Goal: Communication & Community: Connect with others

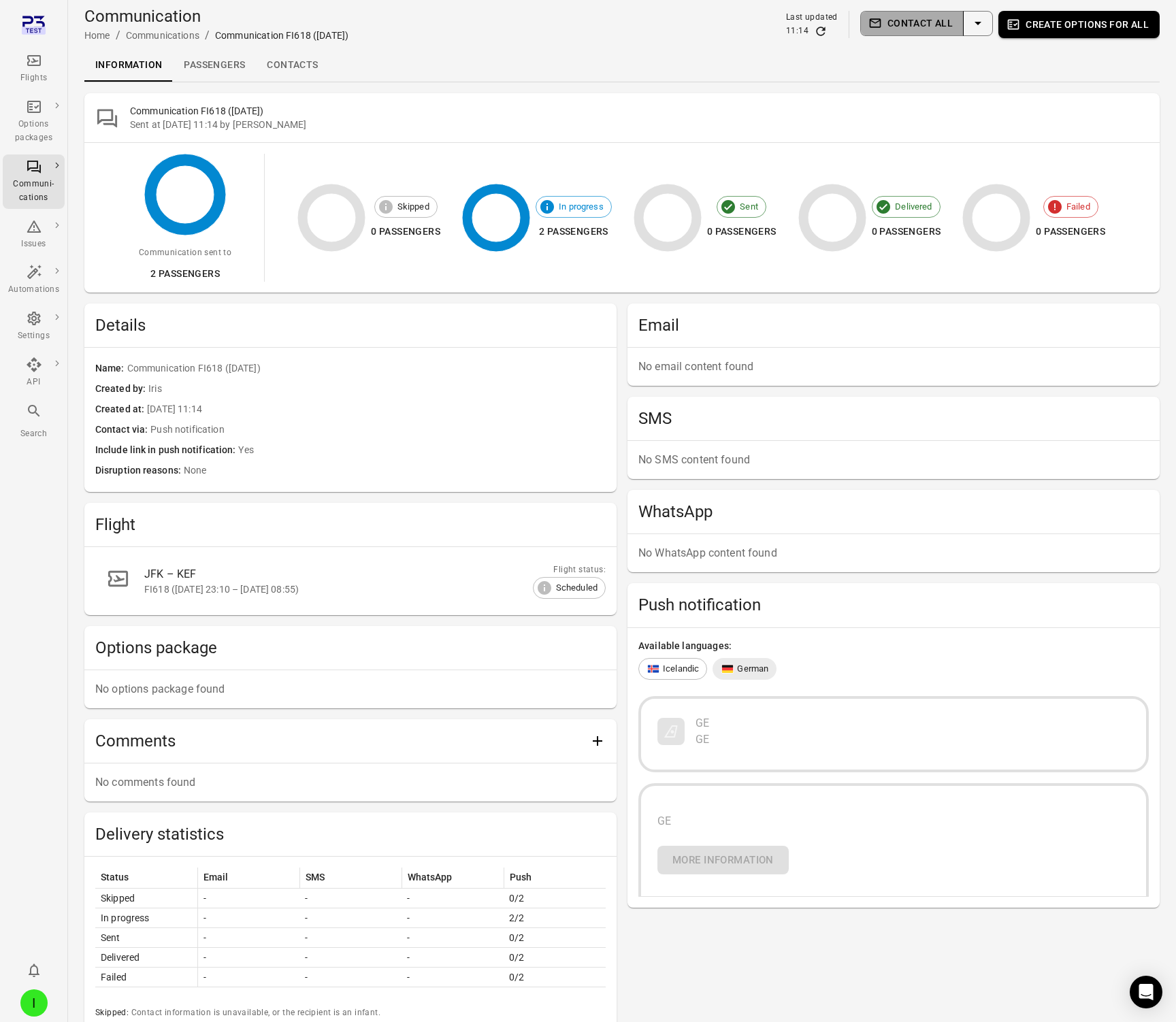
click at [907, 24] on button "Contact all" at bounding box center [912, 24] width 103 height 25
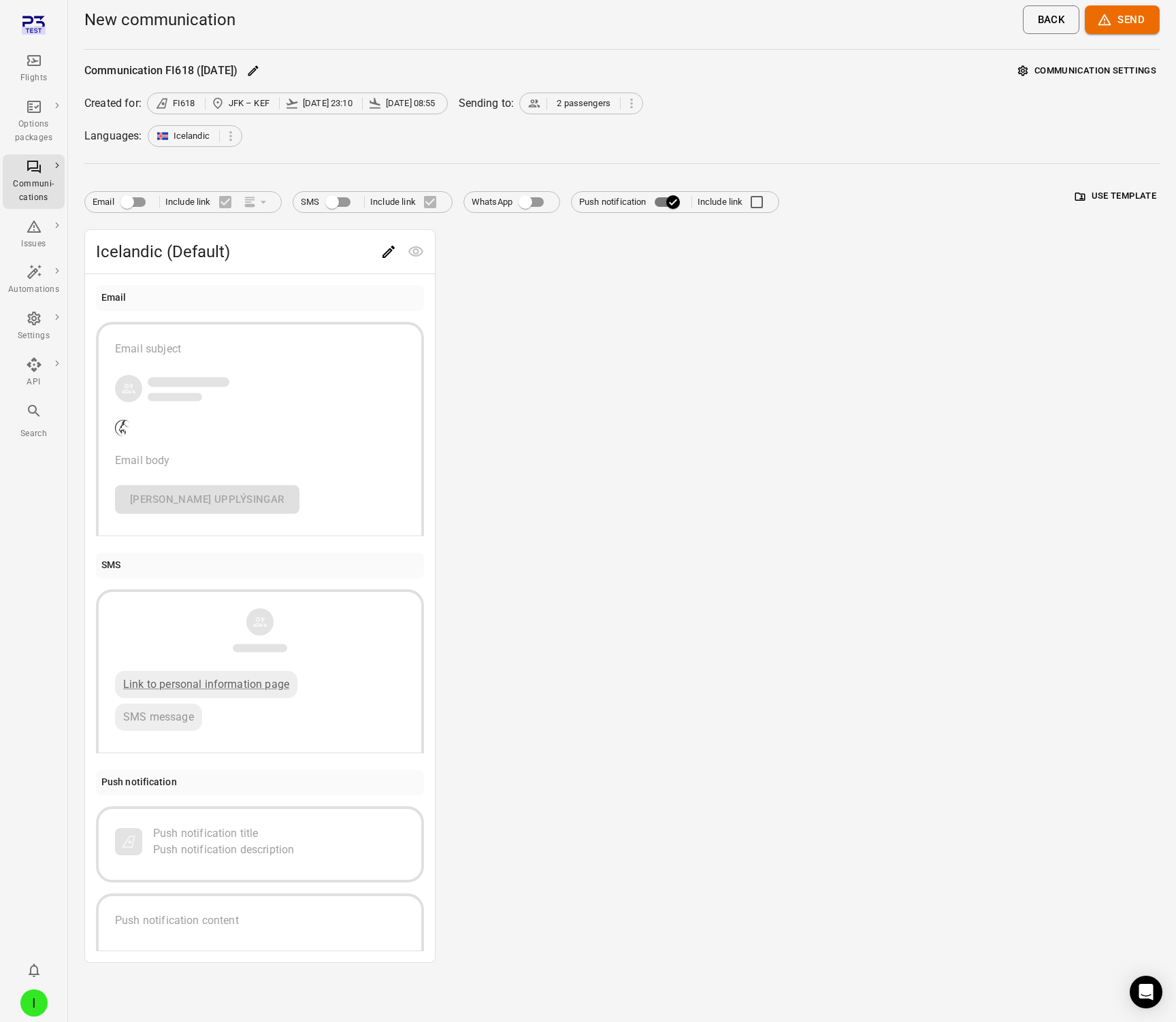
click at [1127, 17] on button "Send" at bounding box center [1122, 20] width 75 height 29
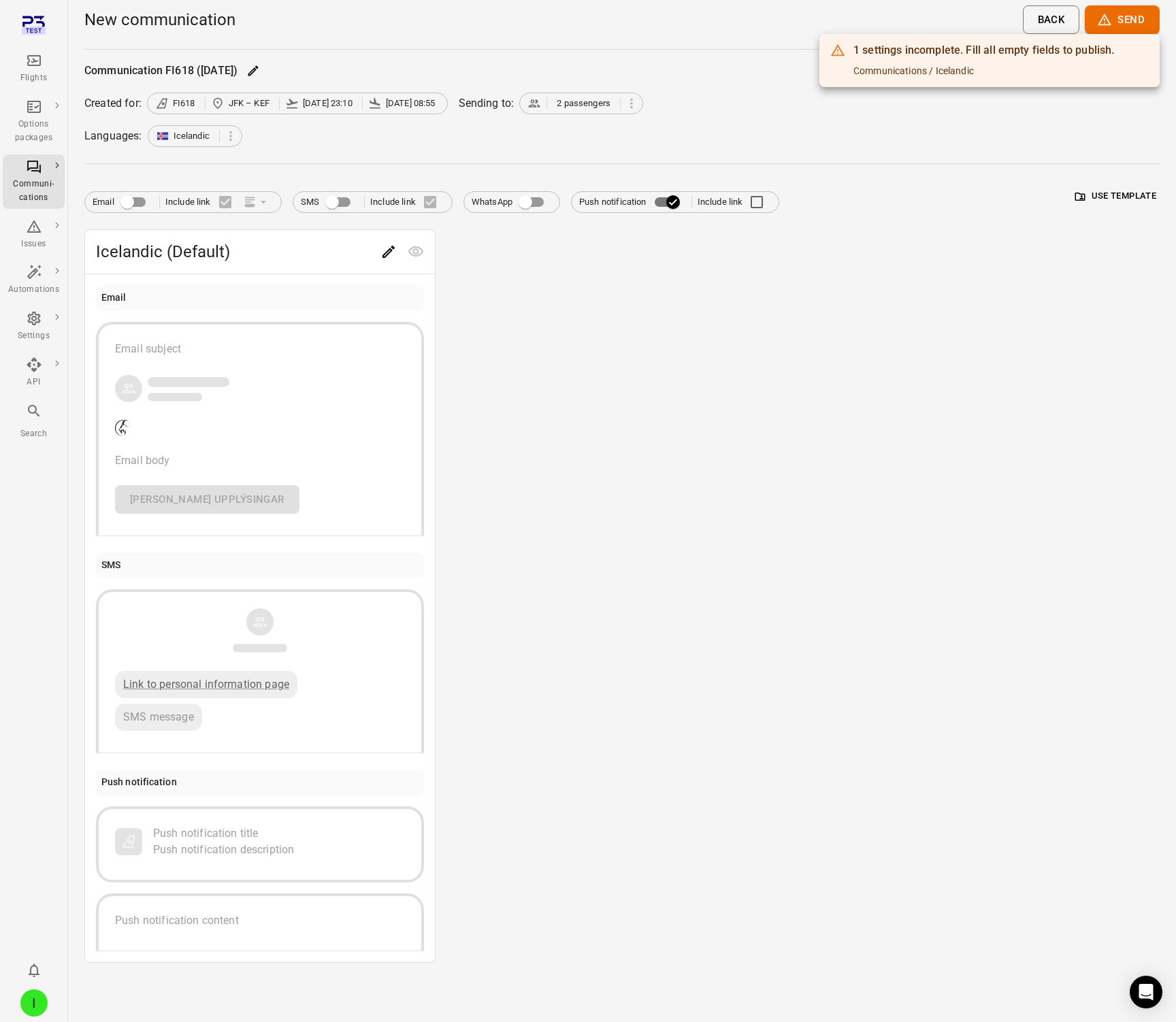
click at [390, 256] on div at bounding box center [588, 511] width 1176 height 1022
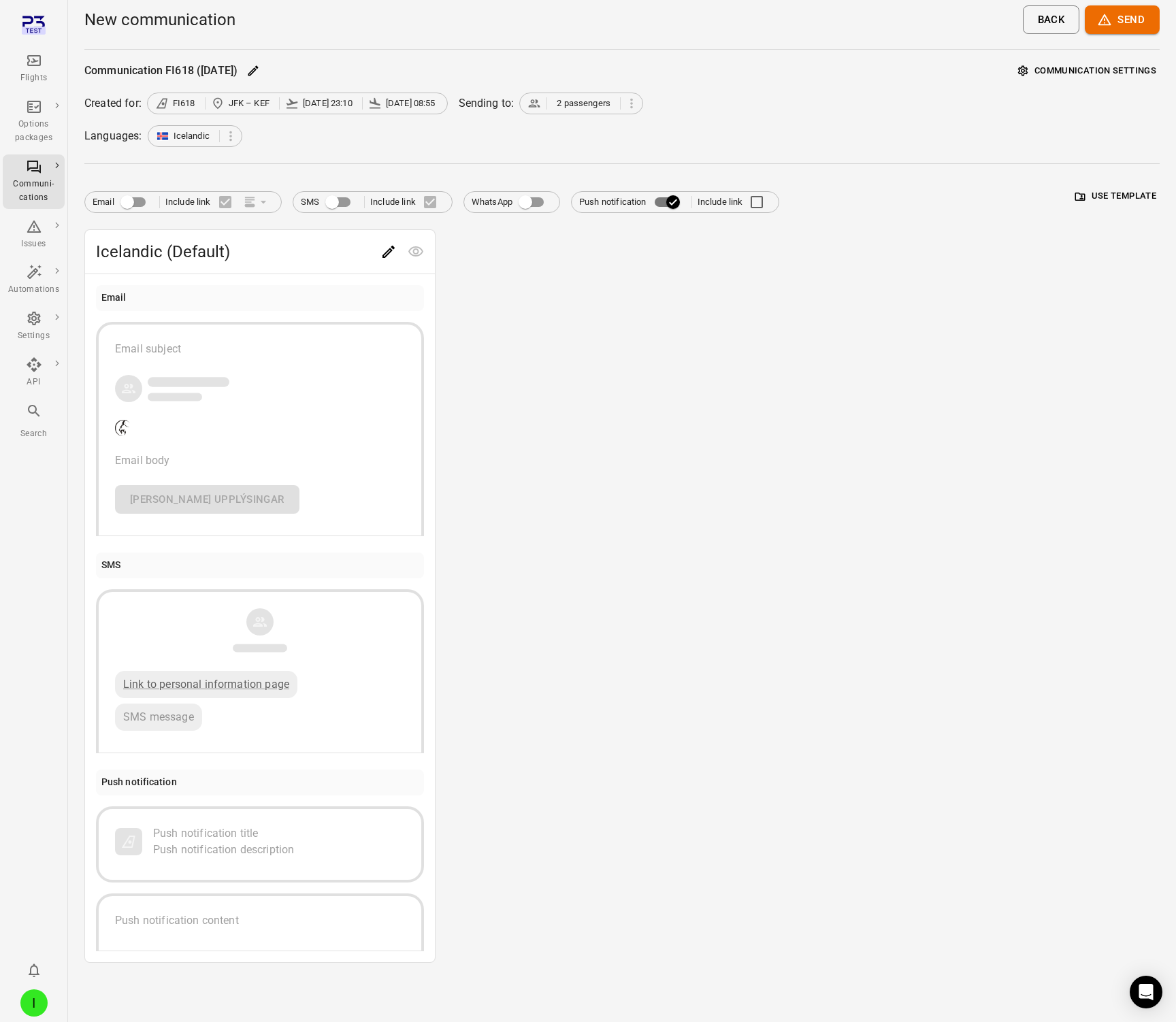
click at [386, 250] on icon "Edit" at bounding box center [388, 252] width 17 height 17
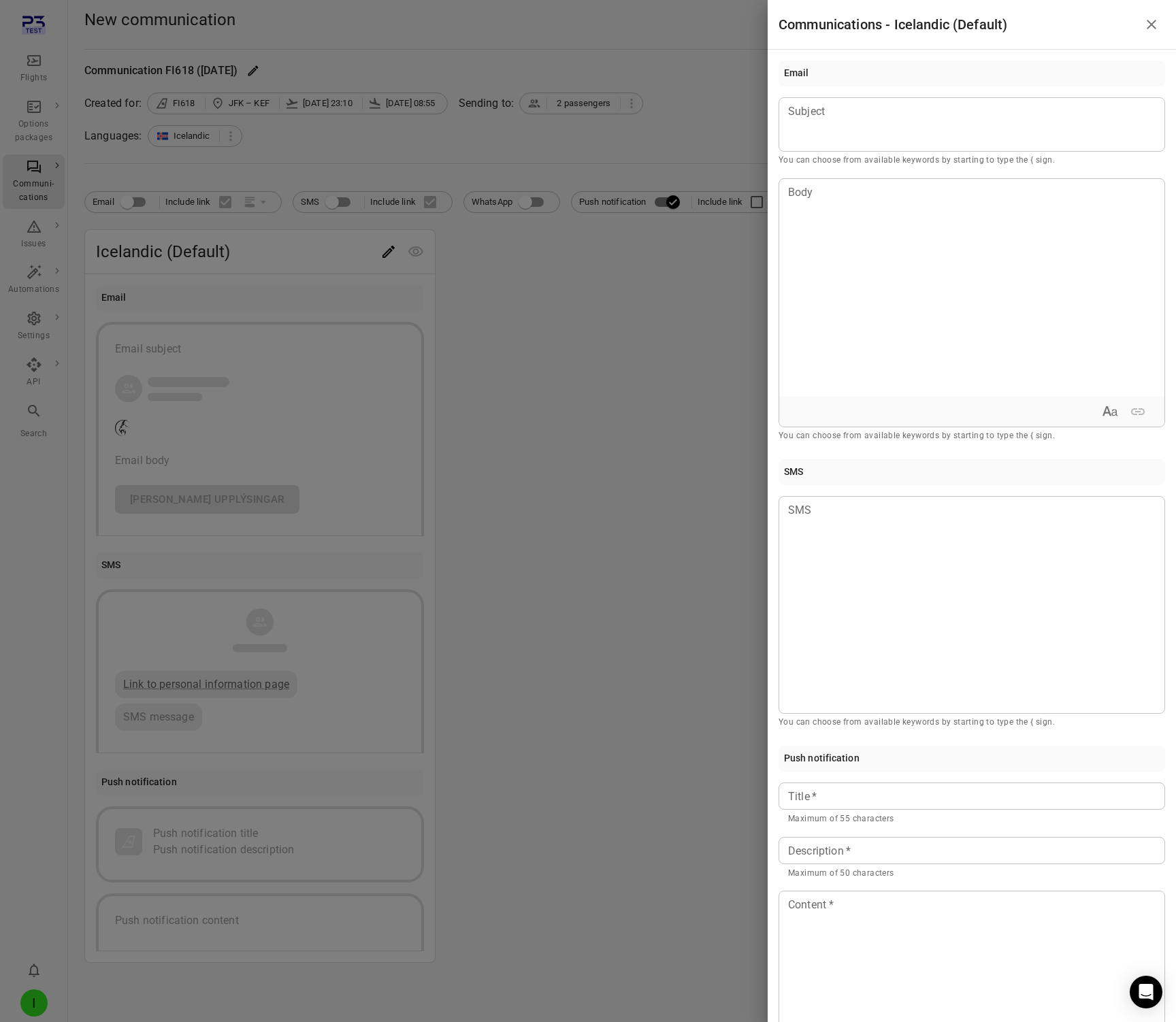
click at [850, 799] on input "Title   *" at bounding box center [971, 796] width 386 height 27
type input "**"
click at [845, 853] on div "Description   * Description   * Maximum of 50 characters" at bounding box center [971, 859] width 386 height 44
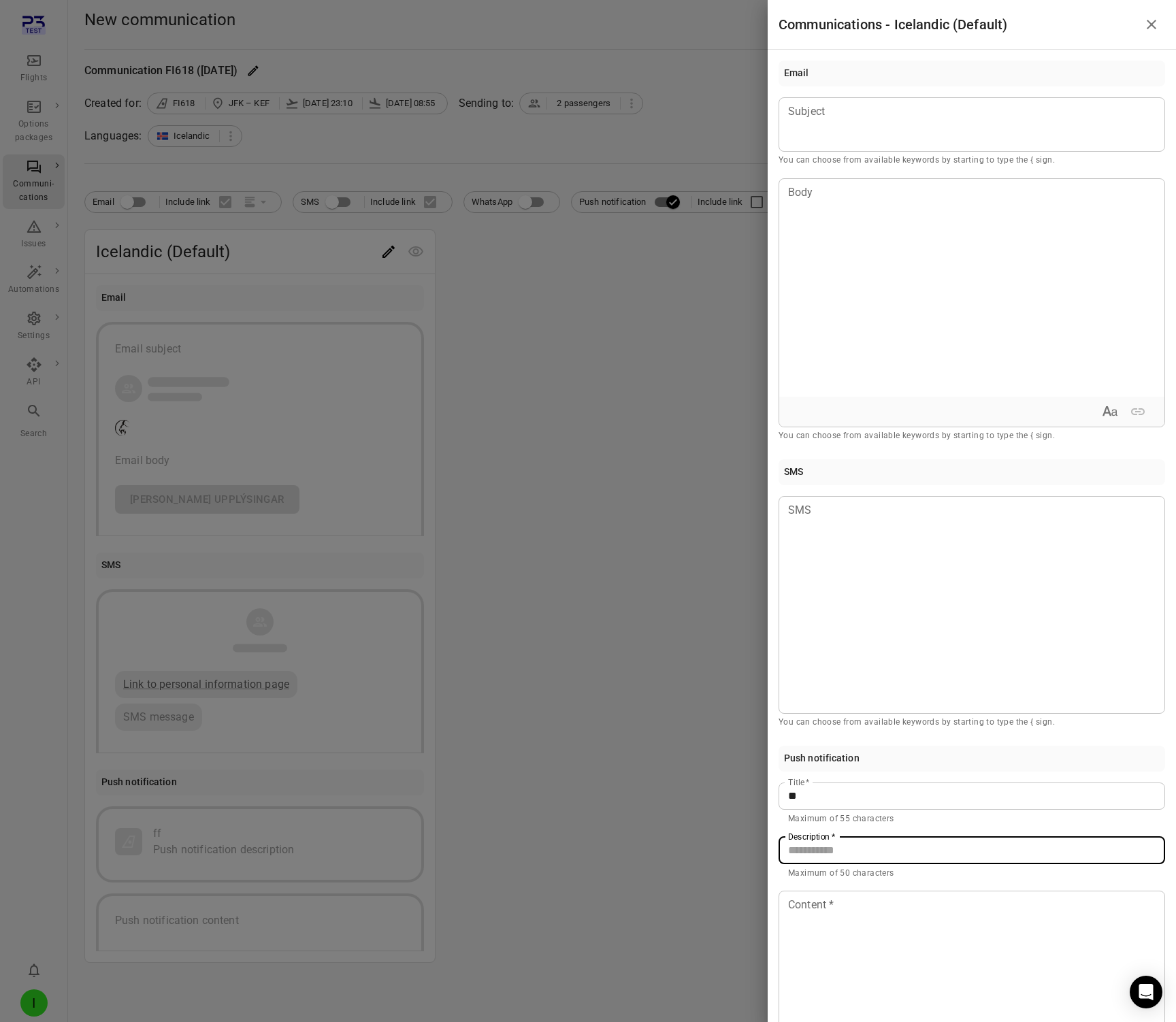
click at [845, 853] on input "Description   *" at bounding box center [971, 851] width 386 height 27
type input "*"
click at [836, 939] on div at bounding box center [972, 1001] width 386 height 217
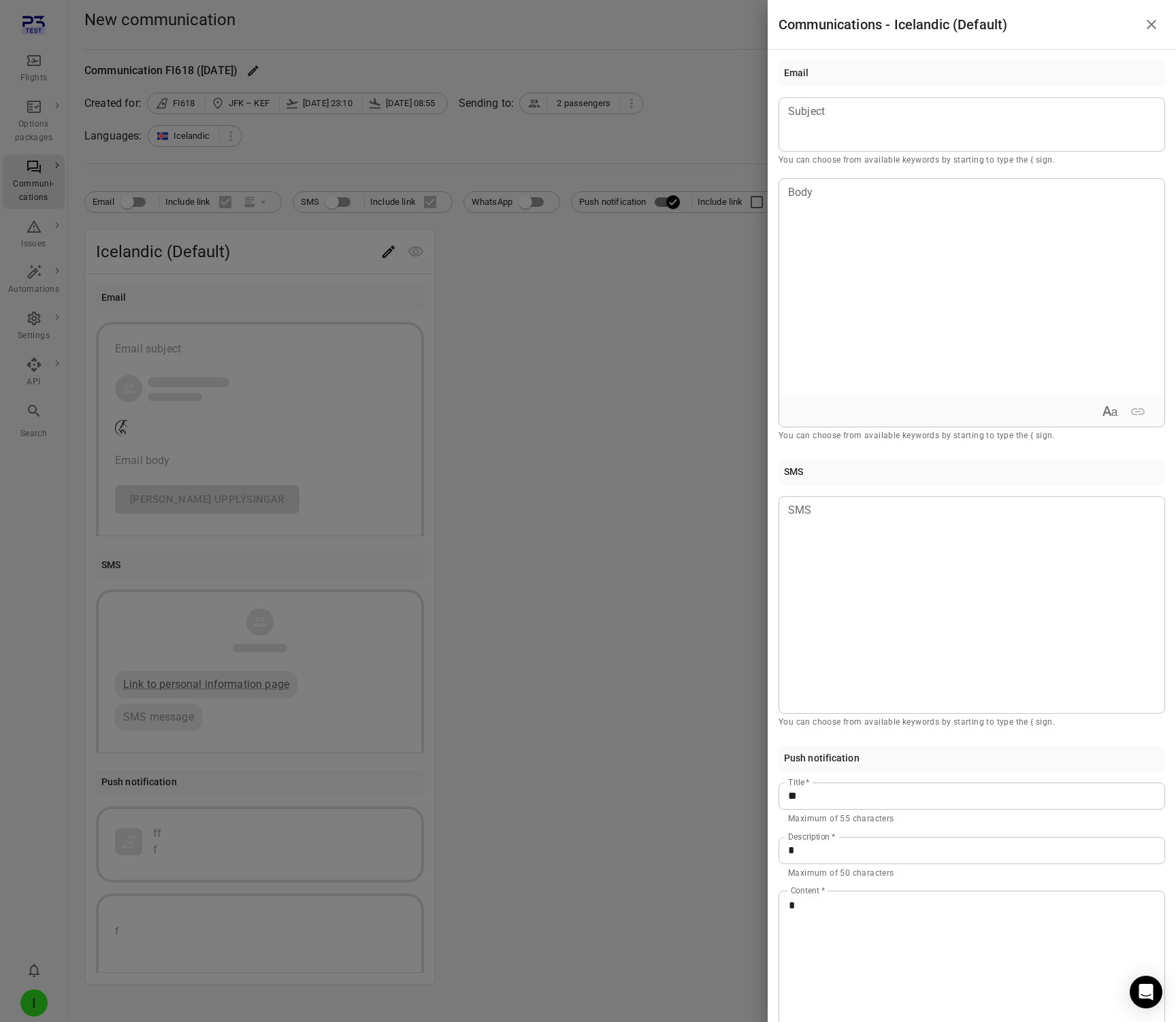
click at [609, 734] on div at bounding box center [588, 511] width 1176 height 1022
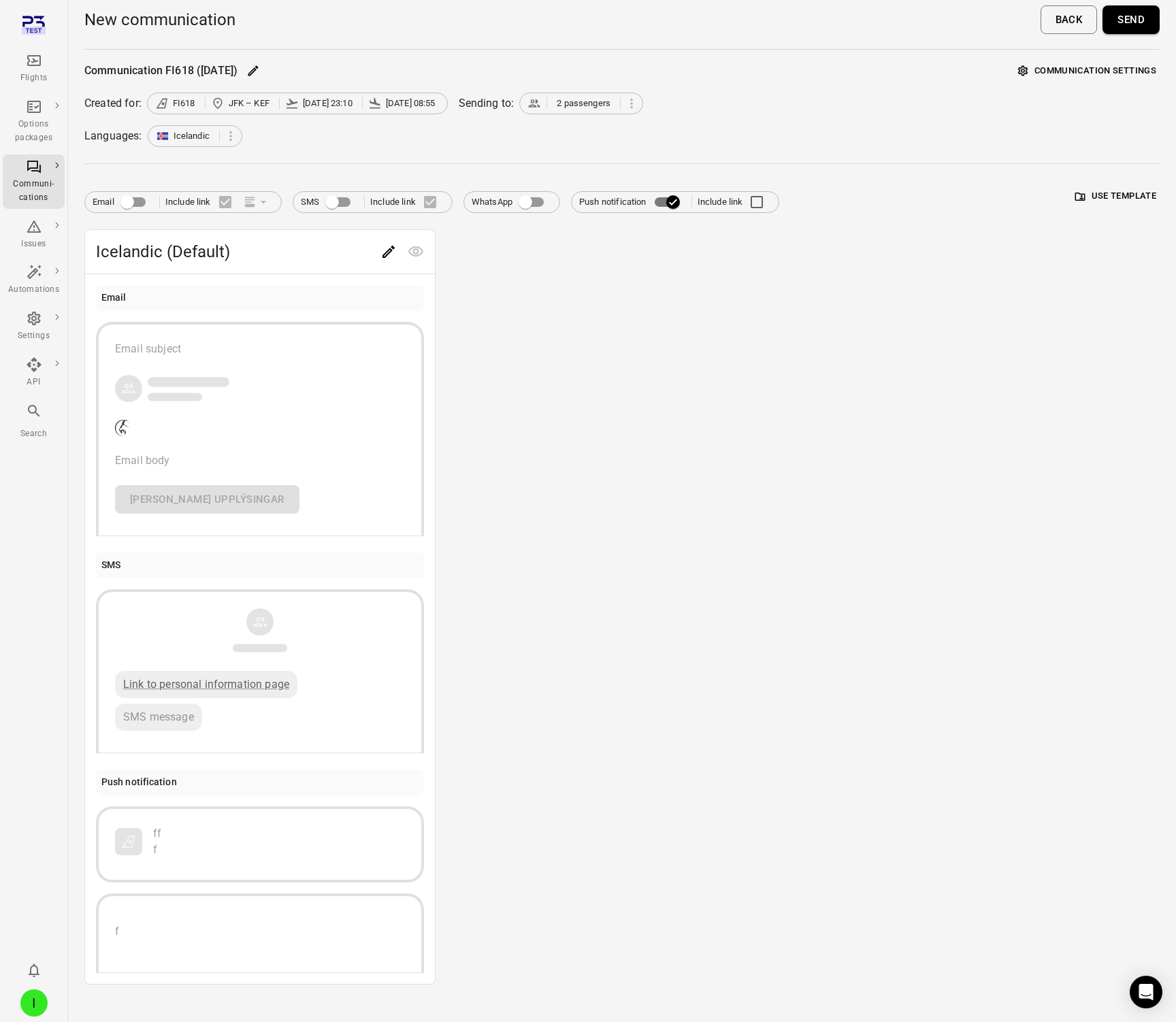
click at [1134, 6] on button "Send" at bounding box center [1132, 20] width 57 height 29
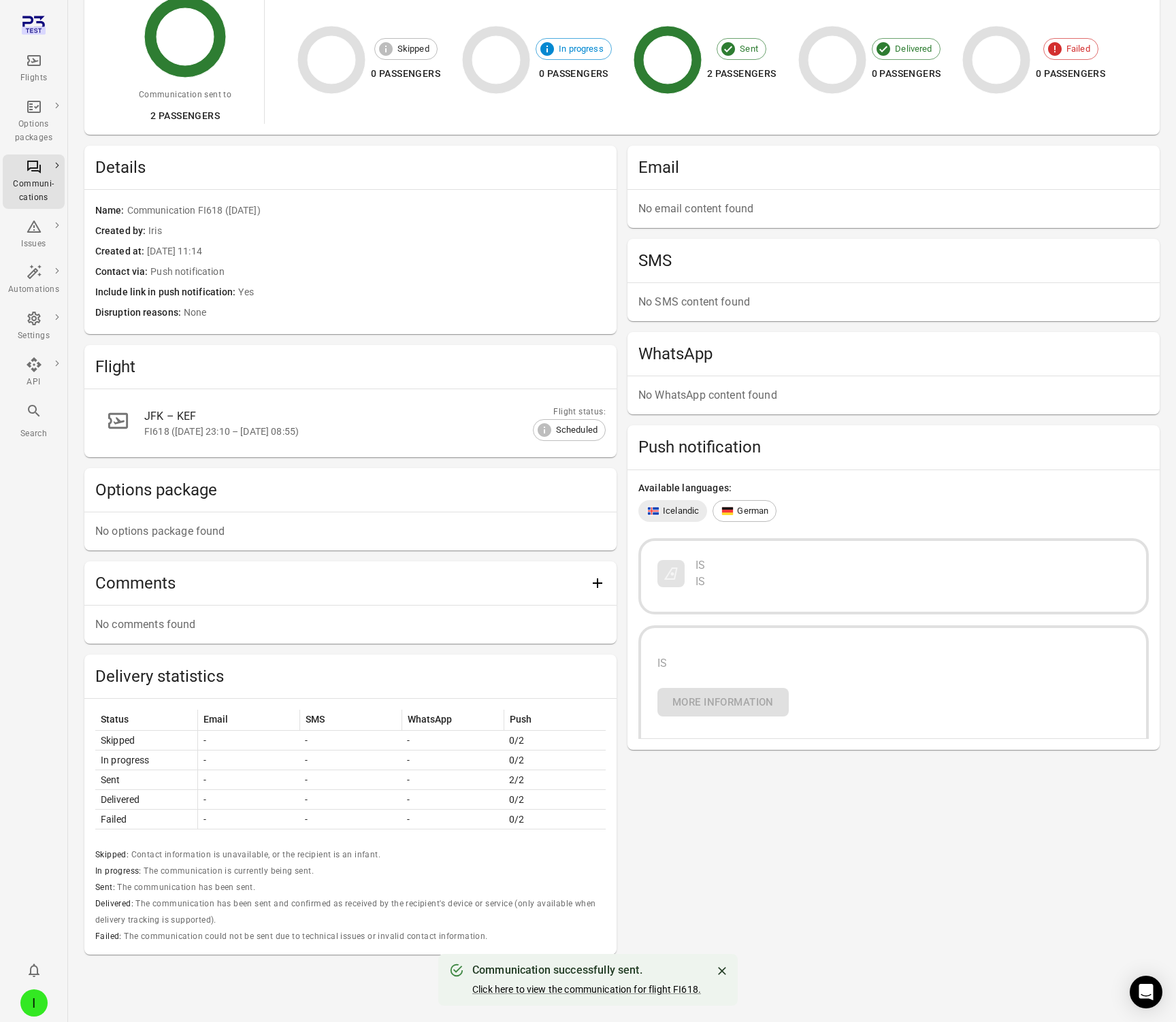
scroll to position [167, 0]
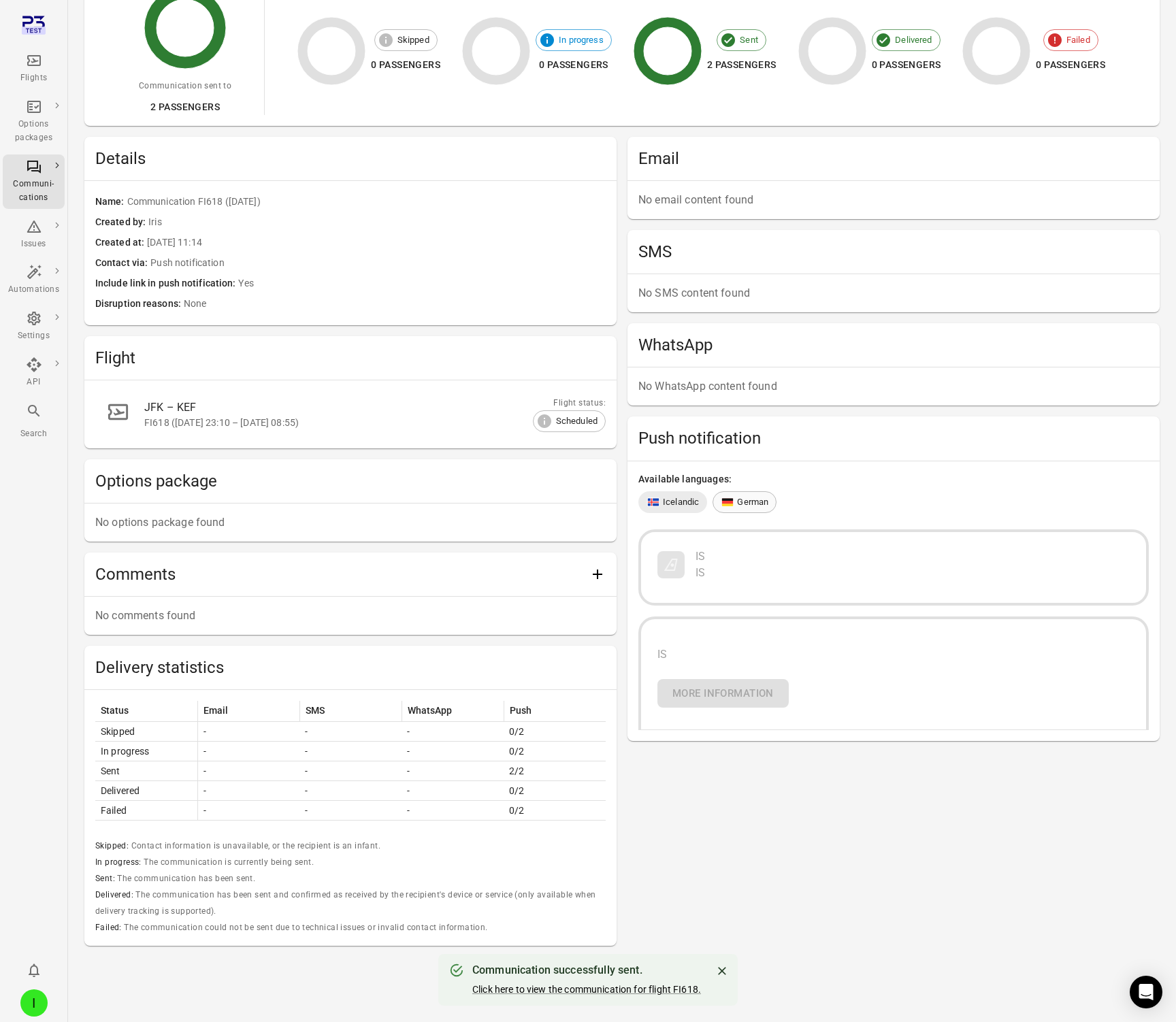
click at [734, 505] on icon at bounding box center [727, 501] width 12 height 9
click at [682, 514] on div "Available languages: Icelandic German GE GE GE More information" at bounding box center [894, 601] width 532 height 280
click at [682, 505] on span "Icelandic" at bounding box center [680, 501] width 36 height 13
click at [729, 504] on icon at bounding box center [728, 505] width 12 height 2
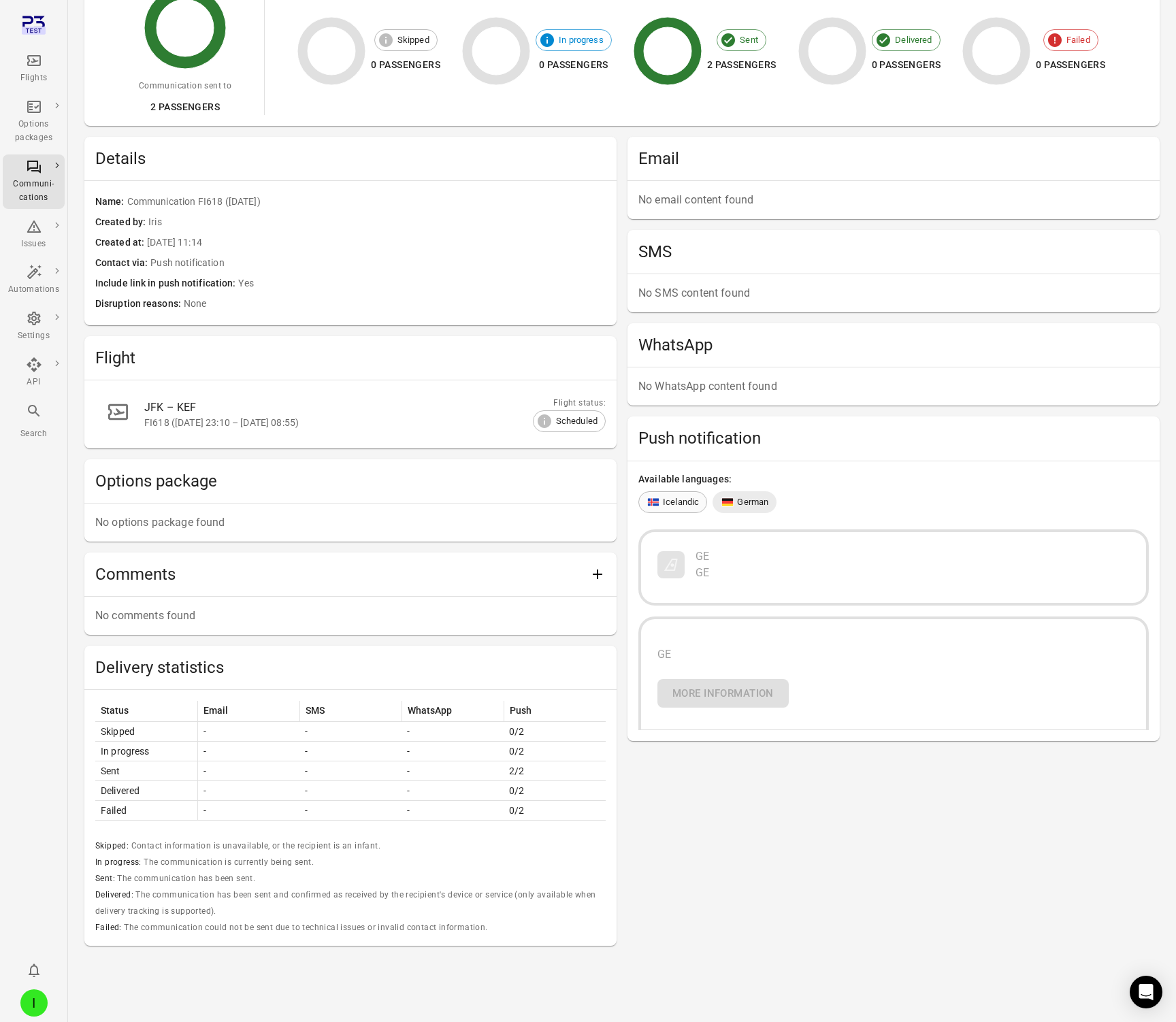
click at [687, 505] on span "Icelandic" at bounding box center [680, 501] width 36 height 13
click at [736, 501] on div "German" at bounding box center [744, 501] width 48 height 13
click at [674, 505] on span "Icelandic" at bounding box center [680, 501] width 36 height 13
click at [712, 701] on div "IS More information" at bounding box center [894, 671] width 472 height 72
click at [36, 64] on icon "Main navigation" at bounding box center [33, 60] width 13 height 11
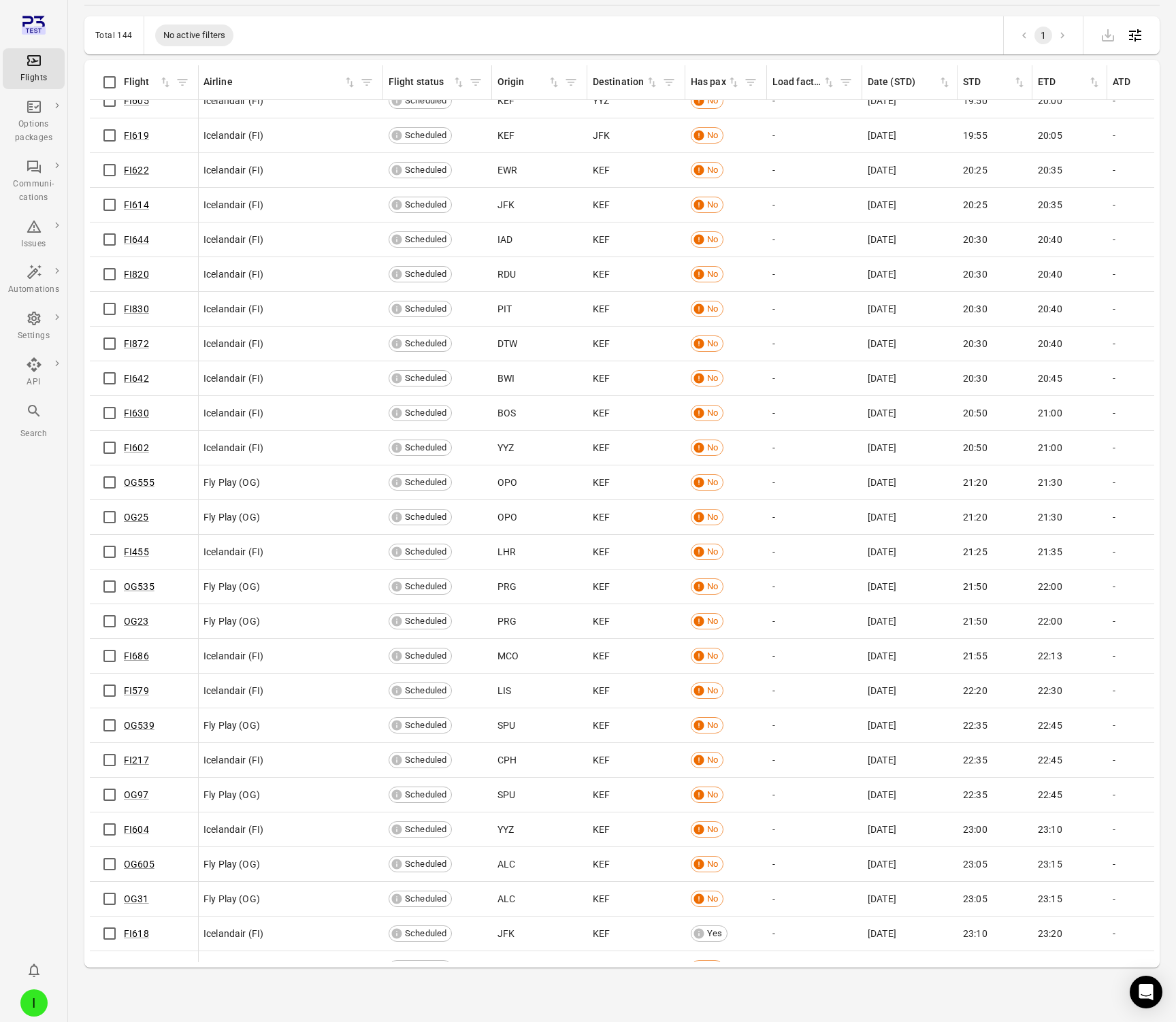
scroll to position [3999, 2]
click at [141, 936] on link "FI618" at bounding box center [136, 934] width 25 height 11
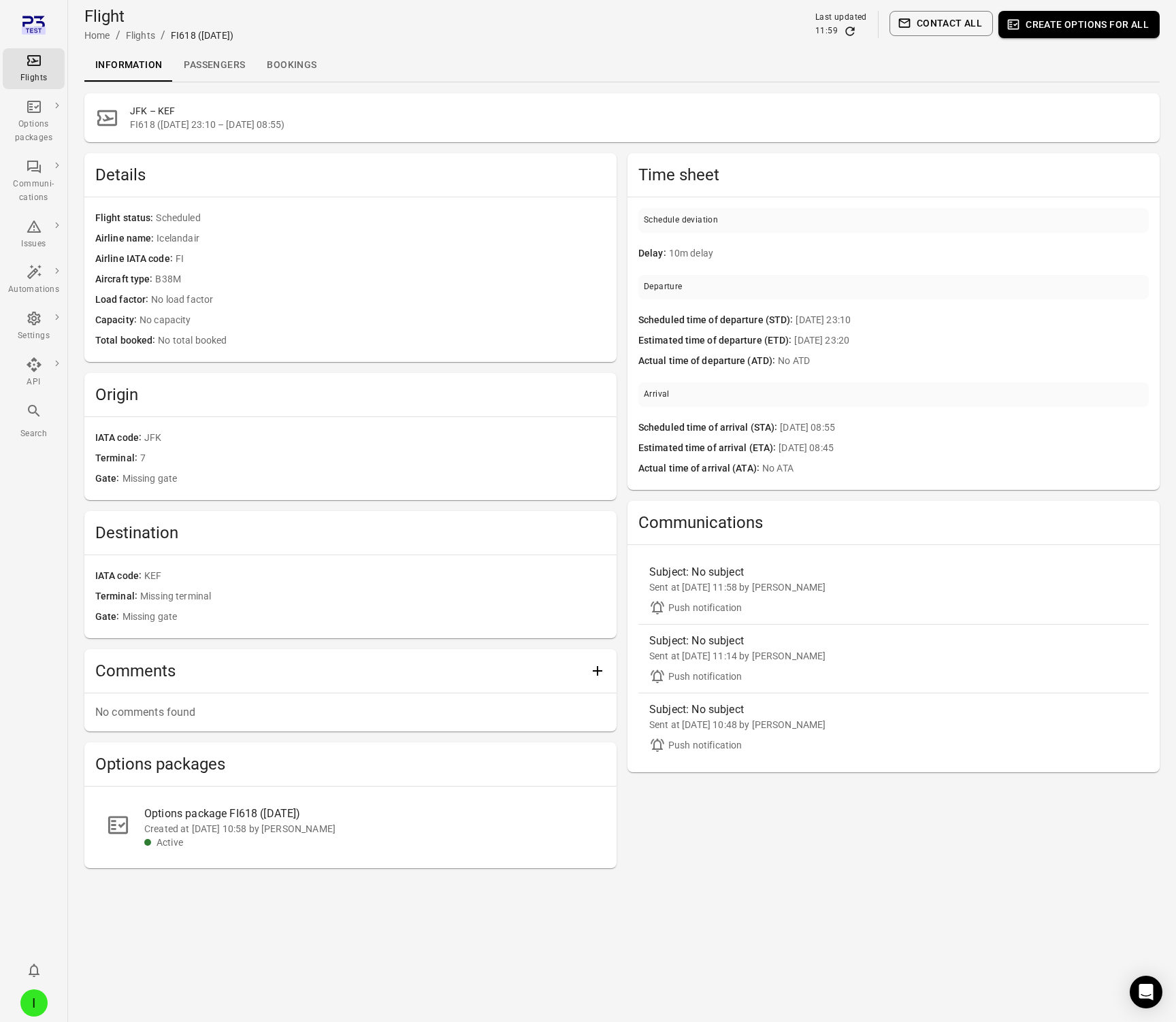
click at [215, 67] on link "Passengers" at bounding box center [214, 65] width 83 height 33
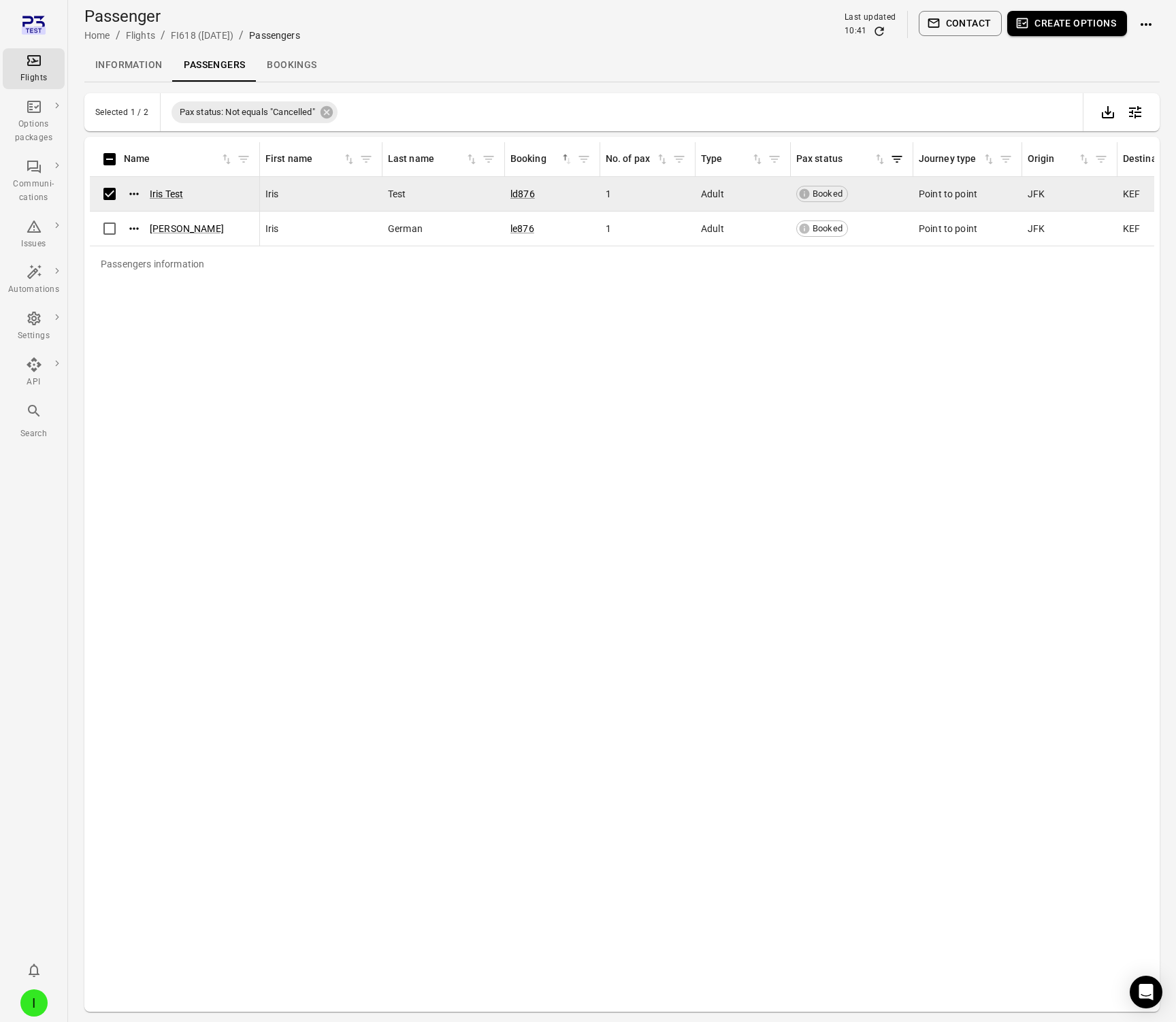
click at [952, 16] on button "Contact" at bounding box center [961, 24] width 84 height 25
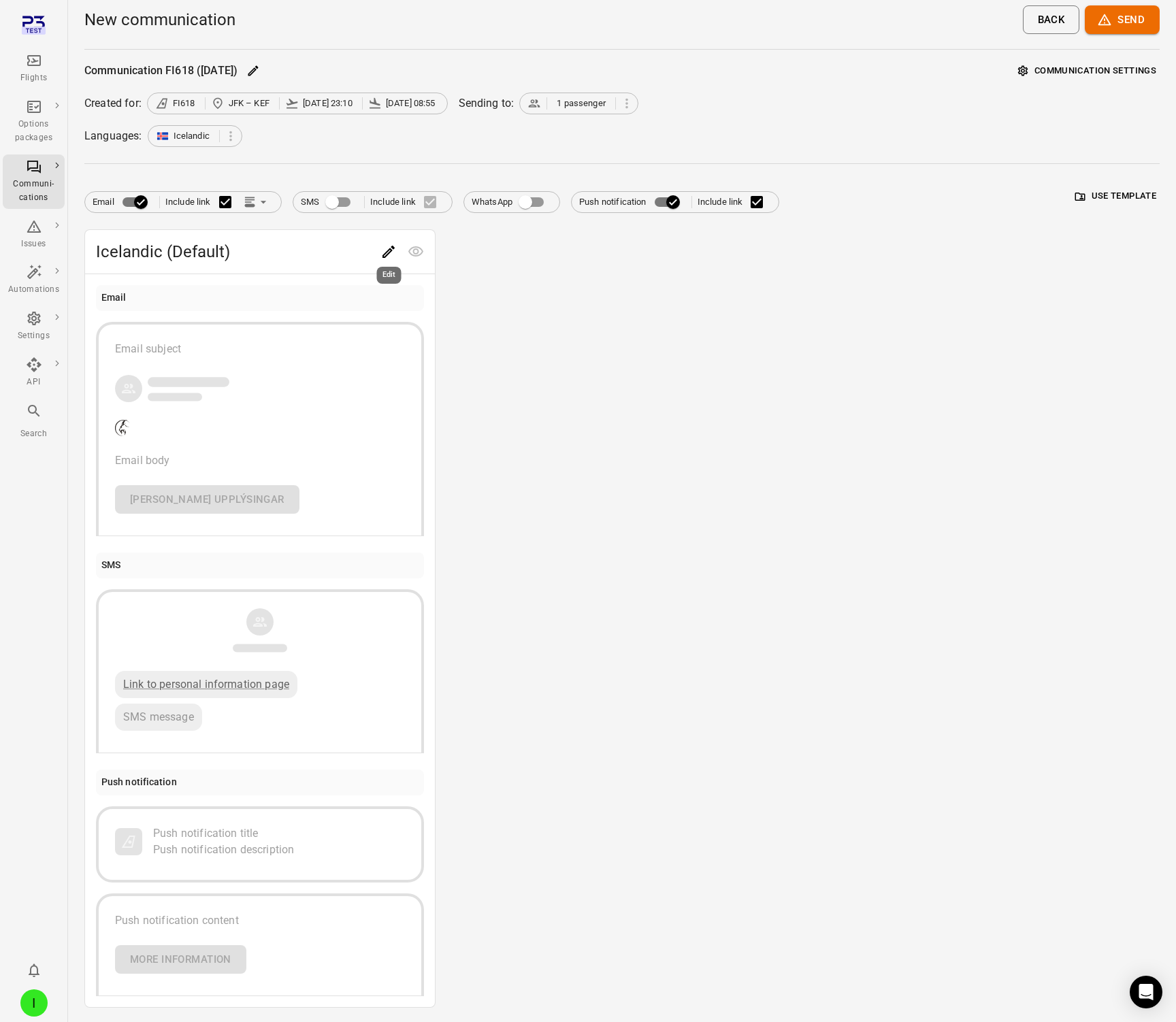
click at [398, 252] on button "Edit" at bounding box center [389, 252] width 27 height 27
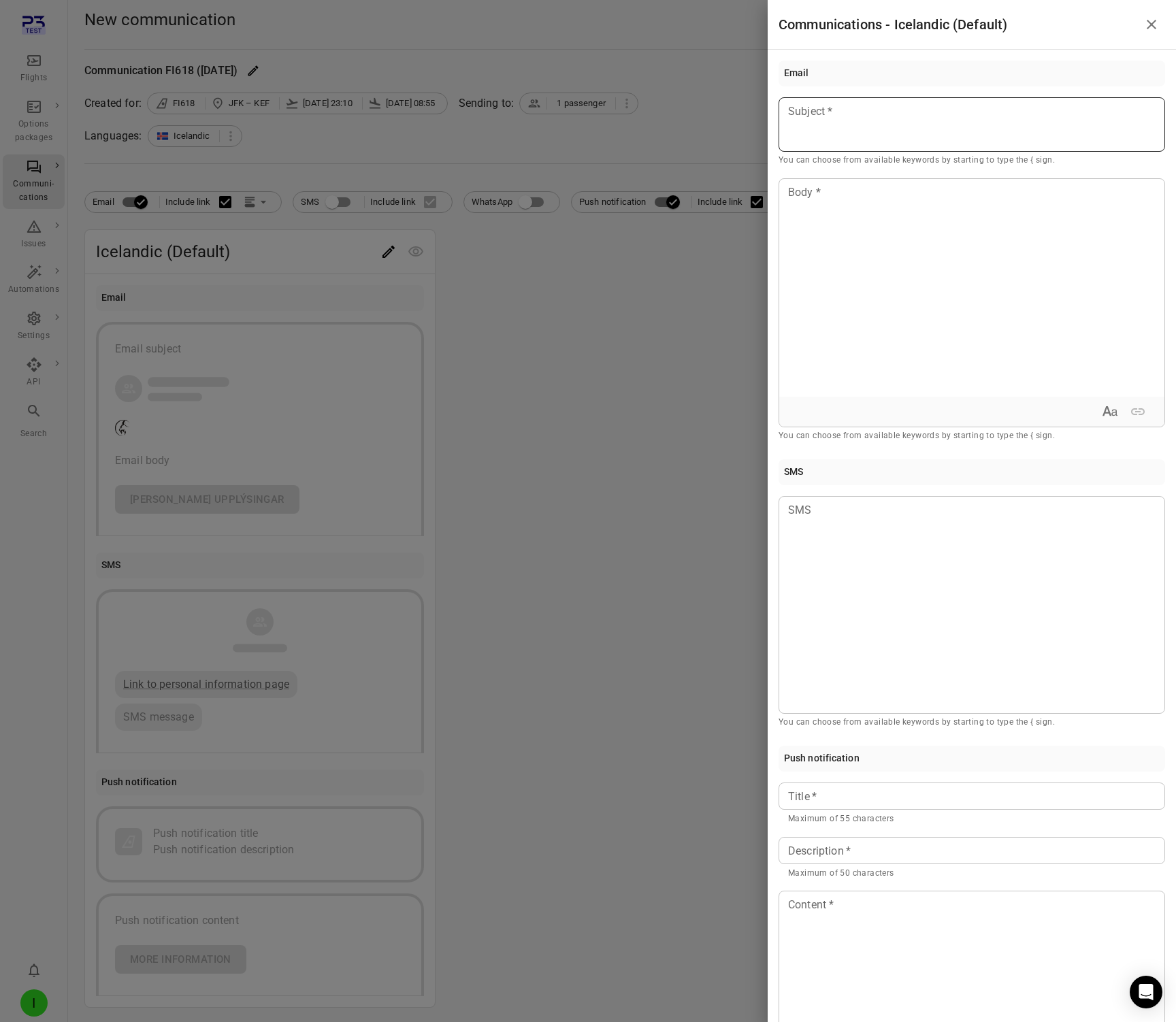
scroll to position [10, 0]
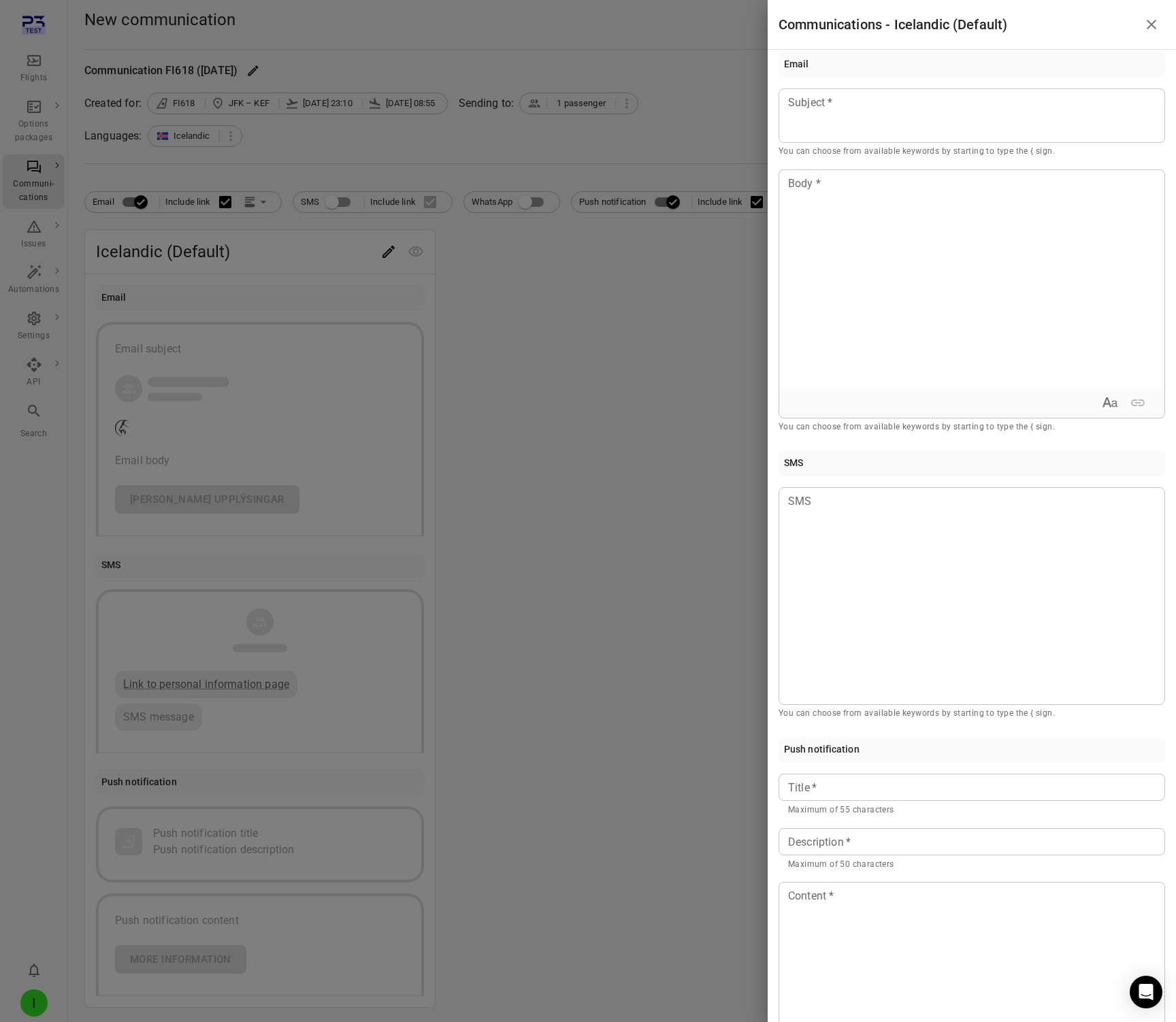
click at [859, 150] on p "You can choose from available keywords by starting to type the { sign." at bounding box center [971, 152] width 386 height 13
click at [850, 105] on p at bounding box center [971, 102] width 366 height 17
click at [832, 229] on div at bounding box center [972, 279] width 386 height 217
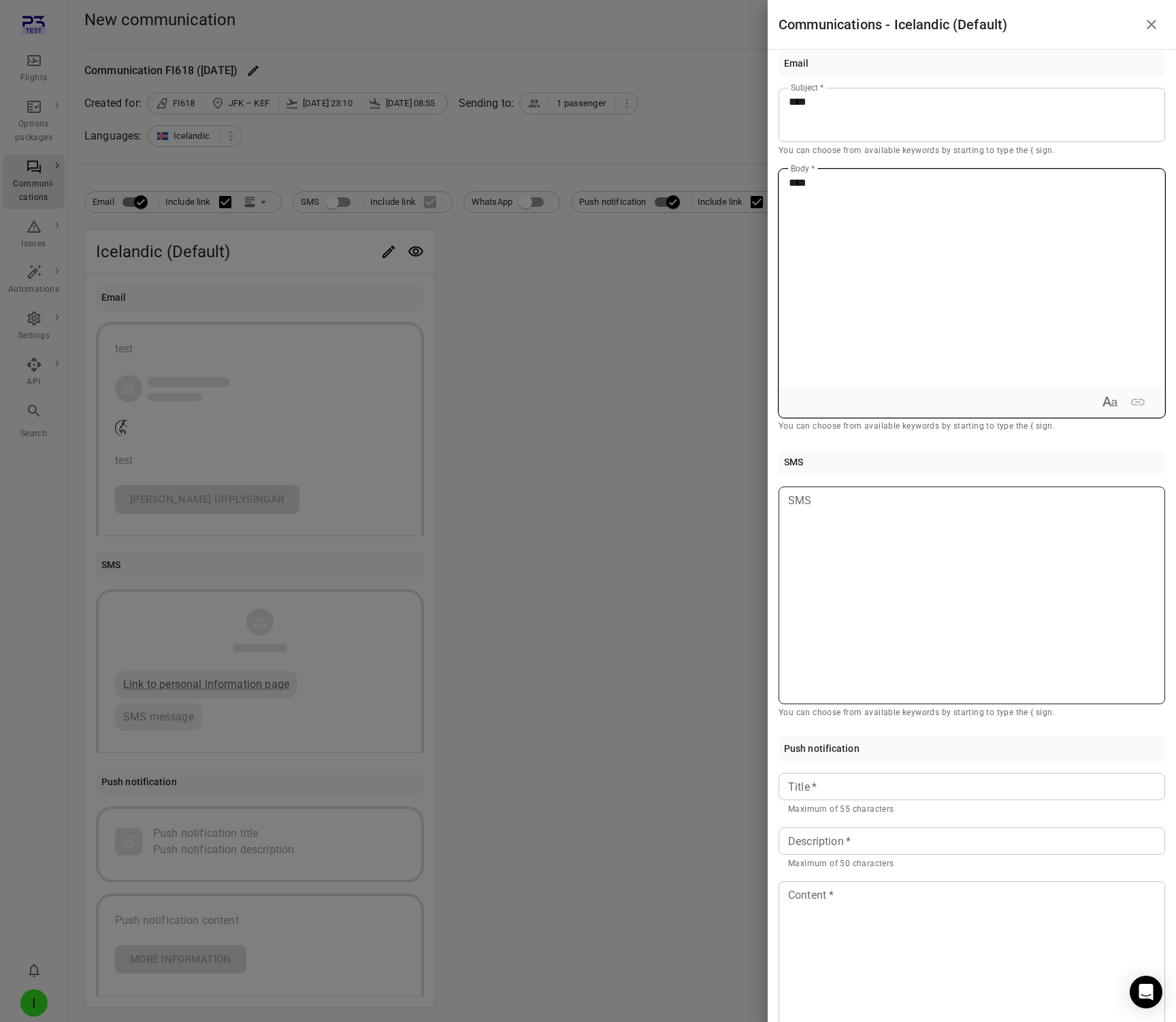
scroll to position [144, 0]
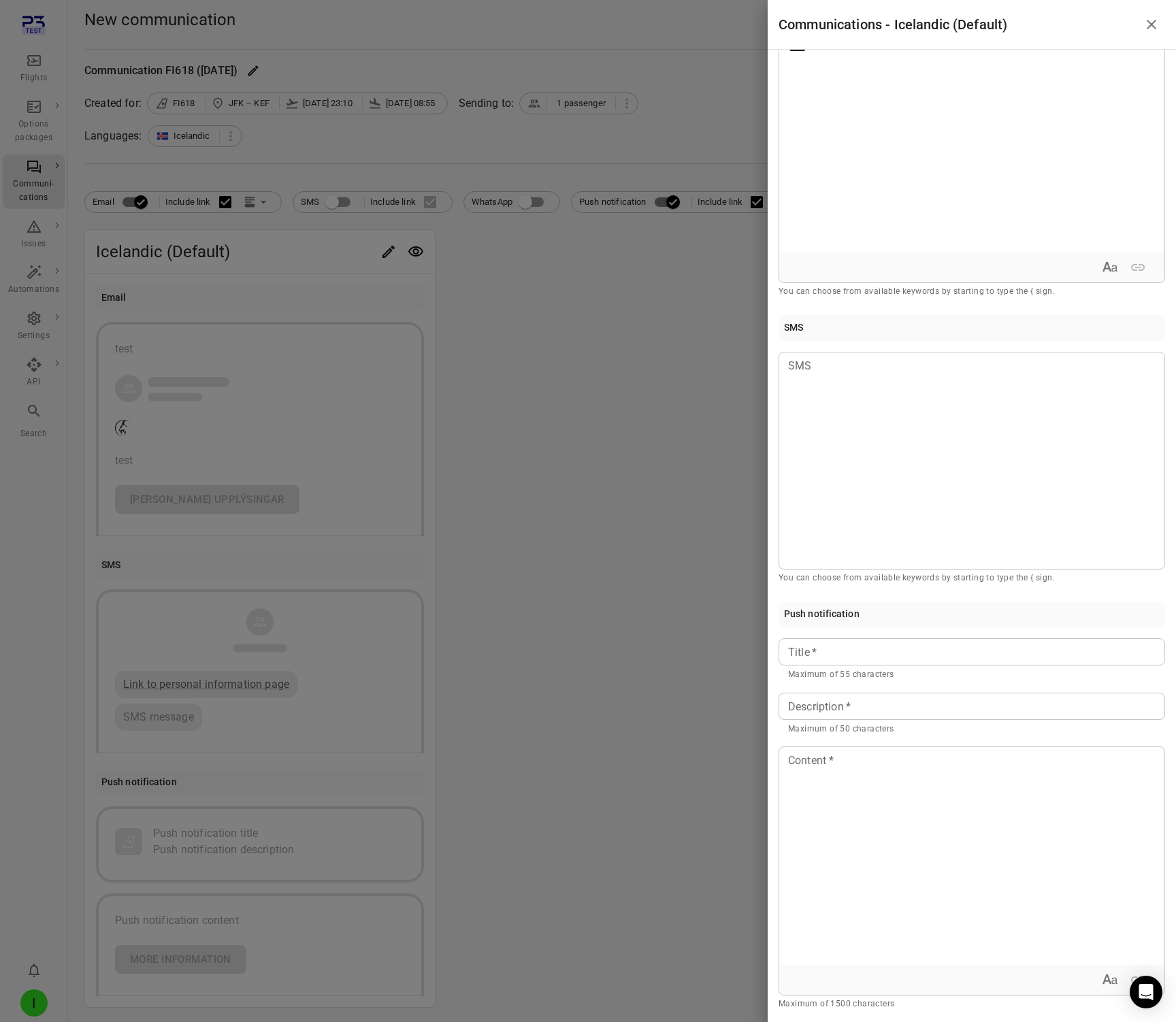
click at [847, 648] on input "Title   *" at bounding box center [971, 652] width 386 height 27
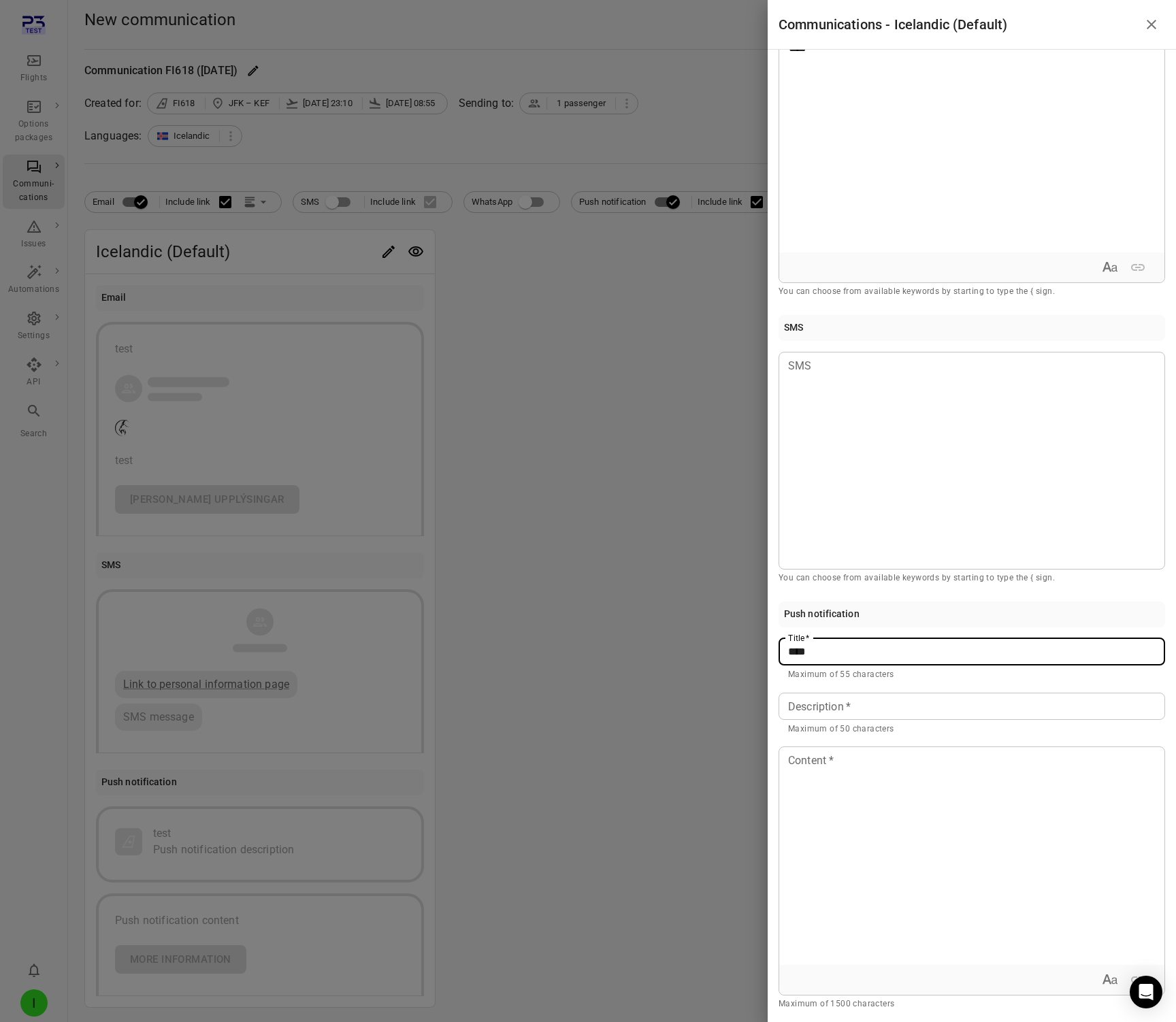
type input "****"
click at [840, 701] on input "Description   *" at bounding box center [971, 706] width 386 height 27
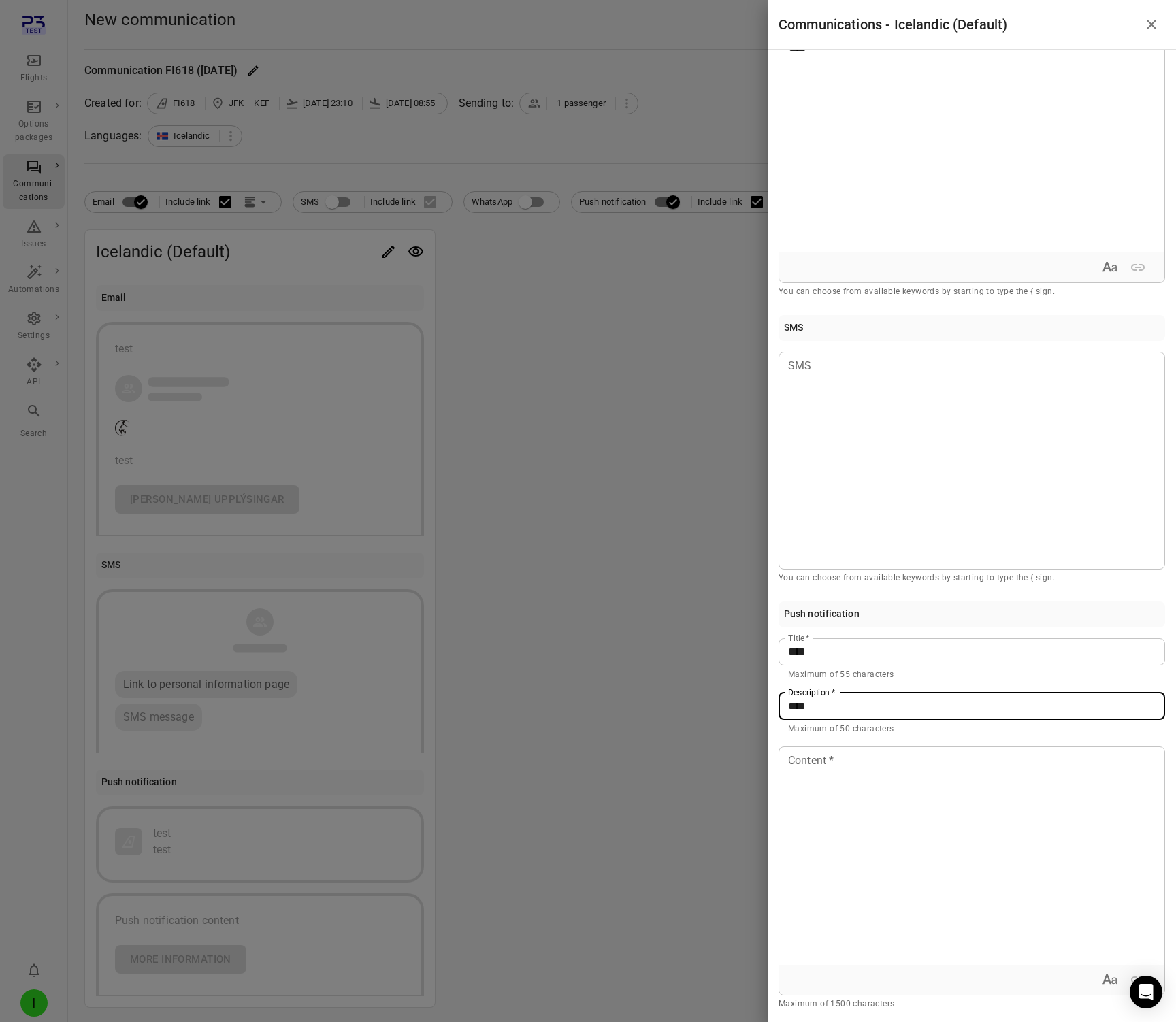
type input "****"
click at [844, 762] on p at bounding box center [971, 762] width 366 height 17
click at [581, 673] on div at bounding box center [588, 511] width 1176 height 1022
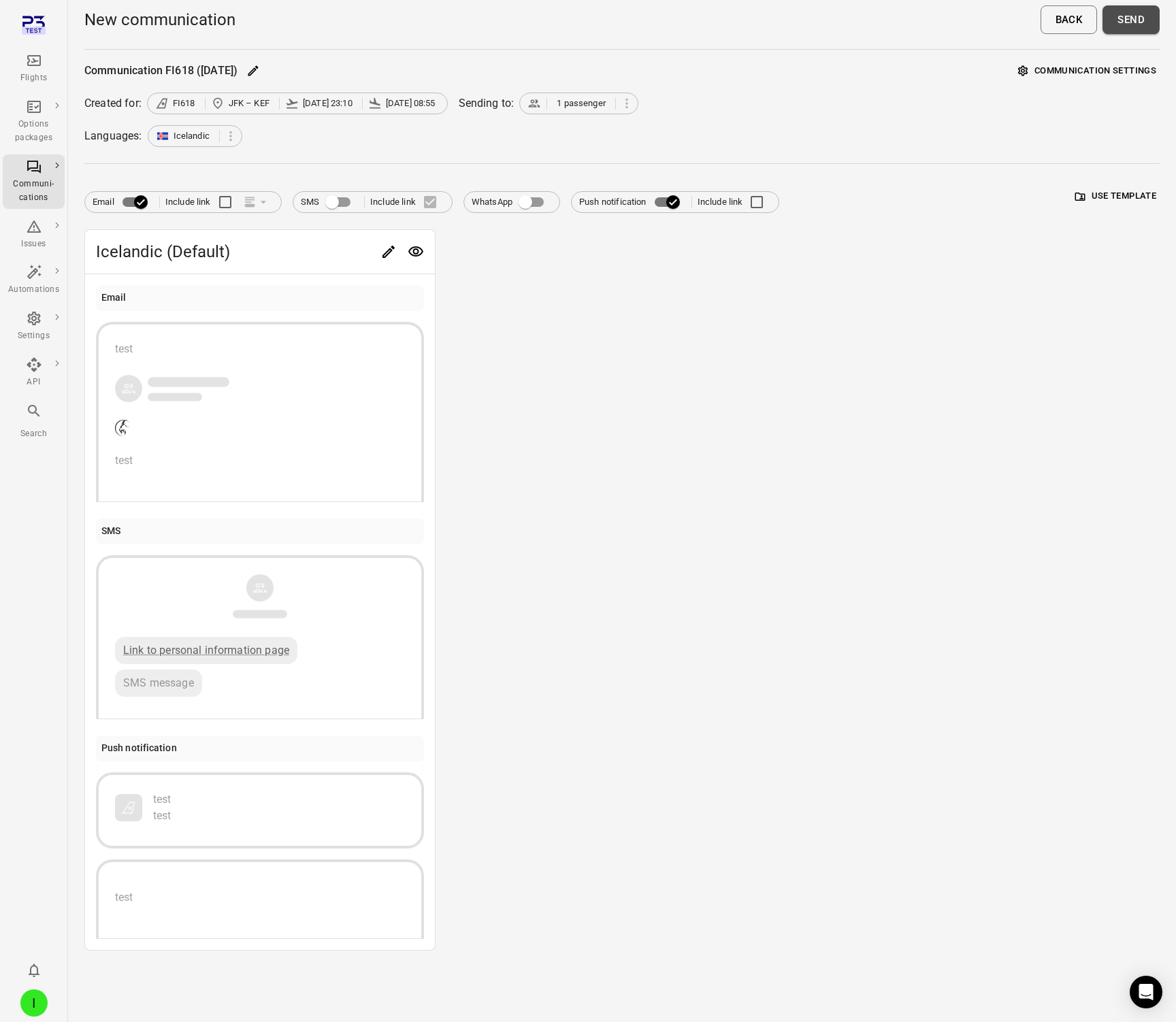
click at [1132, 26] on button "Send" at bounding box center [1132, 20] width 57 height 29
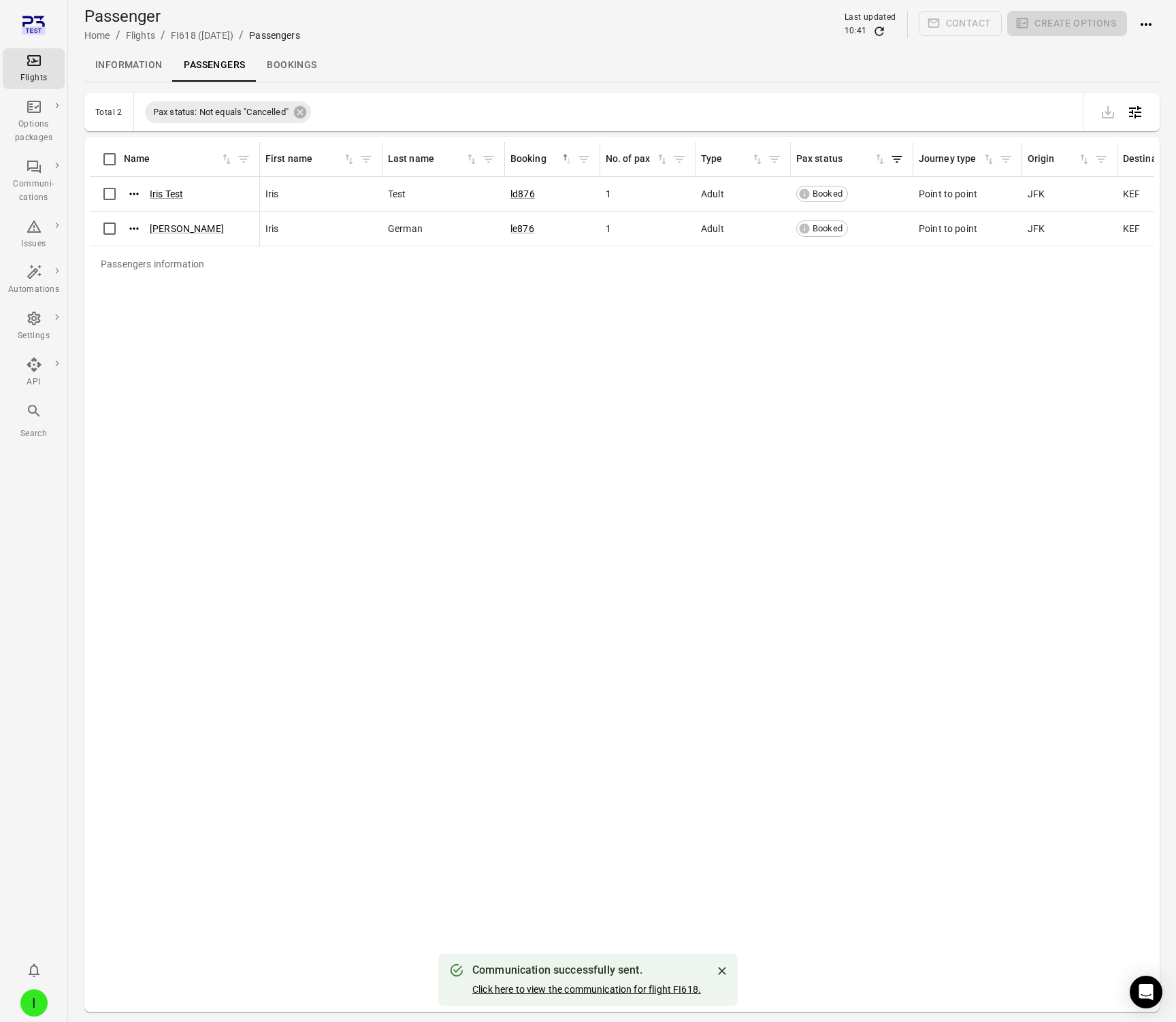
click at [584, 993] on link "Click here to view the communication for flight FI618." at bounding box center [586, 989] width 229 height 11
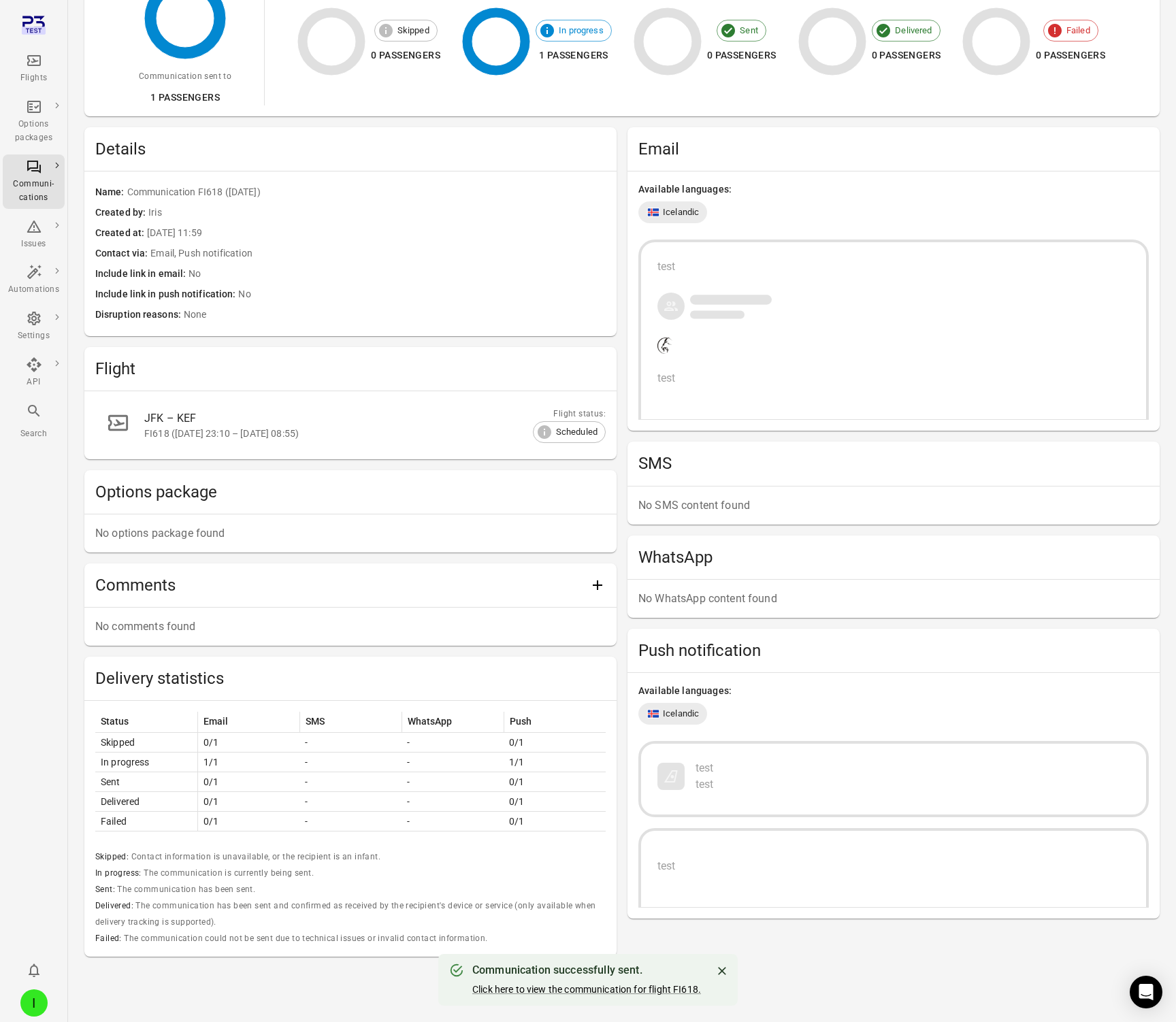
scroll to position [187, 0]
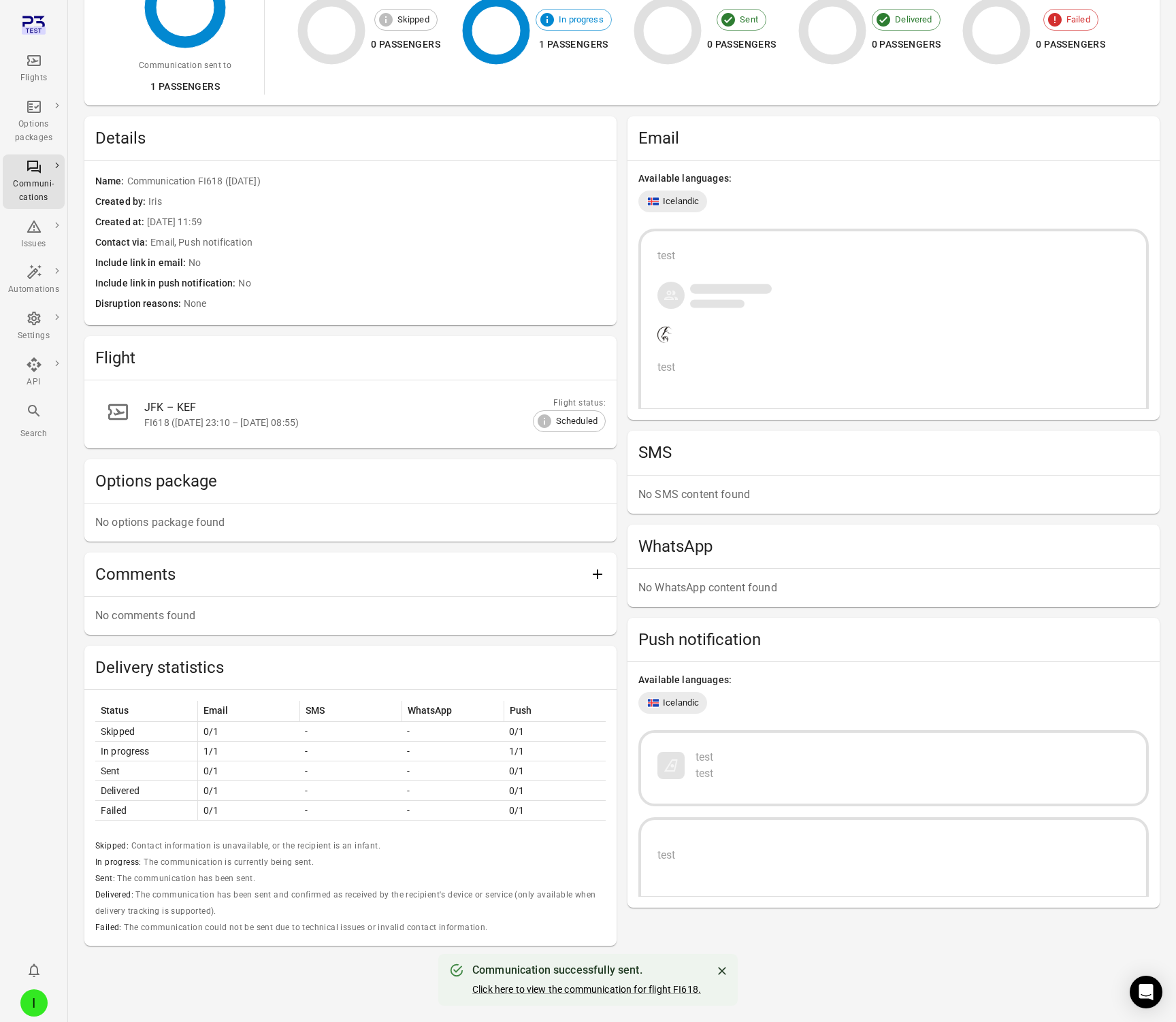
click at [37, 64] on icon "Main navigation" at bounding box center [34, 60] width 17 height 17
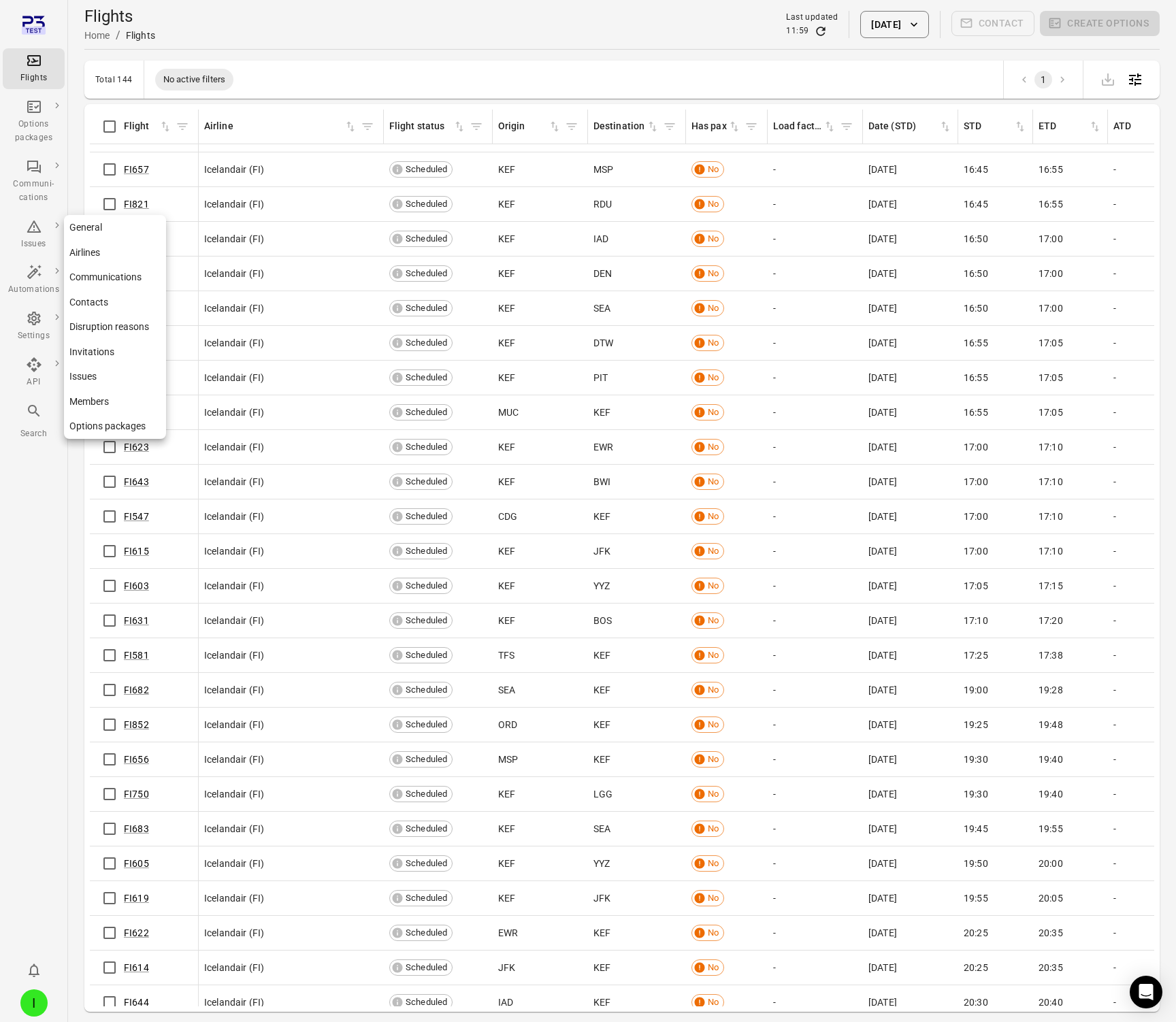
scroll to position [3297, 0]
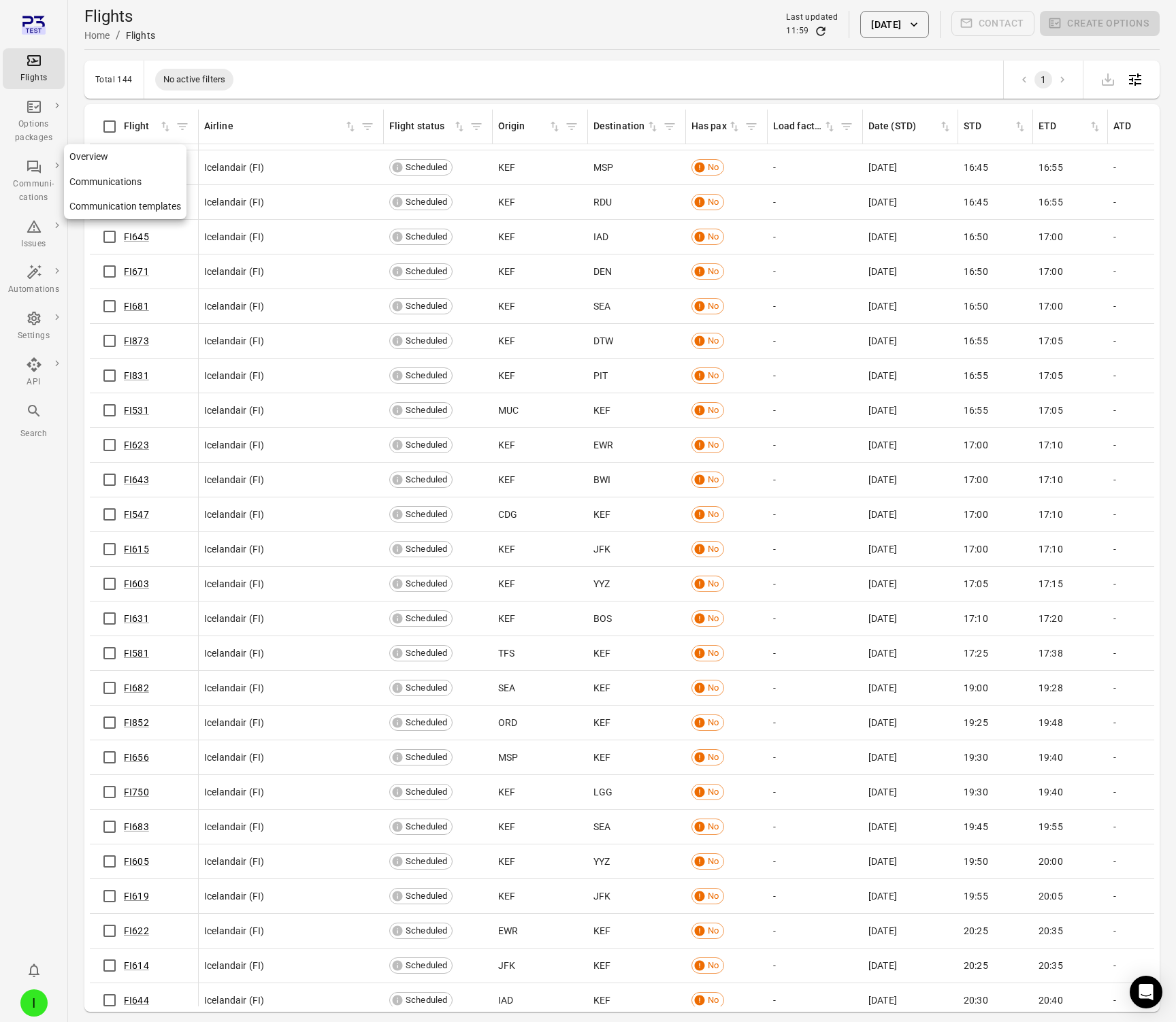
click at [38, 168] on icon "Main navigation" at bounding box center [34, 167] width 17 height 17
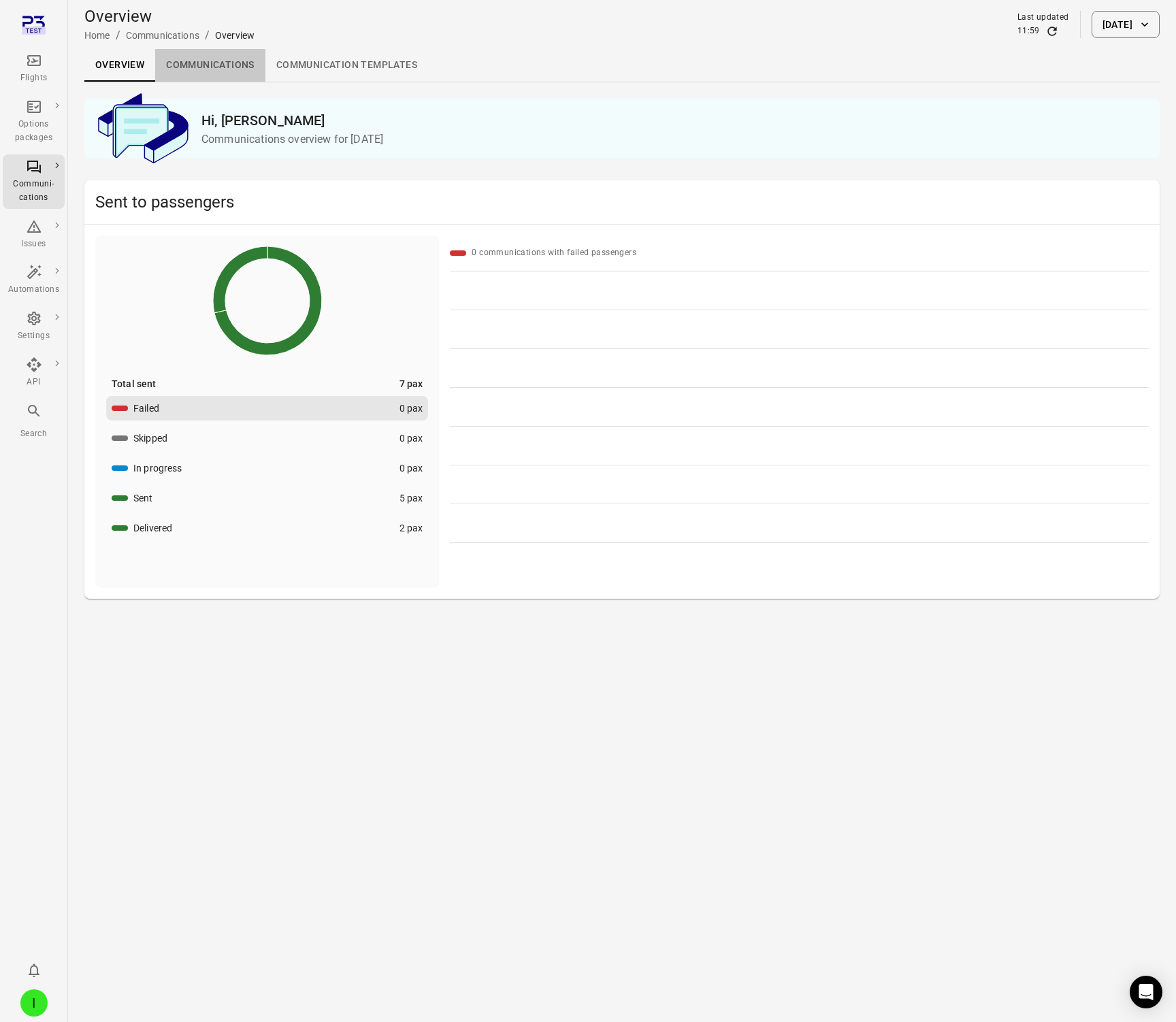
click at [227, 61] on link "Communications" at bounding box center [210, 65] width 110 height 33
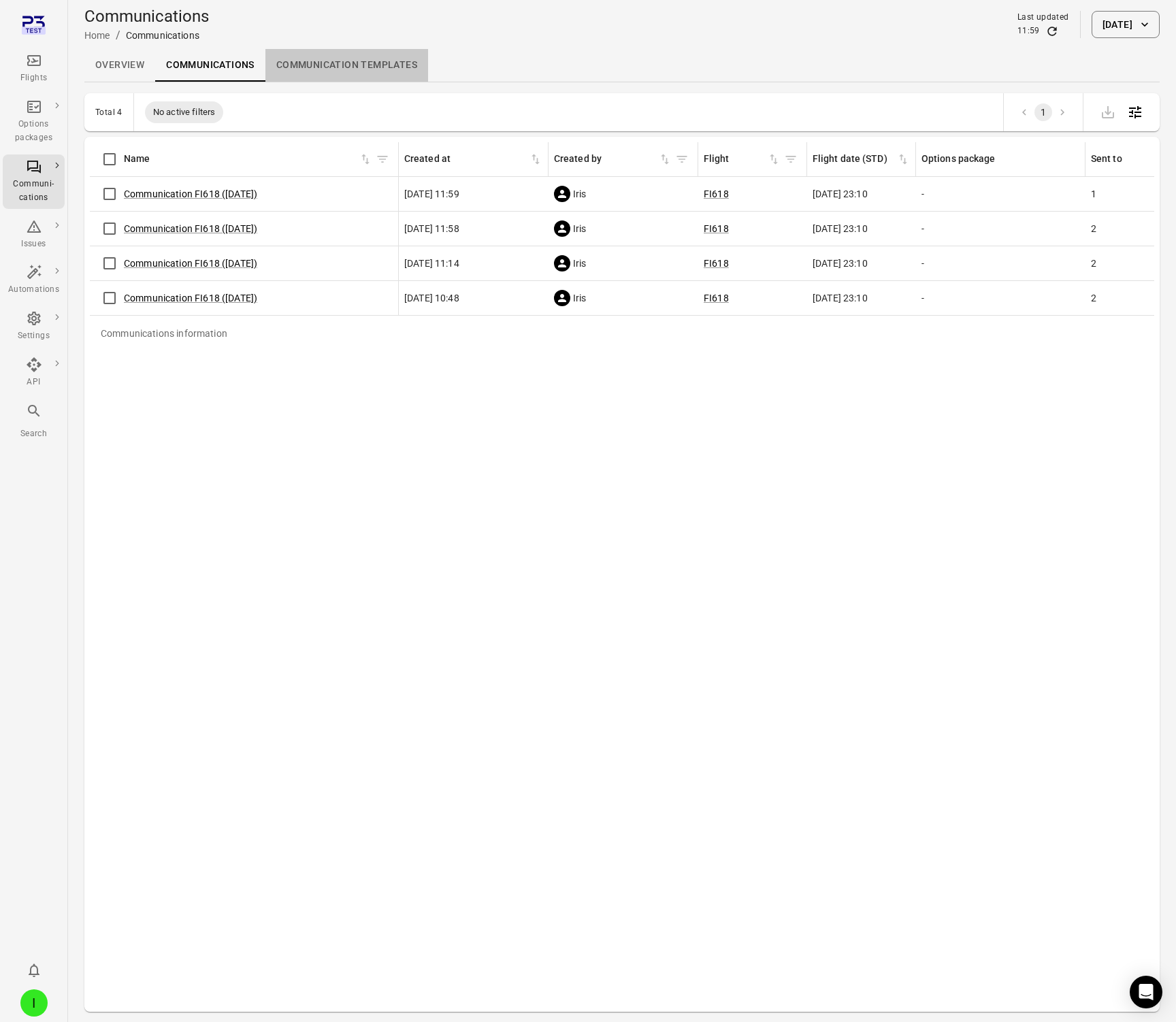
click at [388, 69] on link "Communication templates" at bounding box center [347, 65] width 163 height 33
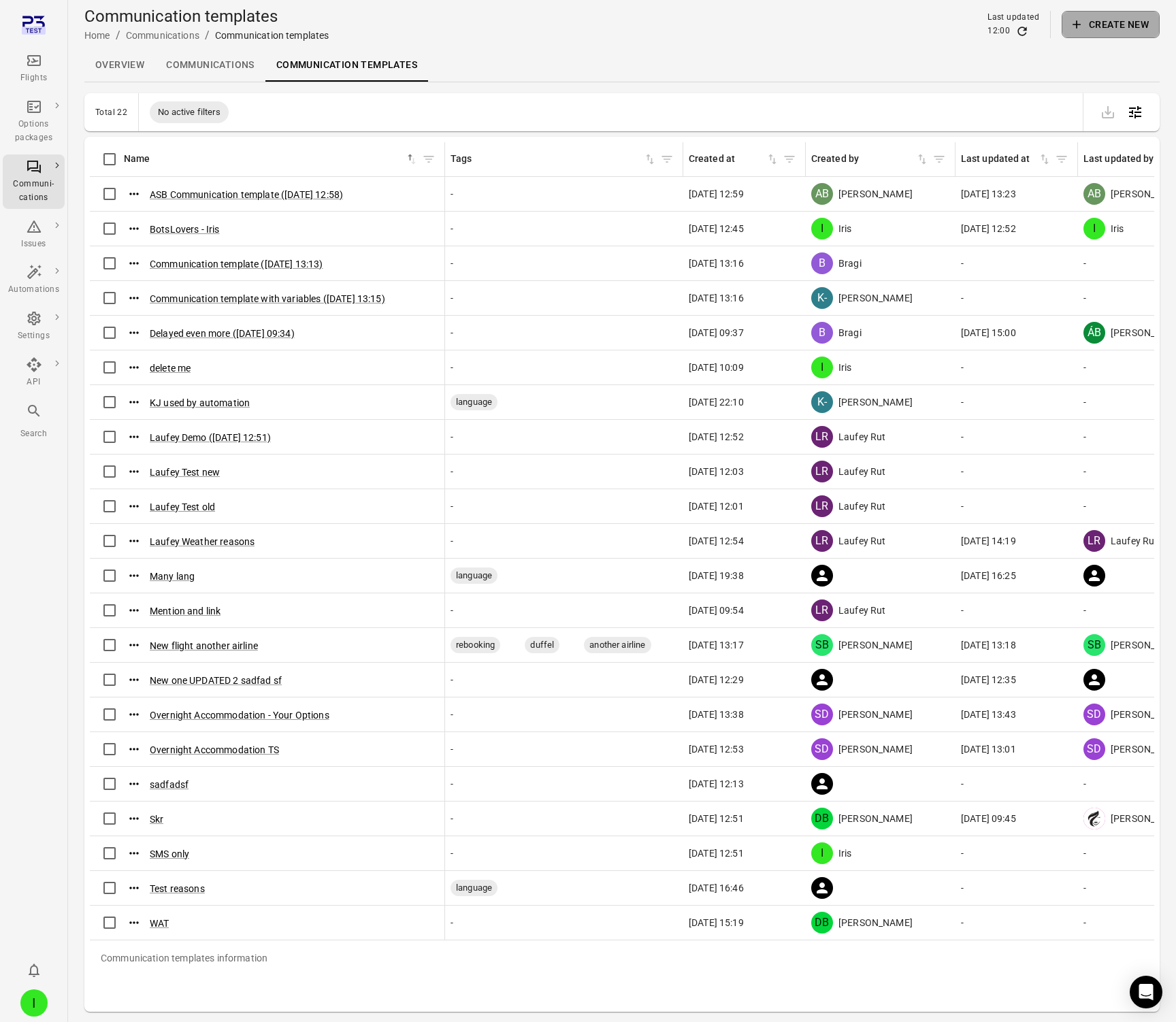
click at [1095, 25] on button "Create new" at bounding box center [1111, 25] width 98 height 27
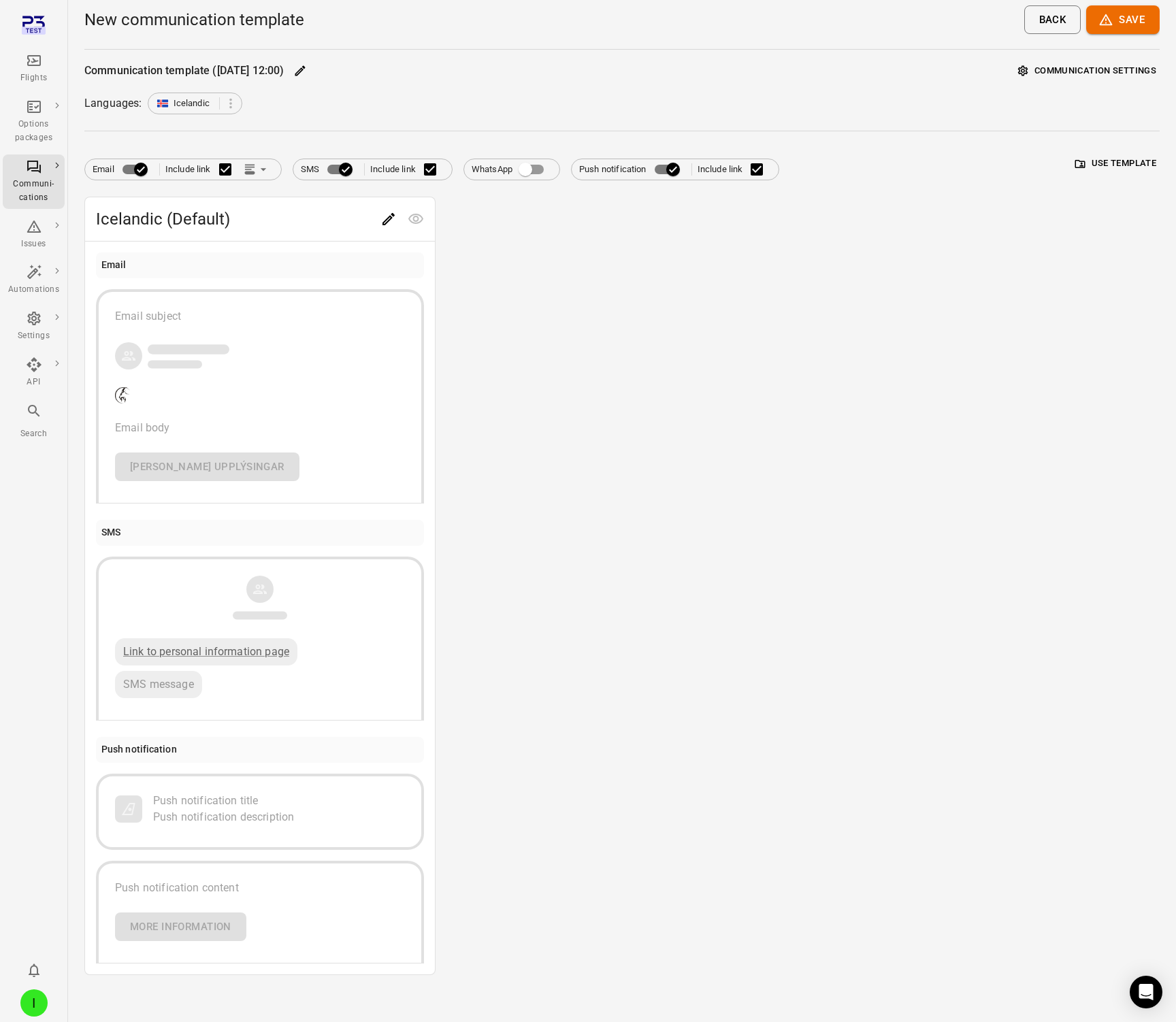
click at [307, 64] on icon "Edit" at bounding box center [300, 71] width 13 height 13
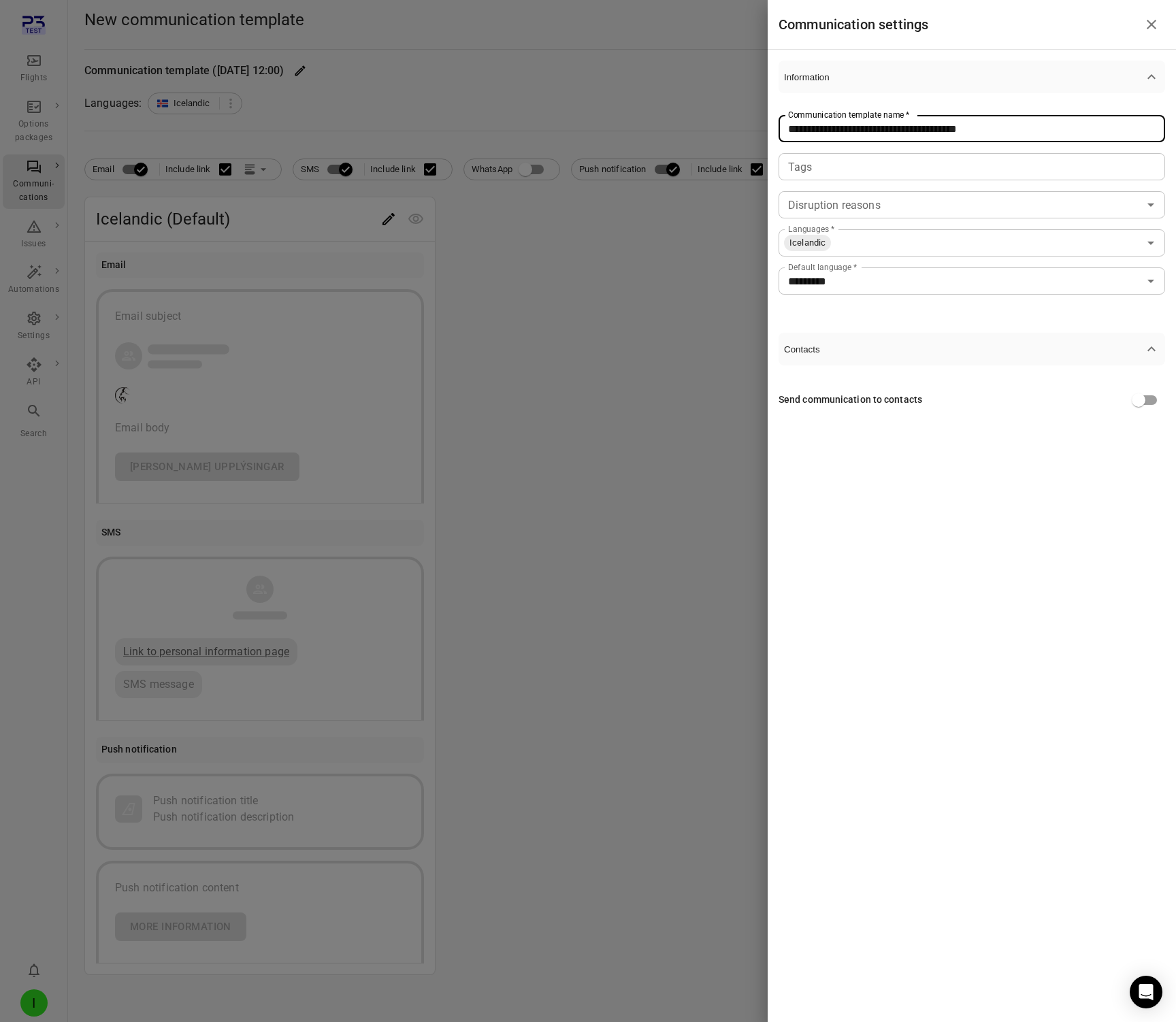
click at [878, 135] on input "**********" at bounding box center [971, 129] width 386 height 27
click at [878, 136] on input "**********" at bounding box center [971, 129] width 386 height 27
type input "**********"
click at [470, 341] on div at bounding box center [588, 511] width 1176 height 1022
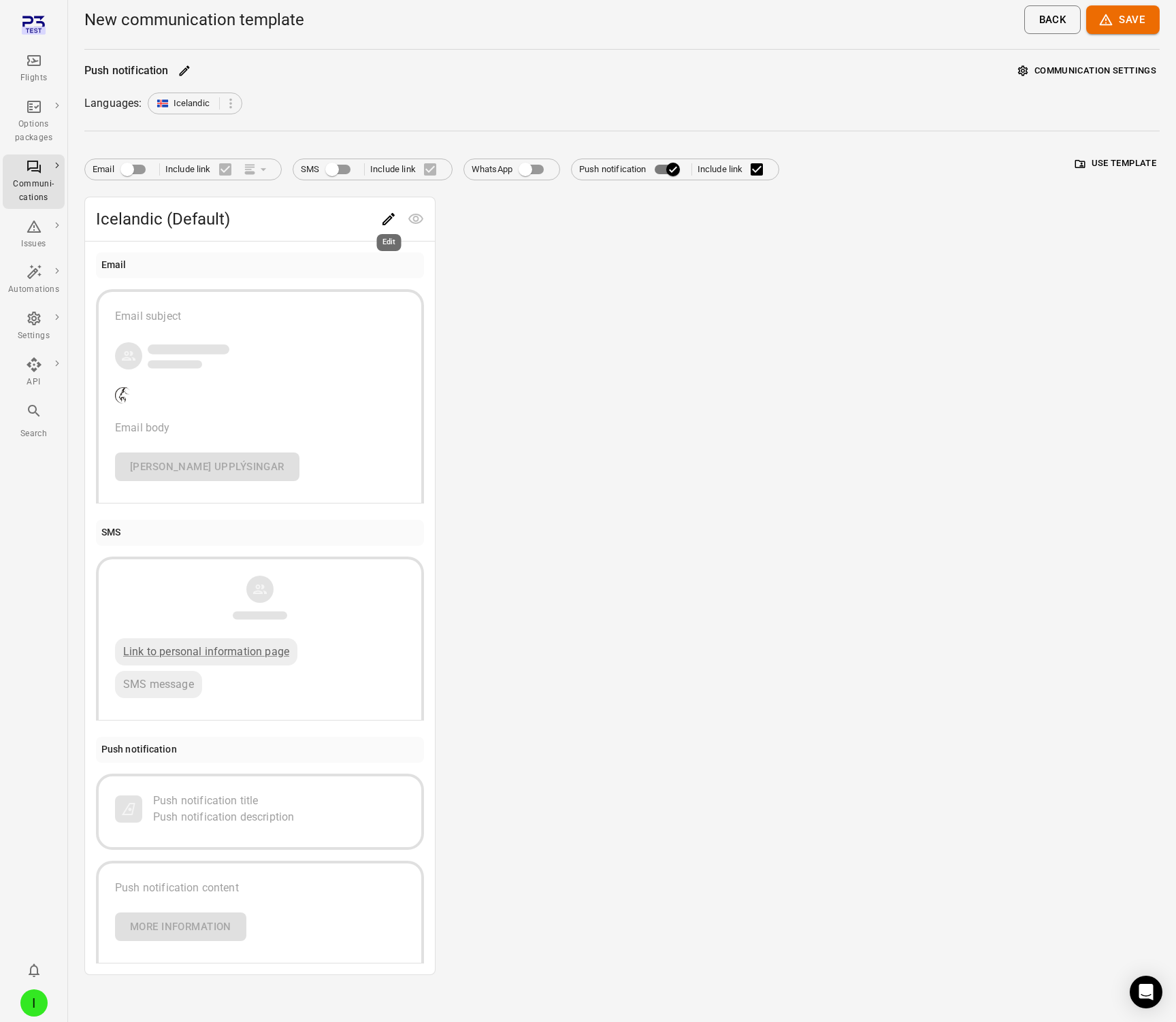
click at [383, 215] on icon "Edit" at bounding box center [388, 219] width 17 height 17
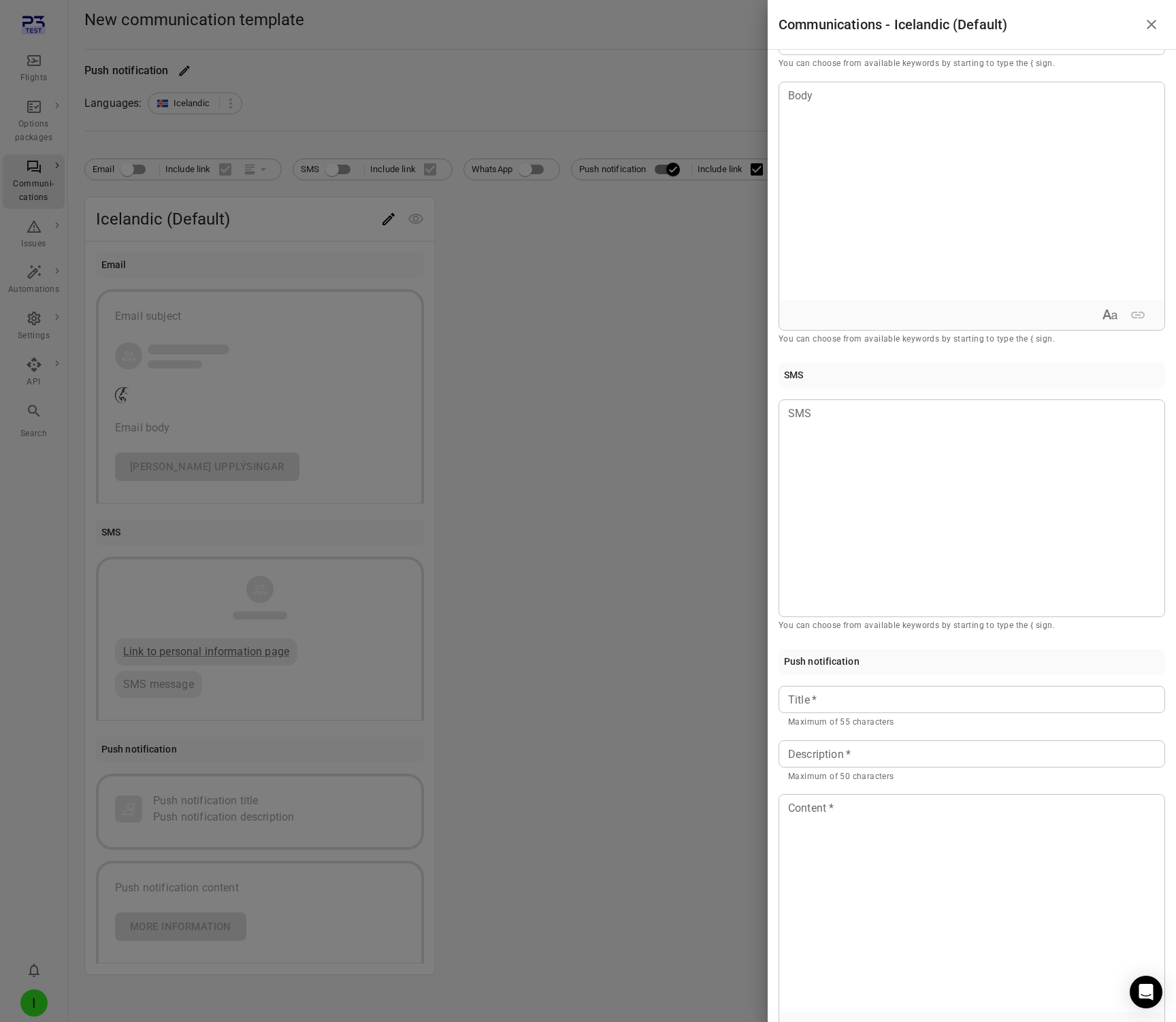
scroll to position [144, 0]
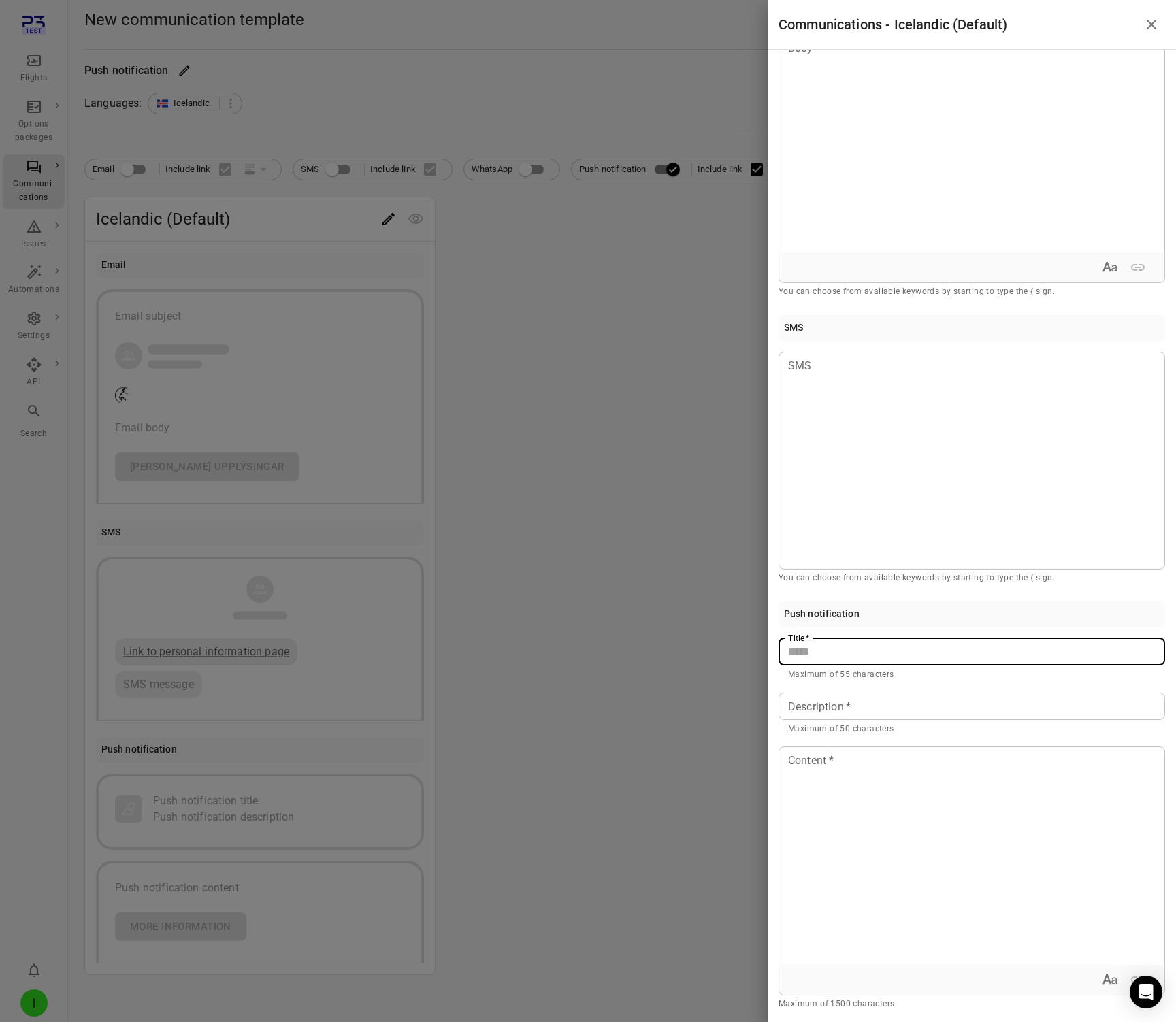
click at [805, 660] on input "Title   *" at bounding box center [971, 652] width 386 height 27
click at [805, 660] on input "**********" at bounding box center [971, 652] width 386 height 27
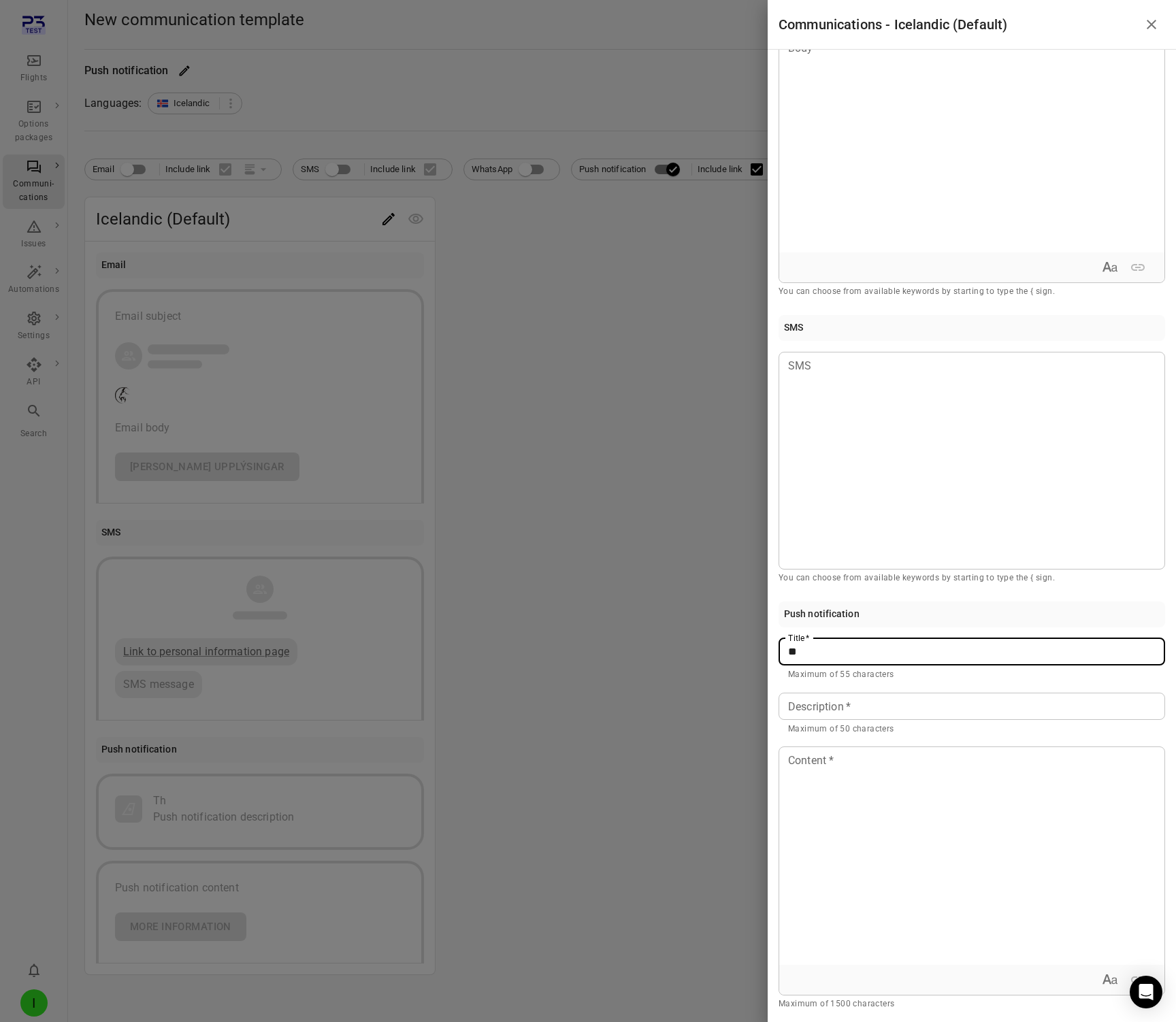
type input "*"
type input "**********"
click at [790, 719] on input "Description   *" at bounding box center [971, 706] width 386 height 27
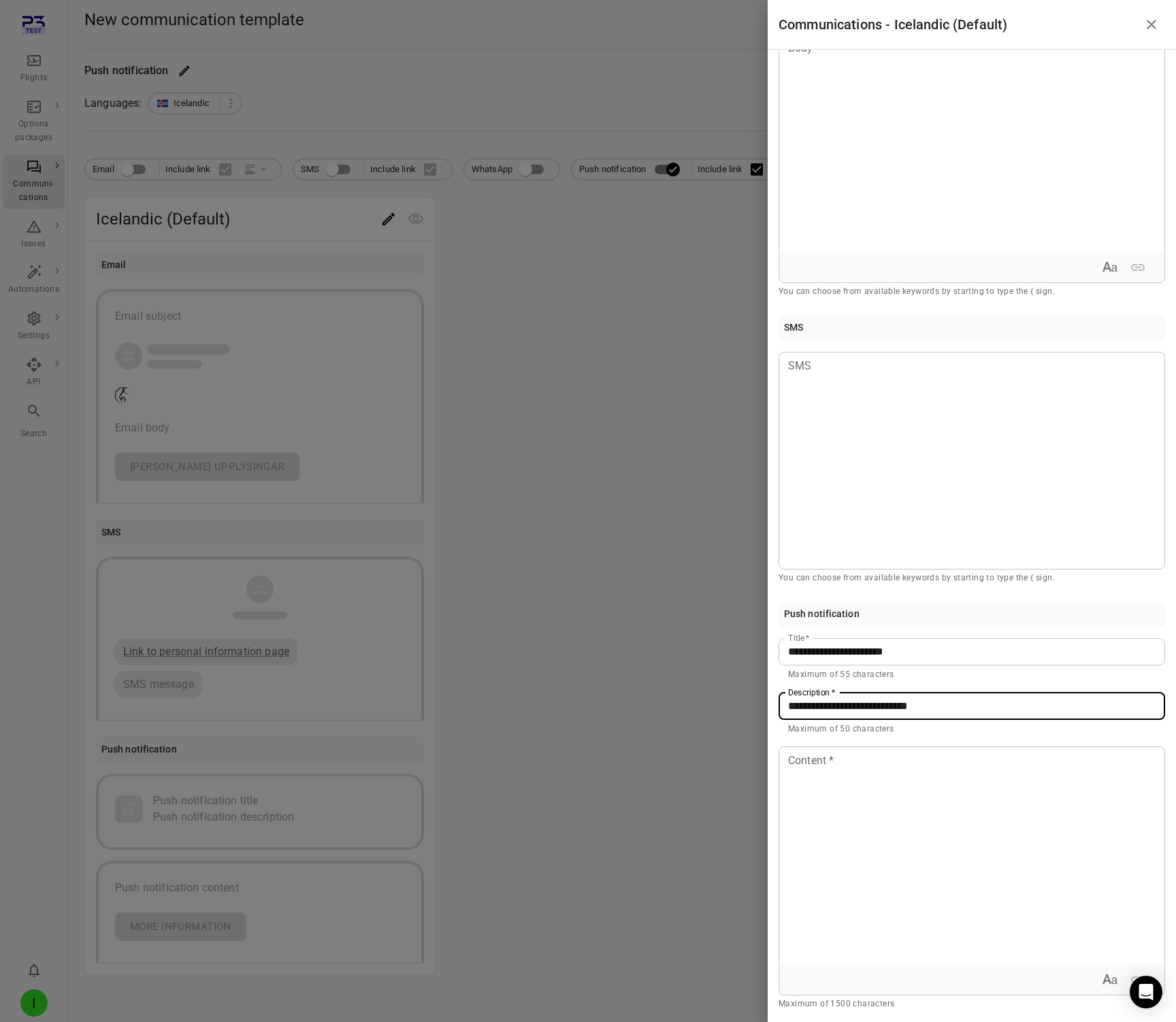
type input "**********"
click at [773, 843] on div "**********" at bounding box center [972, 536] width 409 height 973
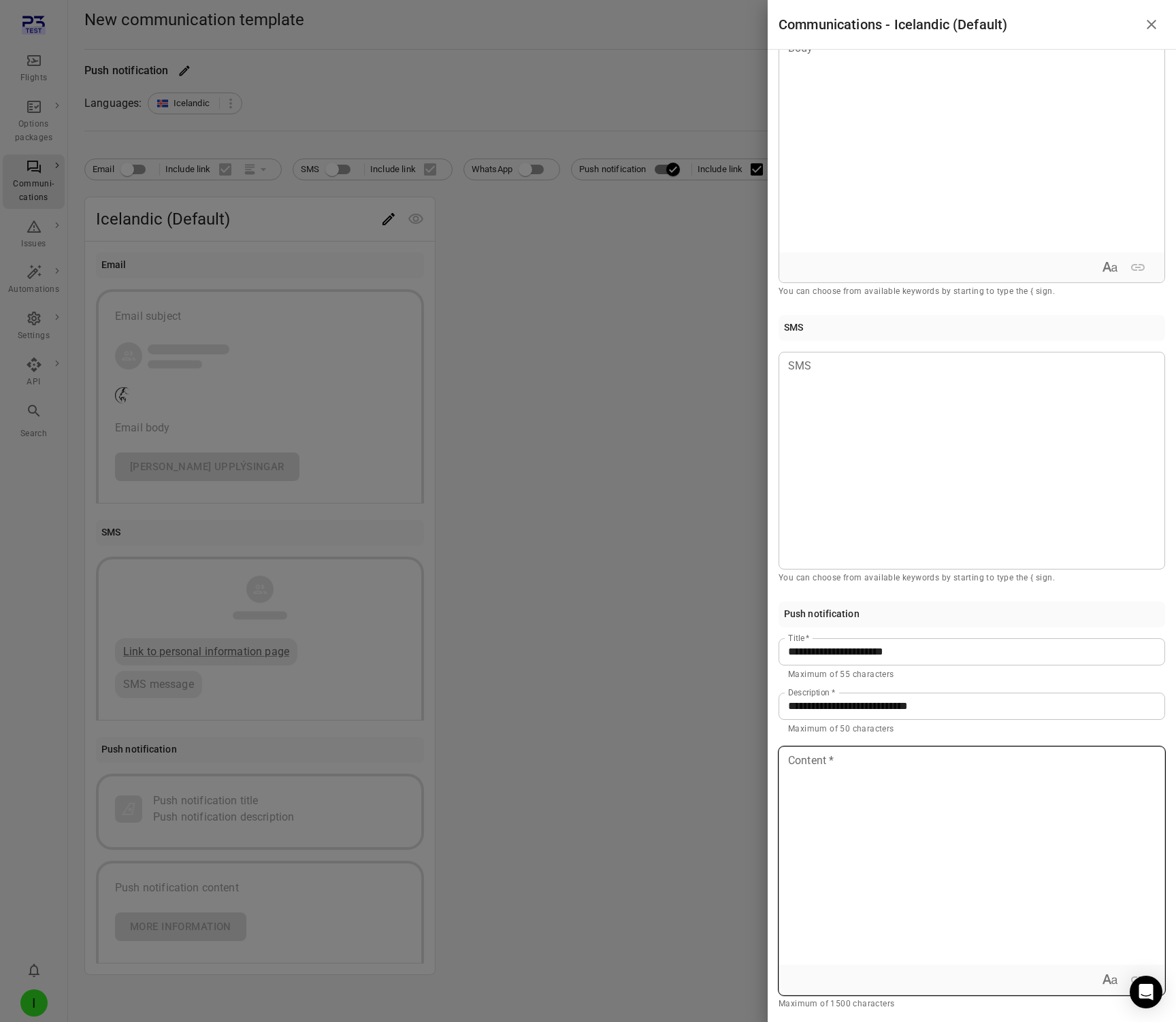
click at [869, 810] on div at bounding box center [972, 856] width 386 height 217
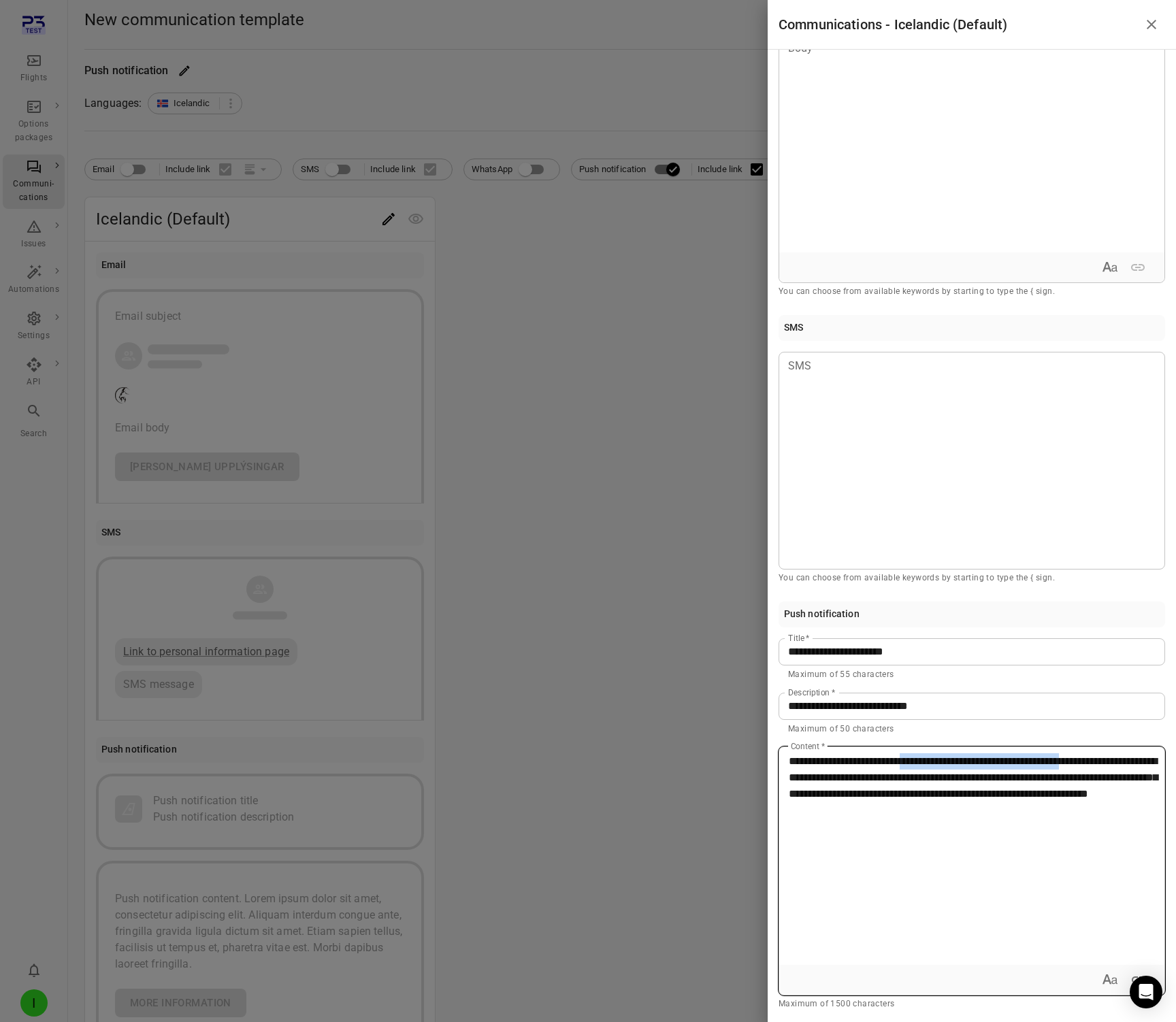
drag, startPoint x: 918, startPoint y: 763, endPoint x: 1118, endPoint y: 766, distance: 200.0
click at [1118, 766] on span "**********" at bounding box center [973, 778] width 369 height 43
copy span "**********"
click at [940, 654] on input "**********" at bounding box center [971, 652] width 386 height 27
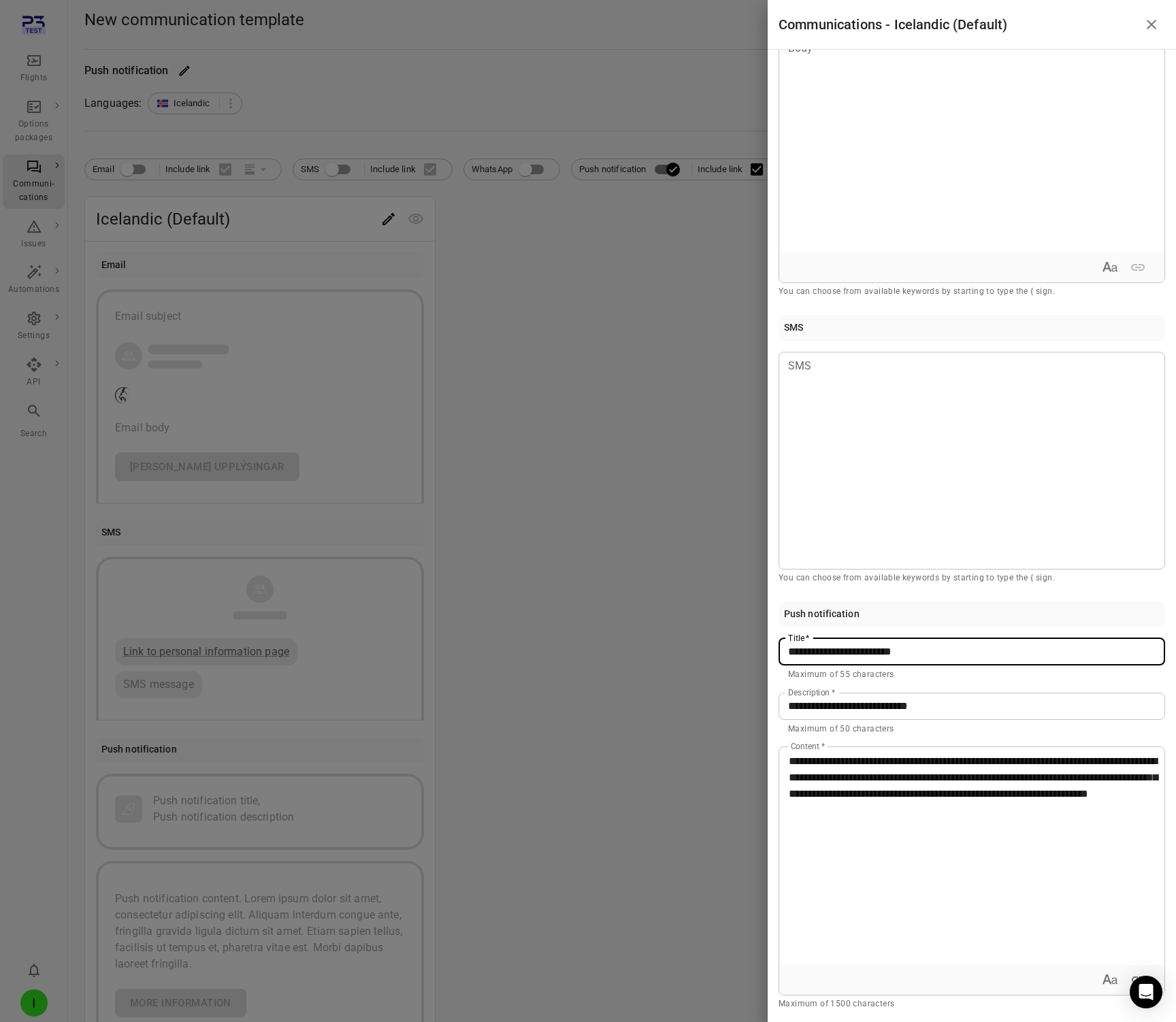
paste input "**********"
type input "**********"
click at [943, 700] on input "**********" at bounding box center [971, 706] width 386 height 27
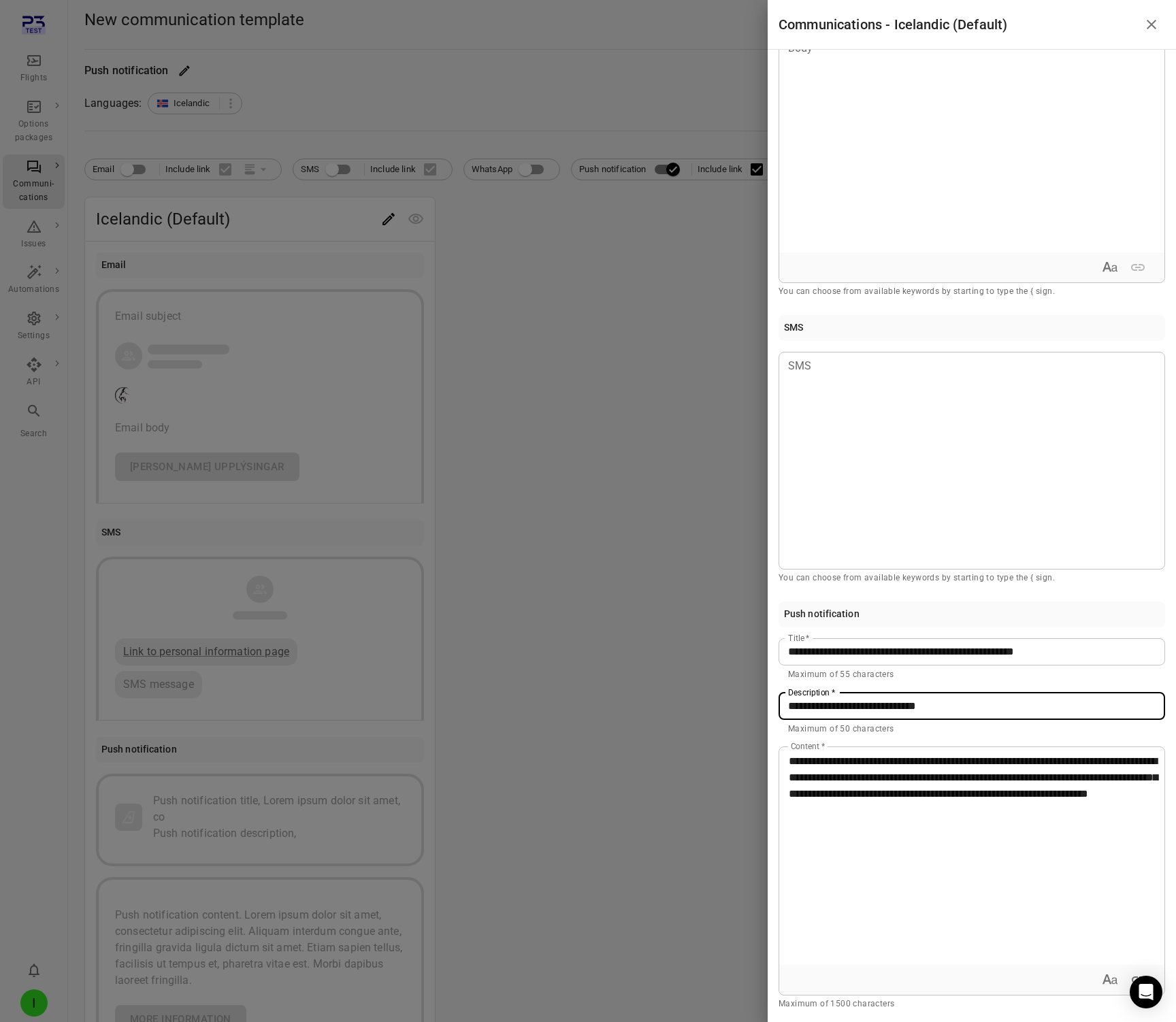
paste input "**********"
type input "**********"
click at [897, 924] on div "**********" at bounding box center [972, 856] width 386 height 217
click at [659, 776] on div at bounding box center [588, 511] width 1176 height 1022
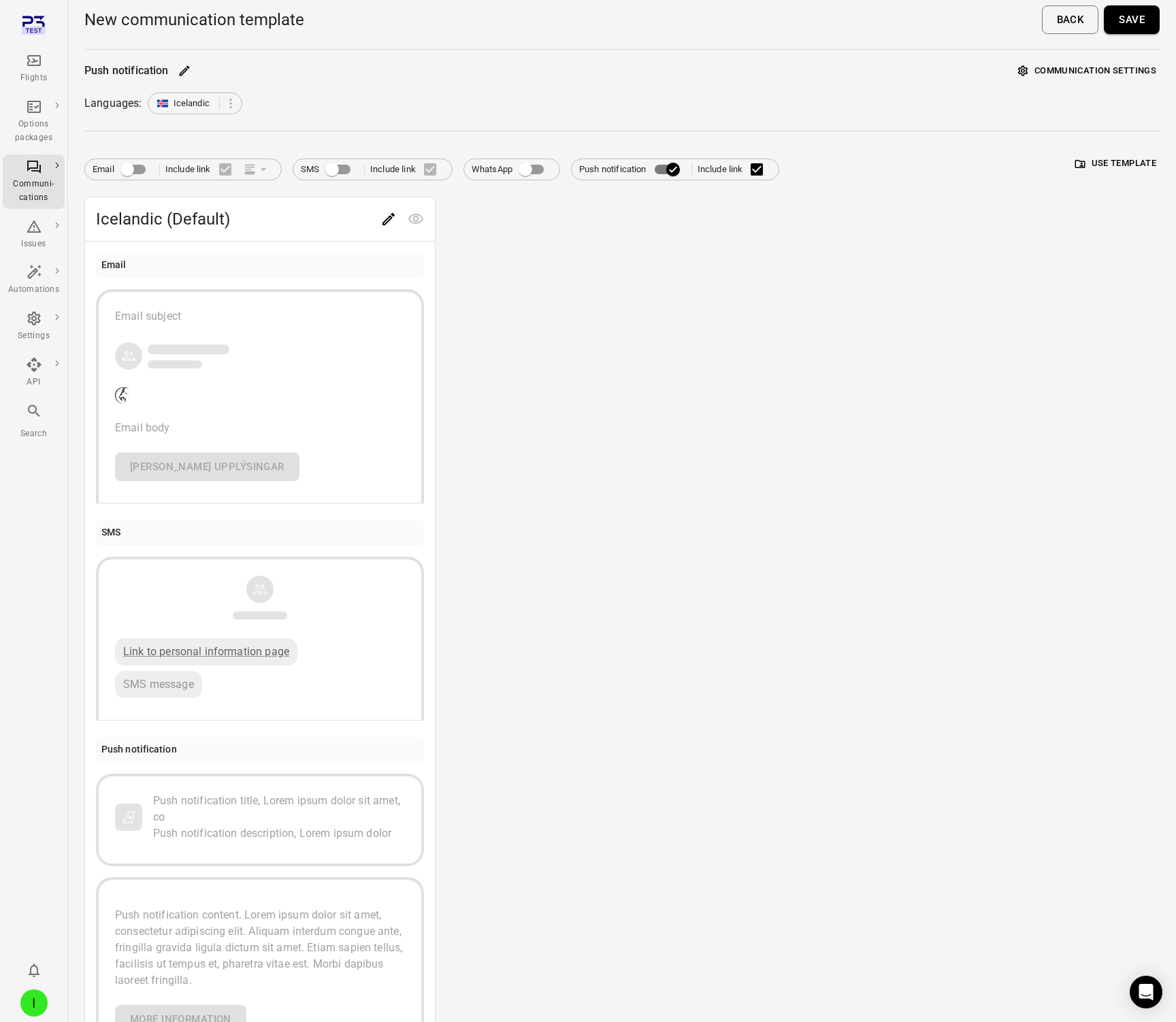
click at [1125, 26] on button "Save" at bounding box center [1132, 20] width 56 height 29
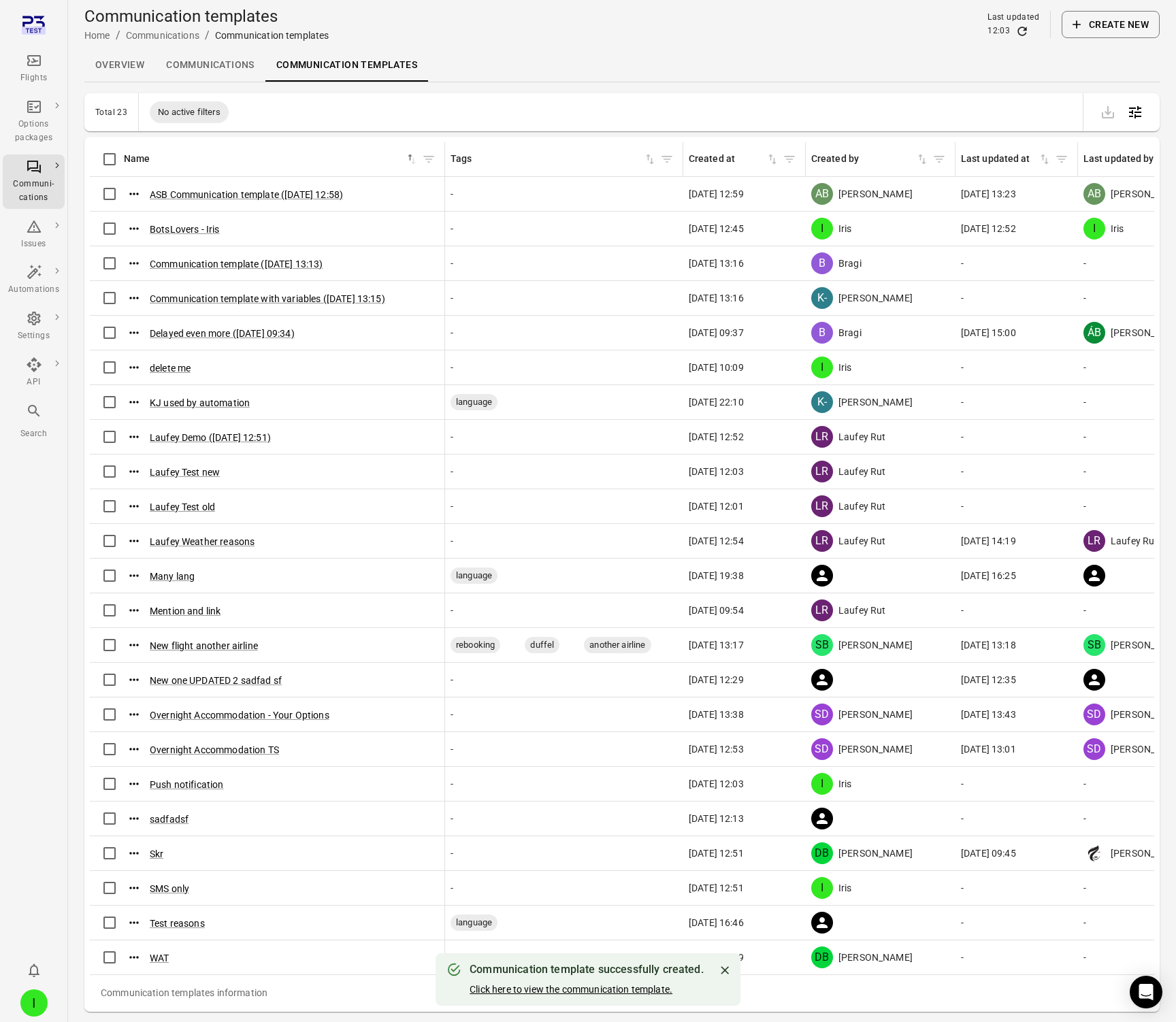
click at [566, 996] on button "Click here to view the communication template." at bounding box center [571, 989] width 203 height 13
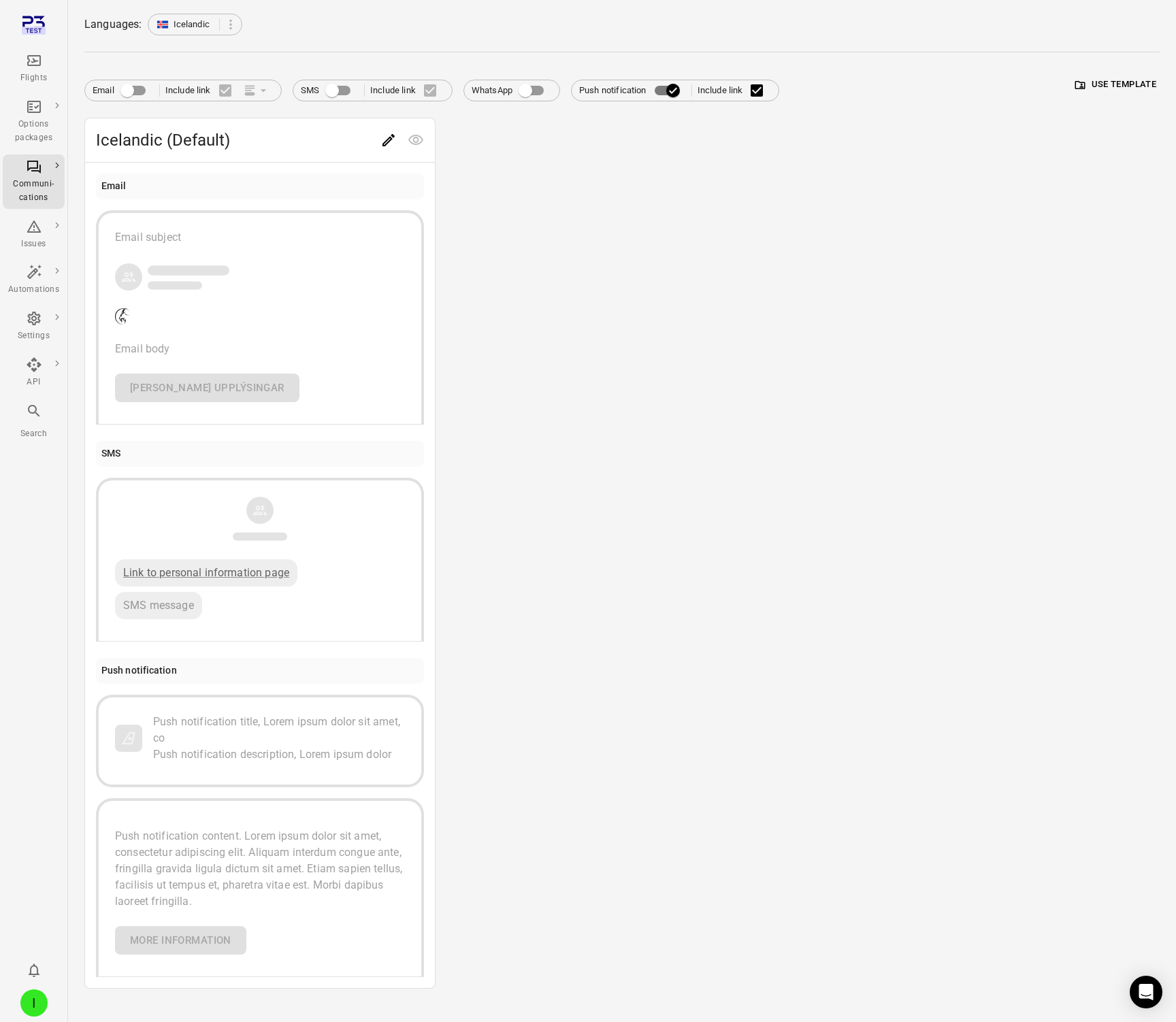
scroll to position [100, 0]
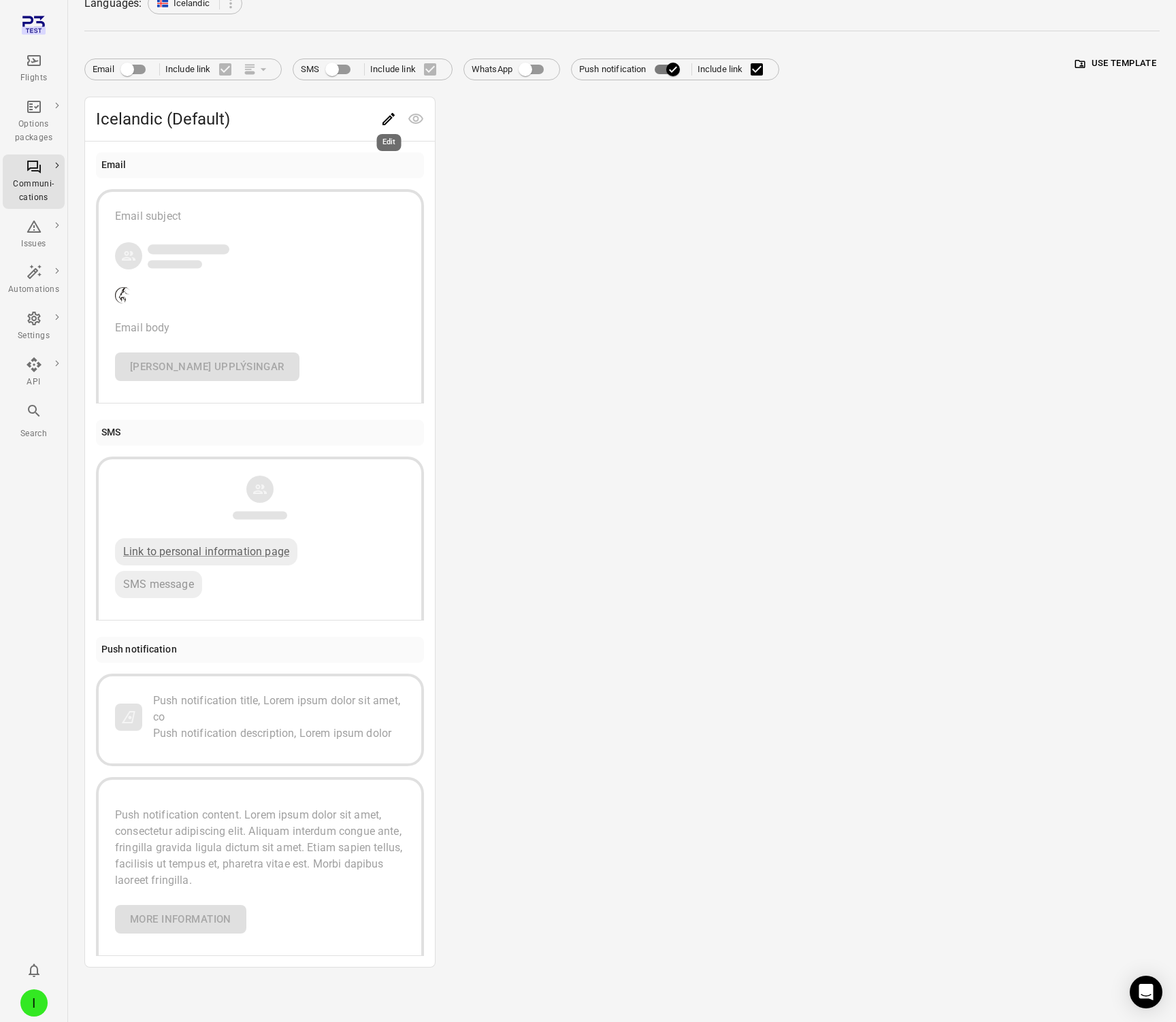
click at [383, 122] on icon "Edit" at bounding box center [388, 118] width 12 height 12
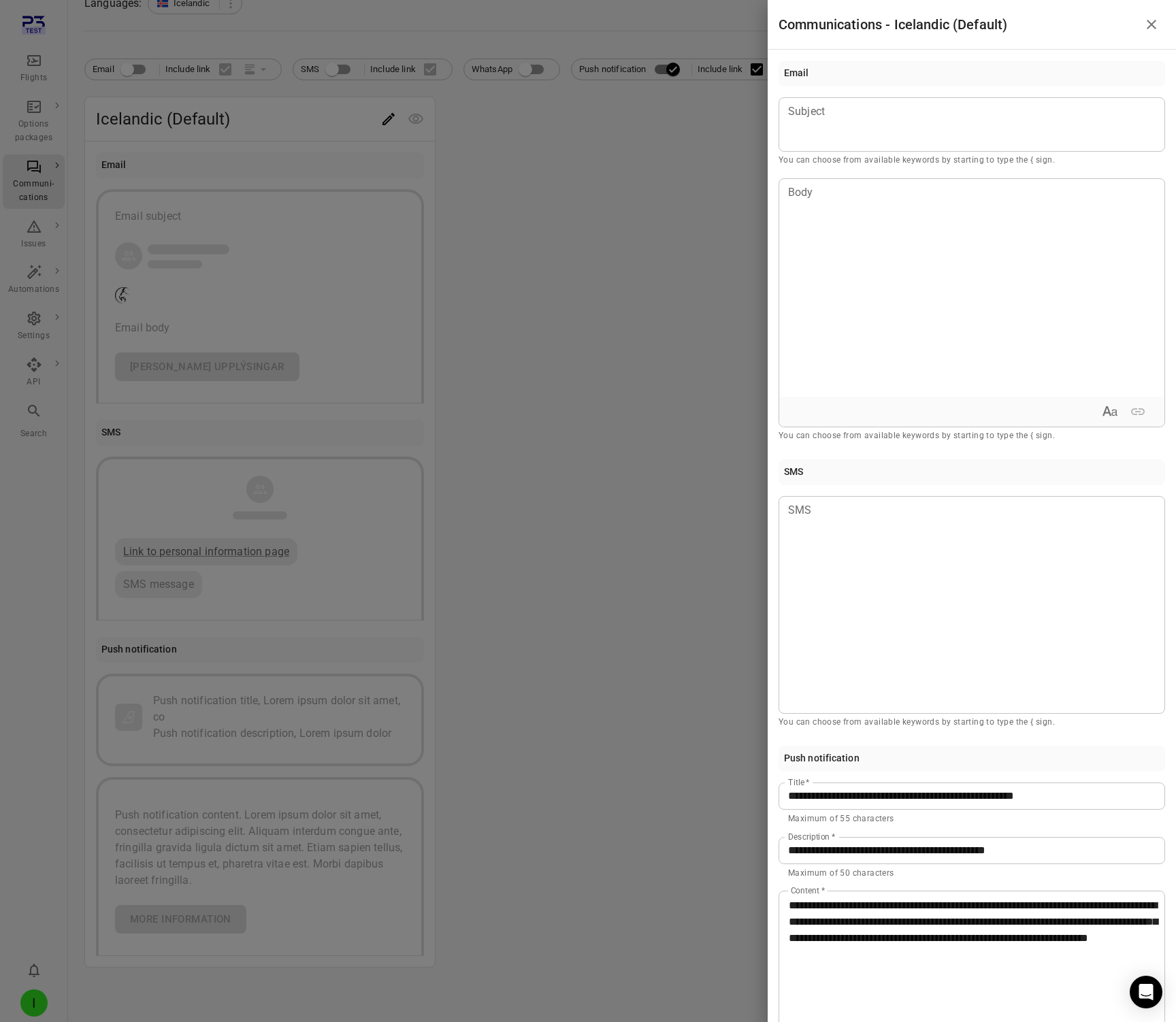
scroll to position [144, 0]
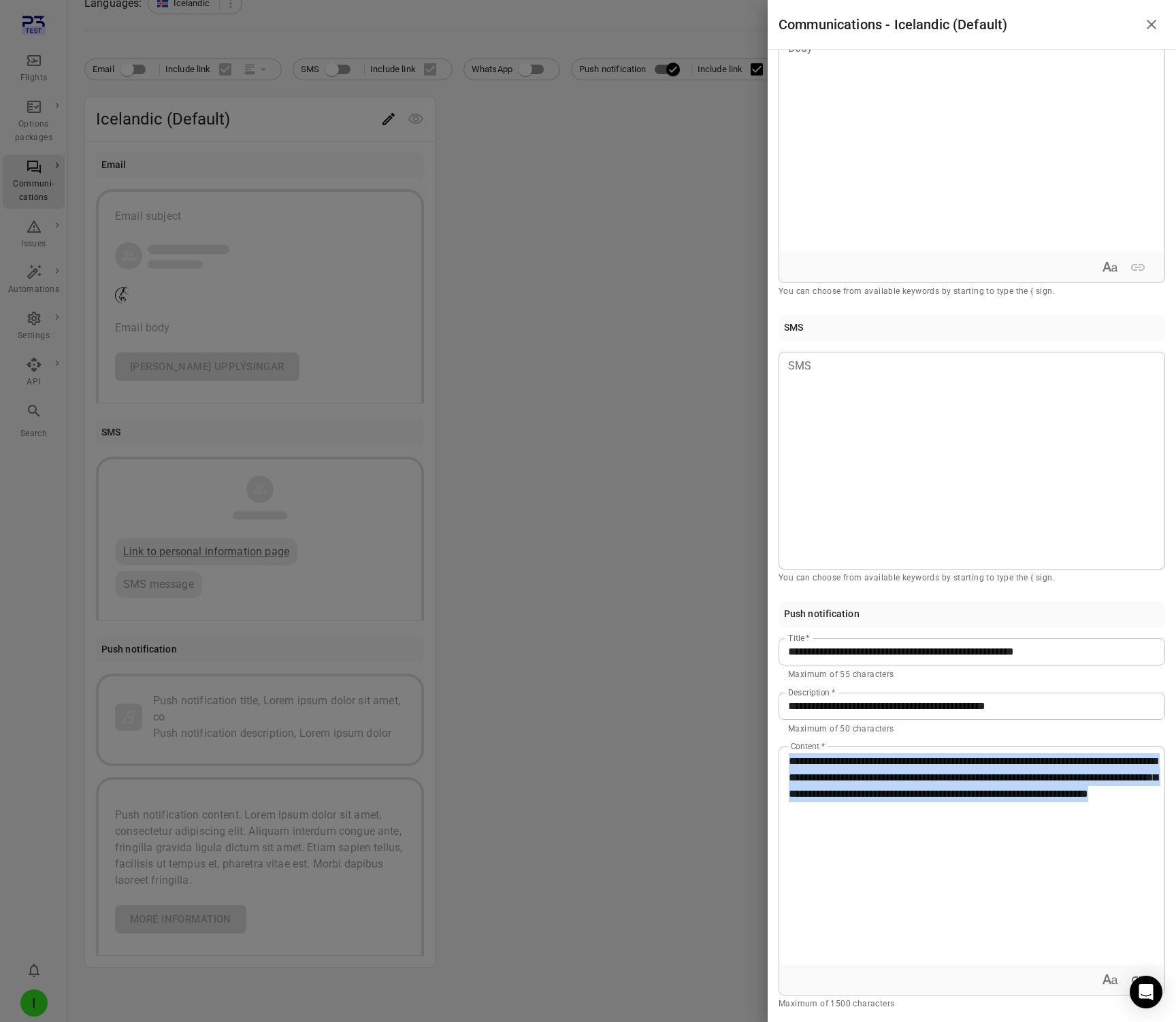
drag, startPoint x: 975, startPoint y: 811, endPoint x: 784, endPoint y: 747, distance: 201.4
click at [784, 747] on div "**********" at bounding box center [972, 856] width 386 height 217
copy span "**********"
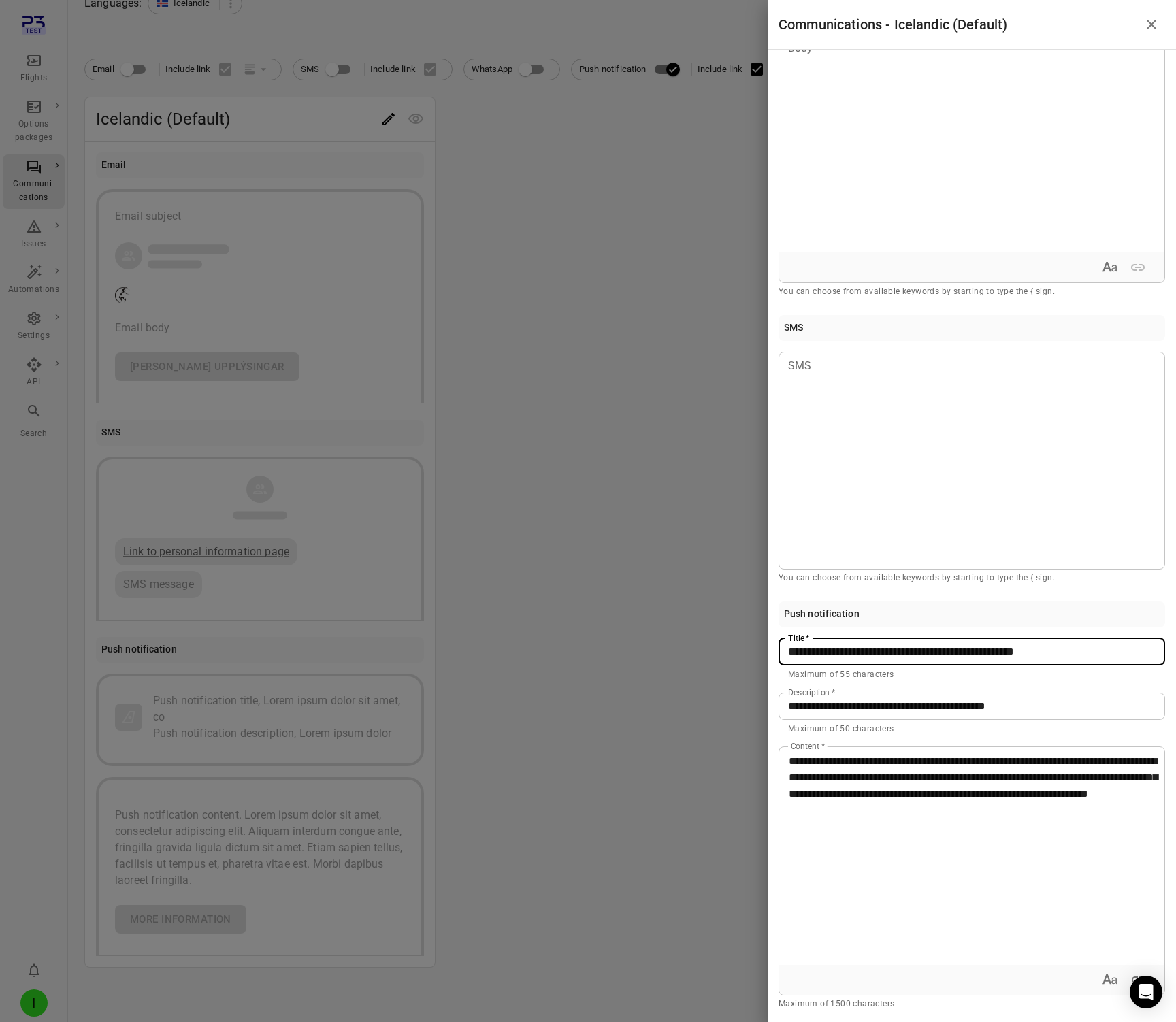
drag, startPoint x: 1060, startPoint y: 648, endPoint x: 897, endPoint y: 651, distance: 163.0
click at [897, 651] on input "**********" at bounding box center [971, 652] width 386 height 27
paste input "text"
type input "**********"
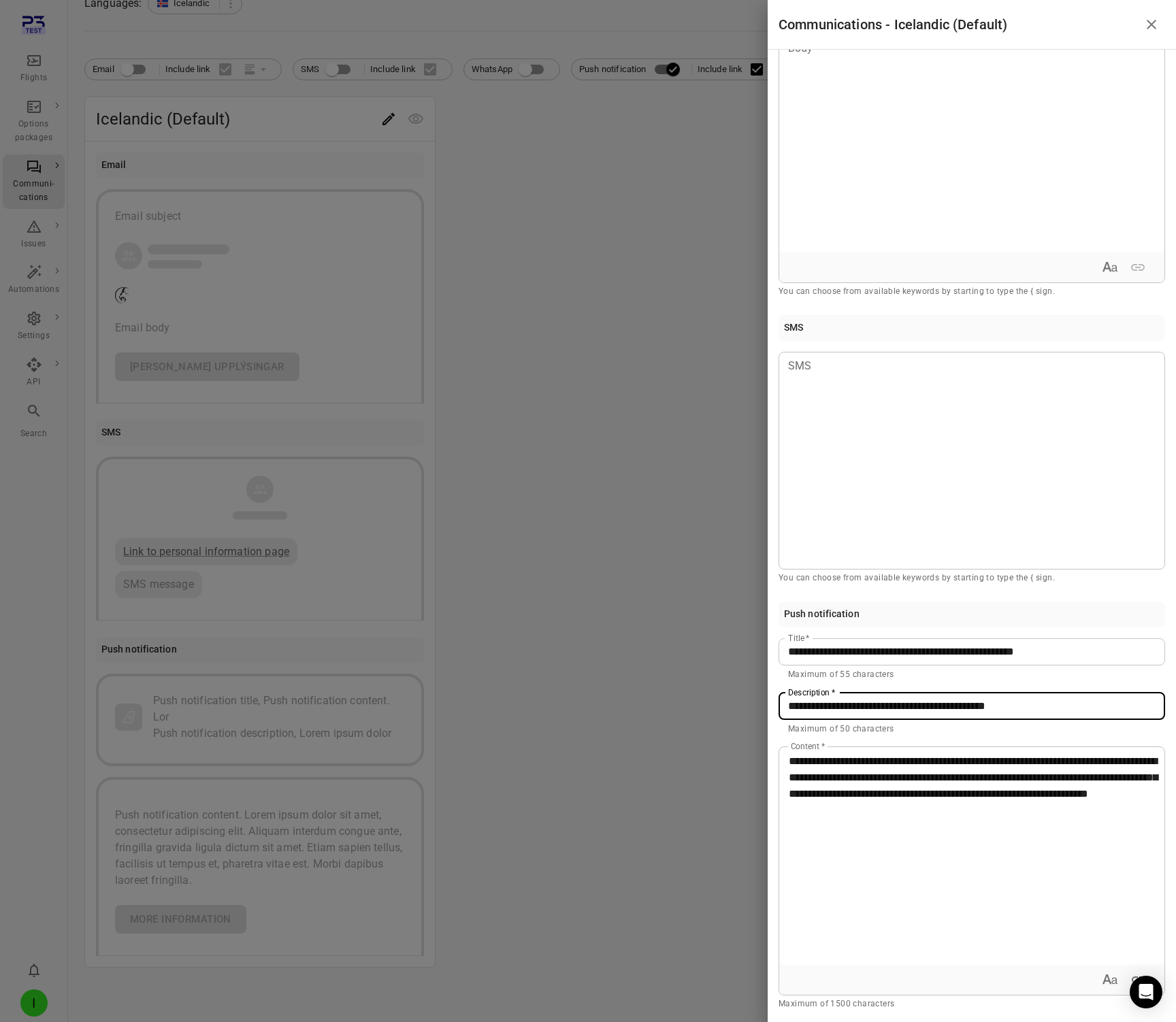
drag, startPoint x: 1047, startPoint y: 705, endPoint x: 936, endPoint y: 707, distance: 111.0
click at [936, 707] on input "**********" at bounding box center [971, 706] width 386 height 27
paste input "**"
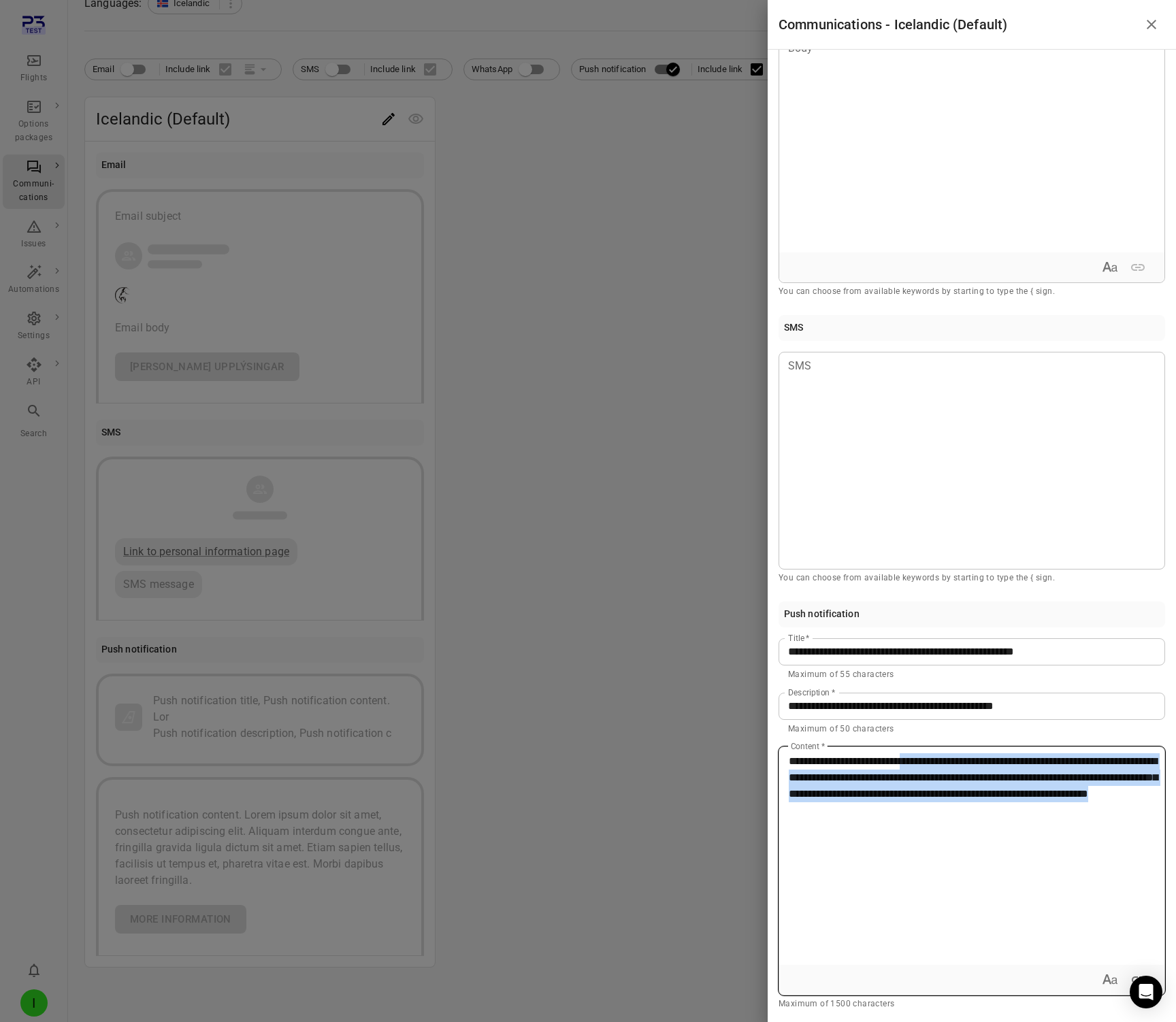
drag, startPoint x: 975, startPoint y: 811, endPoint x: 921, endPoint y: 763, distance: 72.2
click at [921, 763] on p "**********" at bounding box center [971, 778] width 366 height 49
copy span "**********"
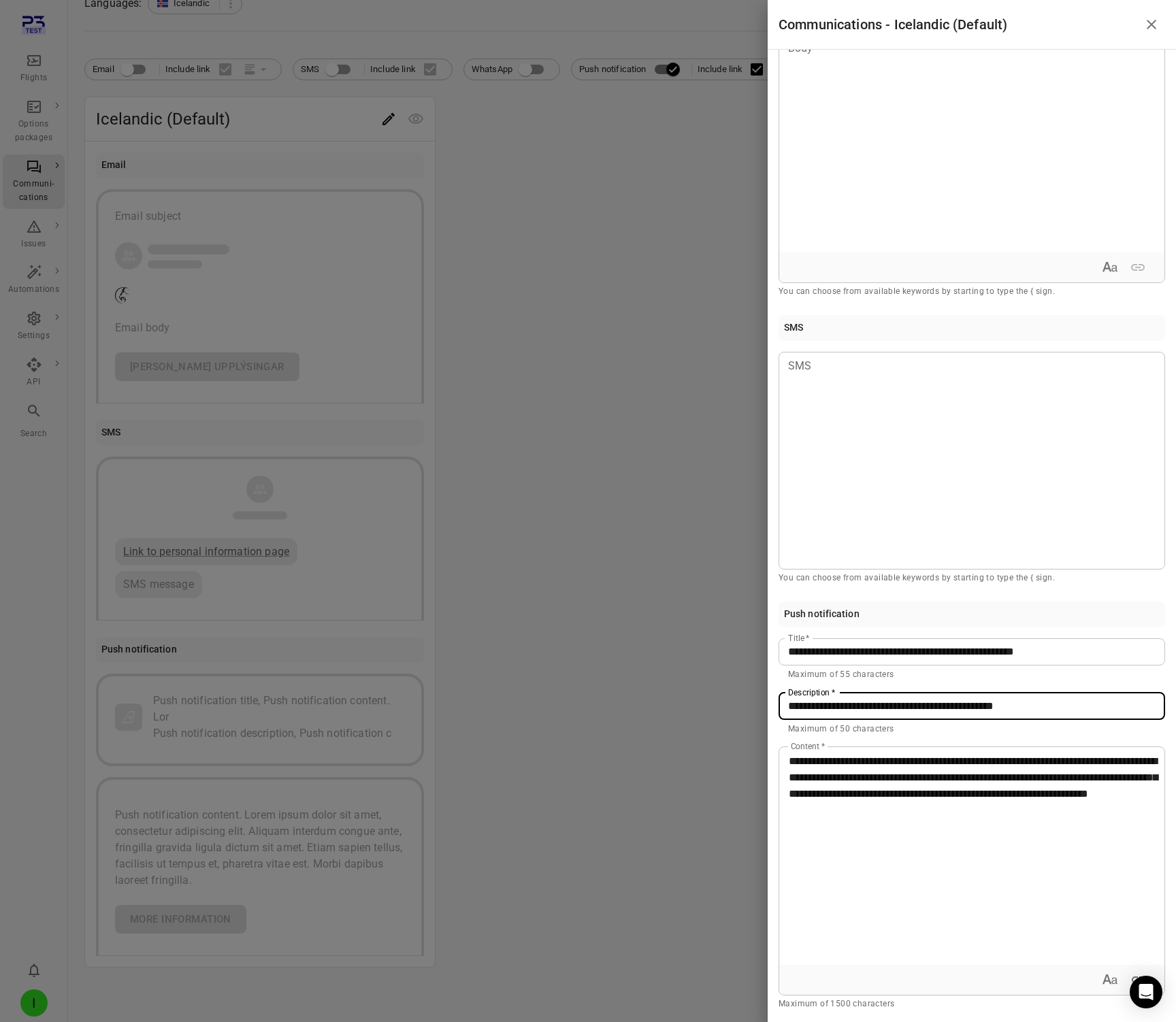
drag, startPoint x: 937, startPoint y: 705, endPoint x: 1142, endPoint y: 701, distance: 205.0
click at [1142, 701] on input "**********" at bounding box center [971, 706] width 386 height 27
paste input "text"
type input "**********"
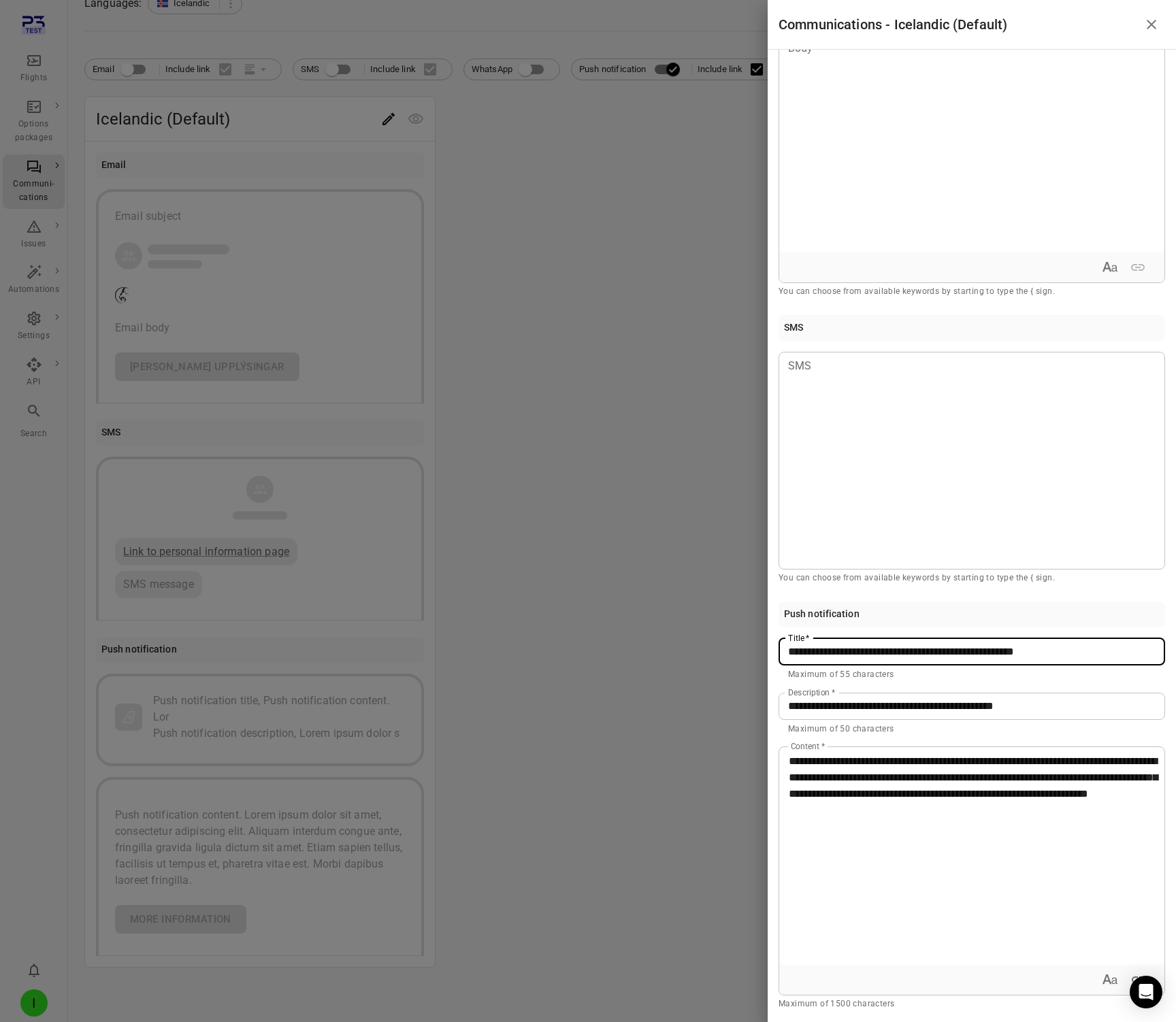
drag, startPoint x: 898, startPoint y: 653, endPoint x: 1178, endPoint y: 658, distance: 280.0
click at [1175, 658] on html "Flights Options packages Communi-cations Issues Automations Settings API Search…" at bounding box center [588, 461] width 1176 height 1122
paste input "text"
type input "**********"
click at [657, 582] on div at bounding box center [588, 511] width 1176 height 1022
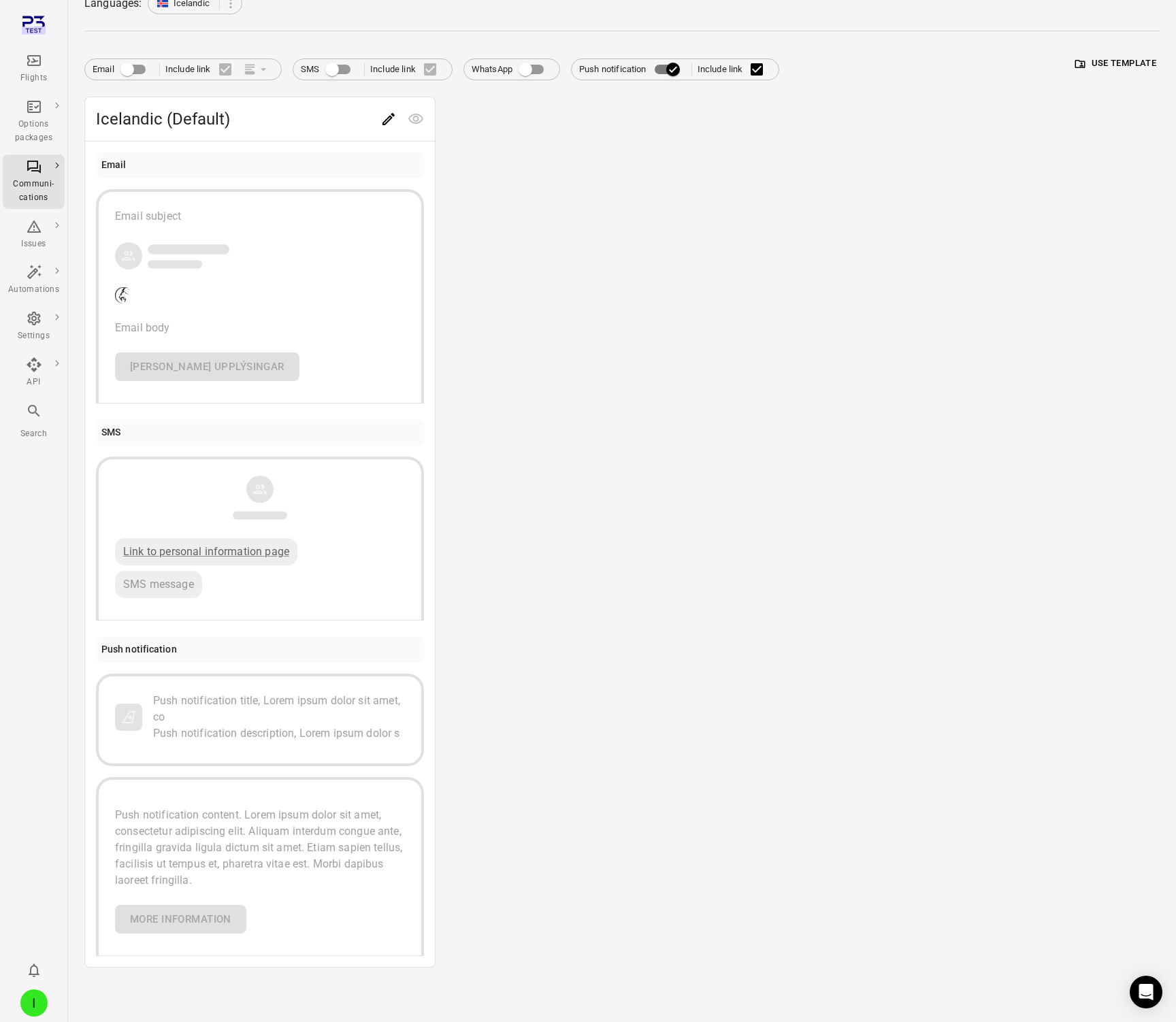
click at [352, 725] on div "Push notification description, Lorem ipsum dolor s" at bounding box center [279, 733] width 252 height 17
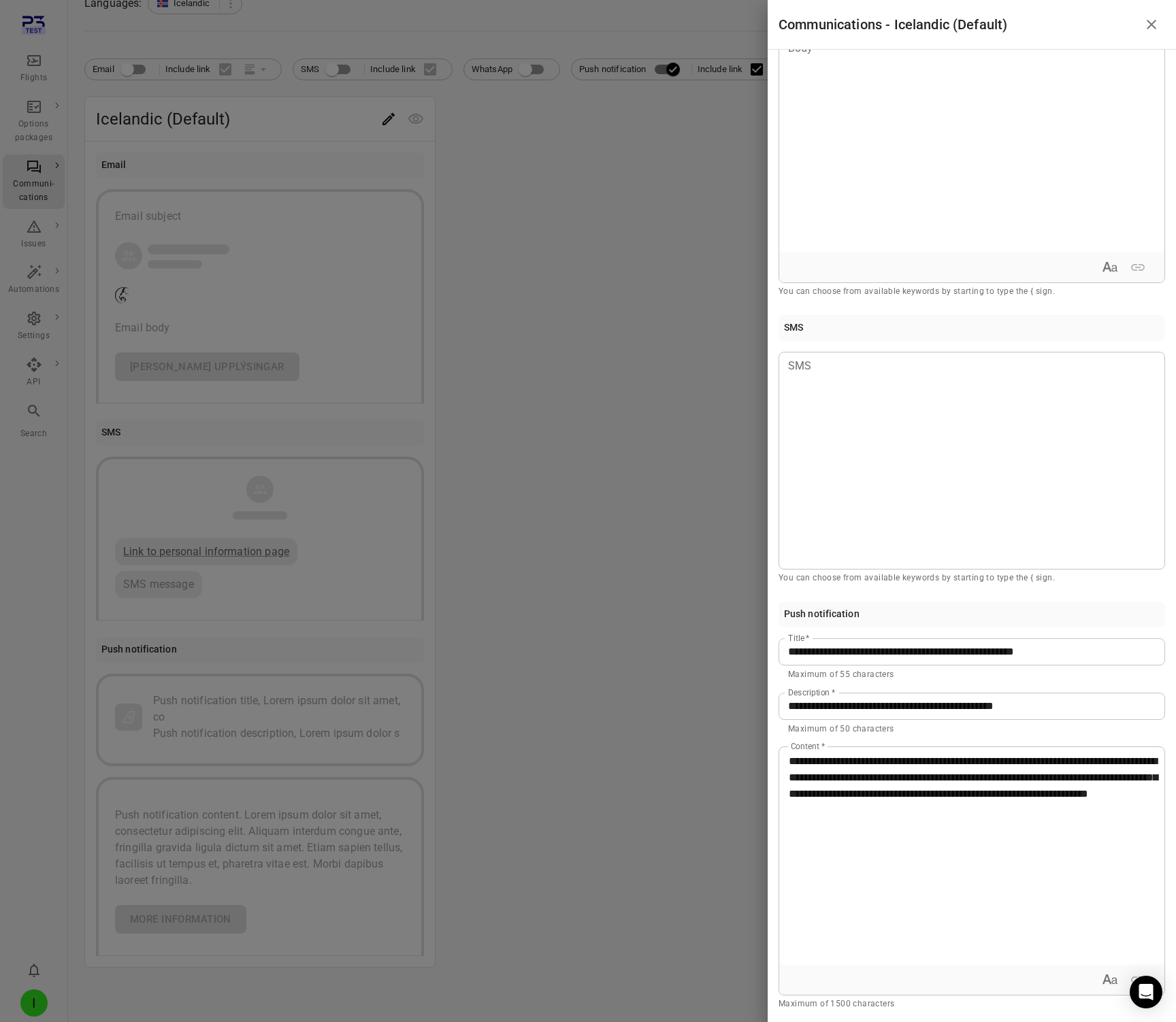
click at [684, 630] on div at bounding box center [588, 511] width 1176 height 1022
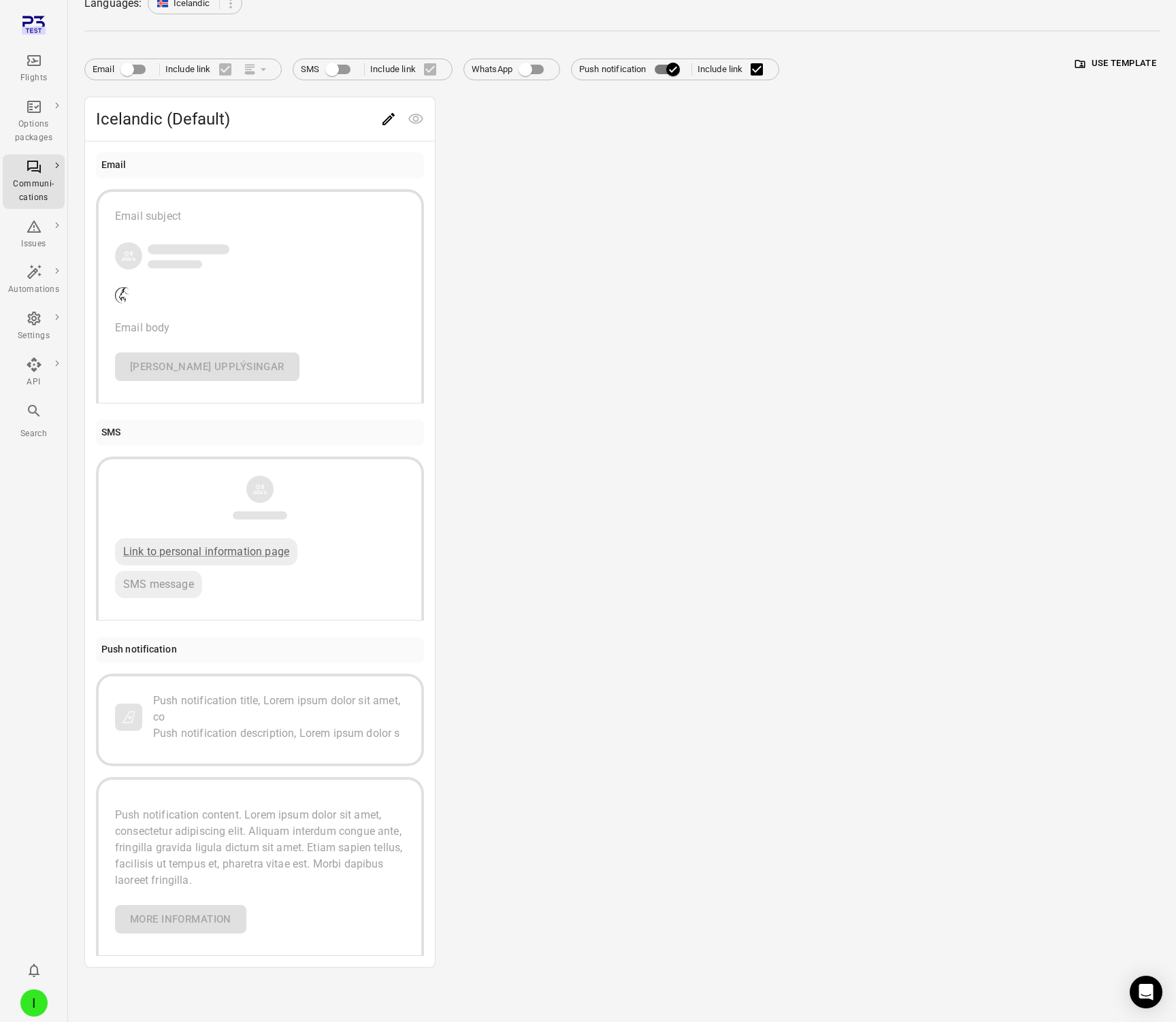
scroll to position [0, 0]
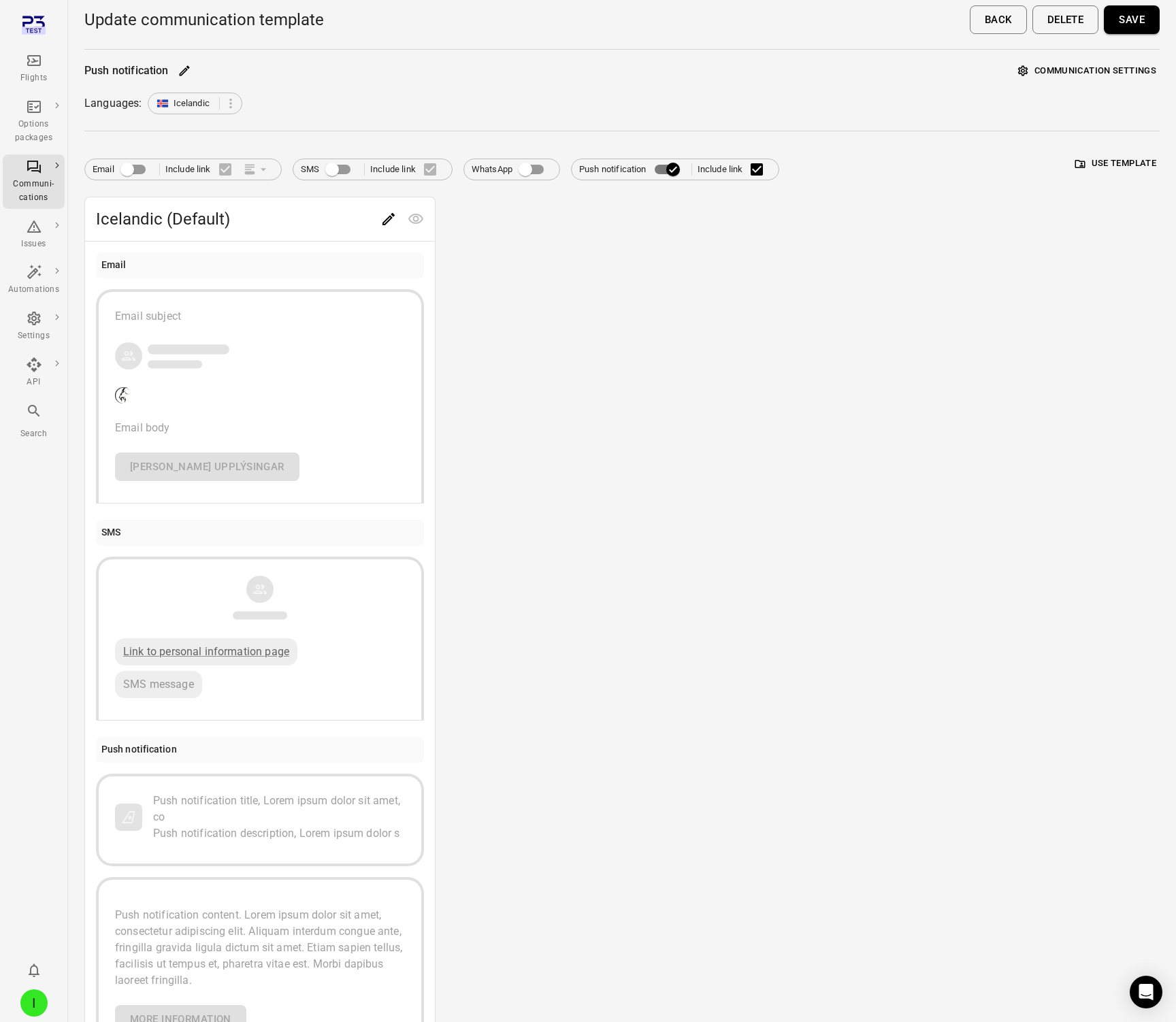
click at [1116, 32] on button "Save" at bounding box center [1132, 20] width 56 height 29
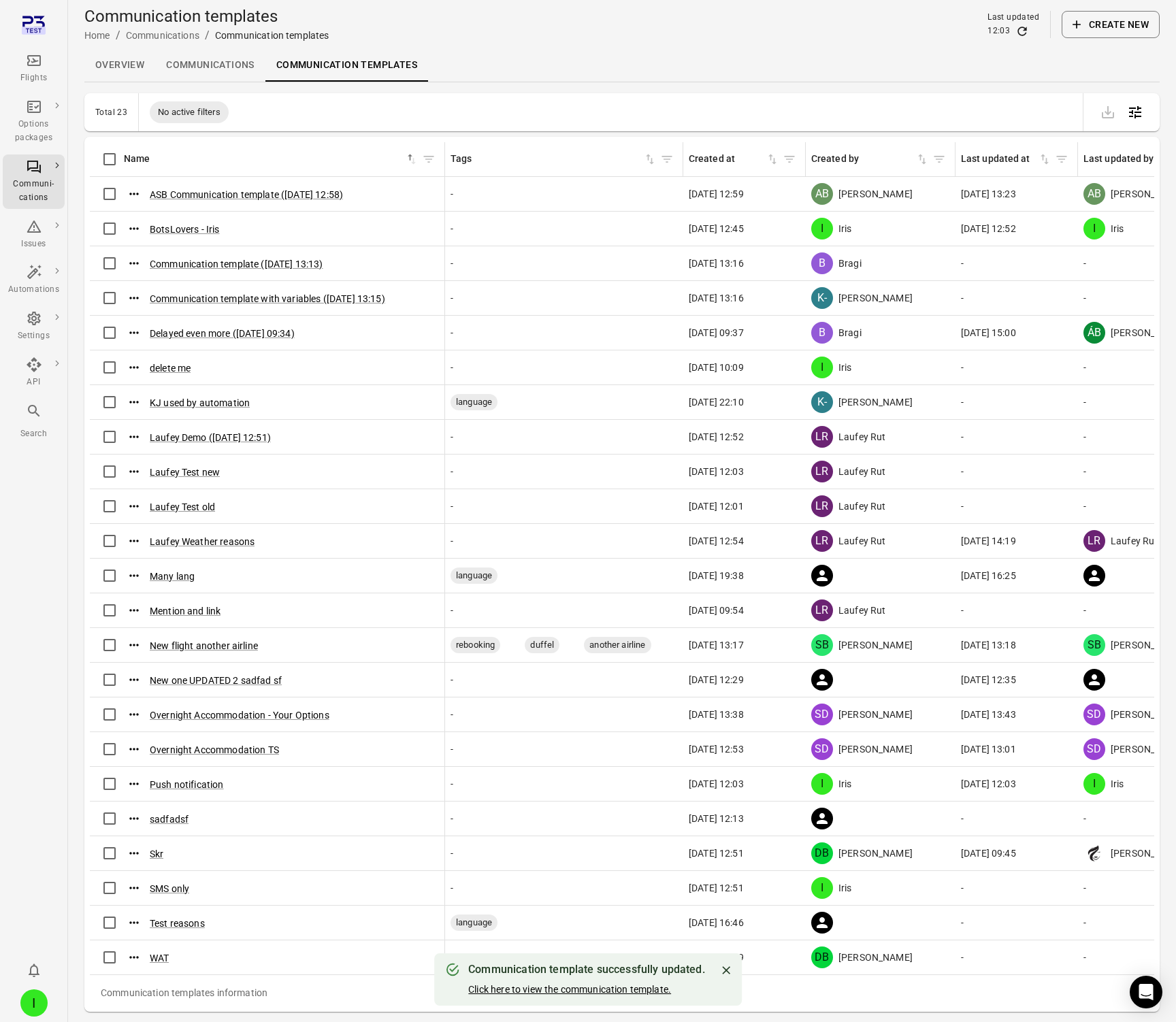
click at [594, 985] on button "Click here to view the communication template." at bounding box center [570, 989] width 203 height 13
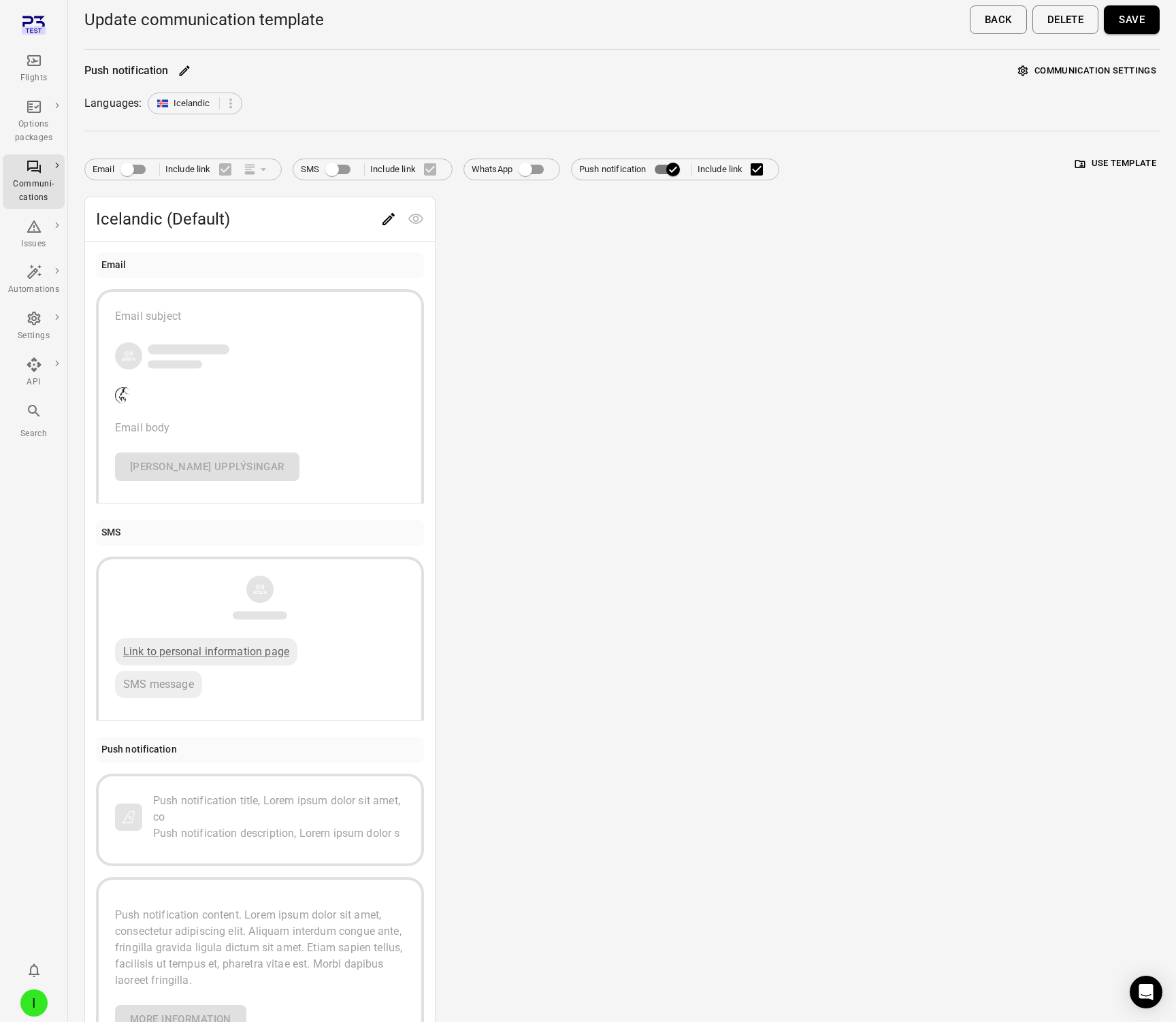
click at [43, 89] on link "Flights" at bounding box center [33, 68] width 62 height 40
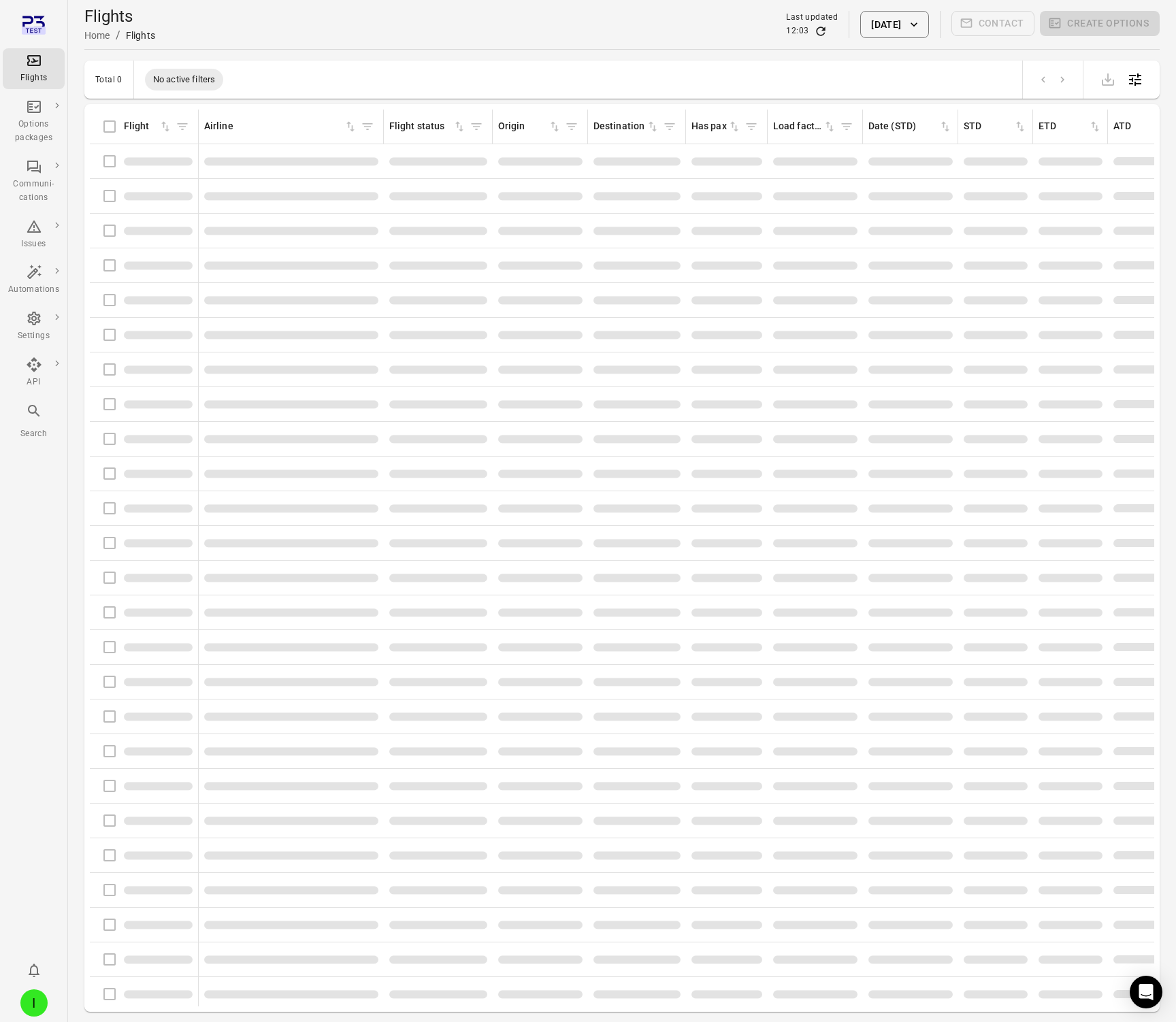
click at [40, 71] on div "Flights" at bounding box center [33, 78] width 51 height 13
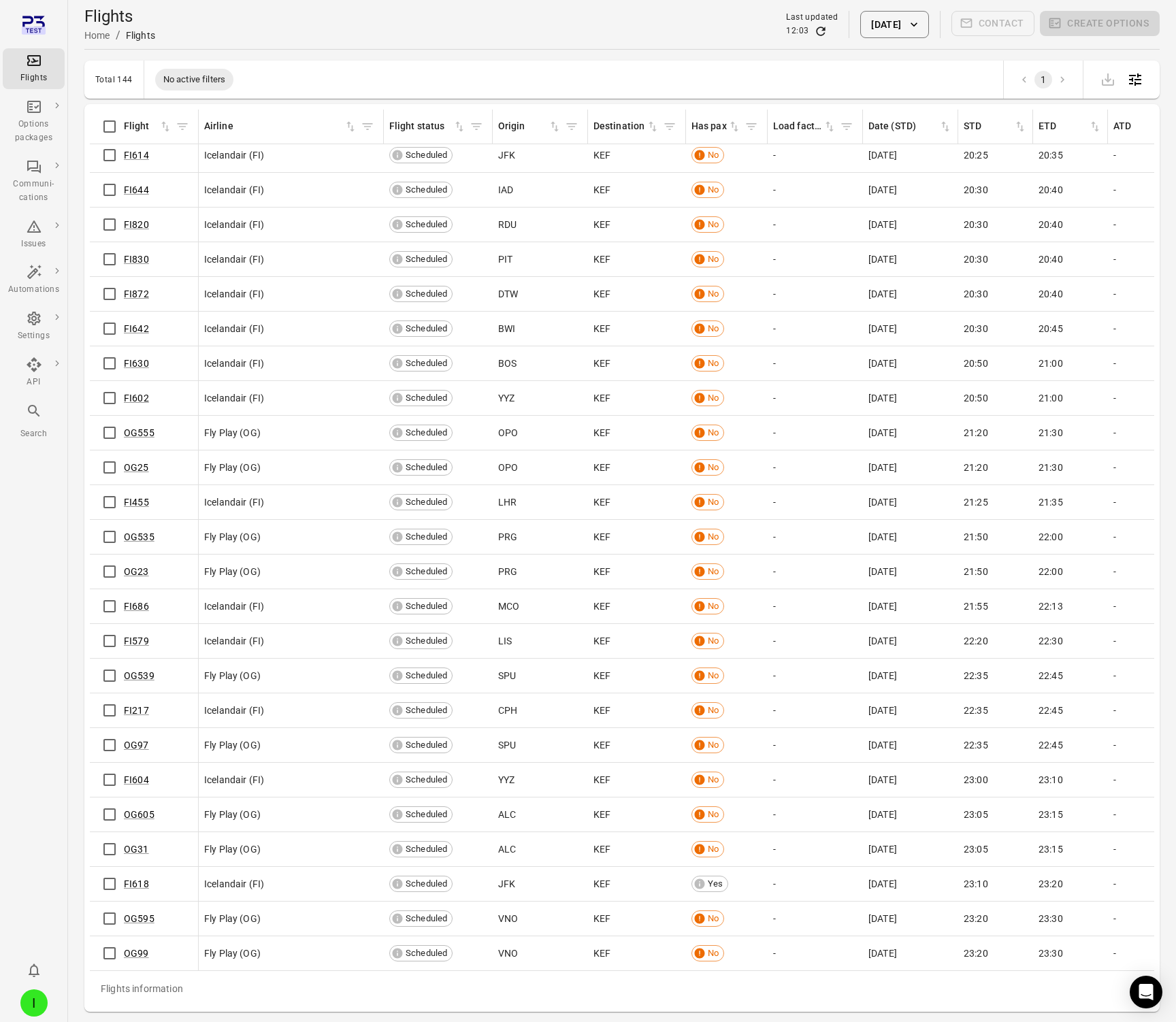
scroll to position [4090, 0]
click at [132, 882] on link "FI618" at bounding box center [136, 885] width 25 height 11
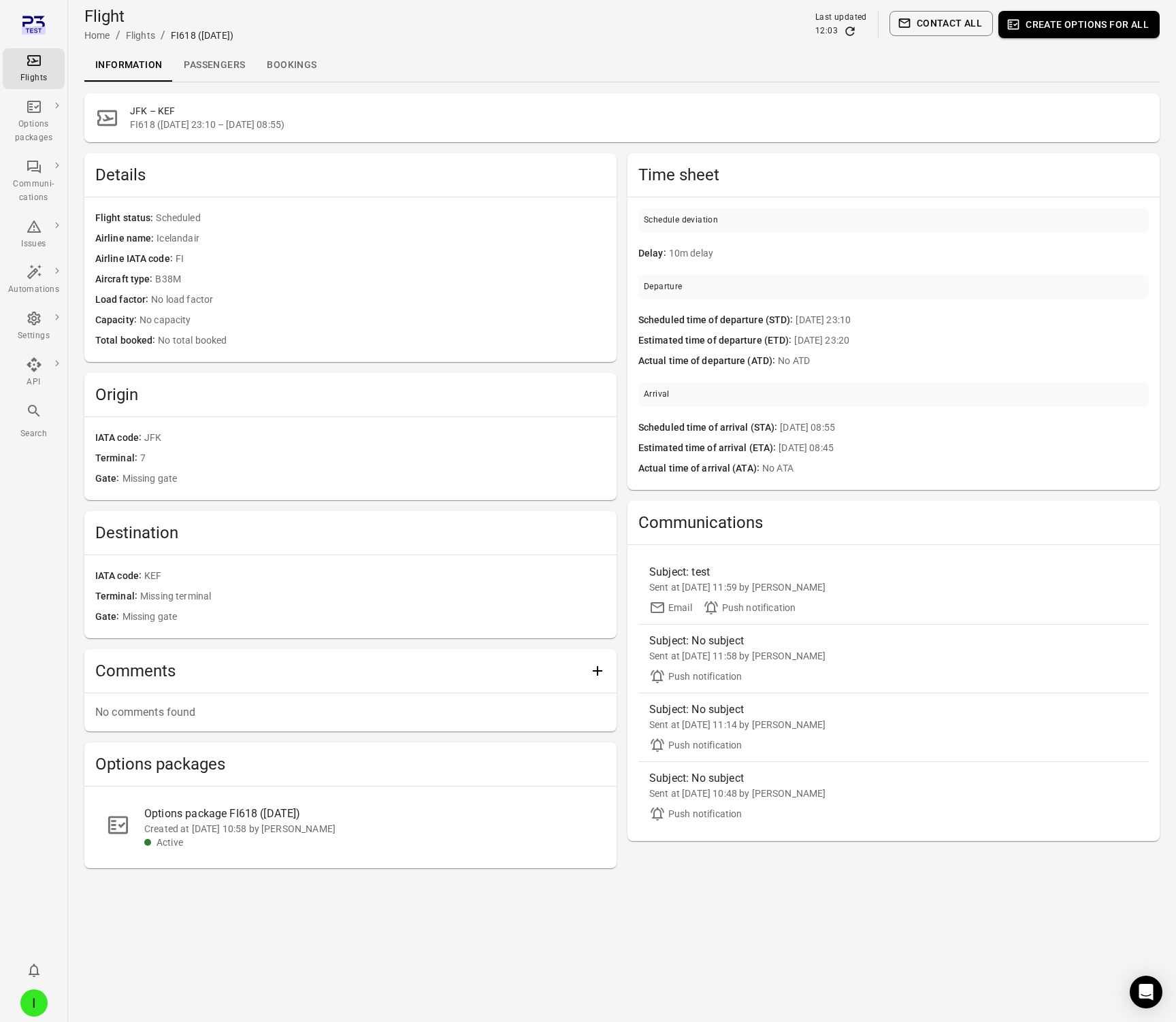
click at [206, 69] on link "Passengers" at bounding box center [214, 65] width 83 height 33
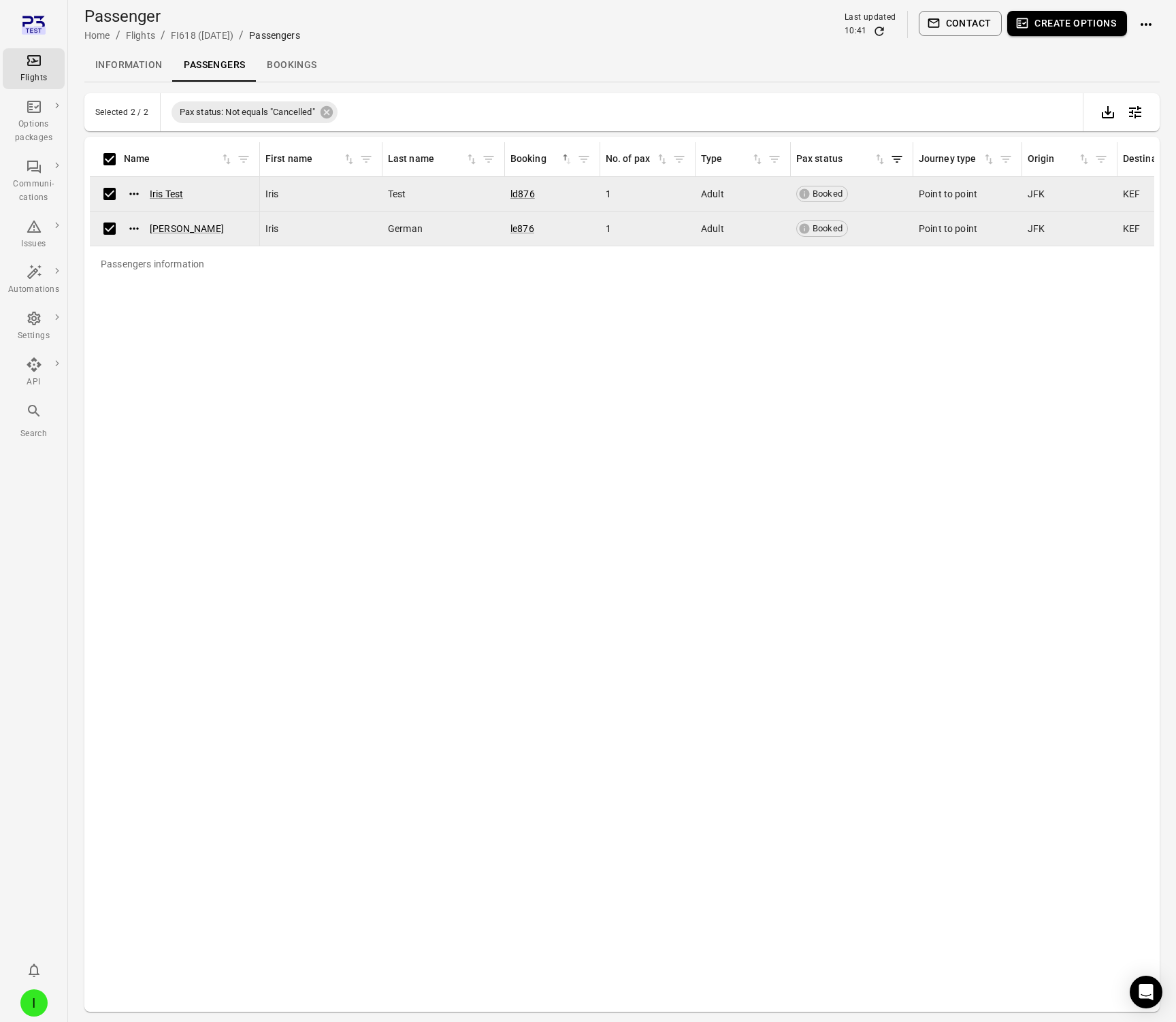
click at [977, 24] on button "Contact" at bounding box center [961, 24] width 84 height 25
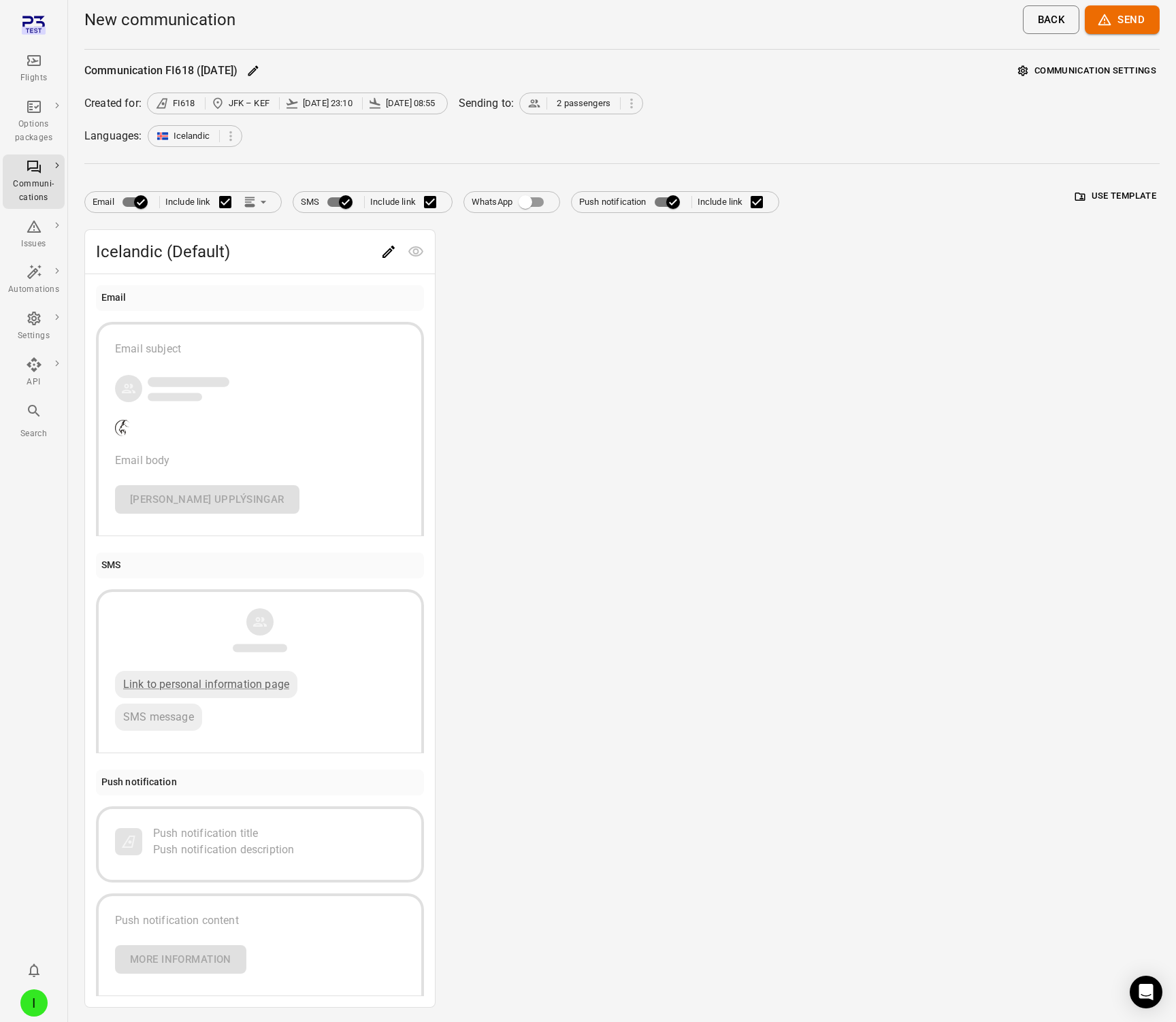
click at [1074, 197] on icon "button" at bounding box center [1080, 196] width 12 height 12
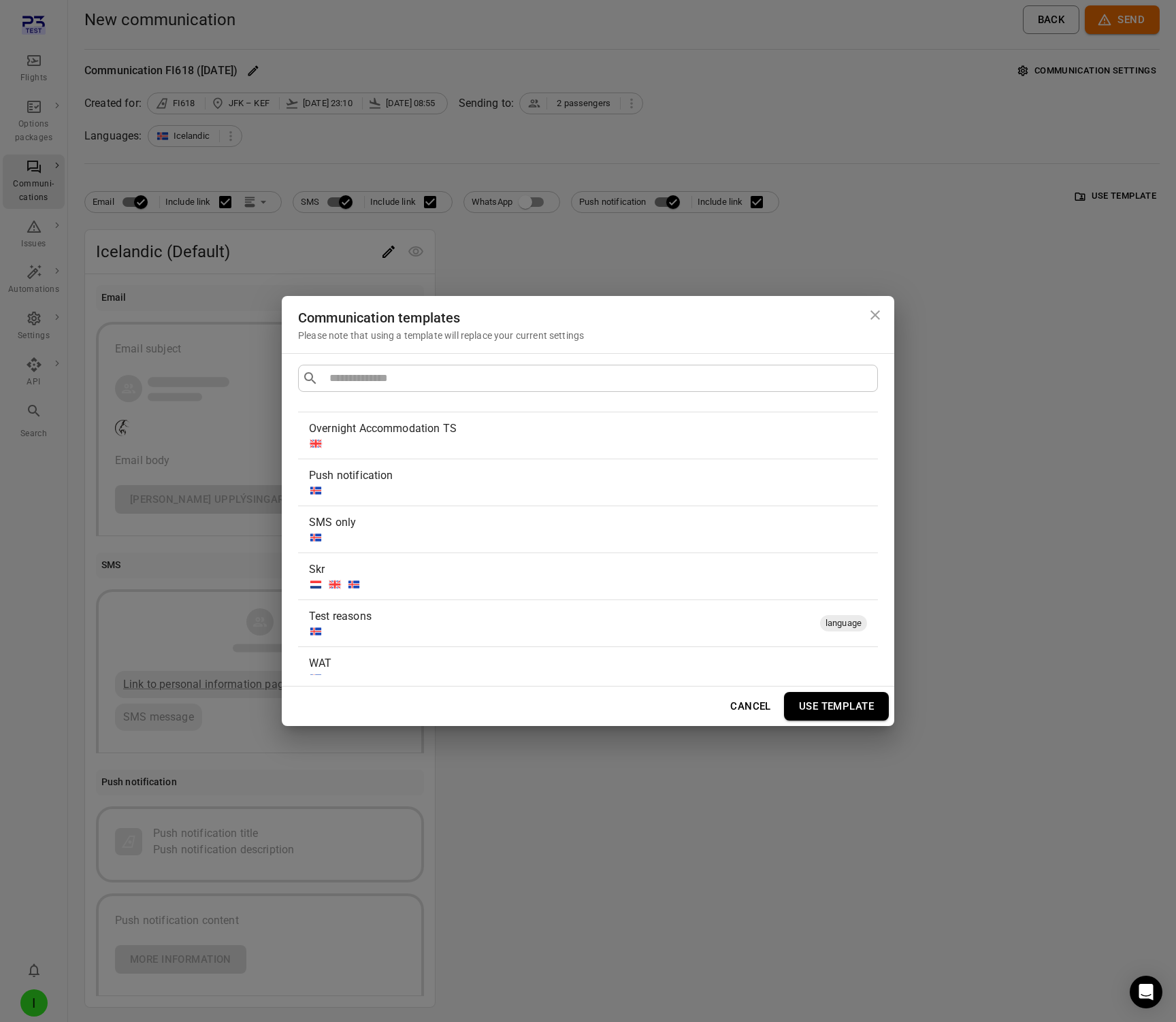
scroll to position [701, 0]
click at [558, 500] on div "Push notification" at bounding box center [588, 482] width 580 height 46
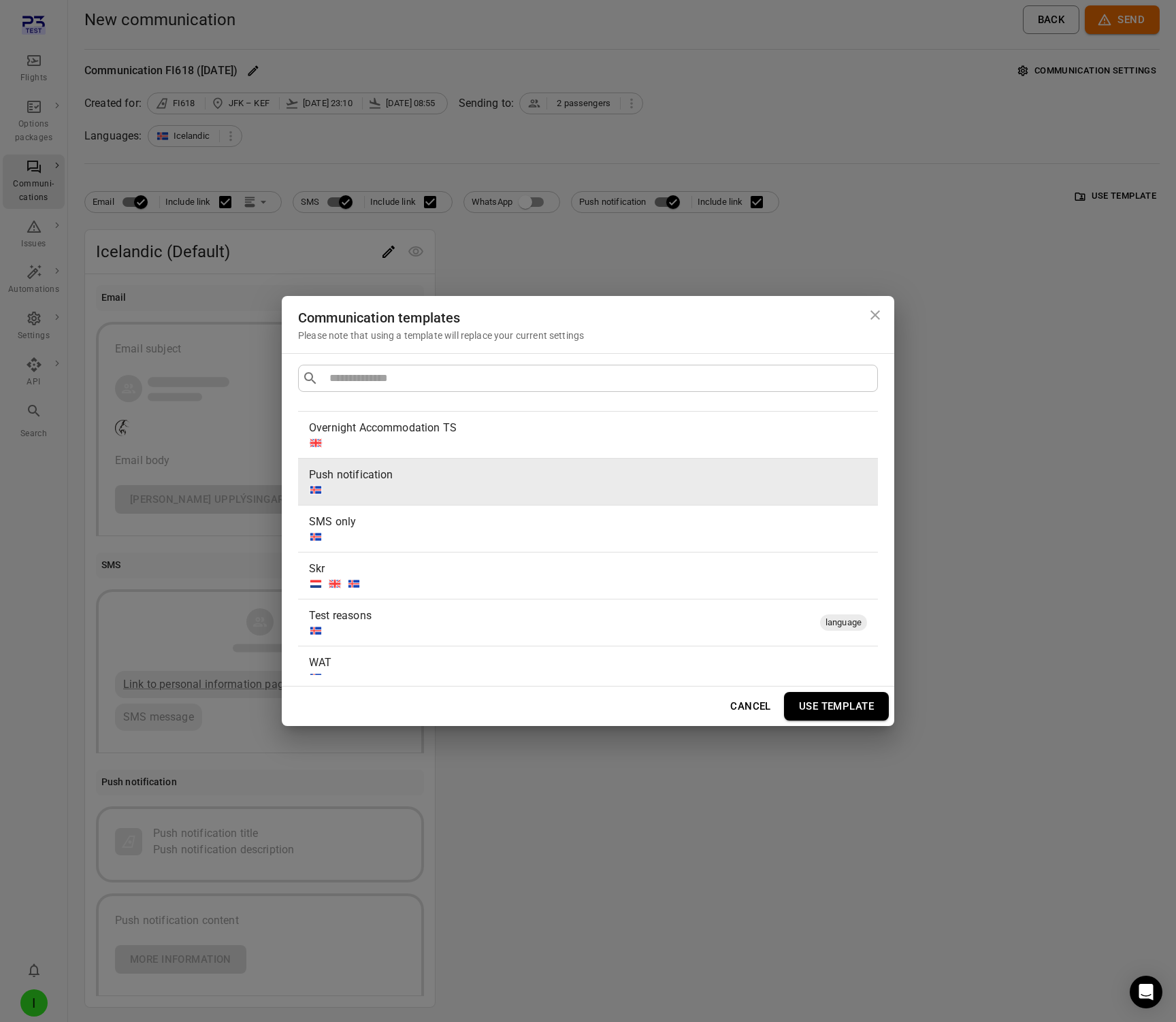
click at [826, 697] on button "Use template" at bounding box center [836, 706] width 105 height 29
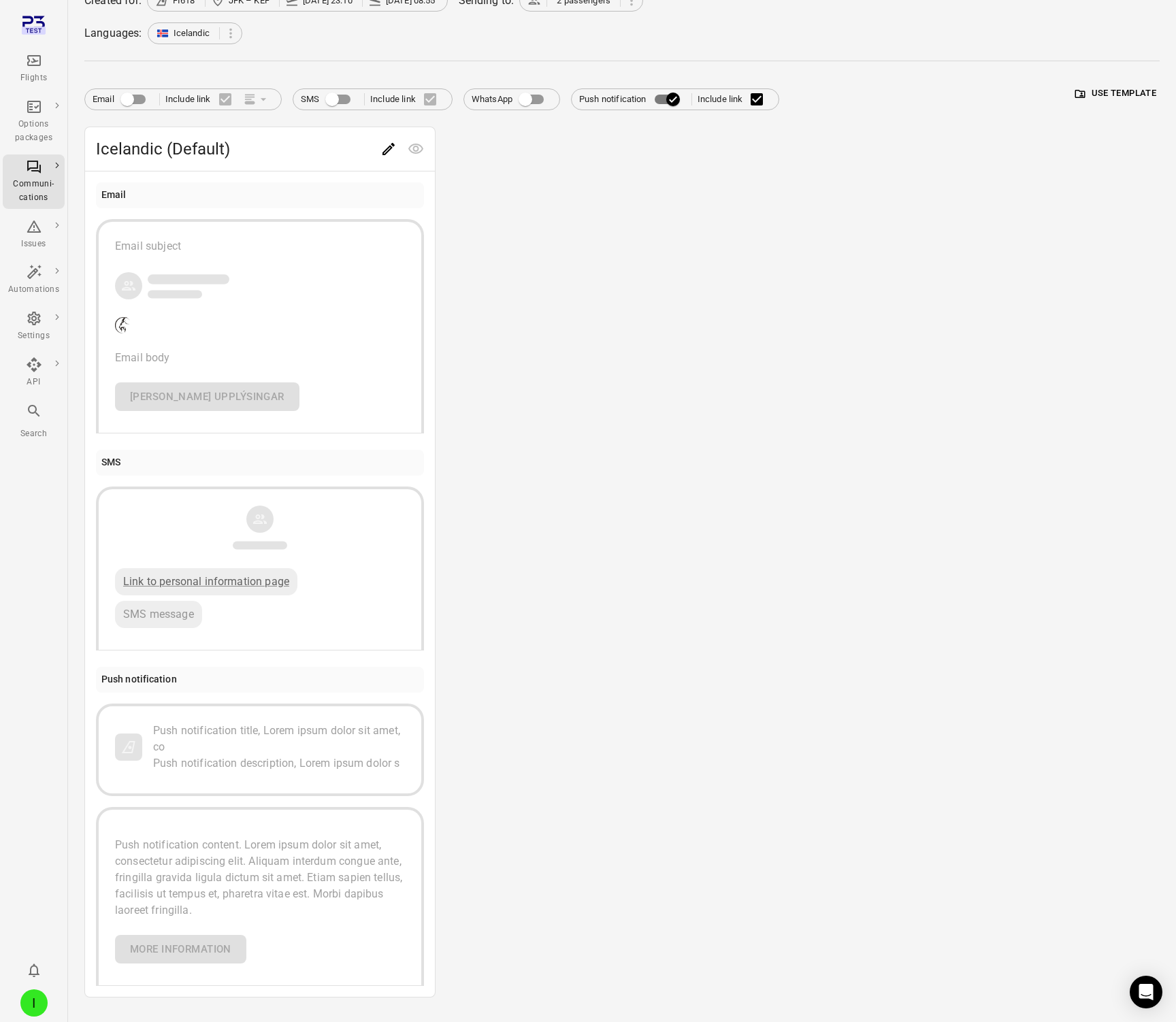
scroll to position [133, 0]
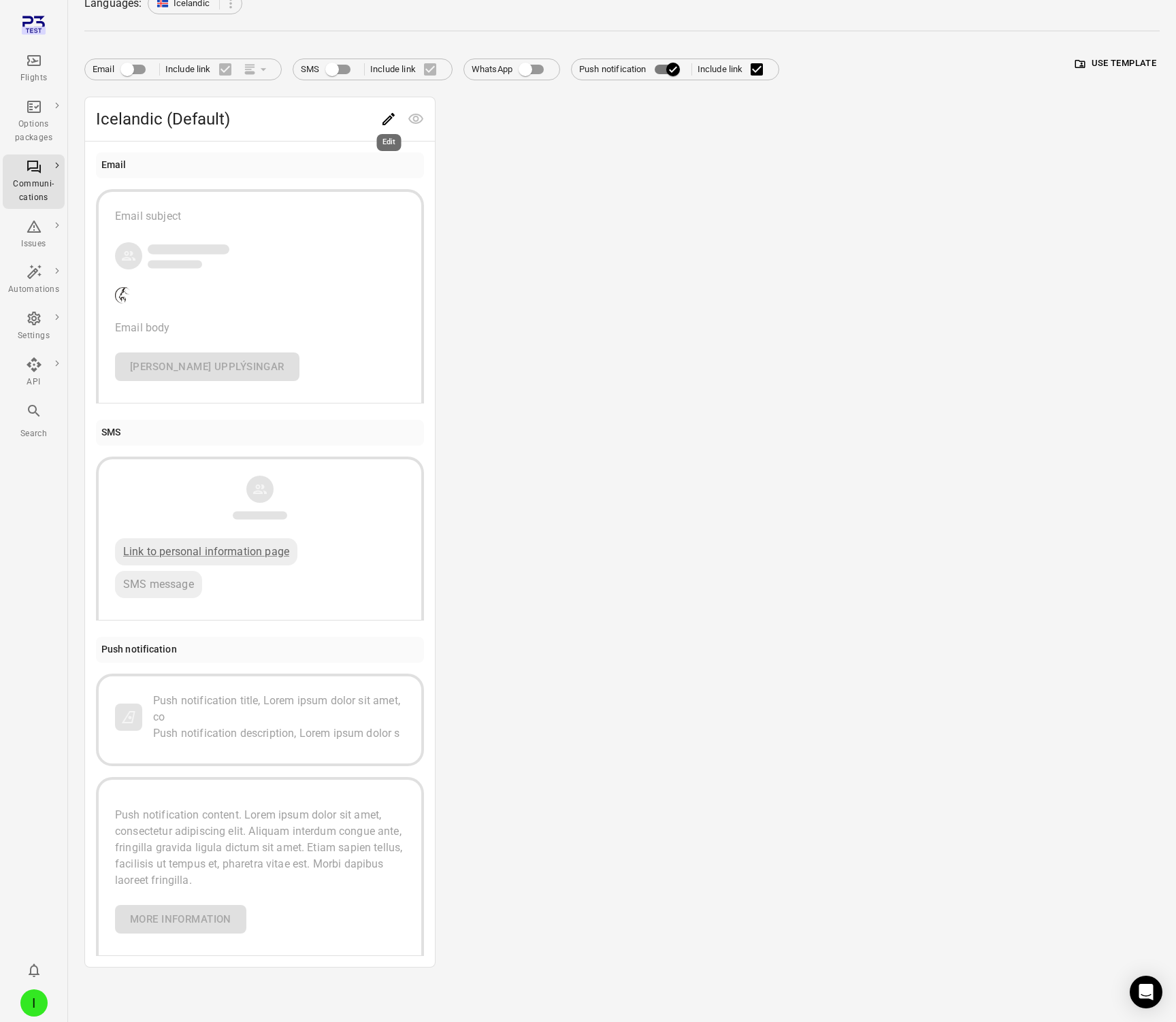
click at [385, 125] on div "Edit" at bounding box center [389, 138] width 27 height 28
click at [387, 116] on icon "Edit" at bounding box center [388, 119] width 17 height 17
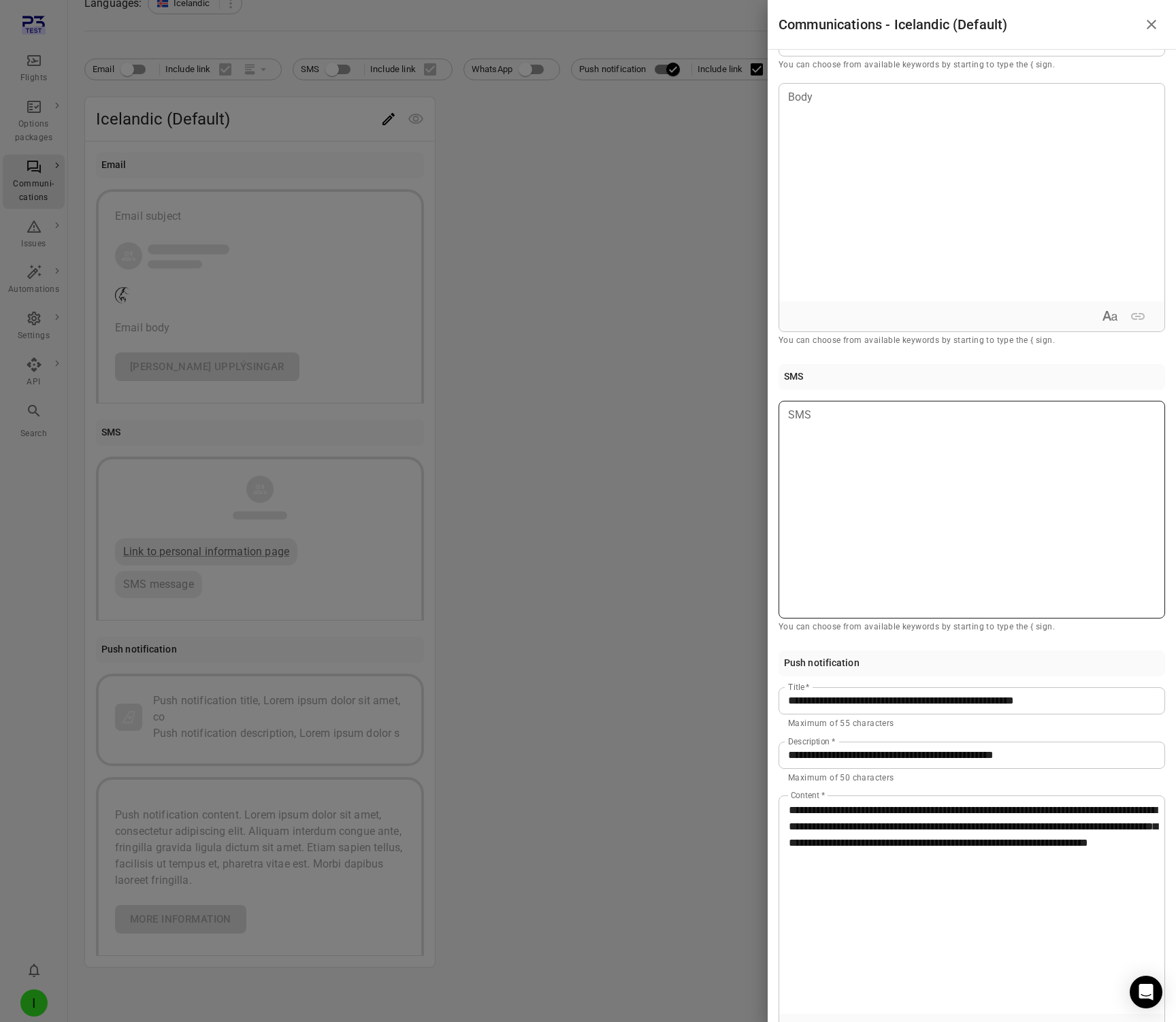
scroll to position [144, 0]
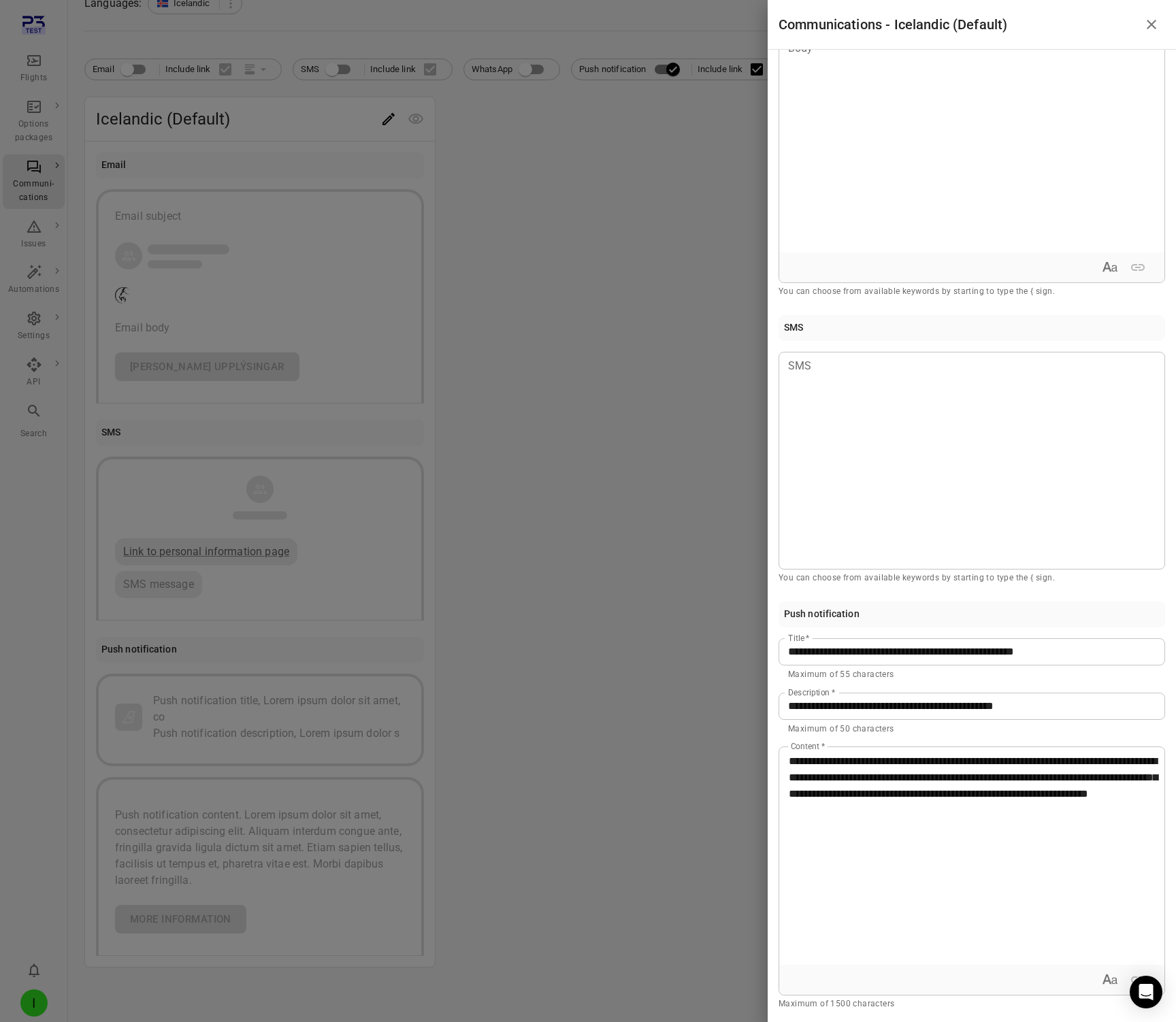
click at [705, 573] on div at bounding box center [588, 511] width 1176 height 1022
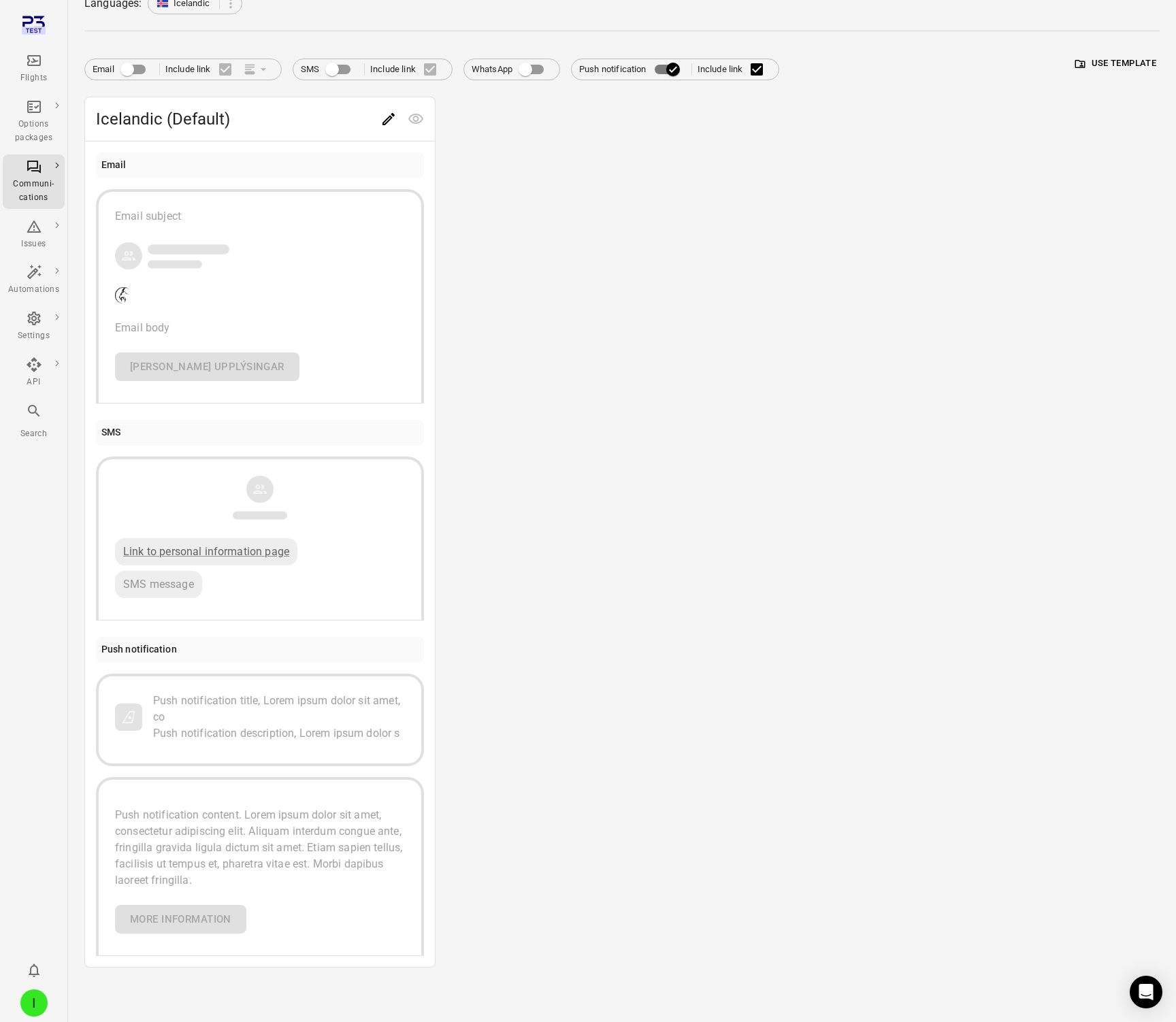
scroll to position [0, 0]
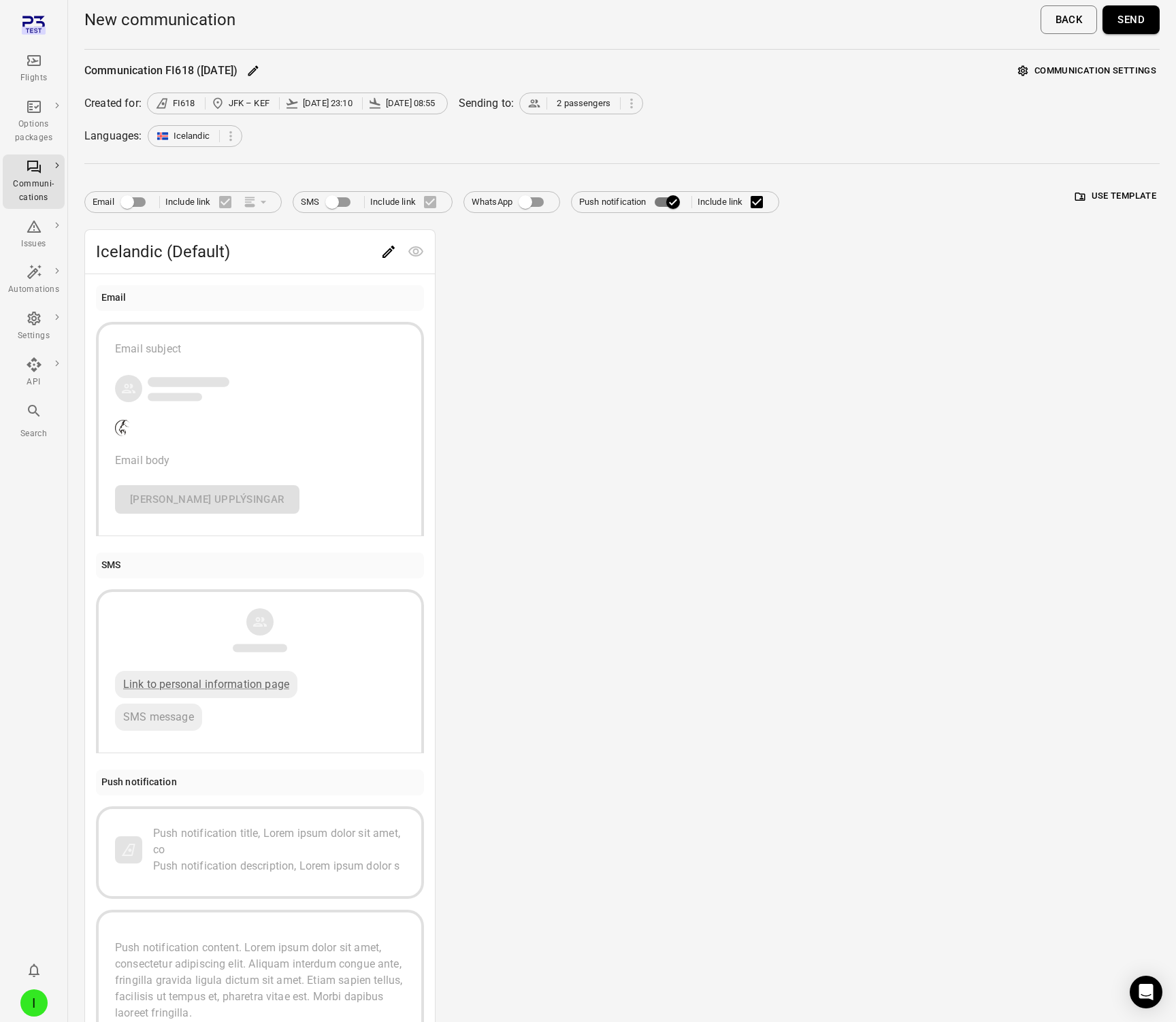
click at [1138, 26] on button "Send" at bounding box center [1132, 20] width 57 height 29
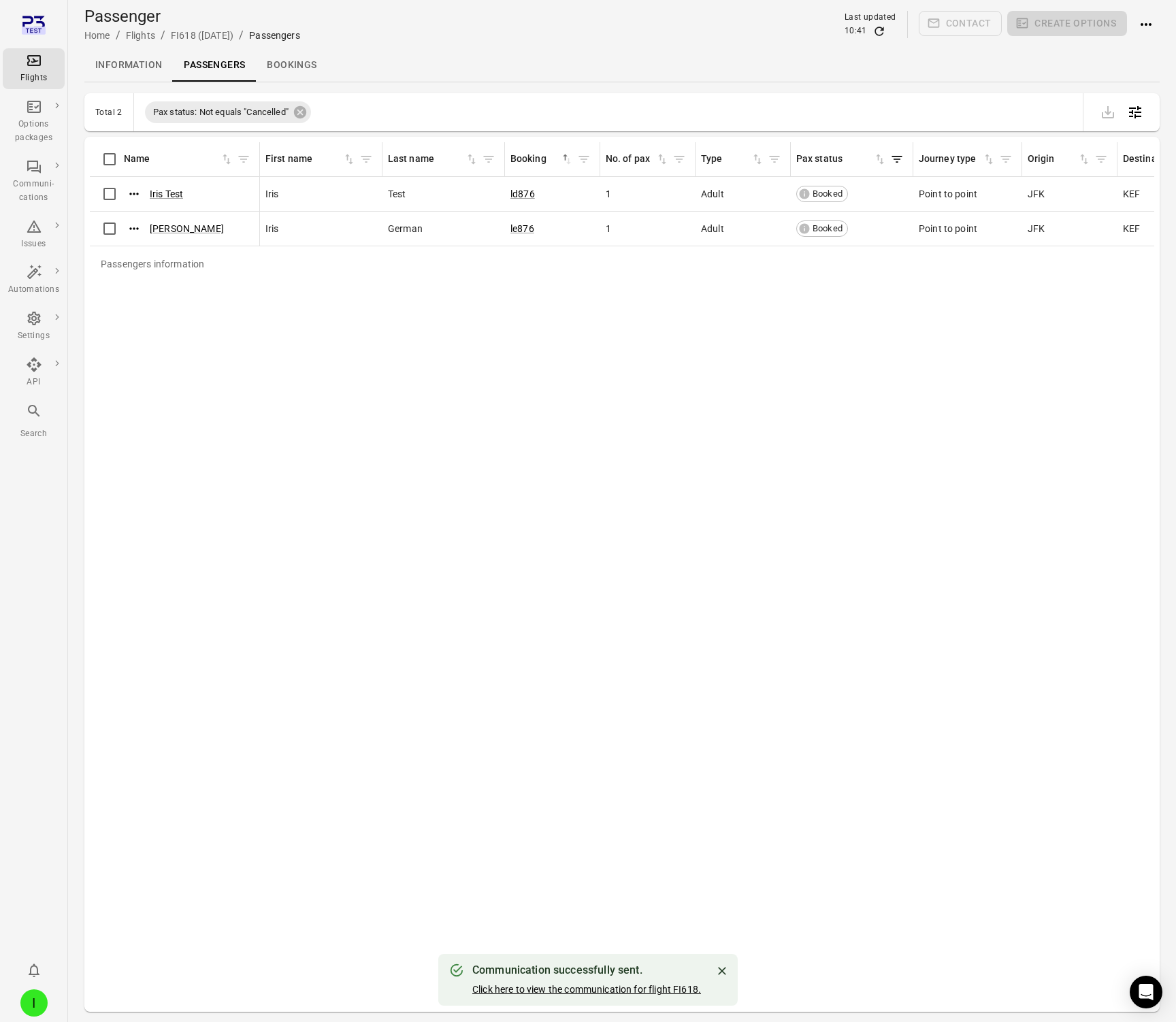
click at [684, 992] on link "Click here to view the communication for flight FI618." at bounding box center [586, 989] width 229 height 11
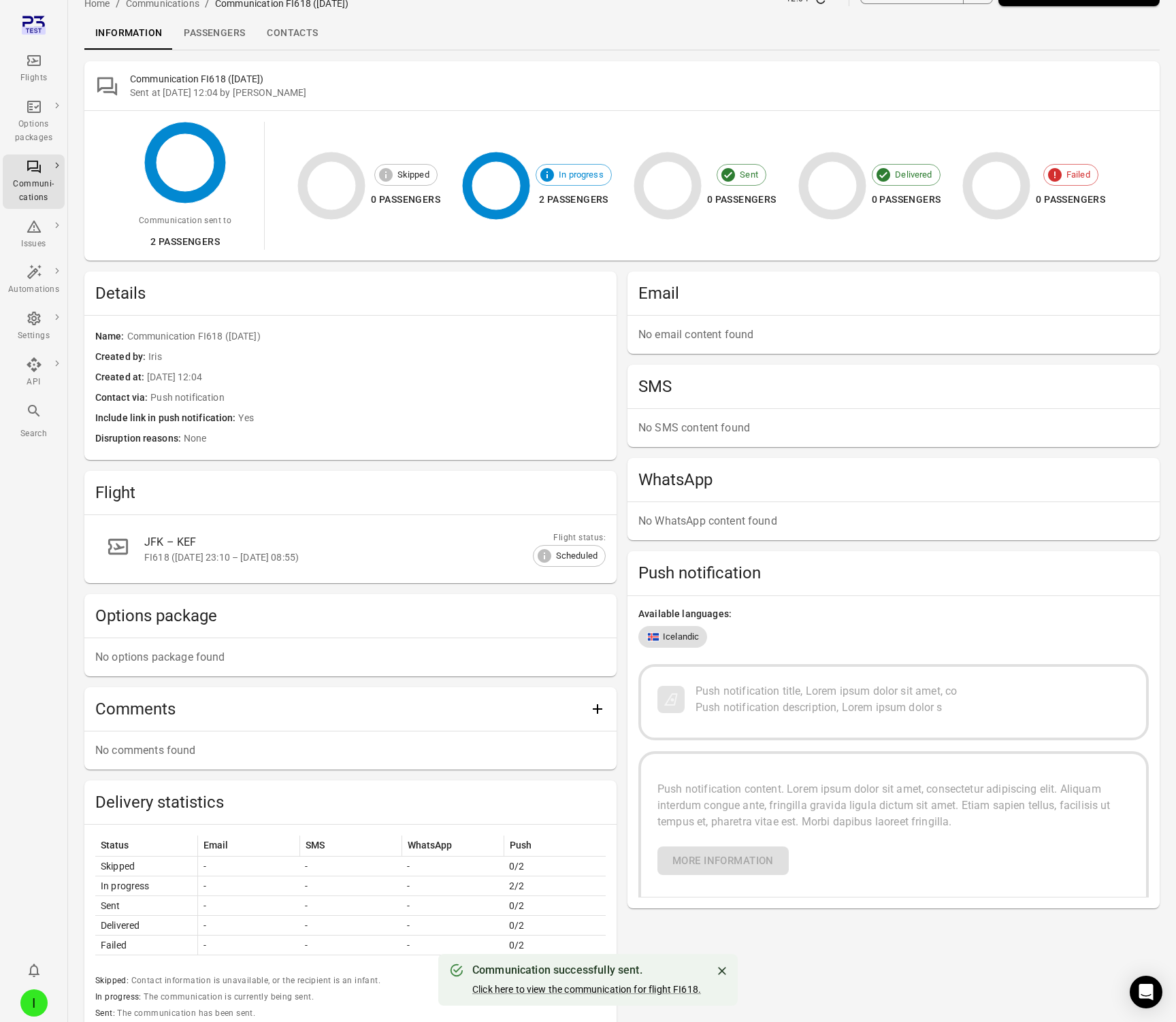
click at [674, 678] on div "Push notification title, Lorem ipsum dolor sit amet, co Push notification descr…" at bounding box center [894, 702] width 510 height 76
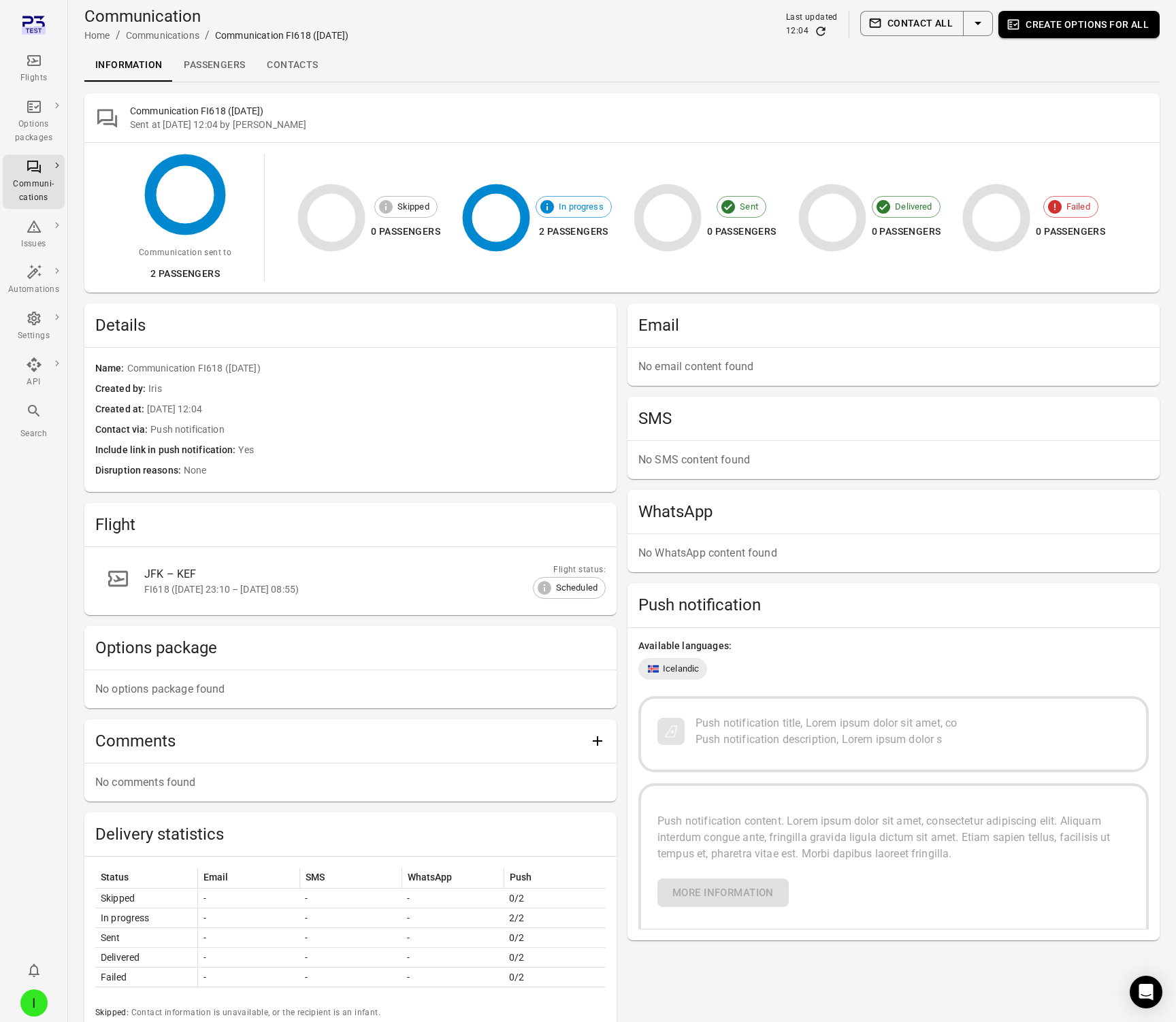
click at [230, 65] on link "Passengers" at bounding box center [214, 65] width 83 height 33
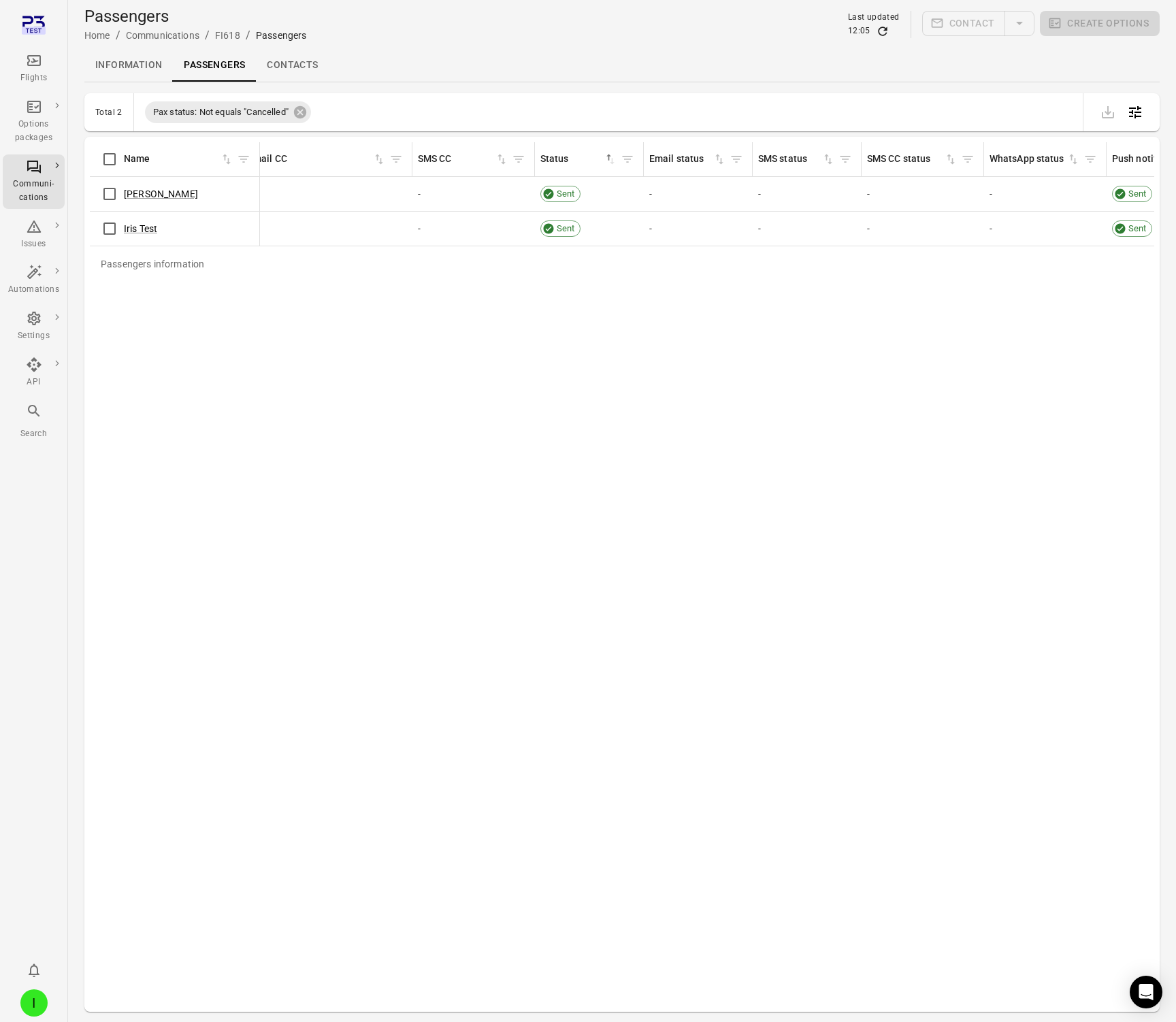
scroll to position [0, 1054]
click at [548, 194] on span "Sent" at bounding box center [557, 194] width 28 height 13
click at [986, 189] on span "Sent" at bounding box center [994, 194] width 28 height 13
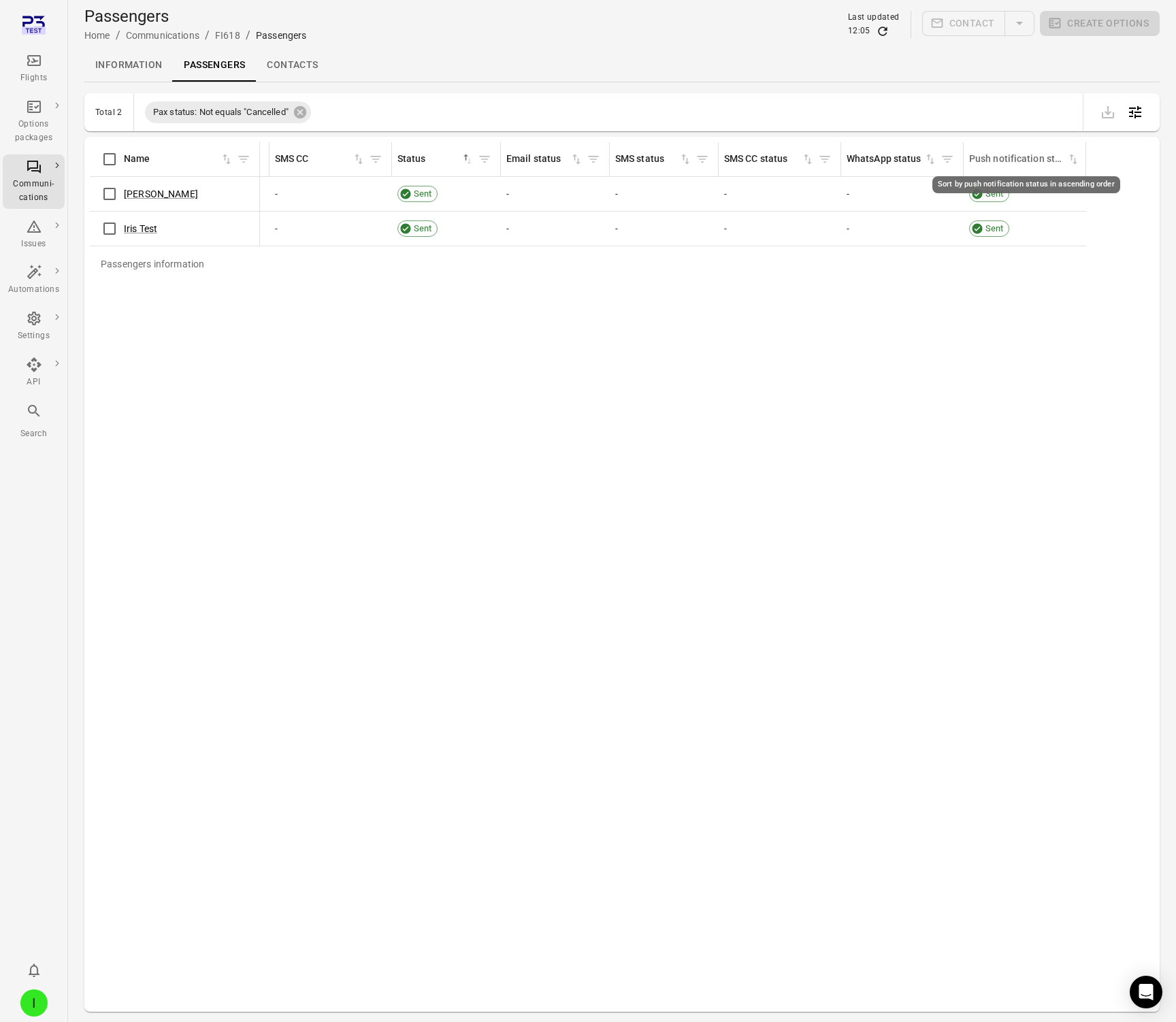
click at [1073, 159] on icon "Sort by push notification status in ascending order" at bounding box center [1073, 159] width 13 height 13
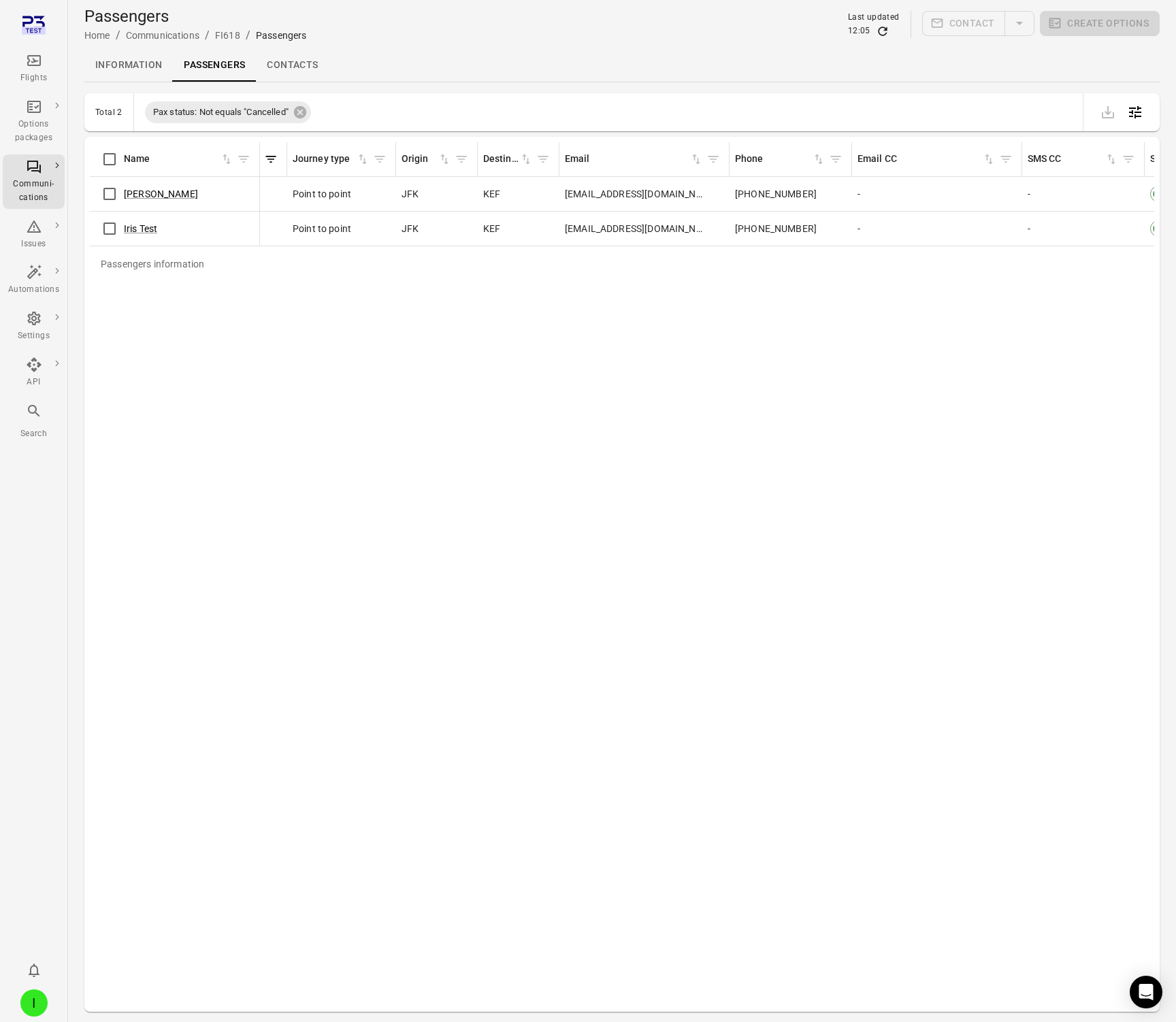
scroll to position [0, 60]
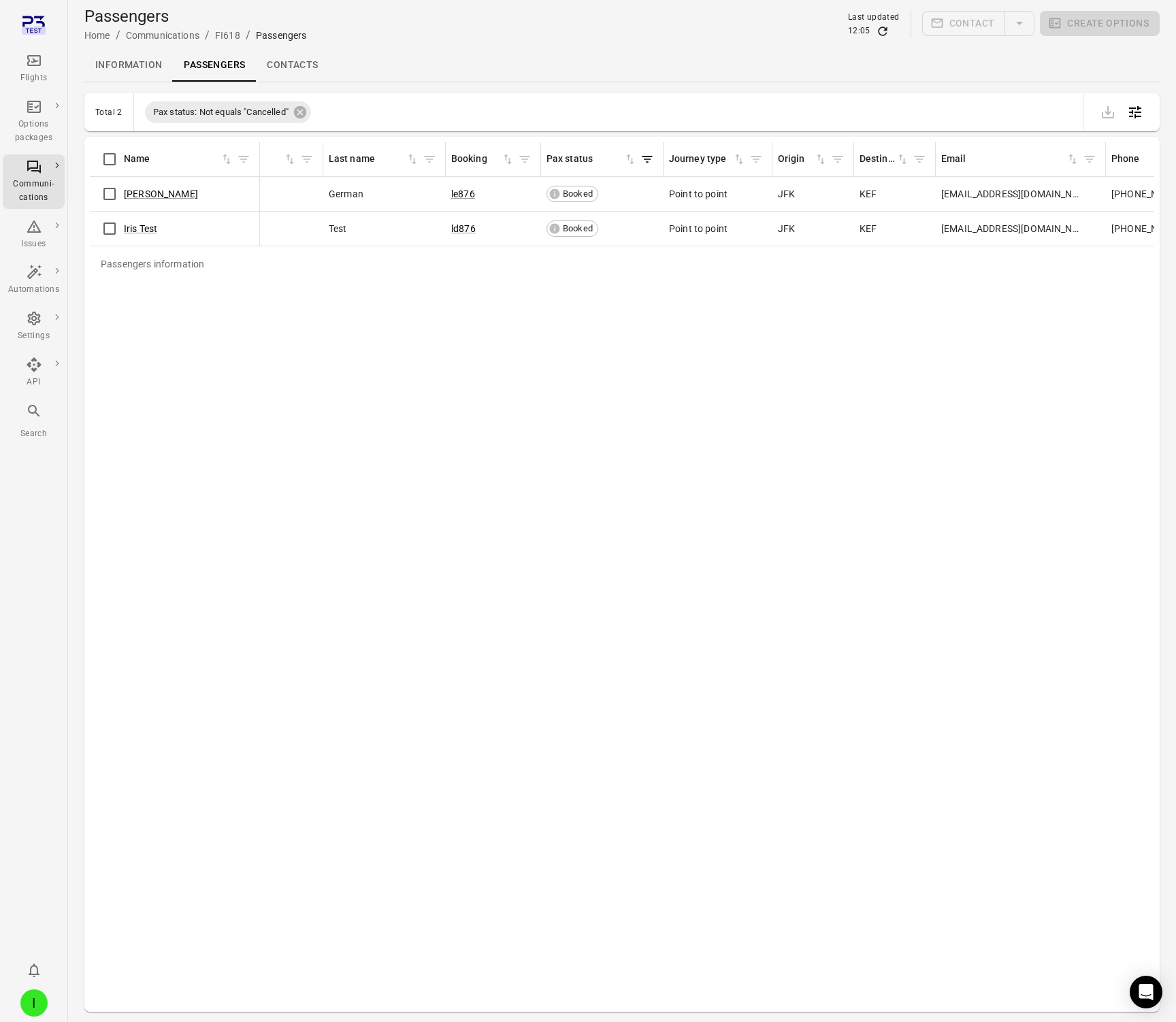
click at [282, 62] on link "Contacts" at bounding box center [293, 65] width 73 height 33
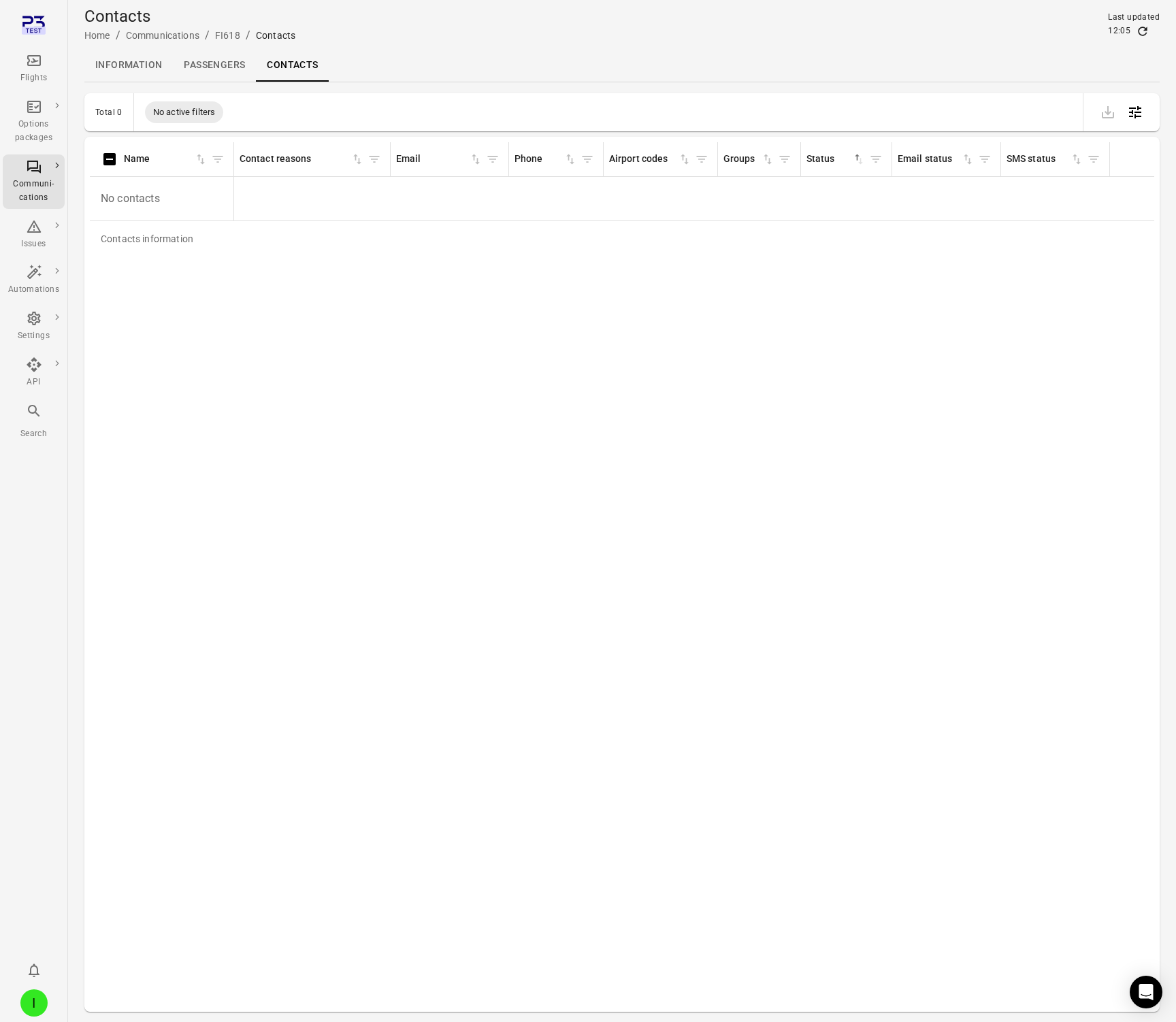
click at [136, 63] on link "Information" at bounding box center [129, 65] width 89 height 33
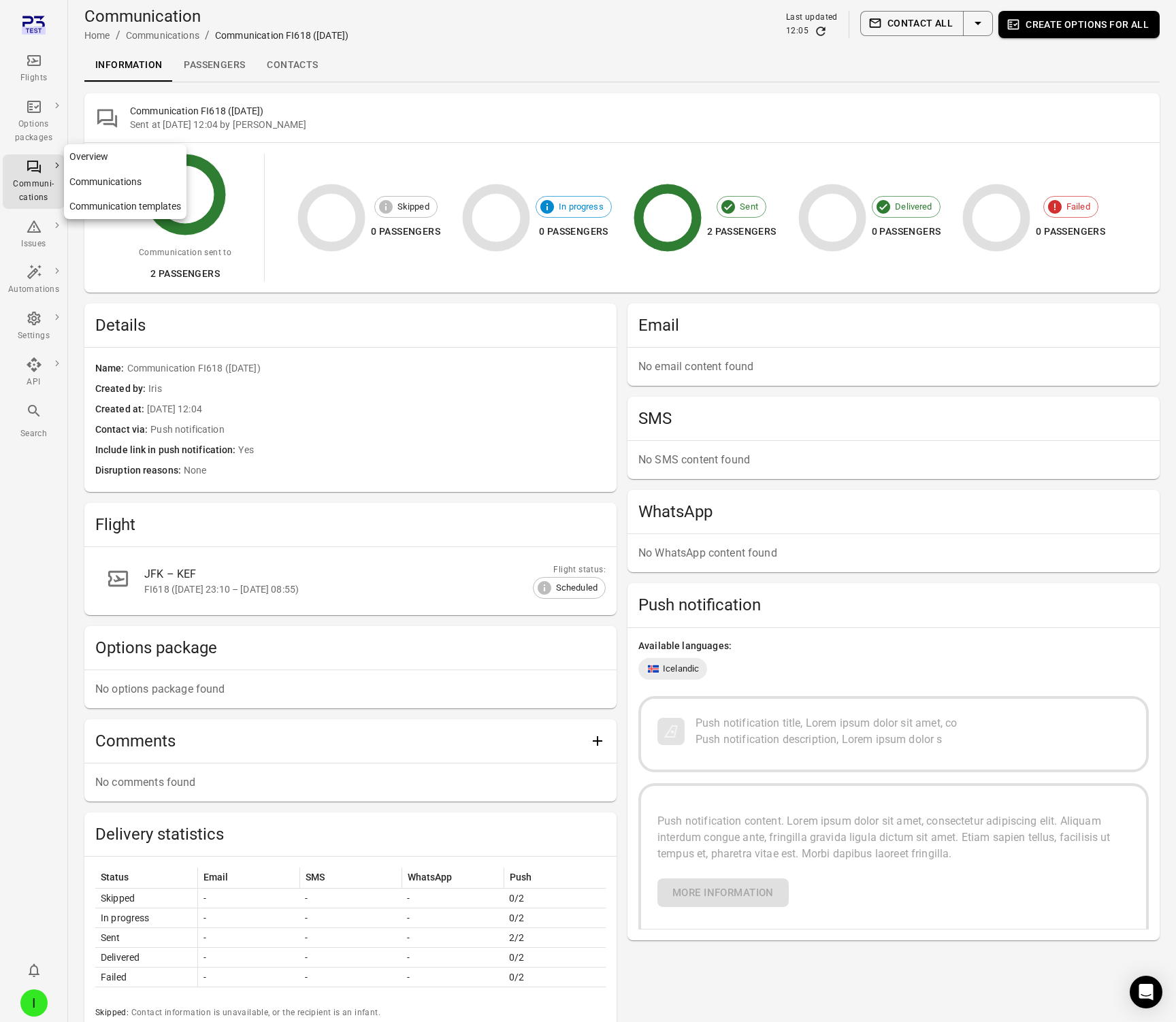
click at [87, 176] on link "Communications" at bounding box center [125, 182] width 122 height 25
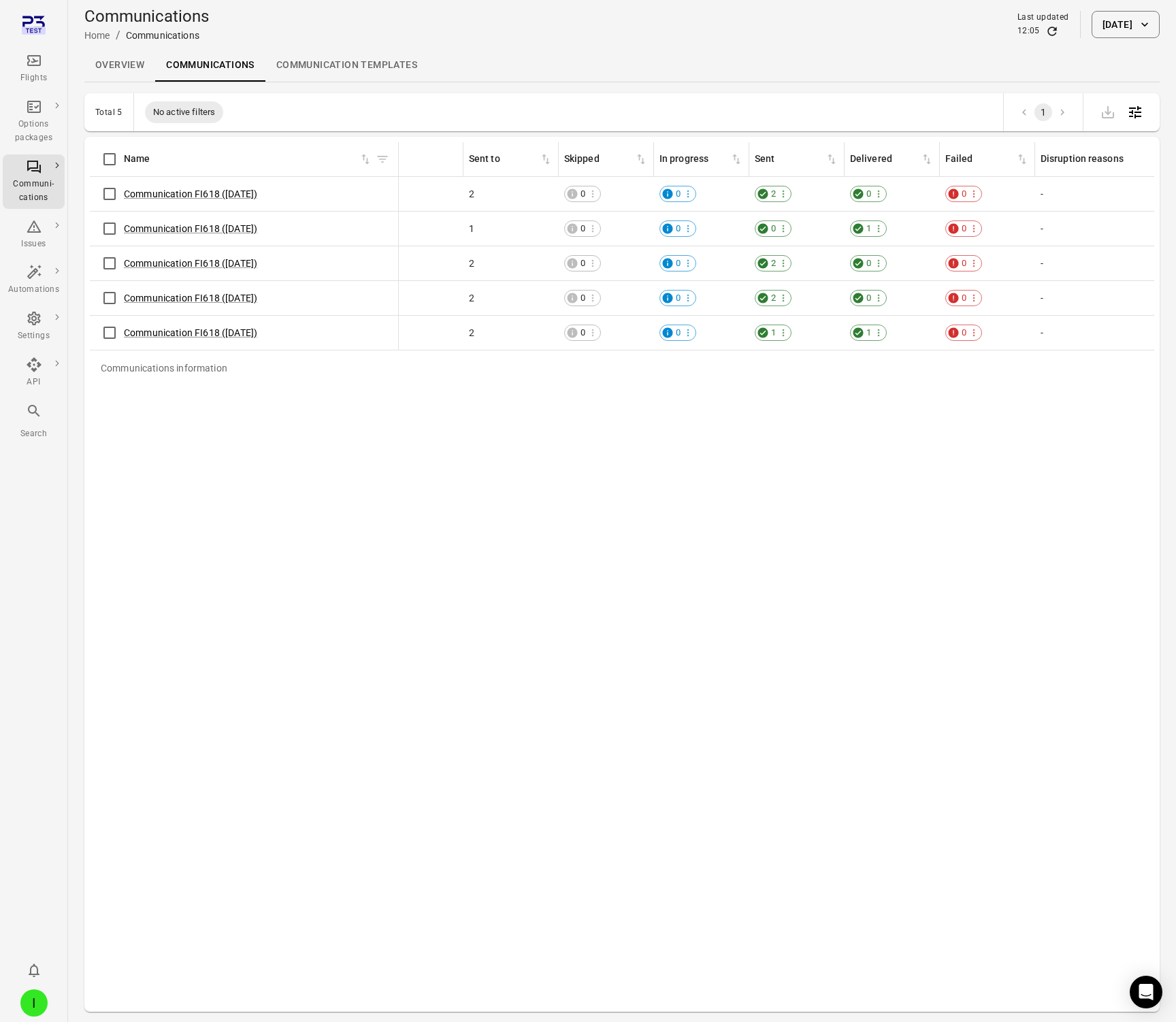
scroll to position [0, 633]
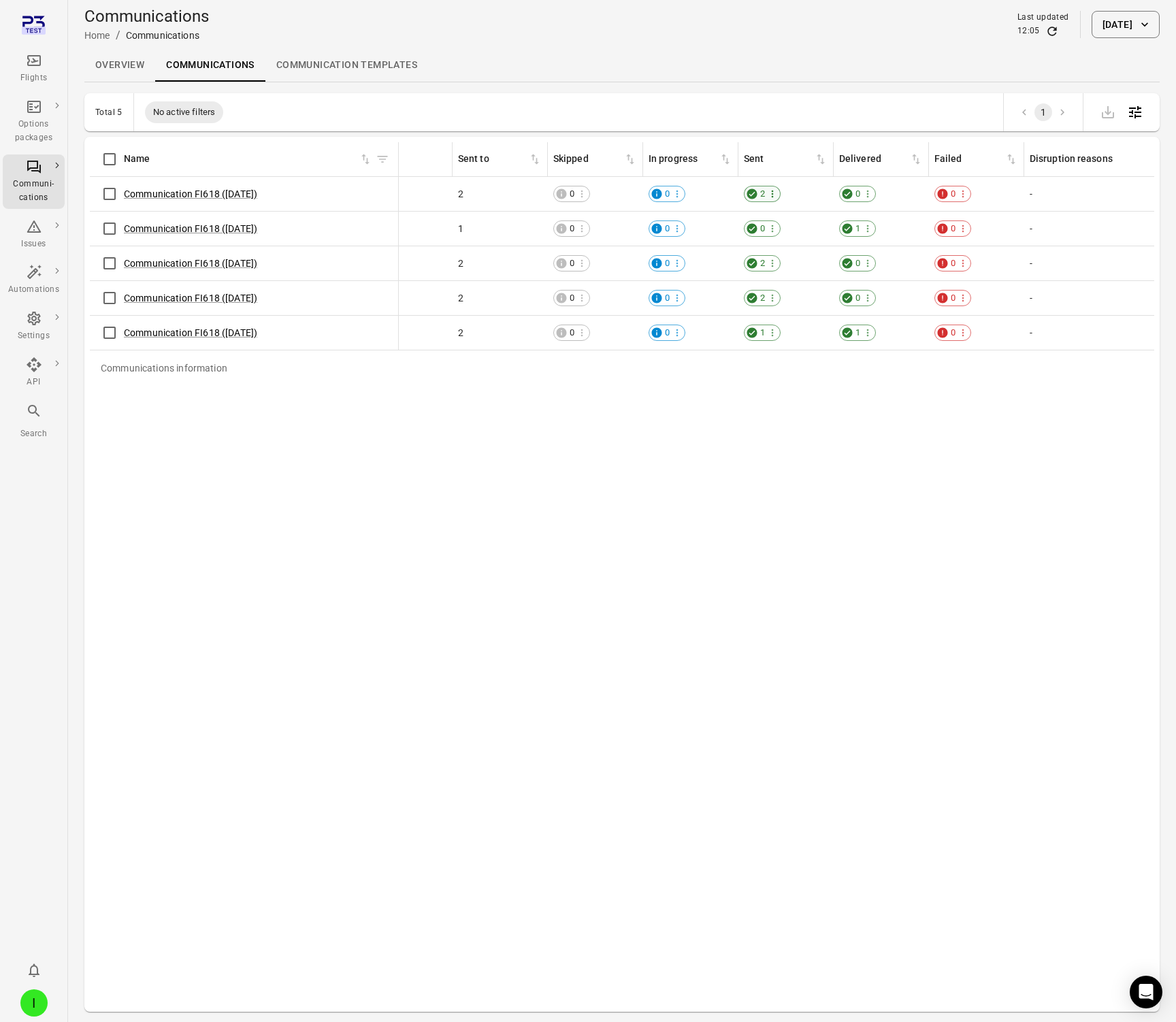
click at [767, 193] on icon "Communications information" at bounding box center [773, 194] width 11 height 11
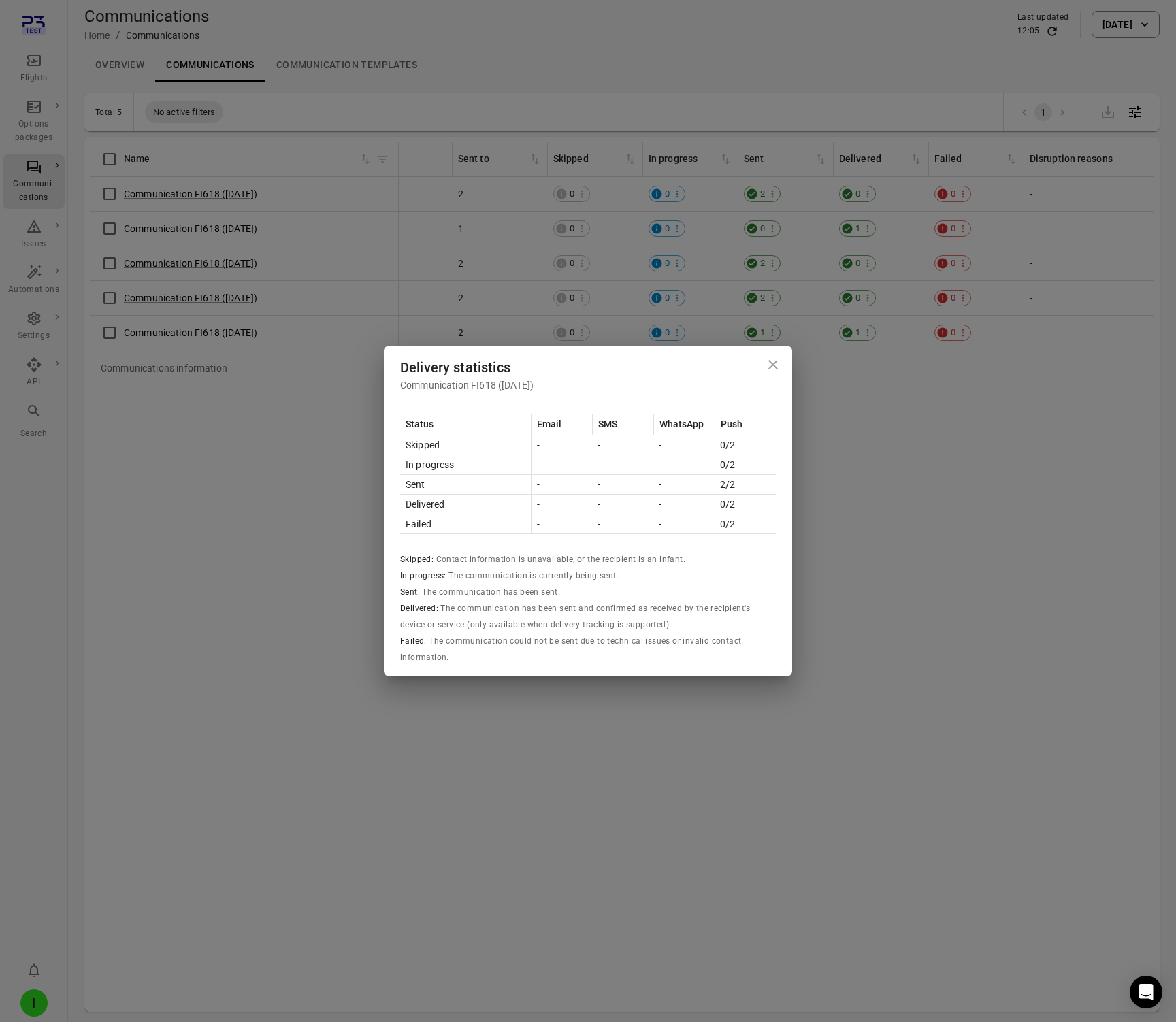
click at [888, 224] on div "Delivery statistics Communication FI618 (2 Oct) Status Email SMS WhatsApp Push …" at bounding box center [588, 511] width 1176 height 1022
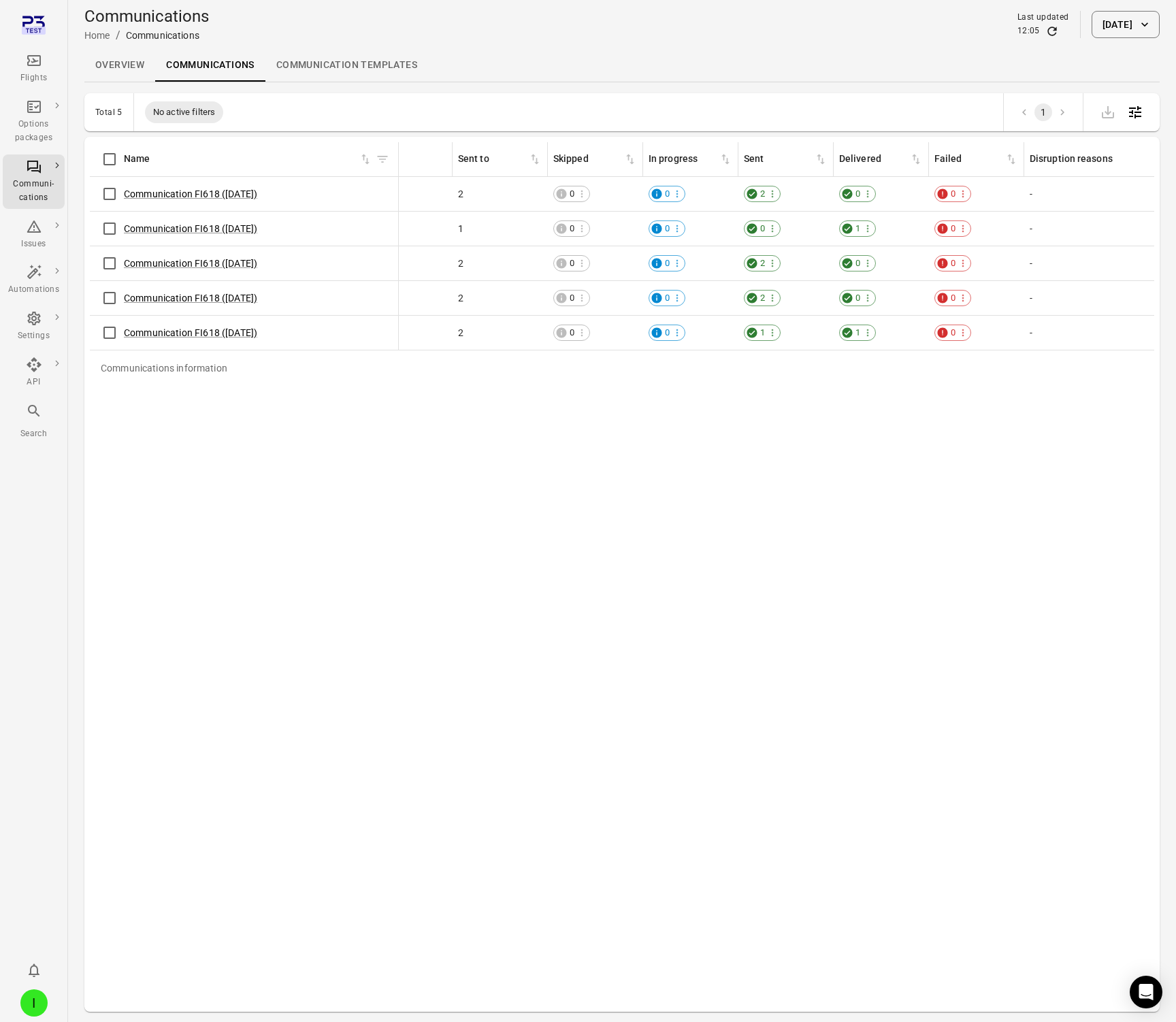
scroll to position [0, 959]
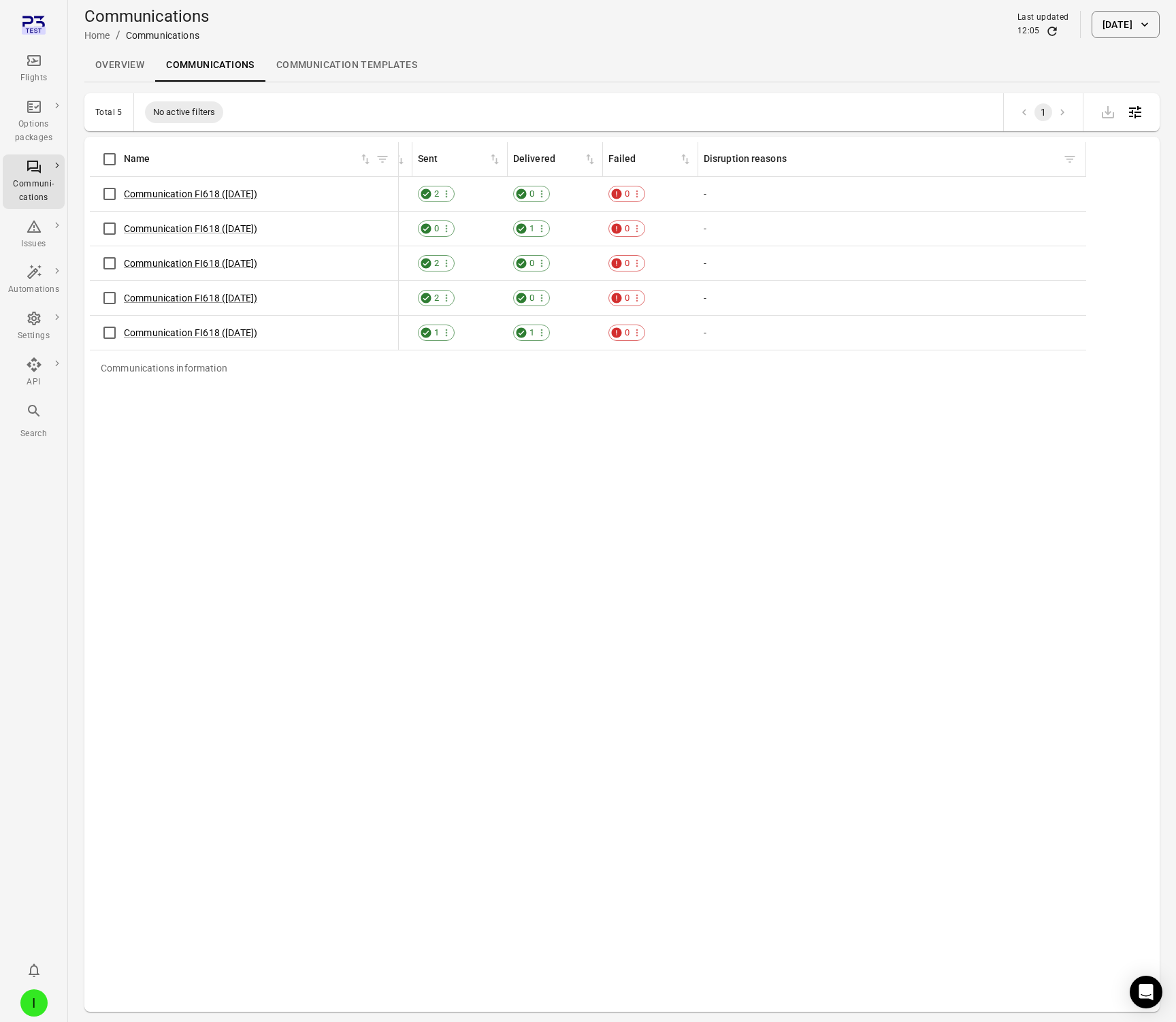
click at [37, 67] on icon "Main navigation" at bounding box center [34, 60] width 17 height 17
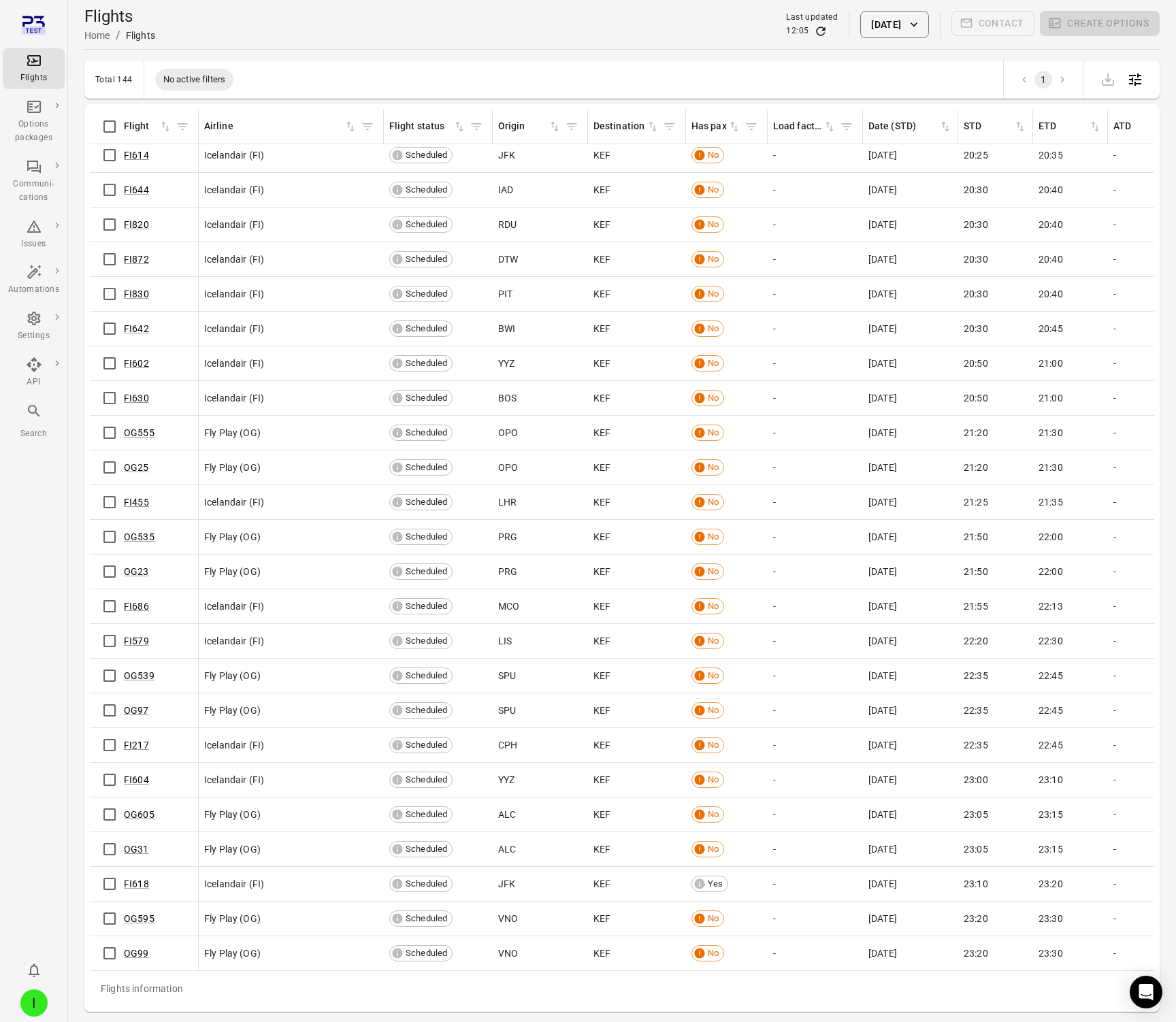
scroll to position [4090, 0]
click at [140, 887] on link "FI618" at bounding box center [136, 885] width 25 height 11
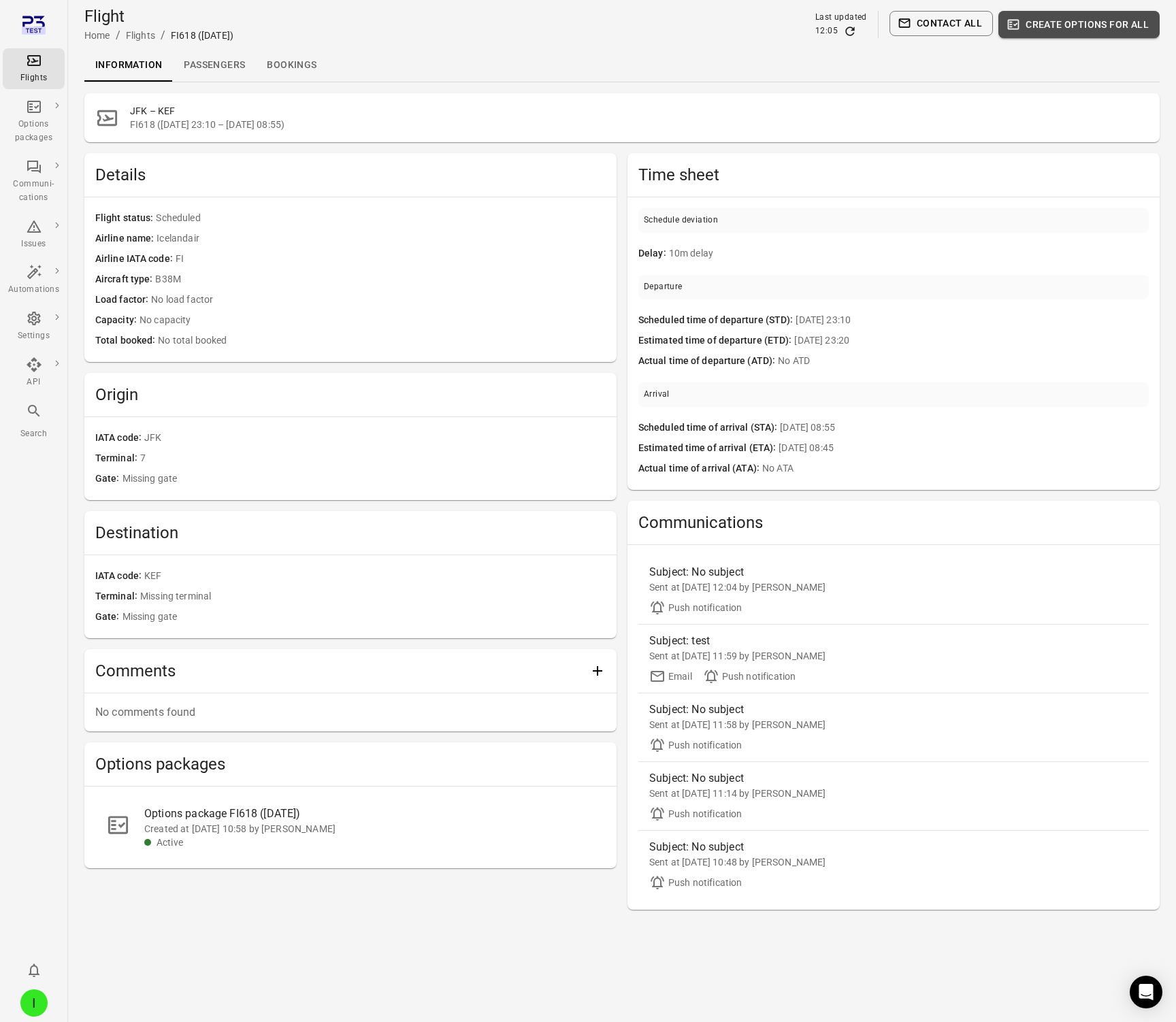
click at [1040, 21] on button "Create options for all" at bounding box center [1078, 25] width 161 height 27
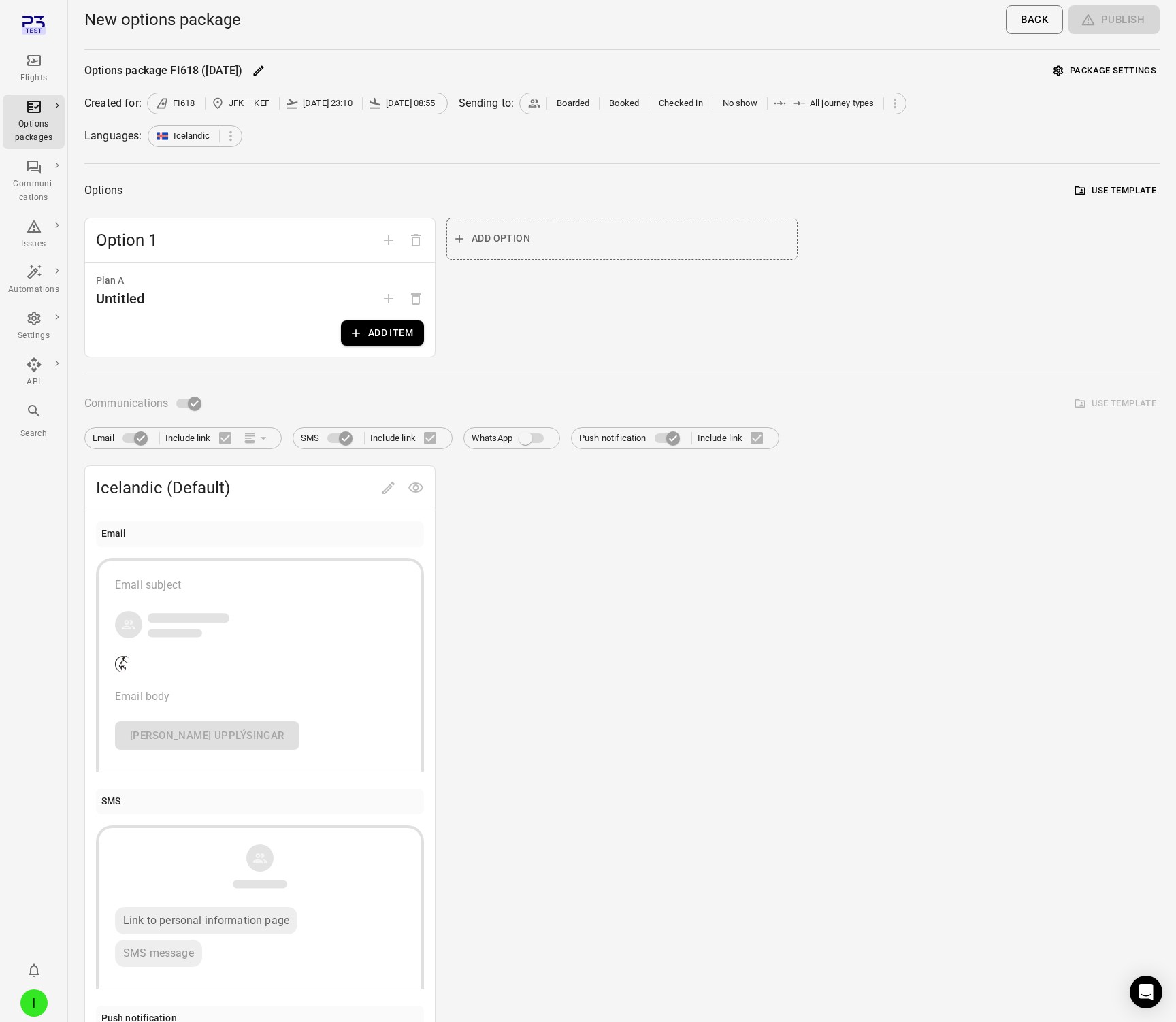
click at [398, 327] on button "Add item" at bounding box center [382, 333] width 83 height 25
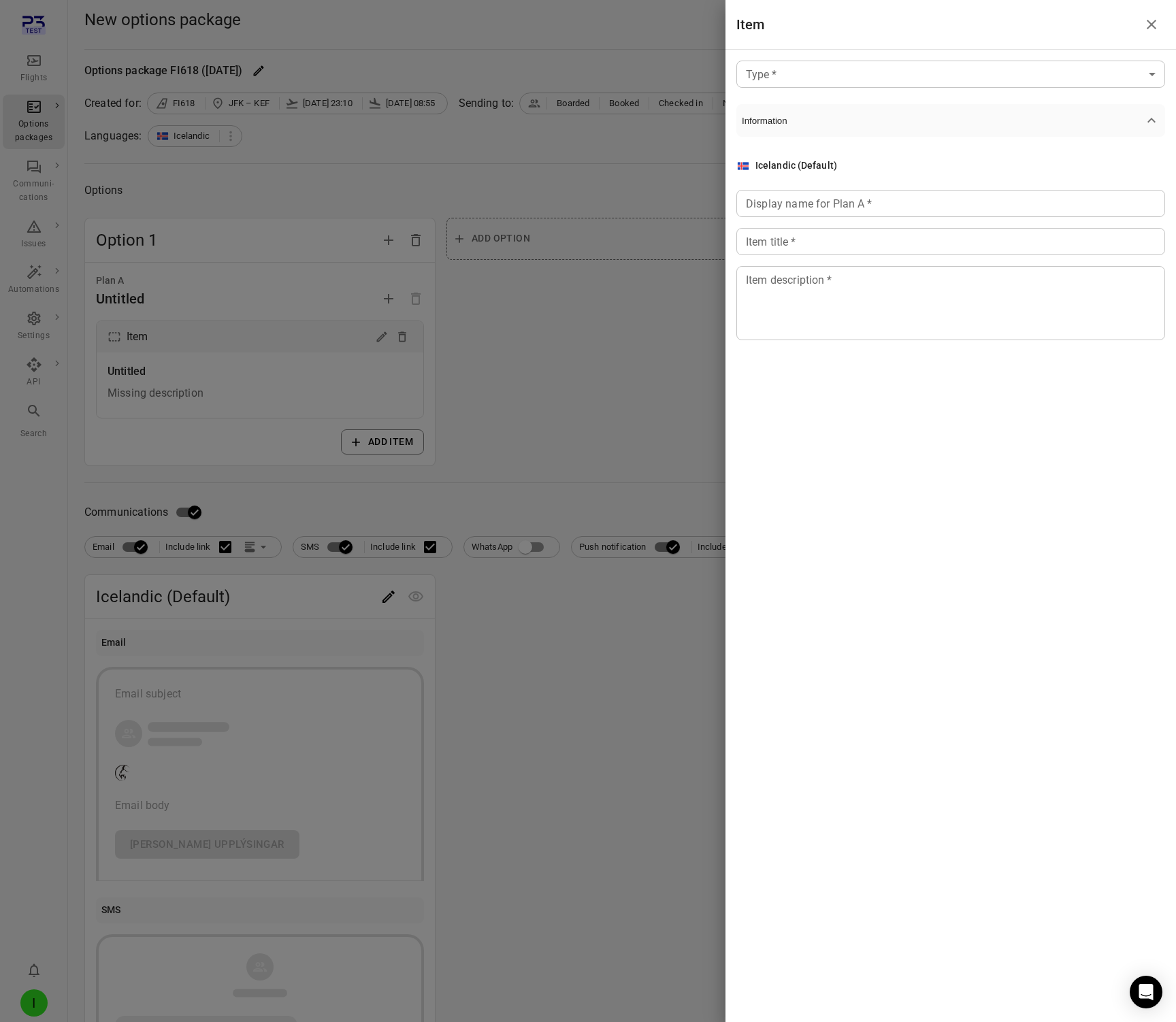
click at [835, 82] on body "Flights Options packages Communi-cations Issues Automations Settings API Search…" at bounding box center [588, 704] width 1176 height 1408
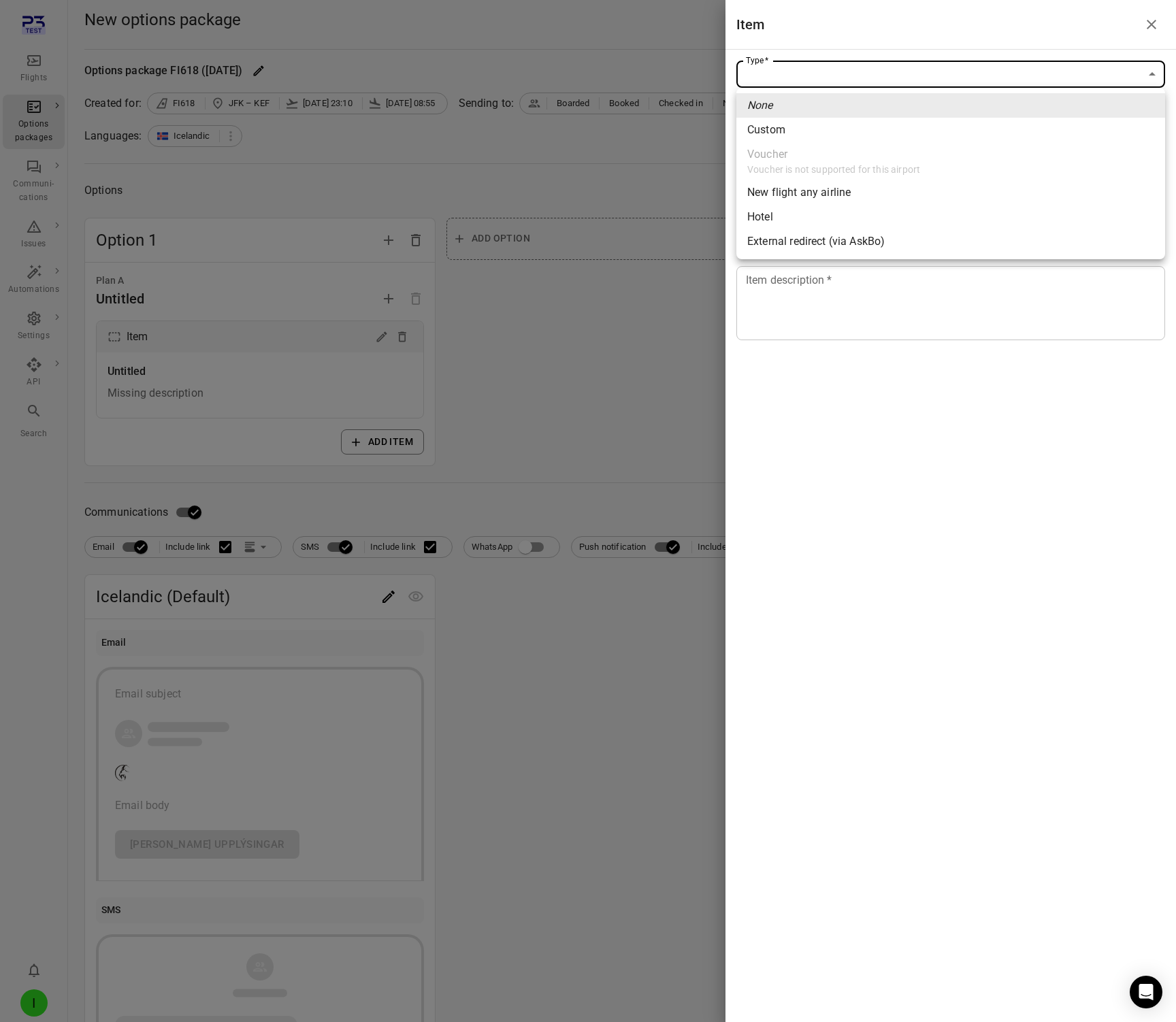
click at [804, 129] on li "Custom" at bounding box center [951, 129] width 429 height 25
type input "******"
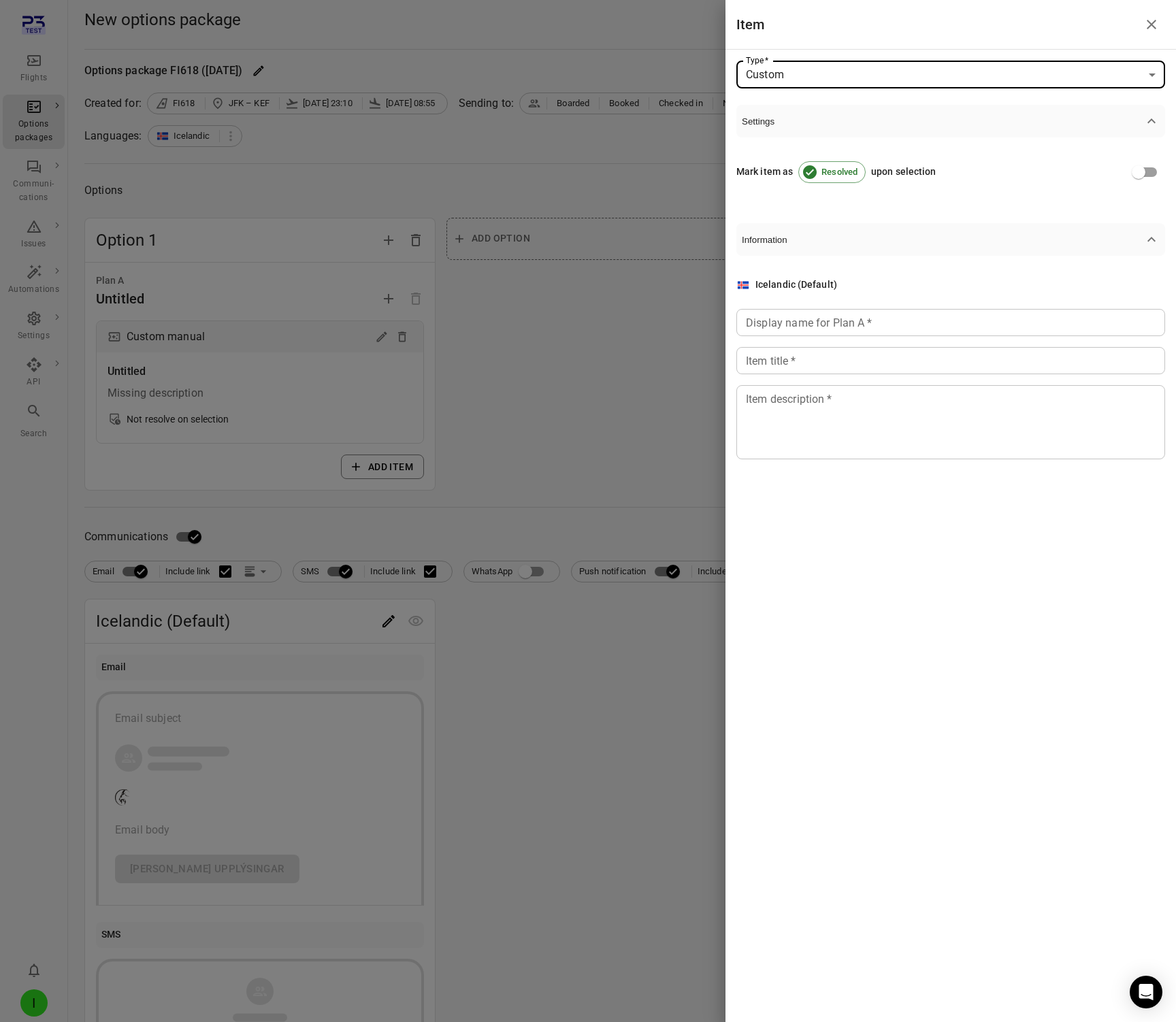
click at [791, 326] on input "Display name for Plan A   *" at bounding box center [951, 322] width 429 height 27
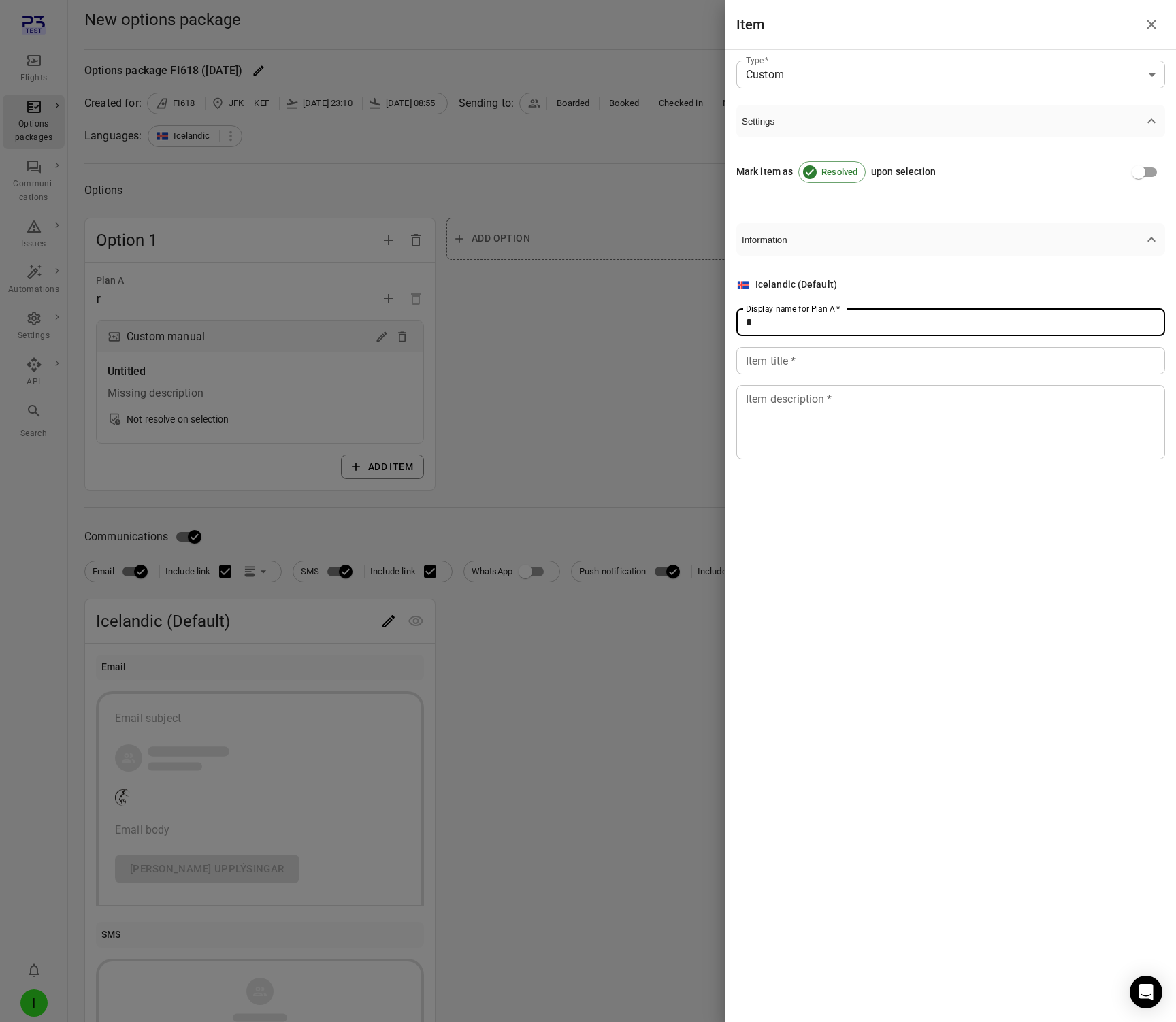
type input "*"
click at [786, 366] on input "Item title   *" at bounding box center [951, 360] width 429 height 27
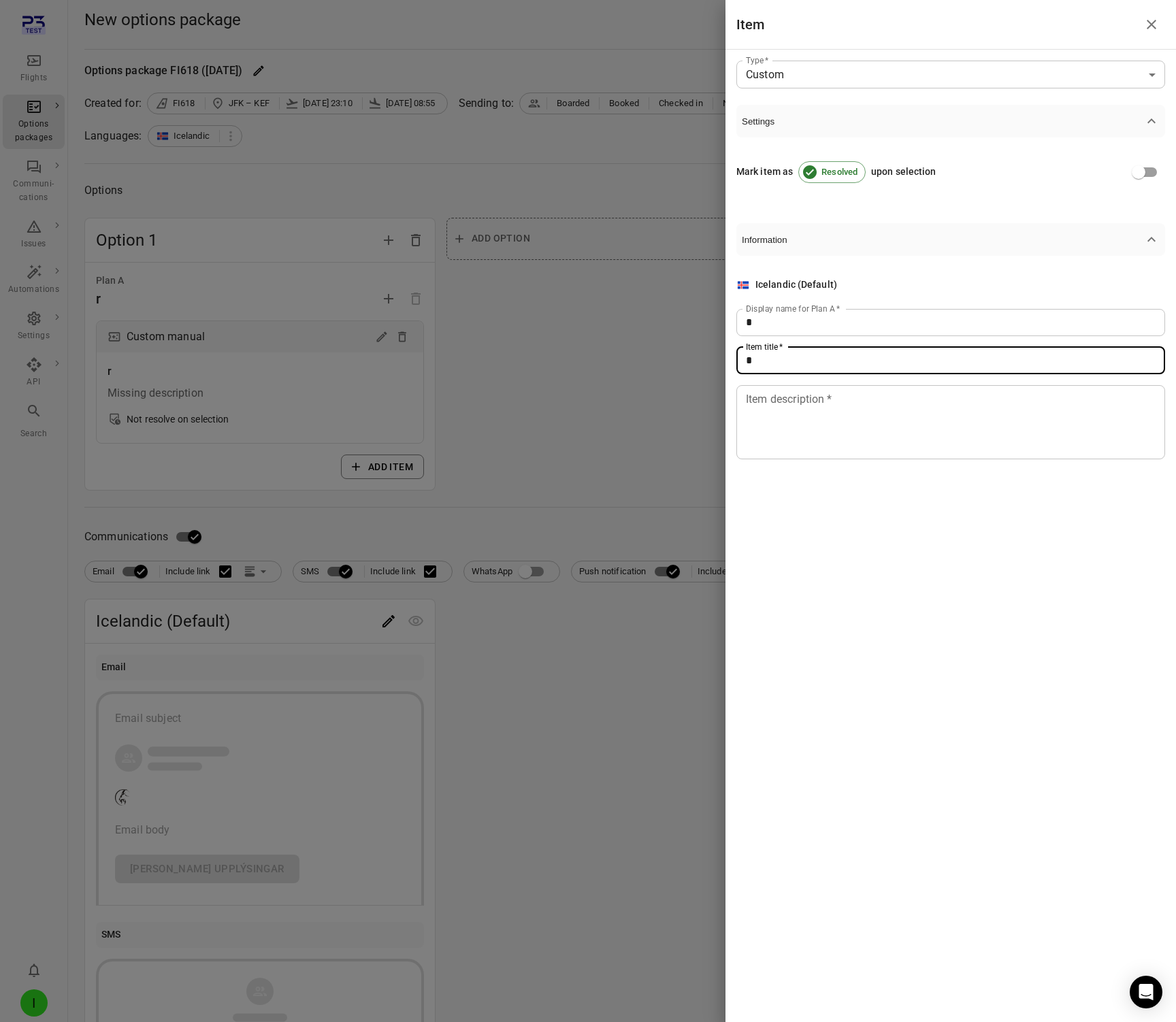
type input "*"
click at [778, 434] on textarea "Item description   *" at bounding box center [951, 421] width 409 height 63
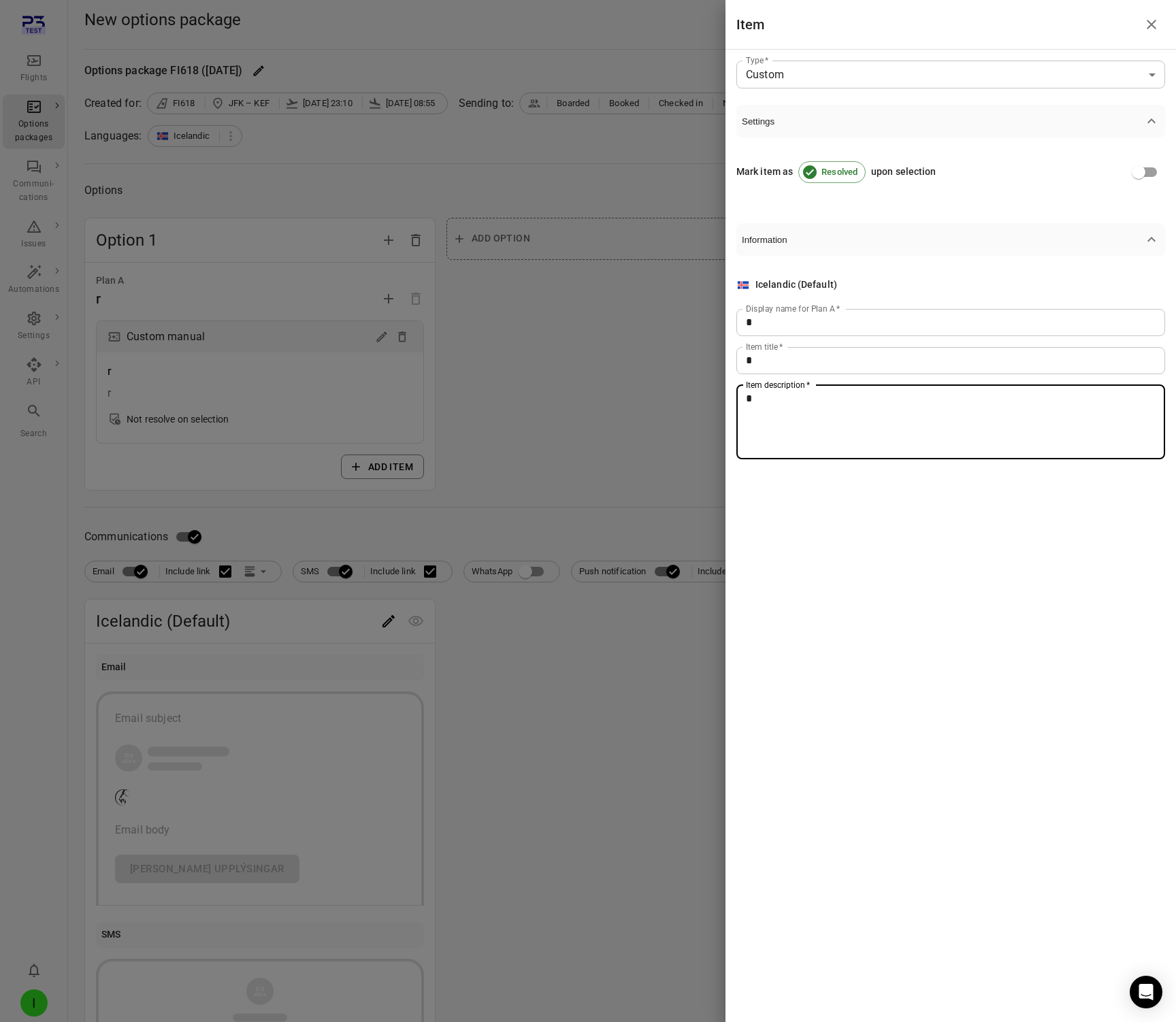
type textarea "*"
click at [639, 359] on div at bounding box center [588, 511] width 1176 height 1022
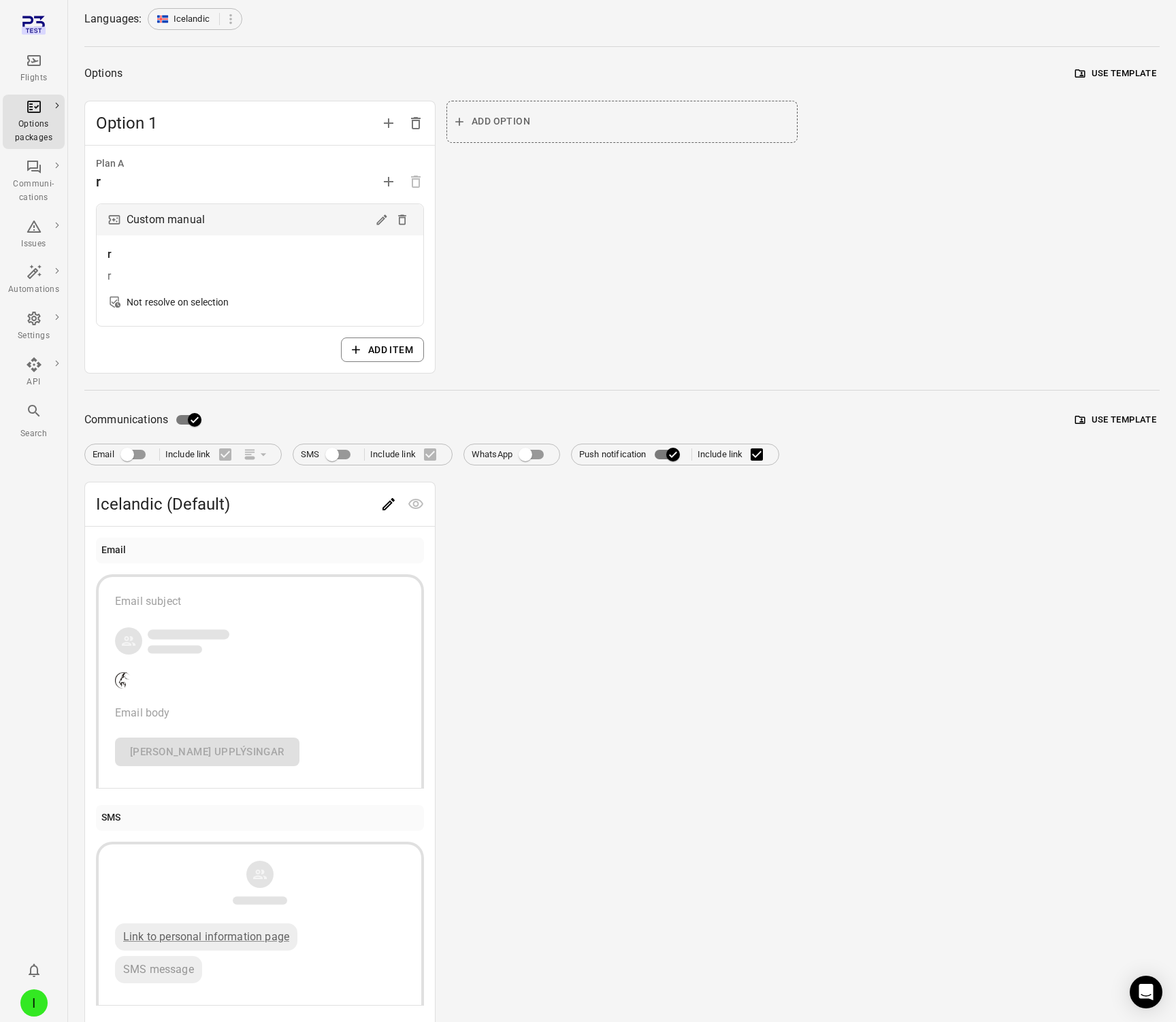
scroll to position [363, 0]
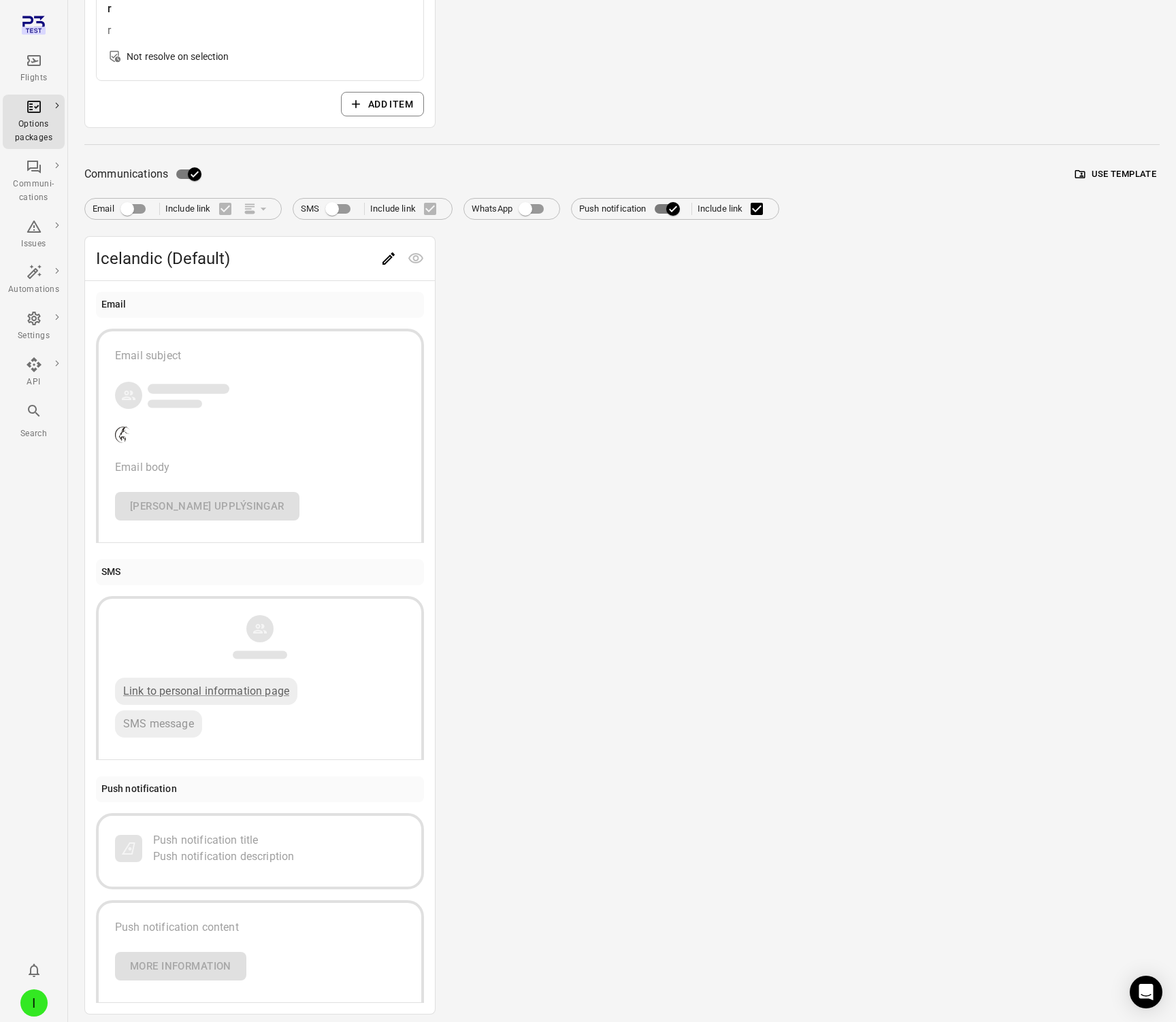
click at [389, 263] on icon "Edit" at bounding box center [388, 259] width 17 height 17
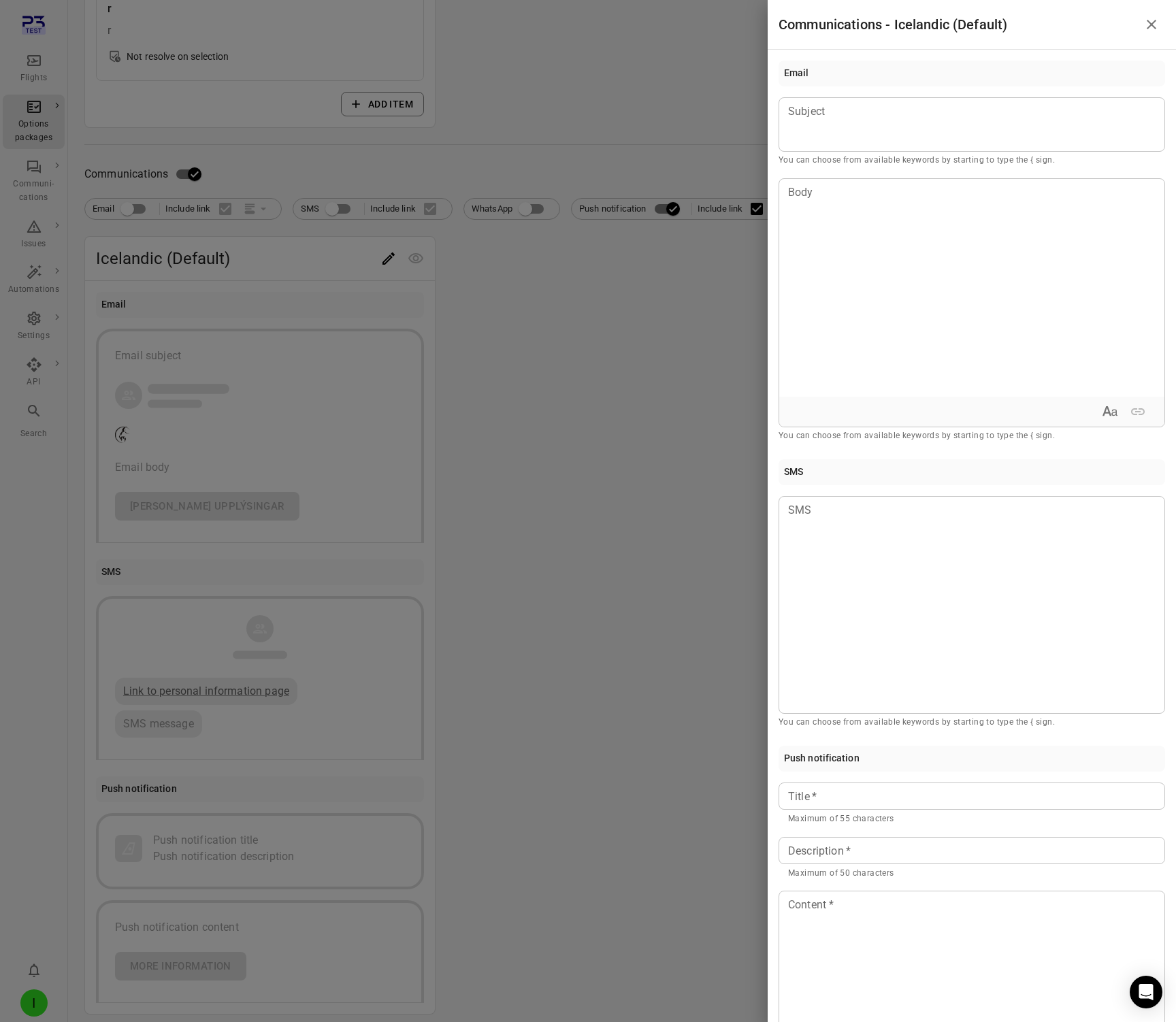
click at [578, 524] on div at bounding box center [588, 511] width 1176 height 1022
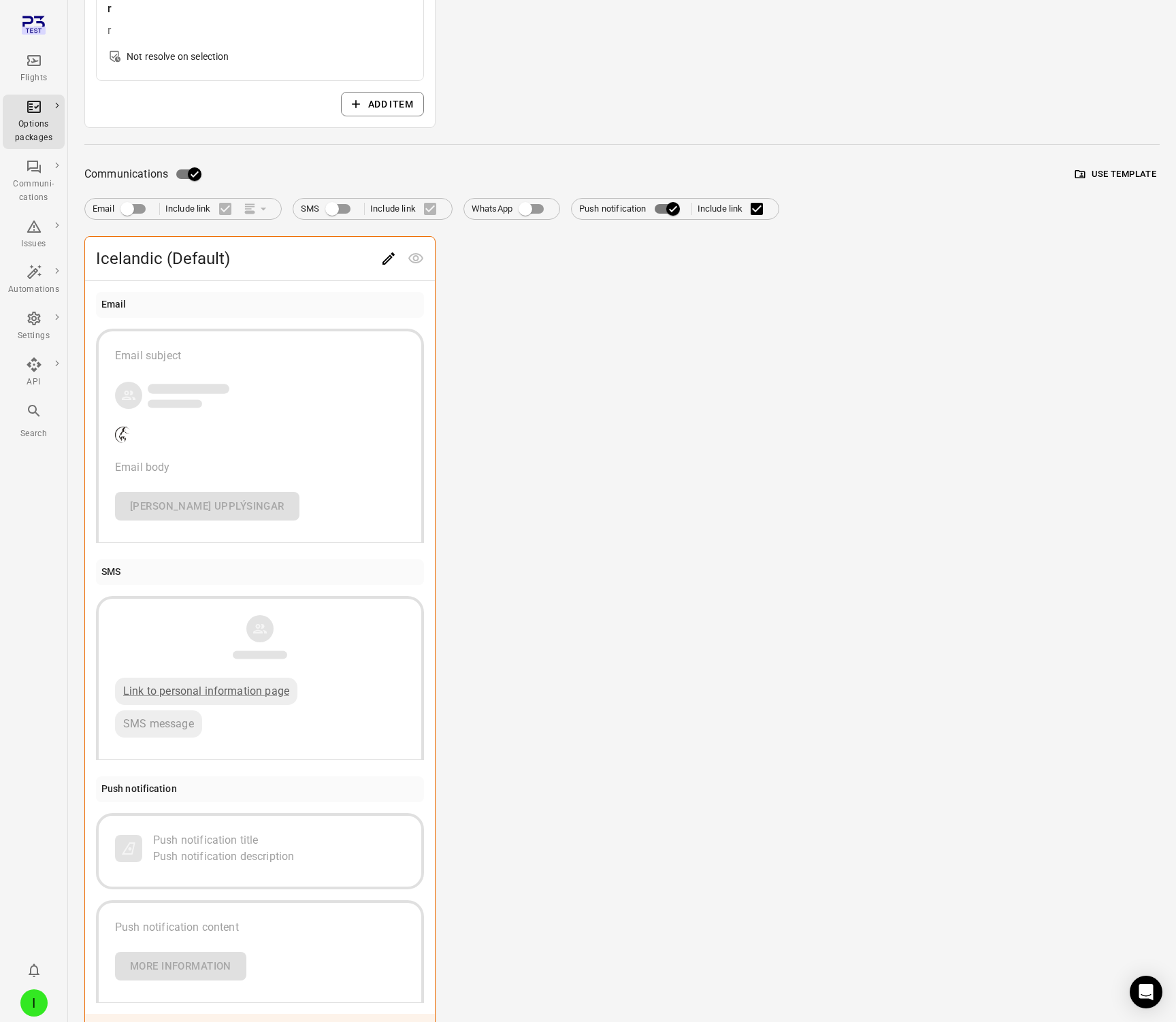
click at [1099, 175] on button "Use template" at bounding box center [1116, 175] width 88 height 21
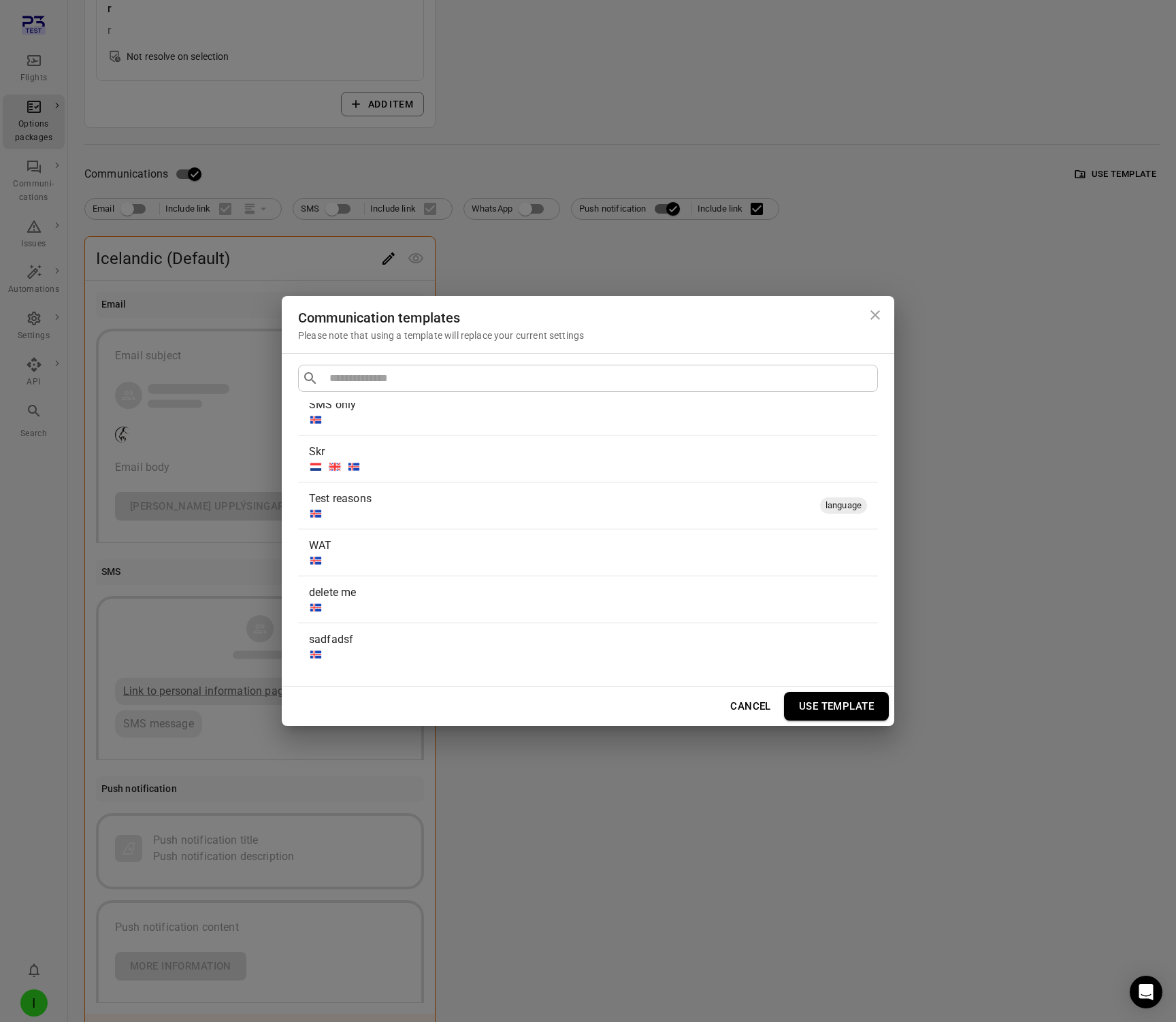
scroll to position [743, 0]
click at [422, 455] on div "Push notification" at bounding box center [588, 440] width 580 height 46
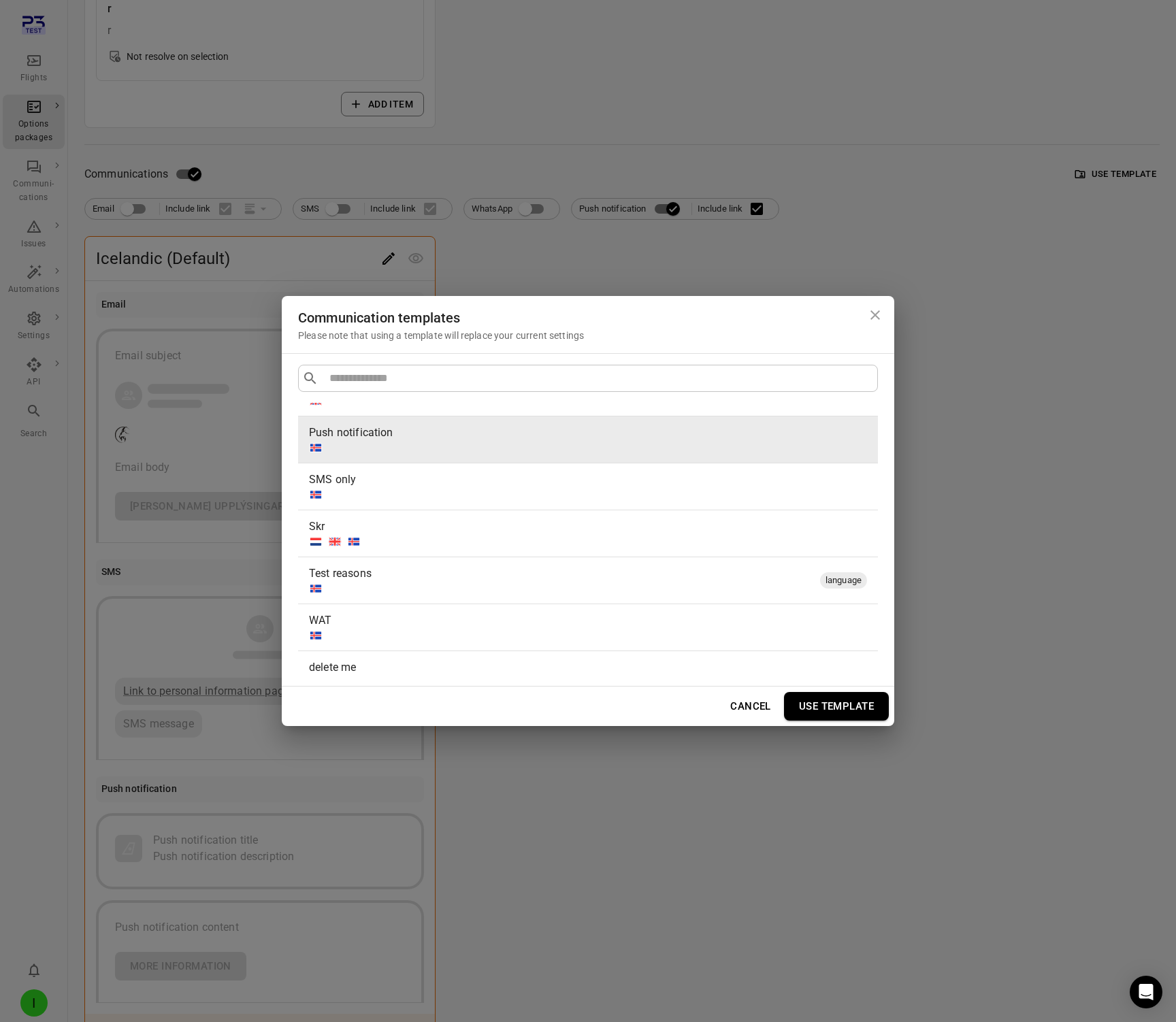
click at [840, 705] on button "Use template" at bounding box center [836, 706] width 105 height 29
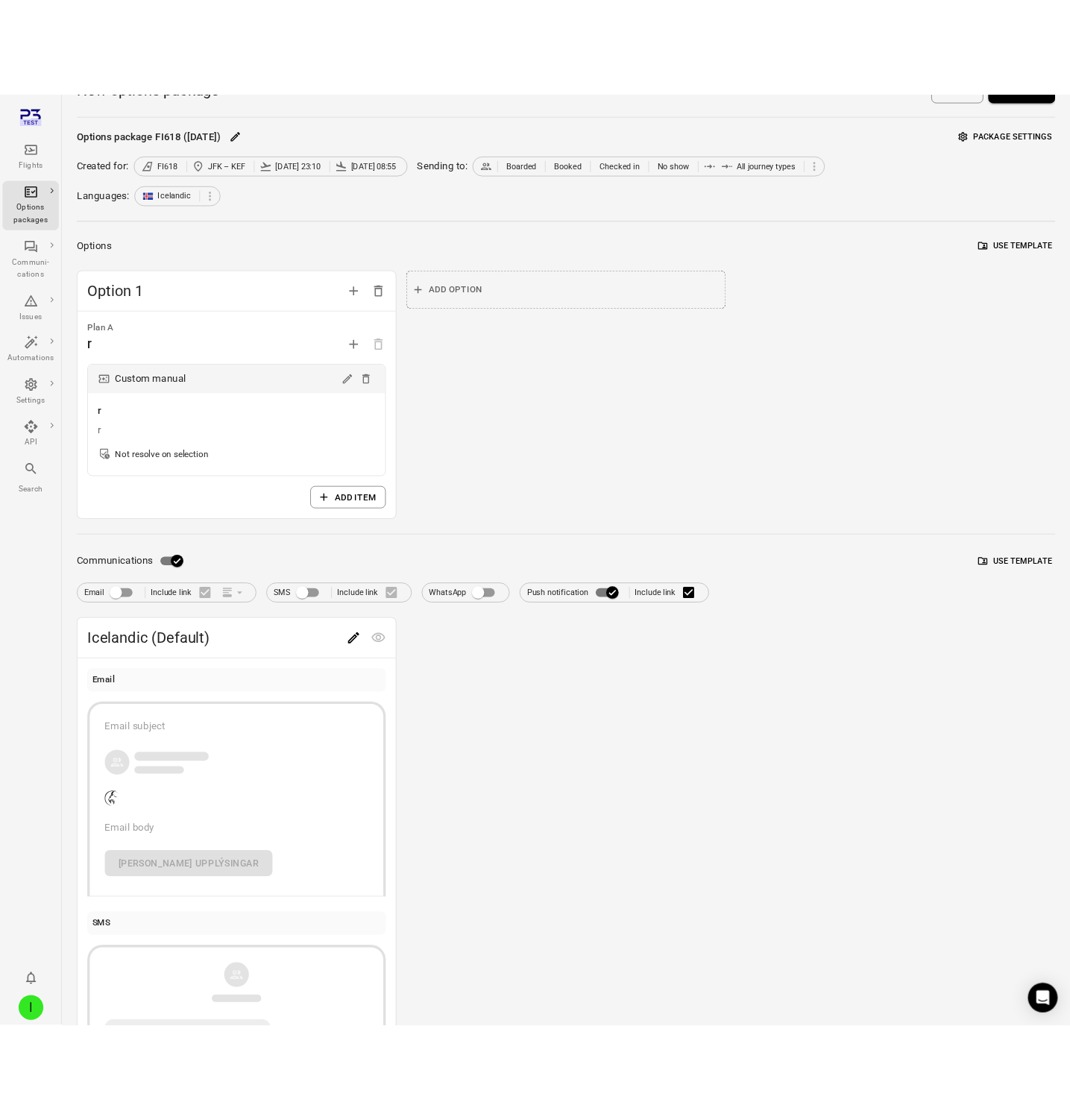
scroll to position [0, 0]
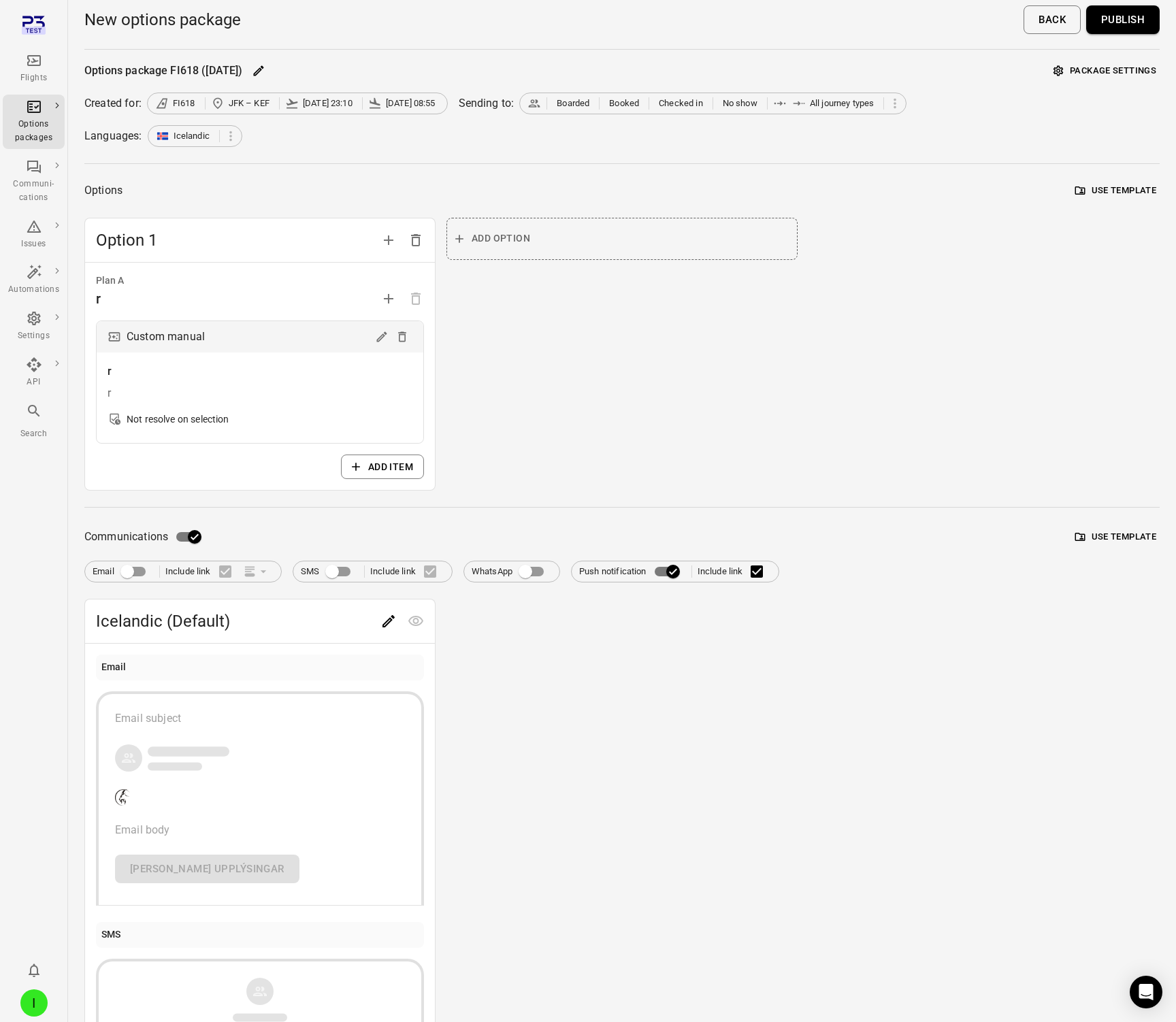
click at [1113, 14] on button "Publish" at bounding box center [1123, 20] width 74 height 29
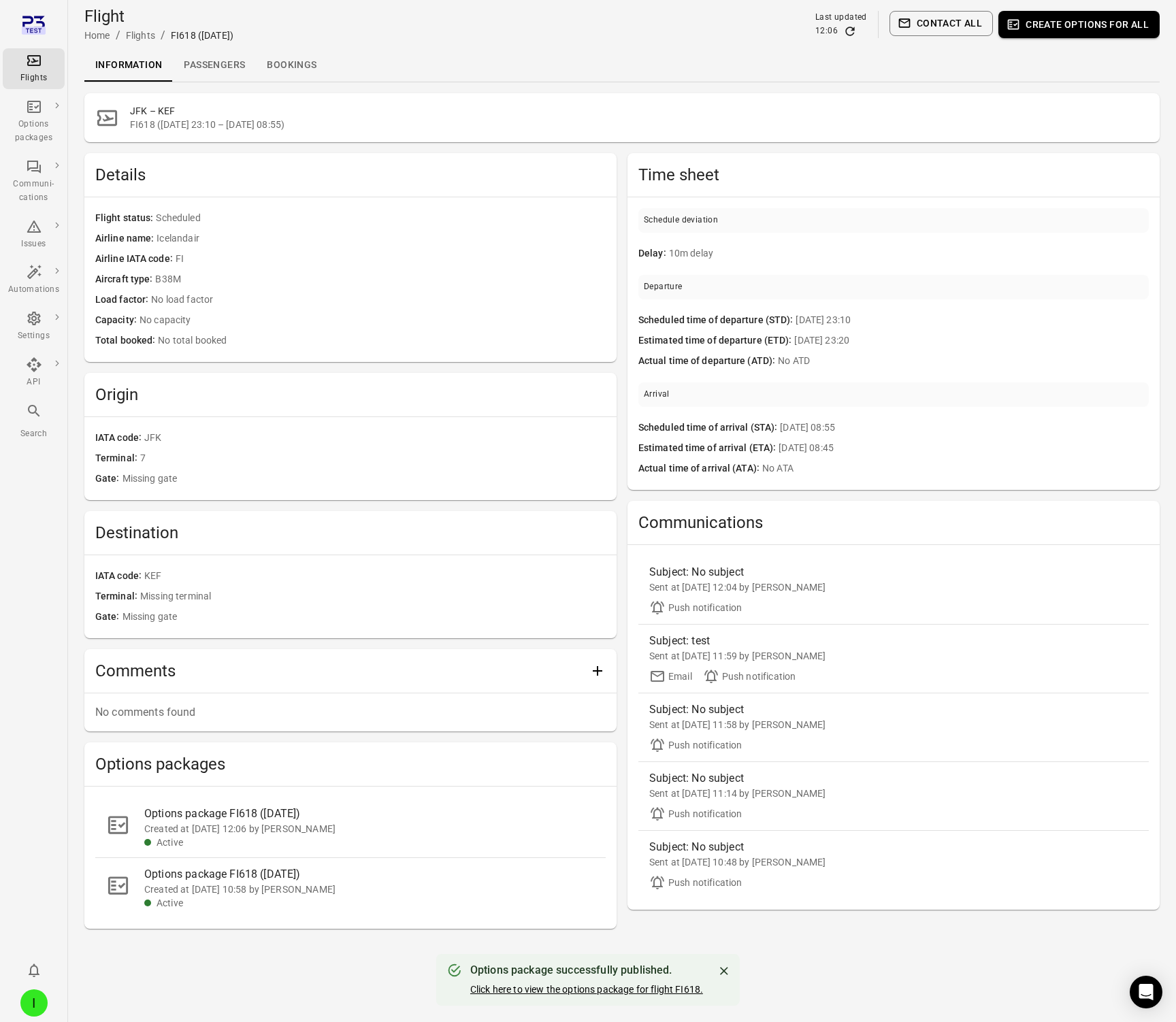
click at [568, 989] on link "Click here to view the options package for flight FI618." at bounding box center [586, 989] width 233 height 11
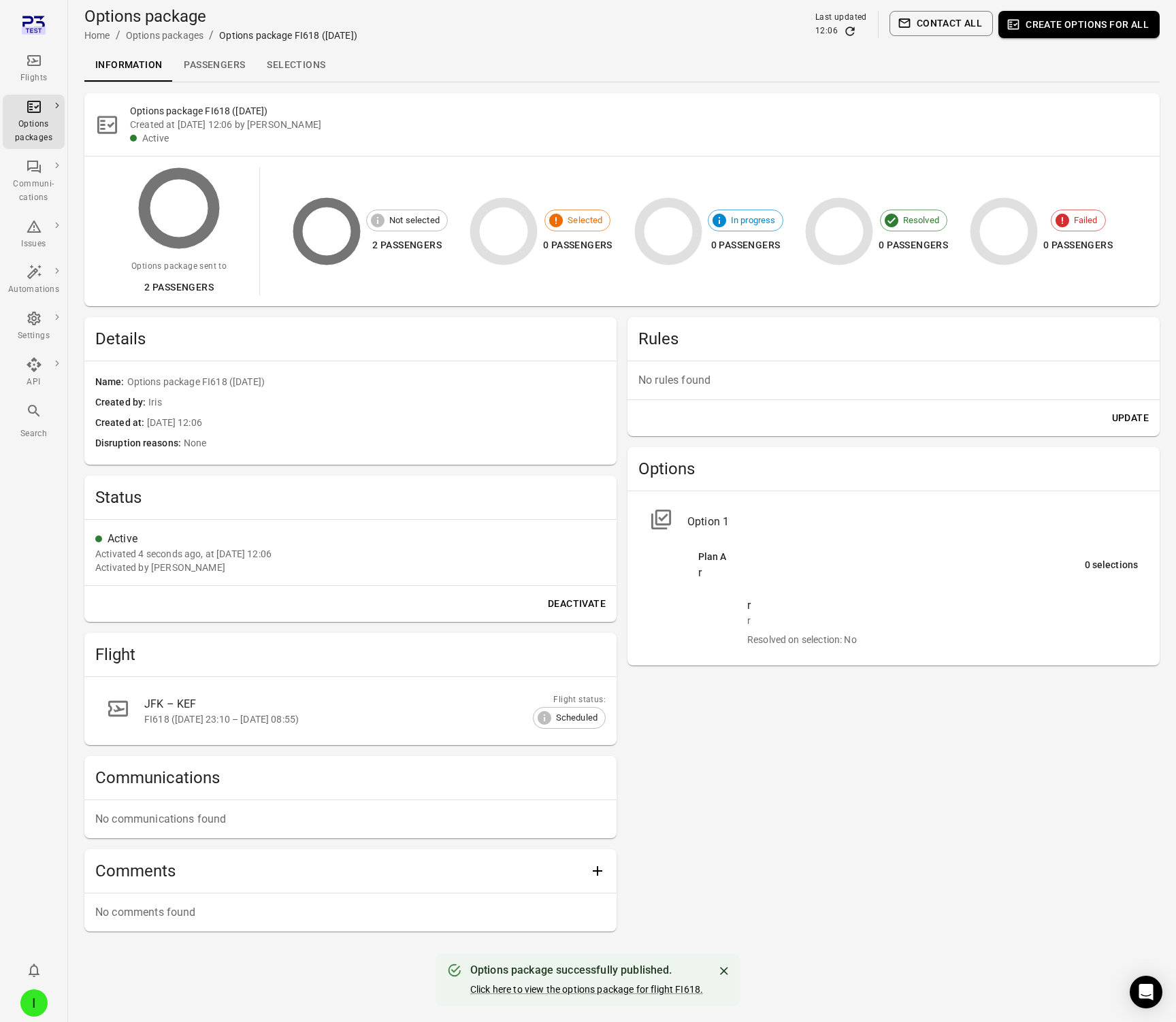
click at [853, 36] on icon "Refresh data" at bounding box center [850, 31] width 13 height 13
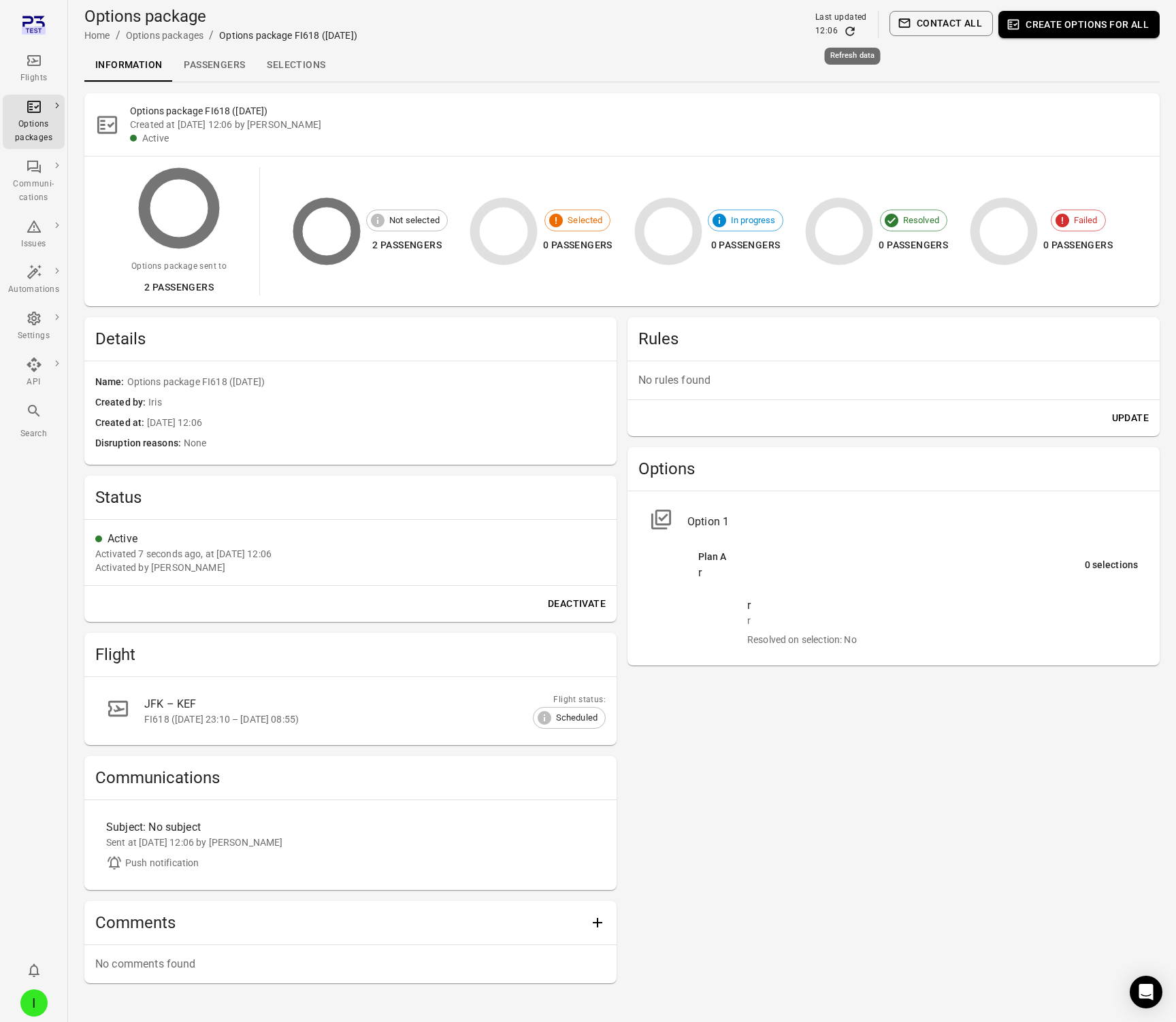
click at [853, 36] on icon "Refresh data" at bounding box center [850, 31] width 13 height 13
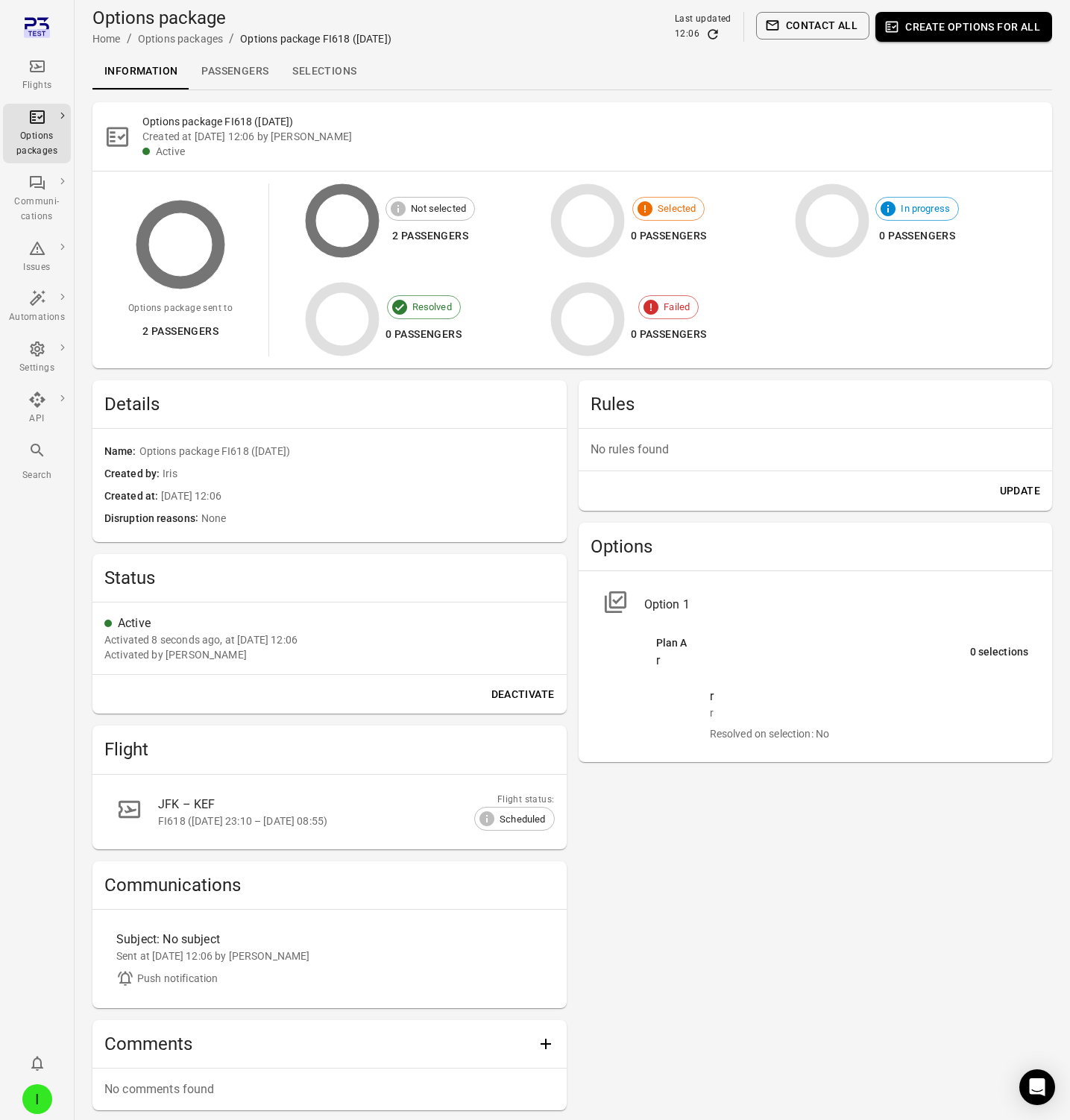
click at [608, 950] on div "Rules No rules found Update Options Option 1 Plan A r 0 selections r r Resolved…" at bounding box center [816, 745] width 475 height 730
click at [165, 889] on h2 "Communications" at bounding box center [329, 884] width 450 height 23
click at [169, 956] on div "Sent at 2 Oct 2025 12:06 by Iris" at bounding box center [329, 956] width 427 height 15
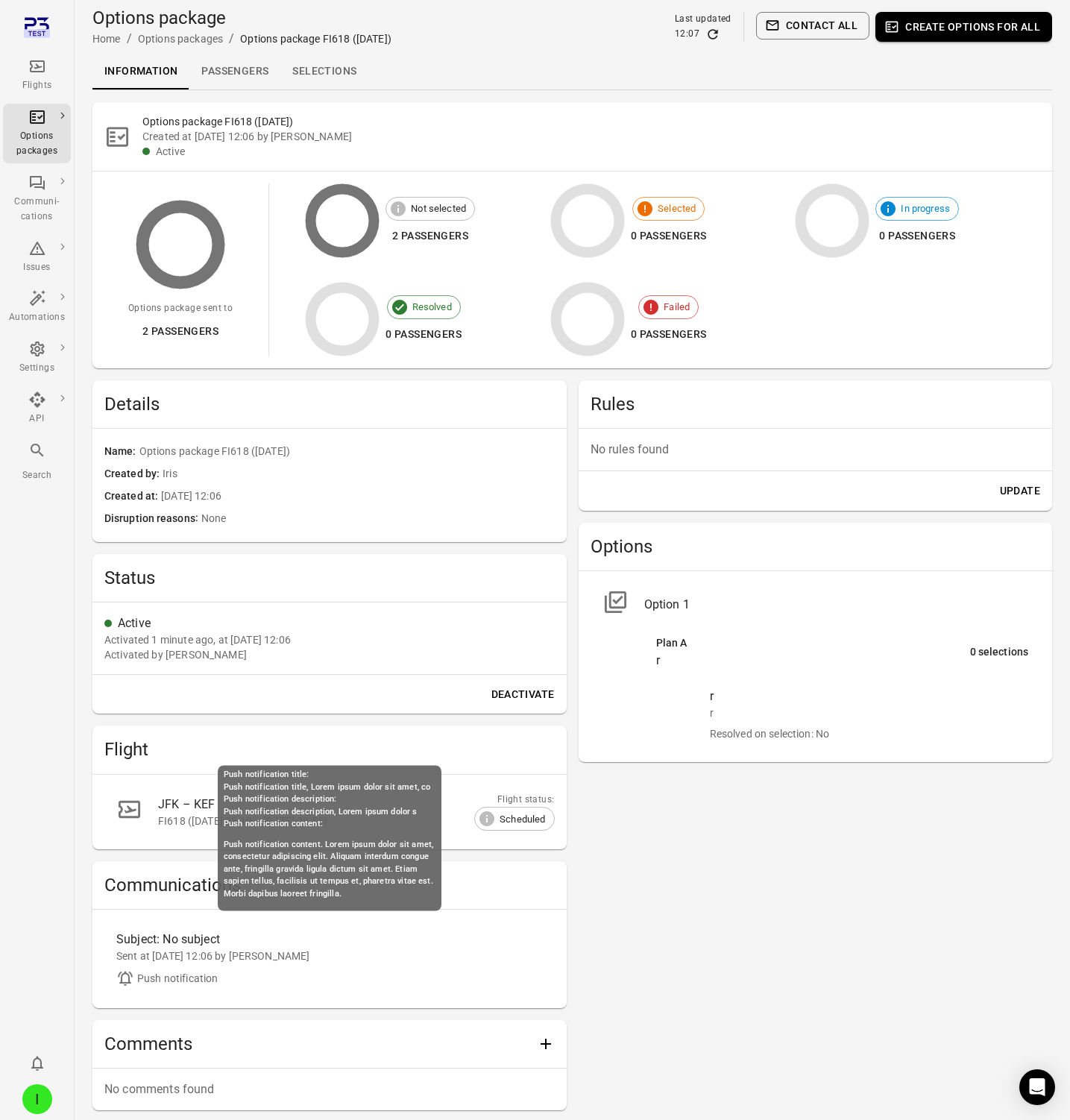
click at [173, 943] on div "Subject: No subject" at bounding box center [276, 940] width 320 height 18
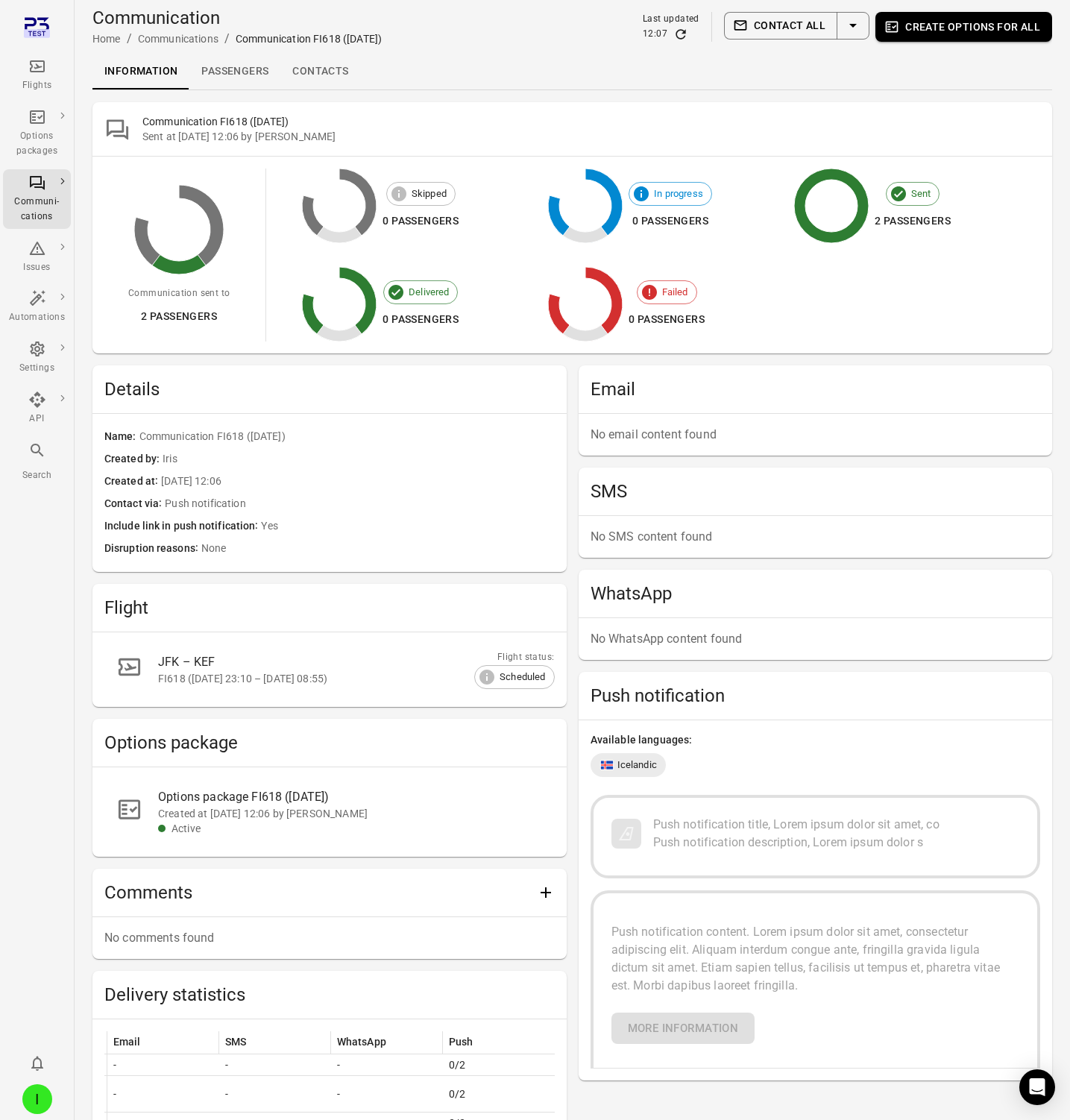
click at [211, 65] on link "Passengers" at bounding box center [235, 71] width 91 height 36
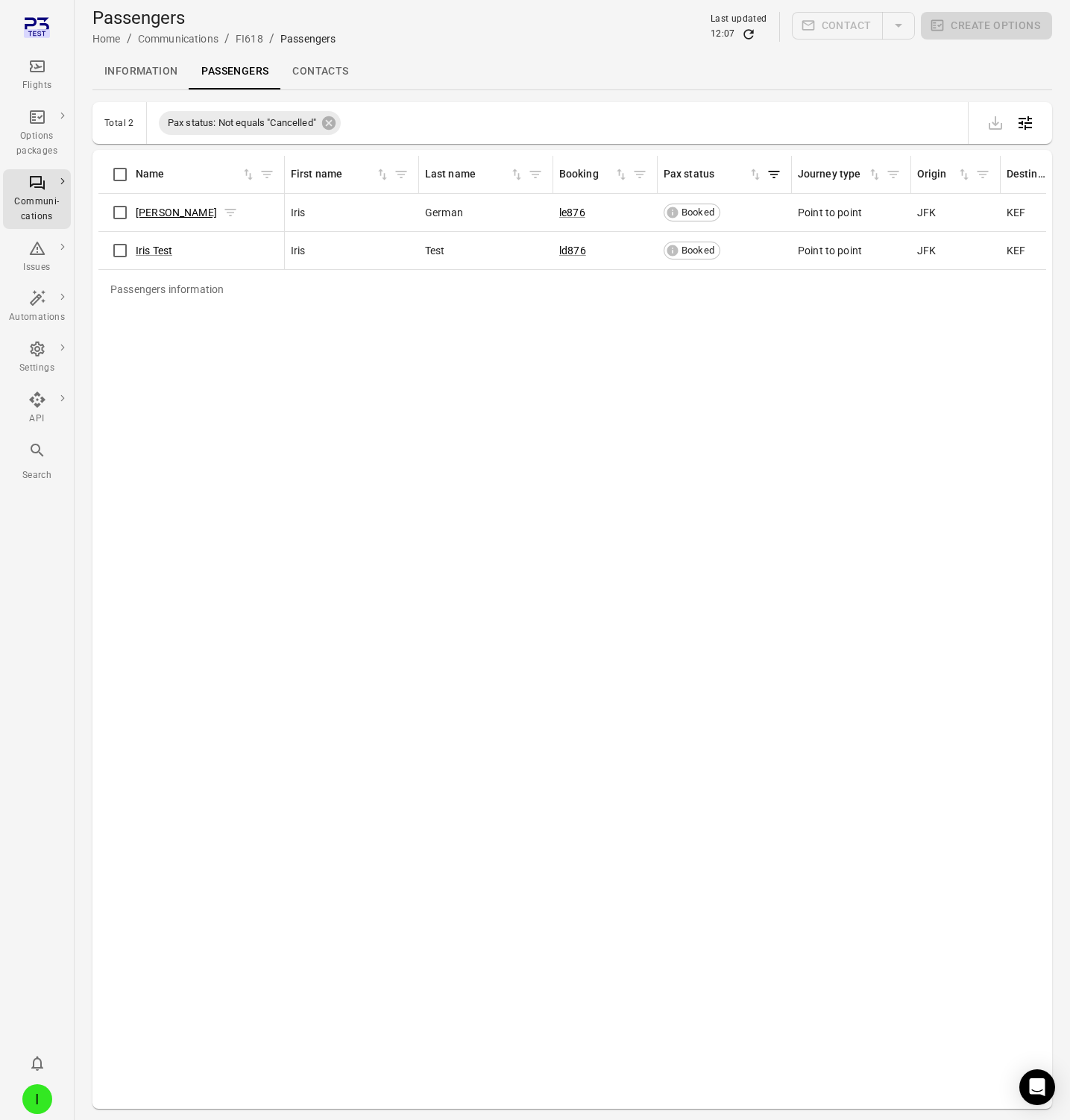
click at [170, 213] on link "Iris German" at bounding box center [176, 213] width 81 height 12
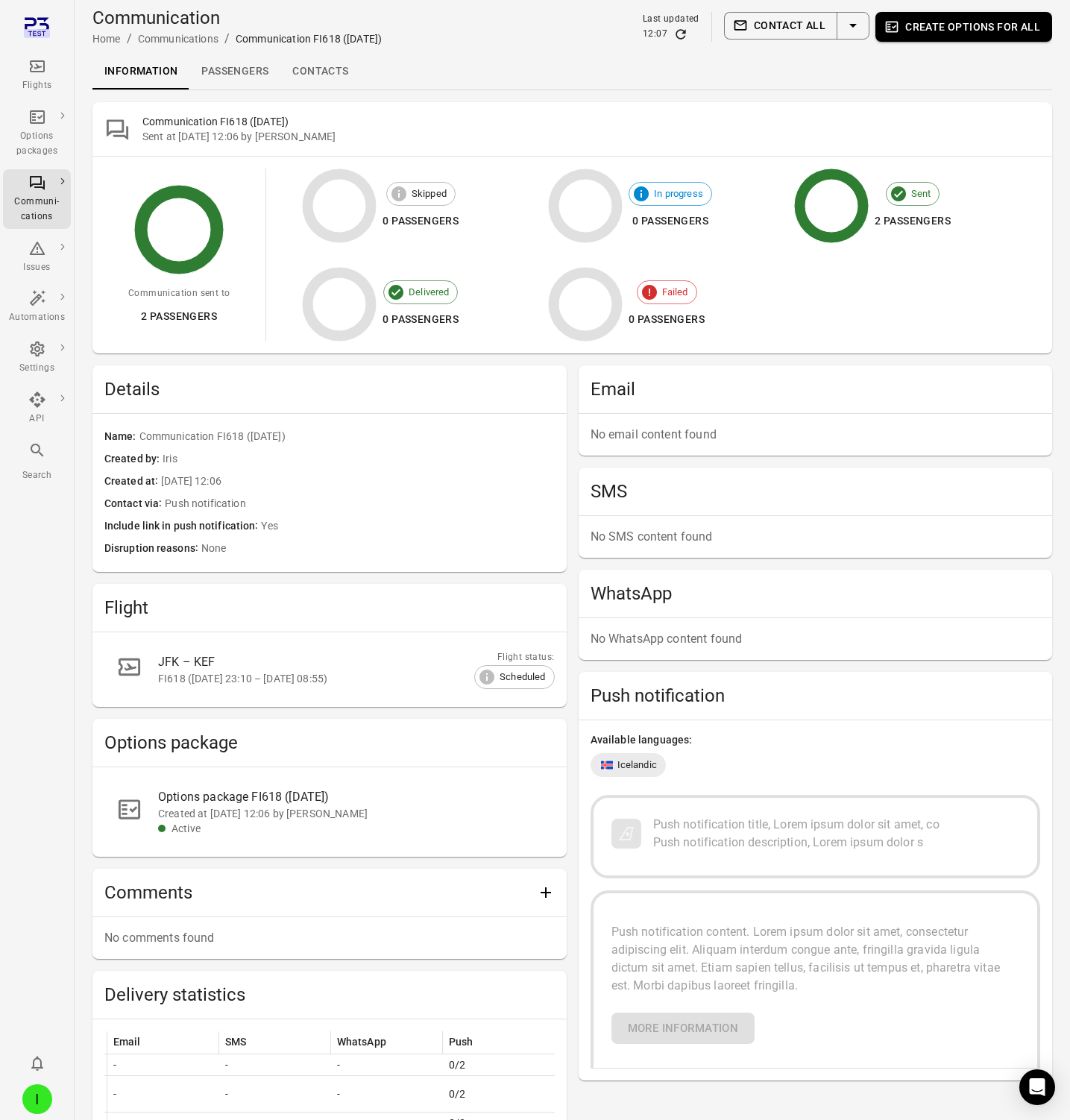
click at [167, 805] on div "Options package FI618 (2 Oct)" at bounding box center [350, 797] width 385 height 18
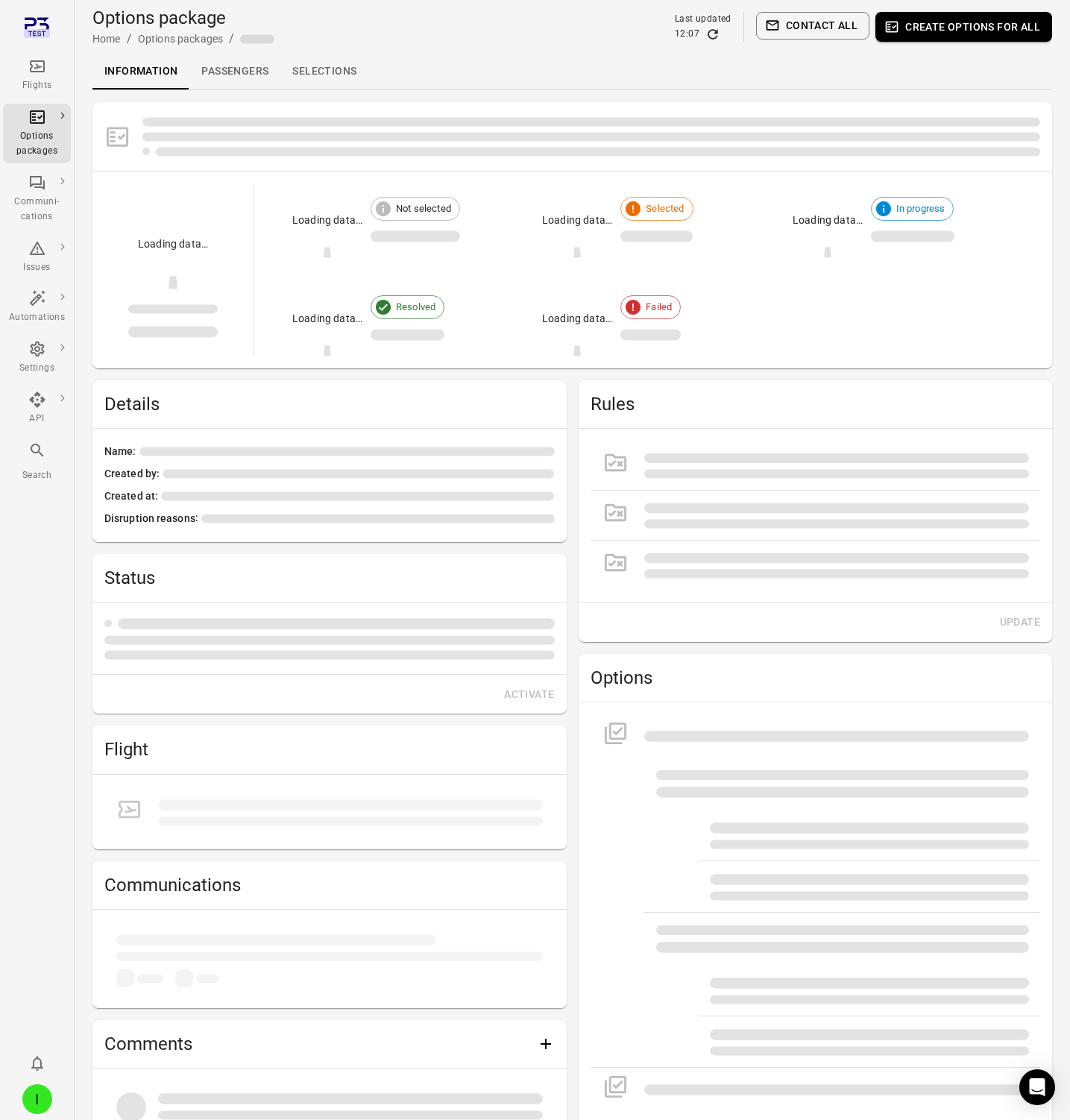
click at [167, 805] on li at bounding box center [329, 812] width 450 height 50
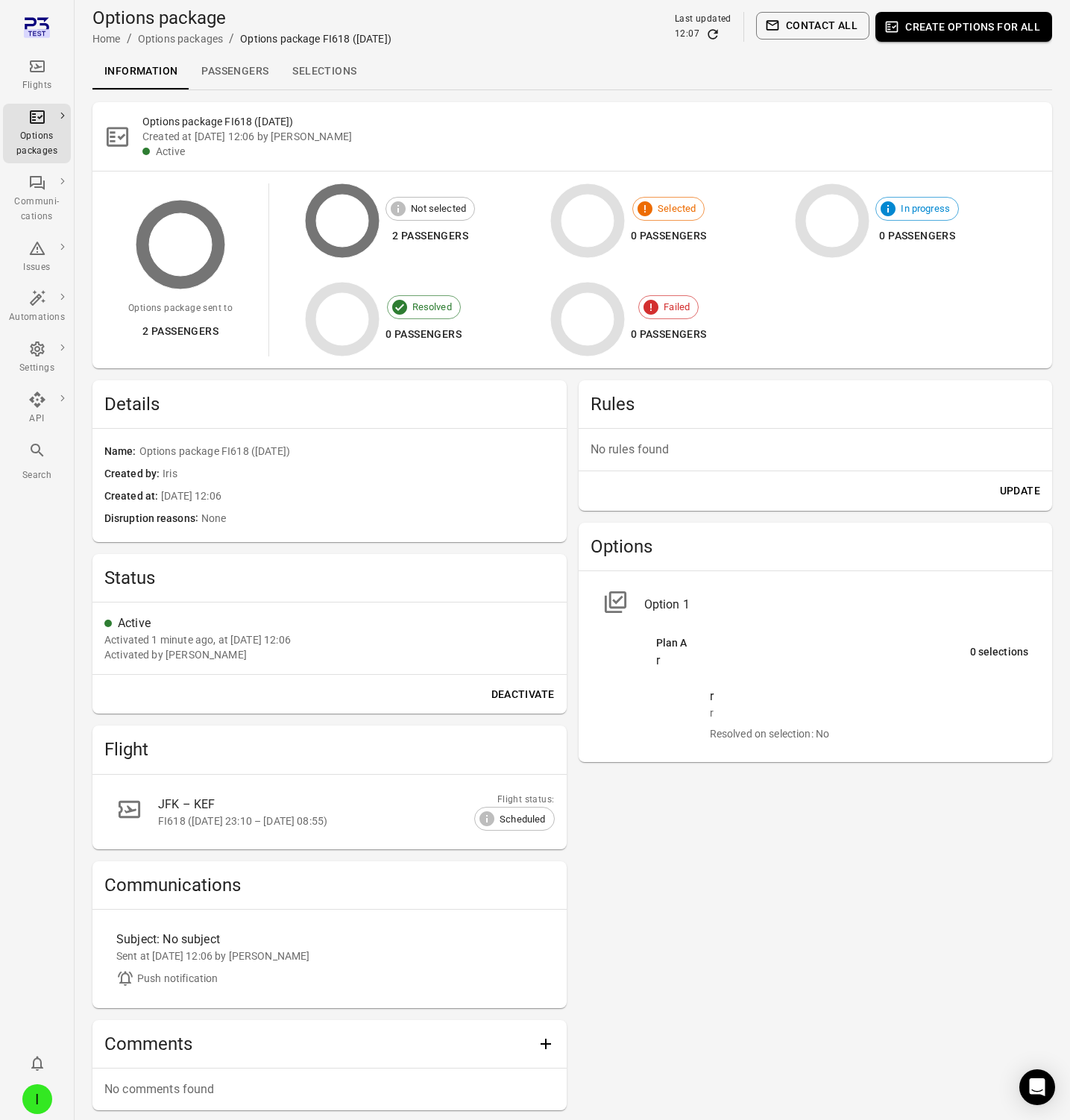
click at [227, 910] on hr at bounding box center [329, 910] width 475 height 1
click at [171, 924] on link "Subject: No subject Sent at 2 Oct 2025 12:06 by Iris Push notification" at bounding box center [329, 959] width 450 height 75
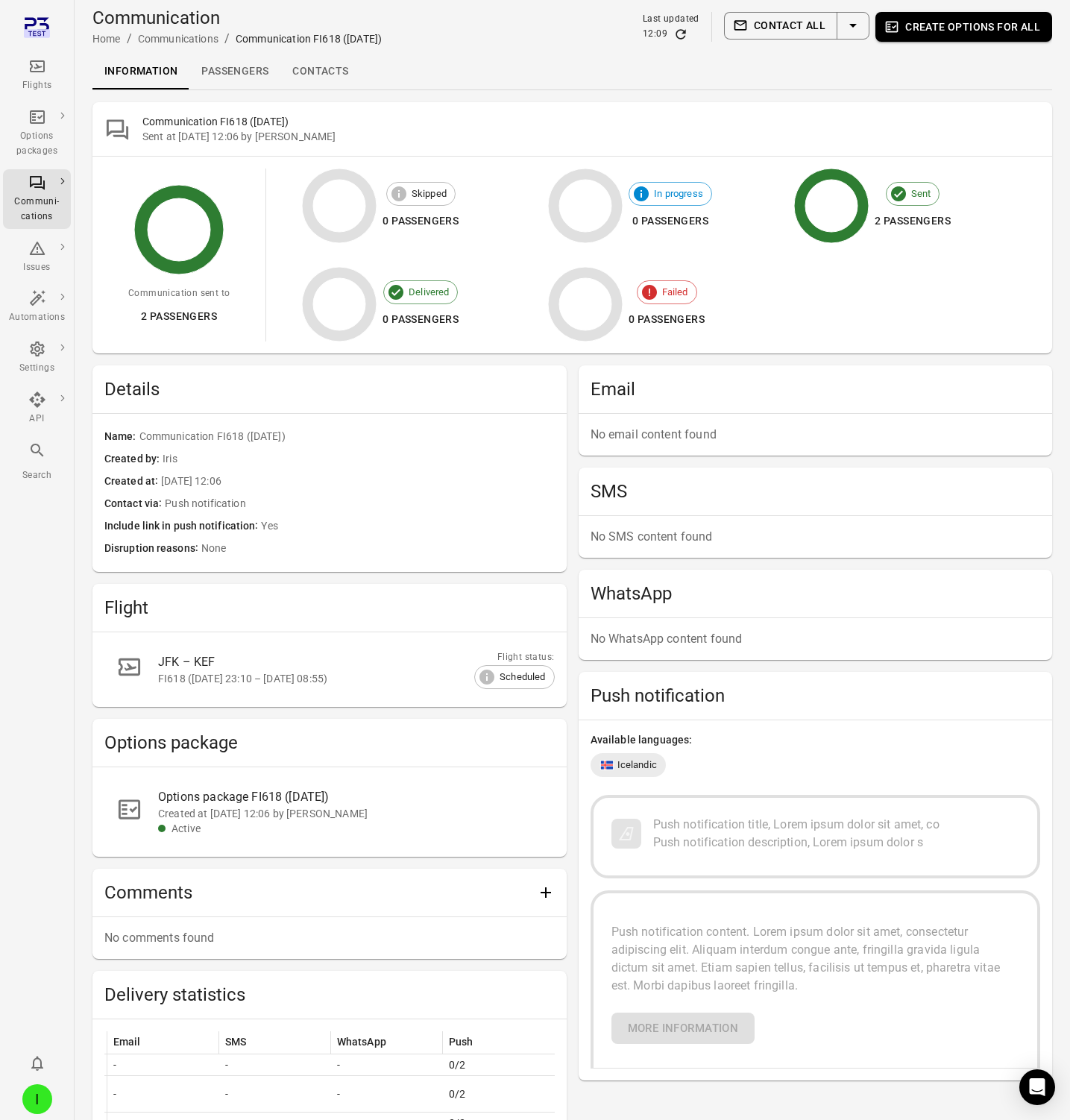
click at [243, 81] on link "Passengers" at bounding box center [235, 71] width 91 height 36
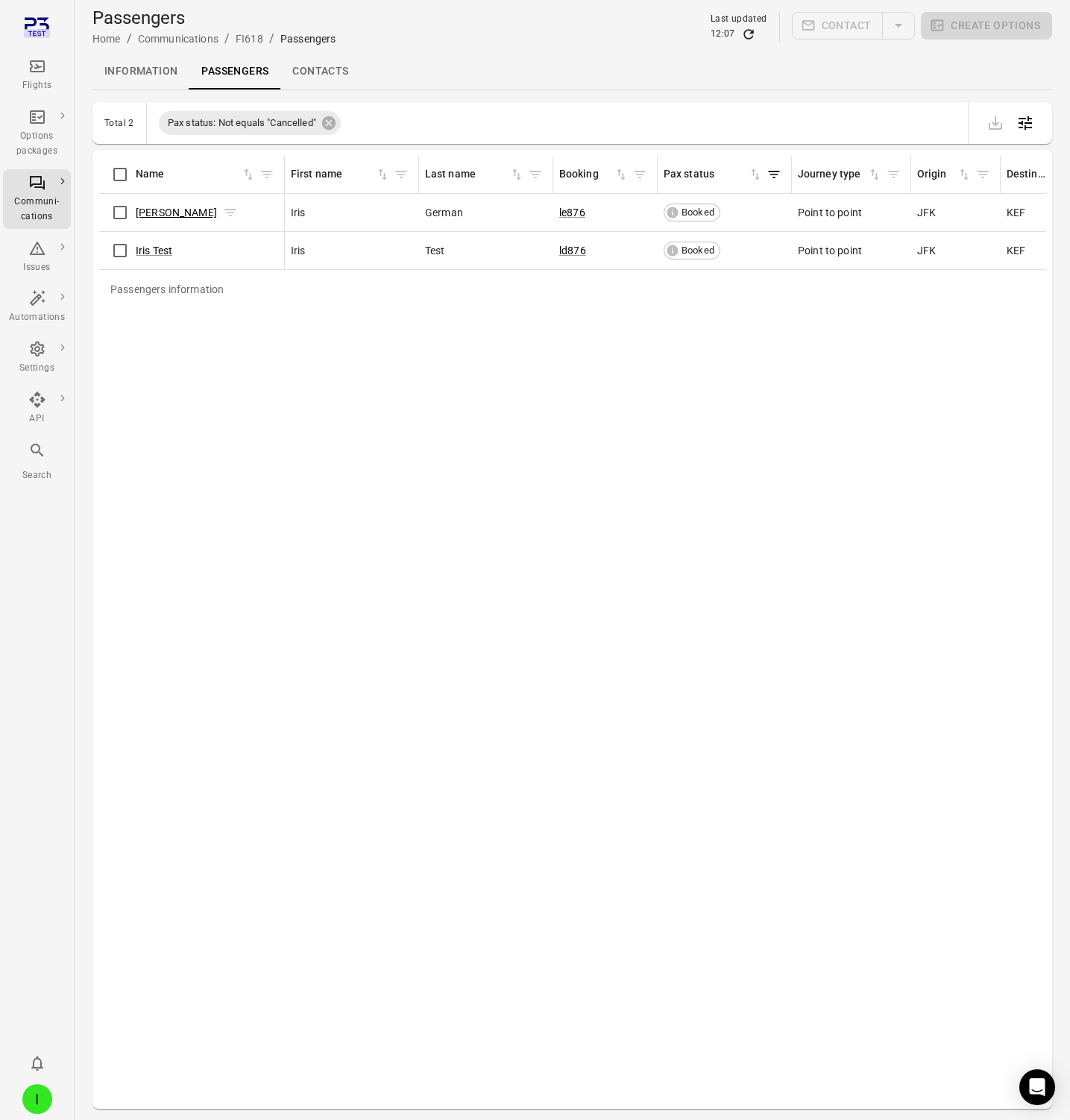
click at [156, 212] on link "Iris German" at bounding box center [176, 213] width 81 height 12
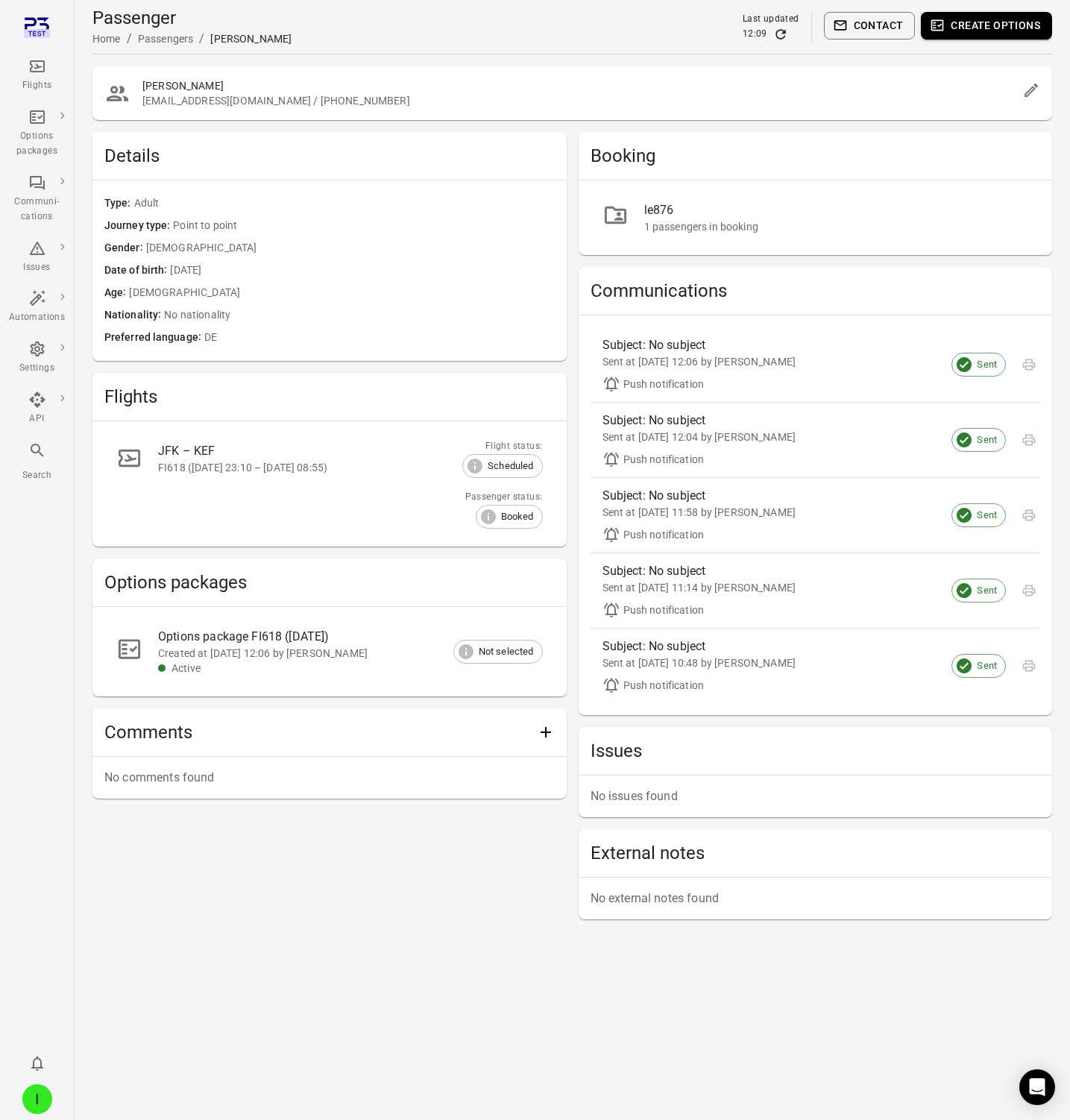
click at [684, 214] on div "le876" at bounding box center [836, 210] width 385 height 18
click at [967, 364] on icon at bounding box center [964, 364] width 15 height 15
click at [29, 83] on div "Flights" at bounding box center [37, 85] width 56 height 15
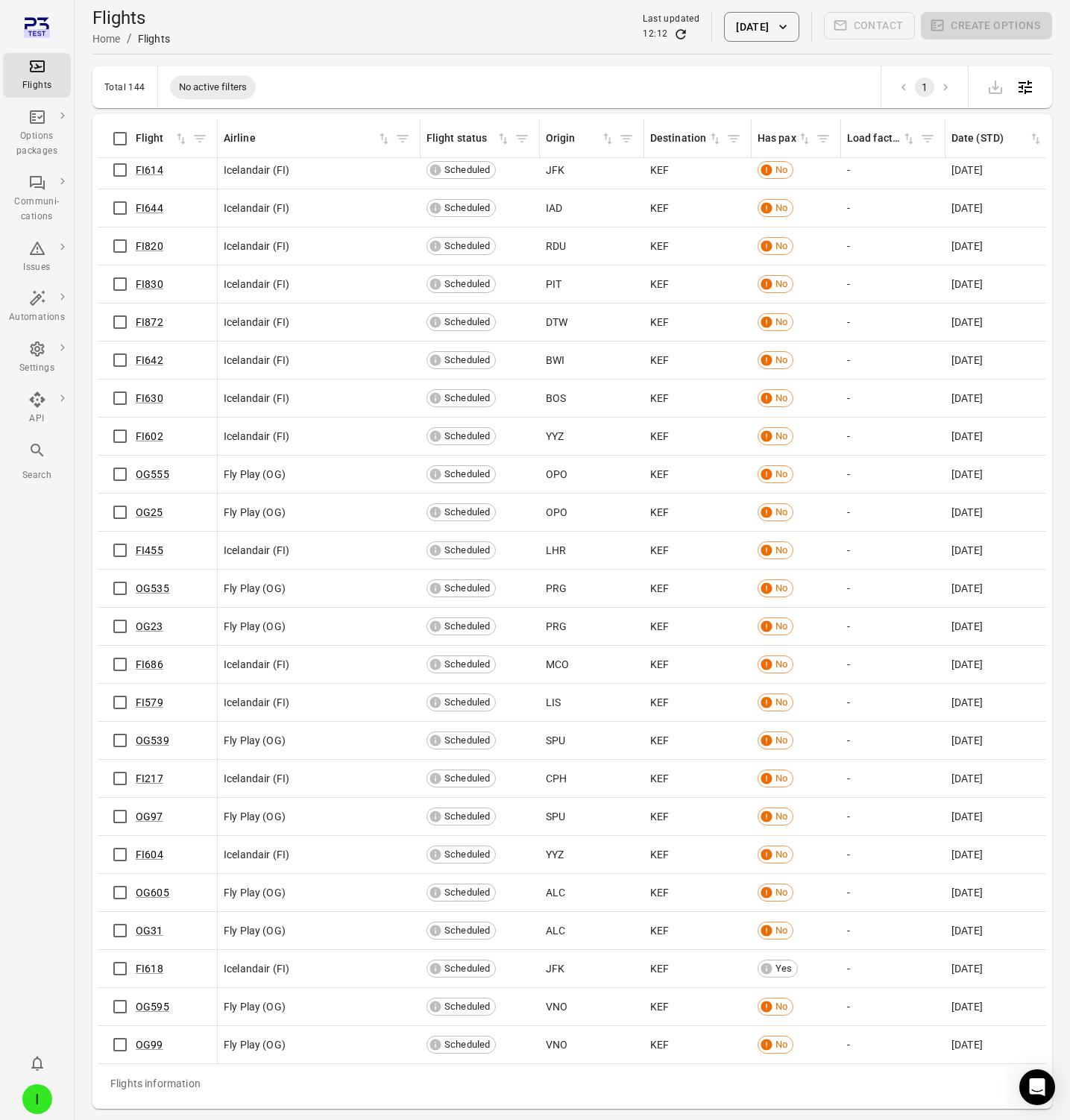
scroll to position [4483, 0]
click at [146, 963] on link "FI618" at bounding box center [150, 970] width 28 height 12
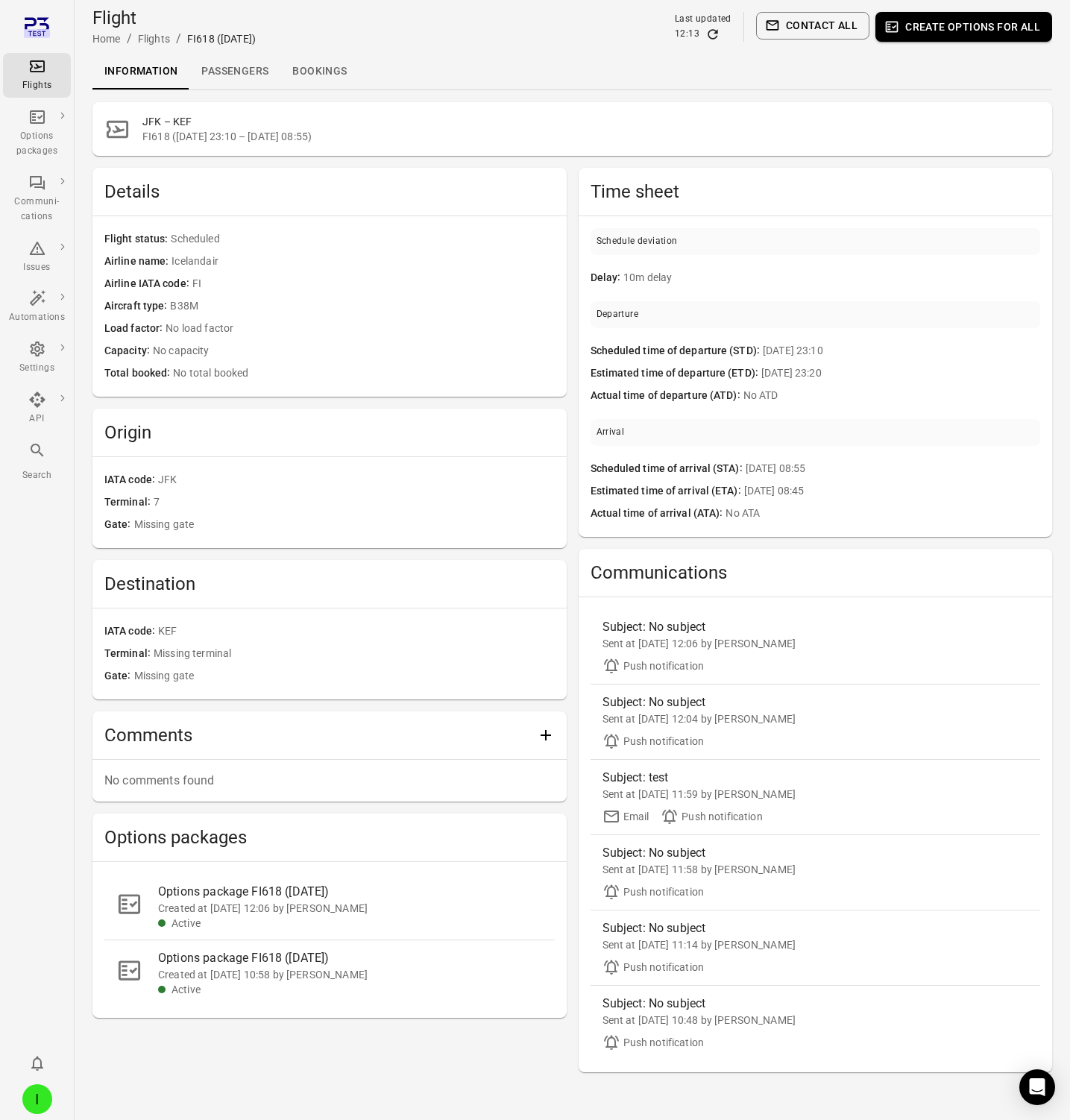
click at [229, 72] on link "Passengers" at bounding box center [235, 71] width 91 height 36
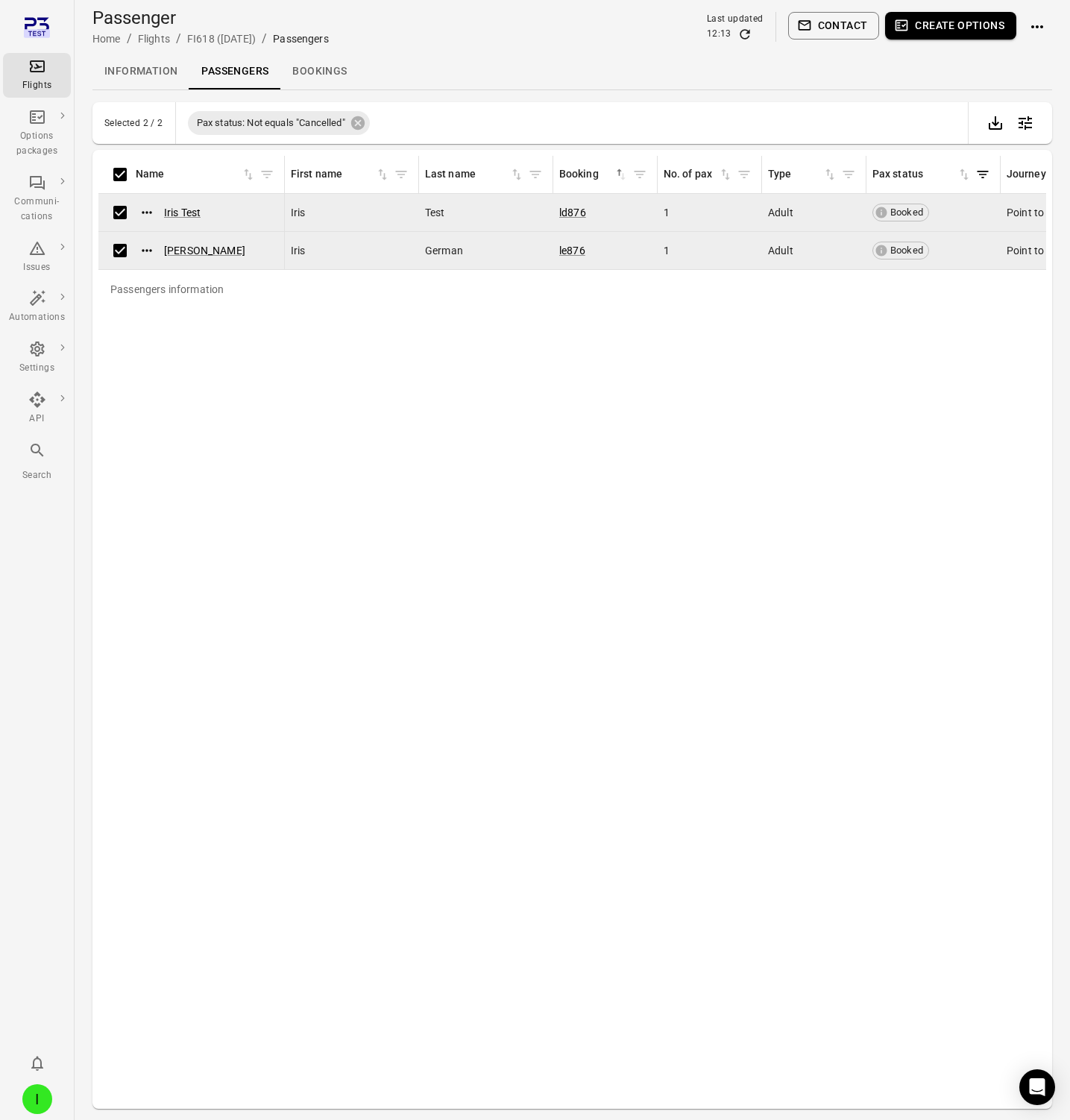
click at [916, 30] on button "Create options" at bounding box center [950, 26] width 131 height 28
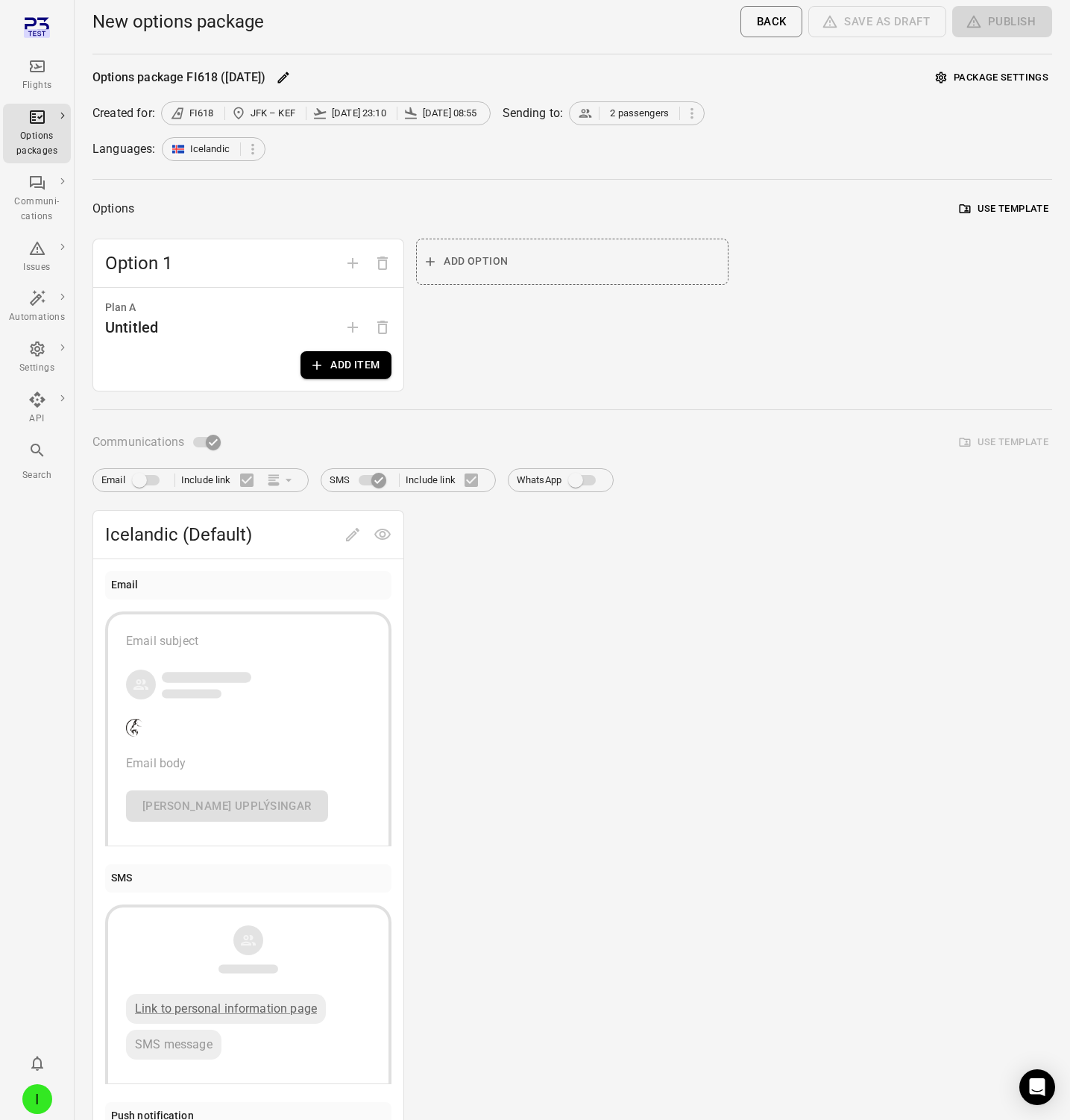
click at [356, 369] on button "Add item" at bounding box center [346, 365] width 91 height 28
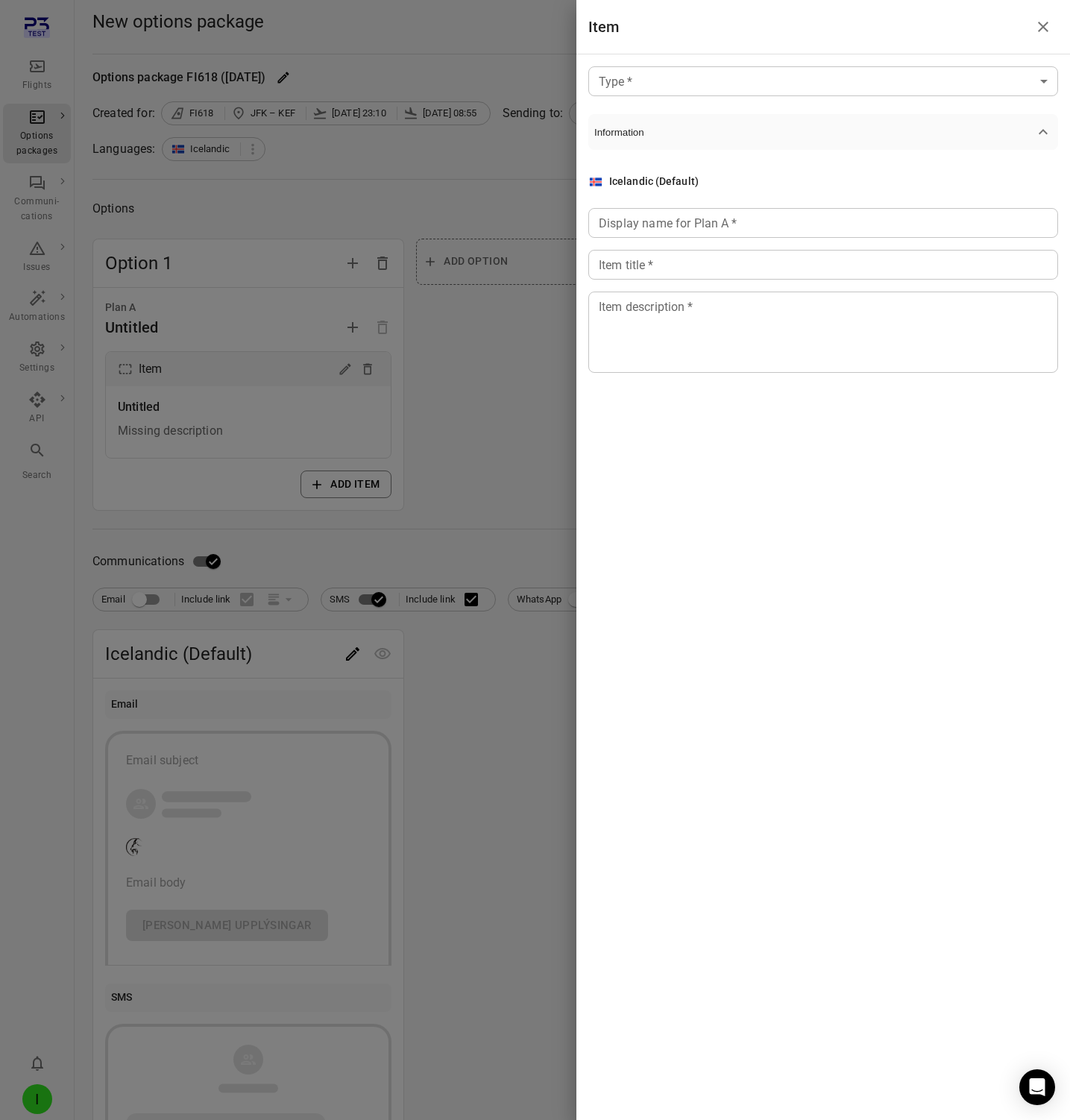
click at [791, 83] on body "Flights Options packages Communi-cations Issues Automations Settings API Search…" at bounding box center [535, 771] width 1070 height 1543
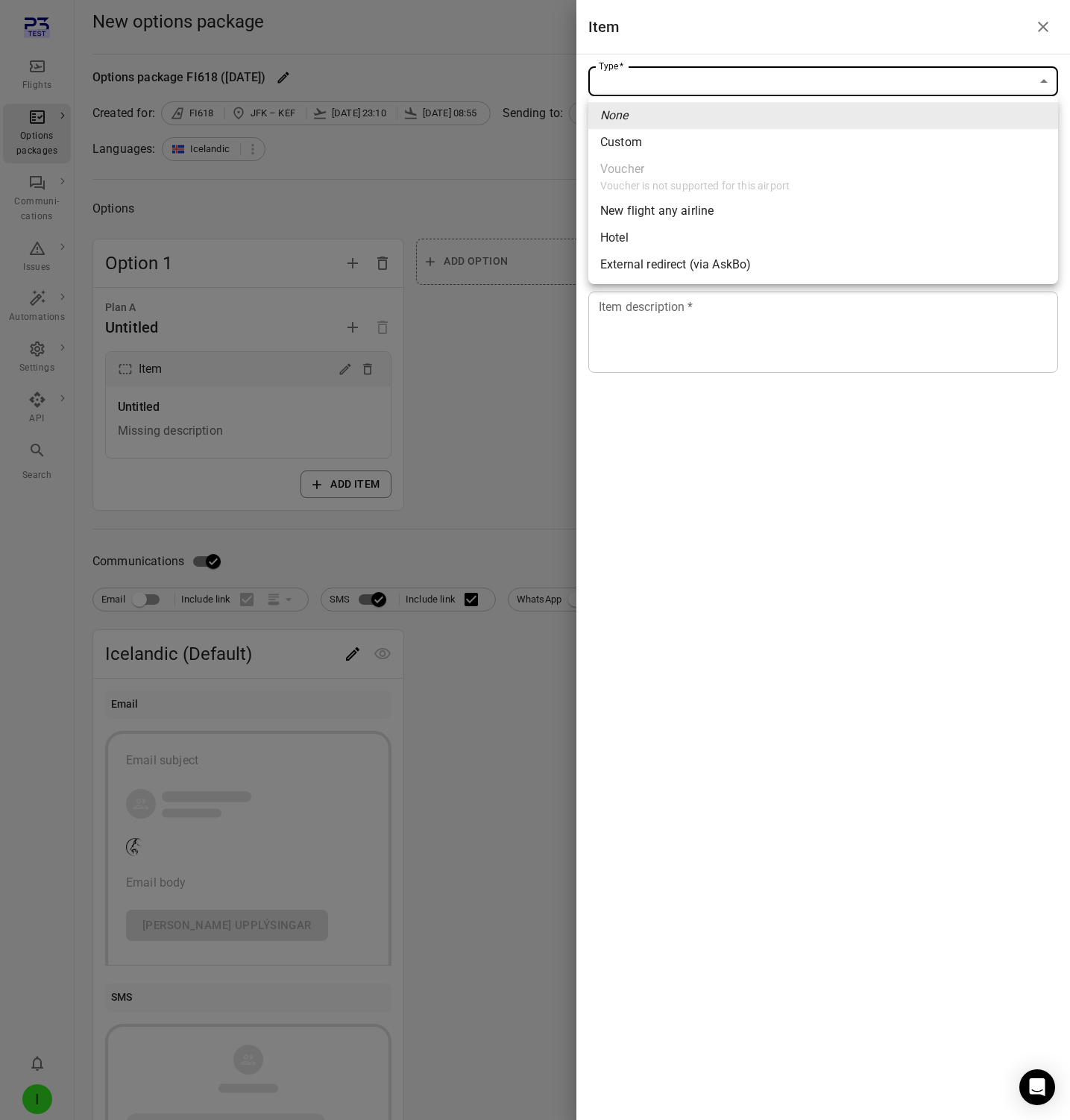
click at [721, 149] on li "Custom" at bounding box center [823, 142] width 469 height 27
type input "******"
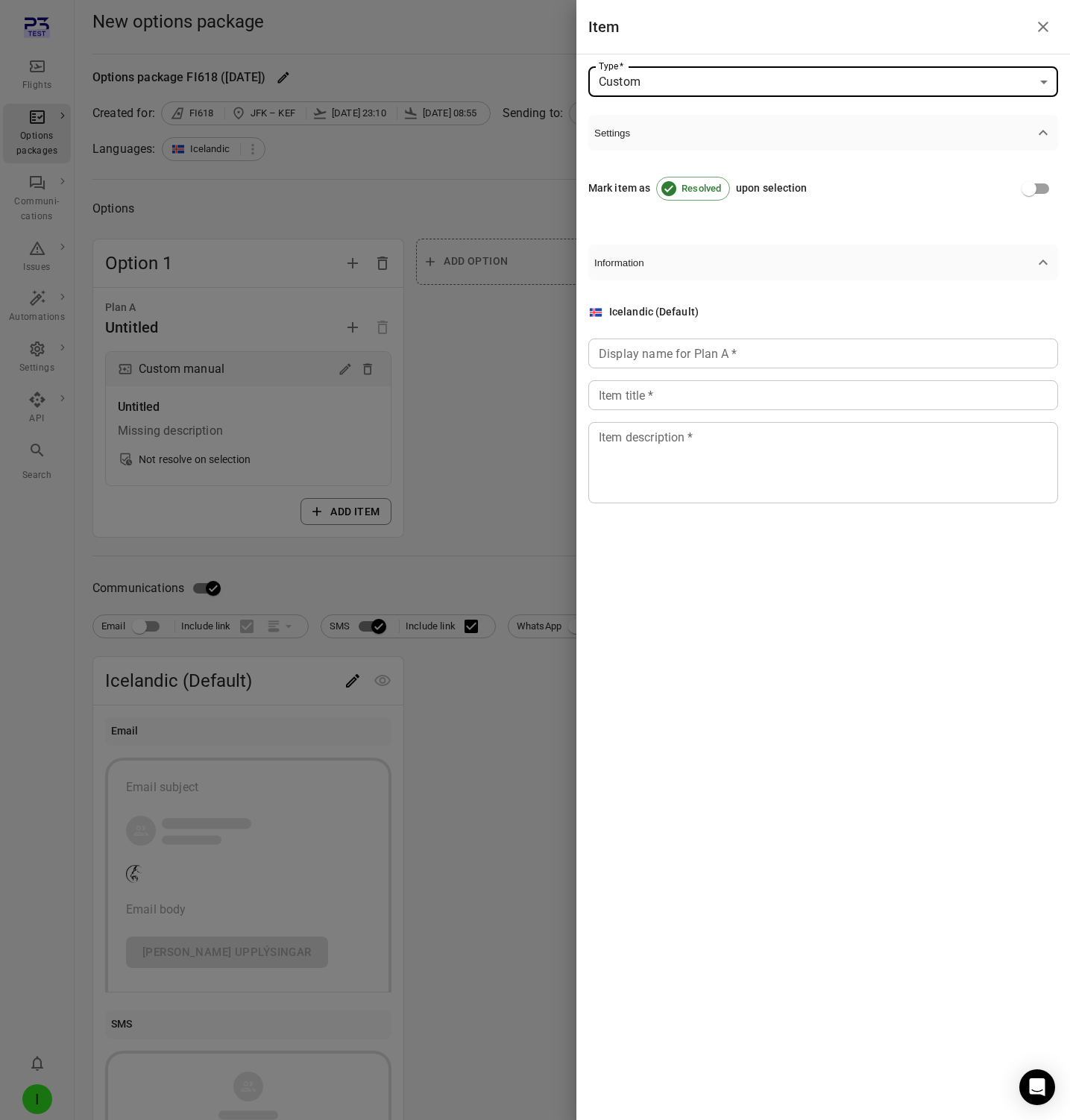
click at [663, 354] on div "Display name for Plan A   * Display name for Plan A   *" at bounding box center [823, 353] width 469 height 30
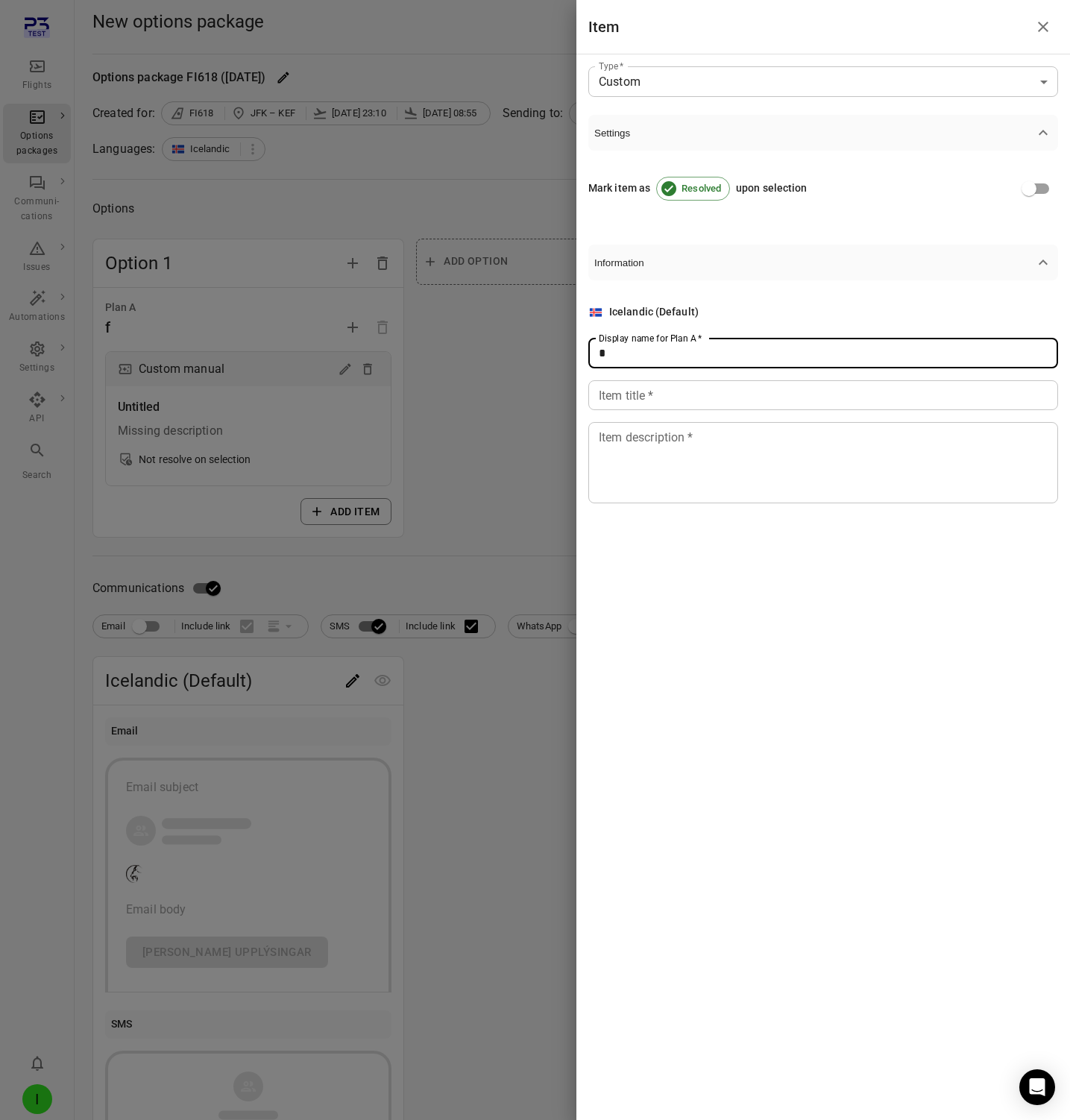
type input "*"
click at [662, 398] on input "Item title   *" at bounding box center [823, 395] width 469 height 30
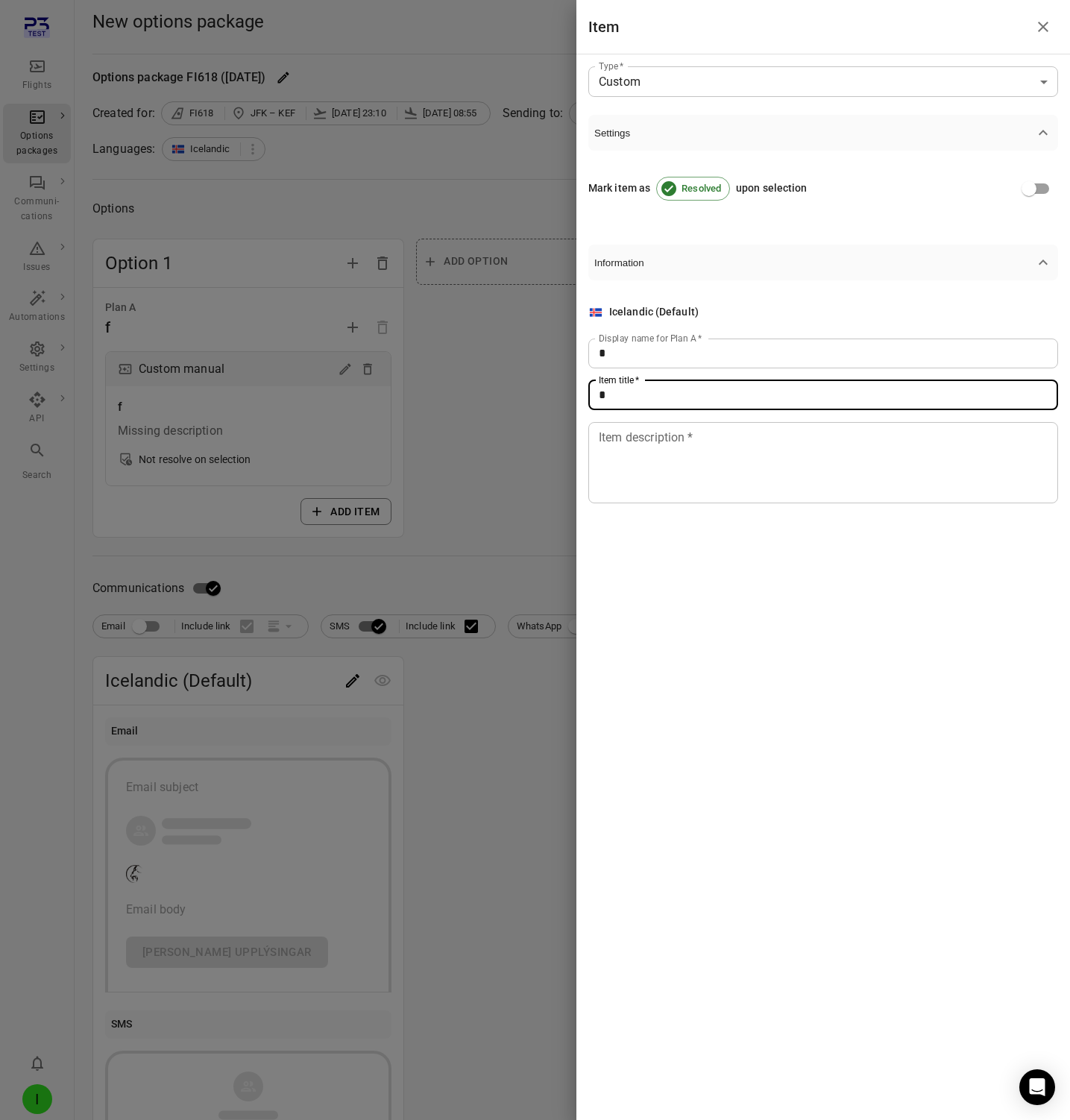
type input "*"
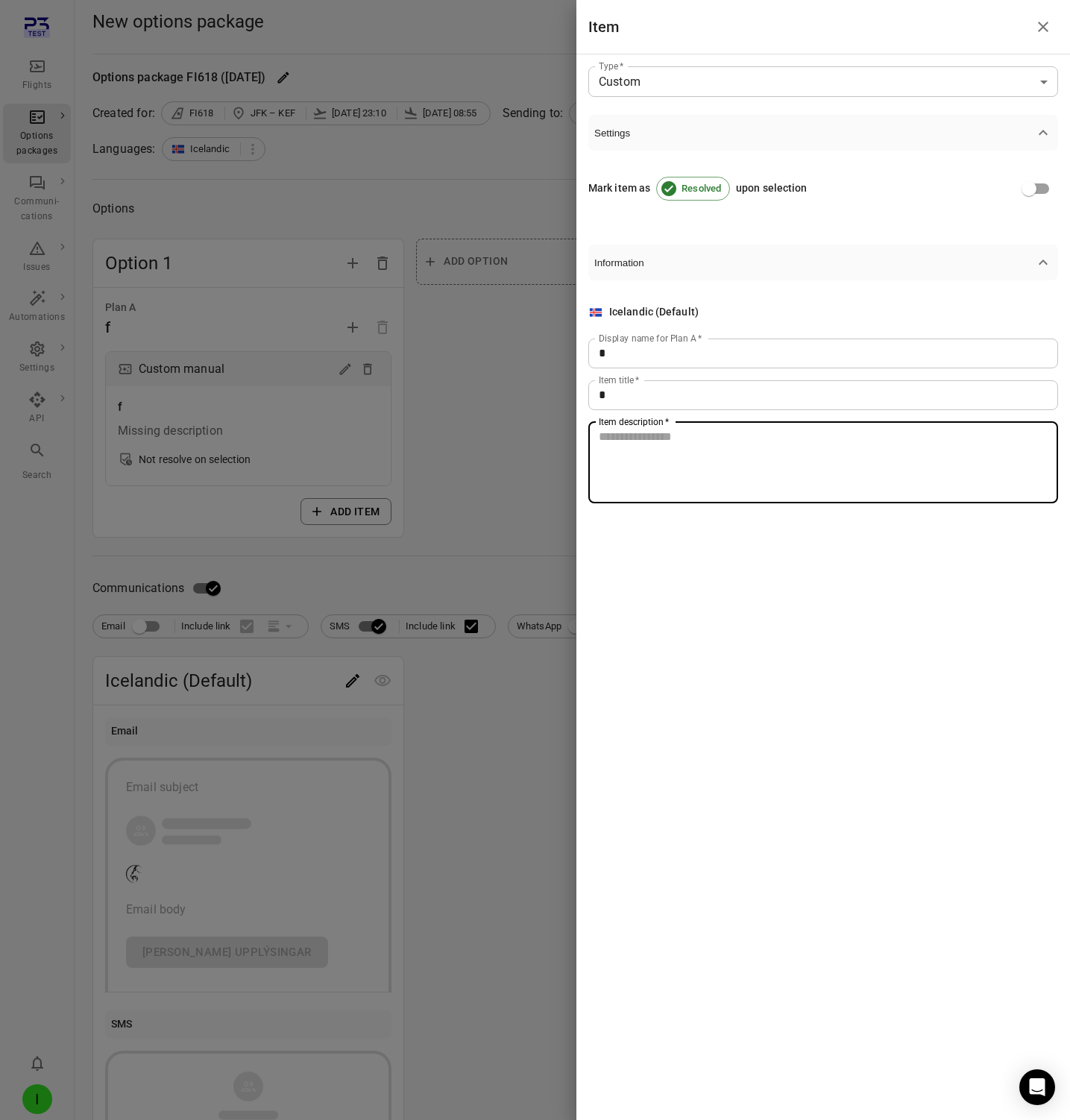
click at [658, 468] on textarea "Item description   *" at bounding box center [823, 462] width 449 height 69
type textarea "*"
click at [459, 501] on div at bounding box center [535, 560] width 1070 height 1120
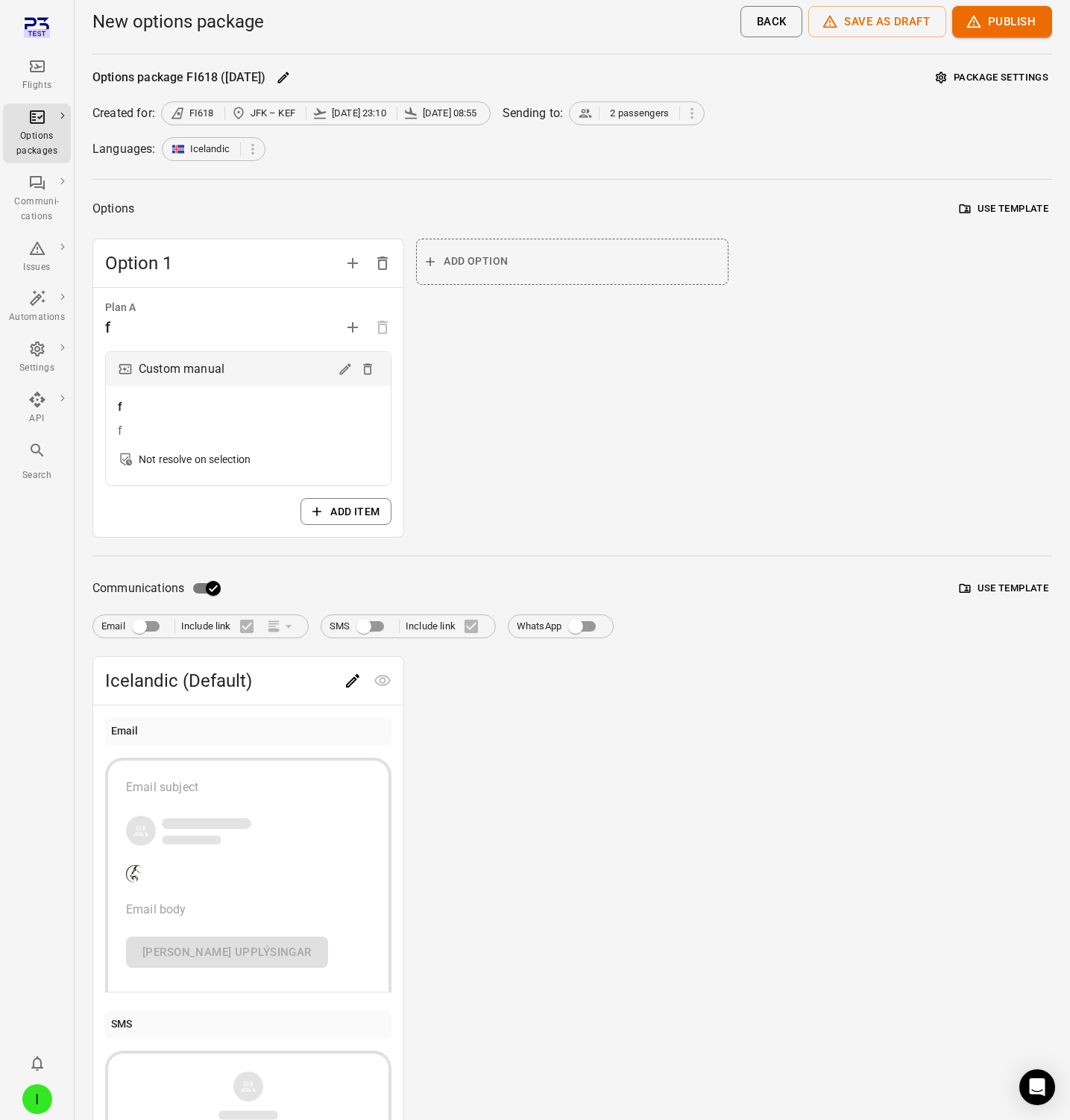
click at [675, 481] on div "Add option" at bounding box center [572, 388] width 312 height 300
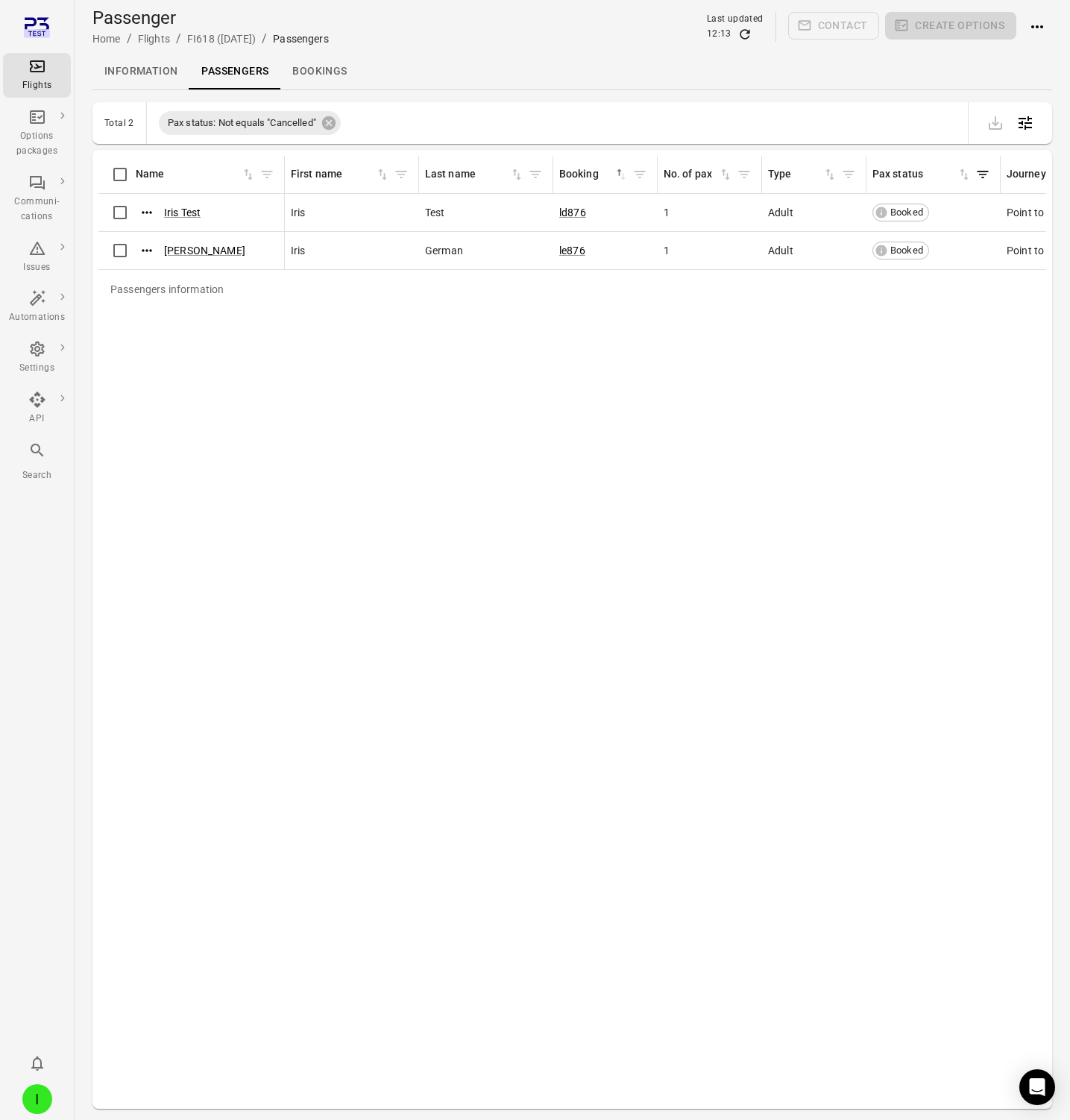
click at [573, 595] on div "Passengers information Name First name Last name Booking sorted ascending No. o…" at bounding box center [572, 629] width 947 height 947
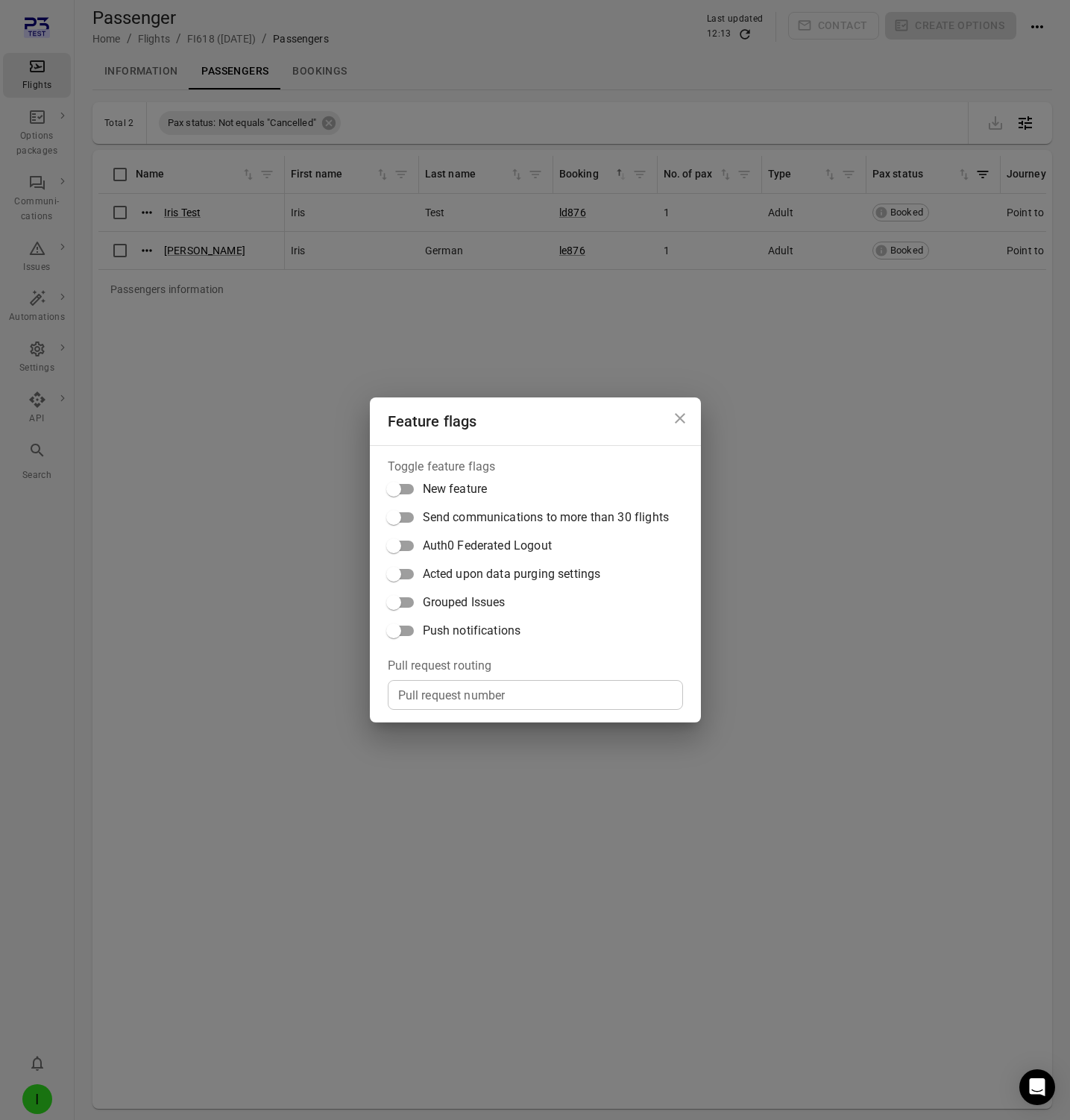
click at [473, 639] on span "Push notifications" at bounding box center [471, 630] width 98 height 18
click at [294, 324] on div "Feature flags Toggle feature flags New feature Send communications to more than…" at bounding box center [535, 560] width 1070 height 1120
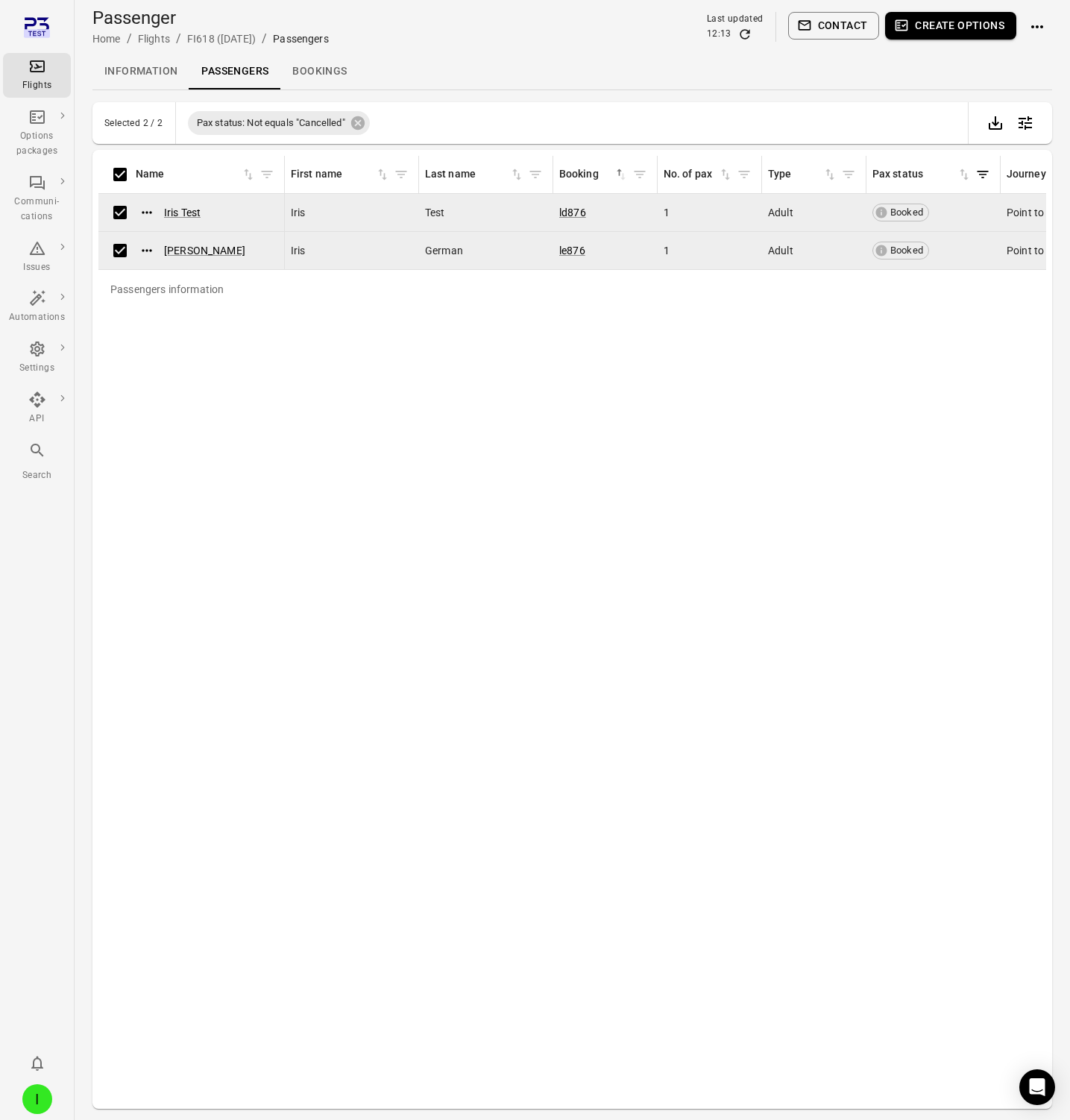
click at [835, 30] on button "Contact" at bounding box center [834, 26] width 92 height 28
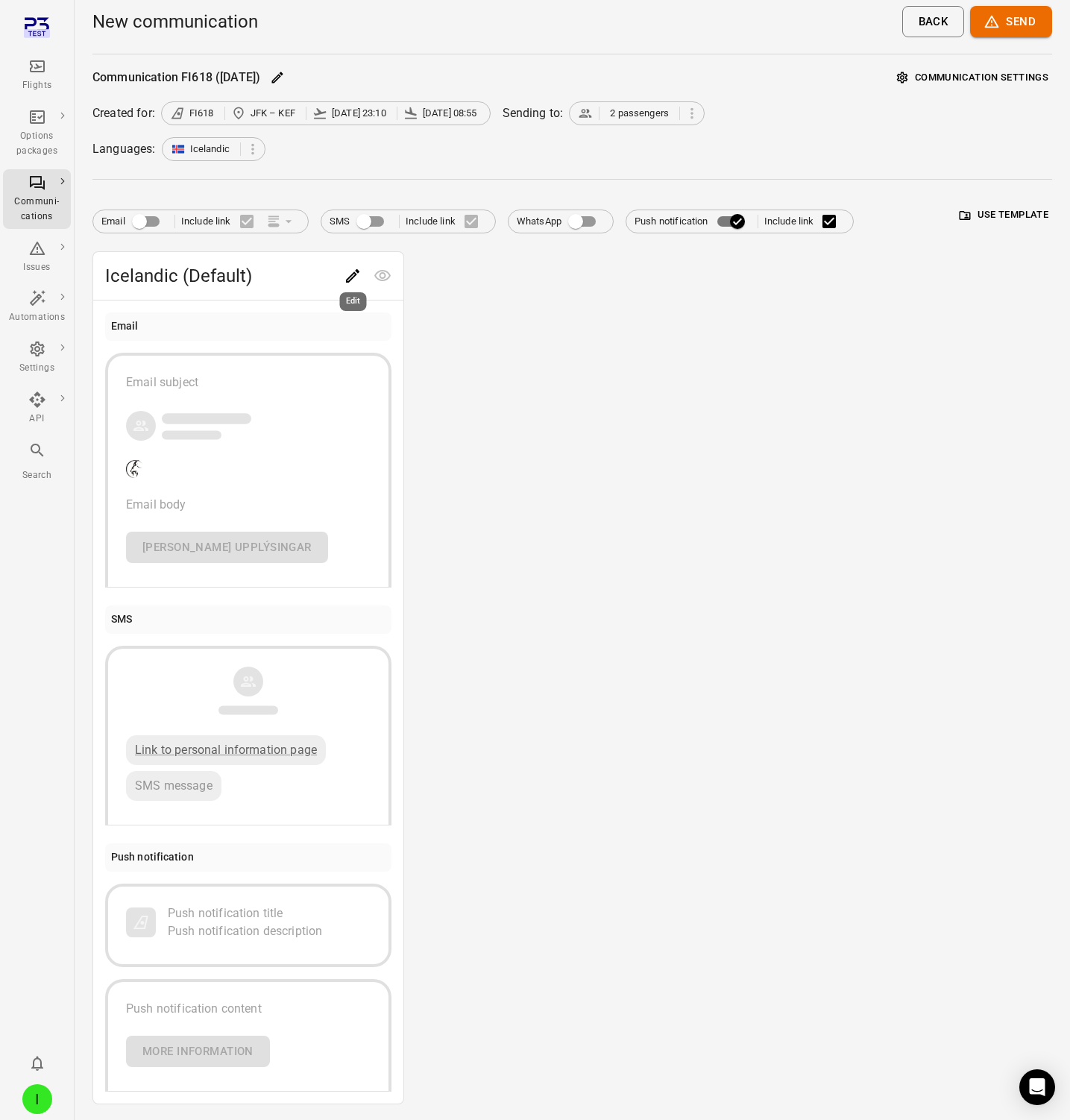
click at [349, 276] on icon "Edit" at bounding box center [352, 276] width 18 height 18
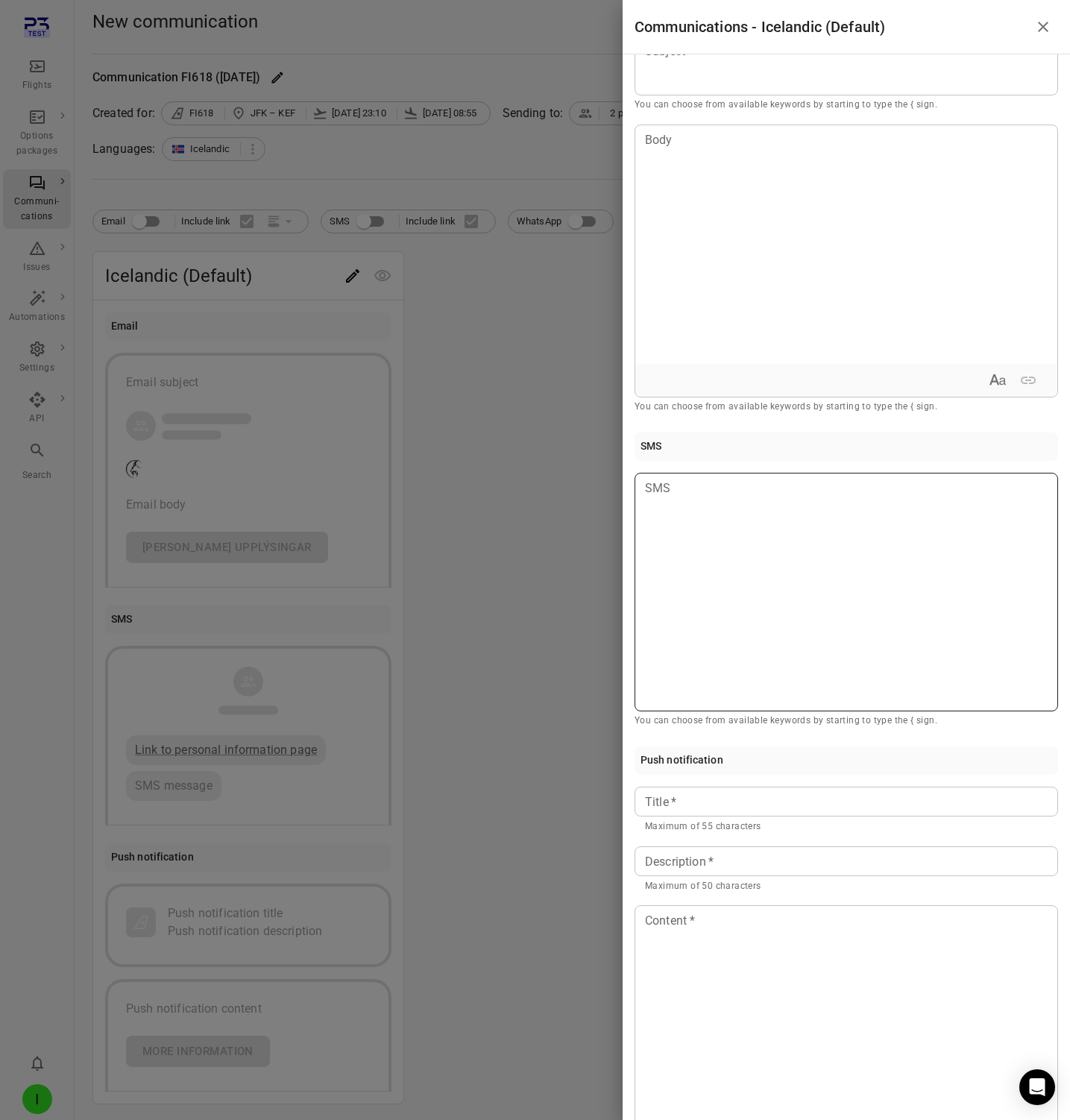
scroll to position [158, 0]
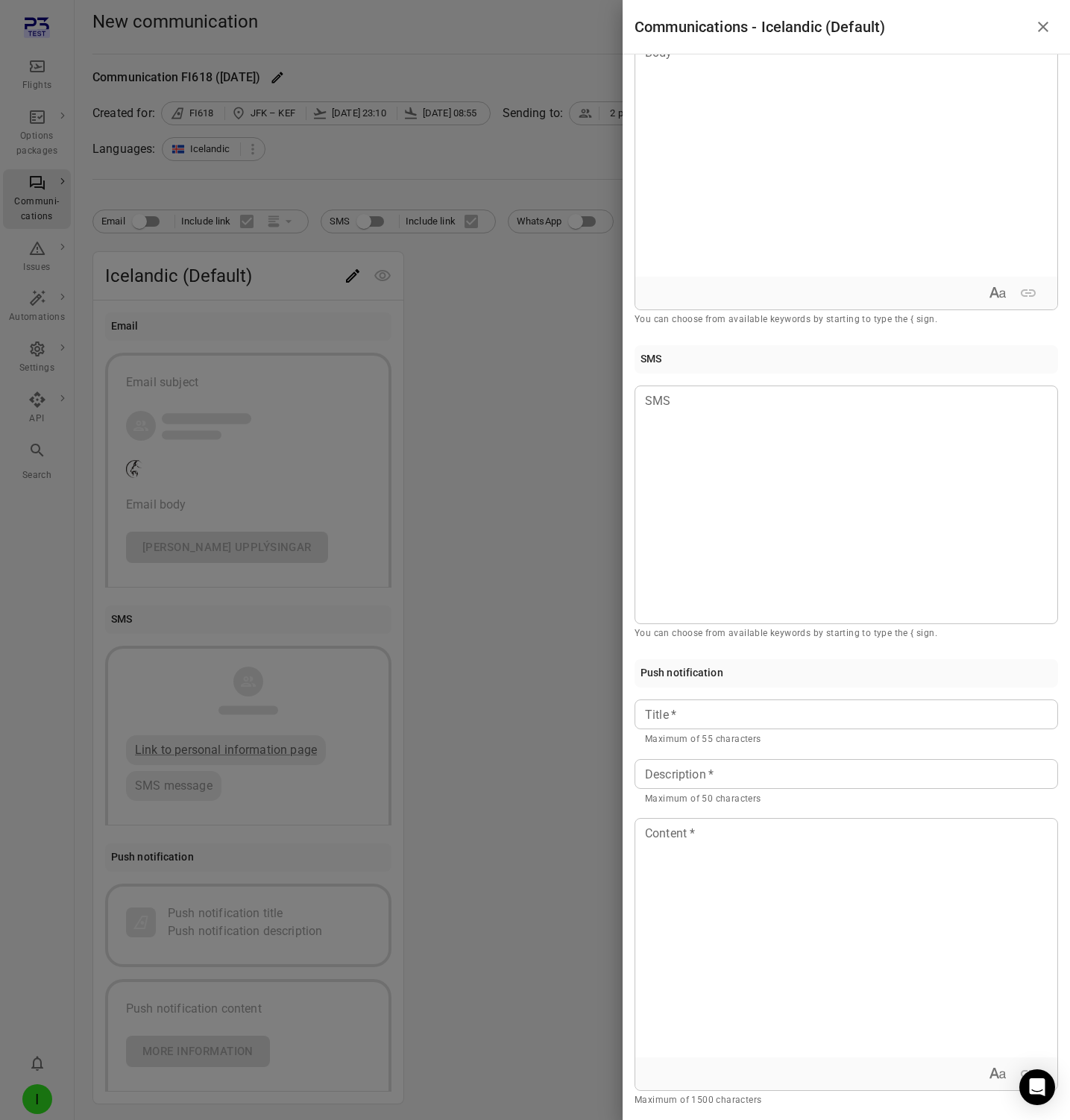
click at [712, 719] on input "Title   *" at bounding box center [846, 715] width 423 height 30
type input "****"
click at [688, 777] on div "Description   * Description   * Maximum of 50 characters" at bounding box center [846, 783] width 423 height 48
click at [514, 672] on div at bounding box center [535, 560] width 1070 height 1120
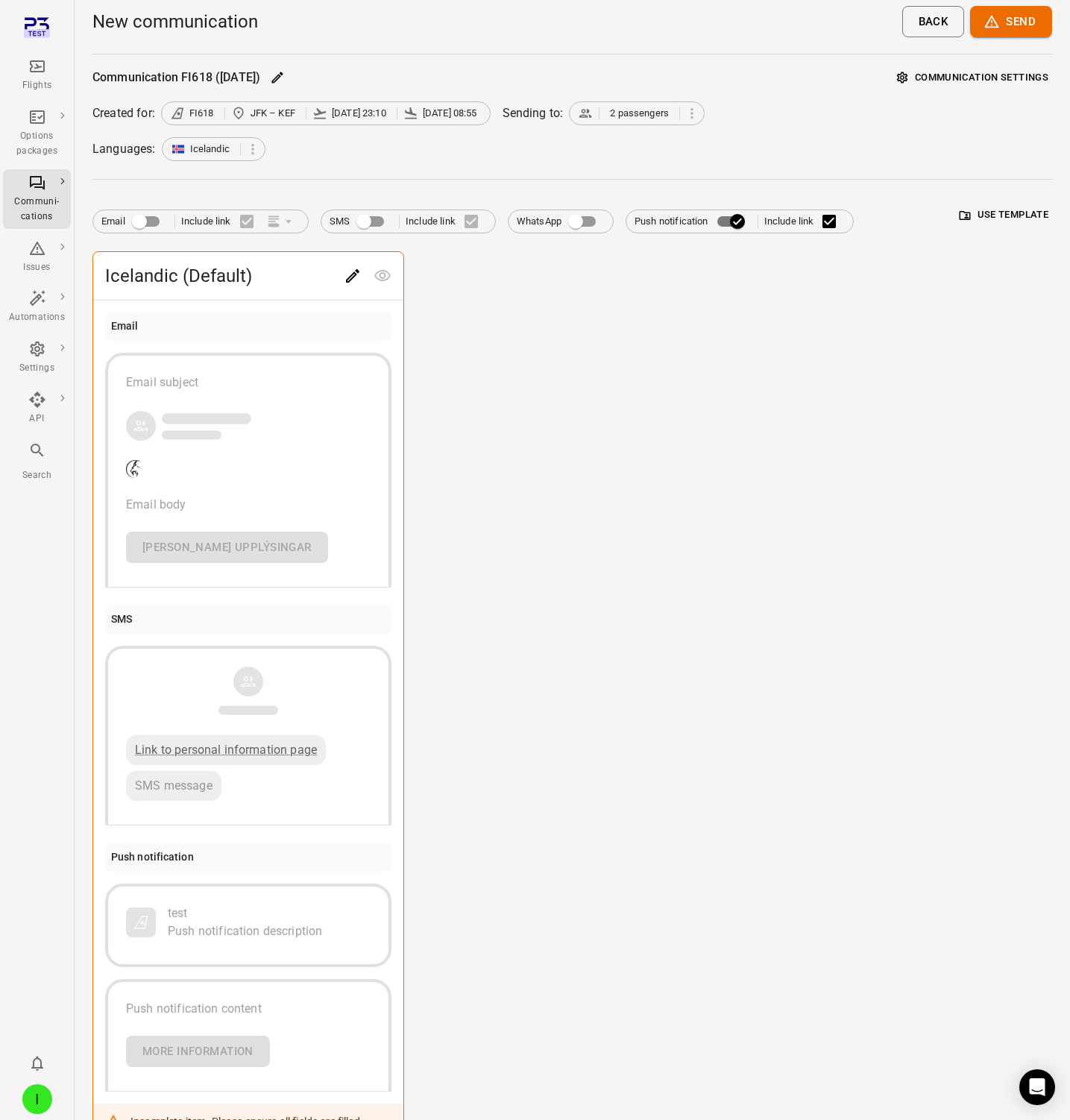
click at [987, 211] on button "Use template" at bounding box center [1004, 215] width 96 height 23
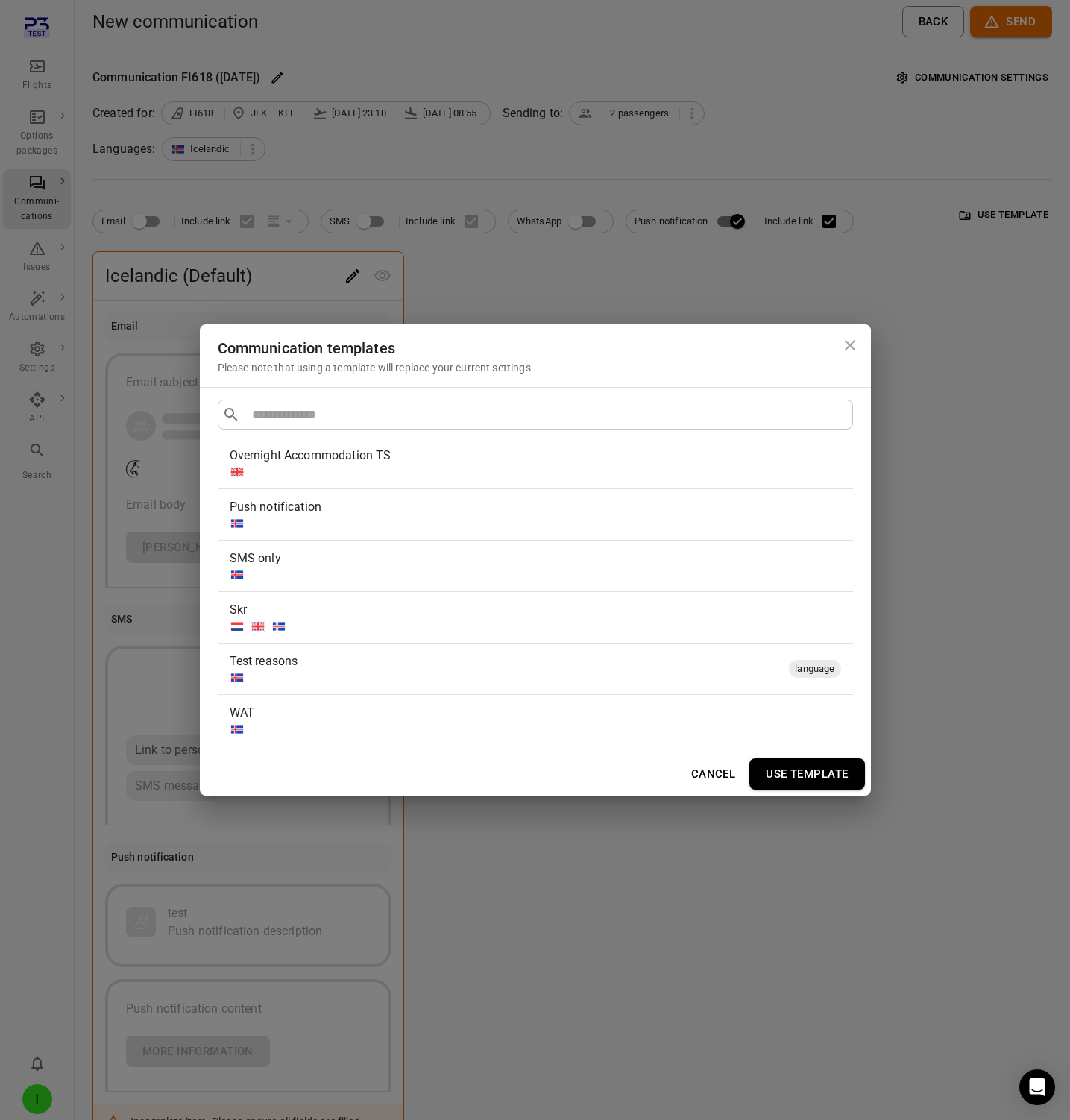
scroll to position [791, 0]
click at [395, 517] on div at bounding box center [532, 513] width 606 height 15
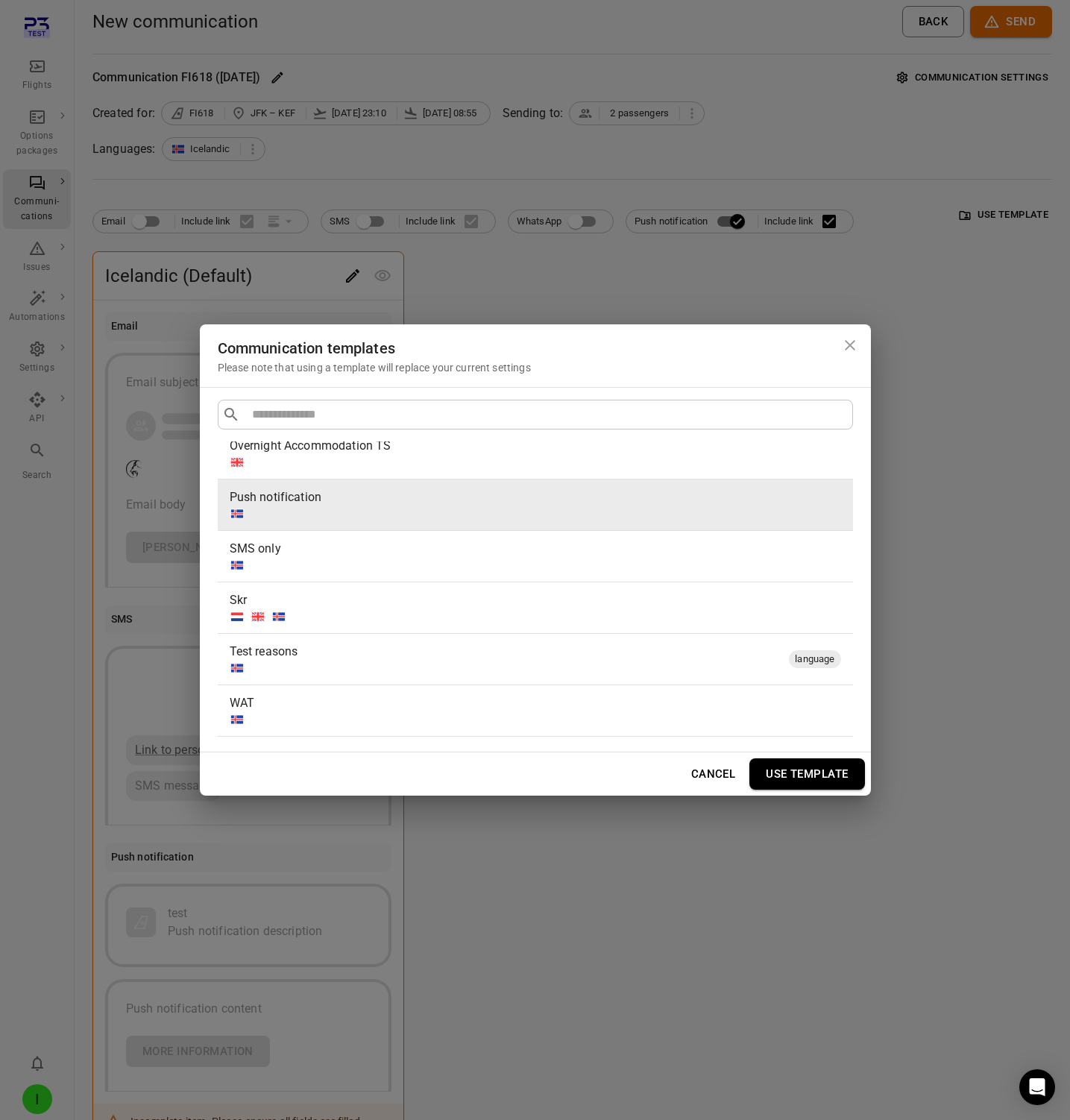
click at [801, 765] on button "Use template" at bounding box center [807, 774] width 115 height 31
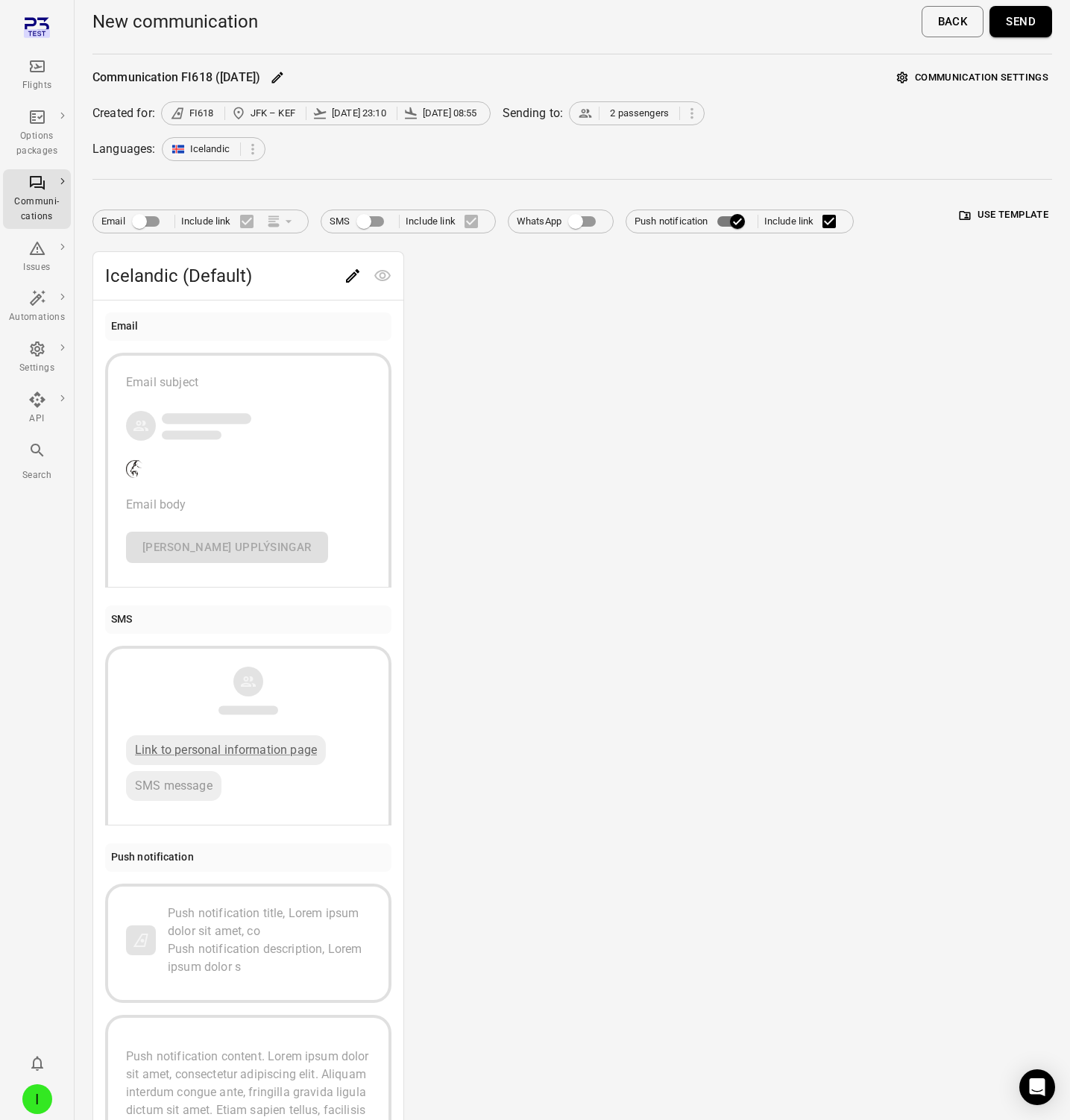
click at [987, 140] on div "Languages: Icelandic" at bounding box center [572, 149] width 960 height 23
click at [41, 78] on div "Flights" at bounding box center [37, 85] width 56 height 15
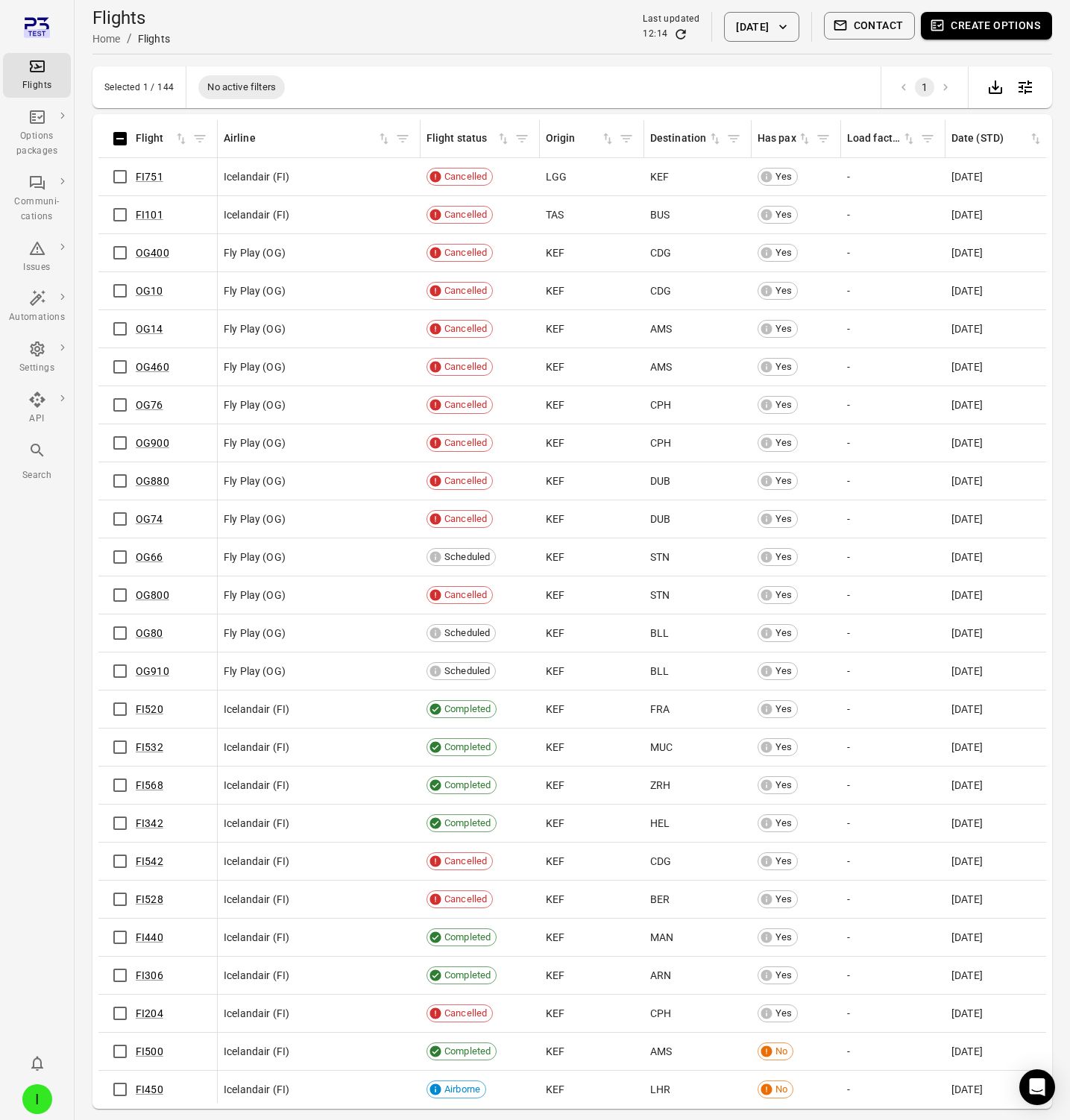
click at [568, 72] on div "Selected 1 / 144 No active filters 1" at bounding box center [572, 87] width 960 height 42
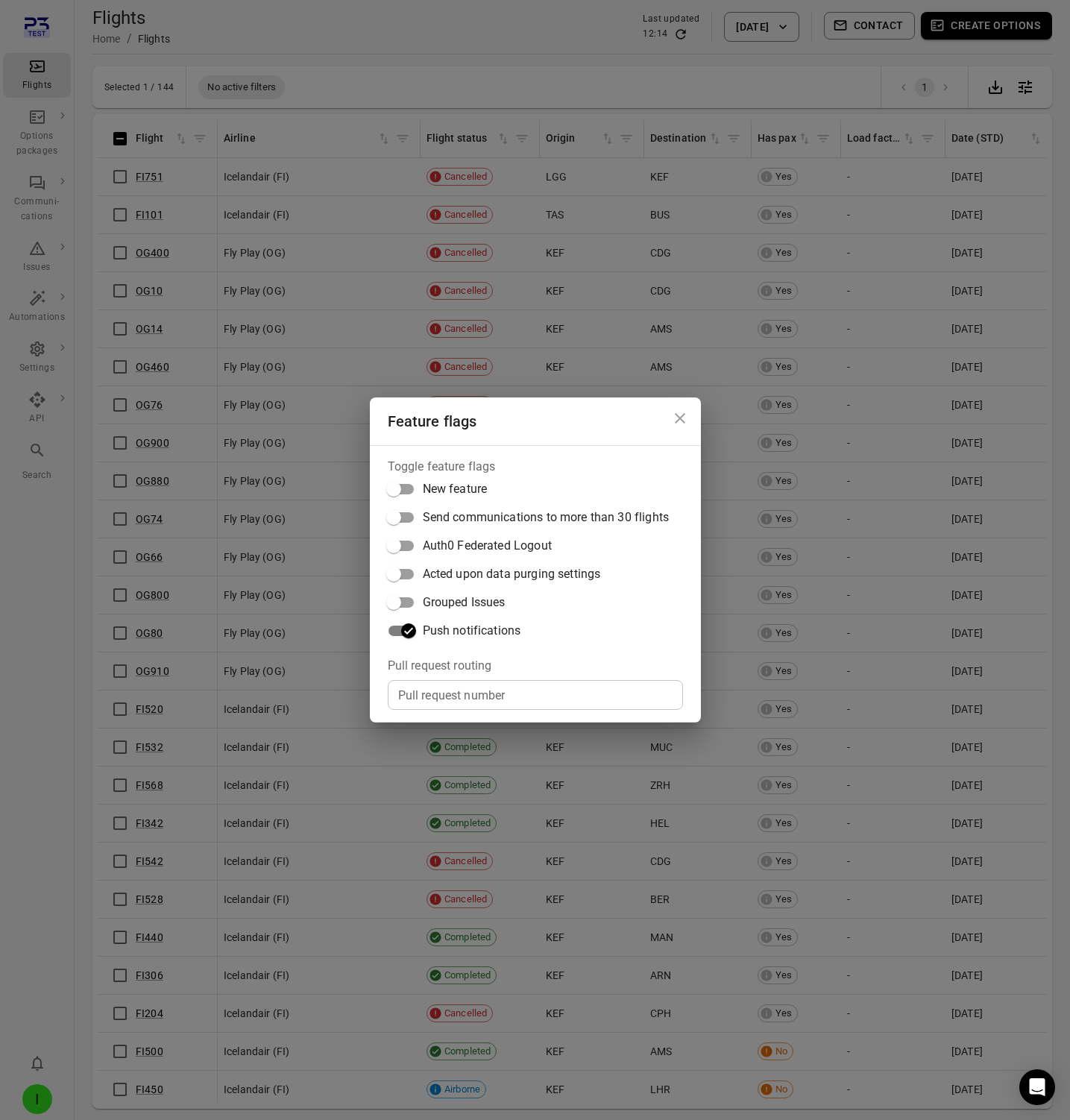
click at [502, 63] on div "Feature flags Toggle feature flags New feature Send communications to more than…" at bounding box center [535, 560] width 1070 height 1120
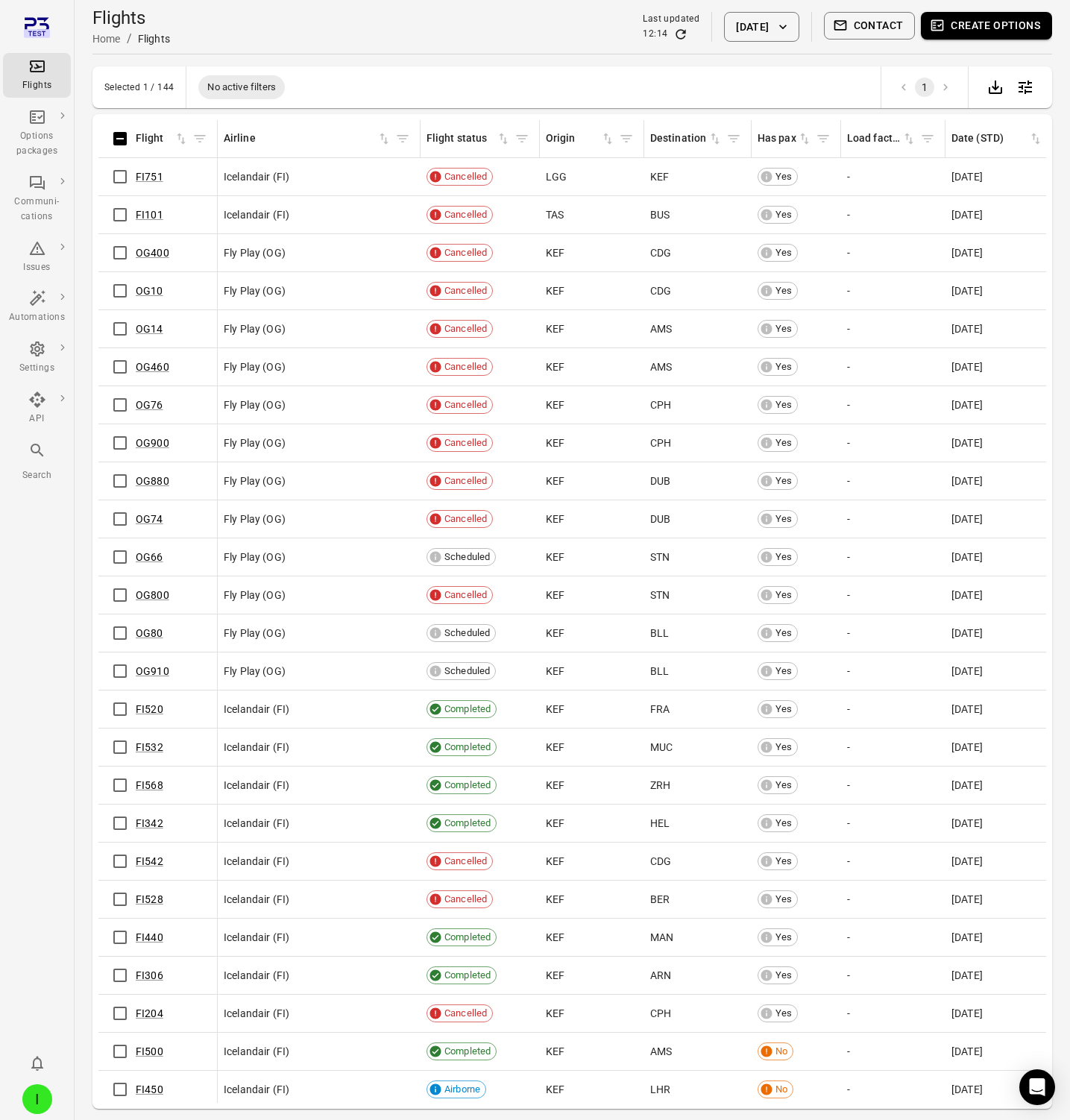
click at [993, 17] on button "Create options" at bounding box center [986, 26] width 131 height 28
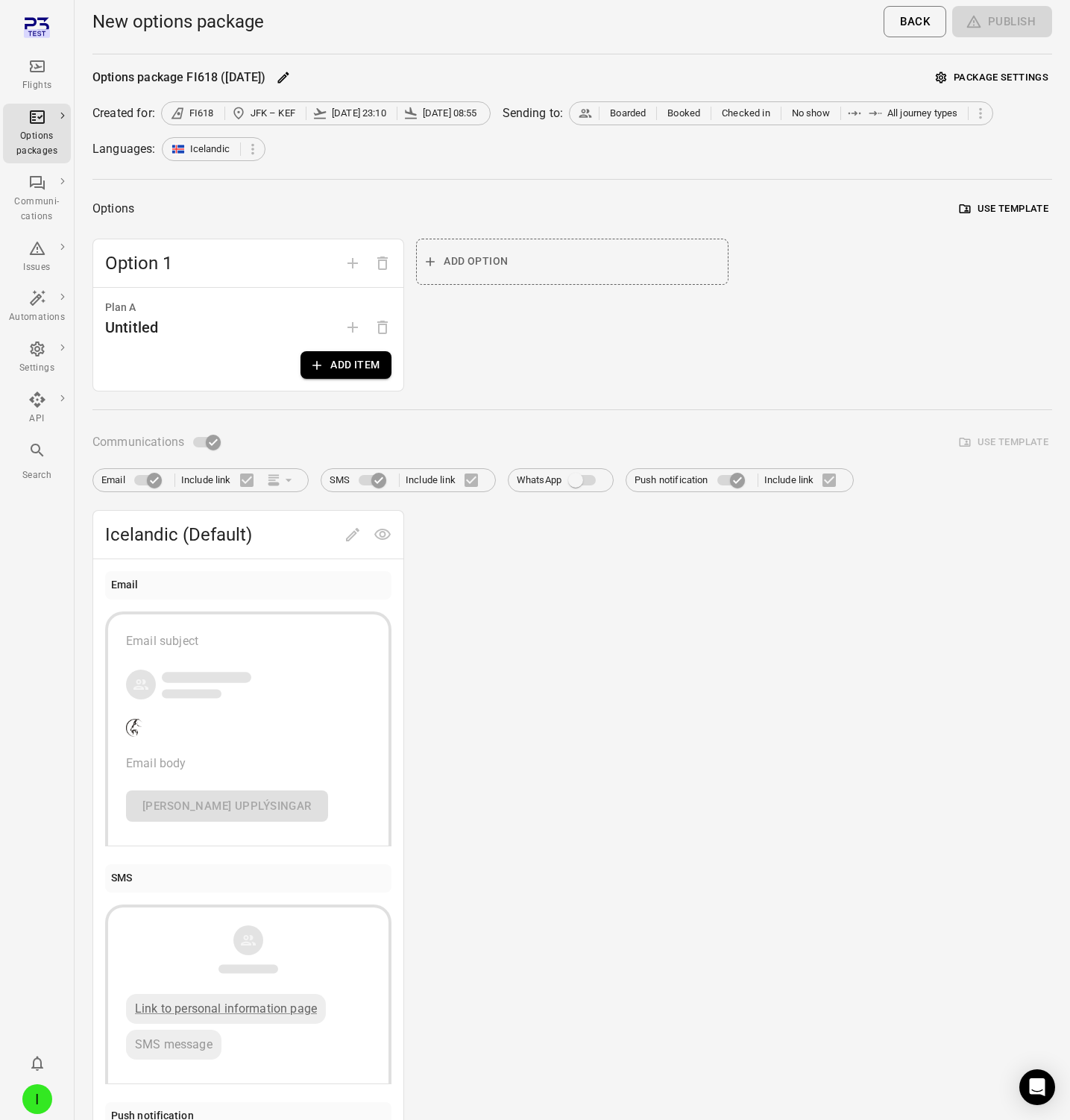
click at [337, 364] on button "Add item" at bounding box center [346, 365] width 91 height 28
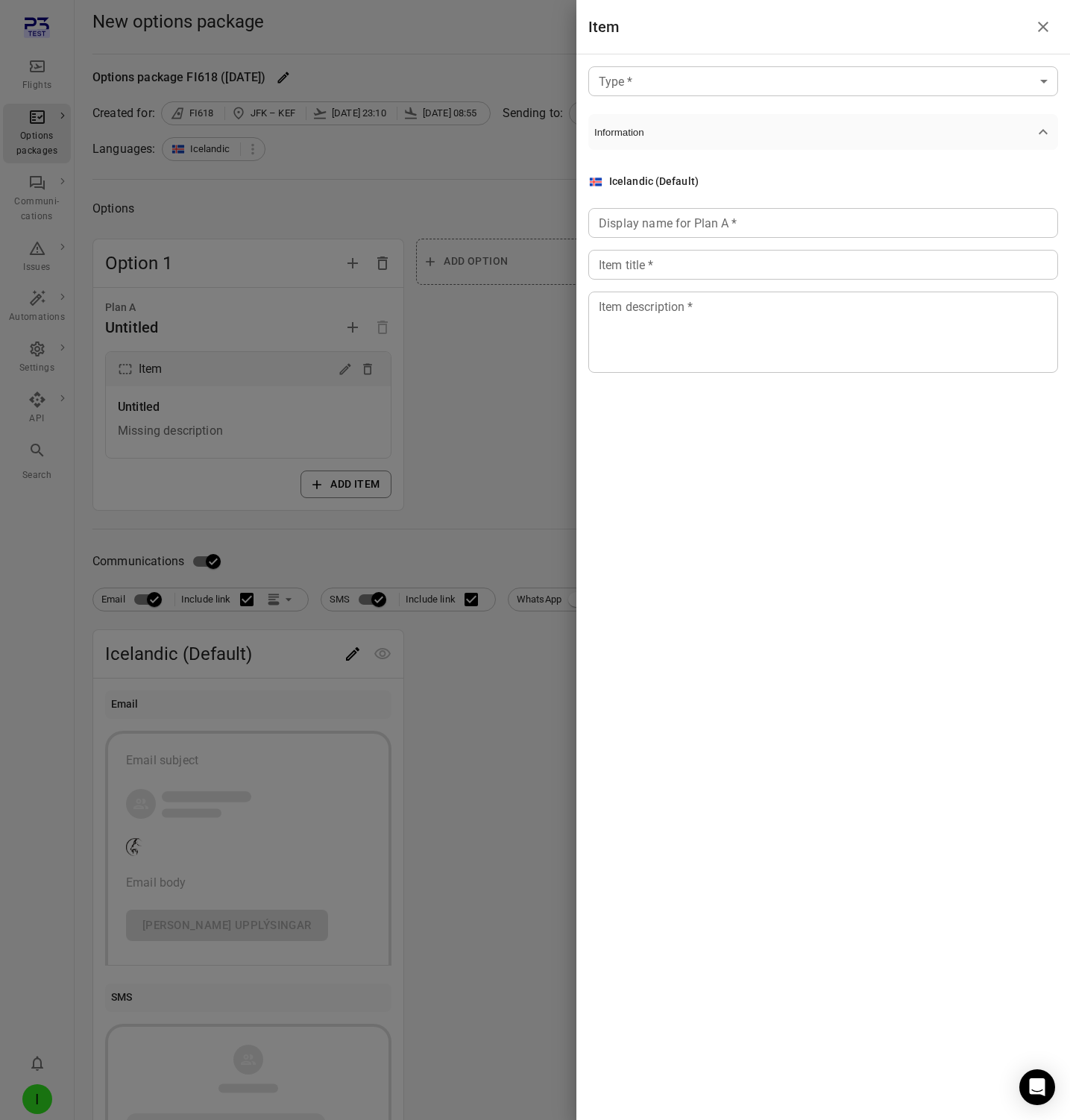
click at [684, 97] on div "Type   * ​ Type   * Information Icelandic (Default) Display name for Plan A   *…" at bounding box center [823, 231] width 494 height 354
click at [664, 74] on body "Flights Options packages Communi-cations Issues Automations Settings API Search…" at bounding box center [535, 771] width 1070 height 1543
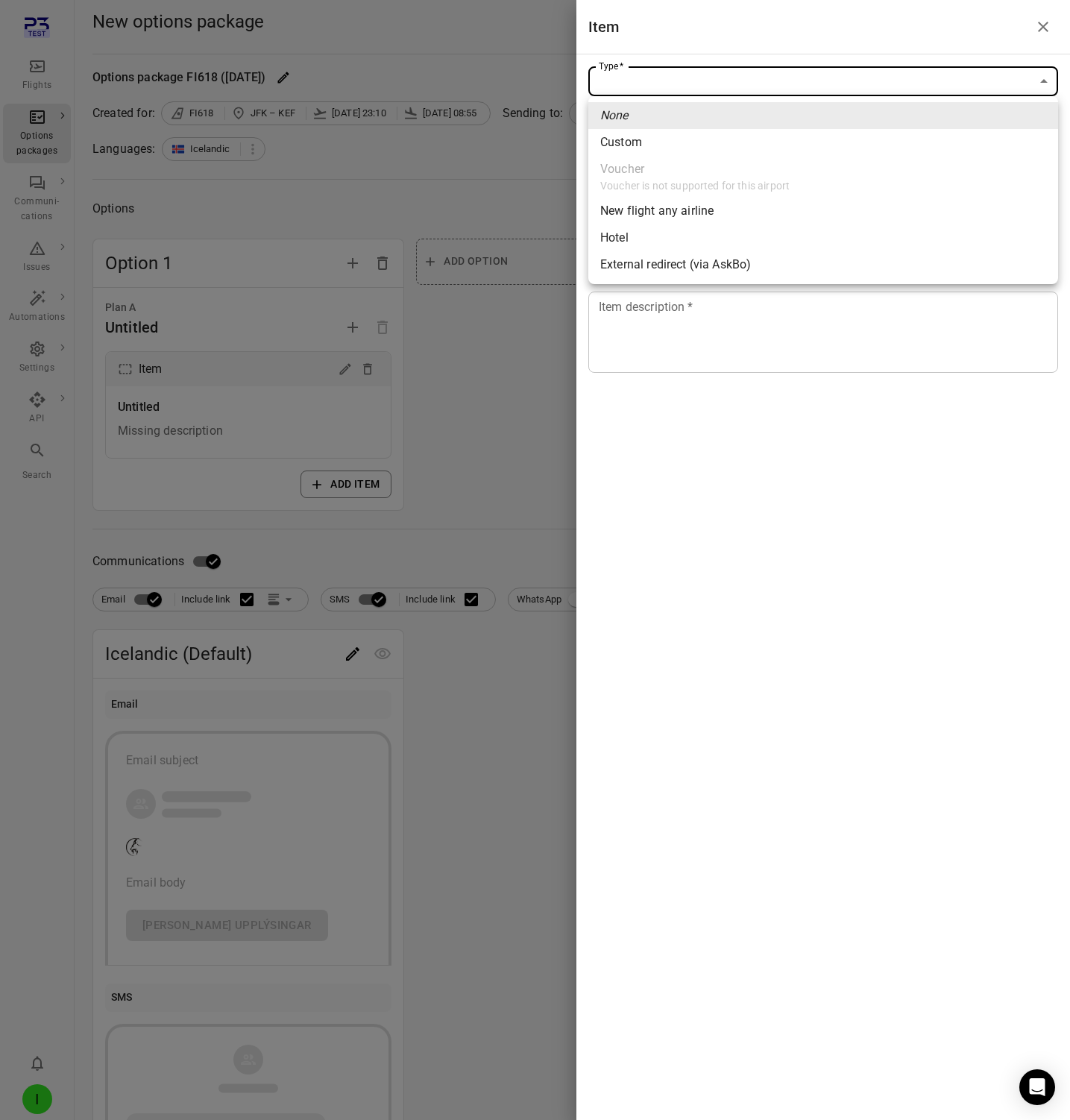
click at [644, 139] on li "Custom" at bounding box center [823, 142] width 469 height 27
type input "******"
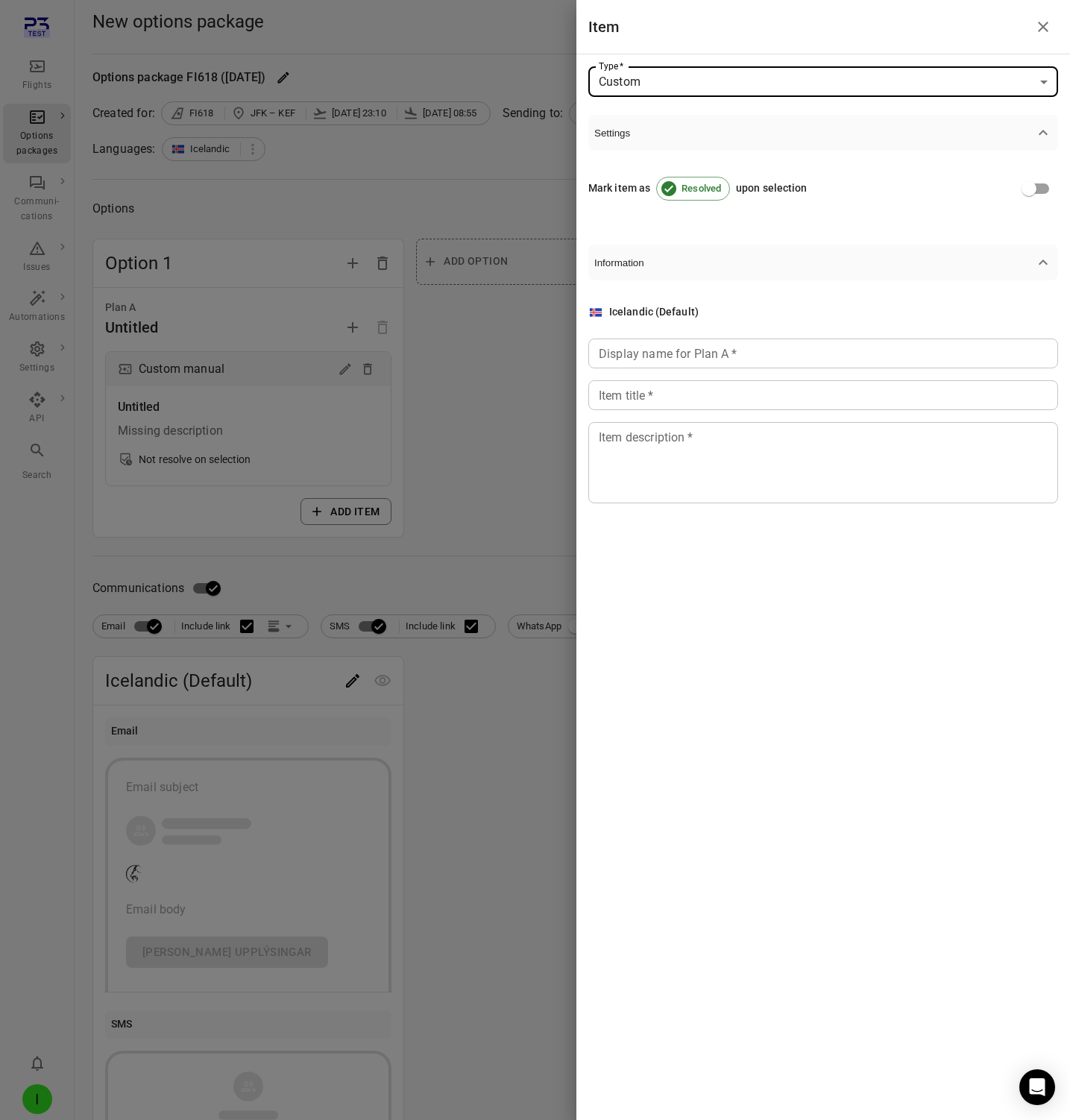
click at [647, 343] on input "Display name for Plan A   *" at bounding box center [823, 353] width 469 height 30
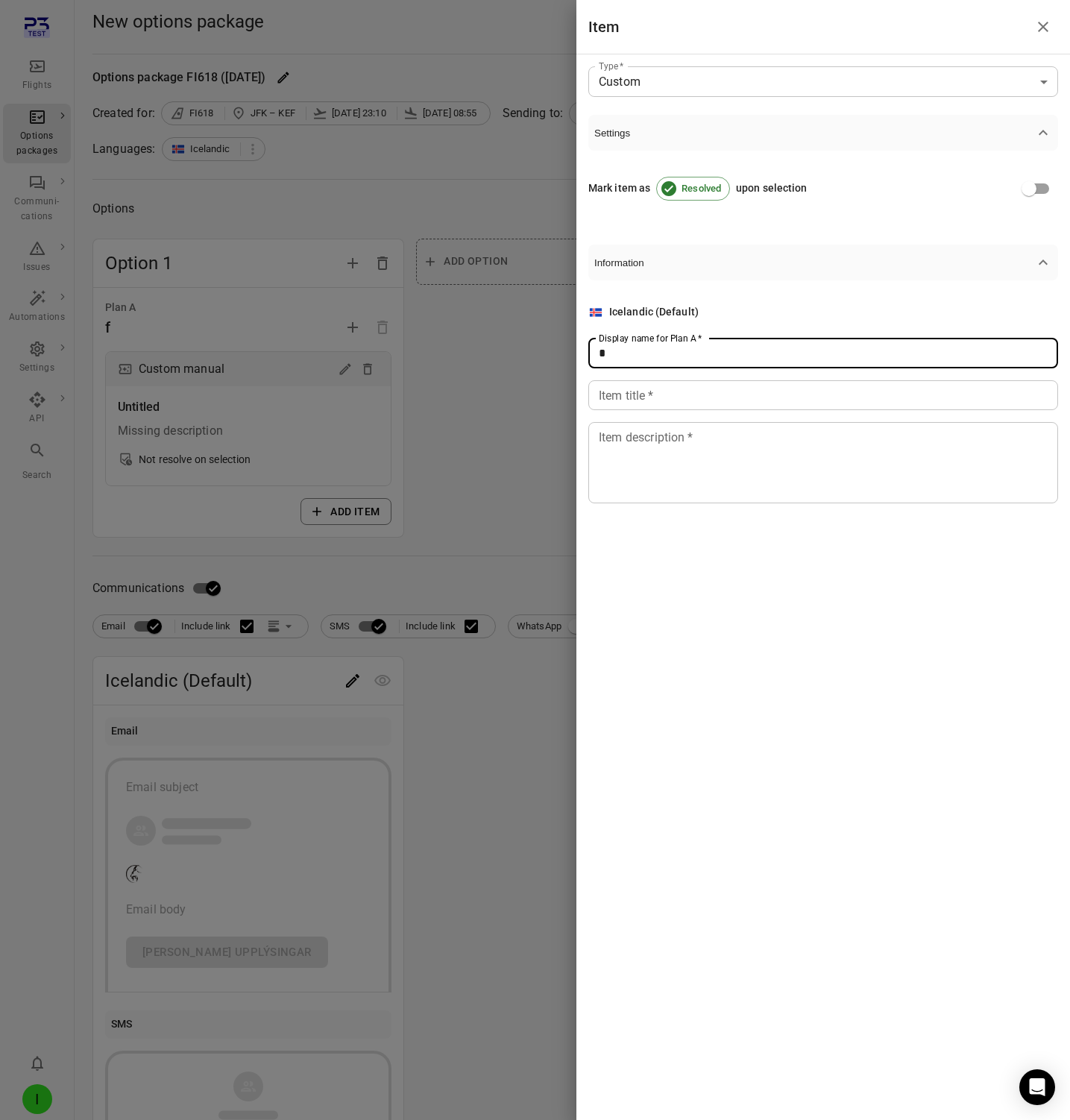
type input "*"
click at [641, 398] on div "Item title   * Item title   *" at bounding box center [823, 395] width 469 height 30
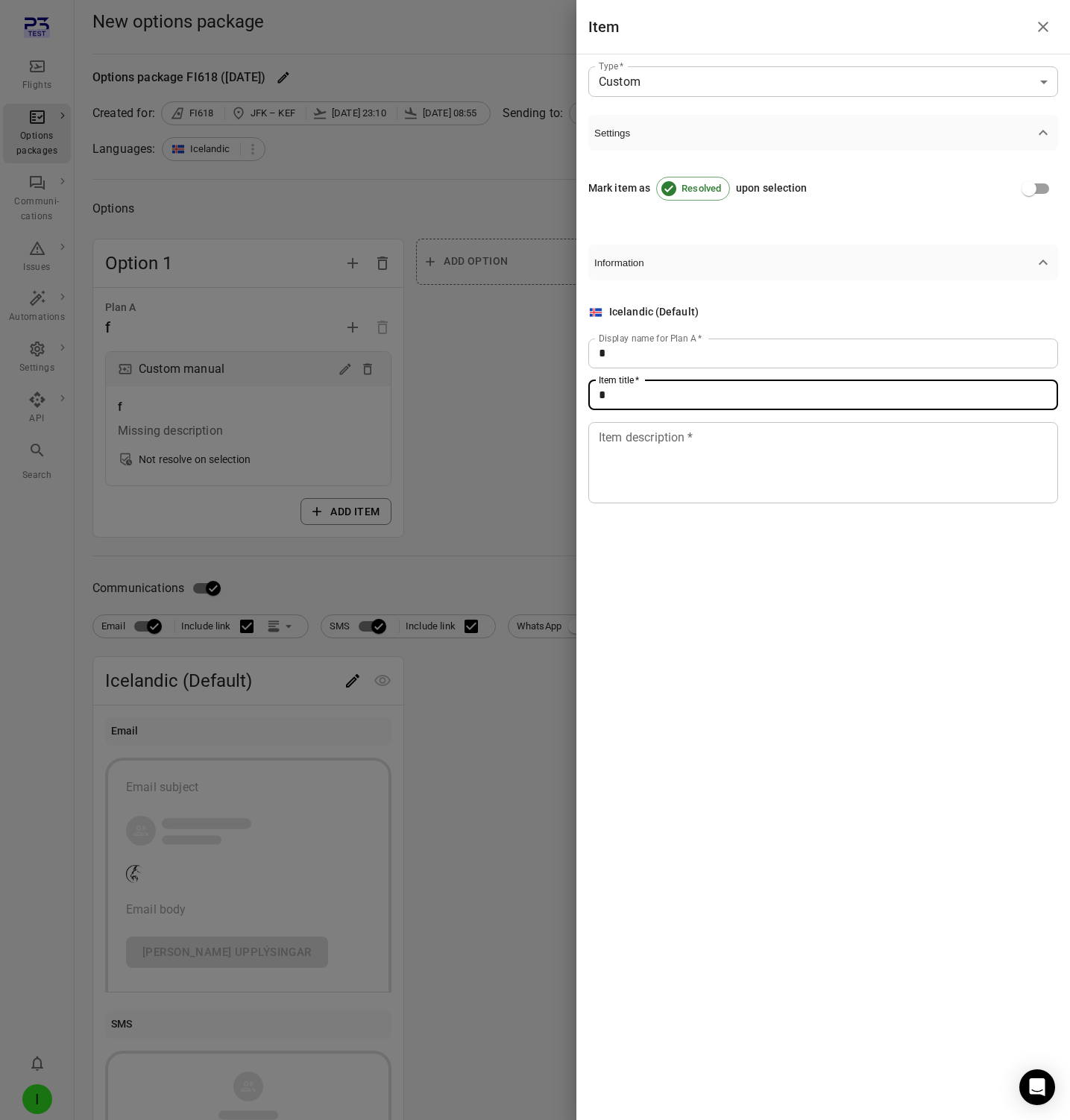
type input "*"
click at [641, 482] on textarea "Item description   *" at bounding box center [823, 462] width 449 height 69
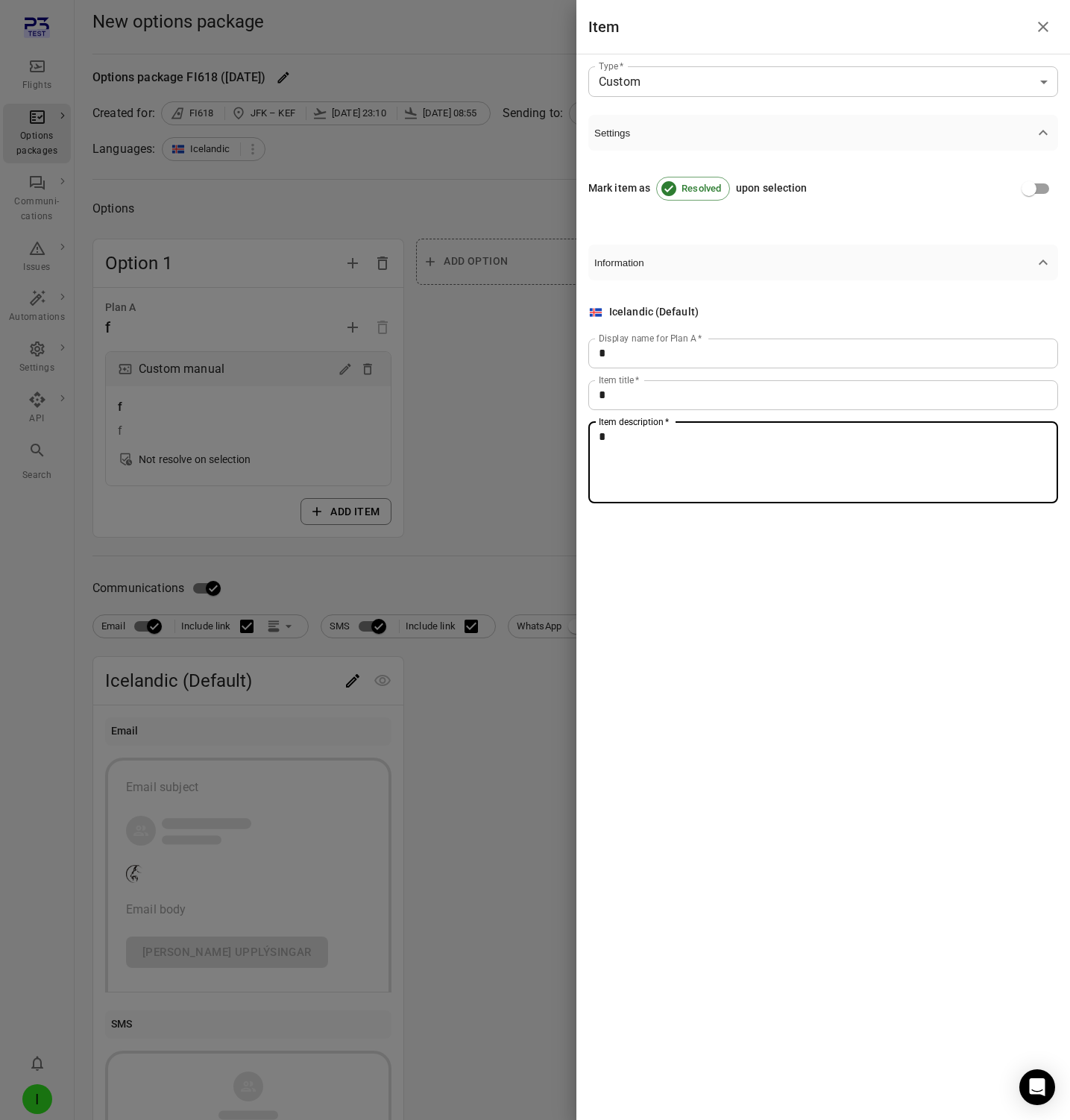
type textarea "*"
click at [522, 442] on div at bounding box center [535, 560] width 1070 height 1120
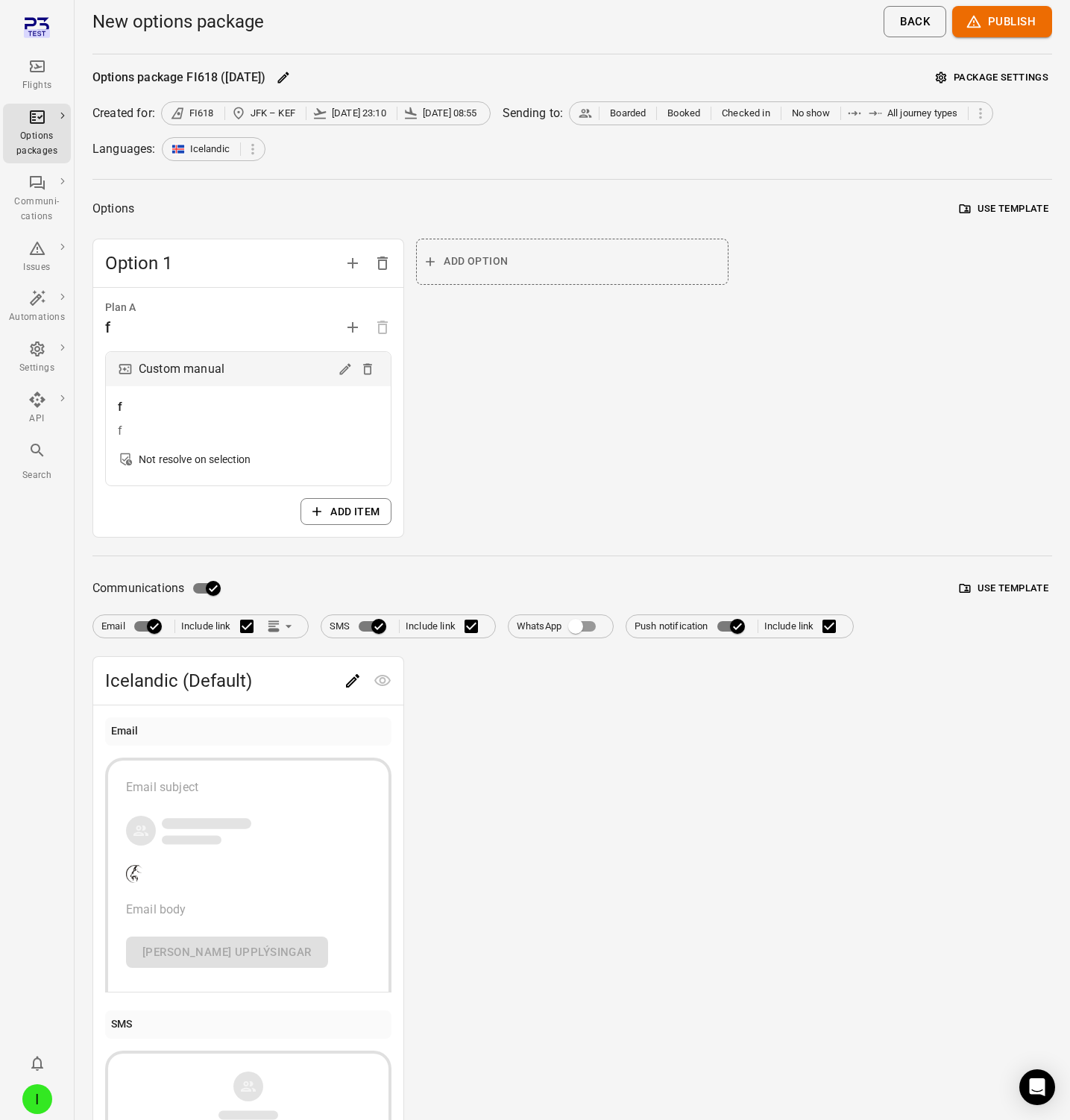
click at [997, 585] on button "Use template" at bounding box center [1004, 589] width 96 height 23
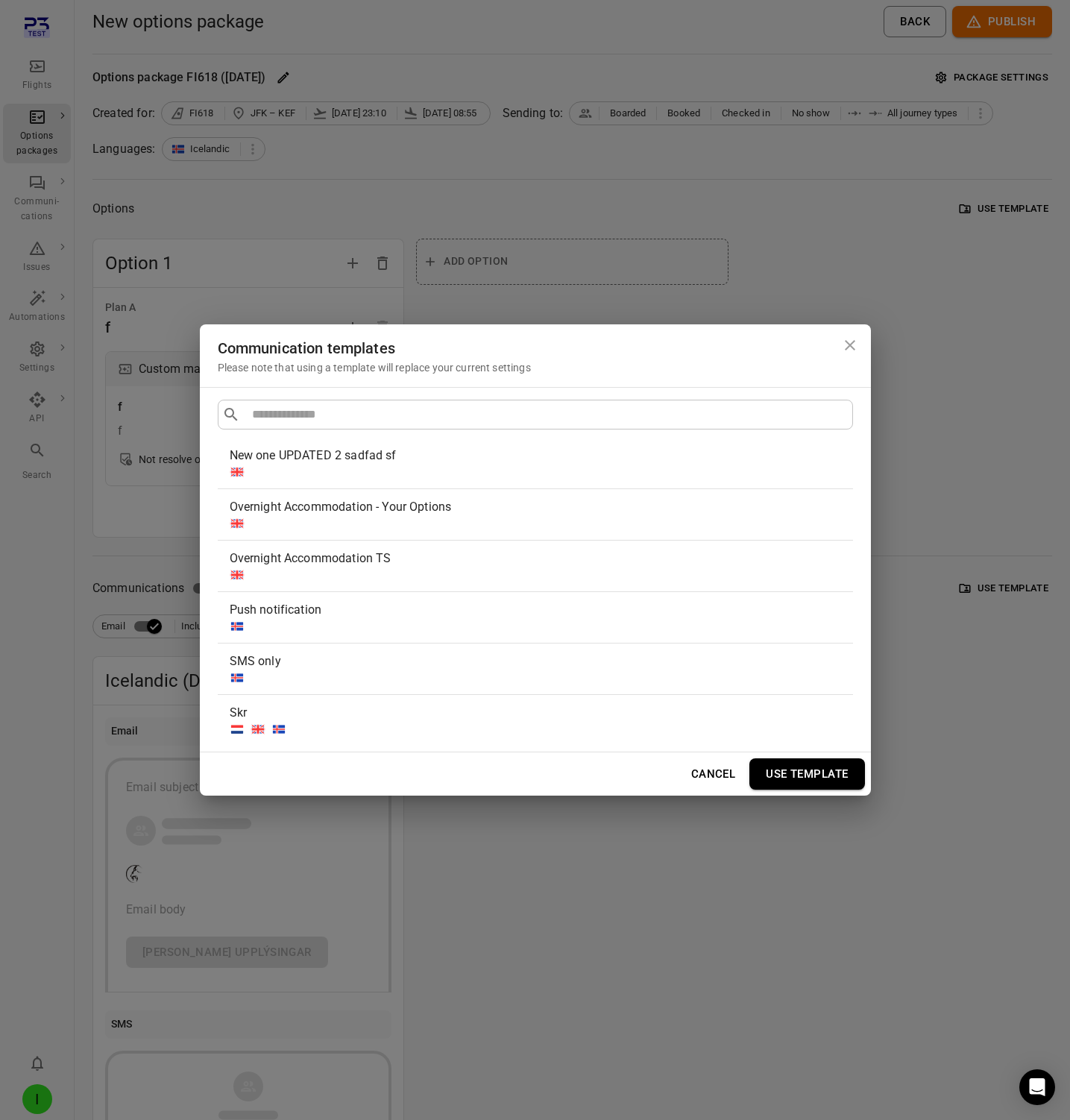
scroll to position [699, 0]
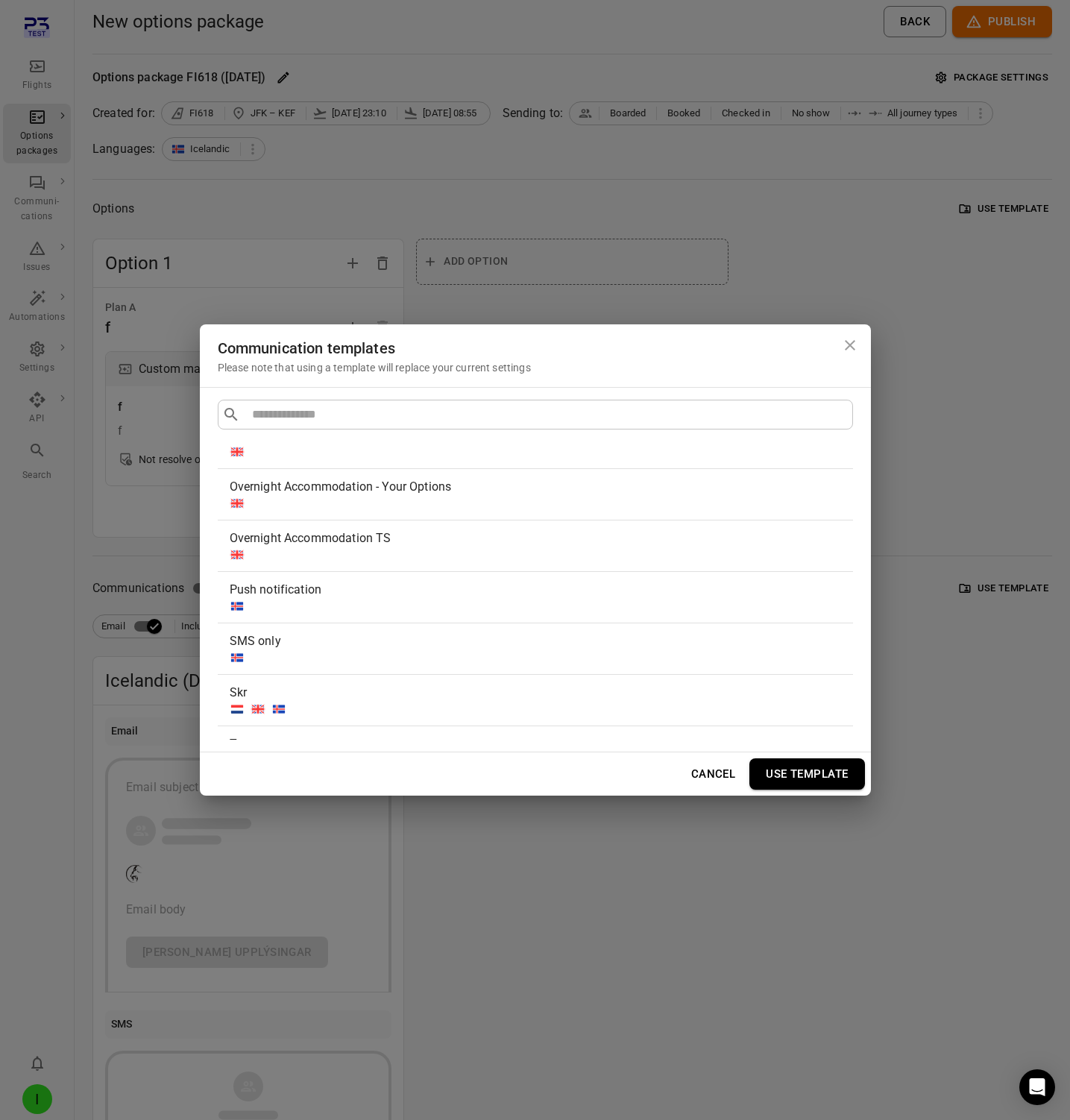
click at [365, 590] on div "Push notification" at bounding box center [532, 590] width 606 height 18
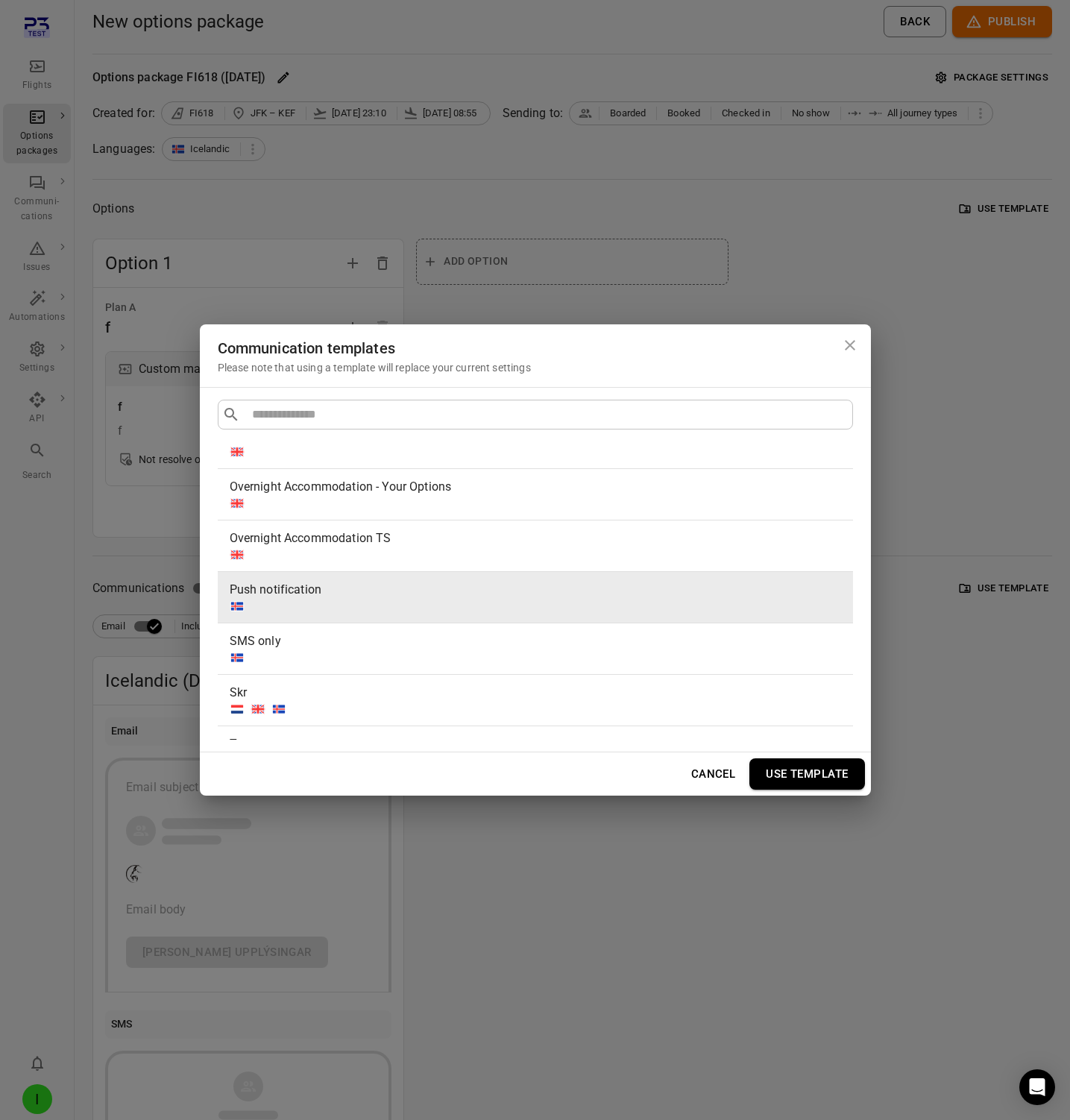
click at [836, 781] on button "Use template" at bounding box center [807, 774] width 115 height 31
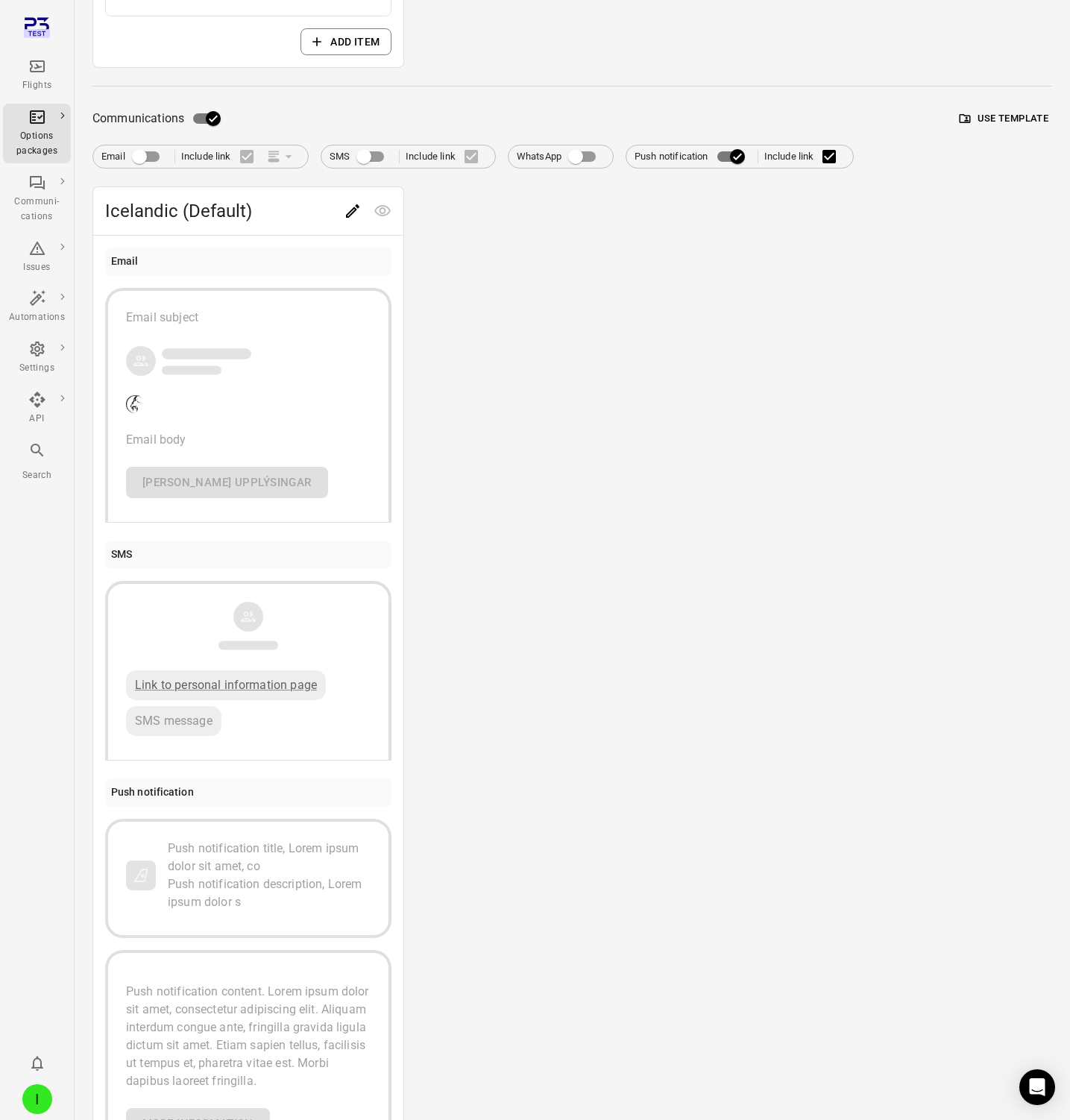
scroll to position [383, 0]
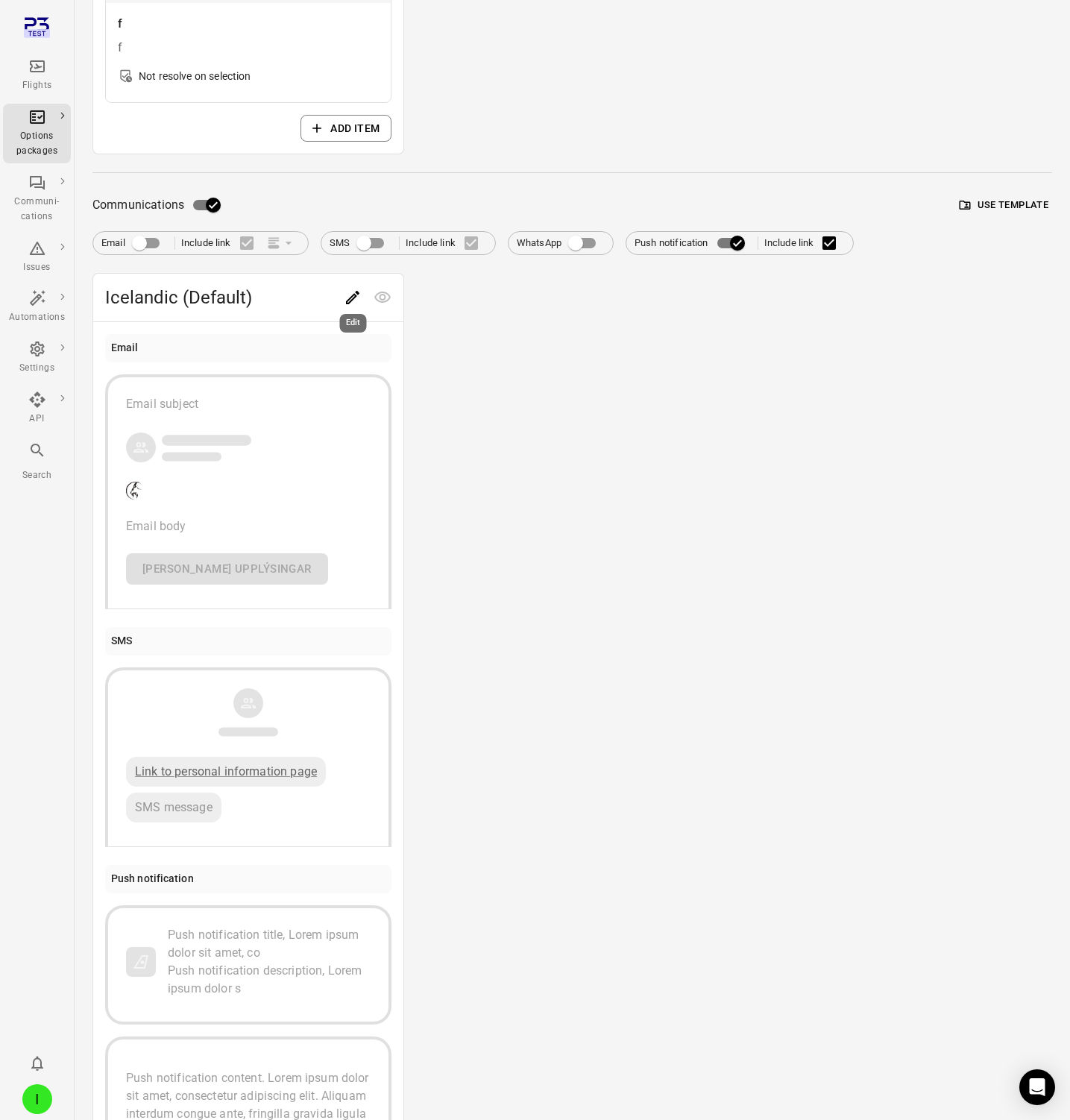
click at [347, 294] on icon "Edit" at bounding box center [352, 297] width 18 height 18
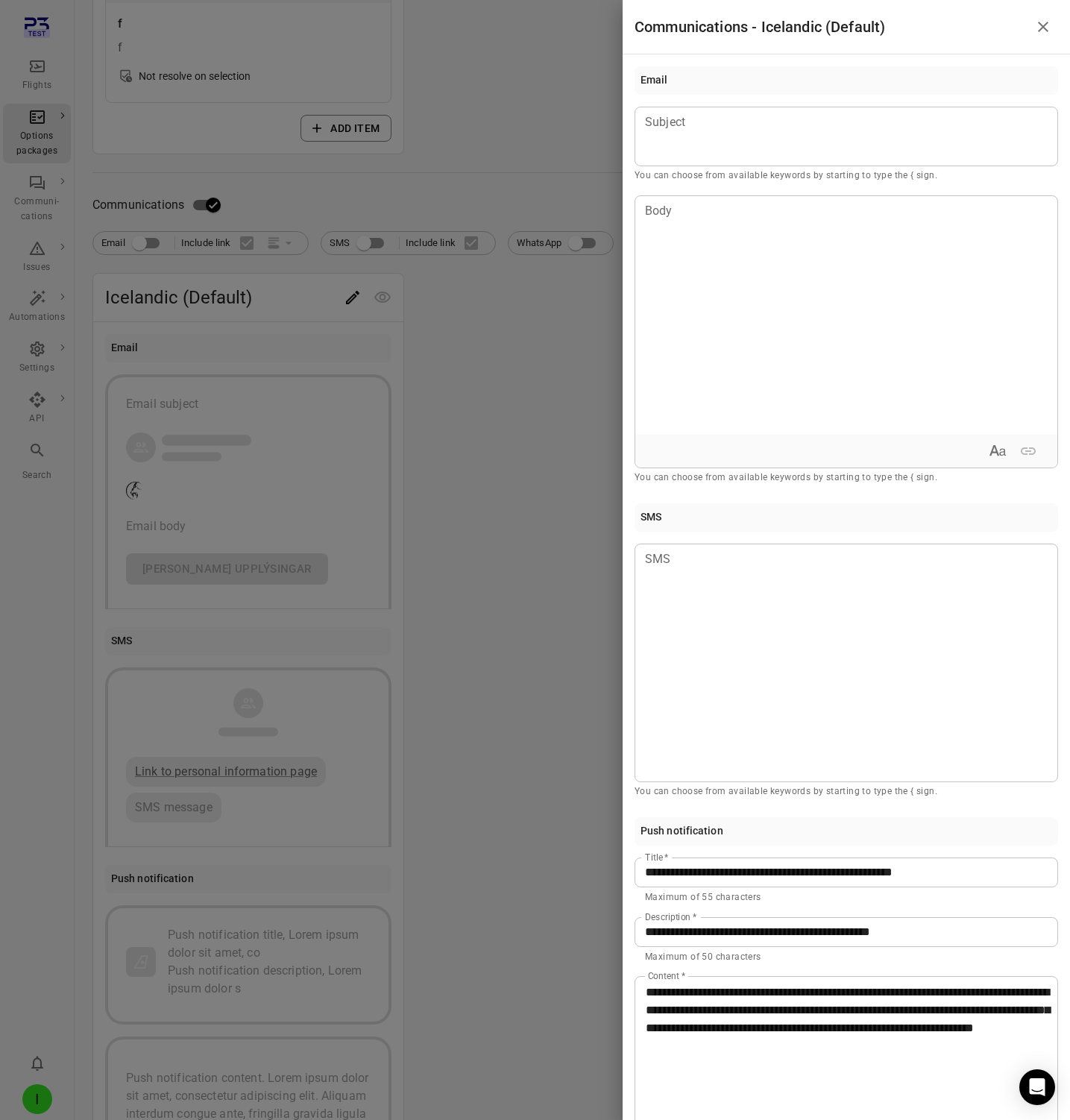
click at [499, 557] on div at bounding box center [535, 560] width 1070 height 1120
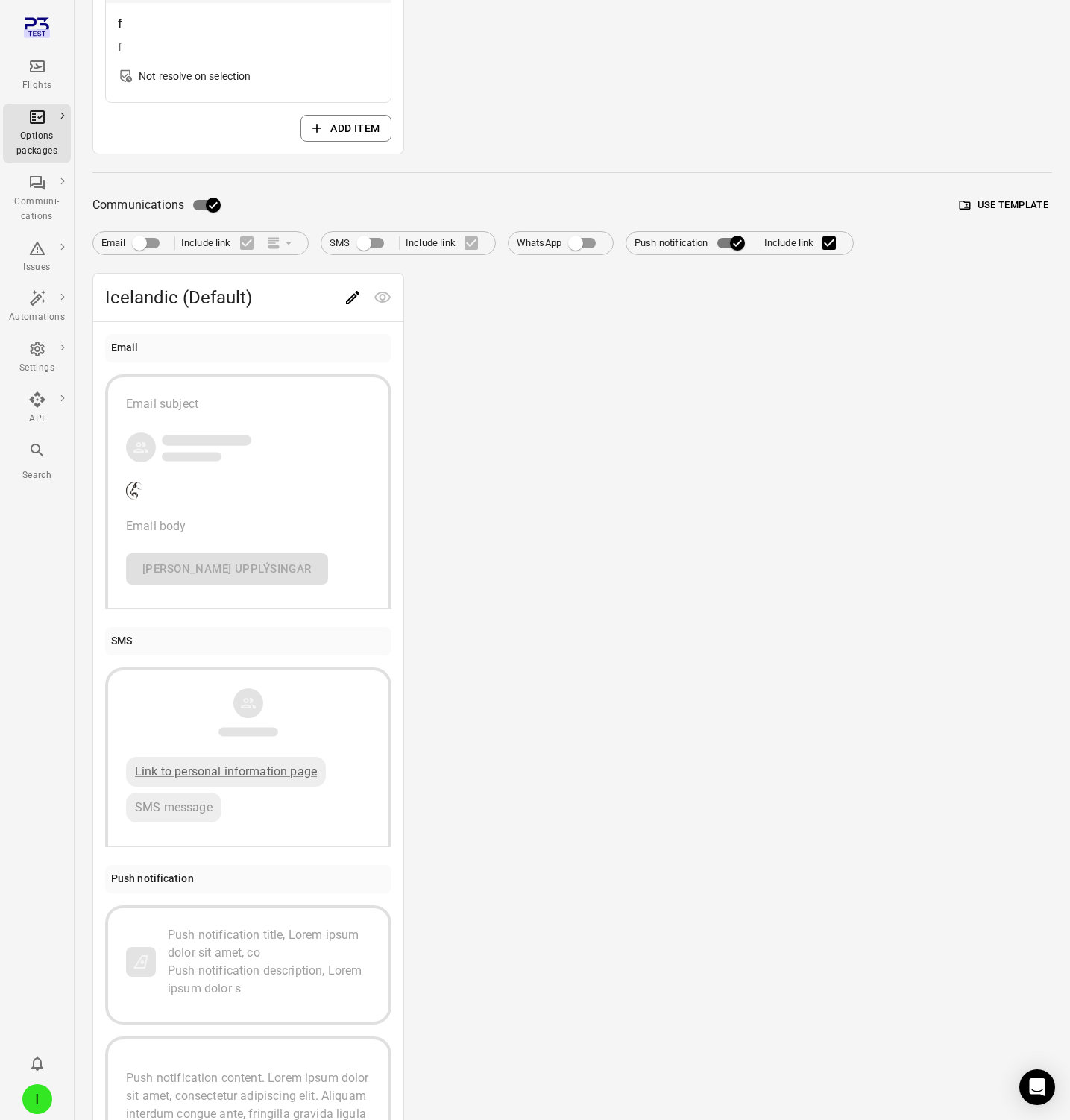
scroll to position [0, 0]
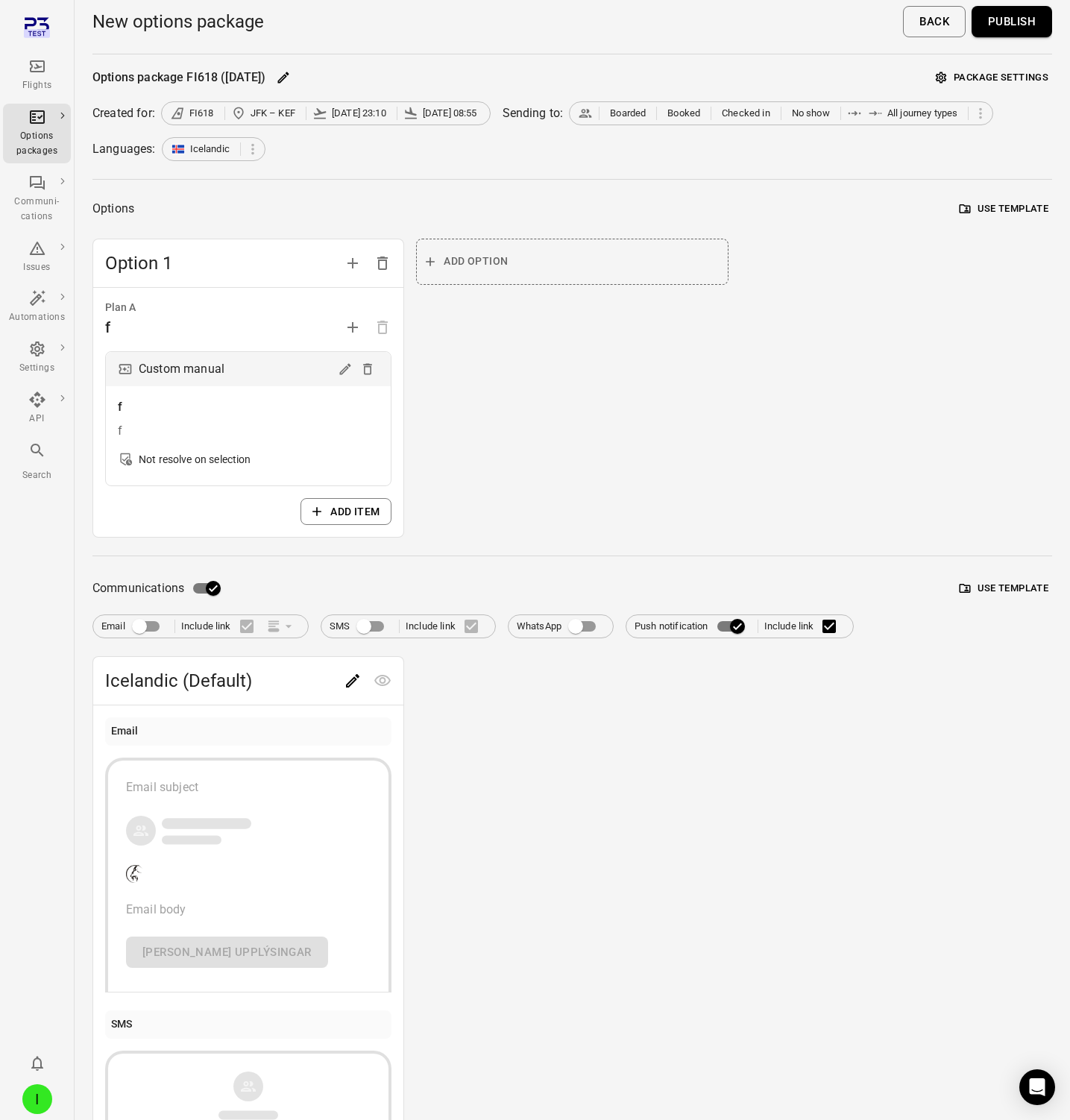
click at [612, 140] on div "Languages: Icelandic" at bounding box center [572, 149] width 960 height 23
click at [37, 86] on div "Flights" at bounding box center [37, 85] width 56 height 15
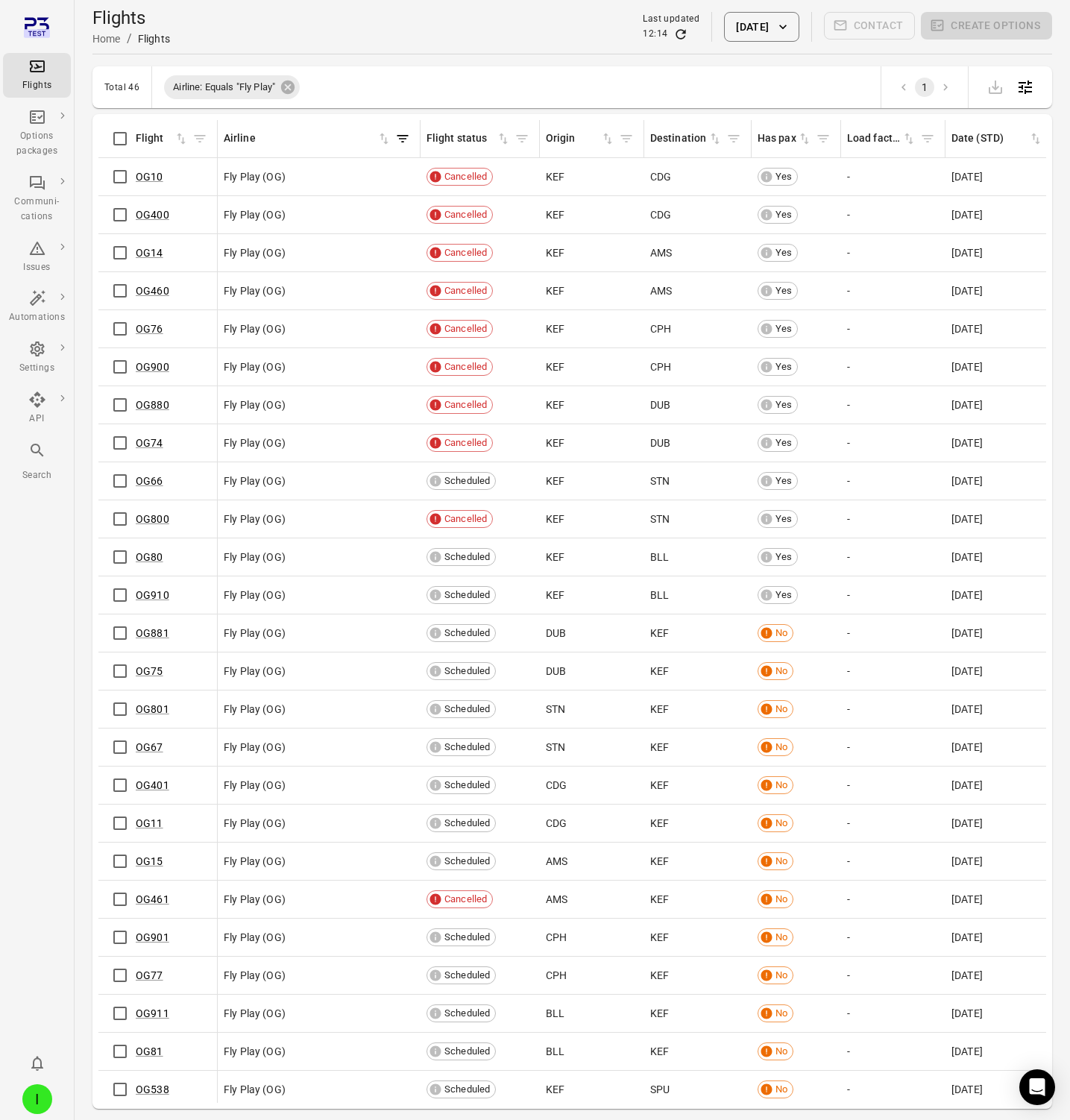
click at [756, 27] on button "[DATE]" at bounding box center [761, 27] width 75 height 30
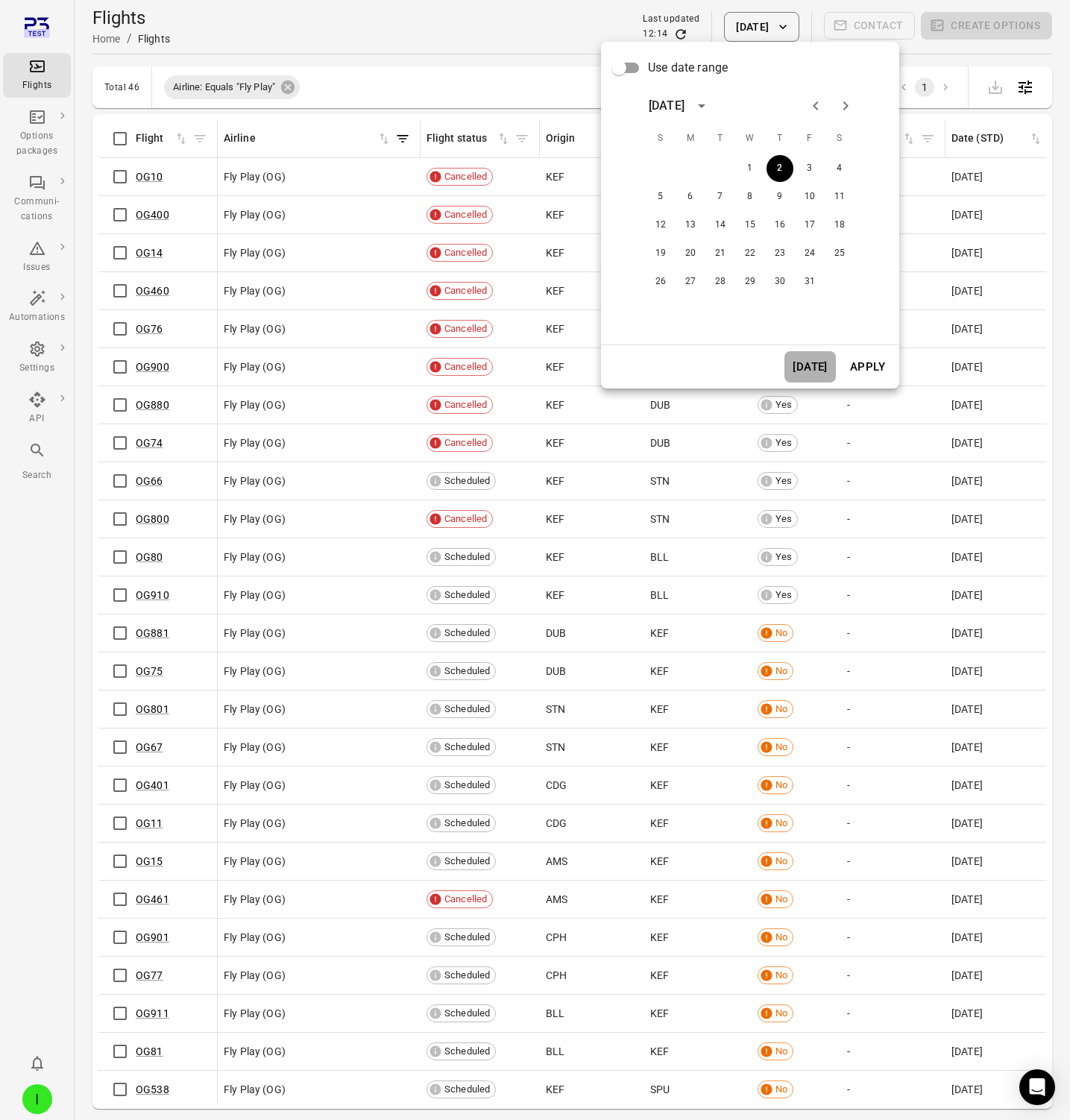
click at [814, 361] on button "[DATE]" at bounding box center [809, 367] width 51 height 31
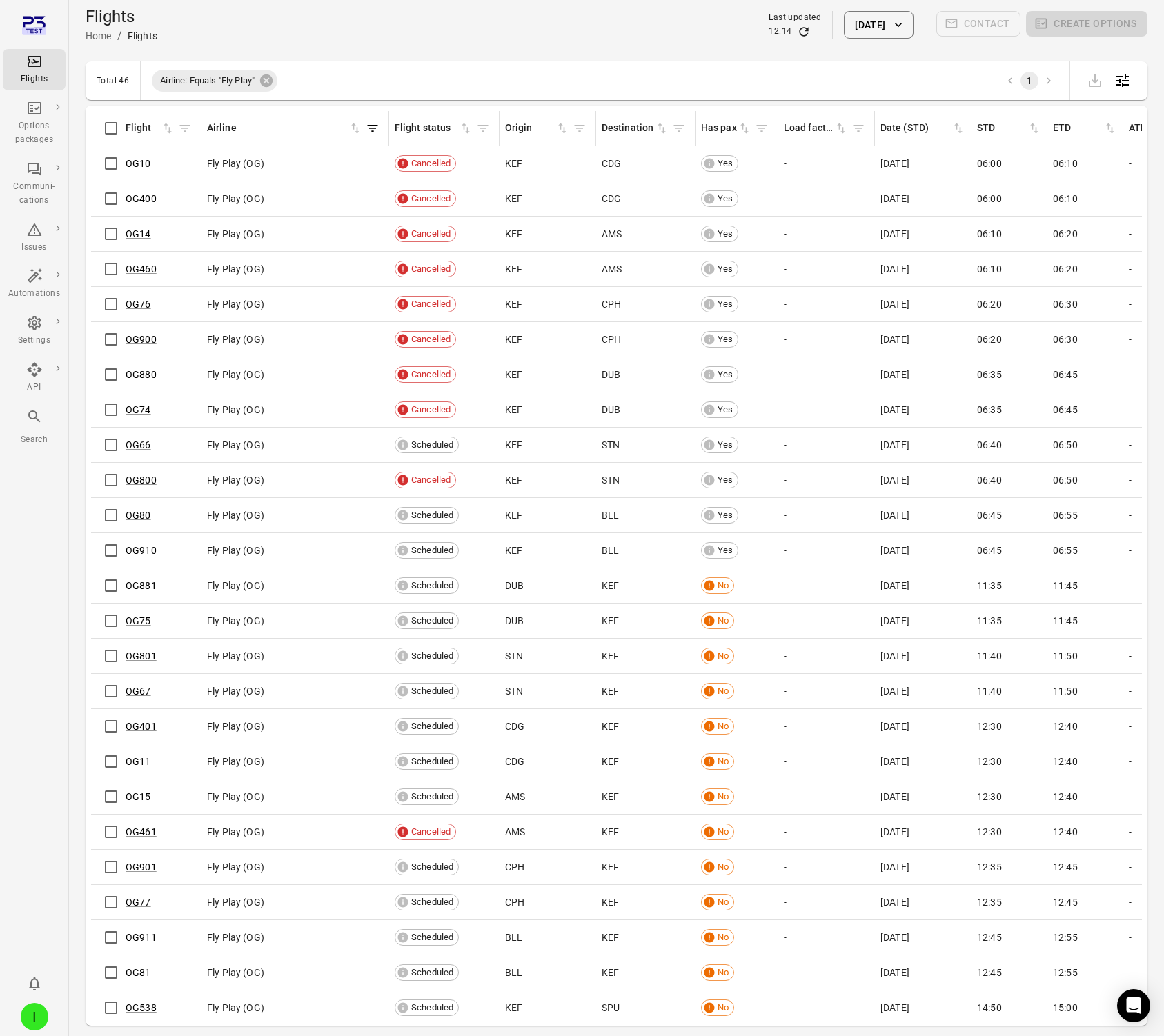
click at [866, 23] on button "[DATE]" at bounding box center [878, 25] width 69 height 27
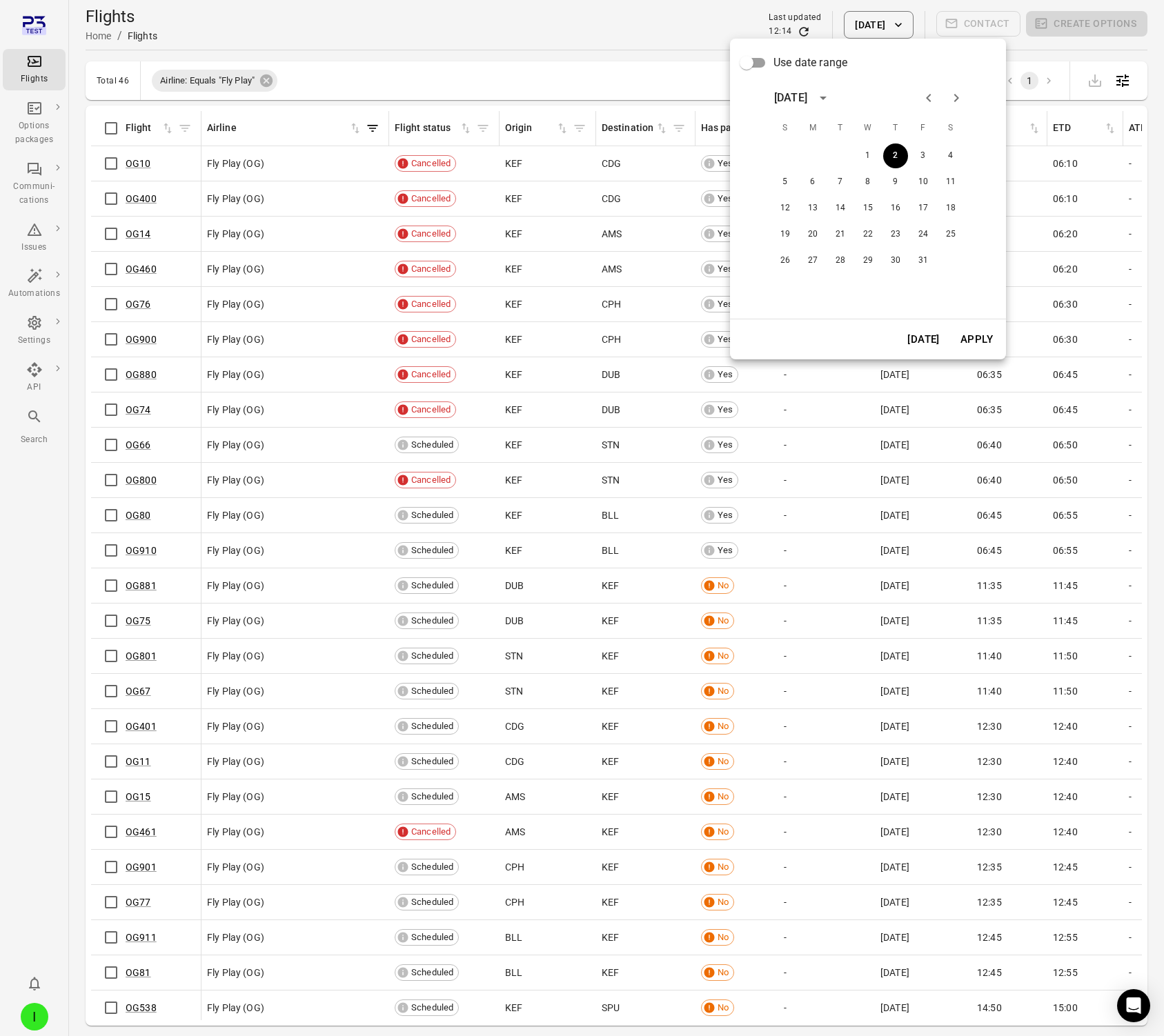
click at [911, 339] on button "[DATE]" at bounding box center [923, 339] width 47 height 29
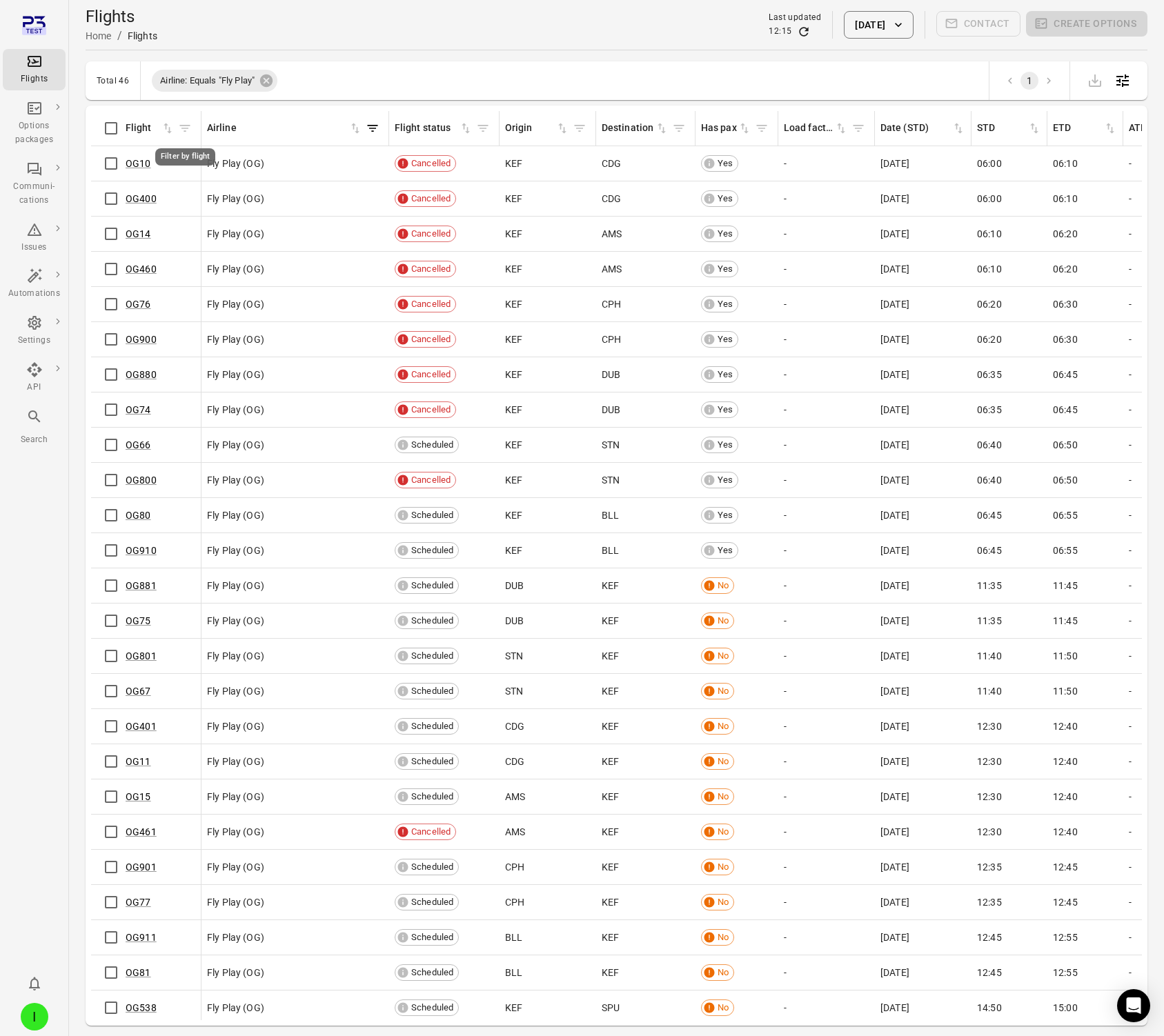
click at [183, 130] on icon "Filter by flight" at bounding box center [184, 128] width 14 height 14
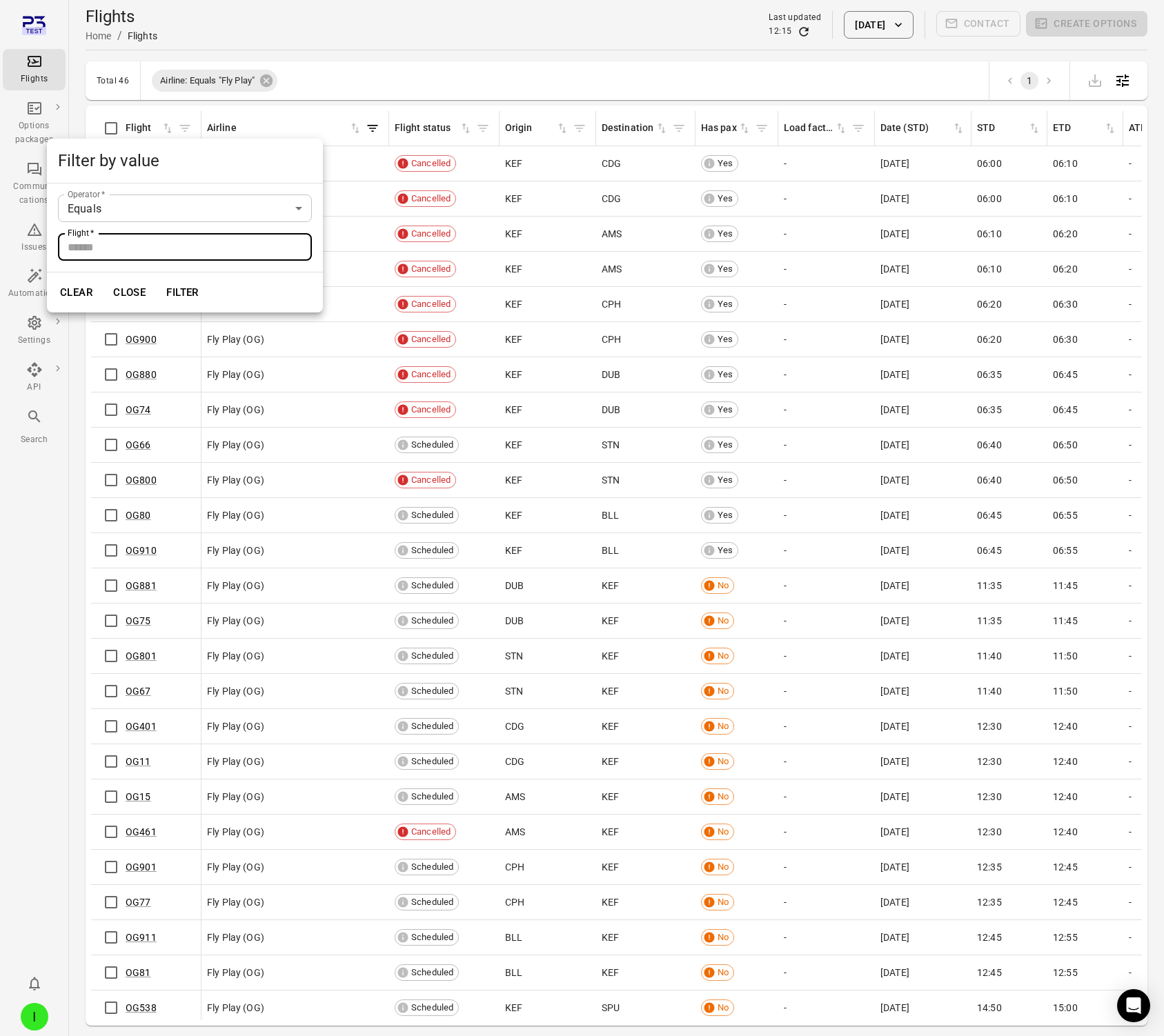
click at [191, 252] on input "Flight   *" at bounding box center [185, 247] width 254 height 27
type input "*****"
click at [177, 279] on button "Filter" at bounding box center [182, 293] width 47 height 29
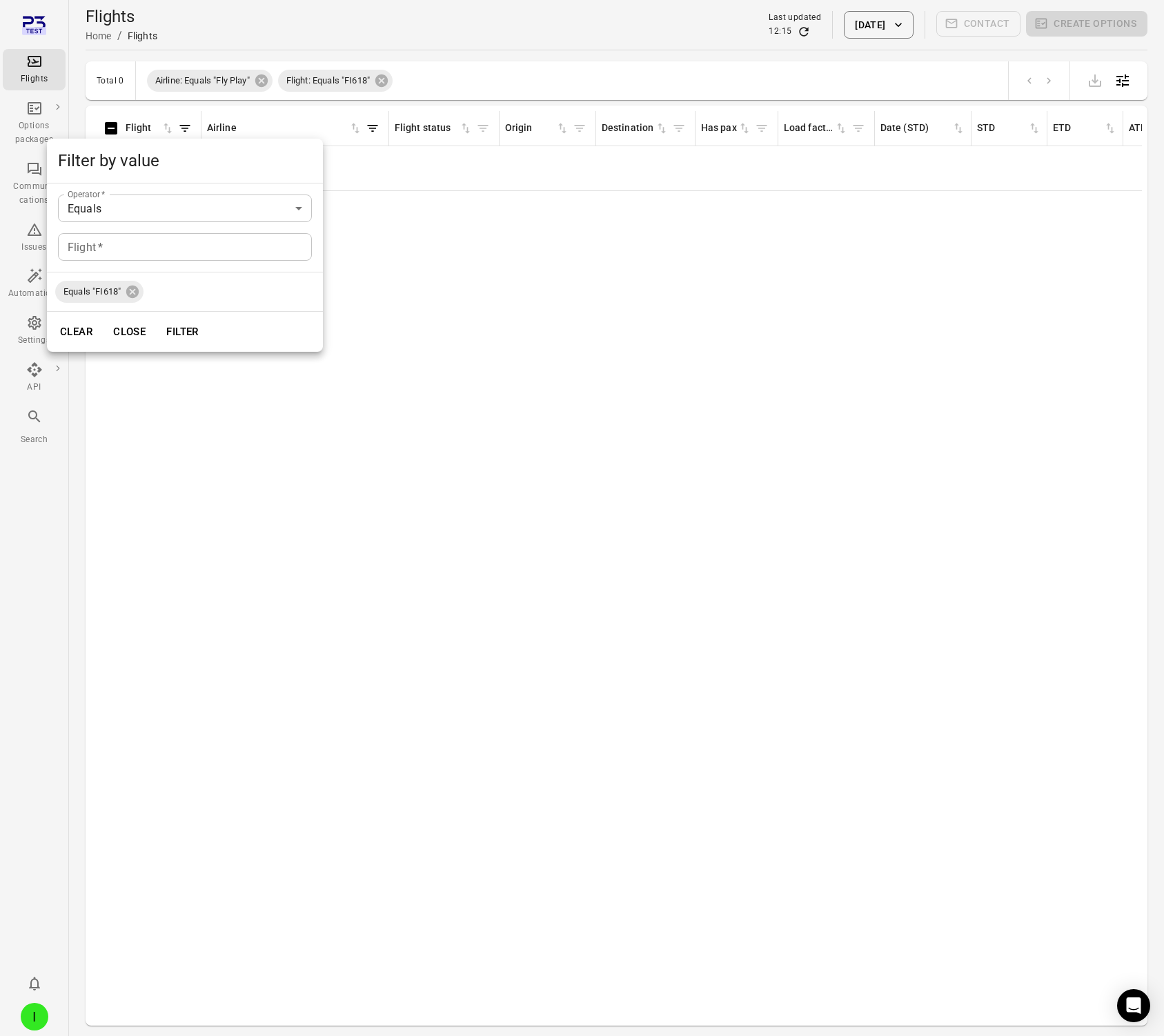
click at [529, 309] on div at bounding box center [582, 518] width 1164 height 1036
click at [261, 84] on icon at bounding box center [261, 80] width 12 height 12
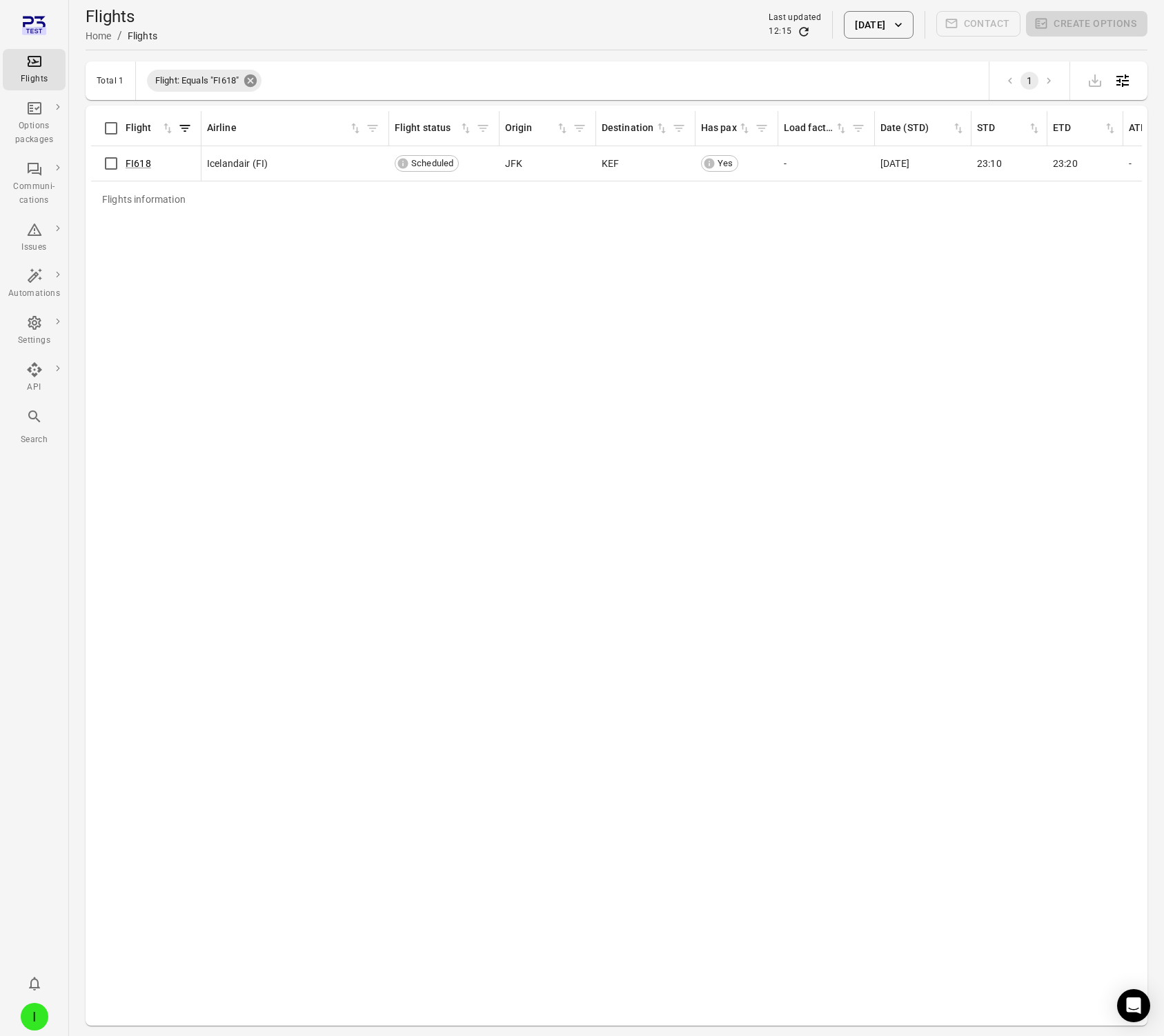
click at [250, 76] on icon at bounding box center [250, 80] width 12 height 12
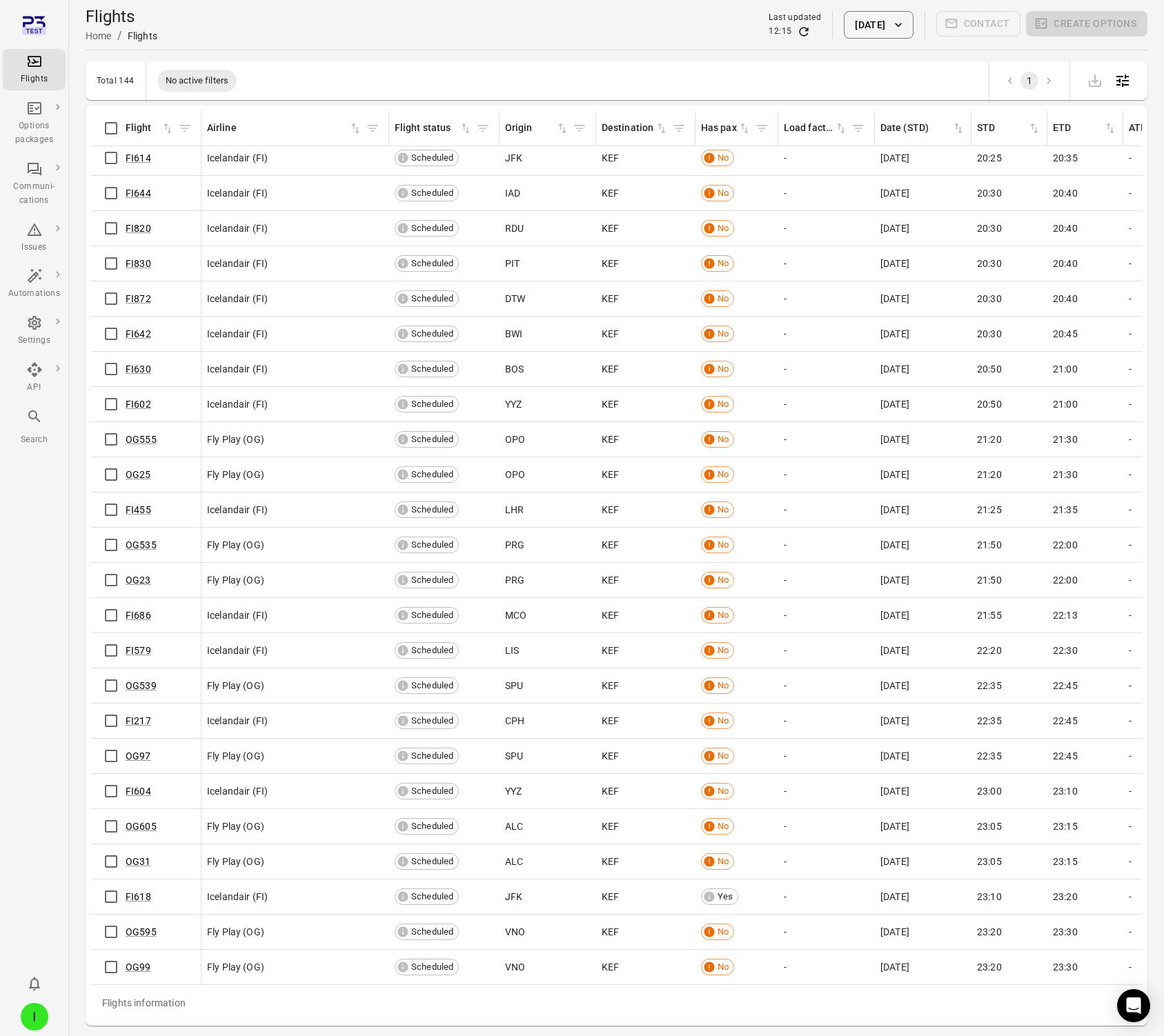
scroll to position [4146, 0]
click at [133, 893] on link "FI618" at bounding box center [138, 897] width 26 height 11
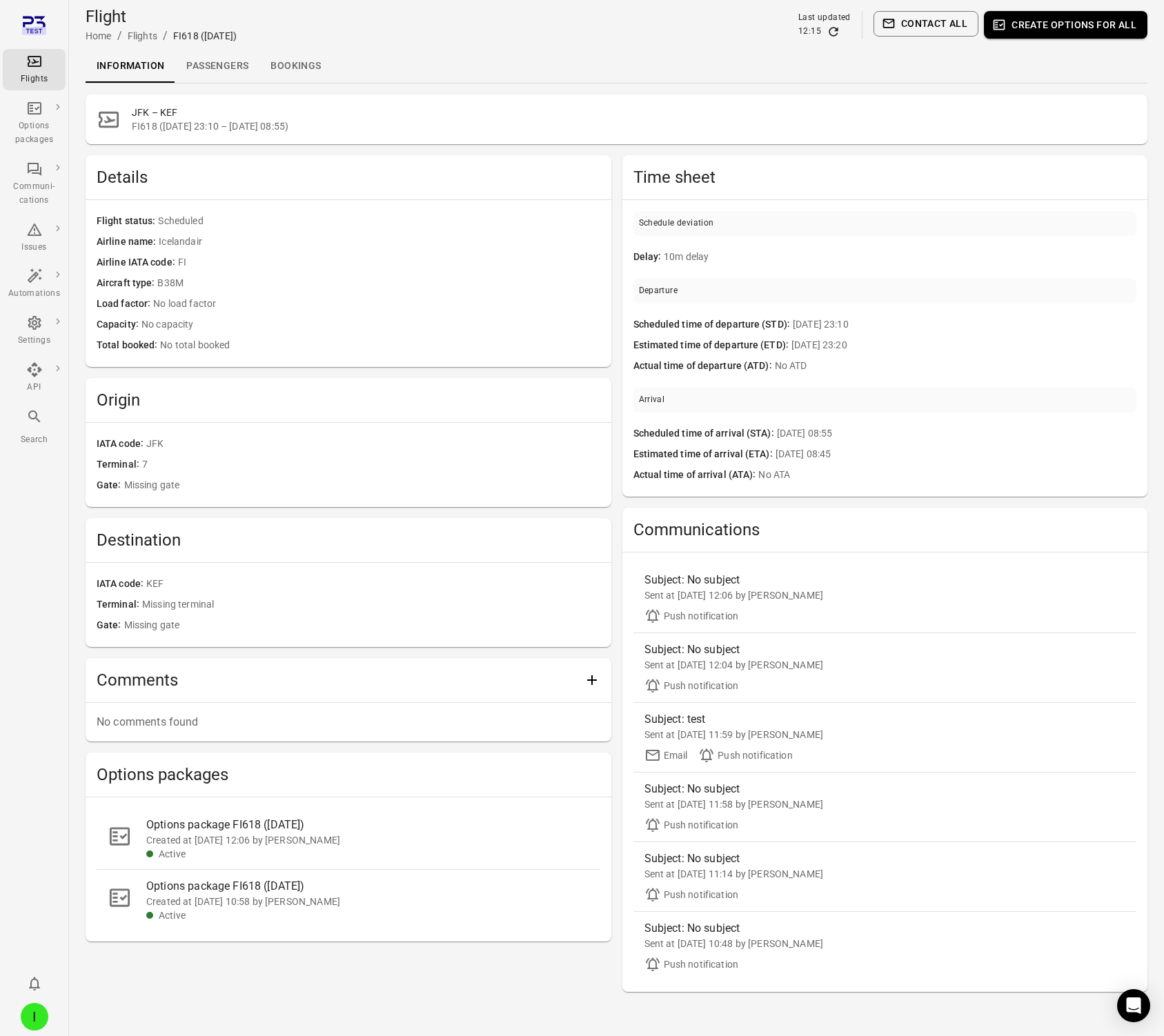
click at [232, 62] on link "Passengers" at bounding box center [217, 66] width 84 height 33
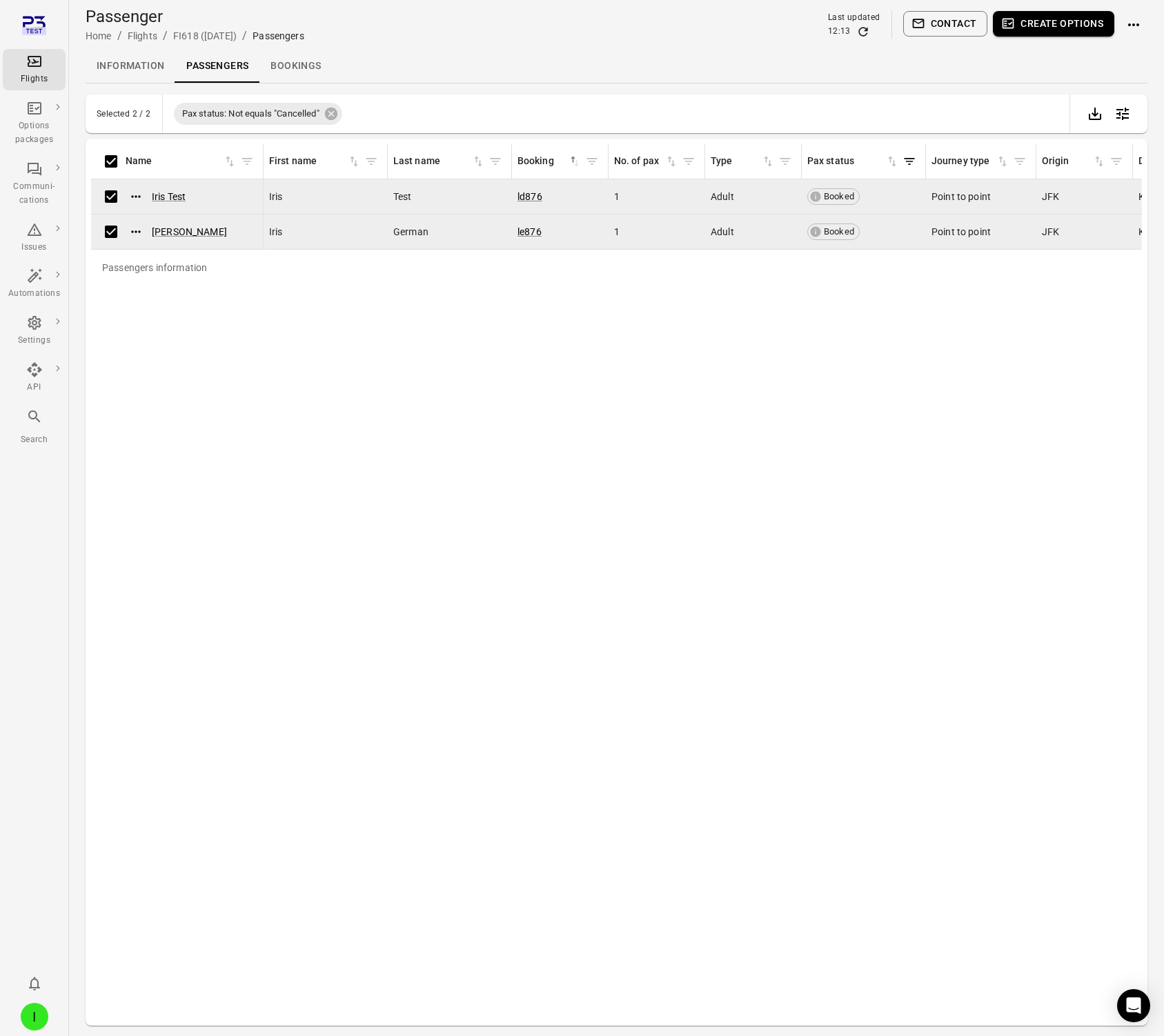
click at [989, 27] on button "Create options" at bounding box center [1053, 24] width 121 height 26
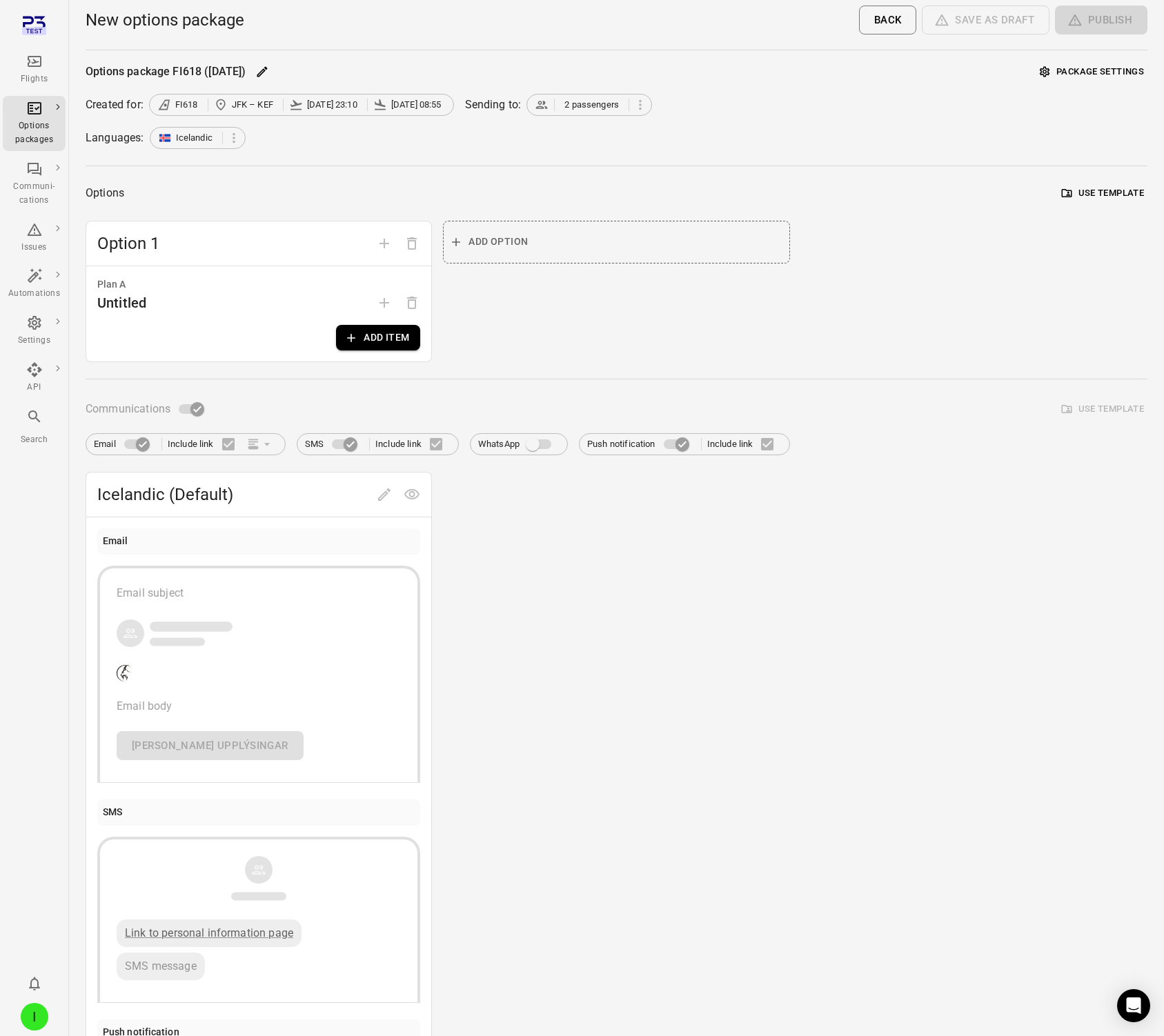
click at [396, 337] on button "Add item" at bounding box center [378, 338] width 84 height 26
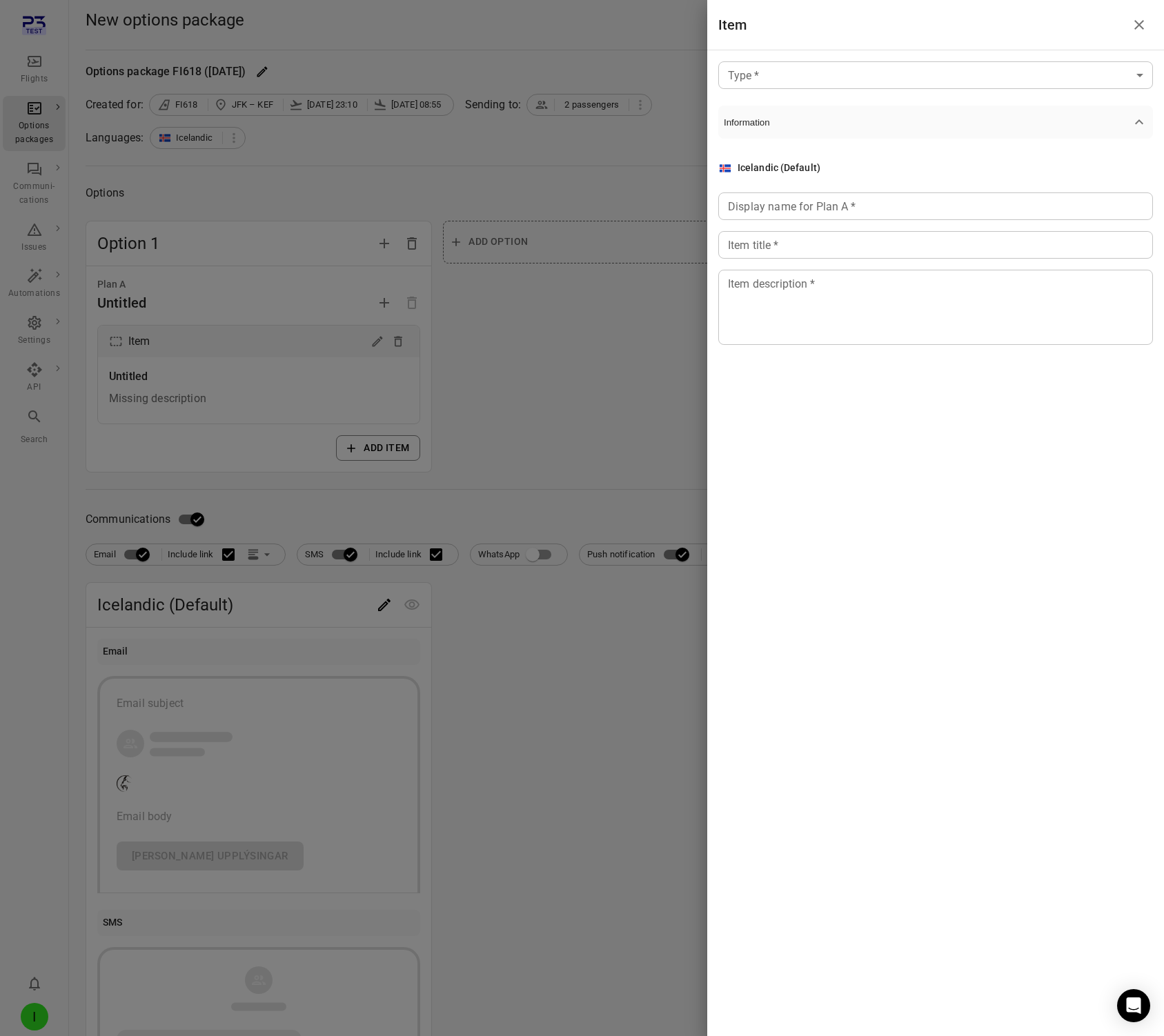
click at [851, 68] on body "Flights Options packages Communi-cations Issues Automations Settings API Search…" at bounding box center [582, 713] width 1164 height 1427
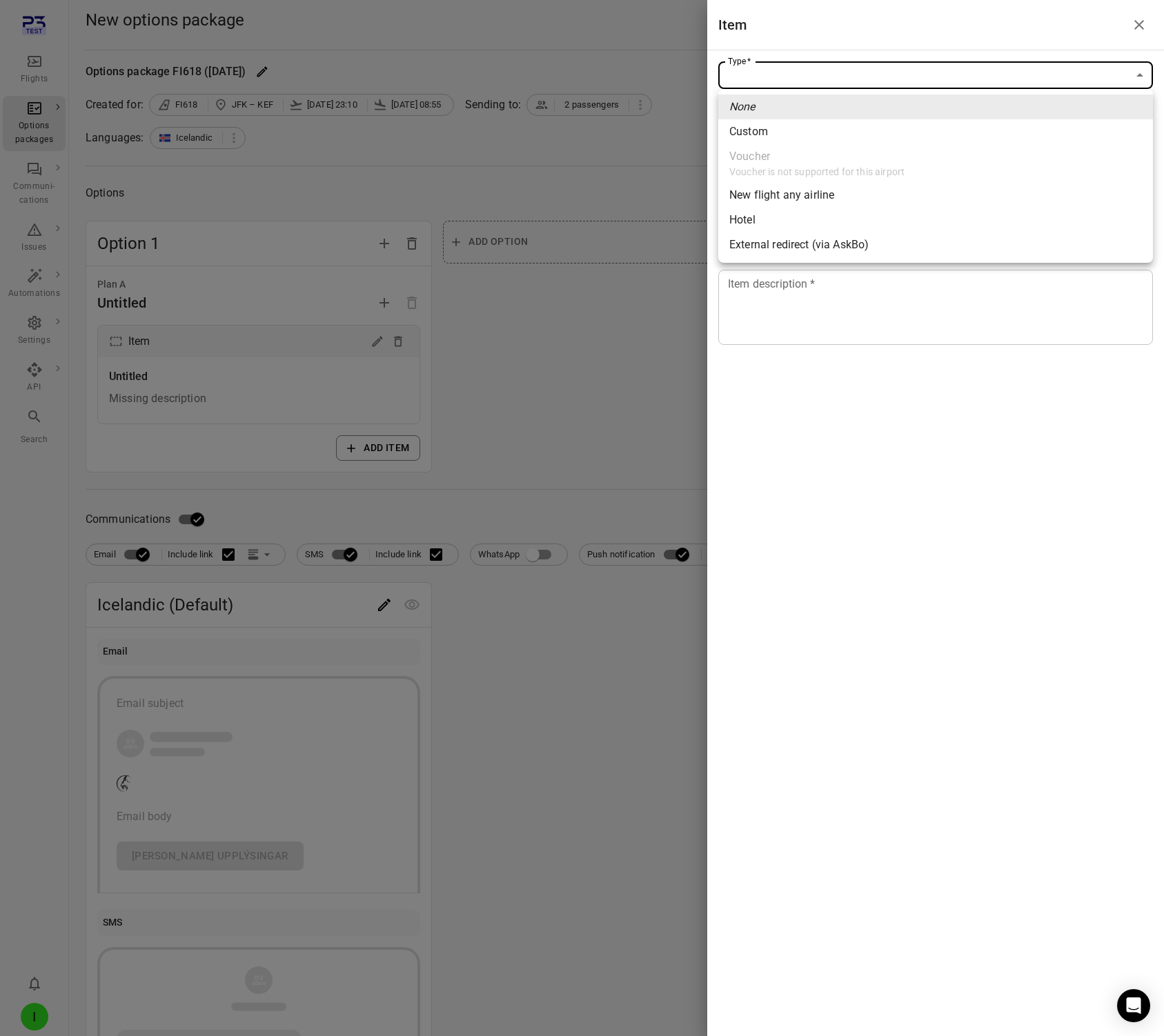
click at [812, 136] on li "Custom" at bounding box center [936, 131] width 434 height 25
type input "******"
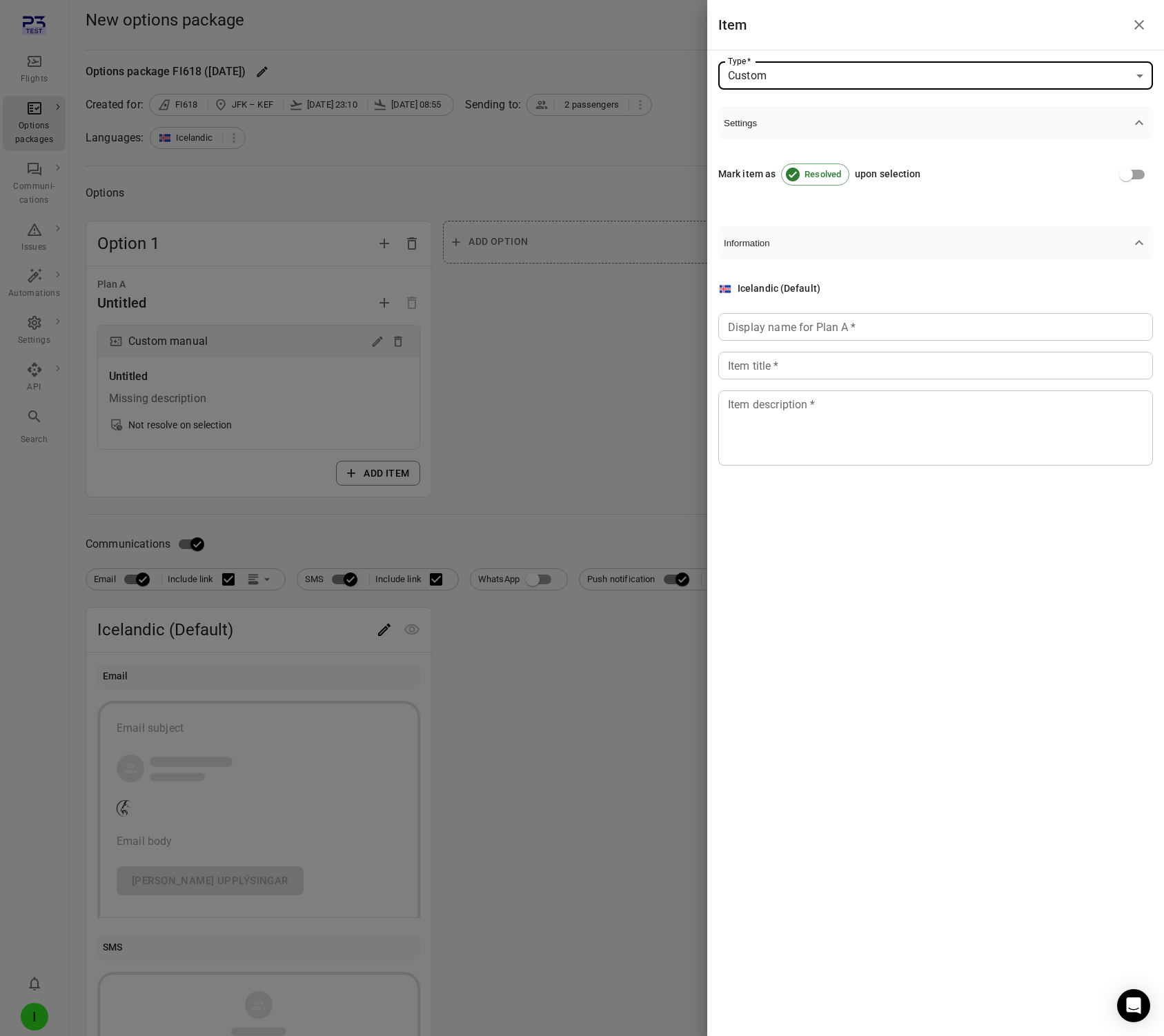
click at [808, 319] on div "Display name for Plan A   * Display name for Plan A   *" at bounding box center [936, 327] width 434 height 27
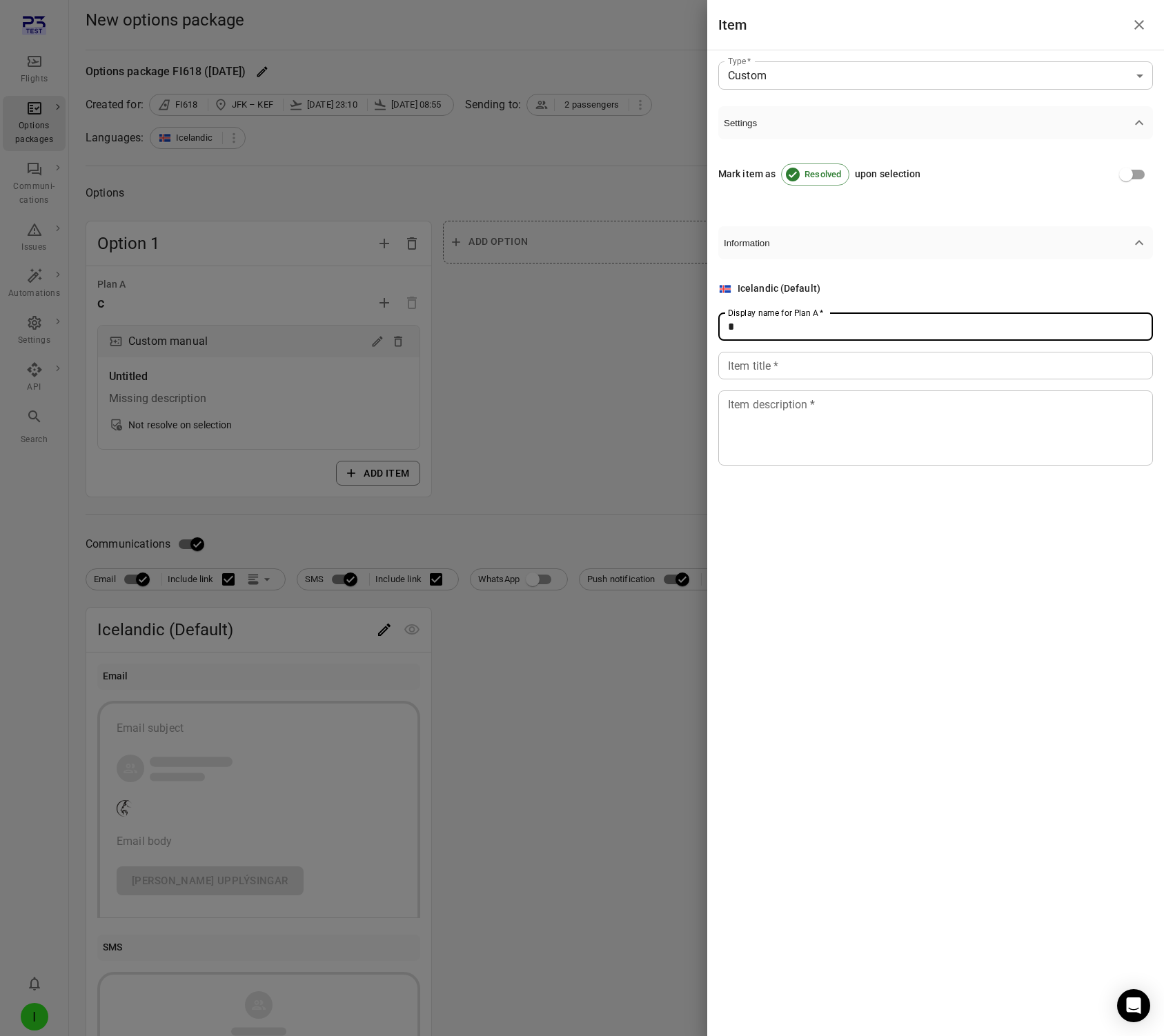
type input "*"
click at [808, 364] on input "Item title   *" at bounding box center [936, 365] width 434 height 27
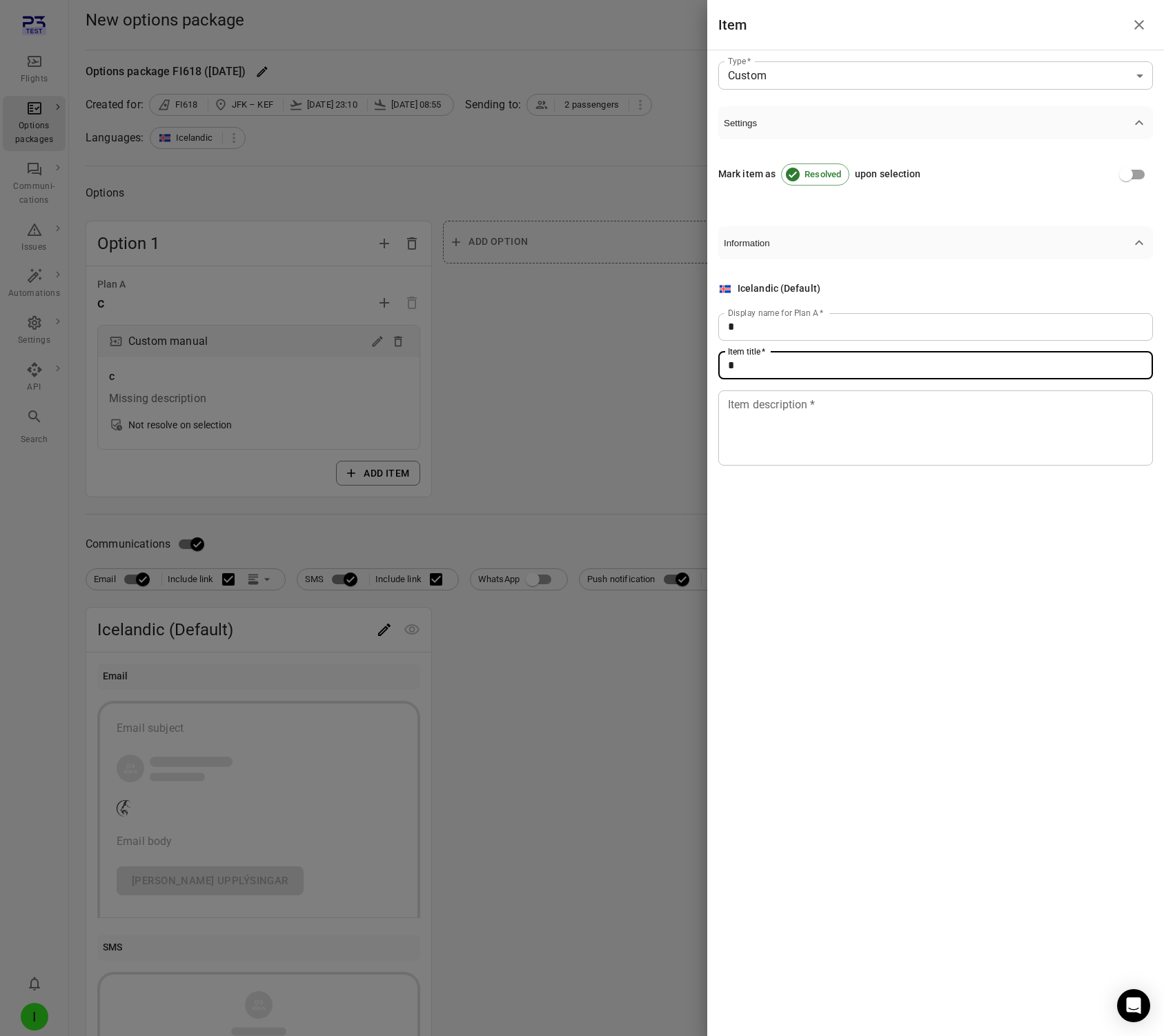
type input "*"
click at [800, 455] on textarea "Item description   *" at bounding box center [936, 427] width 415 height 64
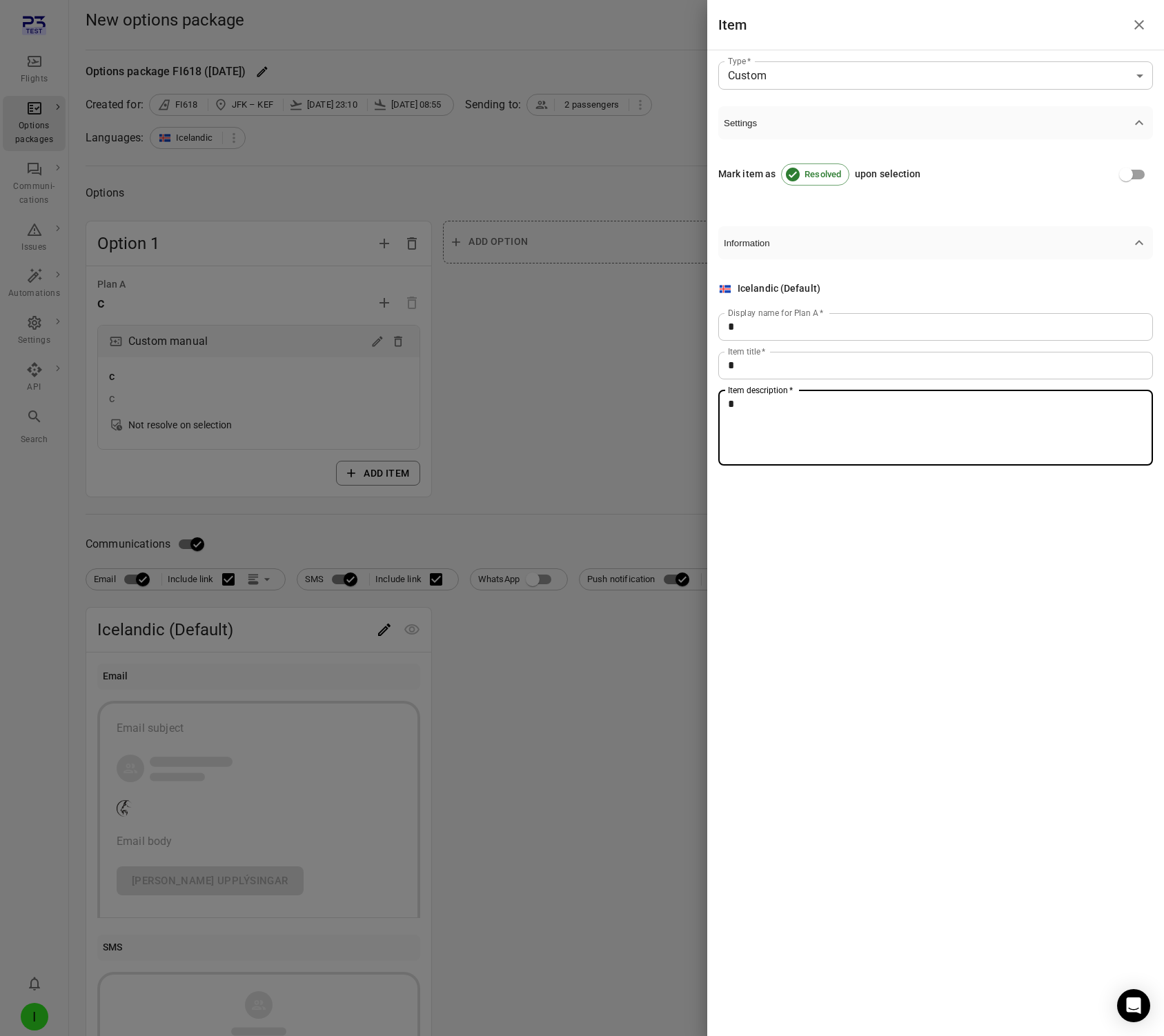
type textarea "*"
click at [601, 419] on div at bounding box center [582, 518] width 1164 height 1036
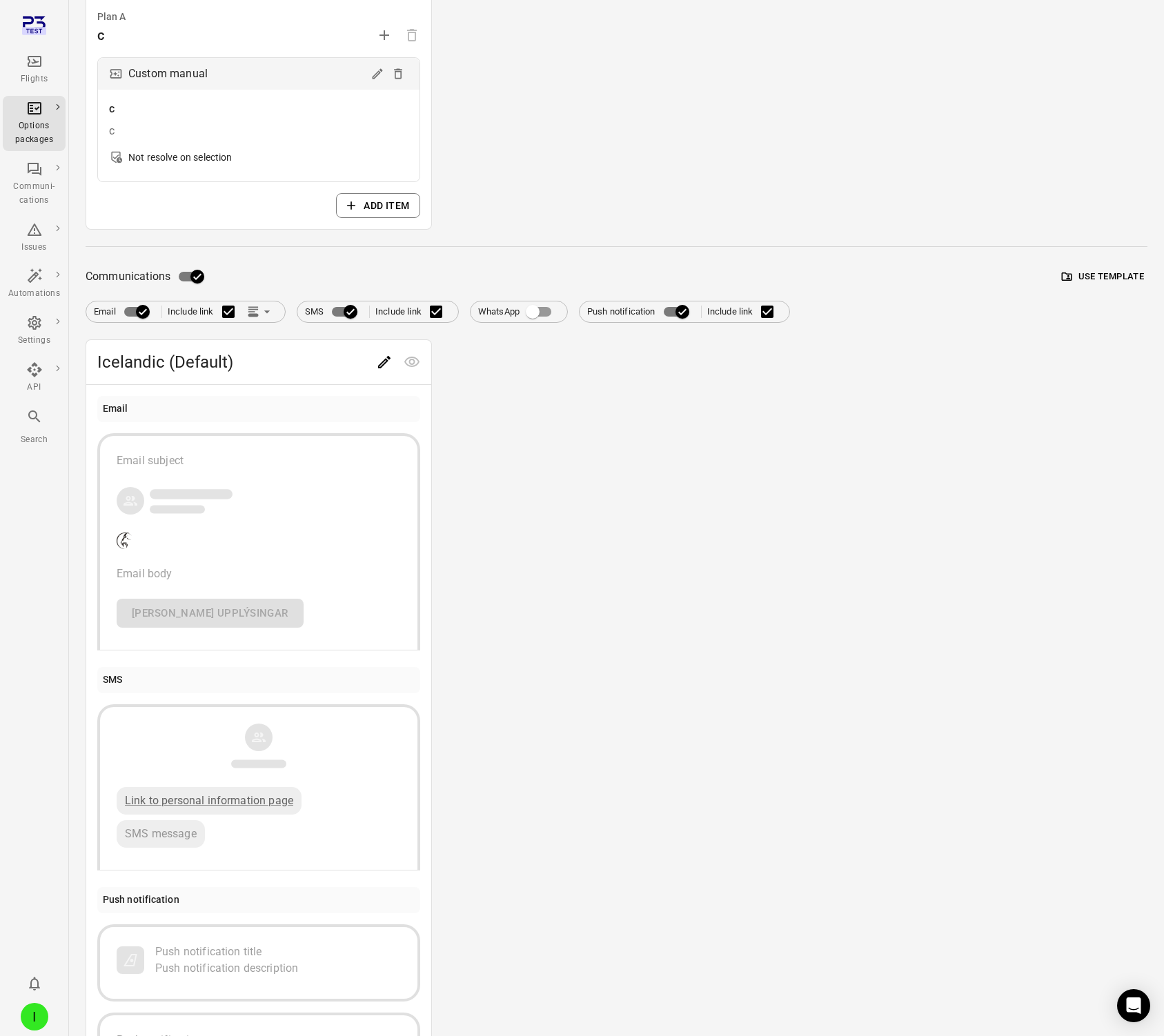
scroll to position [332, 0]
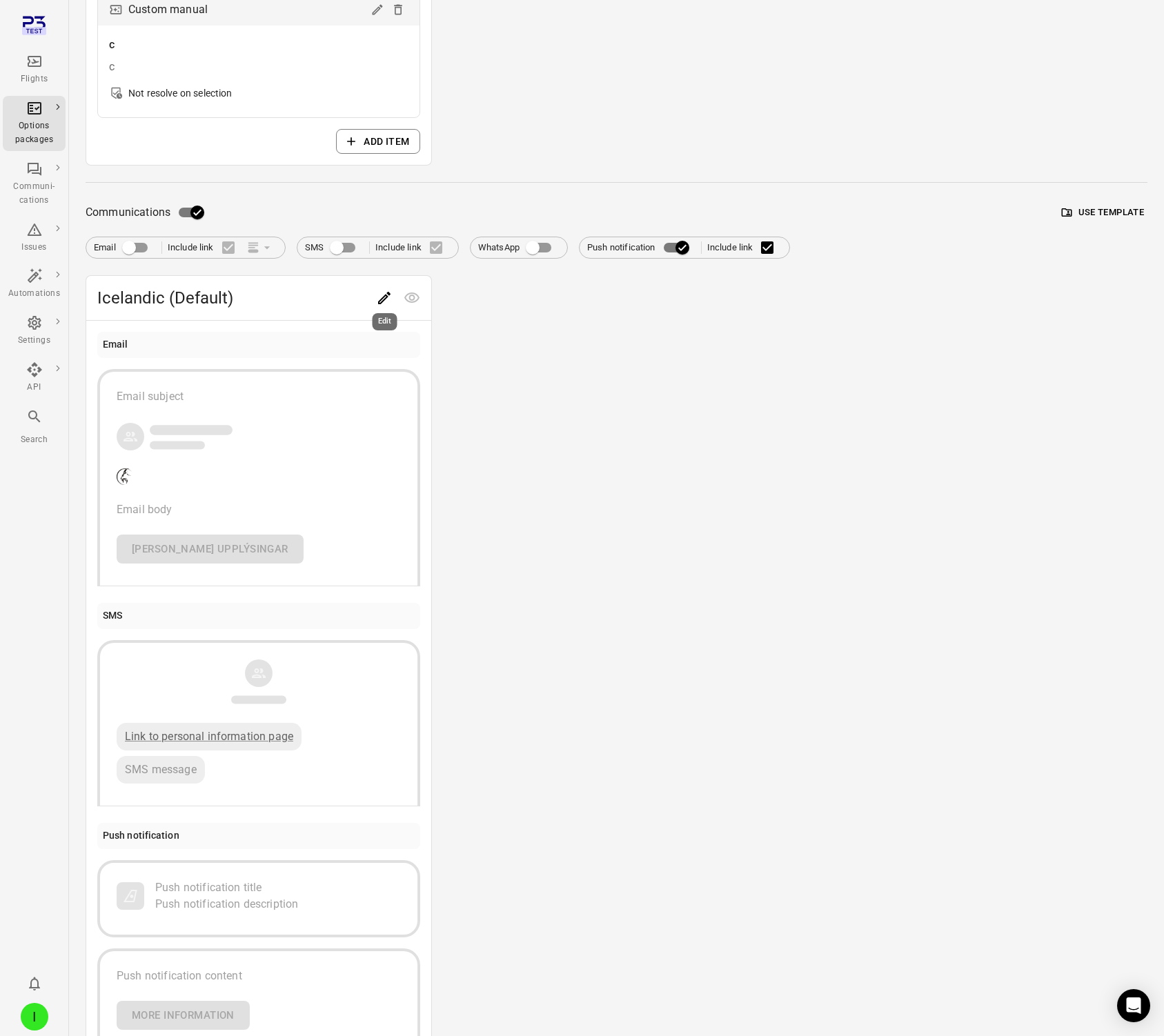
click at [395, 302] on button "Edit" at bounding box center [385, 298] width 27 height 27
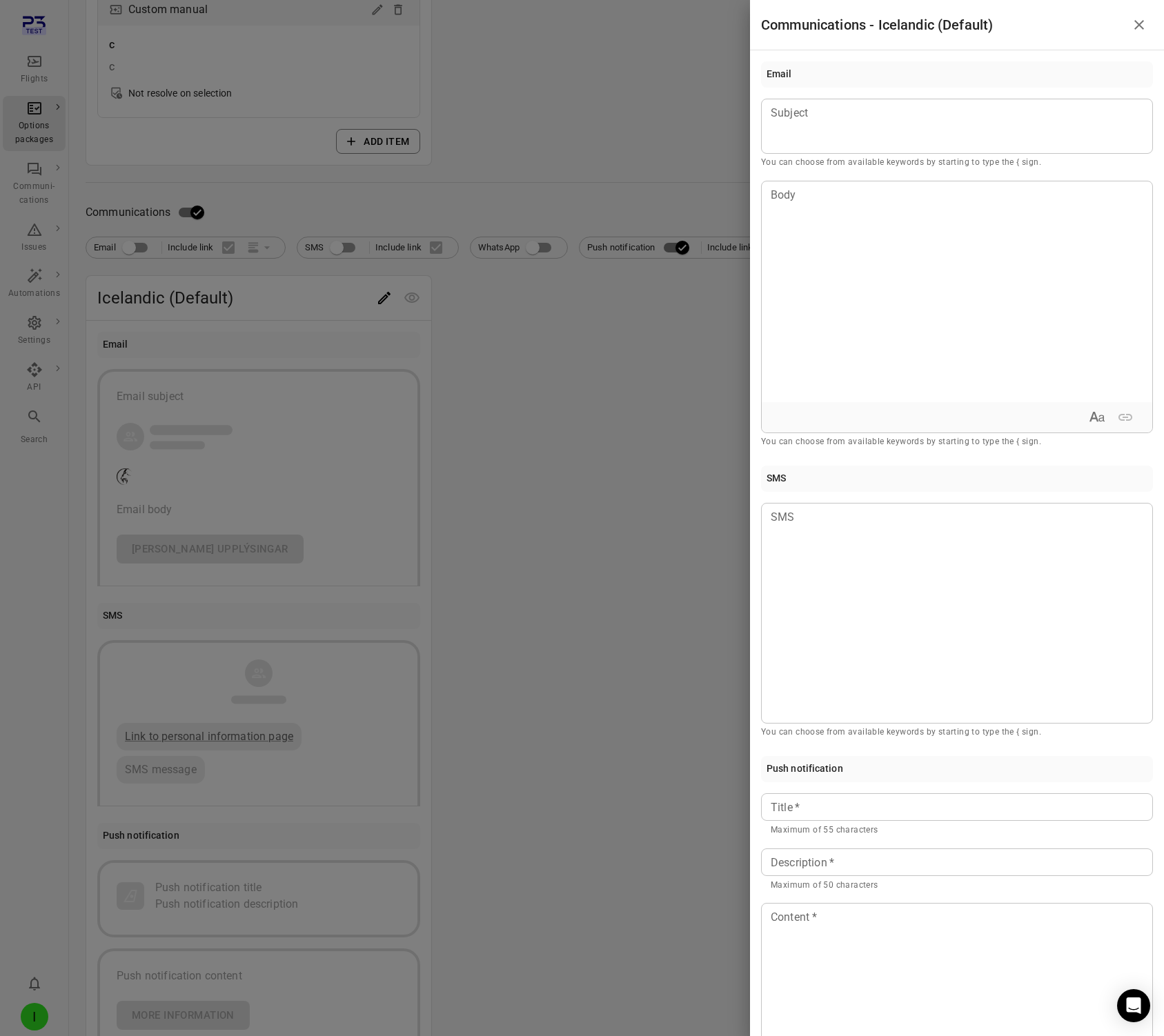
scroll to position [146, 0]
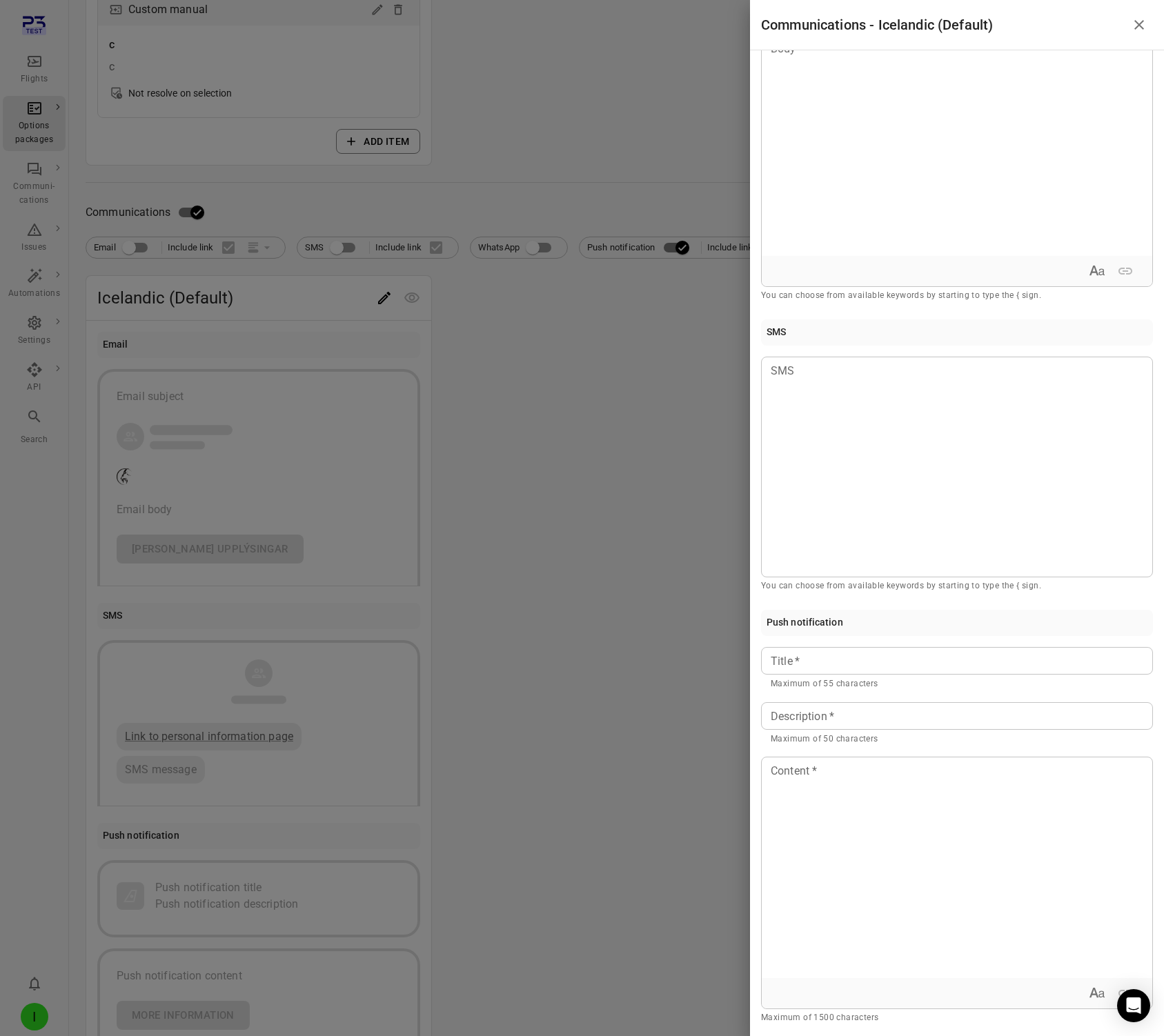
click at [582, 449] on div at bounding box center [582, 518] width 1164 height 1036
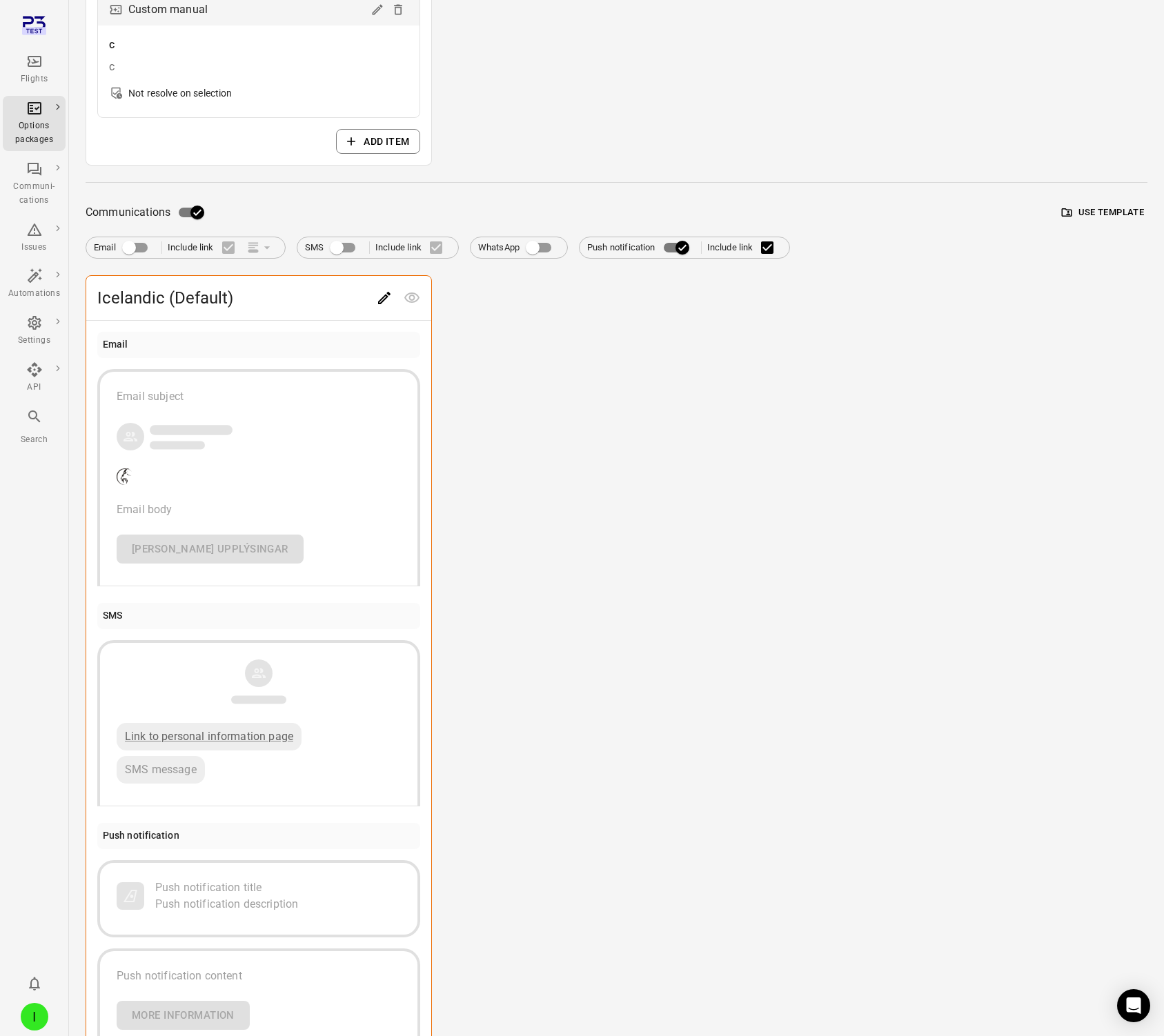
click at [989, 210] on button "Use template" at bounding box center [1103, 212] width 89 height 22
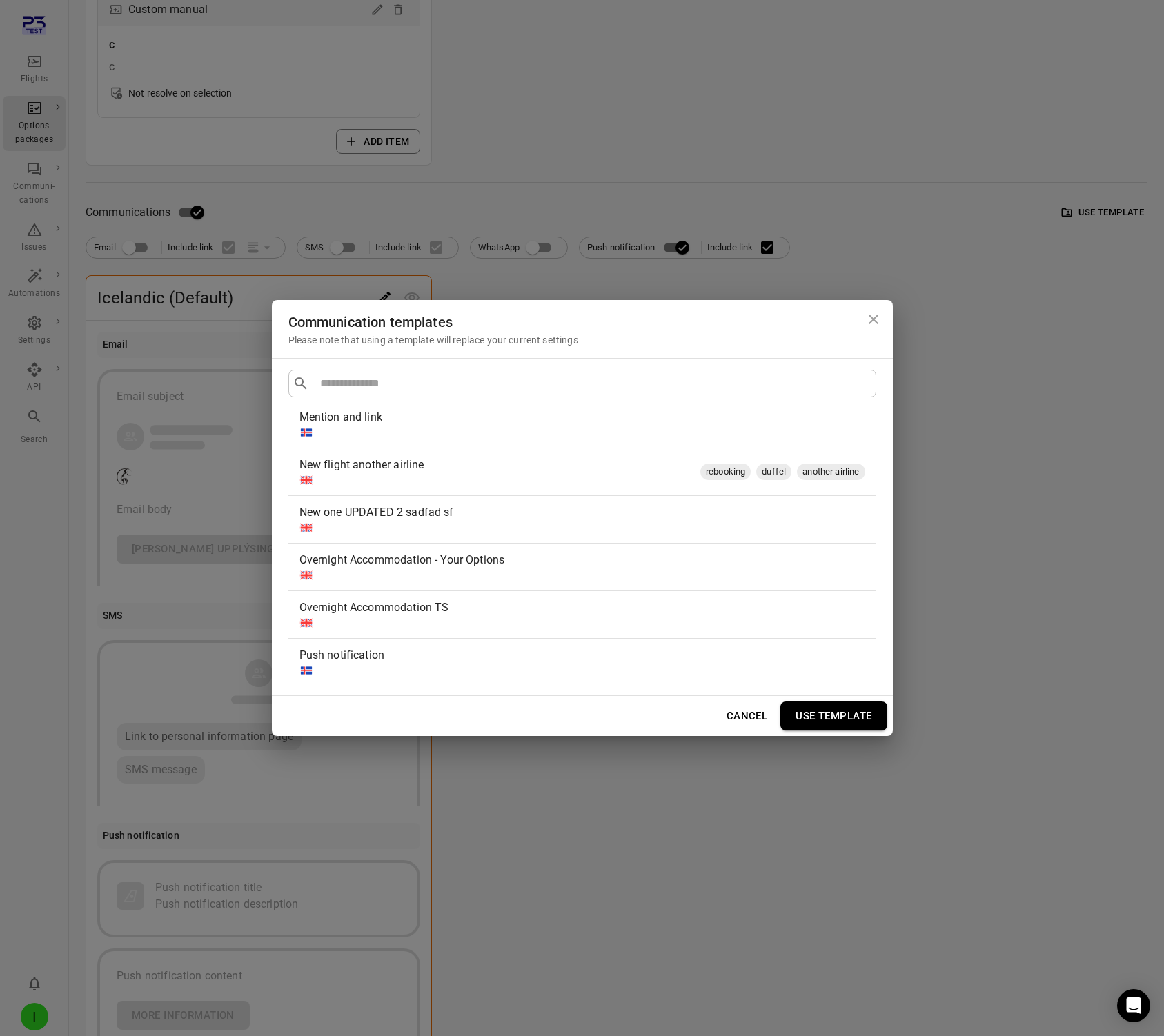
scroll to position [557, 0]
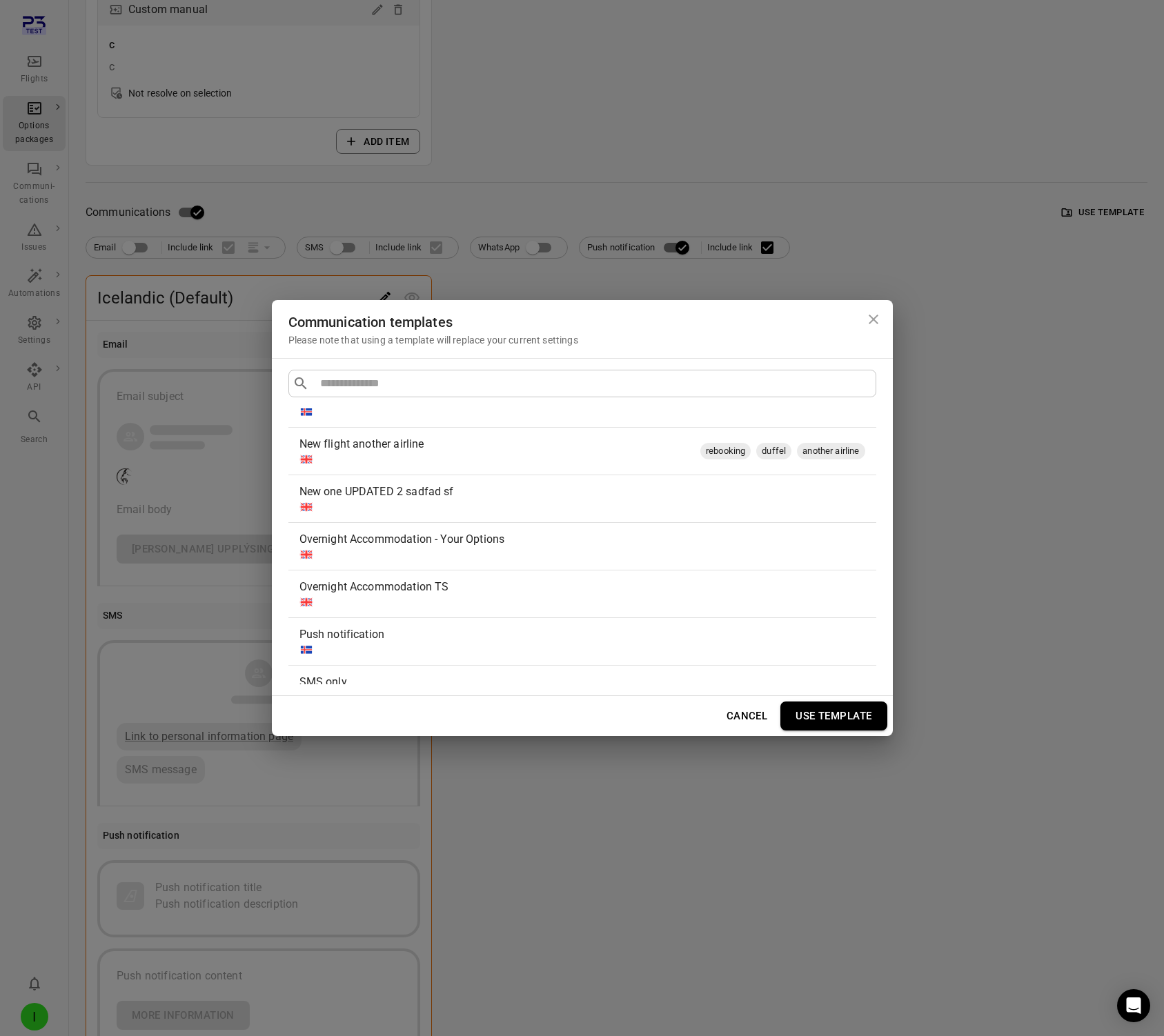
click at [416, 642] on div "Push notification" at bounding box center [579, 635] width 561 height 17
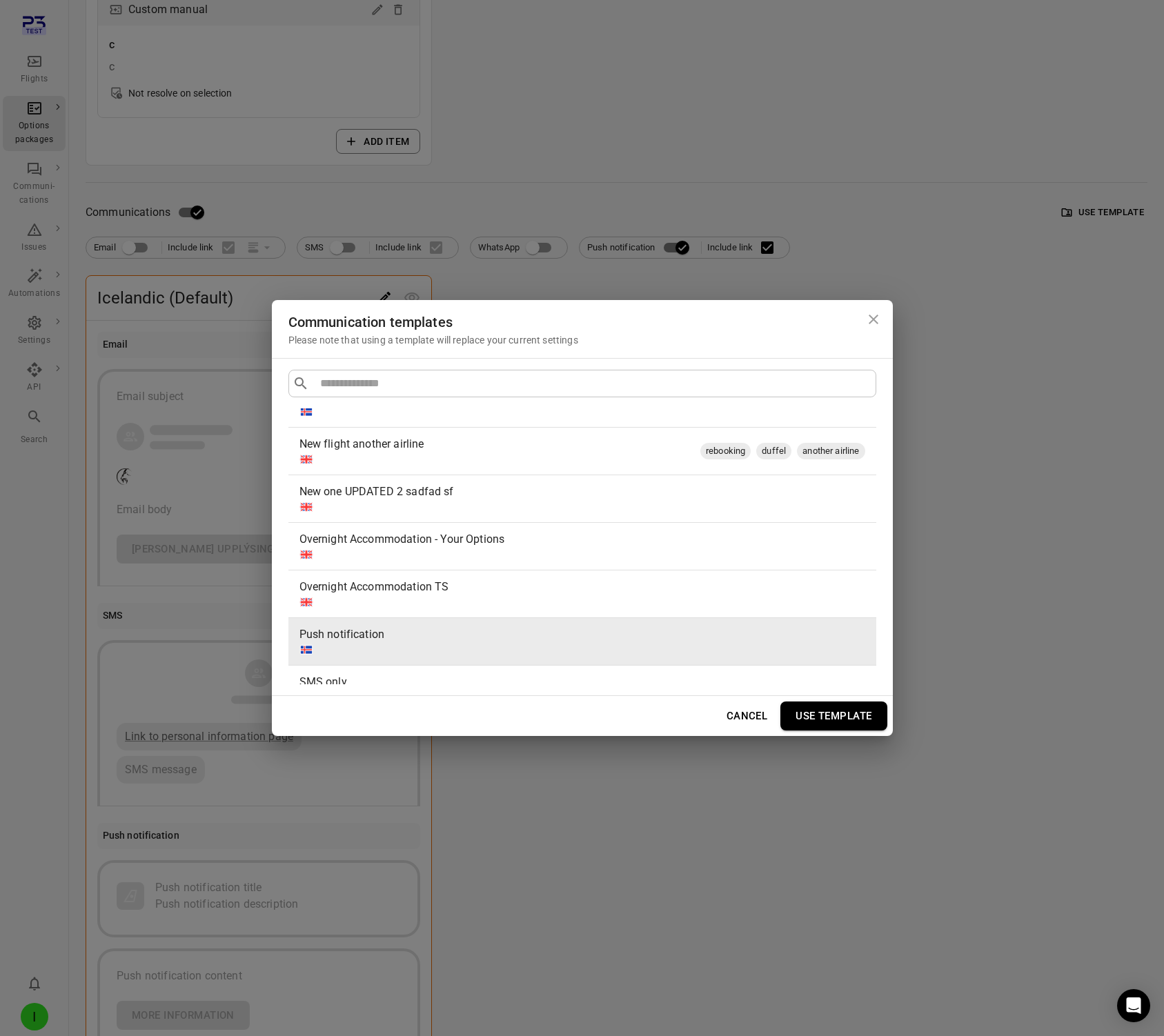
click at [821, 716] on button "Use template" at bounding box center [833, 716] width 106 height 29
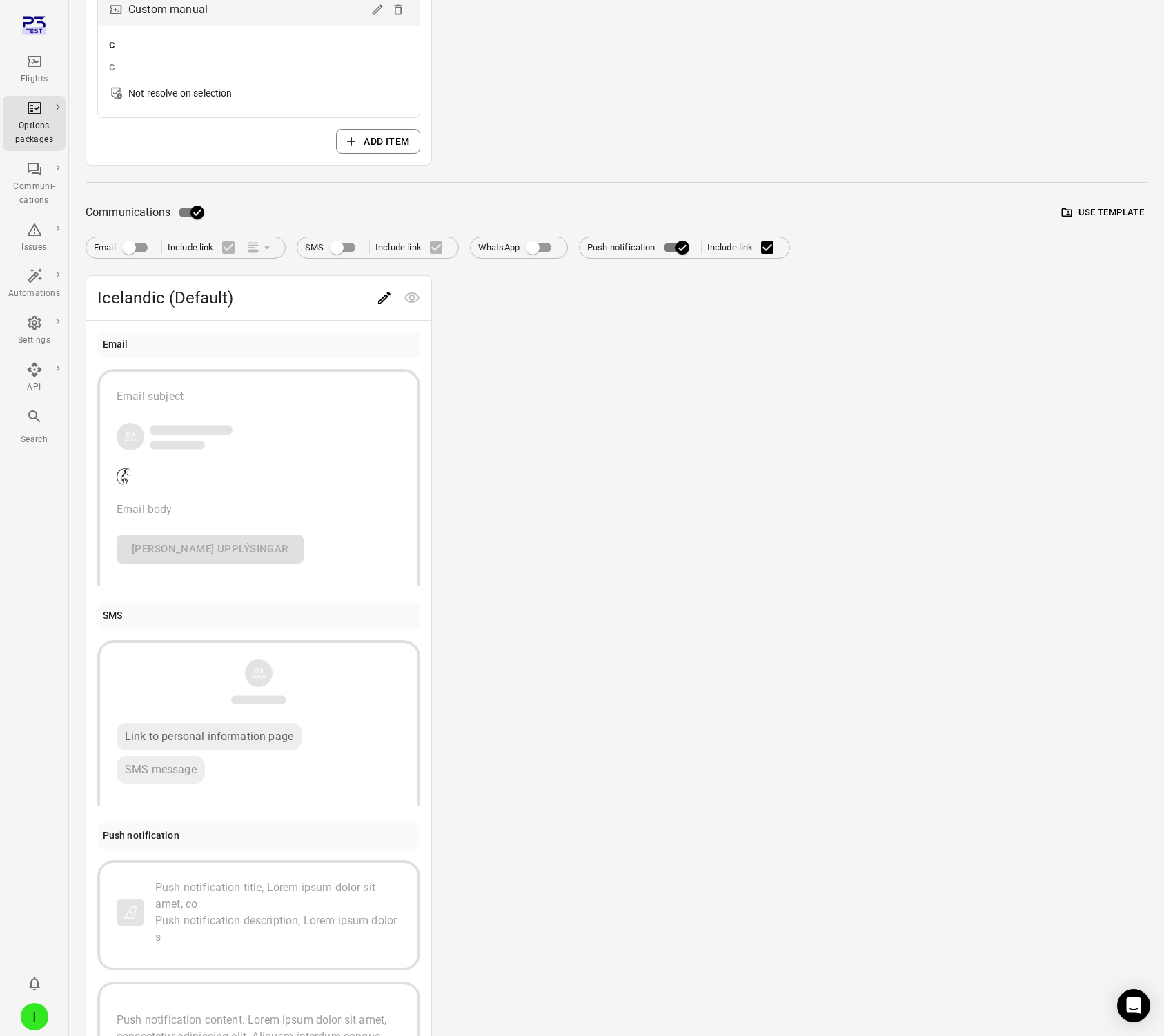
scroll to position [0, 0]
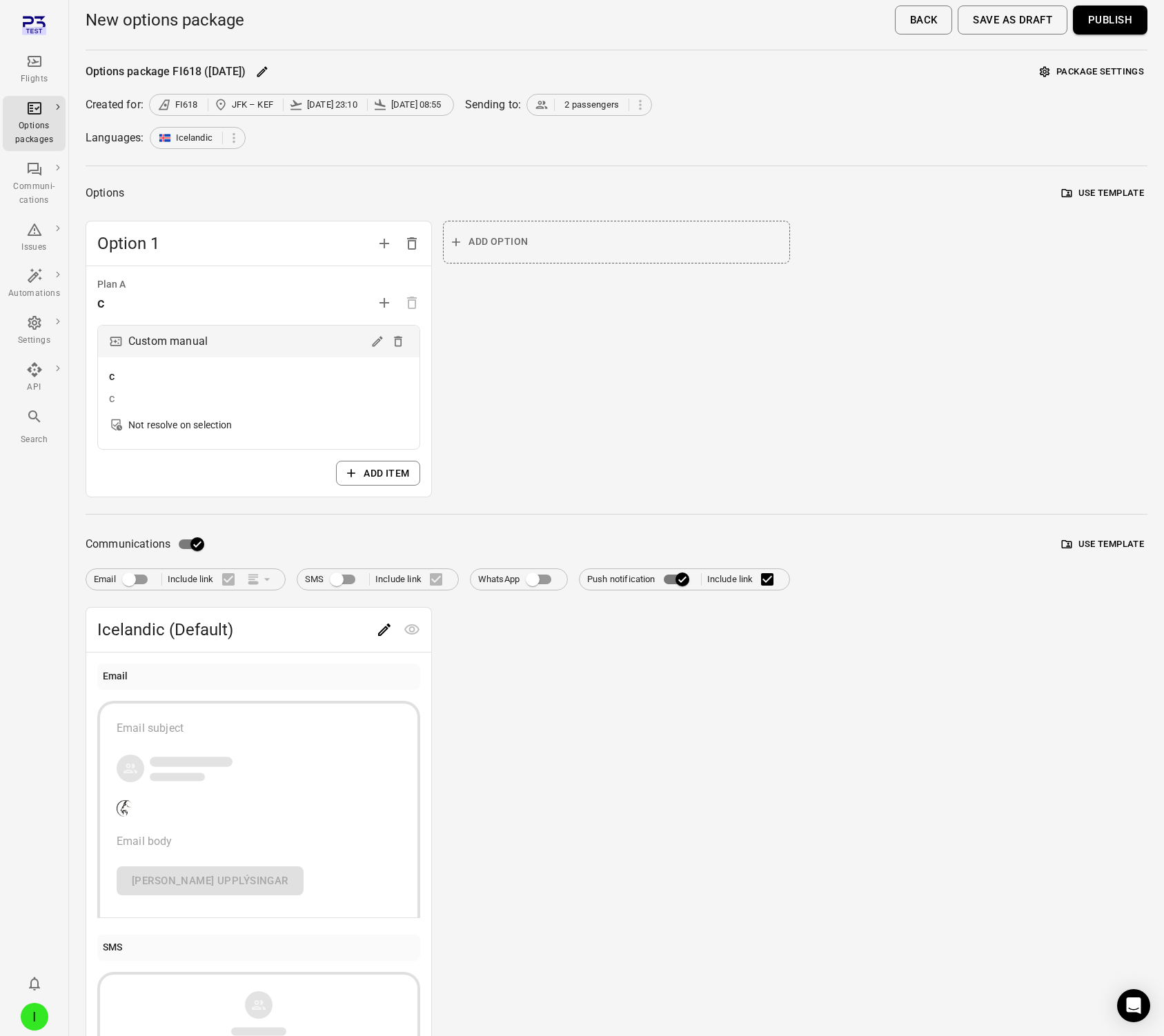
click at [989, 27] on button "Save as draft" at bounding box center [1013, 20] width 109 height 29
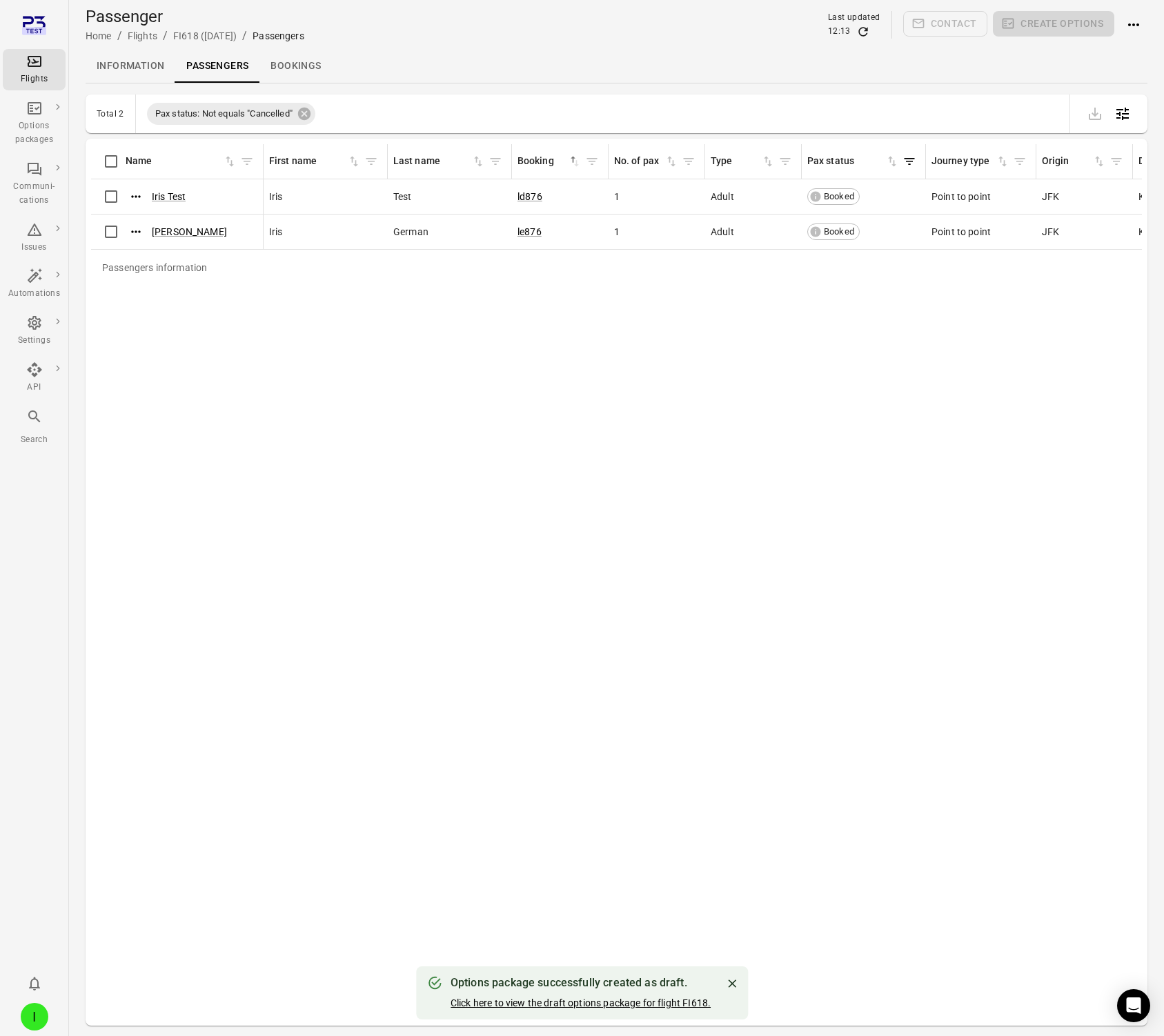
click at [500, 1001] on button "Click here to view the draft options package for flight FI618." at bounding box center [580, 1003] width 260 height 14
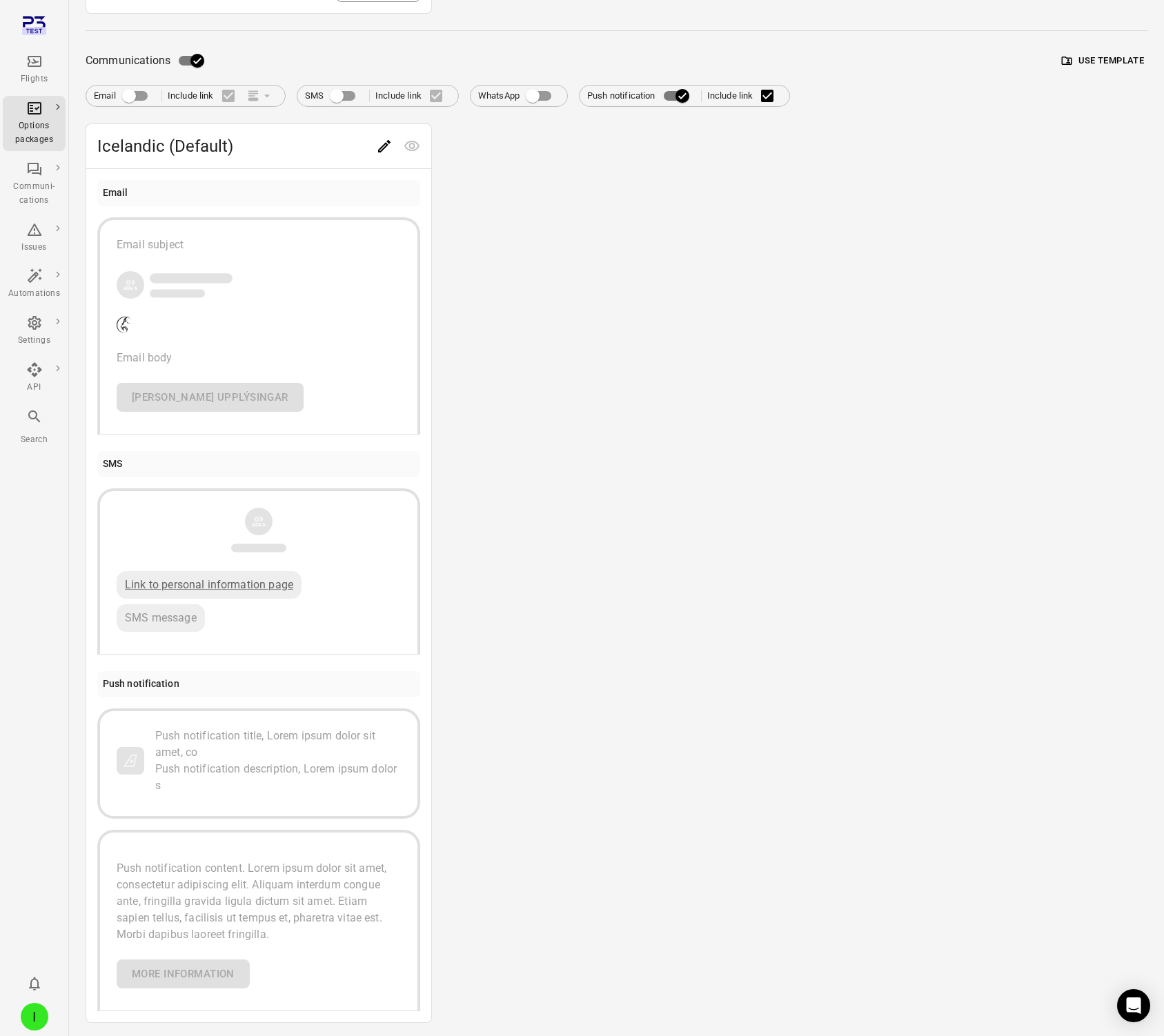
scroll to position [526, 0]
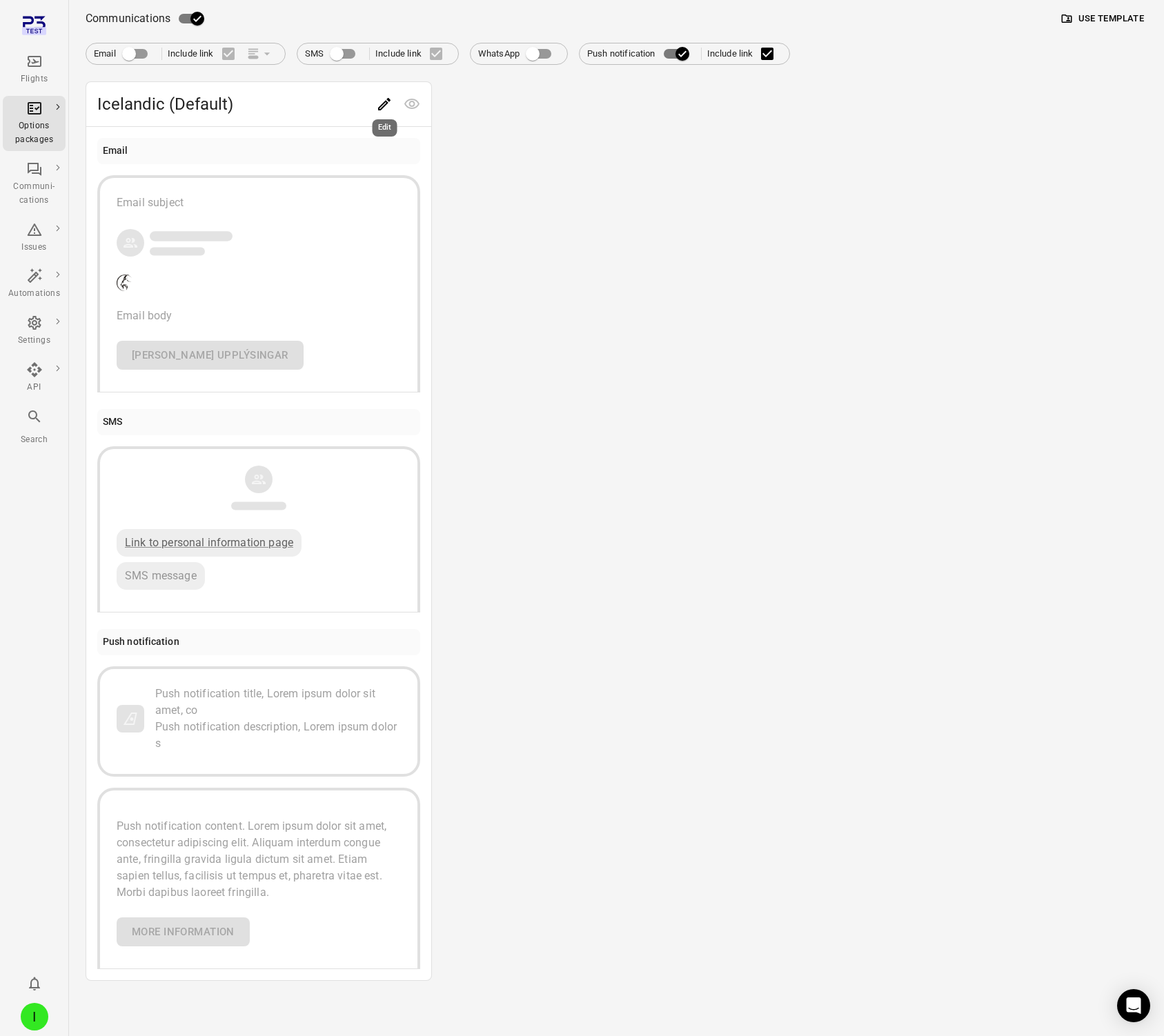
click at [381, 101] on icon "Edit" at bounding box center [384, 104] width 17 height 17
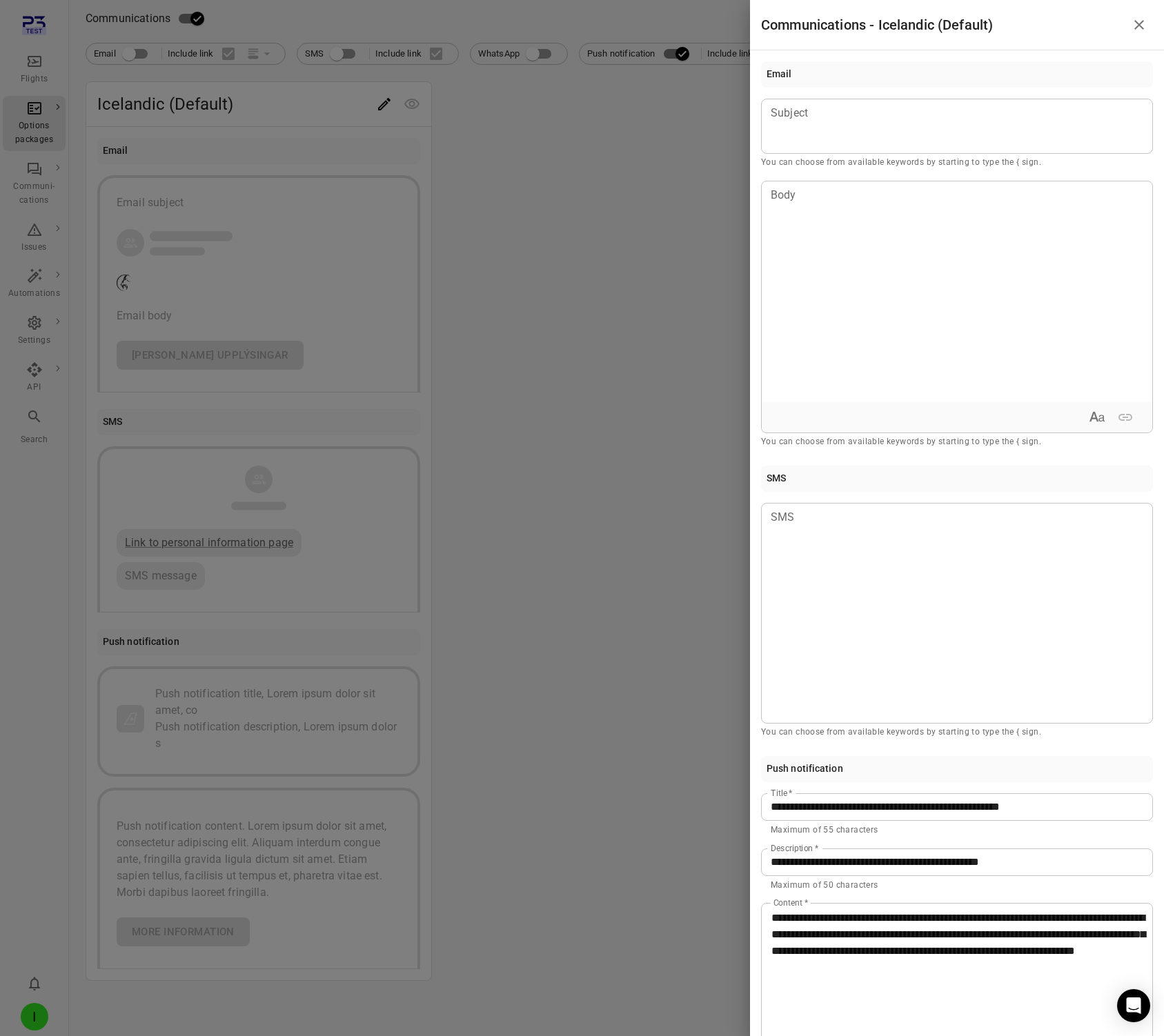
click at [631, 285] on div at bounding box center [582, 518] width 1164 height 1036
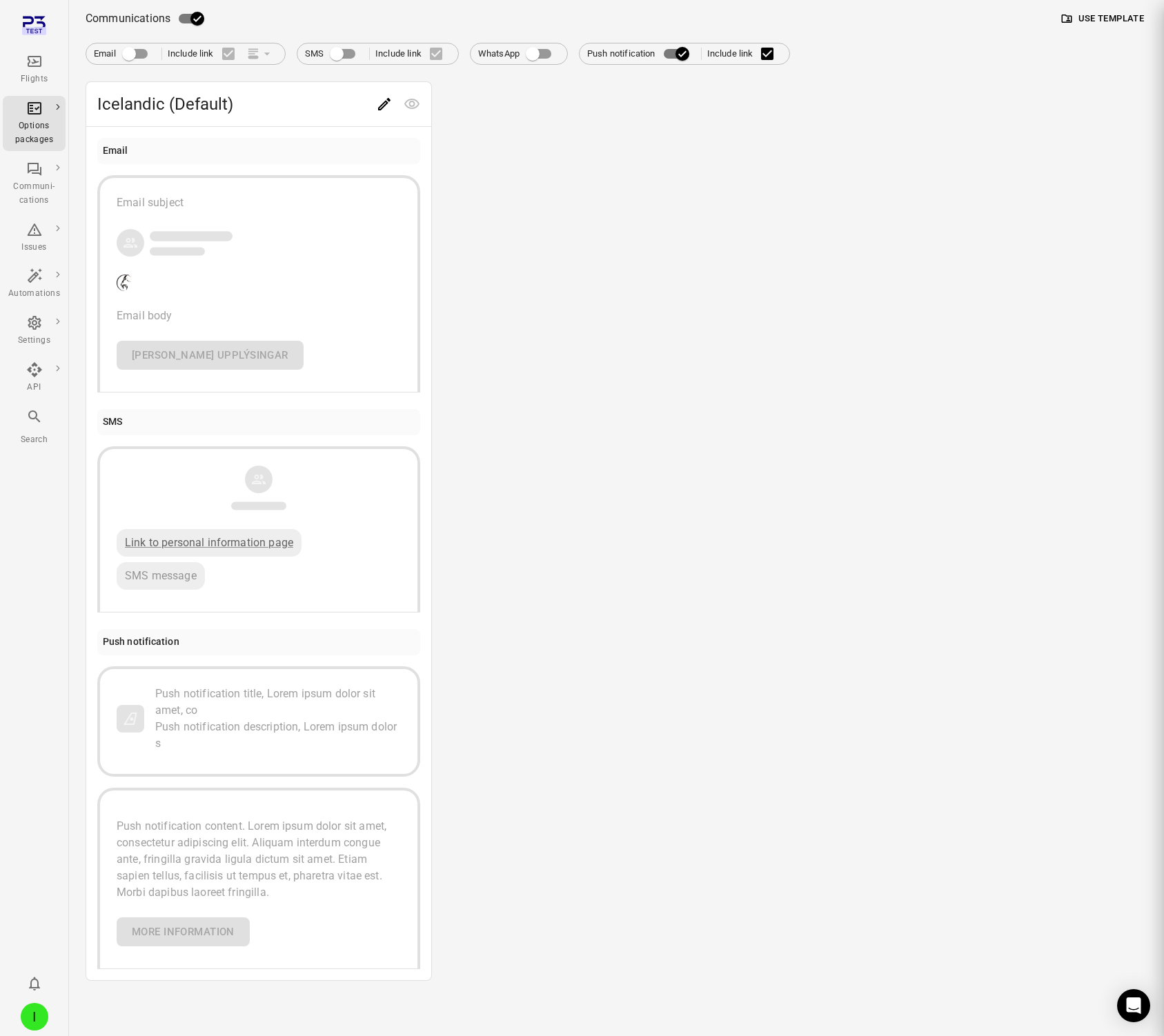
scroll to position [0, 0]
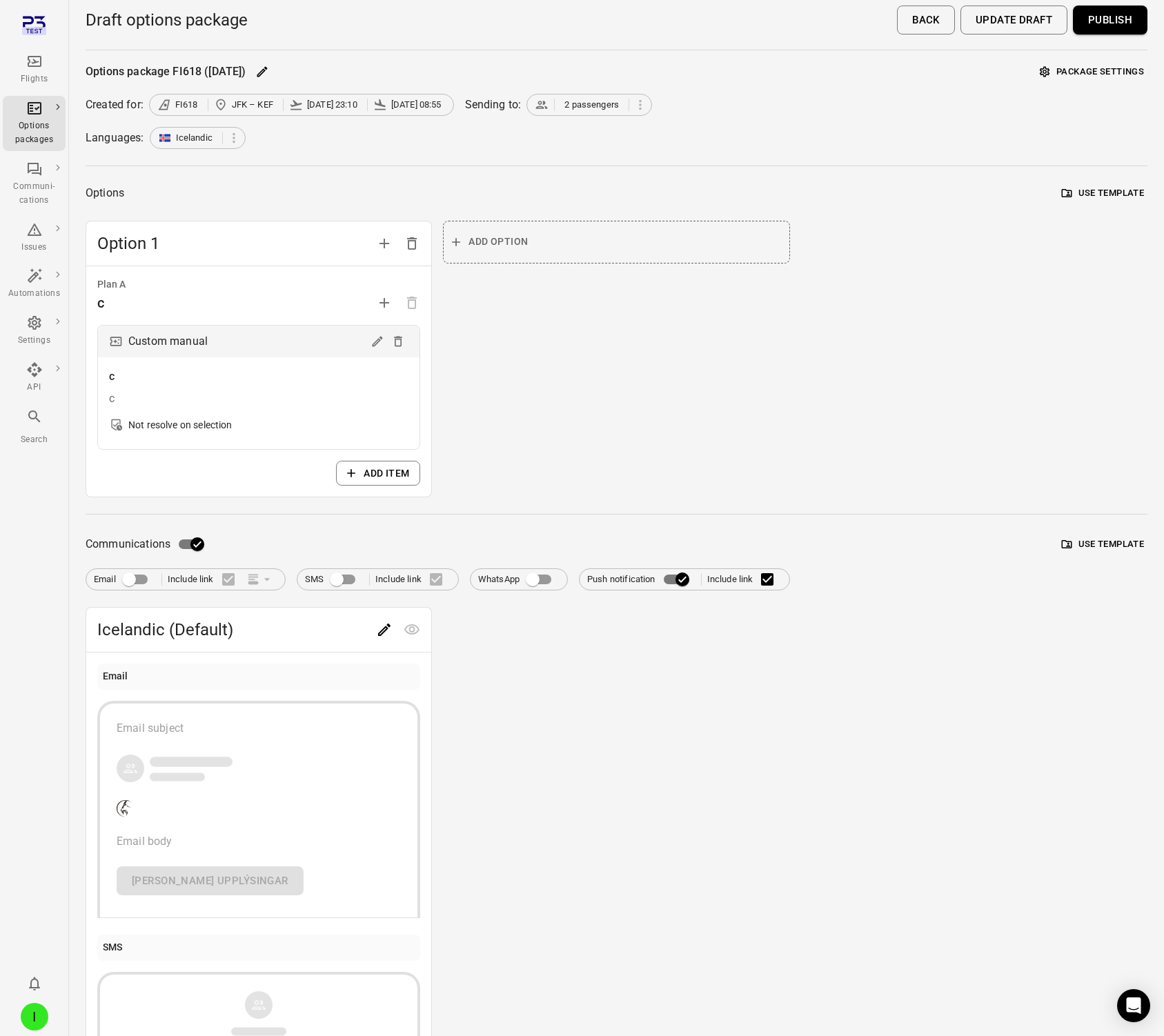
click at [989, 22] on button "Publish" at bounding box center [1110, 20] width 75 height 29
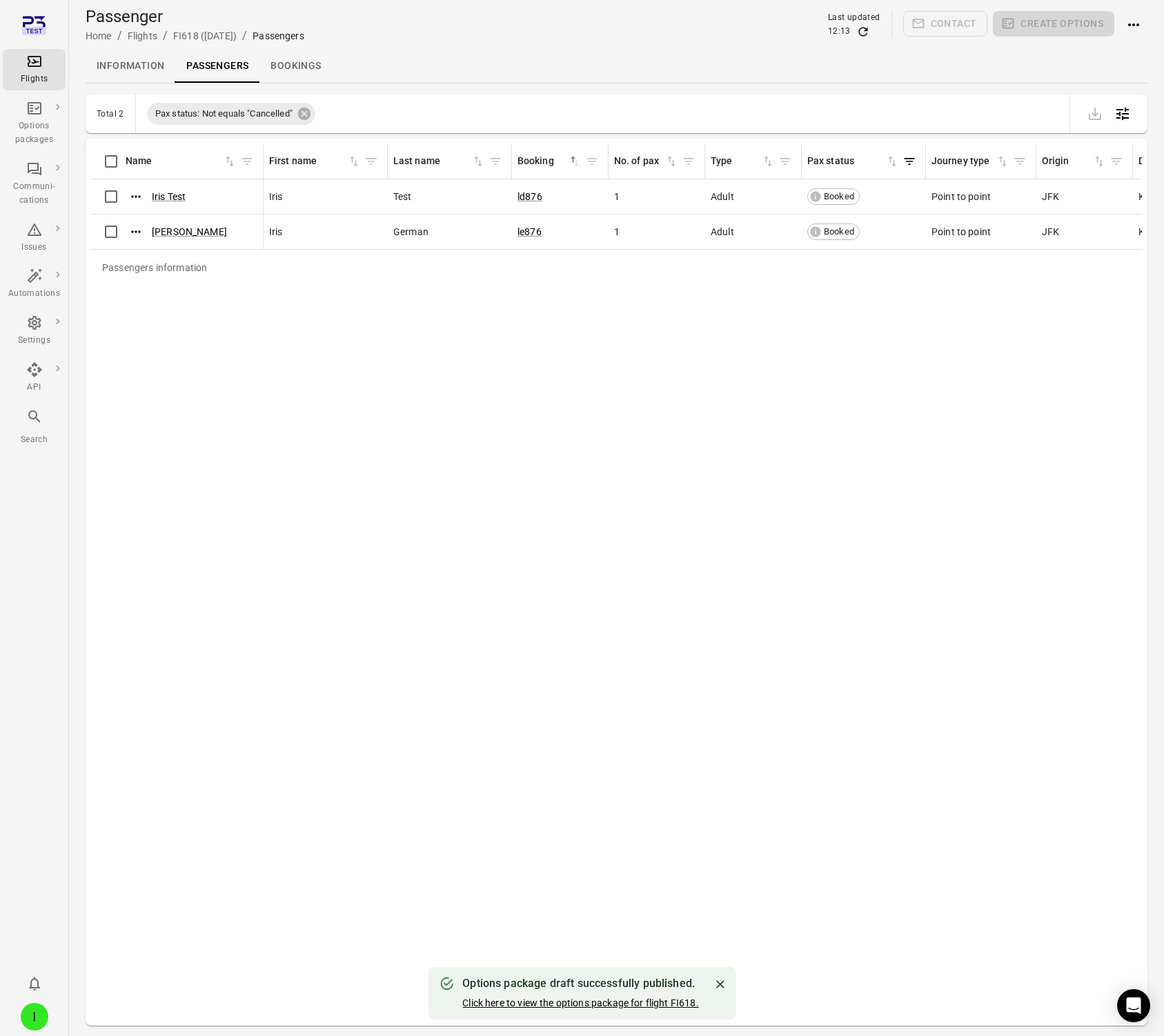
click at [599, 1001] on link "Click here to view the options package for flight FI618." at bounding box center [580, 1003] width 236 height 11
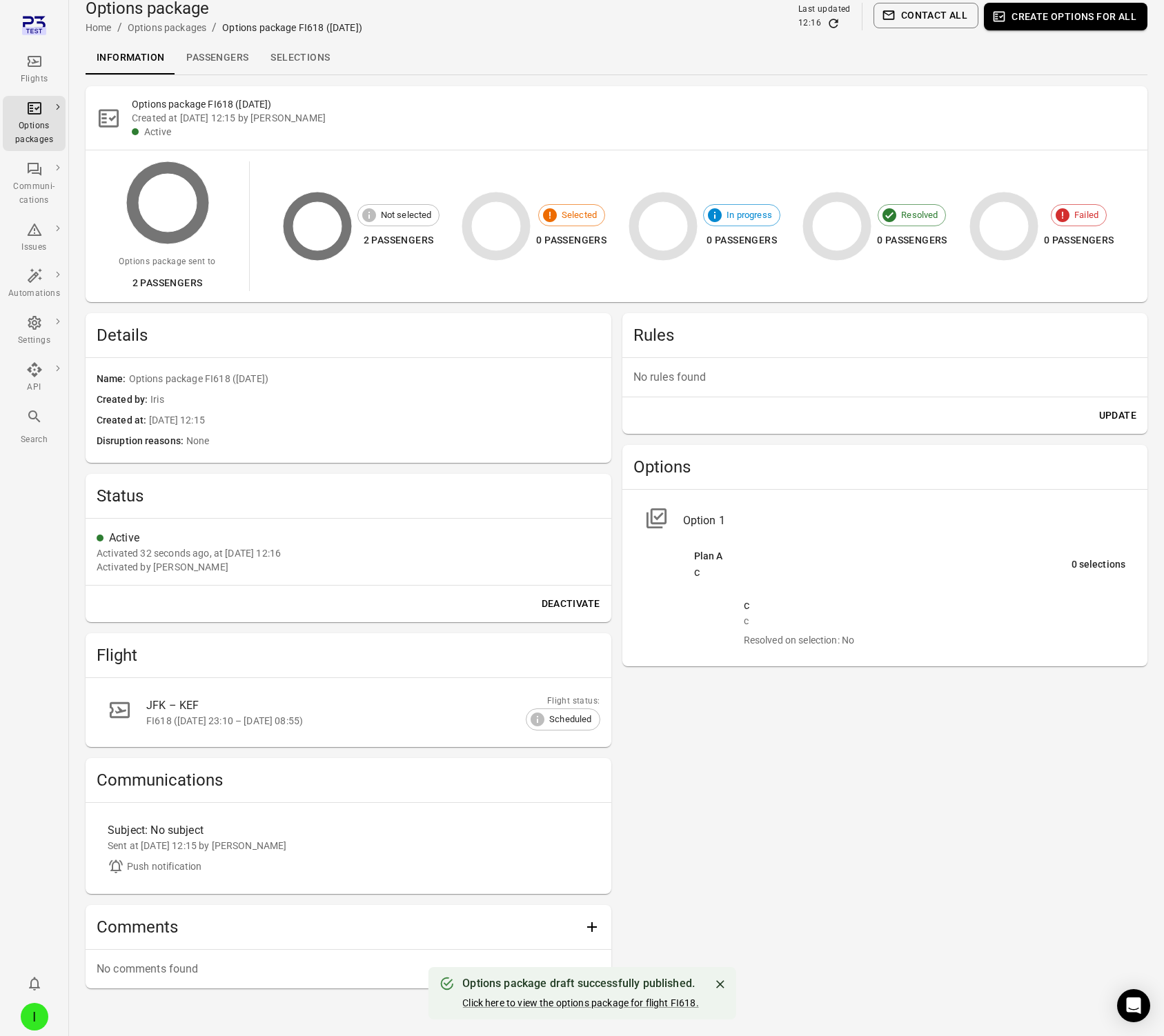
scroll to position [68, 0]
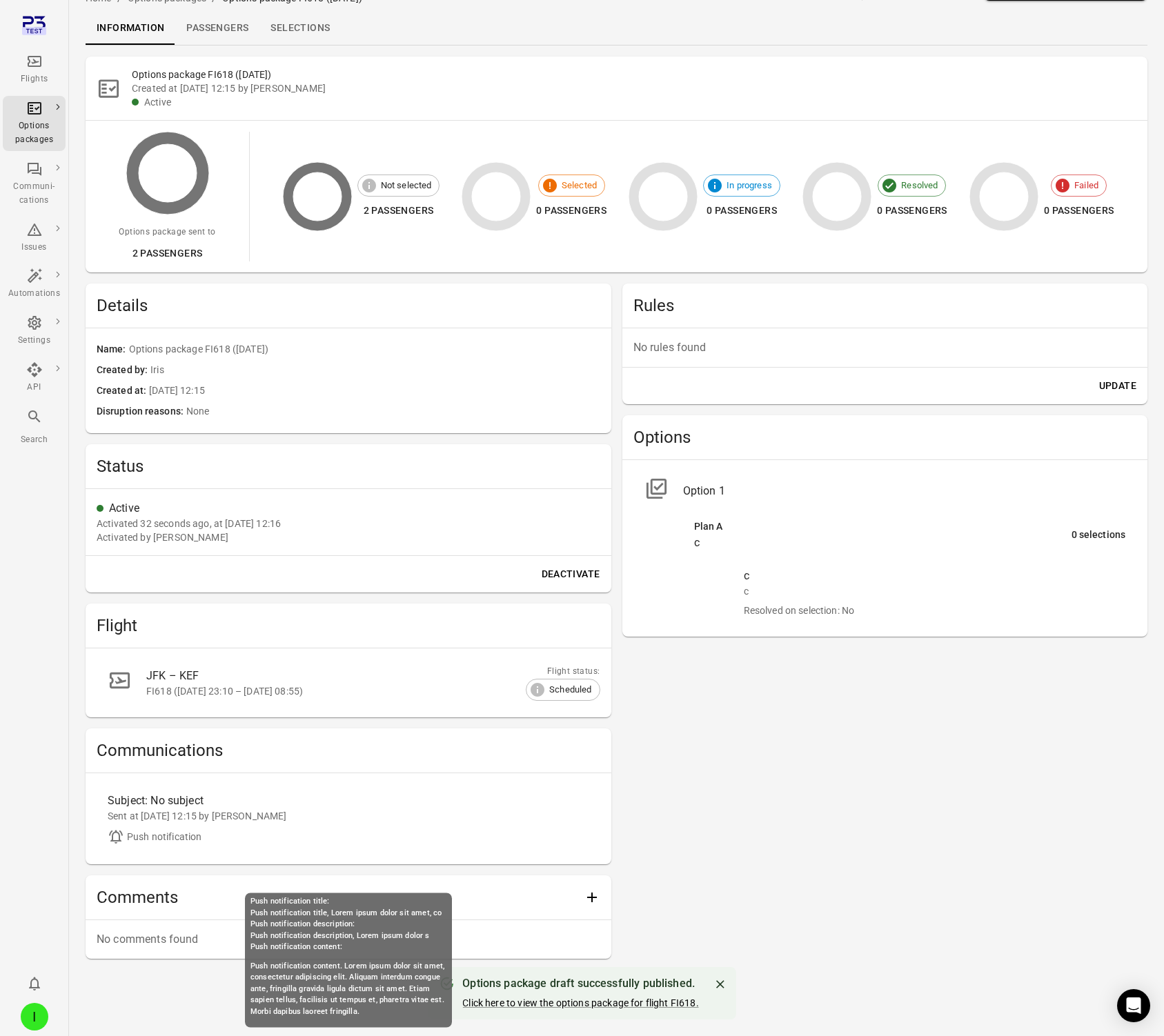
click at [170, 813] on div "Sent at 2 Oct 2025 12:15 by Iris" at bounding box center [348, 816] width 482 height 14
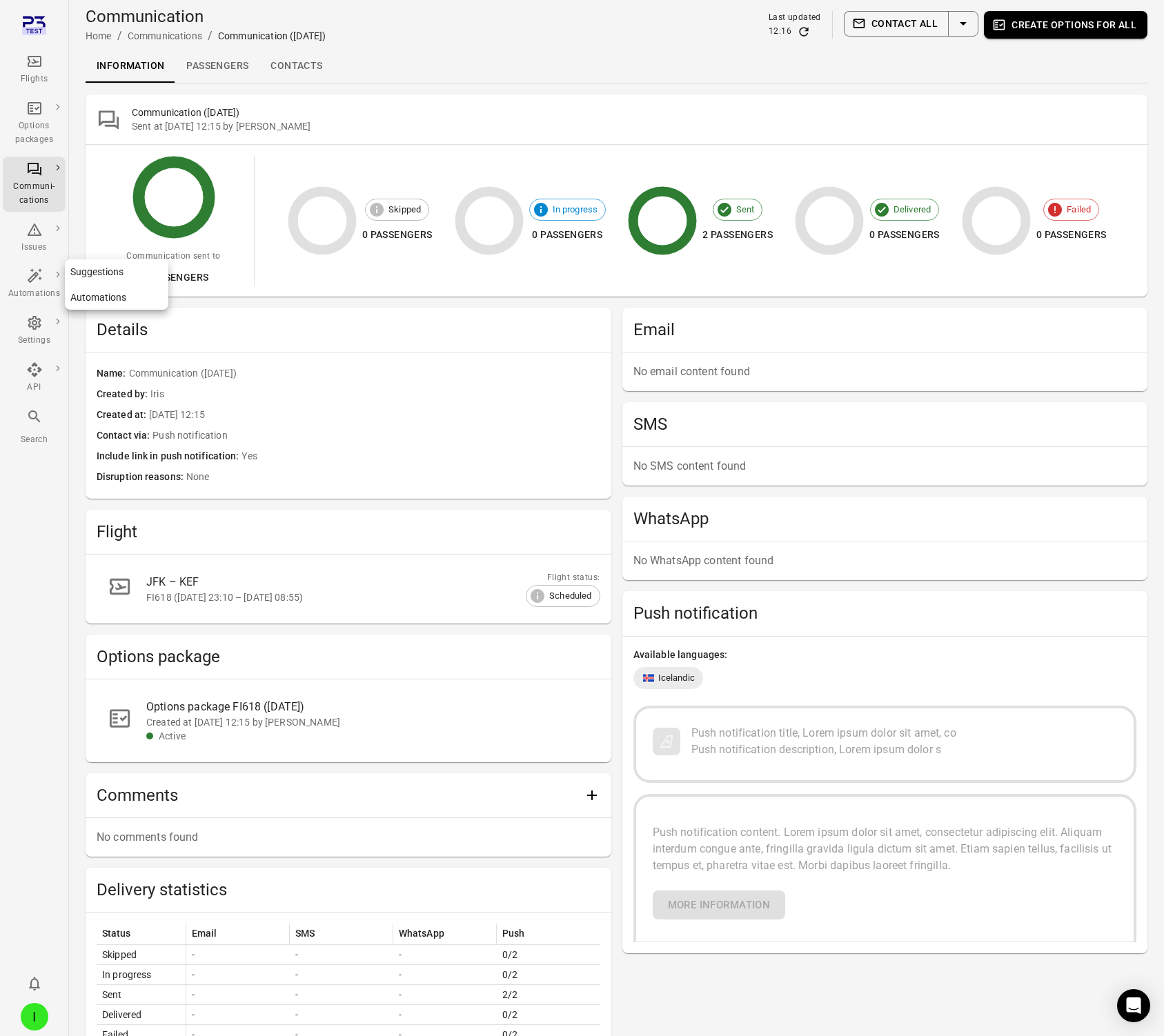
click at [71, 265] on main "Communication Home / Communications / Communication (02 Oct) Last updated 12:16…" at bounding box center [616, 624] width 1095 height 1249
click at [104, 212] on link "Communication templates" at bounding box center [127, 209] width 124 height 26
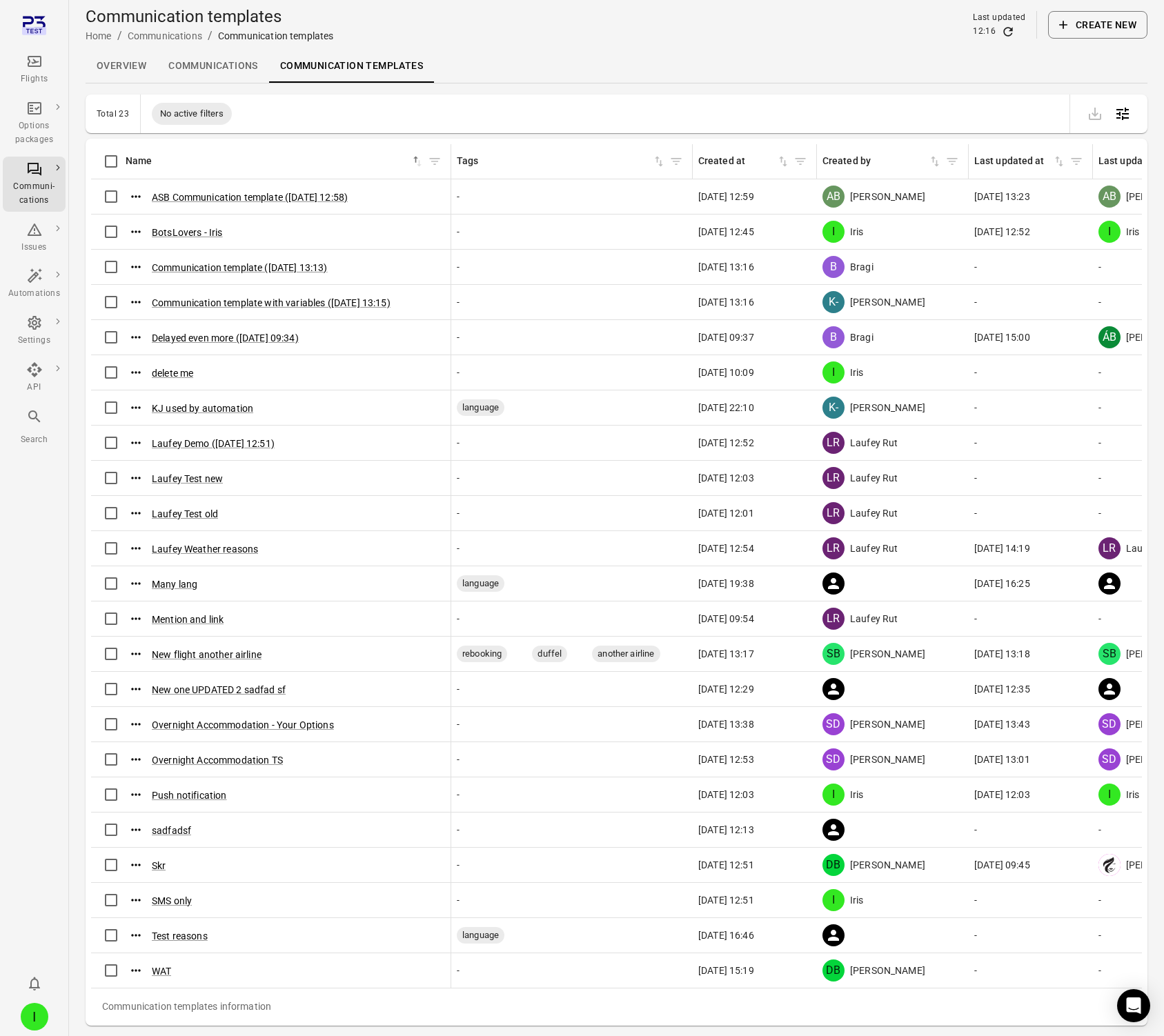
scroll to position [4, 0]
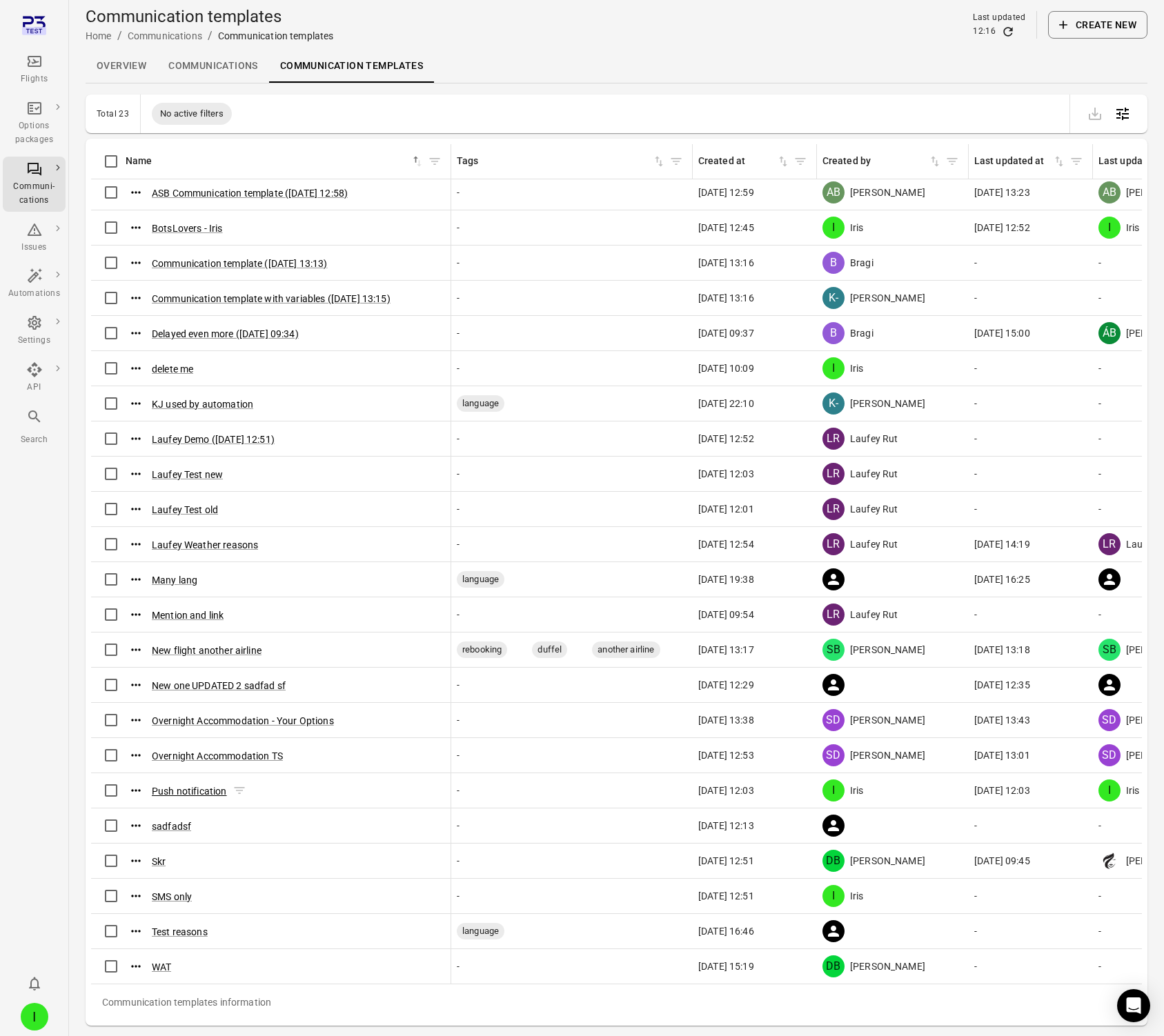
click at [204, 789] on button "Push notification" at bounding box center [189, 791] width 75 height 14
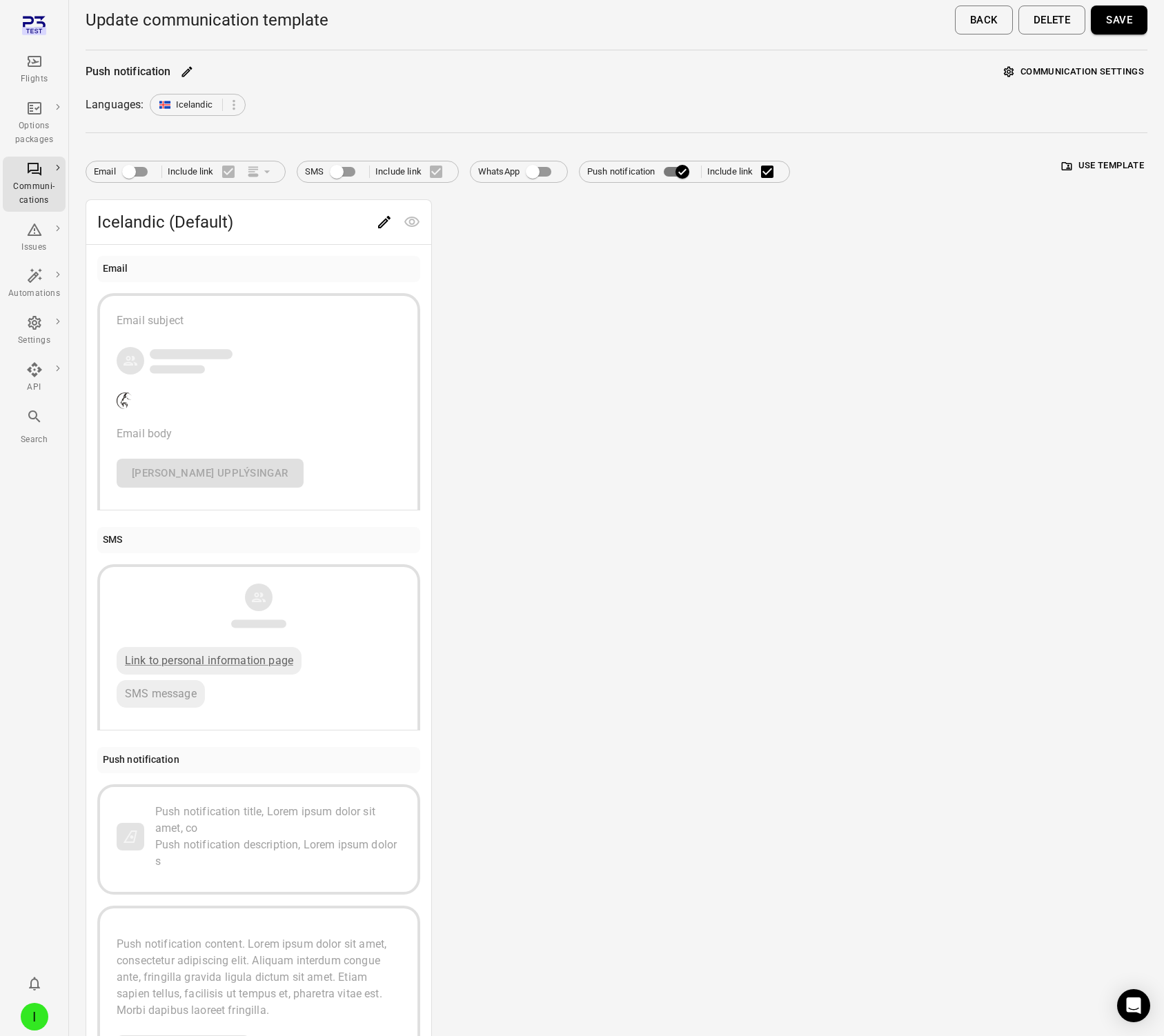
click at [989, 69] on button "Communication settings" at bounding box center [1074, 72] width 147 height 22
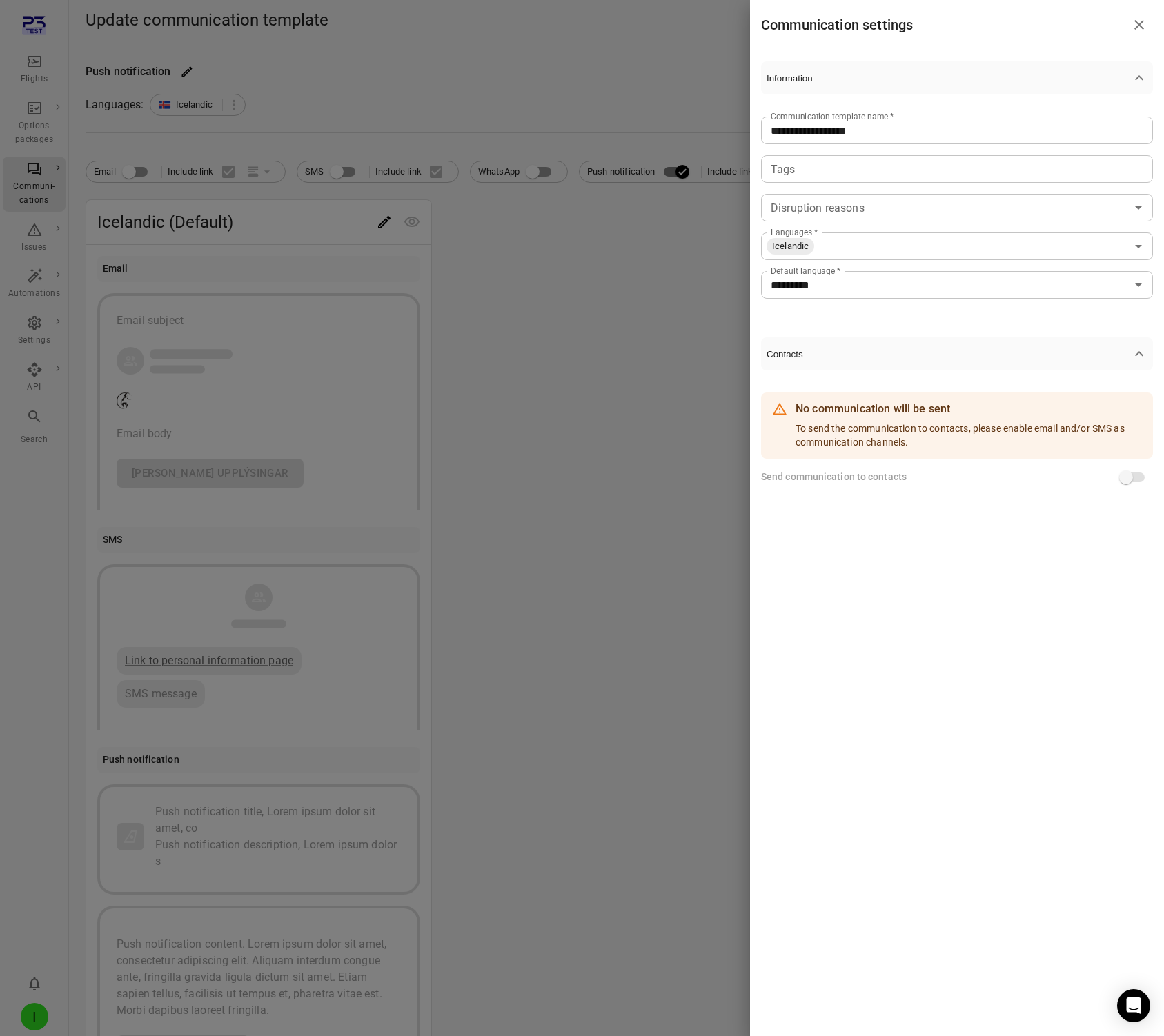
click at [895, 240] on input "Languages   *" at bounding box center [971, 246] width 311 height 19
type input "***"
click at [861, 268] on li "German" at bounding box center [956, 278] width 392 height 25
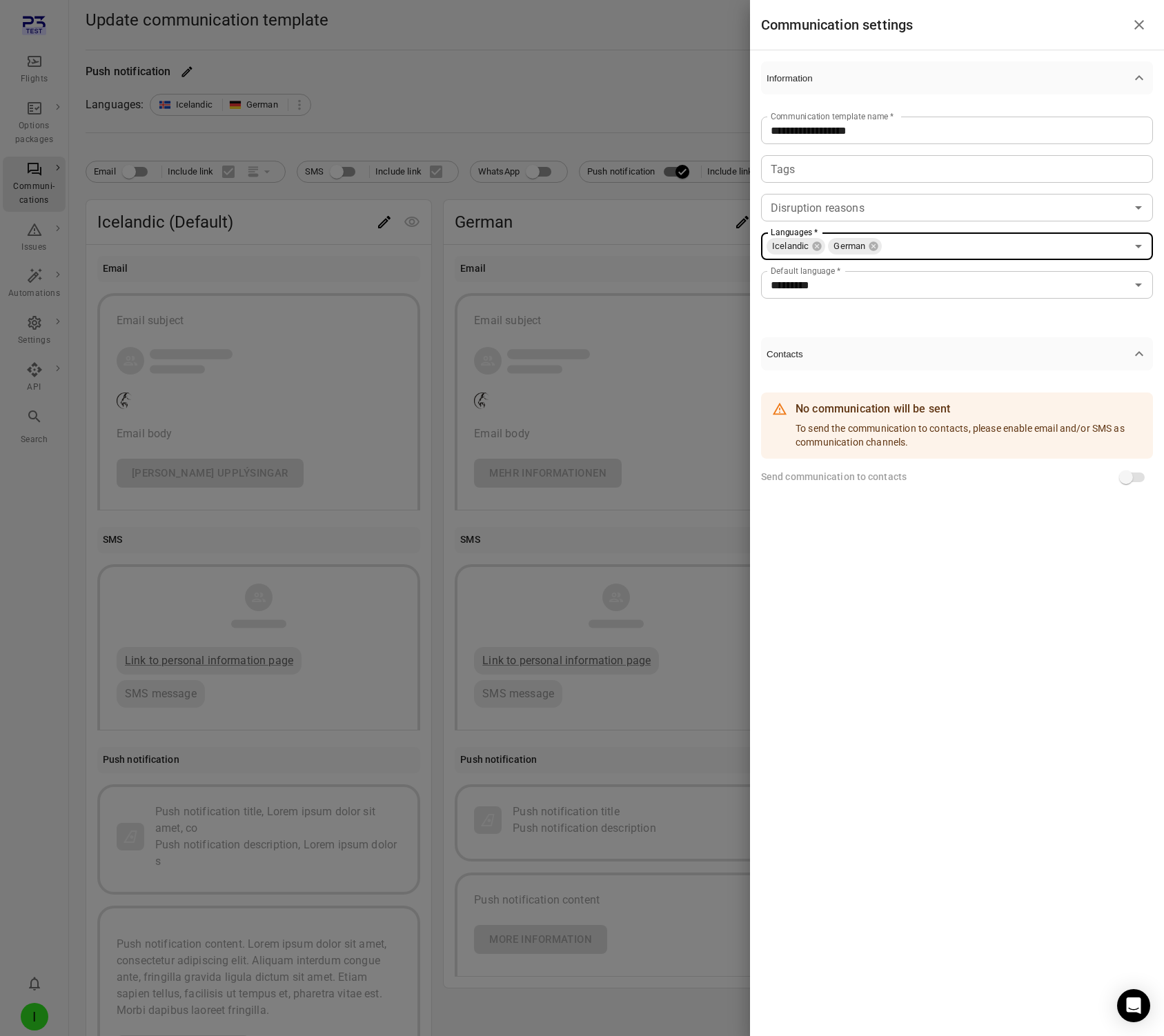
click at [586, 66] on div at bounding box center [582, 518] width 1164 height 1036
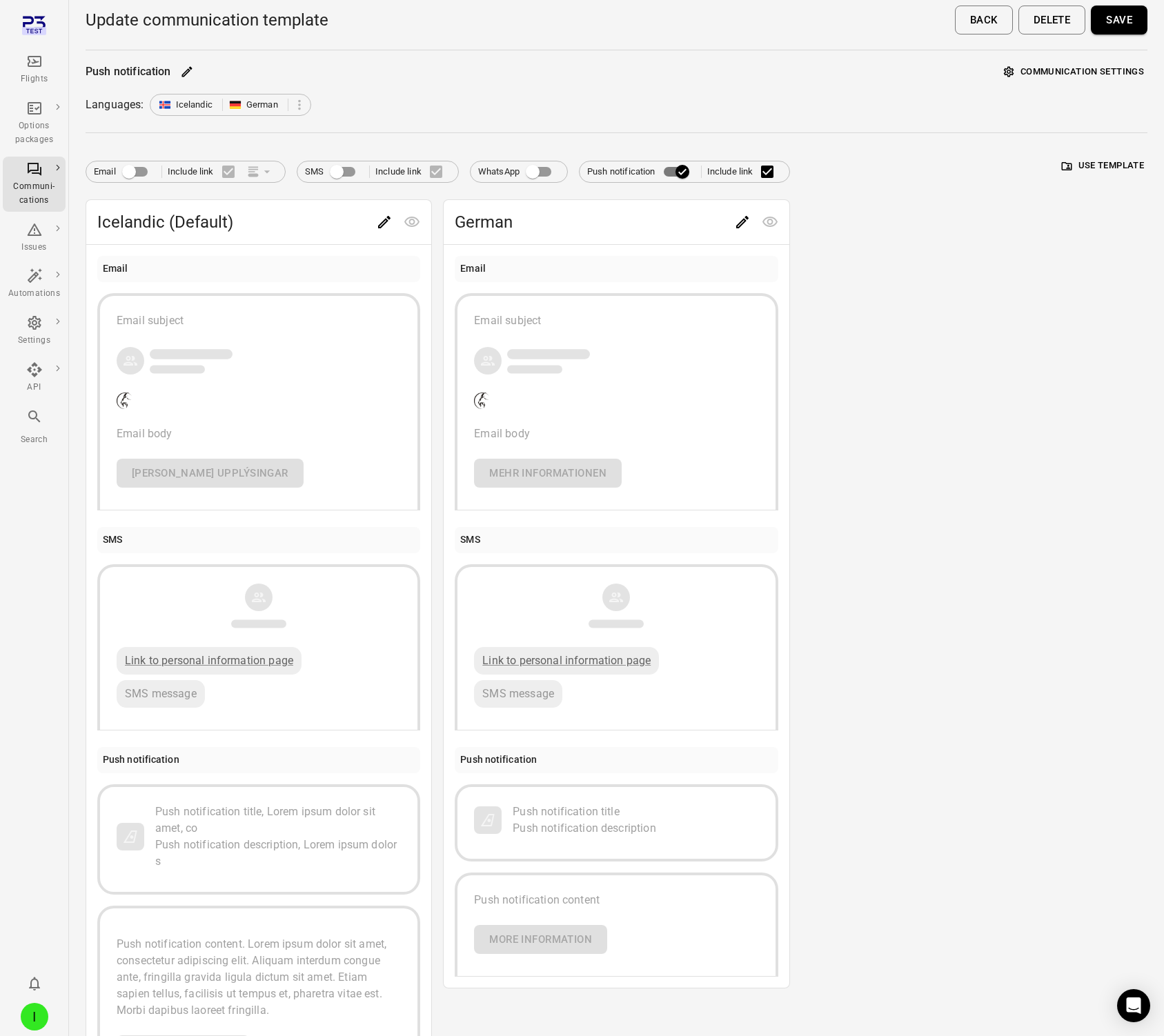
click at [739, 226] on icon "Edit" at bounding box center [742, 221] width 12 height 12
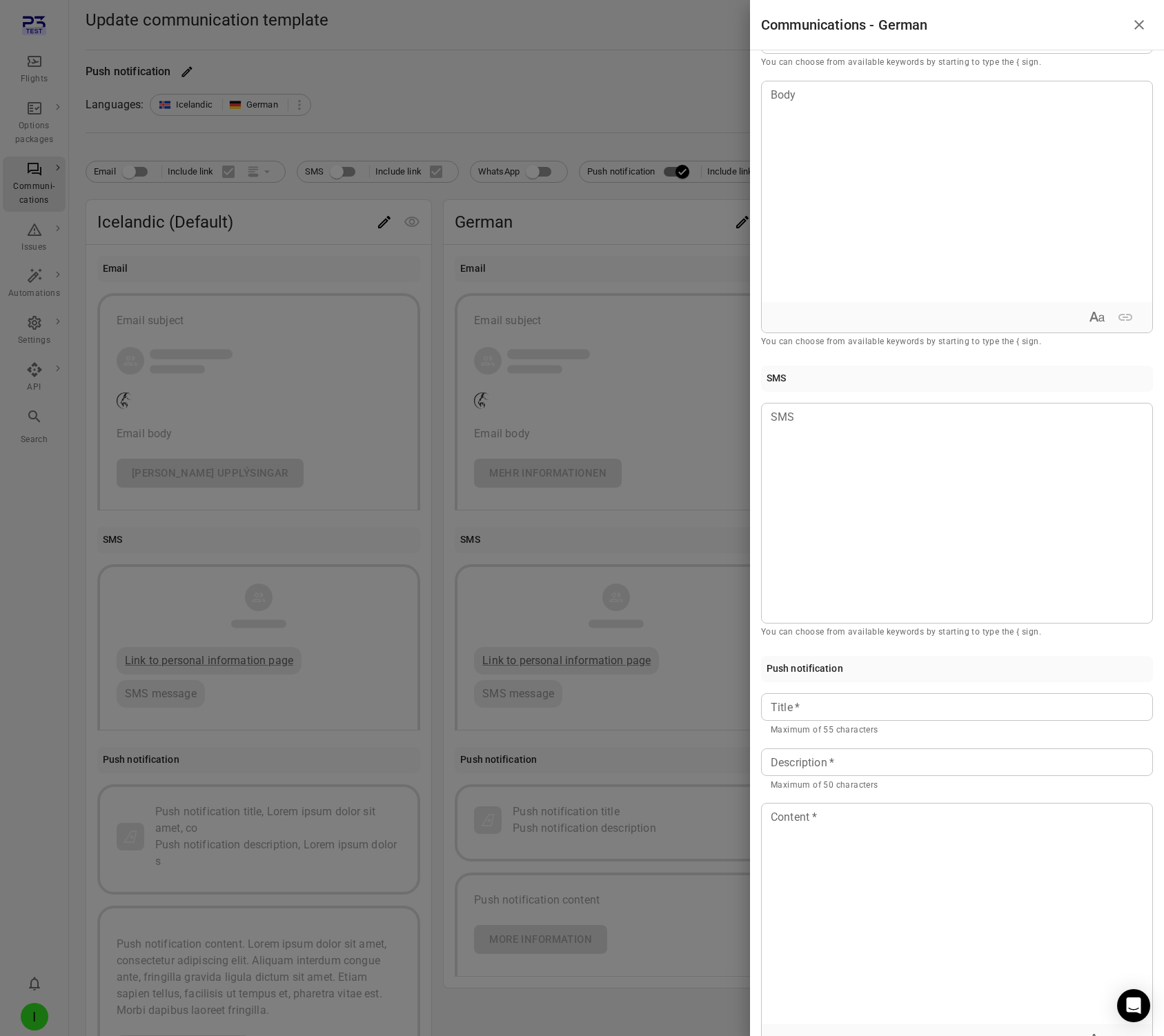
scroll to position [146, 0]
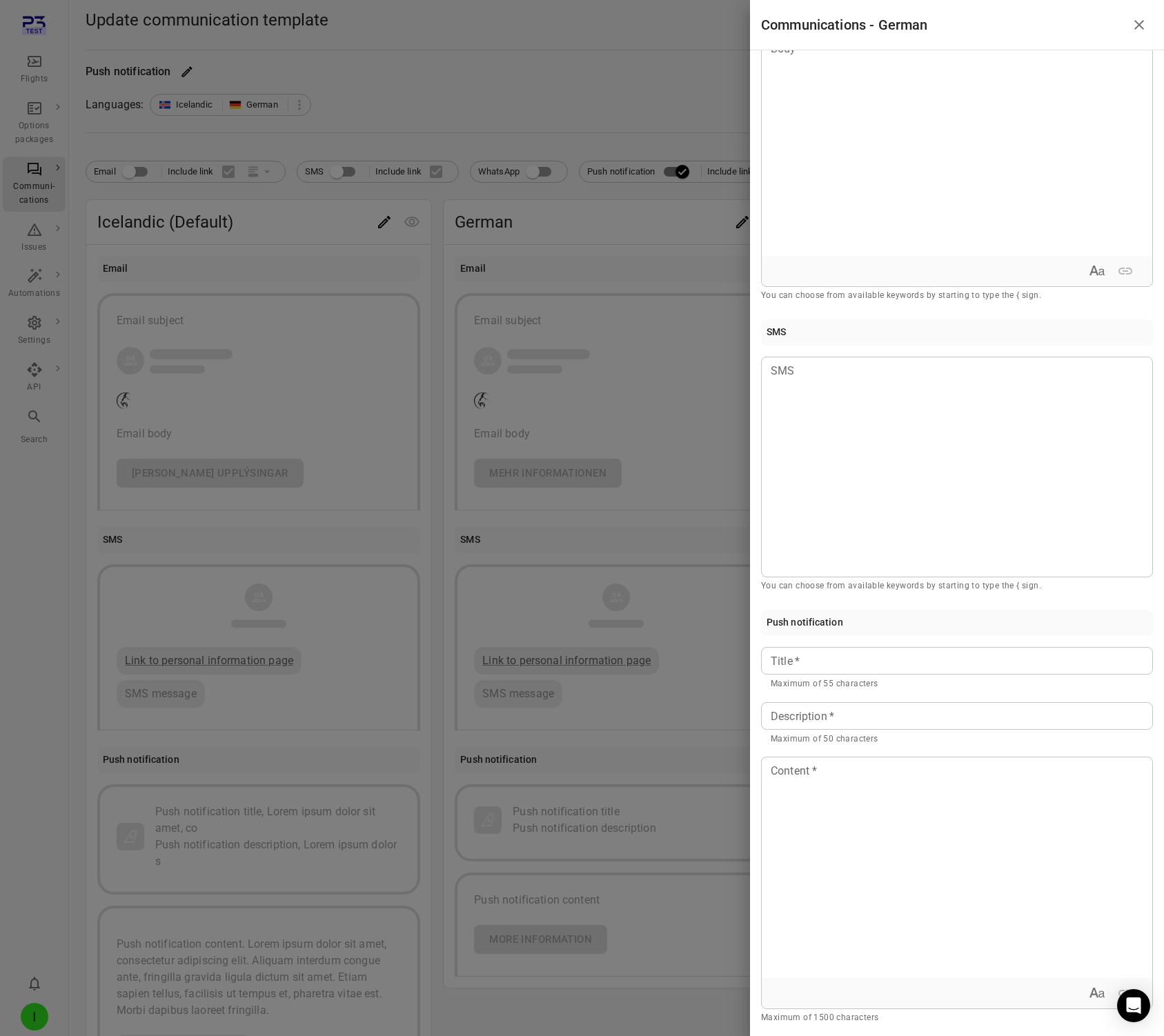
click at [833, 657] on input "Title   *" at bounding box center [956, 661] width 392 height 27
type input "******"
click at [819, 711] on div "Description   * Description   * Maximum of 50 characters" at bounding box center [956, 724] width 392 height 44
type input "******"
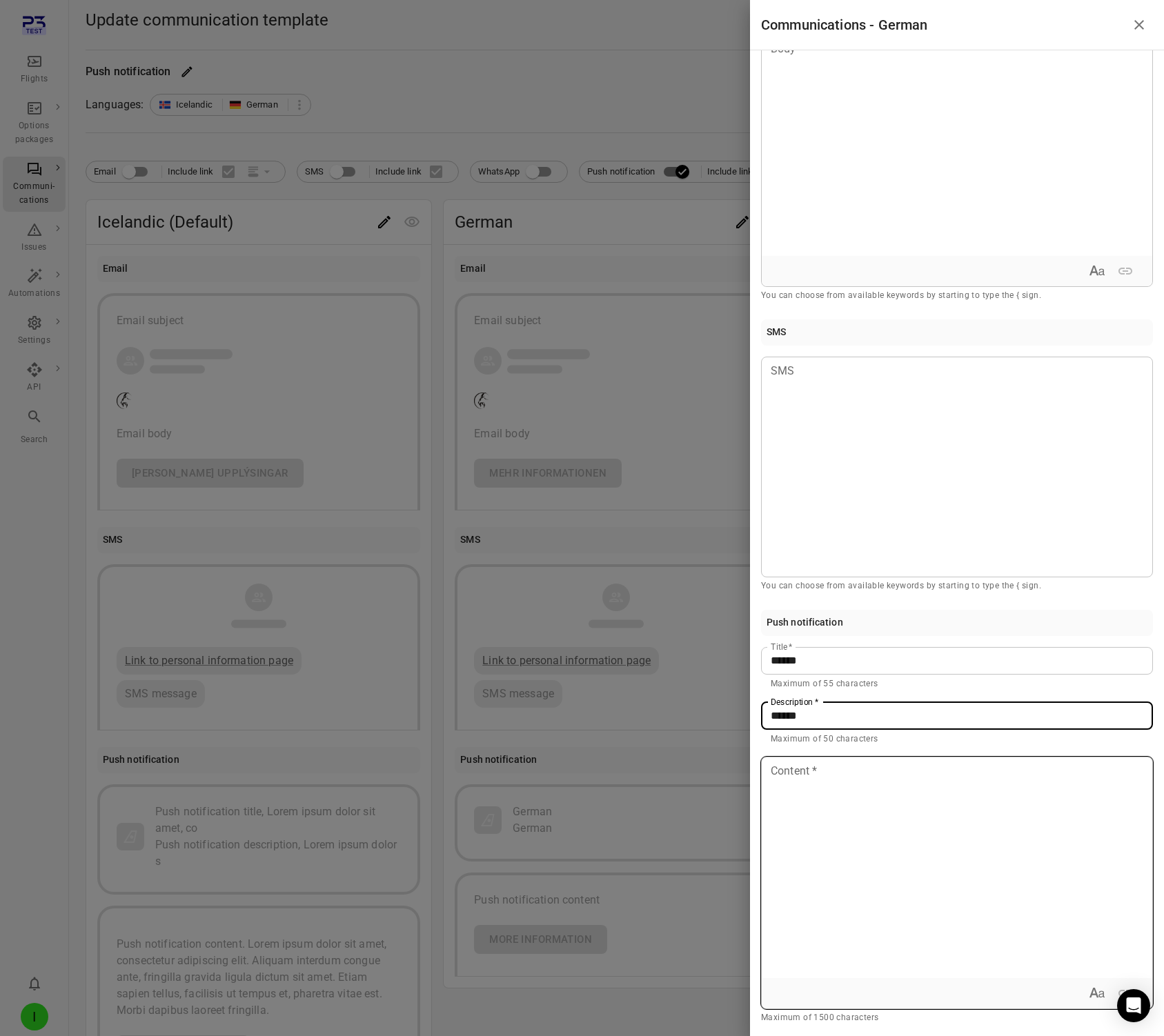
click at [805, 797] on div at bounding box center [957, 868] width 391 height 220
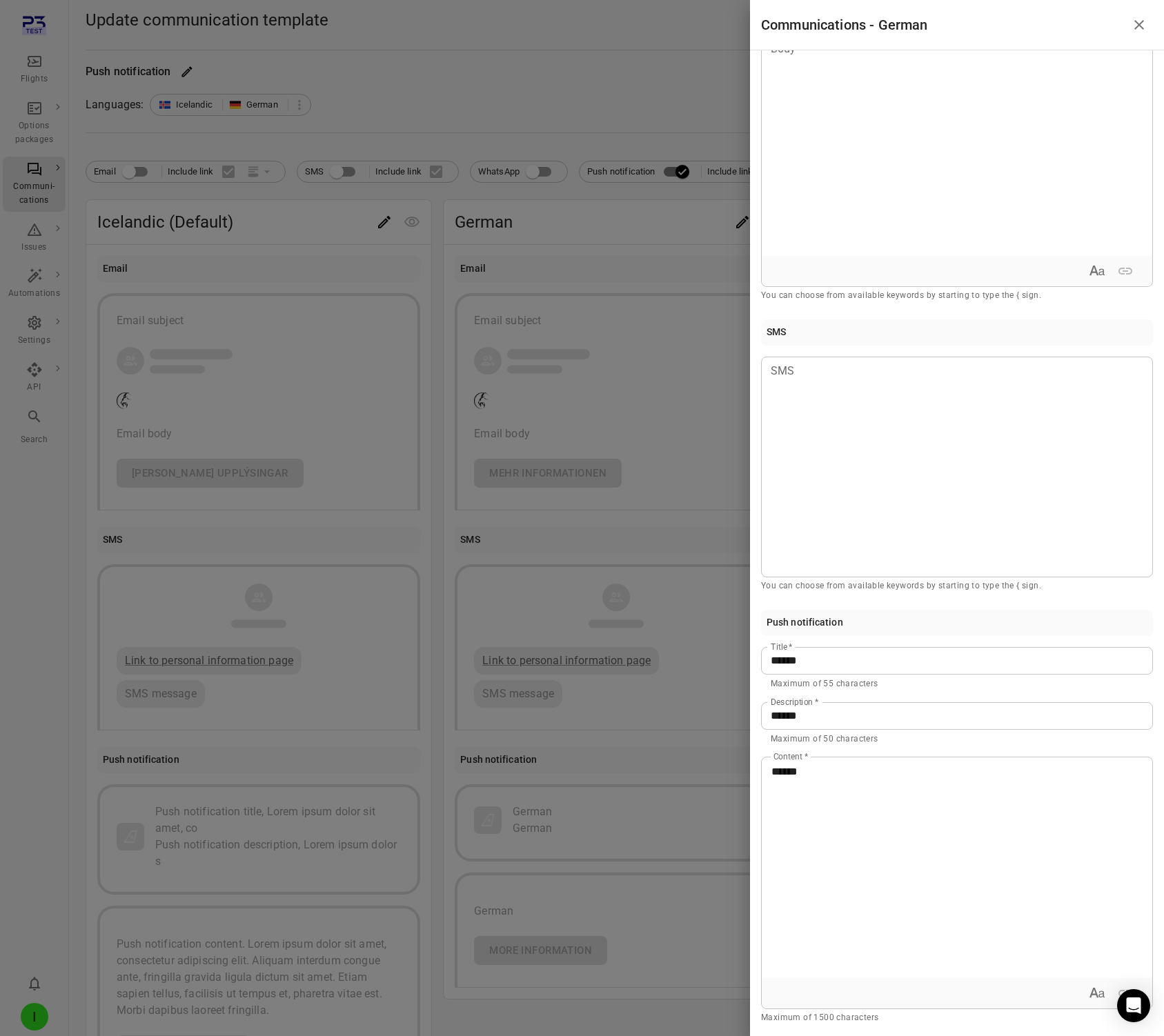
click at [599, 60] on div at bounding box center [582, 518] width 1164 height 1036
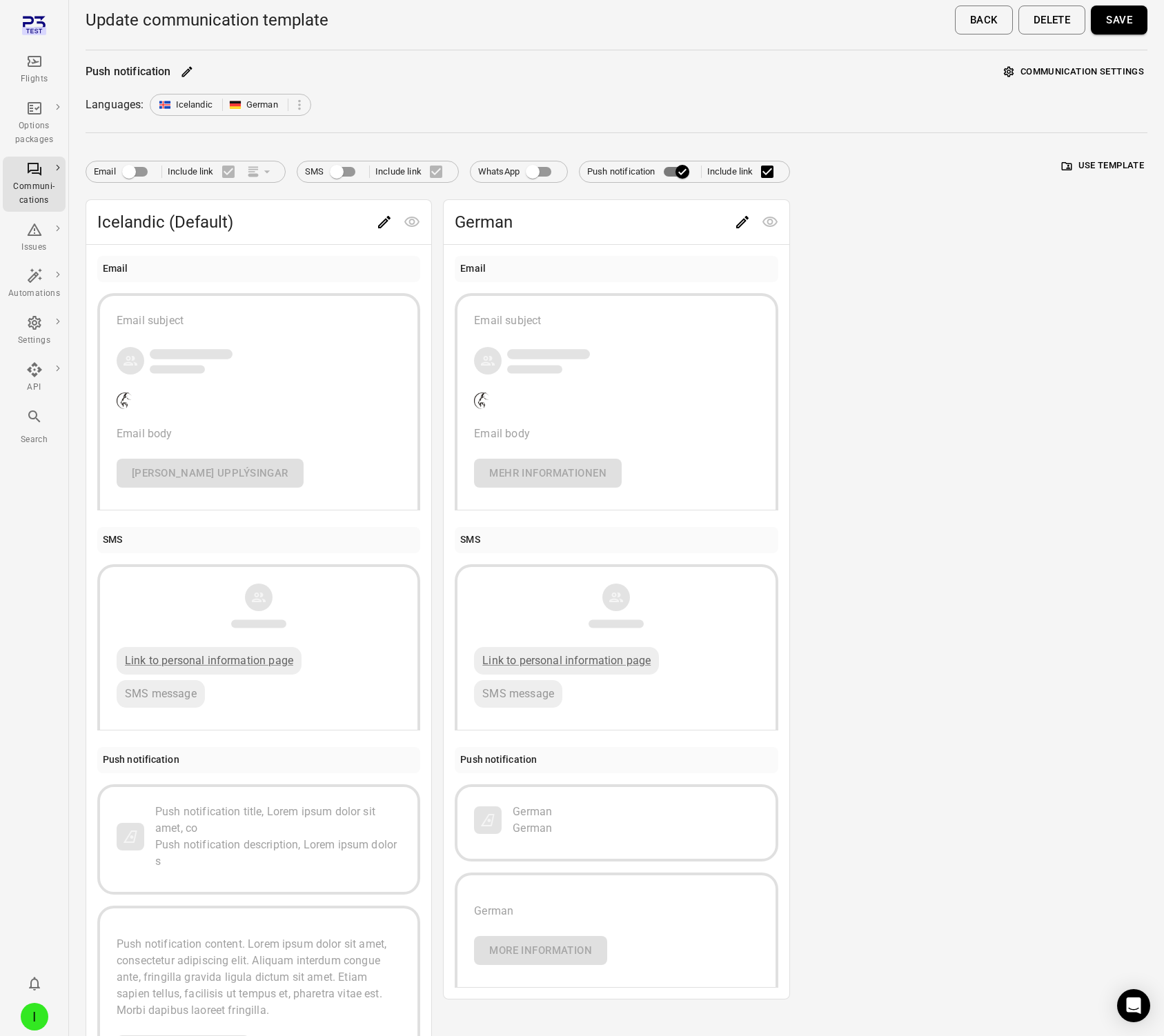
click at [989, 71] on button "Communication settings" at bounding box center [1074, 72] width 147 height 22
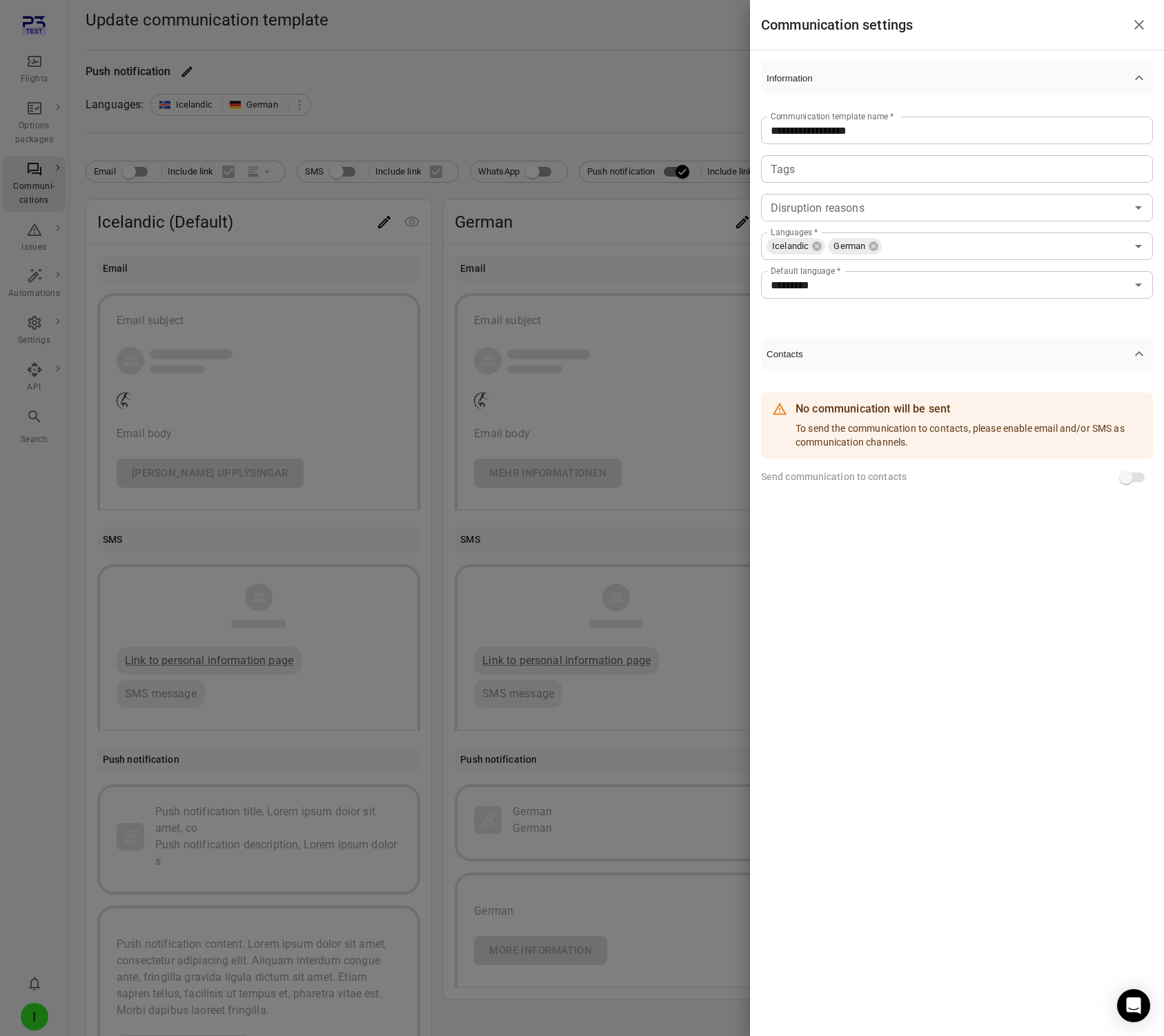
click at [551, 72] on div at bounding box center [582, 518] width 1164 height 1036
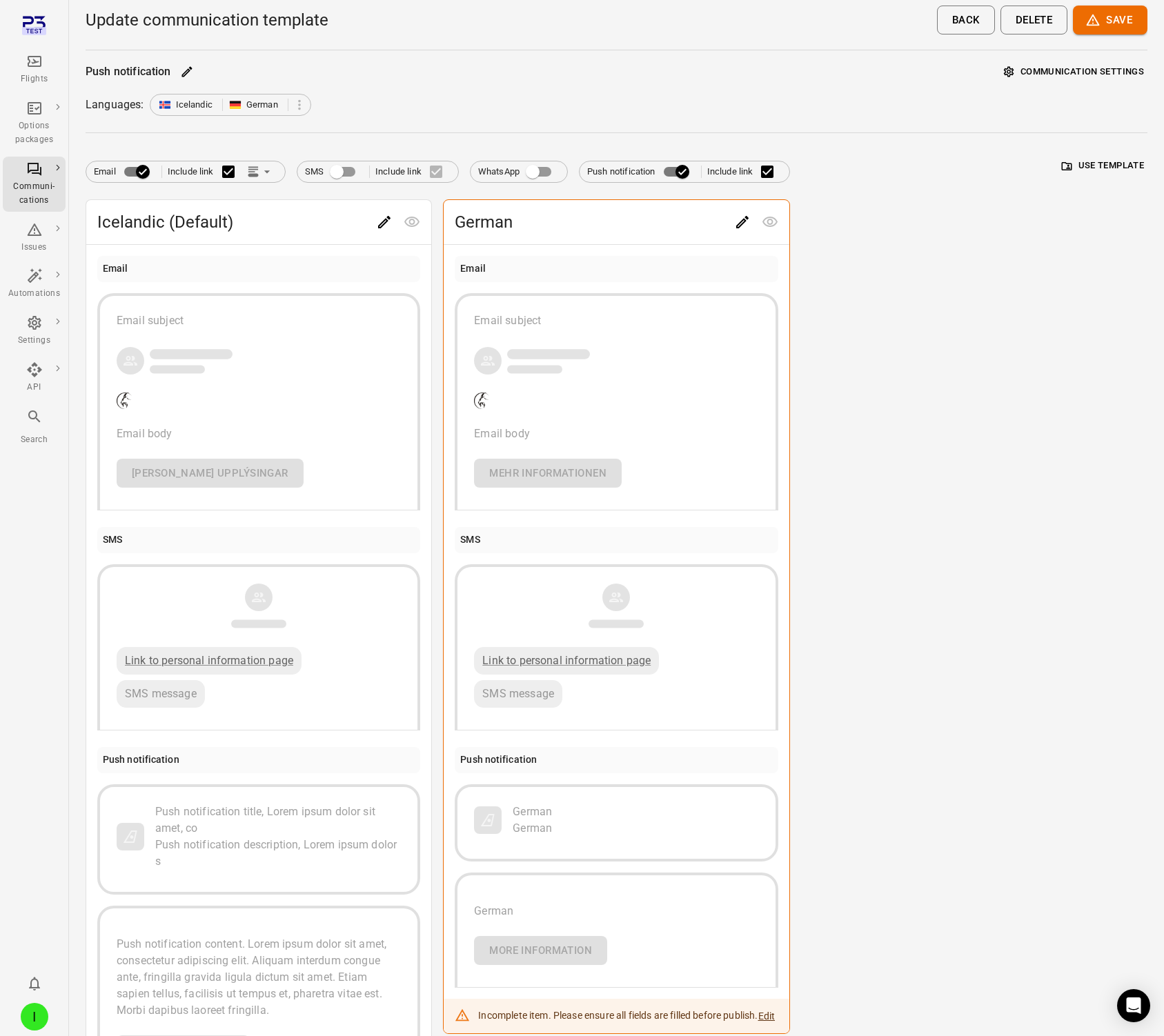
click at [989, 74] on button "Communication settings" at bounding box center [1074, 72] width 147 height 22
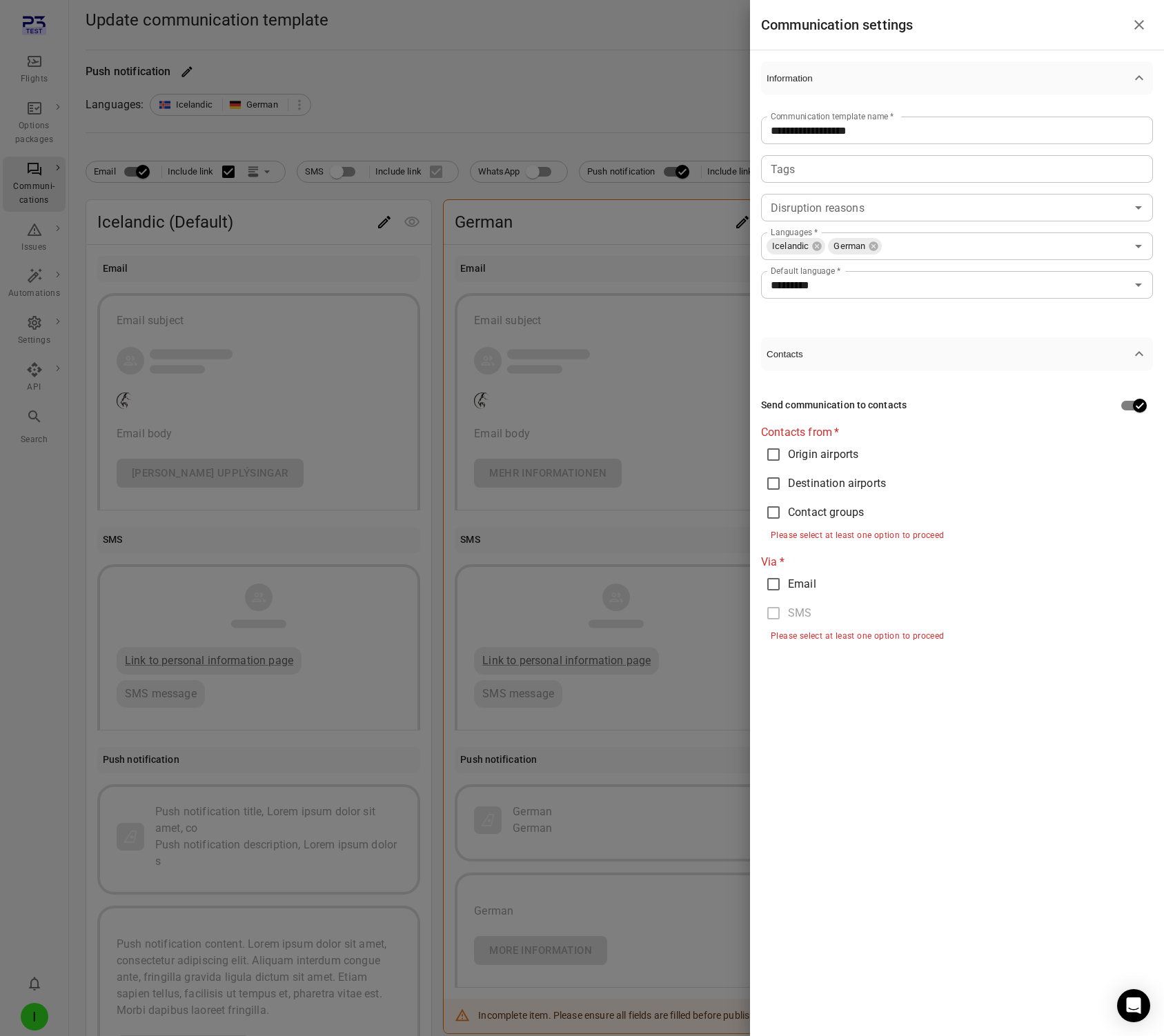
click at [184, 122] on div at bounding box center [582, 518] width 1164 height 1036
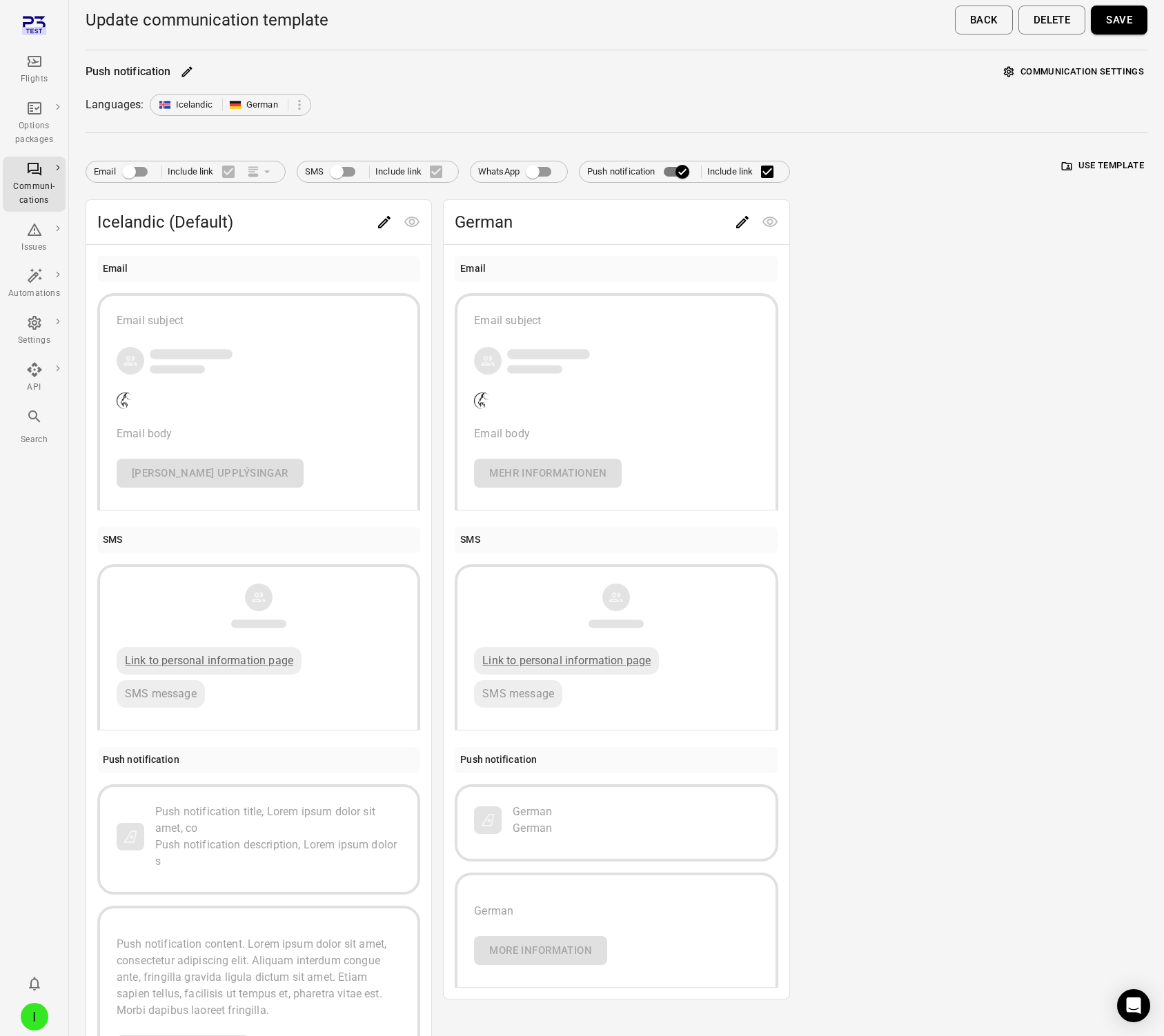
click at [989, 13] on button "Save" at bounding box center [1119, 20] width 56 height 29
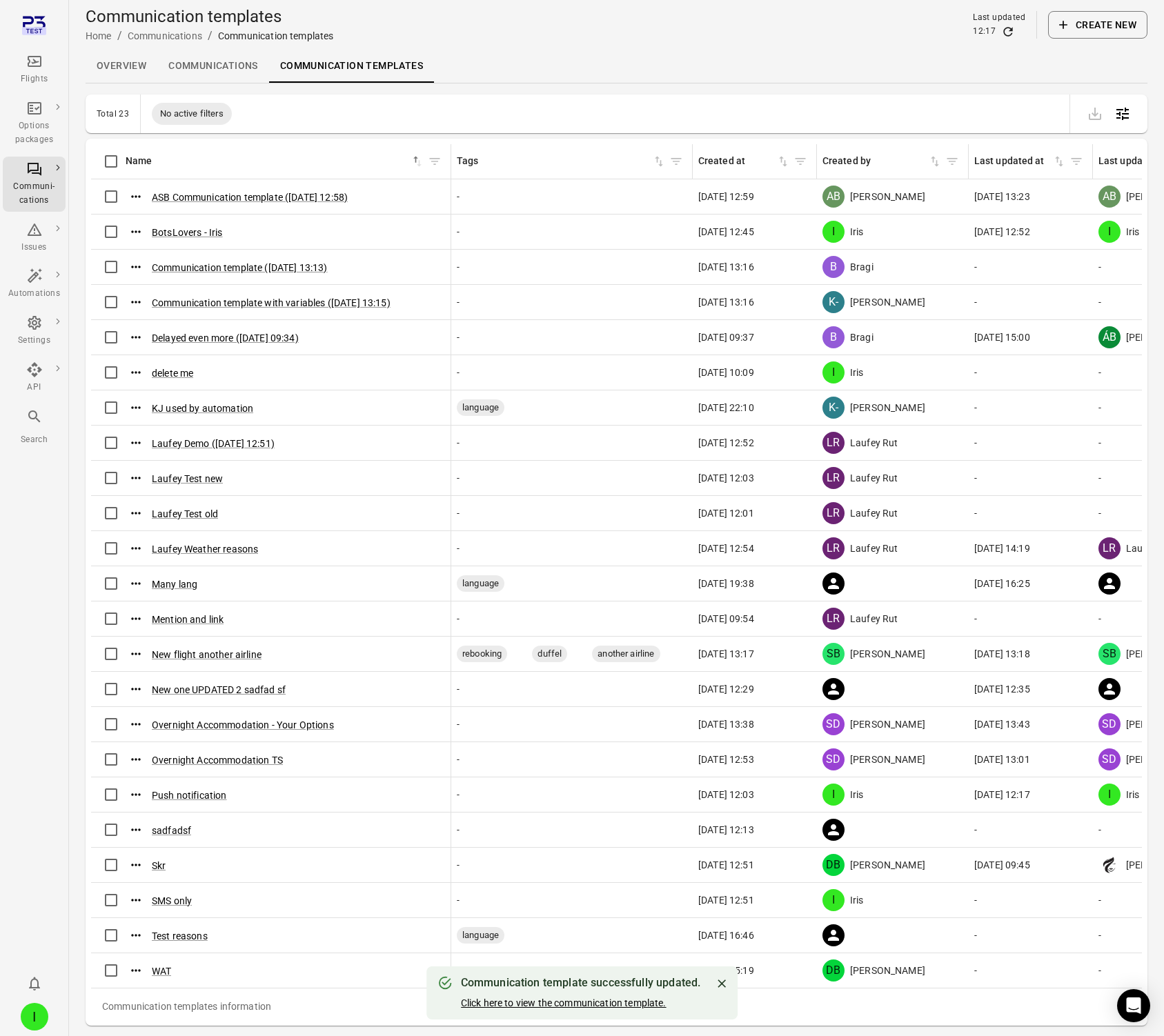
click at [594, 999] on button "Click here to view the communication template." at bounding box center [564, 1003] width 206 height 14
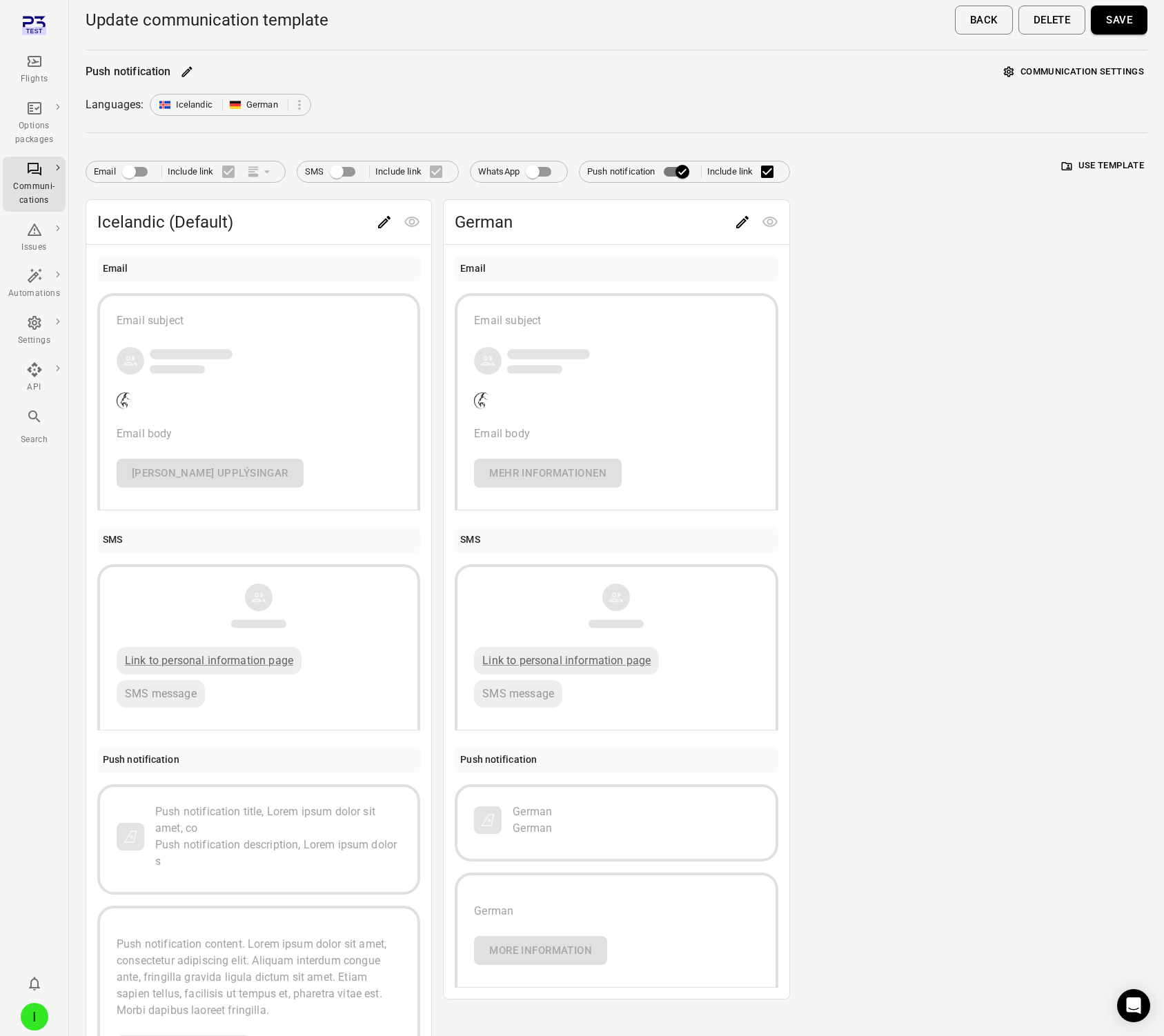
click at [41, 54] on icon "Main navigation" at bounding box center [35, 61] width 17 height 17
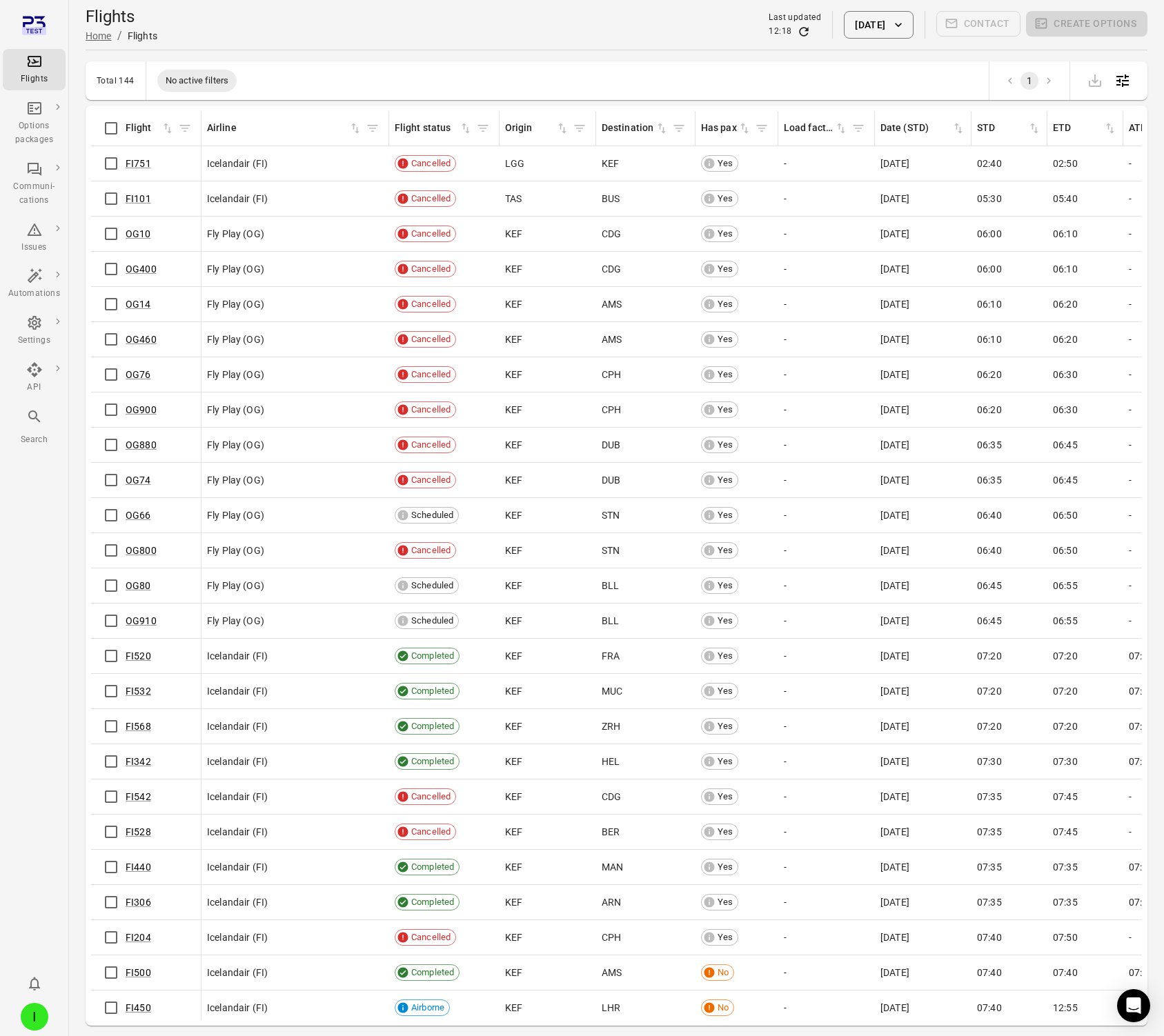
scroll to position [5, 0]
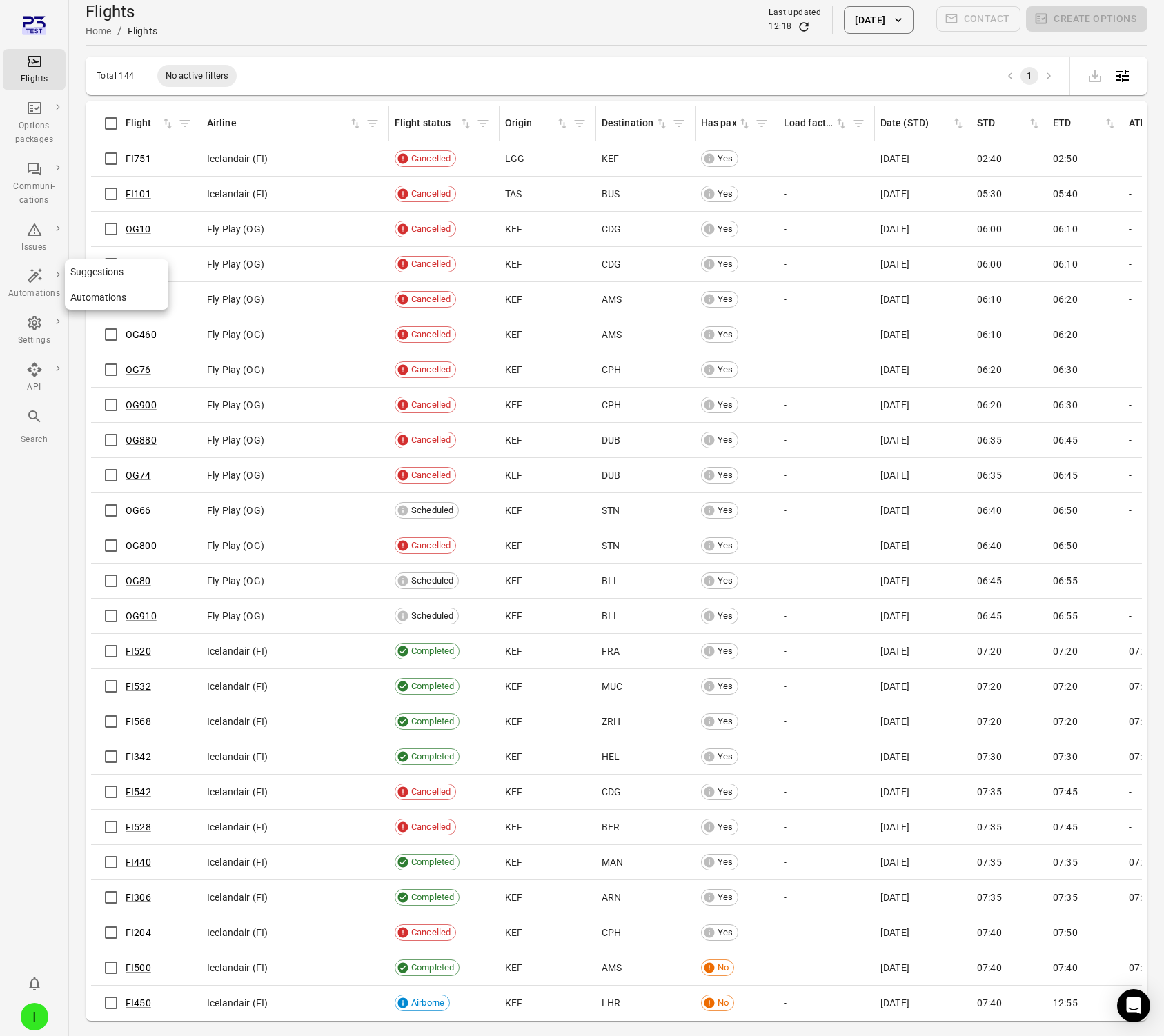
click at [39, 266] on link "Automations" at bounding box center [34, 284] width 63 height 41
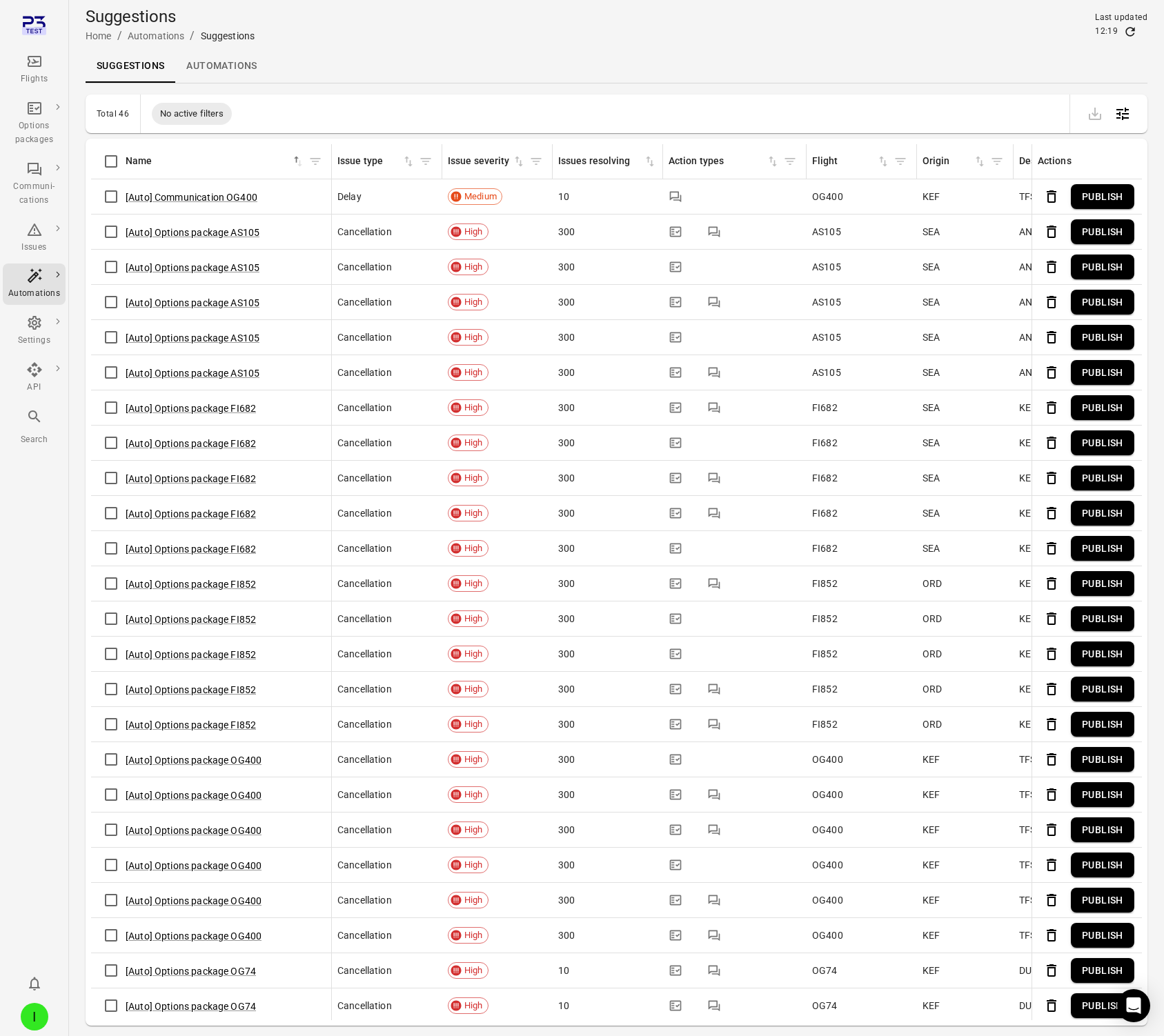
click at [228, 65] on link "Automations" at bounding box center [221, 66] width 93 height 33
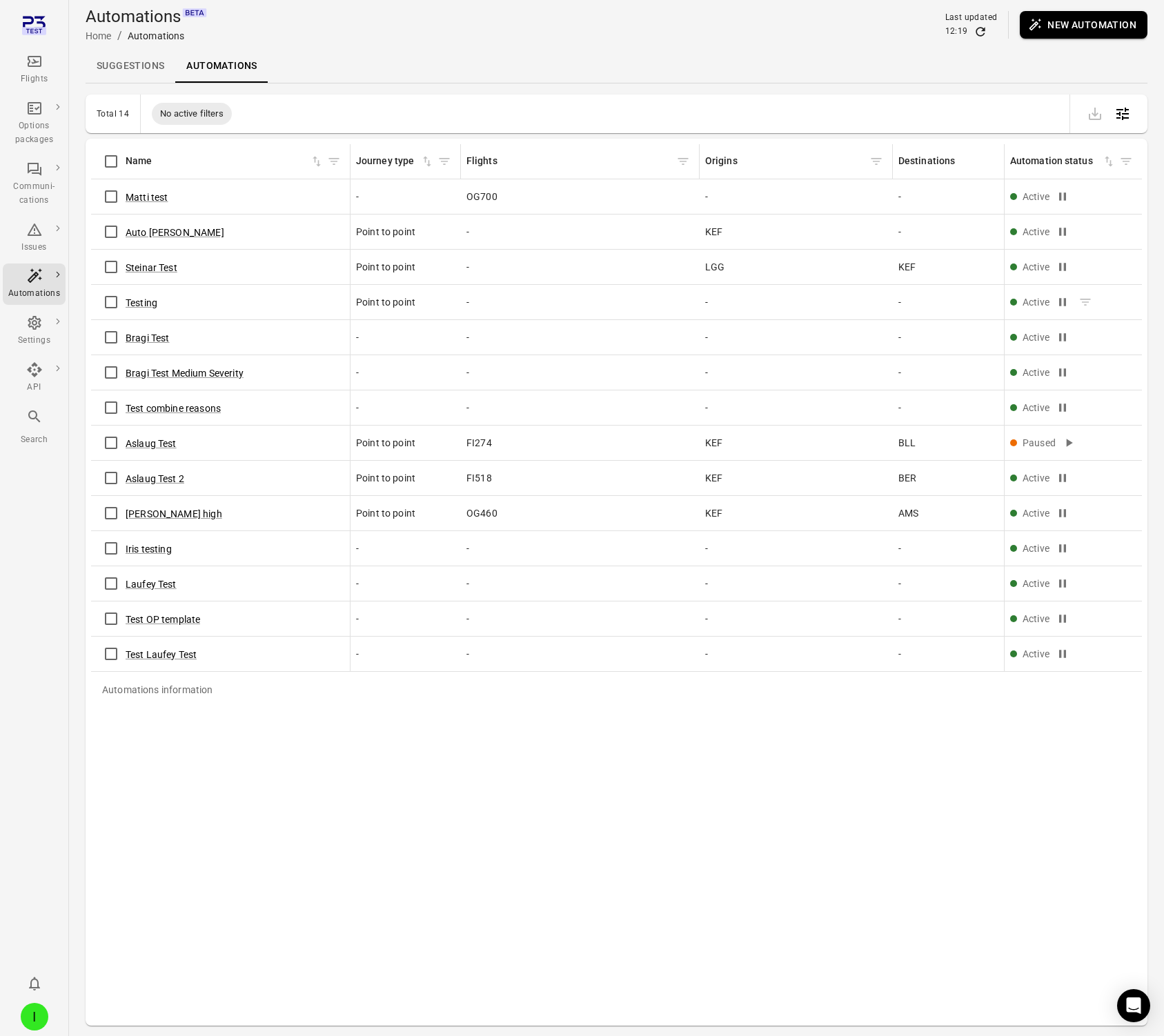
scroll to position [4, 0]
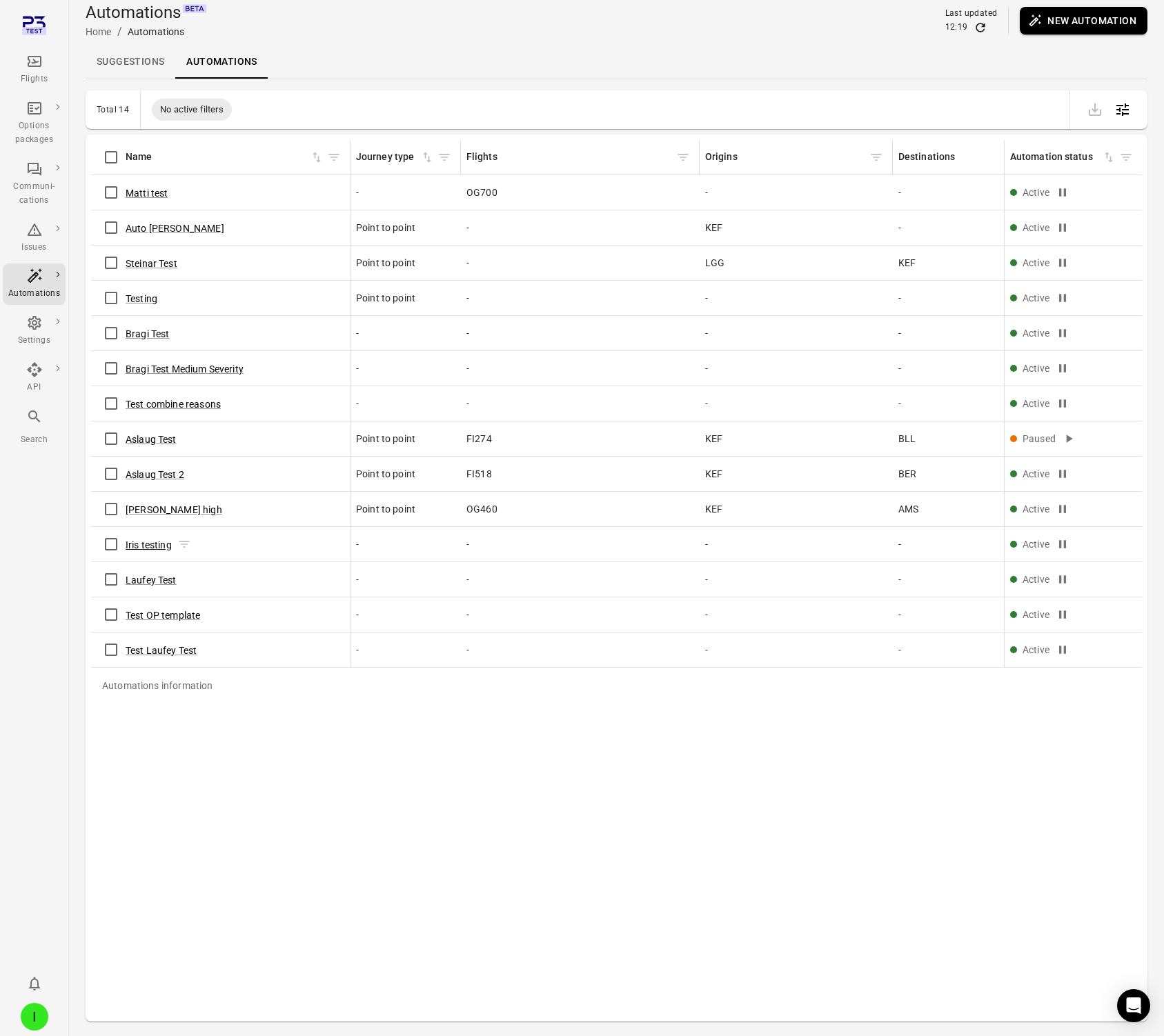
click at [134, 547] on button "Iris testing" at bounding box center [148, 545] width 46 height 14
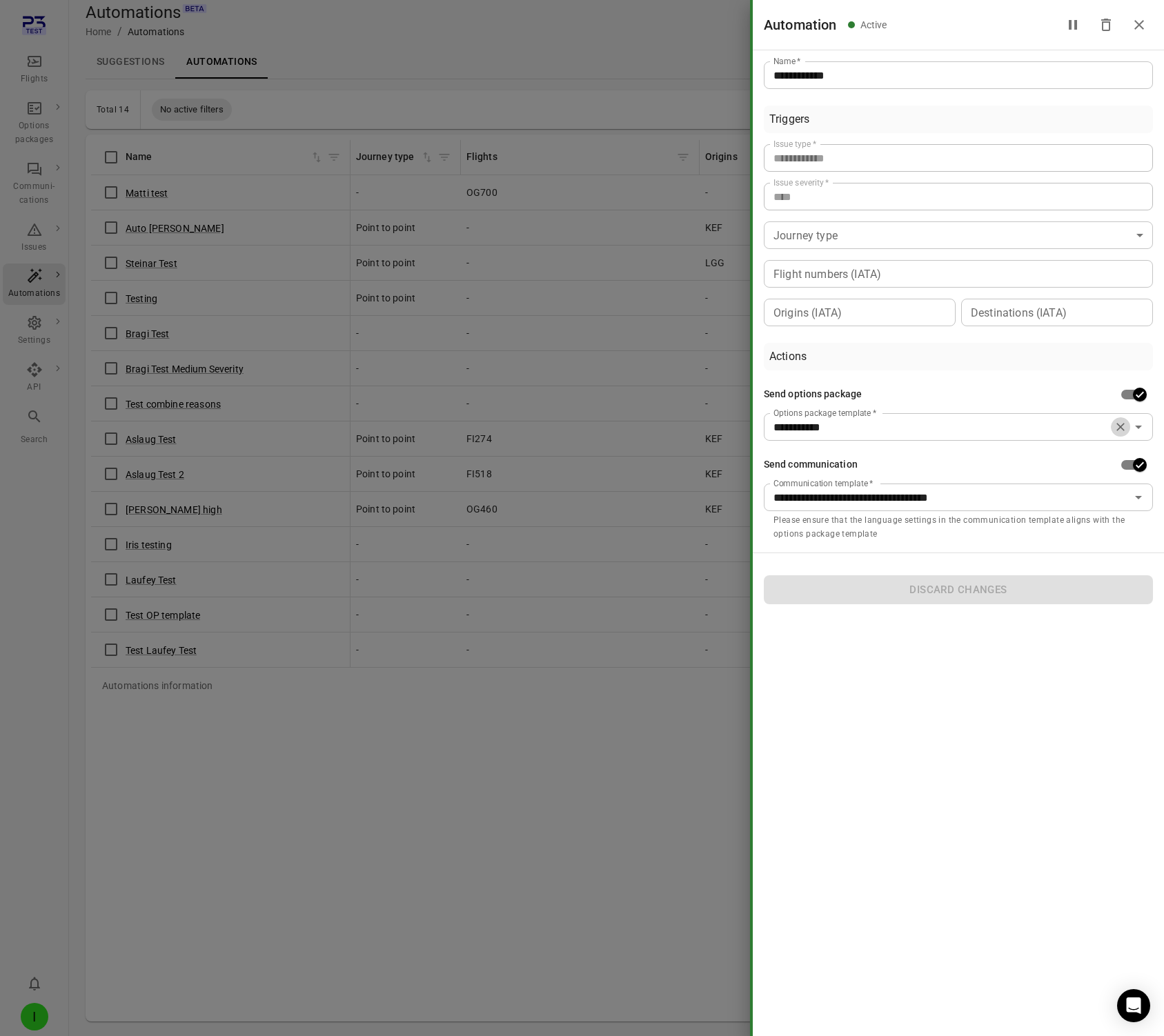
click at [989, 427] on icon "Clear" at bounding box center [1120, 426] width 14 height 14
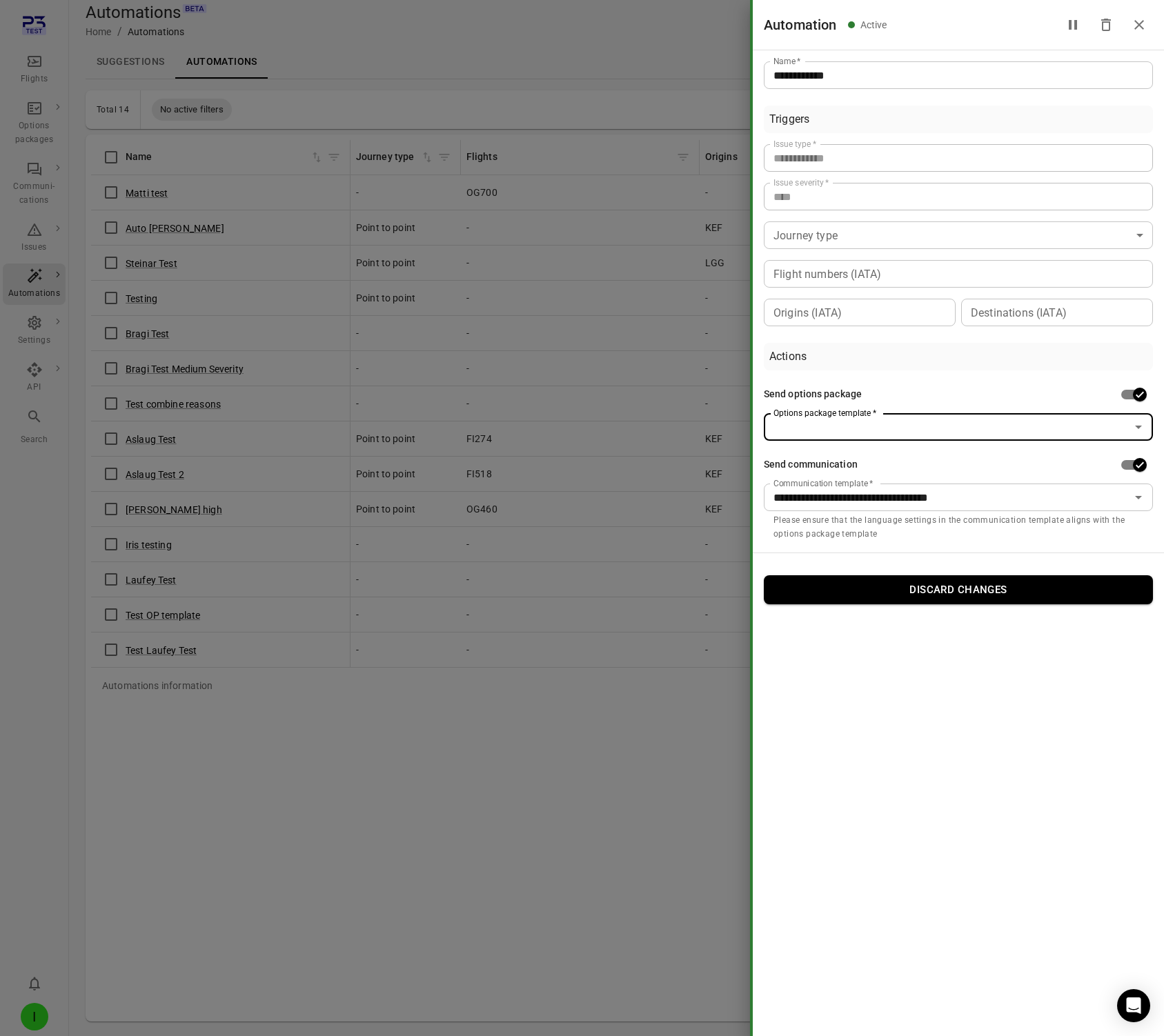
click at [963, 581] on button "Discard changes" at bounding box center [959, 590] width 389 height 29
type input "**********"
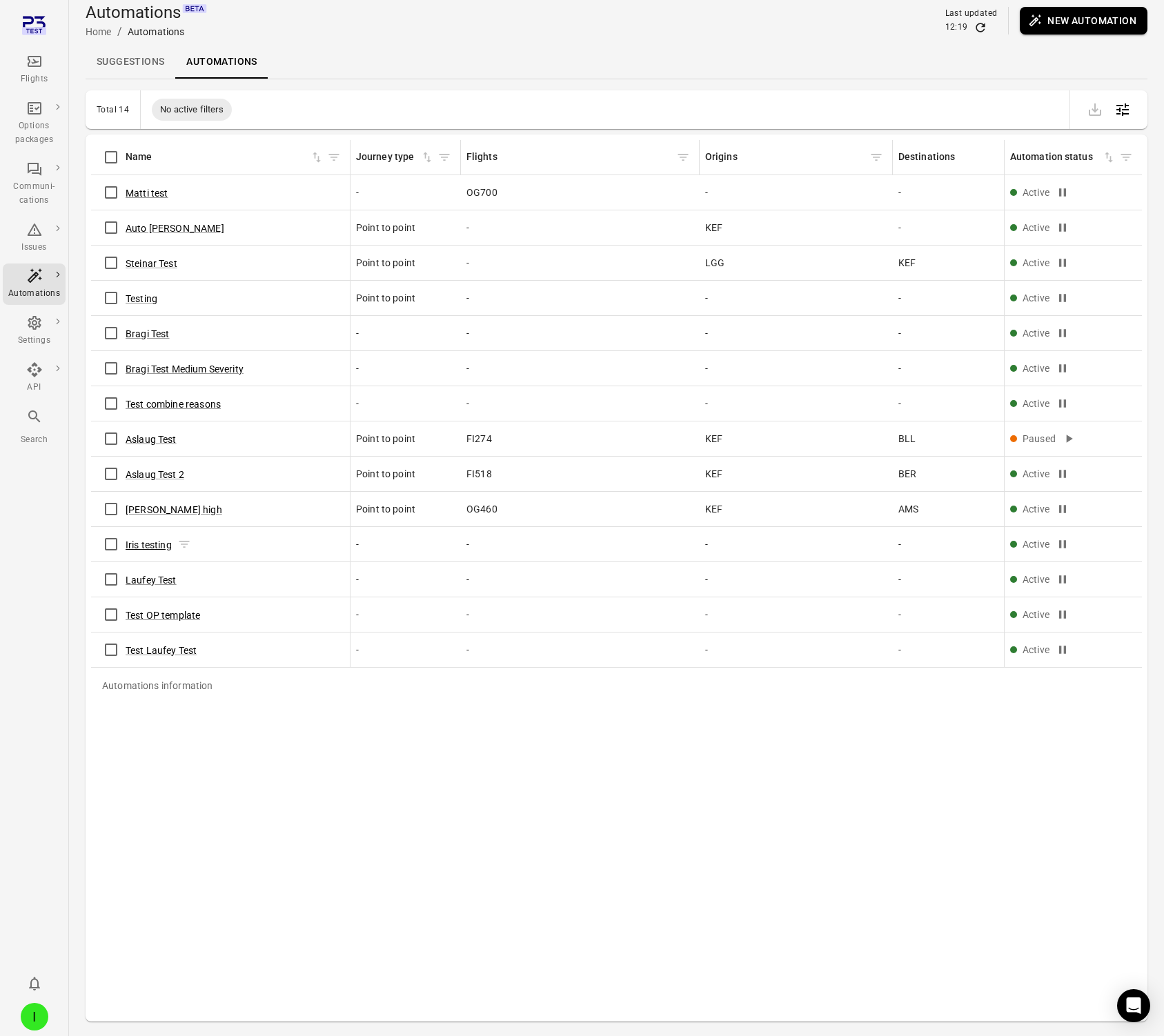
click at [138, 541] on button "Iris testing" at bounding box center [148, 545] width 46 height 14
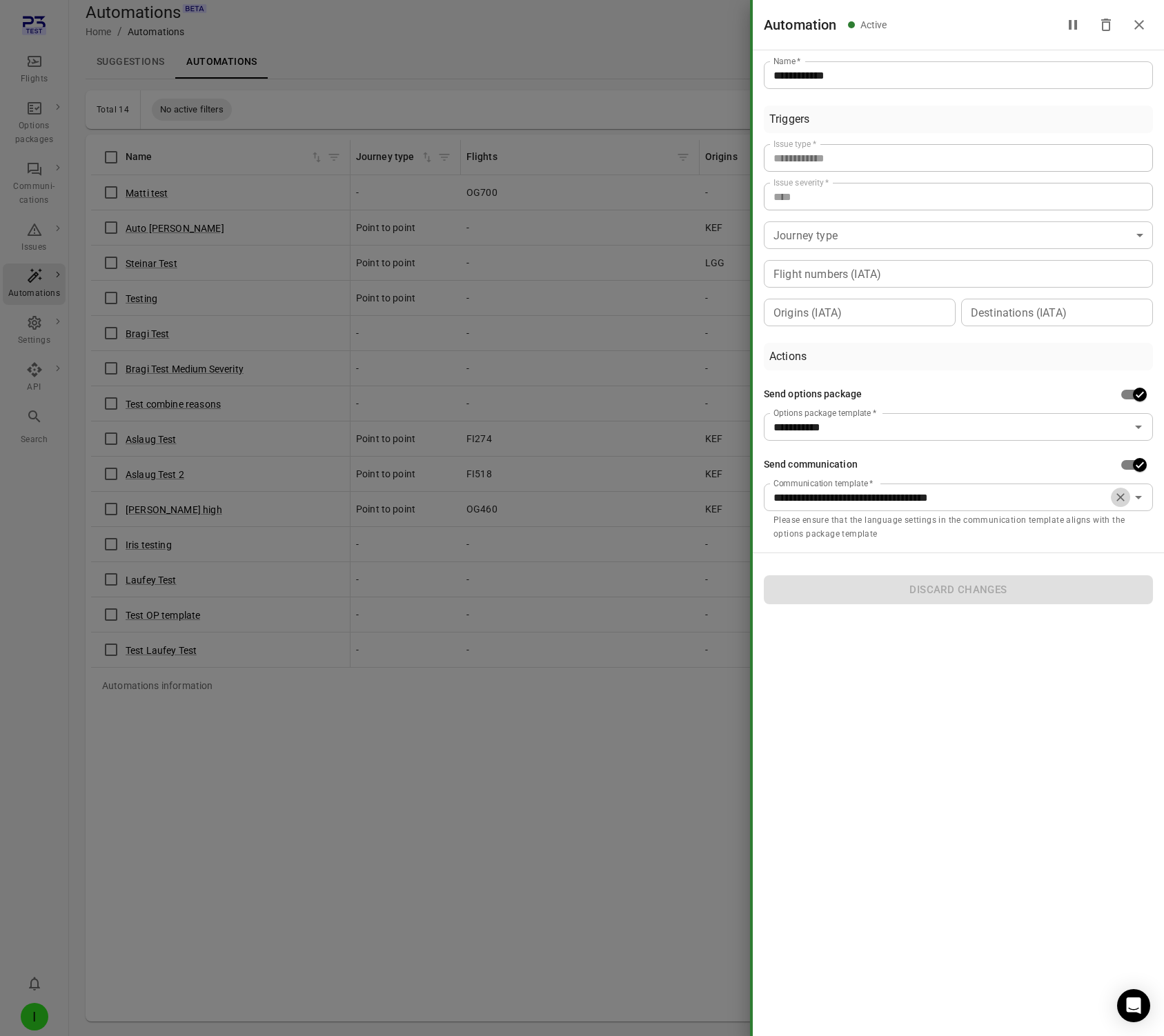
click at [989, 497] on icon "Clear" at bounding box center [1121, 497] width 8 height 8
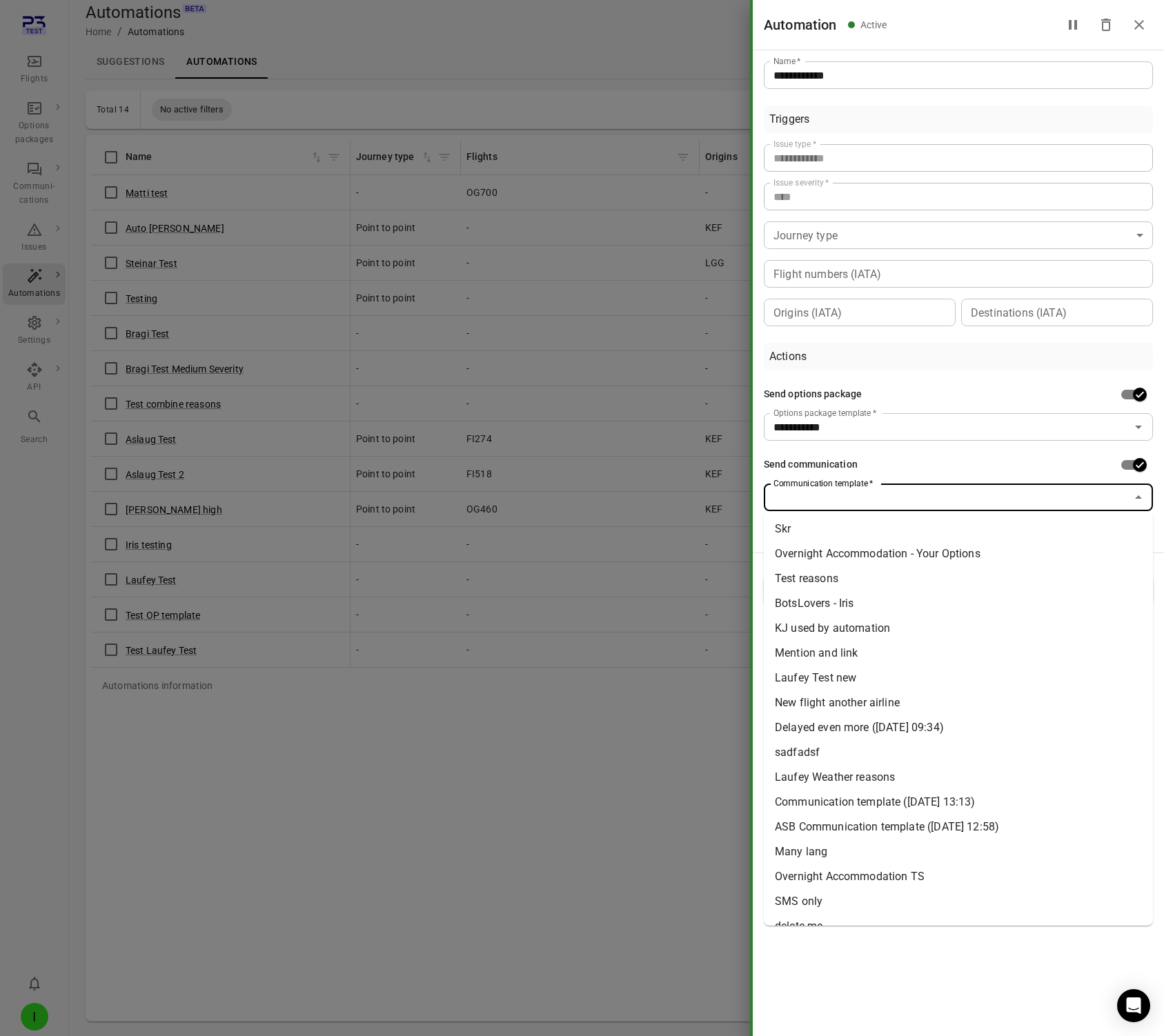
click at [964, 500] on input "Communication template   *" at bounding box center [947, 497] width 358 height 19
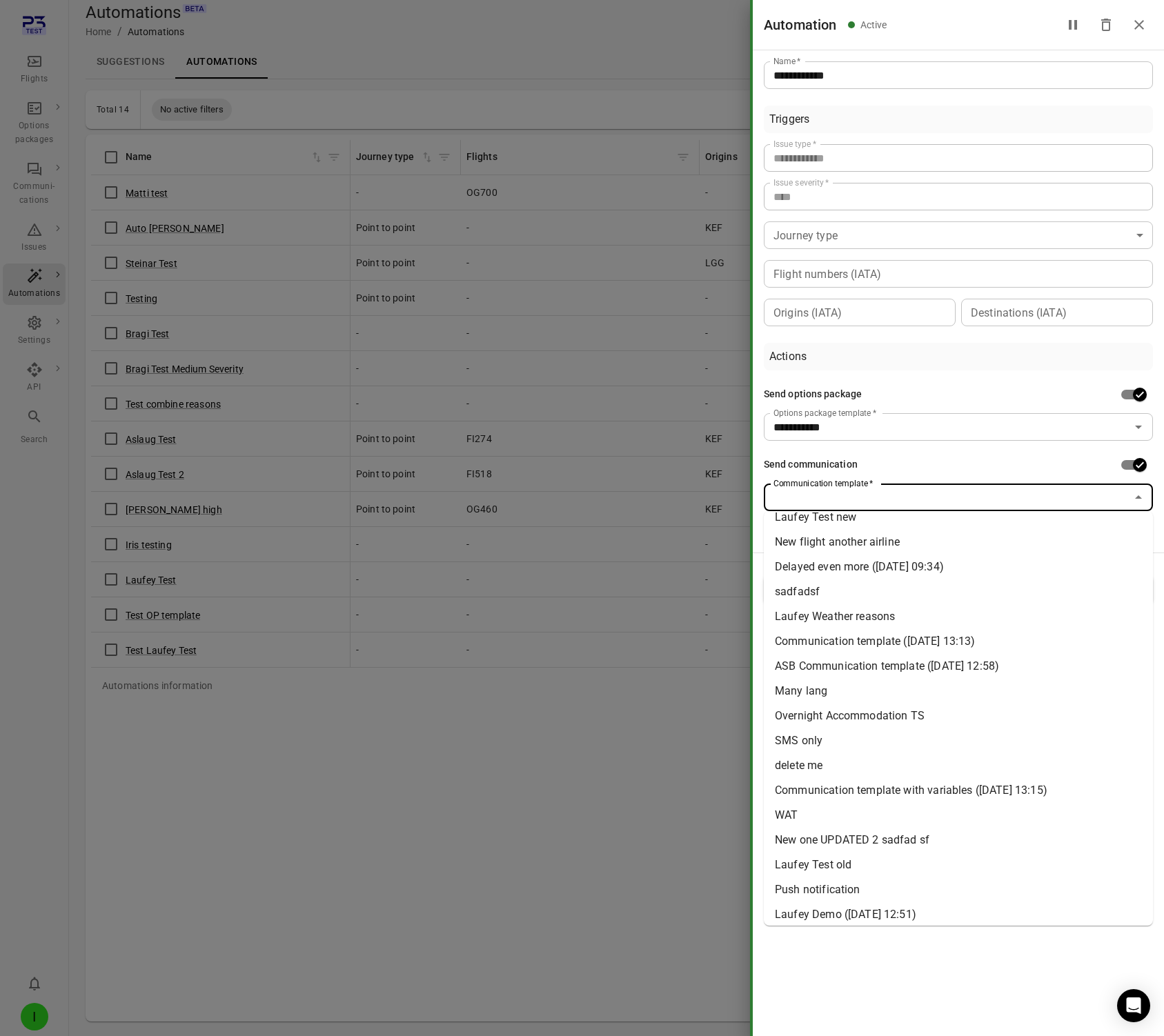
scroll to position [167, 0]
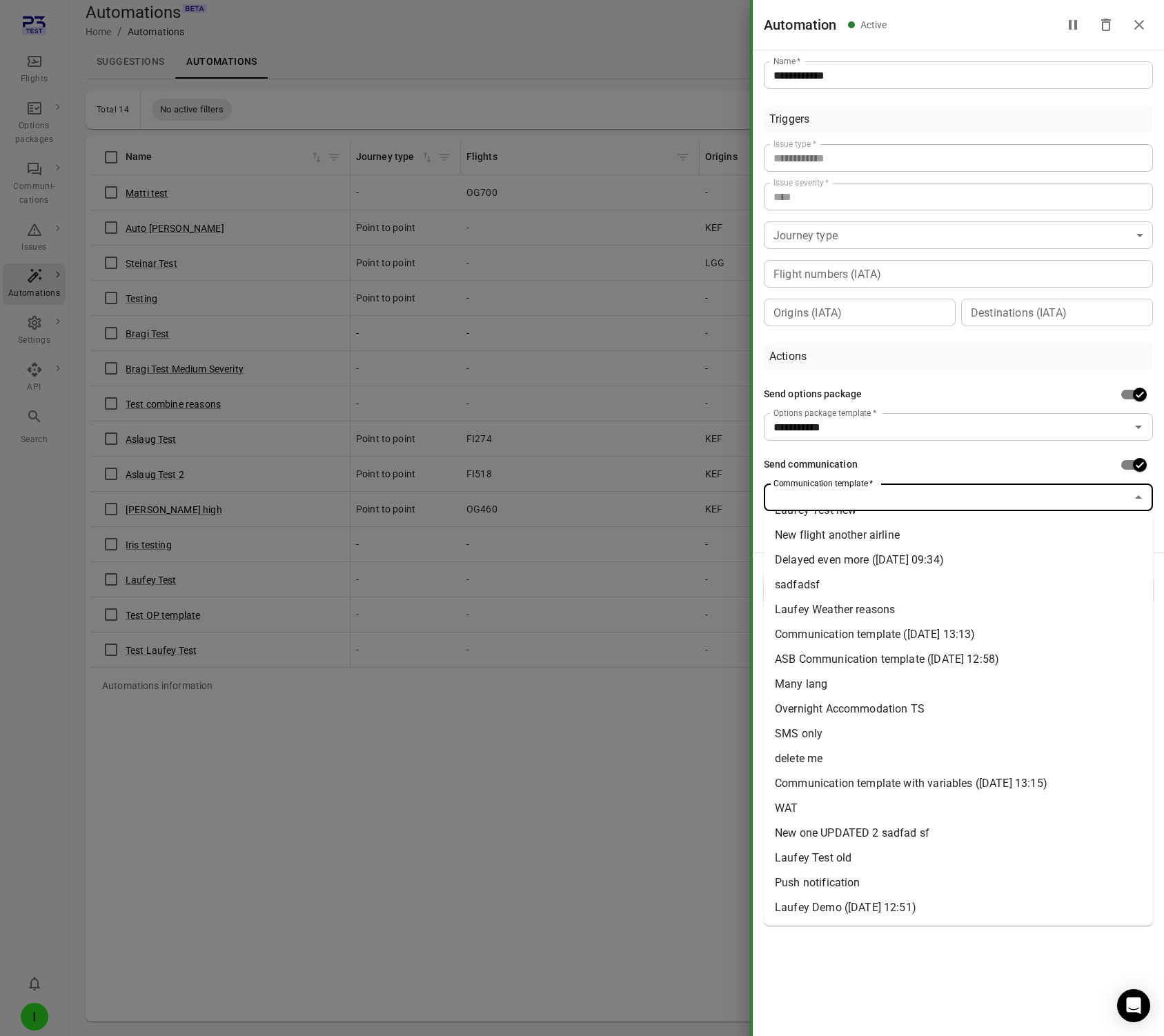
click at [870, 885] on li "Push notification" at bounding box center [959, 883] width 389 height 25
type input "**********"
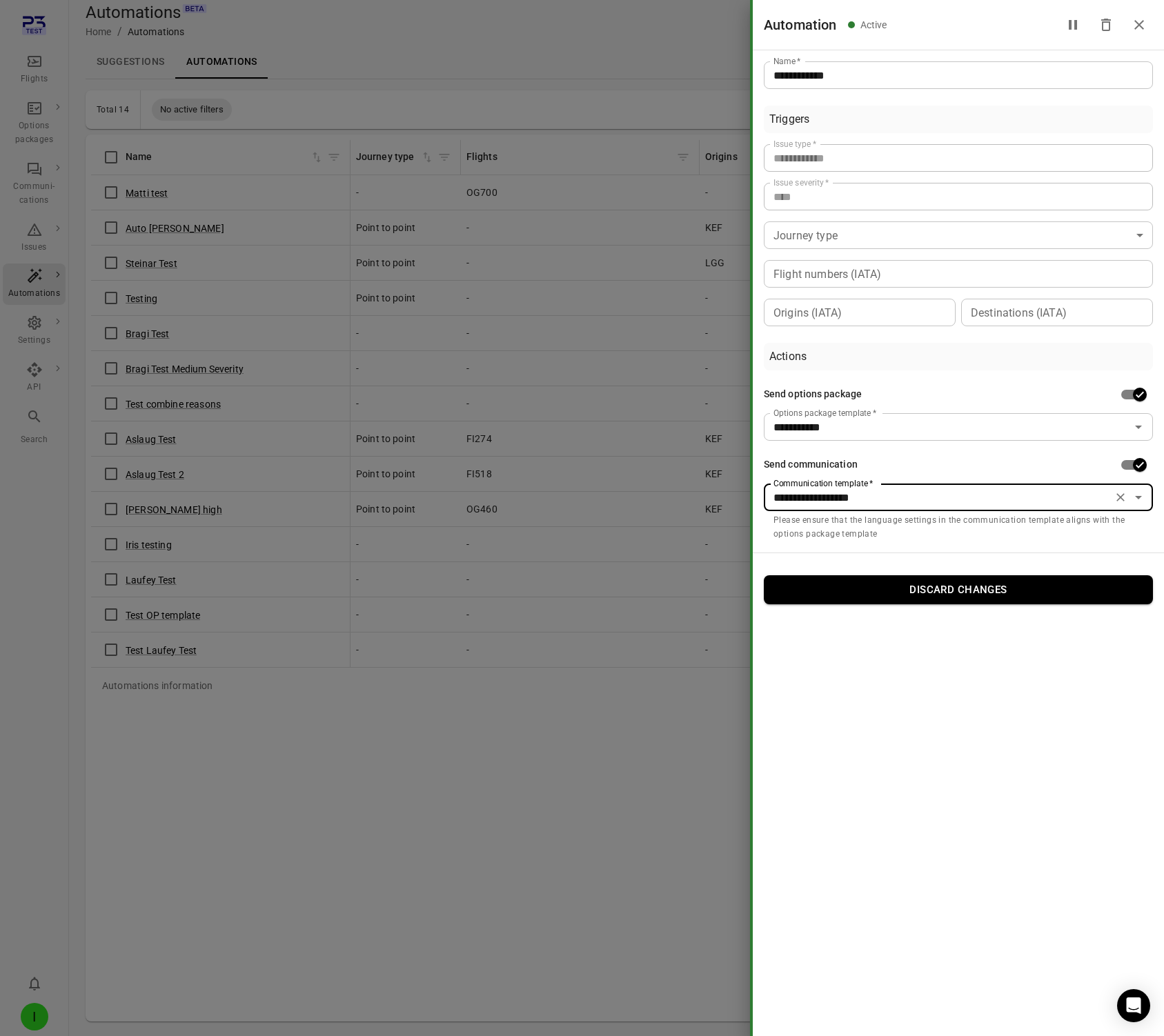
click at [540, 746] on div at bounding box center [582, 518] width 1164 height 1036
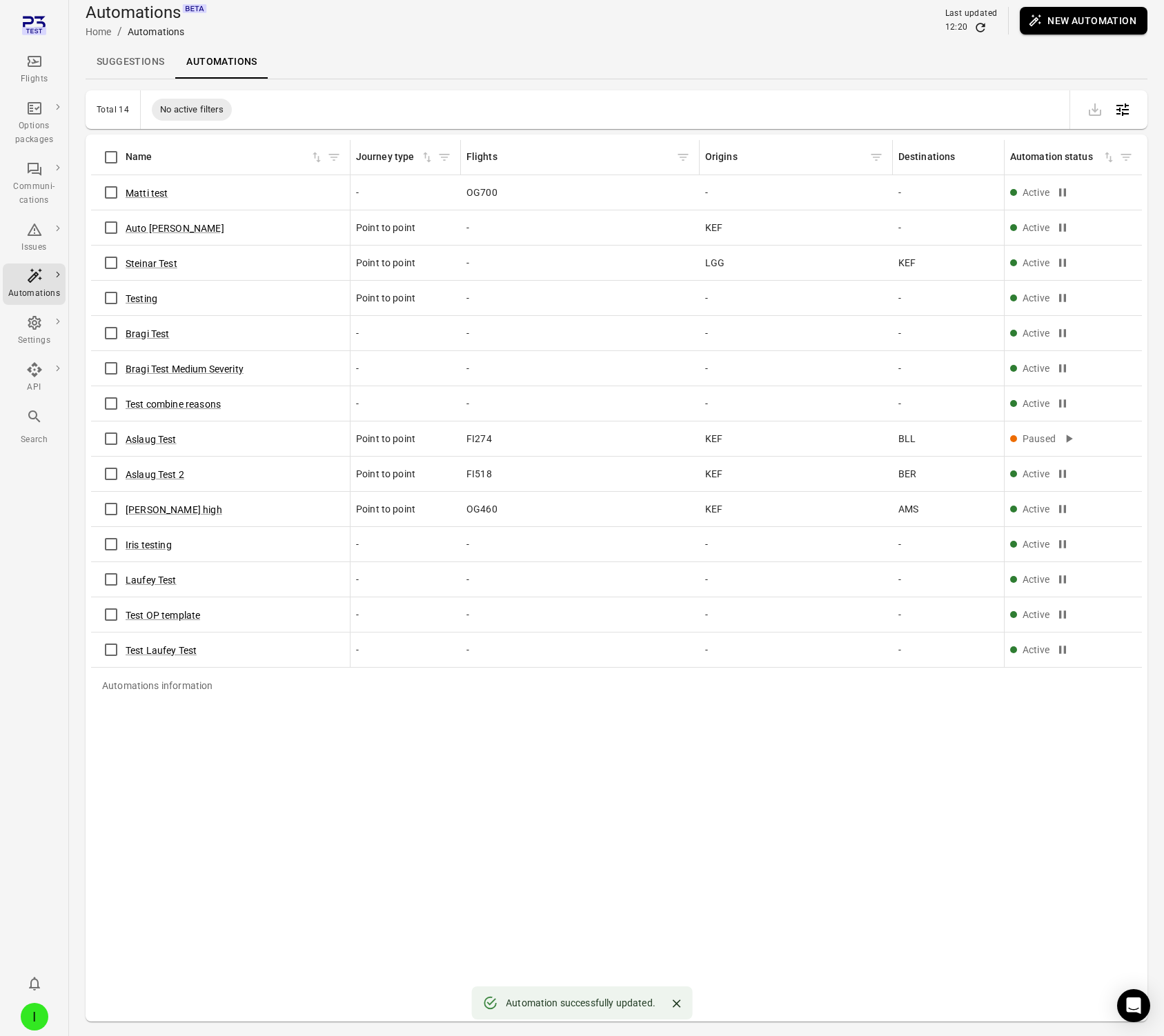
click at [984, 28] on icon "Refresh data" at bounding box center [980, 27] width 14 height 14
click at [446, 832] on div "Automations information Name Journey type Flights Origins Destinations Created …" at bounding box center [616, 578] width 1051 height 876
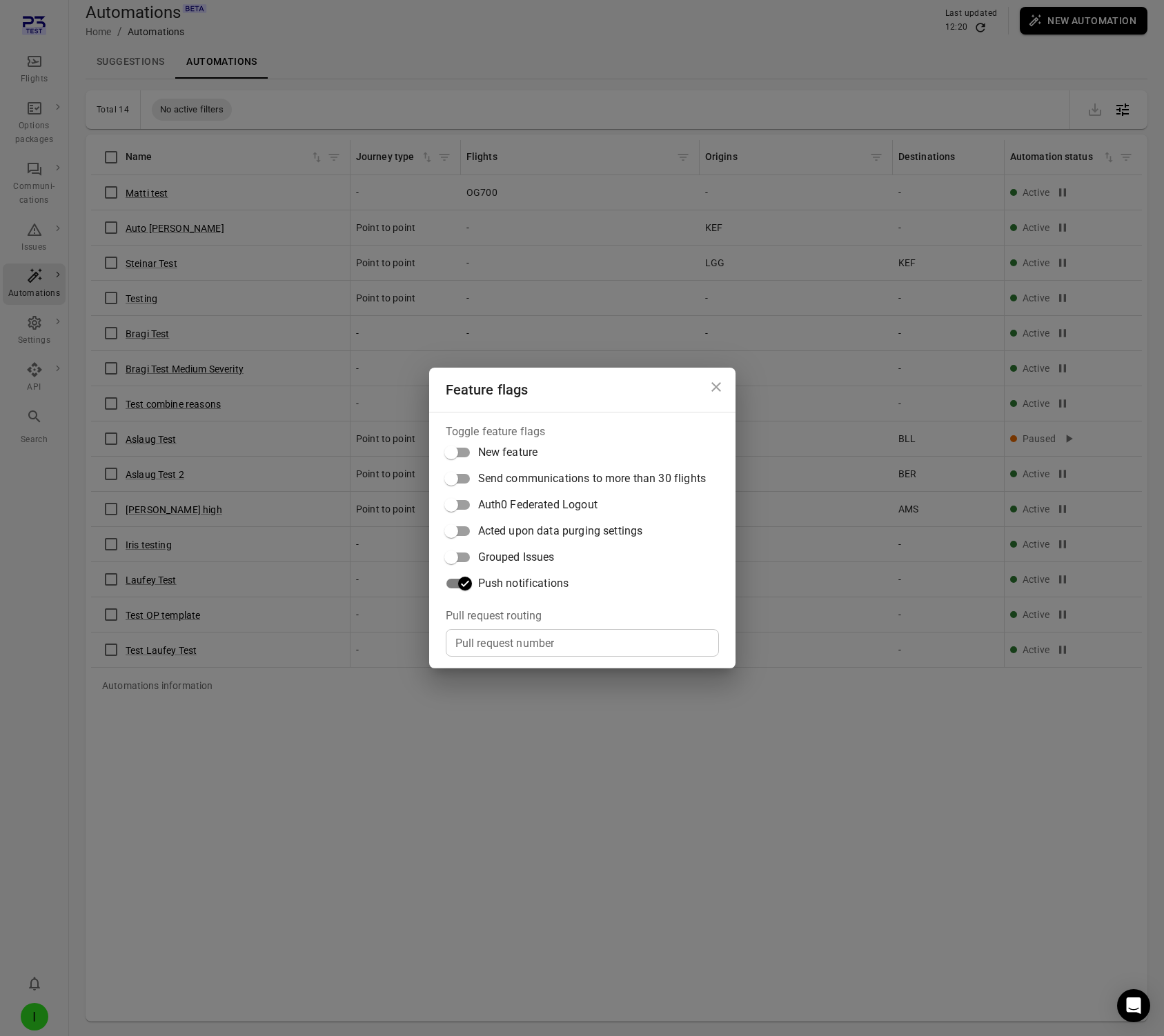
click at [446, 832] on div "Feature flags Toggle feature flags New feature Send communications to more than…" at bounding box center [582, 518] width 1164 height 1036
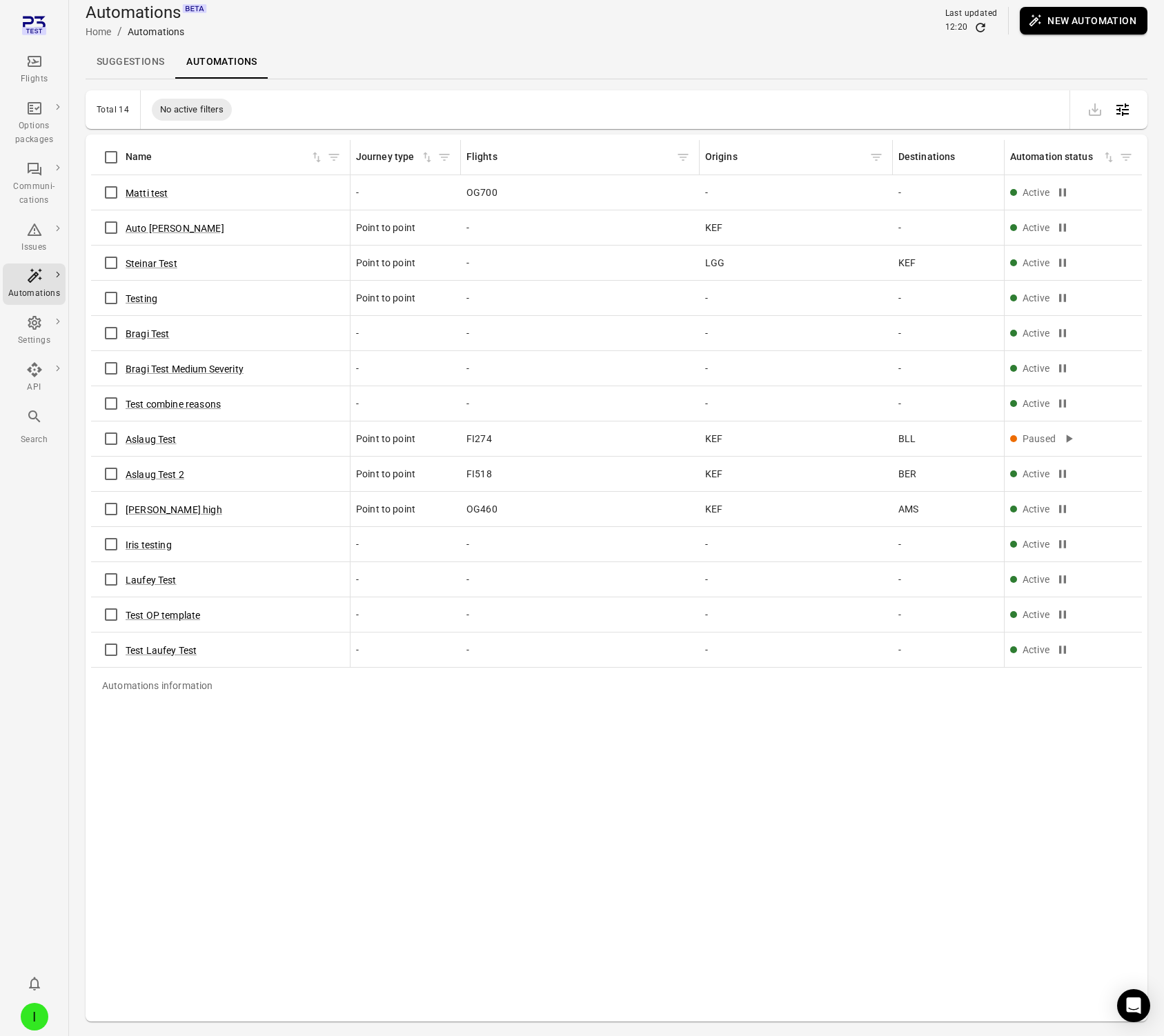
click at [138, 51] on link "Suggestions" at bounding box center [130, 62] width 90 height 33
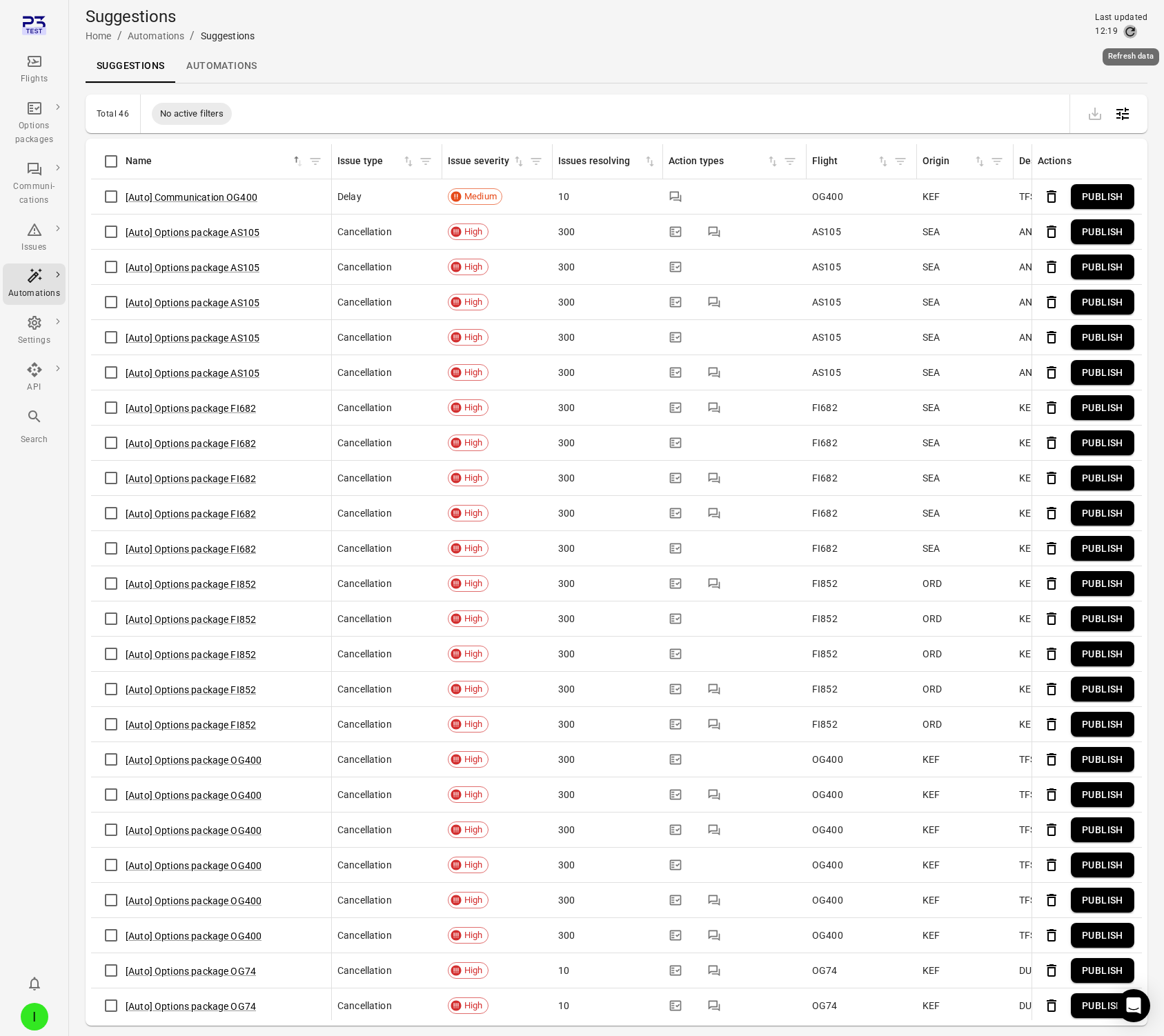
click at [989, 35] on icon "Refresh data" at bounding box center [1129, 31] width 14 height 14
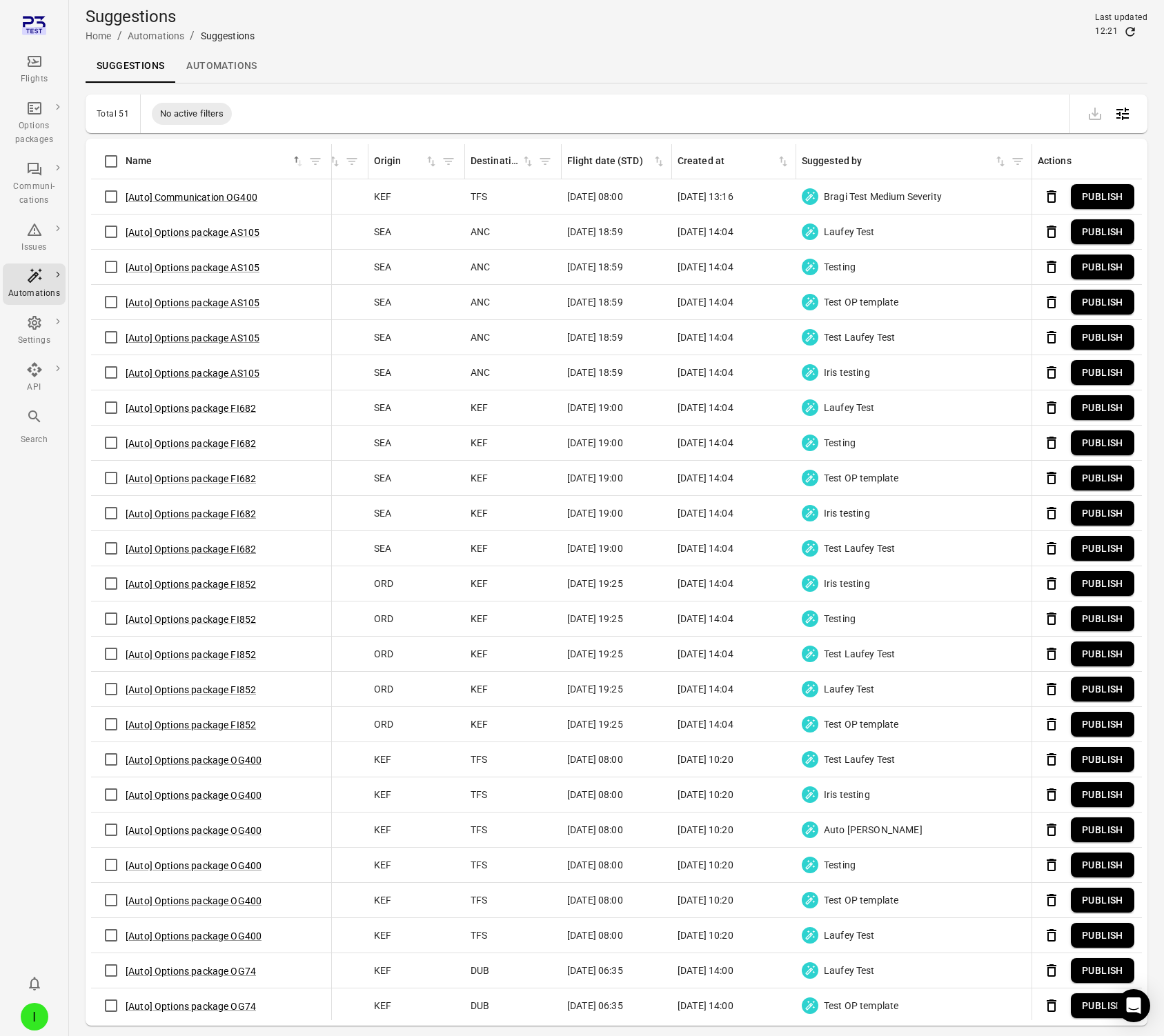
scroll to position [0, 549]
click at [783, 158] on icon "Sort by created at in ascending order" at bounding box center [783, 162] width 8 height 10
click at [783, 158] on icon "Sort by created at in descending order" at bounding box center [781, 160] width 5 height 6
click at [215, 234] on button "[Auto] Options package OG99" at bounding box center [191, 232] width 130 height 14
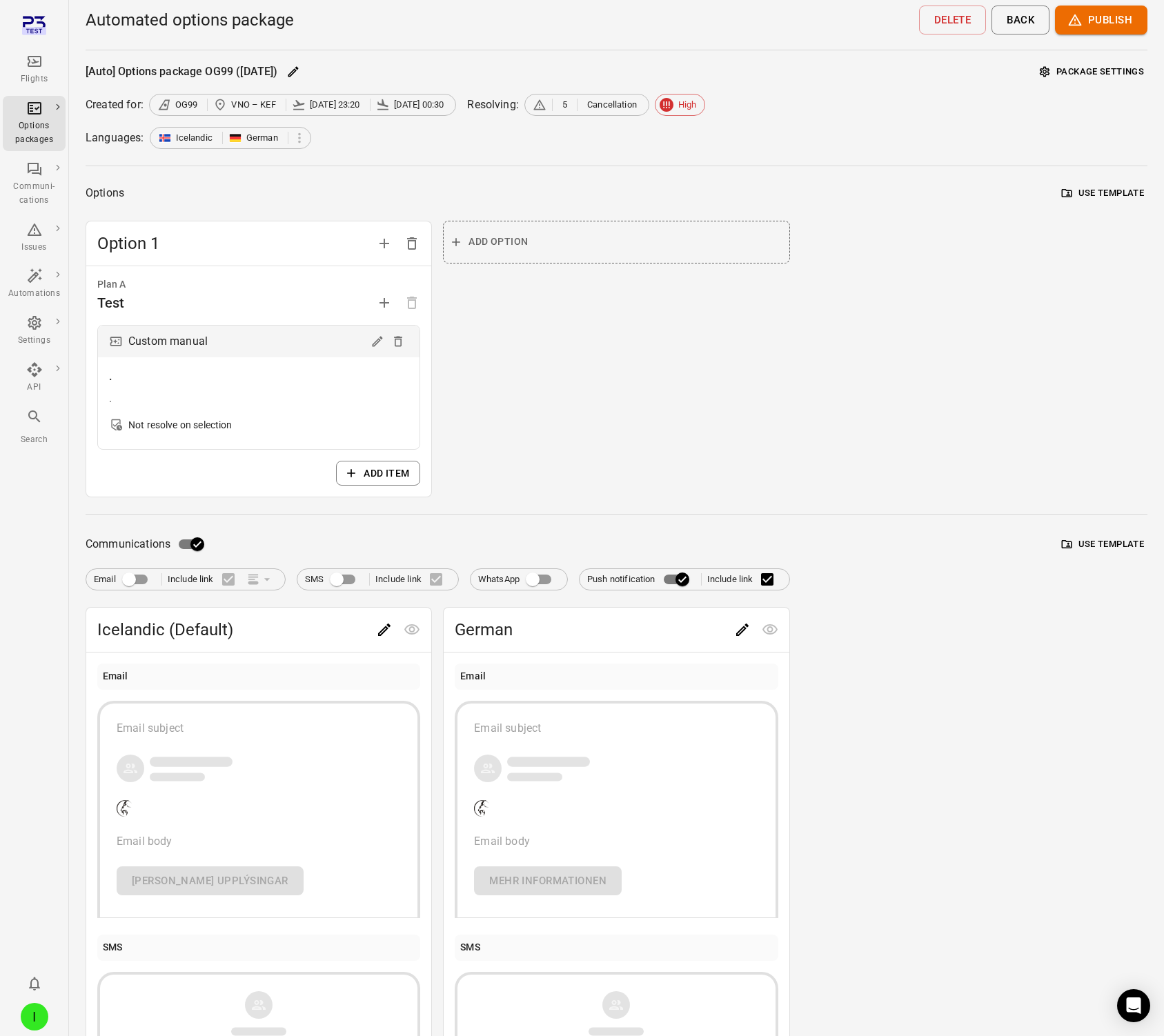
scroll to position [526, 0]
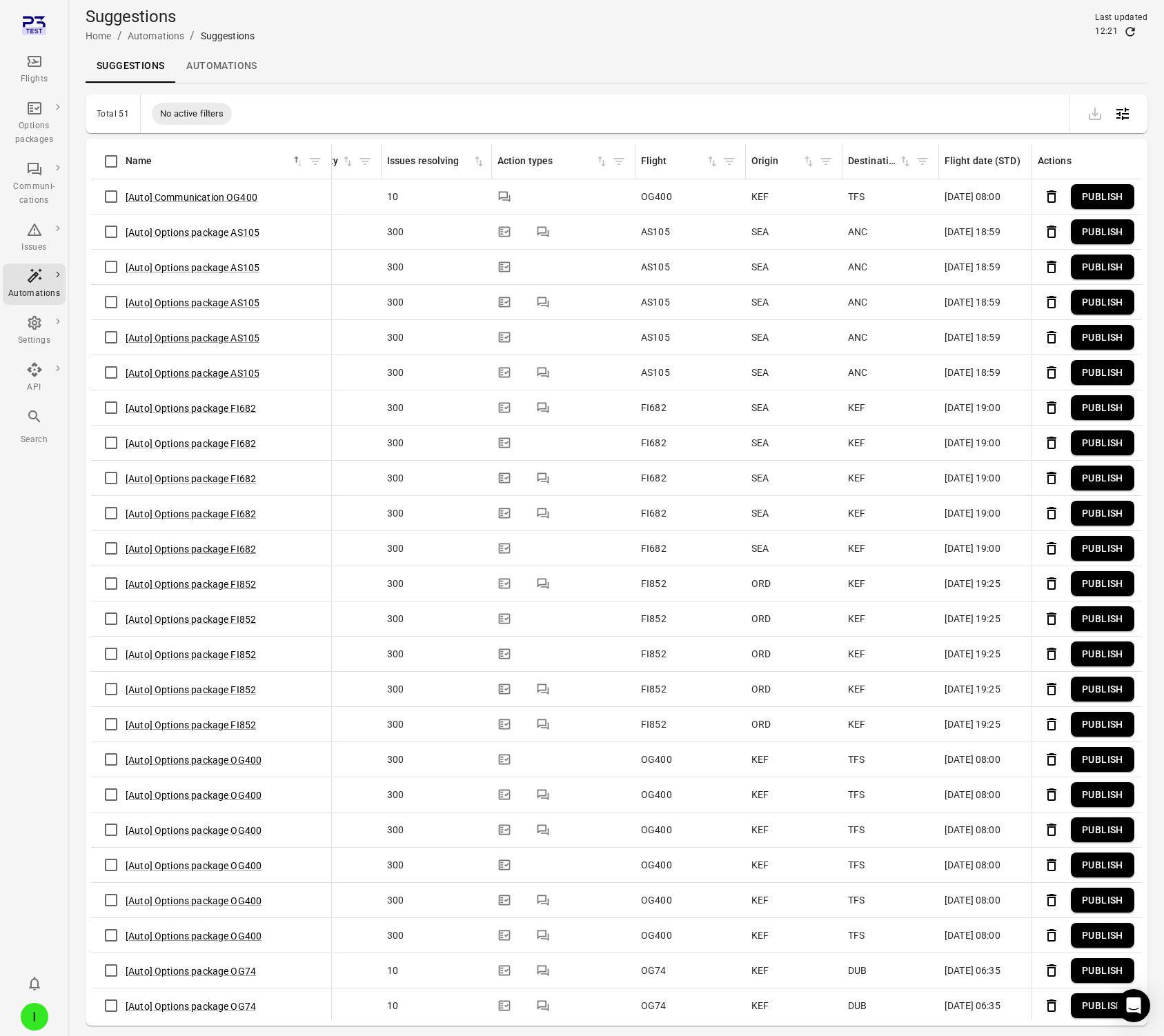
scroll to position [0, 619]
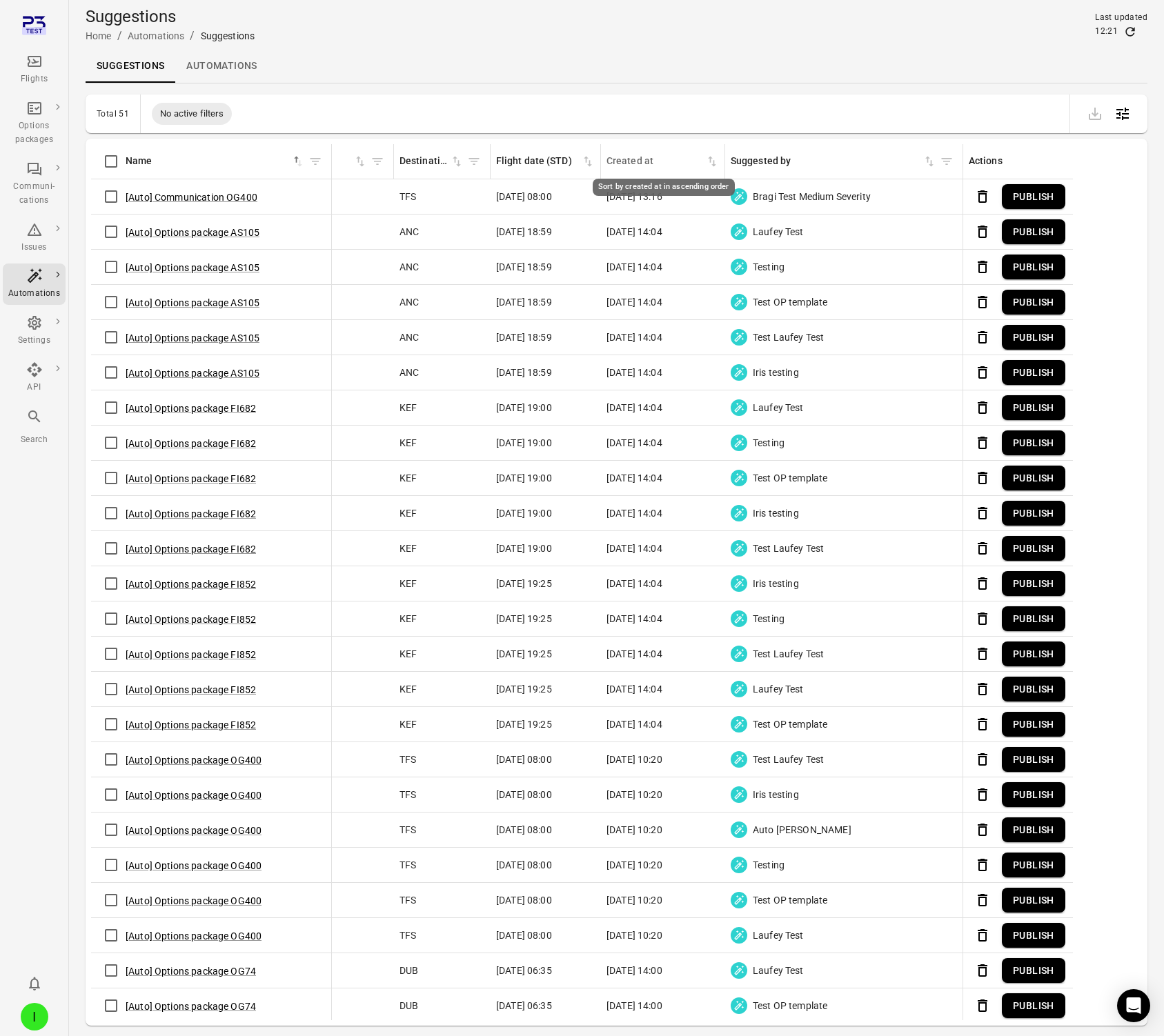
click at [714, 162] on icon "Sort by created at in ascending order" at bounding box center [712, 162] width 8 height 10
click at [713, 162] on icon "Sort by created at in descending order" at bounding box center [714, 163] width 5 height 6
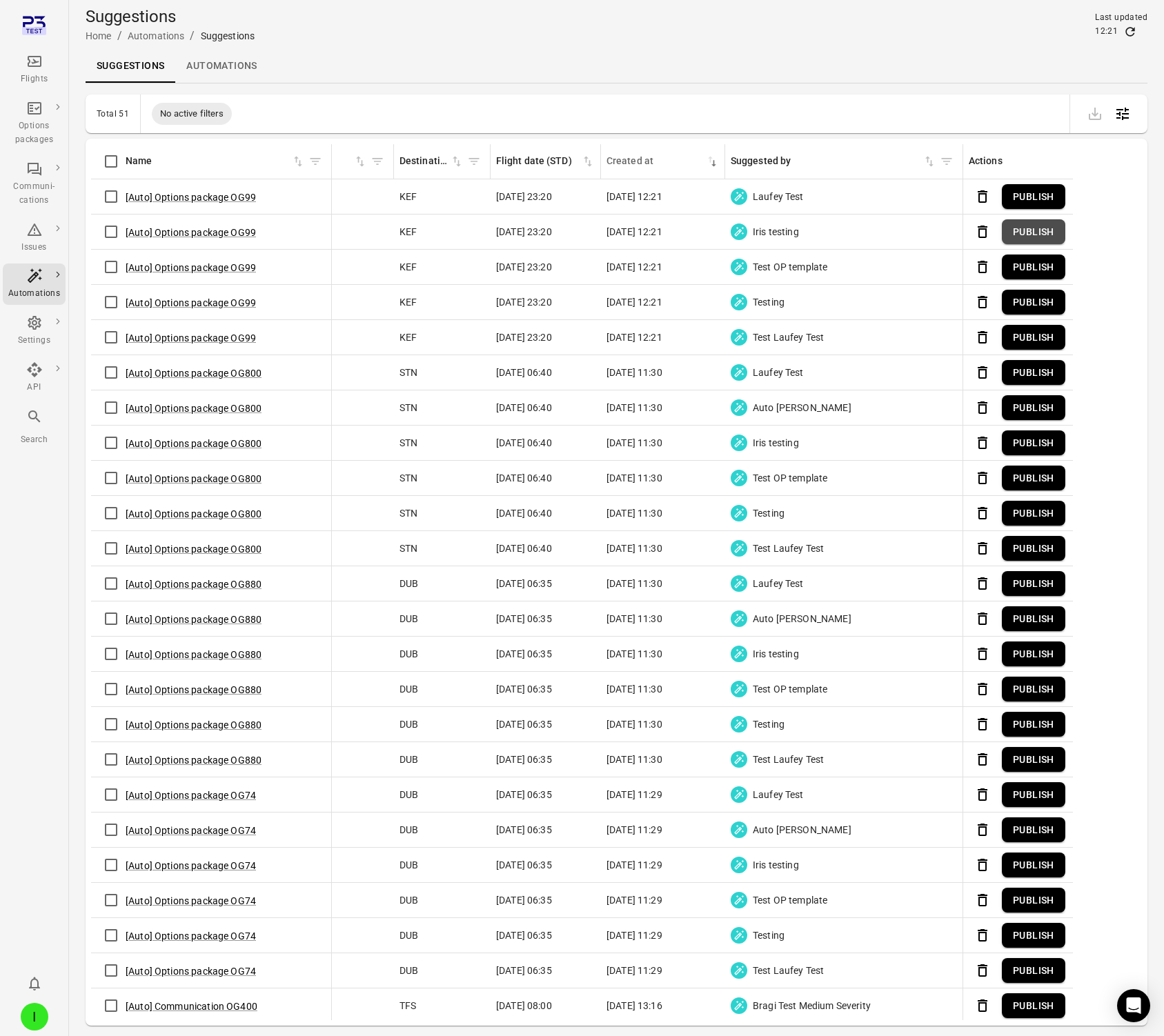
click at [989, 234] on button "Publish" at bounding box center [1033, 232] width 64 height 26
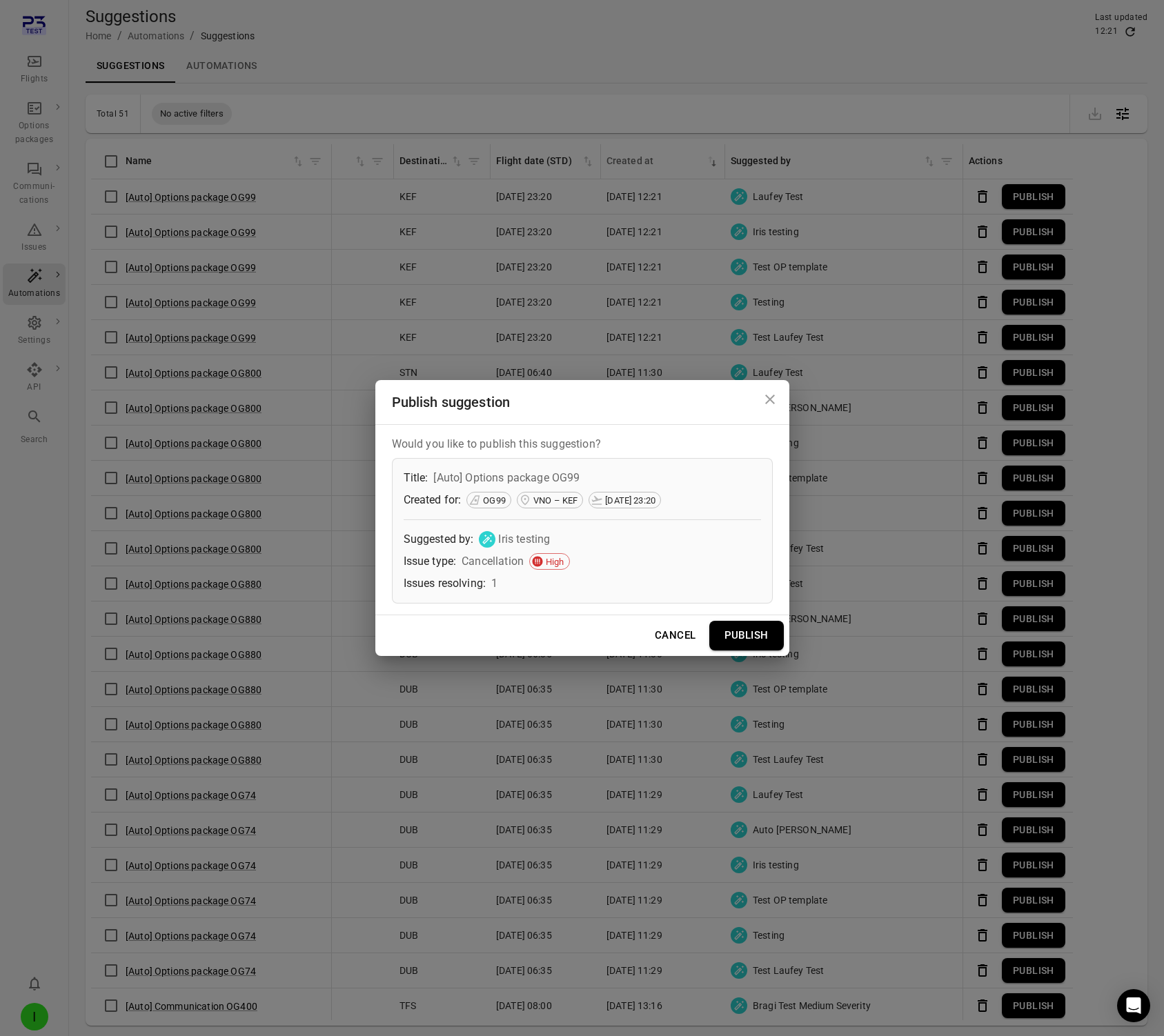
click at [745, 633] on button "Publish" at bounding box center [747, 635] width 75 height 29
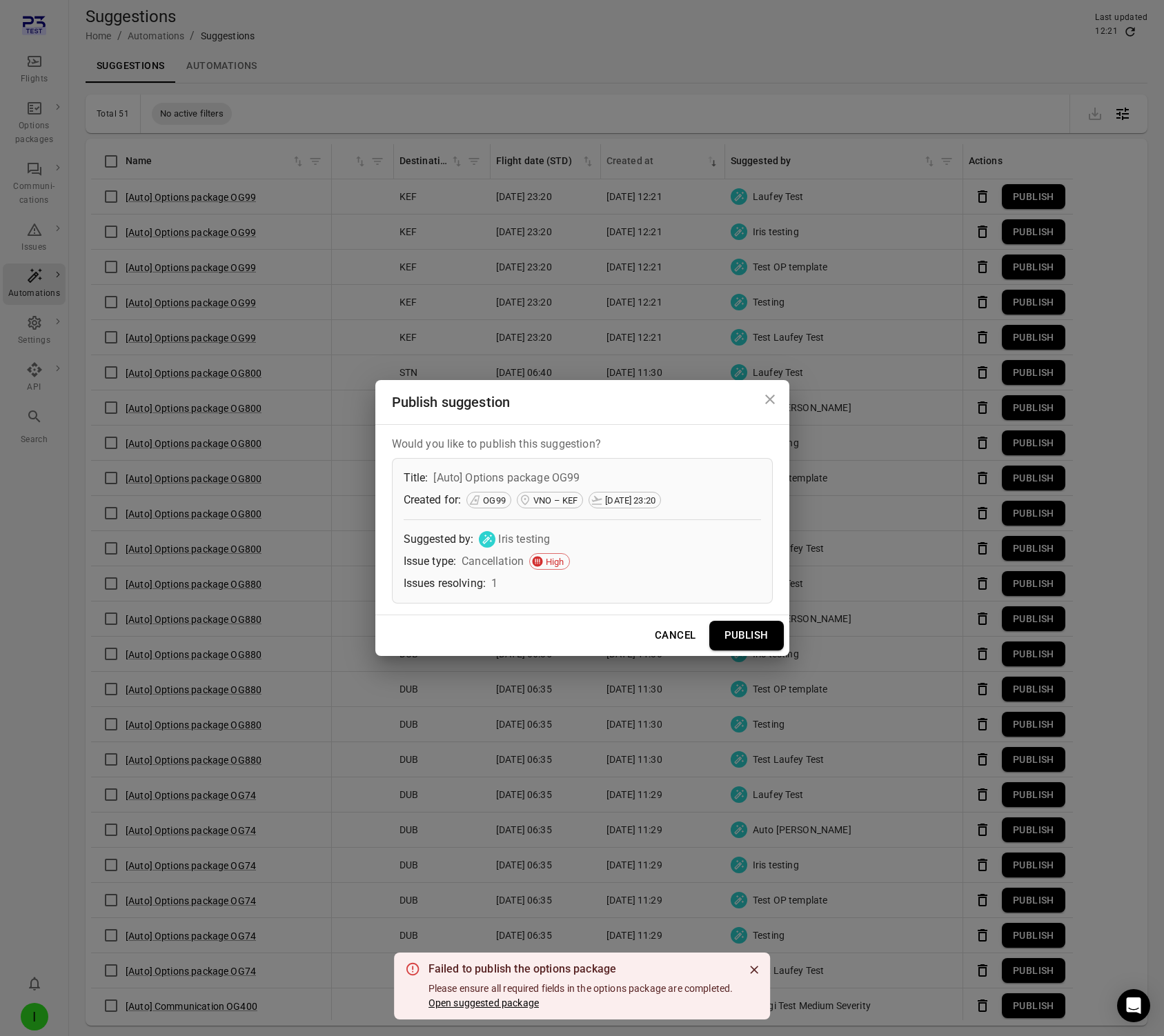
click at [470, 1005] on button "Open suggested package" at bounding box center [483, 1003] width 110 height 14
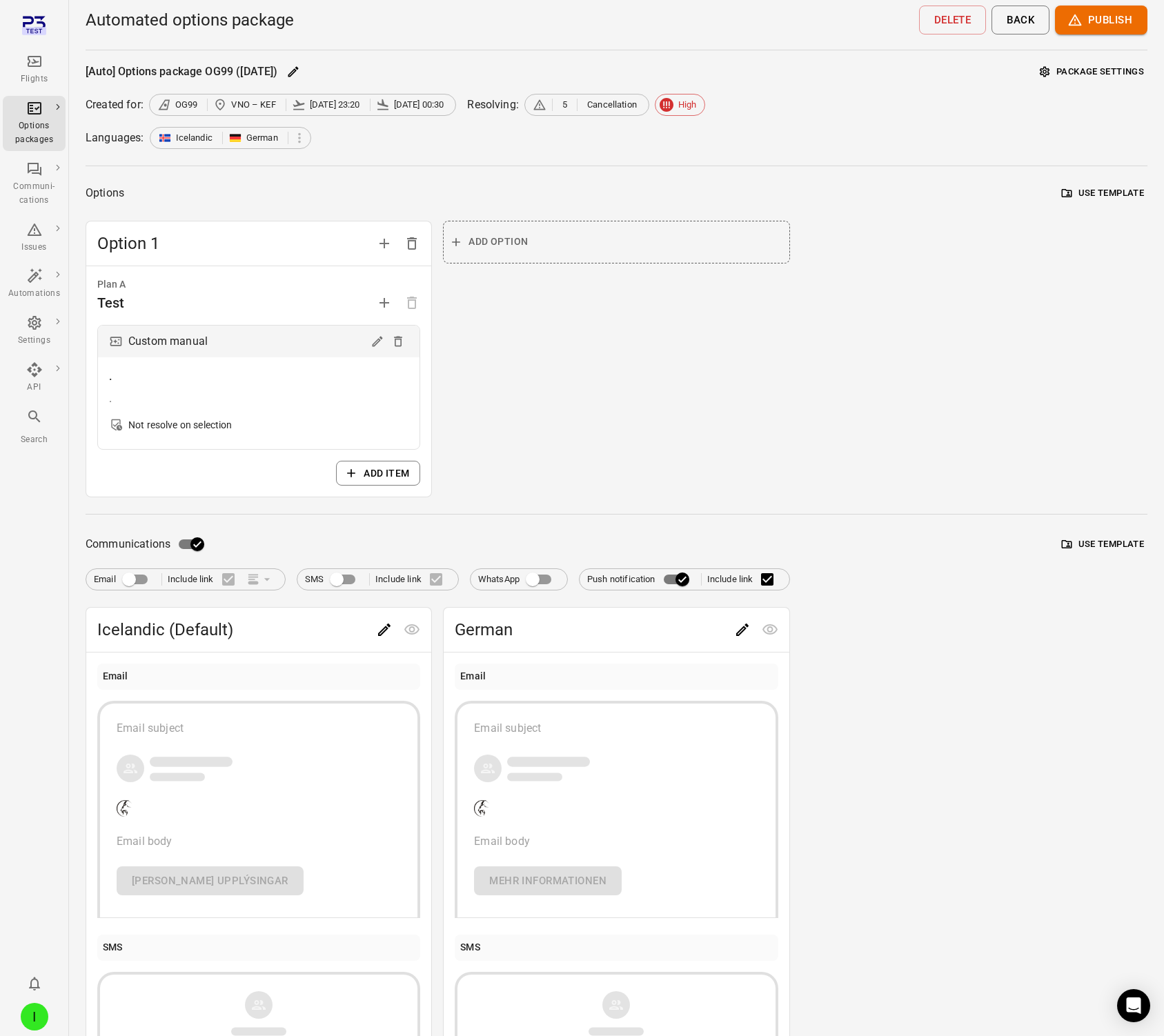
click at [989, 20] on button "Publish" at bounding box center [1101, 20] width 93 height 29
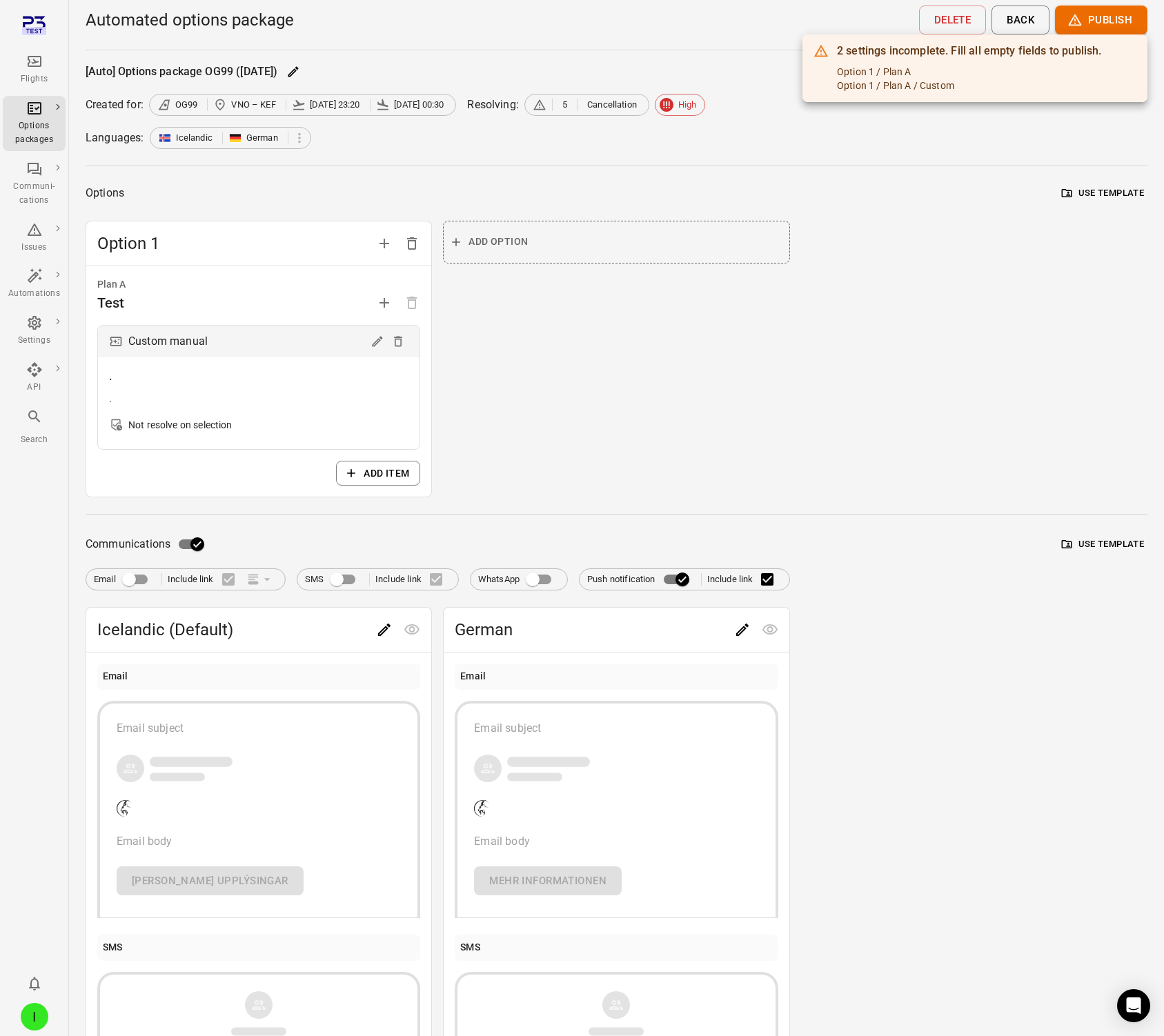
click at [371, 333] on div at bounding box center [582, 518] width 1164 height 1036
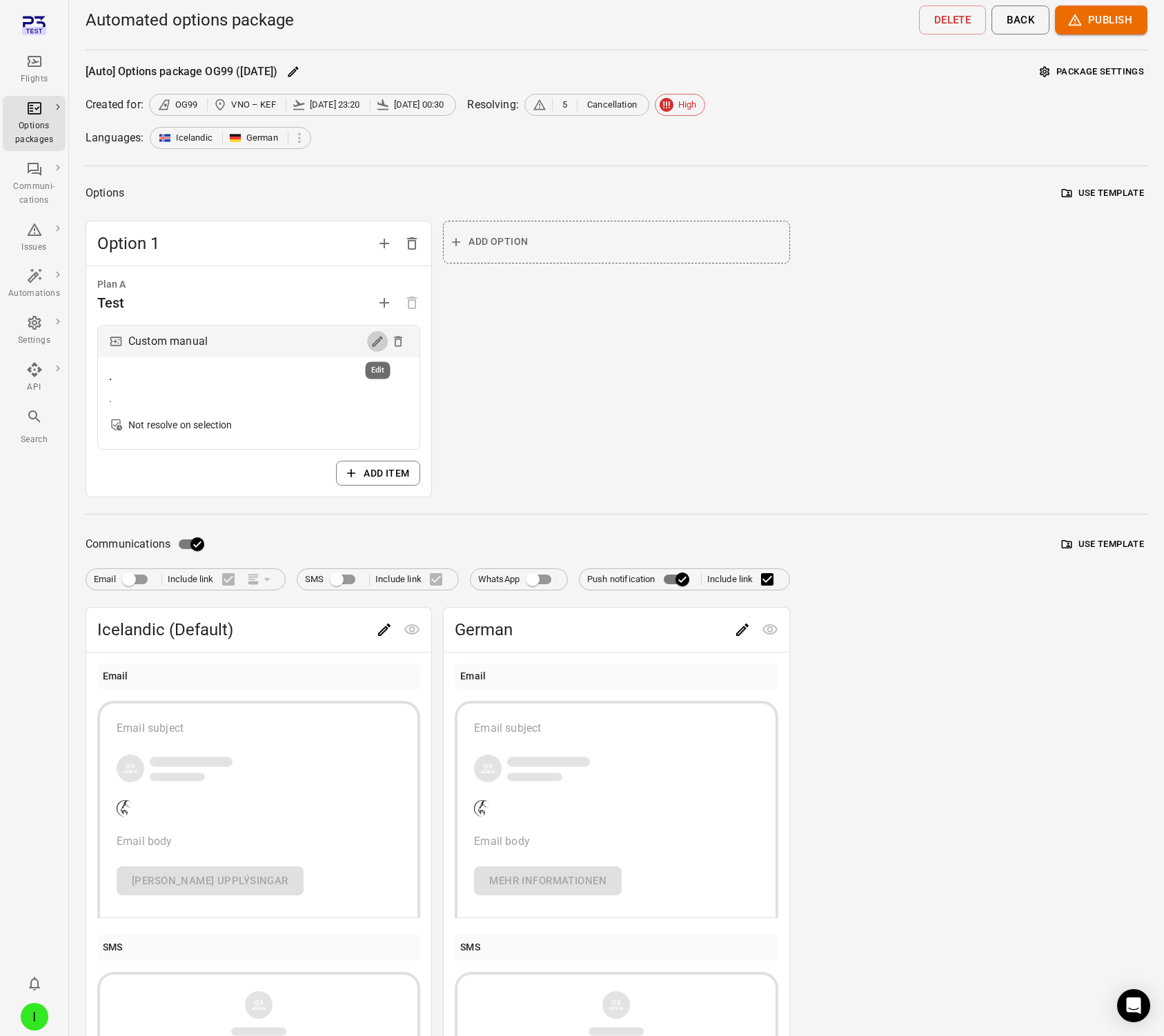
click at [375, 344] on icon "Edit" at bounding box center [377, 341] width 14 height 14
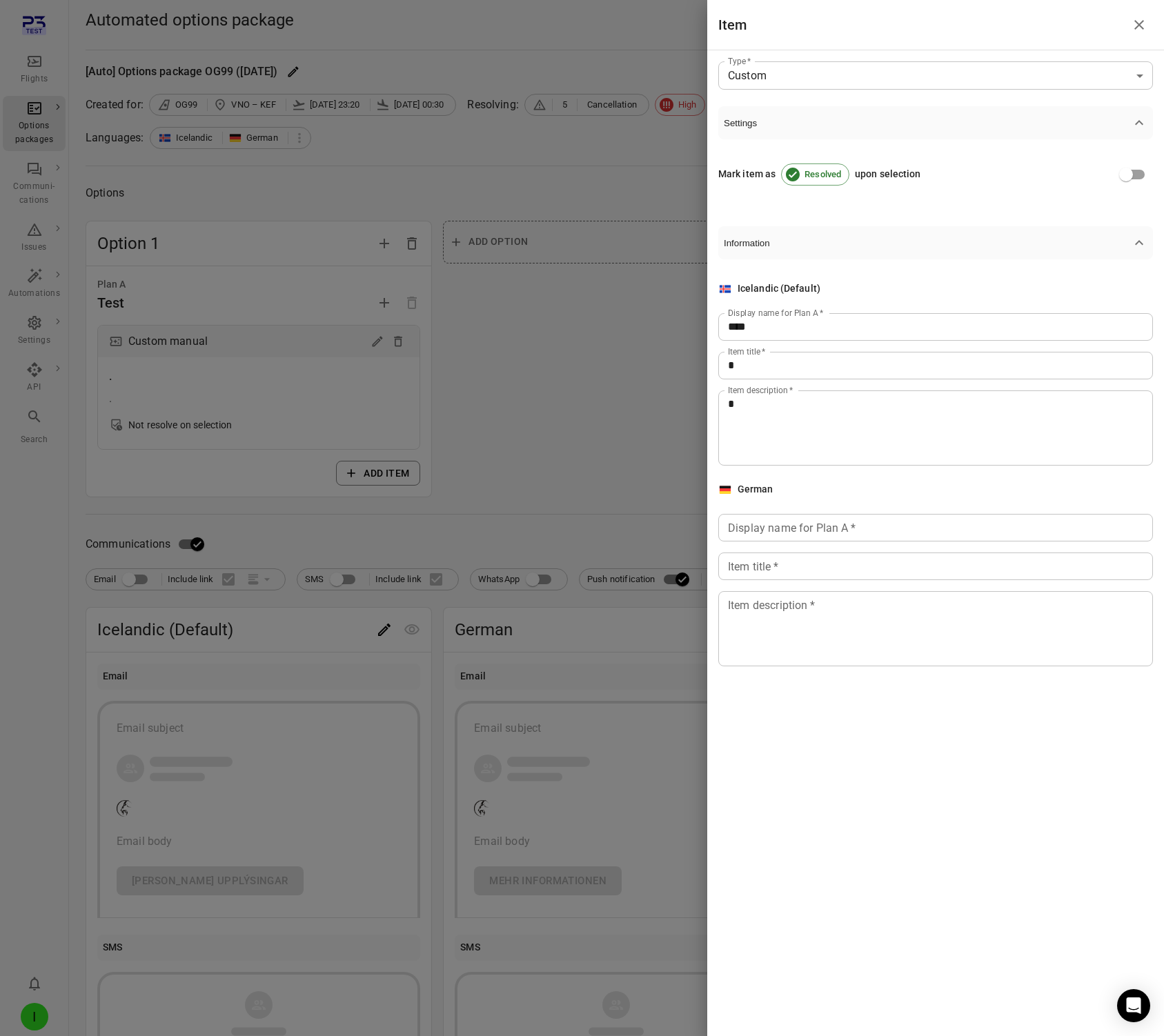
click at [491, 363] on div at bounding box center [582, 518] width 1164 height 1036
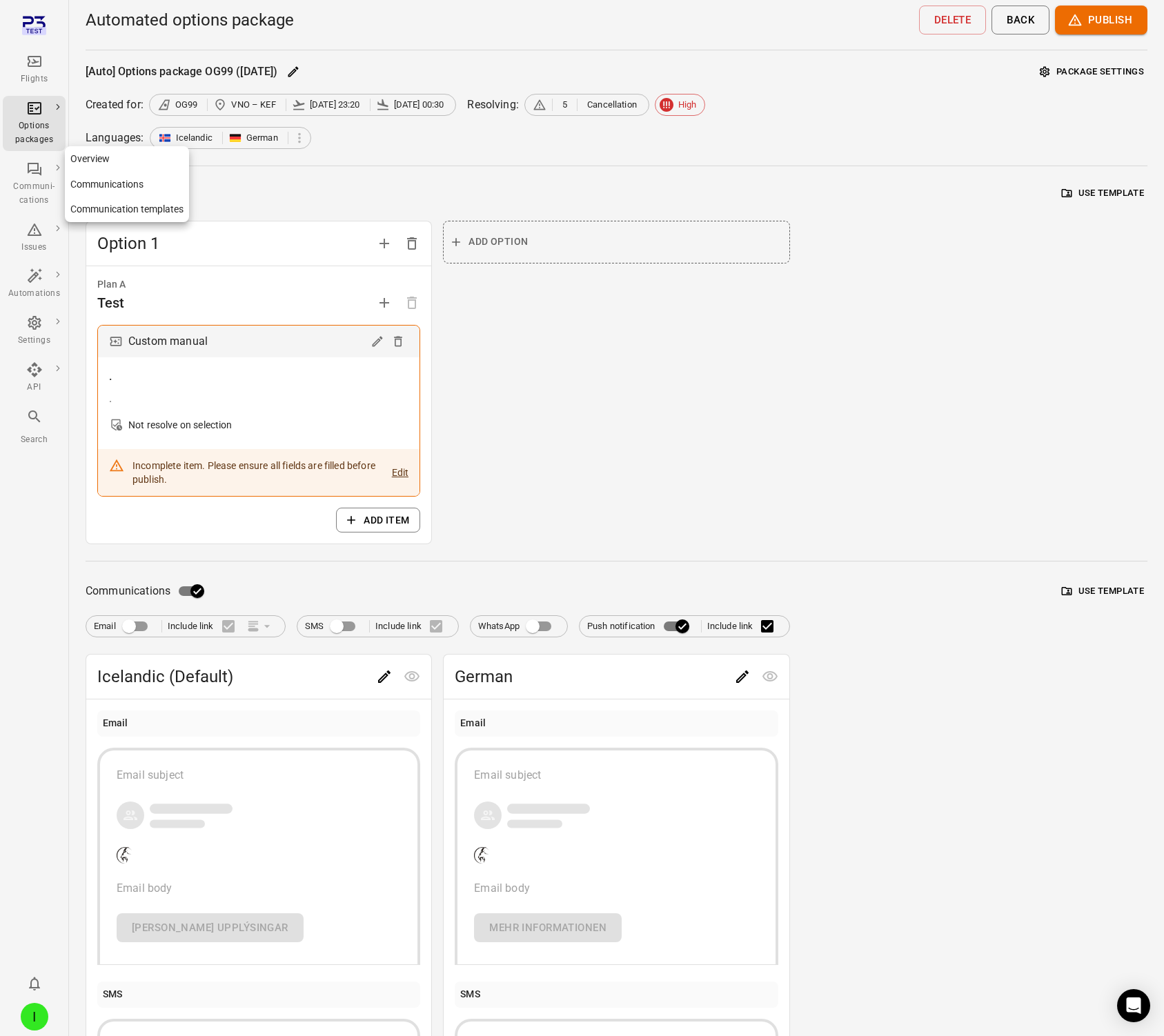
click at [36, 180] on div "Communi-cations" at bounding box center [34, 194] width 51 height 27
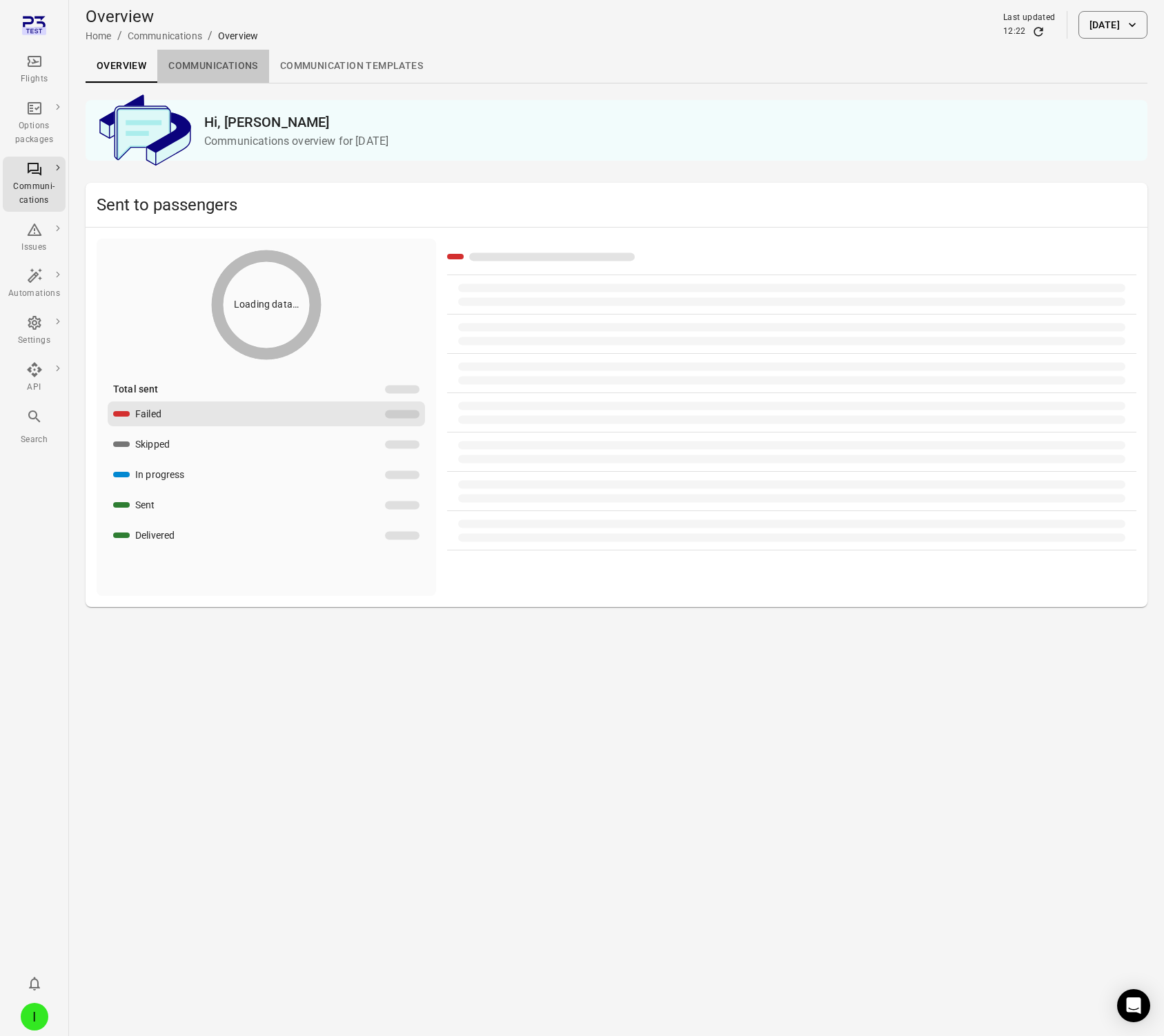
click at [245, 69] on link "Communications" at bounding box center [213, 66] width 112 height 33
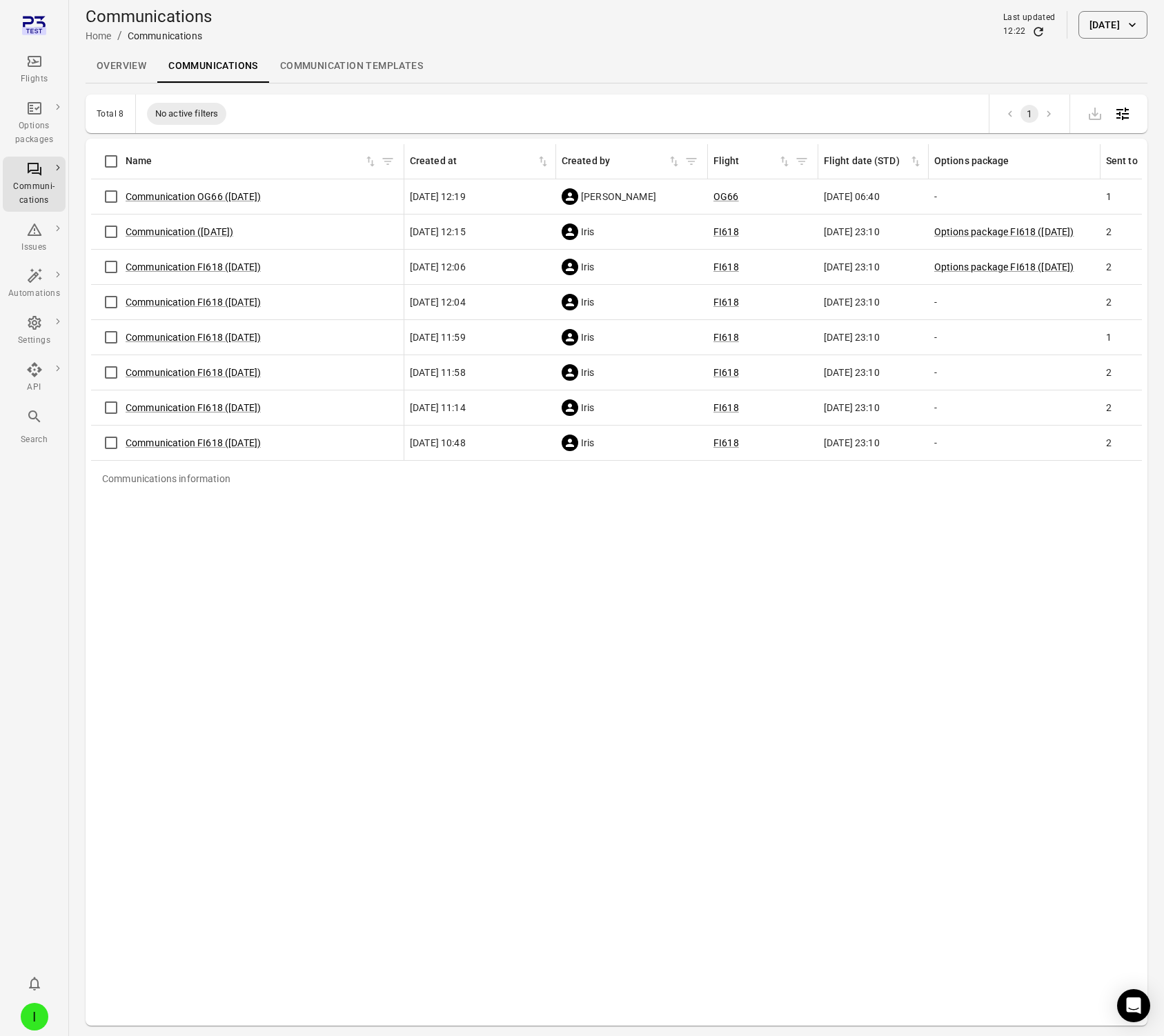
click at [384, 67] on link "Communication templates" at bounding box center [352, 66] width 165 height 33
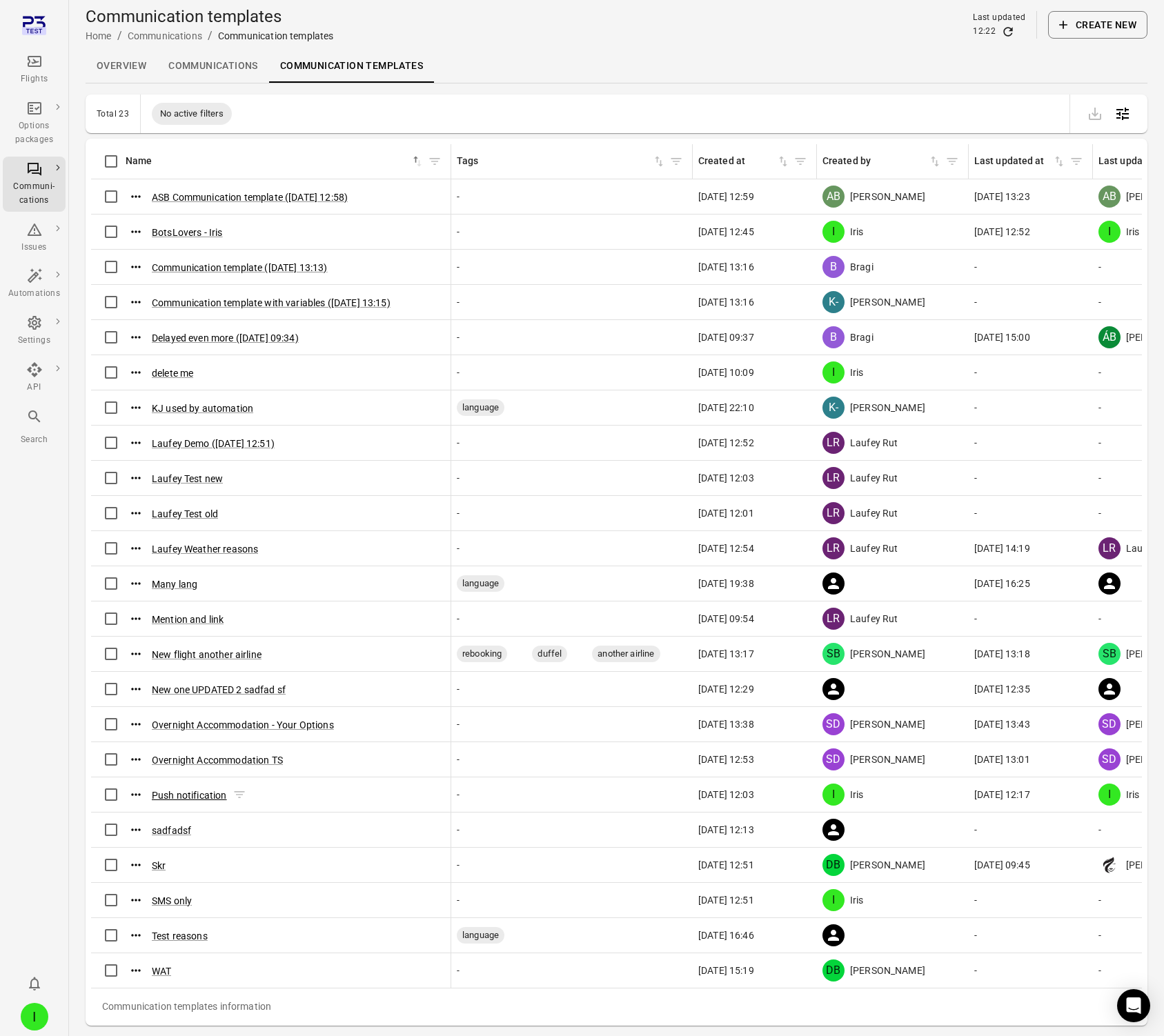
click at [203, 794] on button "Push notification" at bounding box center [189, 795] width 75 height 14
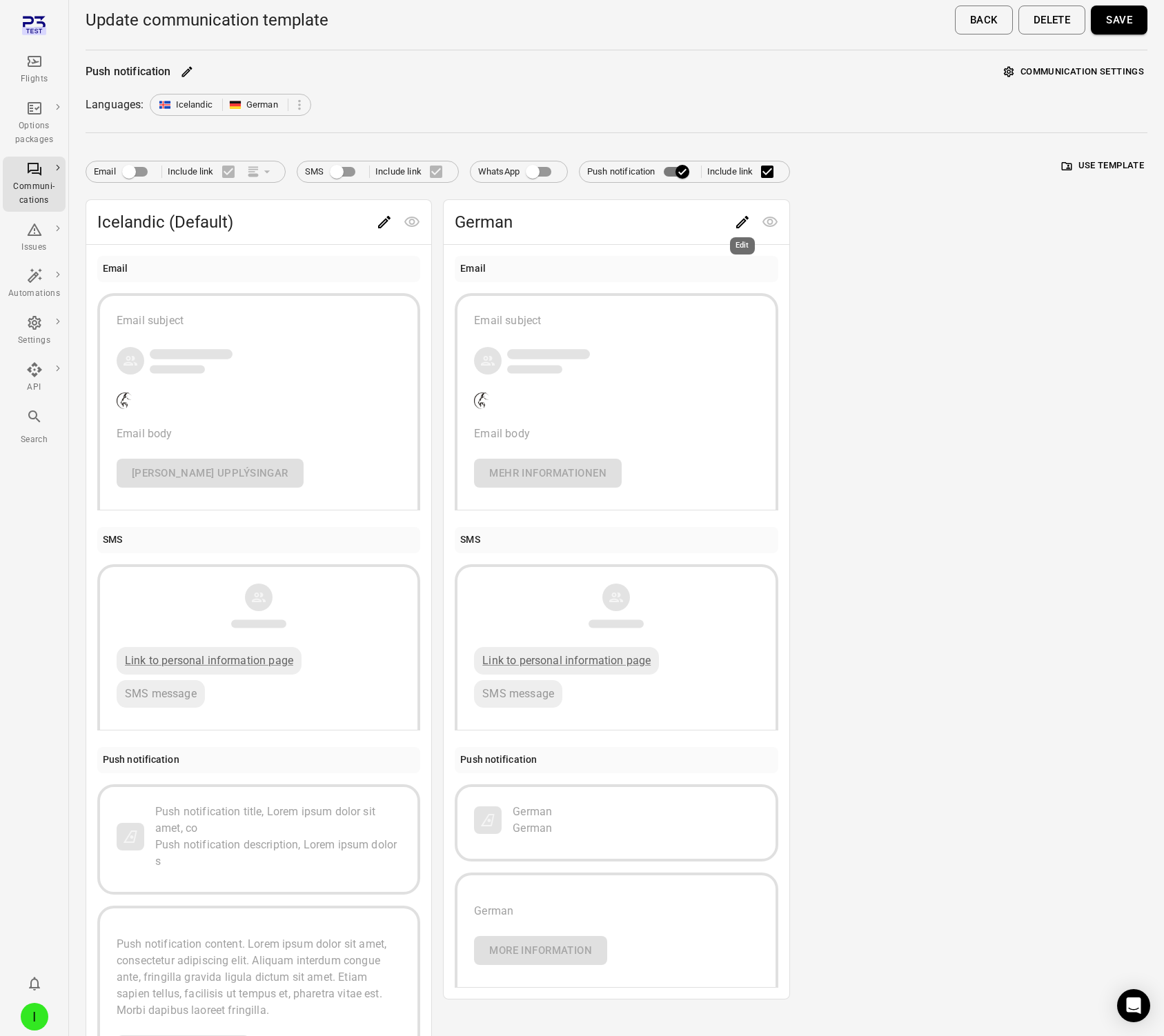
click at [738, 220] on icon "Edit" at bounding box center [742, 222] width 17 height 17
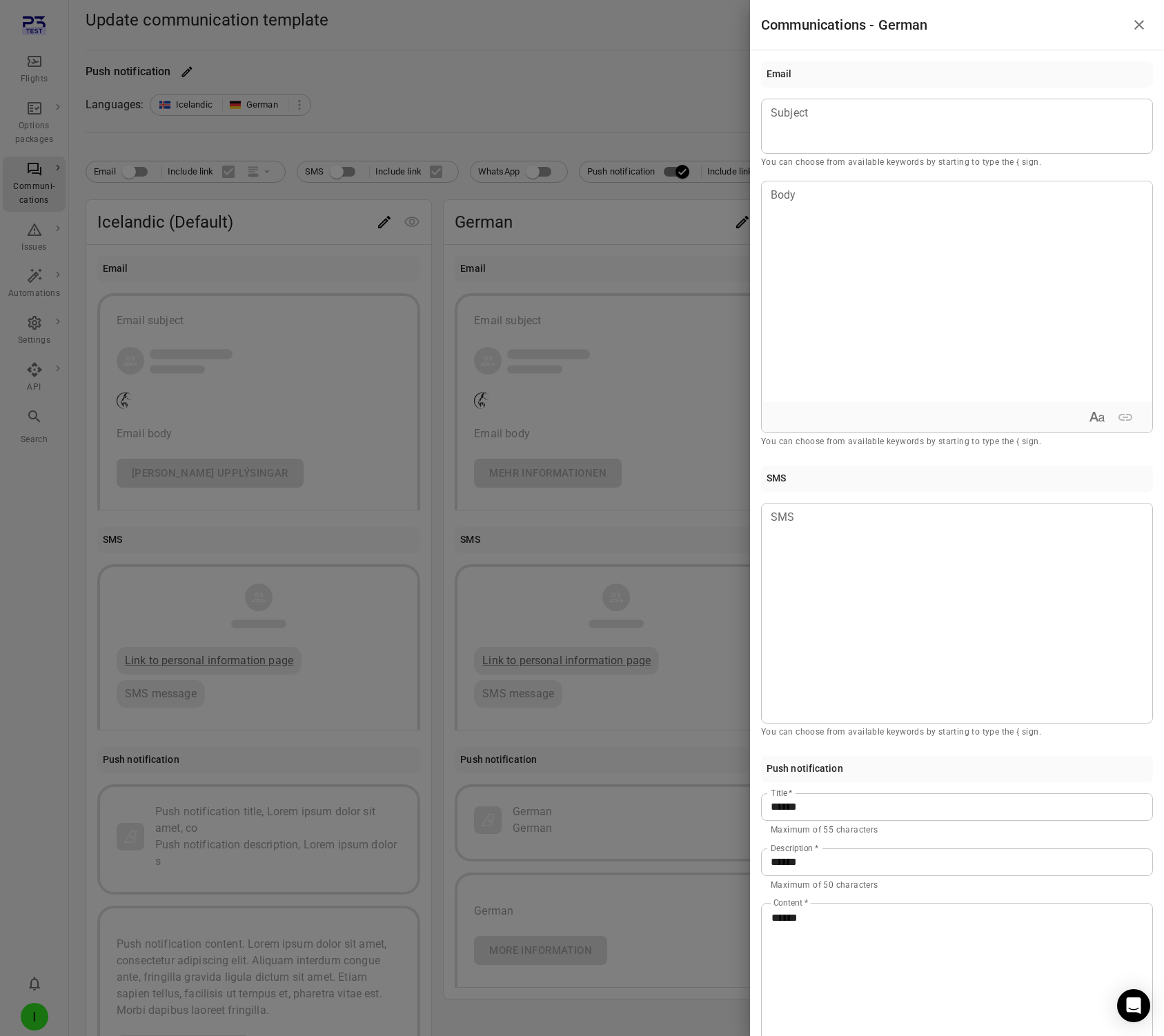
click at [410, 115] on div at bounding box center [582, 518] width 1164 height 1036
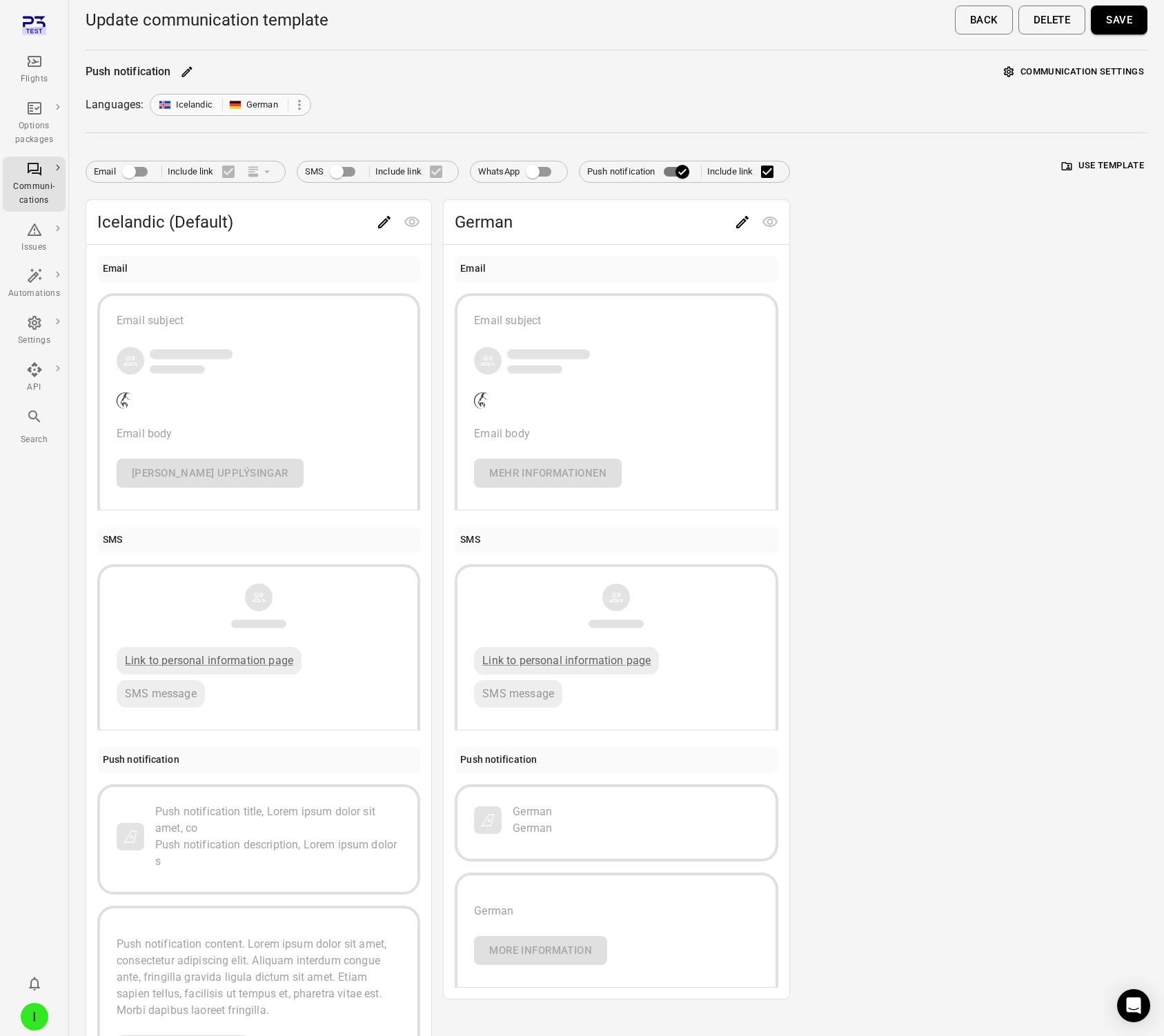
click at [302, 104] on icon at bounding box center [299, 105] width 15 height 15
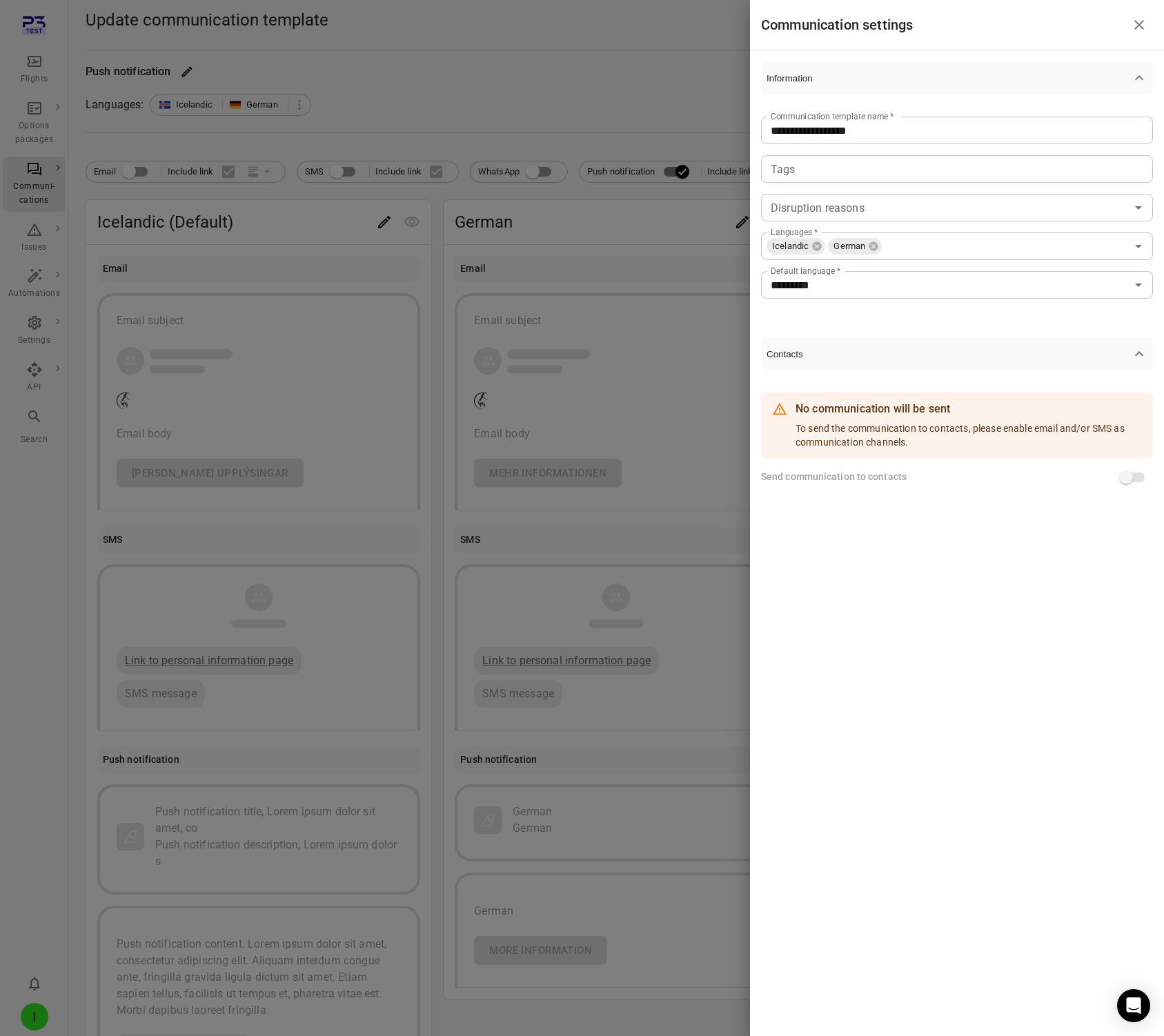
click at [875, 241] on icon at bounding box center [874, 246] width 11 height 11
click at [541, 54] on div at bounding box center [582, 518] width 1164 height 1036
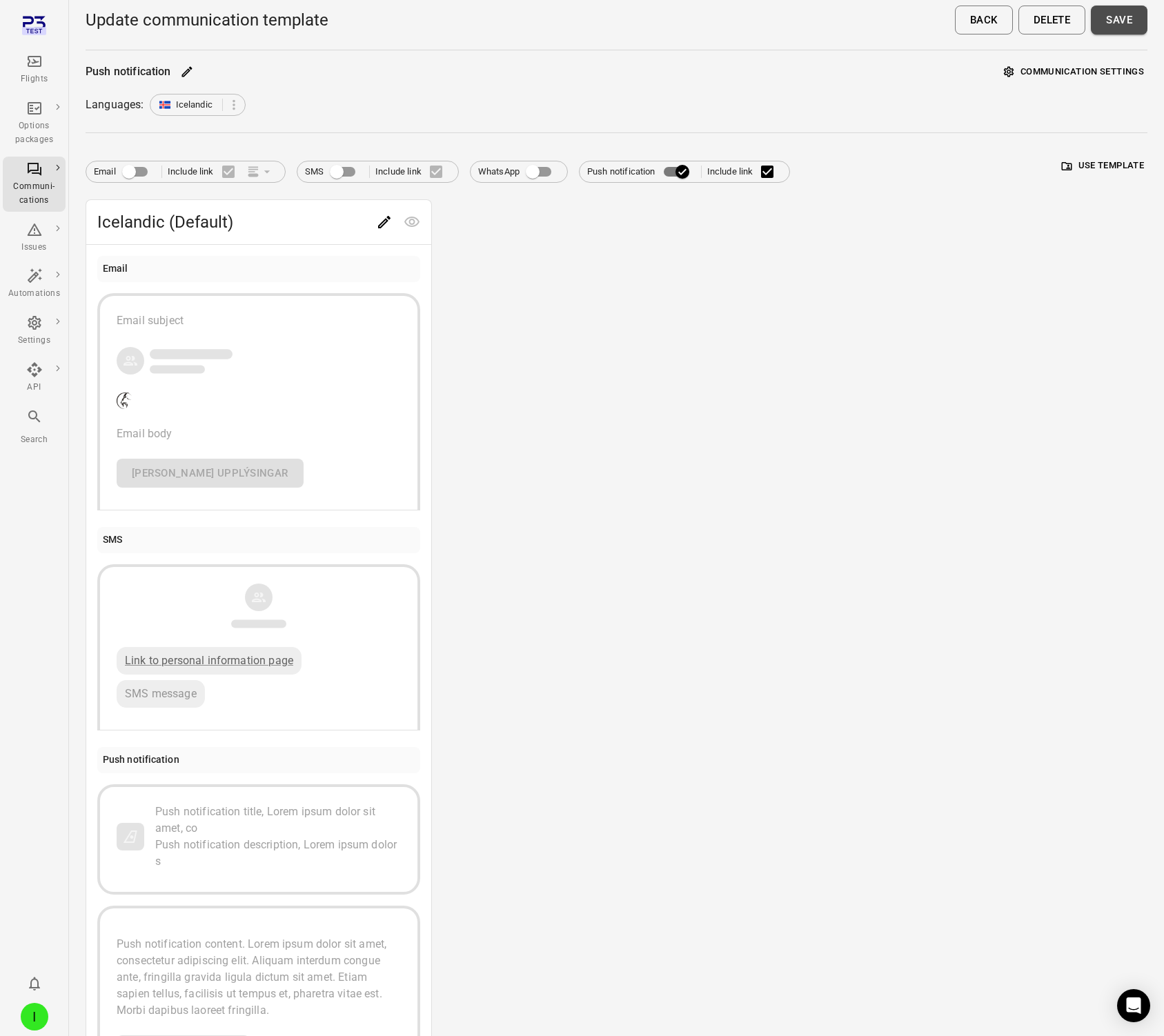
click at [989, 17] on button "Save" at bounding box center [1119, 20] width 56 height 29
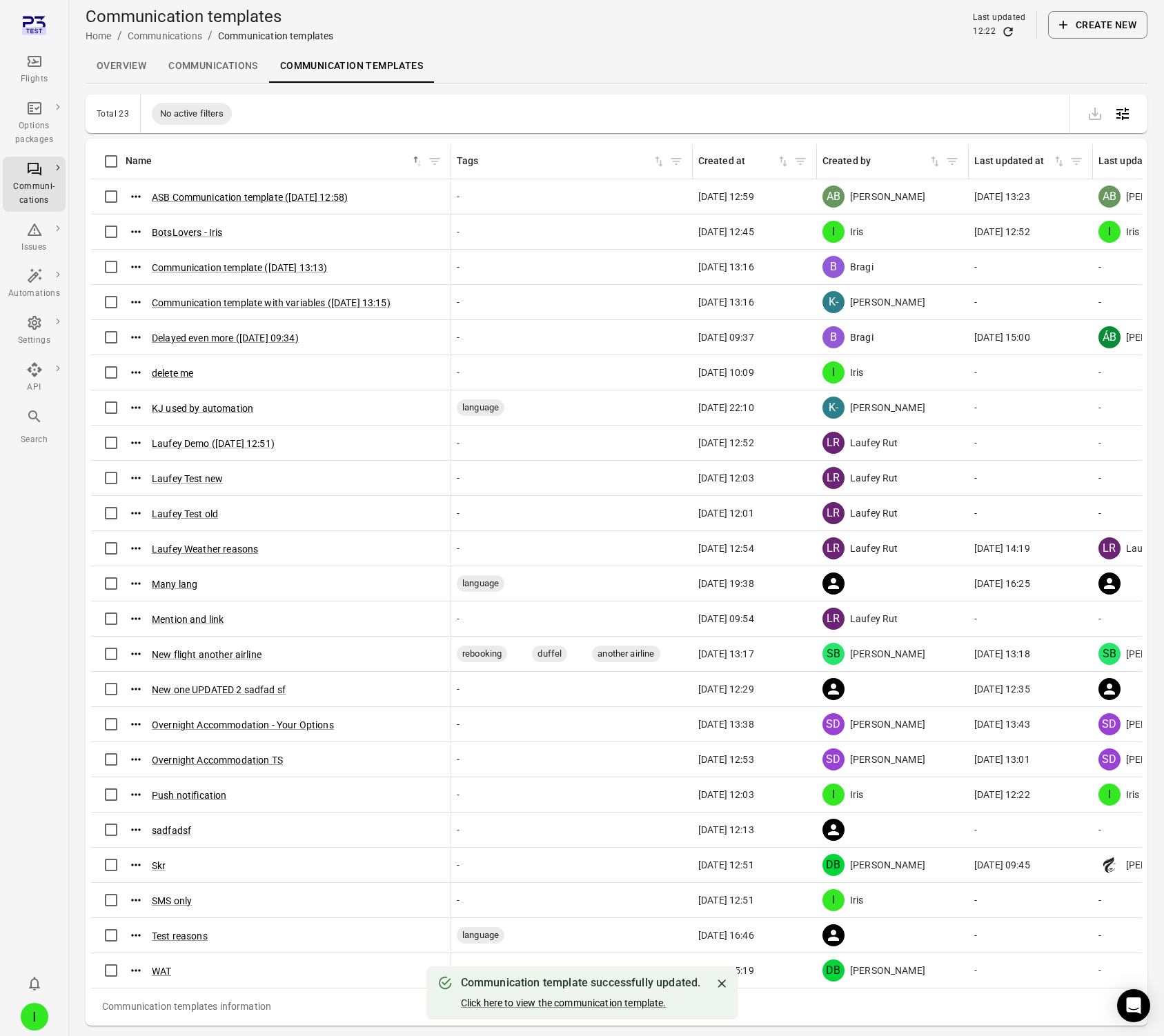
click at [597, 1001] on button "Click here to view the communication template." at bounding box center [564, 1003] width 206 height 14
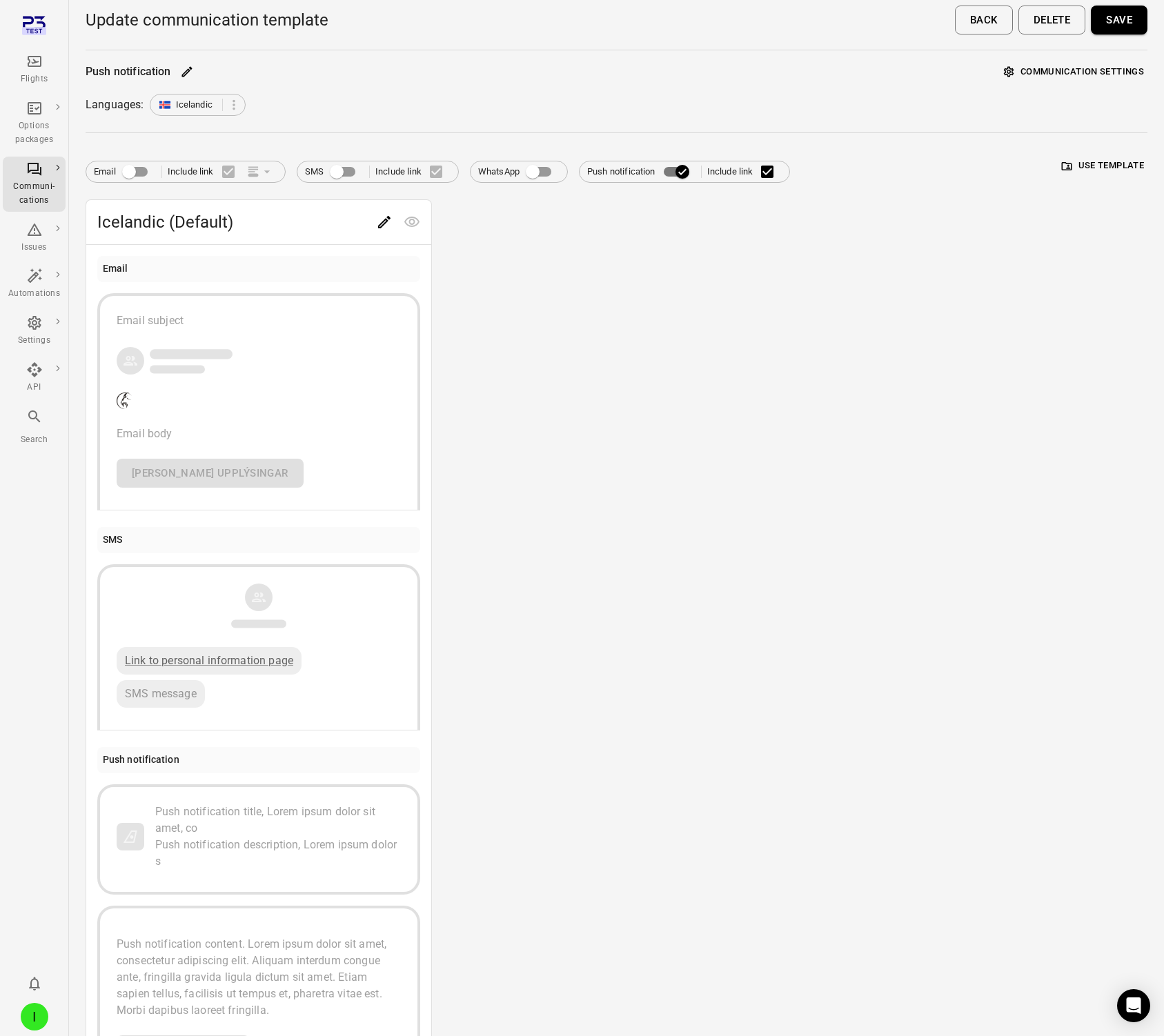
drag, startPoint x: 32, startPoint y: 65, endPoint x: 59, endPoint y: 40, distance: 36.8
click at [33, 64] on icon "Main navigation" at bounding box center [35, 61] width 17 height 17
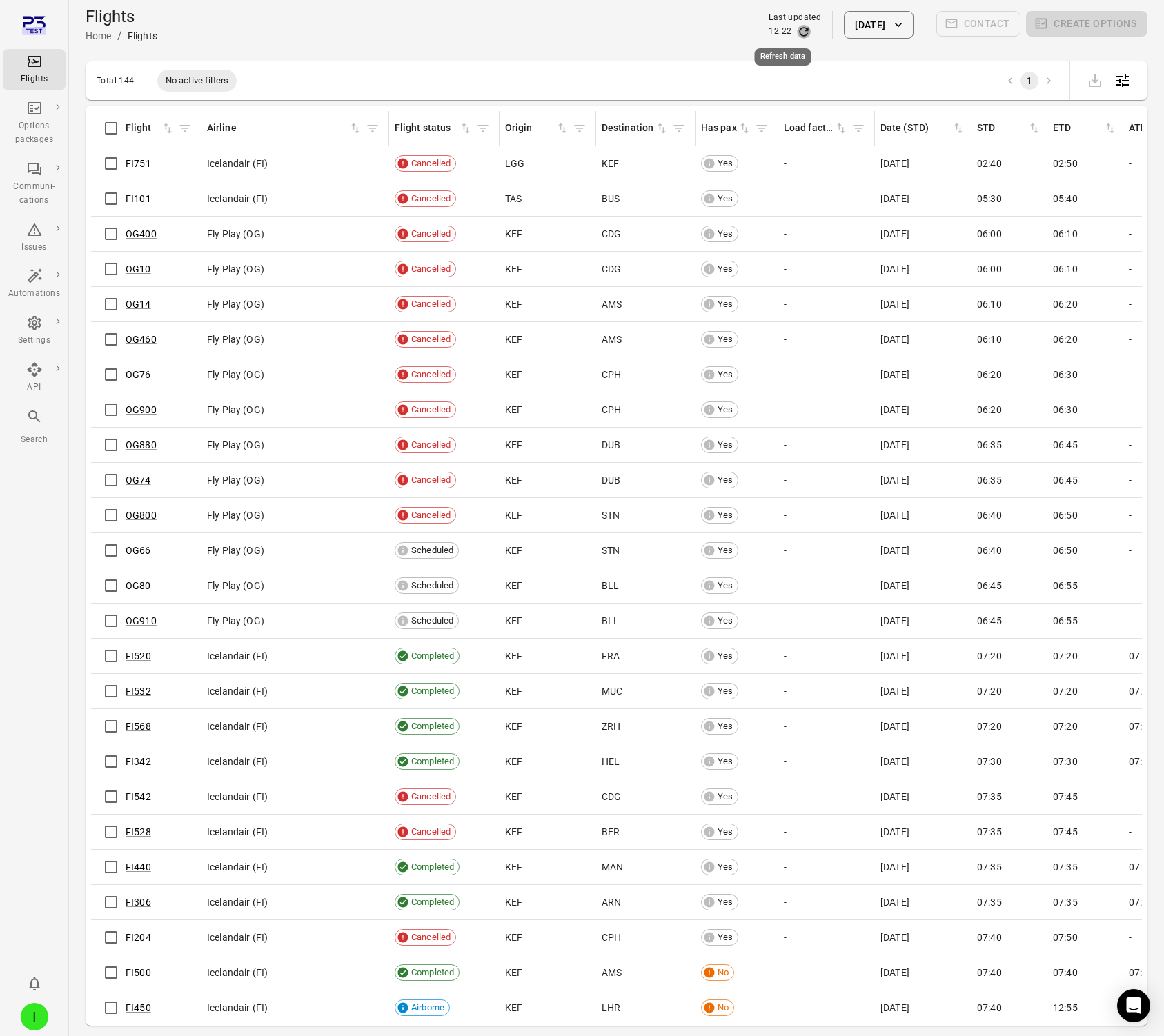
click at [800, 28] on icon "Refresh data" at bounding box center [804, 31] width 9 height 9
click at [44, 271] on div "Automations" at bounding box center [34, 284] width 51 height 33
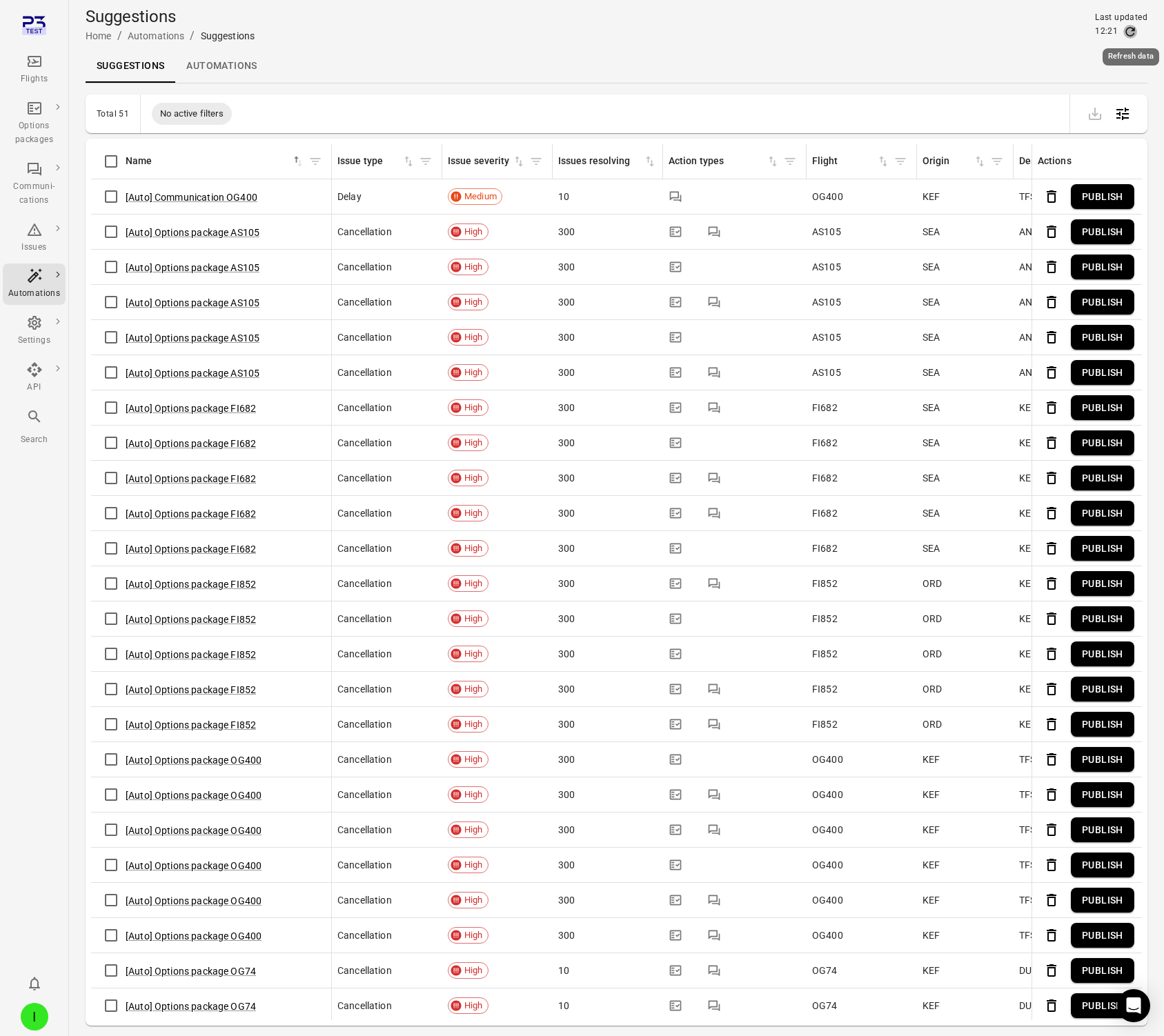
click at [989, 29] on icon "Refresh data" at bounding box center [1130, 31] width 9 height 9
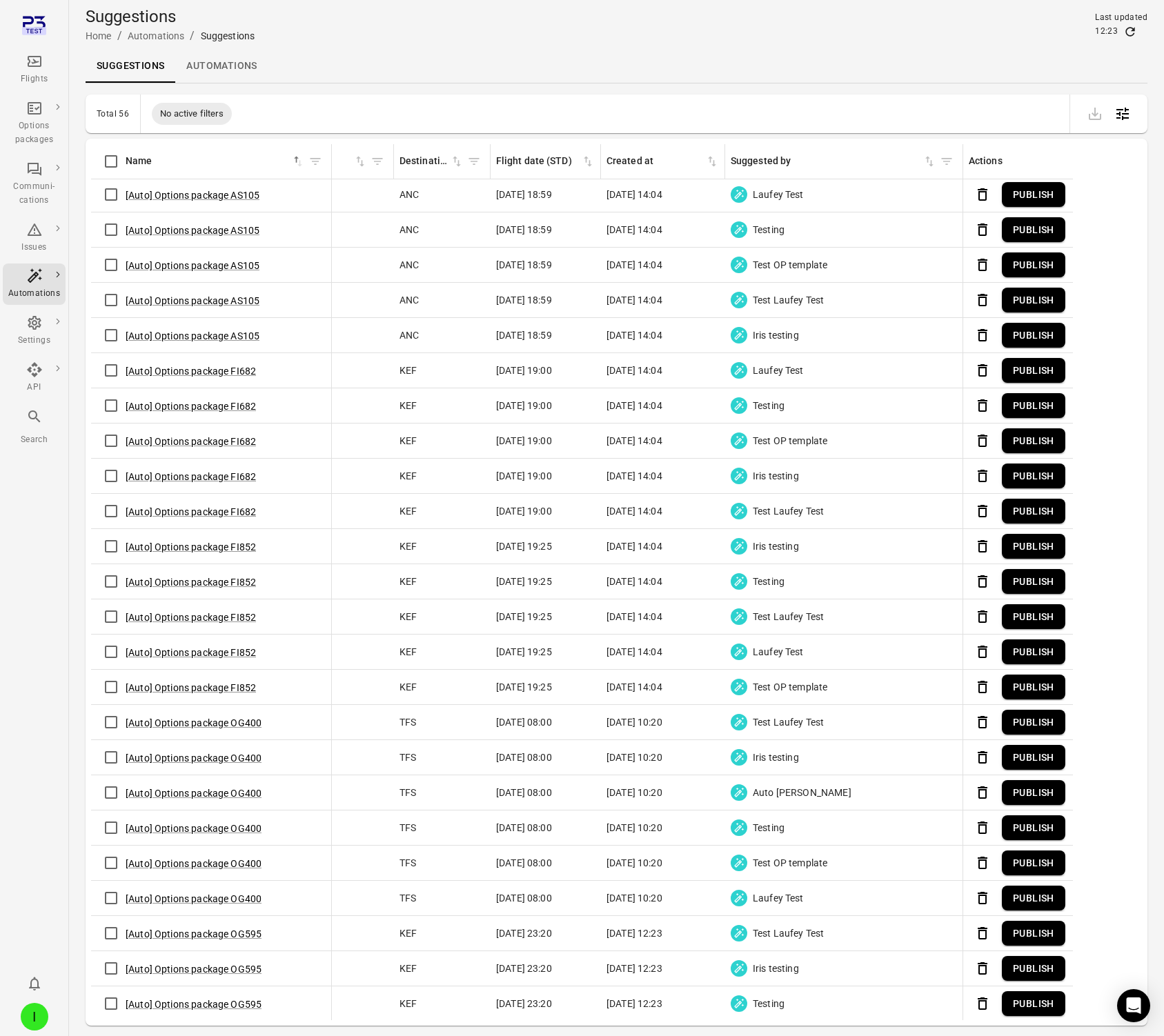
scroll to position [0, 619]
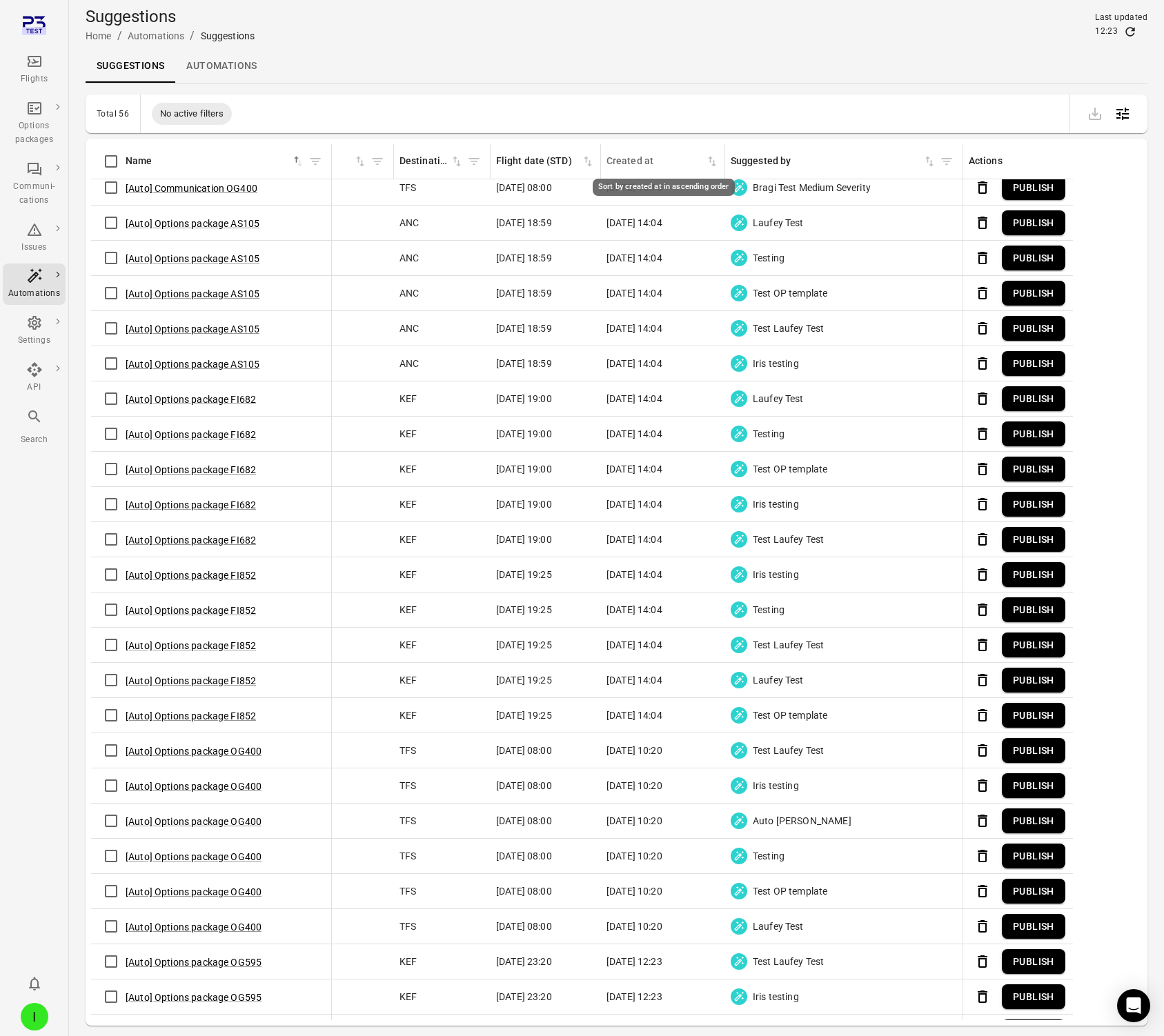
click at [711, 162] on icon "Sort by created at in ascending order" at bounding box center [712, 161] width 14 height 14
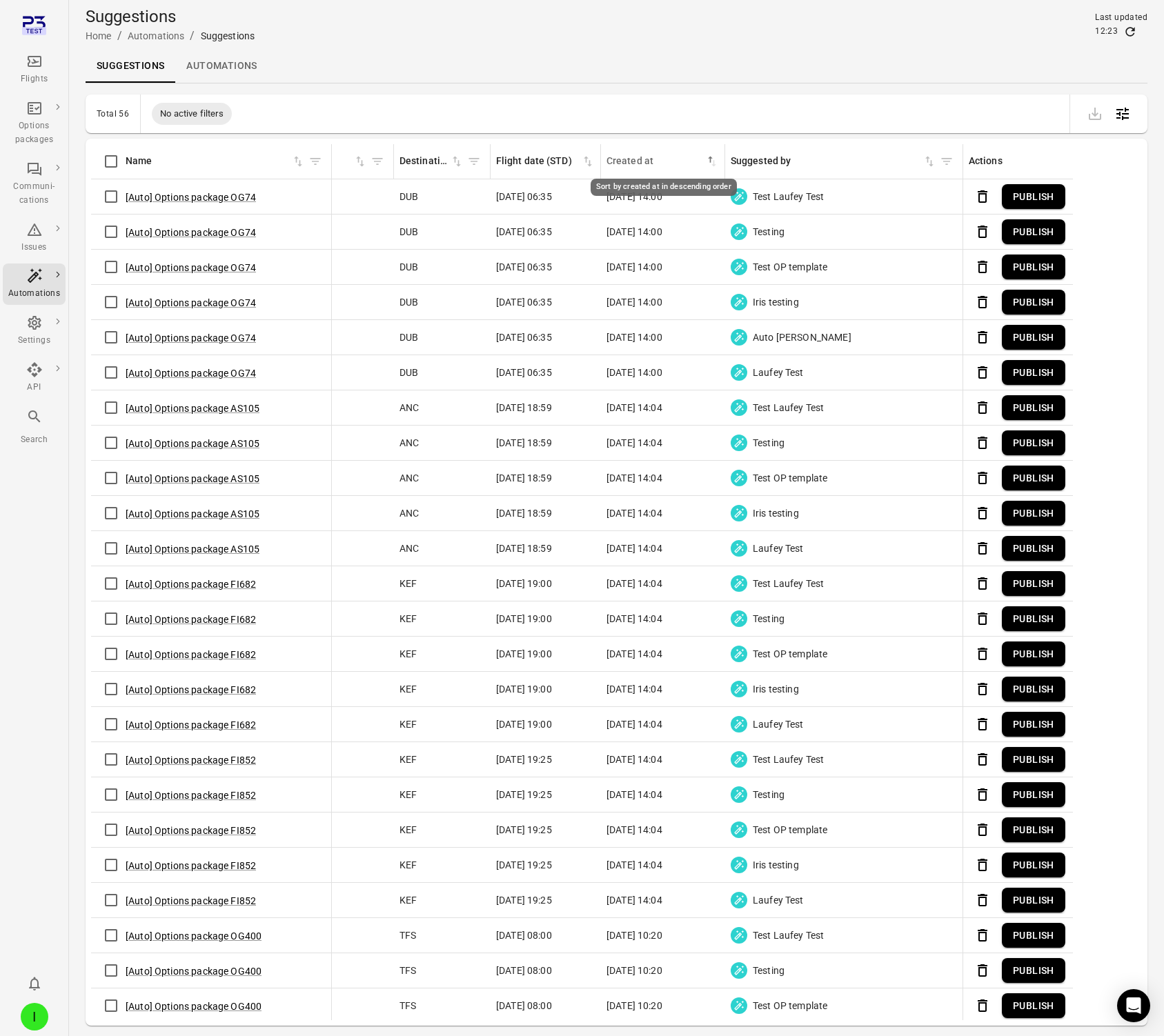
click at [712, 158] on icon "Sort by created at in descending order" at bounding box center [712, 161] width 14 height 14
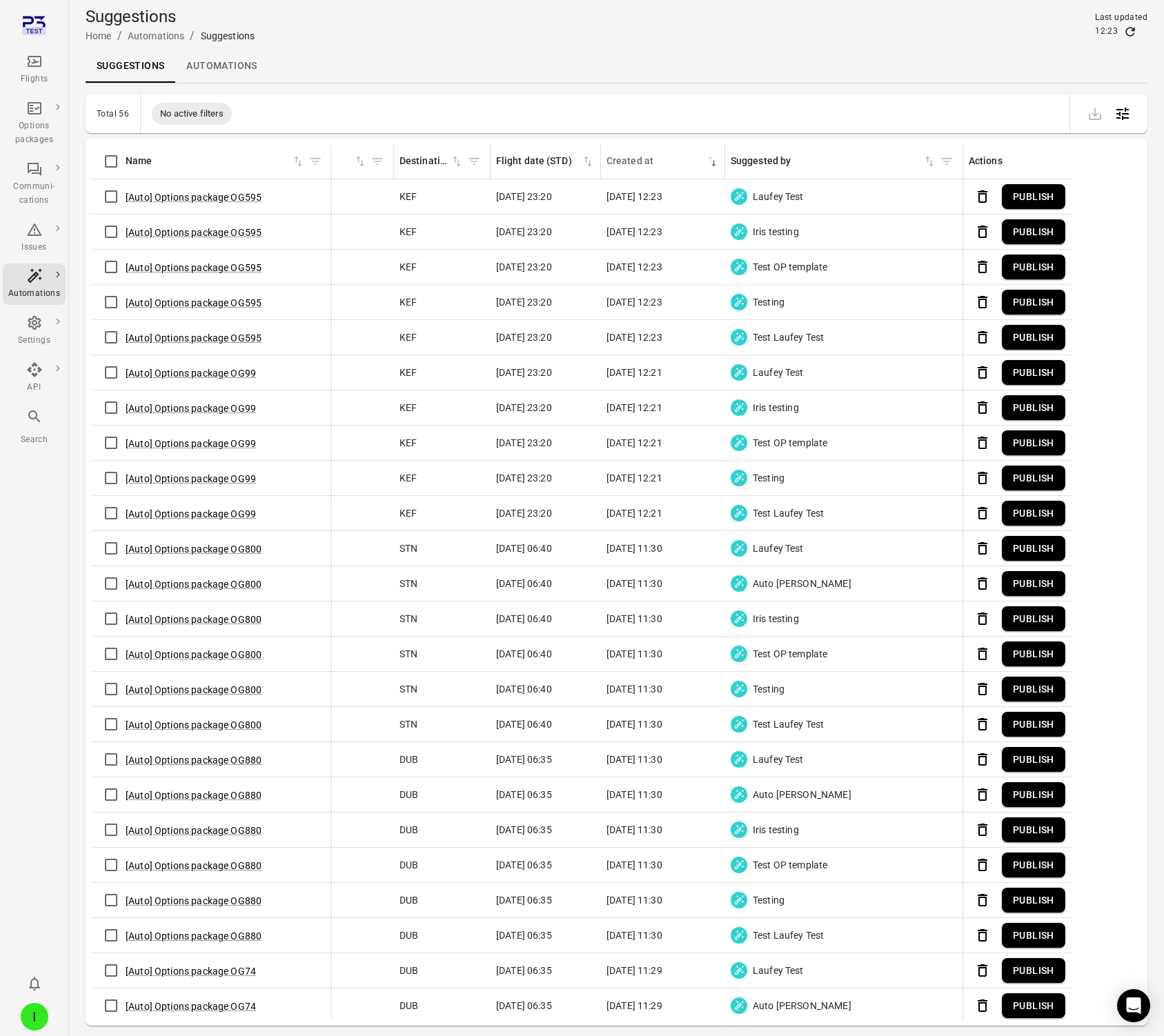
click at [989, 236] on button "Publish" at bounding box center [1033, 232] width 64 height 26
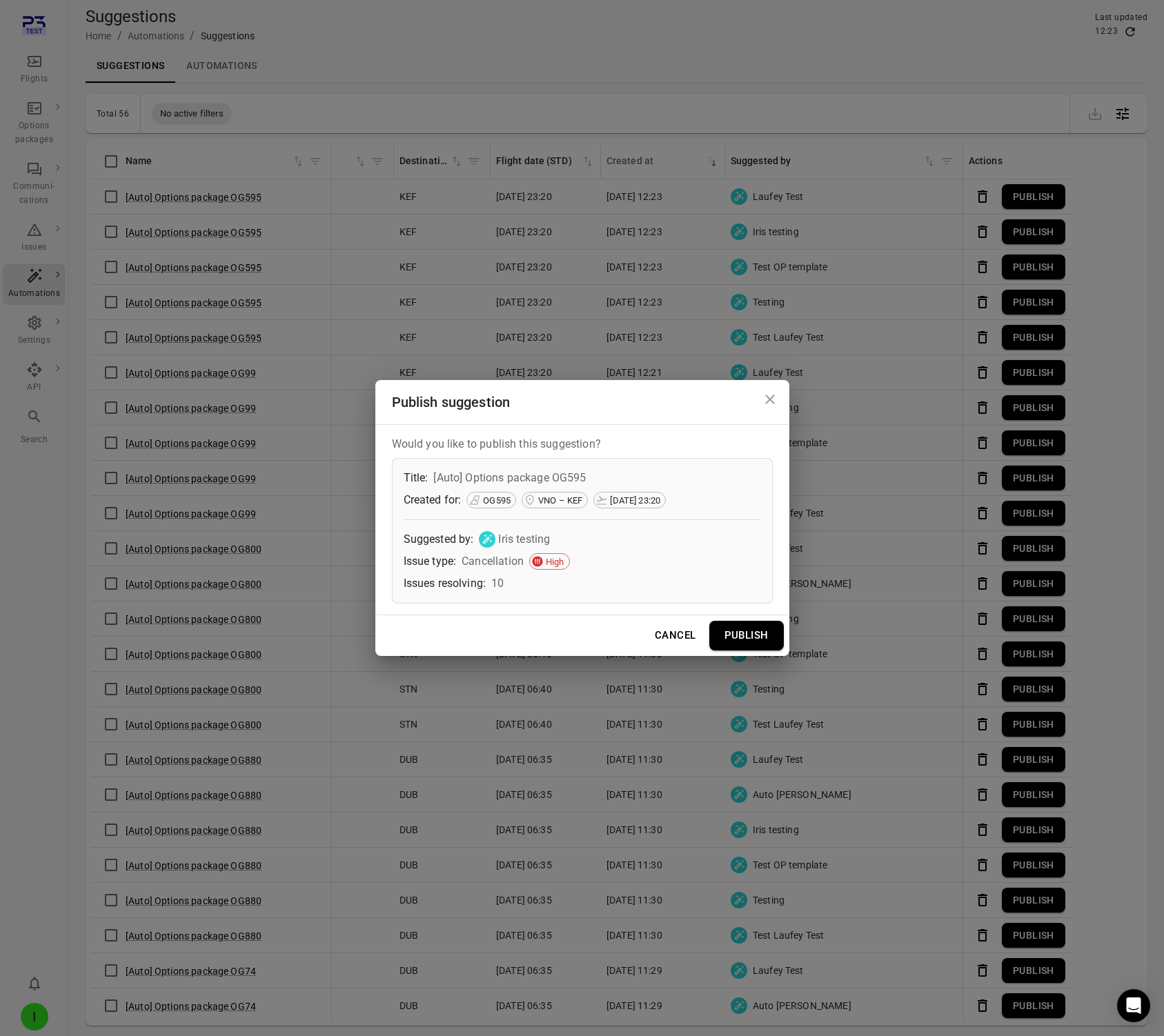
click at [738, 634] on button "Publish" at bounding box center [747, 635] width 75 height 29
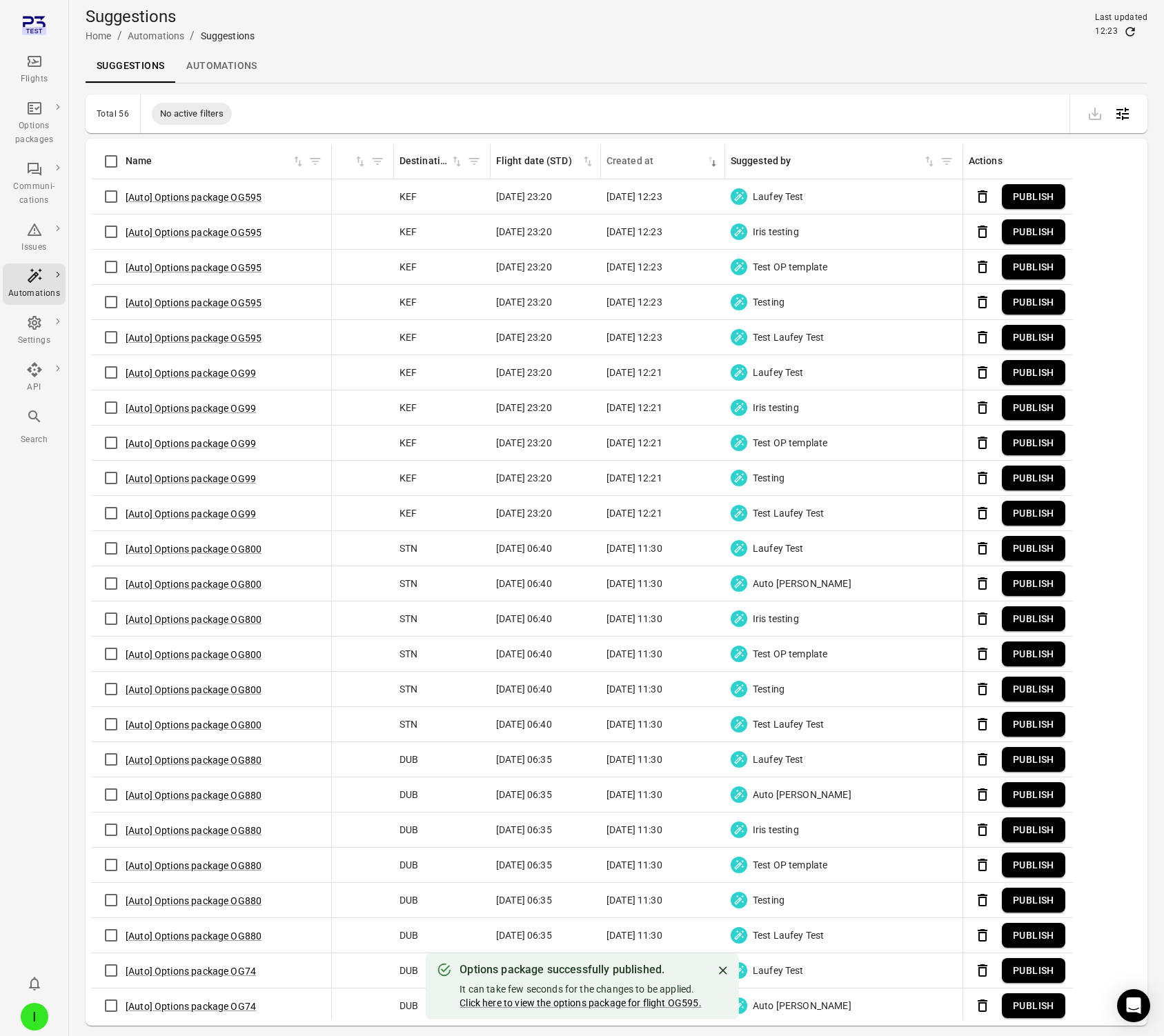
click at [668, 1009] on div "Click here to view the options package for flight OG595." at bounding box center [580, 1003] width 241 height 14
click at [667, 1002] on link "Click here to view the options package for flight OG595." at bounding box center [580, 1003] width 241 height 11
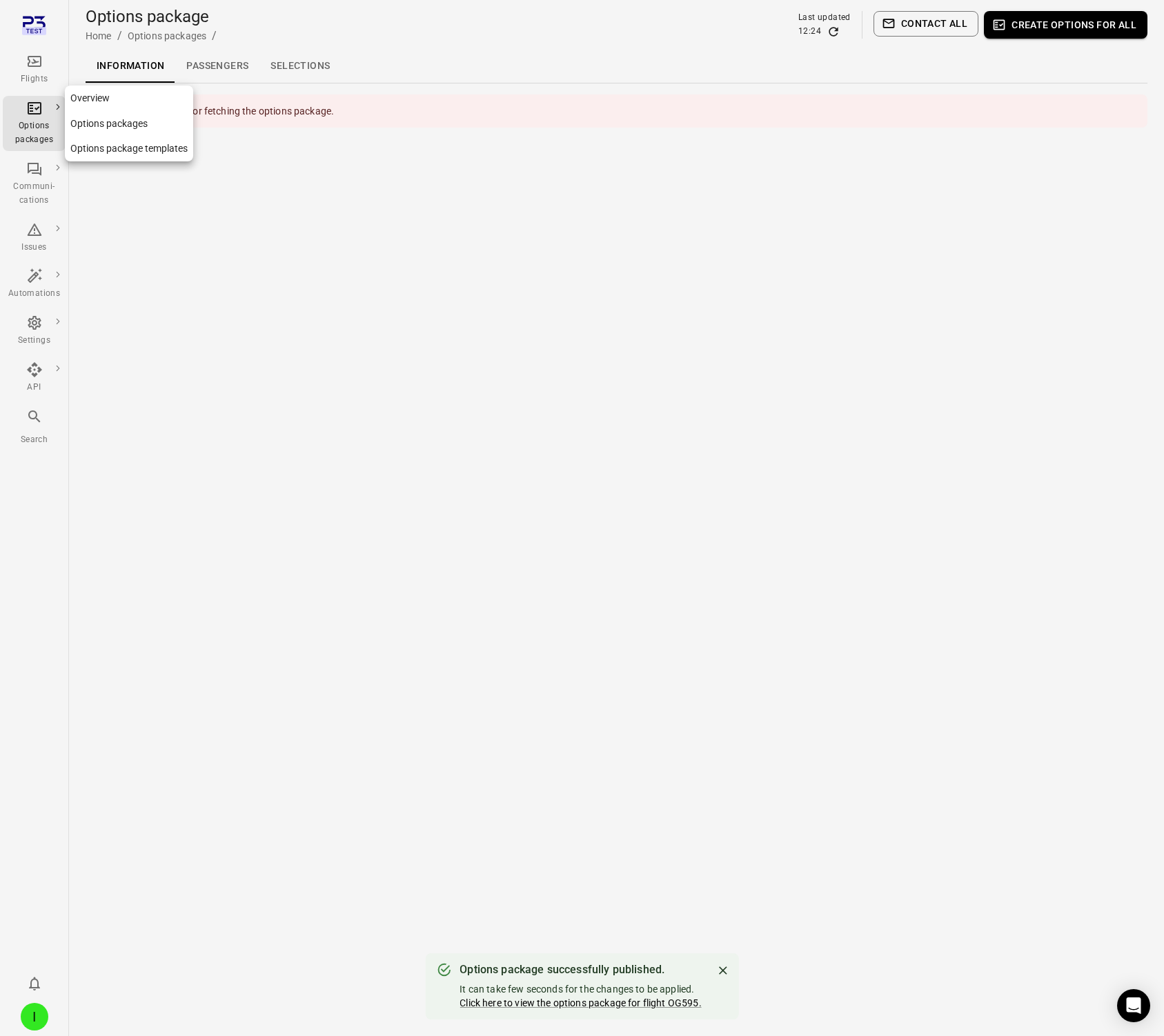
click at [39, 136] on div "Options packages" at bounding box center [34, 133] width 51 height 27
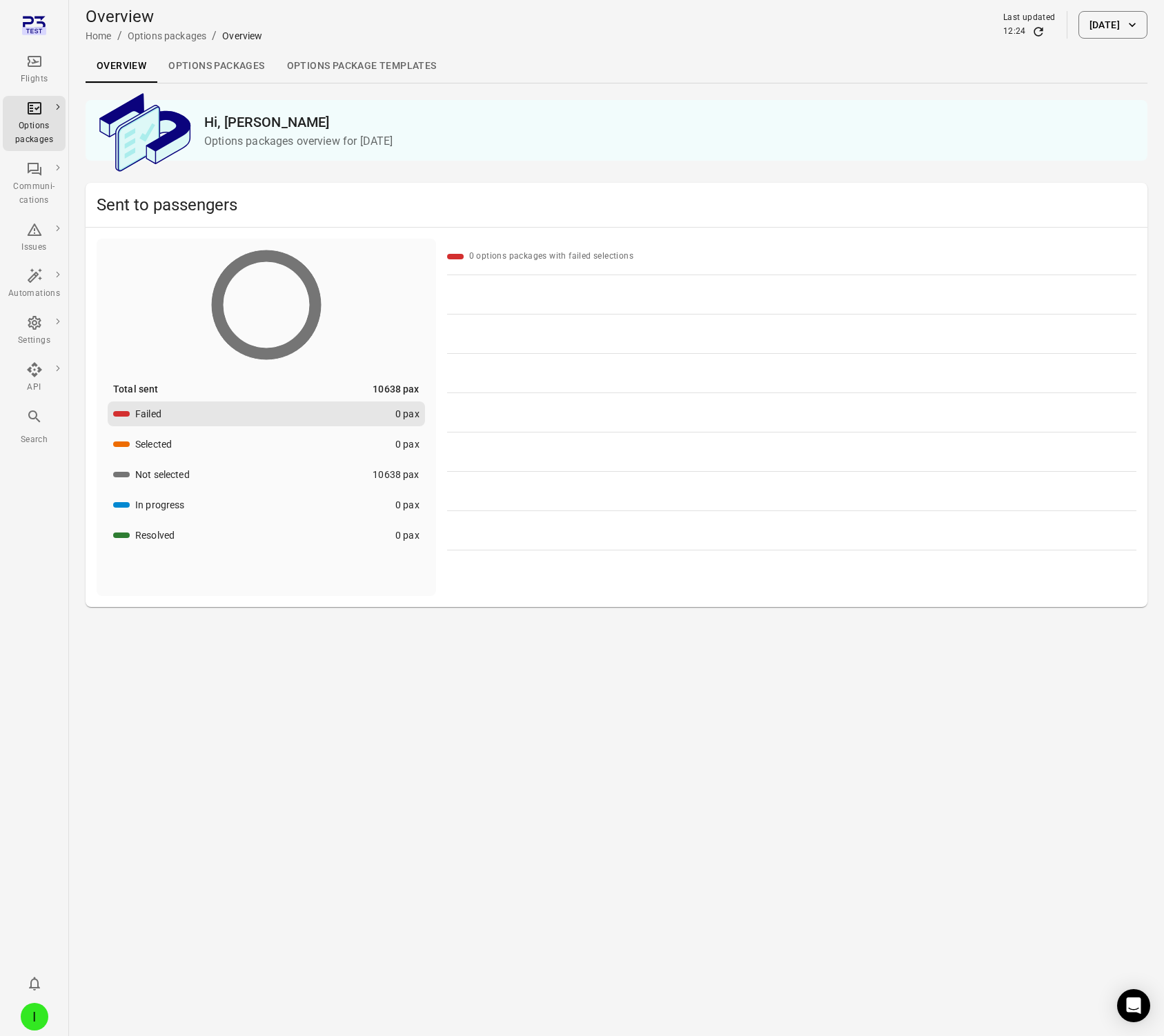
click at [196, 65] on link "Options packages" at bounding box center [216, 66] width 118 height 33
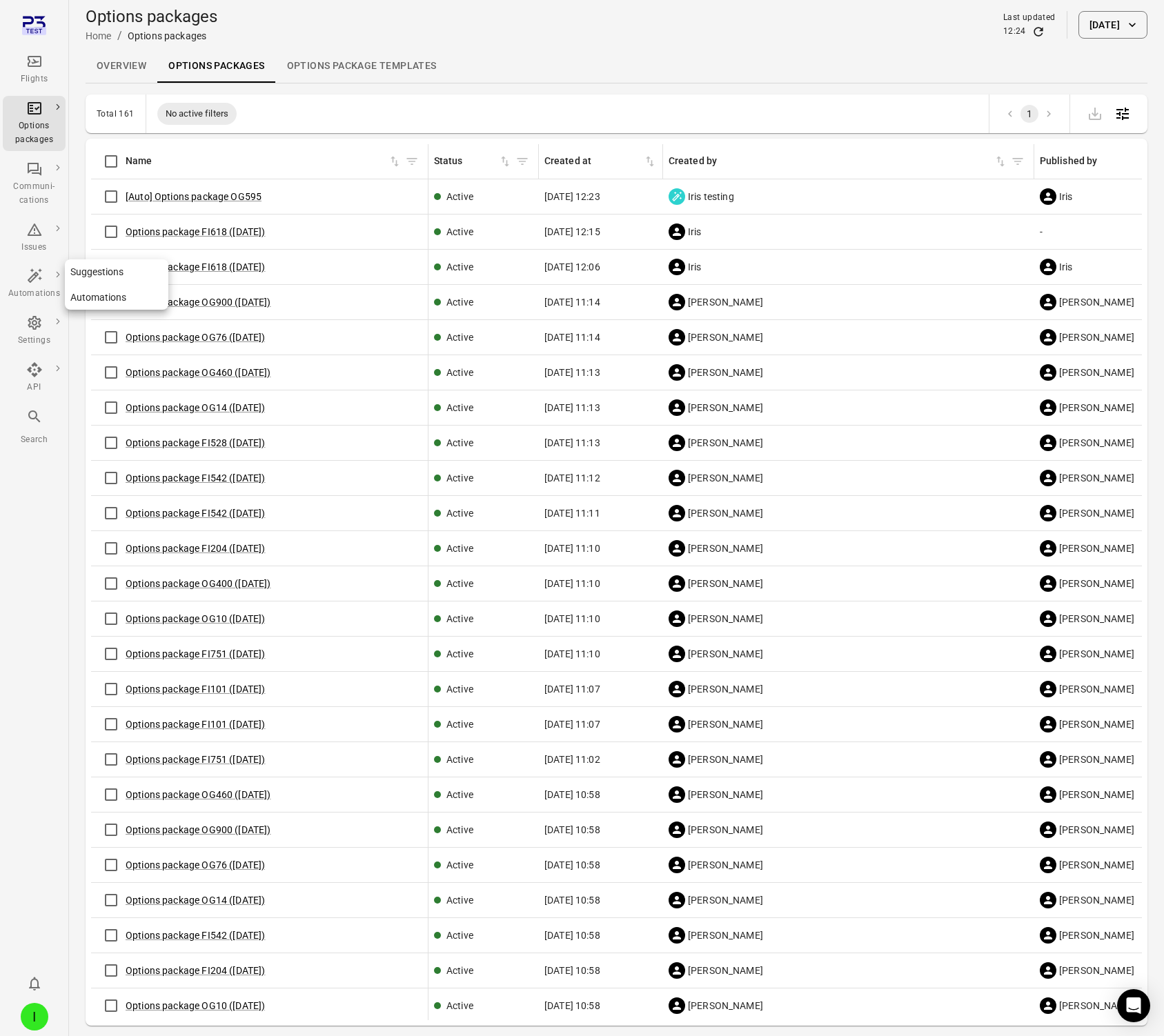
click at [41, 287] on div "Automations" at bounding box center [34, 294] width 51 height 14
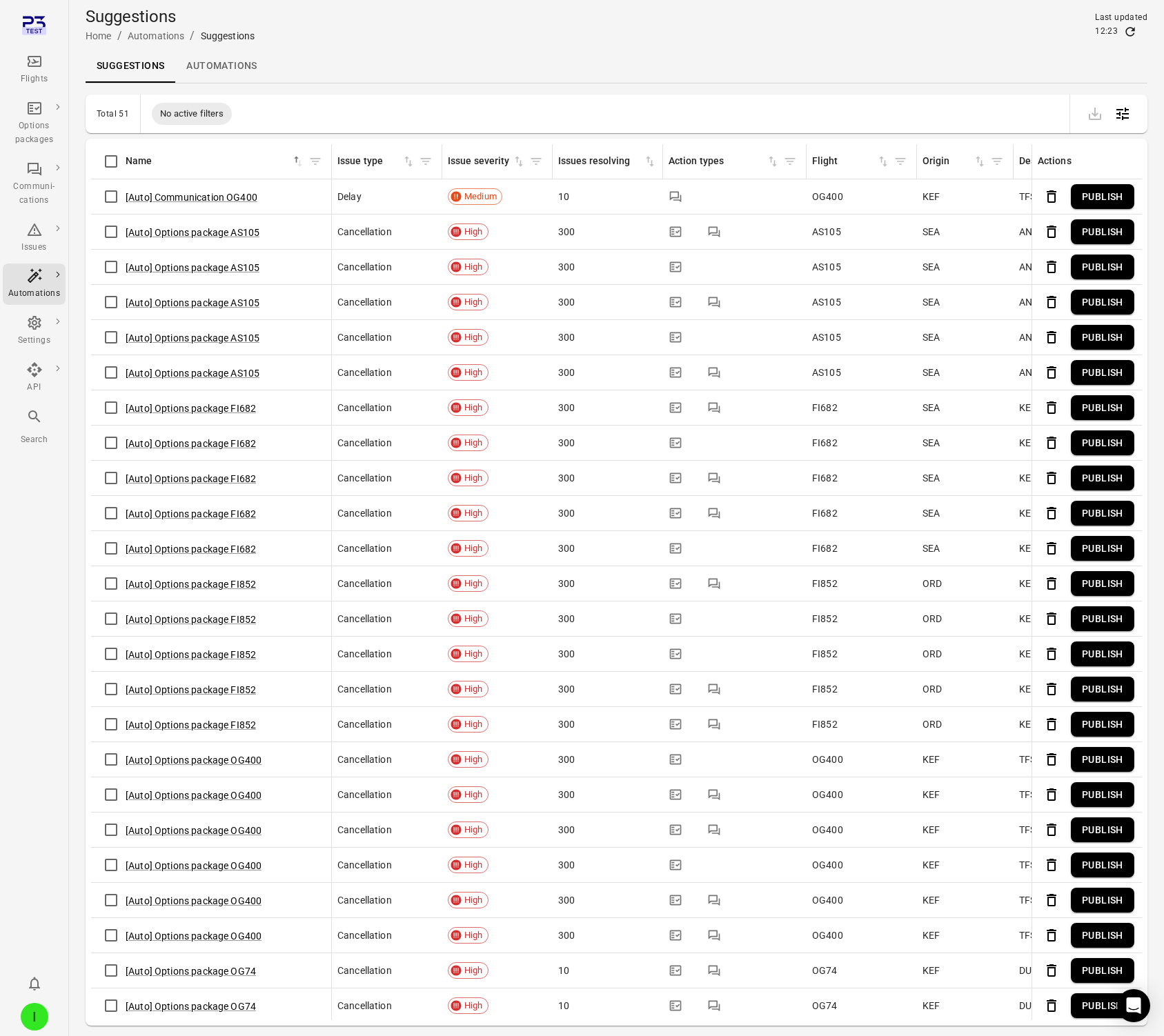
click at [198, 57] on link "Automations" at bounding box center [221, 66] width 93 height 33
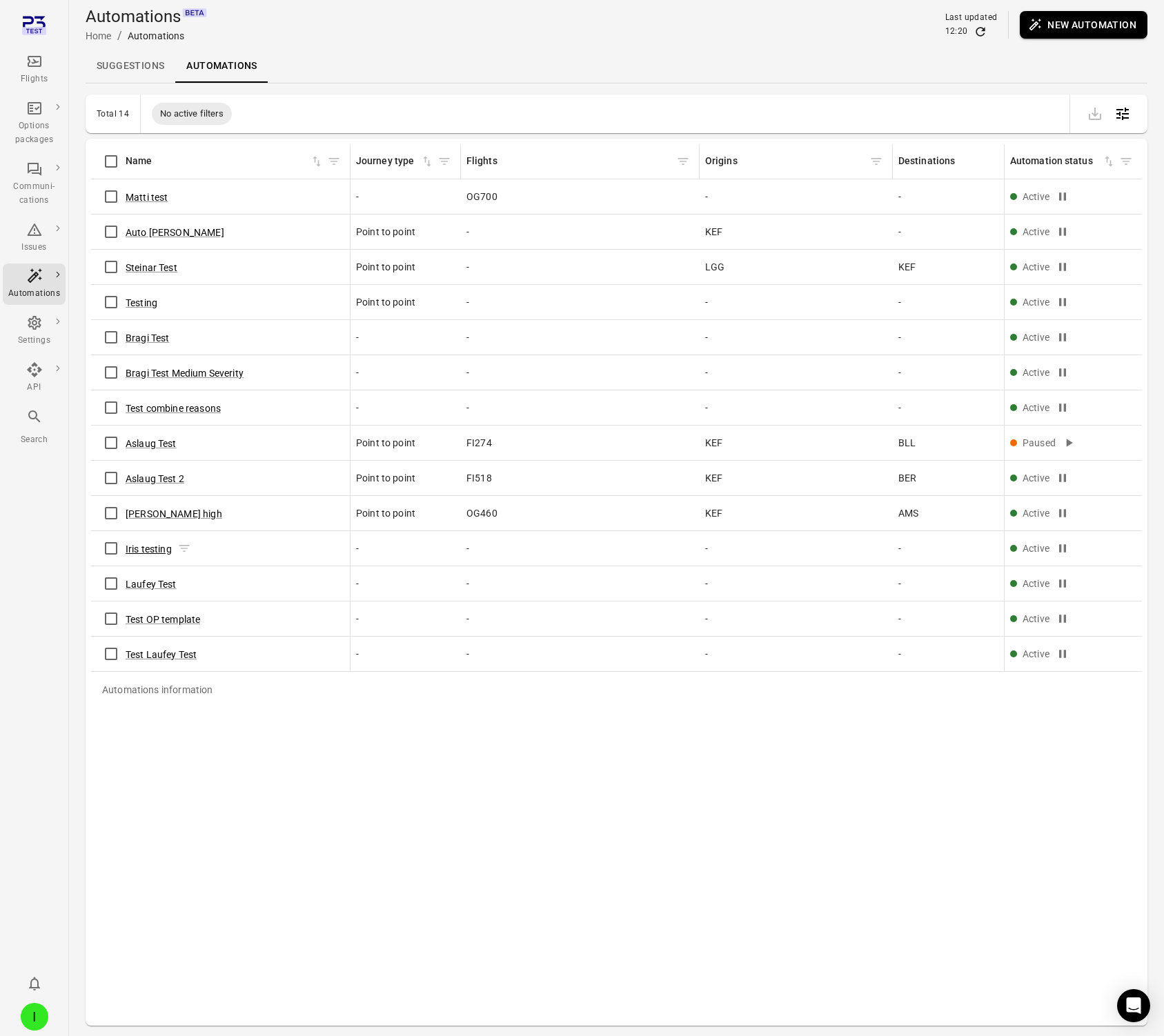
click at [152, 549] on button "Iris testing" at bounding box center [148, 549] width 46 height 14
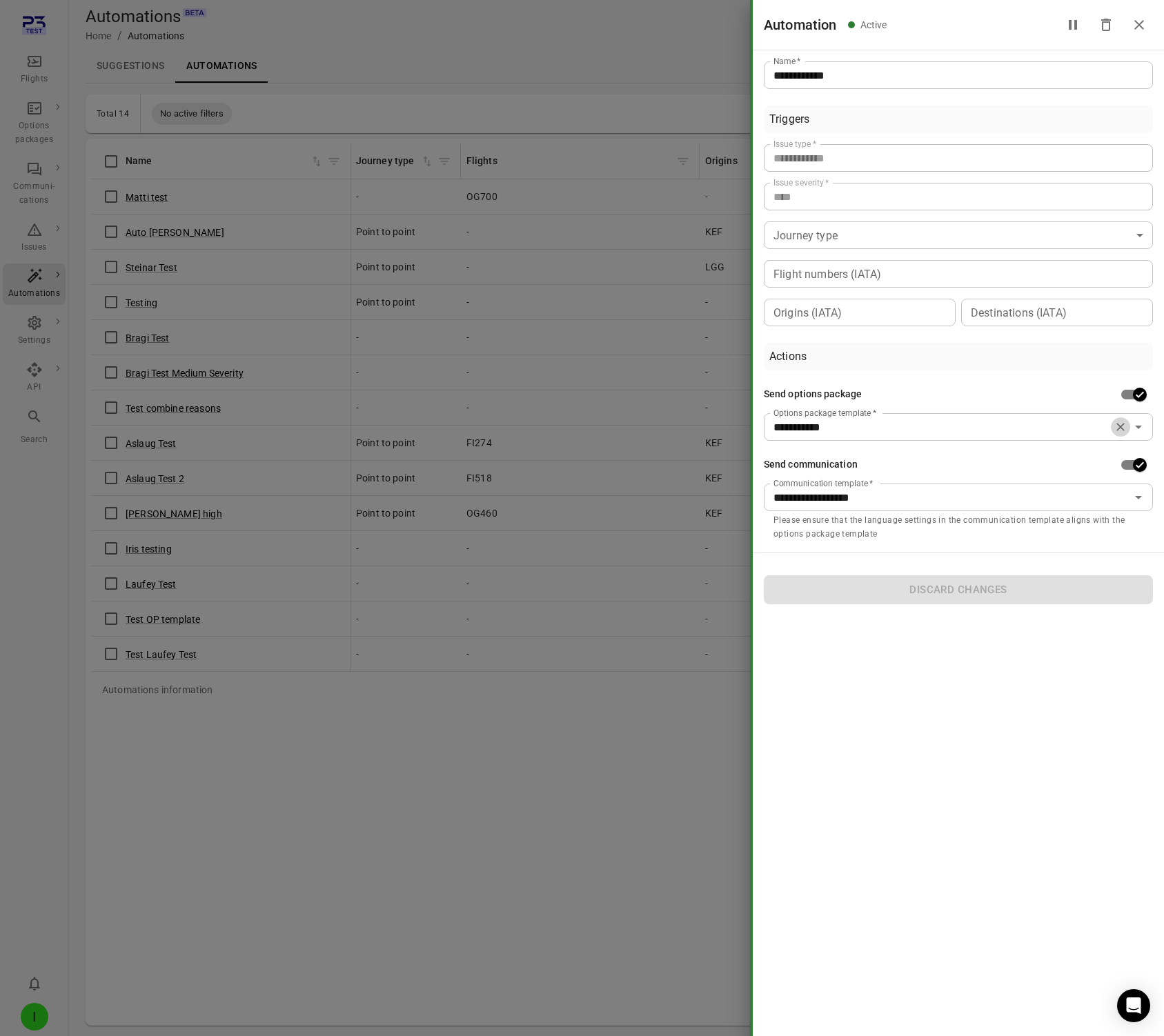
click at [989, 429] on icon "Clear" at bounding box center [1120, 426] width 14 height 14
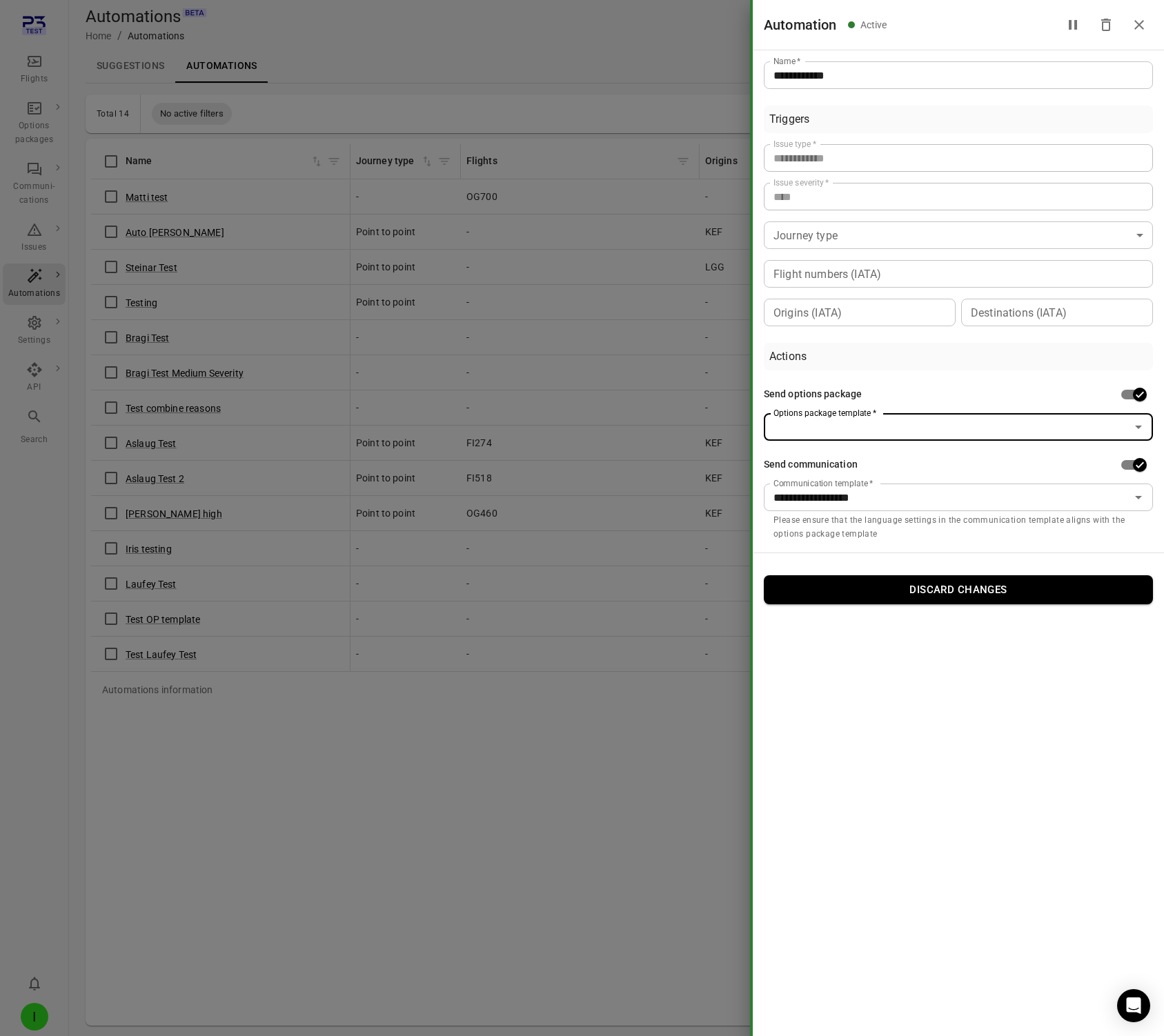
click at [989, 423] on icon "Open" at bounding box center [1138, 427] width 17 height 17
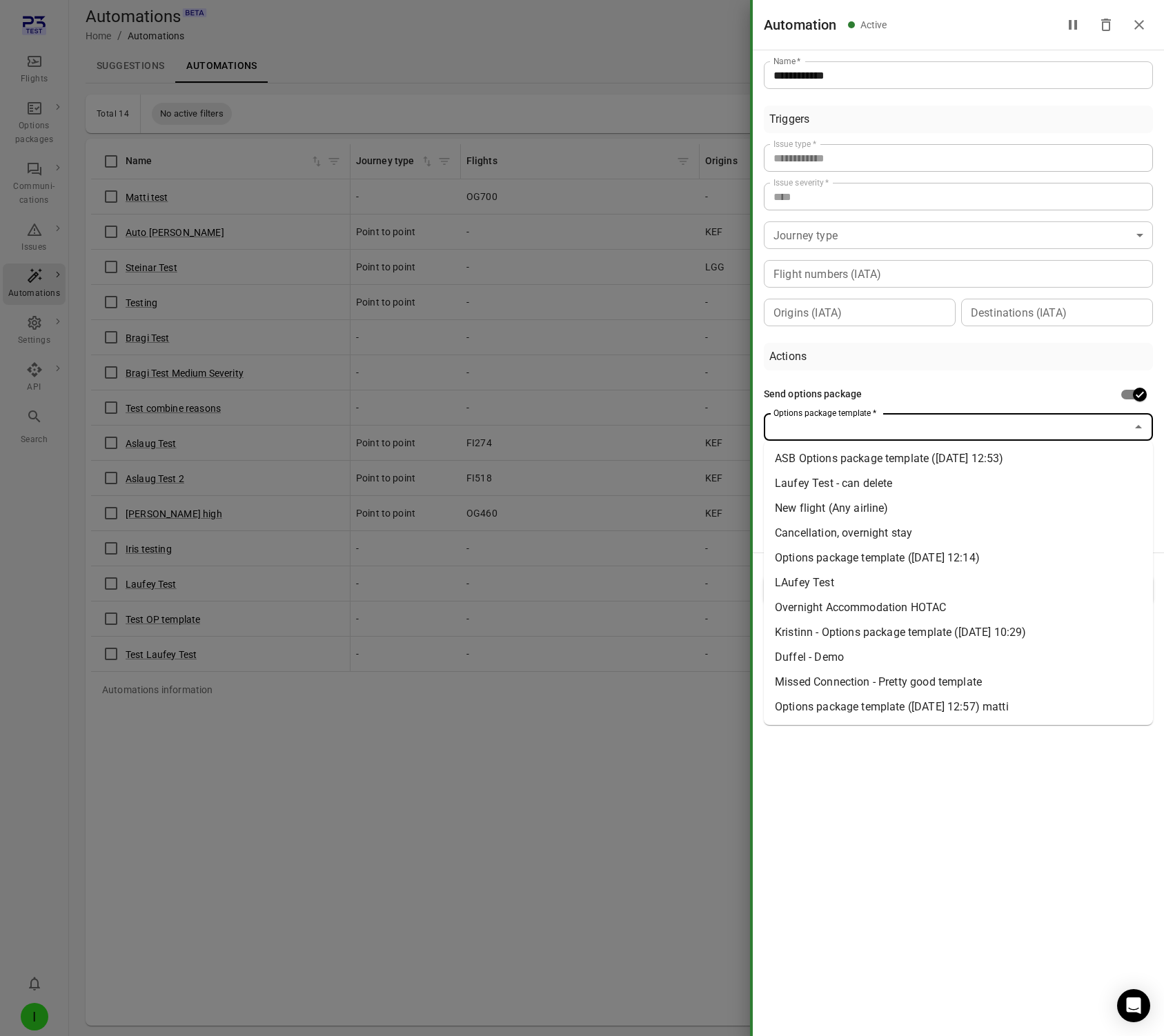
click at [985, 504] on li "New flight (Any airline)" at bounding box center [959, 508] width 389 height 25
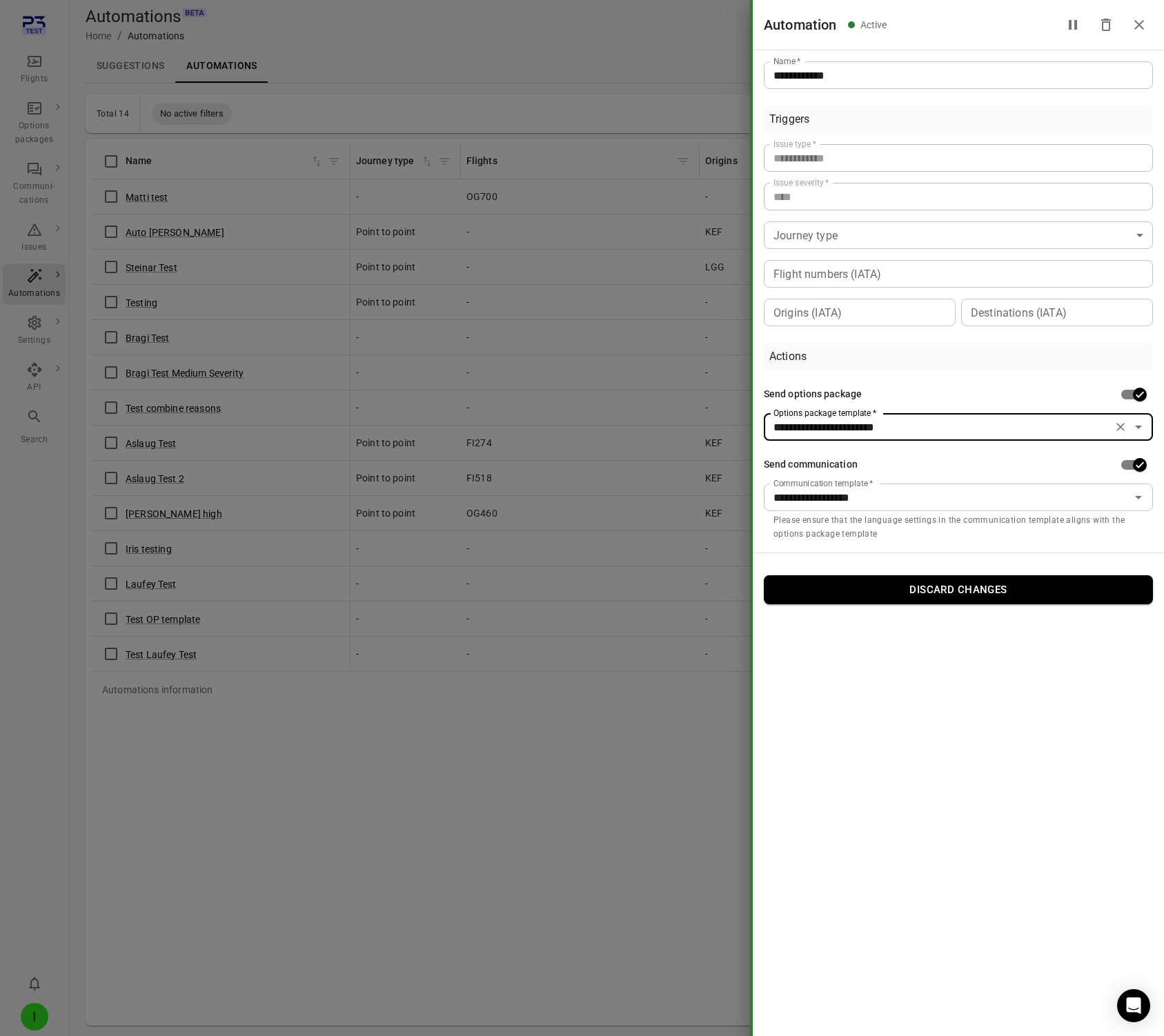
click at [432, 1029] on div at bounding box center [582, 518] width 1164 height 1036
type input "**********"
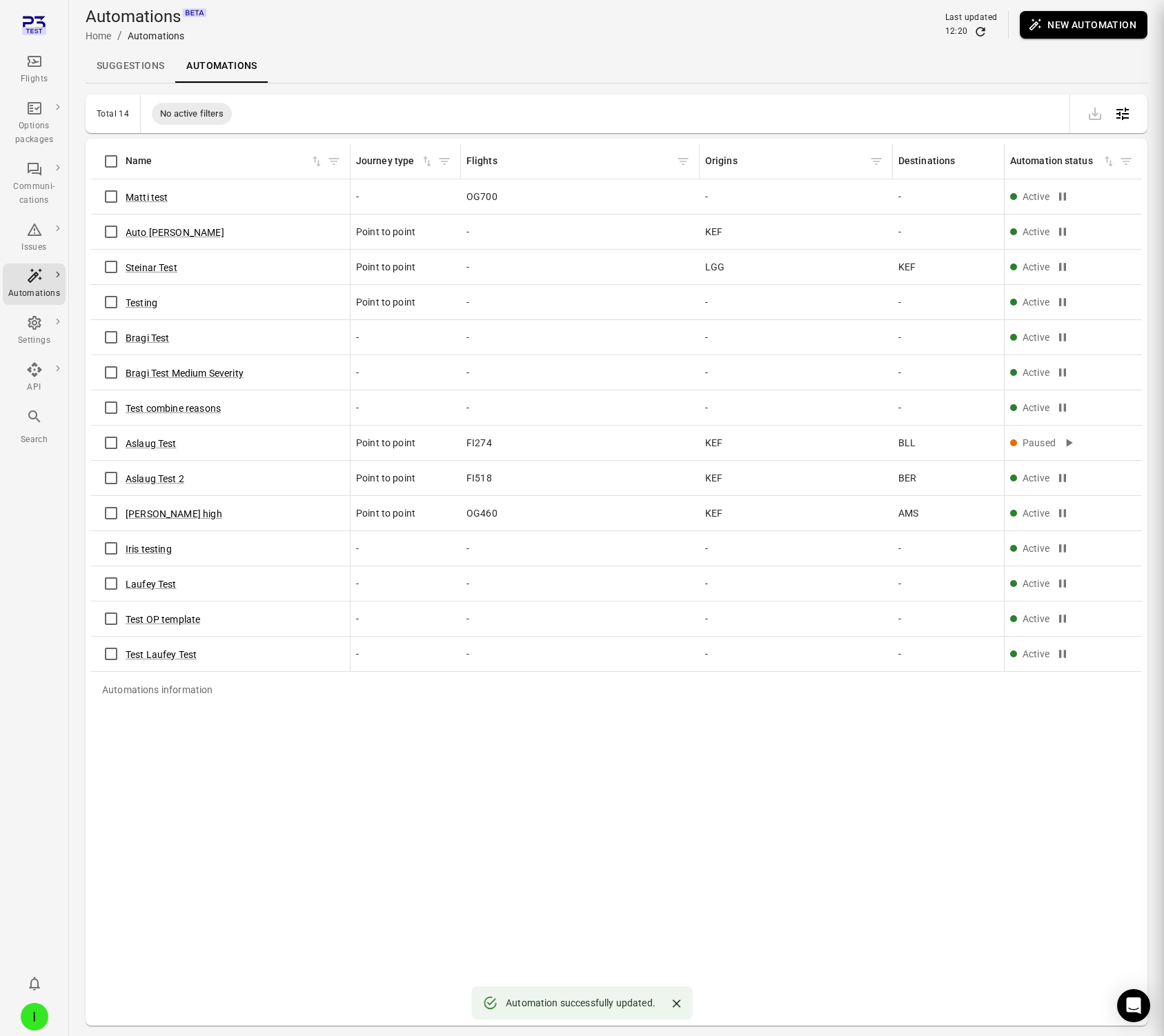
click at [439, 910] on div at bounding box center [582, 518] width 1164 height 1036
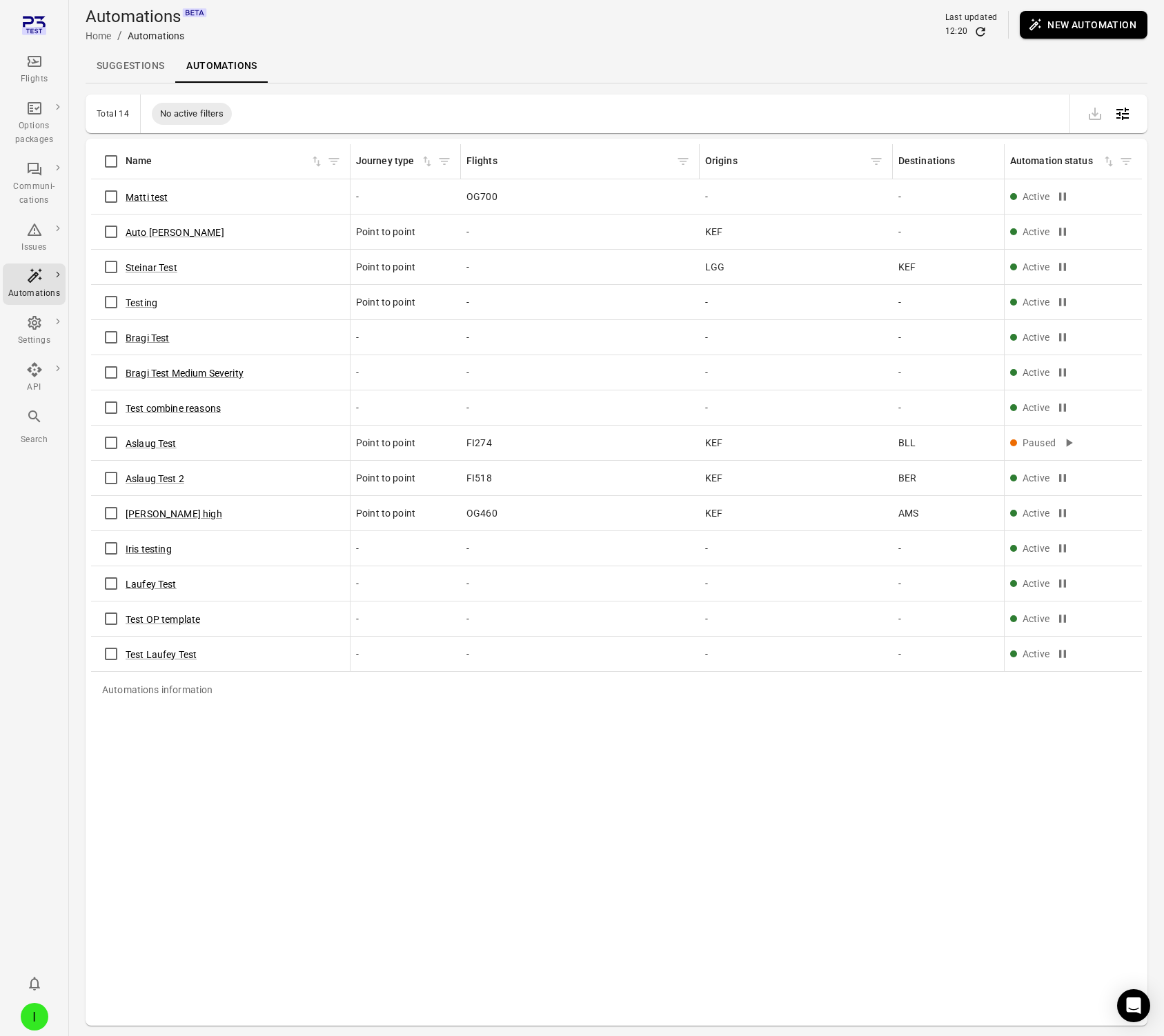
click at [132, 66] on link "Suggestions" at bounding box center [130, 66] width 90 height 33
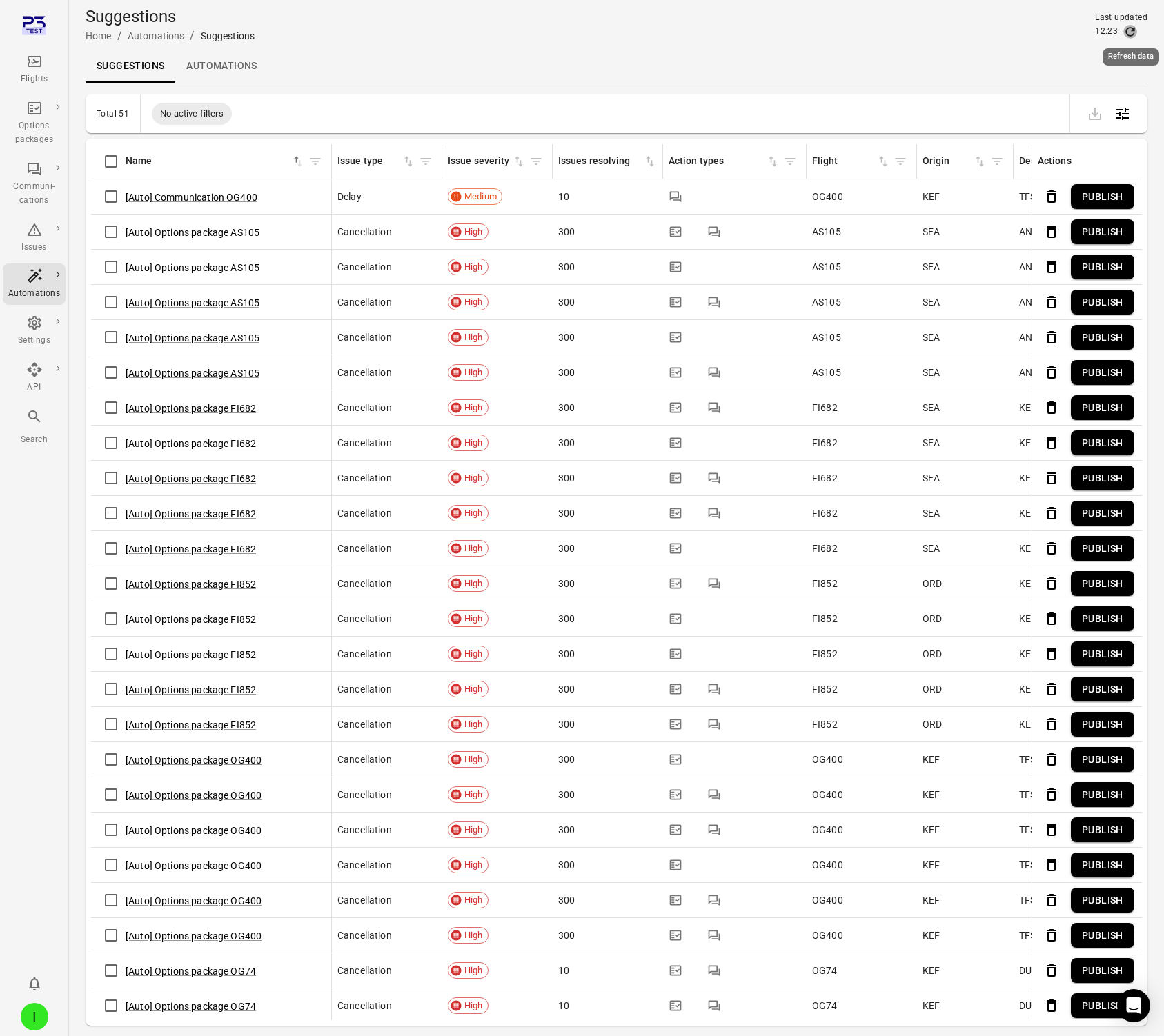
drag, startPoint x: 1128, startPoint y: 29, endPoint x: 1104, endPoint y: 36, distance: 25.0
click at [989, 29] on icon "Refresh data" at bounding box center [1129, 31] width 14 height 14
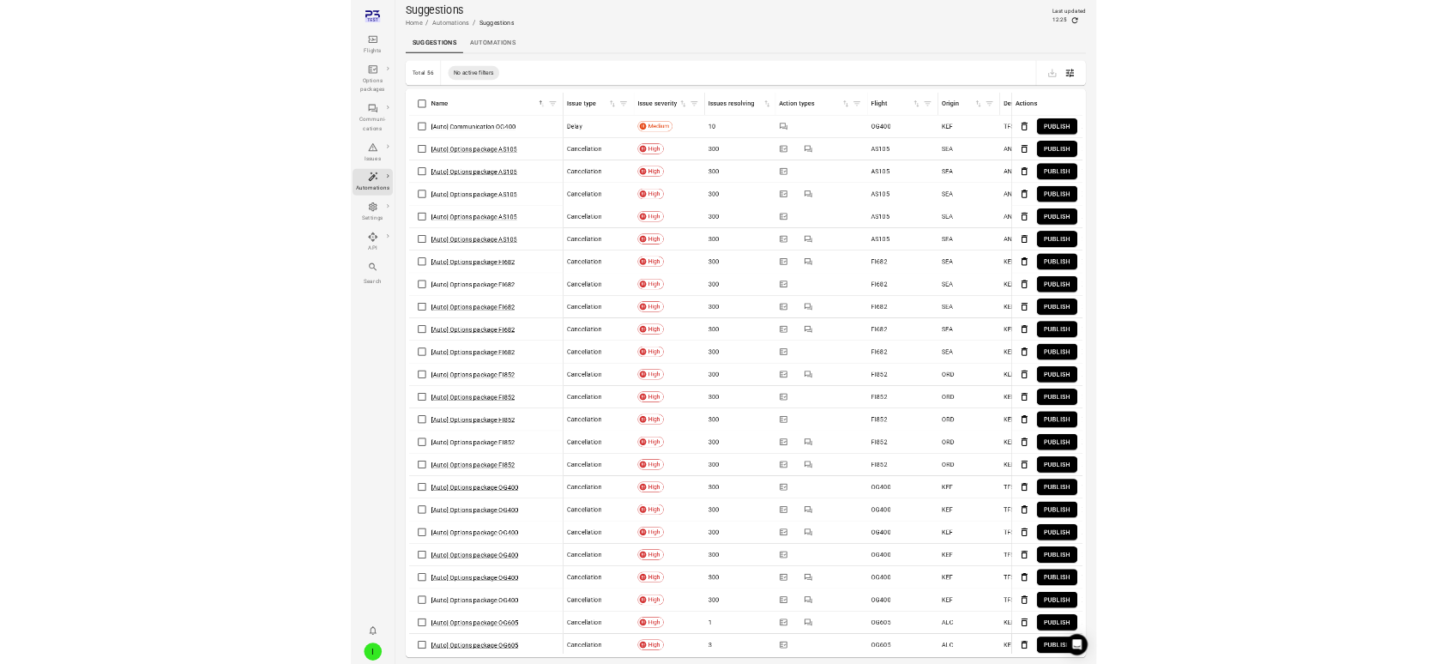
scroll to position [0, 770]
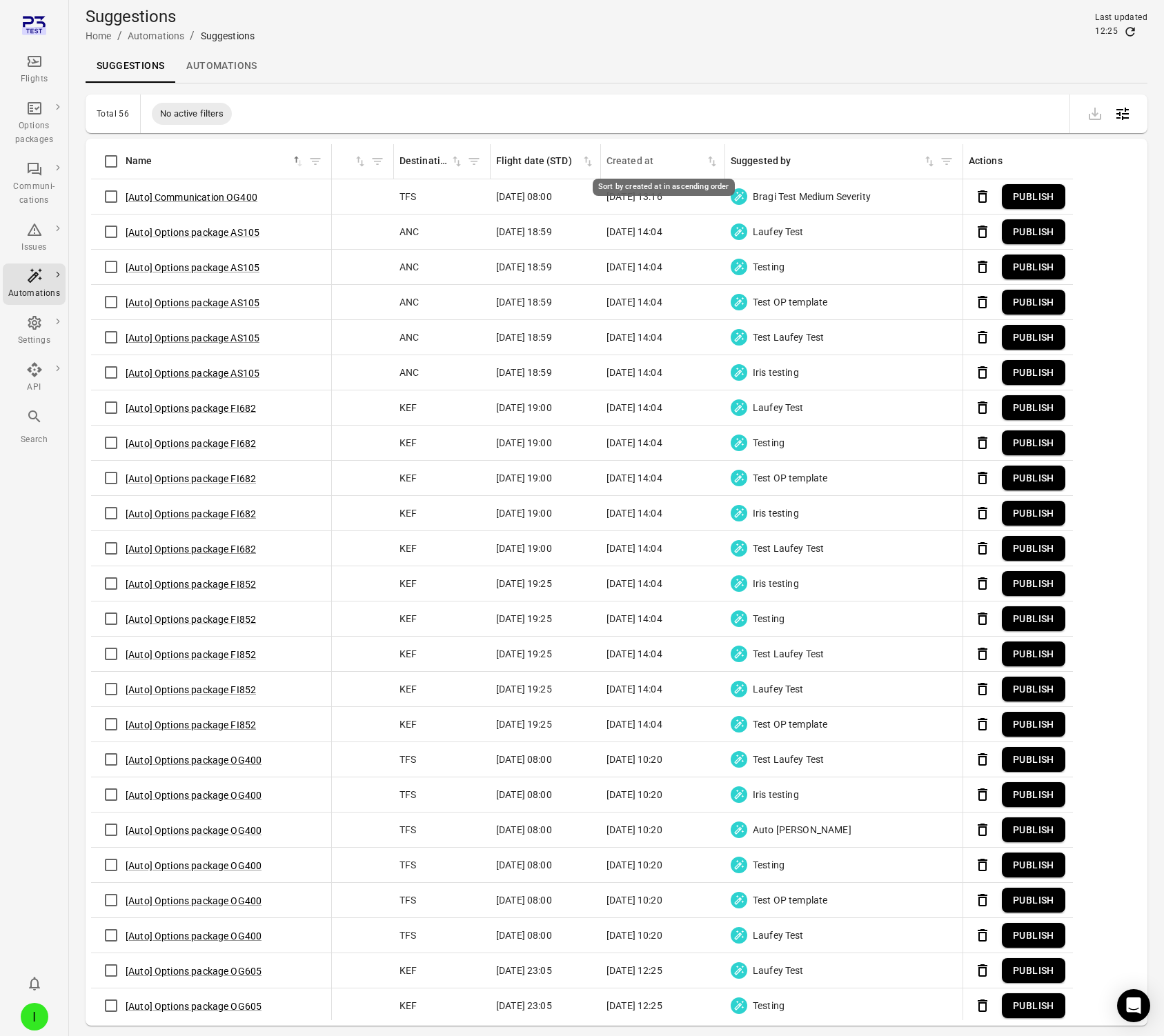
click at [709, 160] on icon "Sort by created at in ascending order" at bounding box center [712, 161] width 14 height 14
click at [712, 158] on icon "Sort by created at in descending order" at bounding box center [712, 161] width 14 height 14
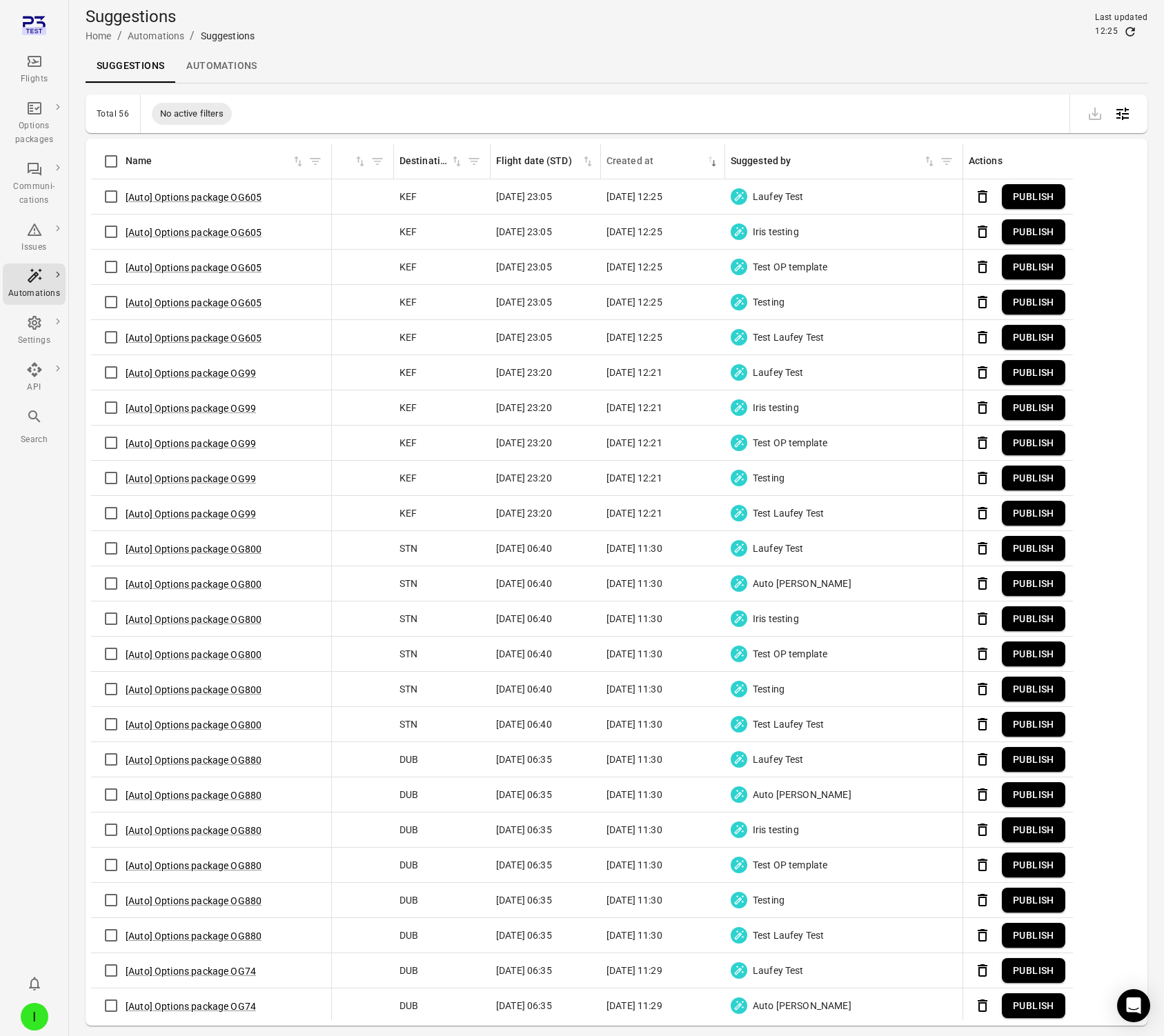
click at [989, 231] on button "Publish" at bounding box center [1033, 232] width 64 height 26
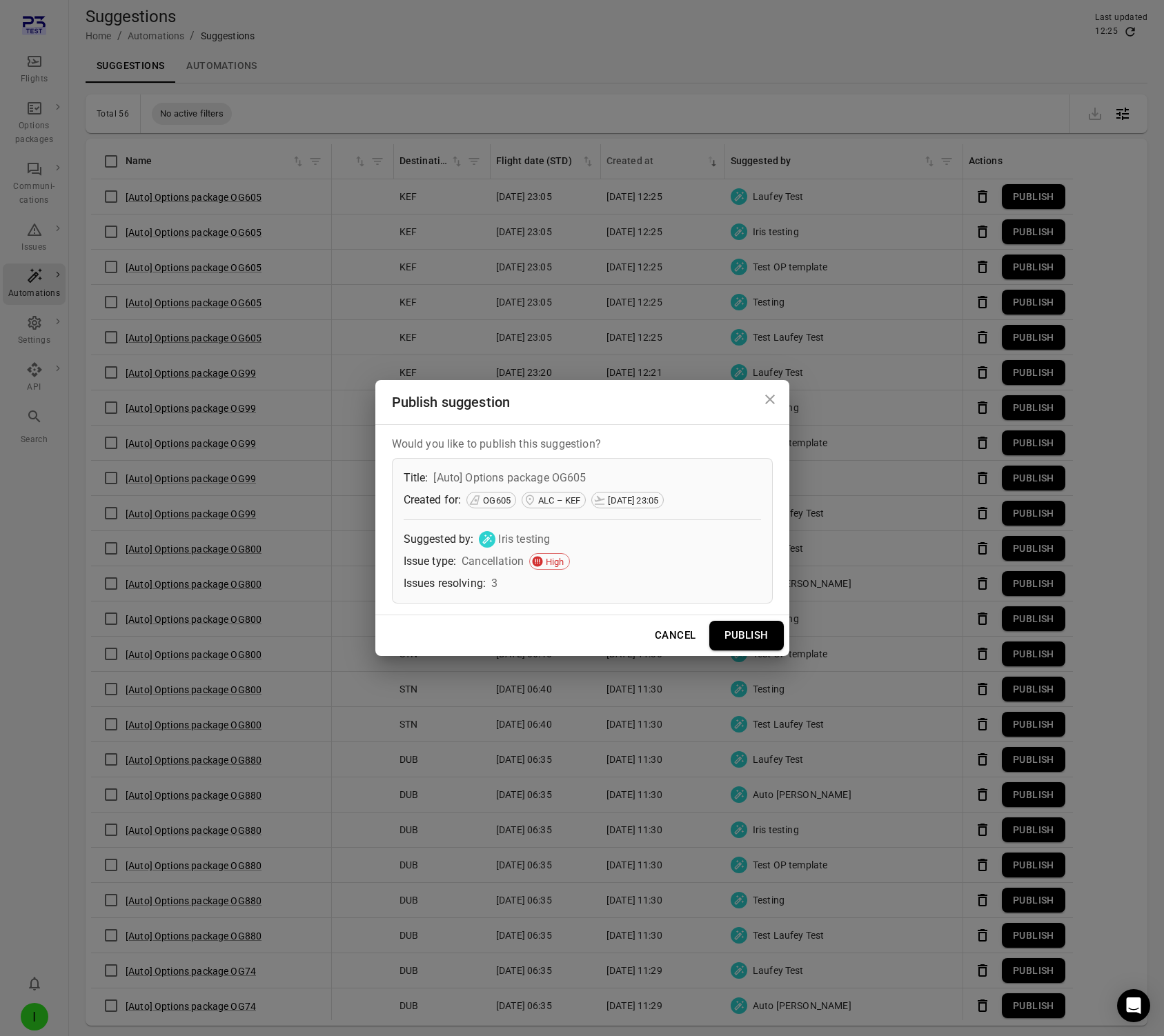
click at [771, 641] on button "Publish" at bounding box center [747, 635] width 75 height 29
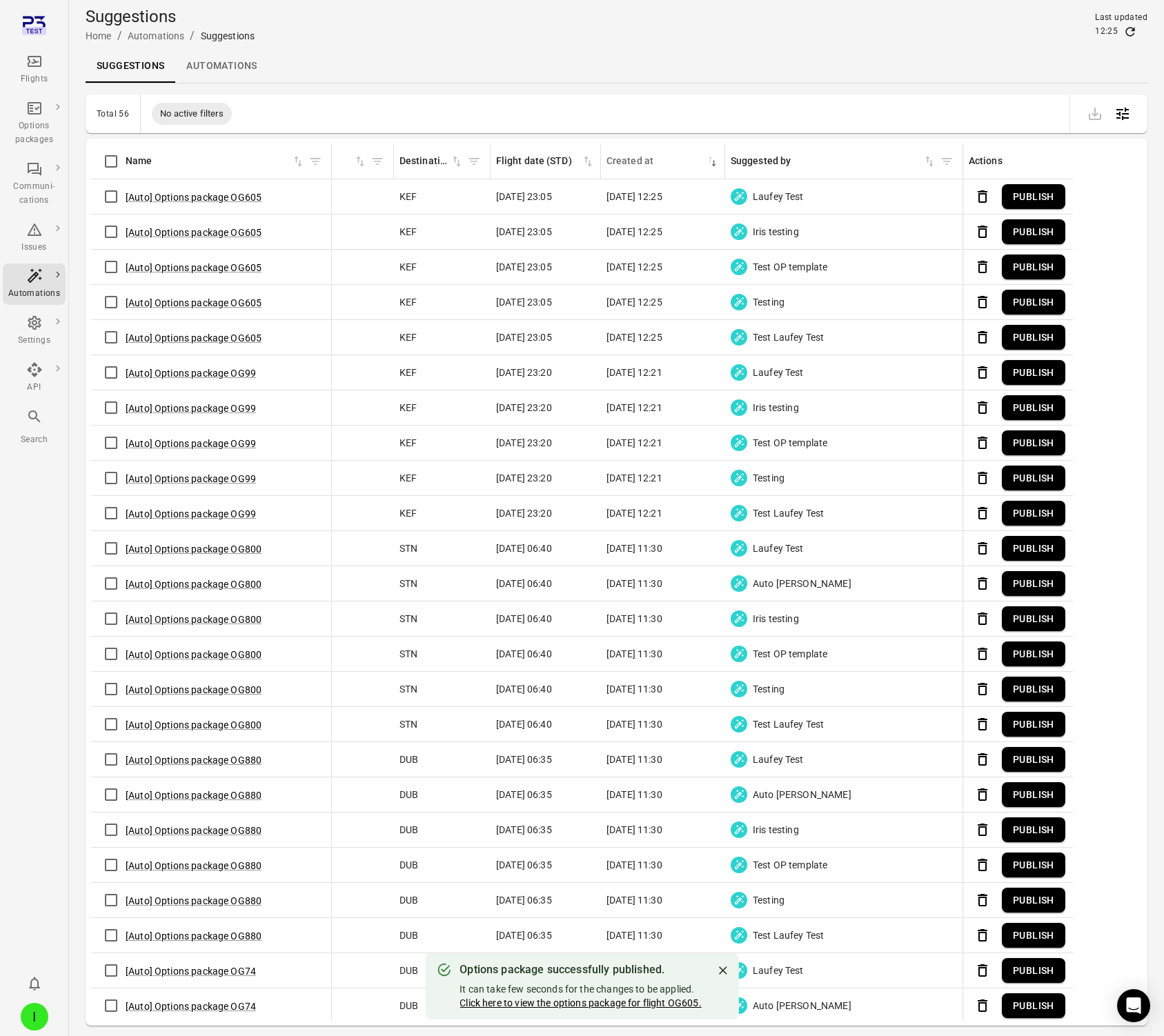
click at [569, 1005] on link "Click here to view the options package for flight OG605." at bounding box center [580, 1003] width 241 height 11
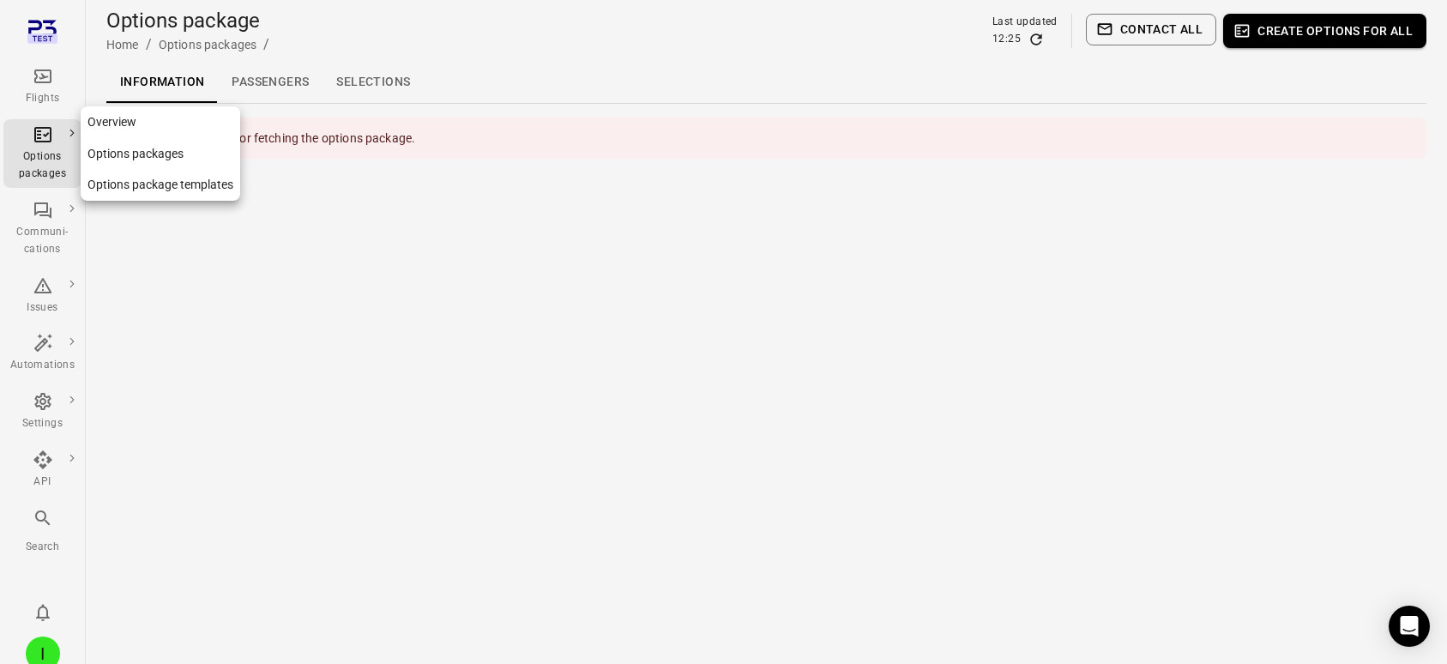
click at [51, 147] on div "Options packages" at bounding box center [42, 153] width 64 height 58
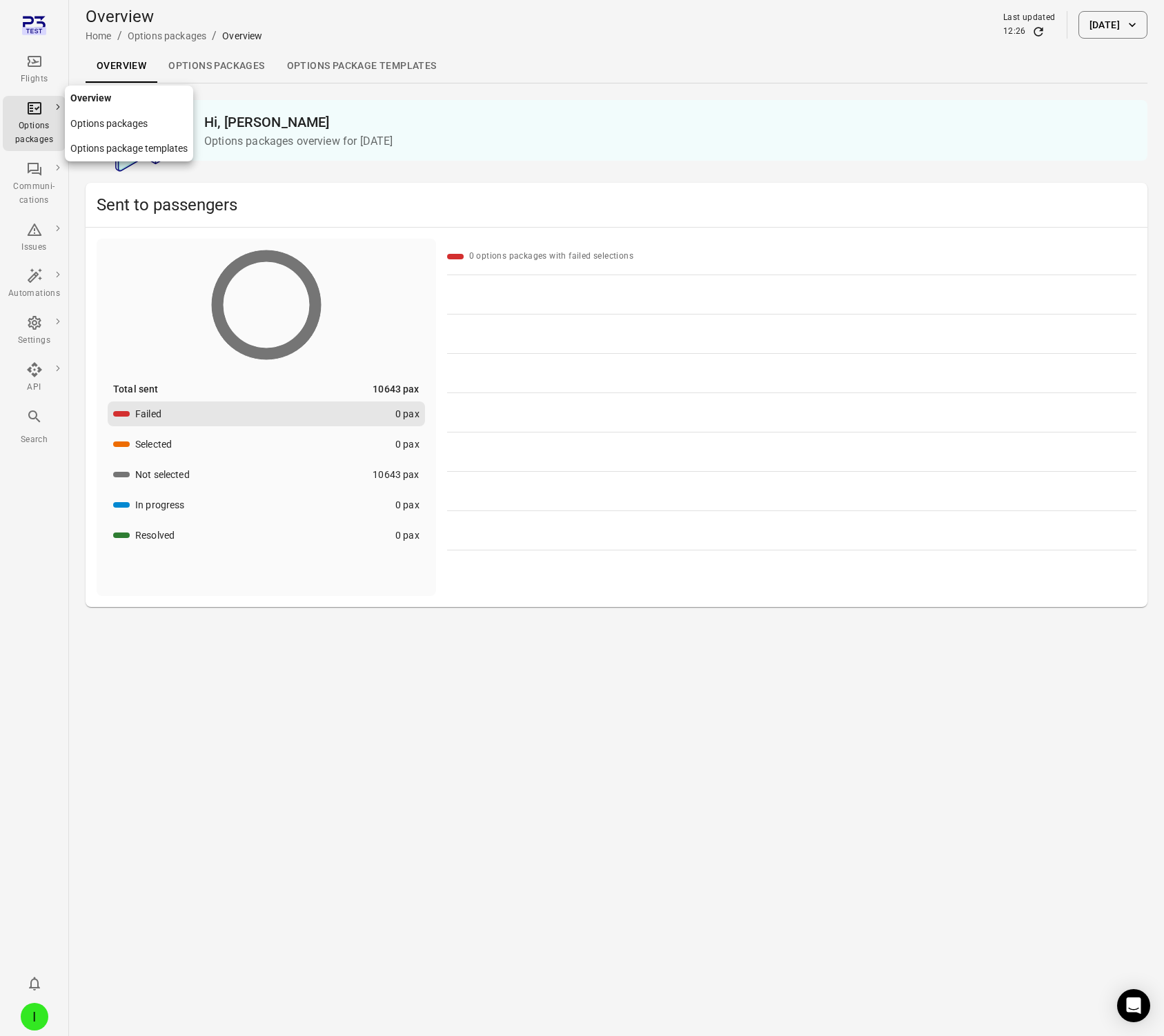
click at [124, 152] on link "Options package templates" at bounding box center [130, 149] width 129 height 26
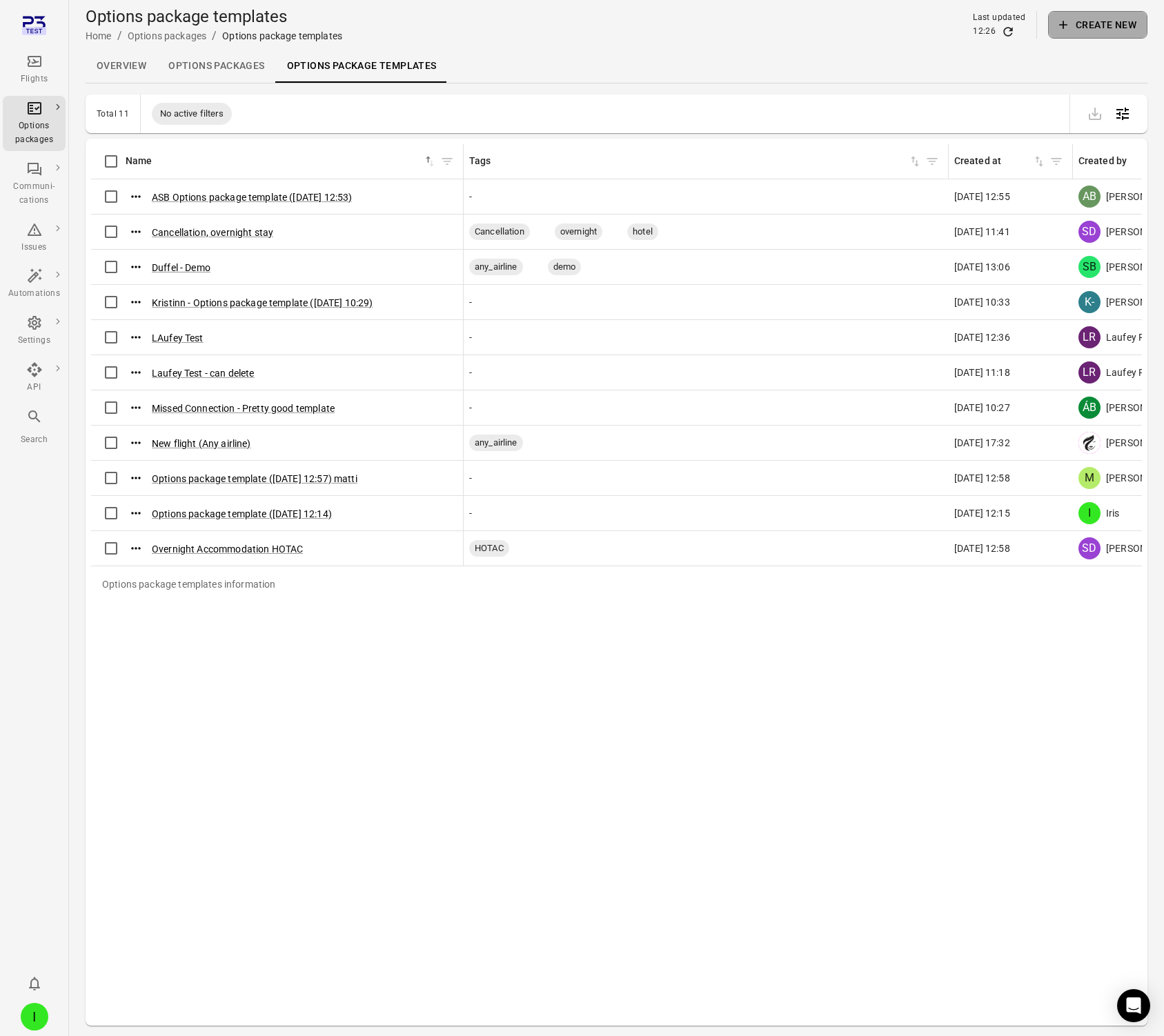
click at [1080, 20] on button "Create new" at bounding box center [1098, 25] width 100 height 27
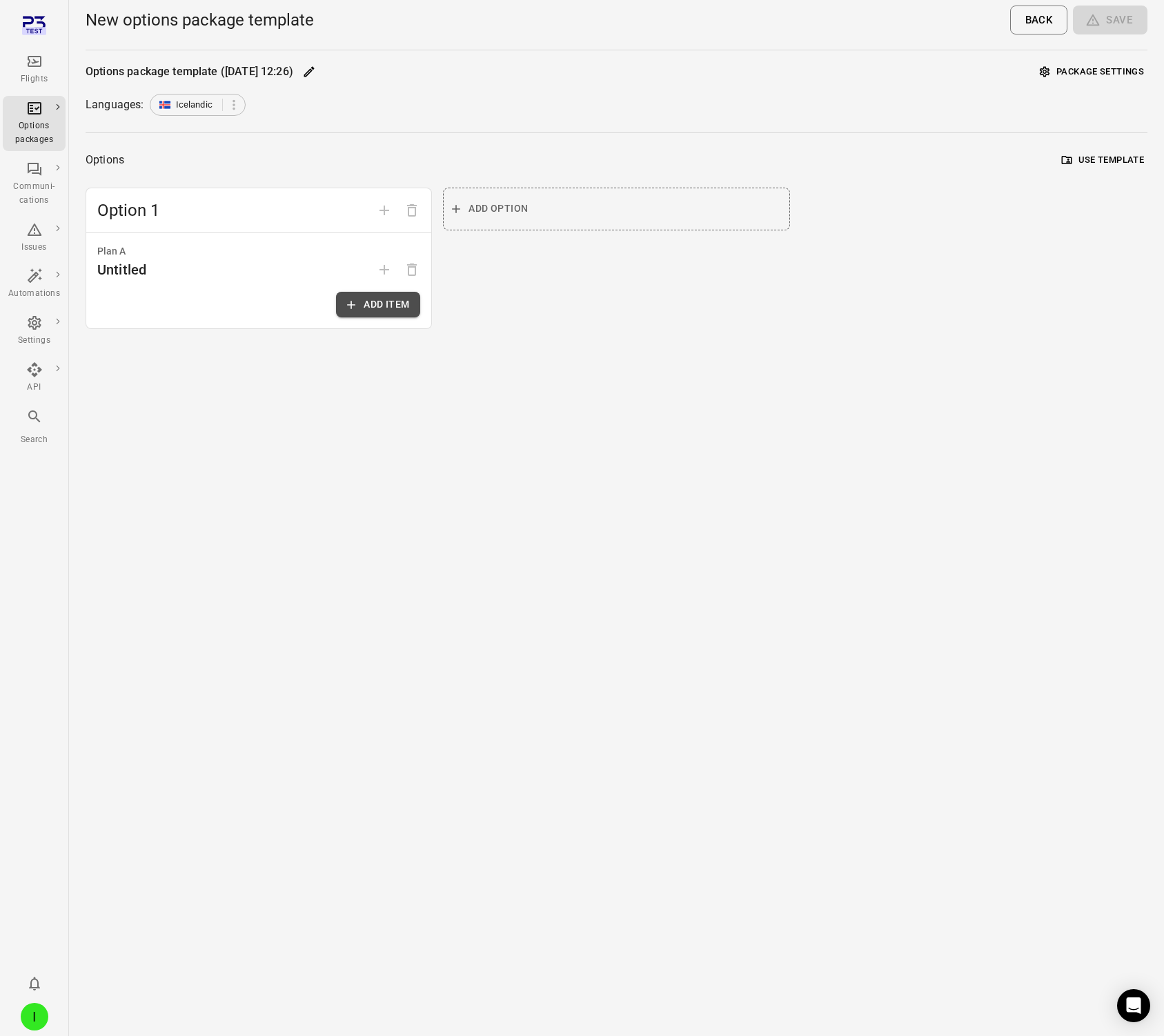
click at [352, 315] on button "Add item" at bounding box center [378, 305] width 84 height 26
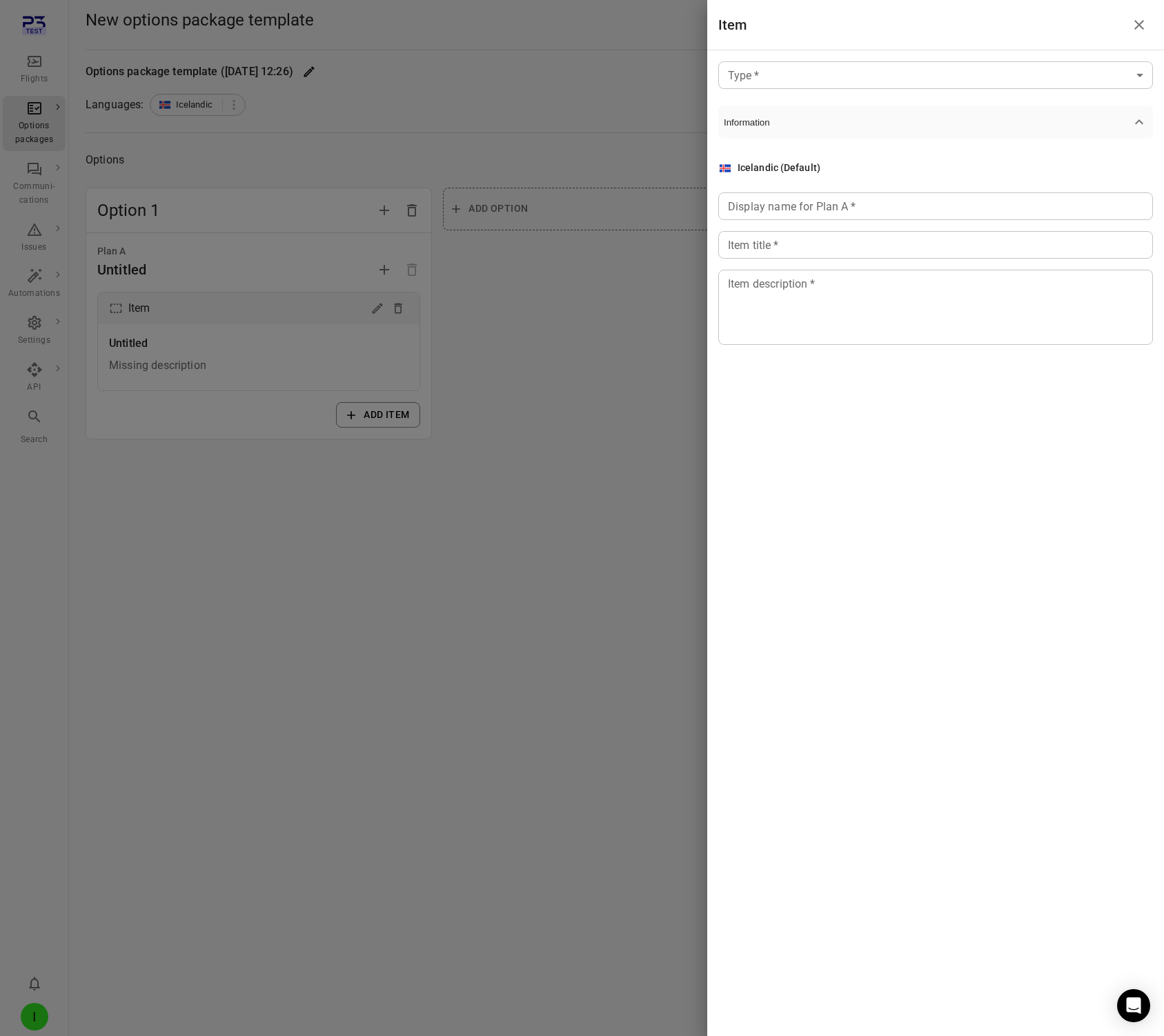
click at [827, 63] on body "Flights Options packages Communi-cations Issues Automations Settings API Search…" at bounding box center [582, 518] width 1164 height 1036
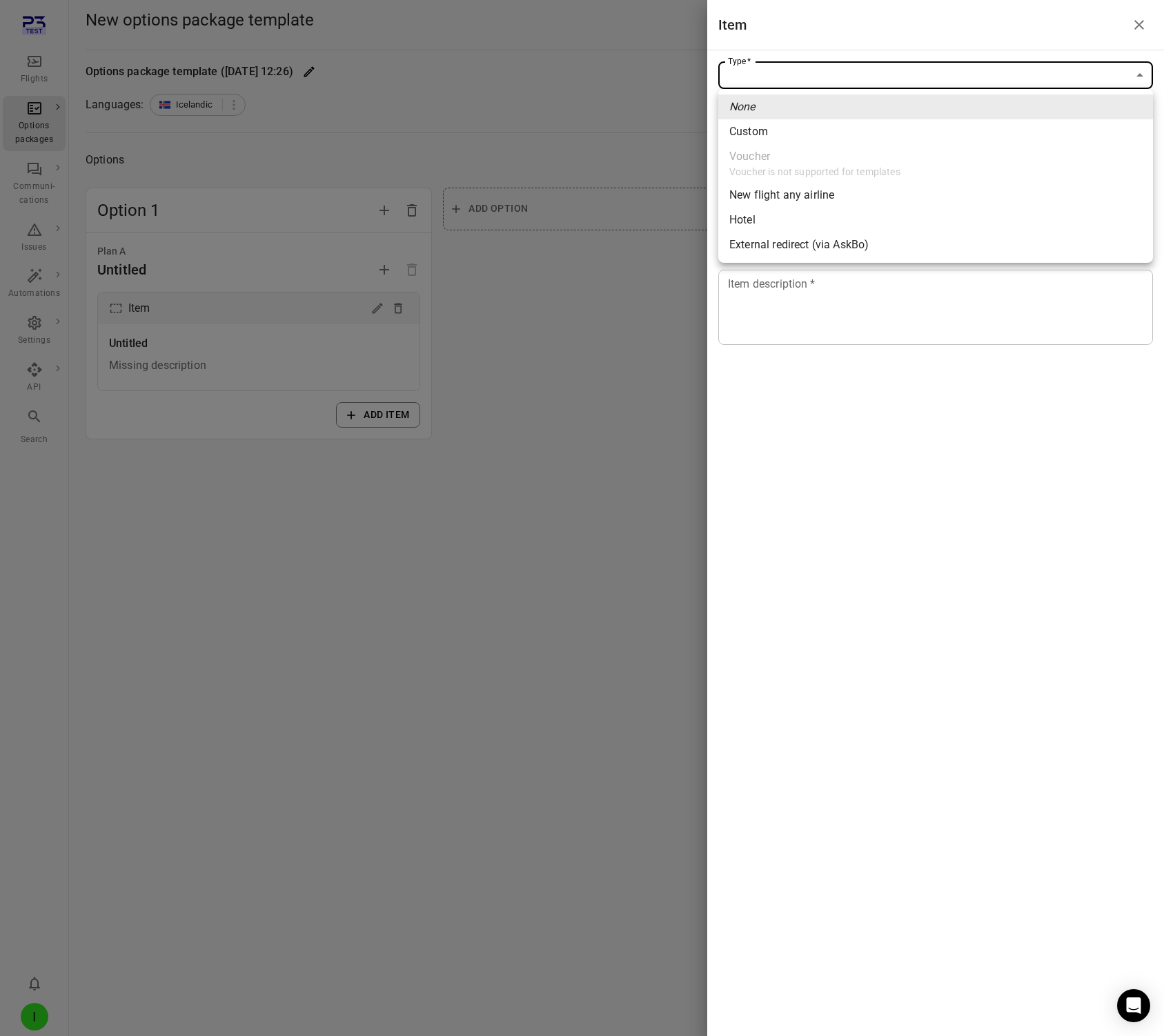
drag, startPoint x: 784, startPoint y: 134, endPoint x: 845, endPoint y: 318, distance: 193.8
click at [784, 134] on li "Custom" at bounding box center [936, 131] width 434 height 25
type input "******"
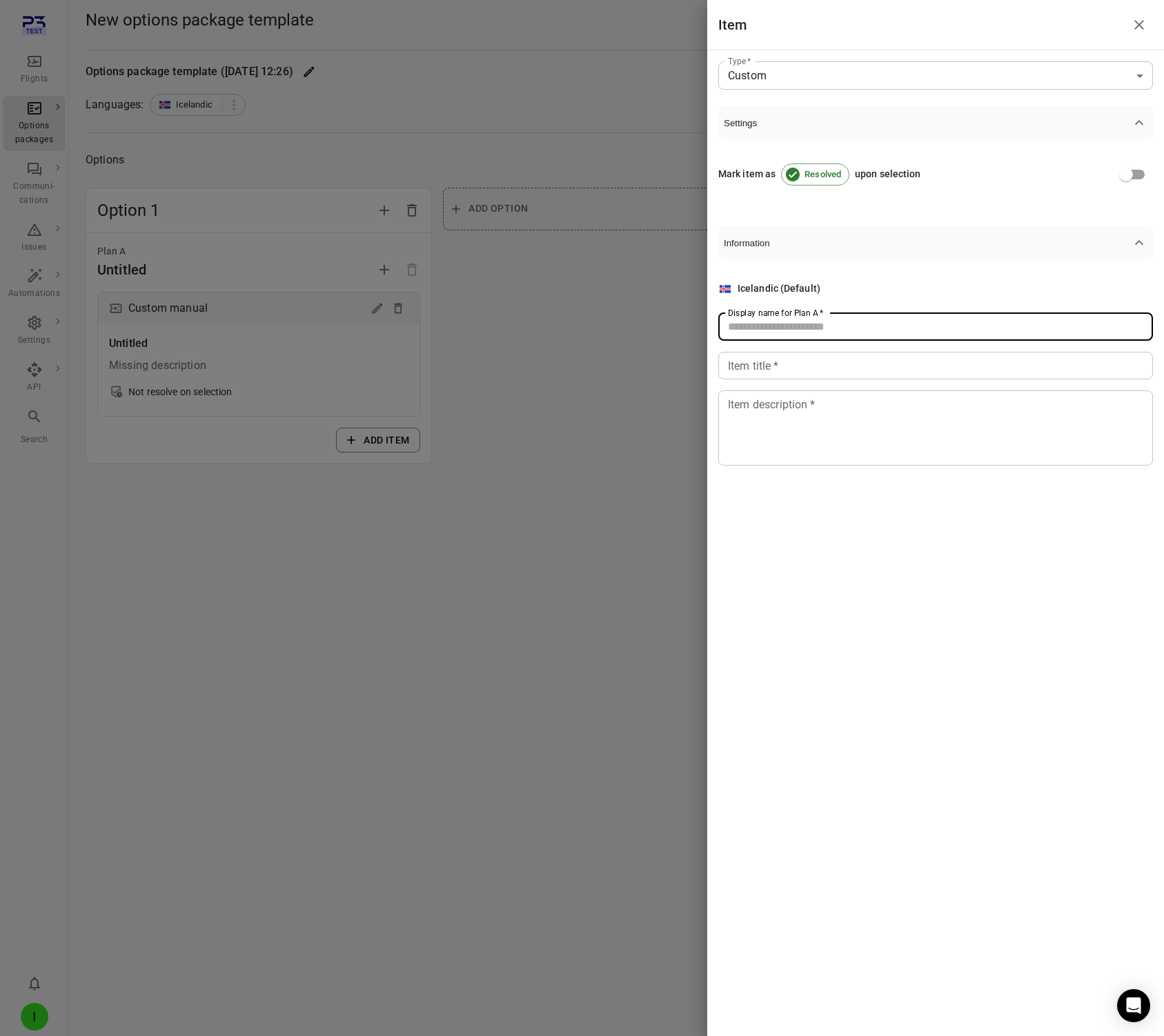
drag, startPoint x: 816, startPoint y: 323, endPoint x: 837, endPoint y: 367, distance: 48.8
click at [817, 324] on input "Display name for Plan A   *" at bounding box center [936, 327] width 434 height 27
type input "*"
click at [820, 376] on input "Item title   *" at bounding box center [936, 365] width 434 height 27
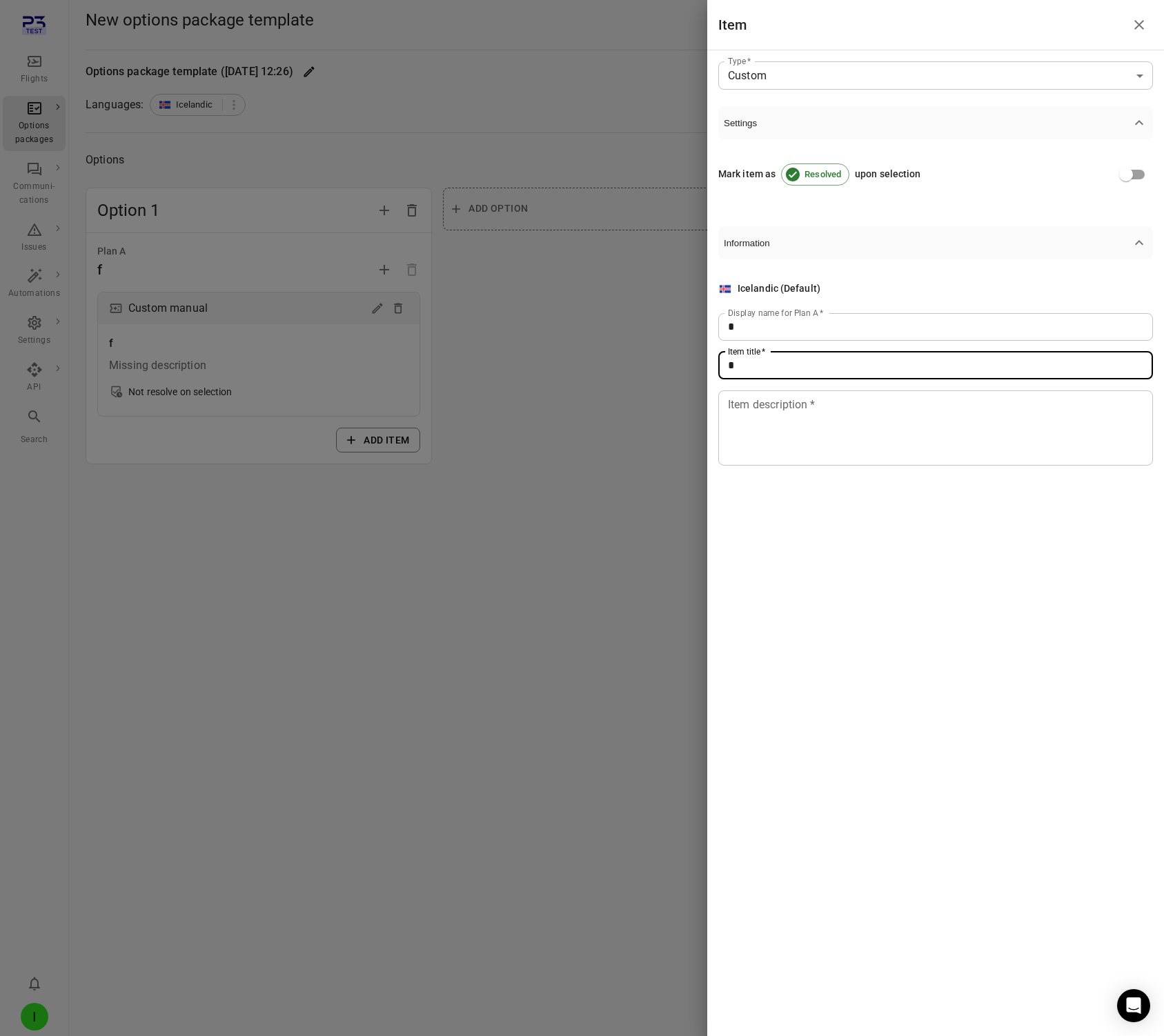
type input "*"
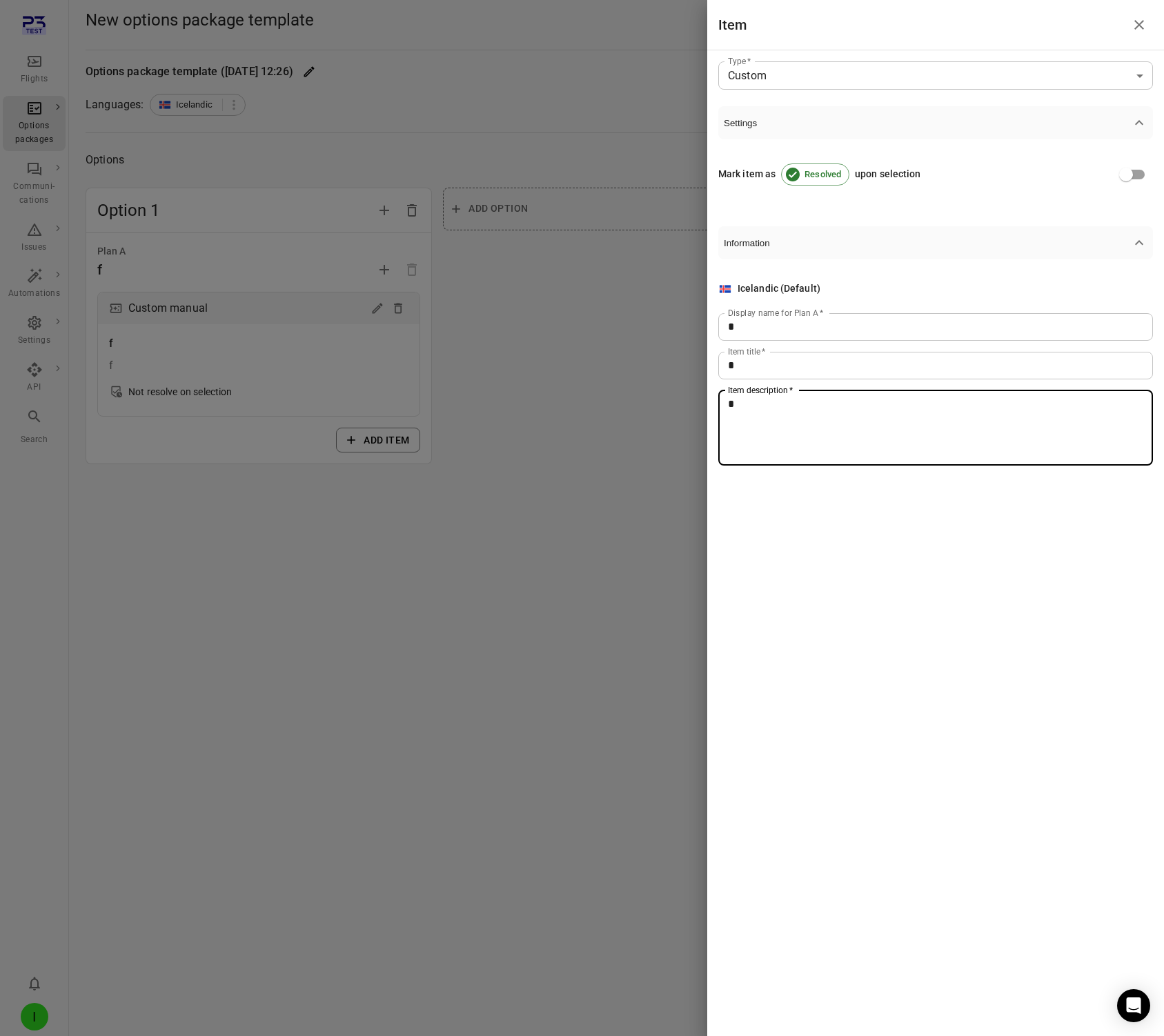
click at [825, 426] on textarea "*" at bounding box center [936, 427] width 415 height 64
type textarea "*"
drag, startPoint x: 568, startPoint y: 410, endPoint x: 769, endPoint y: 251, distance: 256.3
click at [592, 391] on div at bounding box center [582, 518] width 1164 height 1036
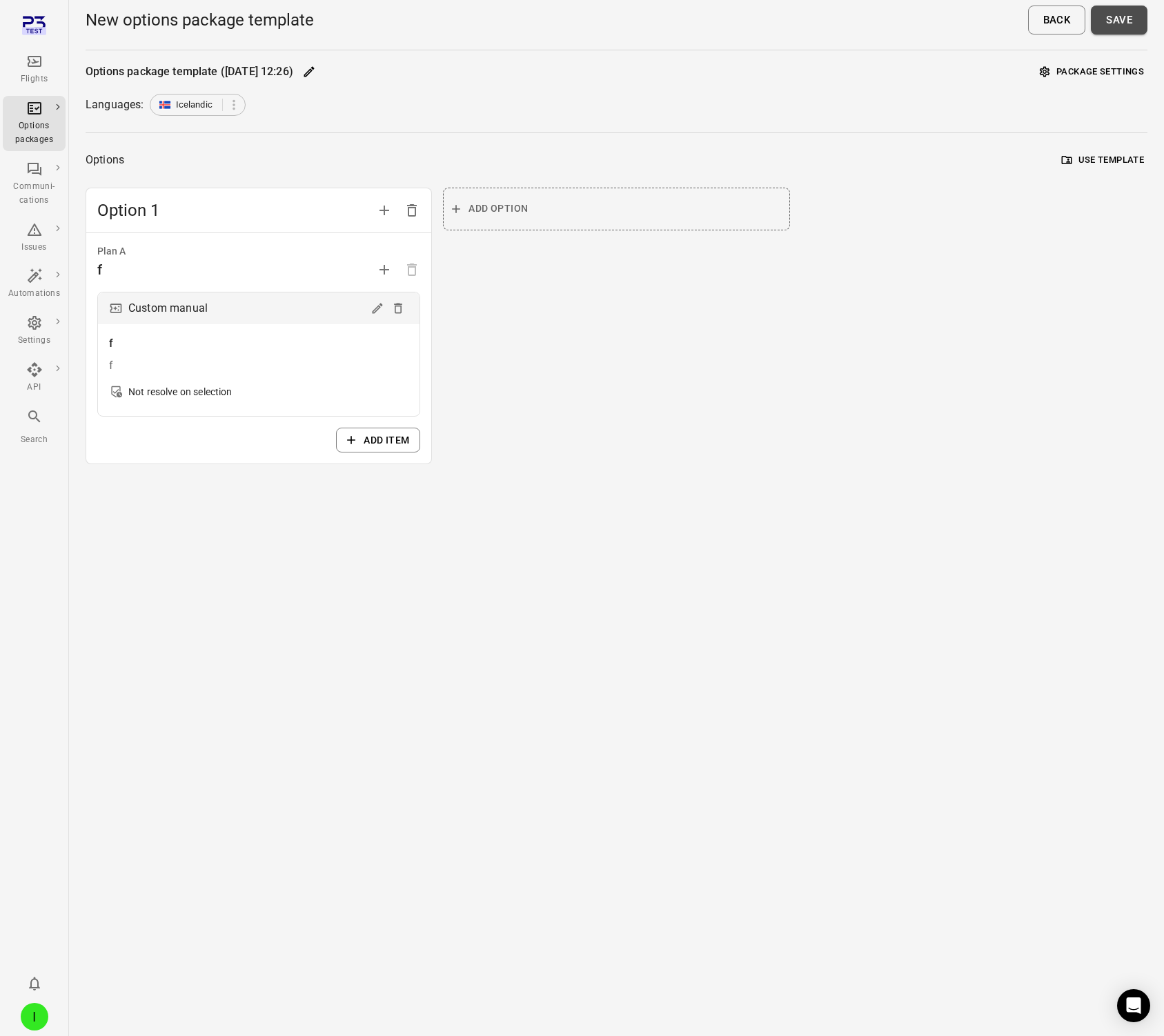
drag, startPoint x: 1108, startPoint y: 18, endPoint x: 827, endPoint y: 135, distance: 304.4
click at [1108, 18] on button "Save" at bounding box center [1119, 20] width 56 height 29
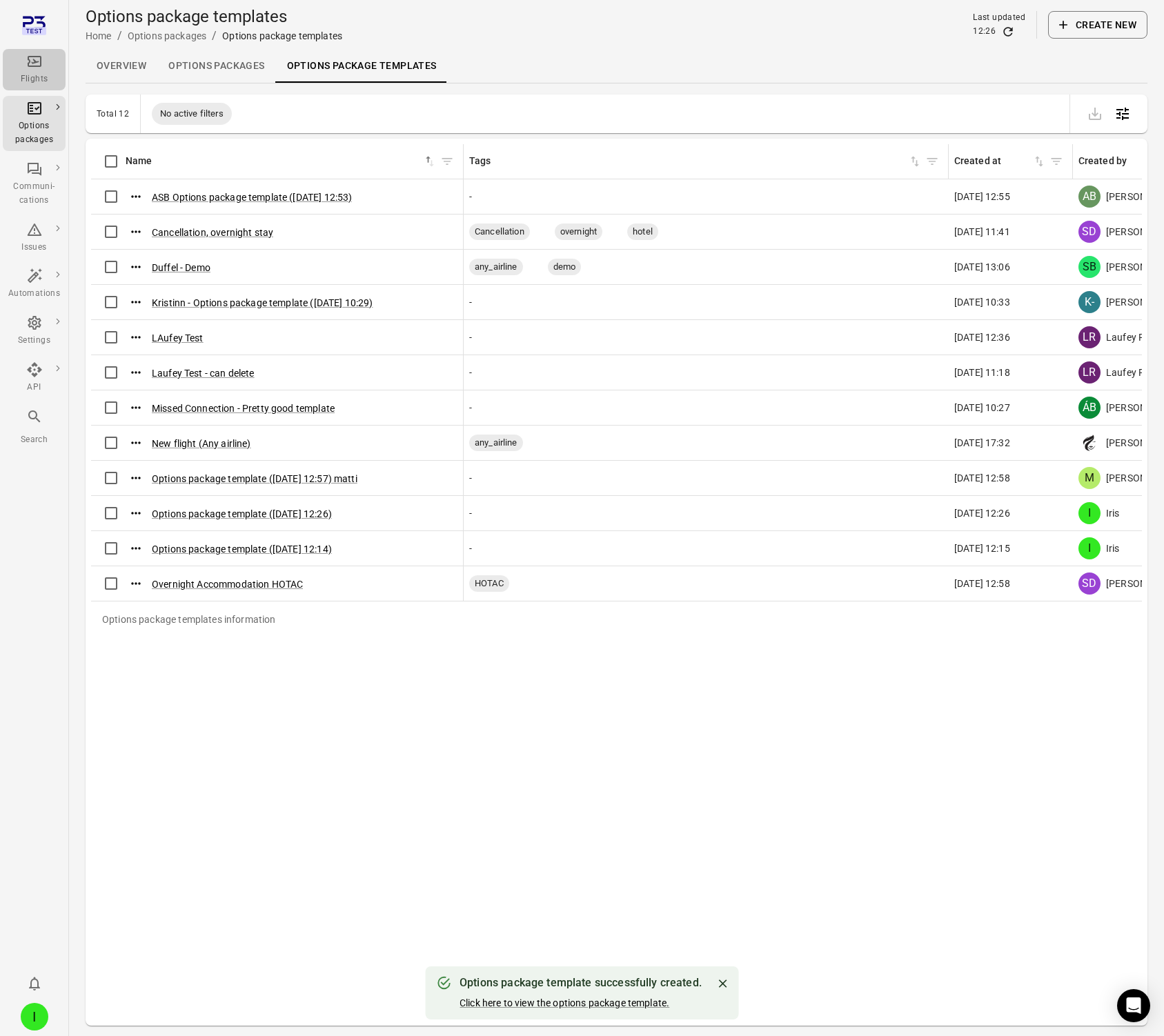
click at [36, 67] on icon "Main navigation" at bounding box center [35, 61] width 17 height 17
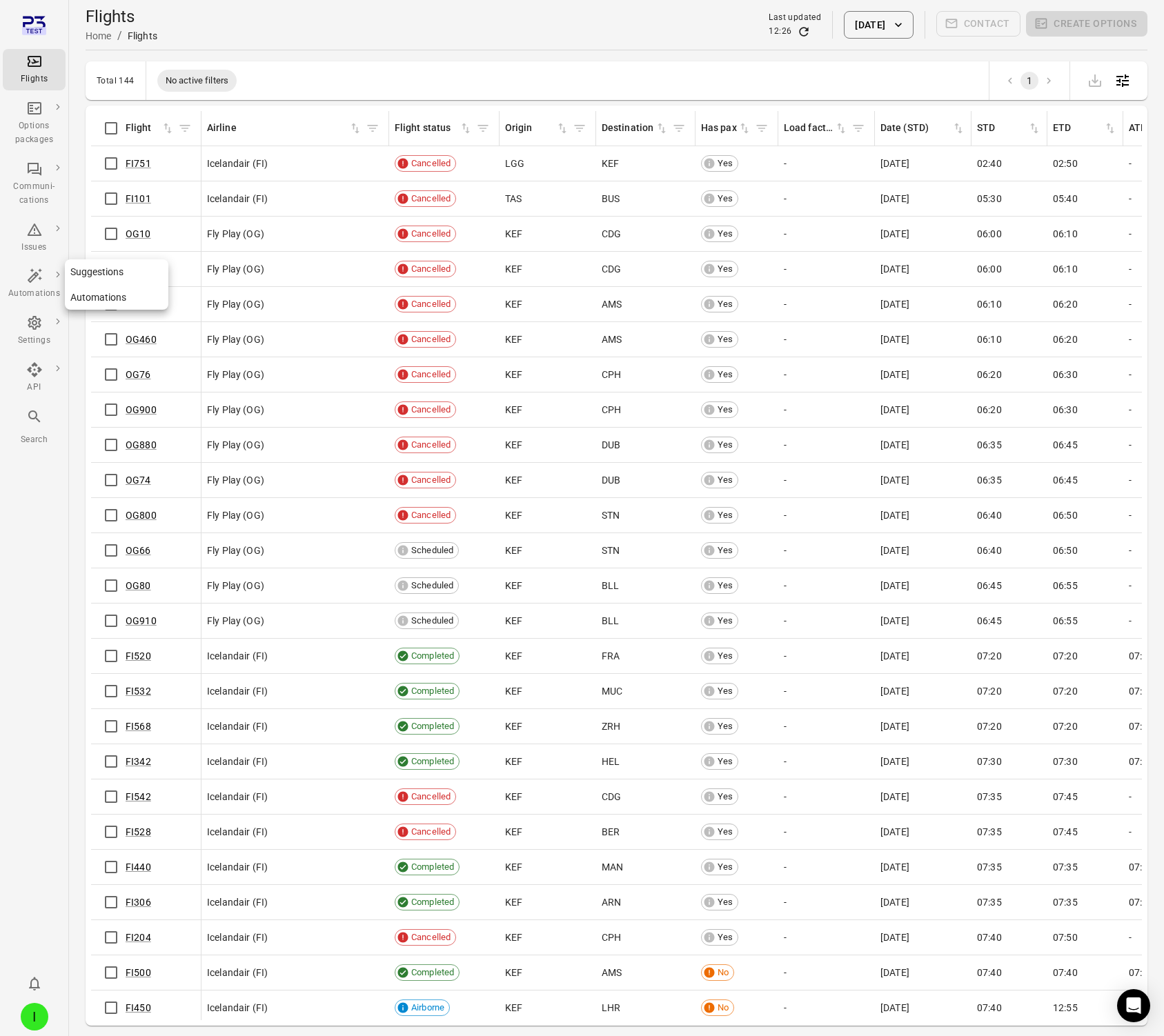
click at [34, 278] on icon "Main navigation" at bounding box center [34, 276] width 14 height 14
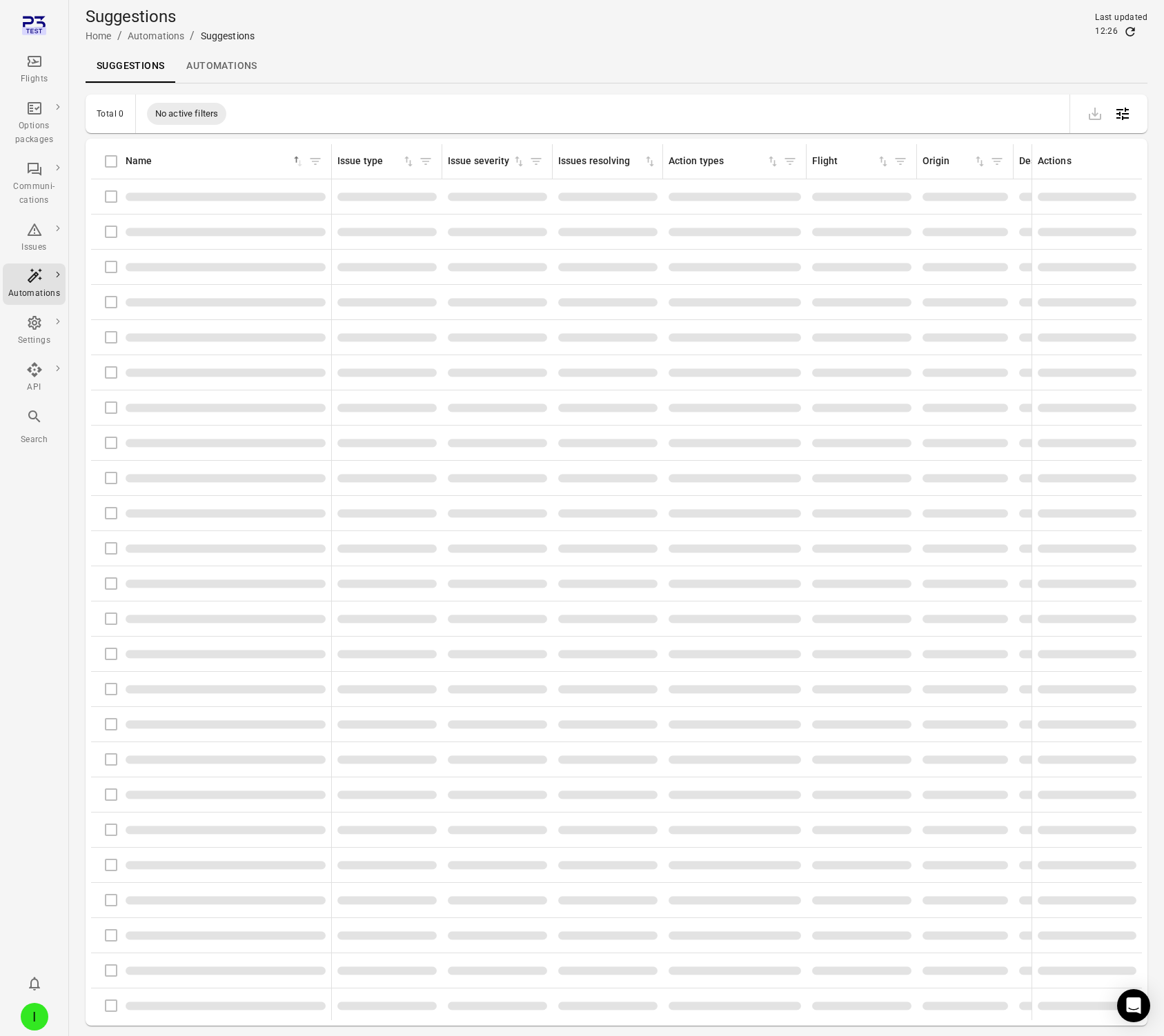
scroll to position [4, 0]
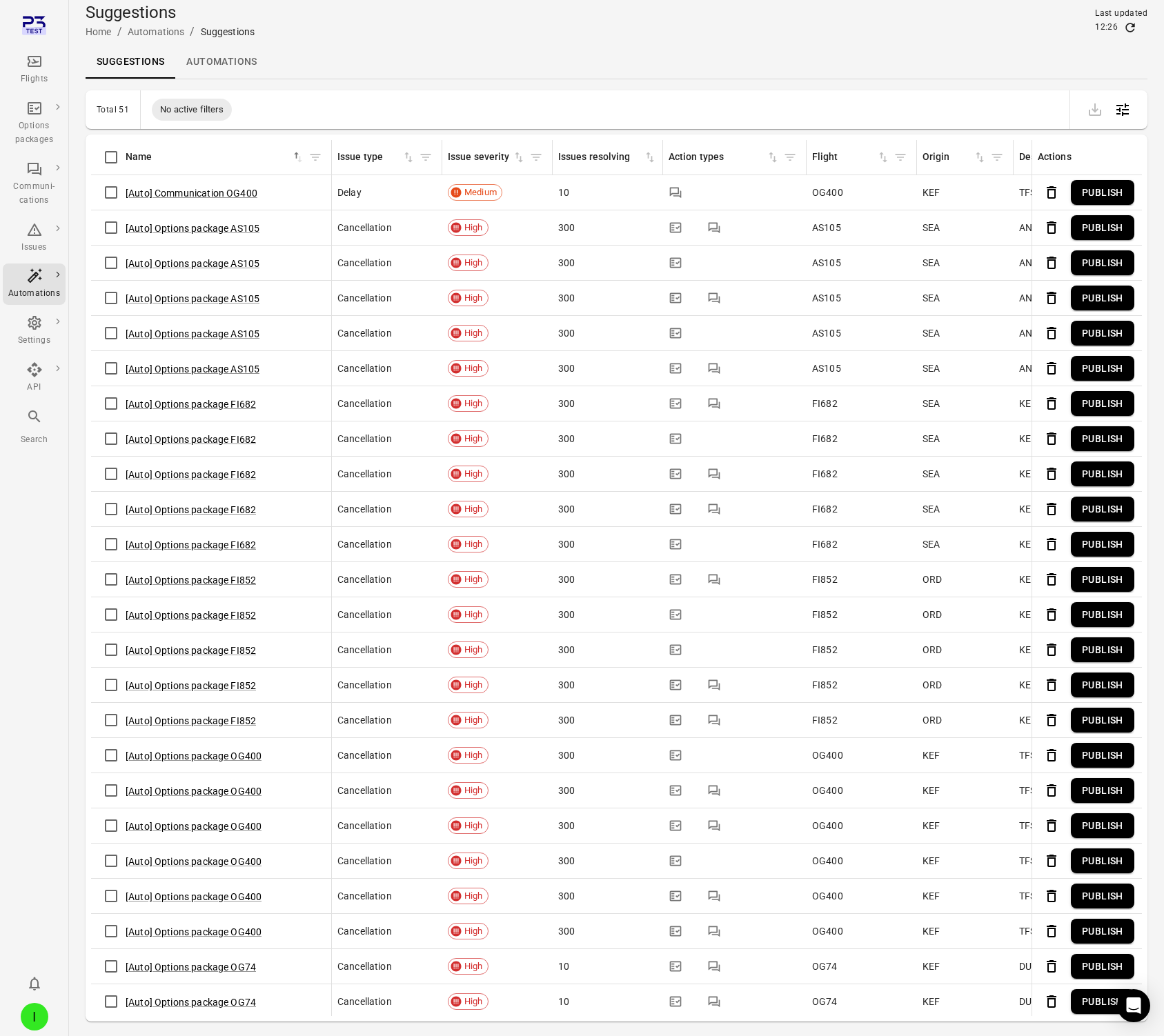
click at [216, 58] on link "Automations" at bounding box center [221, 62] width 93 height 33
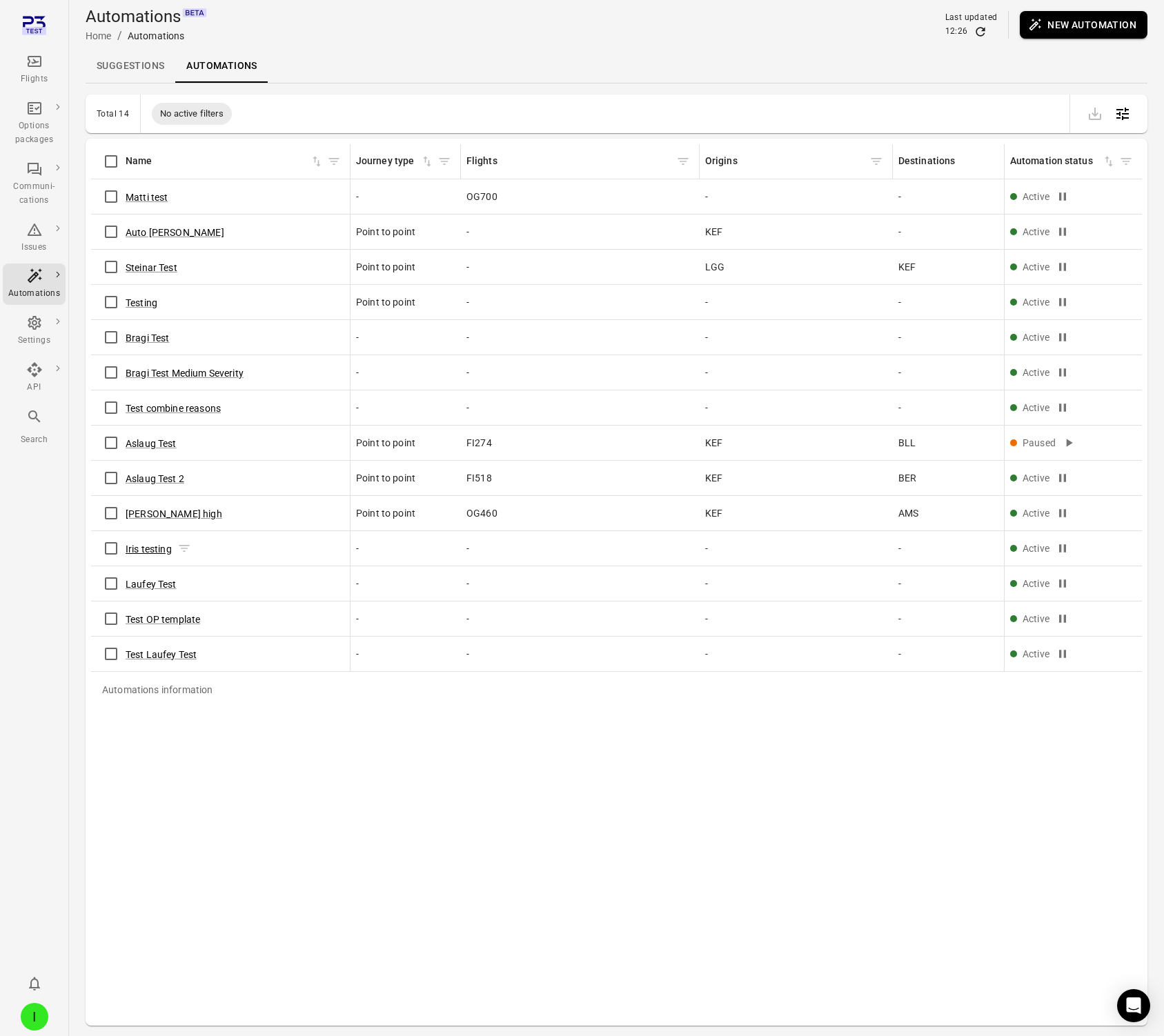
click at [149, 533] on button "Iris testing" at bounding box center [148, 549] width 46 height 14
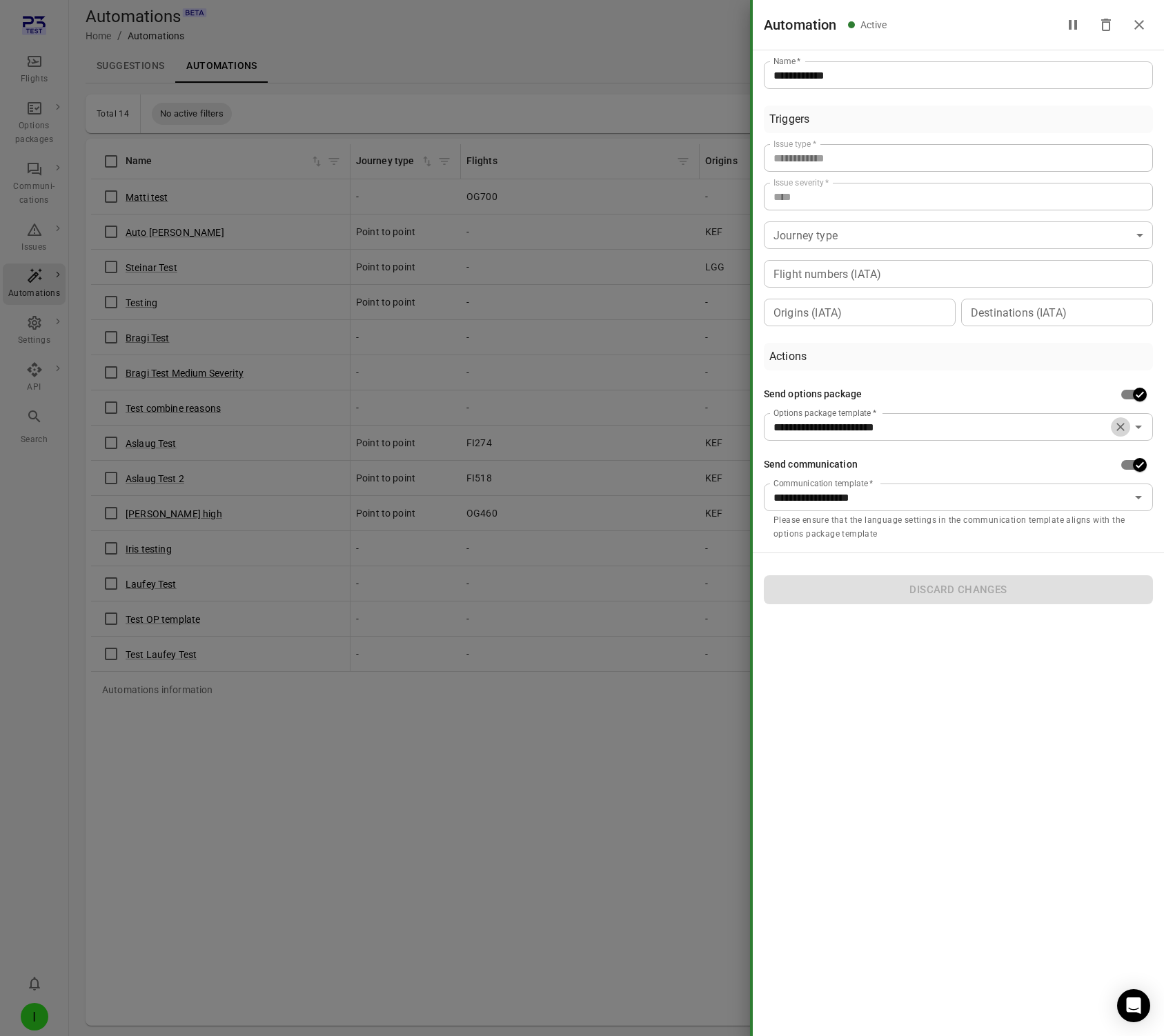
click at [1122, 430] on icon "Clear" at bounding box center [1120, 426] width 14 height 14
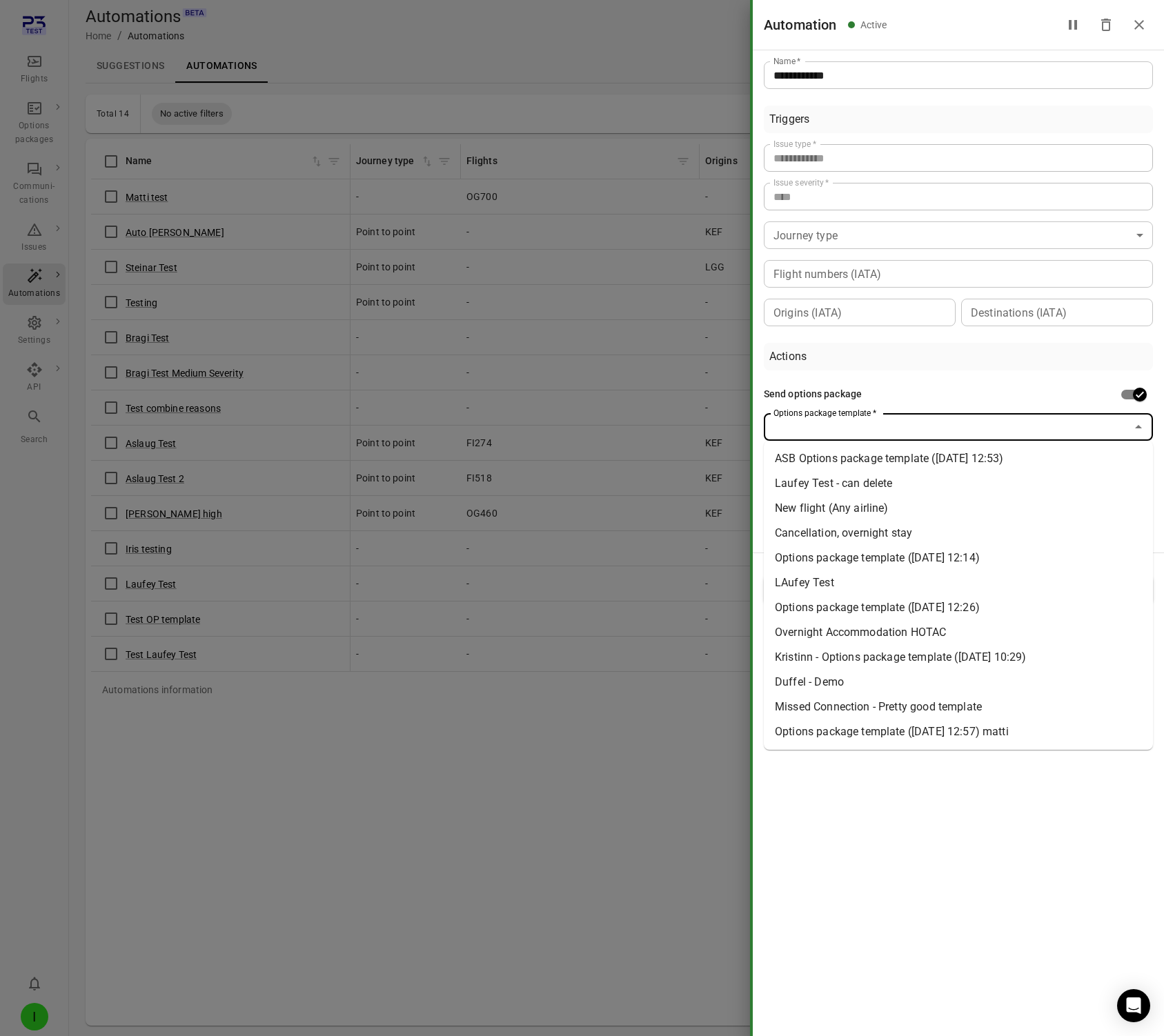
click at [1128, 427] on div "Options package template   *" at bounding box center [959, 427] width 389 height 27
click at [868, 533] on li "Options package template (2 Oct 2025 12:26)" at bounding box center [959, 607] width 389 height 25
type input "**********"
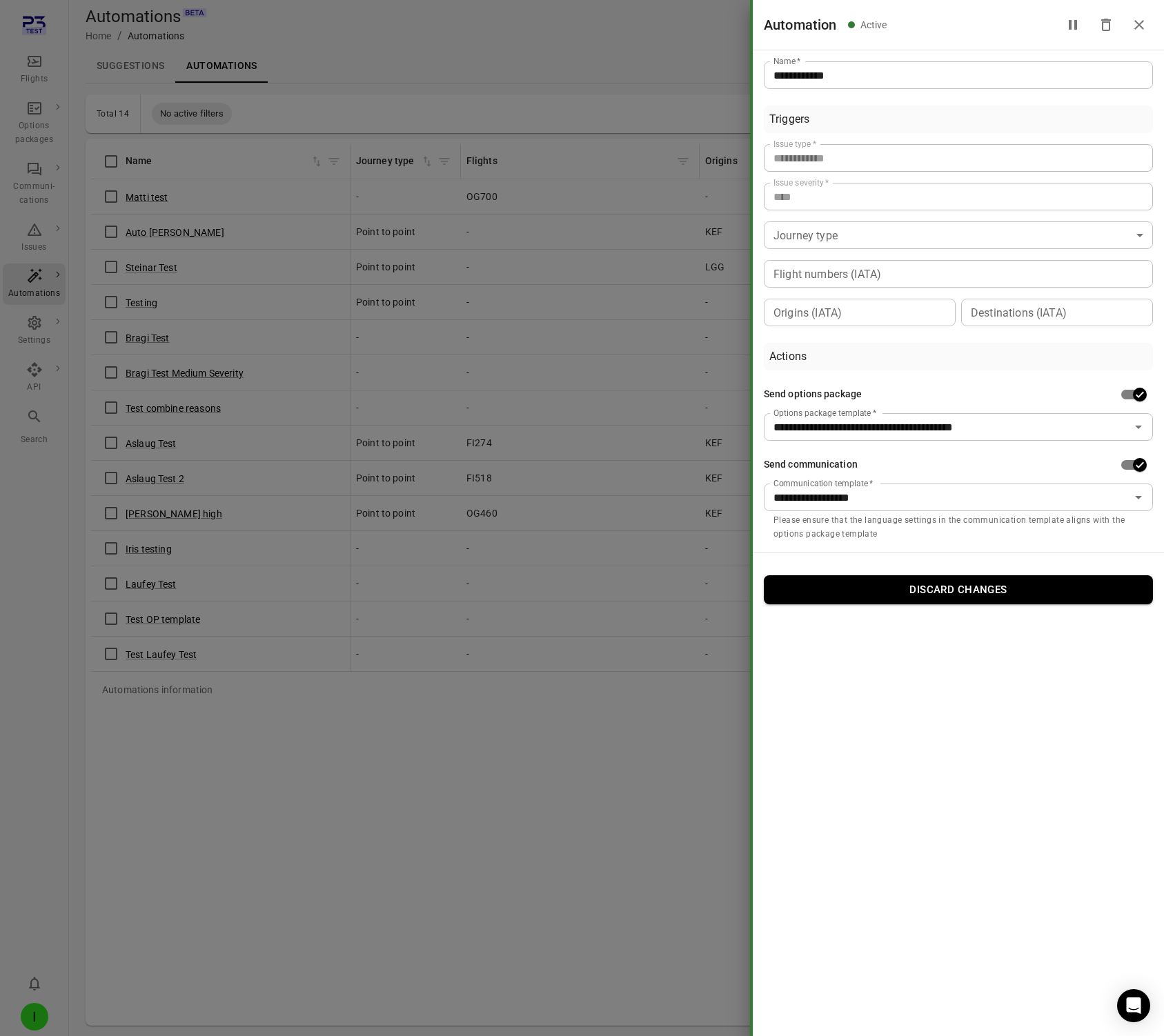
click at [650, 533] on div at bounding box center [582, 518] width 1164 height 1036
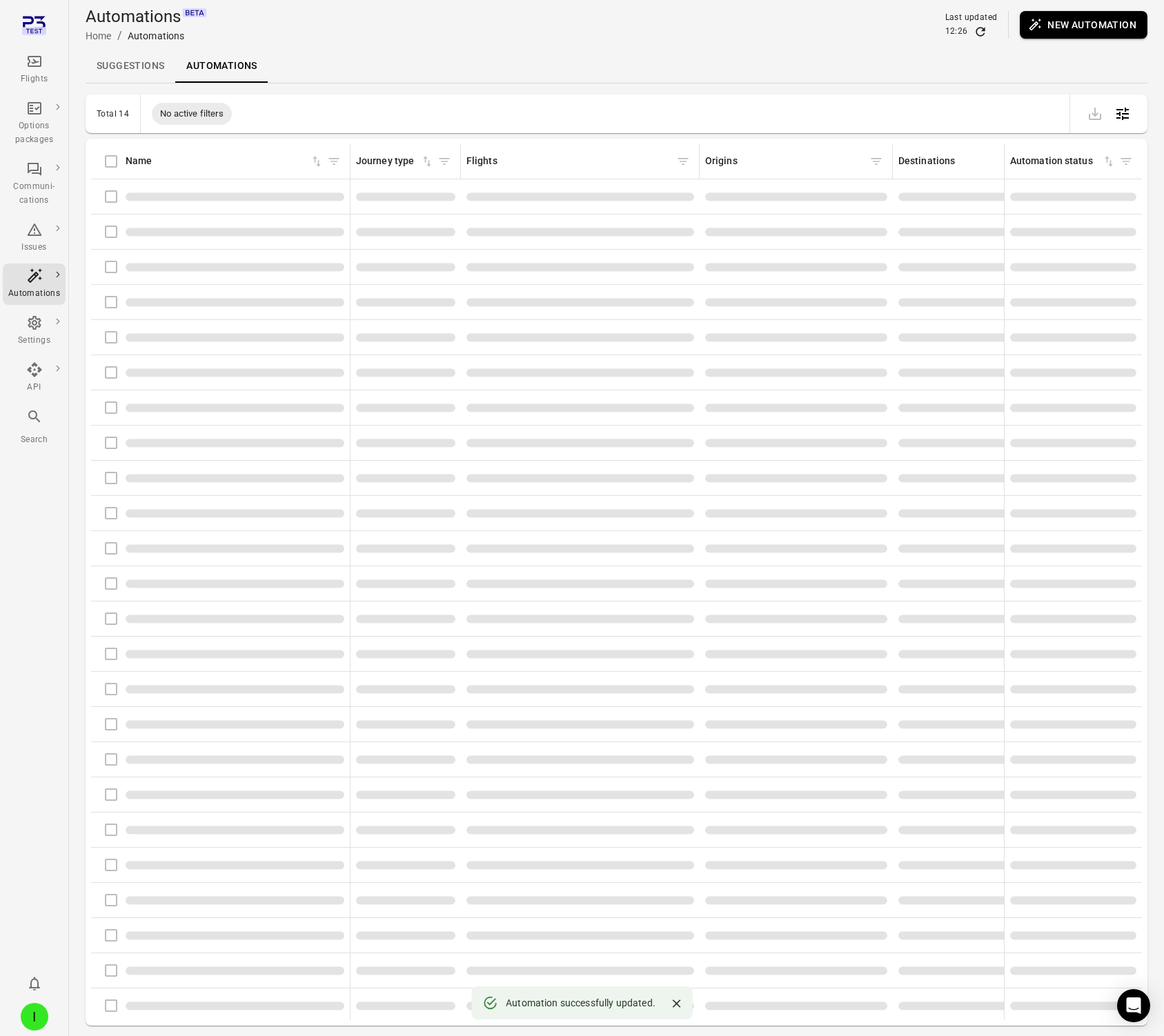
scroll to position [6, 0]
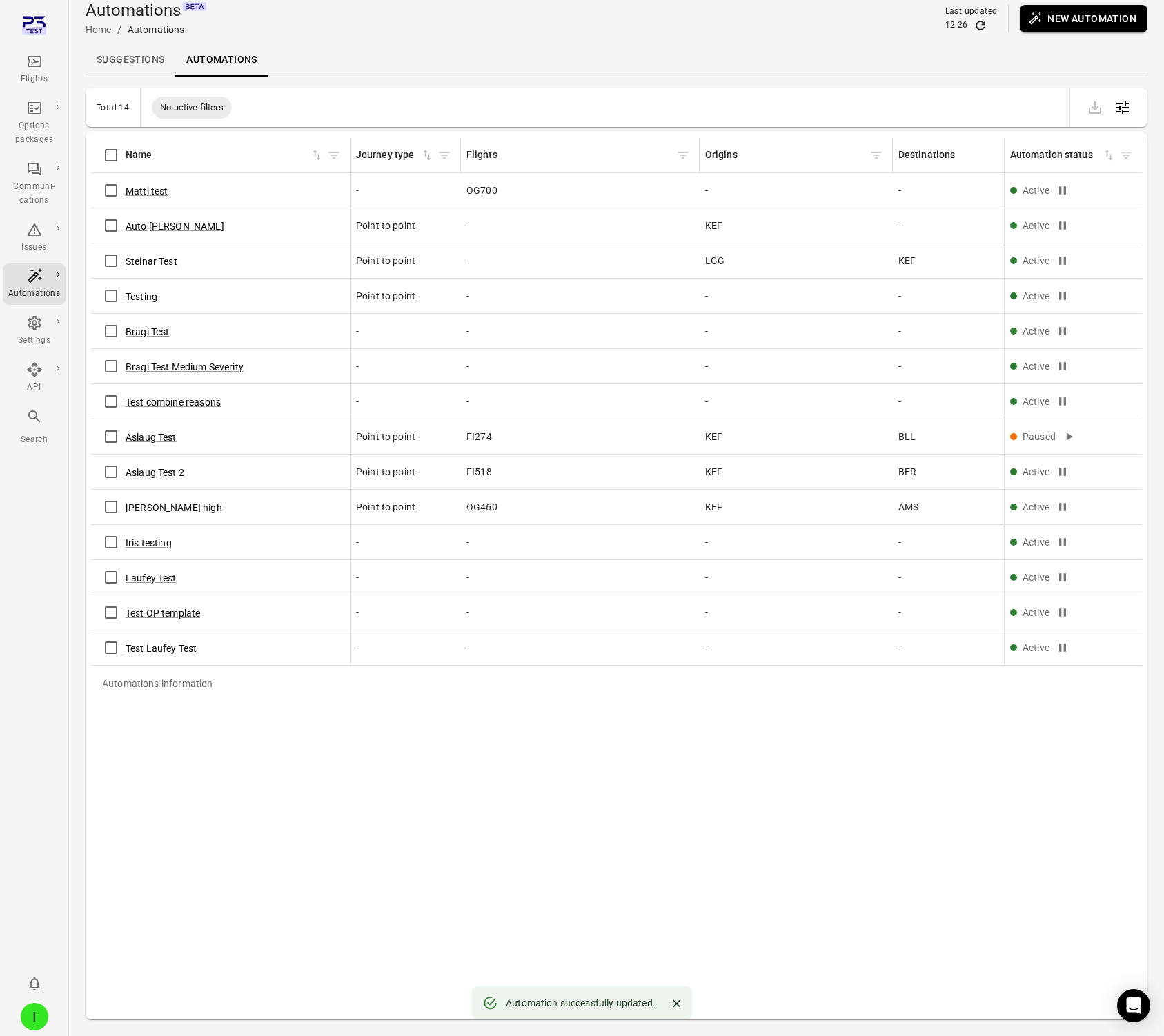
click at [380, 17] on div "Automations Home / Automations Last updated 12:26 New automation" at bounding box center [616, 18] width 1062 height 39
drag, startPoint x: 552, startPoint y: 948, endPoint x: 220, endPoint y: 230, distance: 791.0
click at [541, 533] on div "Automations information Name Journey type Flights Origins Destinations Created …" at bounding box center [616, 576] width 1051 height 876
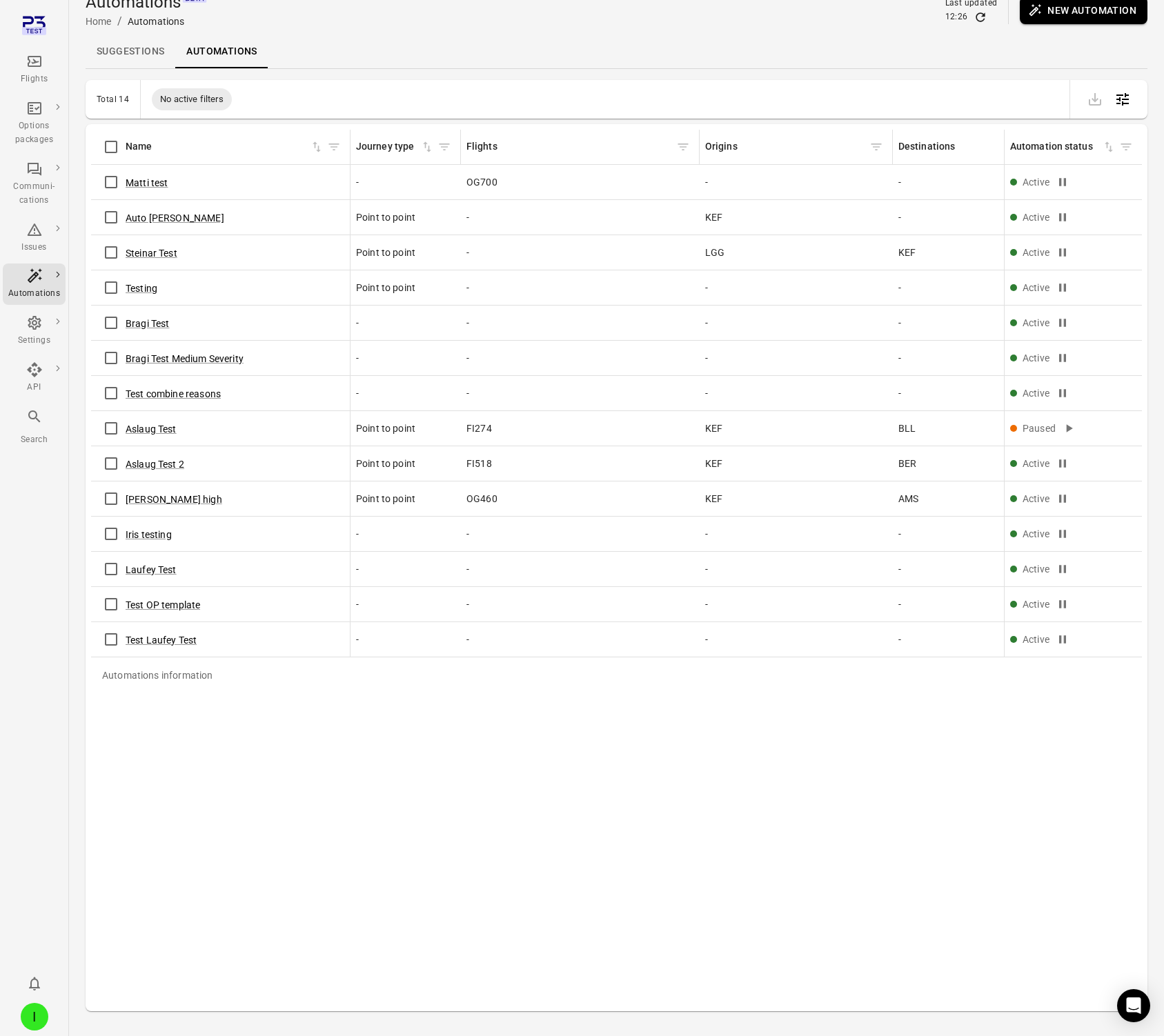
click at [38, 61] on icon "Main navigation" at bounding box center [34, 61] width 14 height 11
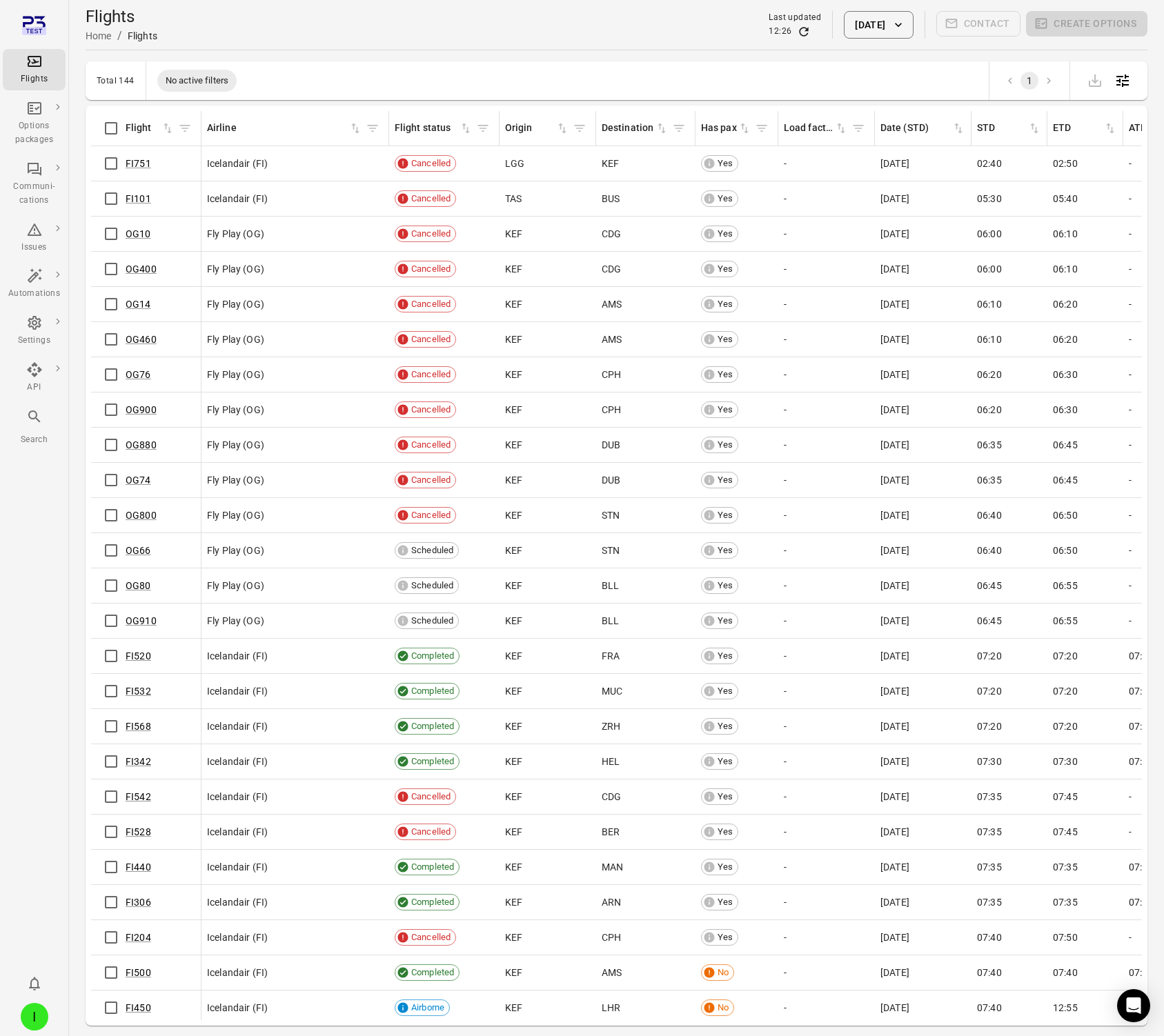
click at [250, 39] on div "Flights Home / Flights Last updated 12:26 2 Oct 2025 Contact Create options" at bounding box center [616, 25] width 1062 height 39
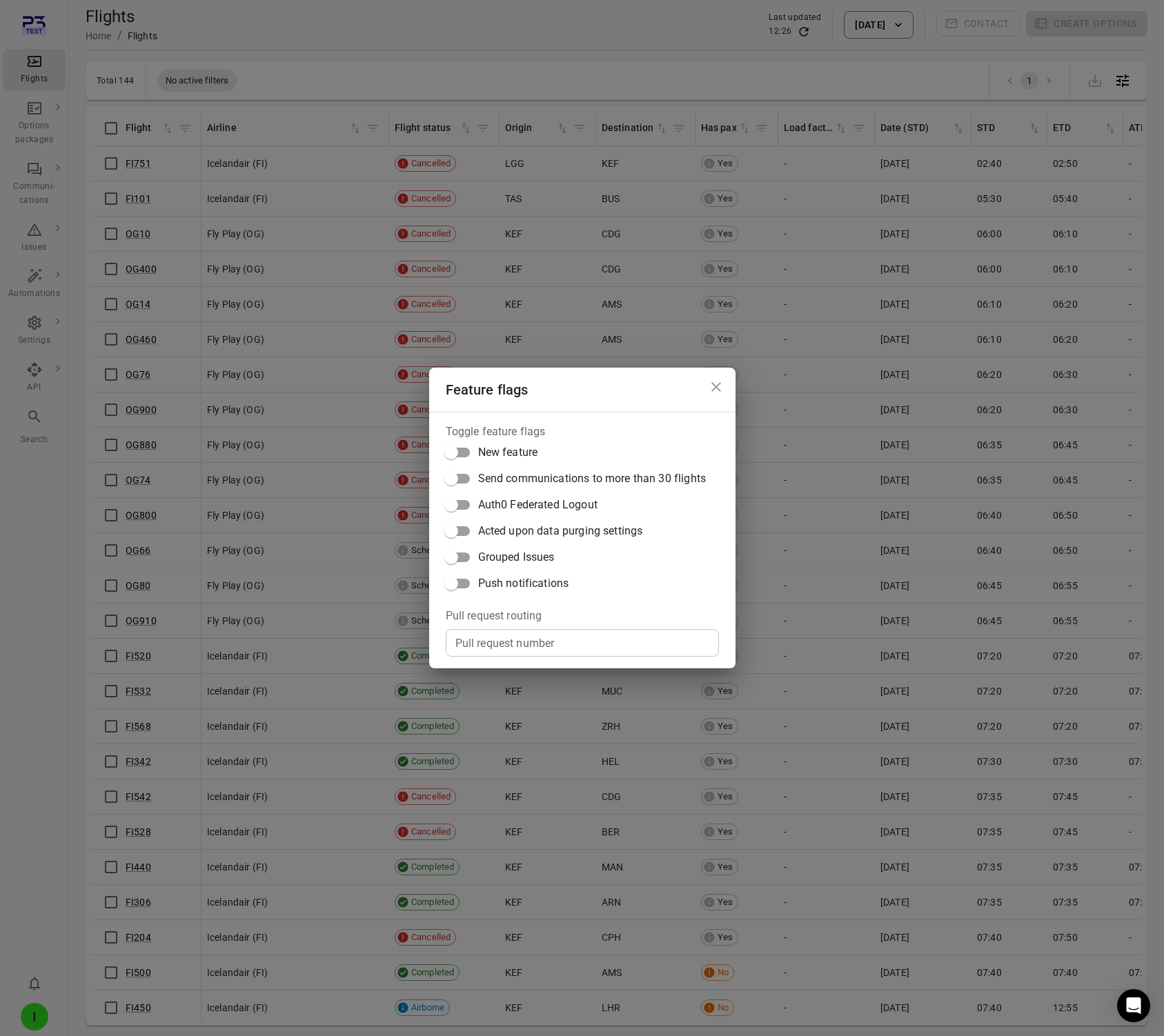
click at [493, 585] on span "Push notifications" at bounding box center [523, 583] width 91 height 17
drag, startPoint x: 716, startPoint y: 378, endPoint x: 519, endPoint y: 284, distance: 218.3
click at [716, 378] on button "Close dialog" at bounding box center [716, 387] width 27 height 27
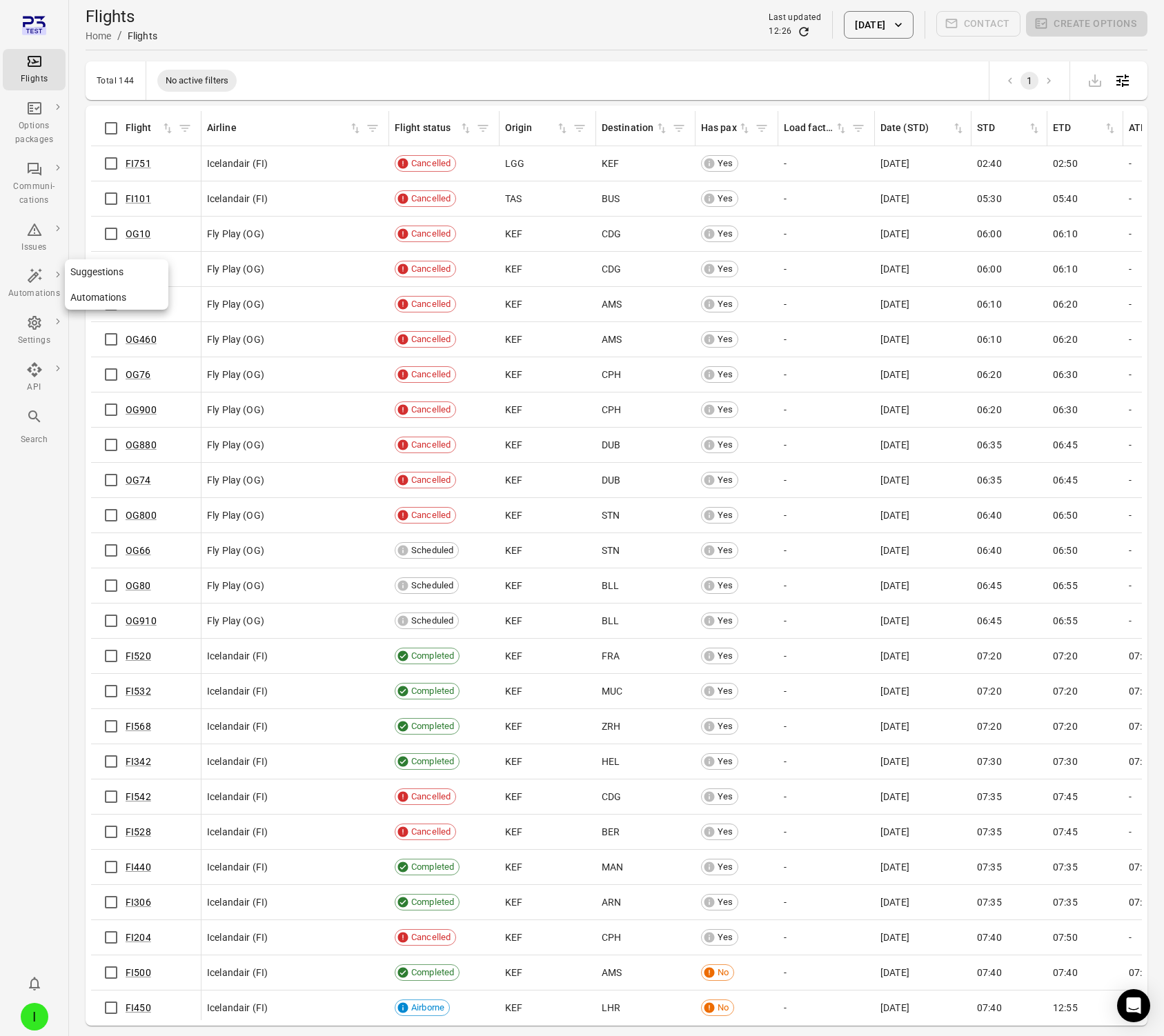
click at [27, 279] on icon "Main navigation" at bounding box center [35, 276] width 17 height 17
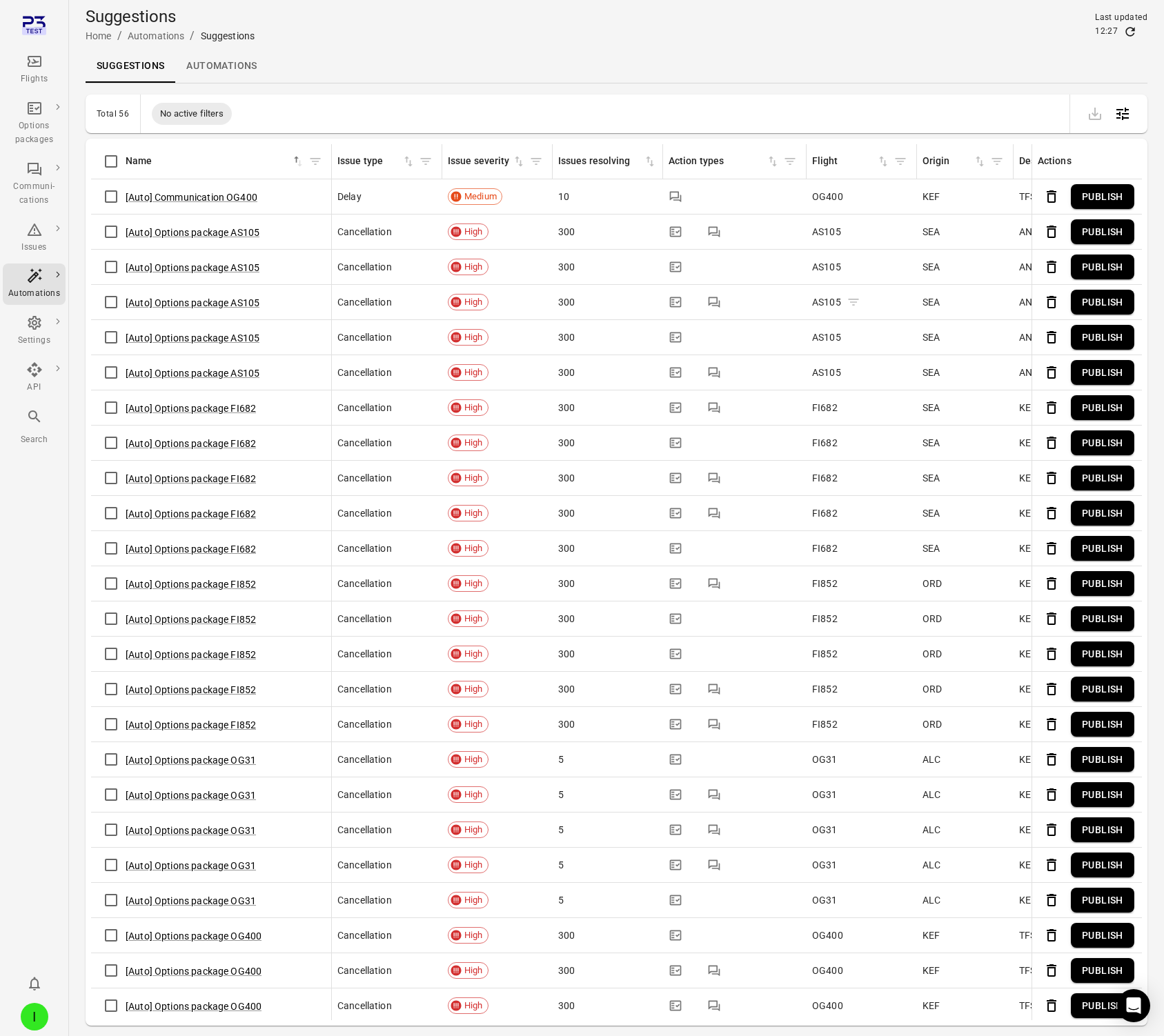
scroll to position [0, 619]
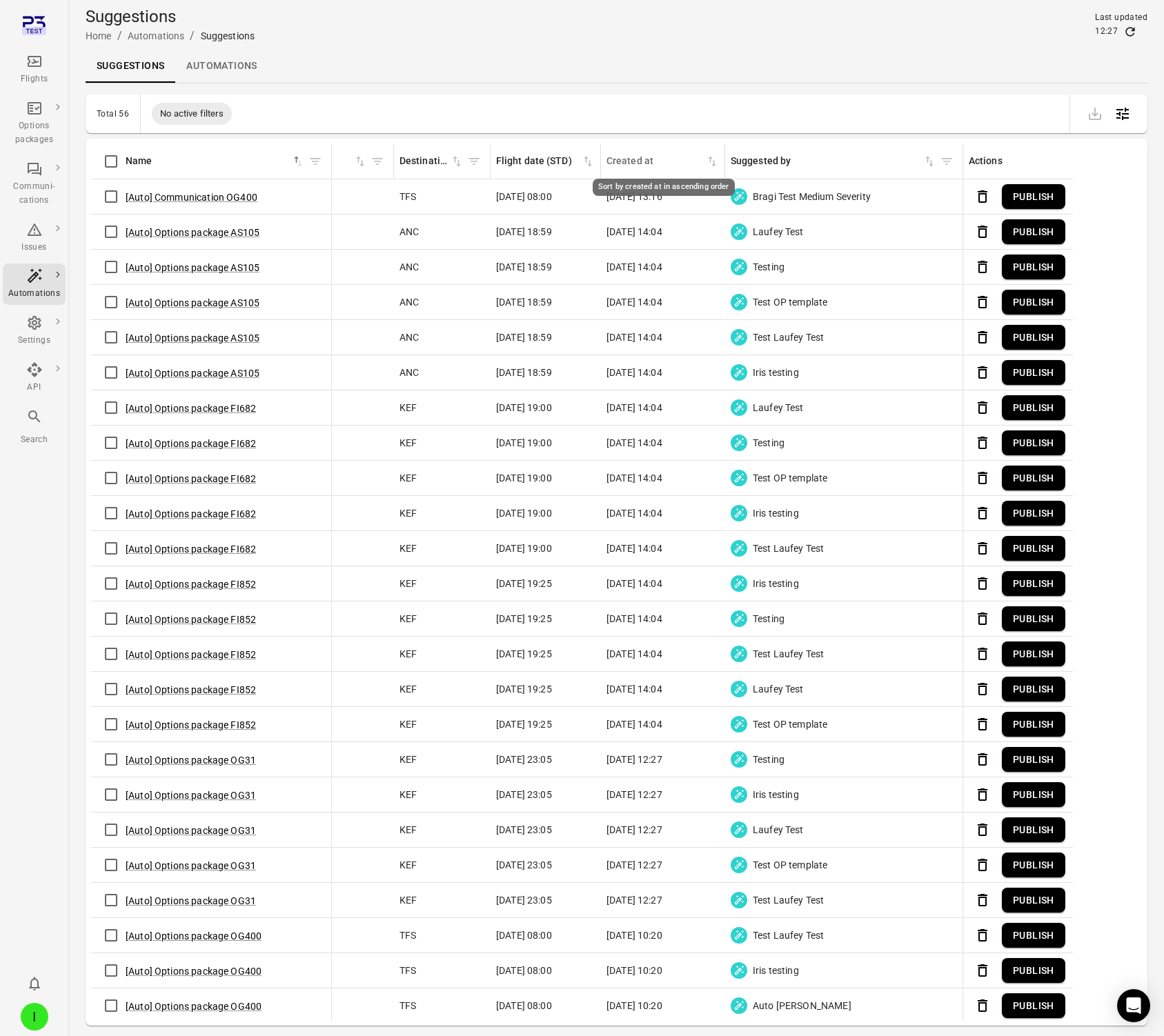
click at [712, 162] on icon "Sort by created at in ascending order" at bounding box center [712, 161] width 14 height 14
click at [711, 160] on icon "Sort by created at in descending order" at bounding box center [712, 161] width 14 height 14
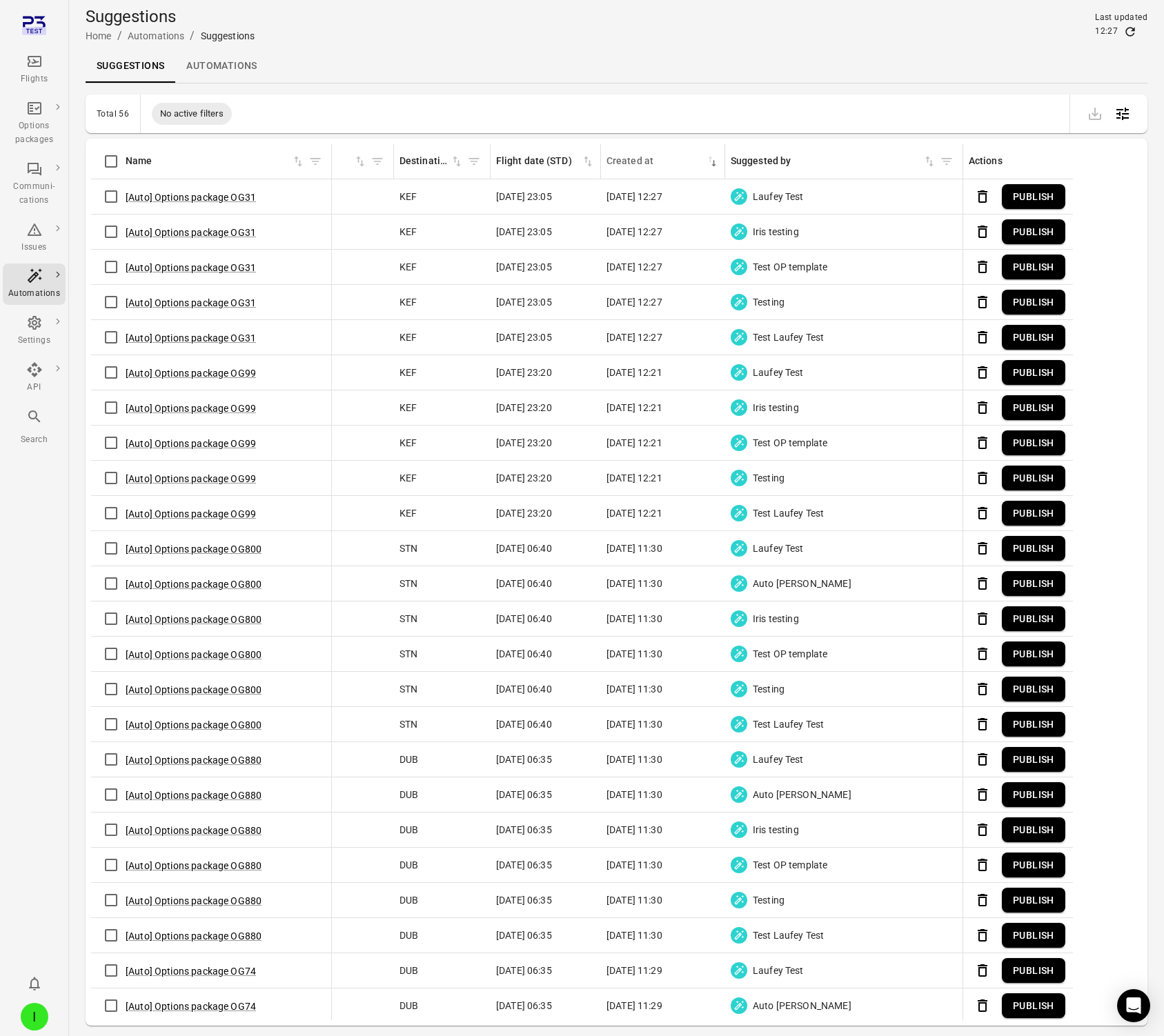
click at [1036, 236] on button "Publish" at bounding box center [1033, 232] width 64 height 26
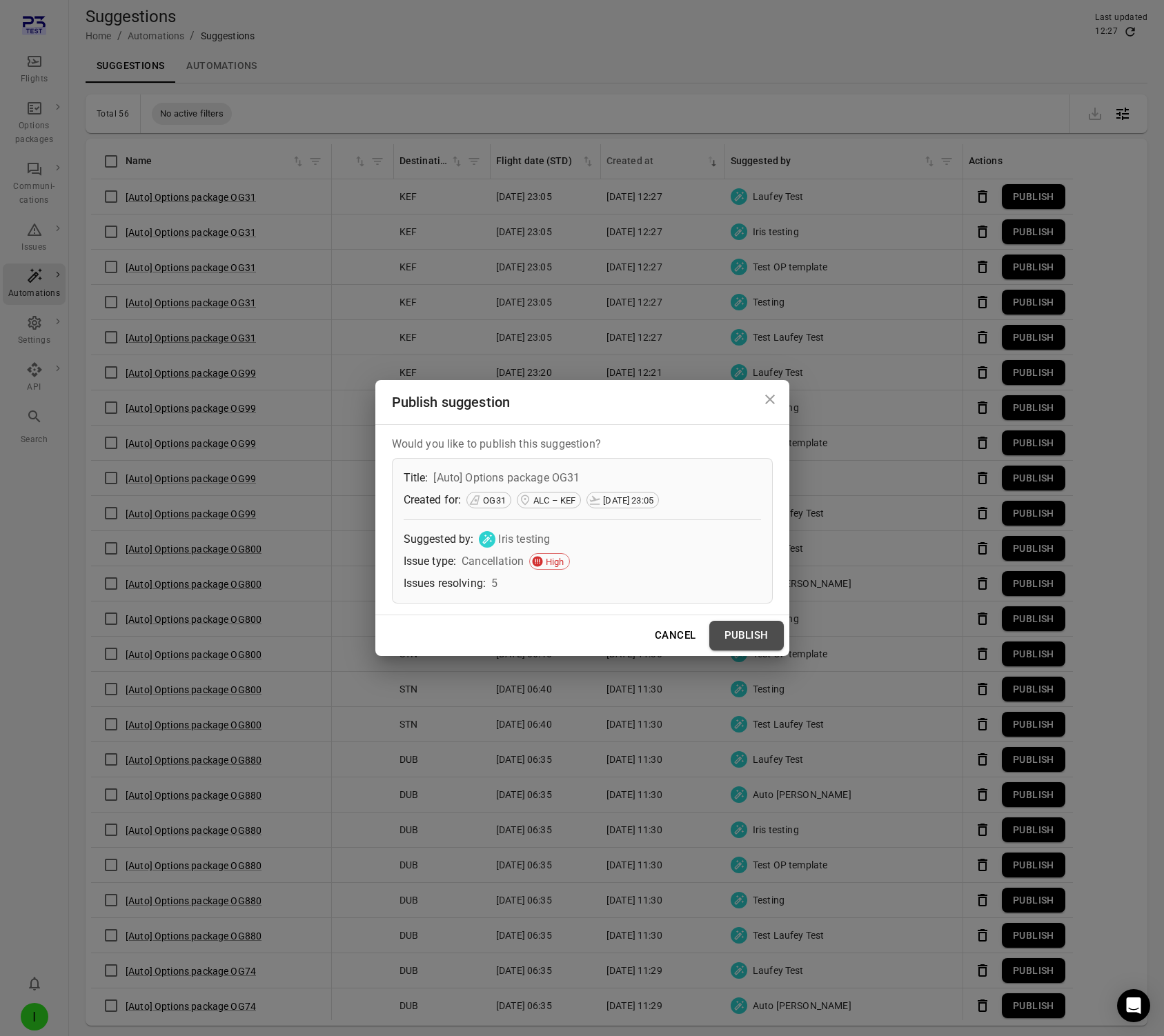
click at [742, 630] on button "Publish" at bounding box center [747, 635] width 75 height 29
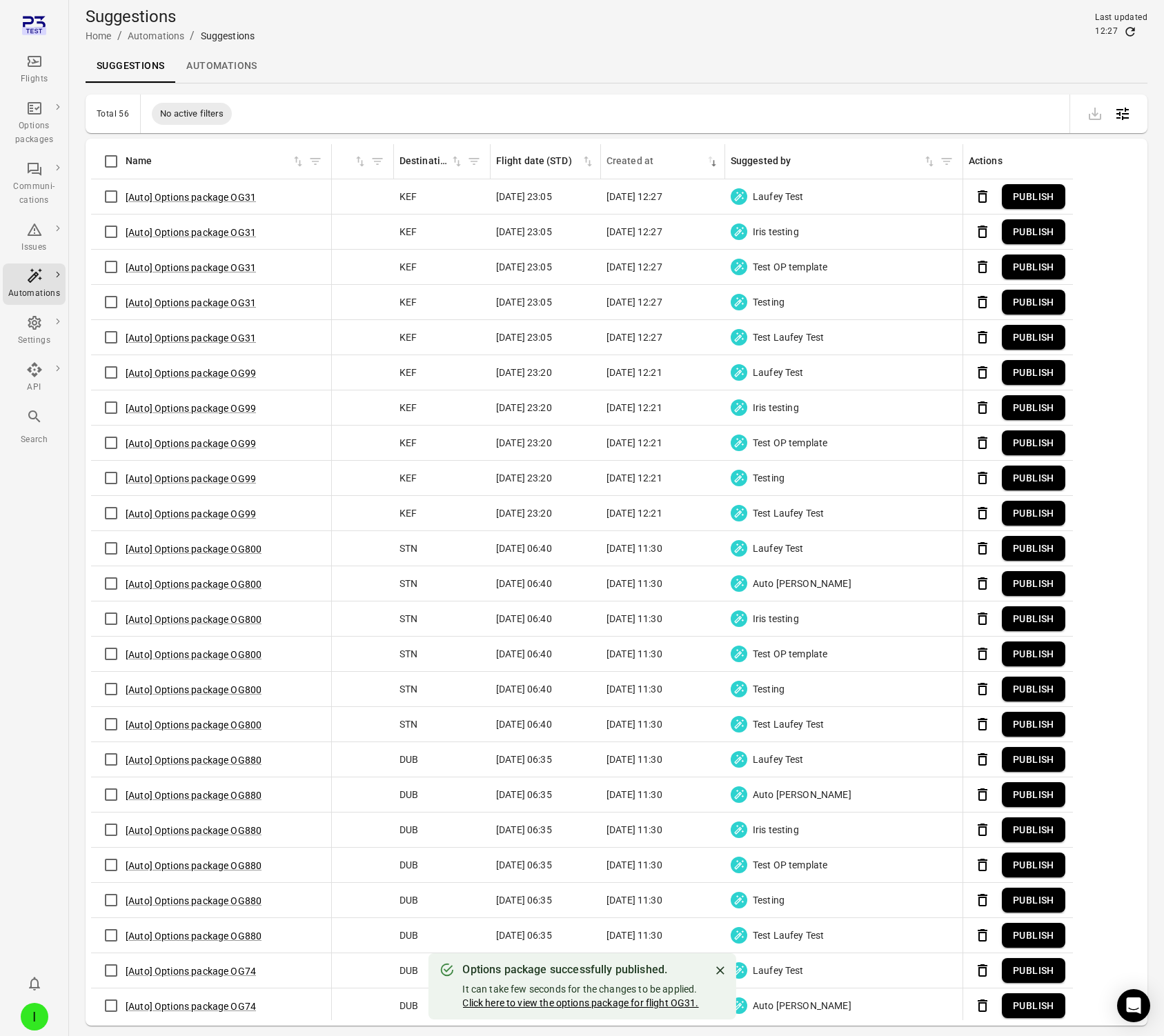
click at [582, 998] on link "Click here to view the options package for flight OG31." at bounding box center [580, 1003] width 236 height 11
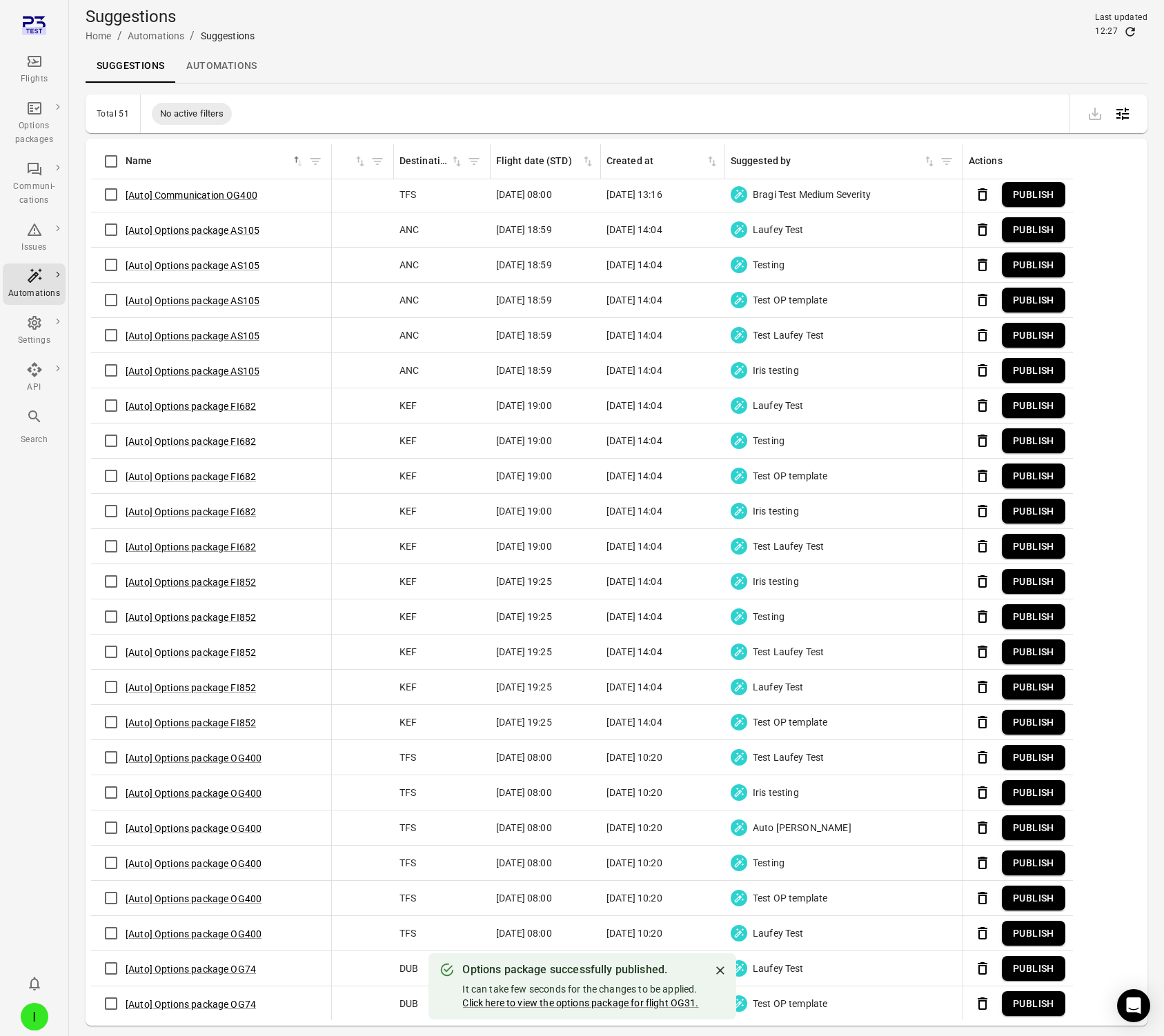
scroll to position [0, 619]
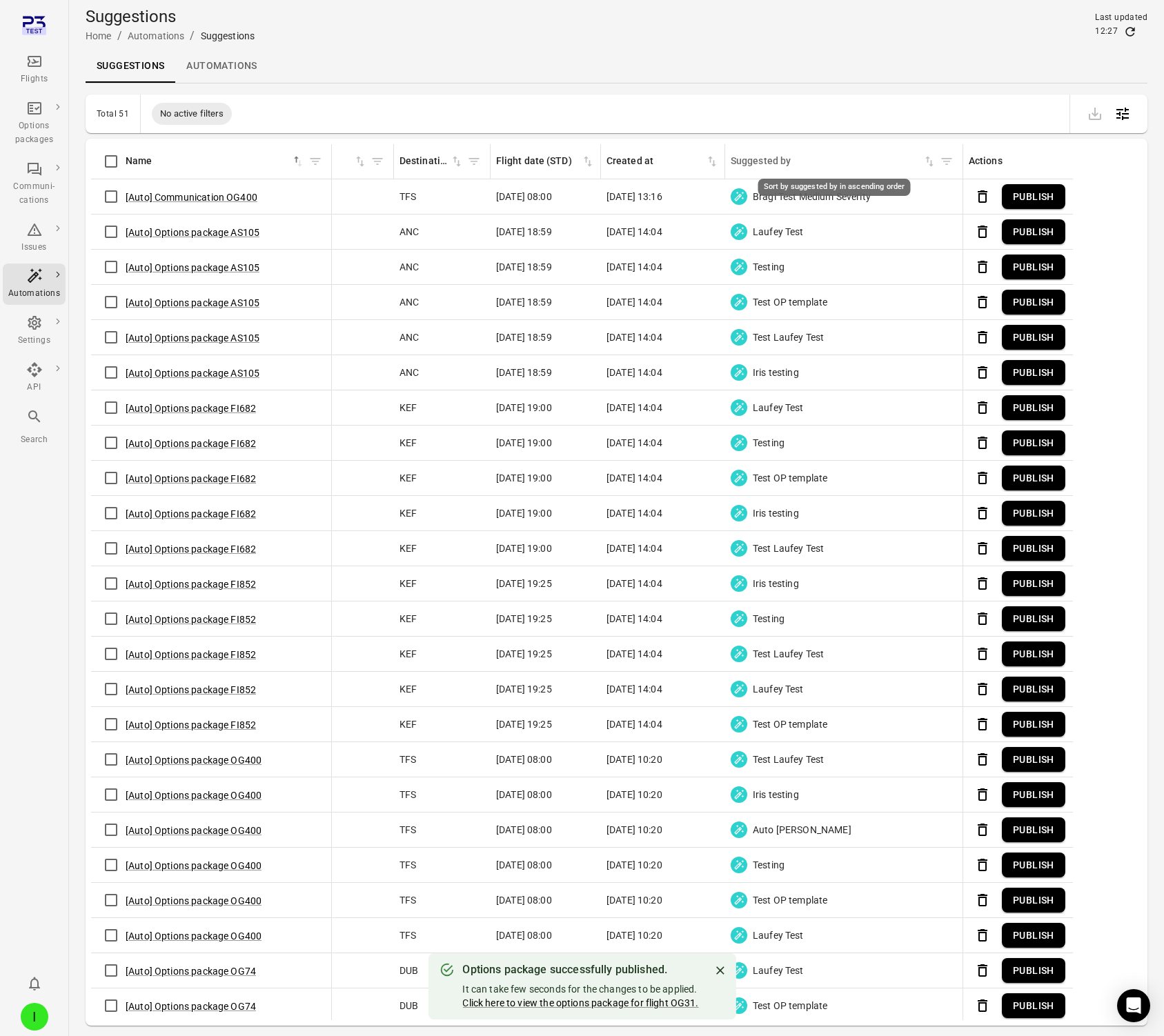
click at [931, 162] on icon "Sort by suggested by in ascending order" at bounding box center [929, 162] width 8 height 10
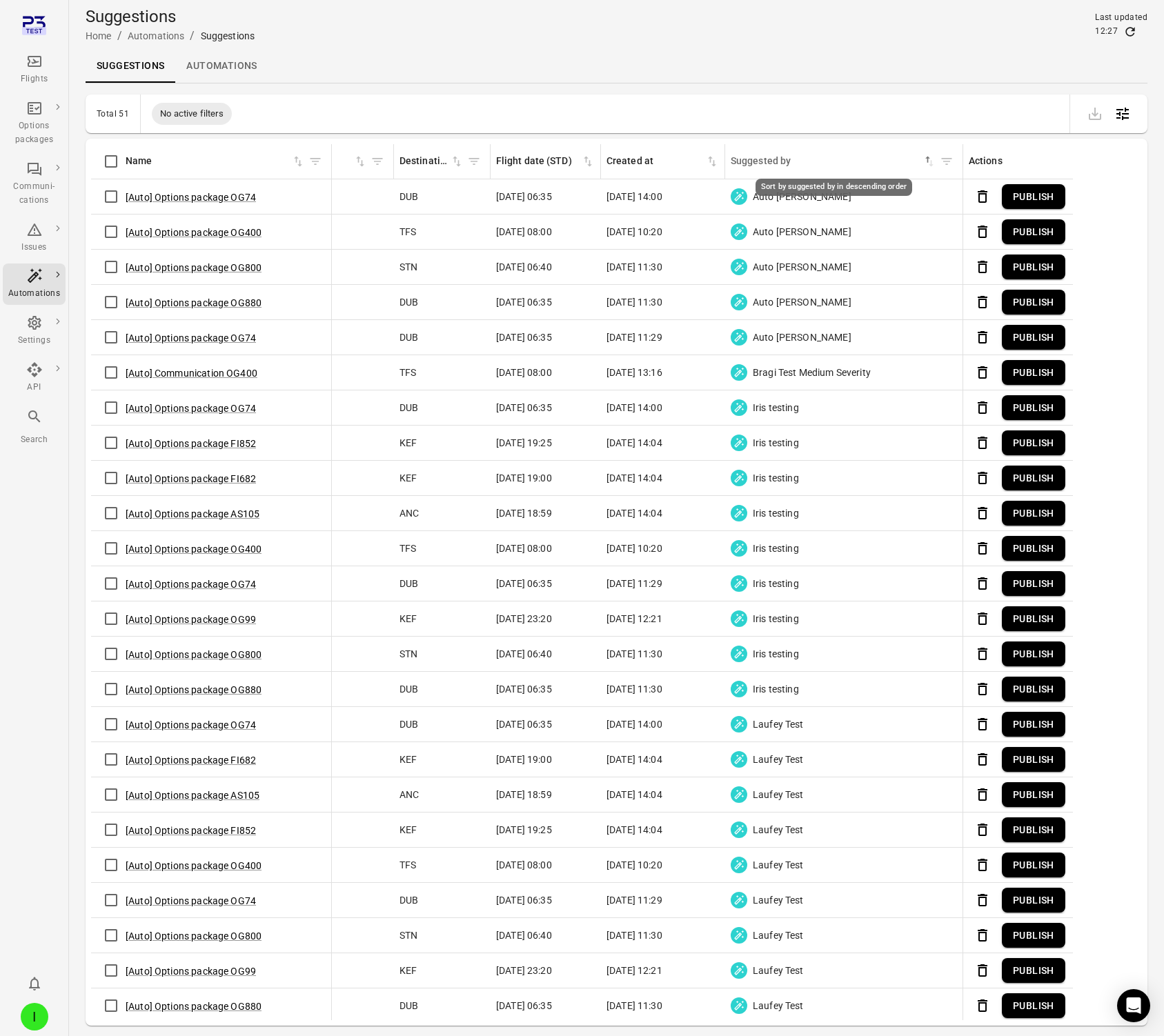
click at [926, 162] on icon "Sort by suggested by in descending order" at bounding box center [929, 161] width 14 height 14
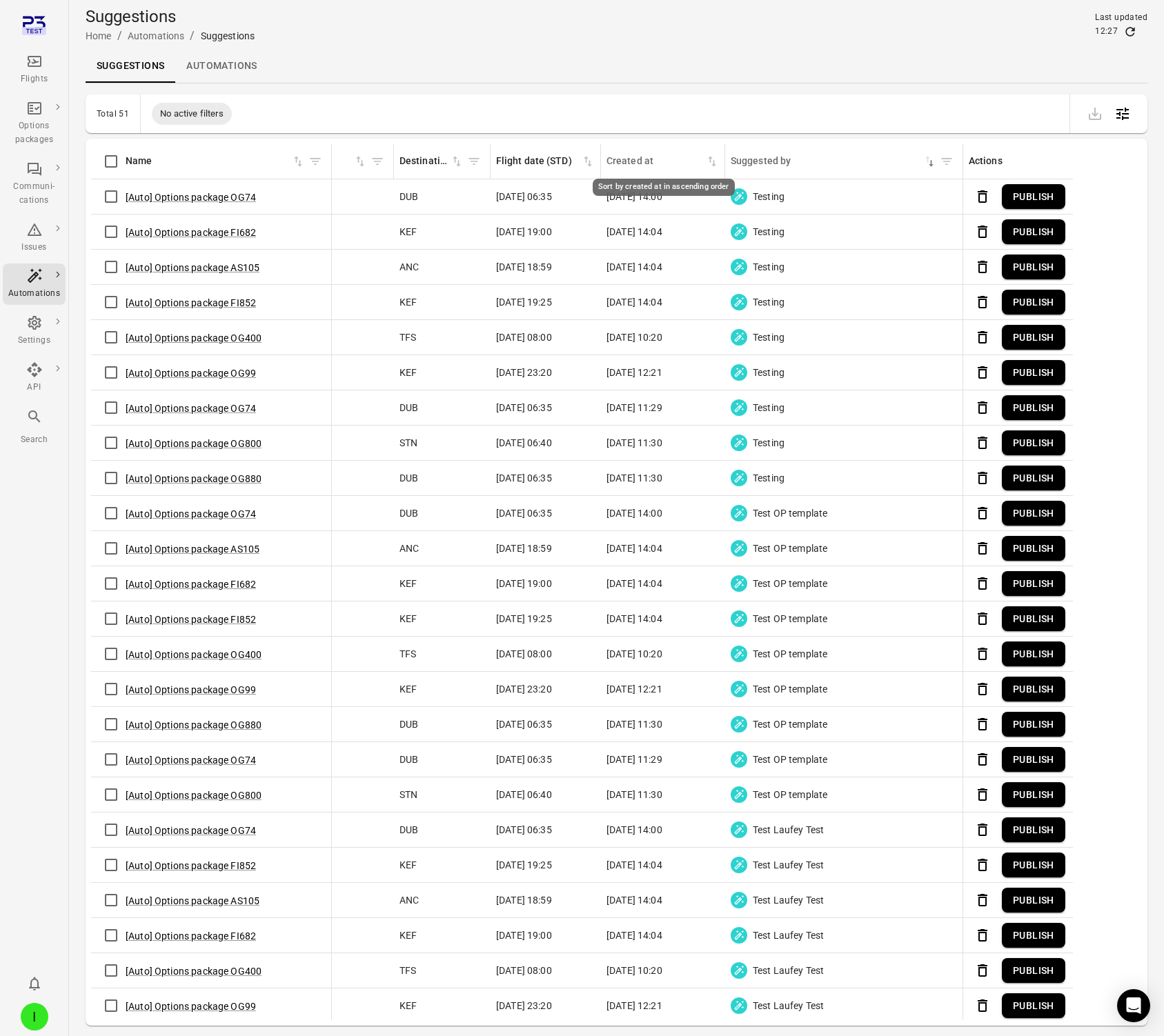
click at [706, 160] on icon "Sort by created at in ascending order" at bounding box center [712, 161] width 14 height 14
click at [706, 160] on icon "Sort by created at in descending order" at bounding box center [712, 161] width 14 height 14
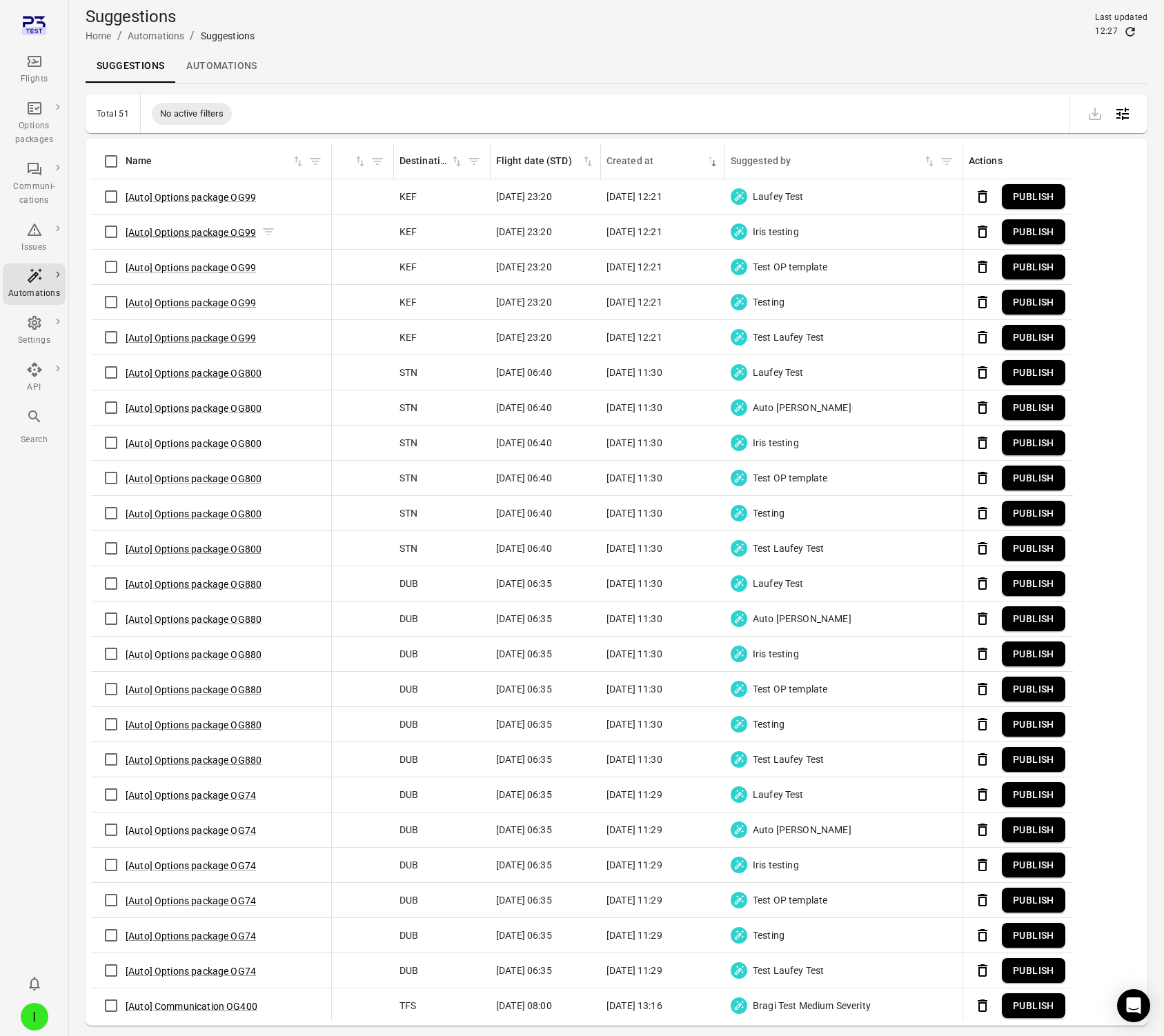
click at [195, 231] on button "[Auto] Options package OG99" at bounding box center [191, 232] width 130 height 14
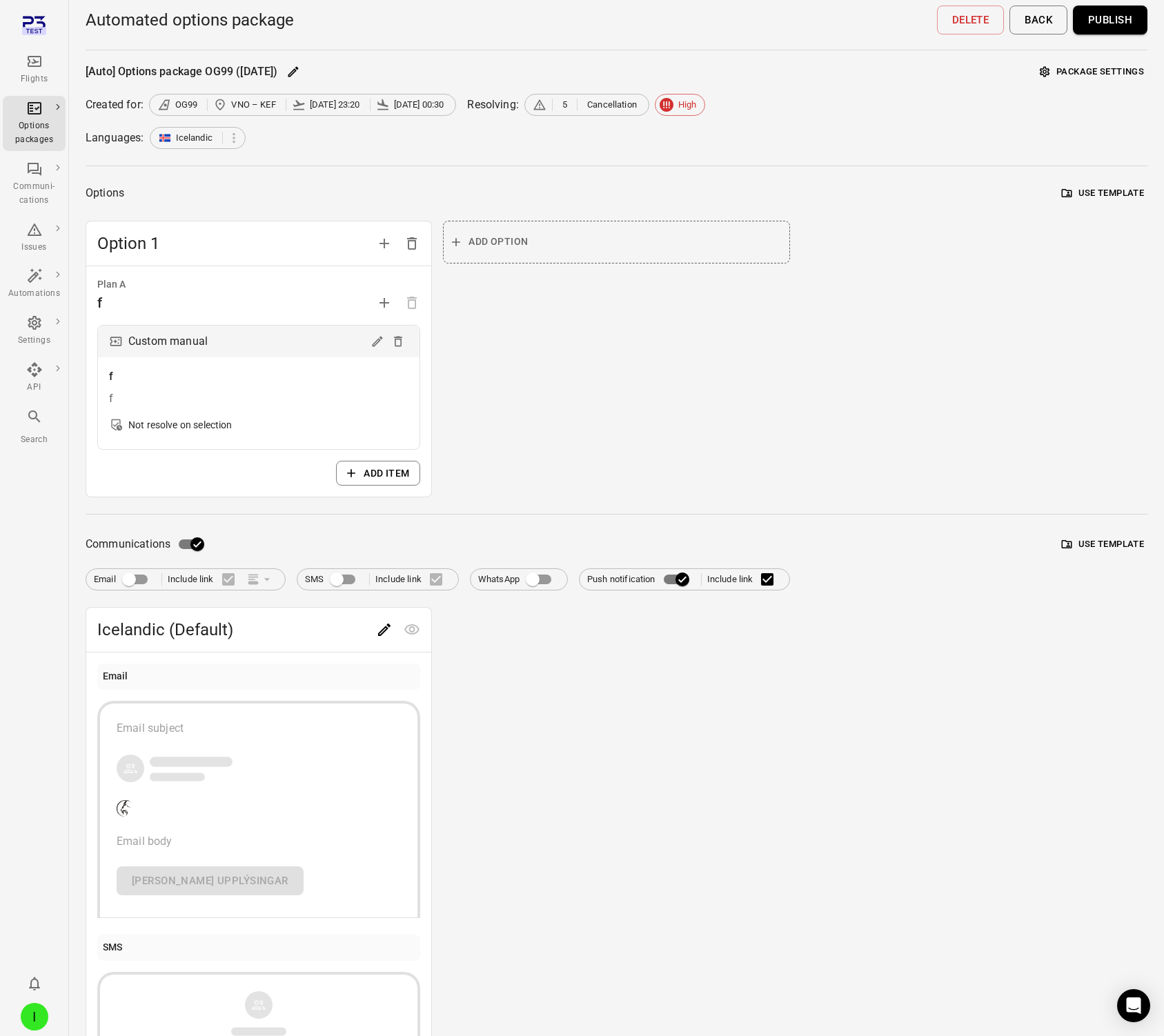
click at [1084, 61] on button "Package settings" at bounding box center [1092, 72] width 111 height 22
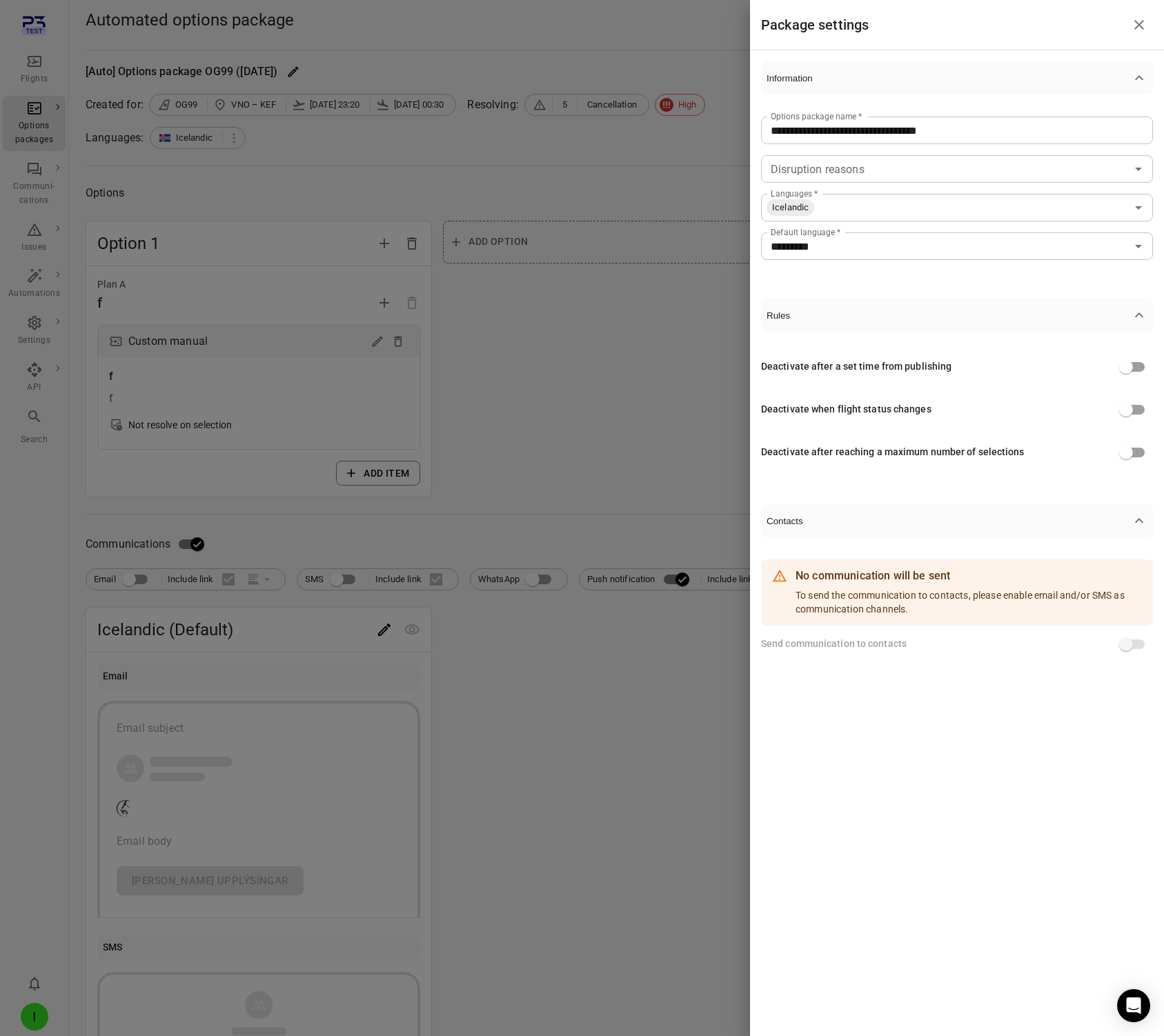
click at [529, 197] on div at bounding box center [582, 518] width 1164 height 1036
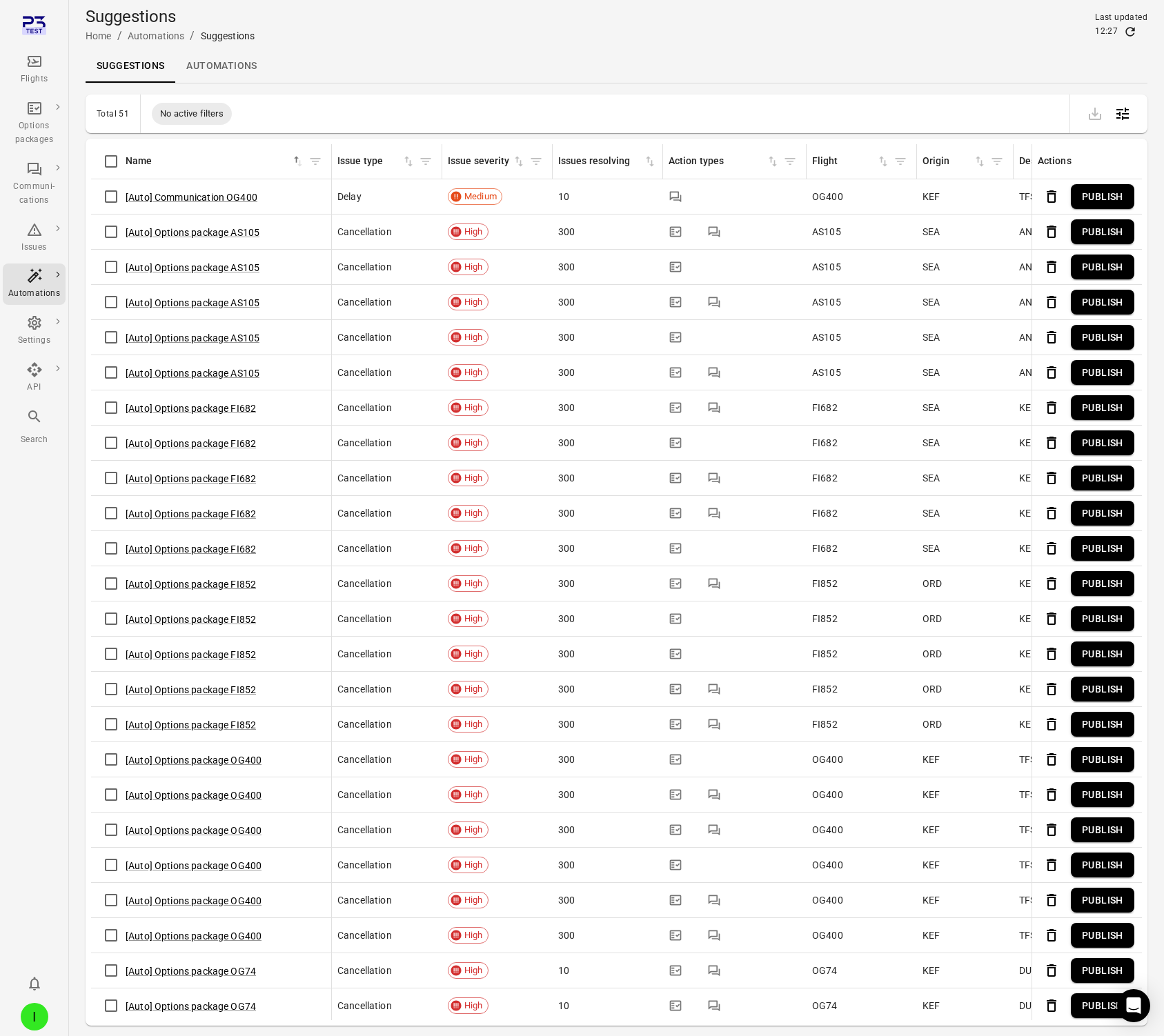
scroll to position [0, 619]
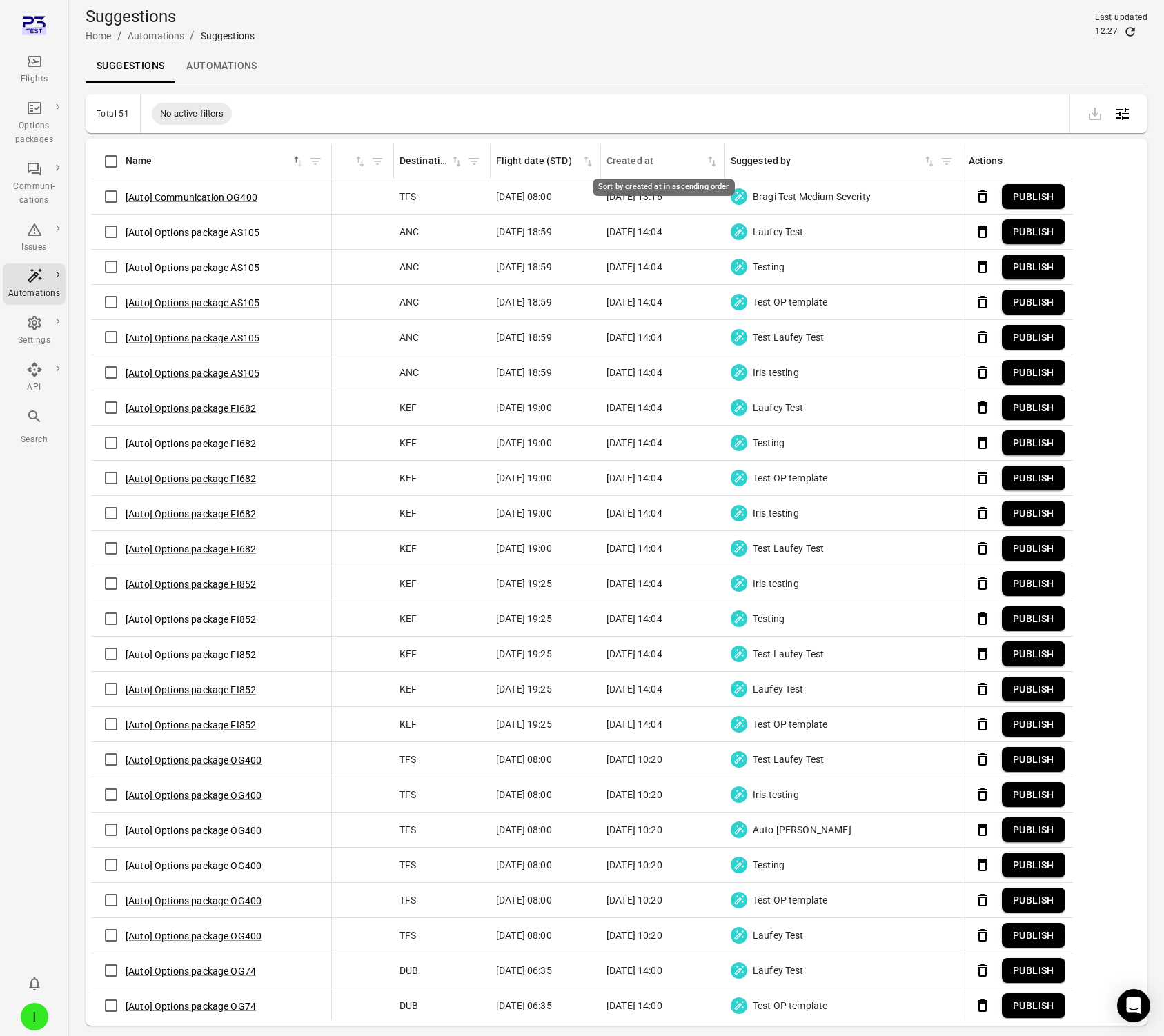
click at [632, 160] on div "Created at" at bounding box center [656, 161] width 99 height 15
click at [644, 163] on div "Created at" at bounding box center [656, 161] width 99 height 15
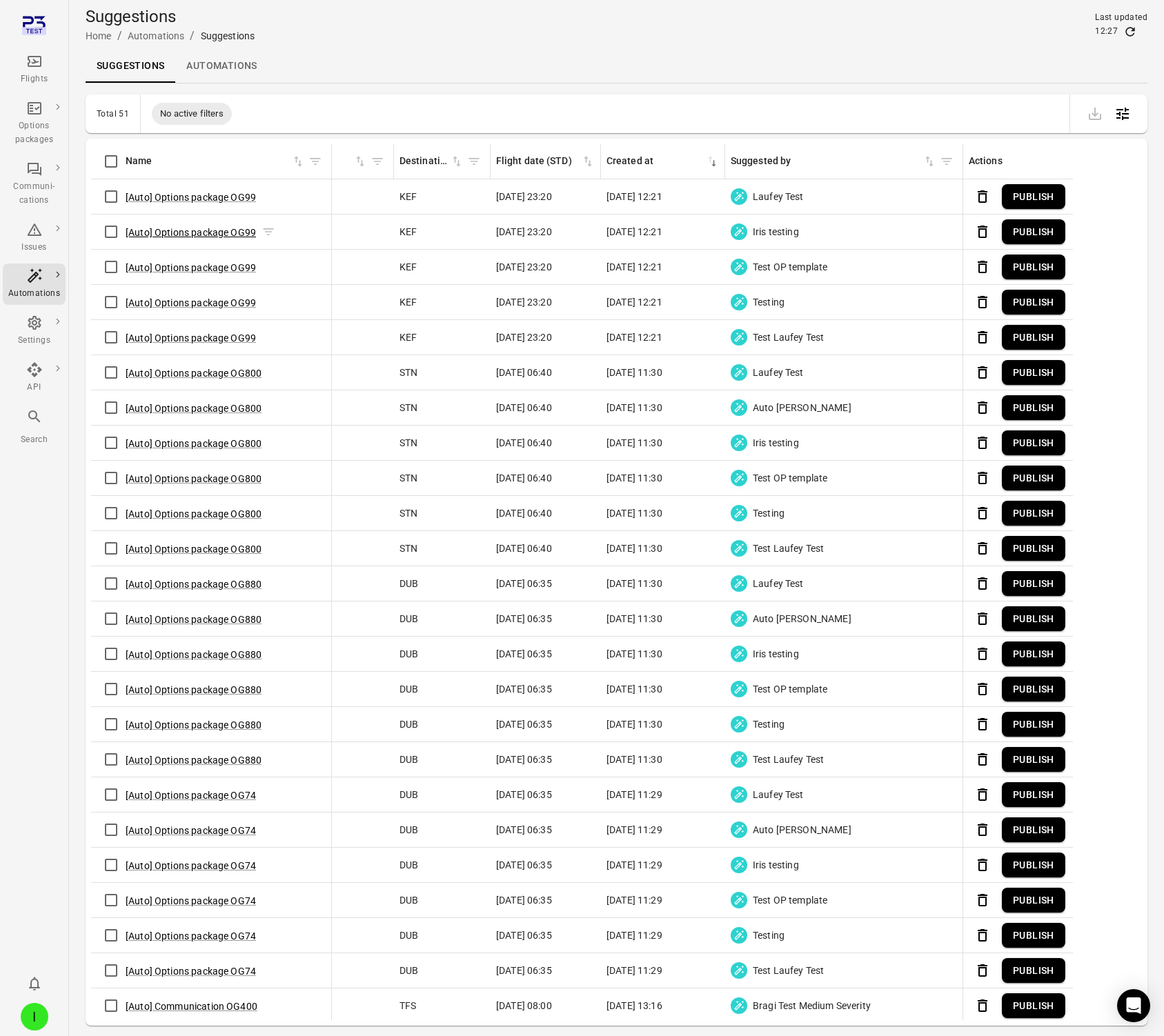
click at [216, 233] on button "[Auto] Options package OG99" at bounding box center [191, 232] width 130 height 14
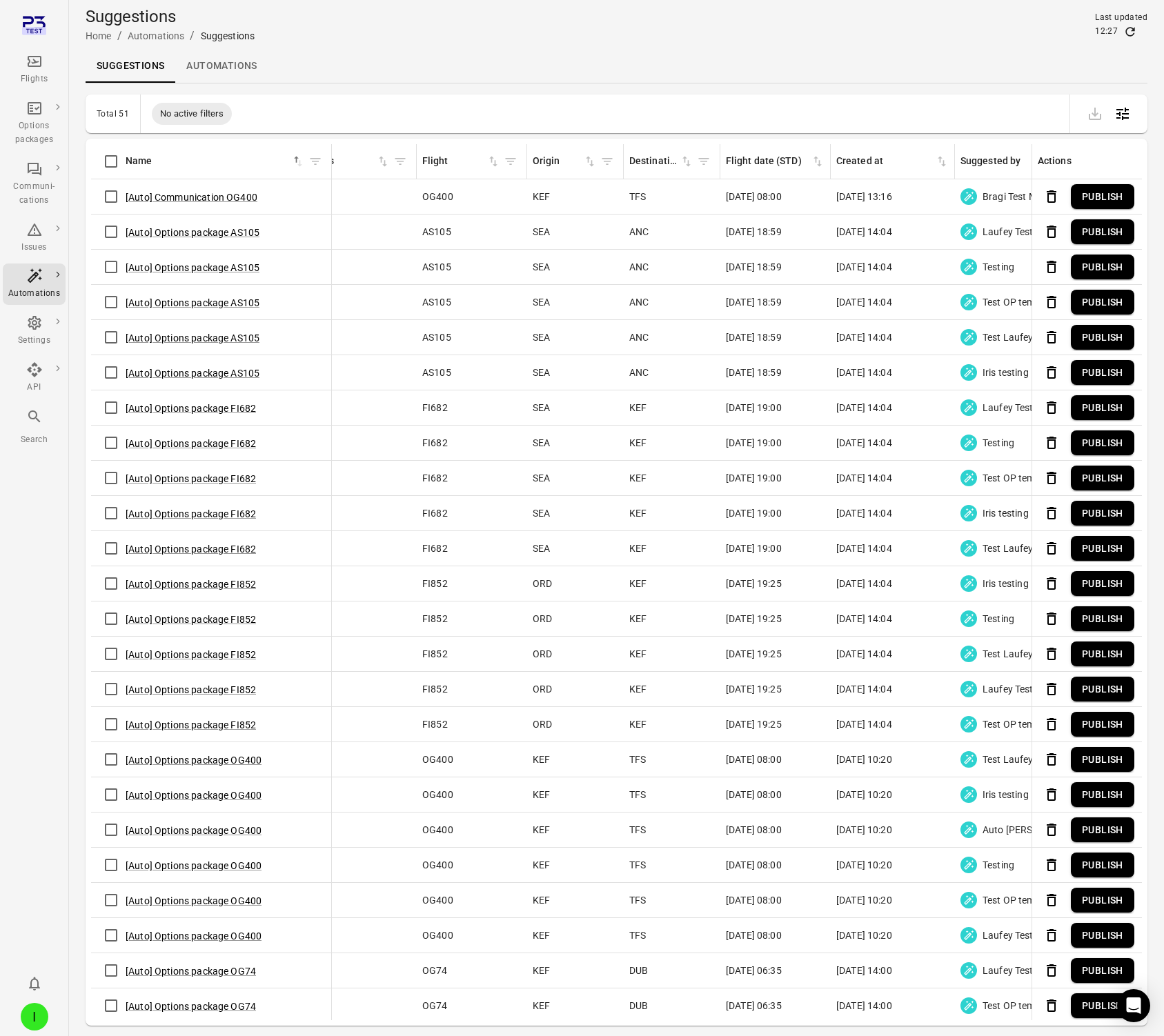
scroll to position [0, 619]
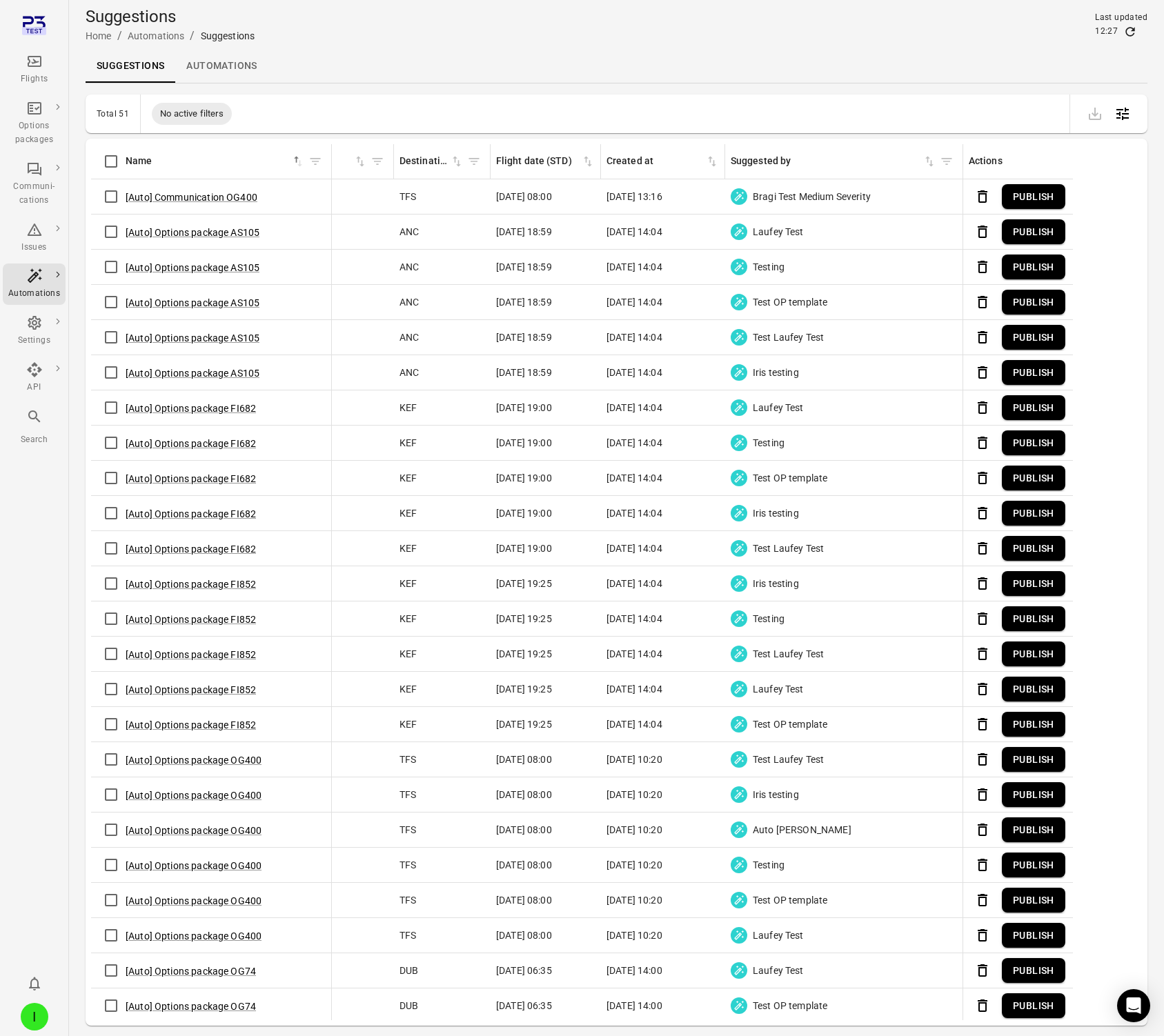
click at [932, 364] on div "Iris testing" at bounding box center [843, 372] width 226 height 17
click at [861, 376] on div "Iris testing" at bounding box center [843, 372] width 226 height 17
click at [813, 371] on icon "Suggestions information" at bounding box center [811, 372] width 14 height 14
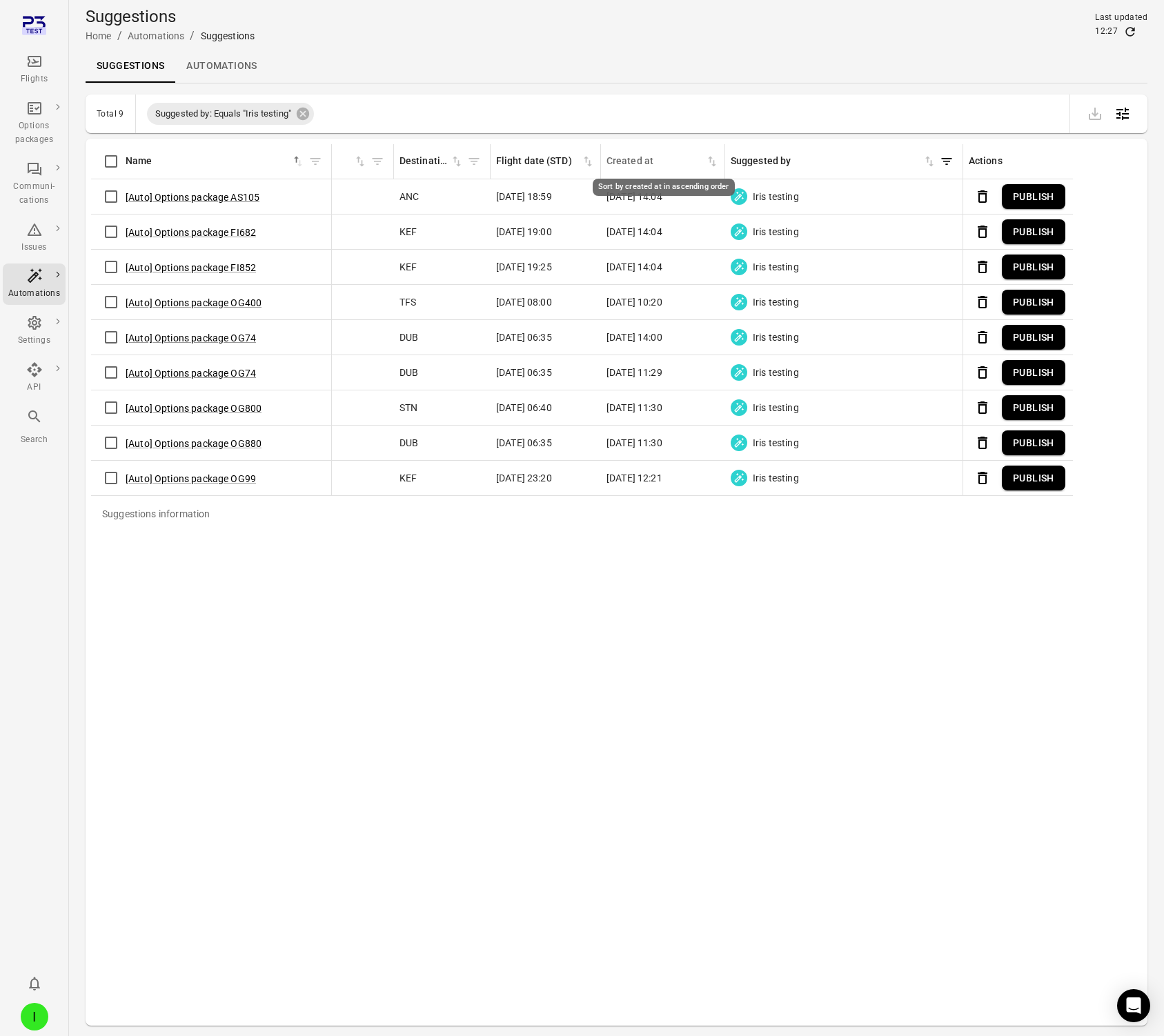
click at [713, 162] on icon "Sort by created at in ascending order" at bounding box center [712, 161] width 14 height 14
click at [713, 162] on icon "Sort by created at in descending order" at bounding box center [712, 161] width 14 height 14
click at [36, 1011] on div "I" at bounding box center [35, 1017] width 27 height 27
click at [109, 1019] on button "Log out" at bounding box center [105, 1013] width 104 height 26
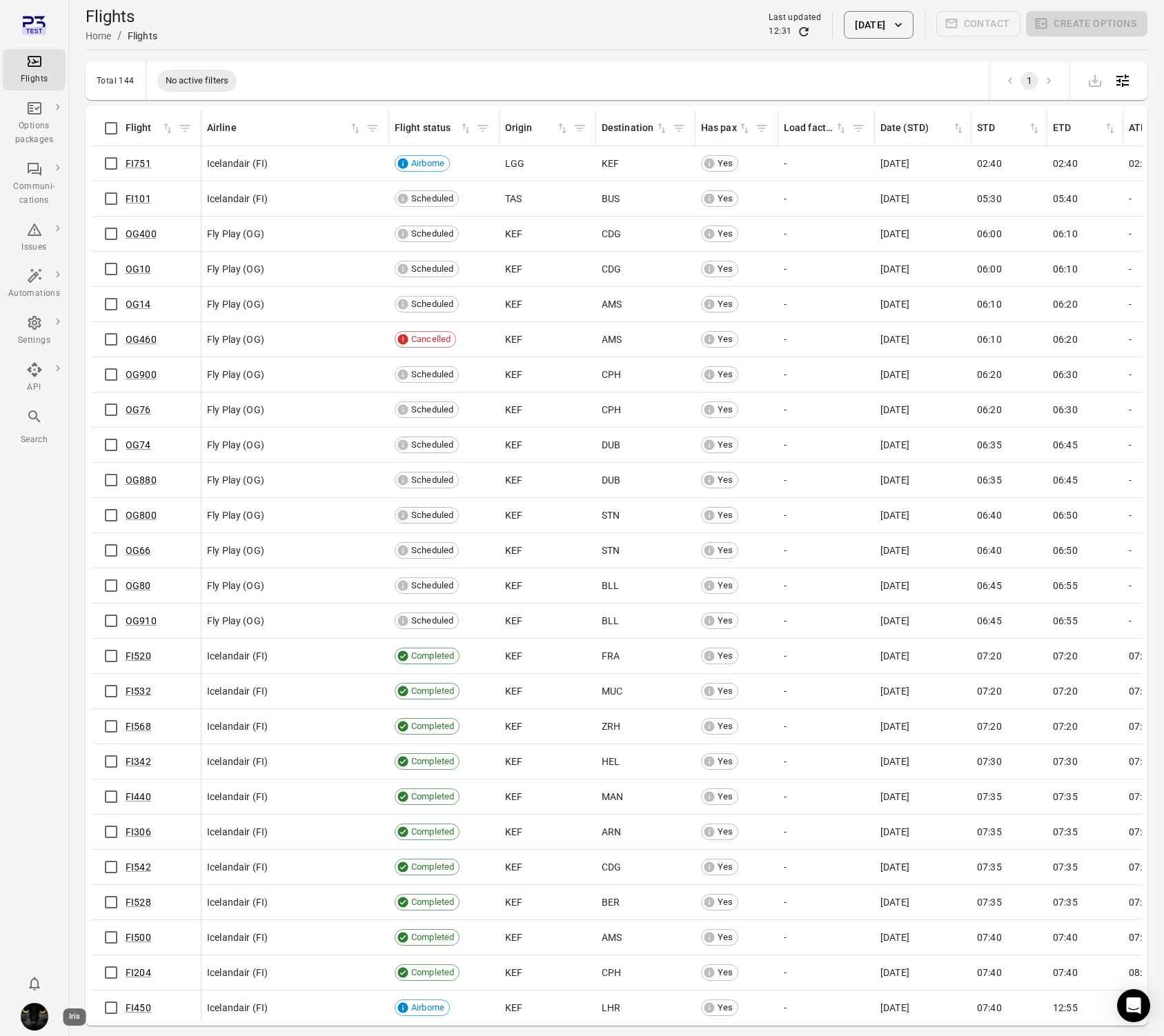
click at [37, 1017] on img "Iris" at bounding box center [35, 1017] width 27 height 27
click at [83, 1016] on button "Log out" at bounding box center [105, 1013] width 104 height 26
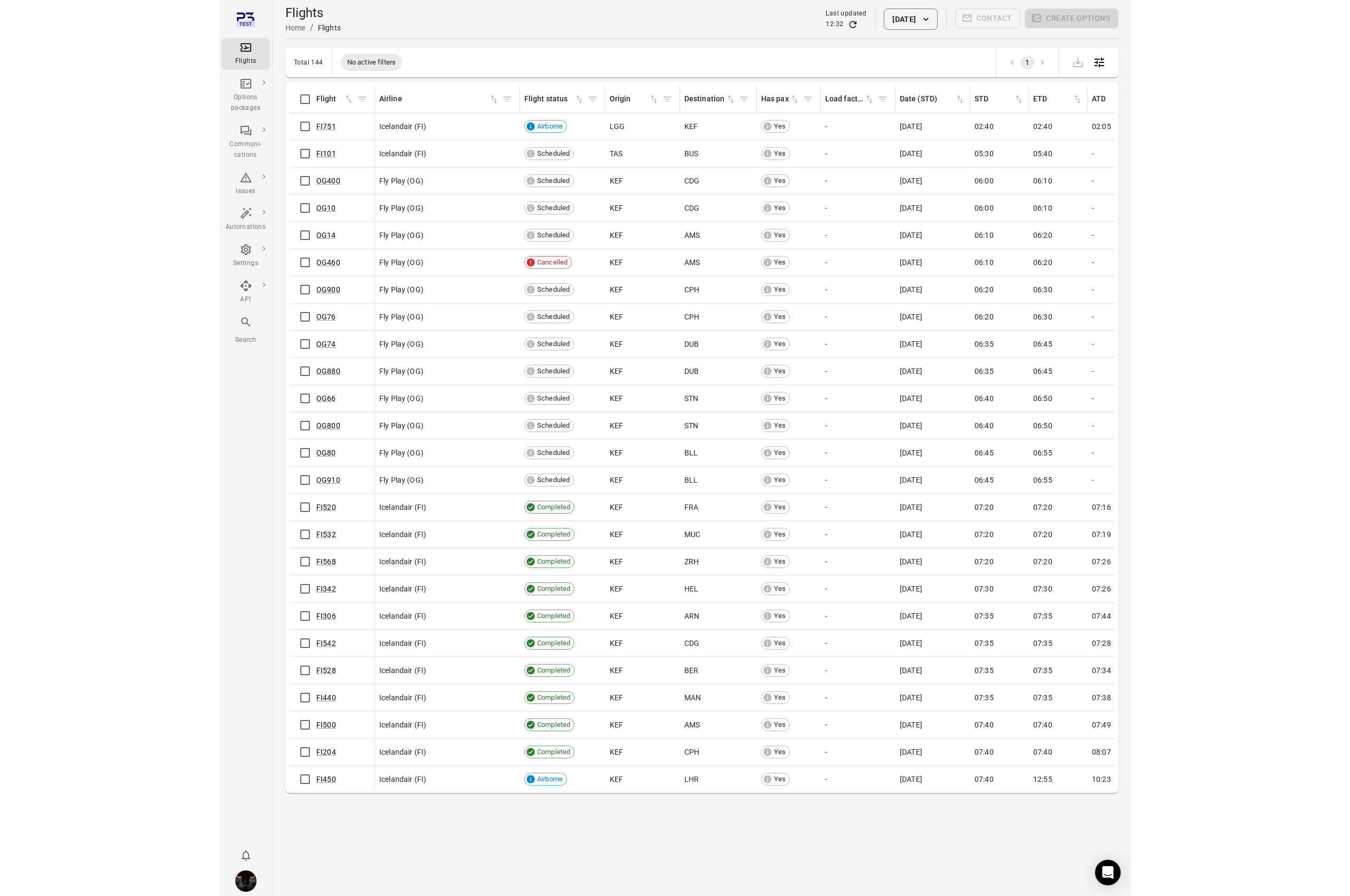
scroll to position [1, 0]
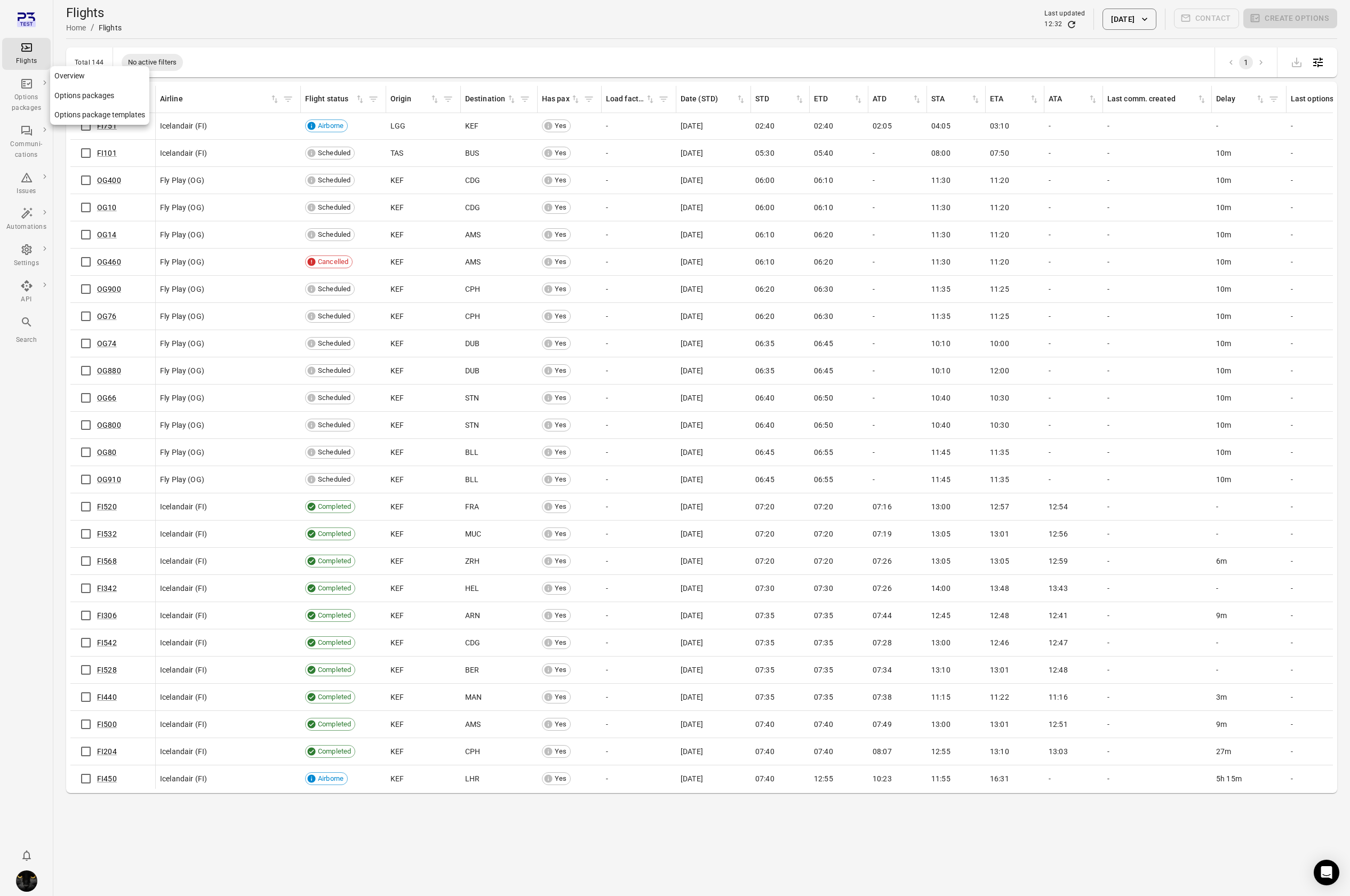
click at [24, 96] on div "Options packages" at bounding box center [26, 103] width 40 height 21
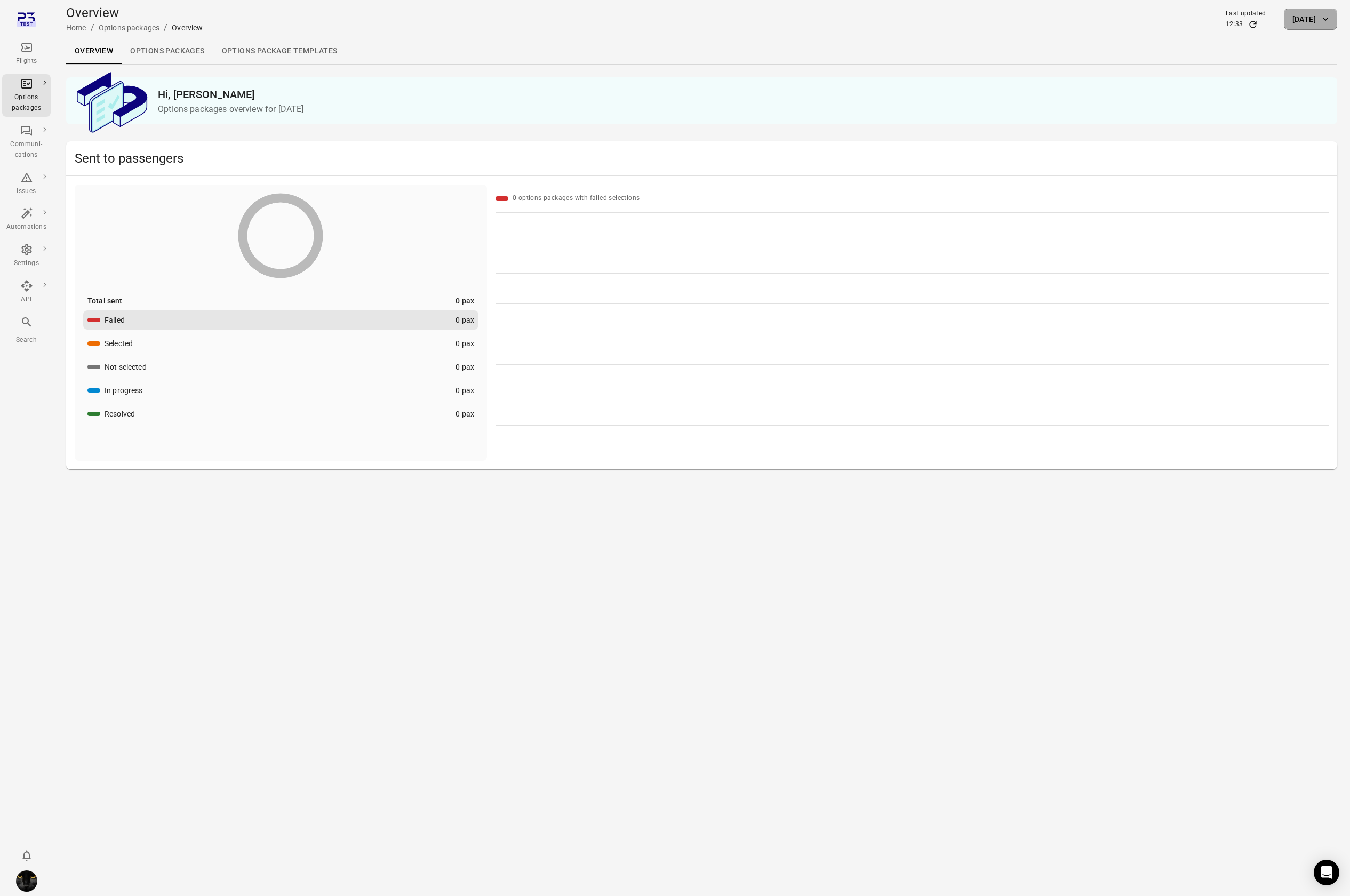
click at [572, 22] on button "[DATE]" at bounding box center [1311, 19] width 53 height 21
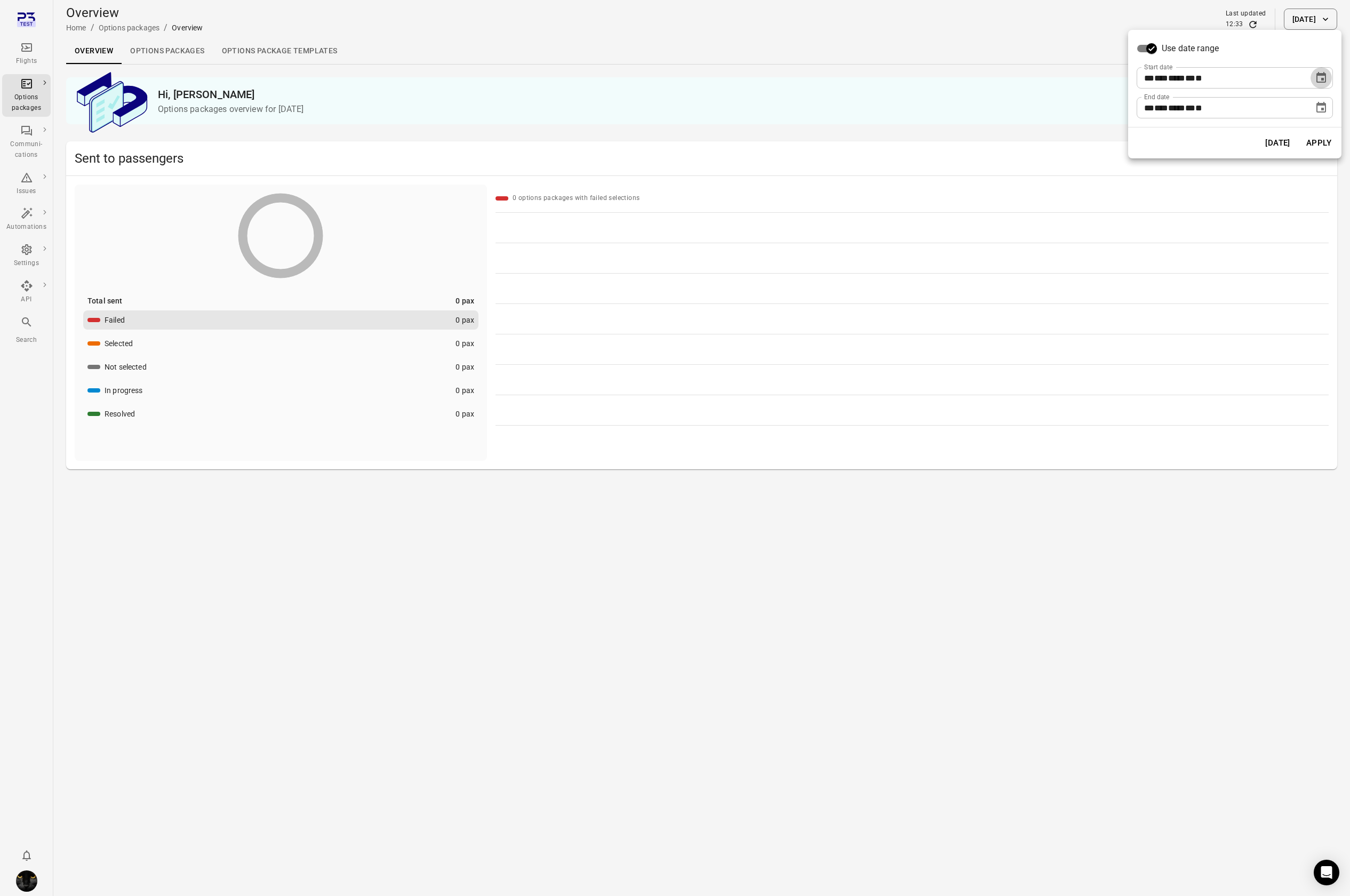
click at [572, 78] on icon "Choose date, selected date is Oct 2, 2025" at bounding box center [1321, 77] width 9 height 11
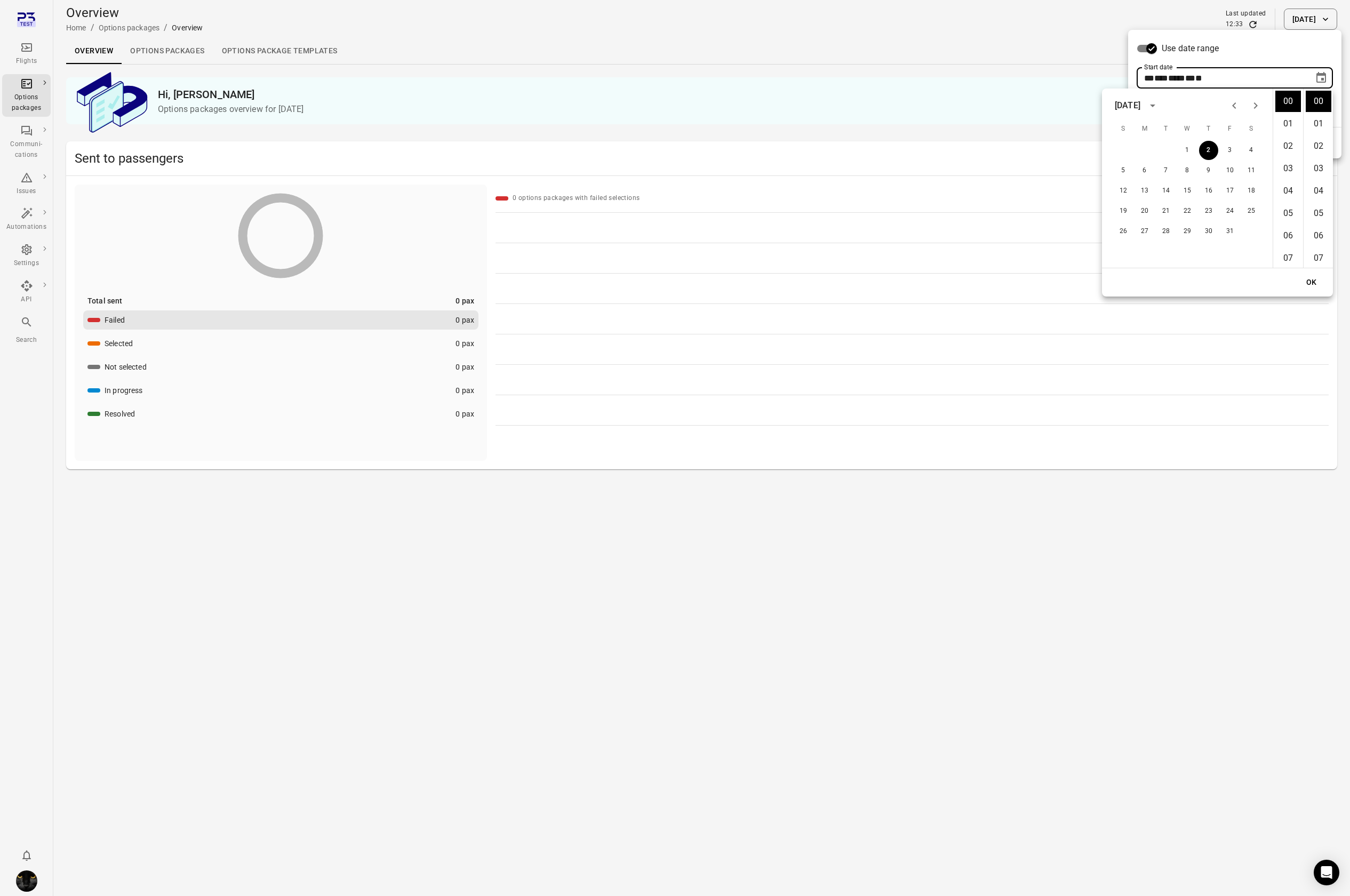
click at [572, 101] on icon "Previous month" at bounding box center [1234, 106] width 13 height 13
click at [572, 150] on button "1" at bounding box center [1144, 150] width 19 height 19
type input "**********"
drag, startPoint x: 1314, startPoint y: 285, endPoint x: 1305, endPoint y: 197, distance: 88.5
click at [572, 285] on button "OK" at bounding box center [1311, 282] width 34 height 20
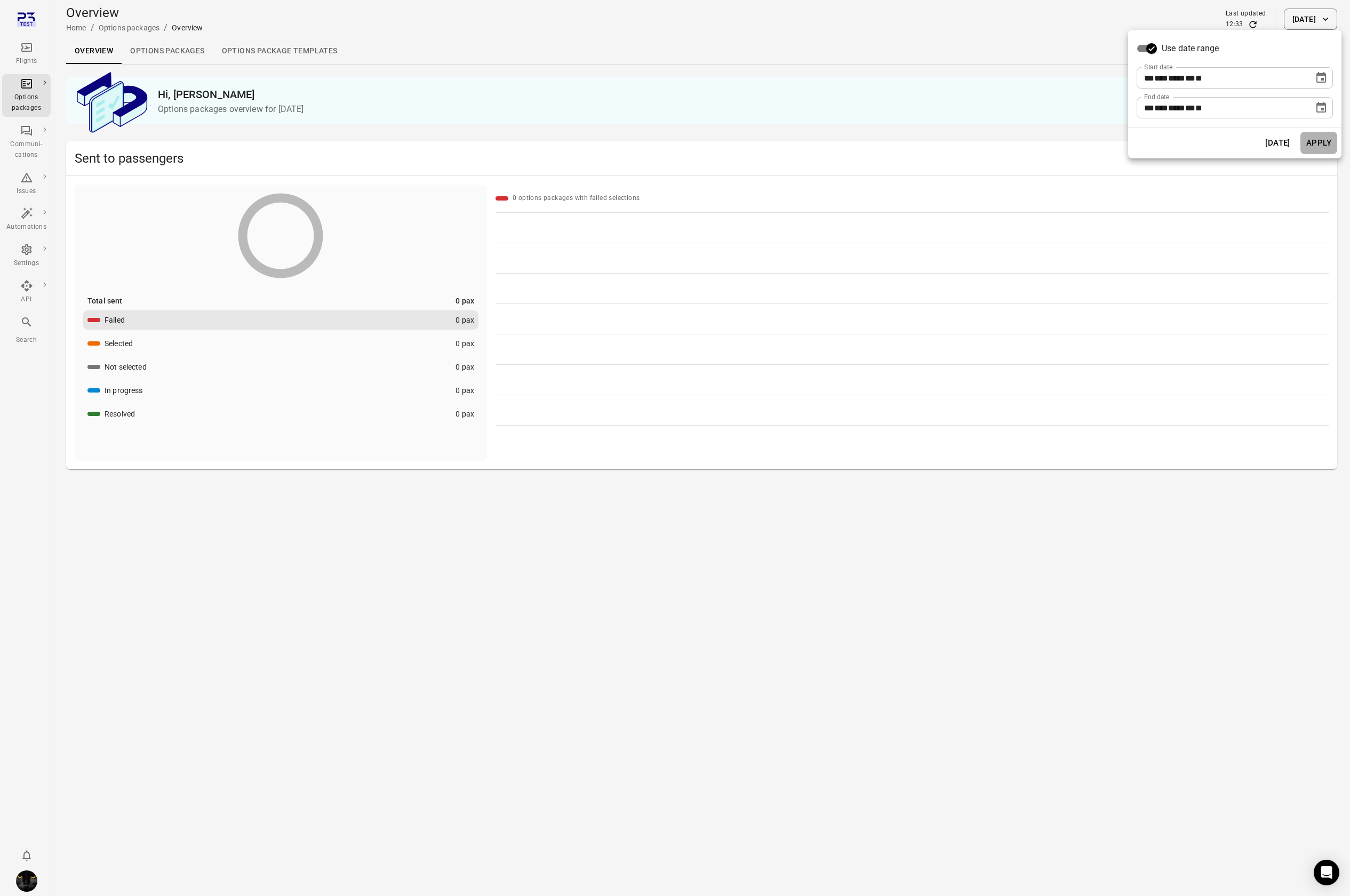
click at [572, 140] on button "Apply" at bounding box center [1318, 143] width 37 height 22
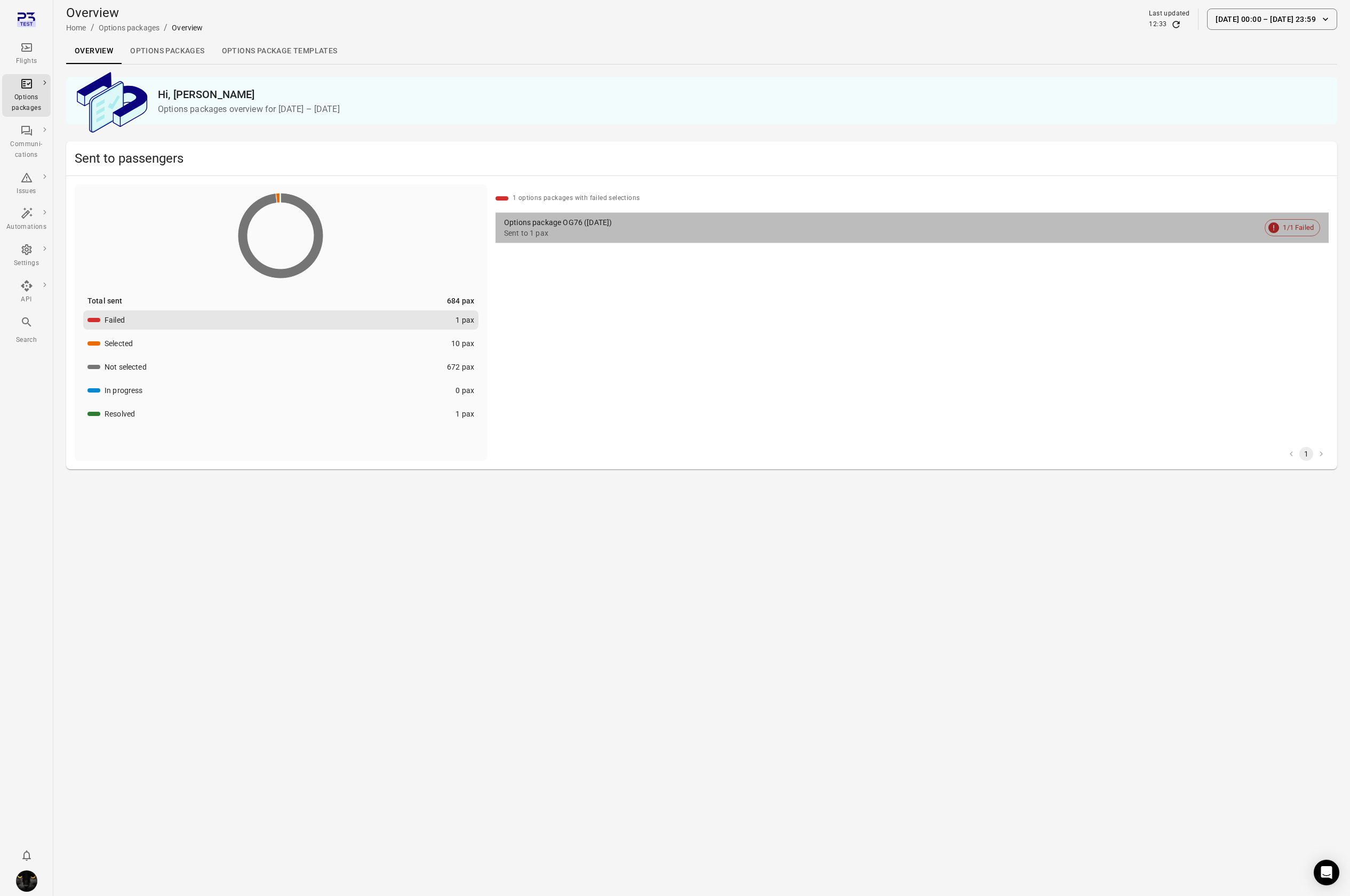
click at [572, 232] on div "Sent to 1 pax" at bounding box center [882, 233] width 756 height 11
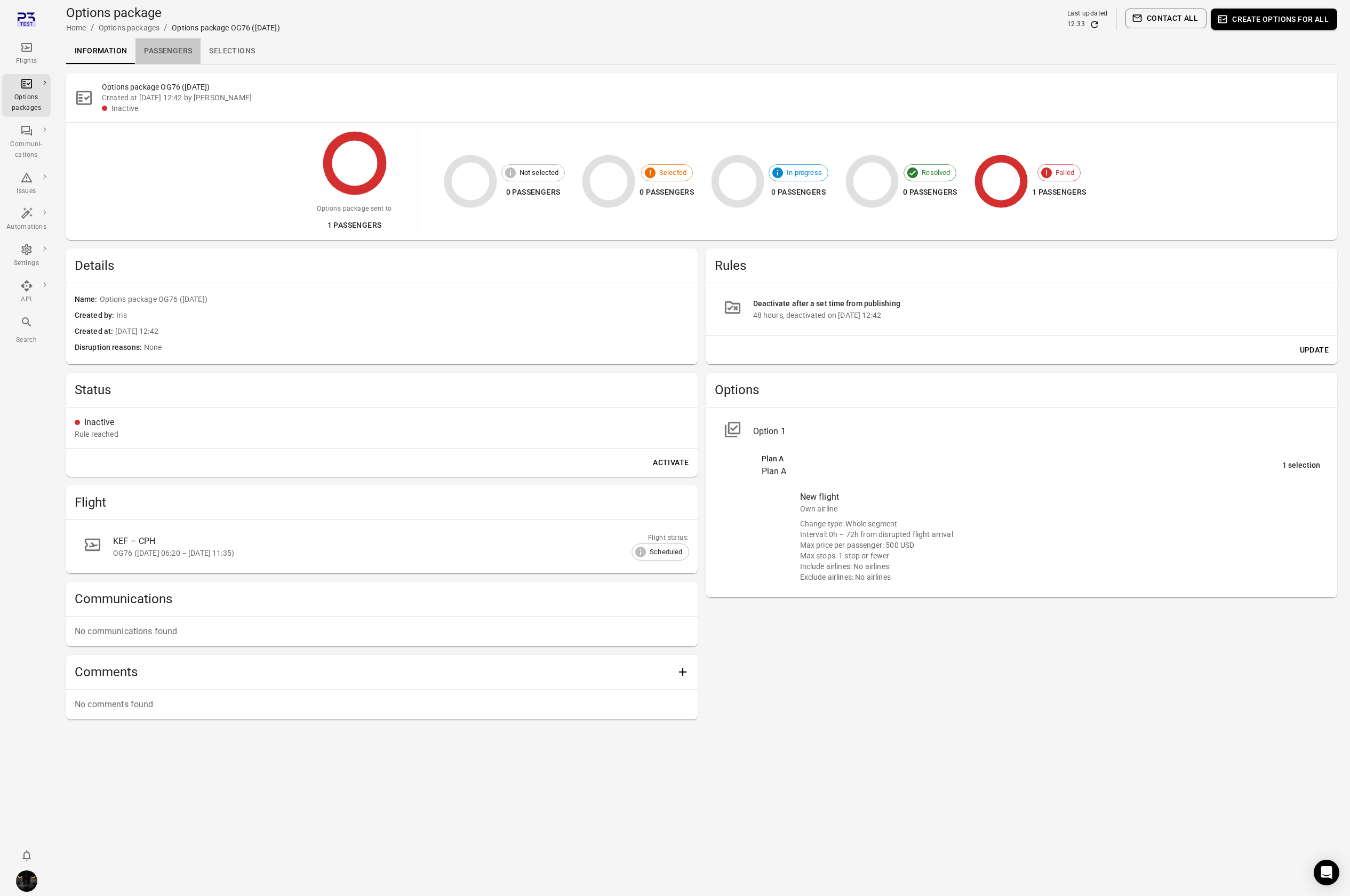
click at [144, 48] on link "Passengers" at bounding box center [168, 51] width 65 height 25
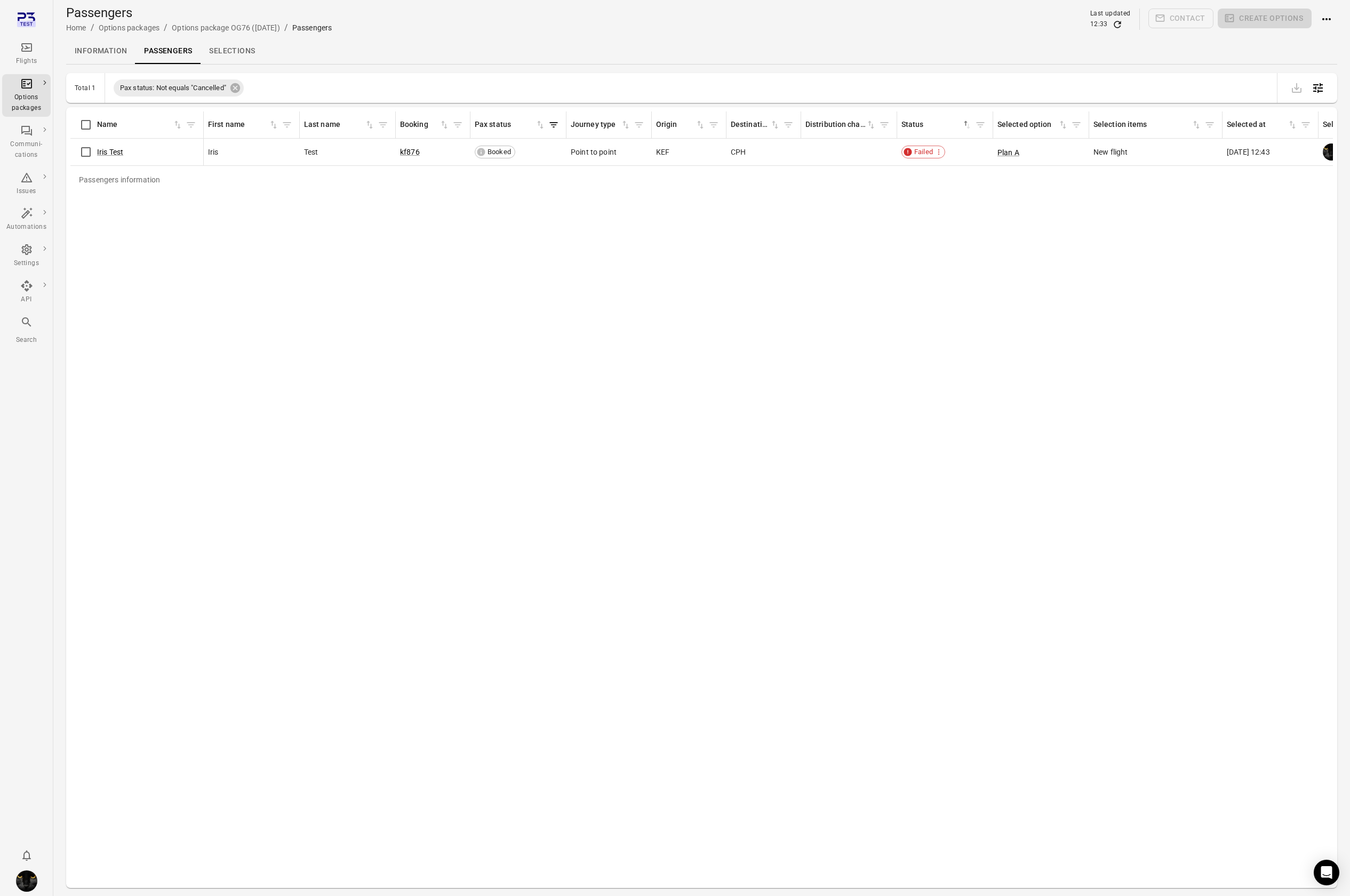
click at [536, 53] on div "Information Passengers Selections" at bounding box center [701, 51] width 1271 height 25
click at [572, 258] on div "Passengers information Name First name Last name Booking Pax status Journey typ…" at bounding box center [701, 497] width 1262 height 772
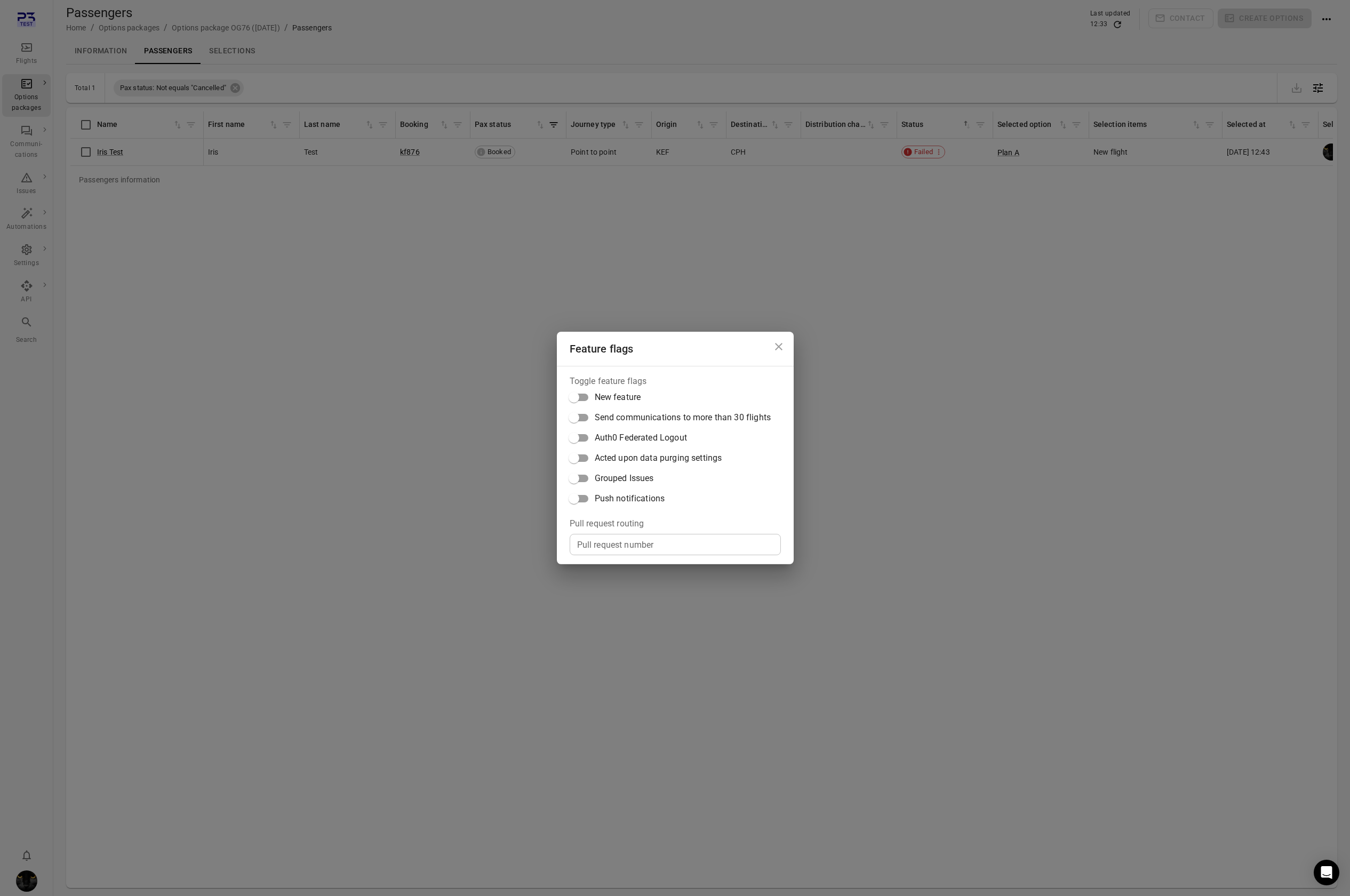
click at [572, 496] on span "Push notifications" at bounding box center [629, 499] width 70 height 13
click at [572, 234] on div "Feature flags Toggle feature flags New feature Send communications to more than…" at bounding box center [675, 448] width 1350 height 896
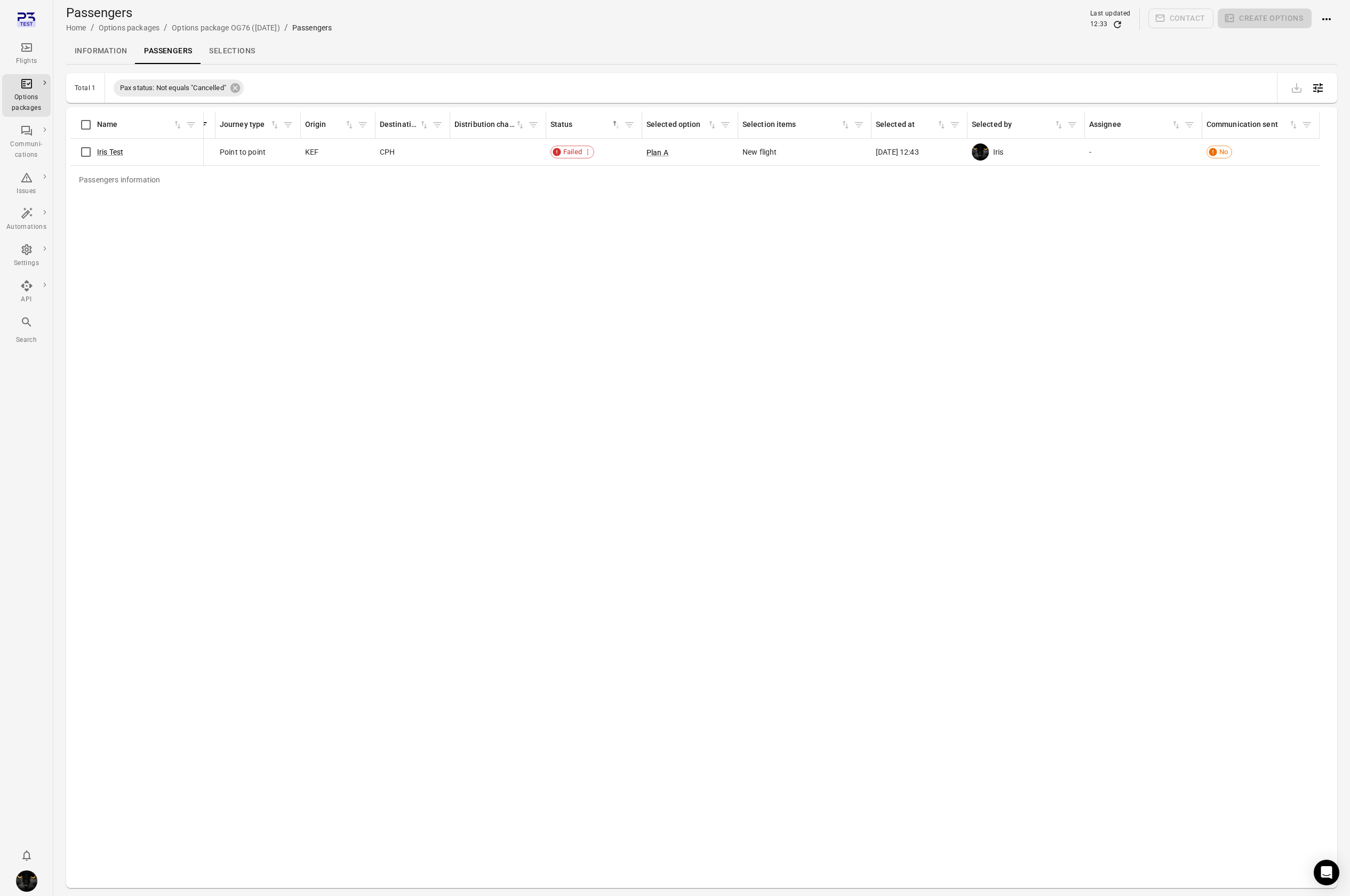
scroll to position [0, 351]
click at [572, 15] on icon "Actions" at bounding box center [1326, 19] width 13 height 13
click at [572, 101] on span "Resend options package" at bounding box center [1291, 98] width 83 height 11
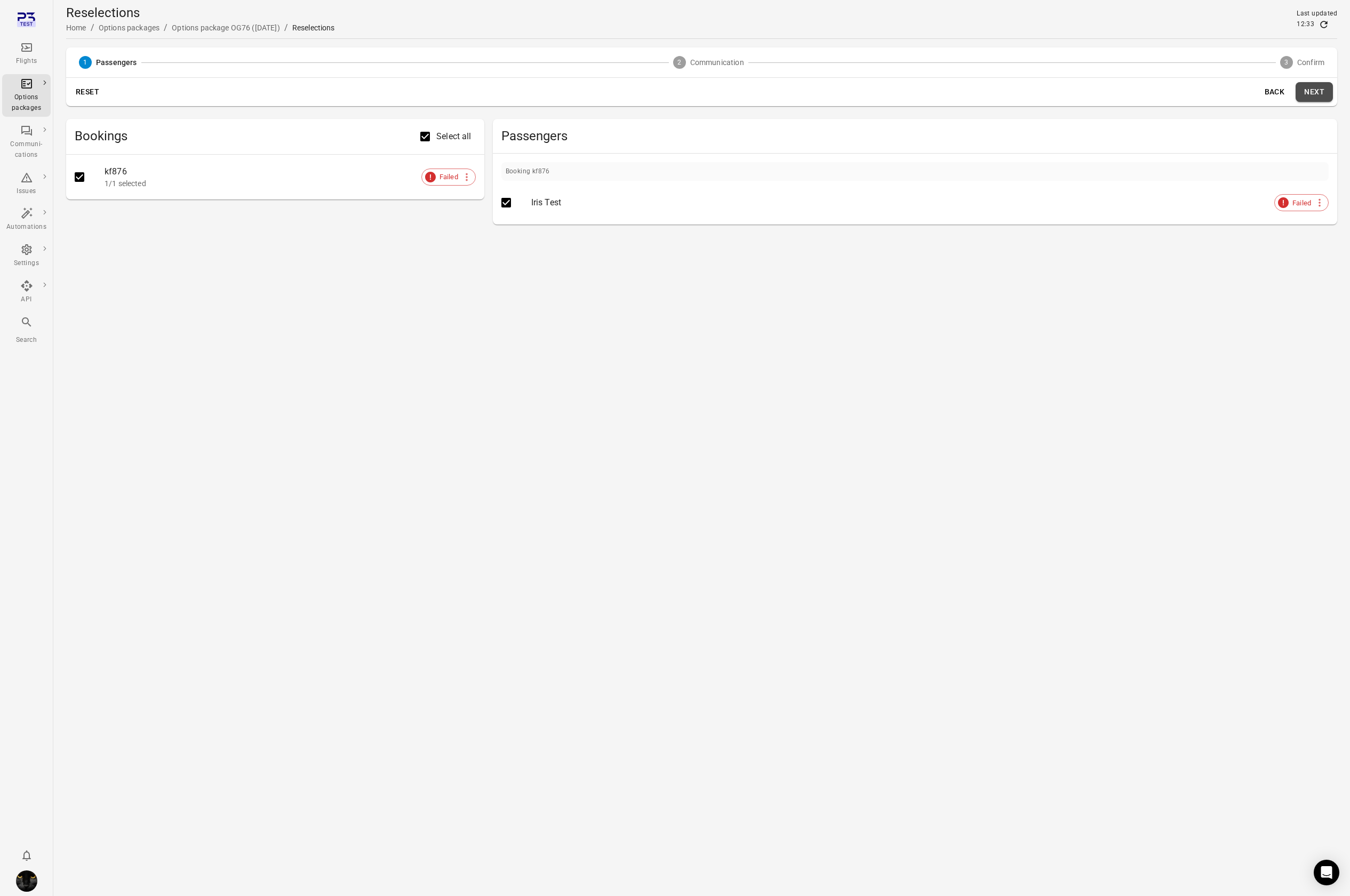
click at [572, 93] on button "Next" at bounding box center [1315, 92] width 37 height 20
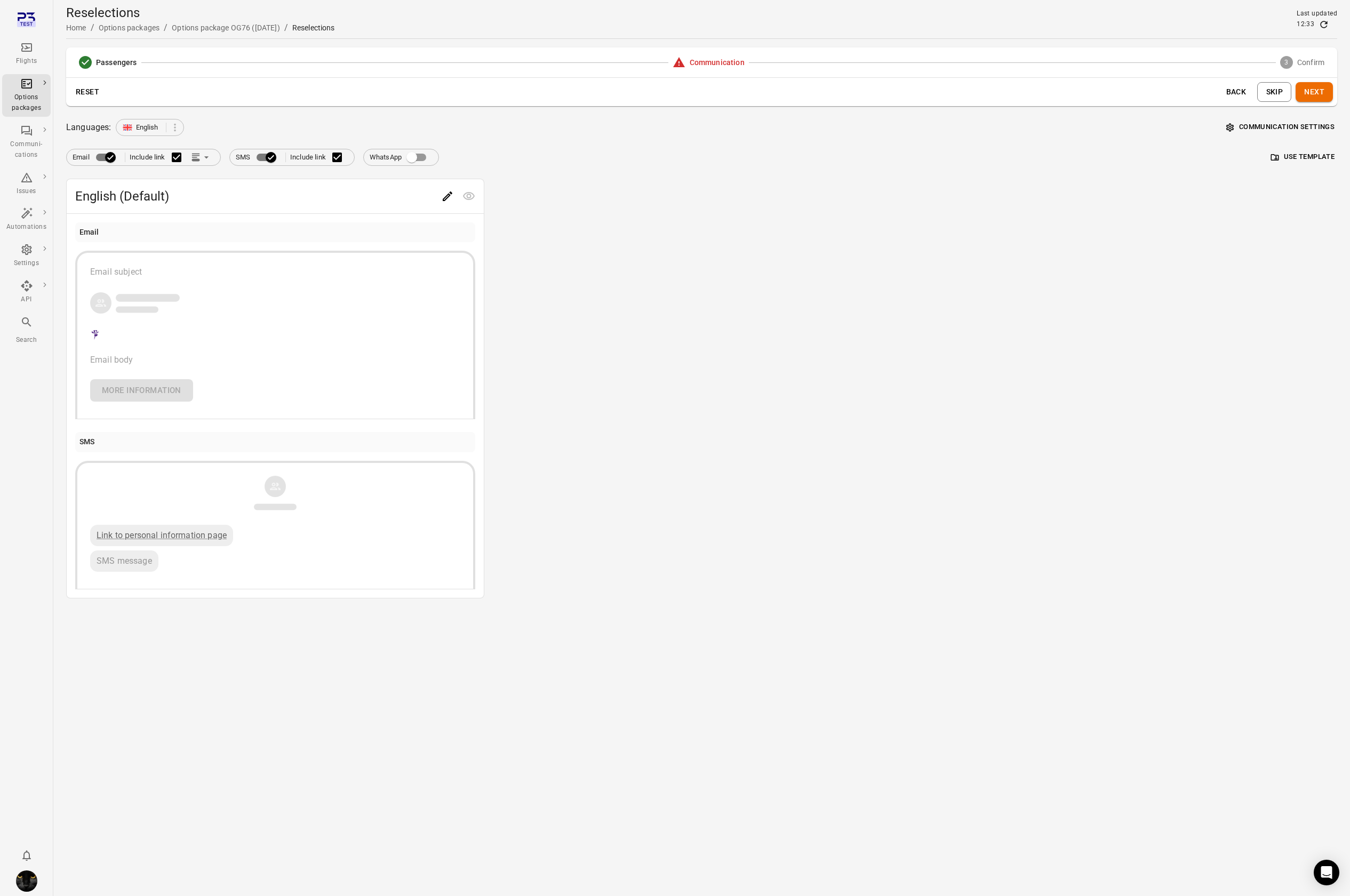
click at [572, 266] on div "English (Default) Email Email subject Email body More information SMS Link to p…" at bounding box center [701, 388] width 1271 height 420
click at [34, 104] on div "Options packages" at bounding box center [26, 103] width 40 height 21
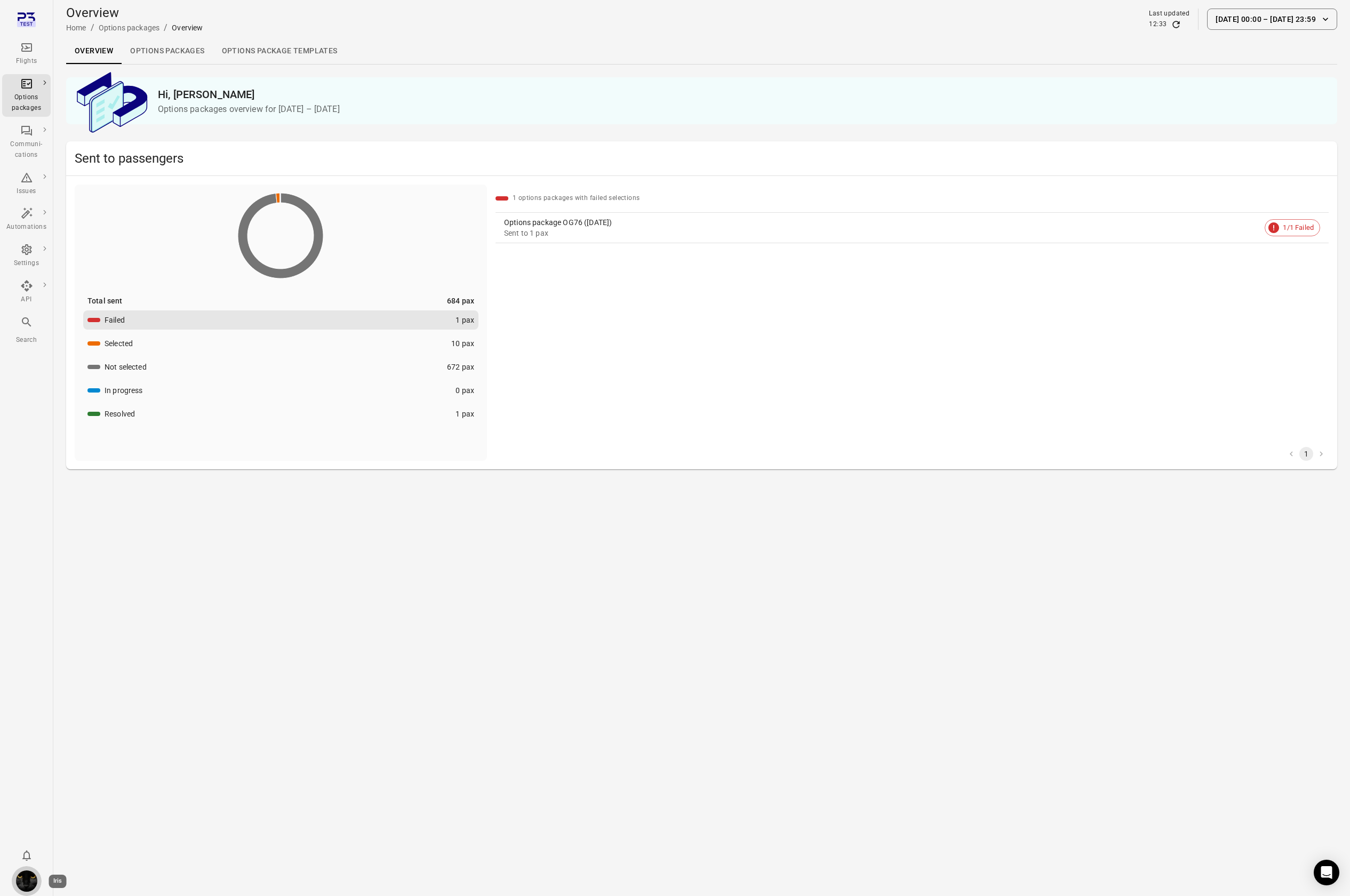
click at [24, 801] on img "Iris" at bounding box center [27, 881] width 21 height 21
click at [85, 801] on button "Log out" at bounding box center [81, 878] width 80 height 20
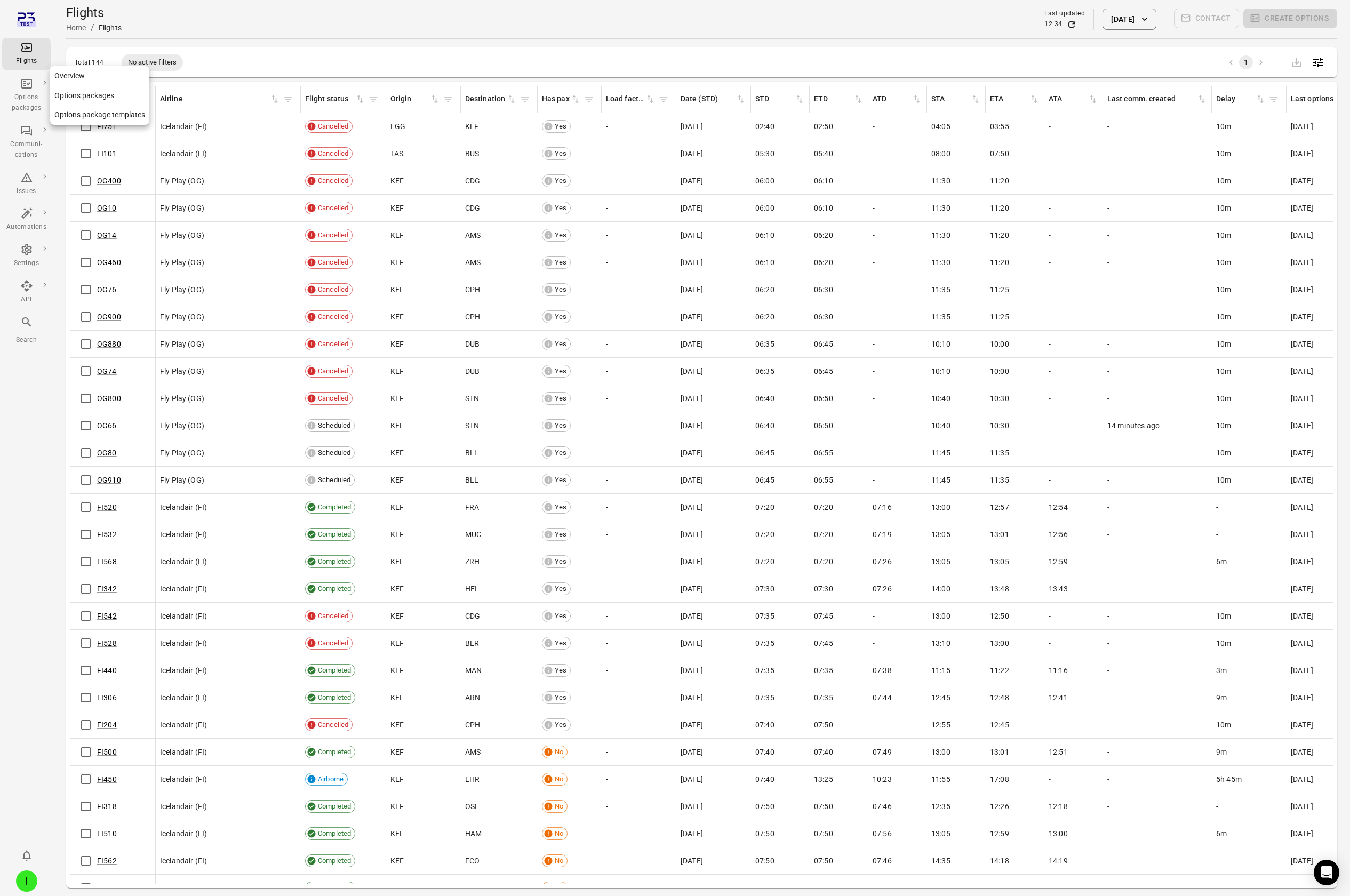
click at [16, 88] on div "Options packages" at bounding box center [26, 95] width 40 height 36
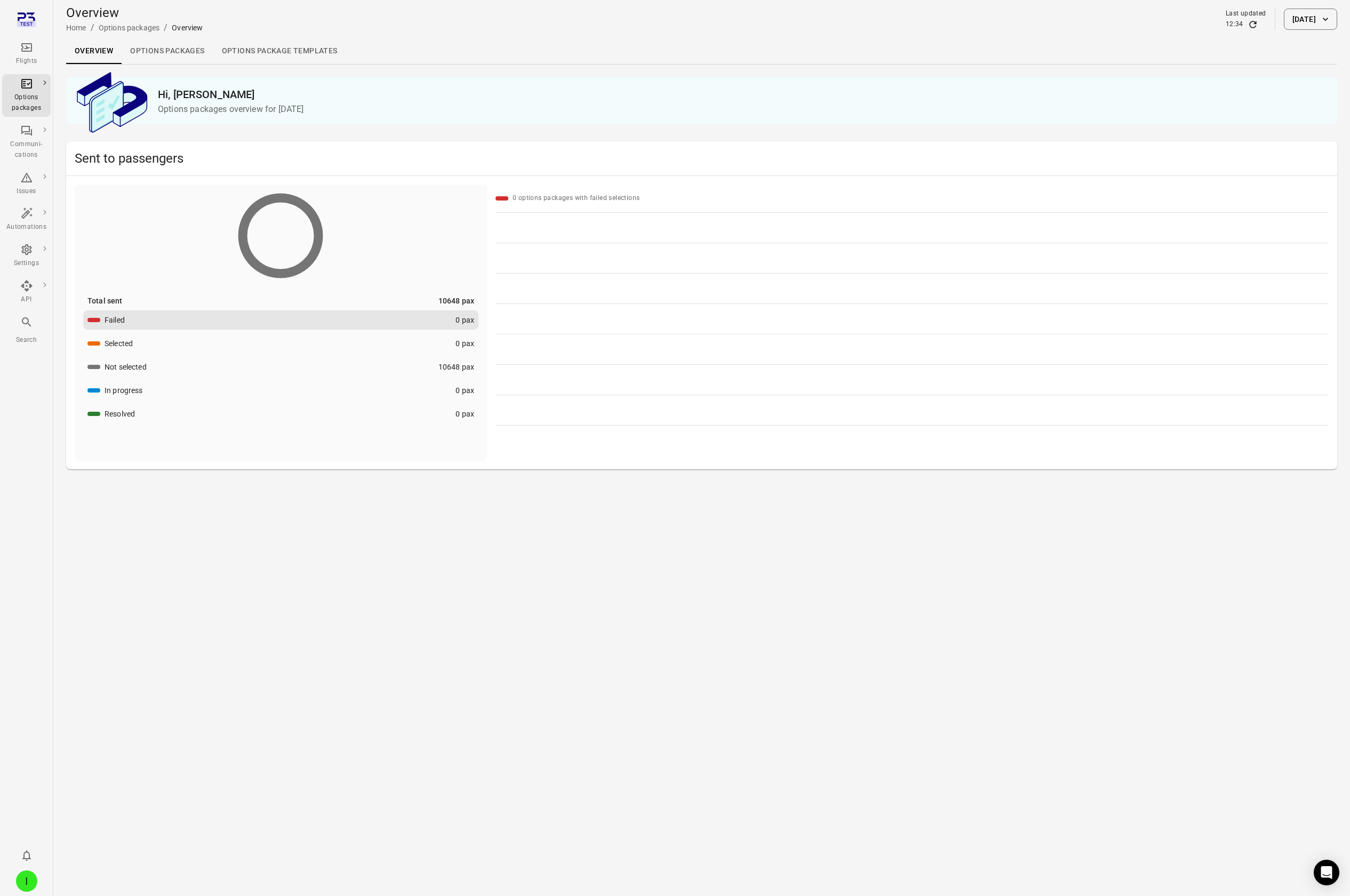
click at [1303, 26] on button "[DATE]" at bounding box center [1311, 19] width 53 height 21
click at [1323, 78] on icon "Choose date, selected date is Oct 2, 2025" at bounding box center [1321, 77] width 9 height 11
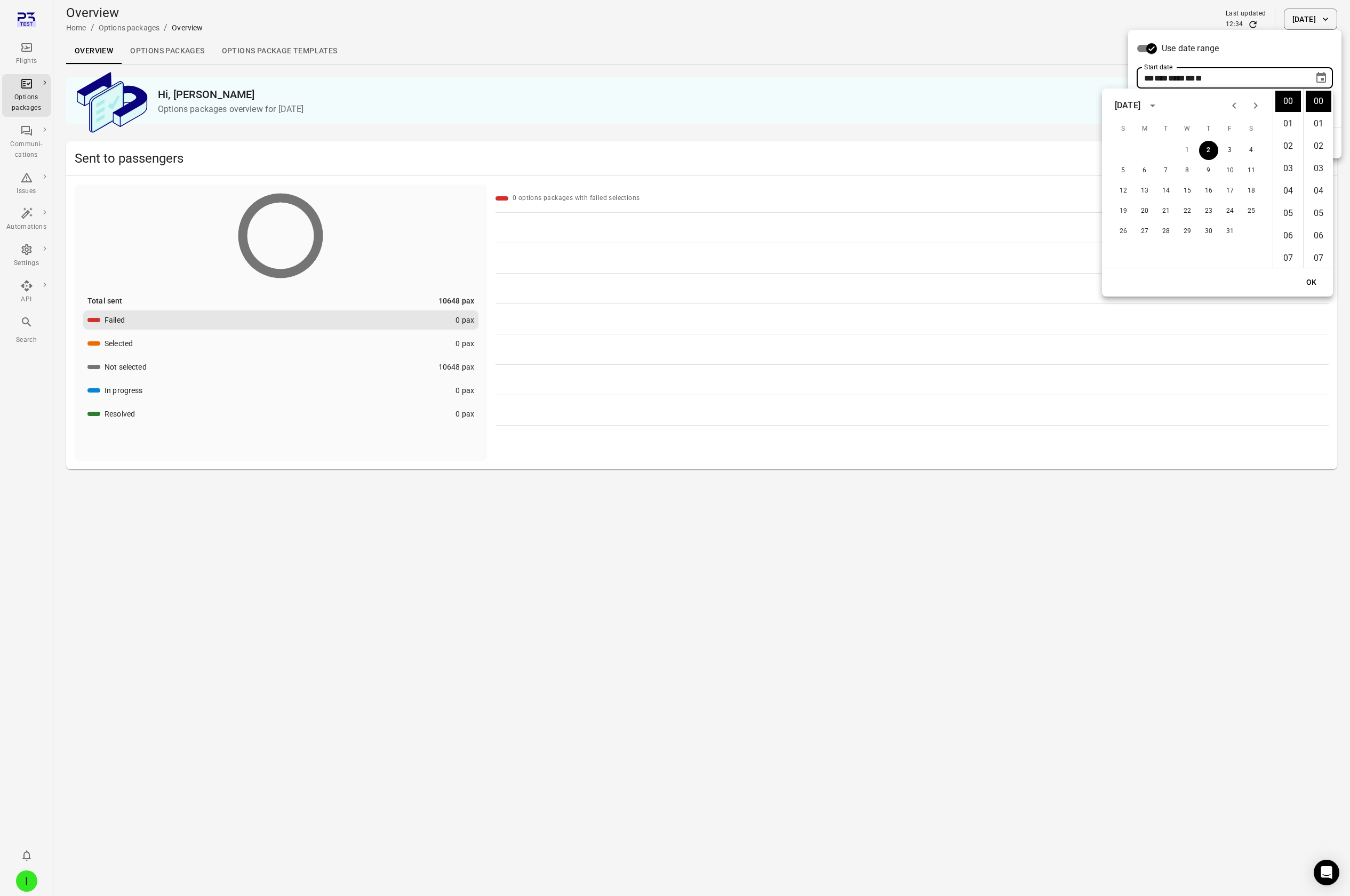
click at [1234, 103] on icon "Previous month" at bounding box center [1234, 106] width 13 height 13
click at [1139, 148] on button "1" at bounding box center [1144, 150] width 19 height 19
type input "**********"
click at [1304, 283] on button "OK" at bounding box center [1311, 282] width 34 height 20
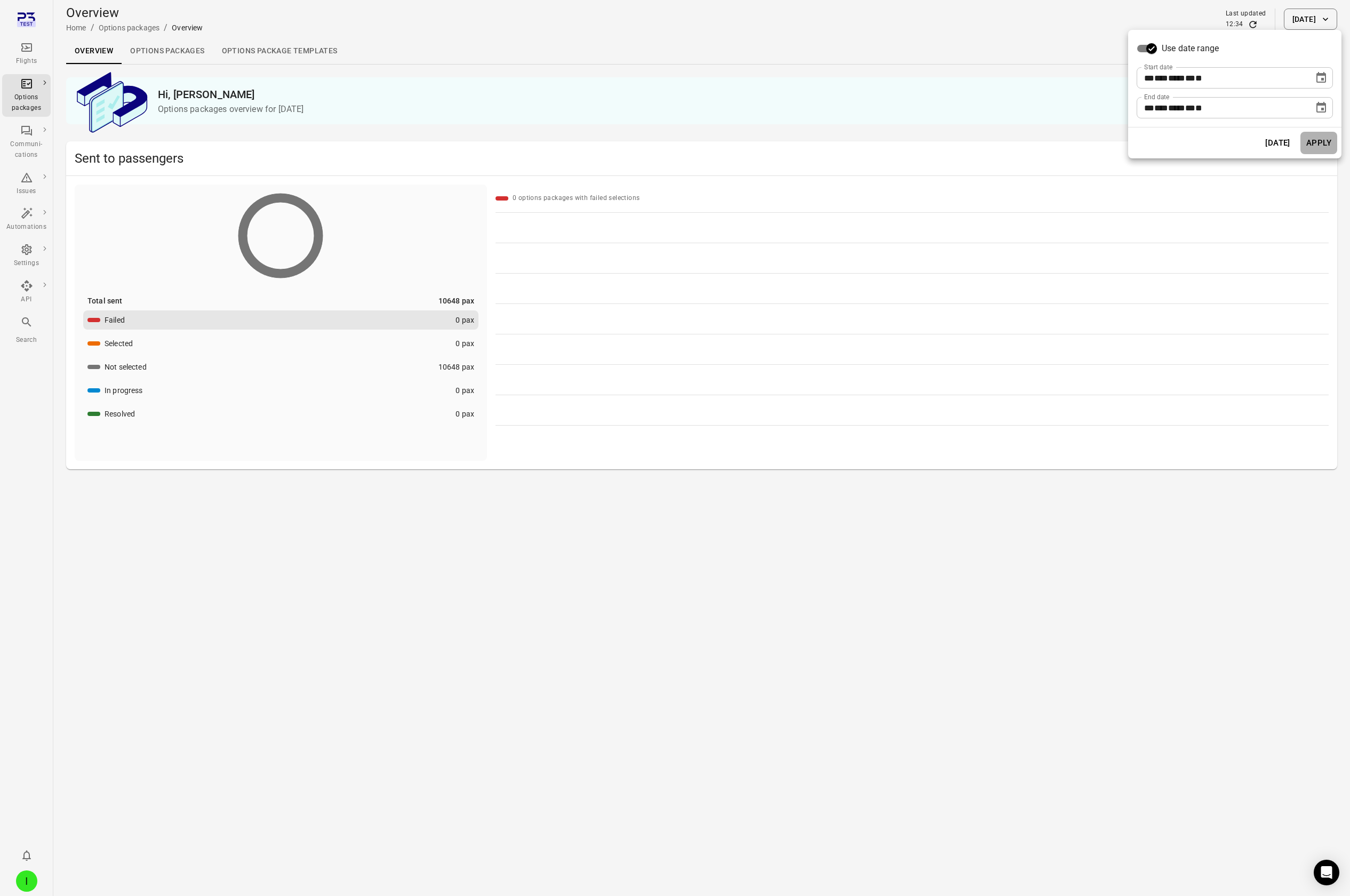
click at [1324, 139] on button "Apply" at bounding box center [1318, 143] width 37 height 22
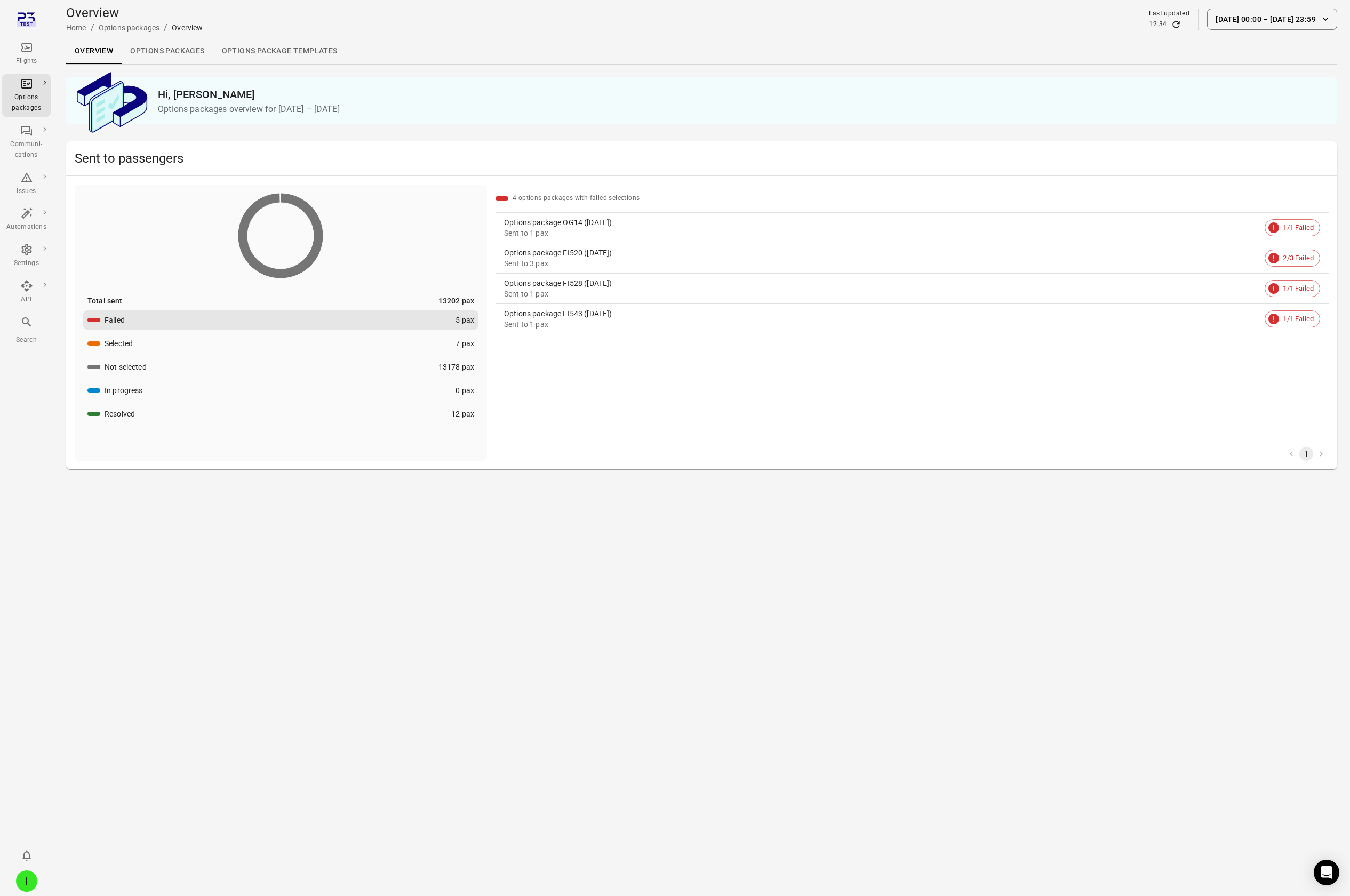
click at [556, 236] on div "Sent to 1 pax" at bounding box center [882, 233] width 756 height 11
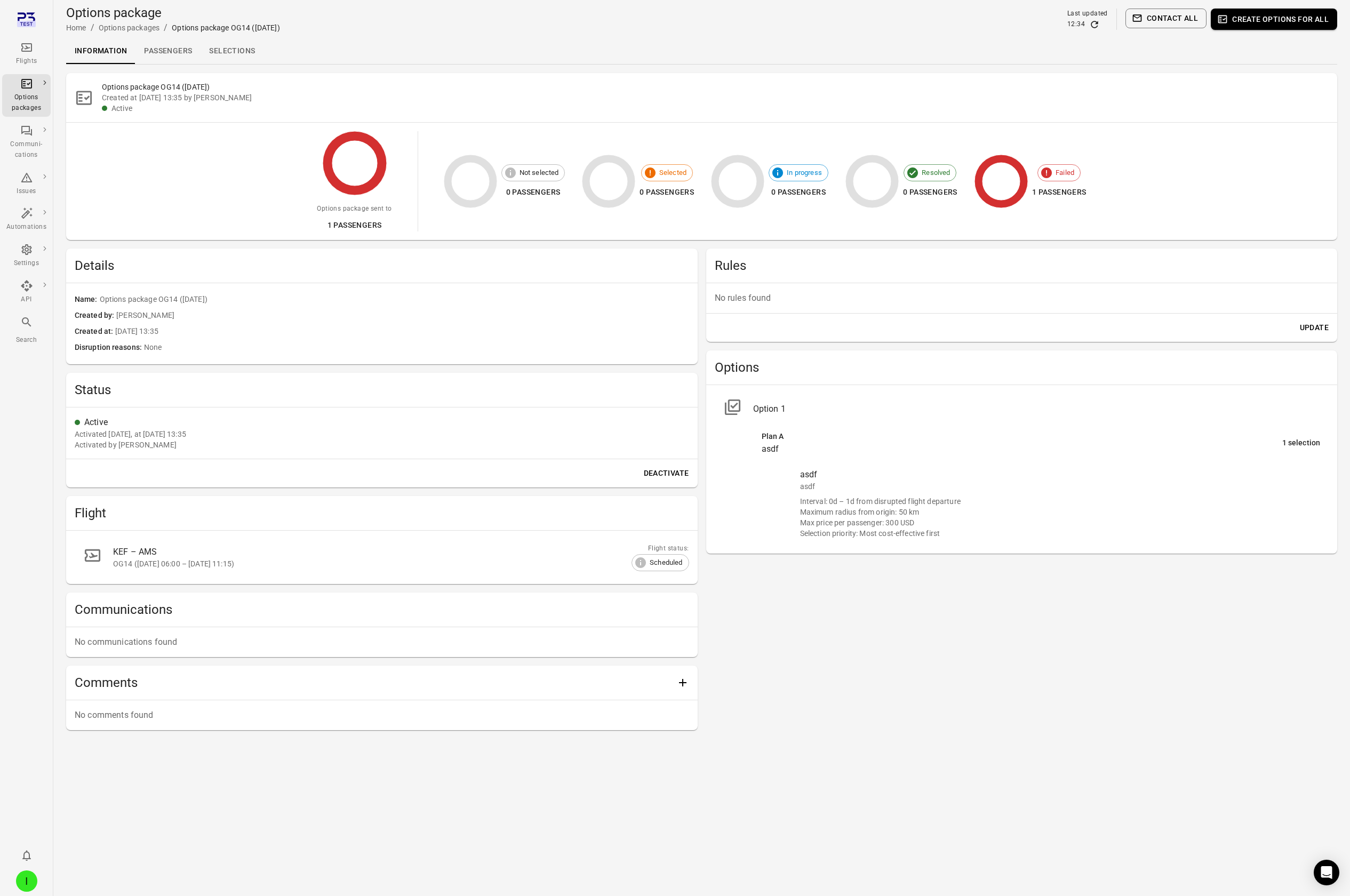
click at [159, 47] on link "Passengers" at bounding box center [168, 51] width 65 height 25
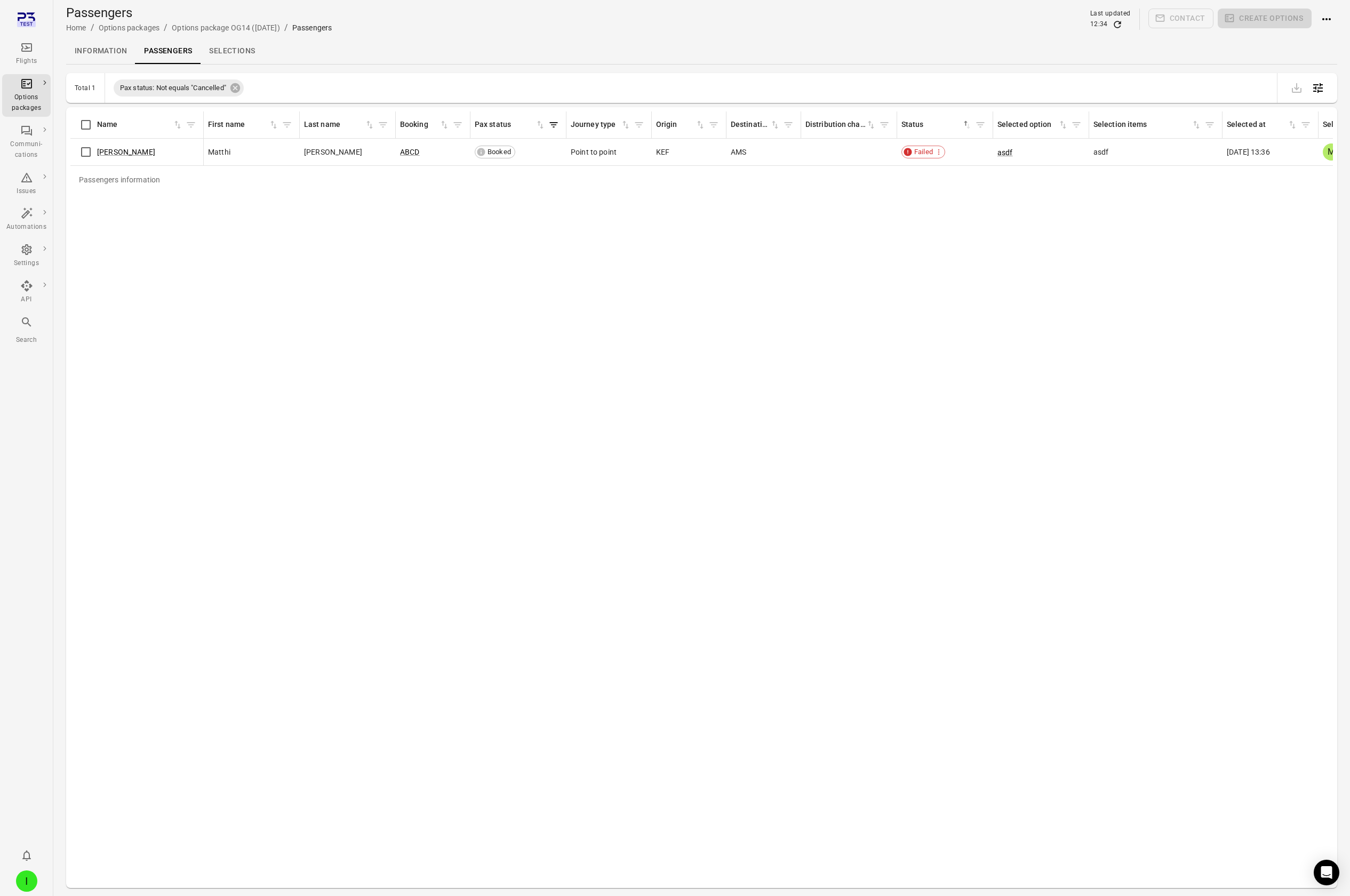
click at [687, 298] on div "Passengers information Name First name Last name Booking Pax status Journey typ…" at bounding box center [701, 497] width 1262 height 772
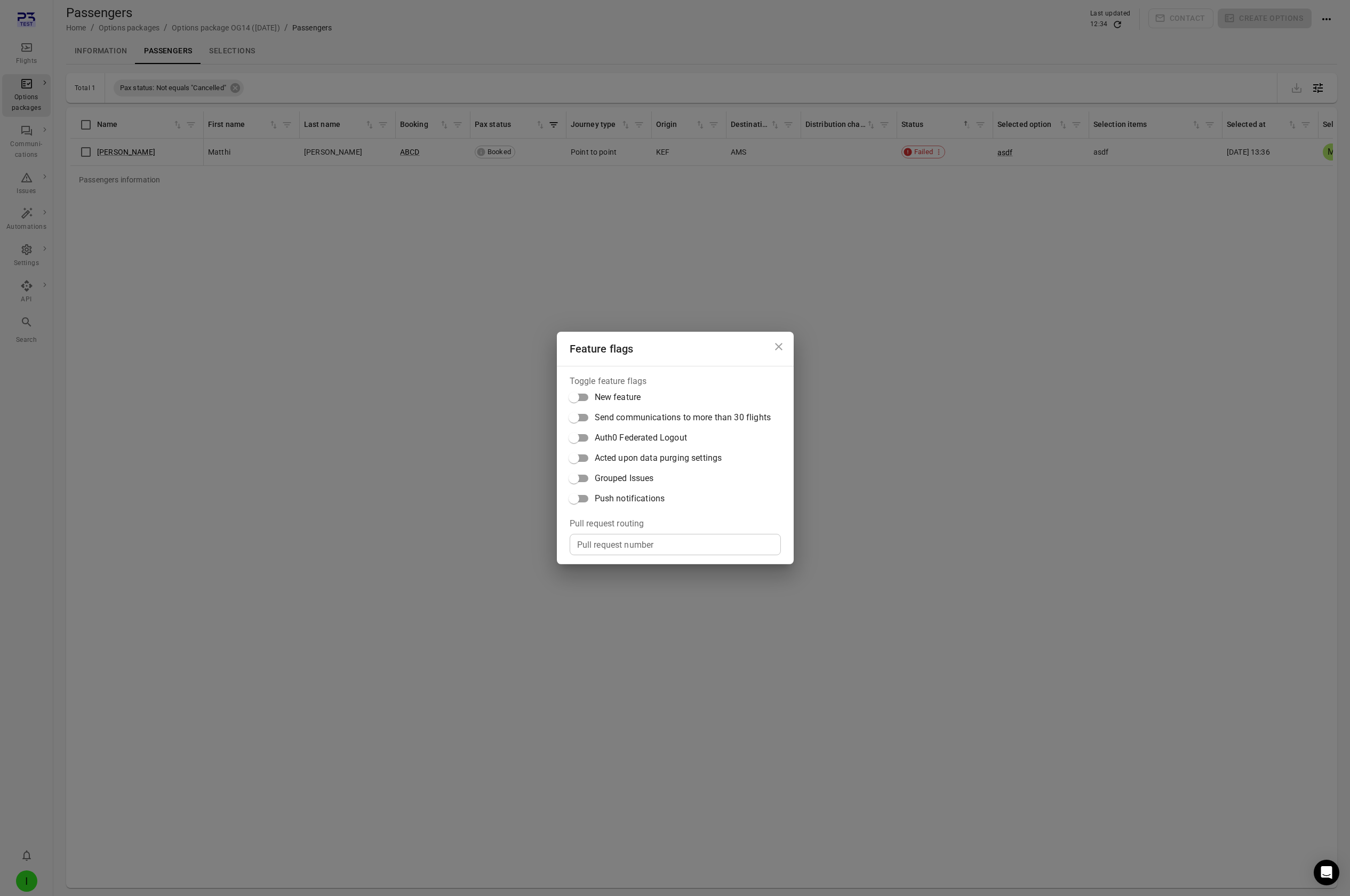
drag, startPoint x: 624, startPoint y: 498, endPoint x: 651, endPoint y: 498, distance: 27.0
click at [624, 498] on span "Push notifications" at bounding box center [629, 499] width 70 height 13
click at [1030, 453] on div "Feature flags Toggle feature flags New feature Send communications to more than…" at bounding box center [675, 448] width 1350 height 896
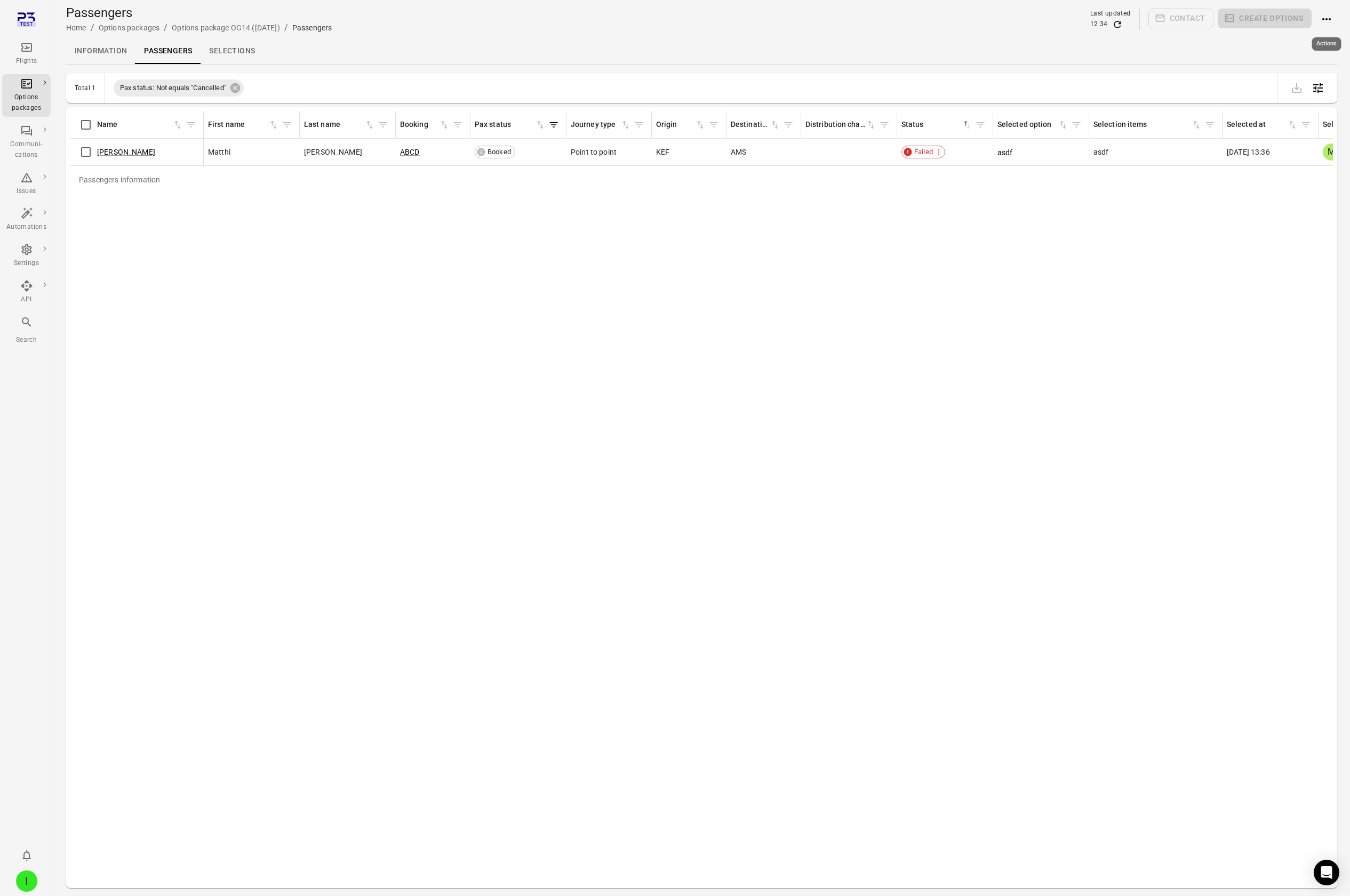
click at [1331, 12] on button "Actions" at bounding box center [1326, 19] width 21 height 21
click at [1269, 101] on span "Resend options package" at bounding box center [1291, 98] width 83 height 11
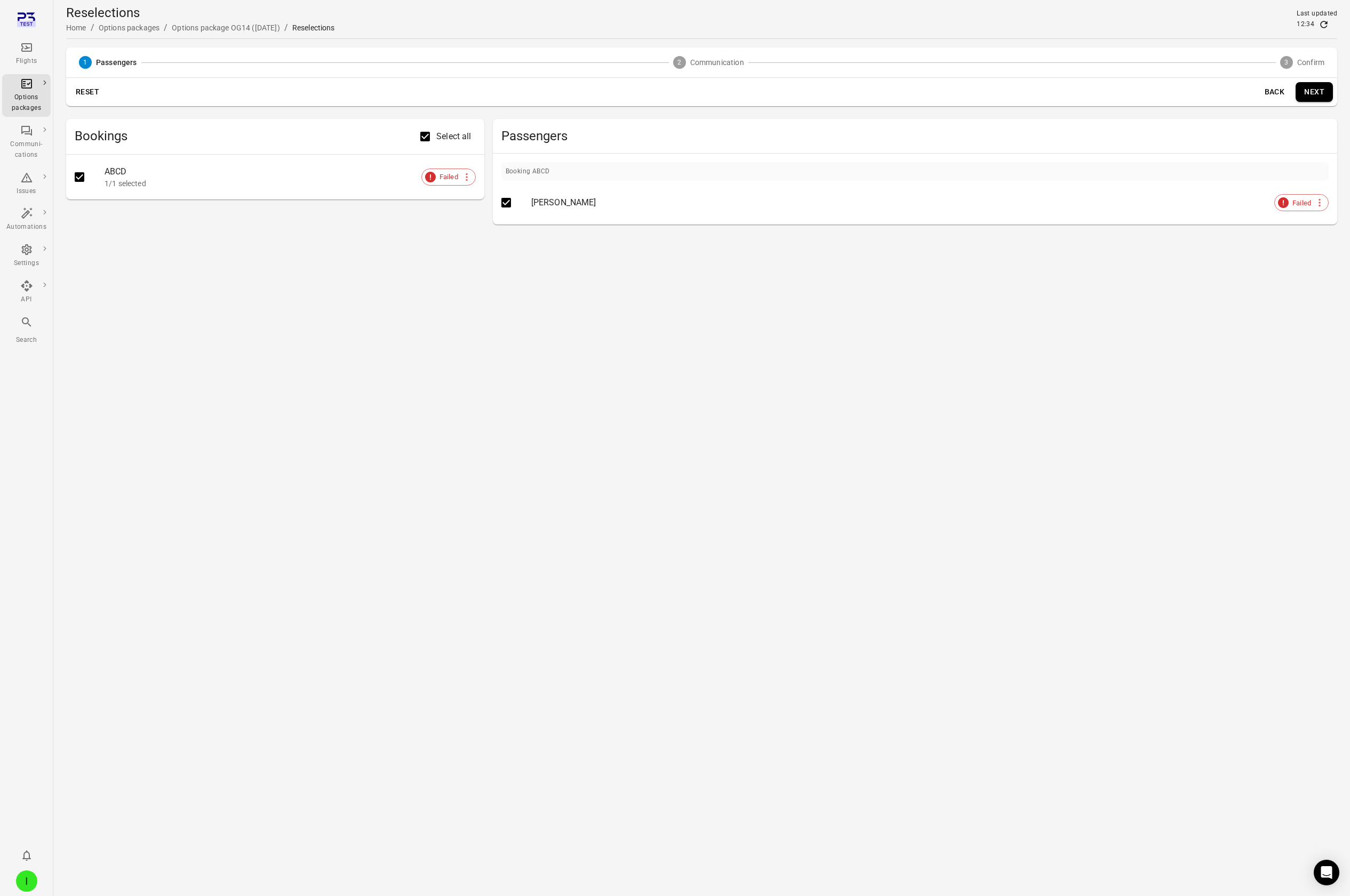
click at [1316, 99] on button "Next" at bounding box center [1315, 92] width 37 height 20
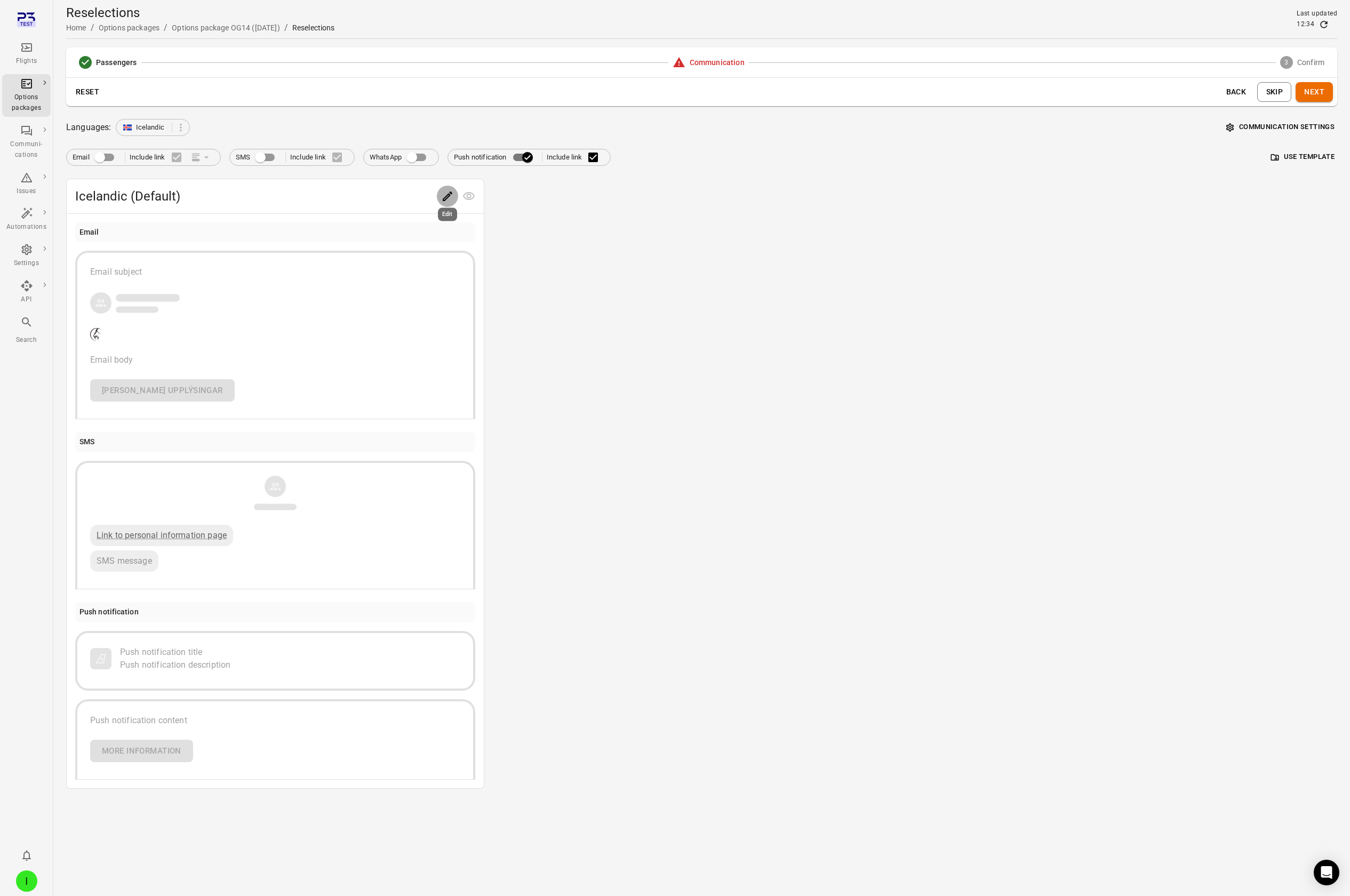
click at [453, 197] on icon "Edit" at bounding box center [447, 196] width 13 height 13
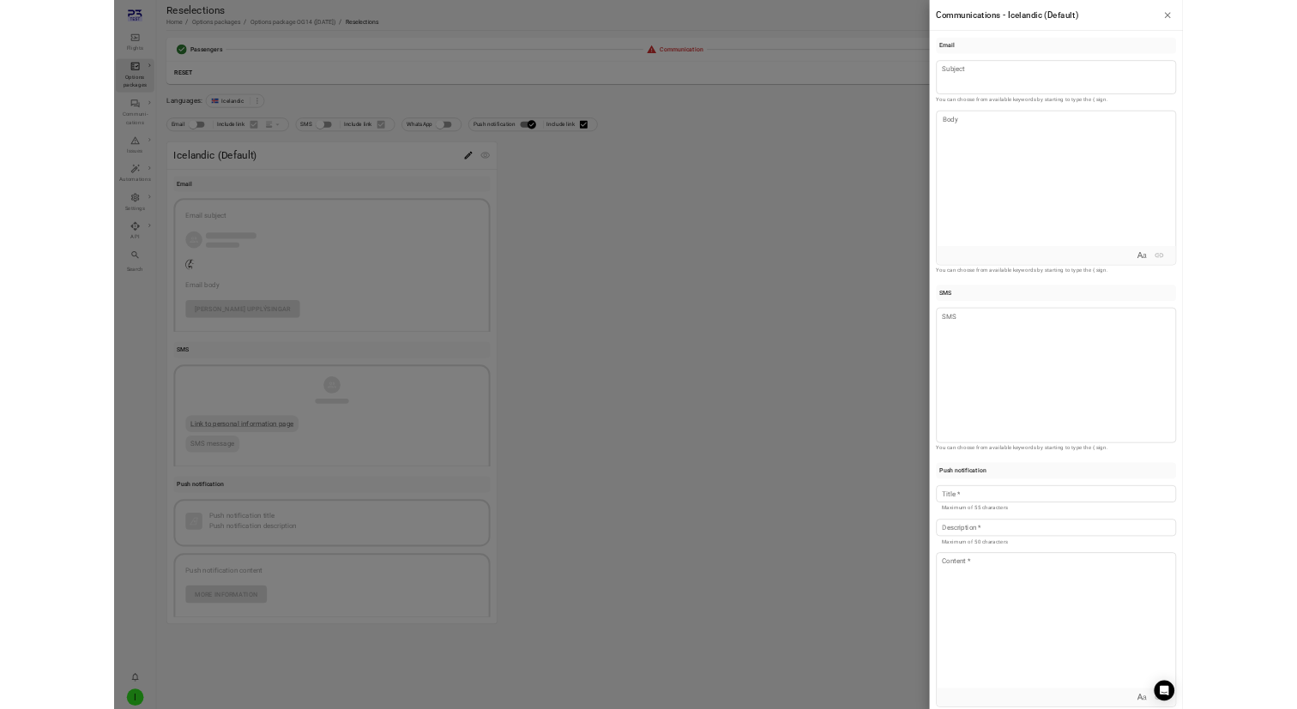
scroll to position [29, 0]
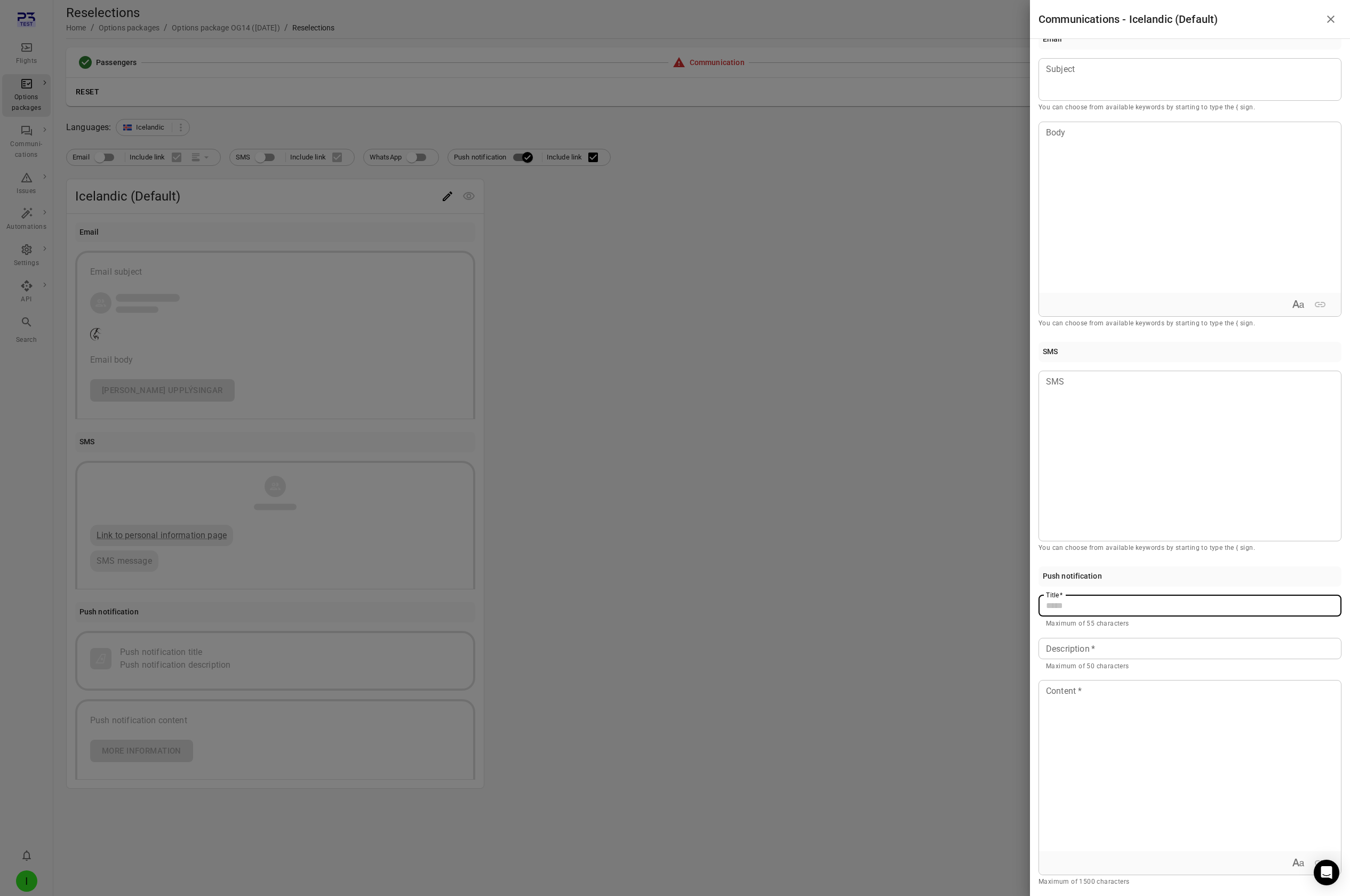
click at [1089, 603] on input "Title   *" at bounding box center [1190, 606] width 303 height 21
type input "**********"
click at [1071, 650] on div "Description   * Description   * Maximum of 50 characters" at bounding box center [1190, 655] width 303 height 34
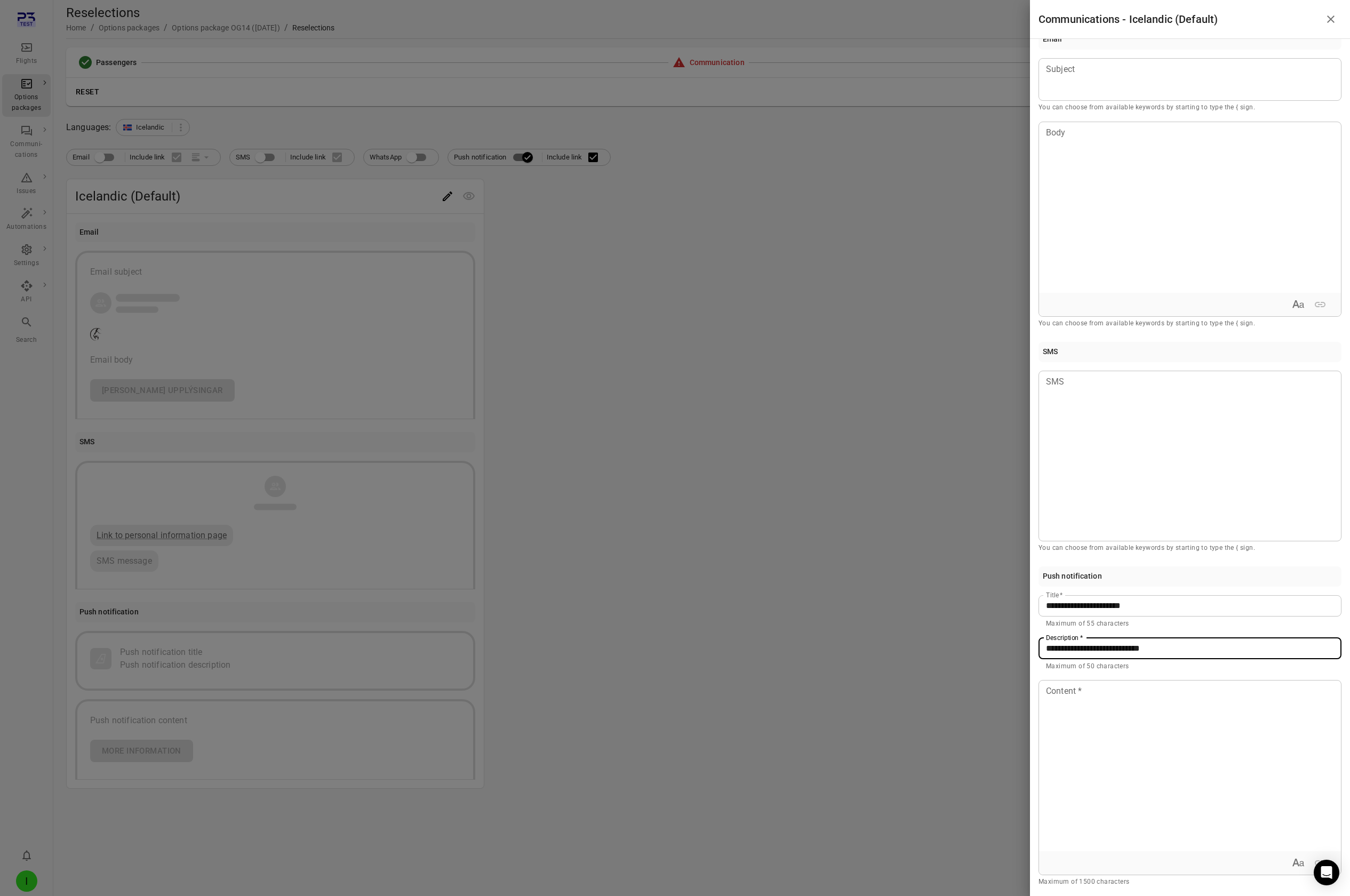
type input "**********"
click at [1046, 770] on div at bounding box center [1190, 766] width 302 height 170
drag, startPoint x: 685, startPoint y: 336, endPoint x: 695, endPoint y: 339, distance: 10.4
click at [685, 336] on div at bounding box center [675, 448] width 1350 height 896
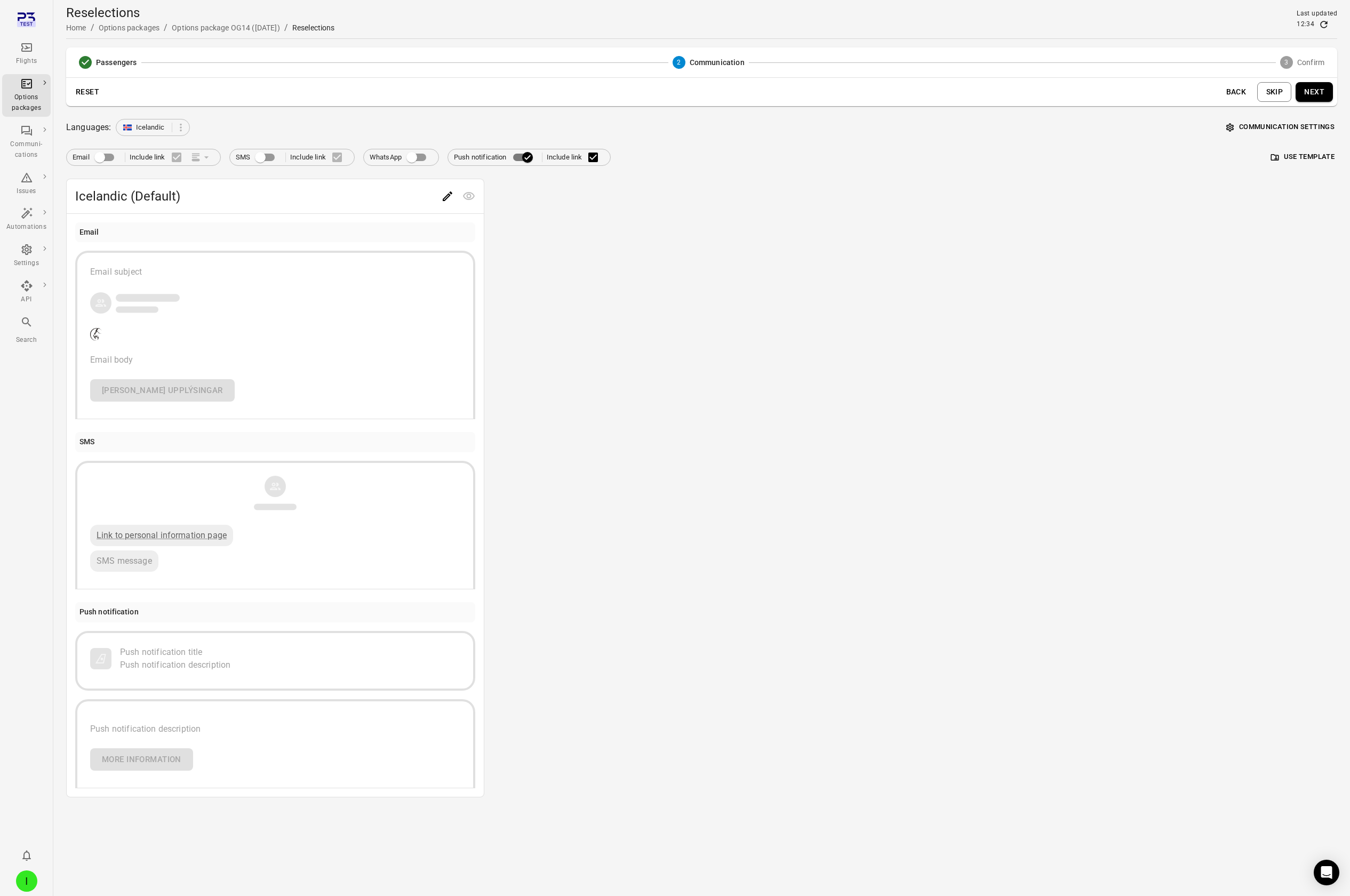
click at [1316, 93] on button "Next" at bounding box center [1315, 92] width 37 height 20
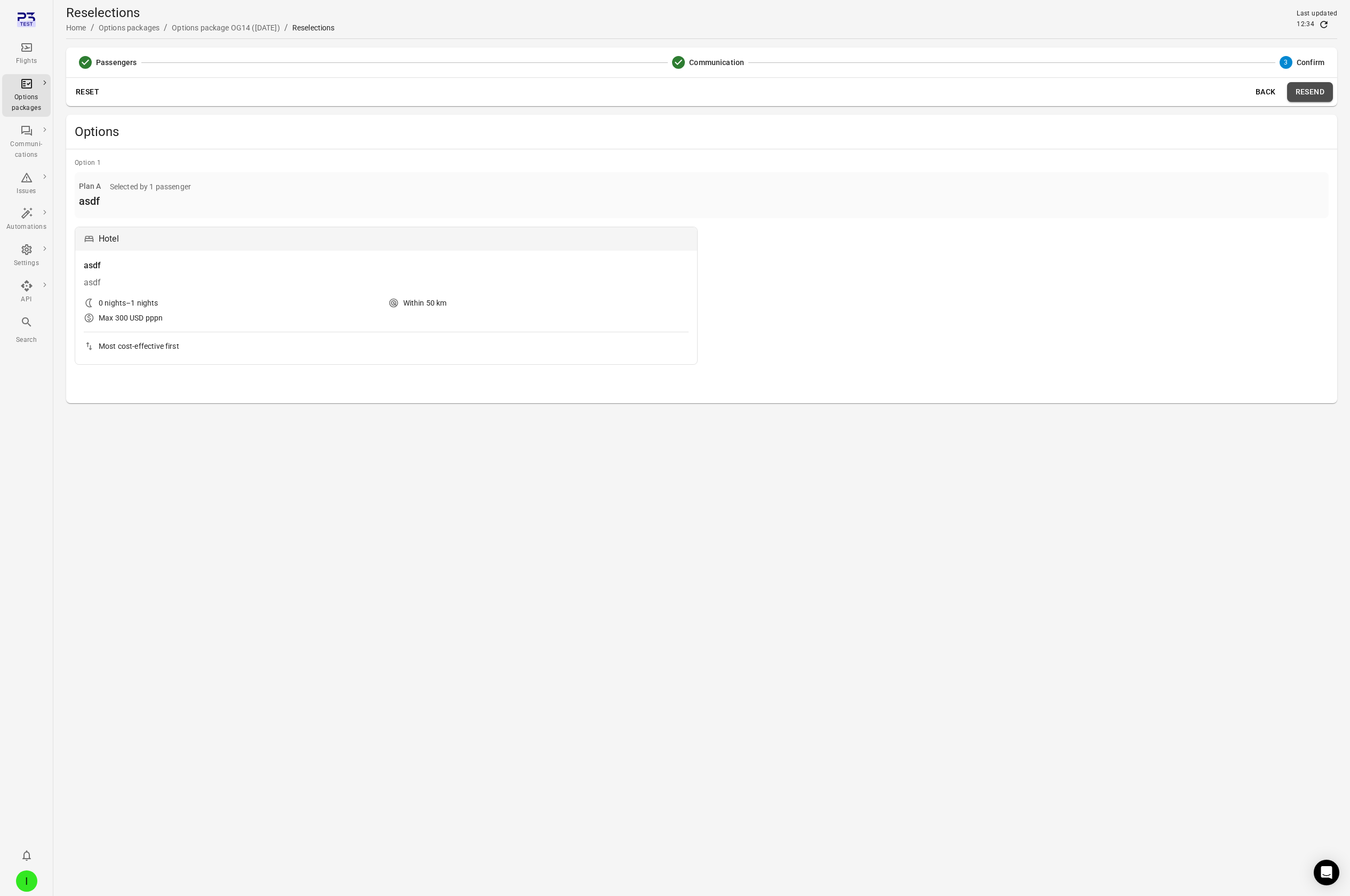
click at [1316, 93] on button "Resend" at bounding box center [1310, 92] width 46 height 20
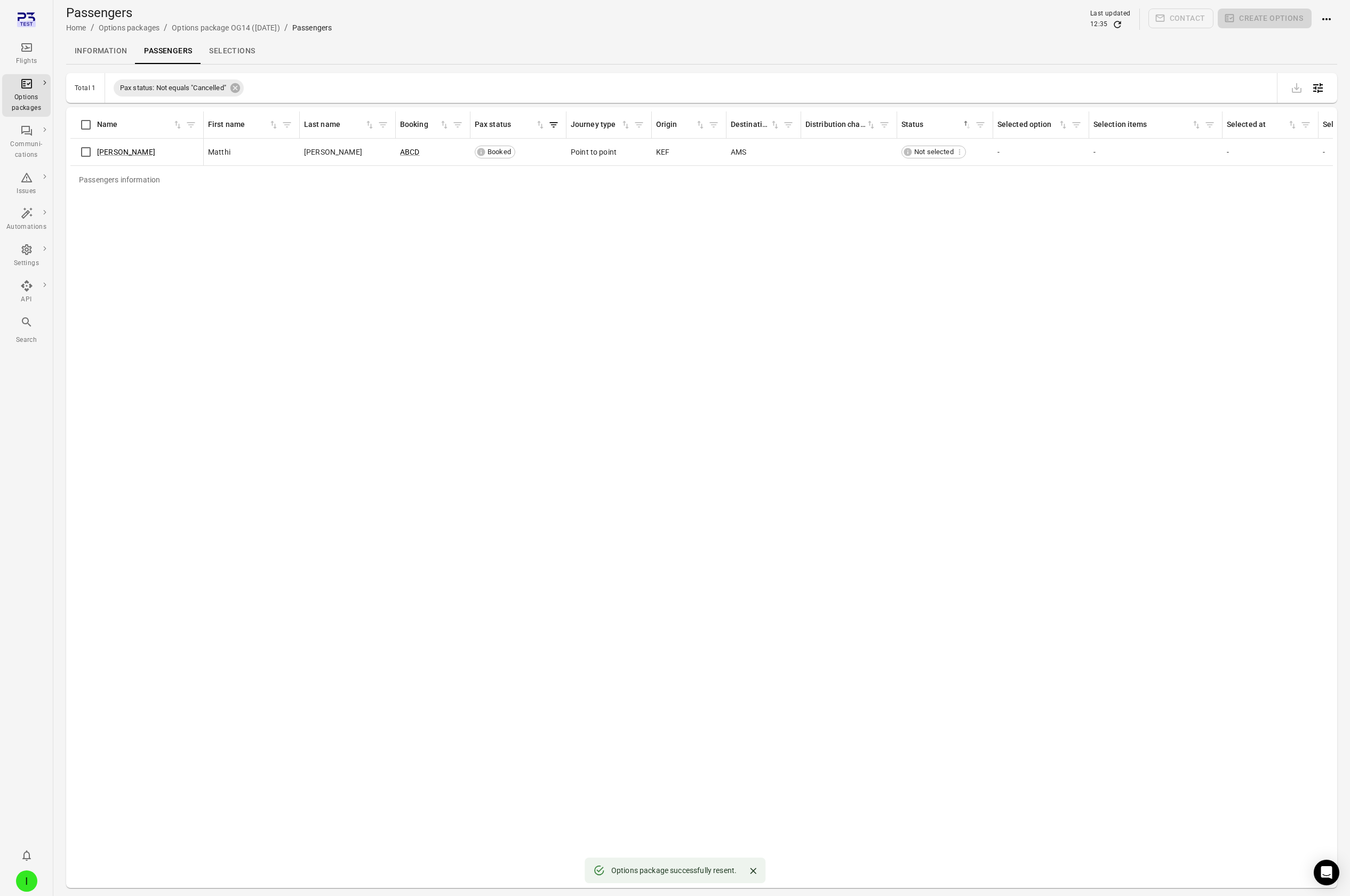
click at [104, 52] on link "Information" at bounding box center [101, 51] width 70 height 25
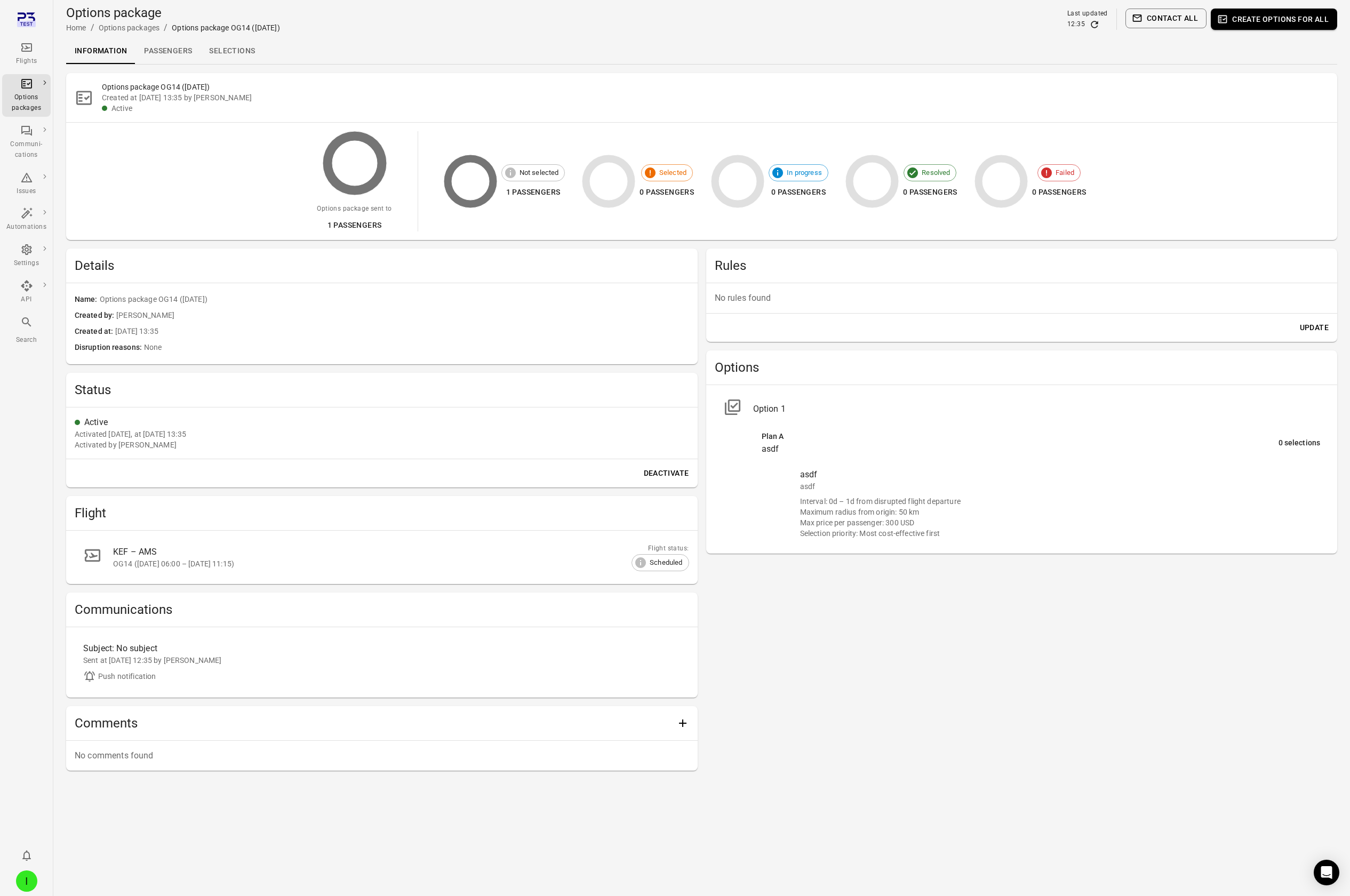
drag, startPoint x: 1095, startPoint y: 24, endPoint x: 1045, endPoint y: 50, distance: 56.4
click at [1095, 24] on icon "Refresh data" at bounding box center [1094, 24] width 11 height 11
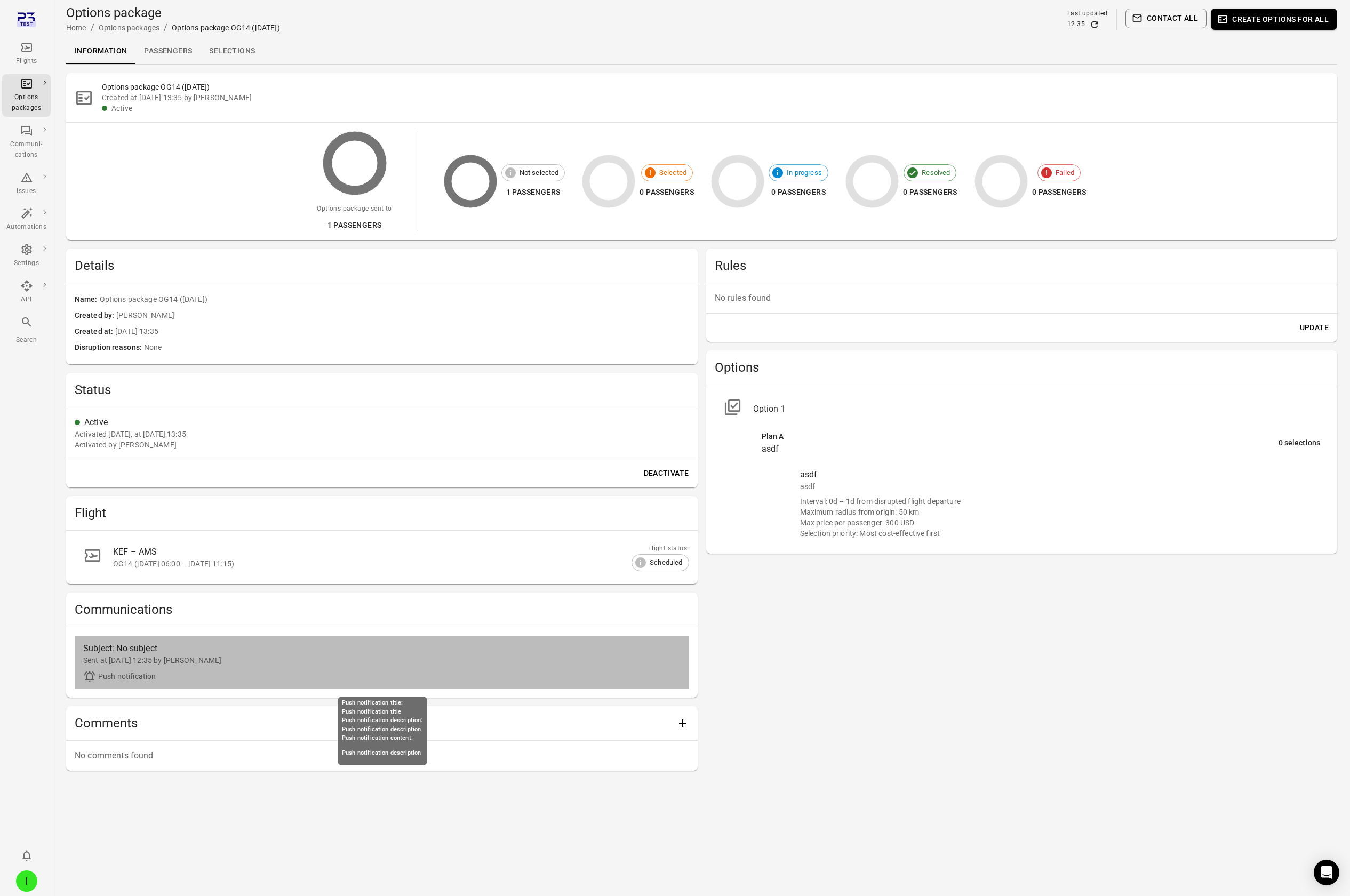
click at [114, 662] on div "Sent at 2 Oct 2025 12:35 by Iris" at bounding box center [382, 660] width 598 height 11
click at [114, 658] on div "Sent at 2 Oct 2025 12:35 by Iris" at bounding box center [382, 660] width 598 height 11
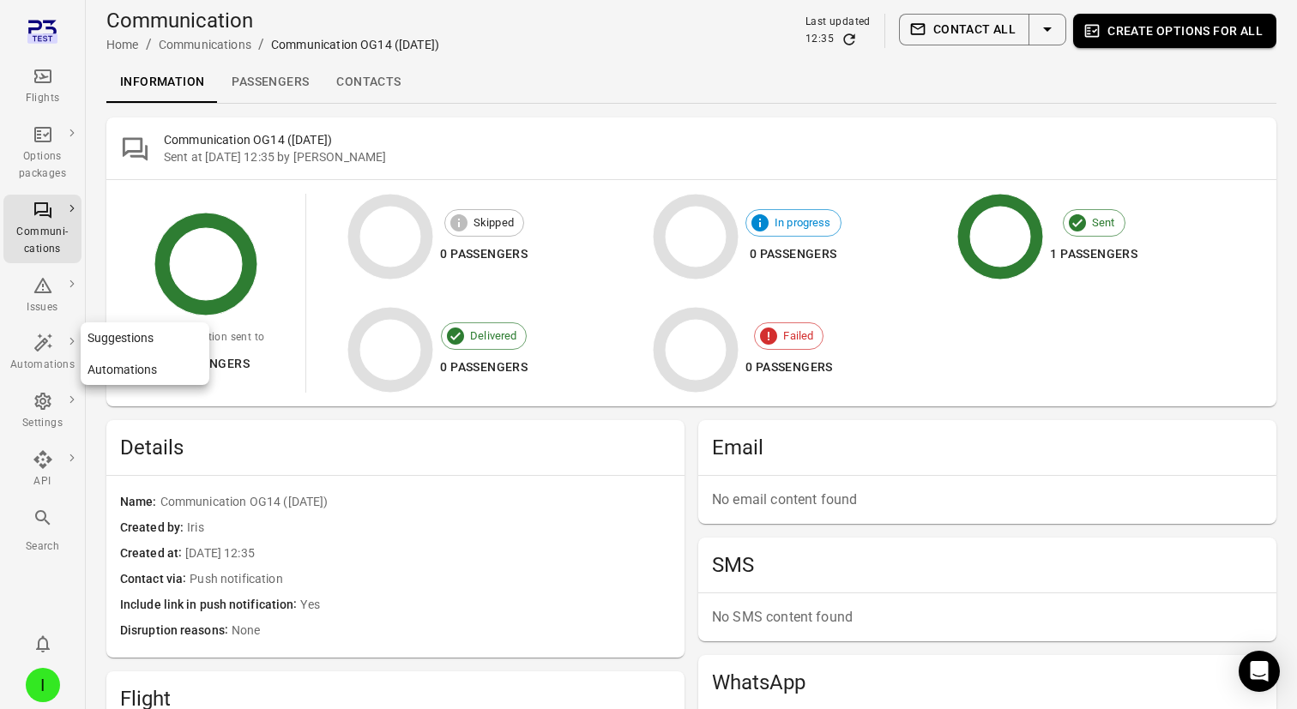
click at [45, 362] on div "Automations" at bounding box center [42, 365] width 64 height 17
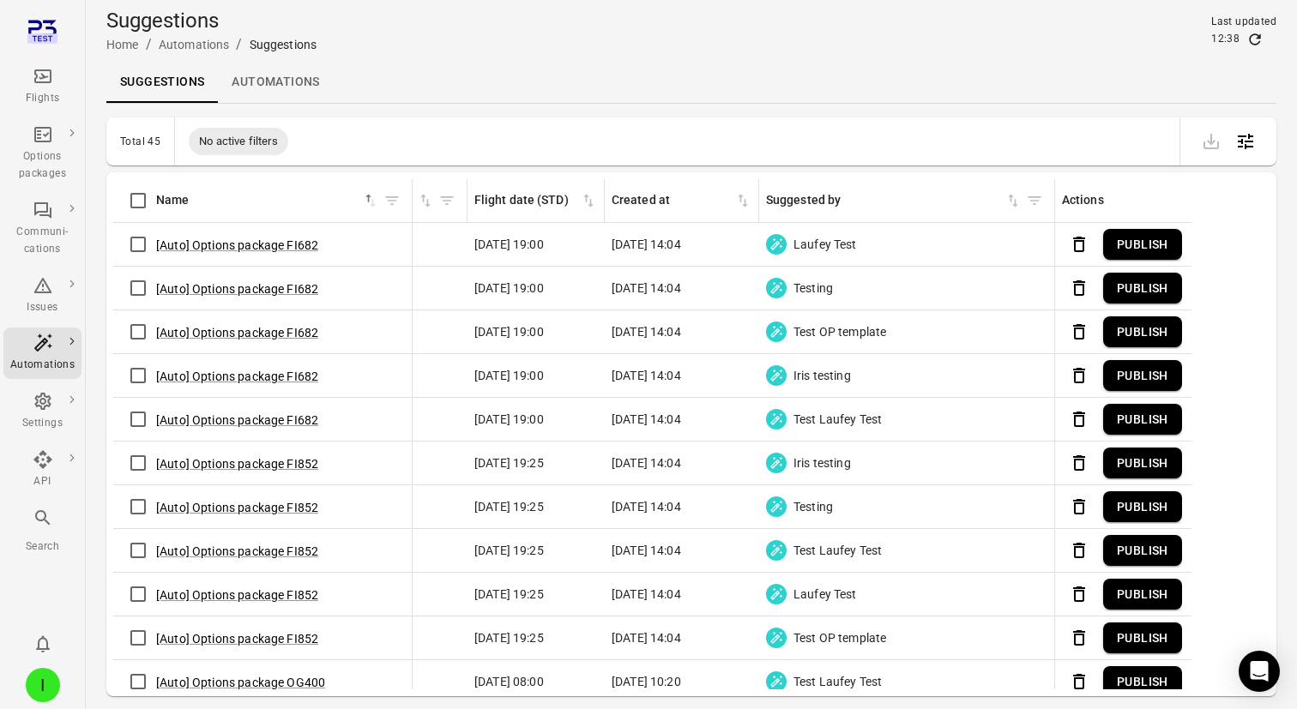
scroll to position [0, 920]
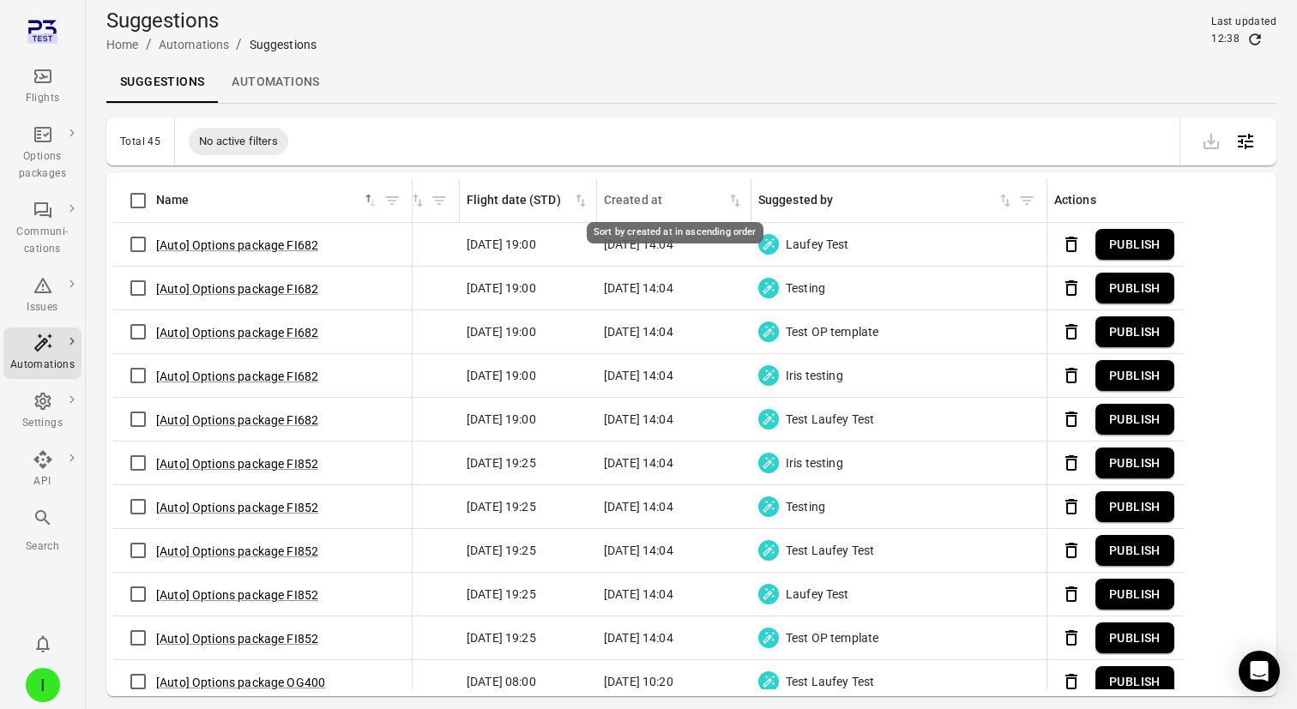
click at [735, 199] on icon "Sort by created at in ascending order" at bounding box center [735, 200] width 17 height 17
click at [735, 199] on icon "Sort by created at in descending order" at bounding box center [735, 200] width 17 height 17
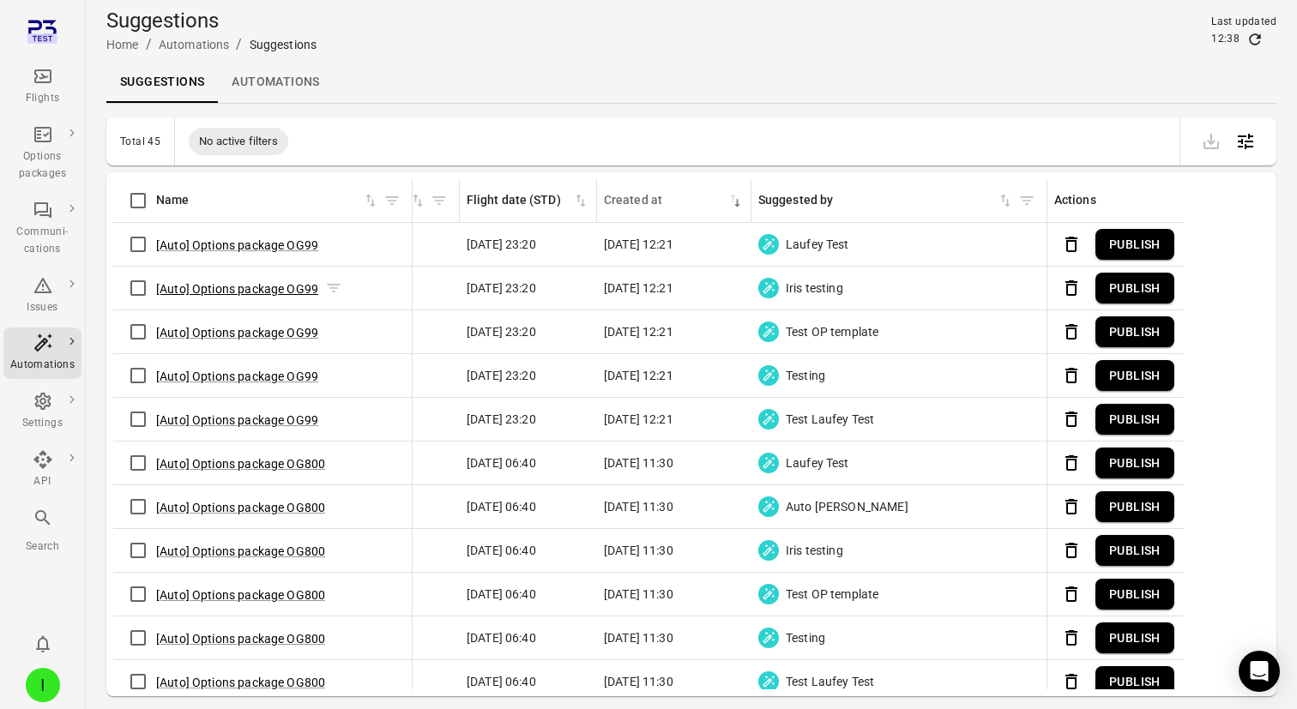
click at [220, 286] on button "[Auto] Options package OG99" at bounding box center [237, 288] width 162 height 17
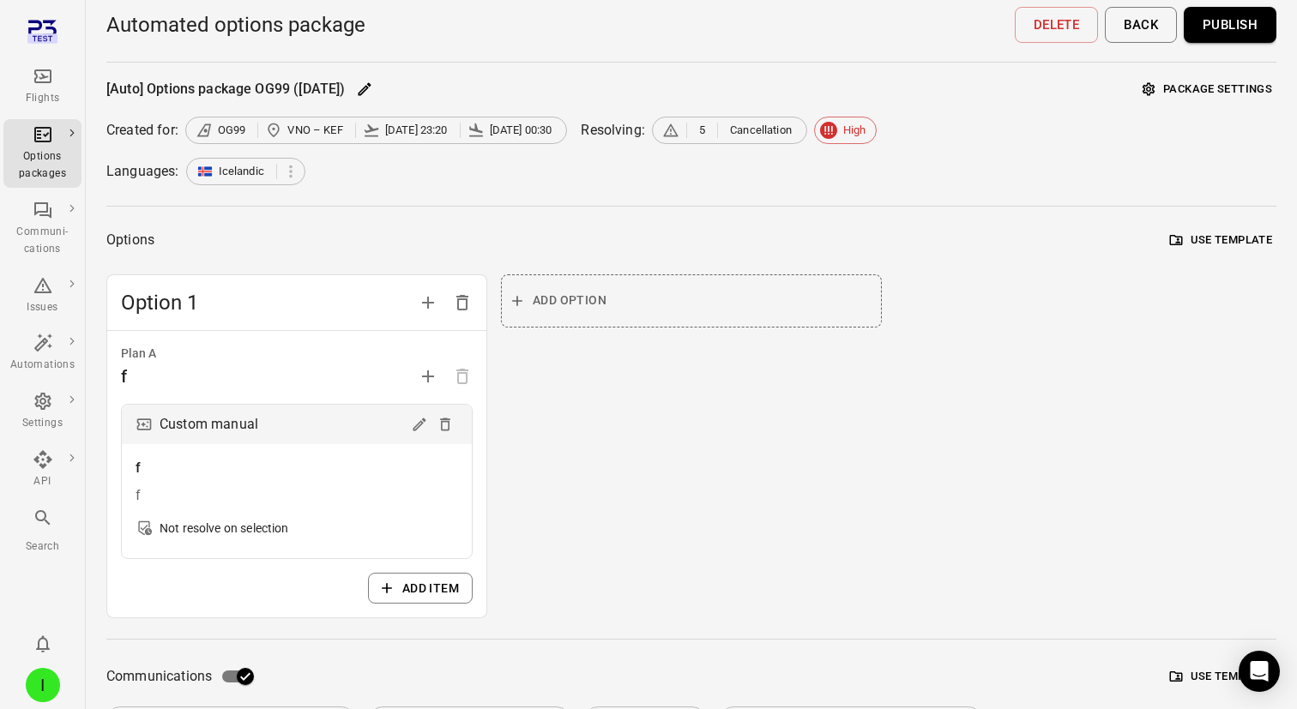
click at [213, 237] on div "Options Use template" at bounding box center [691, 240] width 1170 height 27
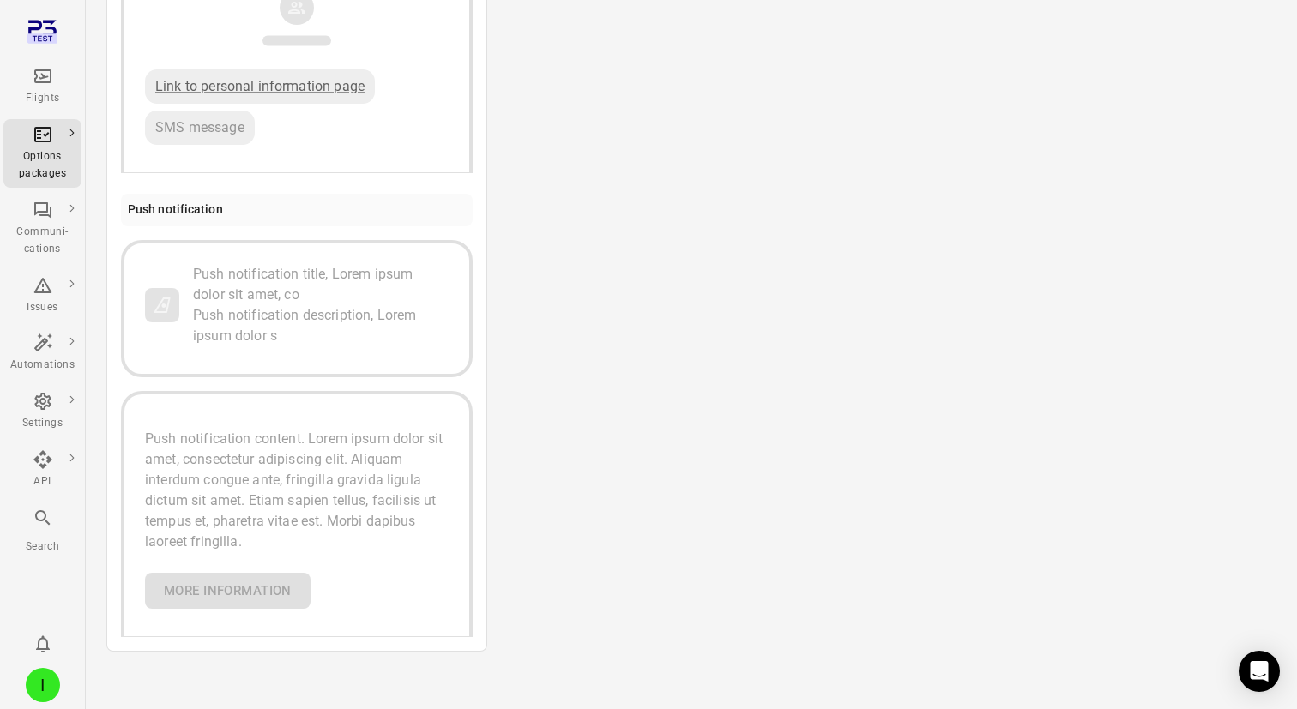
scroll to position [1253, 0]
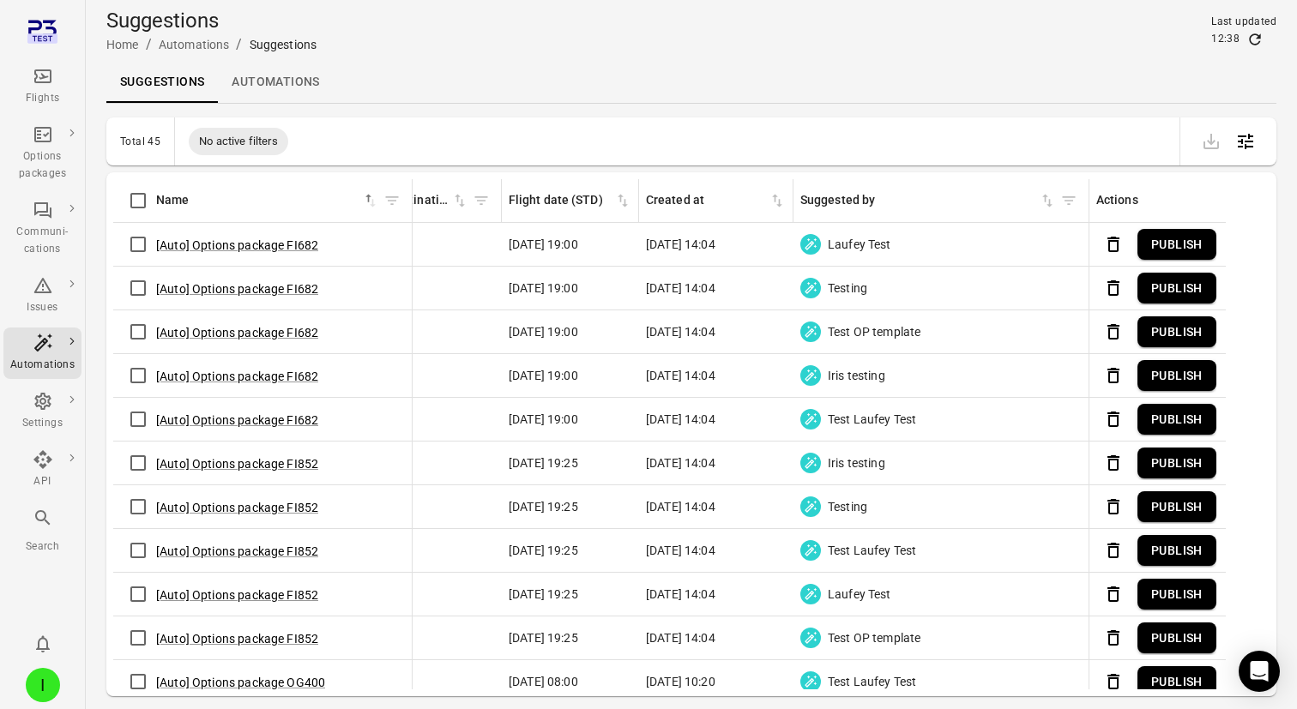
scroll to position [0, 920]
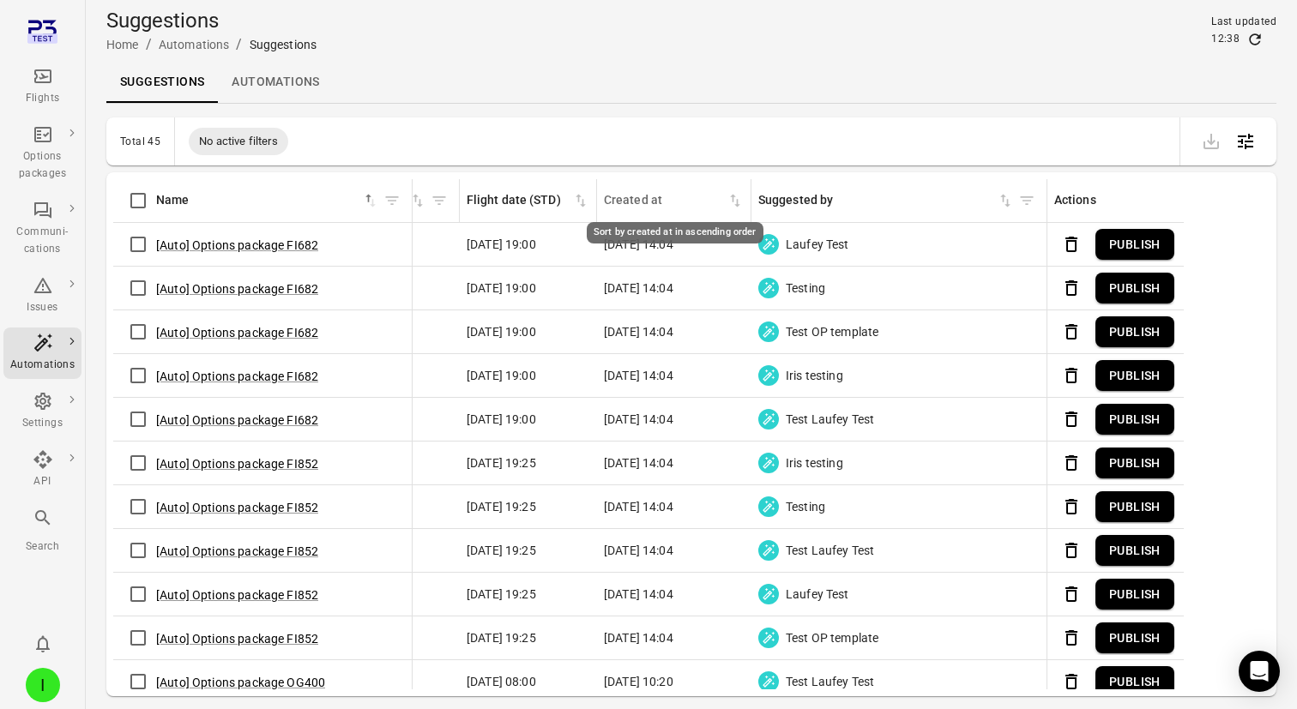
click at [733, 203] on icon "Sort by created at in ascending order" at bounding box center [735, 200] width 17 height 17
click at [733, 203] on icon "Sort by created at in descending order" at bounding box center [735, 200] width 17 height 17
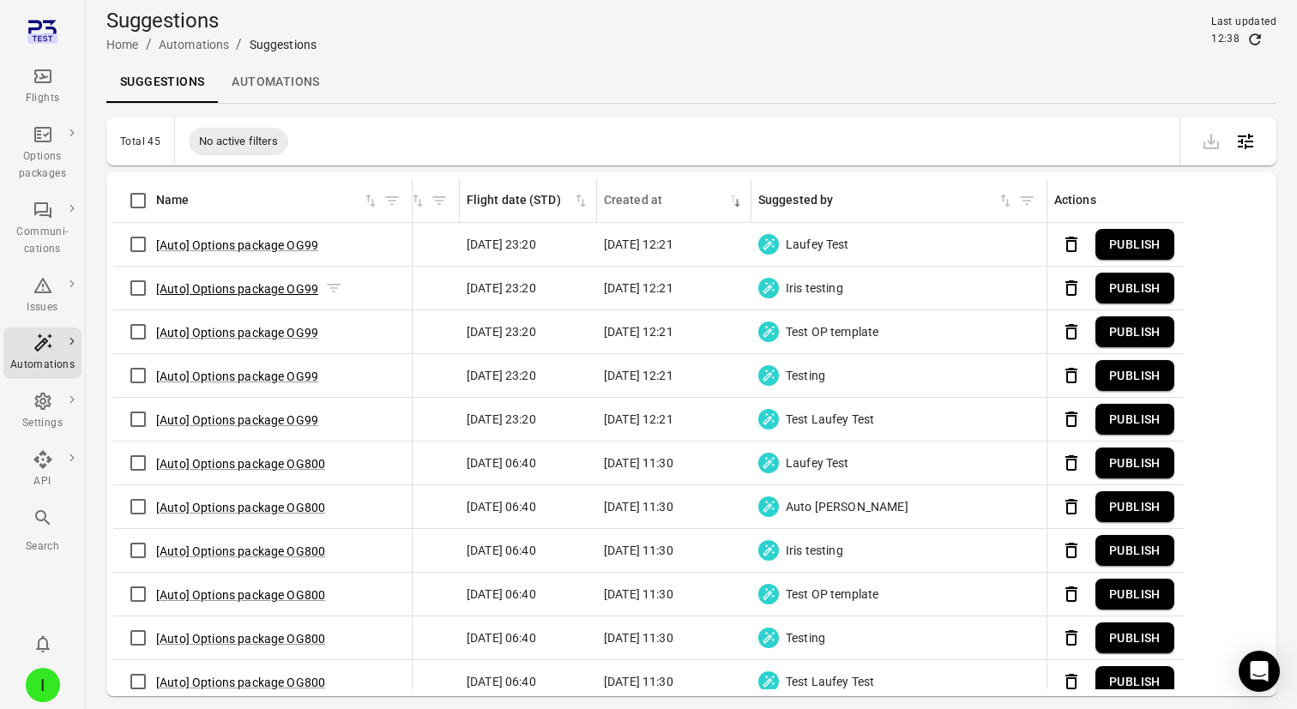
click at [252, 291] on button "[Auto] Options package OG99" at bounding box center [237, 288] width 162 height 17
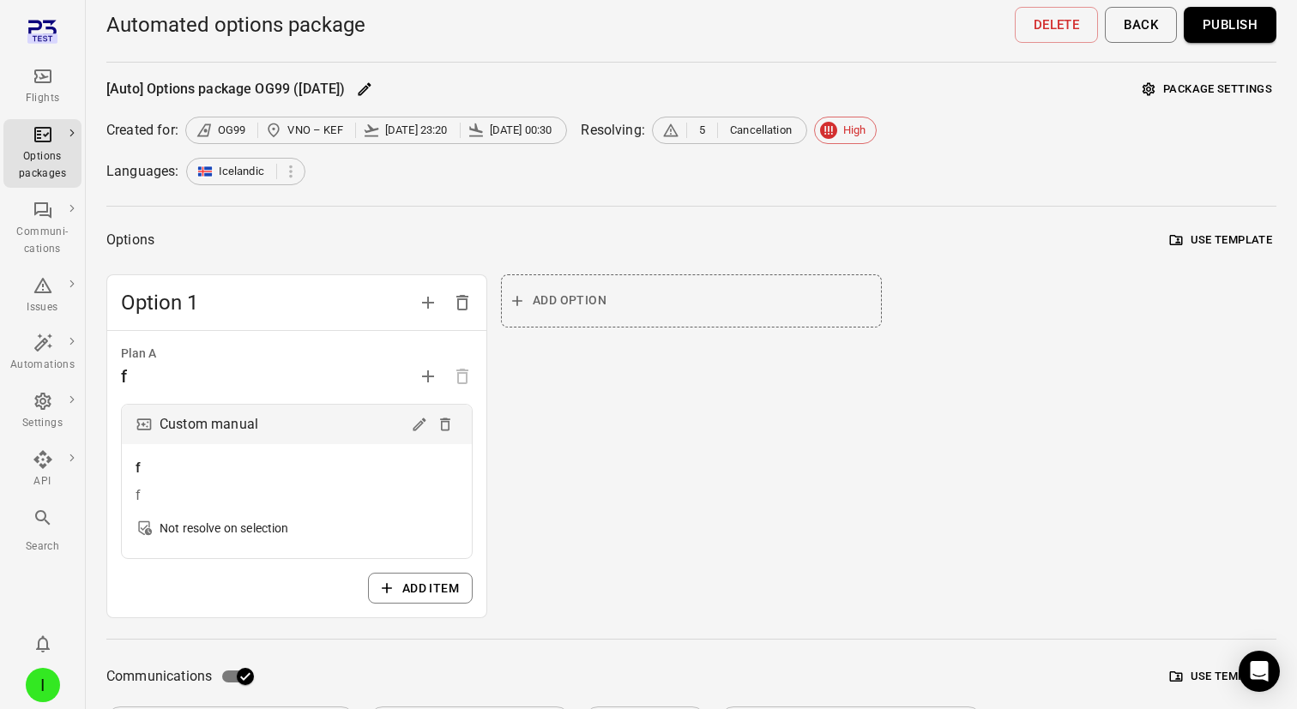
click at [52, 79] on icon "Main navigation" at bounding box center [43, 76] width 21 height 21
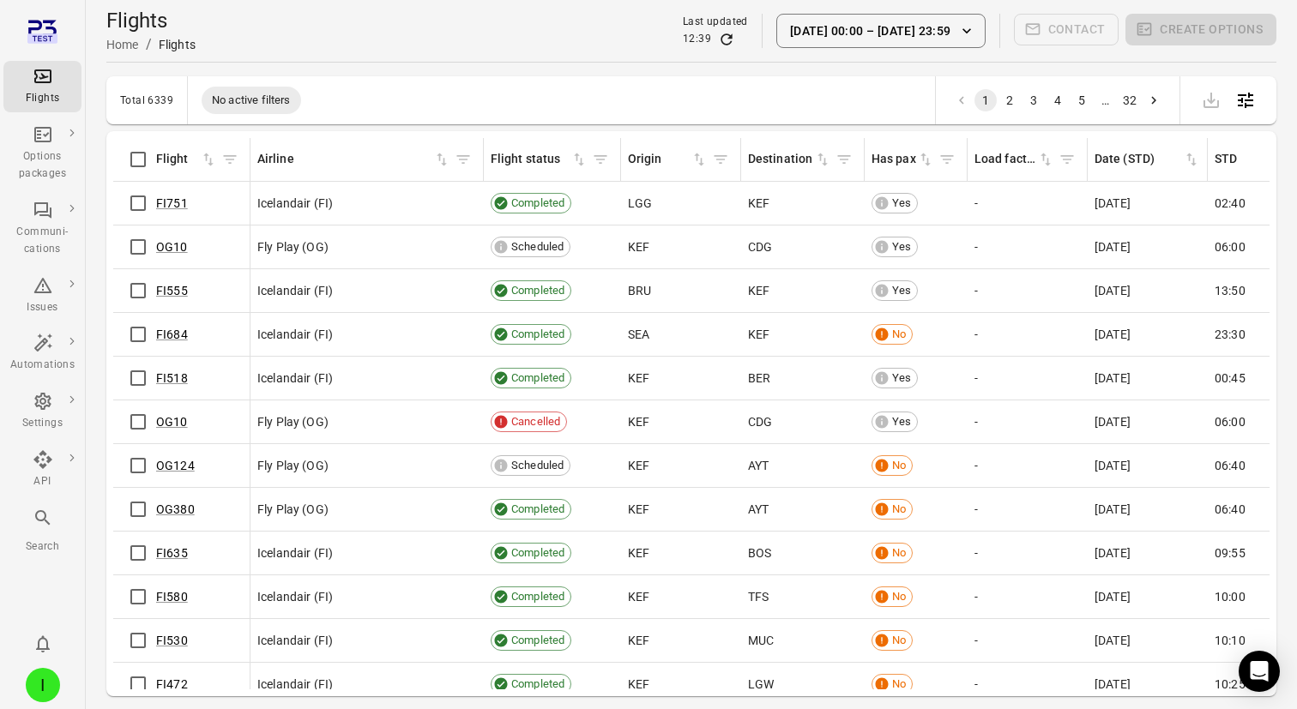
click at [479, 51] on div "Flights Home / Flights Last updated 12:39 1 Sep 00:00 – 2 Oct 23:59 Contact Cre…" at bounding box center [691, 31] width 1170 height 48
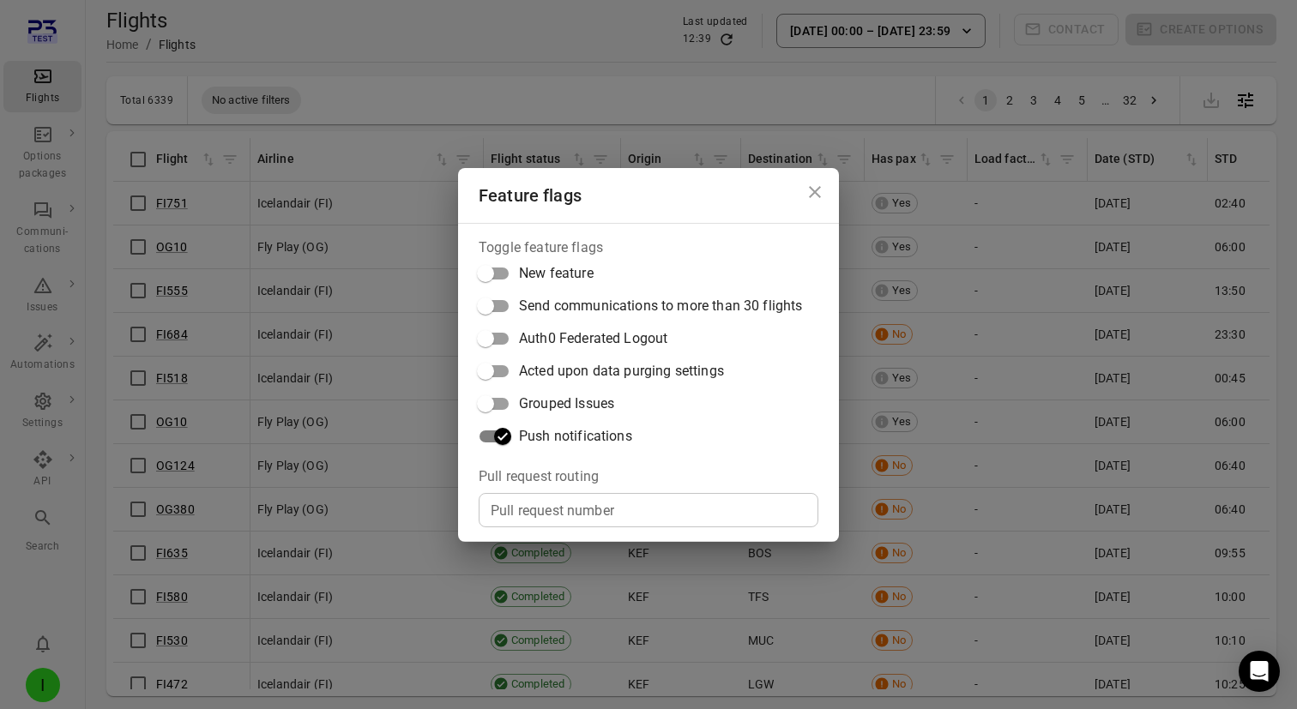
click at [359, 13] on div "Feature flags Toggle feature flags New feature Send communications to more than…" at bounding box center [648, 354] width 1297 height 709
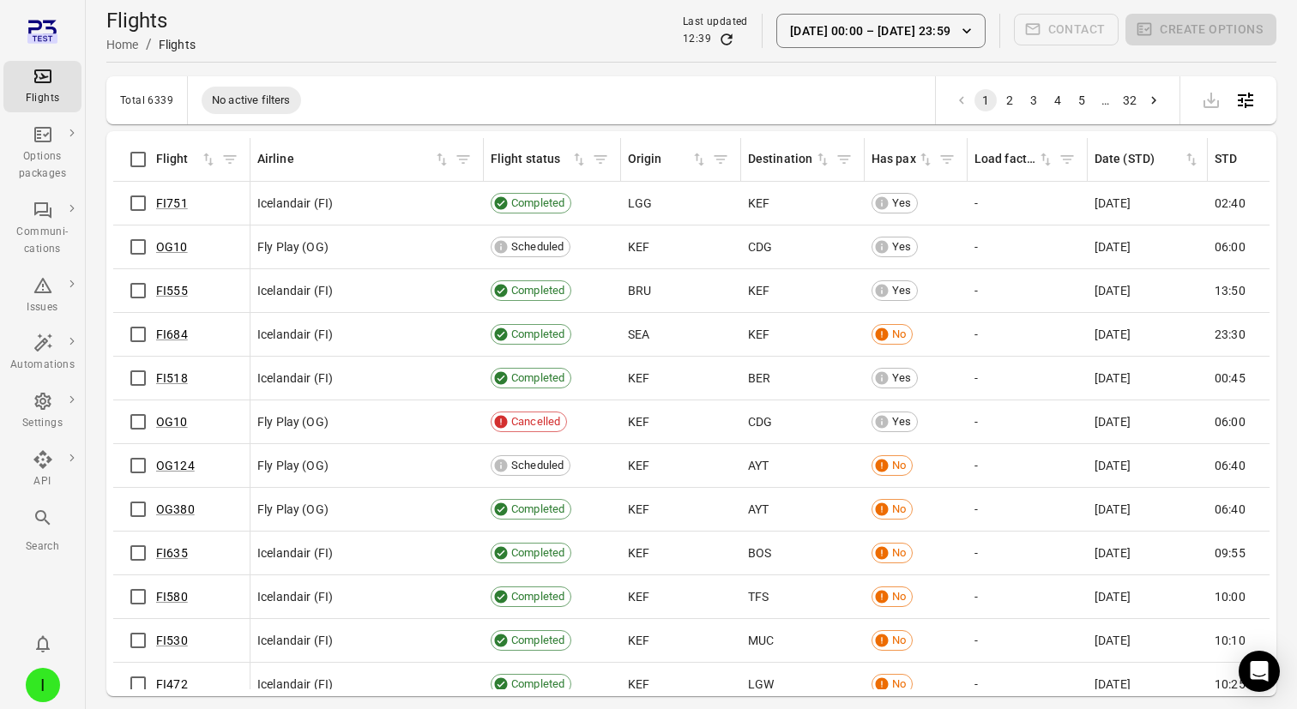
click at [43, 160] on div "Options packages" at bounding box center [42, 165] width 64 height 34
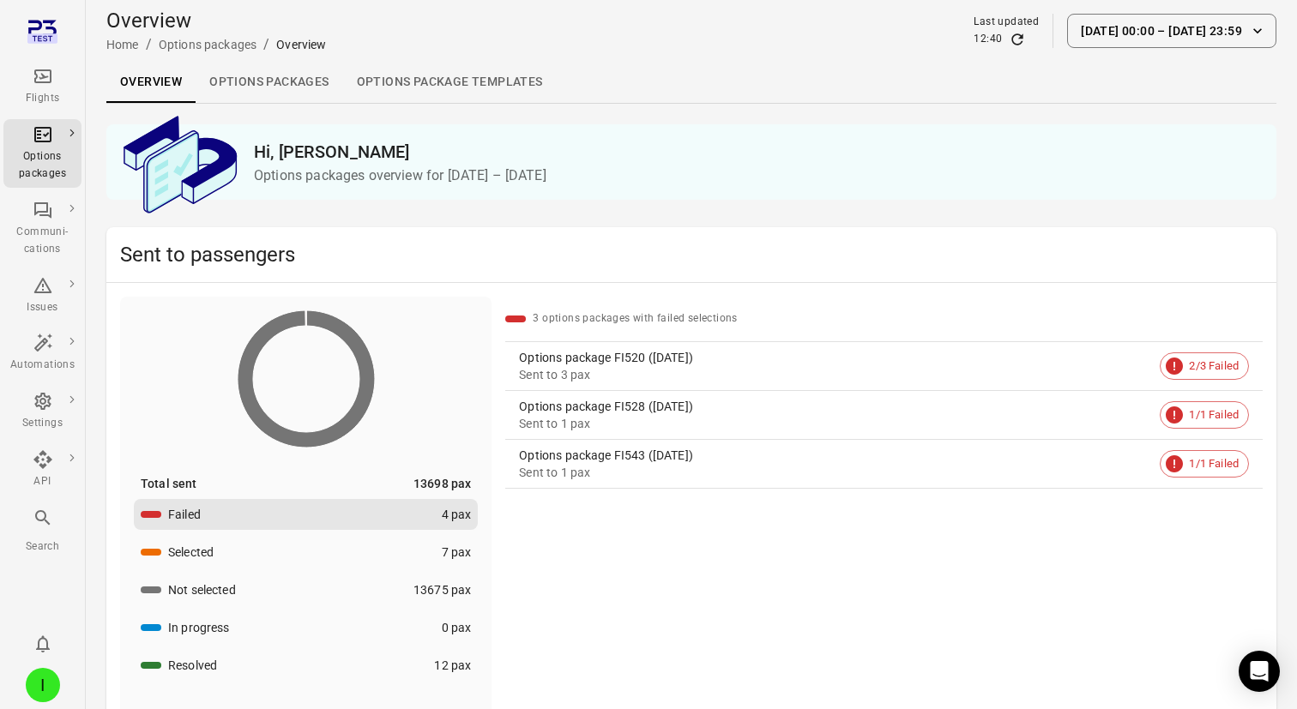
click at [410, 87] on link "Options package Templates" at bounding box center [450, 82] width 214 height 41
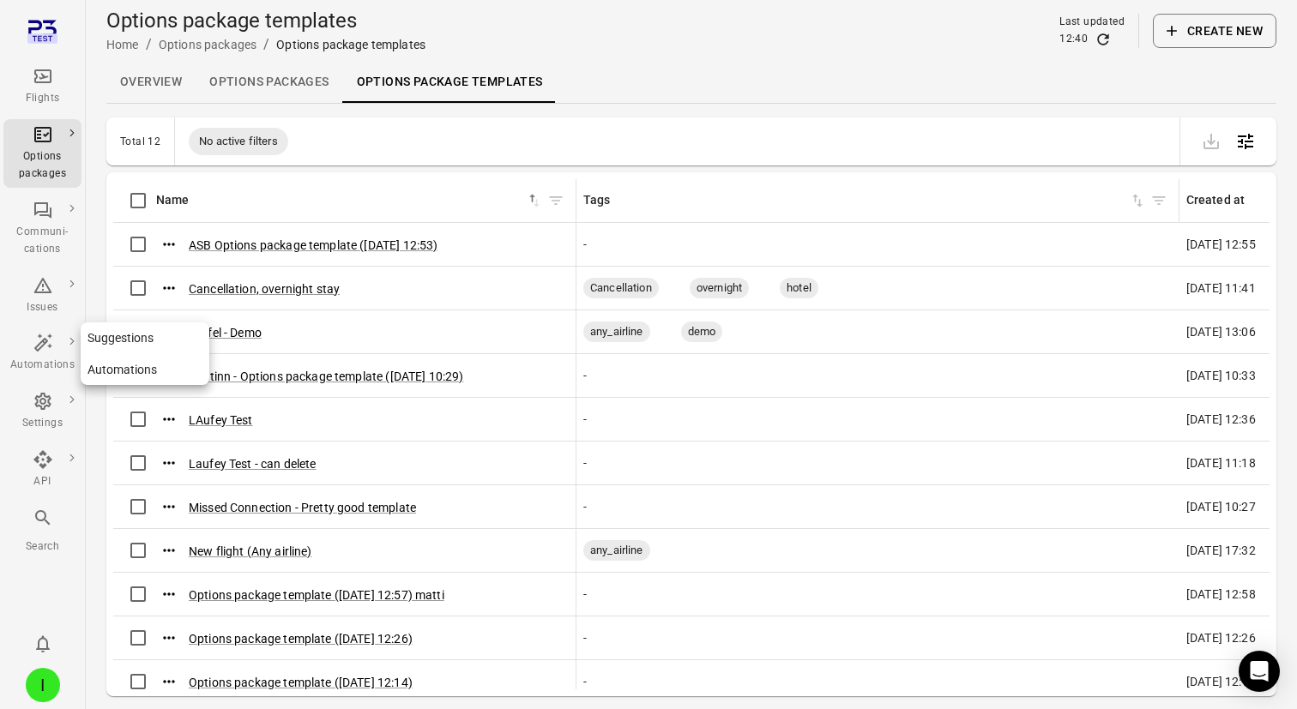
click at [36, 346] on icon "Main navigation" at bounding box center [42, 343] width 18 height 18
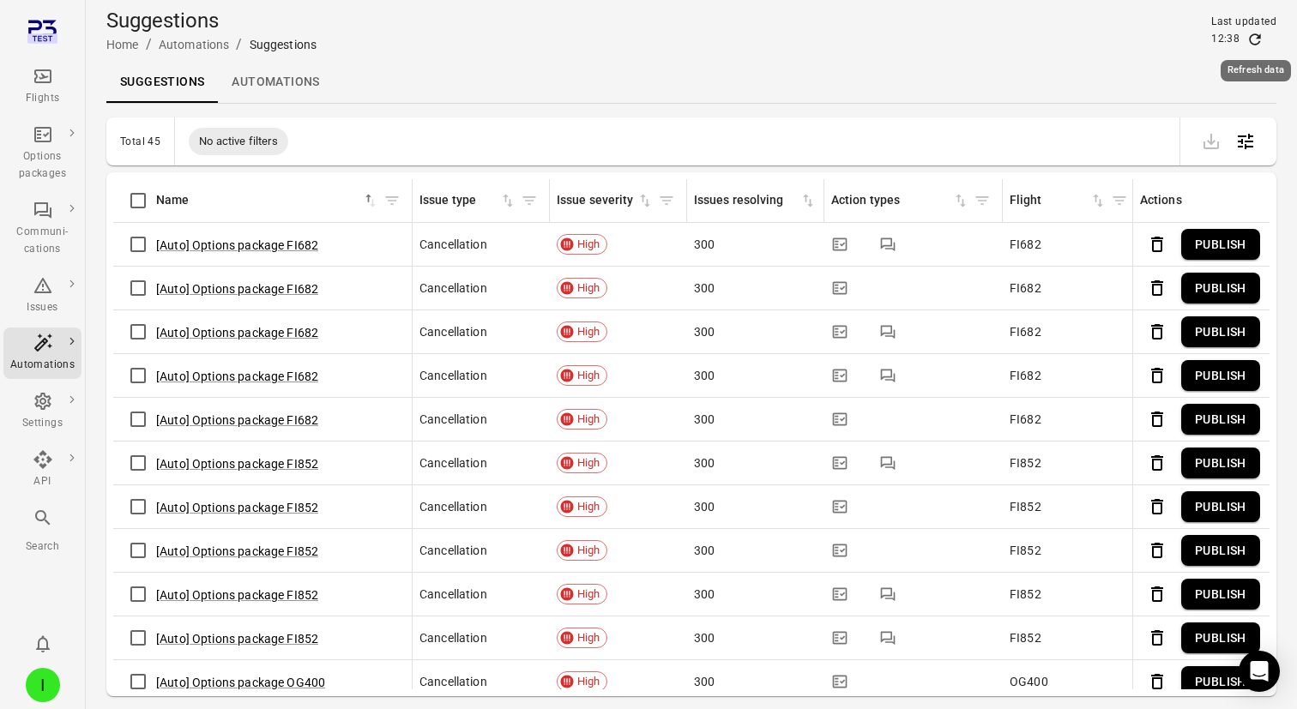
click at [1252, 39] on icon "Refresh data" at bounding box center [1254, 39] width 17 height 17
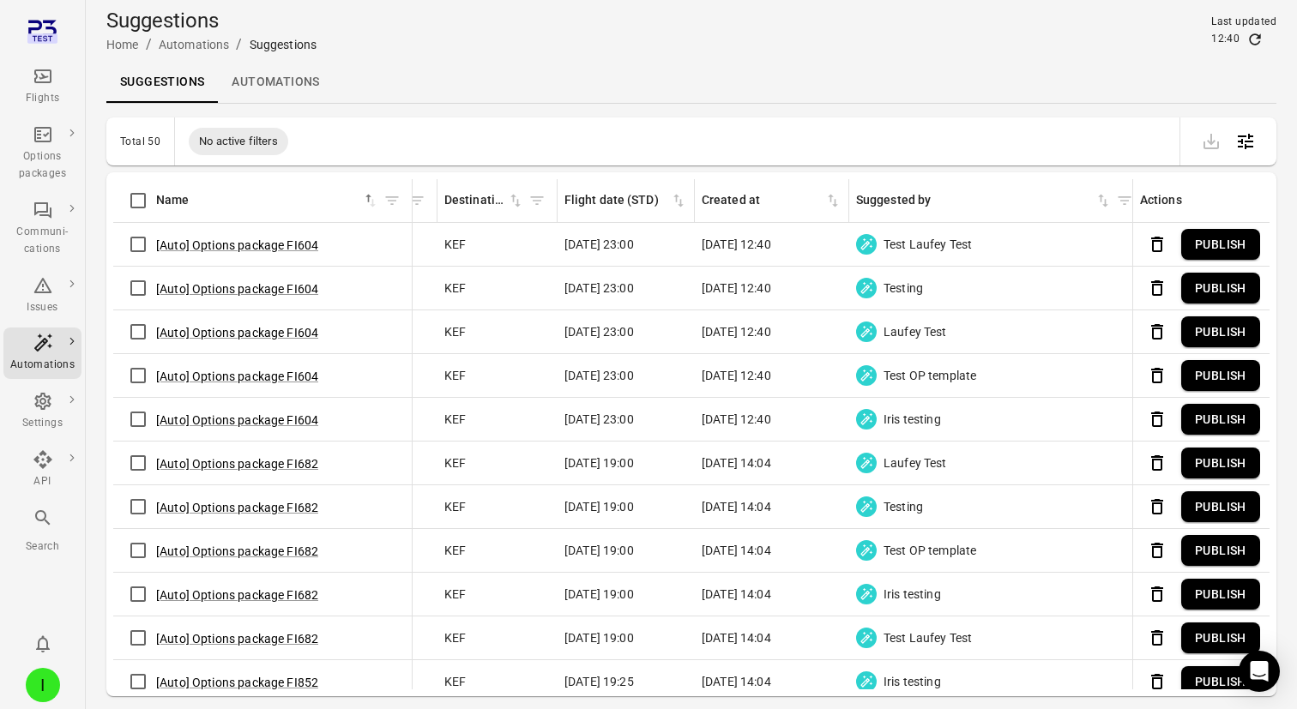
scroll to position [0, 920]
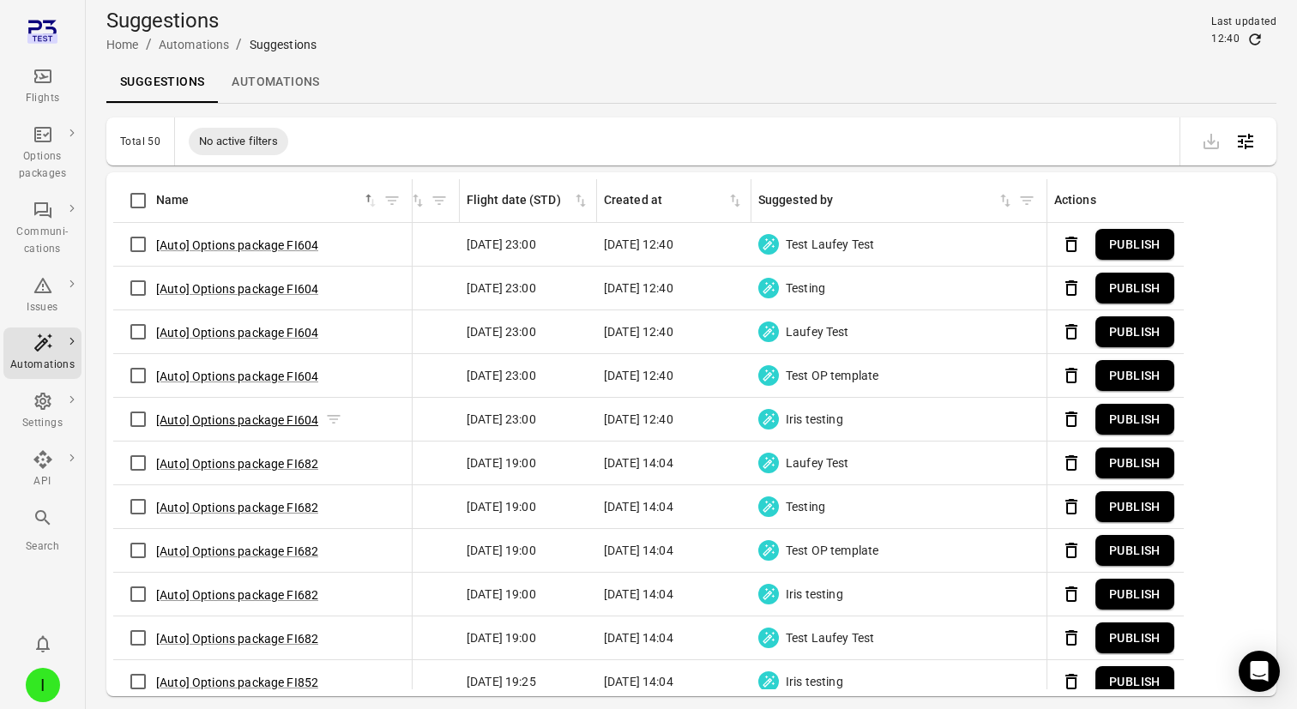
click at [275, 420] on button "[Auto] Options package FI604" at bounding box center [237, 420] width 162 height 17
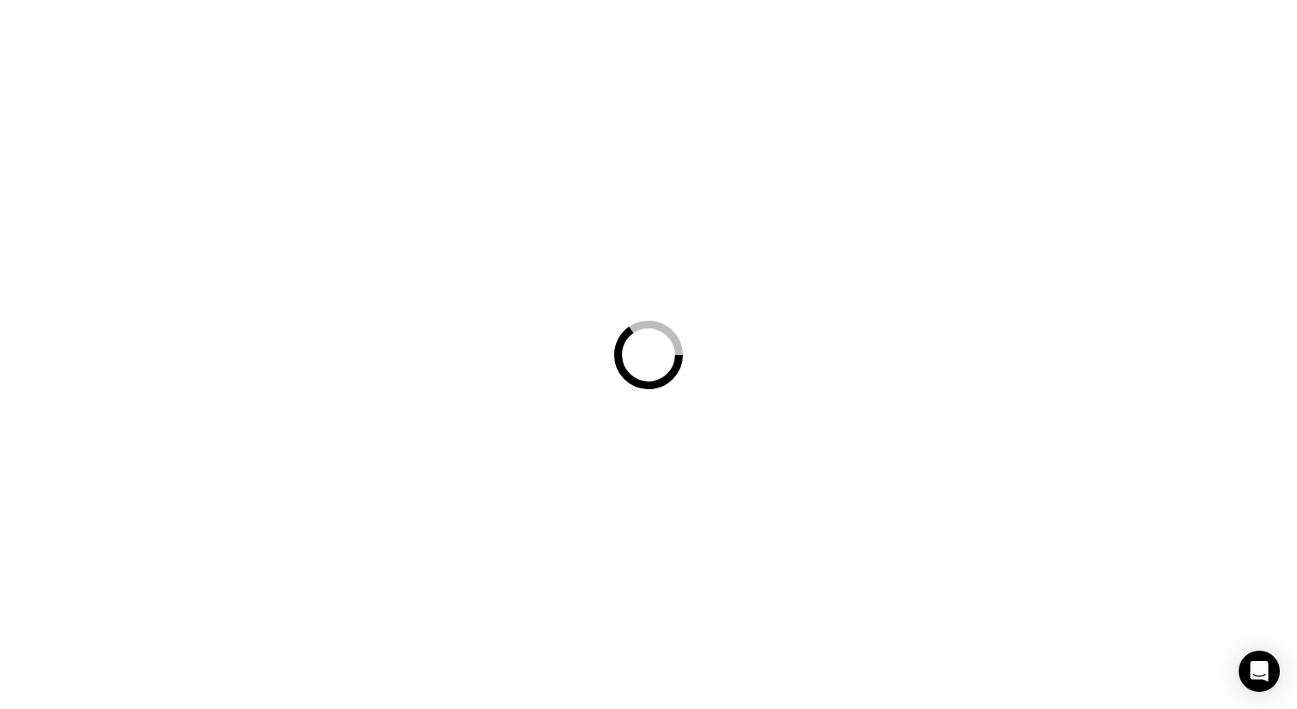
click at [275, 420] on div at bounding box center [648, 354] width 1297 height 709
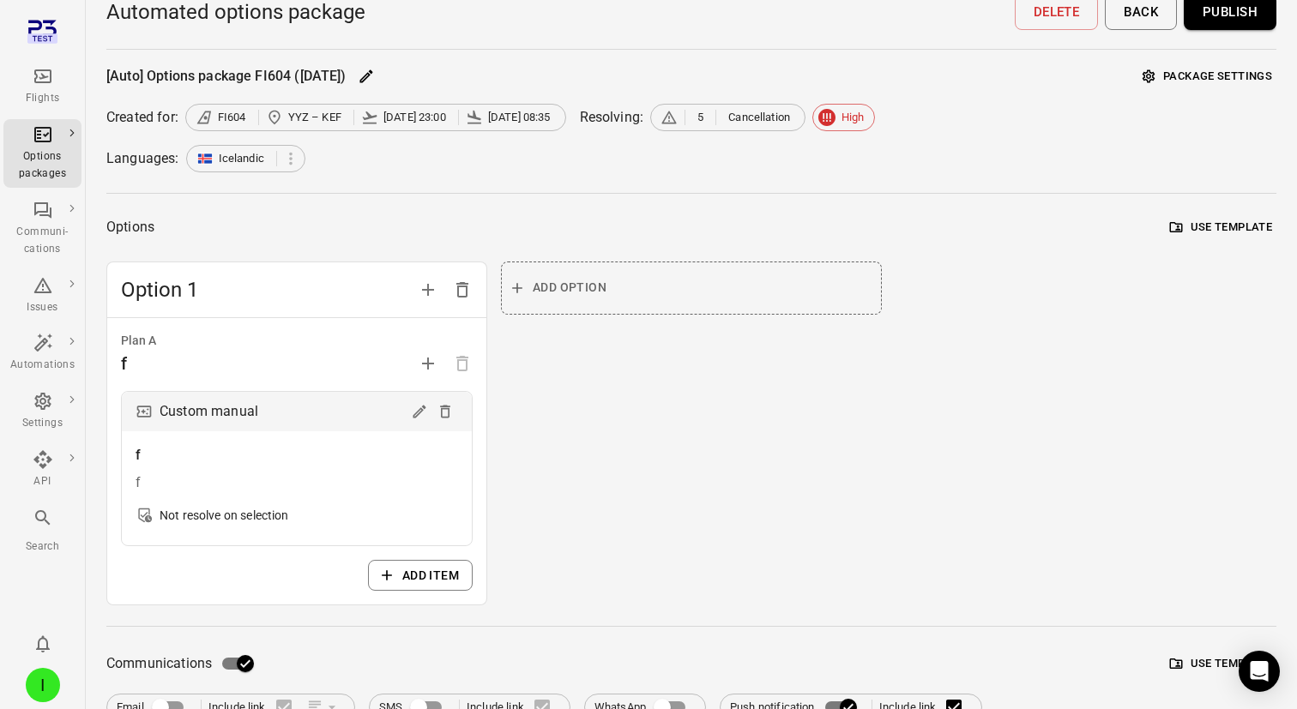
scroll to position [5, 0]
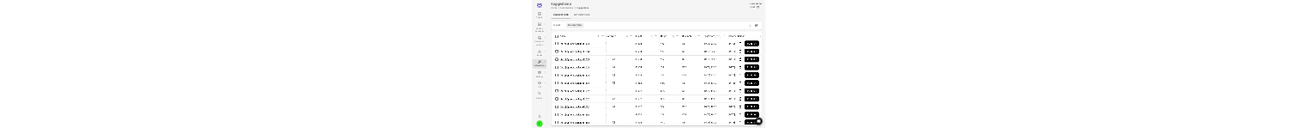
scroll to position [1, 920]
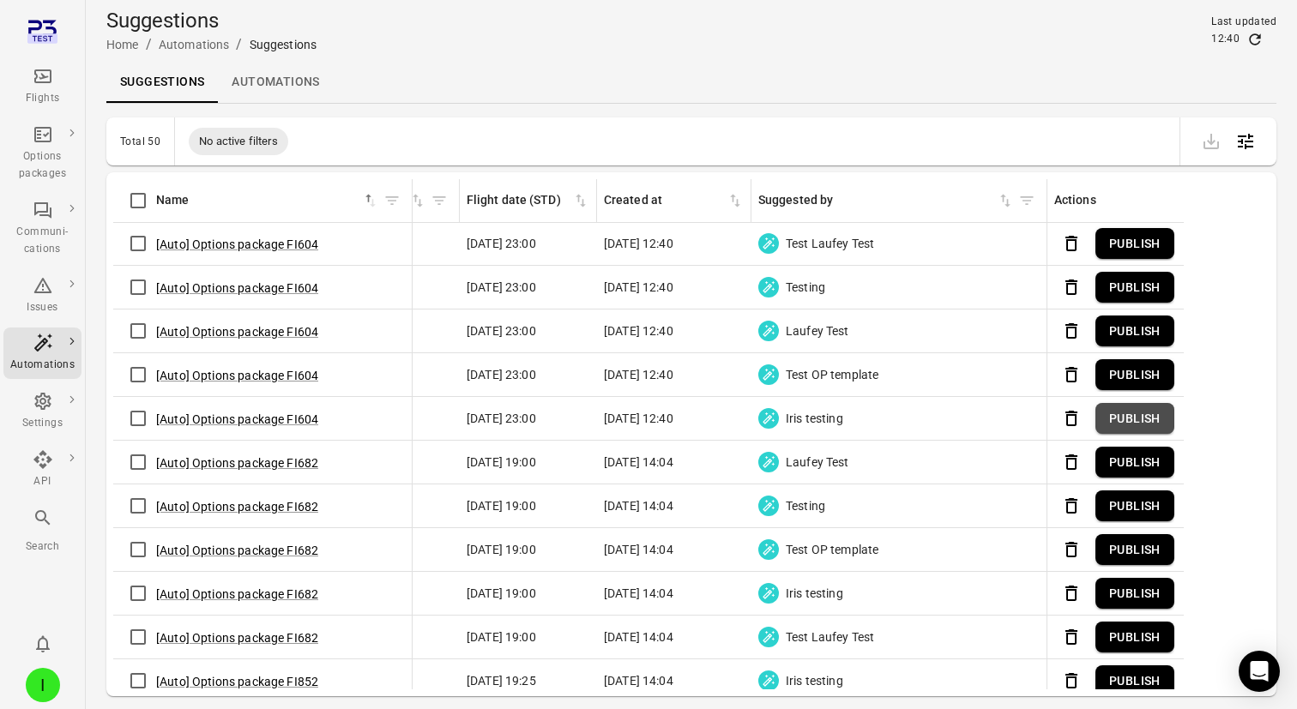
click at [1139, 417] on button "Publish" at bounding box center [1134, 419] width 79 height 32
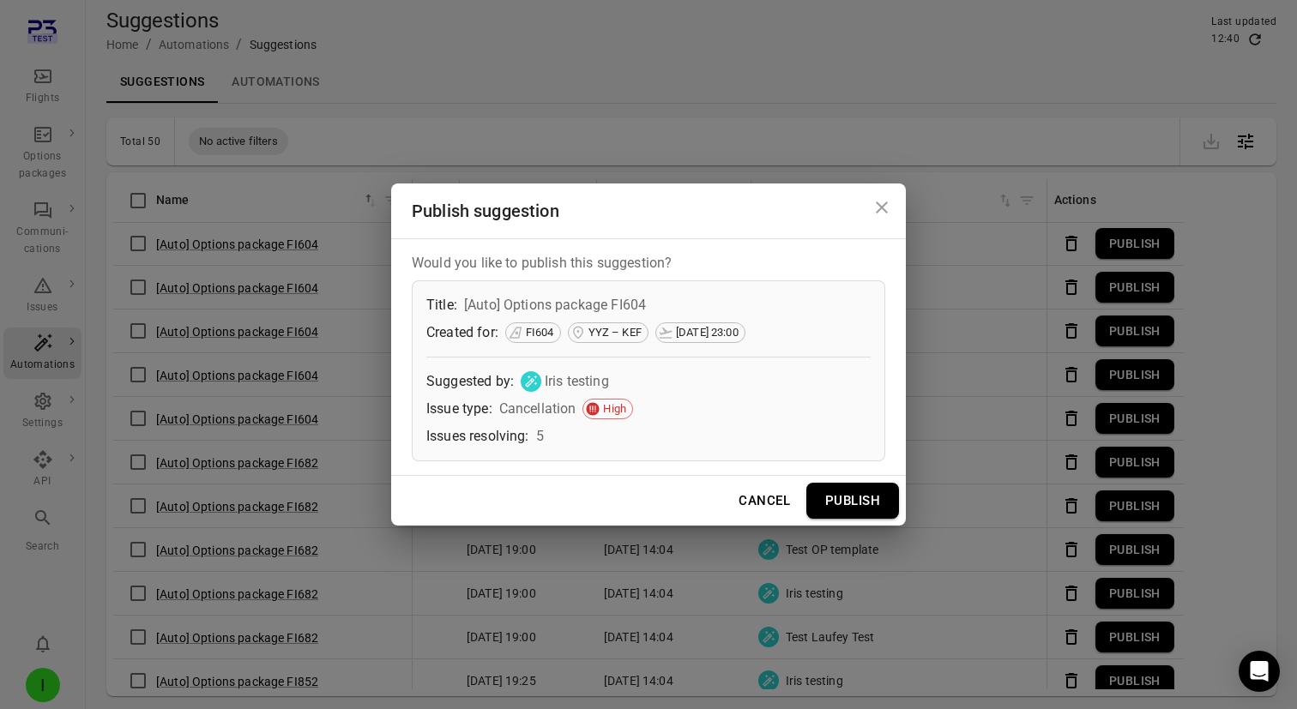
click at [823, 488] on button "Publish" at bounding box center [852, 501] width 93 height 36
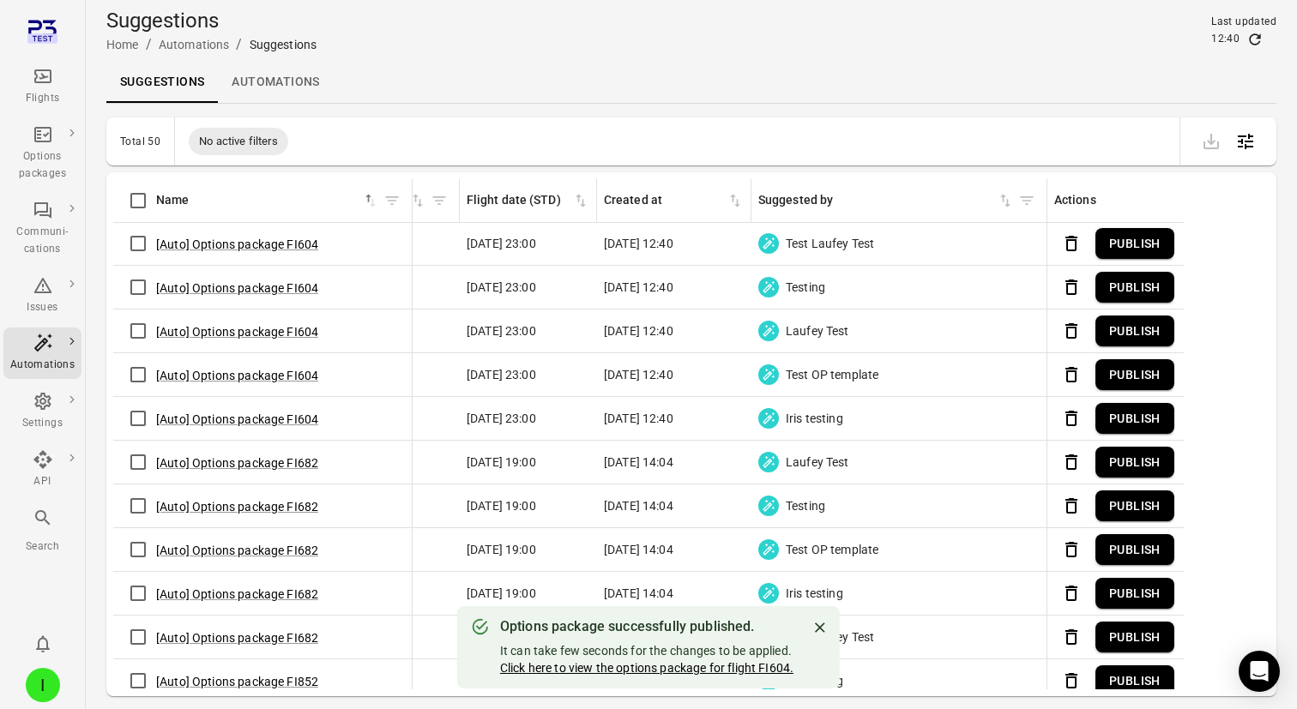
click at [694, 666] on link "Click here to view the options package for flight FI604." at bounding box center [646, 668] width 293 height 14
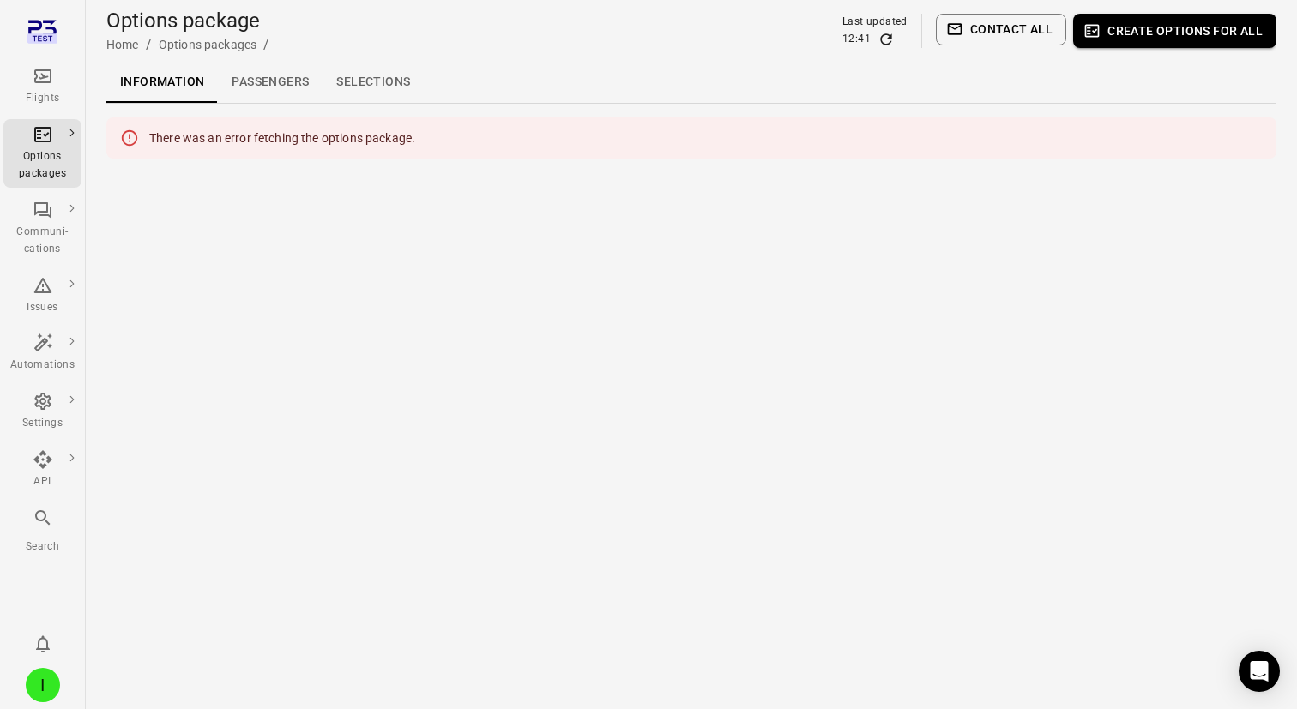
click at [385, 127] on main "Options package Home / Options packages / Last updated 12:41 Contact all Create…" at bounding box center [691, 354] width 1211 height 709
click at [45, 82] on icon "Main navigation" at bounding box center [42, 76] width 17 height 14
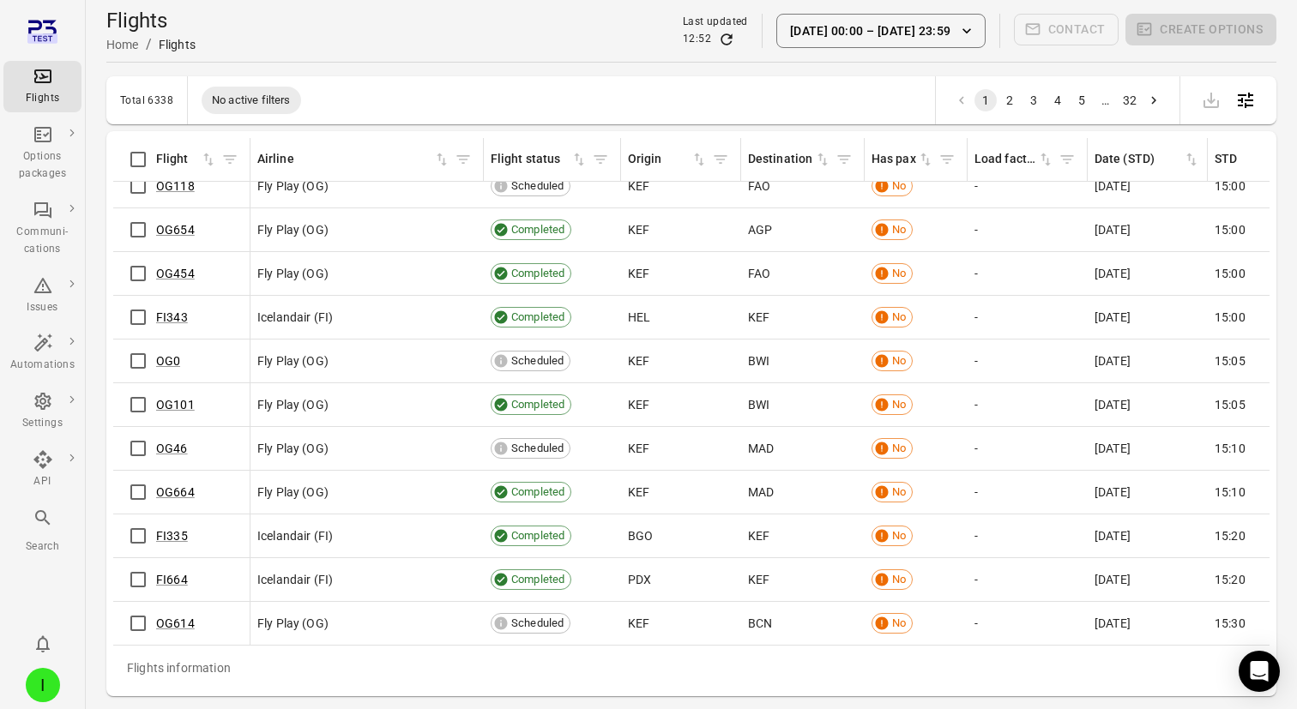
scroll to position [8125, 0]
click at [863, 39] on button "[DATE] 00:00 – [DATE] 23:59" at bounding box center [880, 31] width 209 height 34
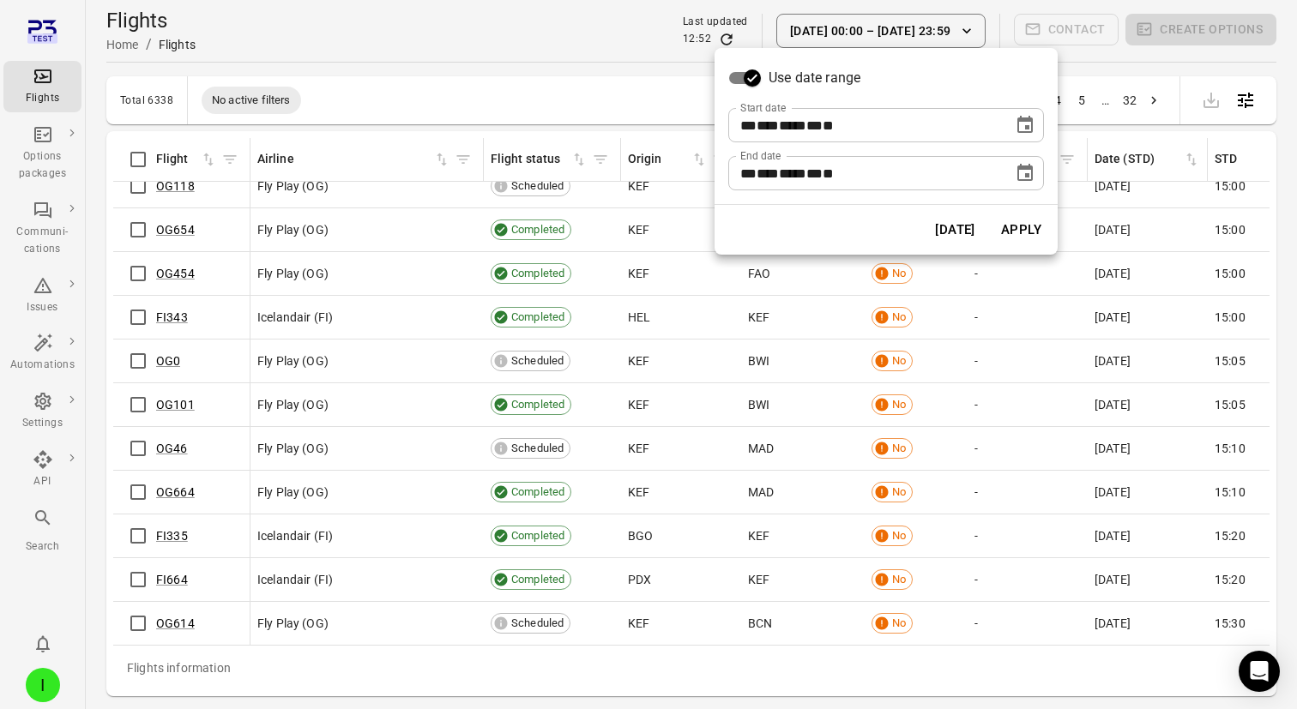
click at [965, 127] on button "[DATE]" at bounding box center [955, 230] width 59 height 36
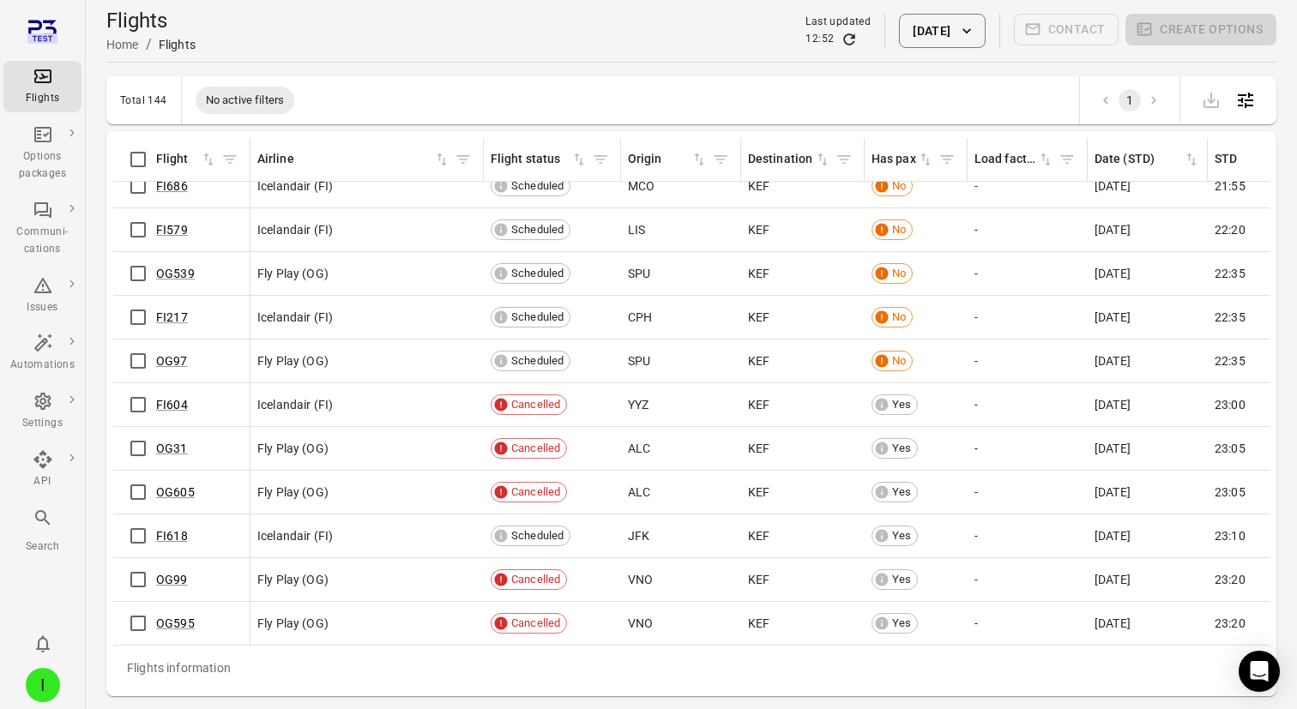
scroll to position [5723, 0]
click at [181, 127] on link "FI618" at bounding box center [172, 536] width 32 height 14
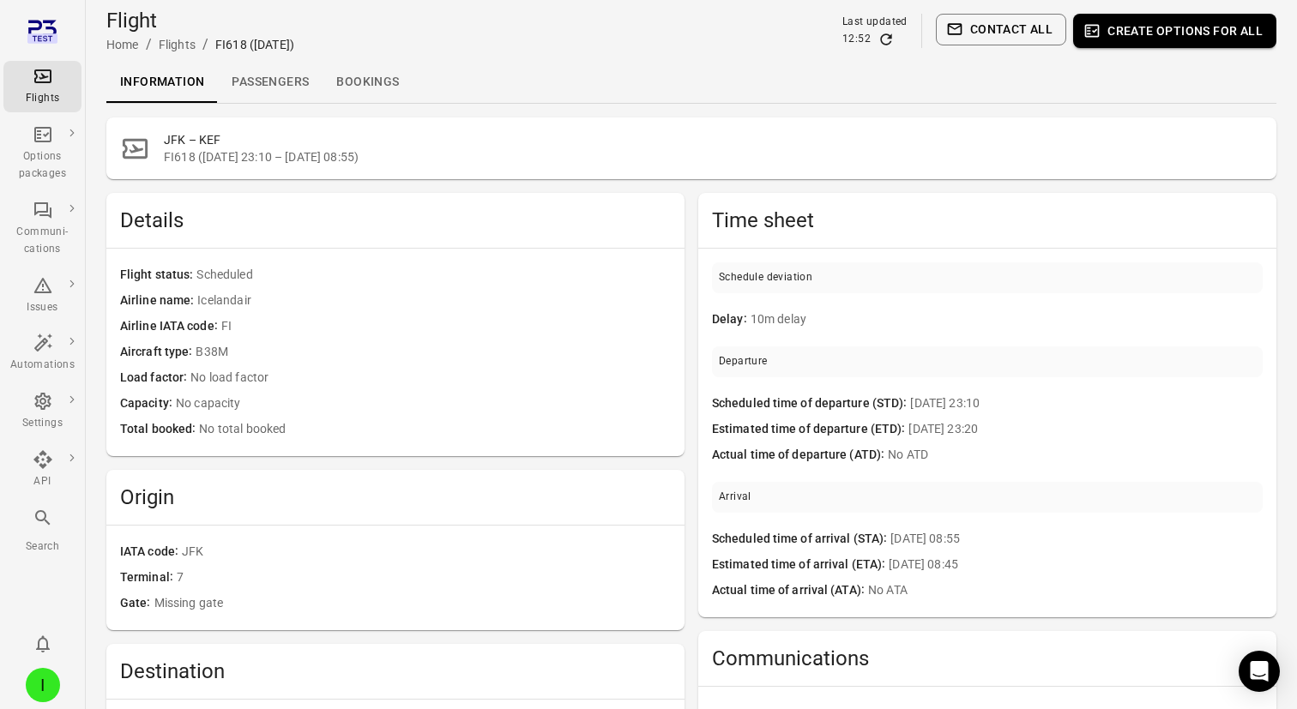
click at [283, 76] on link "Passengers" at bounding box center [270, 82] width 105 height 41
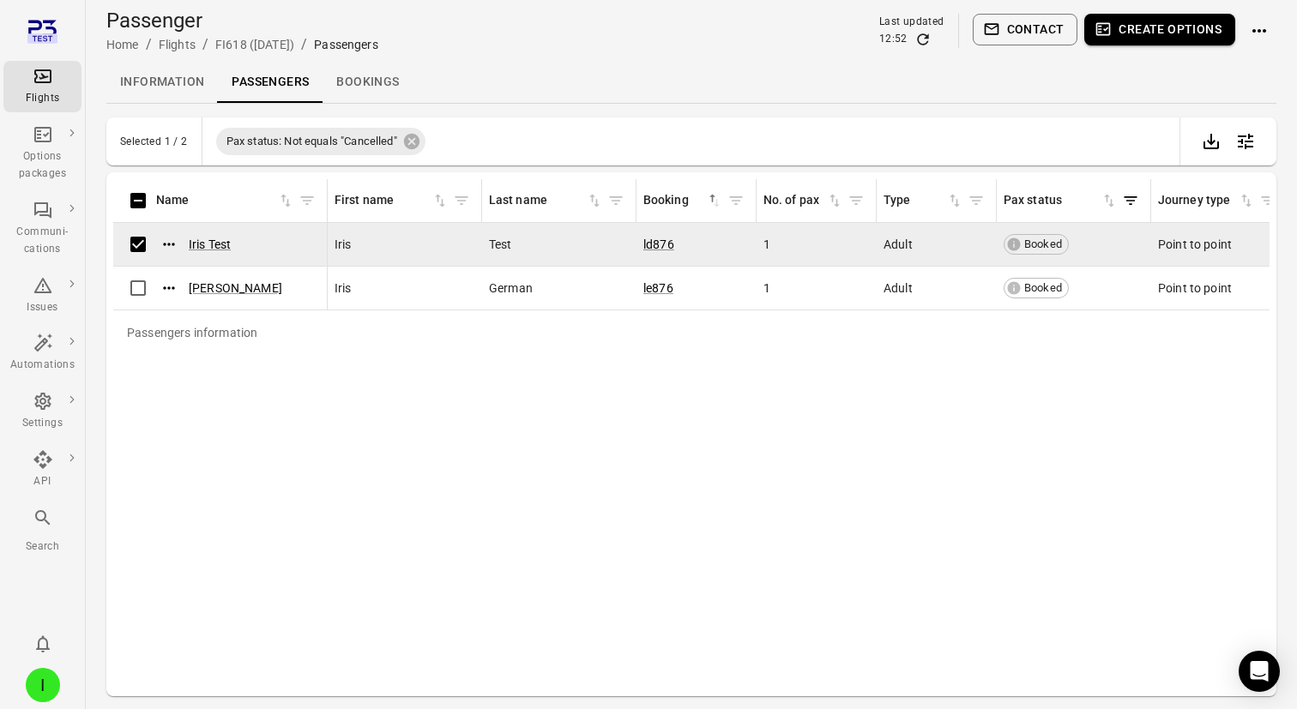
click at [1172, 26] on button "Create options" at bounding box center [1159, 30] width 151 height 32
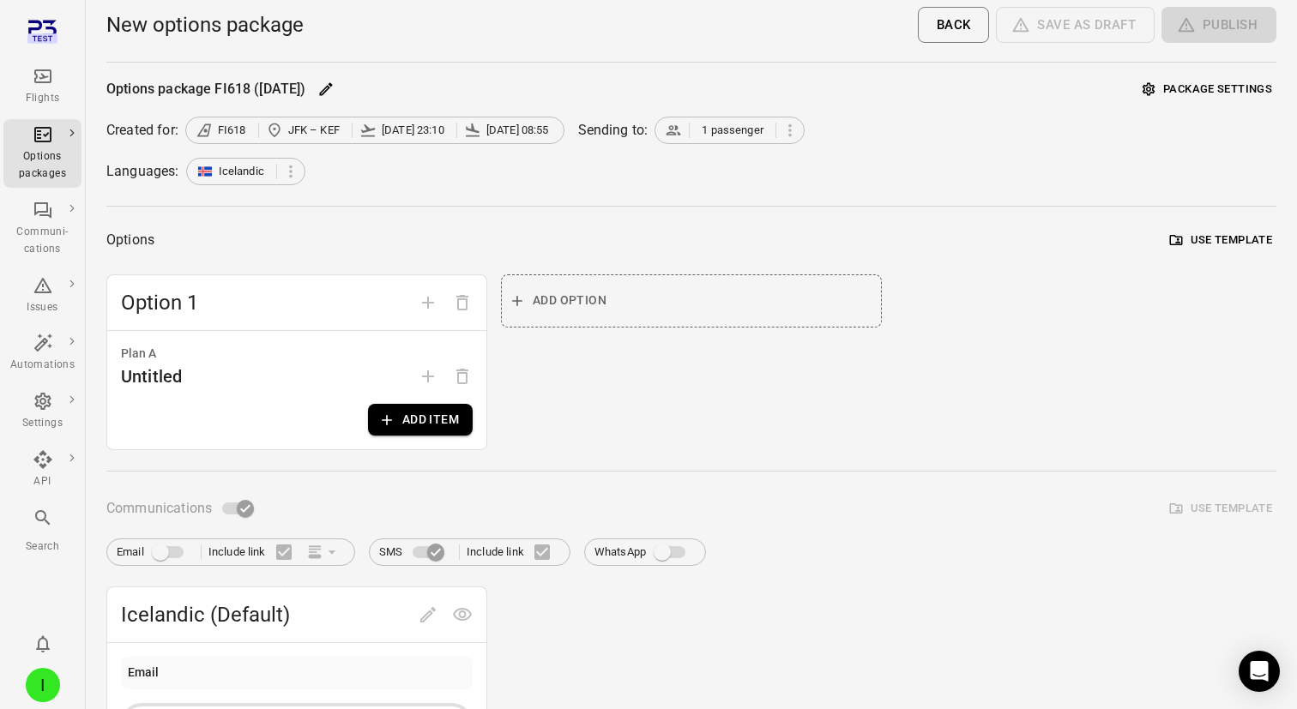
click at [452, 127] on div "Plan A Untitled Add item" at bounding box center [296, 390] width 379 height 118
click at [452, 127] on button "Add item" at bounding box center [420, 420] width 105 height 32
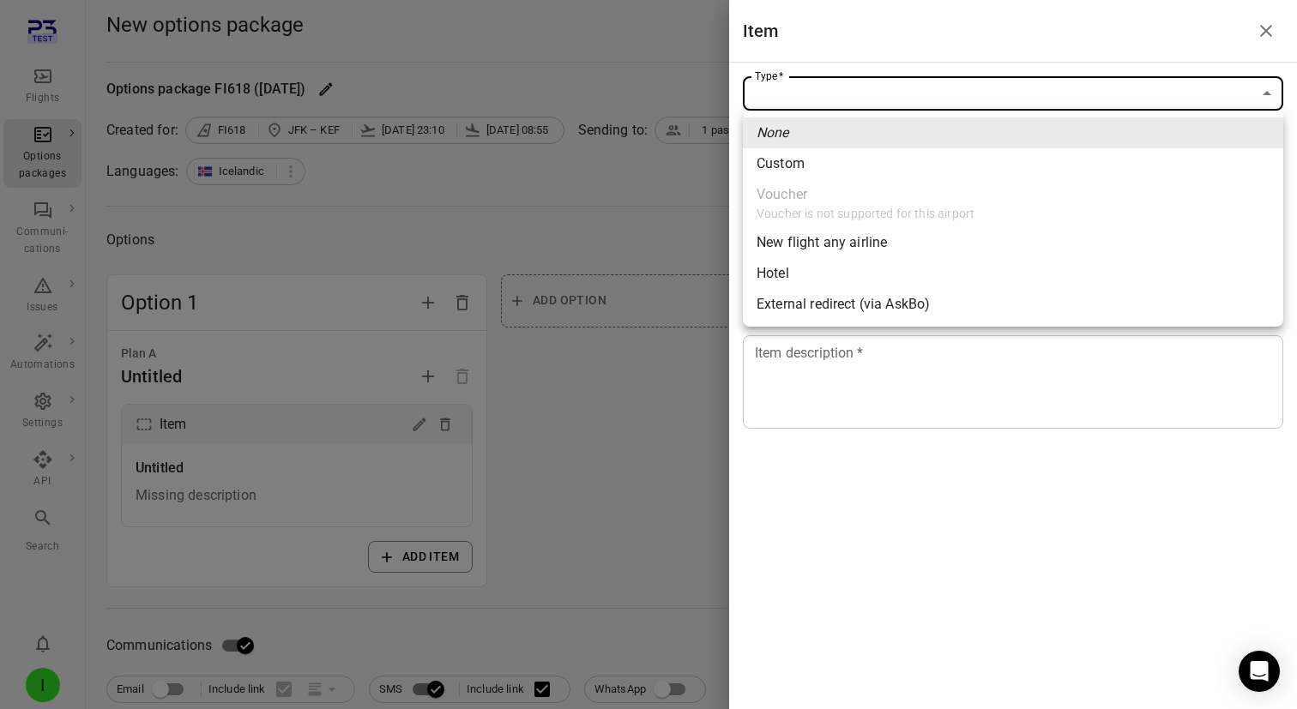
click at [817, 127] on li "Custom" at bounding box center [1013, 163] width 540 height 31
type input "******"
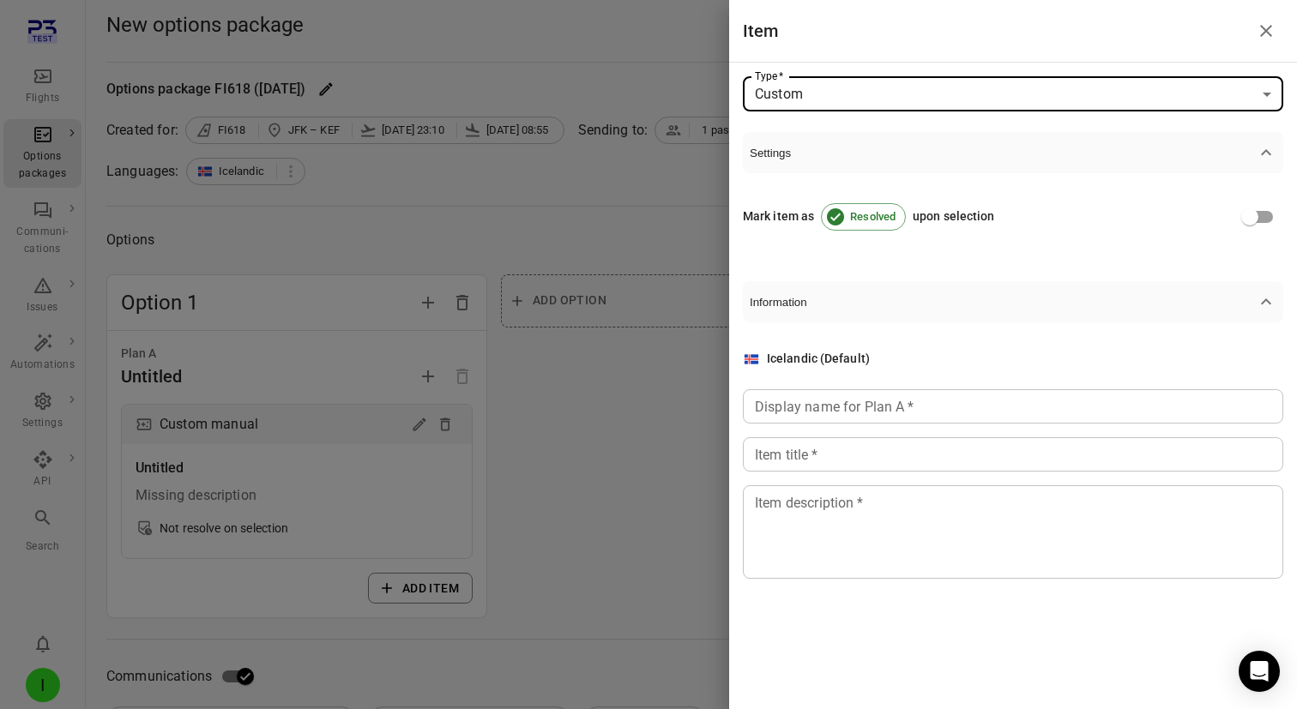
click at [796, 127] on input "Display name for Plan A   *" at bounding box center [1013, 406] width 540 height 34
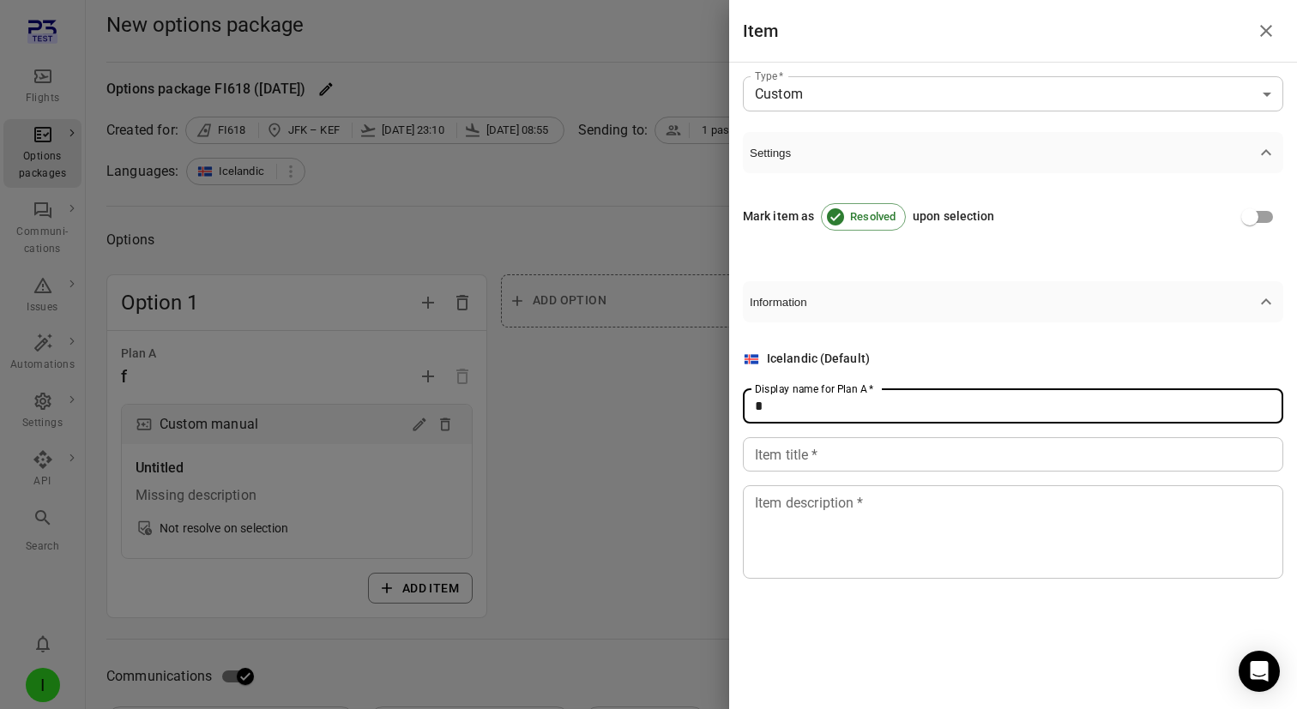
type input "*"
click at [780, 127] on input "Item title   *" at bounding box center [1013, 454] width 540 height 34
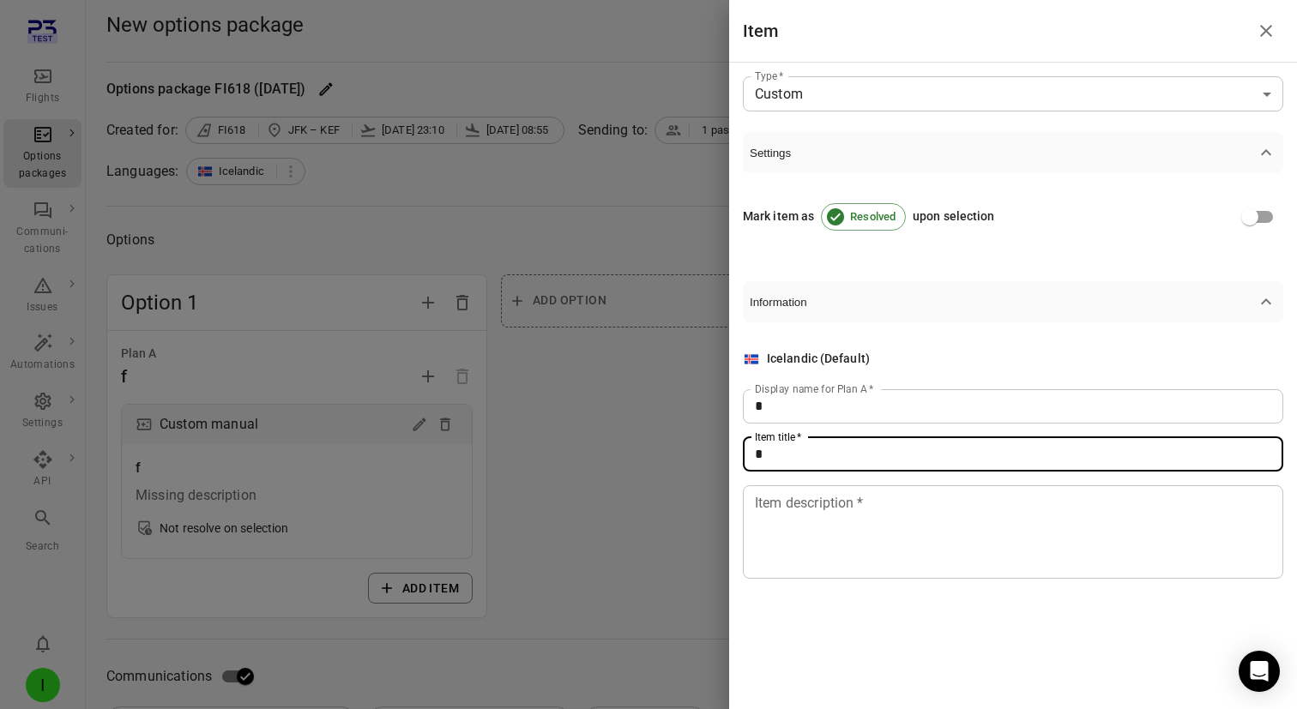
type input "*"
click at [786, 127] on textarea "Item description   *" at bounding box center [1013, 531] width 516 height 79
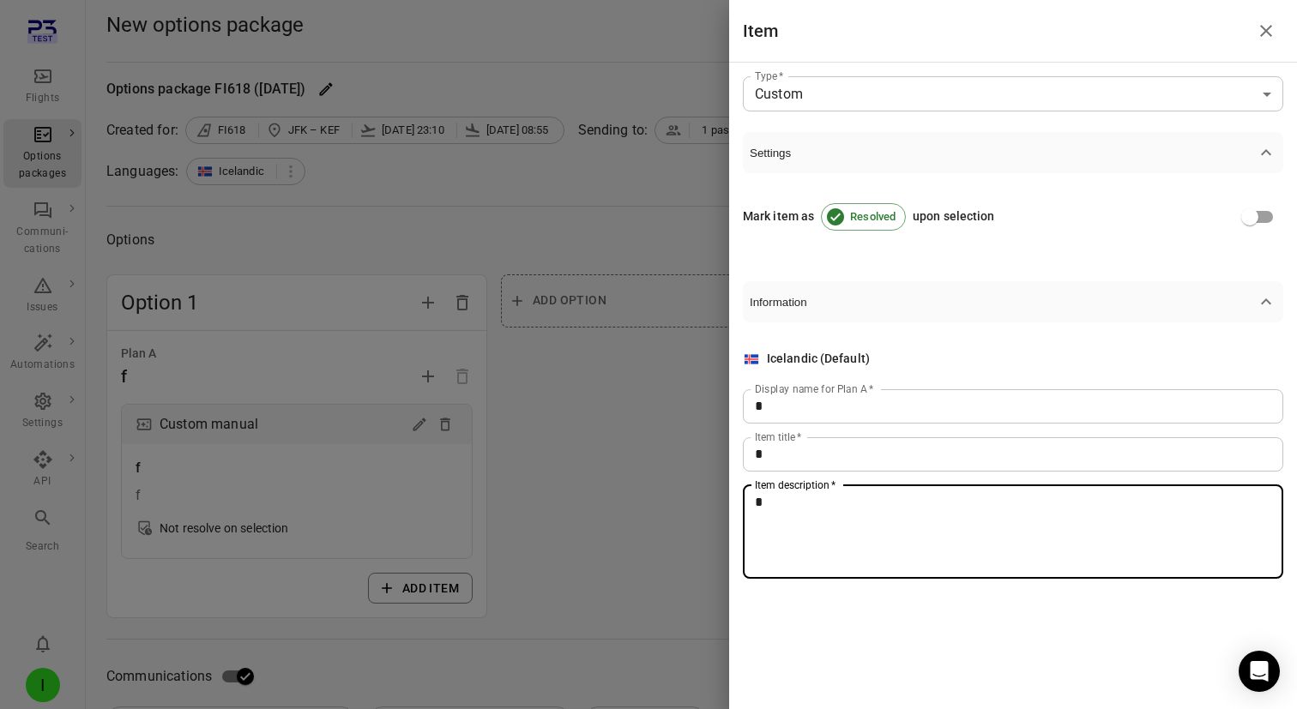
type textarea "*"
click at [596, 127] on div at bounding box center [648, 354] width 1297 height 709
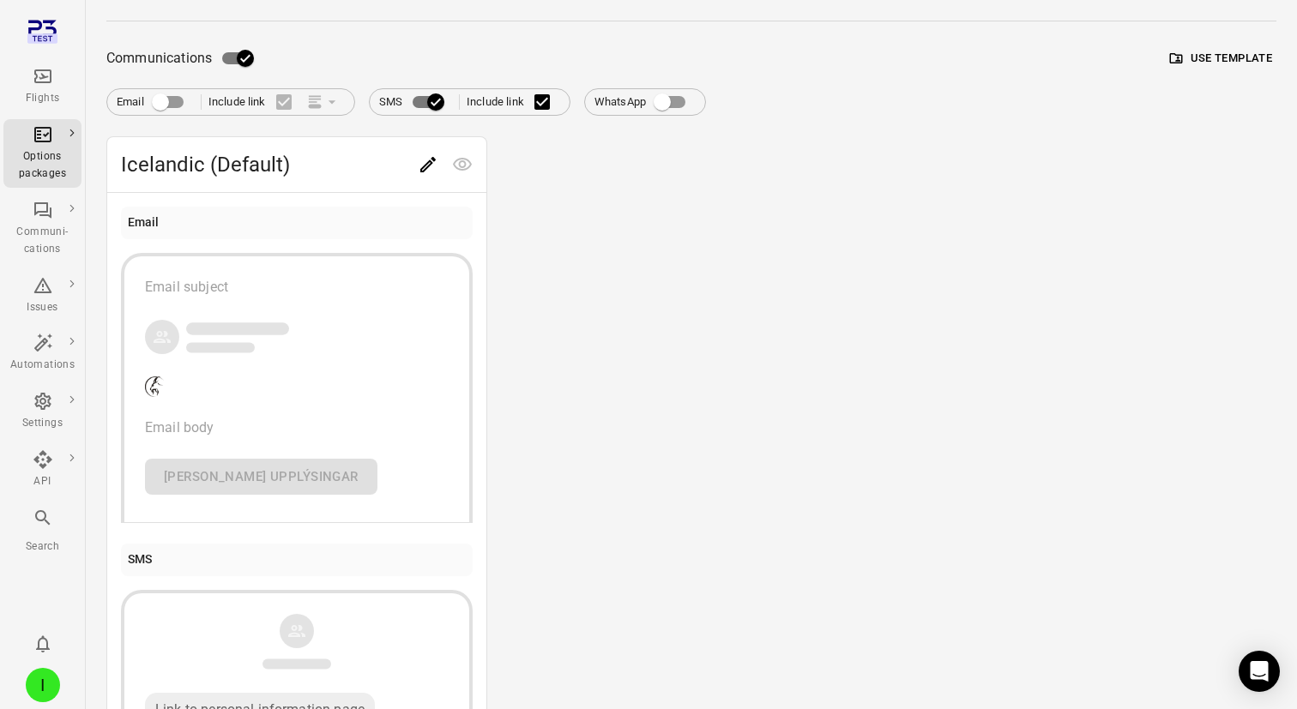
scroll to position [503, 0]
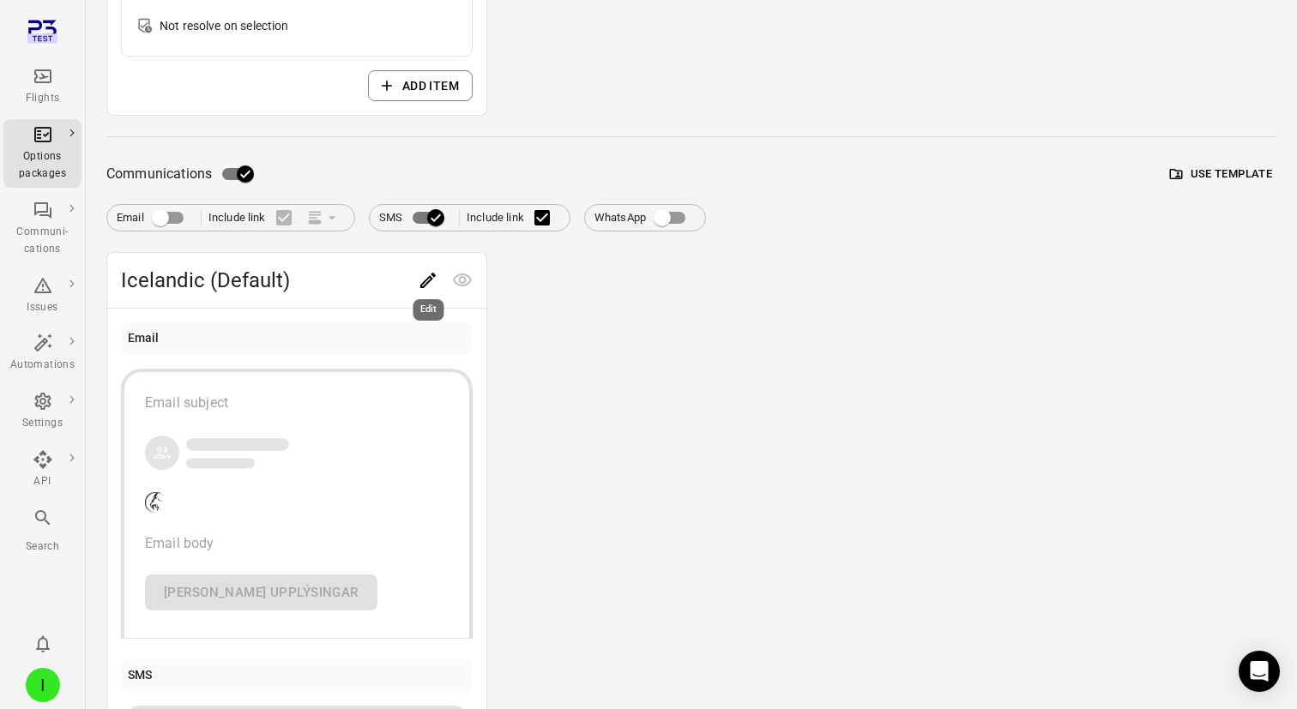
click at [420, 127] on icon "Edit" at bounding box center [428, 280] width 21 height 21
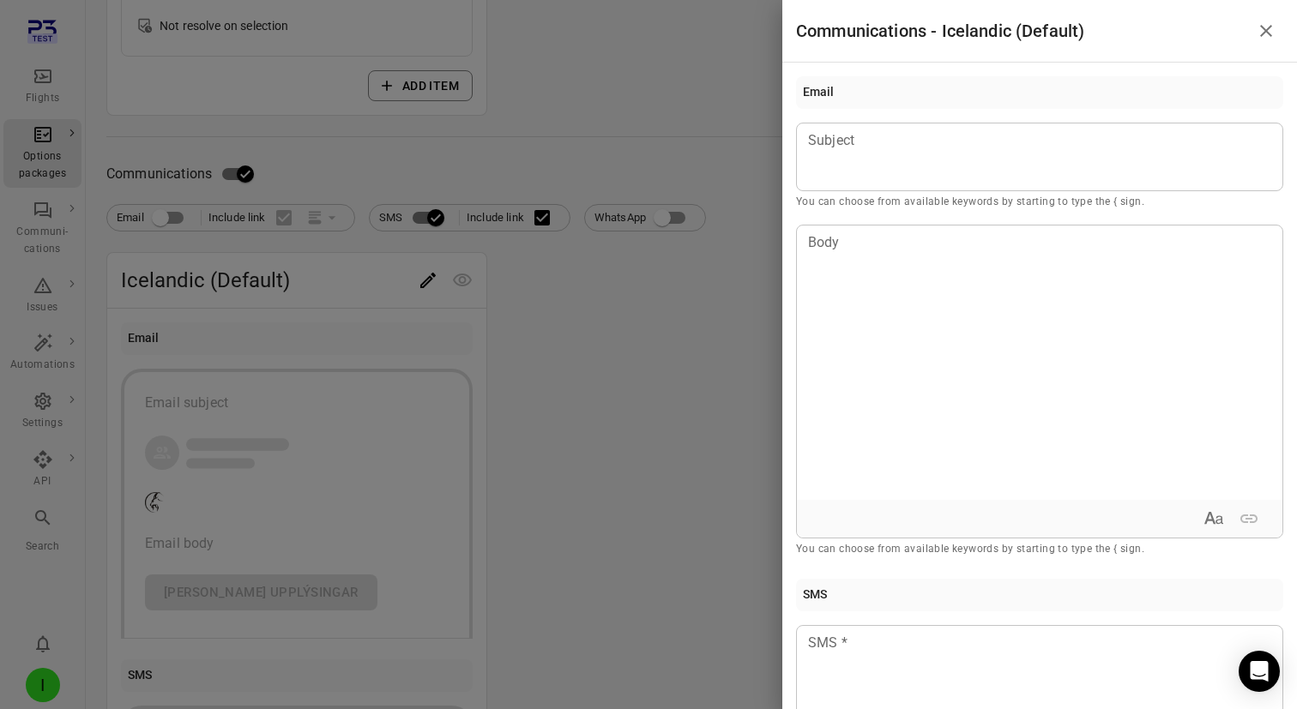
scroll to position [39, 0]
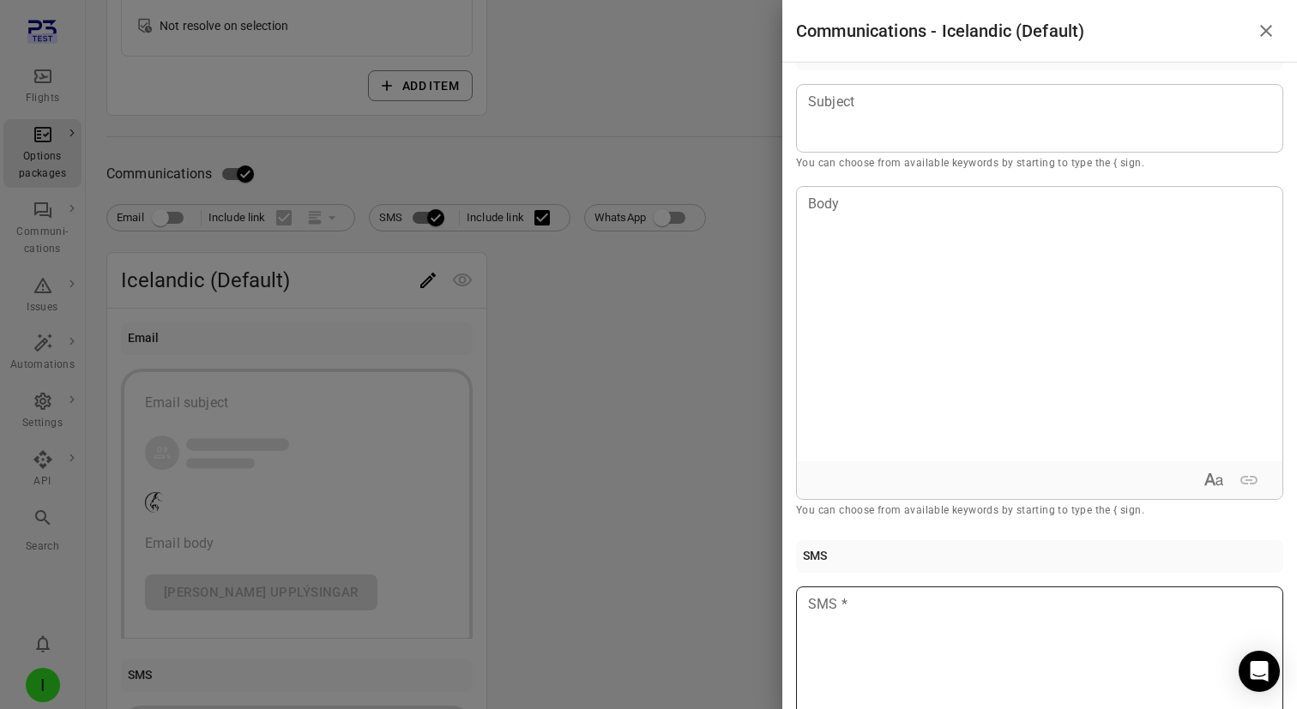
click at [624, 127] on div at bounding box center [648, 354] width 1297 height 709
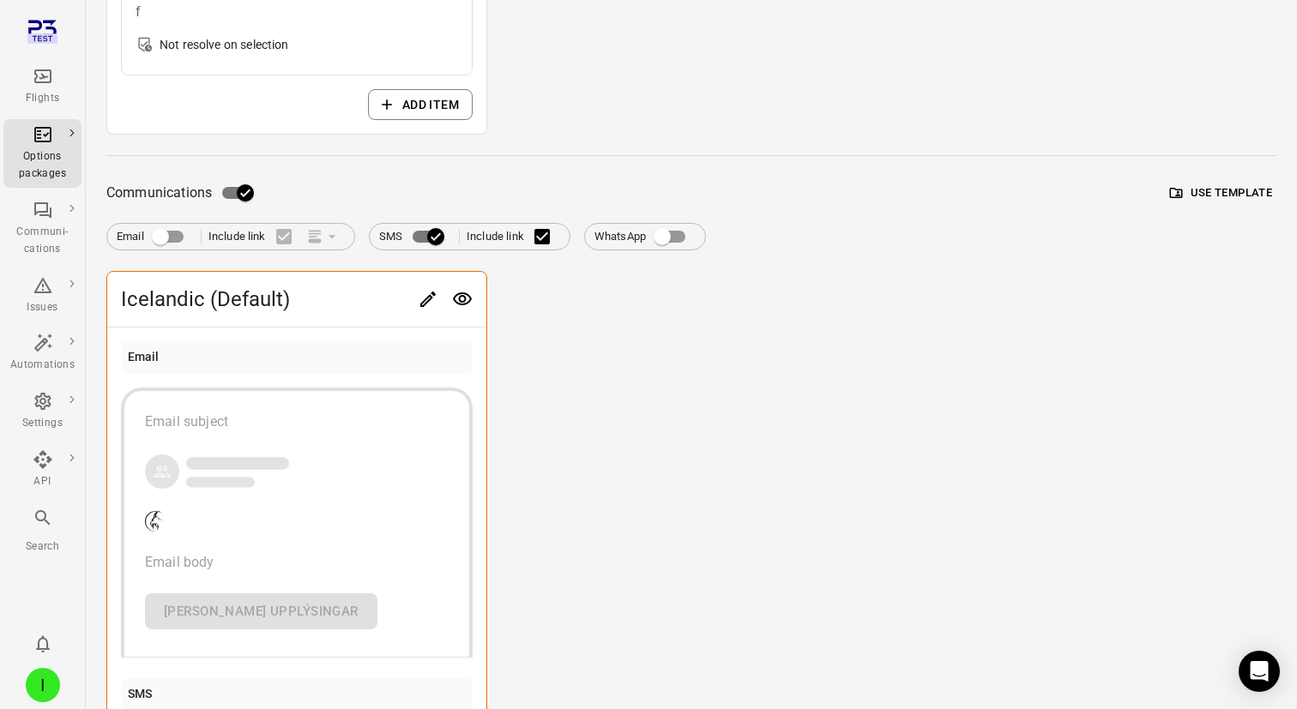
scroll to position [508, 0]
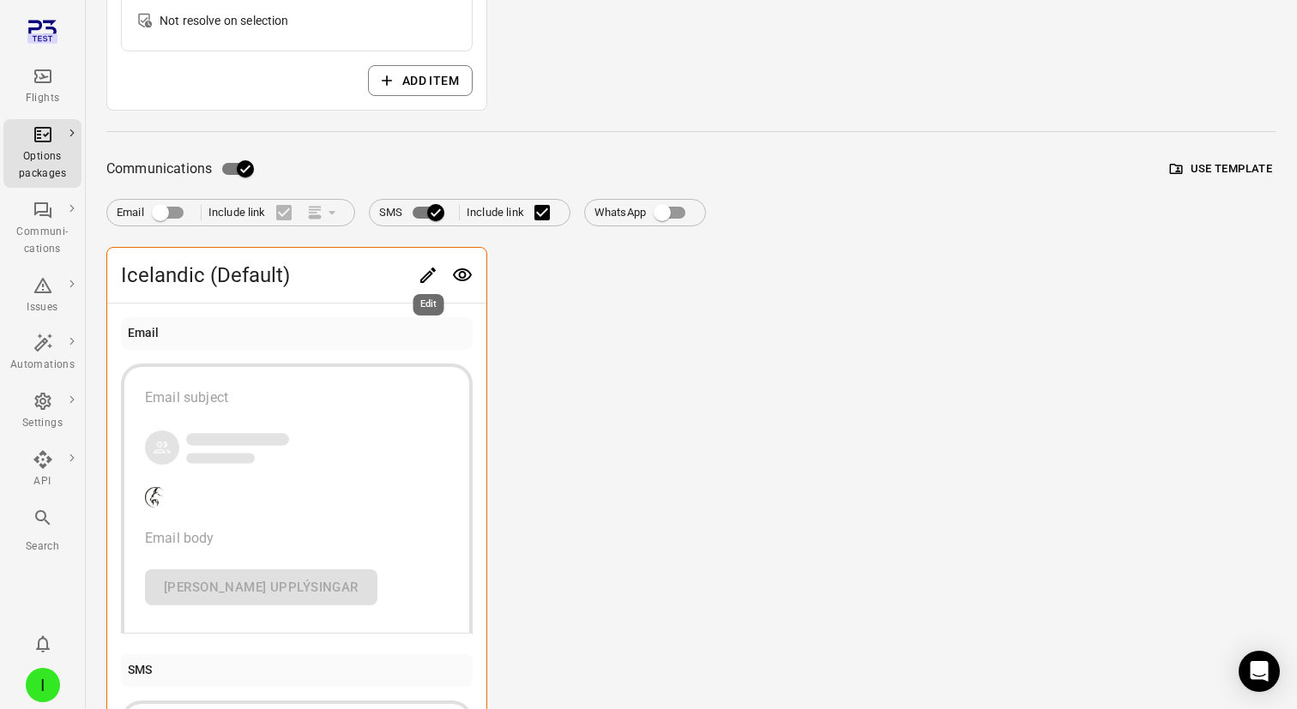
click at [429, 127] on div "Edit" at bounding box center [429, 299] width 34 height 35
click at [425, 127] on icon "Edit" at bounding box center [428, 275] width 21 height 21
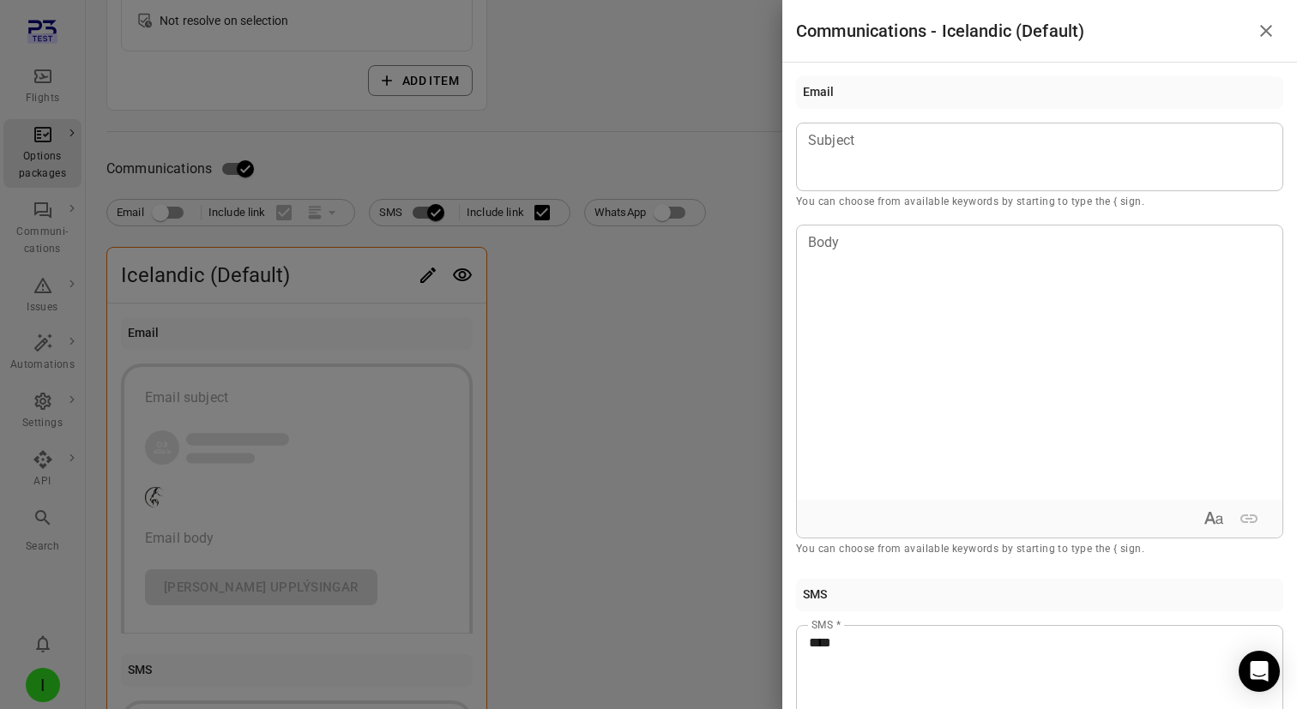
click at [582, 127] on div at bounding box center [648, 354] width 1297 height 709
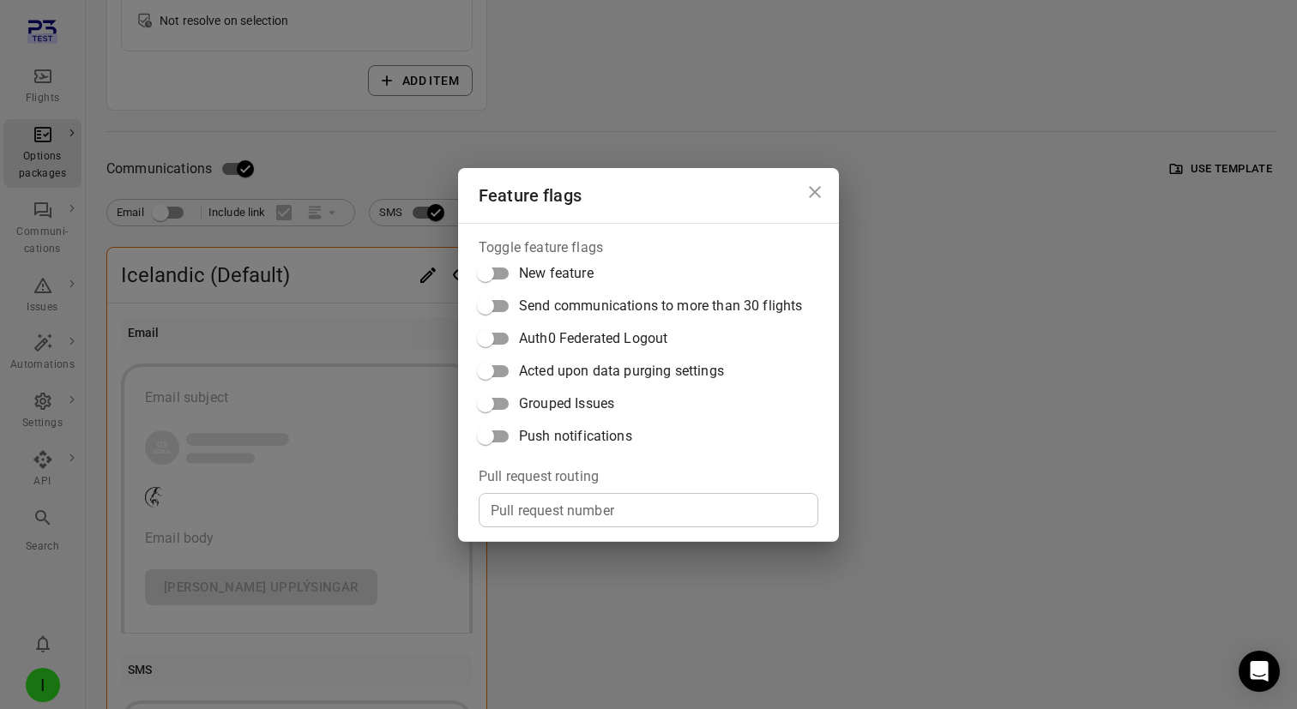
click at [584, 127] on span "Push notifications" at bounding box center [575, 436] width 113 height 21
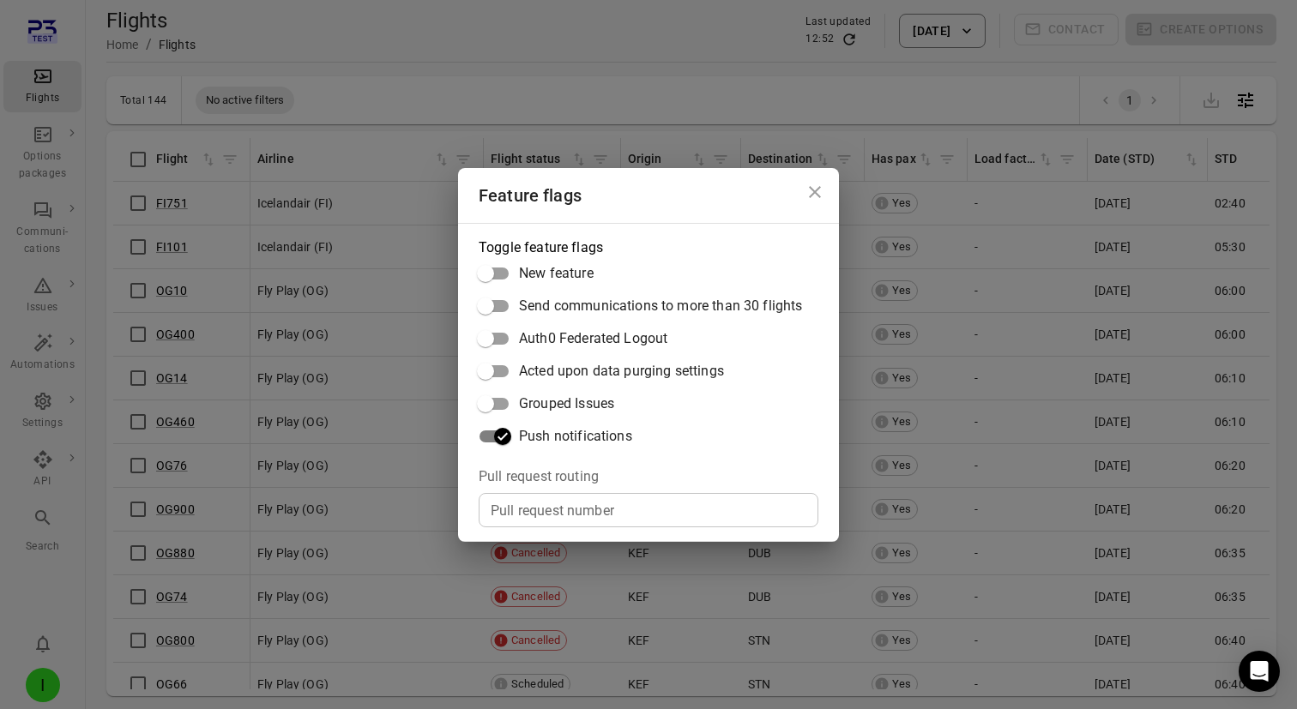
click at [575, 16] on div "Feature flags Toggle feature flags New feature Send communications to more than…" at bounding box center [648, 354] width 1297 height 709
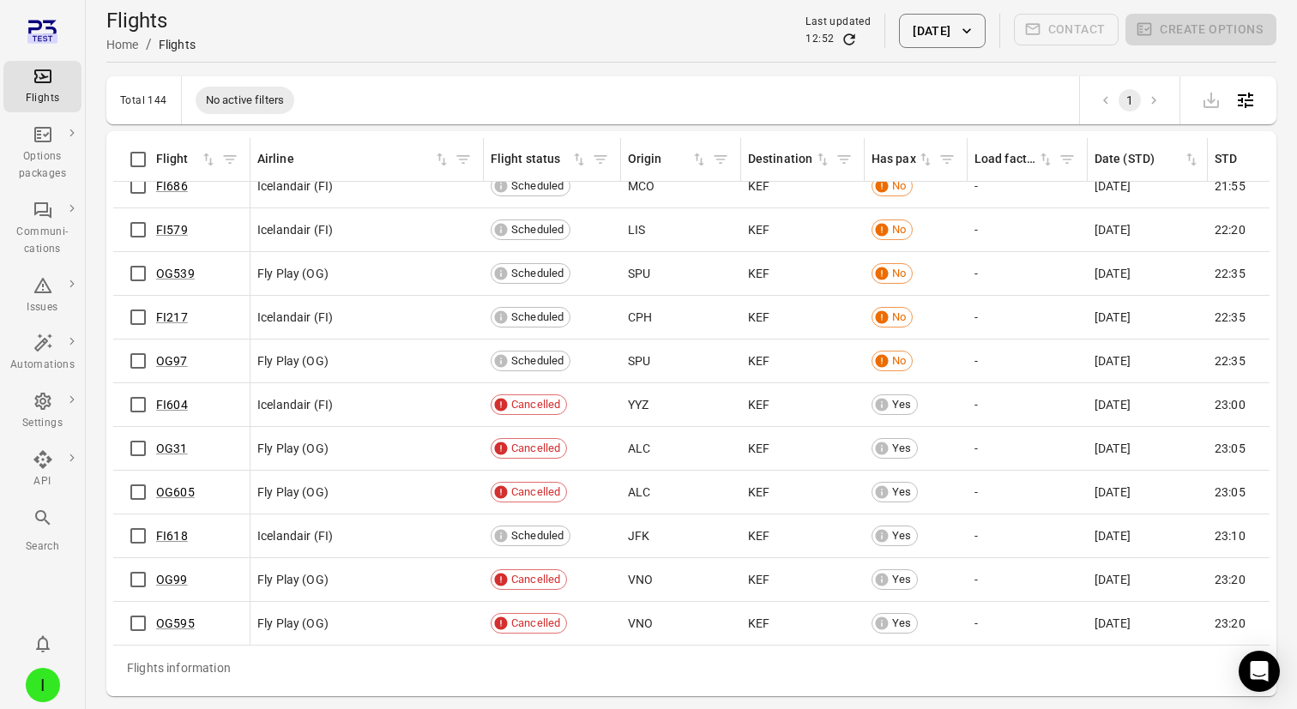
scroll to position [5723, 0]
click at [175, 127] on link "FI618" at bounding box center [172, 536] width 32 height 14
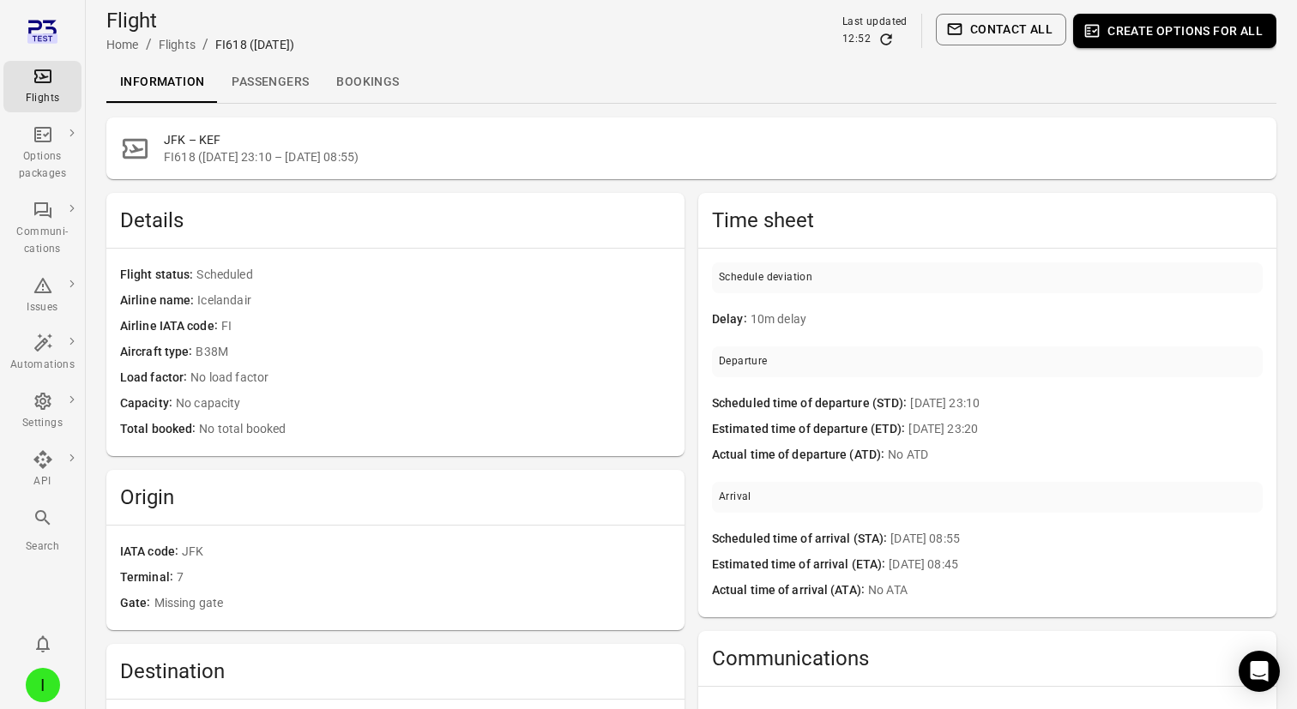
click at [251, 89] on link "Passengers" at bounding box center [270, 82] width 105 height 41
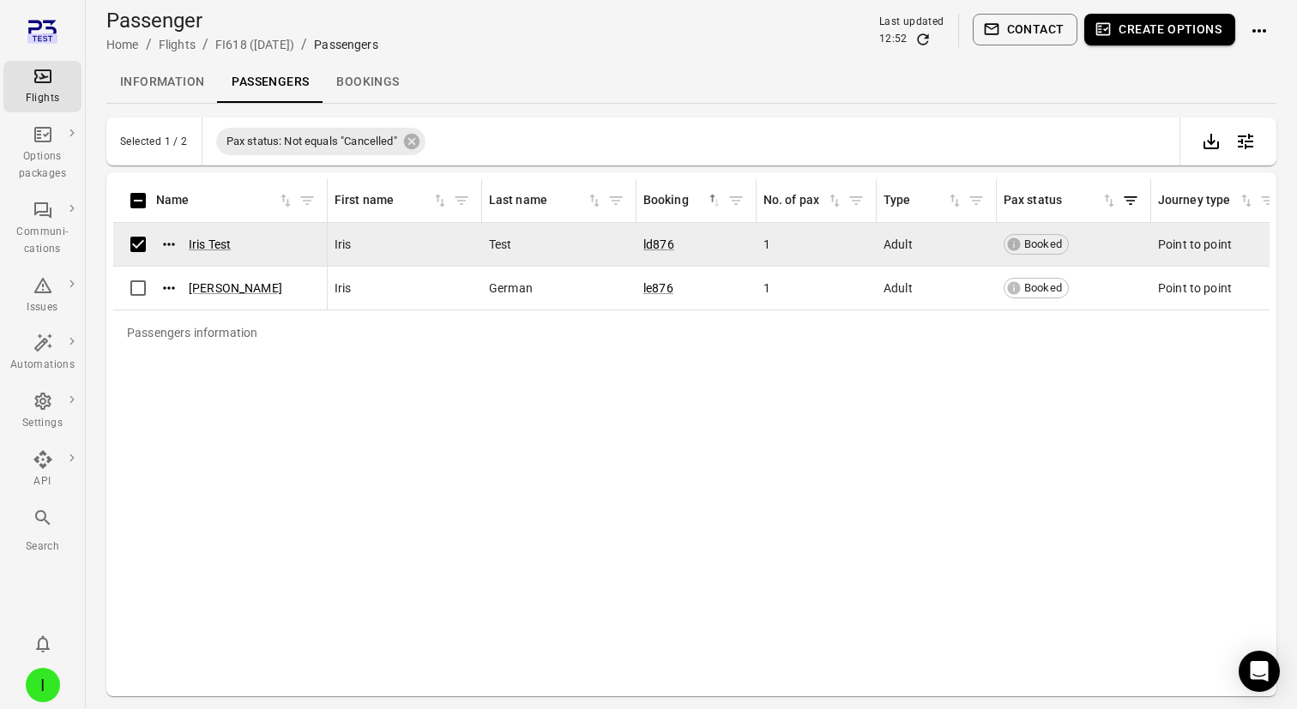
click at [1133, 19] on button "Create options" at bounding box center [1159, 30] width 151 height 32
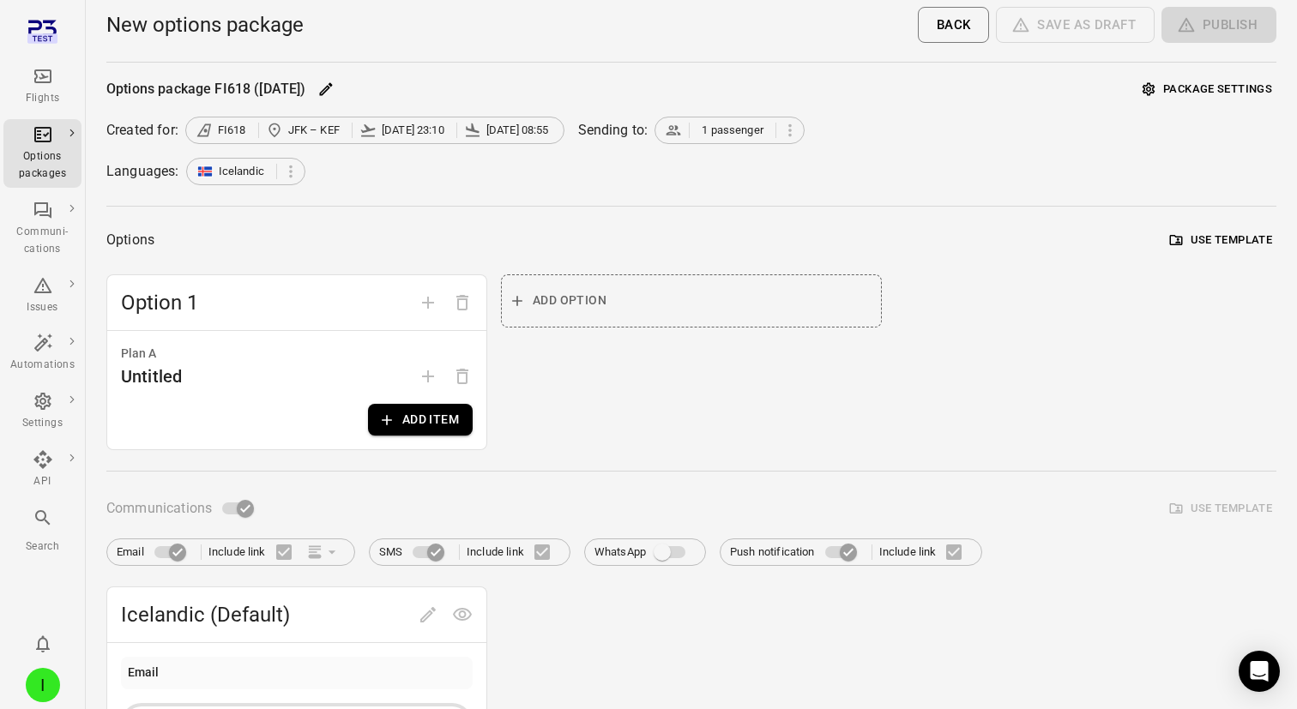
click at [407, 127] on button "Add item" at bounding box center [420, 420] width 105 height 32
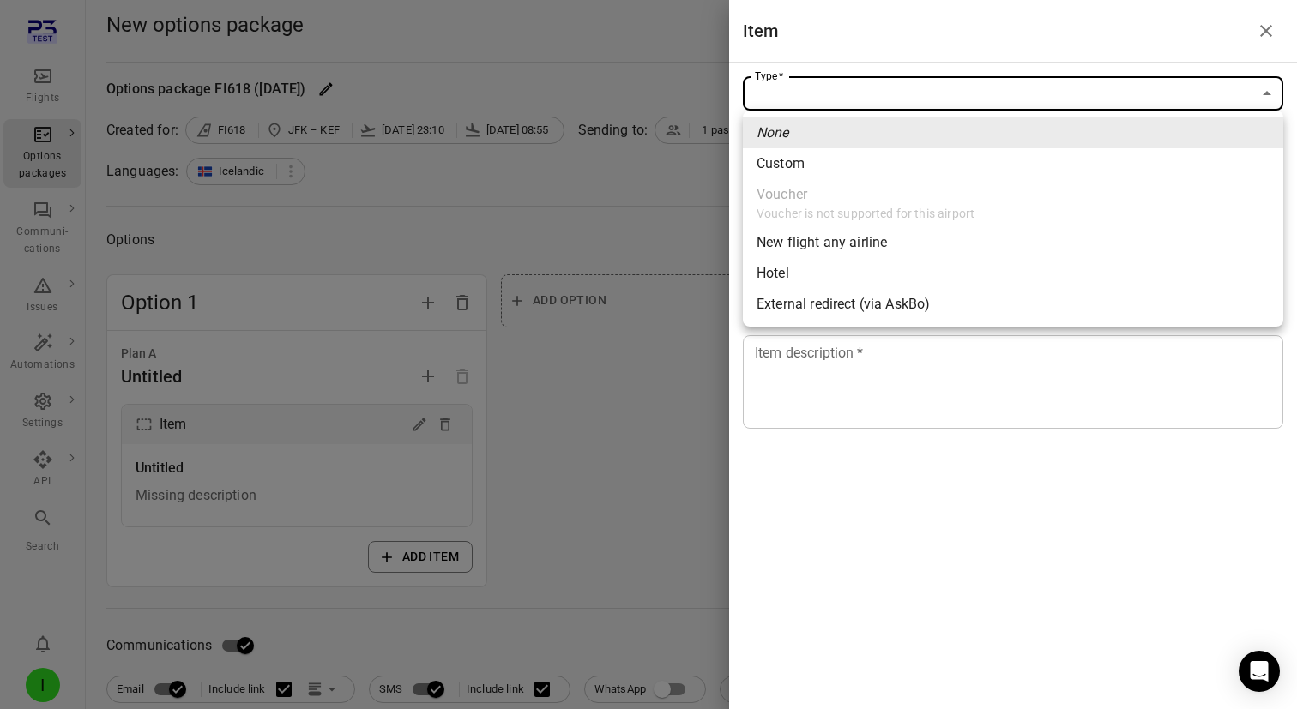
click at [853, 127] on li "Custom" at bounding box center [1013, 163] width 540 height 31
type input "******"
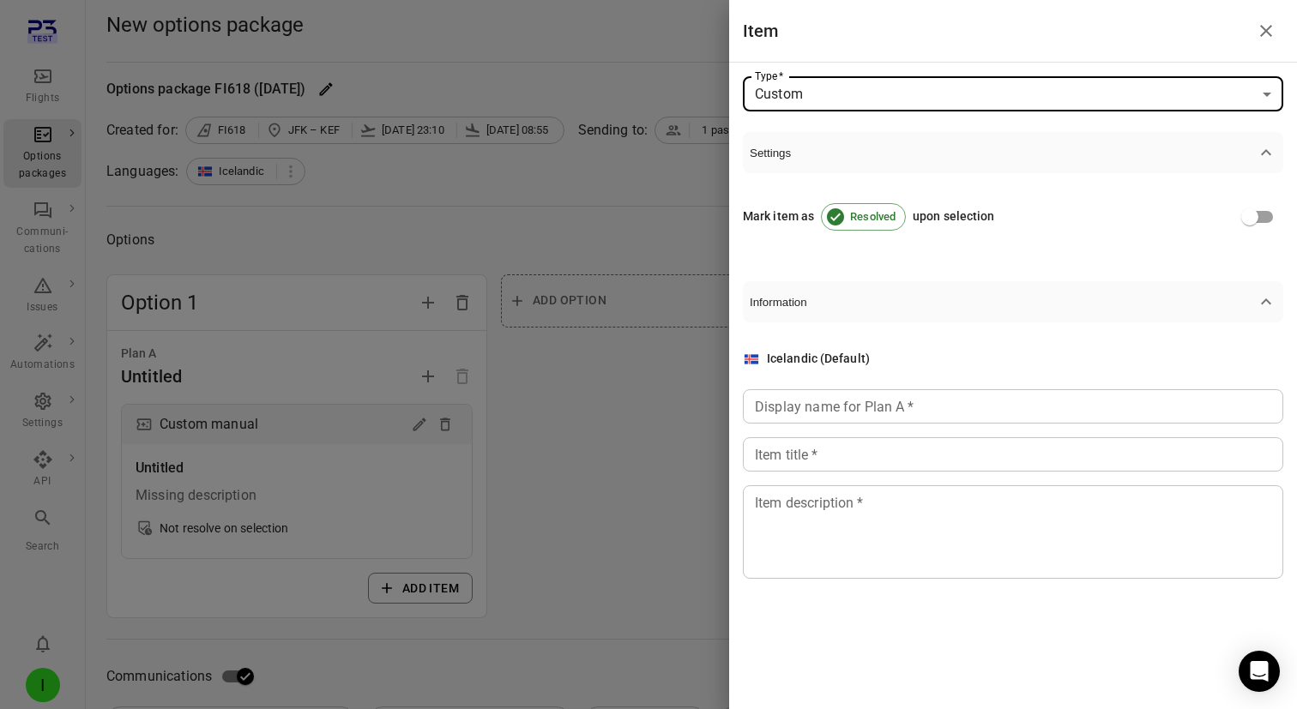
click at [789, 127] on div "Display name for Plan A   * Display name for Plan A   *" at bounding box center [1013, 406] width 540 height 34
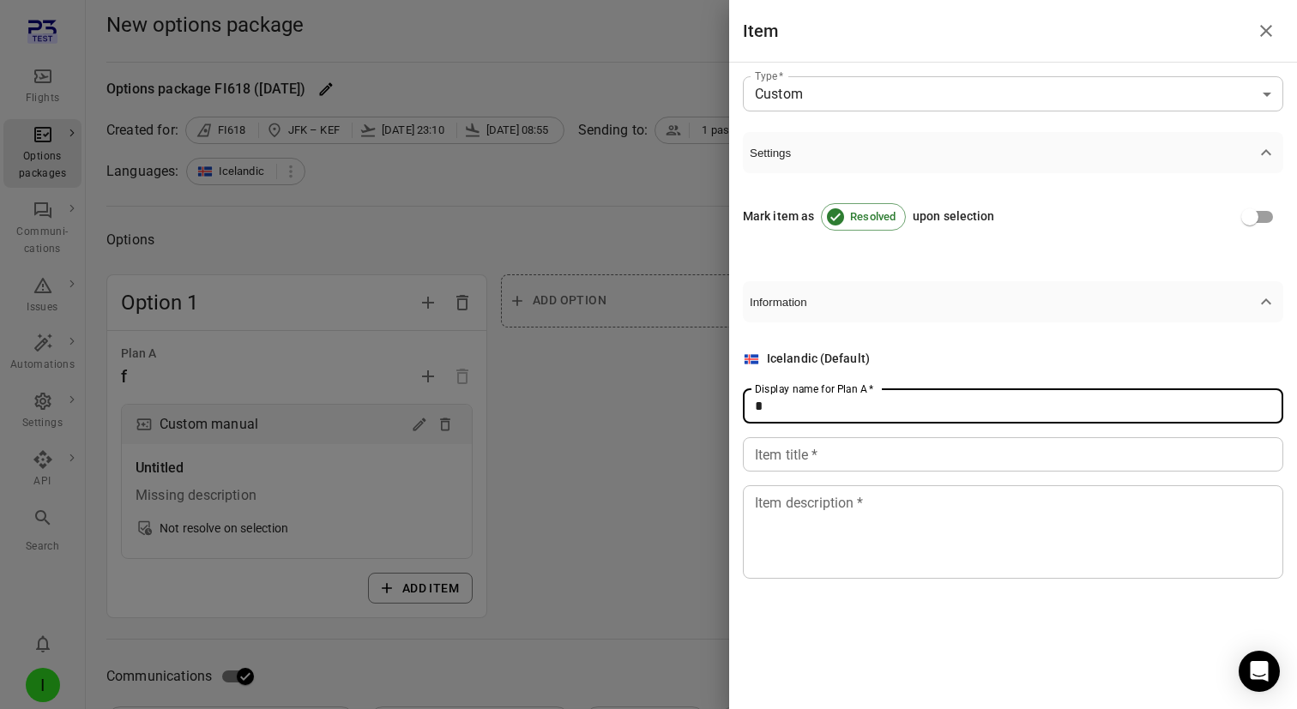
type input "*"
click at [775, 127] on div "Item title   * Item title   *" at bounding box center [1013, 454] width 540 height 34
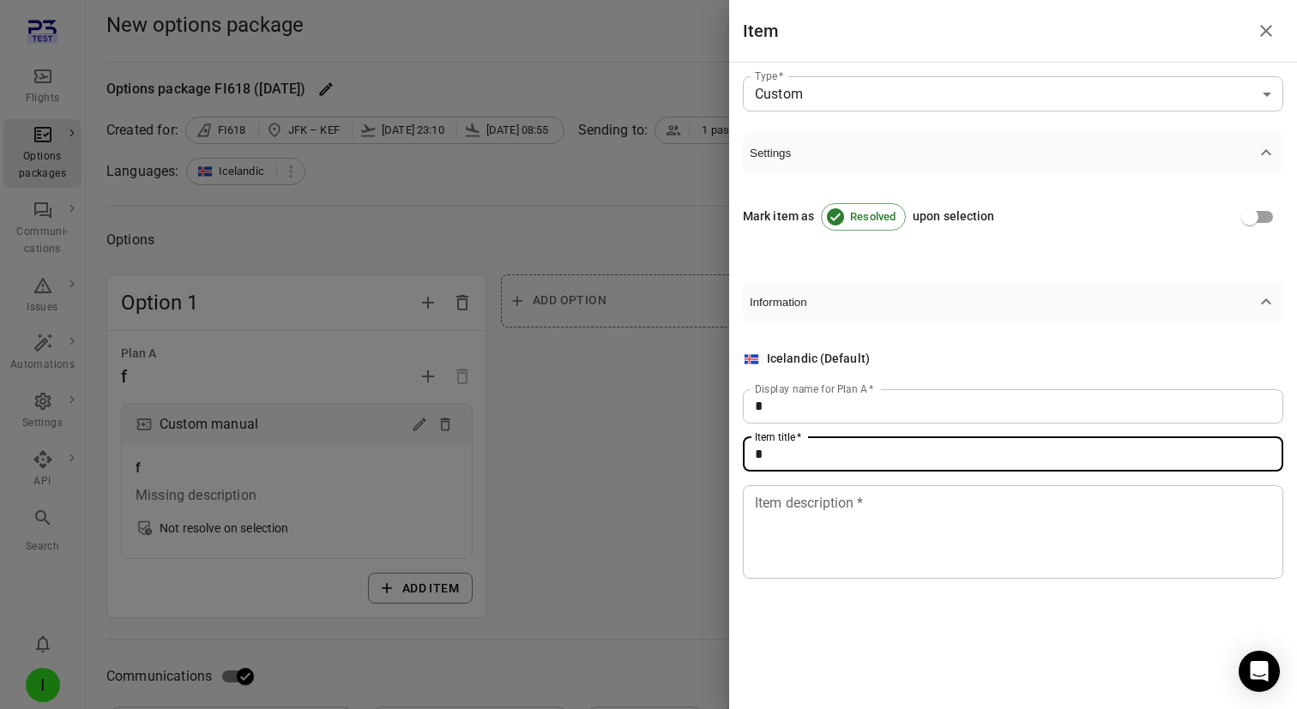
type input "*"
click at [785, 127] on div "Item description   * * Item description   *" at bounding box center [1013, 532] width 540 height 93
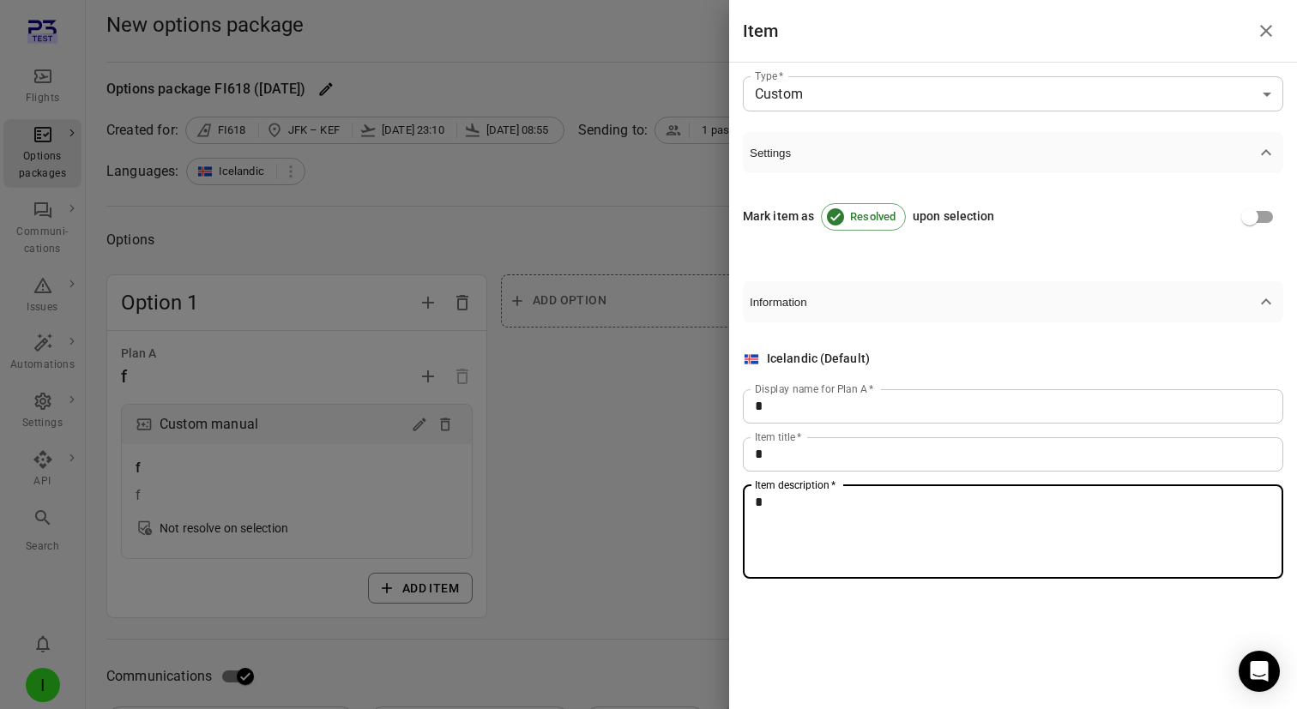
type textarea "*"
click at [636, 127] on div at bounding box center [648, 354] width 1297 height 709
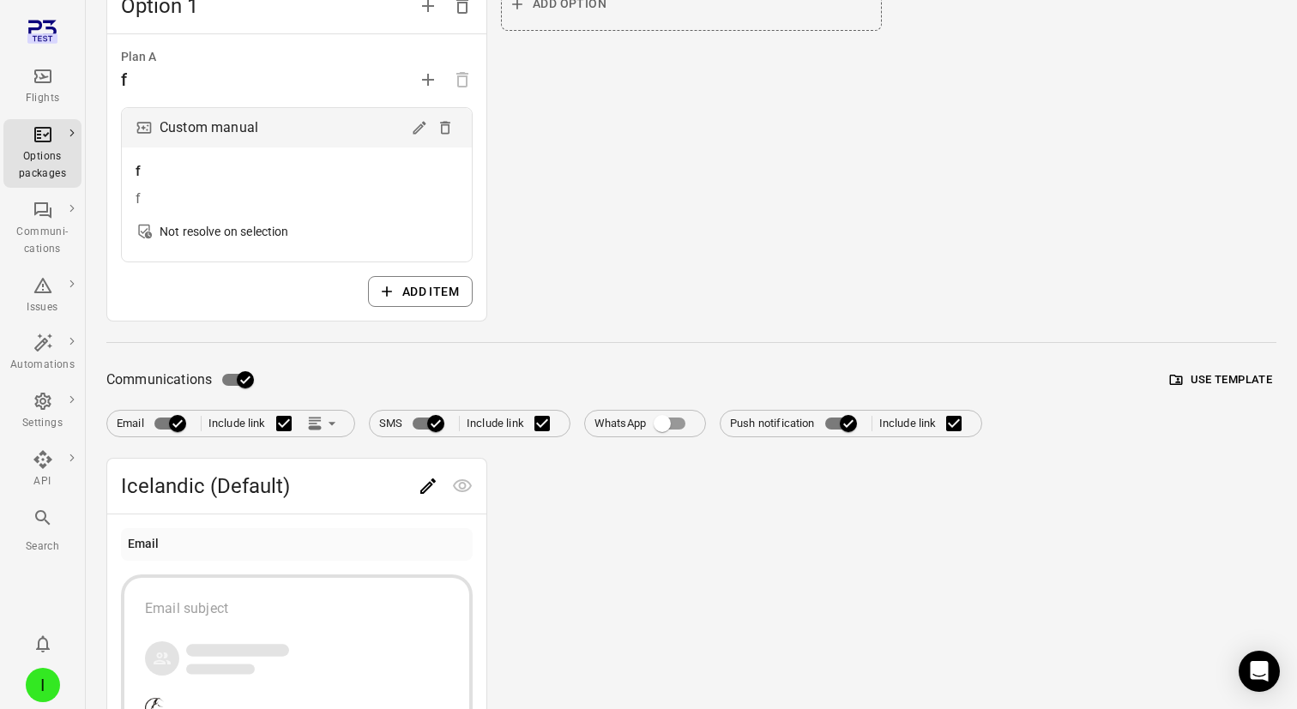
scroll to position [310, 0]
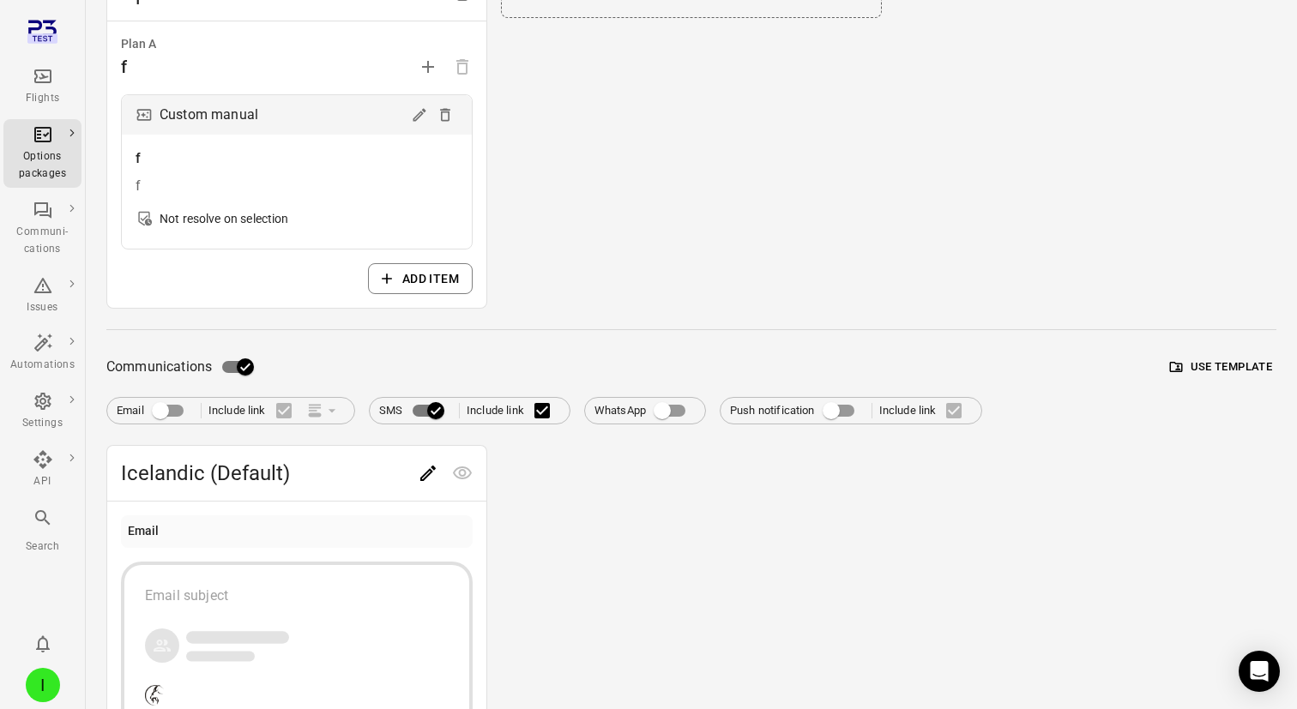
click at [419, 127] on icon "Edit" at bounding box center [428, 473] width 21 height 21
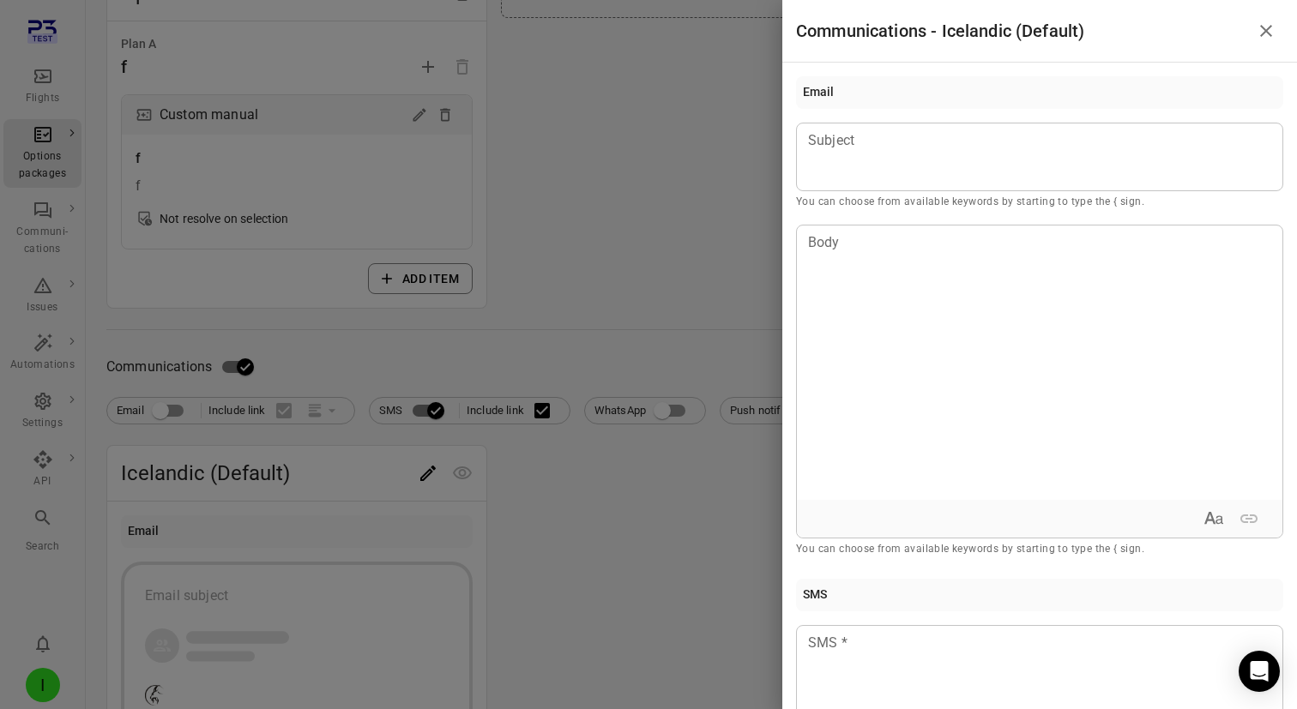
scroll to position [223, 0]
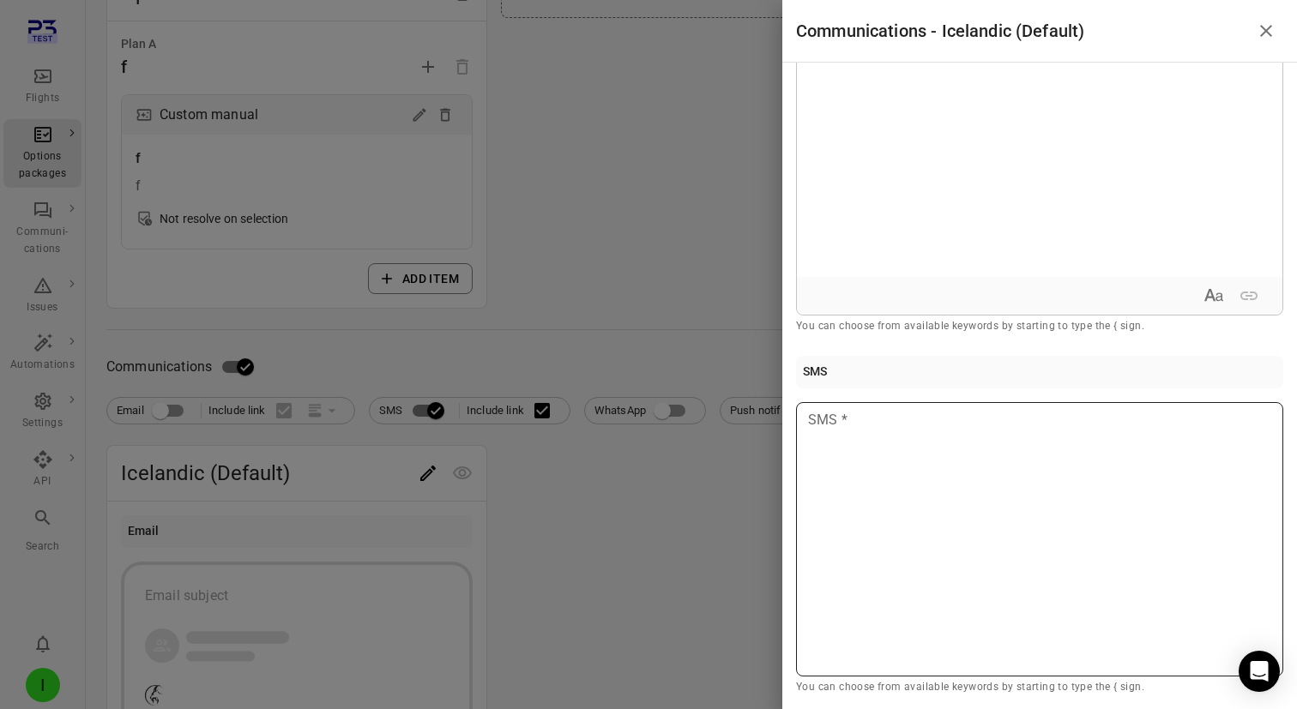
click at [939, 127] on div at bounding box center [1039, 539] width 487 height 274
click at [646, 127] on div at bounding box center [648, 354] width 1297 height 709
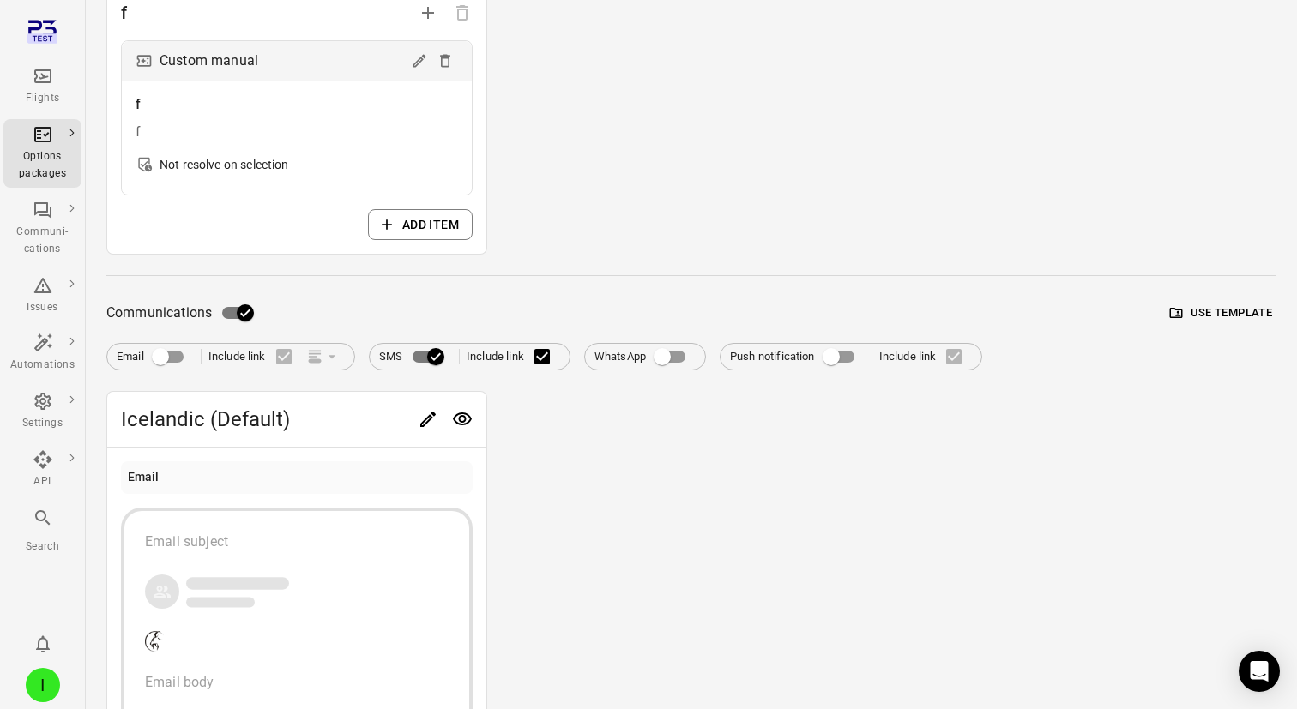
scroll to position [384, 0]
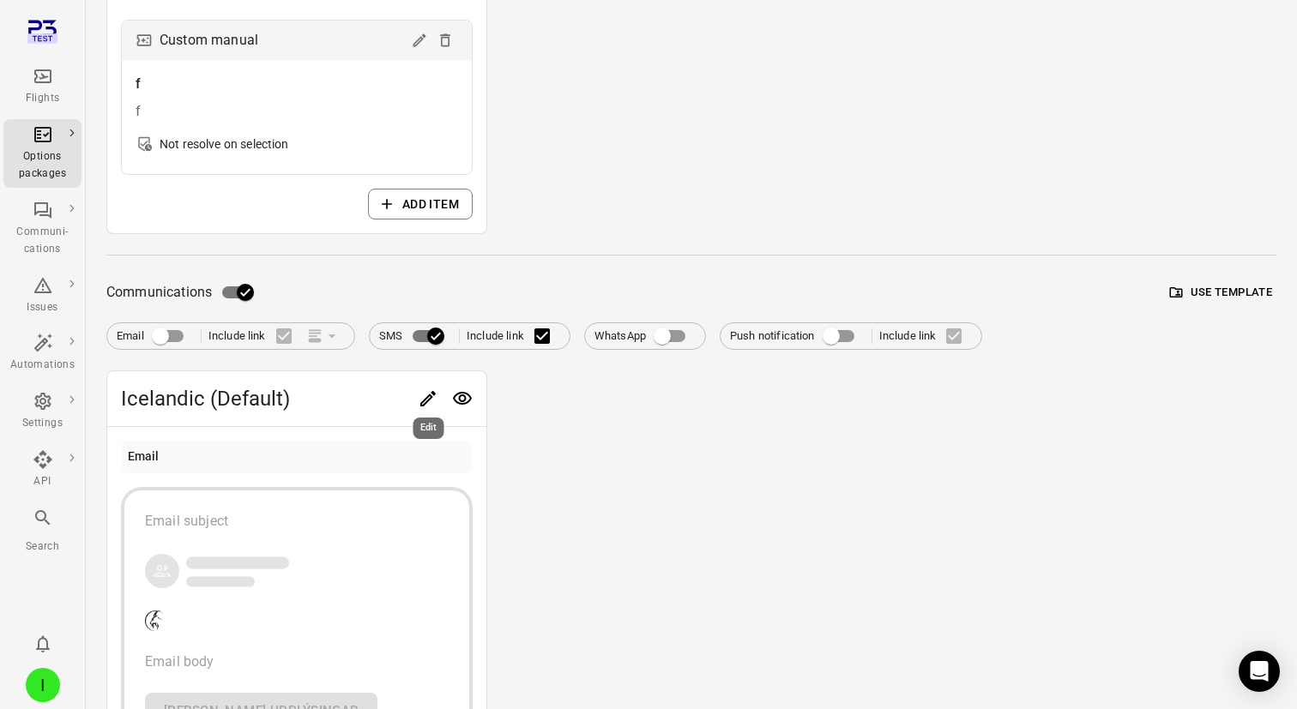
click at [439, 127] on button "Edit" at bounding box center [428, 399] width 34 height 34
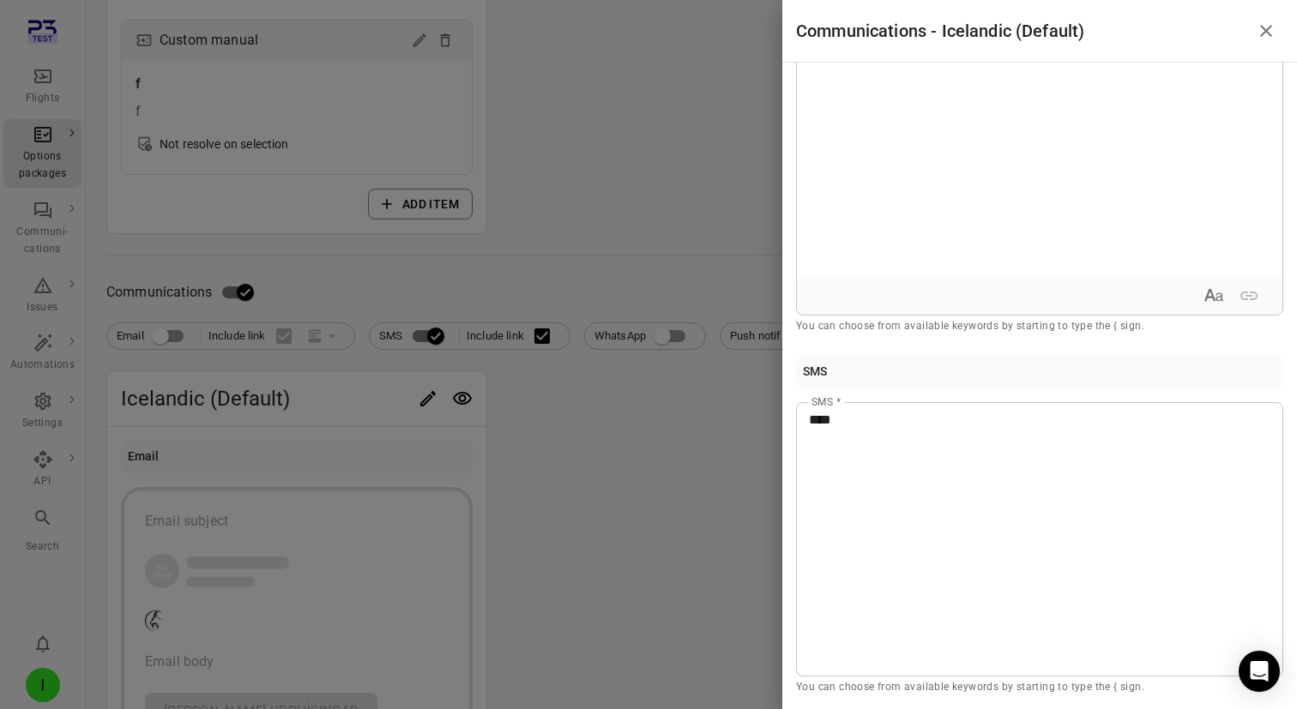
scroll to position [223, 0]
click at [675, 127] on div at bounding box center [648, 354] width 1297 height 709
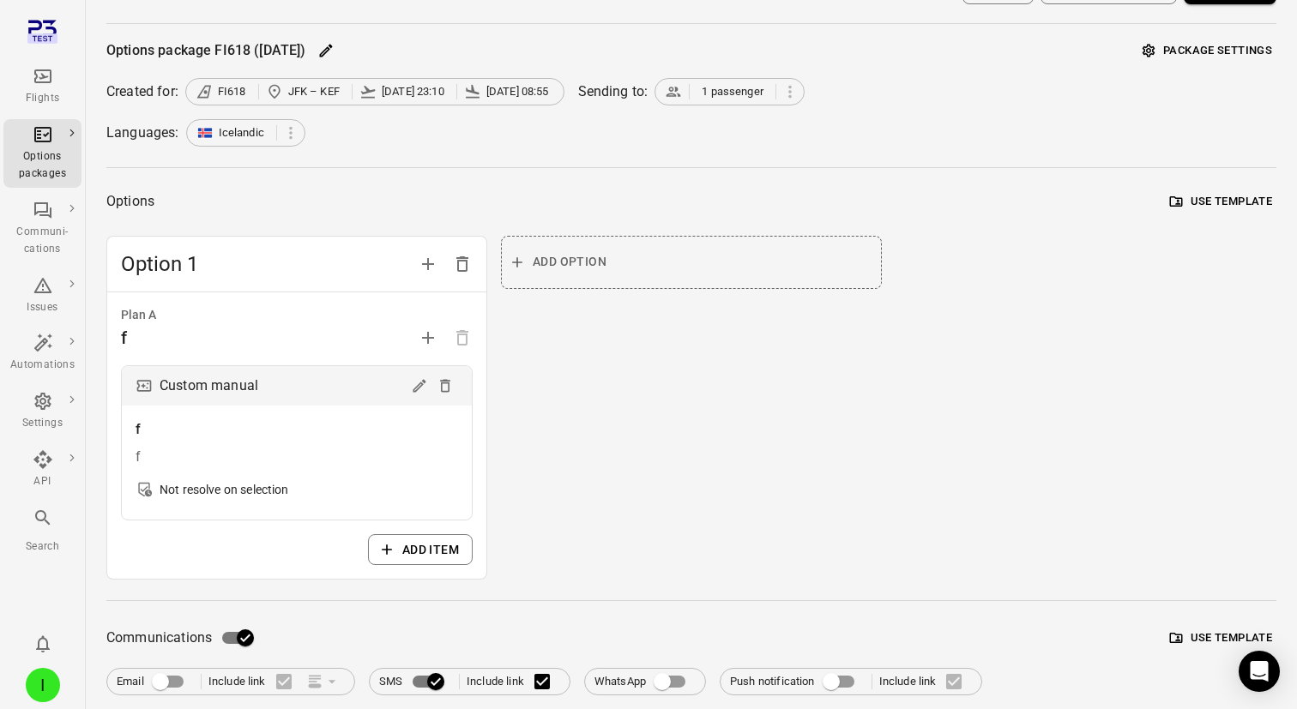
scroll to position [0, 0]
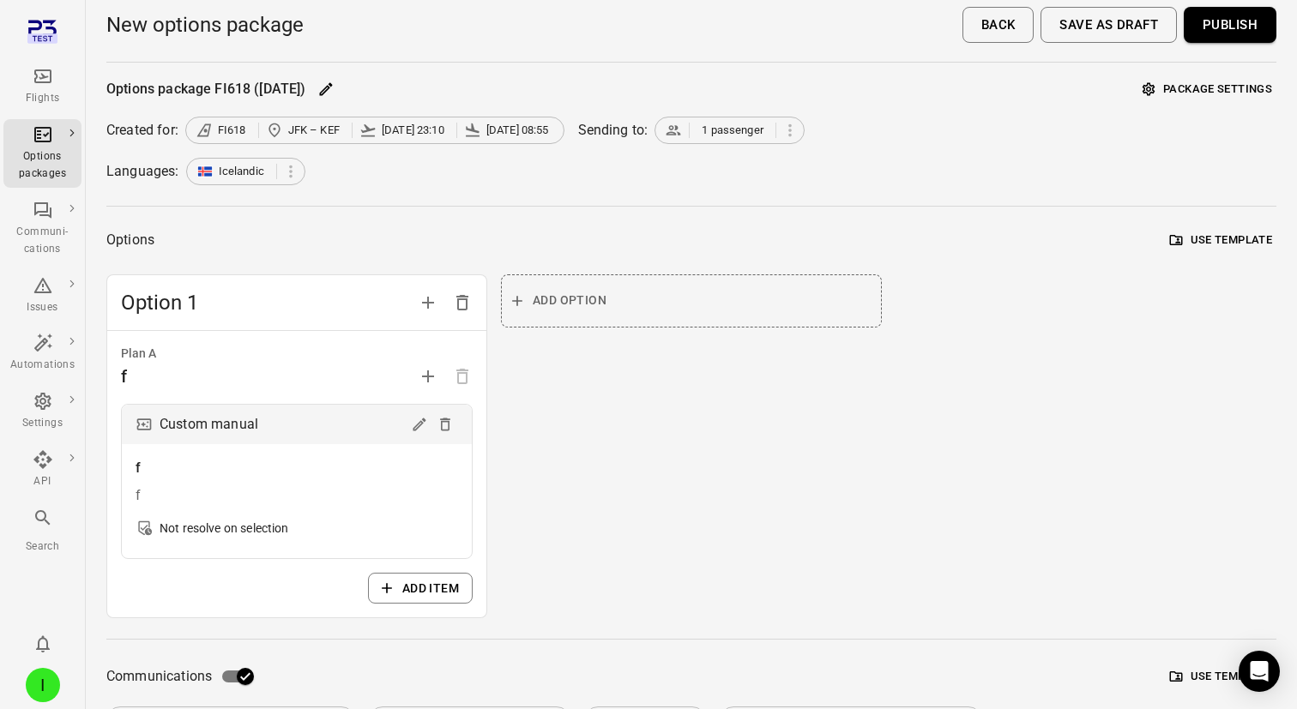
click at [1209, 23] on button "Publish" at bounding box center [1230, 25] width 93 height 36
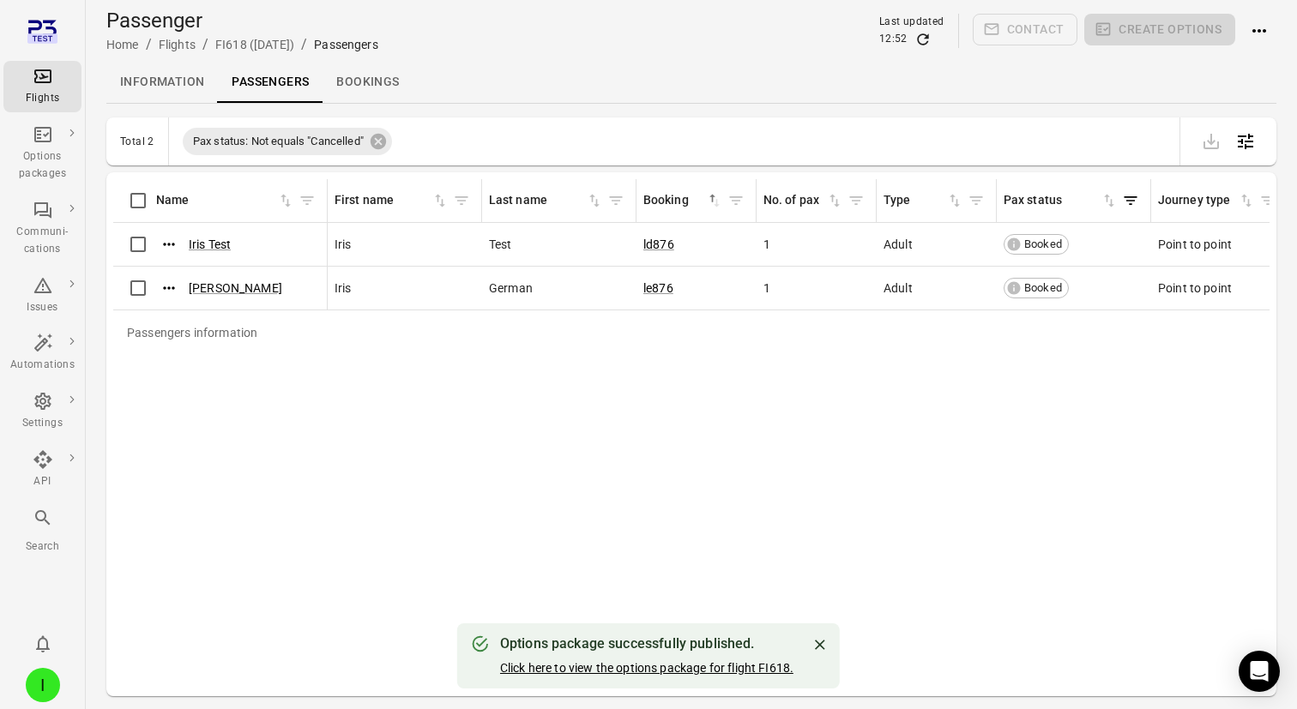
click at [590, 127] on link "Click here to view the options package for flight FI618." at bounding box center [646, 668] width 293 height 14
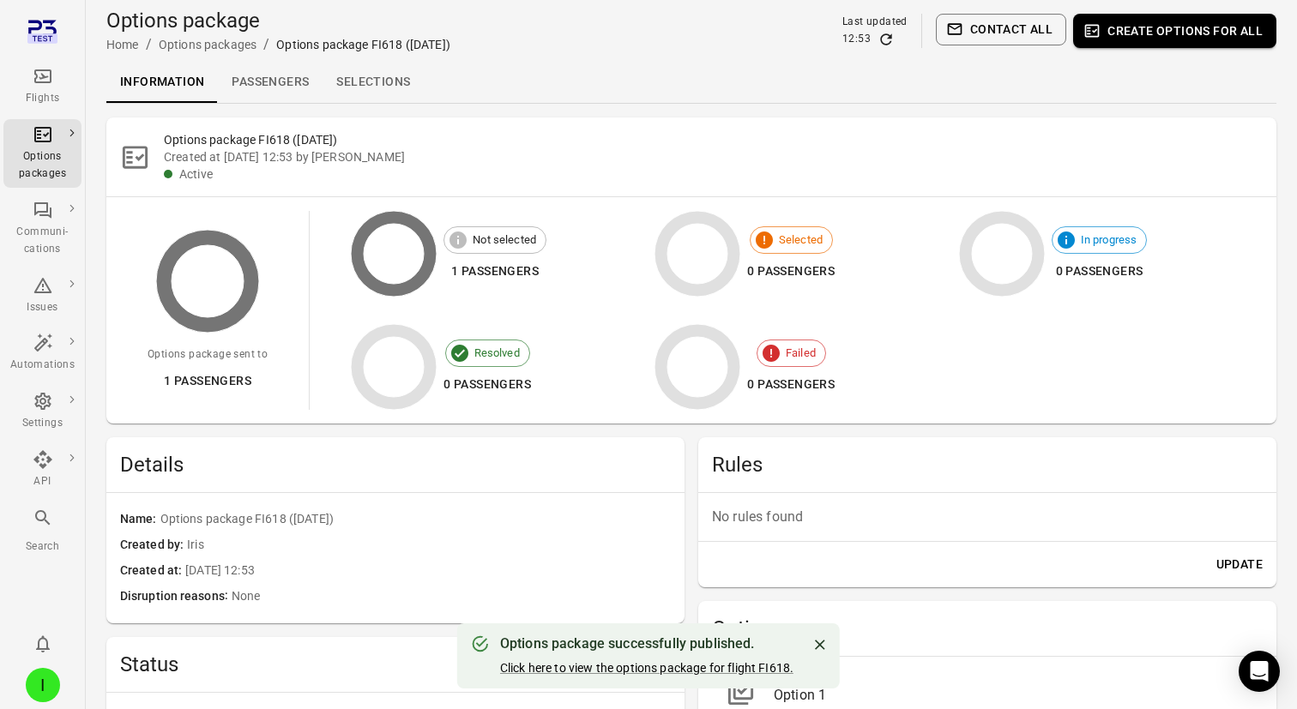
click at [895, 42] on icon "Refresh data" at bounding box center [886, 39] width 17 height 17
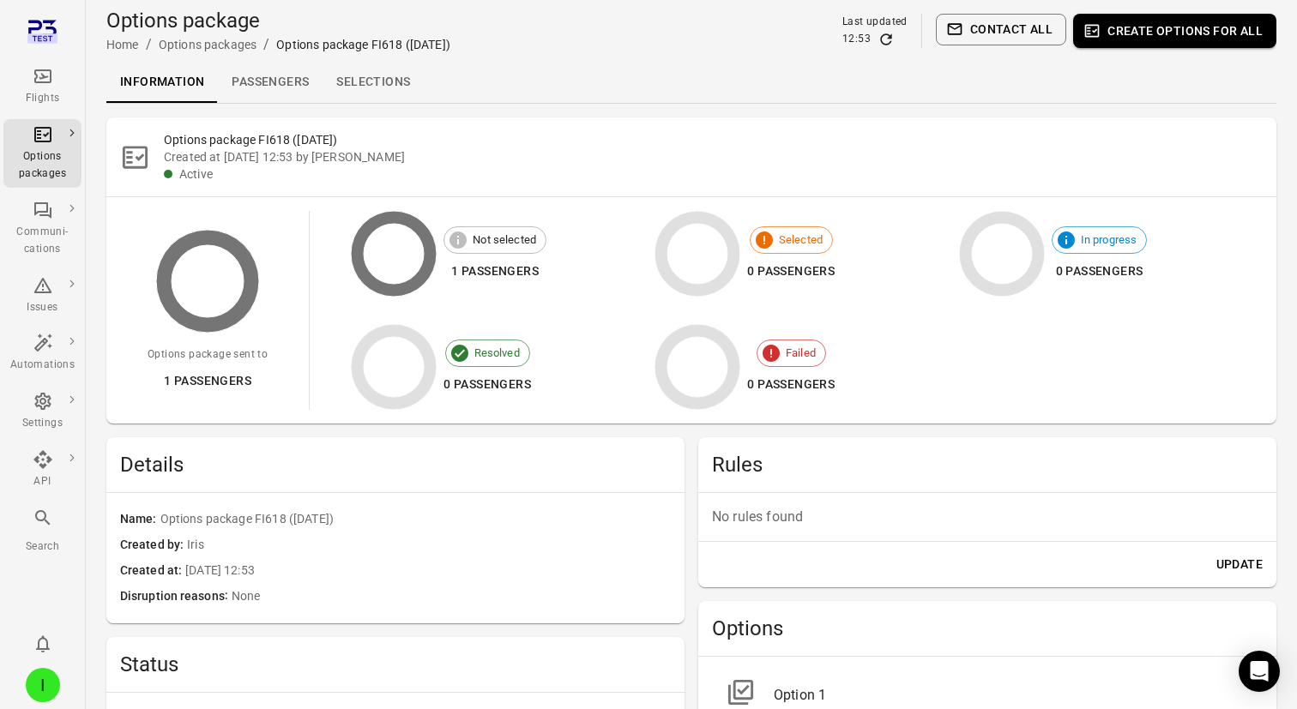
click at [887, 28] on div "Last updated" at bounding box center [874, 22] width 65 height 17
click at [889, 43] on icon "Refresh data" at bounding box center [886, 39] width 17 height 17
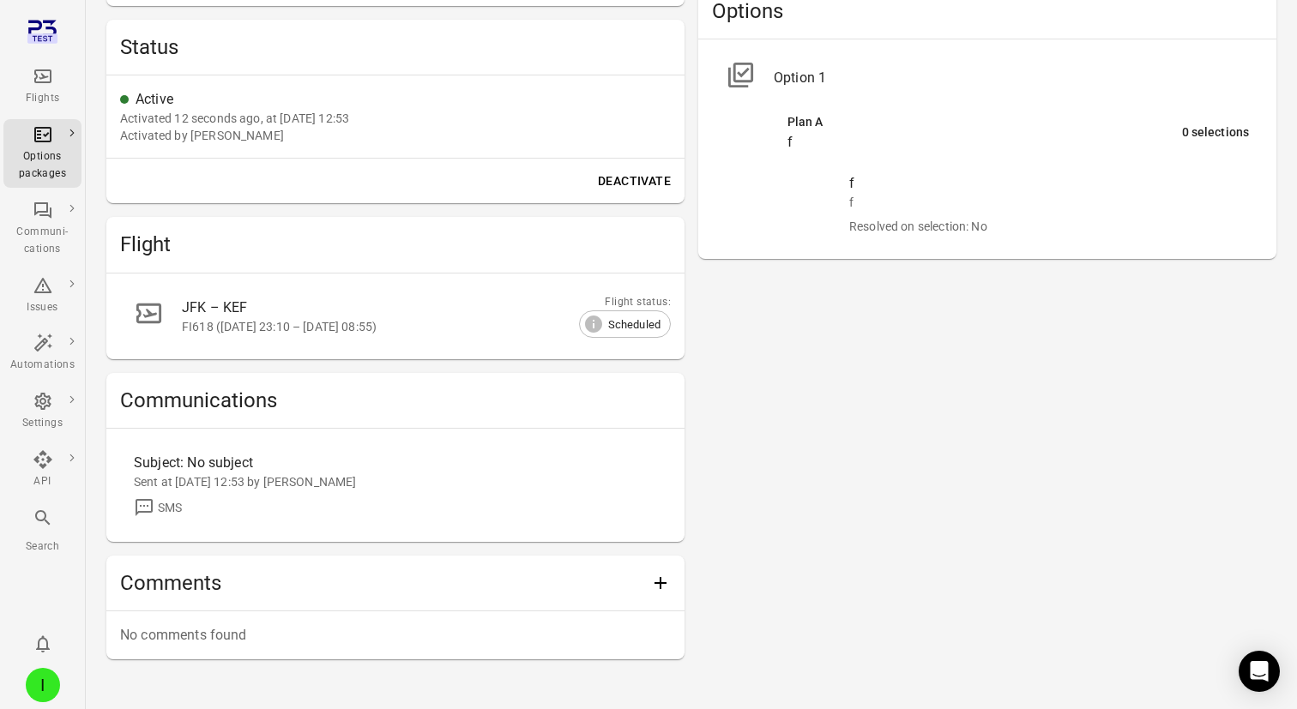
scroll to position [663, 0]
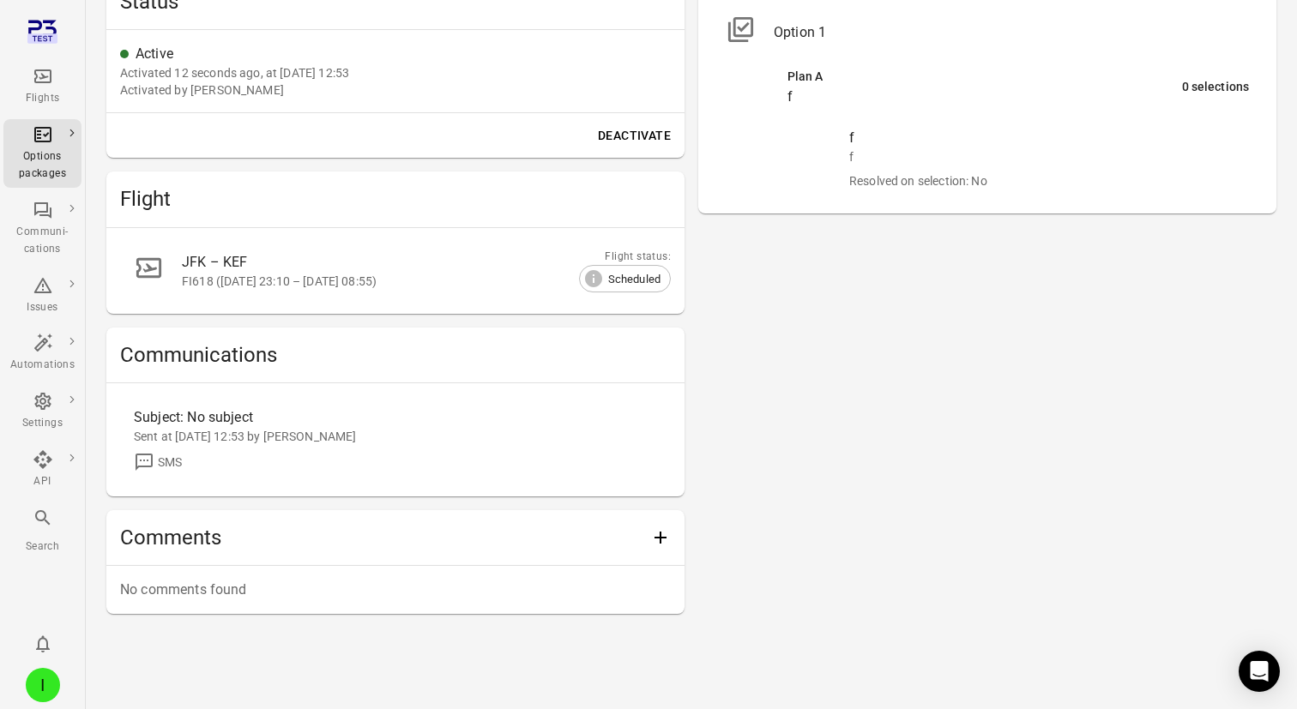
click at [697, 127] on div "Options package FI618 ([DATE]) Created at [DATE] 12:53 by Iris Active Options p…" at bounding box center [691, 47] width 1170 height 1187
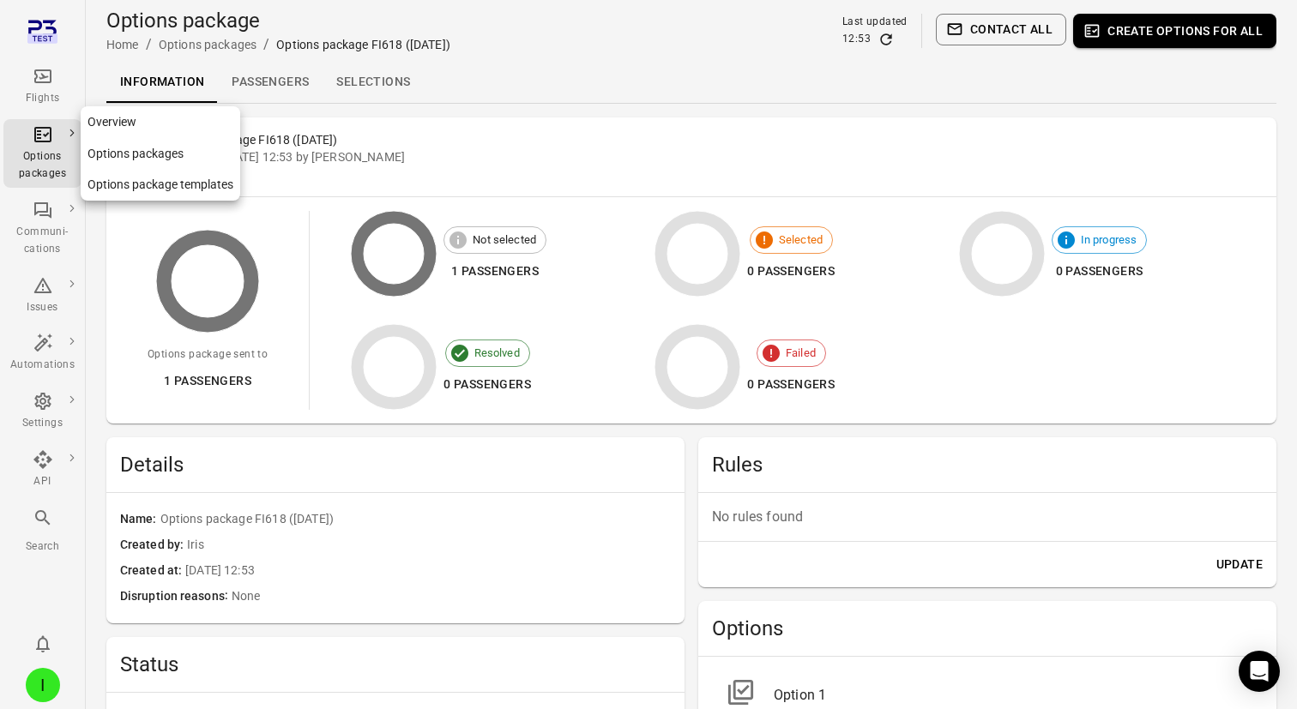
click at [51, 127] on div "Options packages" at bounding box center [42, 165] width 64 height 34
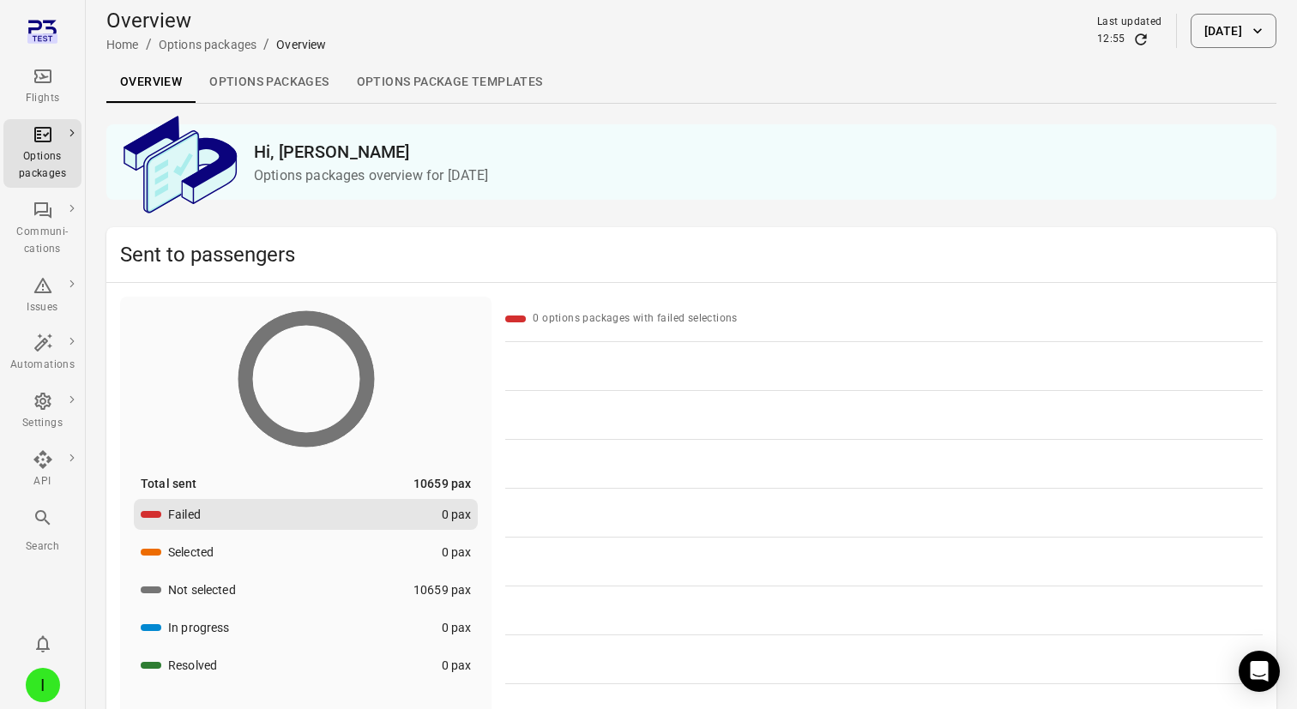
click at [271, 90] on link "Options packages" at bounding box center [269, 82] width 147 height 41
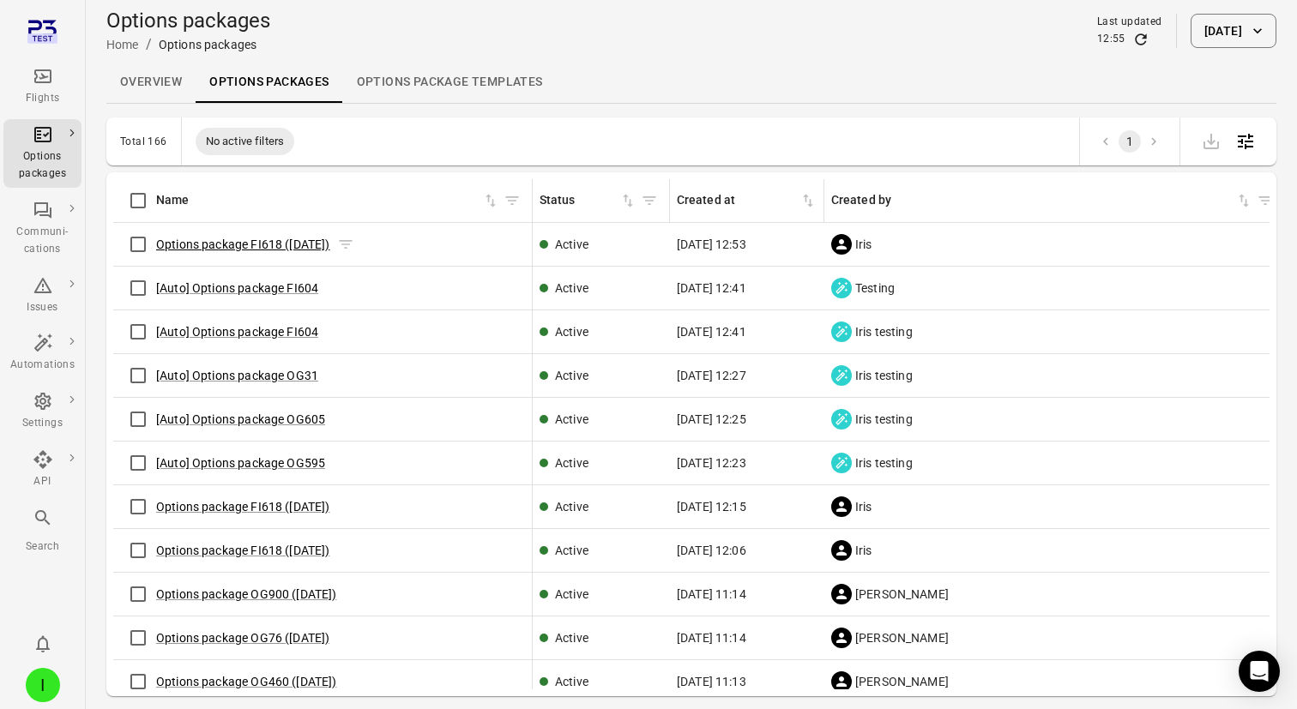
click at [207, 127] on link "Options package FI618 ([DATE])" at bounding box center [243, 245] width 174 height 14
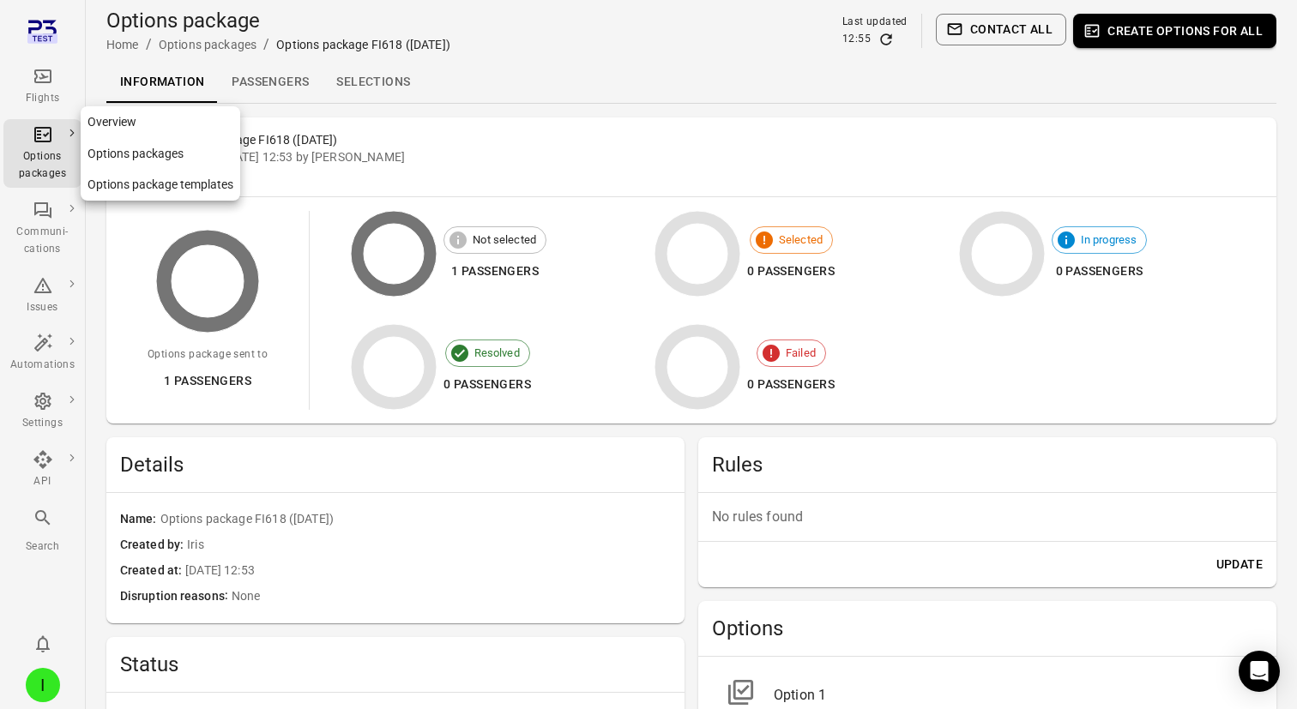
click at [48, 127] on div "Options packages" at bounding box center [42, 165] width 64 height 34
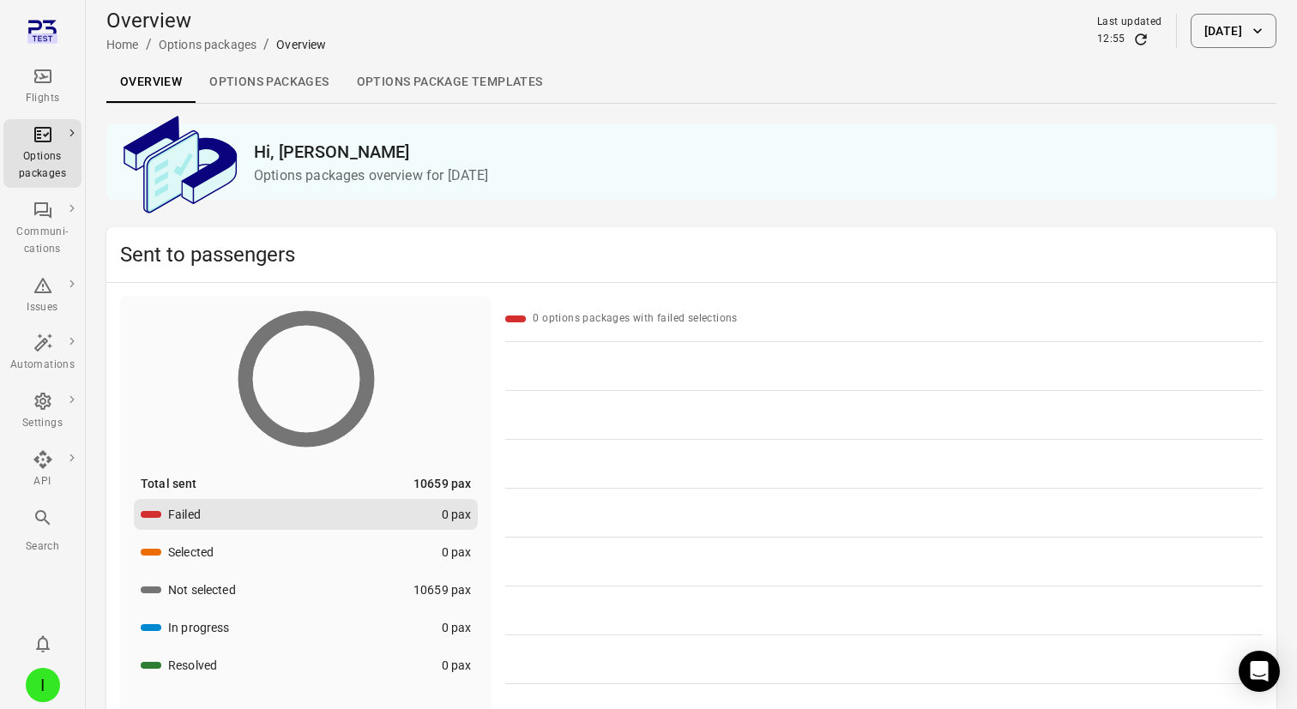
click at [276, 87] on link "Options packages" at bounding box center [269, 82] width 147 height 41
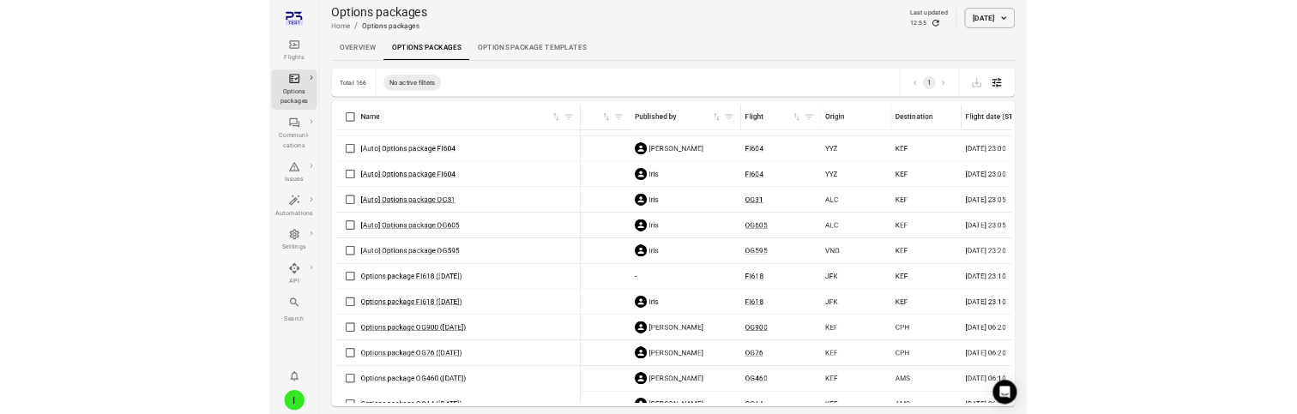
scroll to position [0, 666]
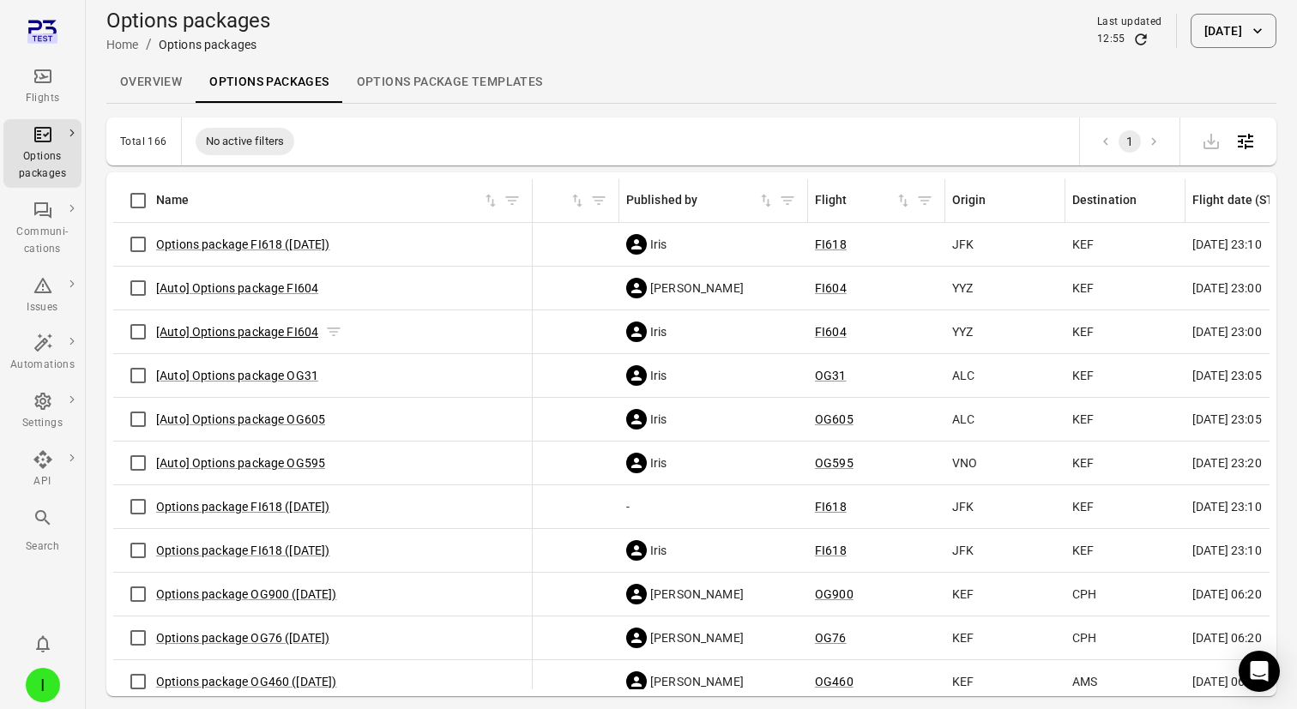
click at [272, 127] on link "[Auto] Options package FI604" at bounding box center [237, 332] width 162 height 14
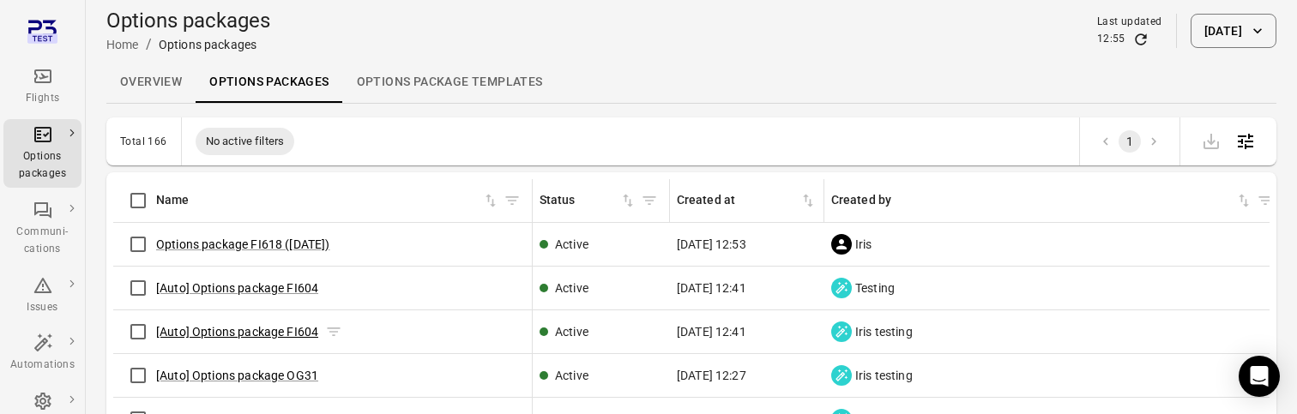
click at [282, 127] on link "[Auto] Options package FI604" at bounding box center [237, 332] width 162 height 14
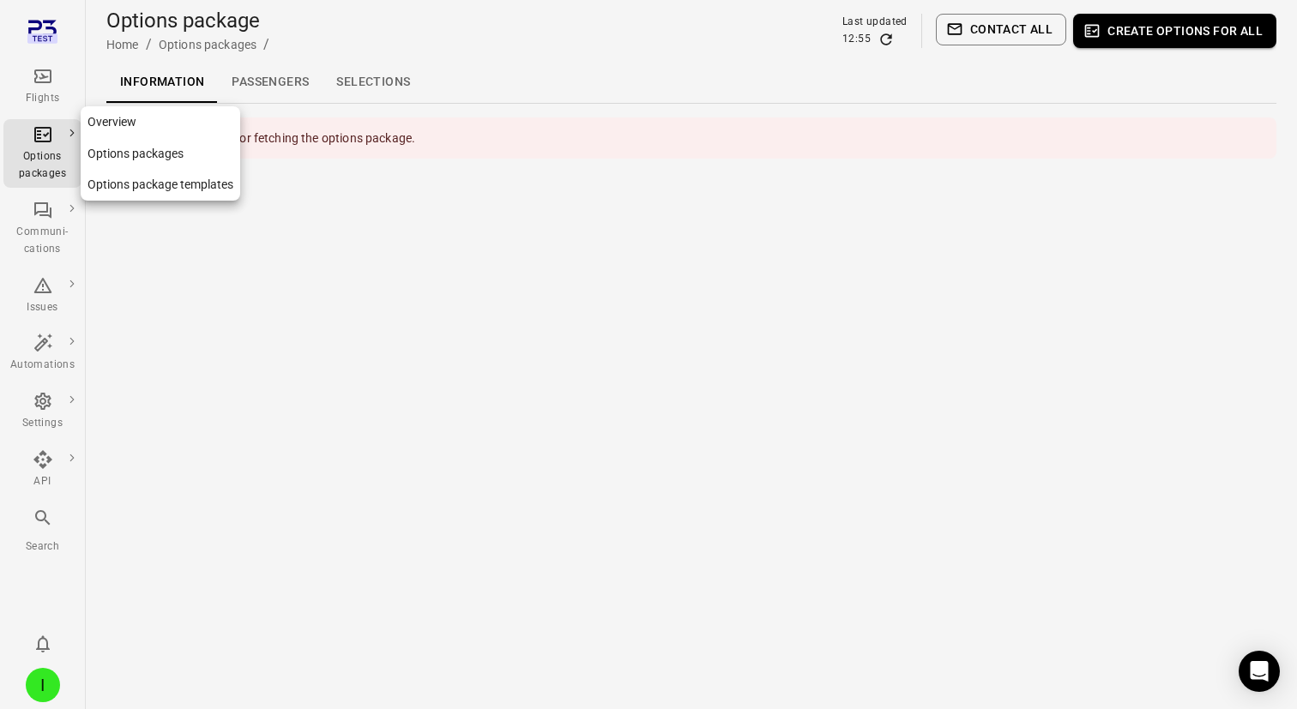
click at [41, 127] on icon "Main navigation" at bounding box center [43, 134] width 21 height 21
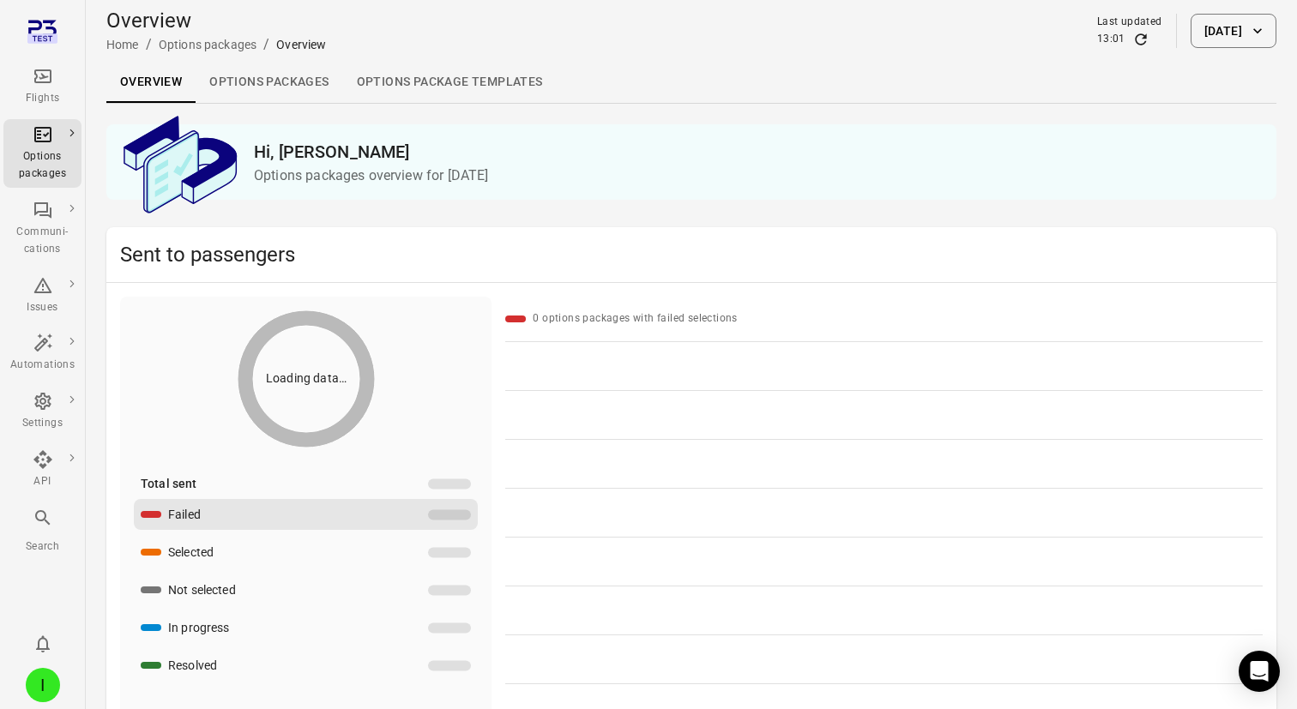
click at [242, 84] on link "Options packages" at bounding box center [269, 82] width 147 height 41
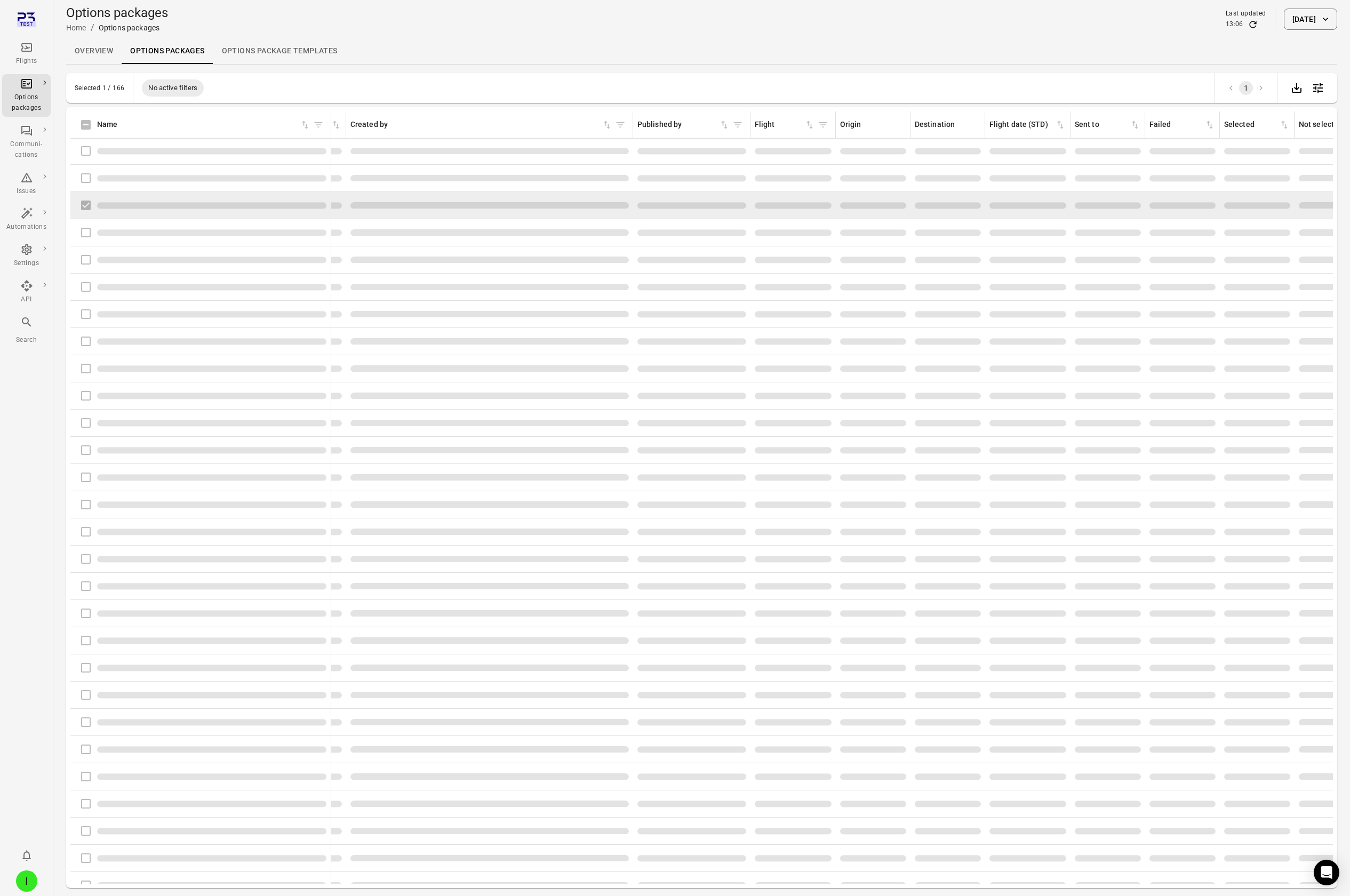
scroll to position [0, 167]
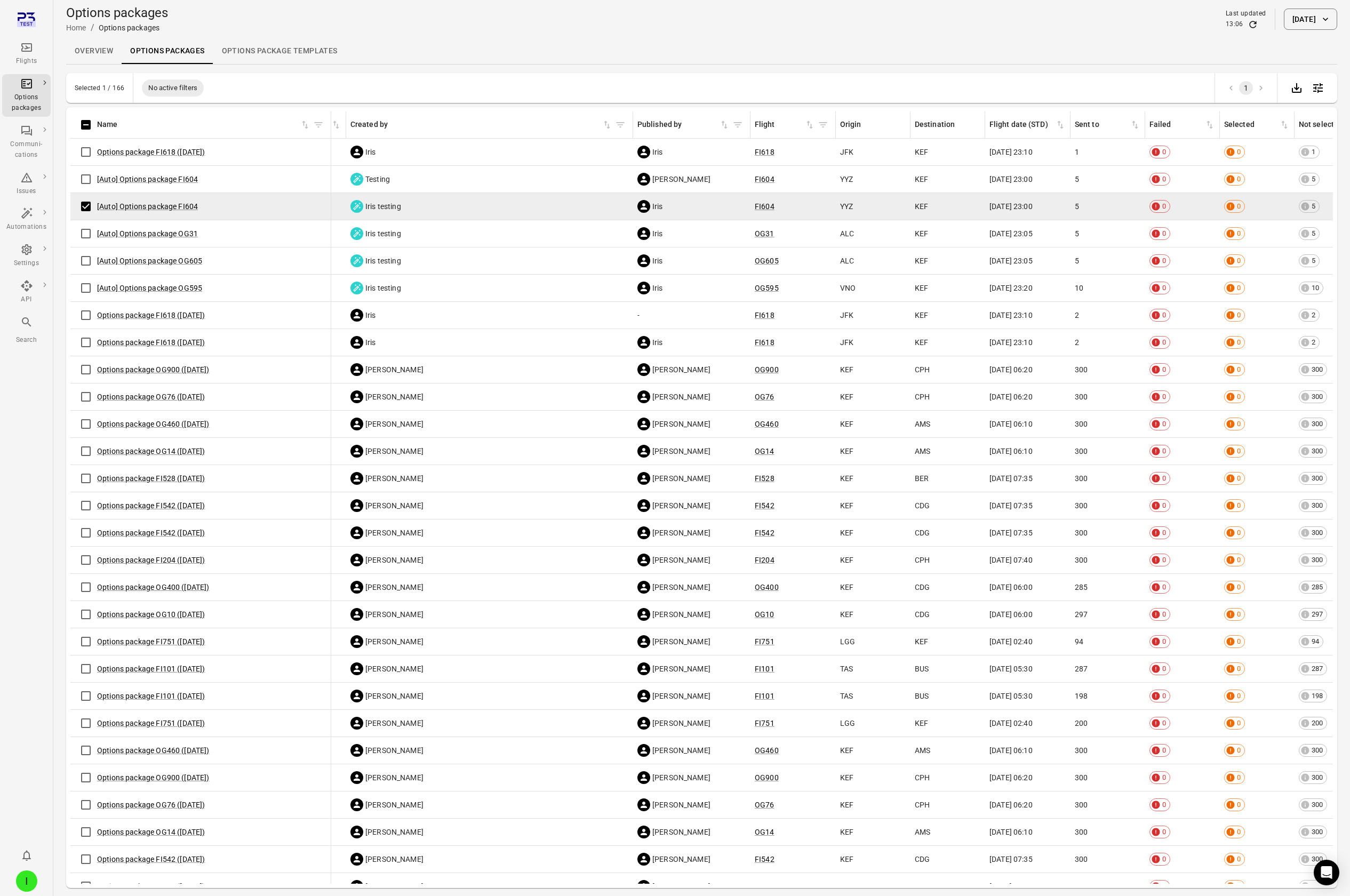
click at [29, 50] on icon "Main navigation" at bounding box center [27, 47] width 13 height 13
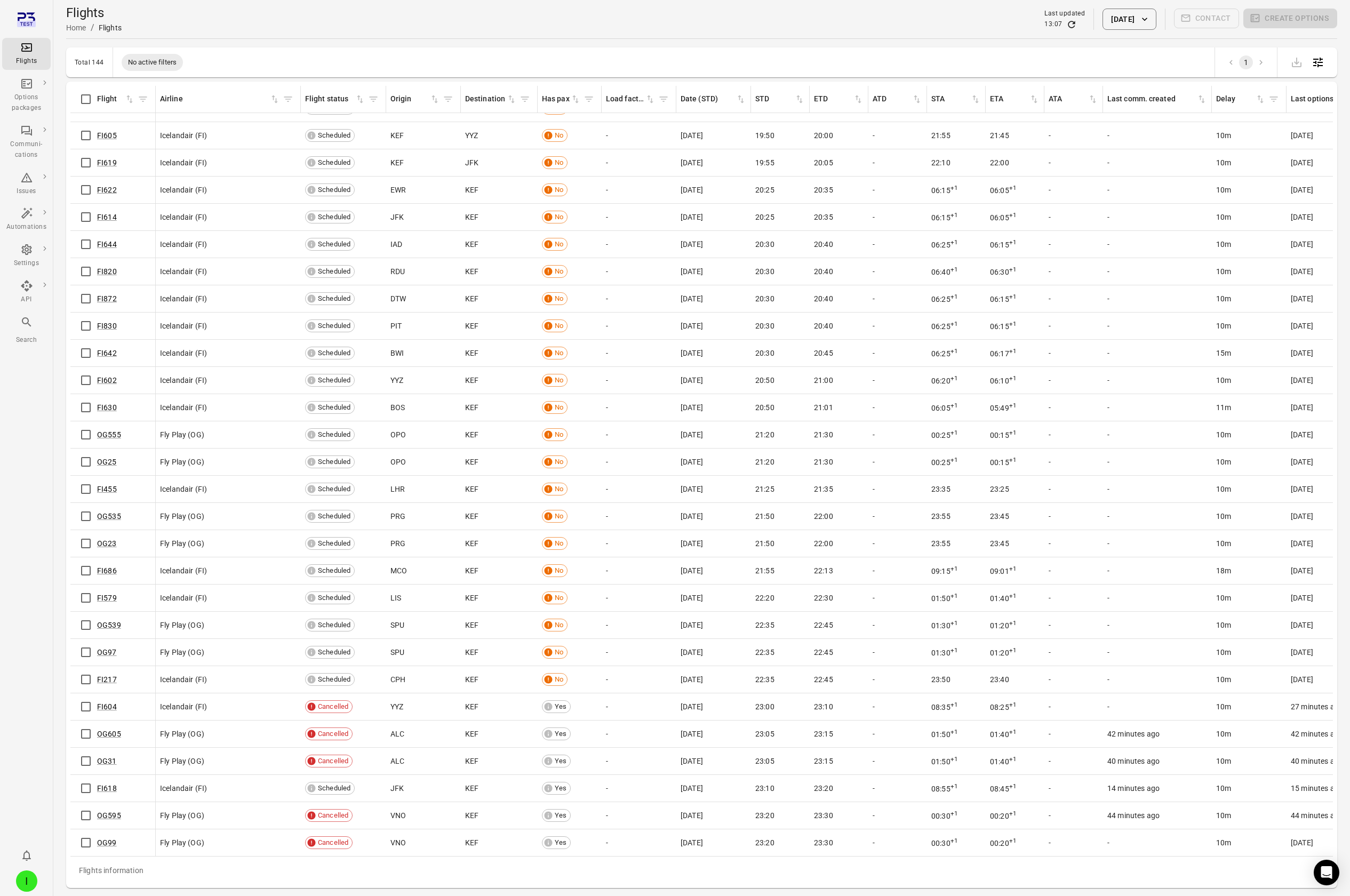
scroll to position [3113, 0]
click at [114, 79] on link "FI618" at bounding box center [107, 788] width 20 height 9
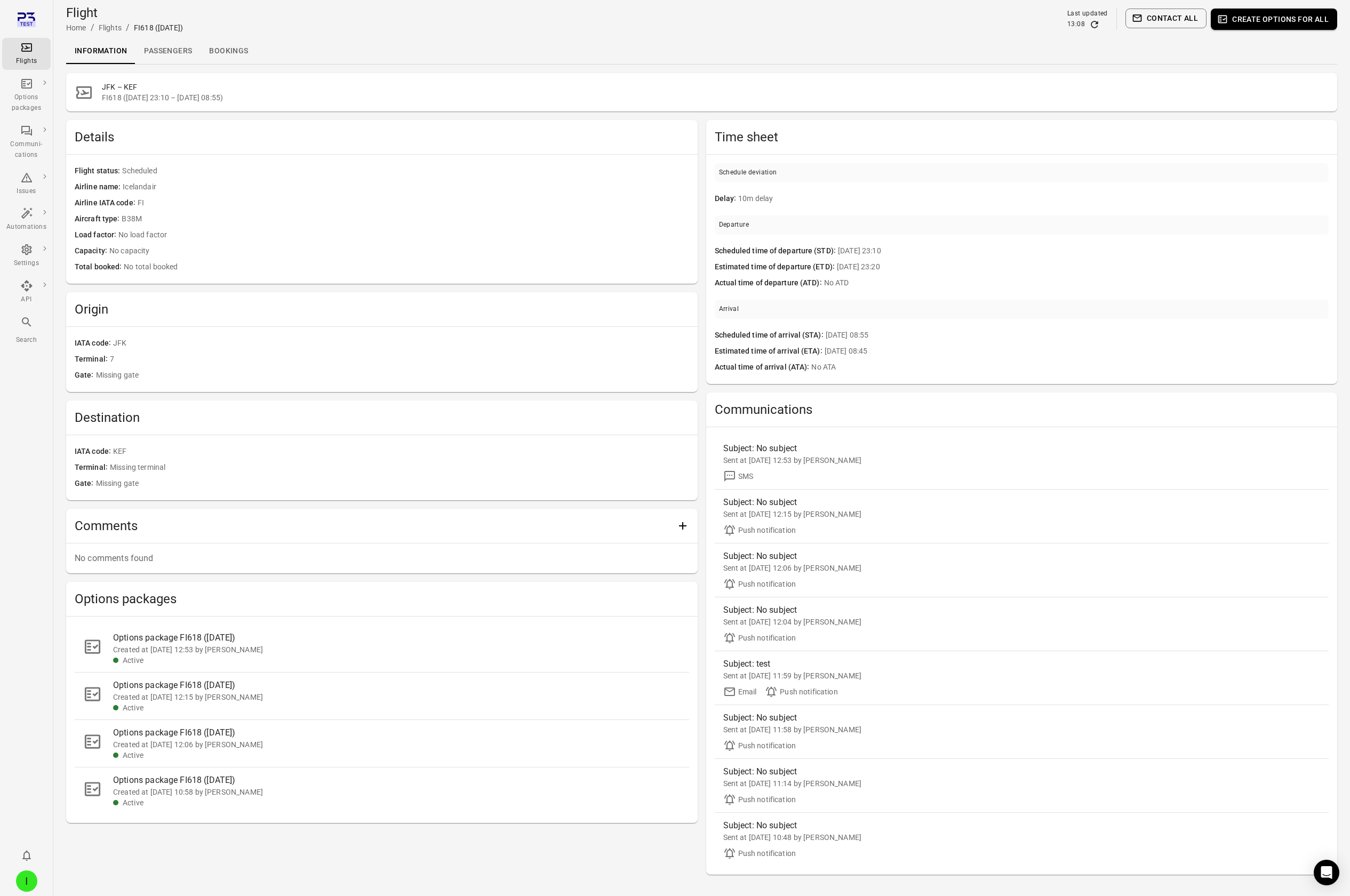
click at [171, 67] on main "Flight Home / Flights / FI618 (2 Oct) Last updated 13:08 Contact all Create opt…" at bounding box center [701, 467] width 1297 height 935
click at [173, 58] on link "Passengers" at bounding box center [168, 51] width 65 height 25
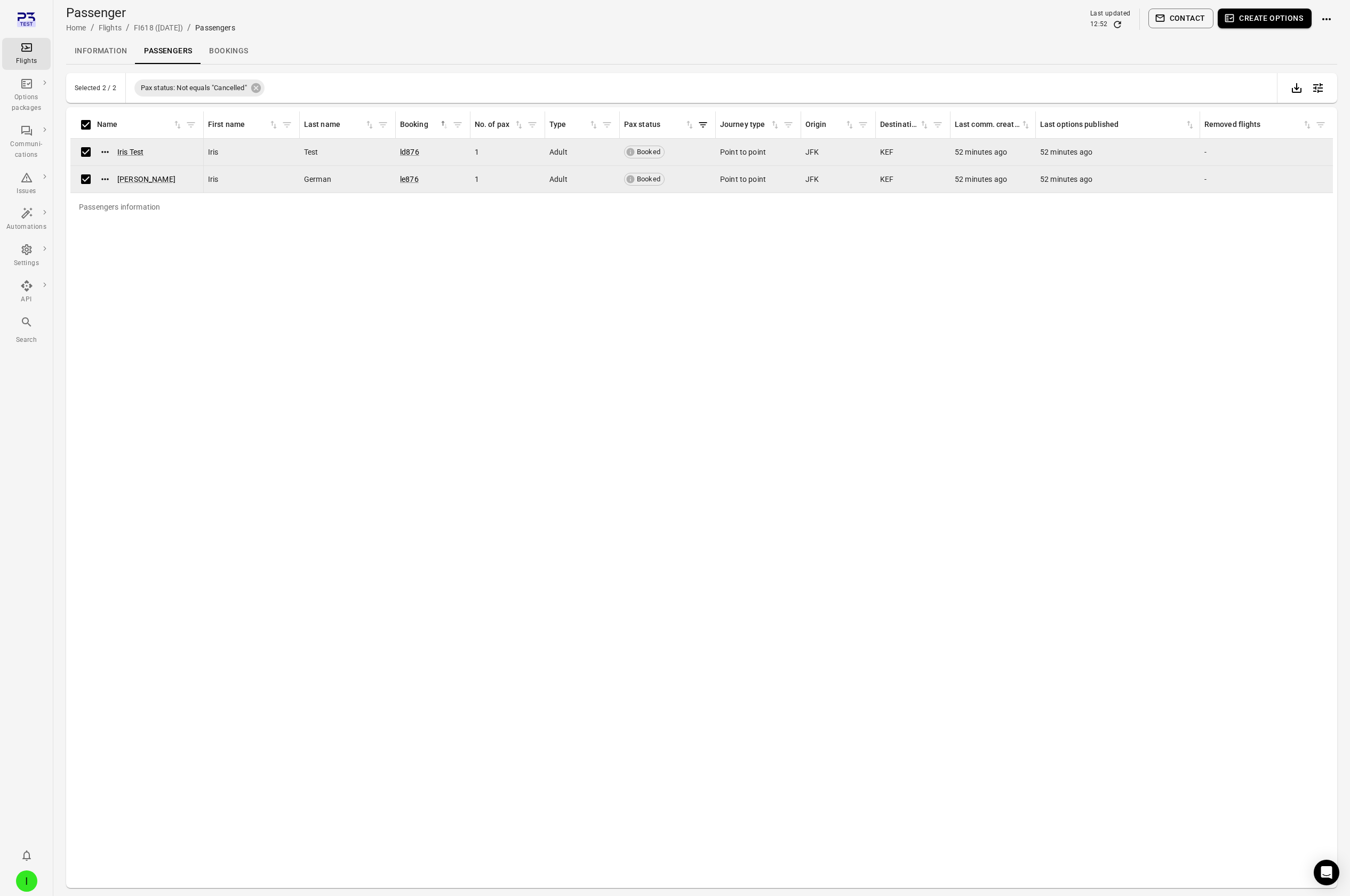
click at [806, 22] on button "Create options" at bounding box center [1264, 19] width 94 height 20
click at [806, 17] on icon "button" at bounding box center [1160, 18] width 9 height 7
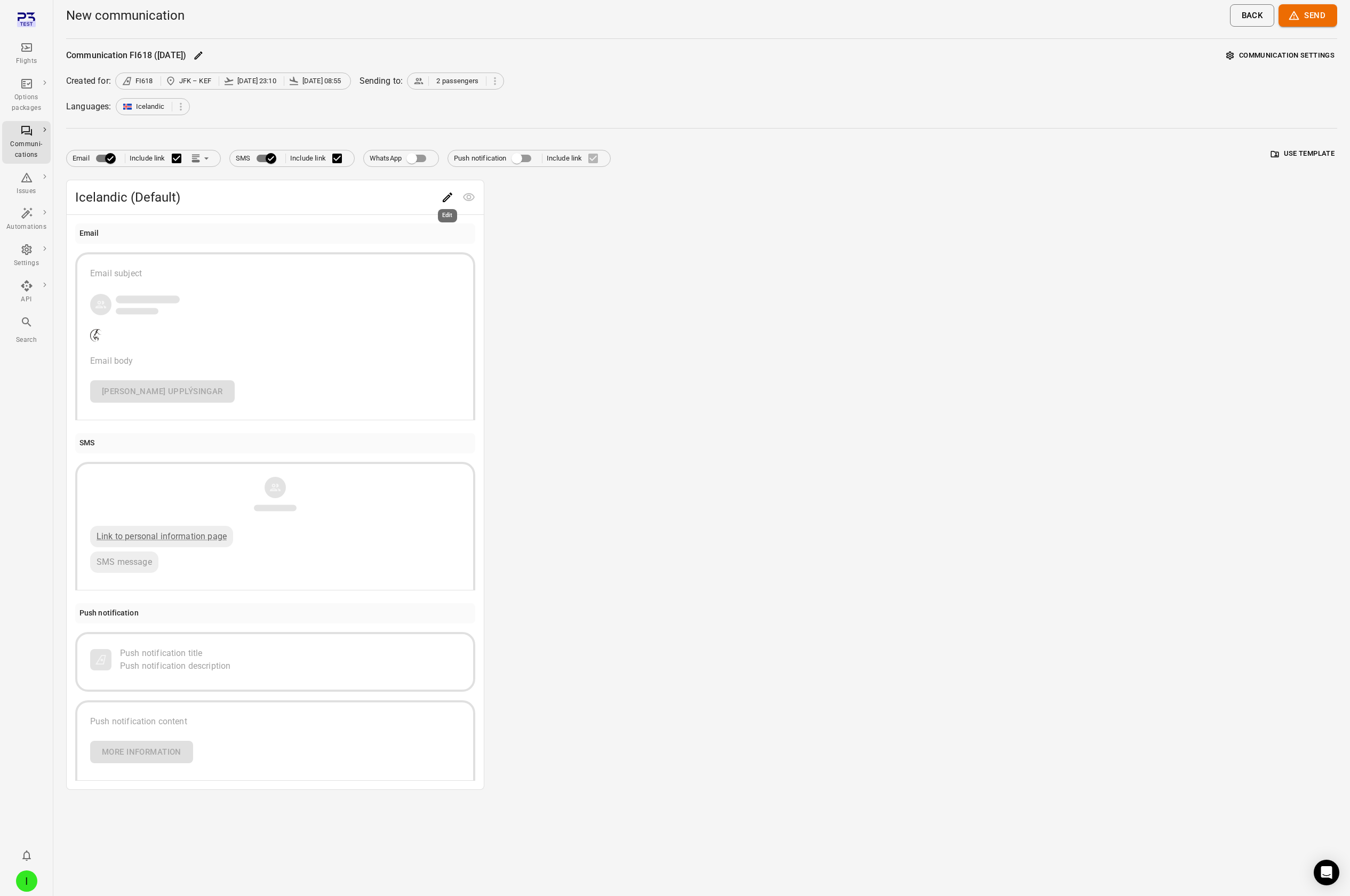
click at [448, 79] on icon "Edit" at bounding box center [447, 197] width 13 height 13
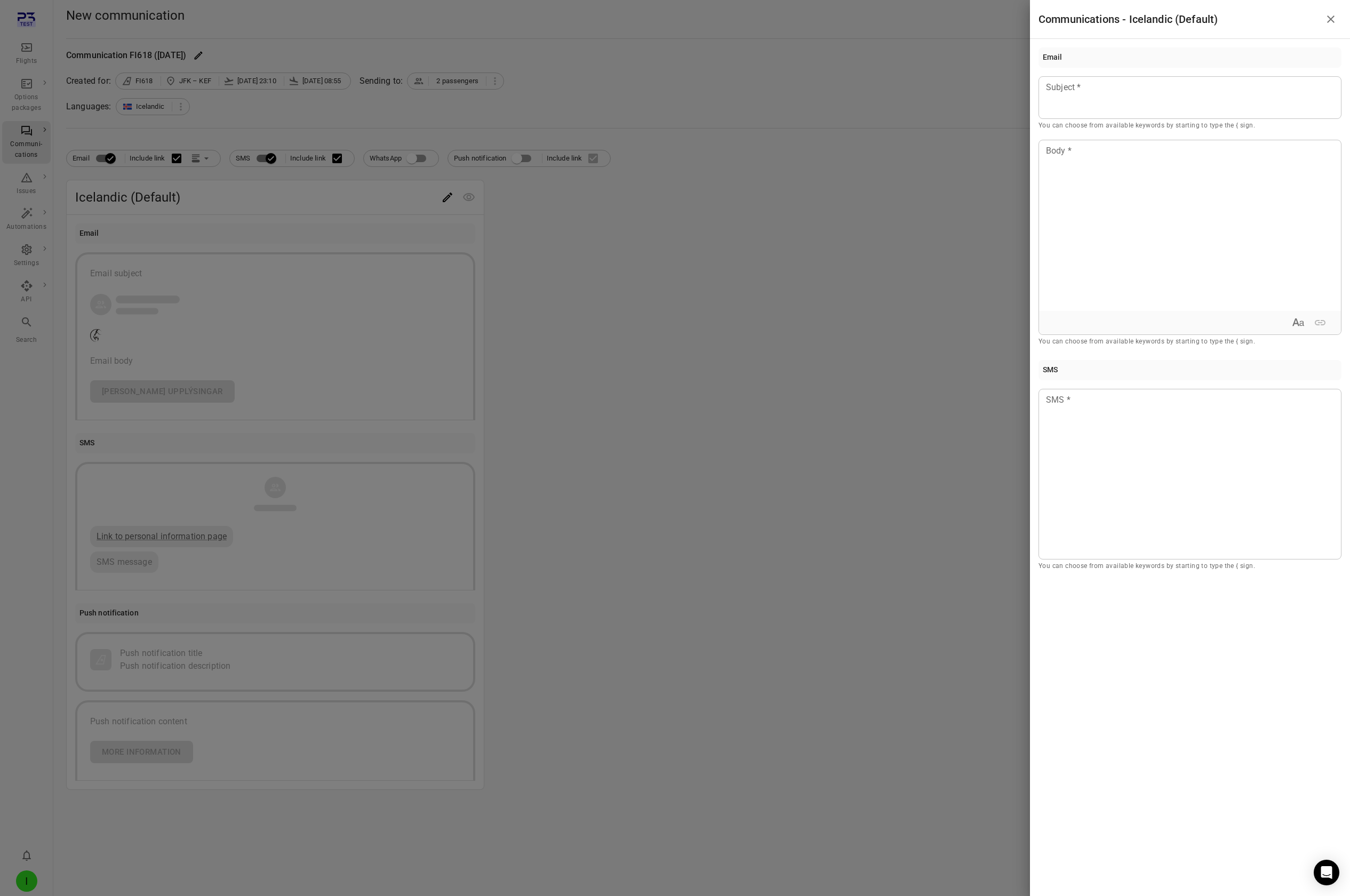
click at [797, 79] on div at bounding box center [675, 448] width 1350 height 896
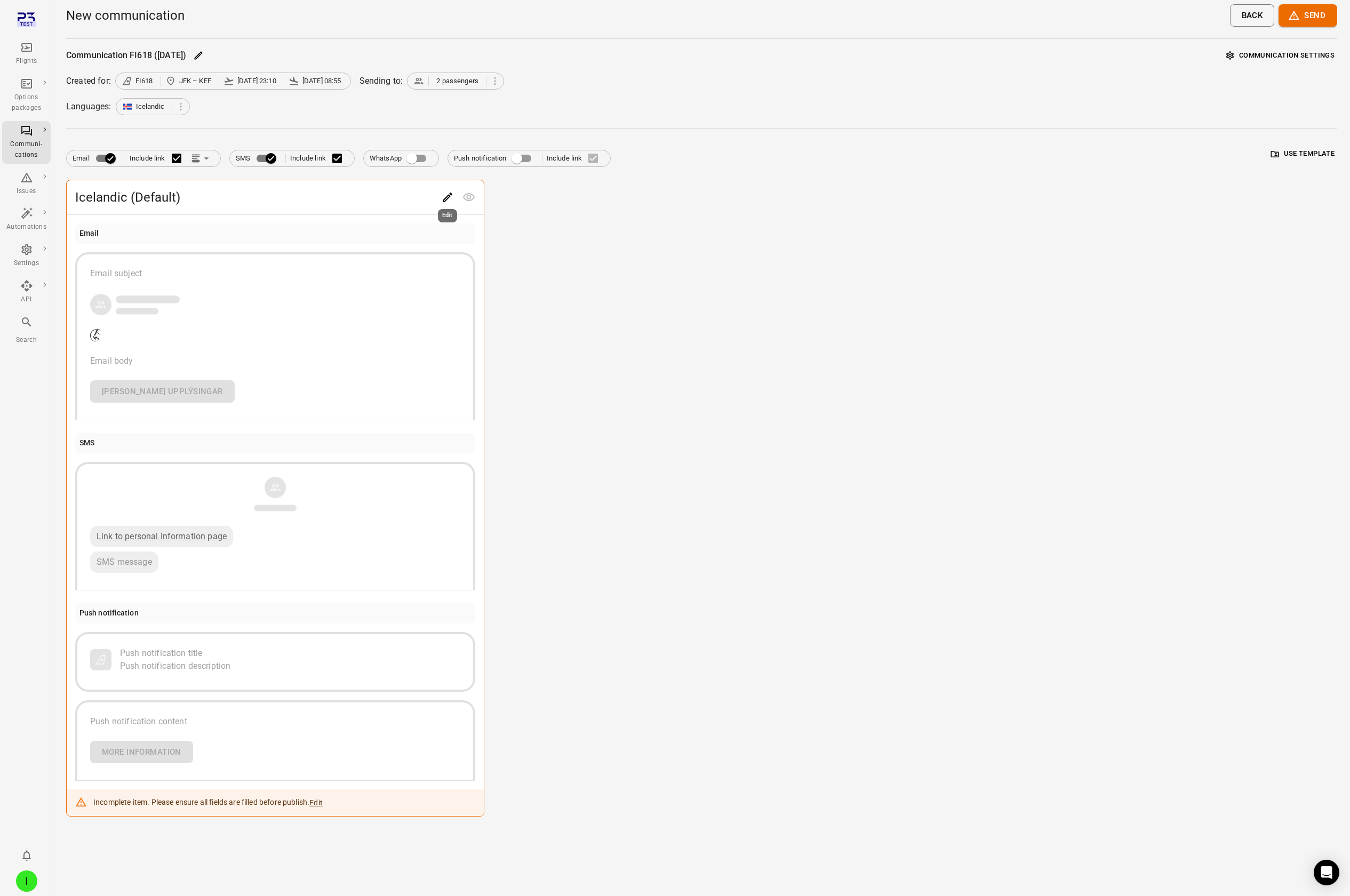
click at [450, 79] on icon "Edit" at bounding box center [447, 197] width 13 height 13
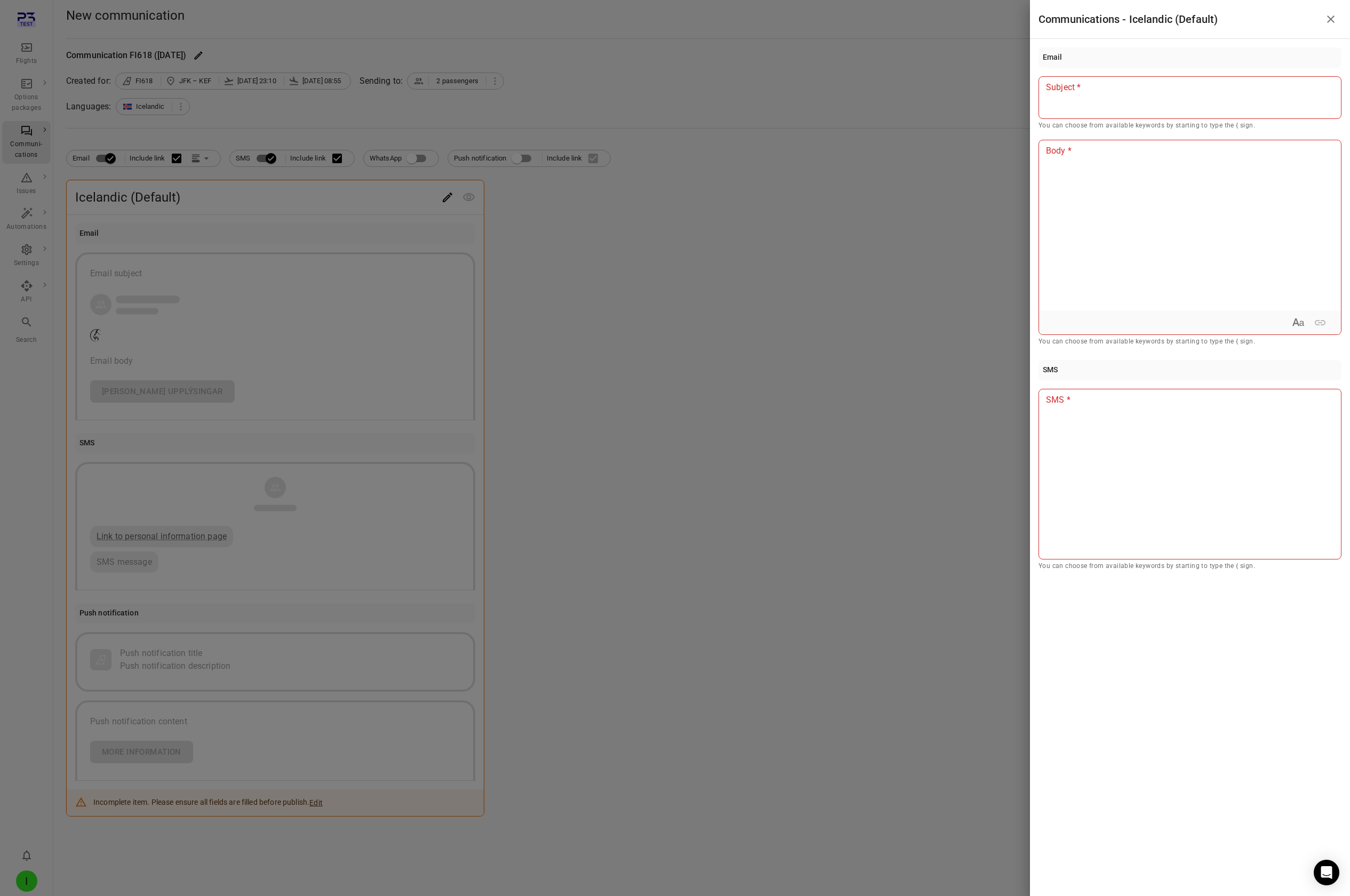
click at [567, 79] on div at bounding box center [675, 448] width 1350 height 896
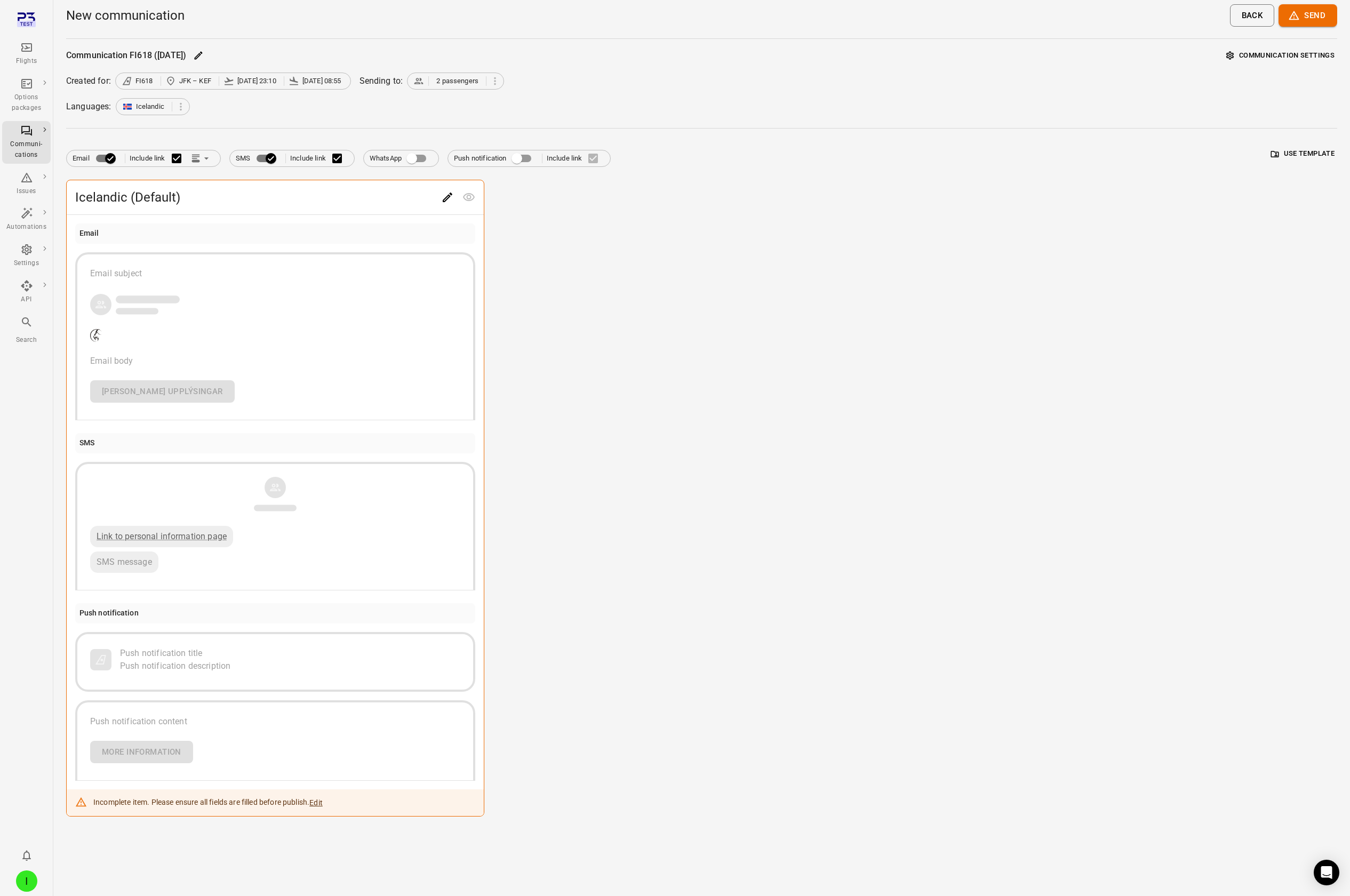
click at [567, 79] on div "Icelandic (Default) Email Email subject Email body [PERSON_NAME] upplýsingar SM…" at bounding box center [701, 498] width 1271 height 637
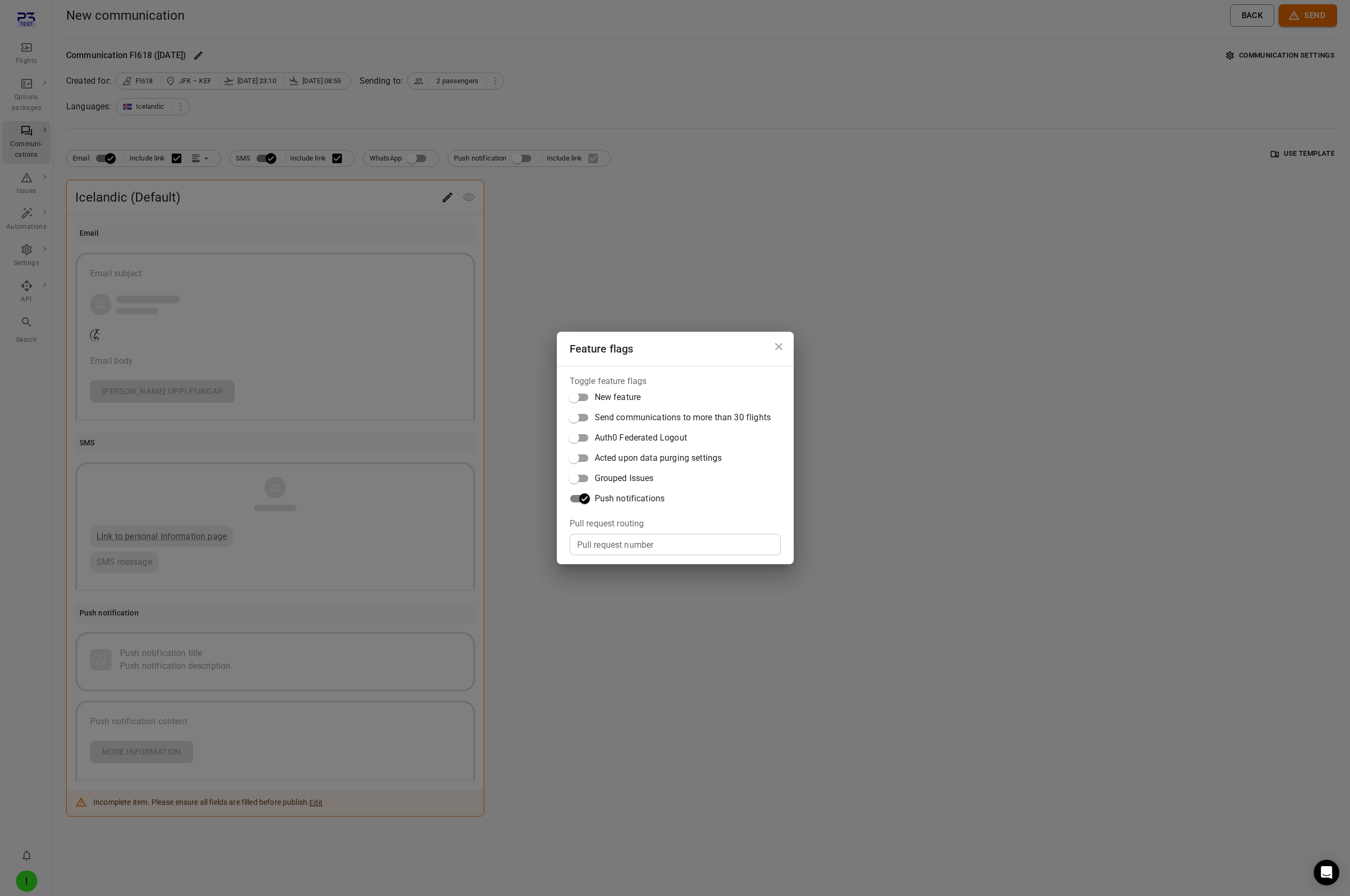
click at [567, 79] on div "Feature flags Toggle feature flags New feature Send communications to more than…" at bounding box center [675, 448] width 1350 height 896
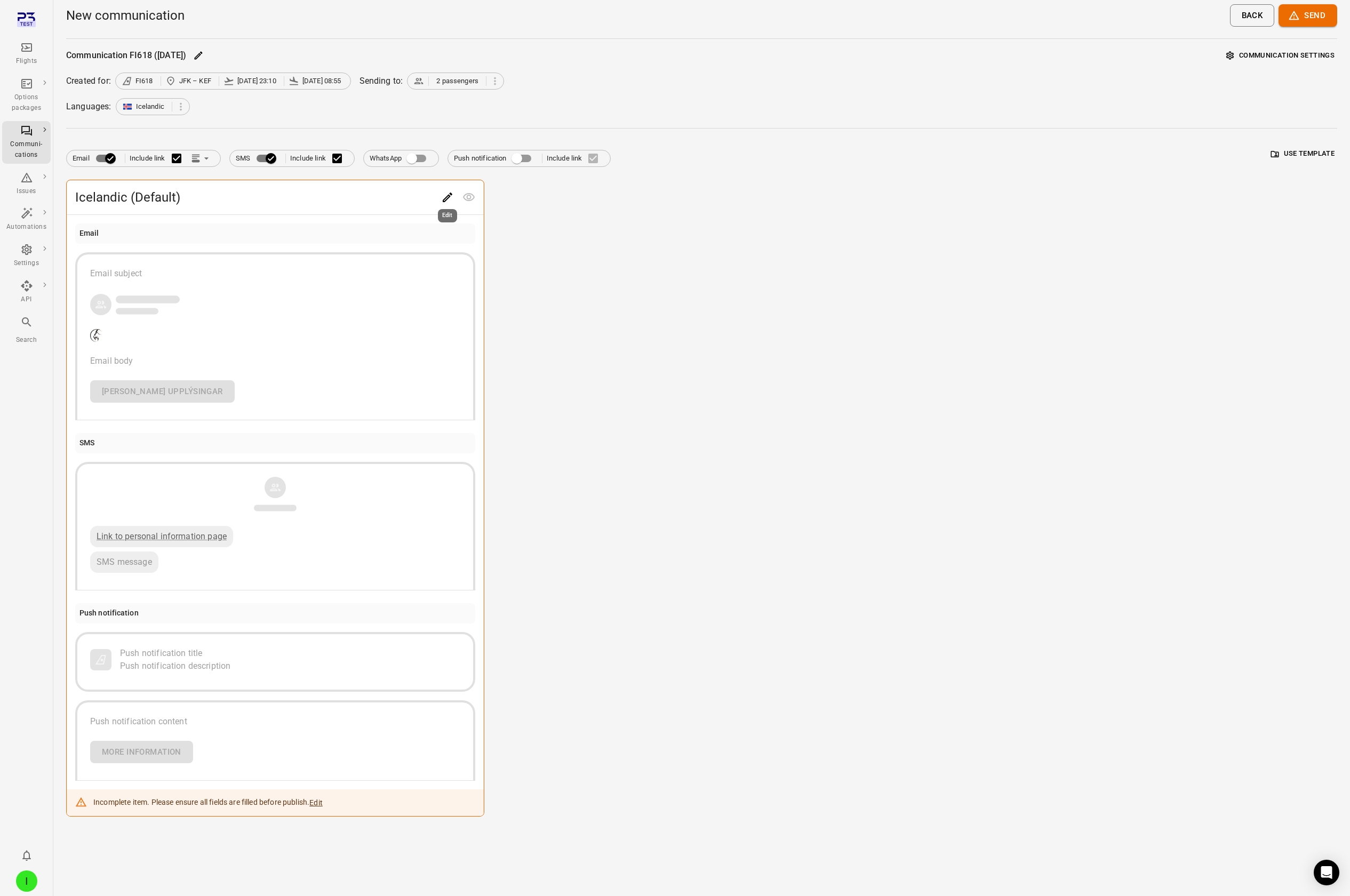
click at [437, 79] on button "Edit" at bounding box center [448, 197] width 21 height 21
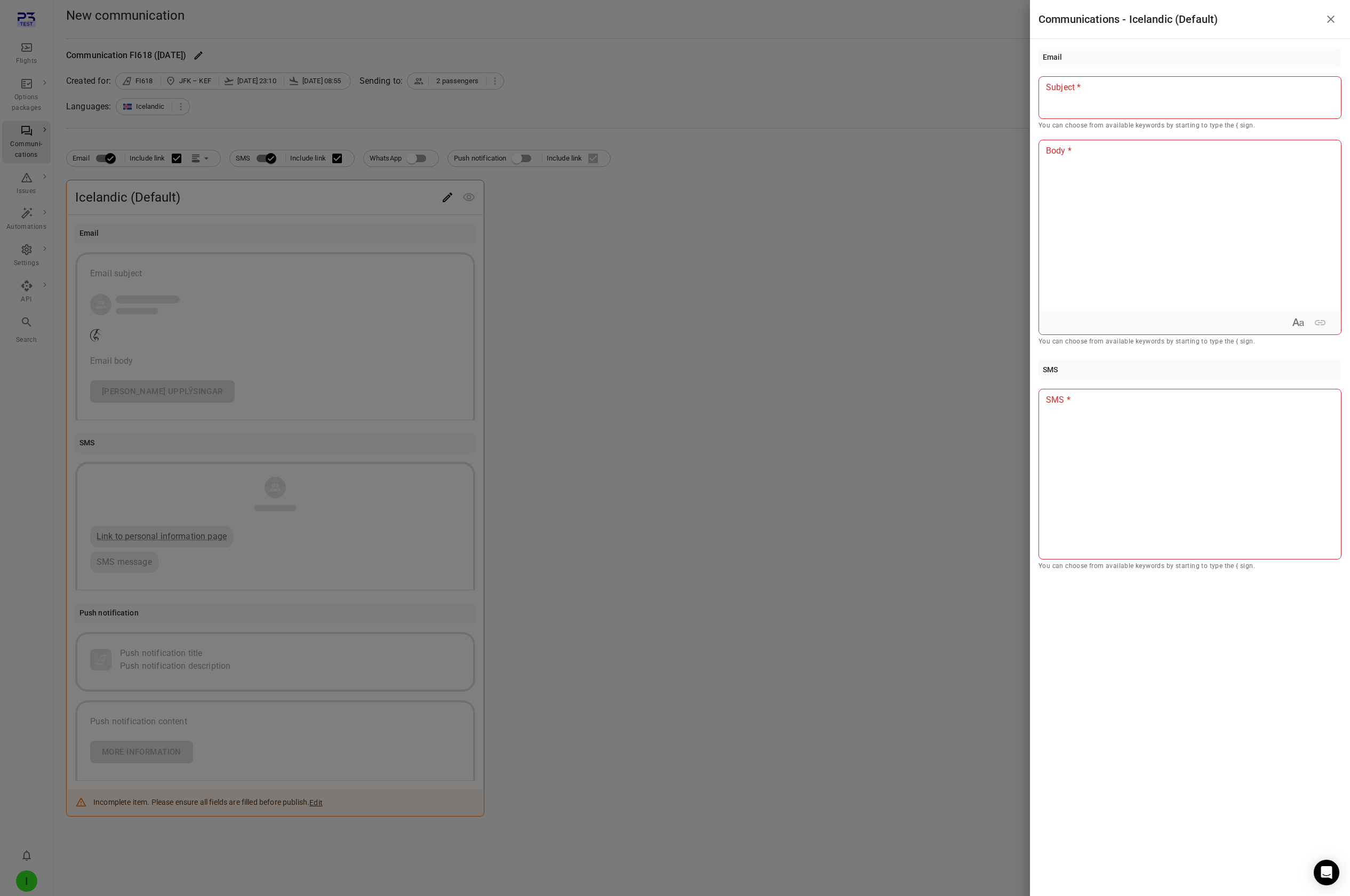
click at [545, 79] on div at bounding box center [675, 448] width 1350 height 896
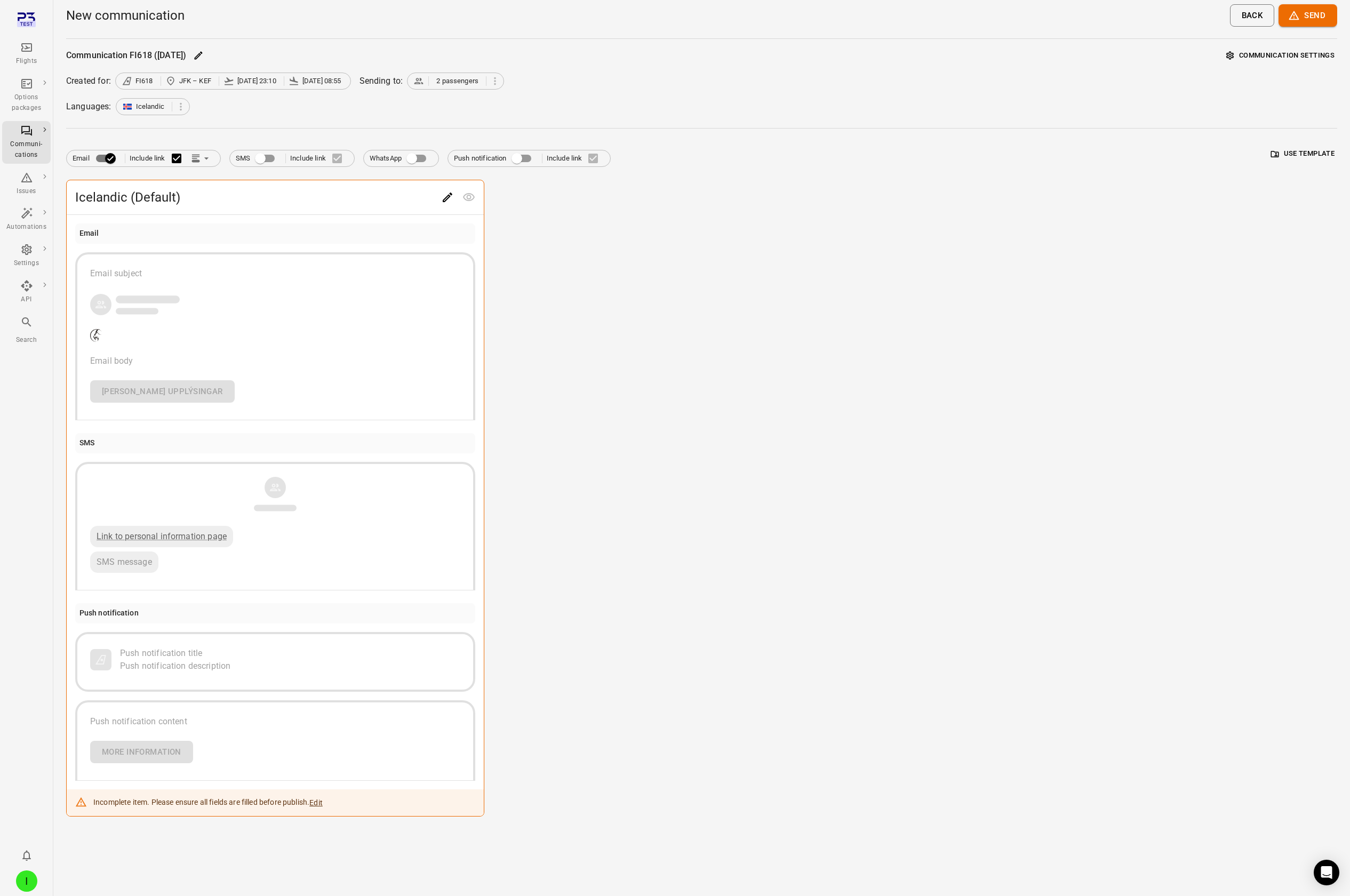
click at [444, 79] on icon "Edit" at bounding box center [447, 197] width 9 height 9
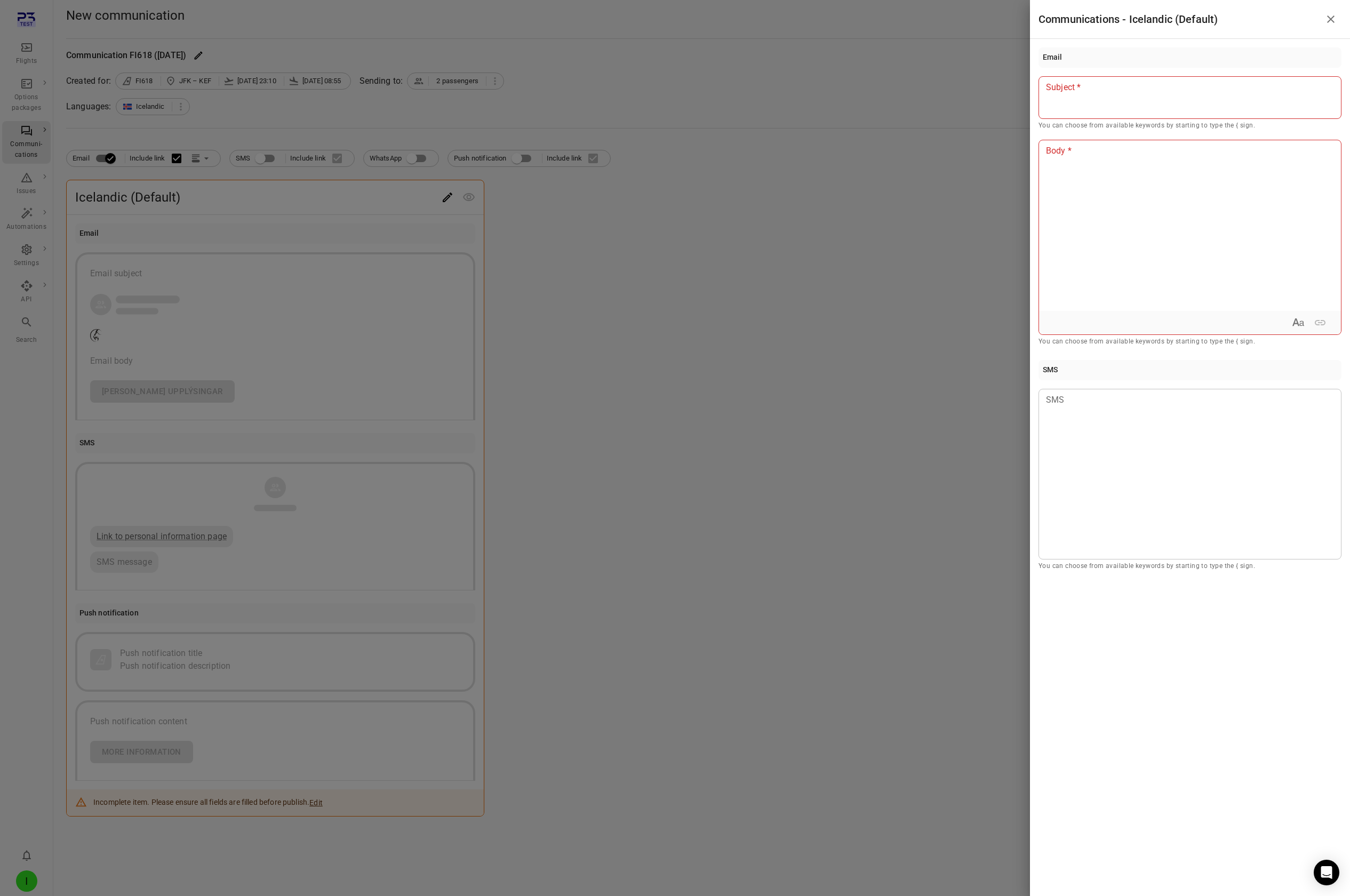
click at [495, 79] on div at bounding box center [675, 448] width 1350 height 896
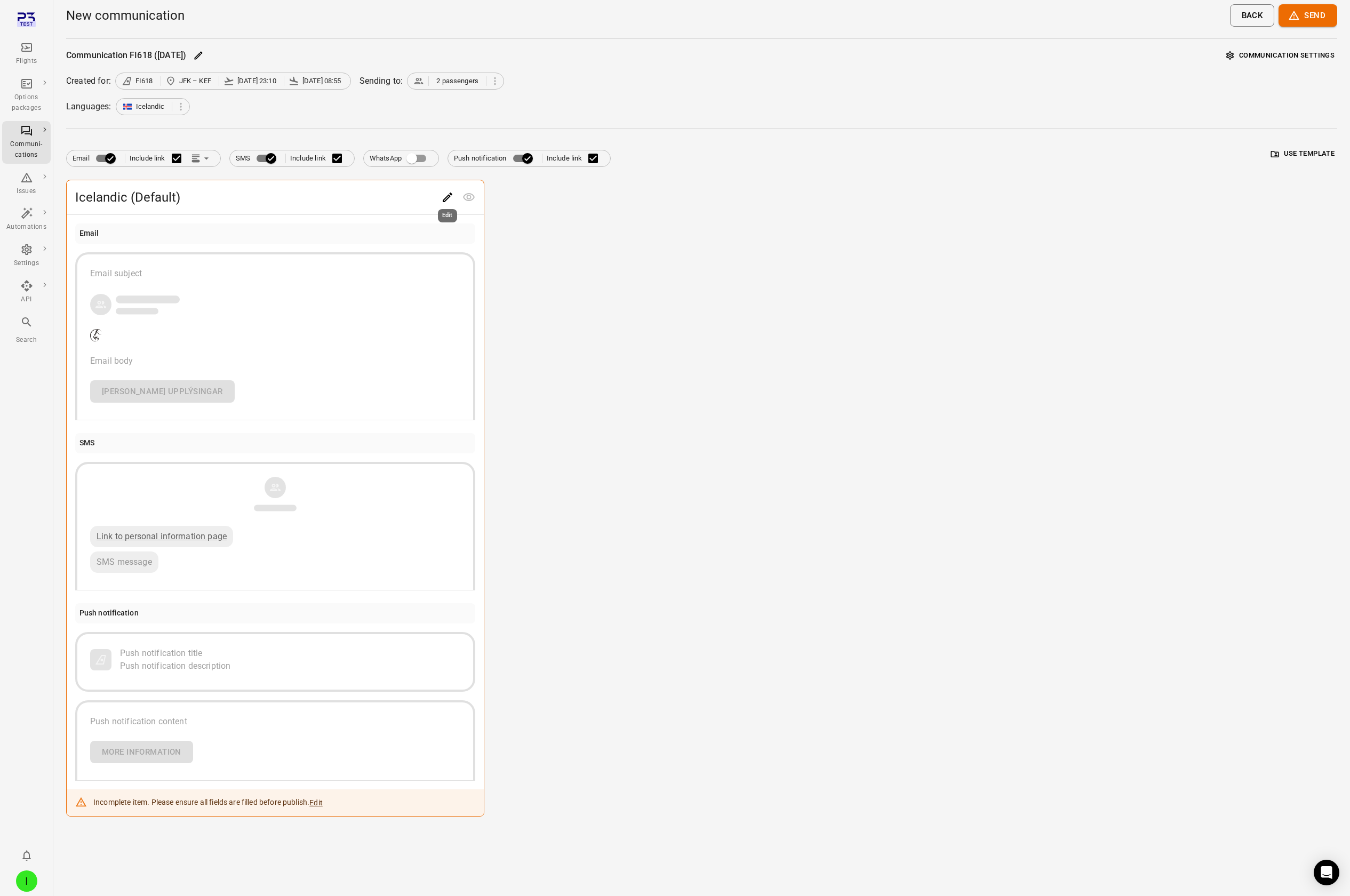
click at [445, 79] on icon "Edit" at bounding box center [447, 197] width 13 height 13
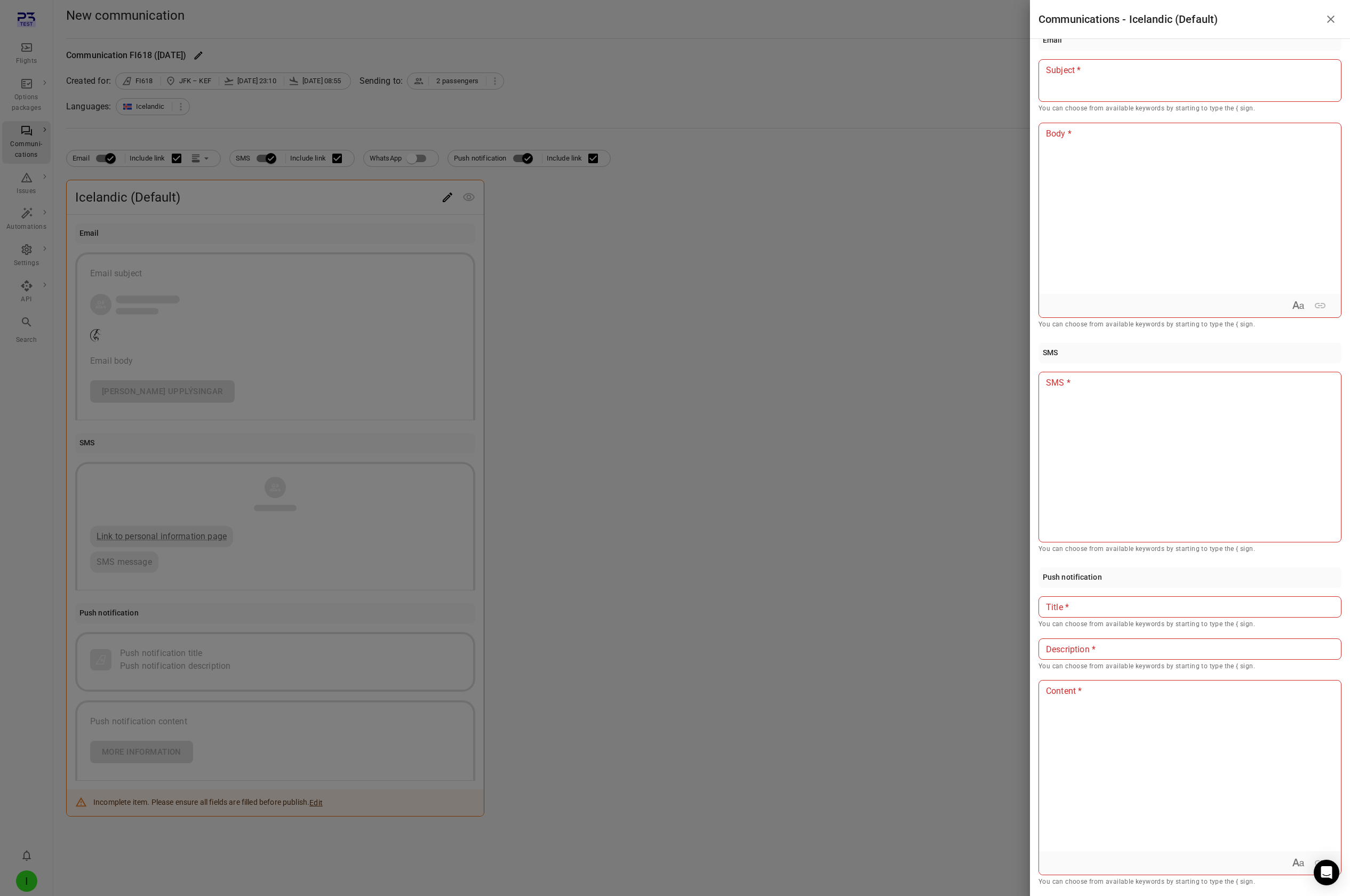
scroll to position [2, 0]
click at [806, 79] on p at bounding box center [1190, 606] width 287 height 13
drag, startPoint x: 1086, startPoint y: 609, endPoint x: 1032, endPoint y: 570, distance: 66.6
click at [806, 79] on div "**********" at bounding box center [1190, 468] width 320 height 857
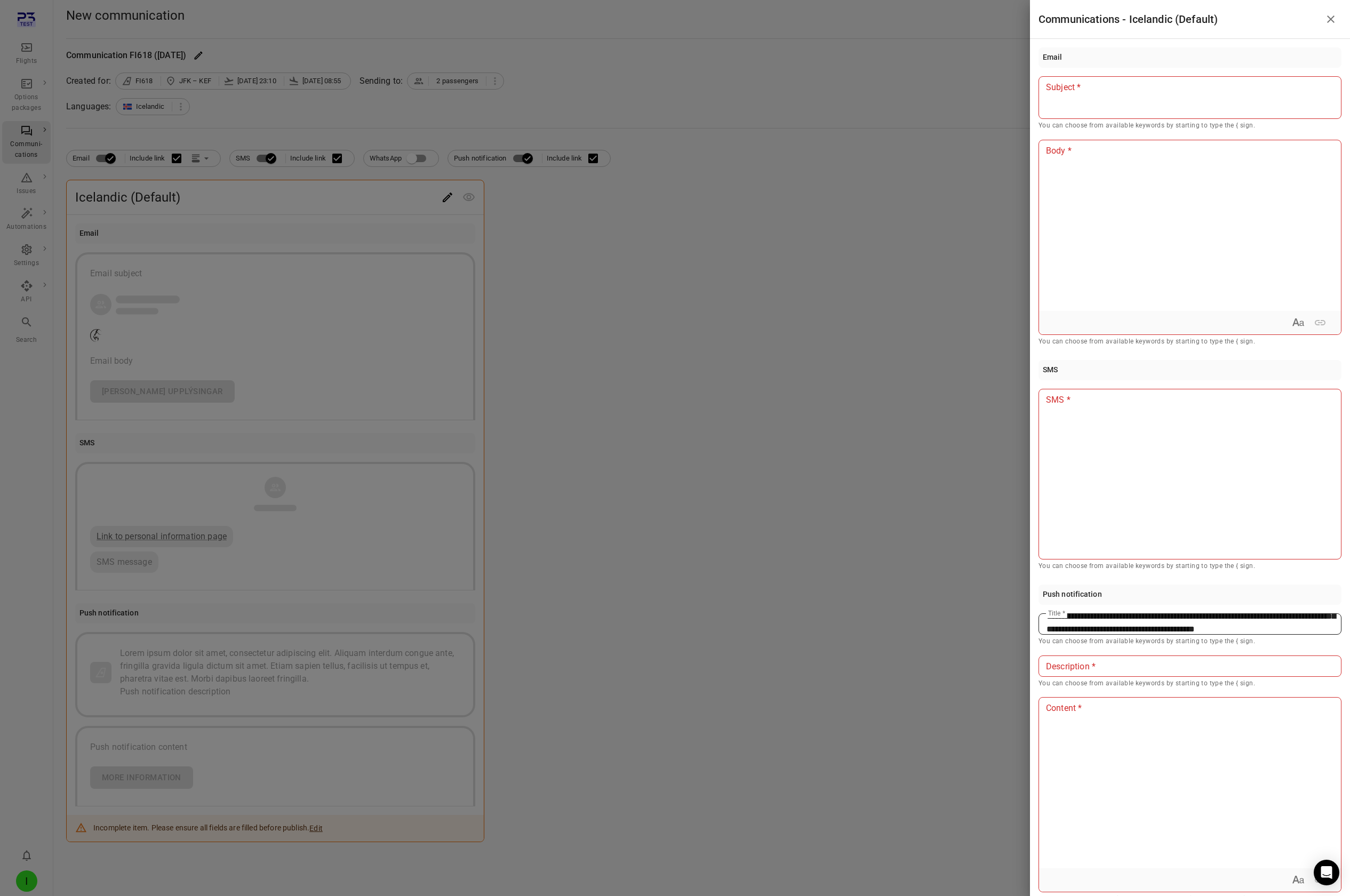
click at [806, 79] on span "**********" at bounding box center [1191, 616] width 289 height 34
click at [806, 79] on div at bounding box center [1190, 98] width 303 height 43
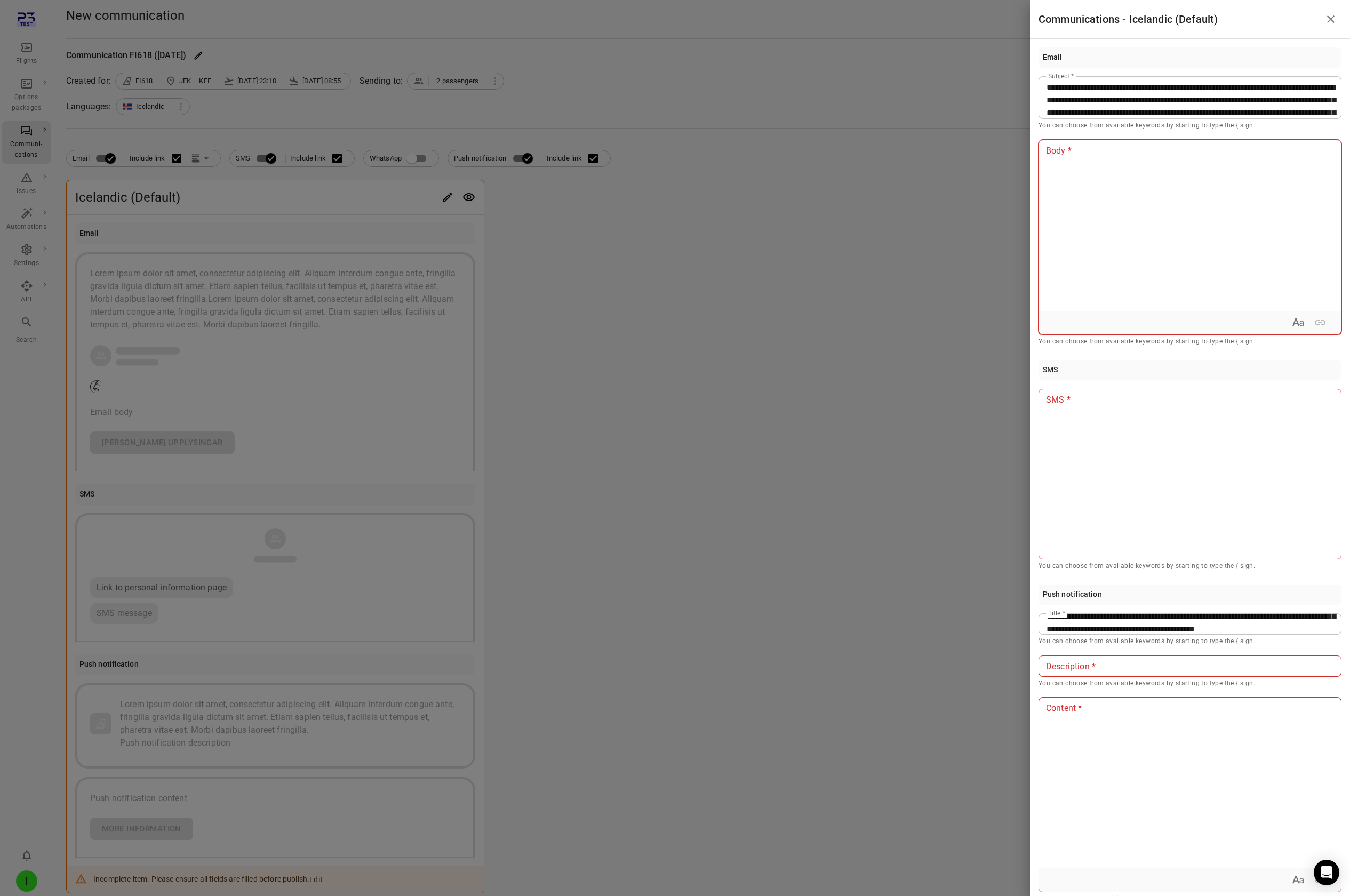
click at [806, 79] on p at bounding box center [1190, 150] width 287 height 13
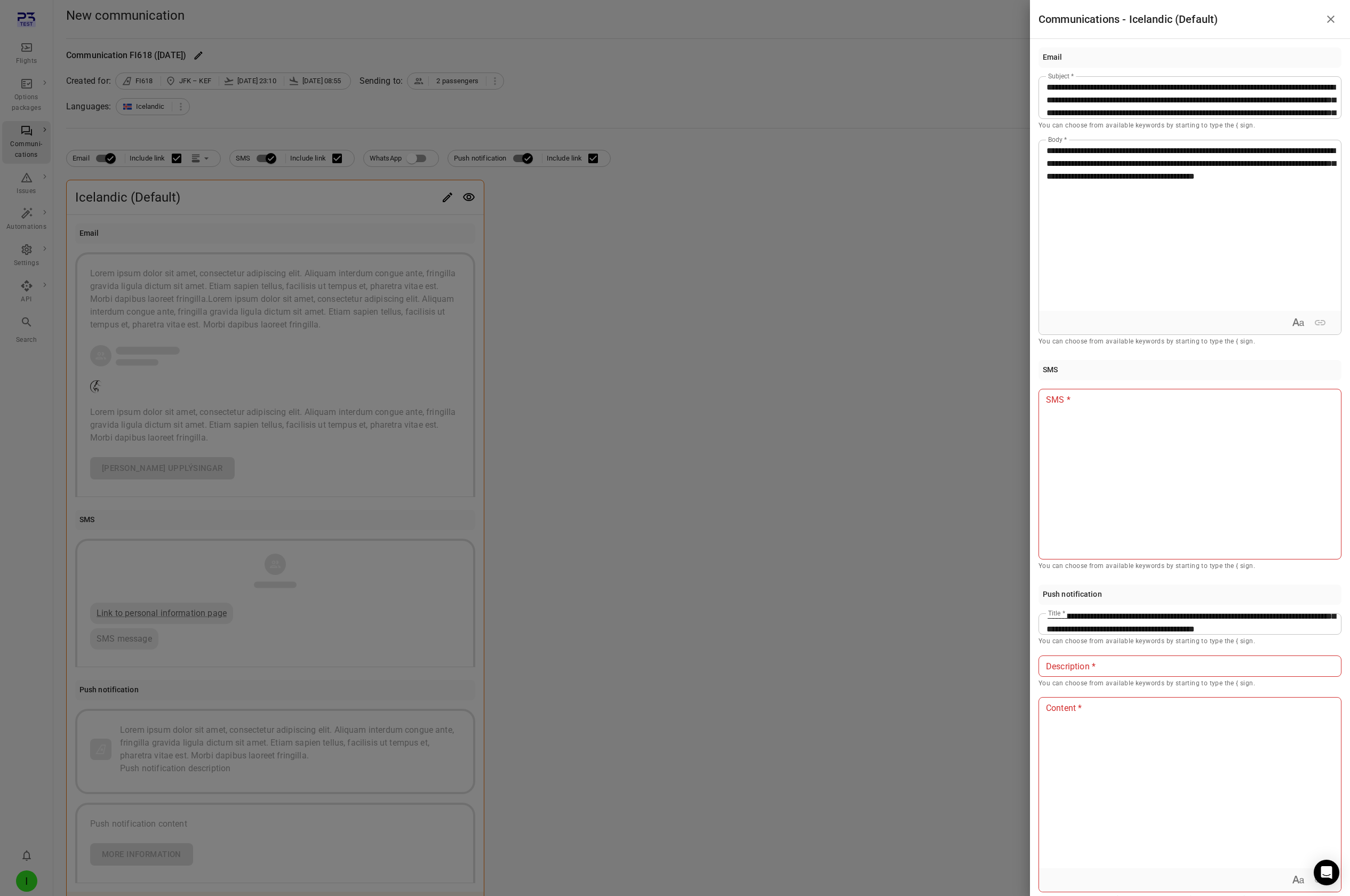
click at [806, 79] on div at bounding box center [1190, 474] width 303 height 170
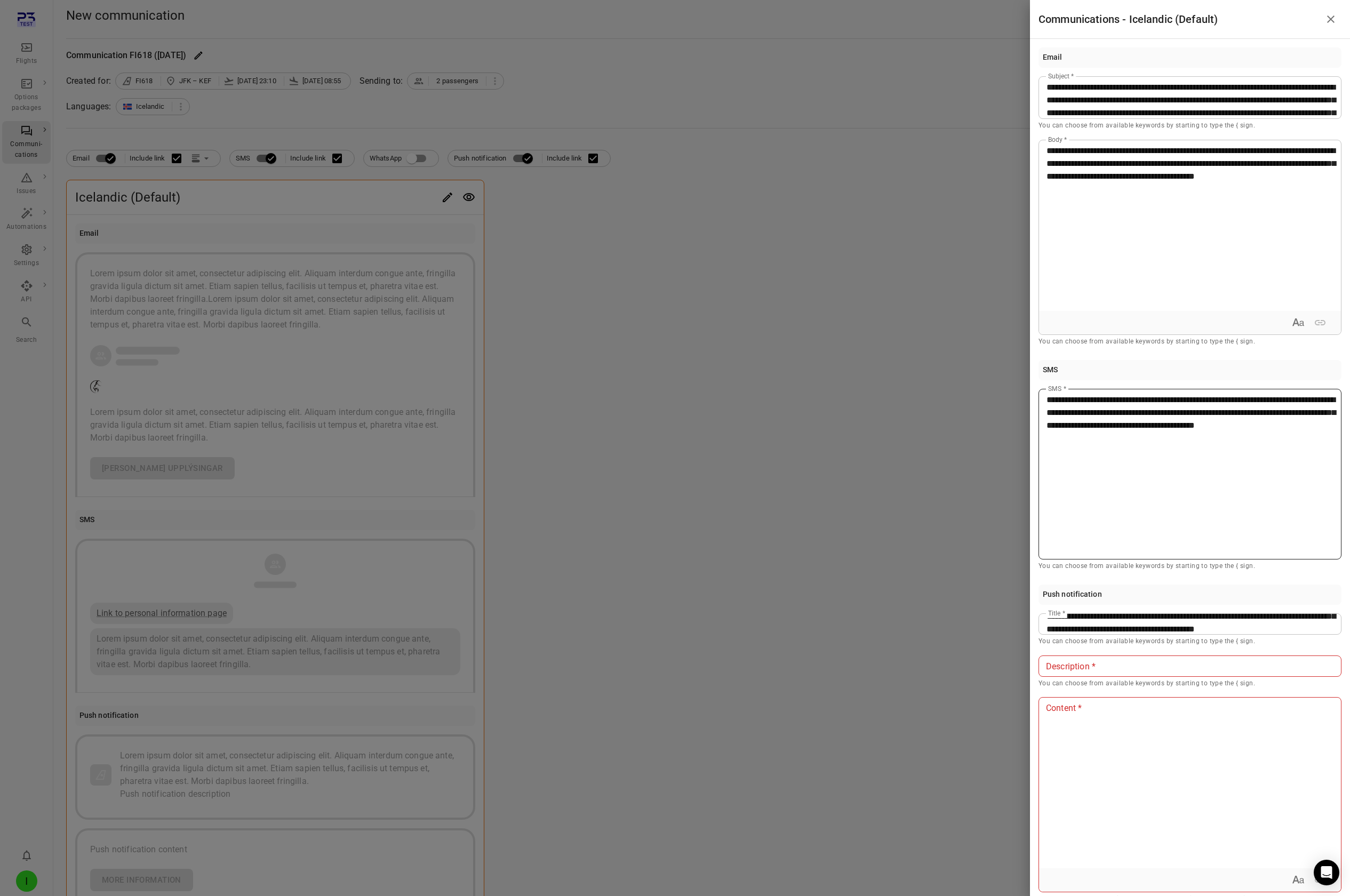
scroll to position [17, 0]
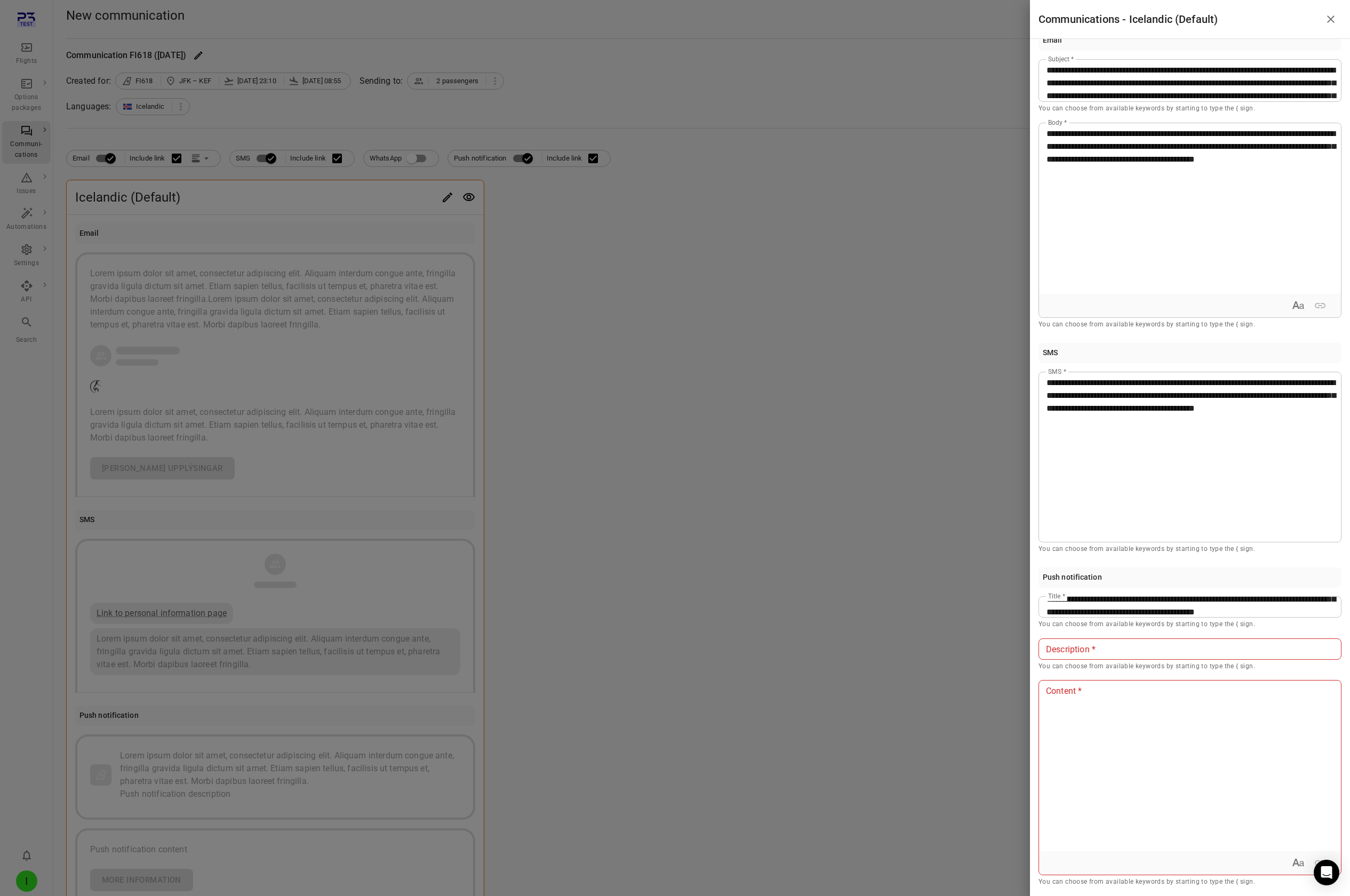
click at [806, 79] on p at bounding box center [1190, 649] width 287 height 13
click at [806, 79] on div at bounding box center [1190, 766] width 302 height 170
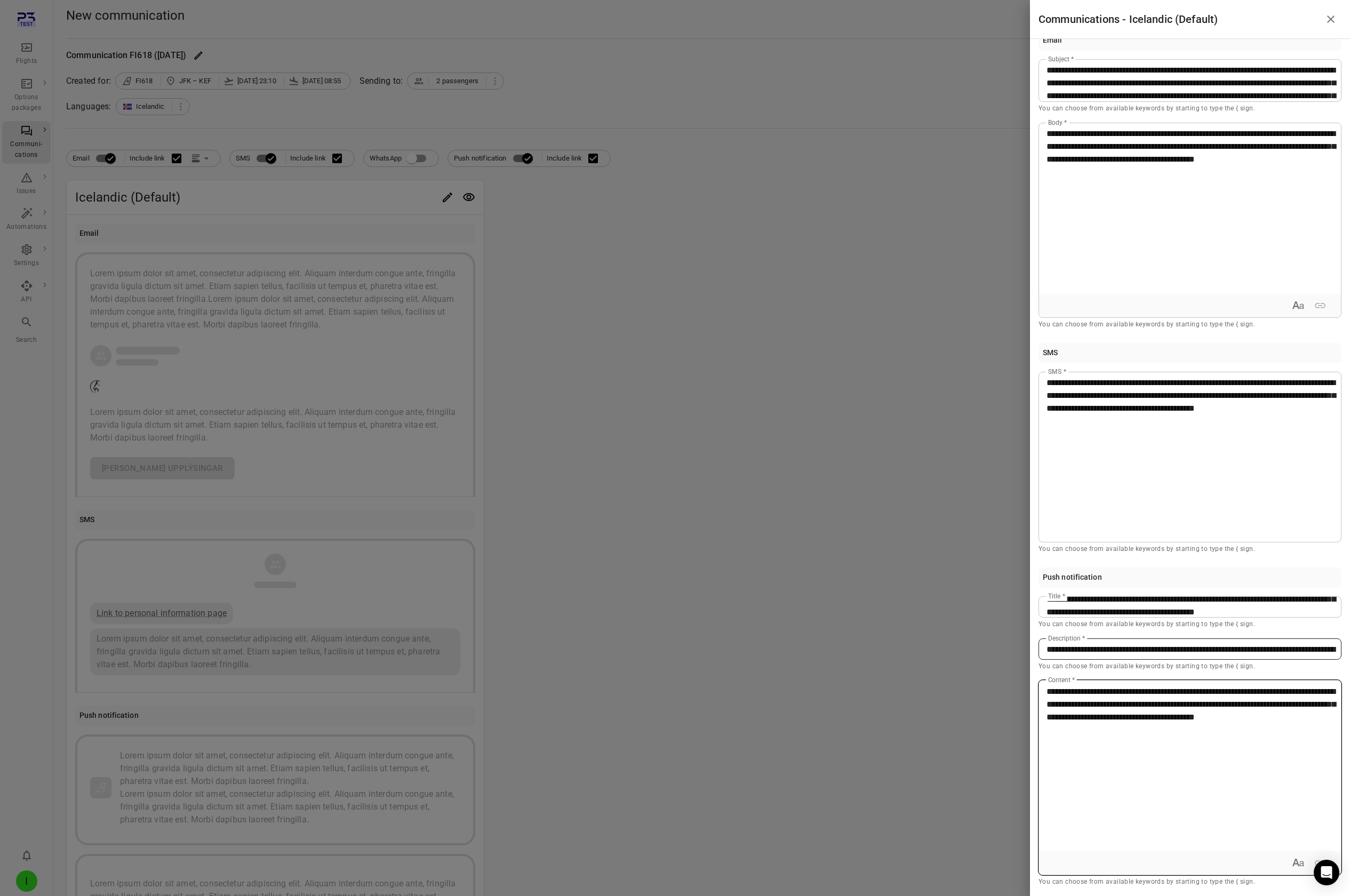
scroll to position [27, 0]
click at [806, 79] on div "**********" at bounding box center [1190, 766] width 302 height 170
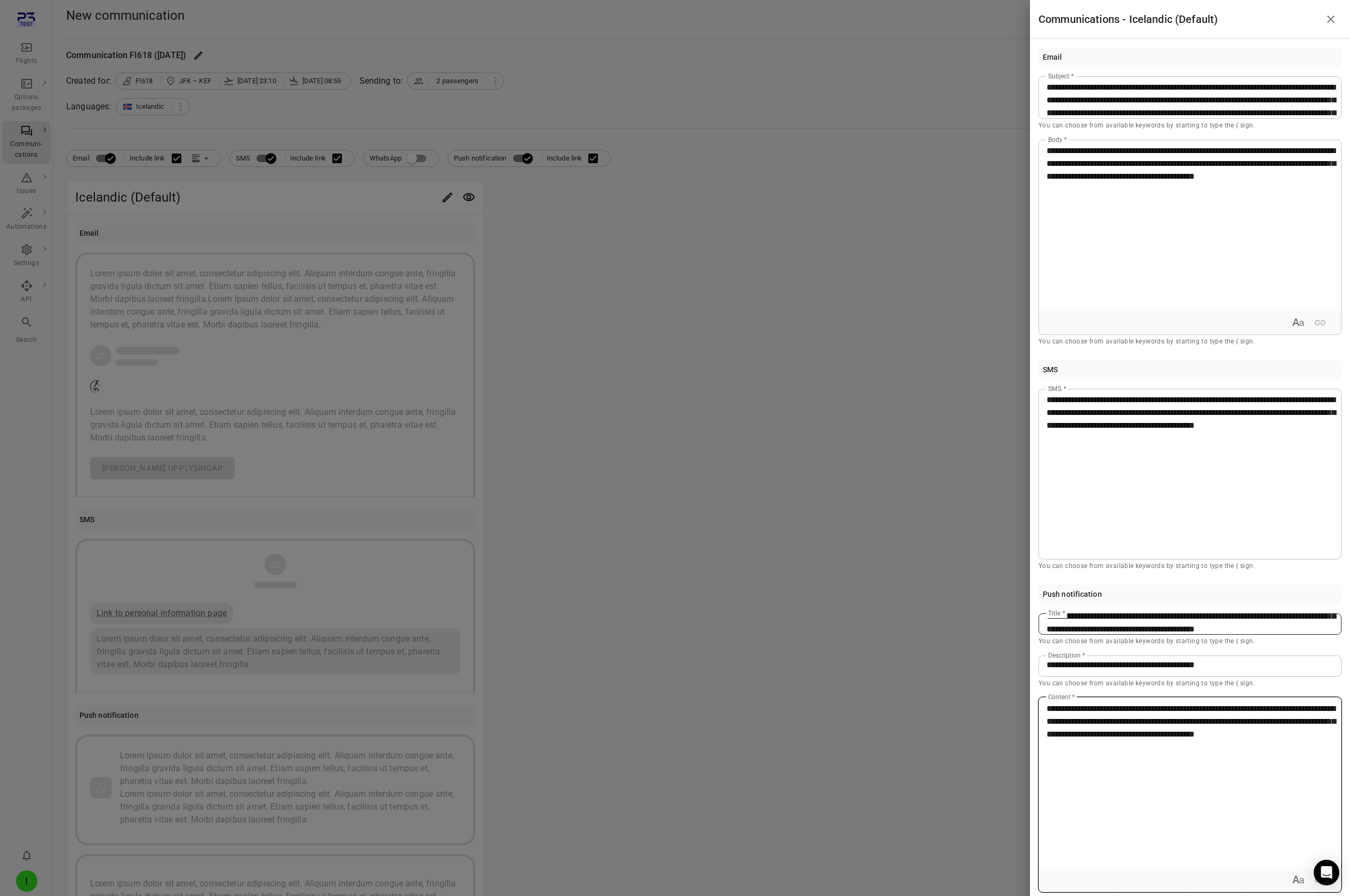
scroll to position [0, 0]
click at [806, 79] on span "**********" at bounding box center [1191, 637] width 289 height 34
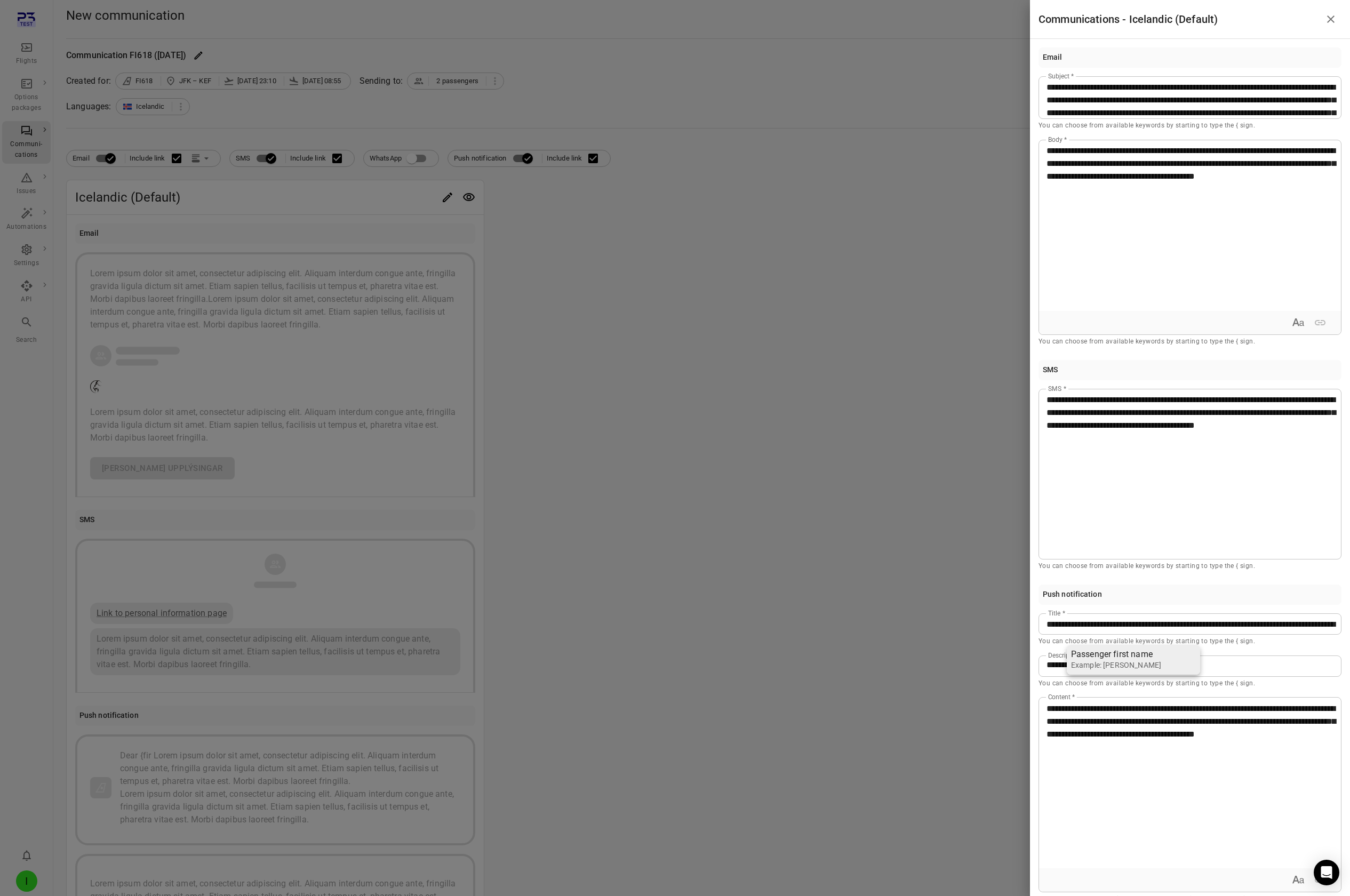
click at [806, 79] on div "Passenger first name" at bounding box center [1116, 654] width 90 height 11
click at [806, 79] on span "**********" at bounding box center [1191, 652] width 289 height 34
drag, startPoint x: 1053, startPoint y: 667, endPoint x: 1024, endPoint y: 667, distance: 29.0
click at [806, 79] on div "**********" at bounding box center [675, 448] width 1350 height 896
click at [806, 79] on span "**********" at bounding box center [1191, 679] width 289 height 34
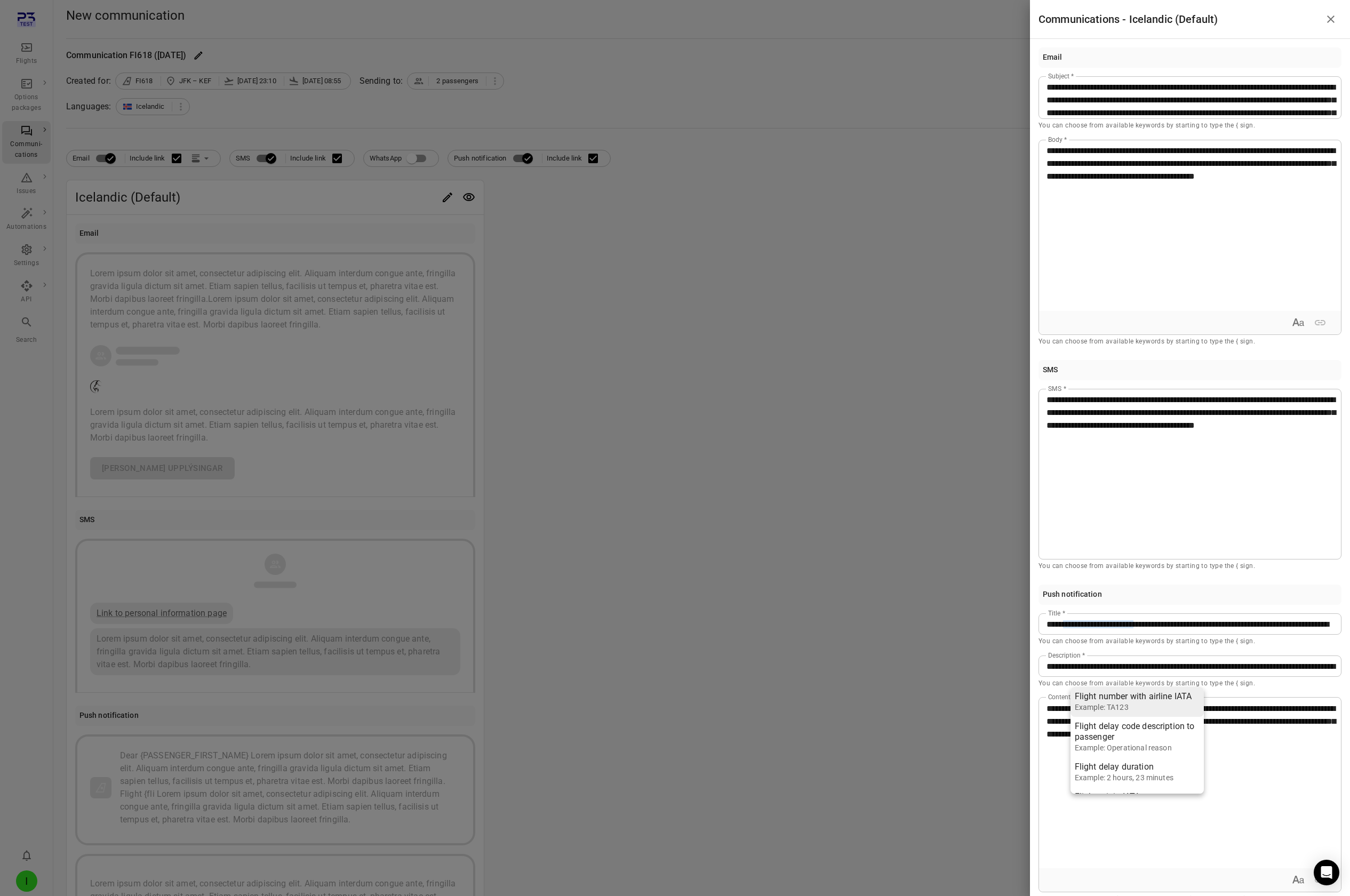
click at [806, 79] on div "Flight number with airline IATA" at bounding box center [1133, 696] width 118 height 11
click at [806, 79] on div "**********" at bounding box center [1190, 783] width 302 height 170
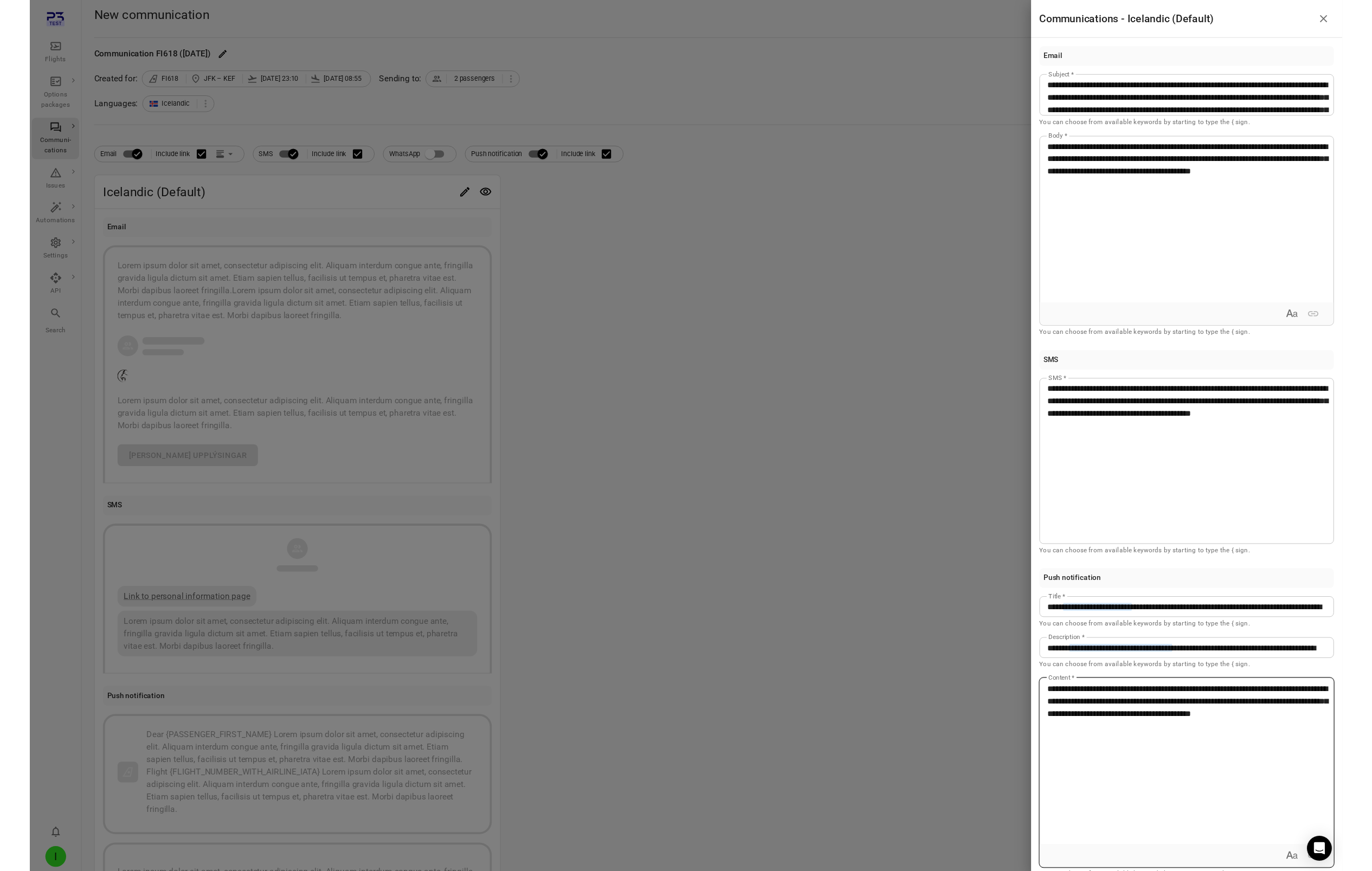
scroll to position [17, 0]
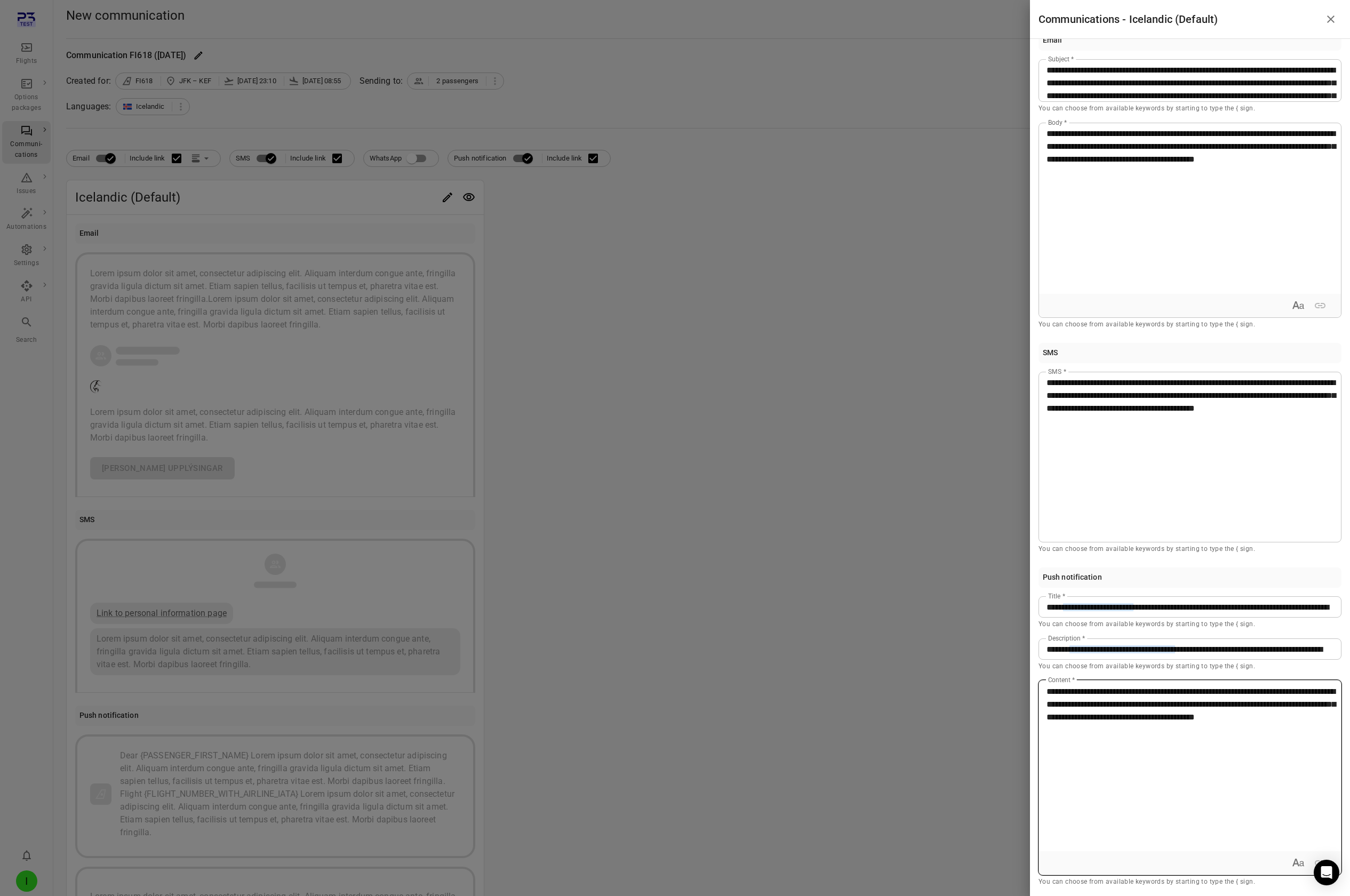
click at [806, 79] on icon "Expand text format" at bounding box center [1298, 863] width 13 height 13
click at [806, 79] on div "**********" at bounding box center [1190, 766] width 302 height 170
click at [806, 79] on div "Example: M1S2T6" at bounding box center [1156, 731] width 80 height 11
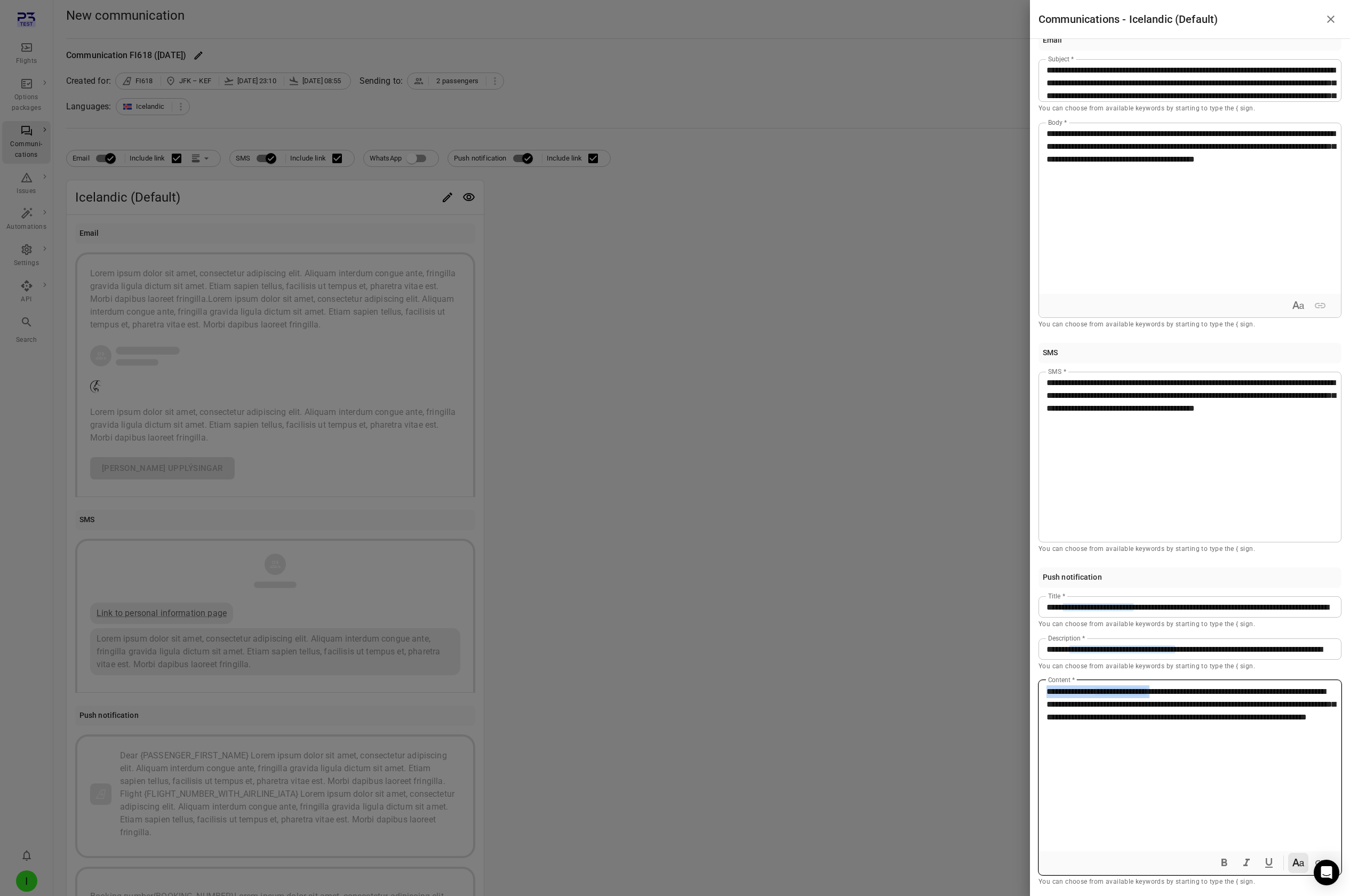
drag, startPoint x: 1197, startPoint y: 691, endPoint x: 1017, endPoint y: 684, distance: 180.1
click at [806, 79] on div "**********" at bounding box center [675, 448] width 1350 height 896
click at [806, 79] on icon "Bold" at bounding box center [1224, 863] width 13 height 13
click at [806, 79] on span "**********" at bounding box center [1191, 704] width 289 height 34
drag, startPoint x: 1198, startPoint y: 691, endPoint x: 1150, endPoint y: 702, distance: 49.2
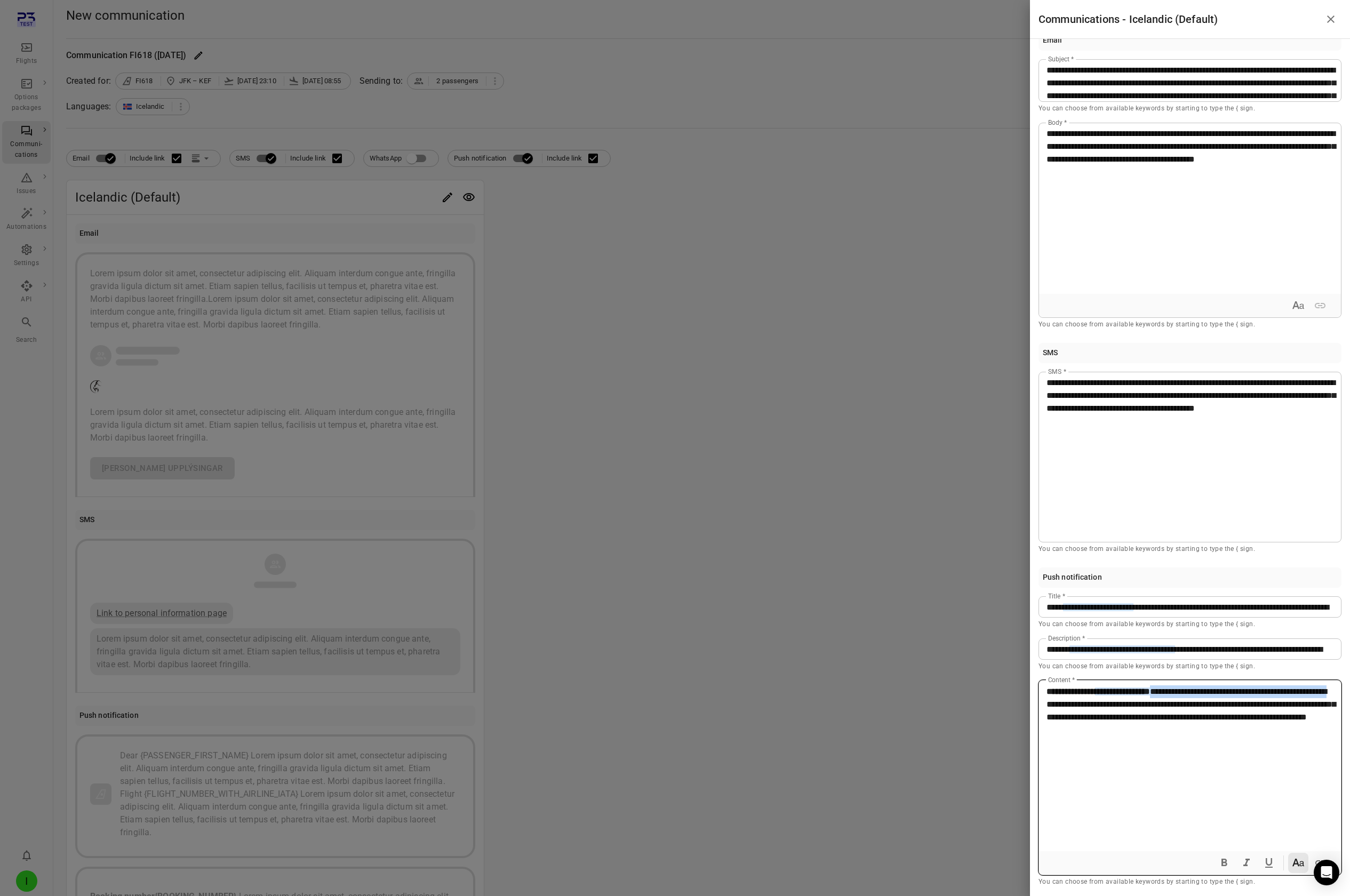
click at [806, 79] on span "**********" at bounding box center [1191, 704] width 289 height 34
click at [806, 79] on icon "Italic" at bounding box center [1246, 863] width 13 height 13
click at [806, 79] on p "**********" at bounding box center [1190, 704] width 287 height 39
drag, startPoint x: 1175, startPoint y: 729, endPoint x: 1229, endPoint y: 730, distance: 54.0
click at [806, 79] on span "**********" at bounding box center [1191, 710] width 290 height 21
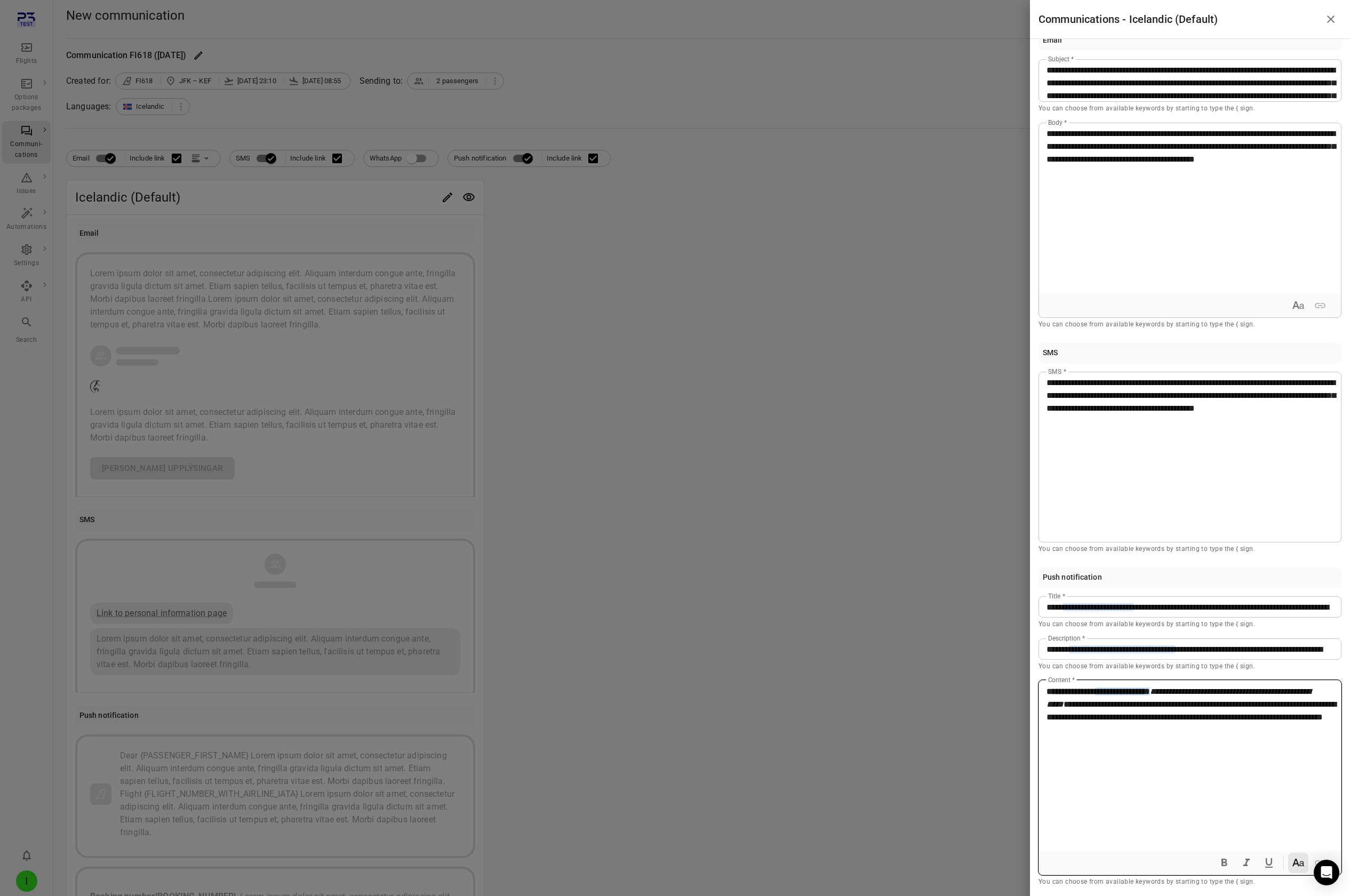
click at [806, 79] on div "**********" at bounding box center [1190, 766] width 302 height 170
drag, startPoint x: 1206, startPoint y: 729, endPoint x: 1234, endPoint y: 729, distance: 28.0
click at [806, 79] on span "**********" at bounding box center [1191, 710] width 290 height 21
click at [806, 79] on icon "Insert Link" at bounding box center [1321, 863] width 13 height 13
click at [806, 79] on input "********" at bounding box center [1191, 863] width 188 height 21
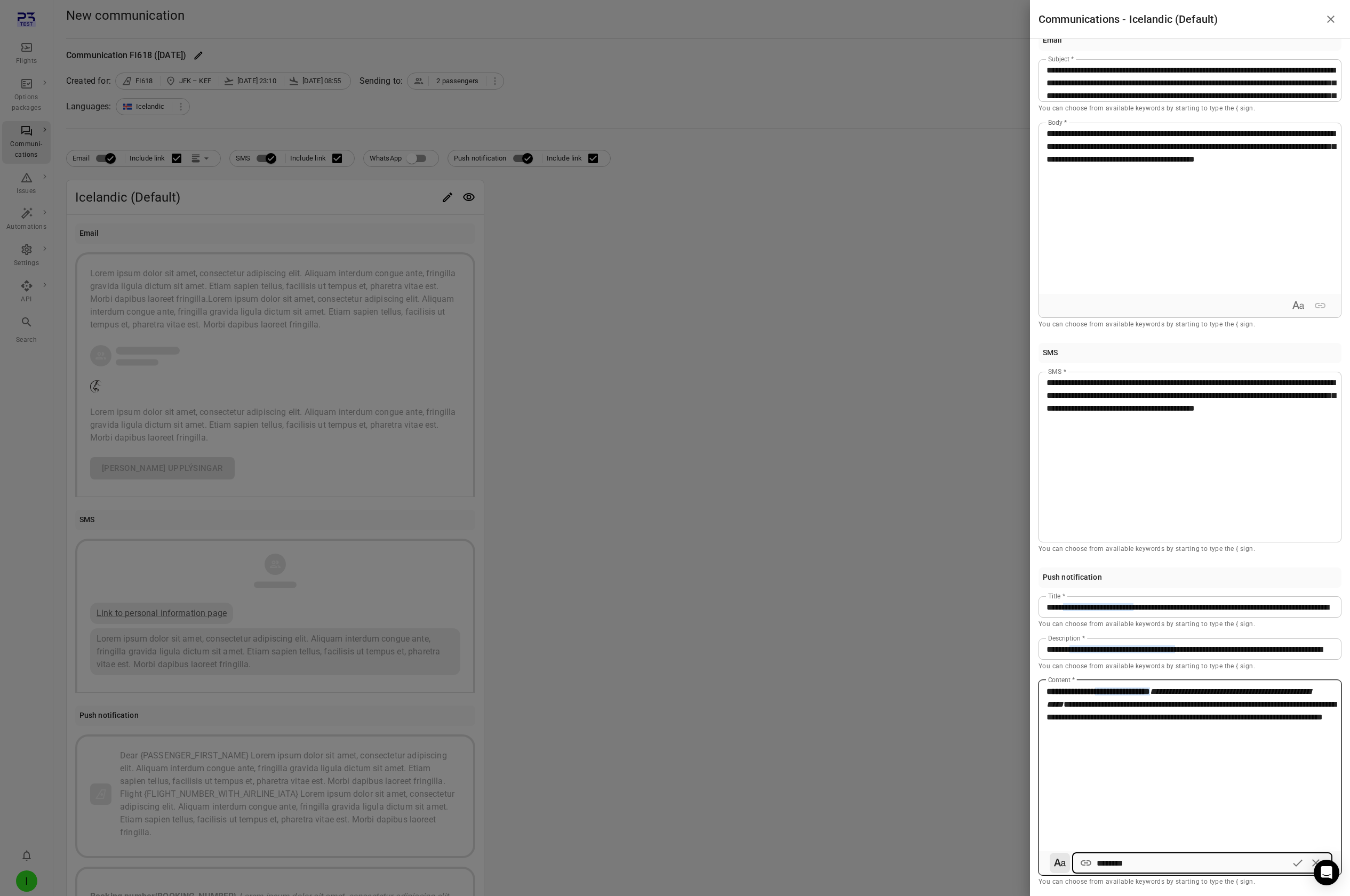
click at [806, 79] on input "********" at bounding box center [1191, 863] width 188 height 21
type input "**********"
click at [806, 79] on icon "Add link" at bounding box center [1298, 863] width 13 height 13
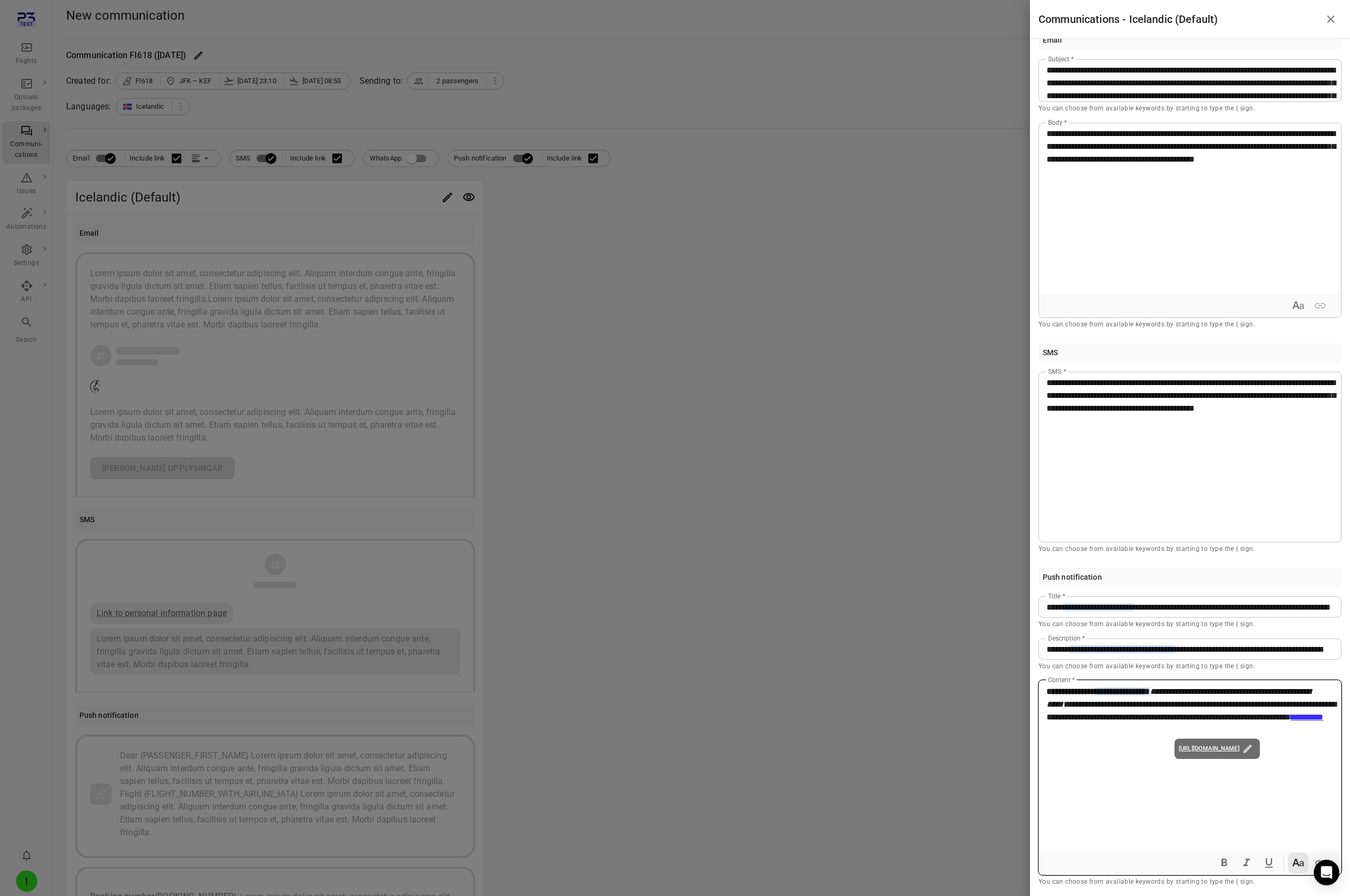
click at [806, 79] on div "**********" at bounding box center [1190, 766] width 302 height 170
click at [806, 79] on div at bounding box center [675, 448] width 1350 height 896
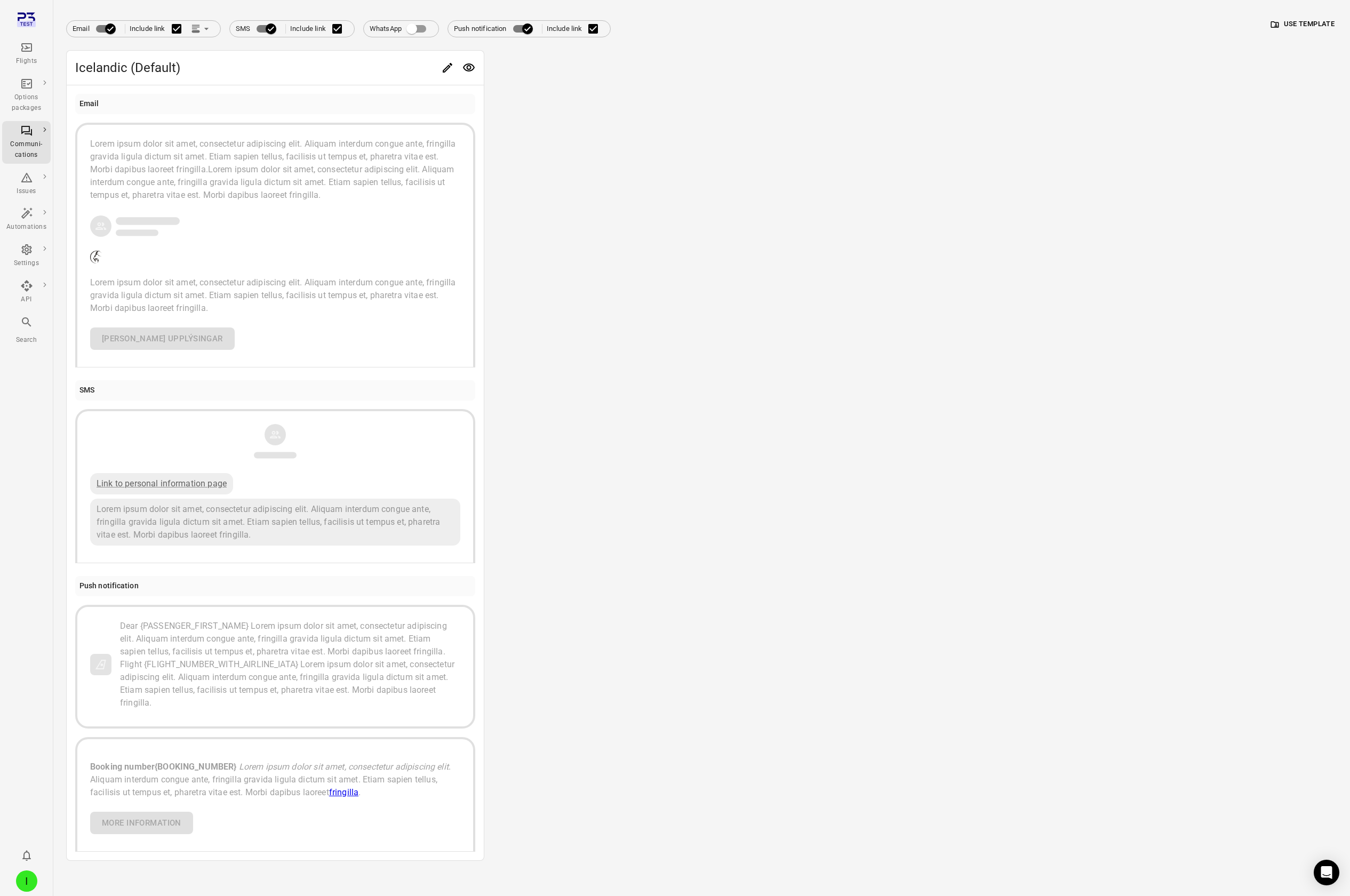
scroll to position [137, 0]
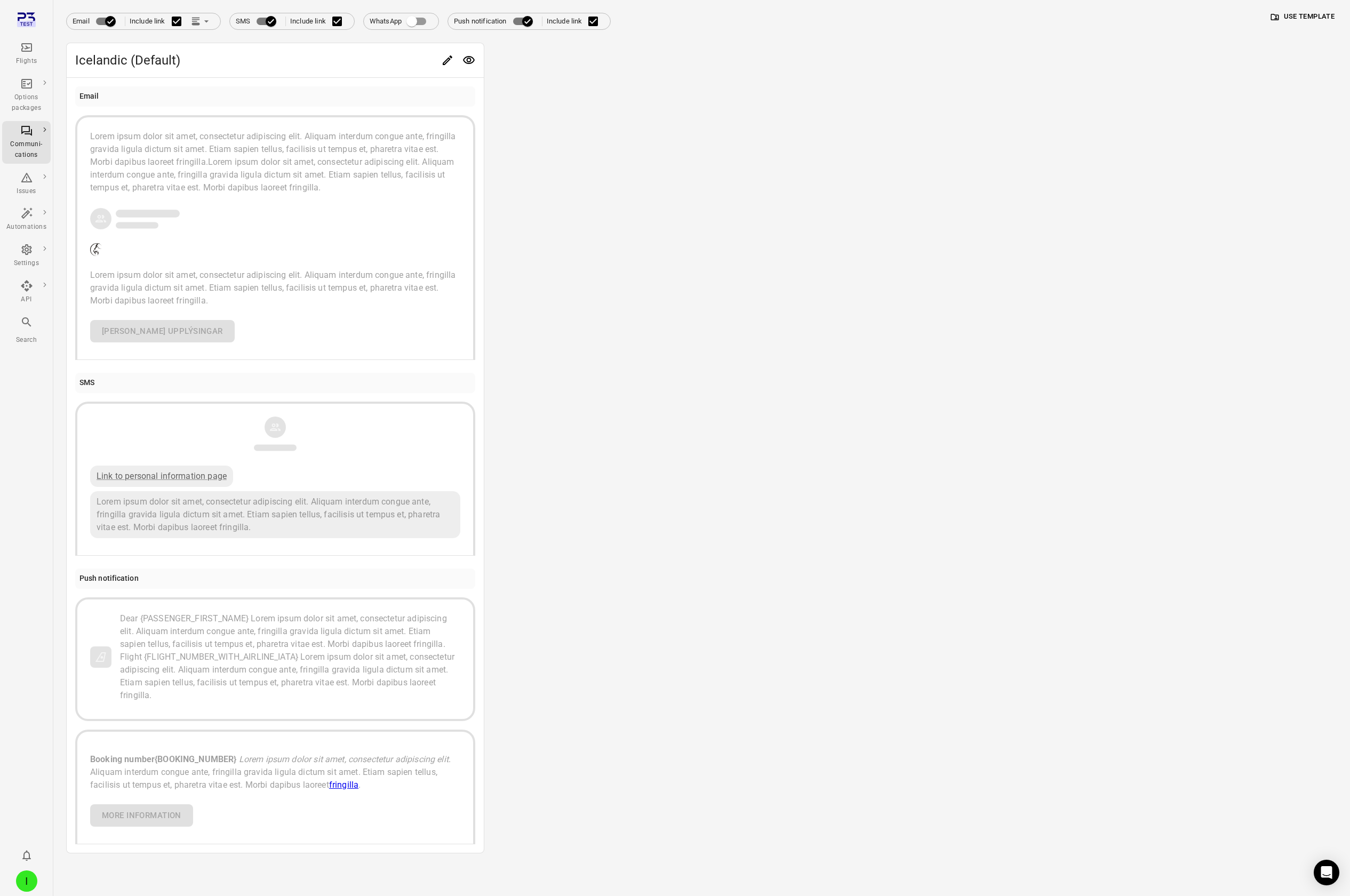
click at [190, 79] on span ". Aliquam interdum congue ante, fringilla gravida ligula dictum sit amet. Etiam…" at bounding box center [271, 772] width 363 height 35
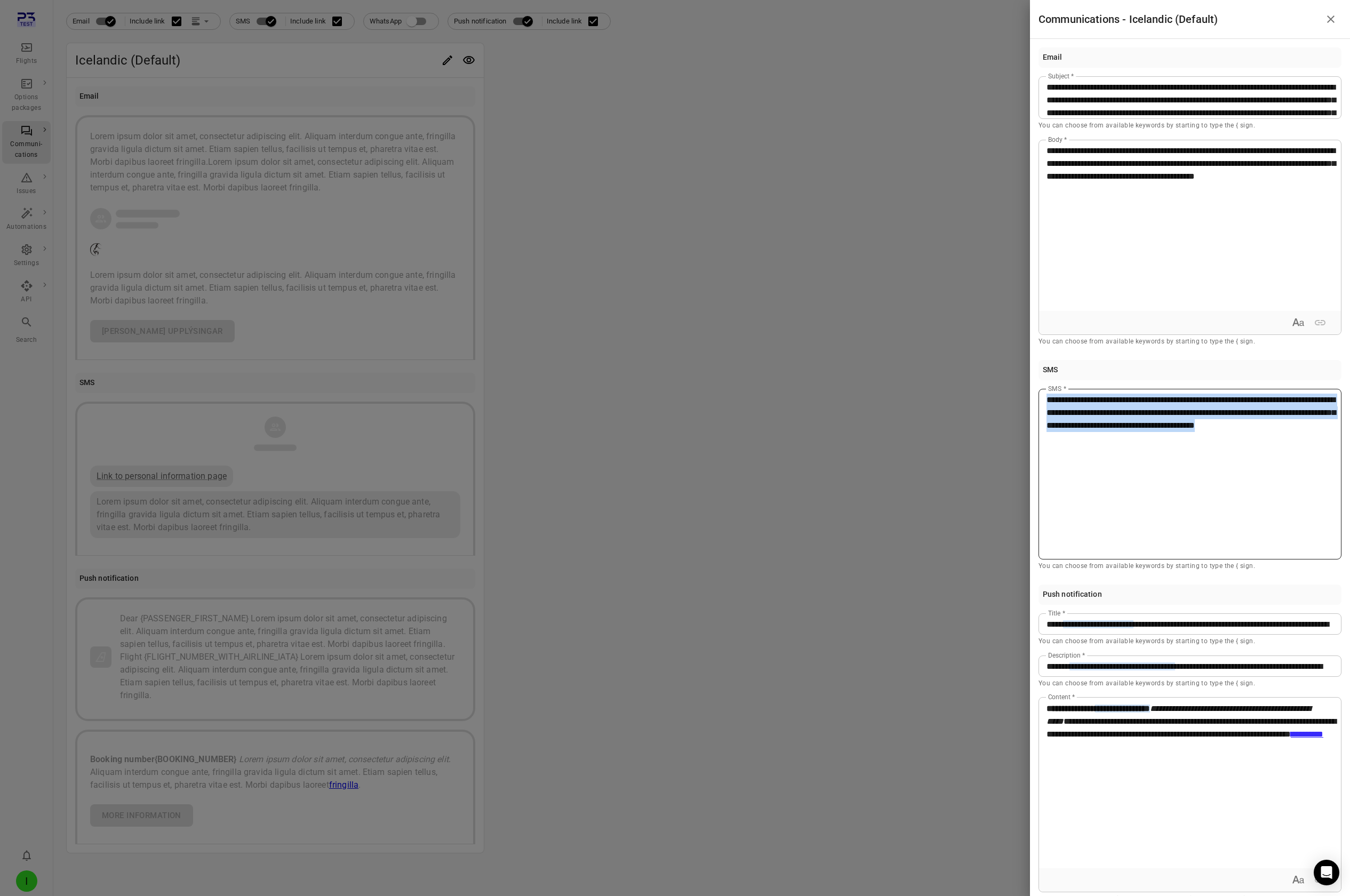
drag, startPoint x: 1044, startPoint y: 400, endPoint x: 1302, endPoint y: 446, distance: 262.1
click at [806, 79] on div "**********" at bounding box center [1190, 474] width 303 height 170
copy span "**********"
click at [806, 79] on div "**********" at bounding box center [1190, 783] width 302 height 170
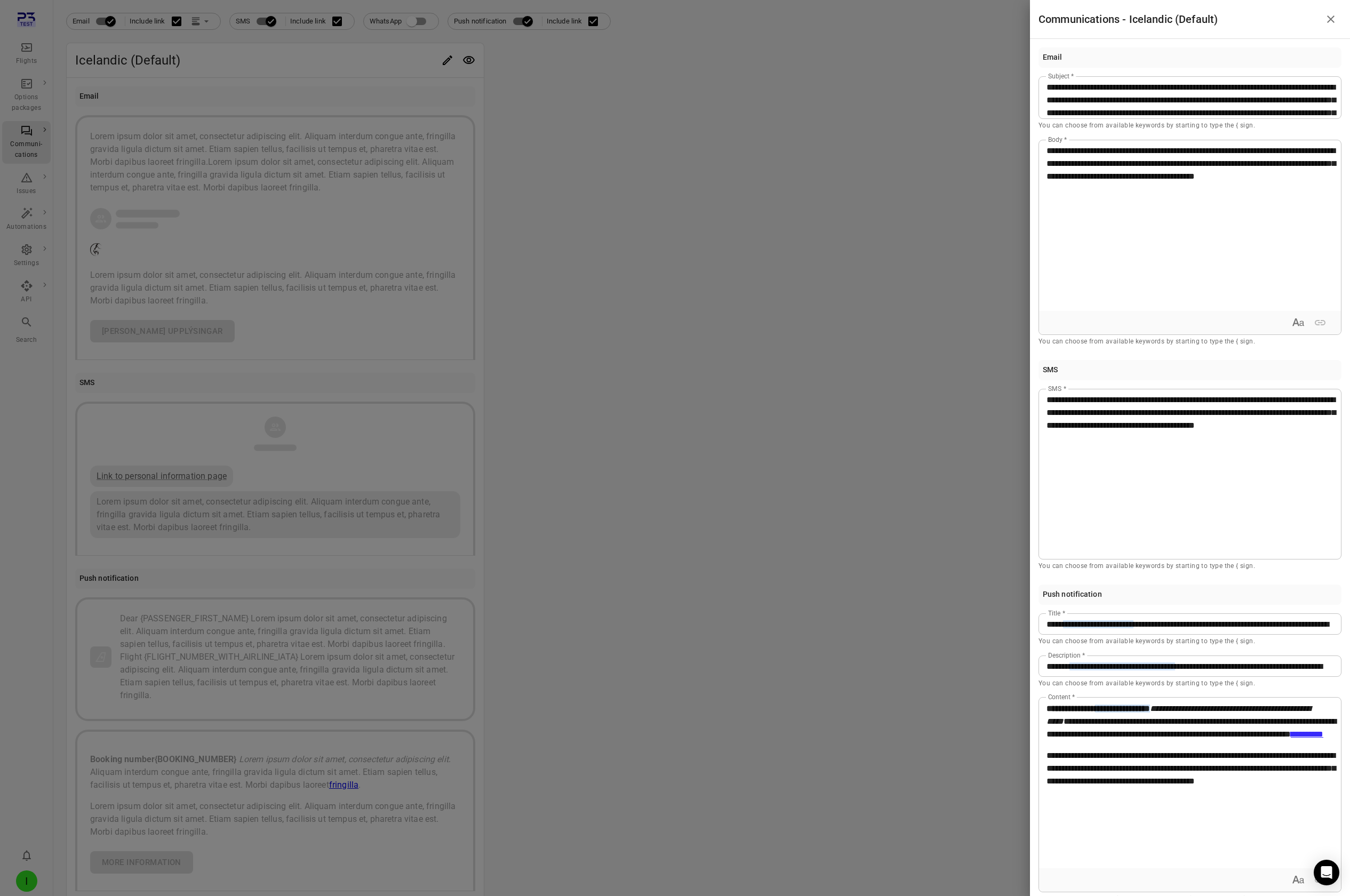
click at [806, 79] on div at bounding box center [675, 448] width 1350 height 896
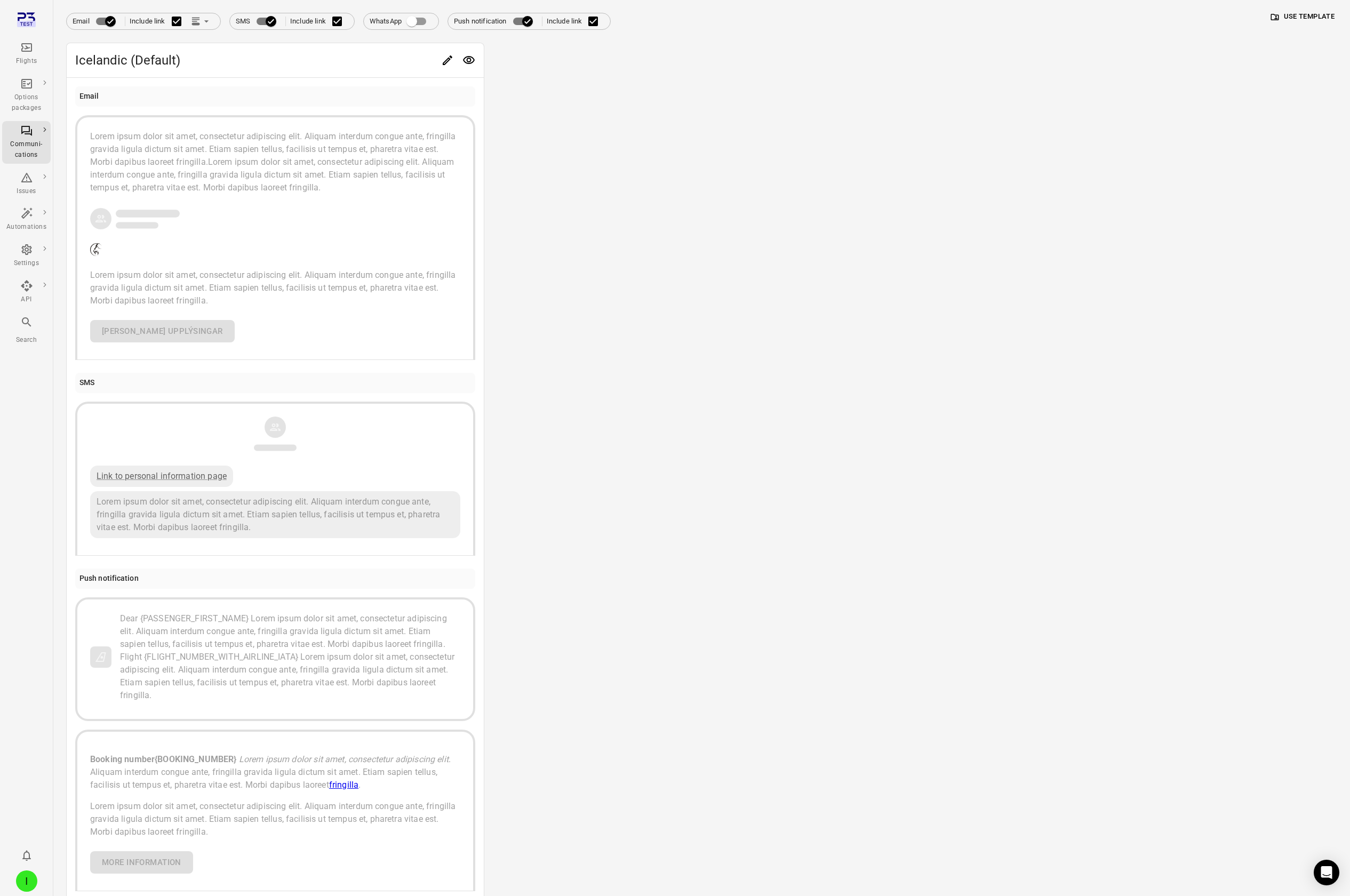
scroll to position [184, 0]
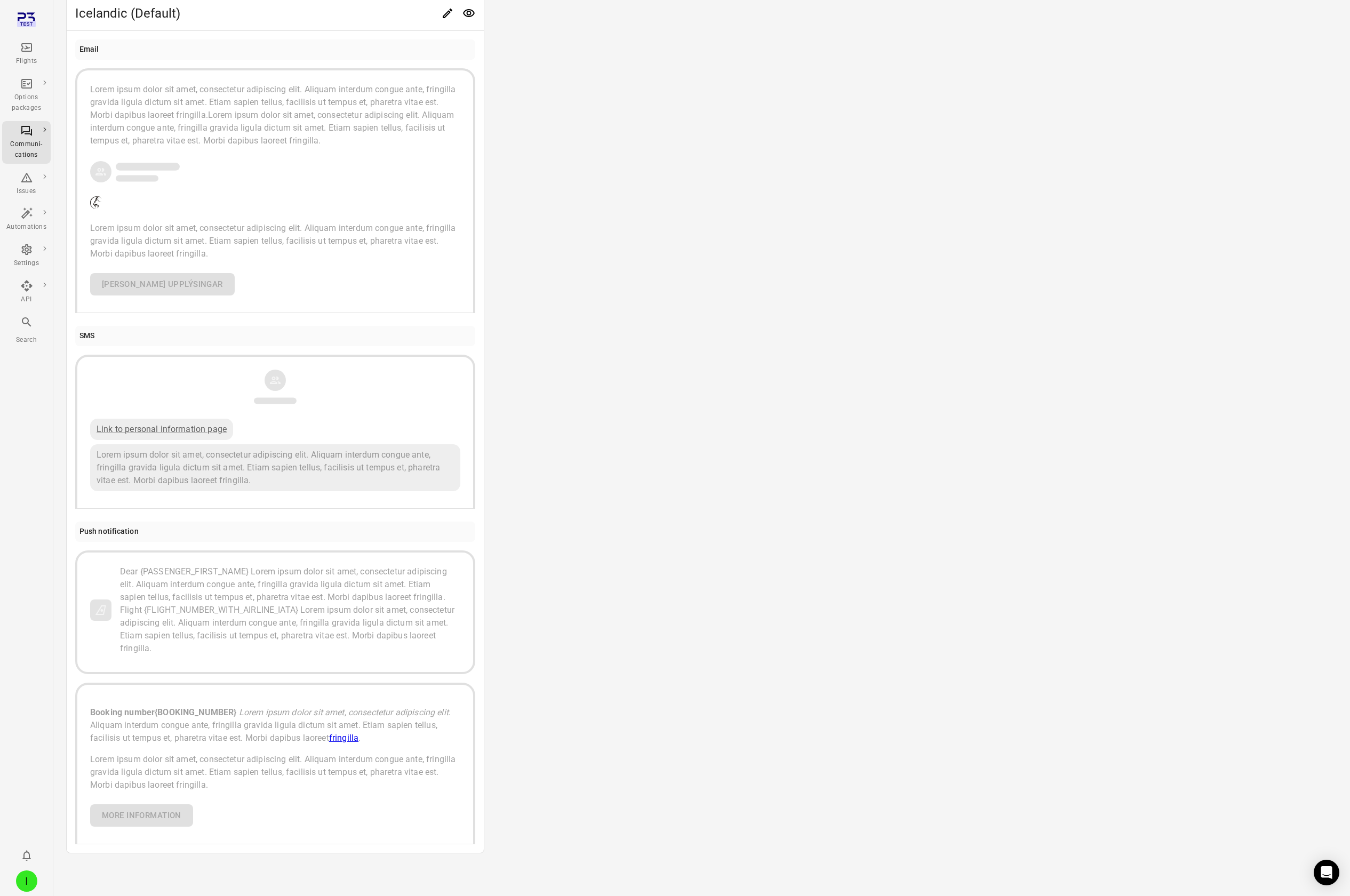
click at [192, 79] on div "Dear {PASSENGER_FIRST_NAME} Lorem ipsum dolor sit amet, consectetur adipiscing …" at bounding box center [290, 584] width 340 height 39
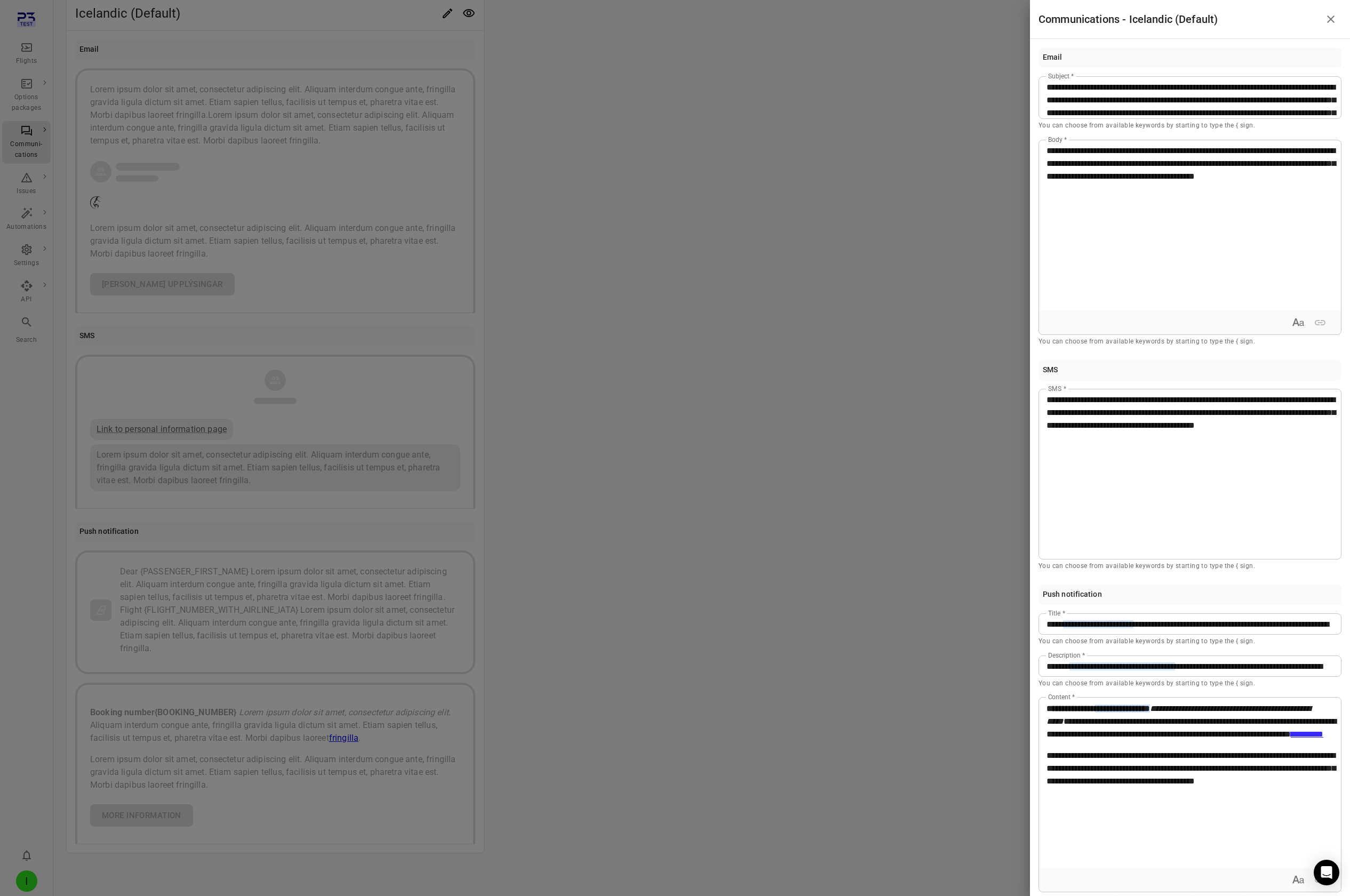
click at [718, 79] on div at bounding box center [675, 448] width 1350 height 896
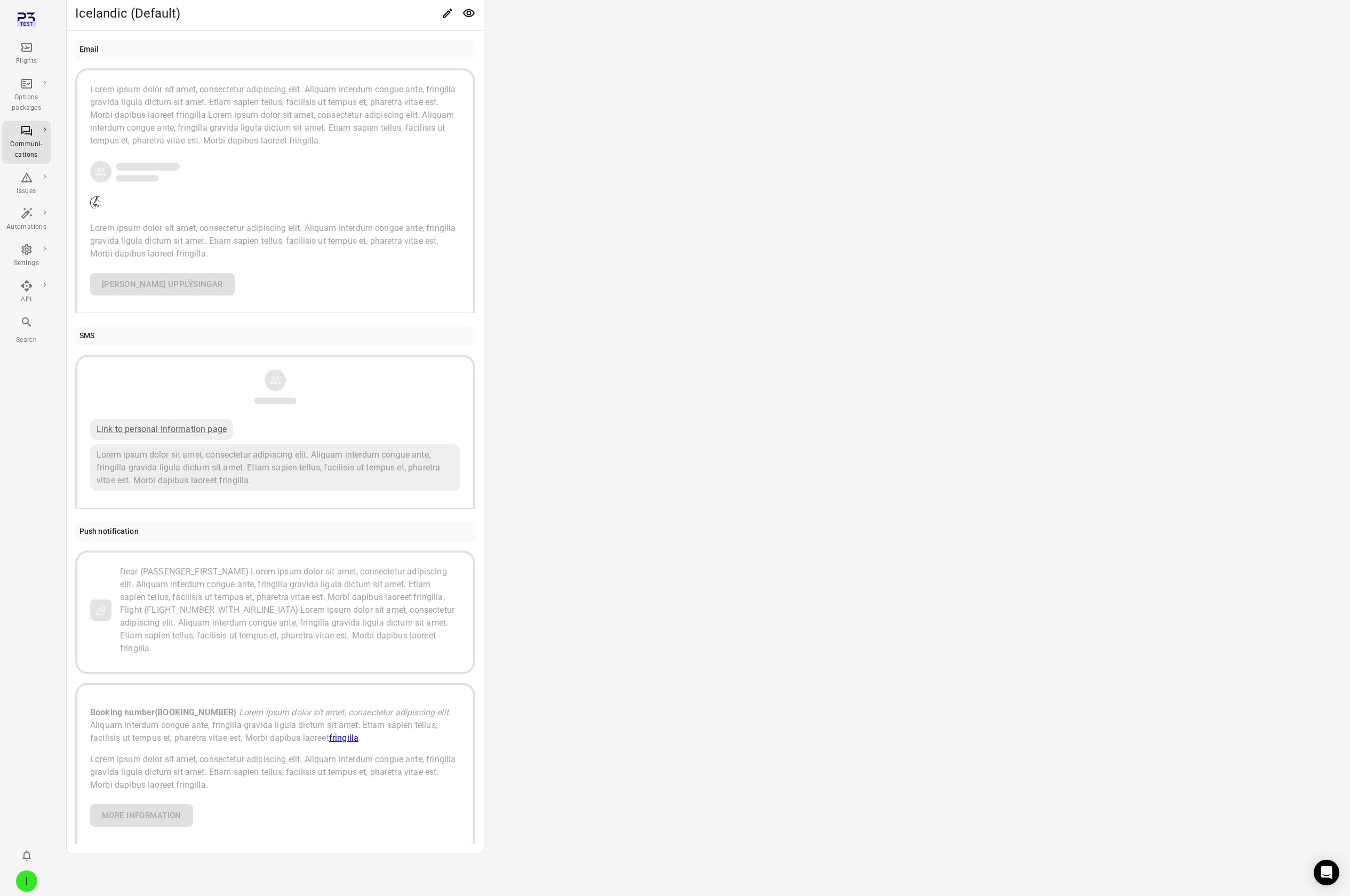
click at [368, 79] on button "Link to personal information page Lorem ipsum dolor sit amet, consectetur adipi…" at bounding box center [275, 432] width 400 height 154
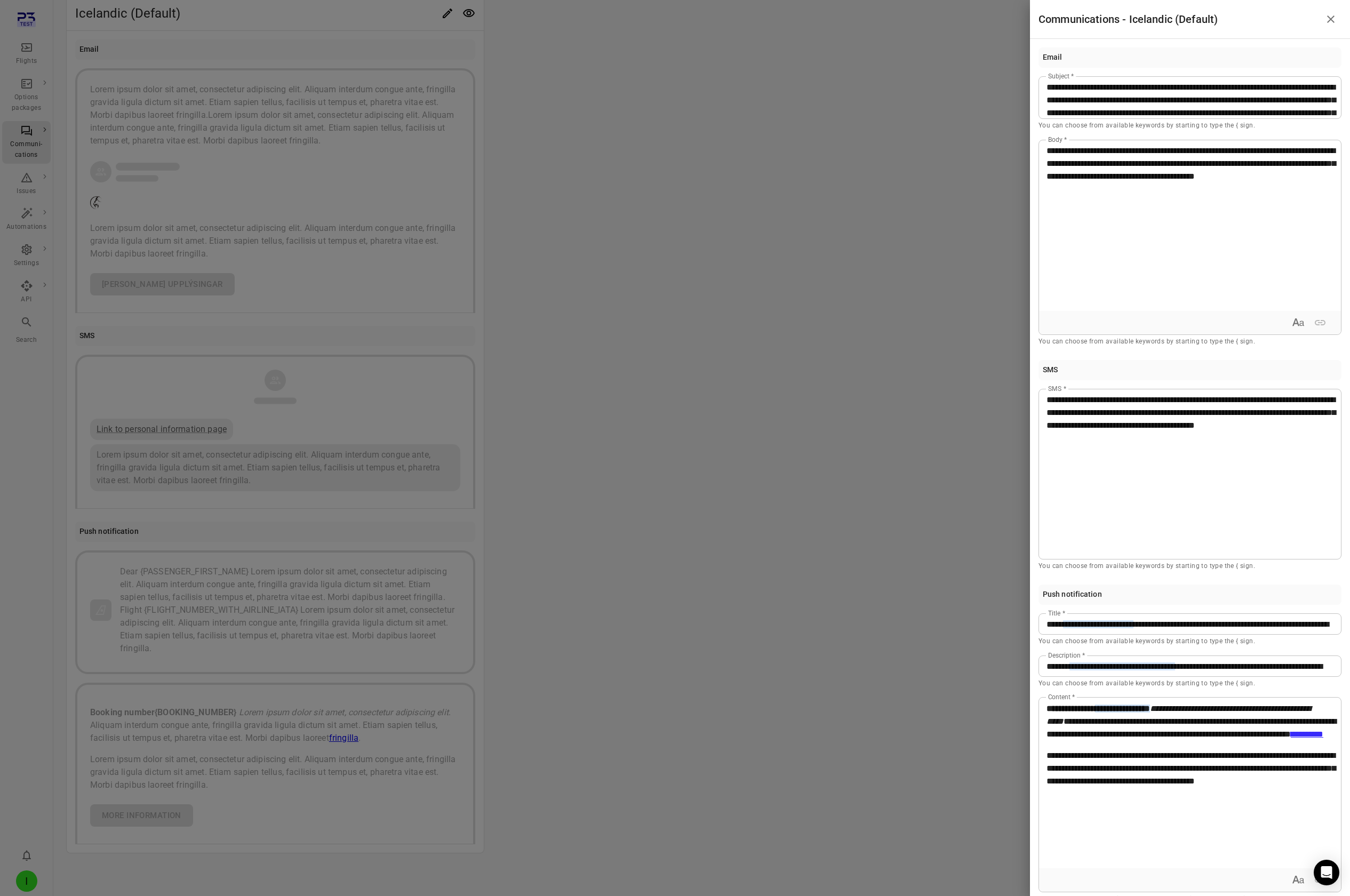
scroll to position [17, 0]
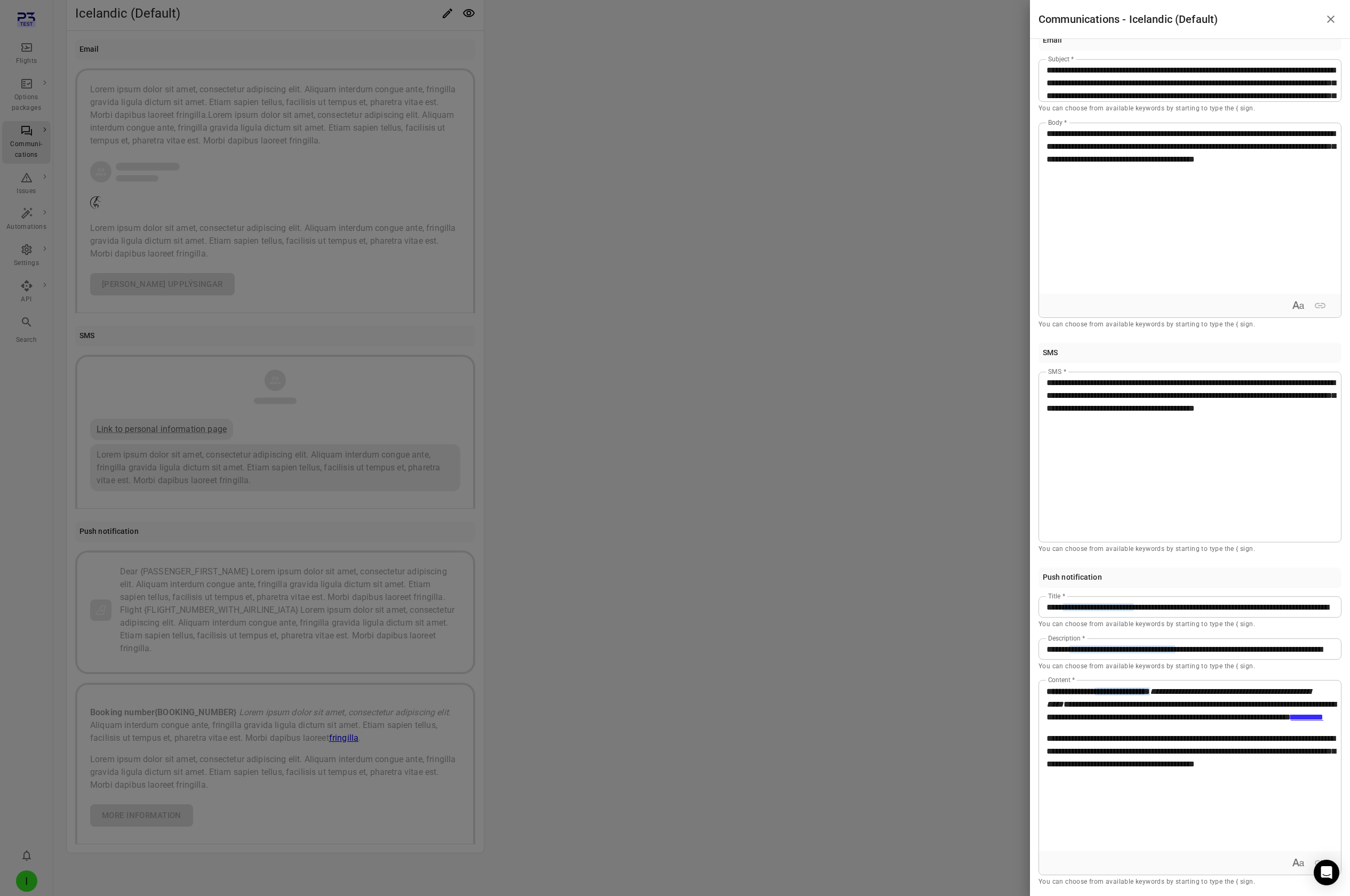
click at [806, 79] on div "**********" at bounding box center [1190, 766] width 302 height 170
click at [677, 79] on div at bounding box center [675, 448] width 1350 height 896
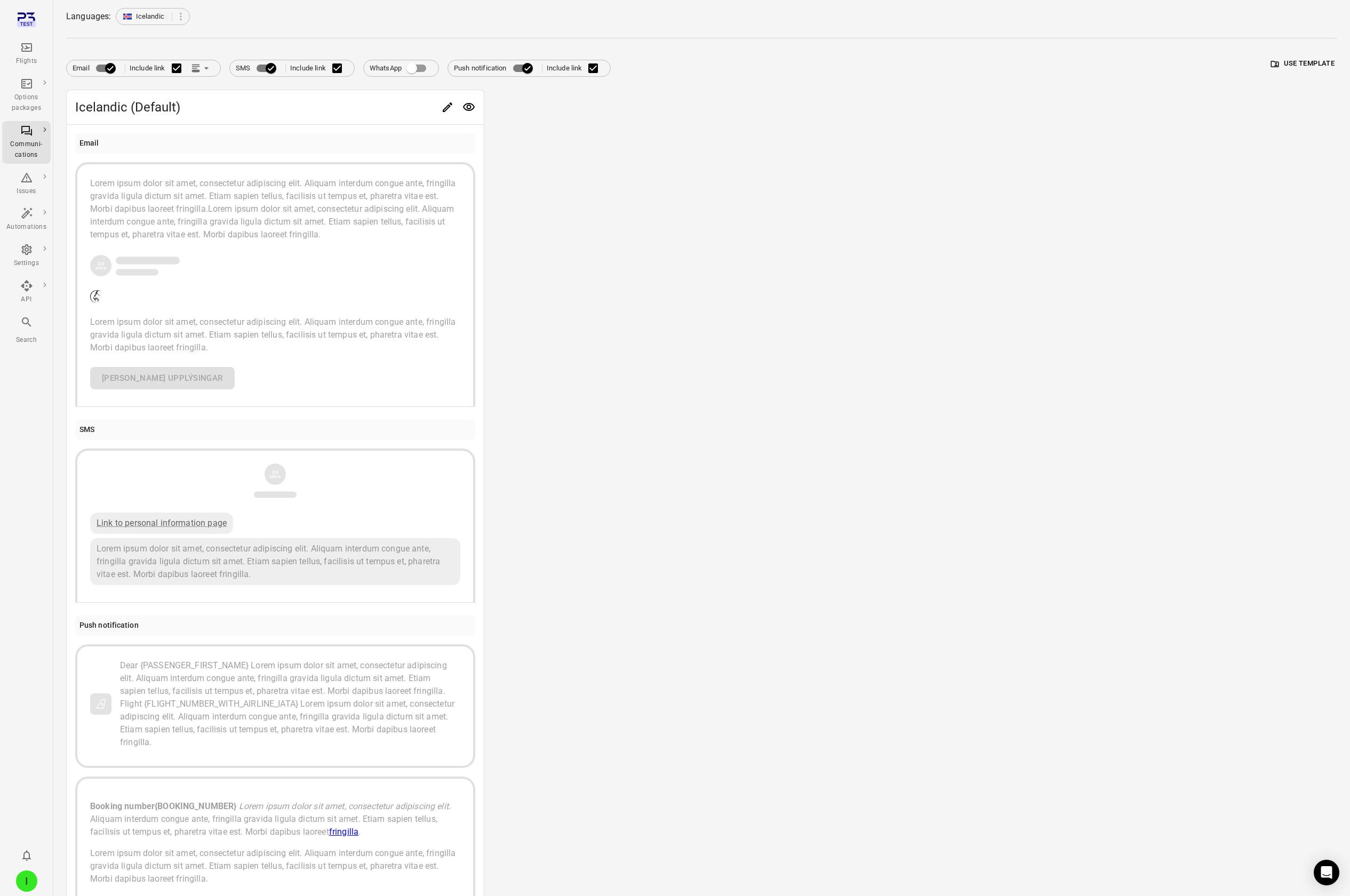
scroll to position [0, 0]
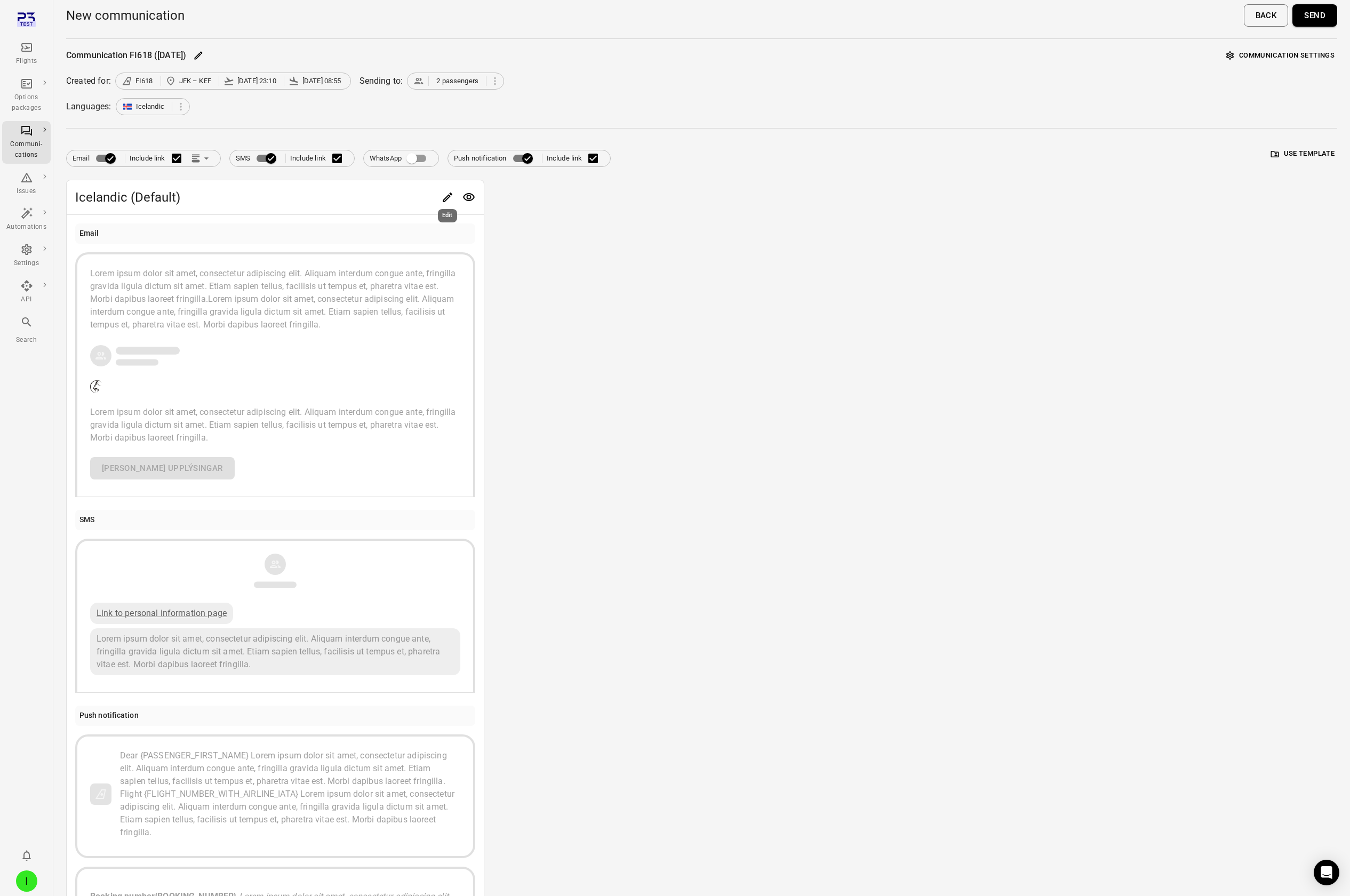
click at [444, 79] on div "Edit" at bounding box center [448, 212] width 21 height 22
click at [446, 79] on icon "Edit" at bounding box center [447, 197] width 9 height 9
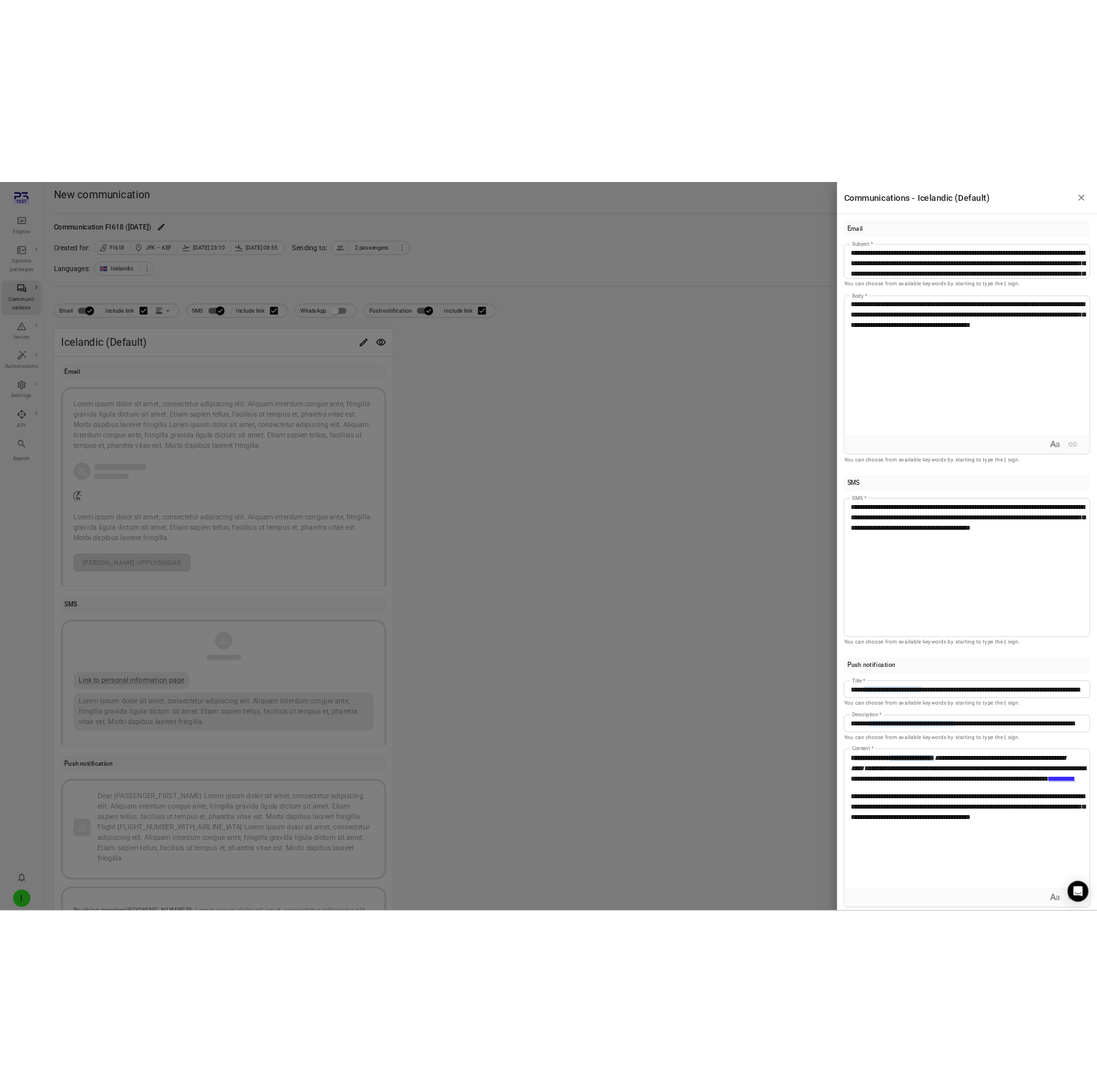
scroll to position [20, 0]
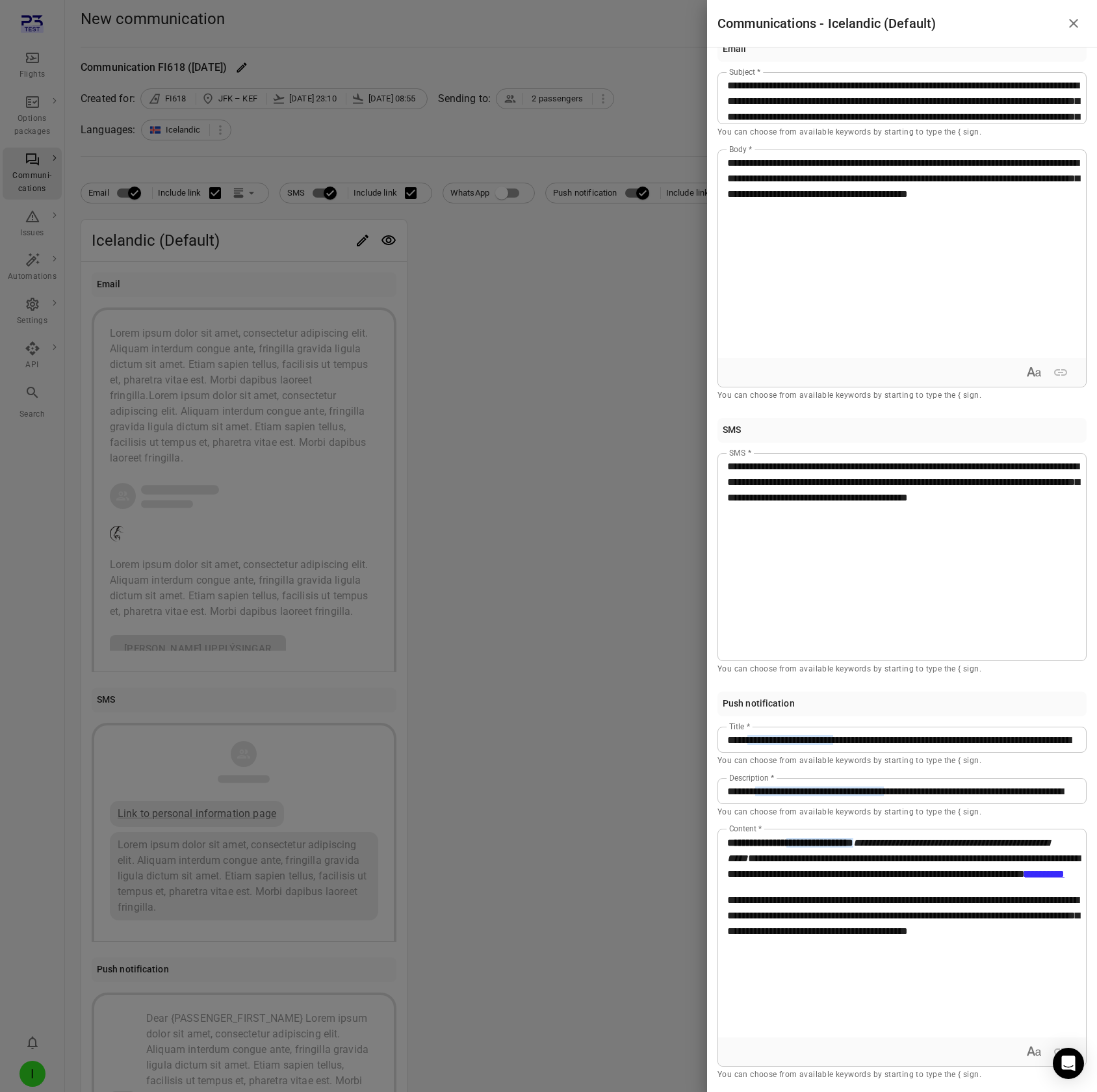
click at [416, 96] on div at bounding box center [548, 546] width 1097 height 1092
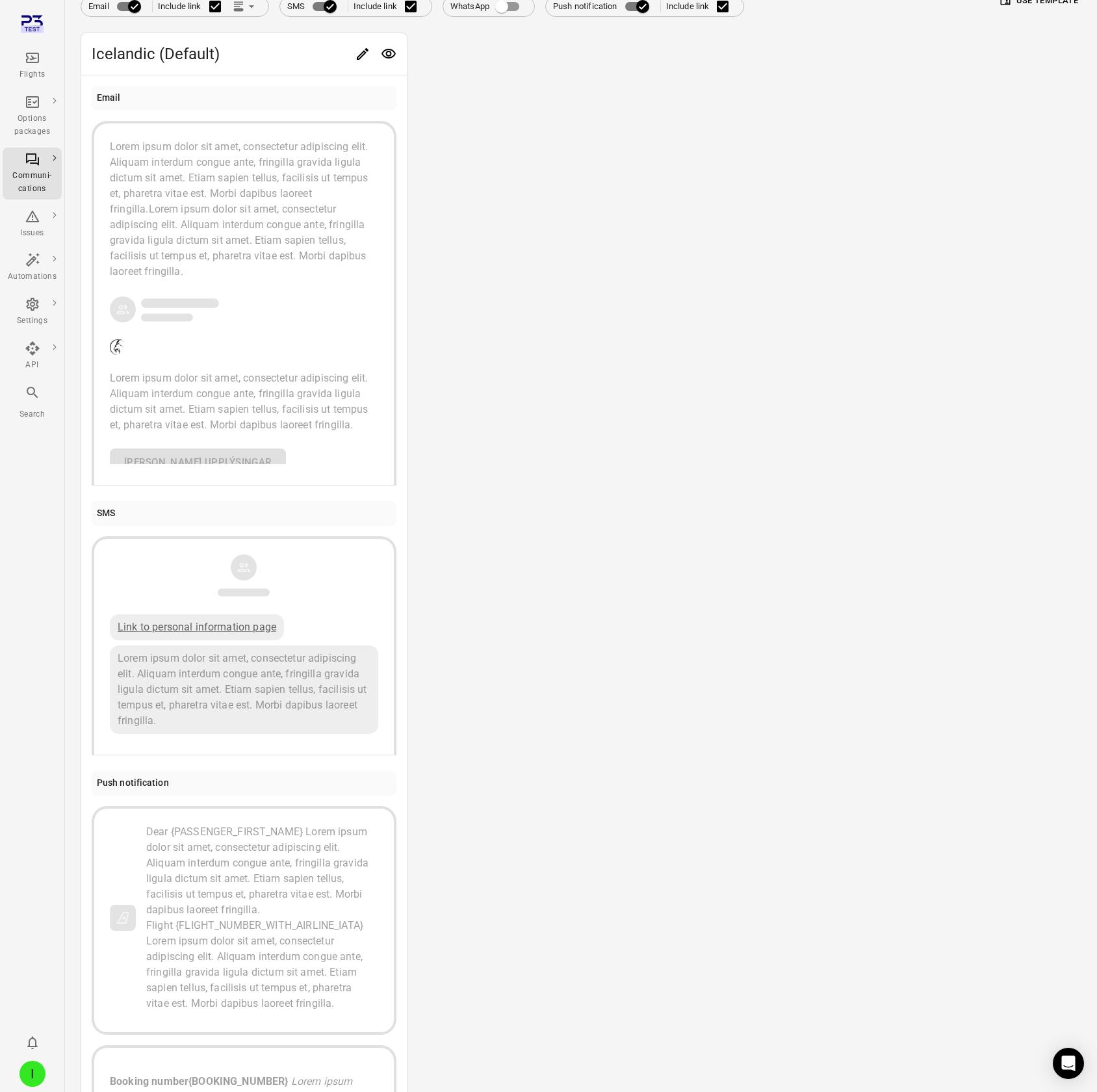
scroll to position [446, 0]
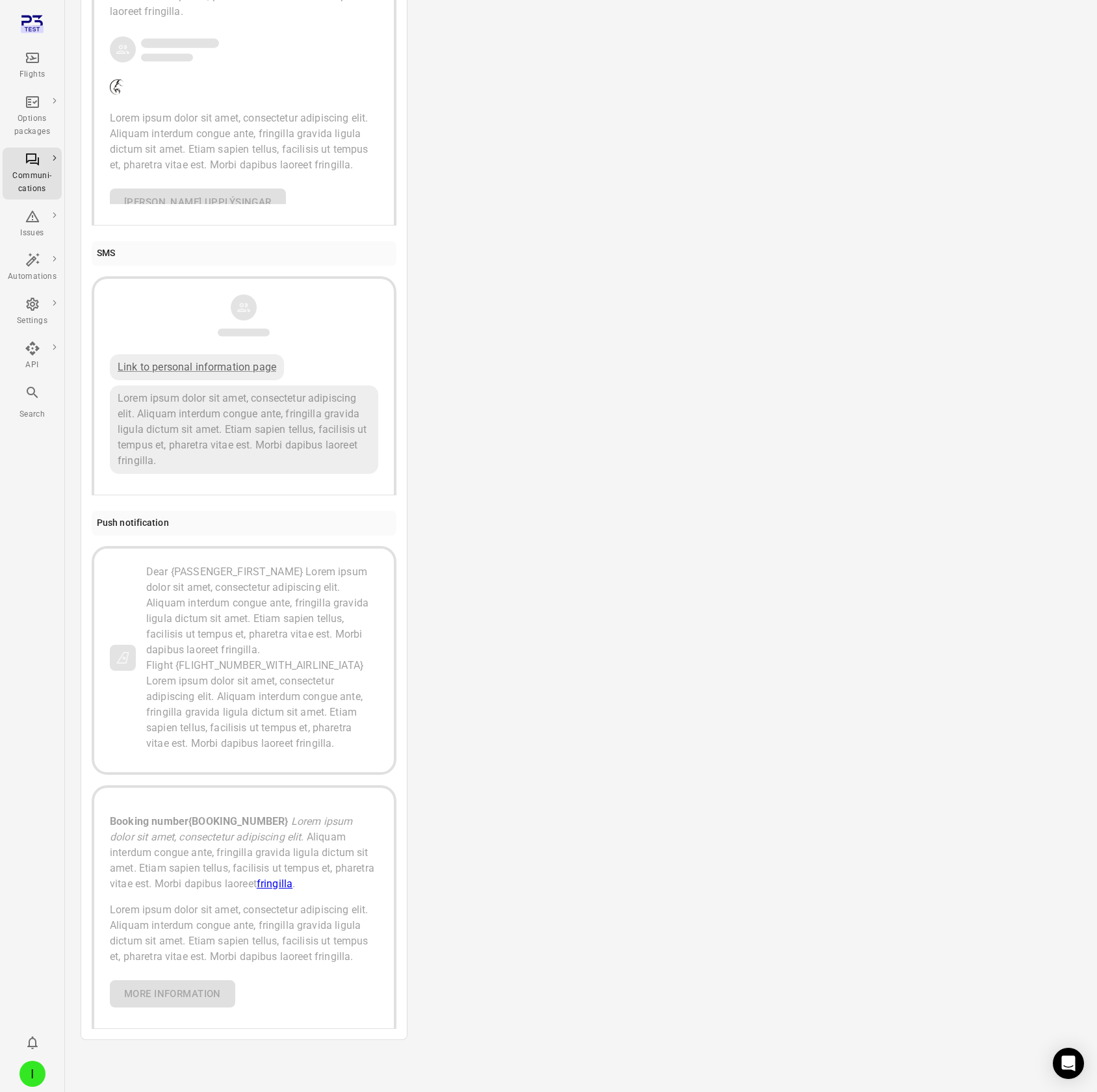
click at [250, 96] on p "Booking number {BOOKING_NUMBER} Lorem ipsum dolor sit amet, consectetur adipisc…" at bounding box center [244, 853] width 268 height 78
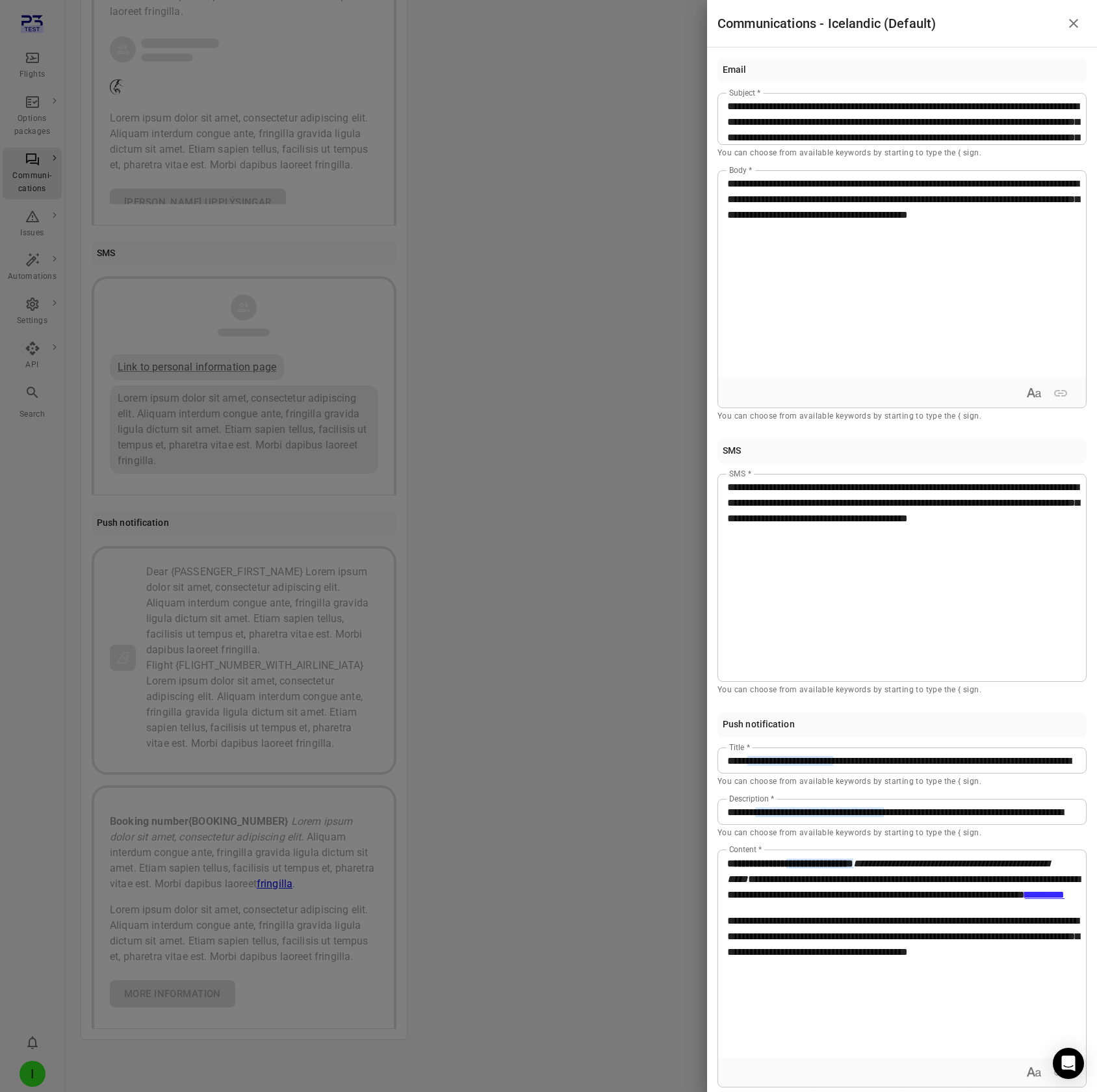
scroll to position [20, 0]
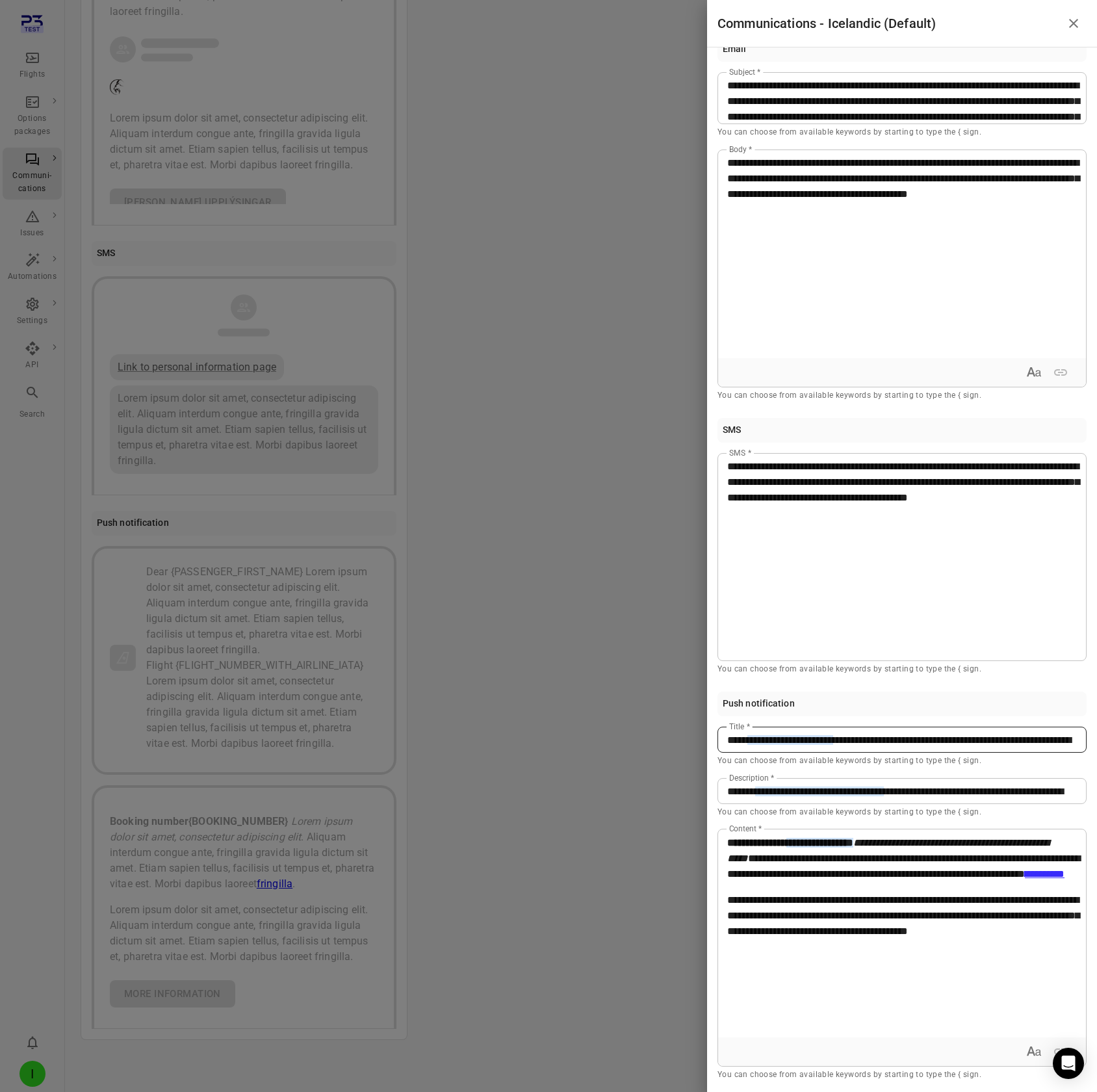
click at [982, 96] on span "**********" at bounding box center [903, 756] width 352 height 41
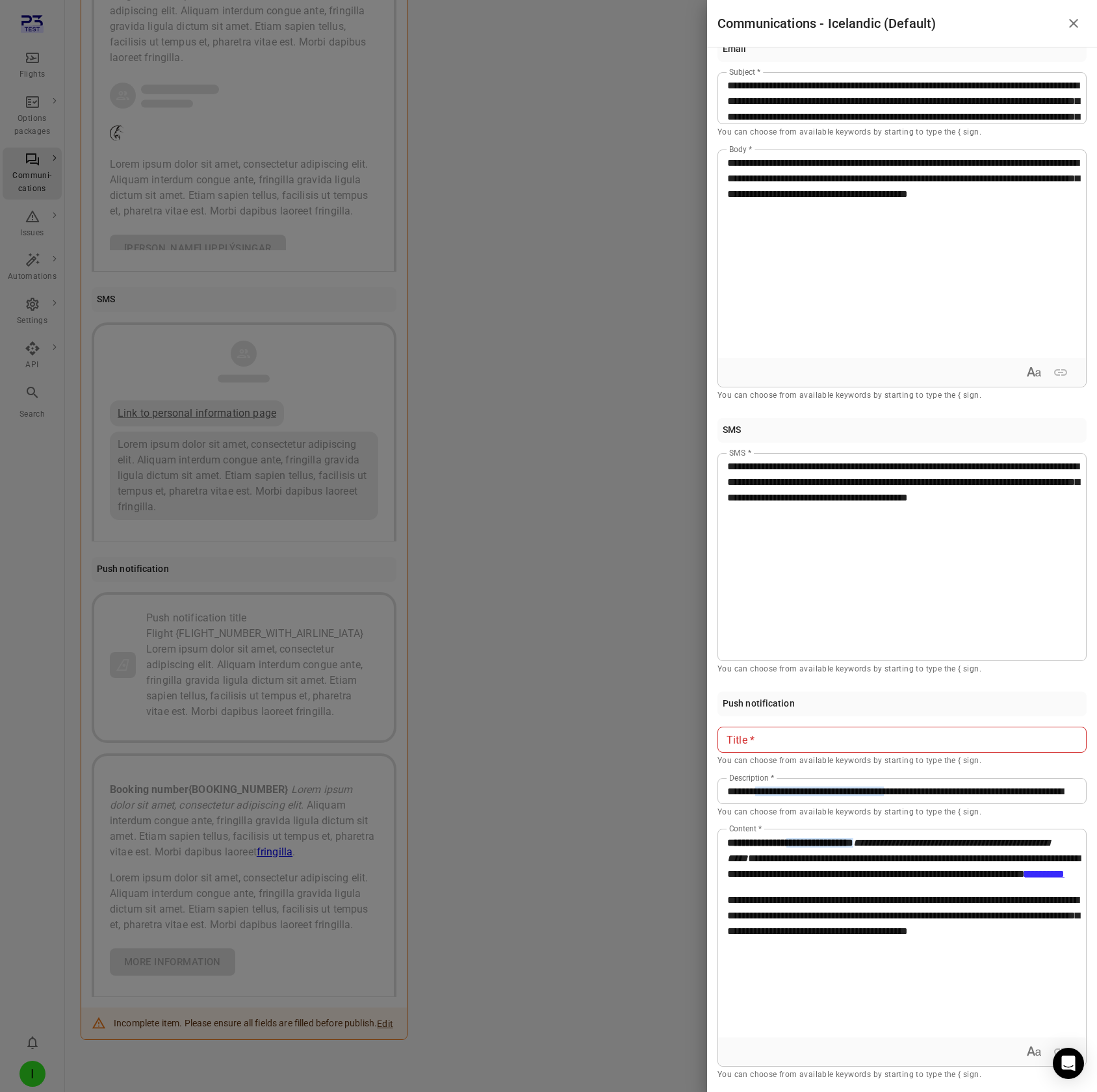
scroll to position [368, 0]
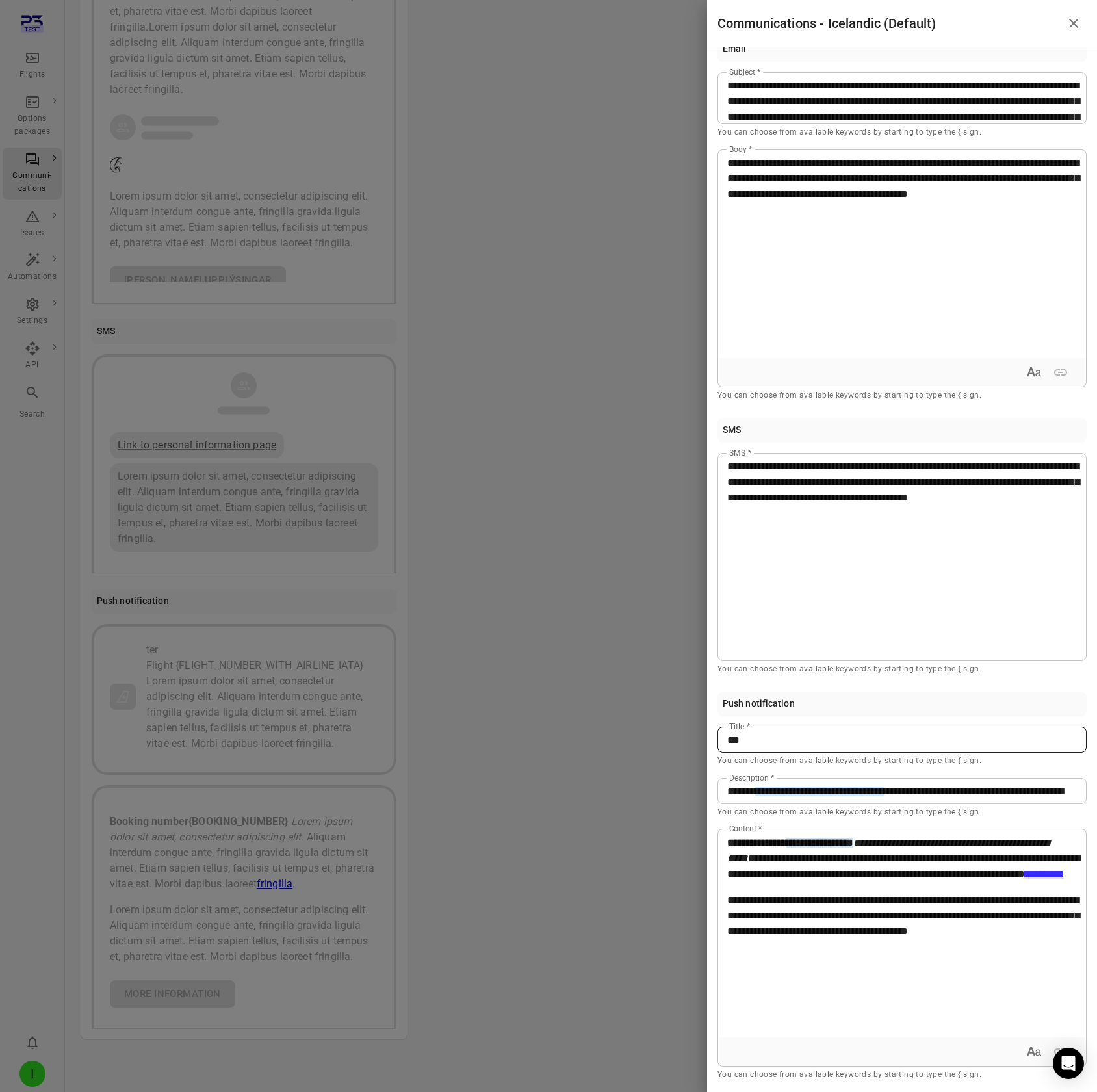
click at [533, 96] on div at bounding box center [548, 546] width 1097 height 1092
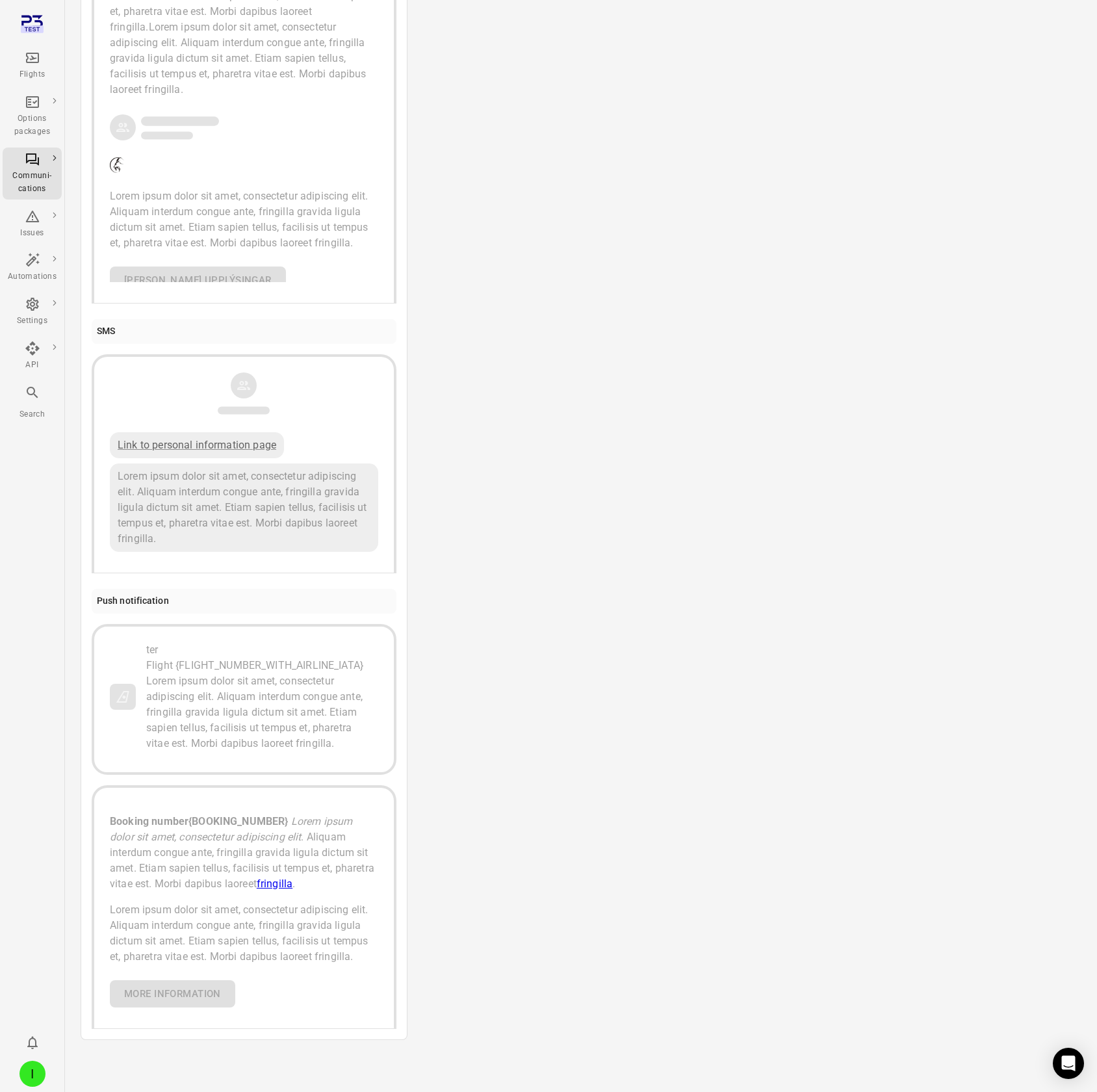
click at [317, 96] on div "Flight {FLIGHT_NUMBER_WITH_AIRLINE_IATA} Lorem ipsum dolor sit amet, consectetu…" at bounding box center [262, 705] width 232 height 94
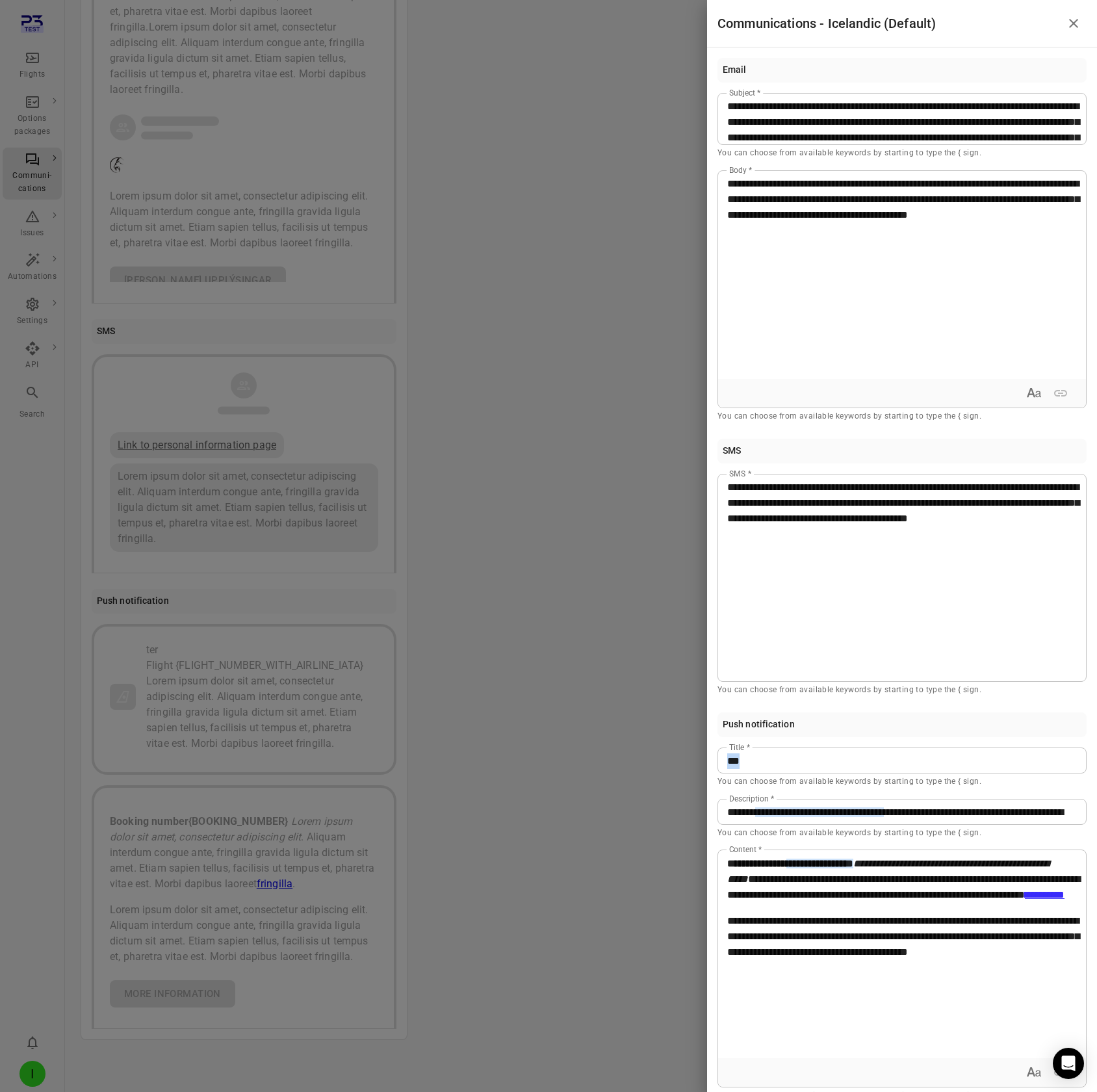
drag, startPoint x: 753, startPoint y: 759, endPoint x: 685, endPoint y: 756, distance: 68.1
click at [685, 96] on div "**********" at bounding box center [548, 546] width 1097 height 1092
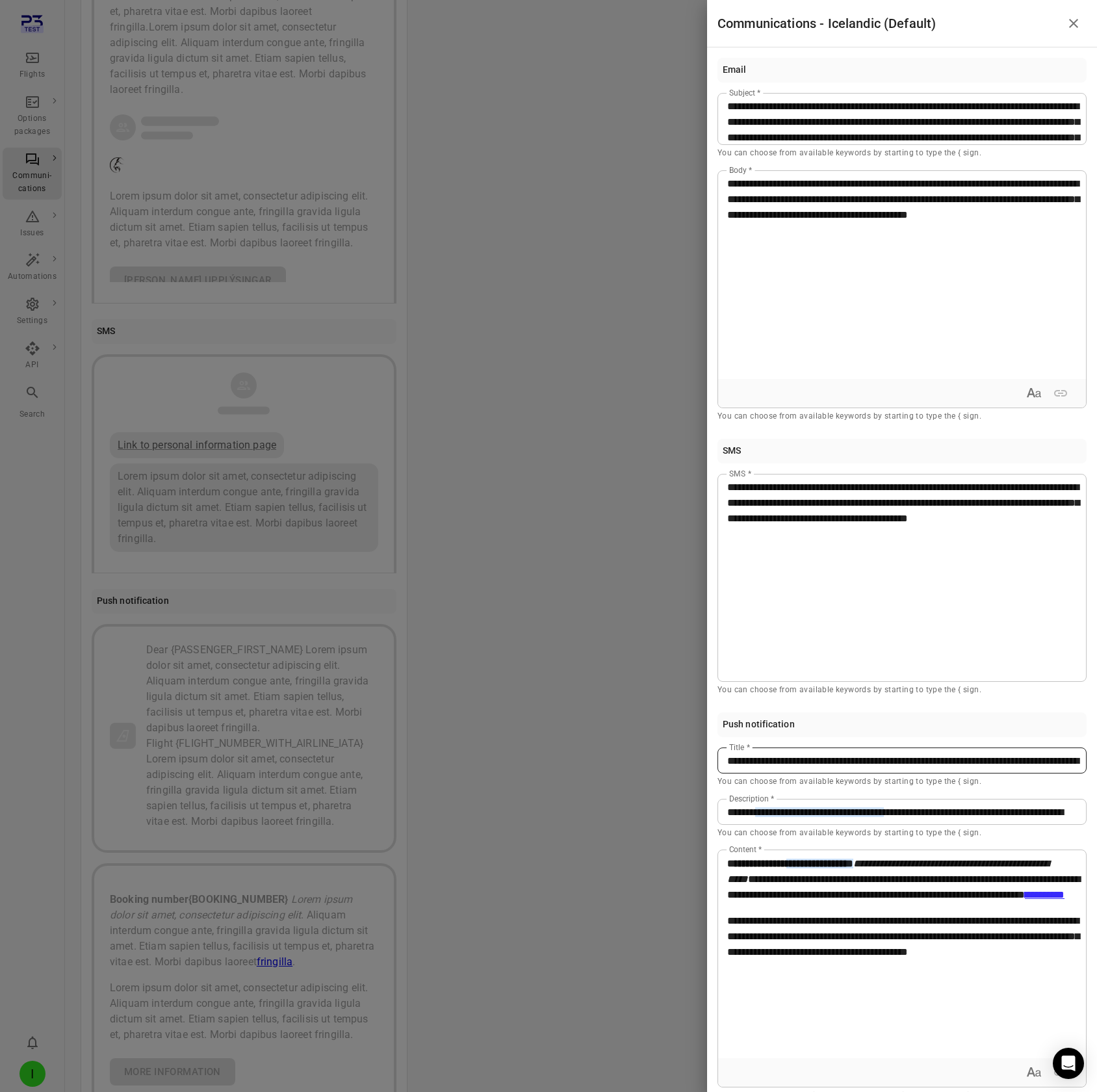
drag, startPoint x: 753, startPoint y: 761, endPoint x: 830, endPoint y: 762, distance: 77.0
click at [830, 96] on span "**********" at bounding box center [903, 777] width 352 height 41
drag, startPoint x: 888, startPoint y: 761, endPoint x: 748, endPoint y: 762, distance: 140.0
click at [748, 96] on span "**********" at bounding box center [903, 777] width 352 height 41
click at [806, 96] on div "Example: Jane" at bounding box center [811, 810] width 110 height 13
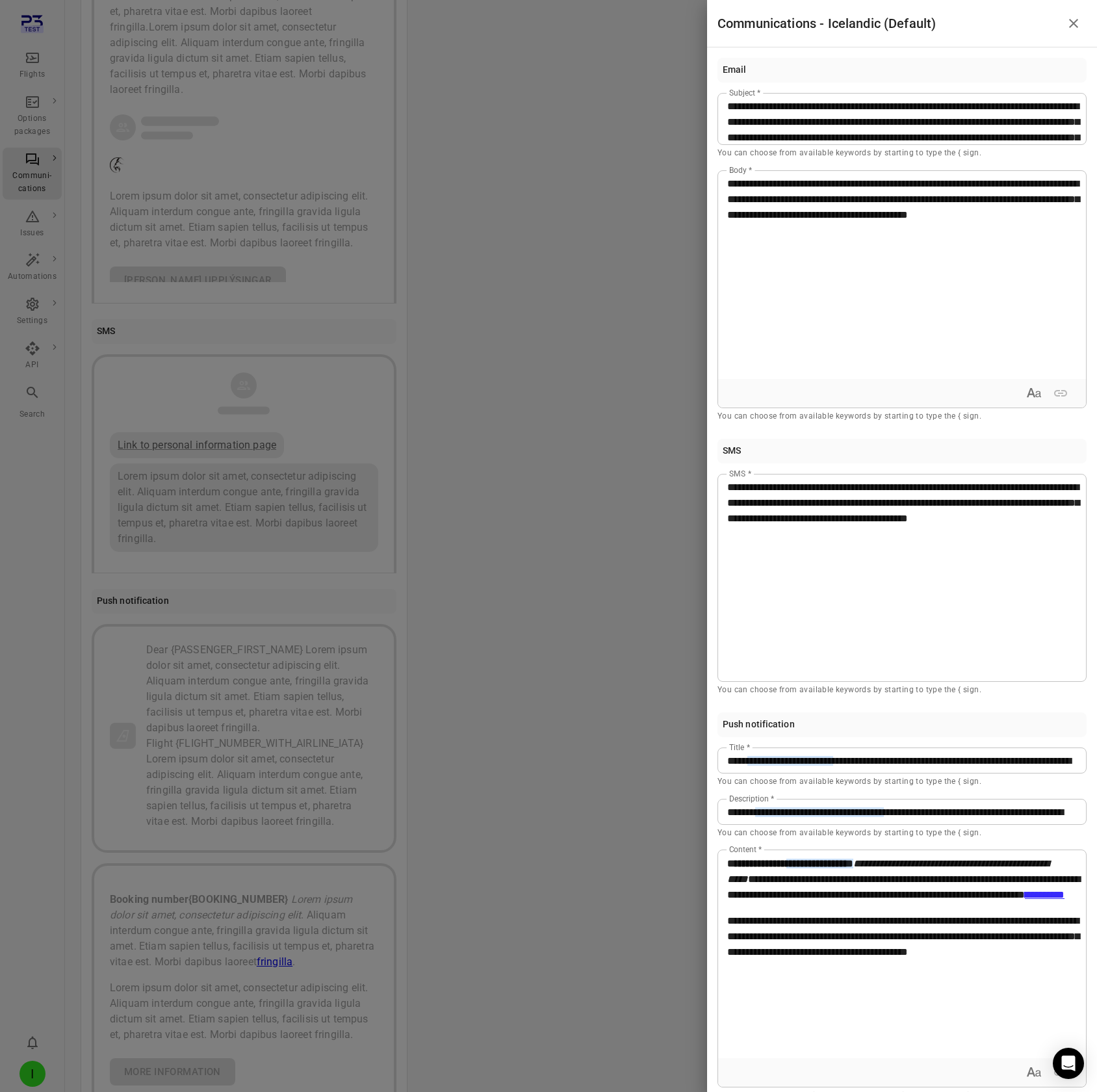
click at [619, 96] on div at bounding box center [548, 546] width 1097 height 1092
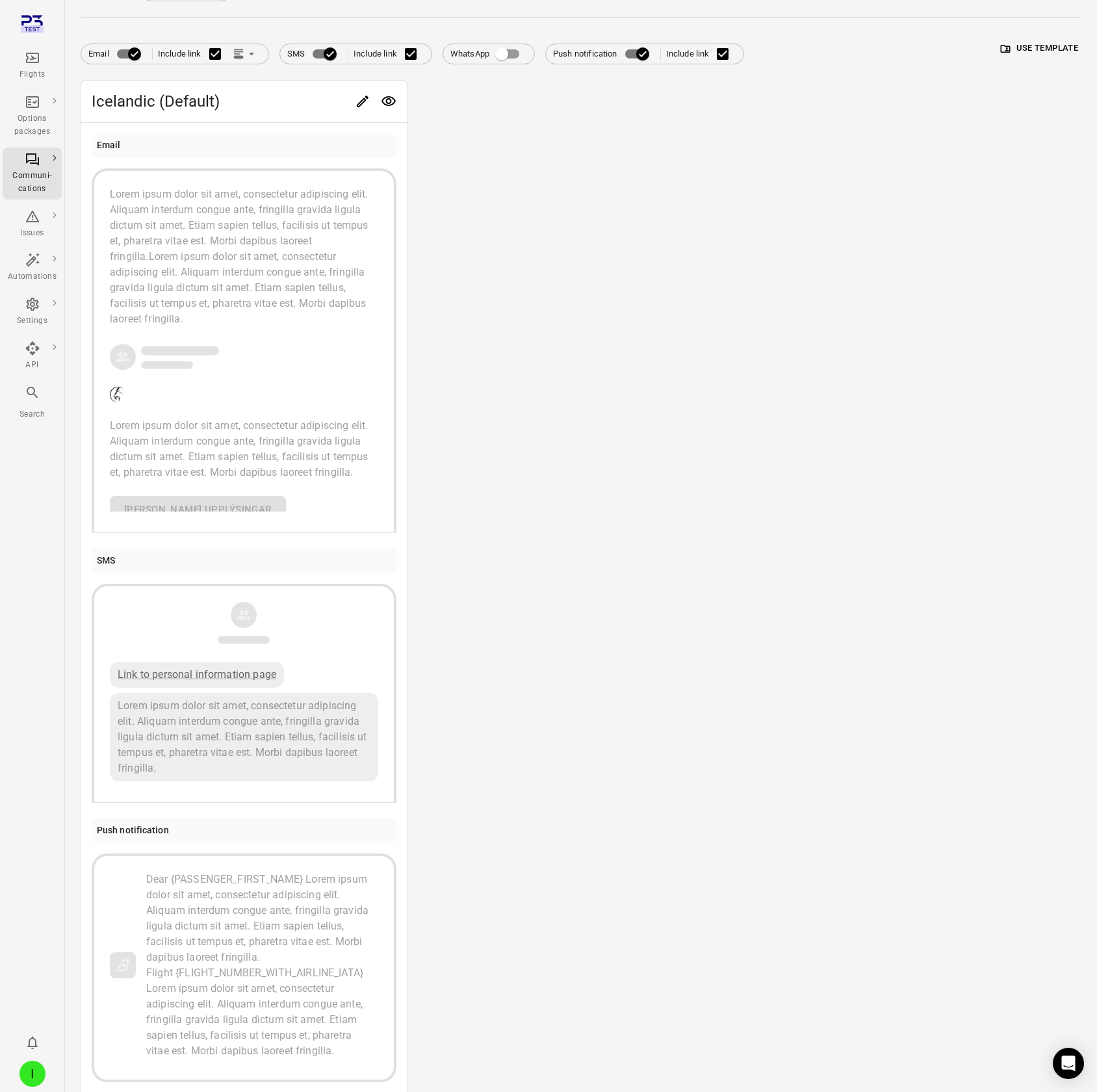
scroll to position [89, 0]
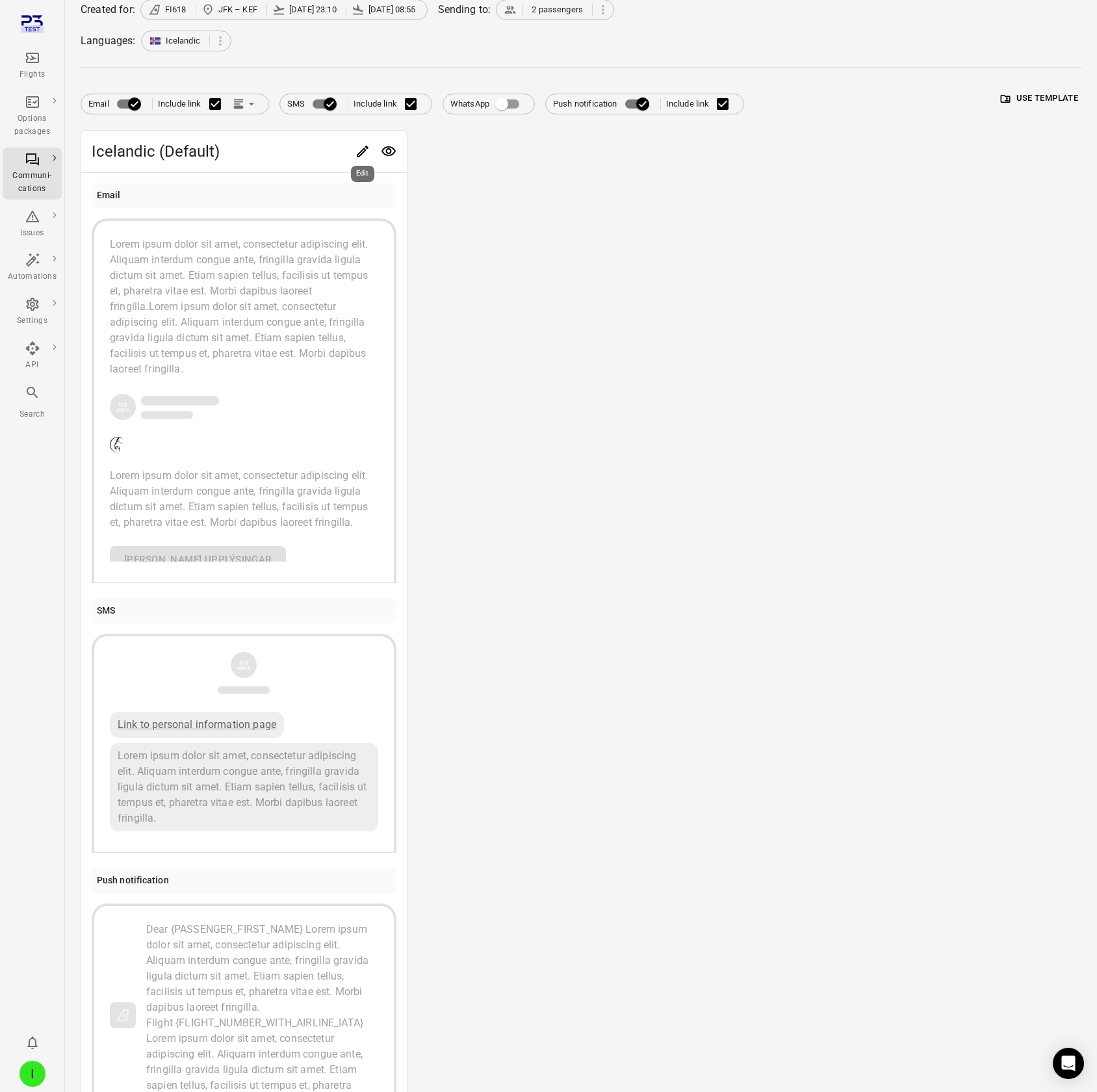
click at [355, 96] on icon "Edit" at bounding box center [362, 152] width 16 height 16
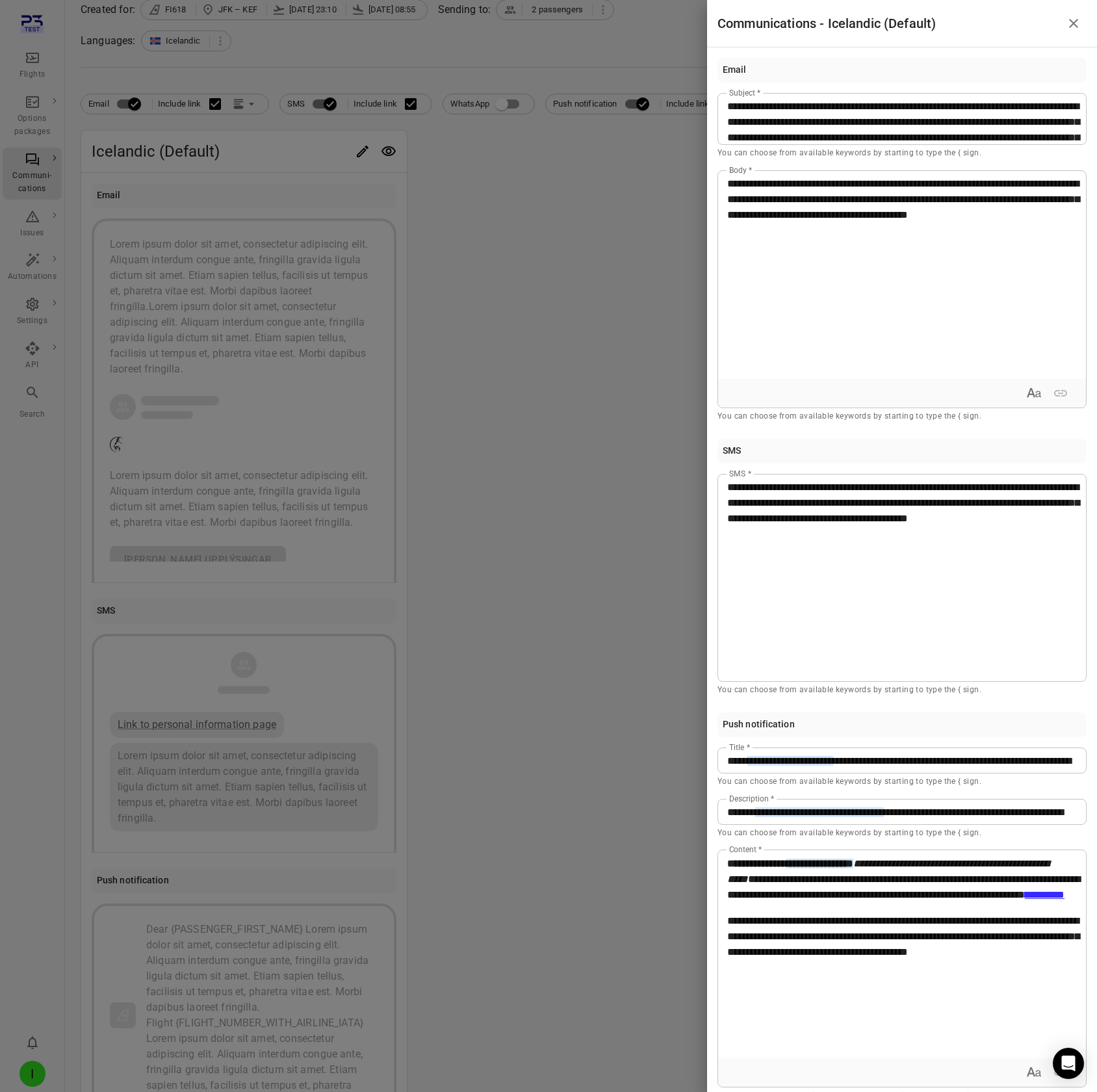
click at [354, 96] on div at bounding box center [548, 546] width 1097 height 1092
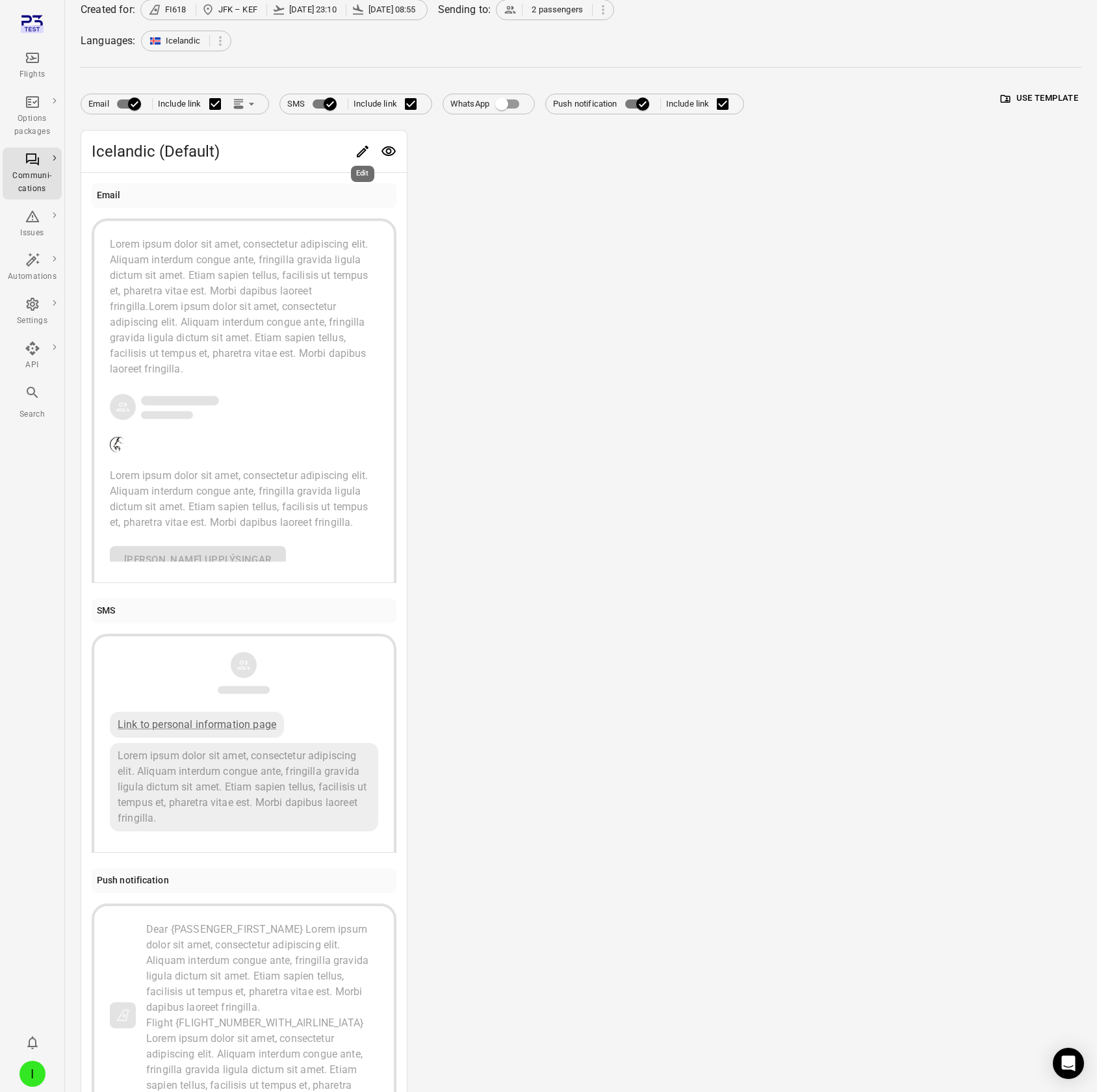
click at [352, 96] on button "Edit" at bounding box center [362, 152] width 26 height 26
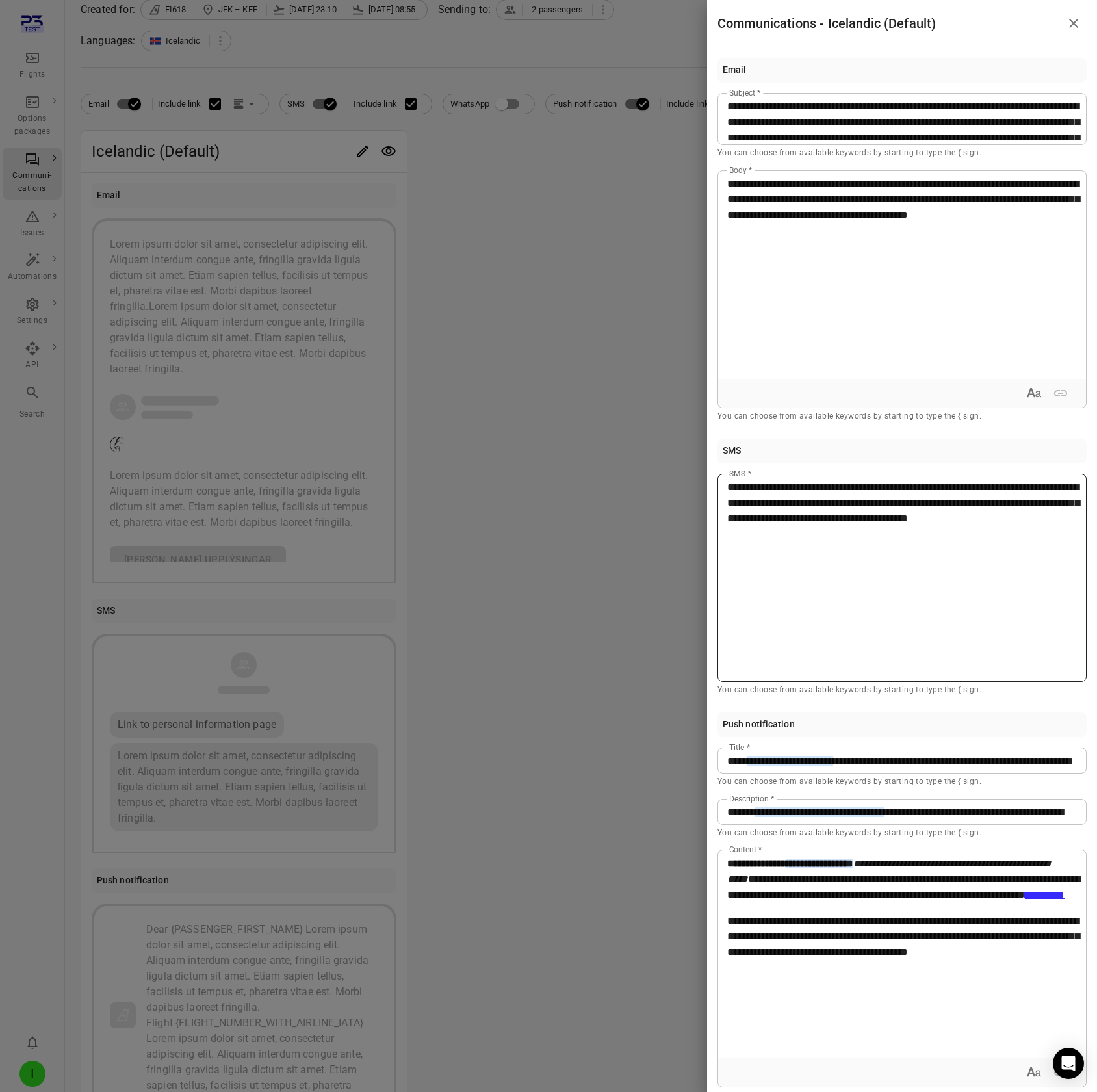
scroll to position [20, 0]
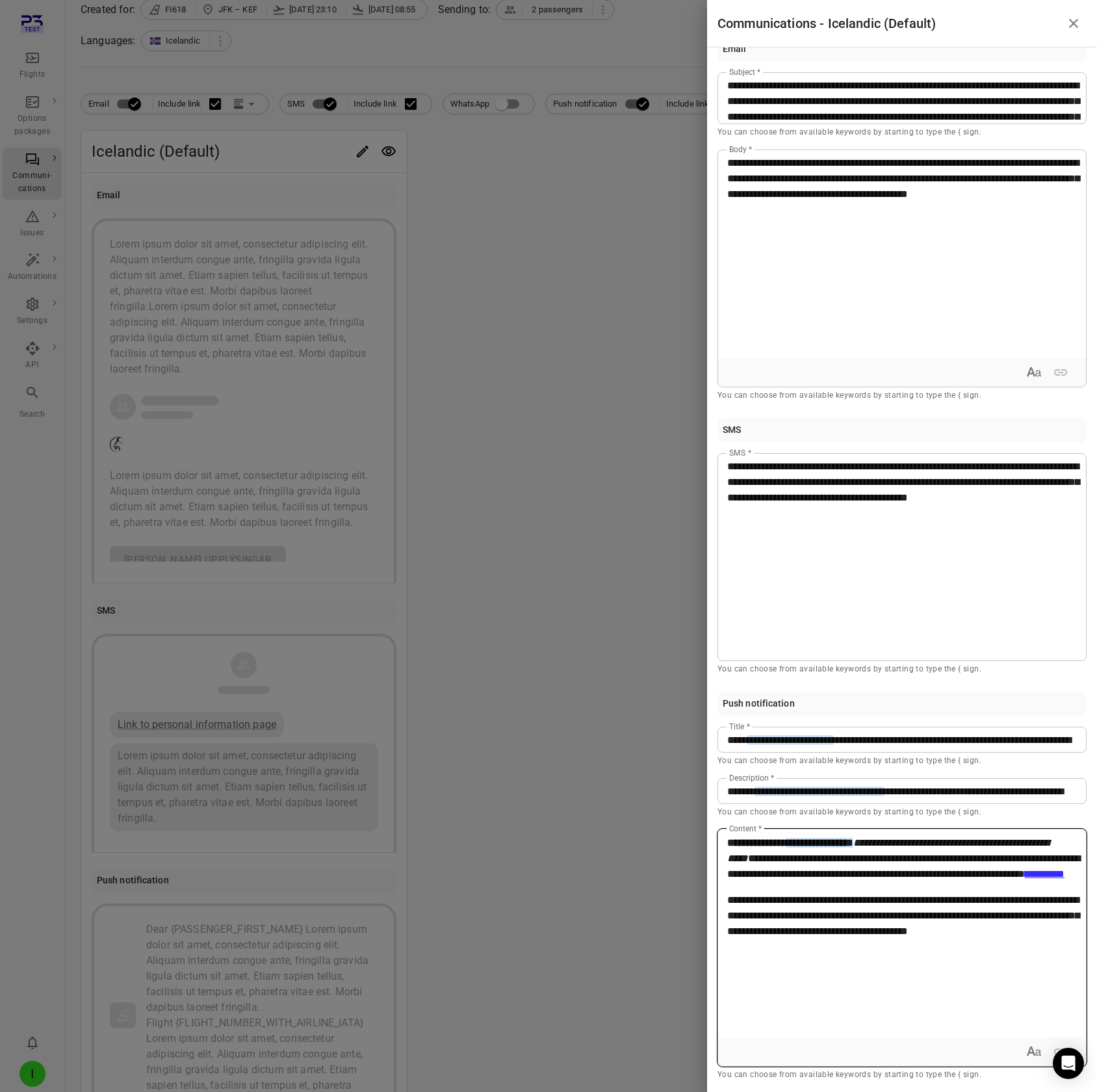
click at [982, 96] on icon "Expand text format" at bounding box center [1033, 1052] width 16 height 16
click at [982, 96] on div "**********" at bounding box center [902, 934] width 368 height 208
click at [982, 96] on icon "Collapse text format" at bounding box center [1033, 1052] width 16 height 16
click at [533, 96] on div at bounding box center [548, 546] width 1097 height 1092
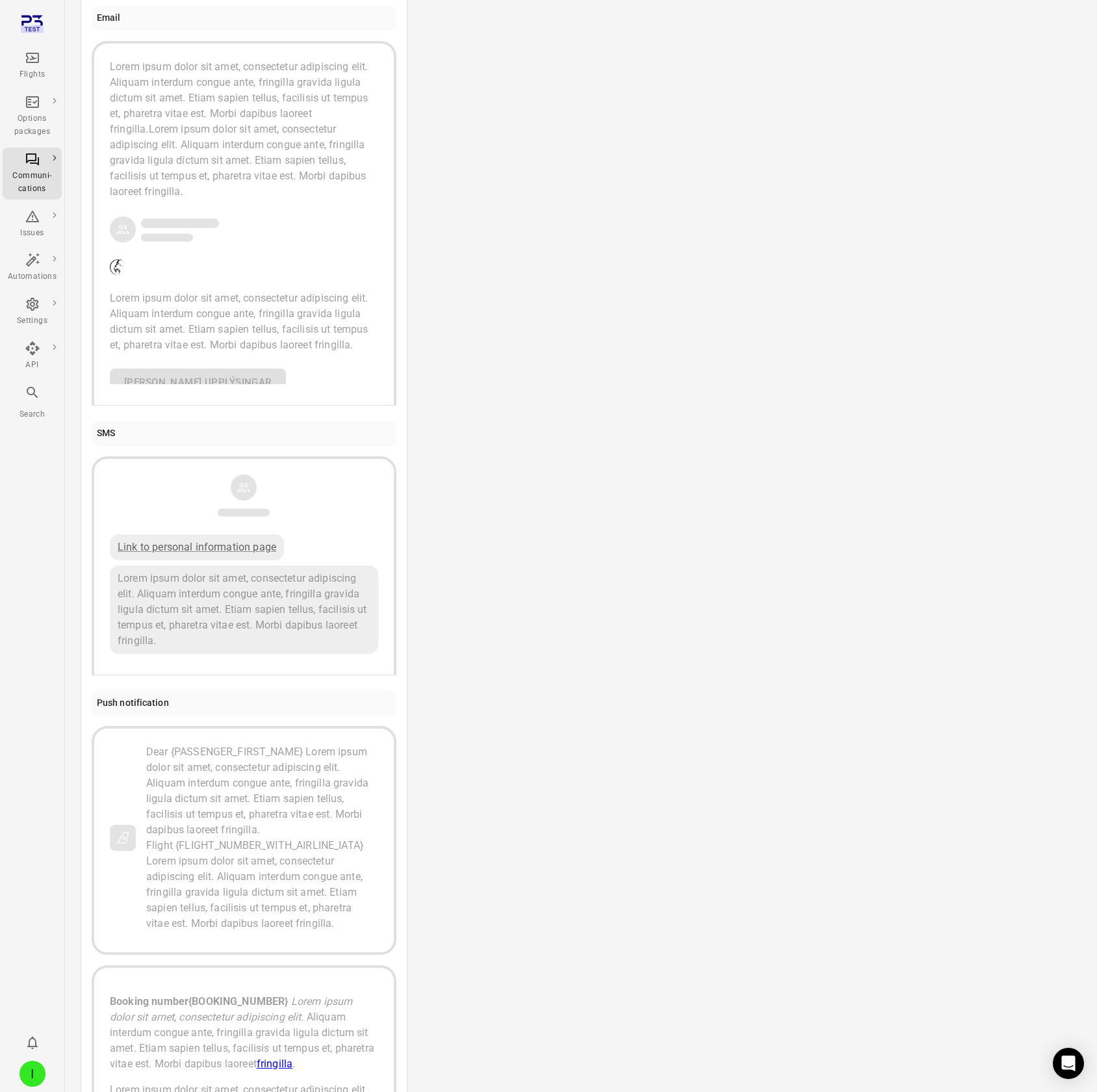
scroll to position [0, 0]
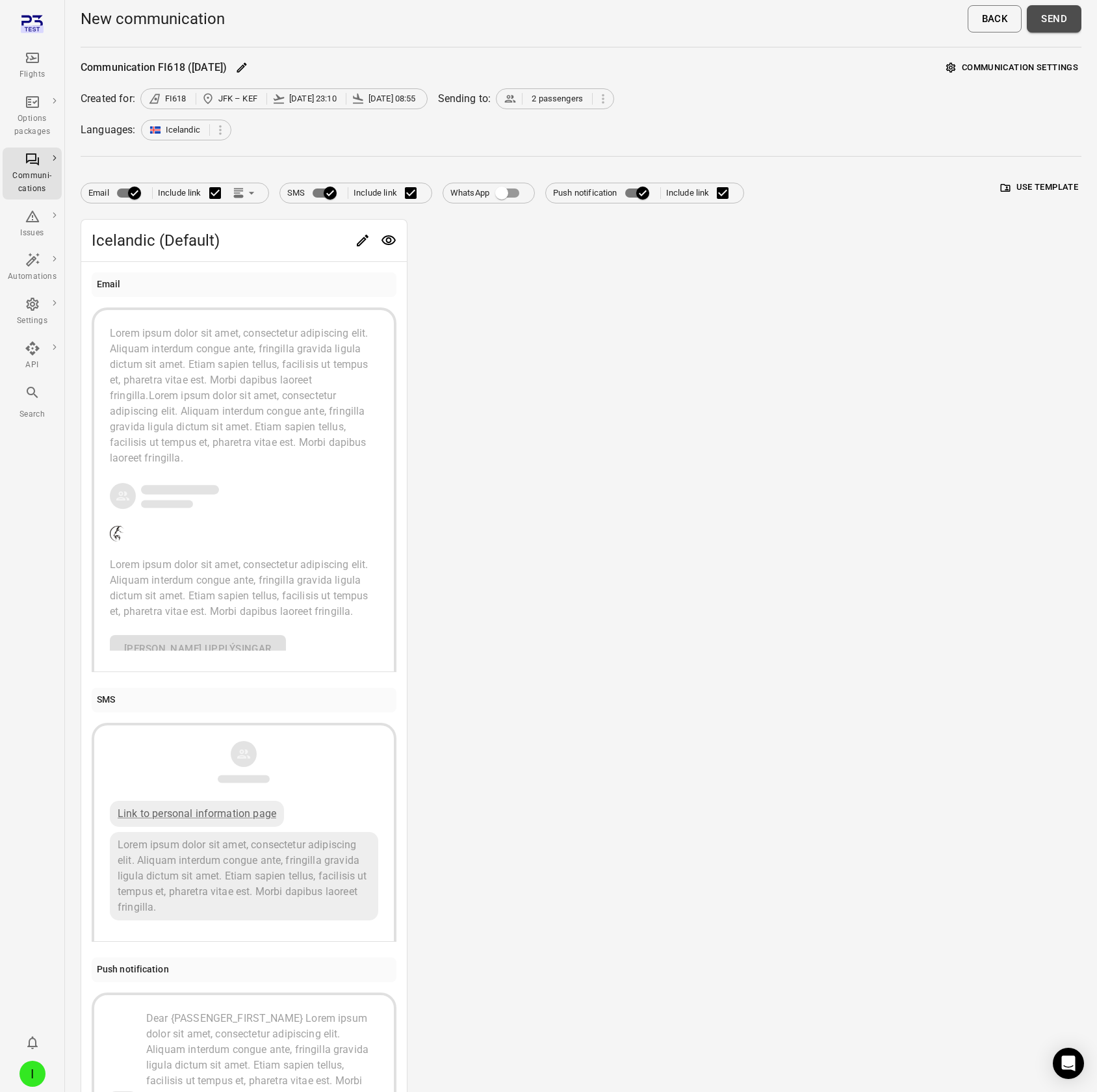
click at [982, 19] on button "Send" at bounding box center [1054, 19] width 55 height 27
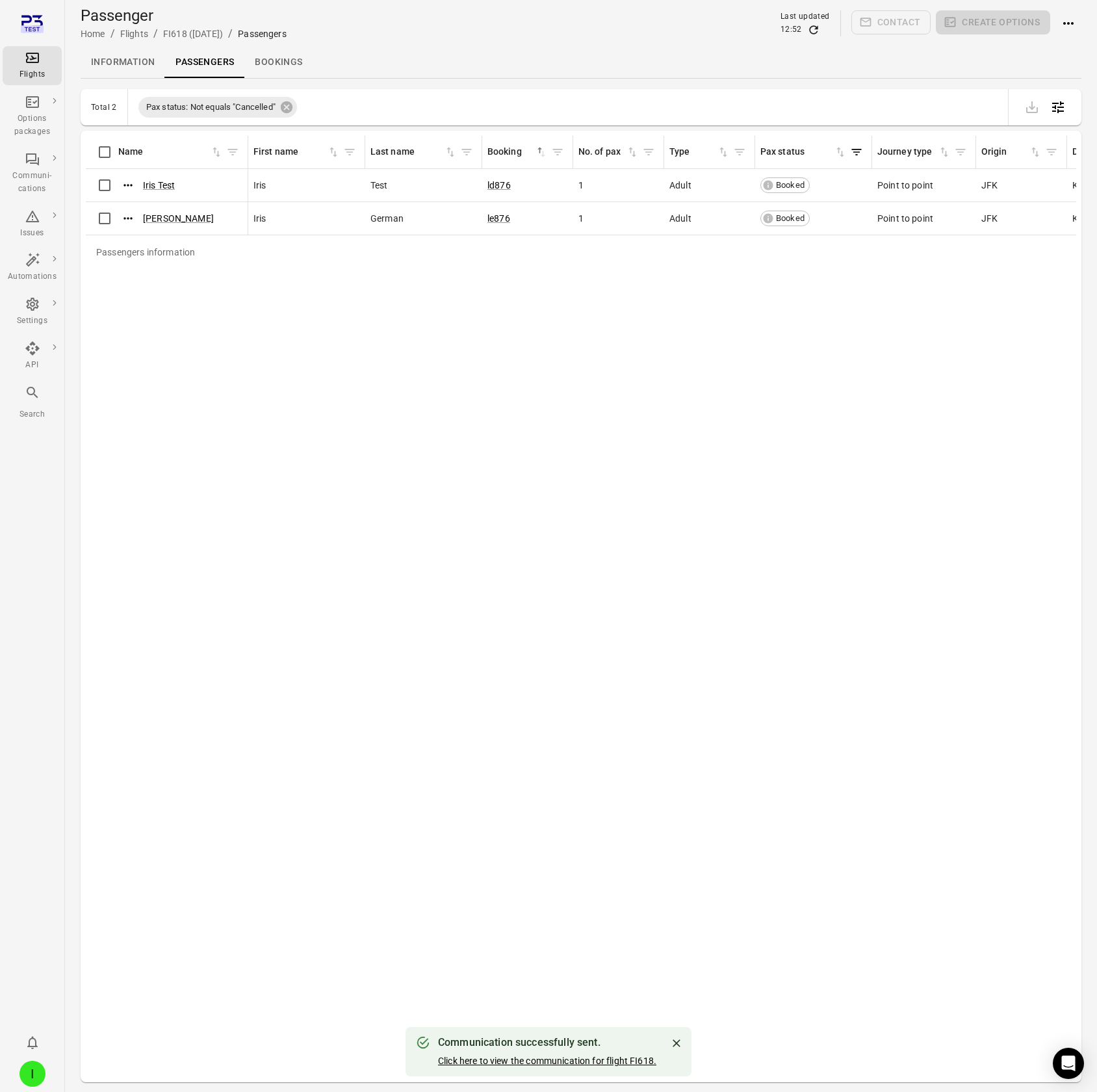
click at [558, 96] on link "Click here to view the communication for flight FI618." at bounding box center [547, 1061] width 218 height 11
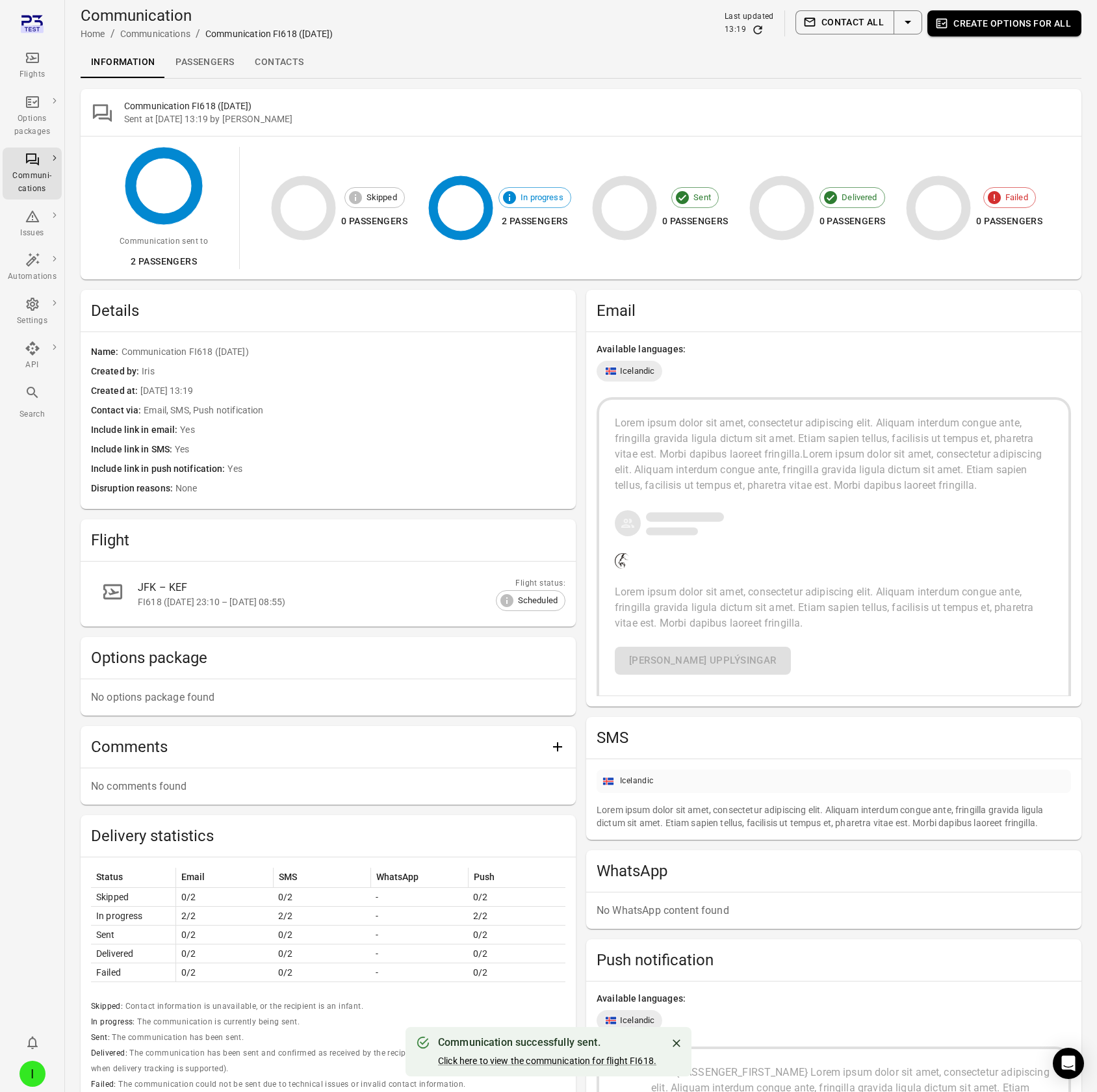
drag, startPoint x: 617, startPoint y: 558, endPoint x: 723, endPoint y: 628, distance: 127.0
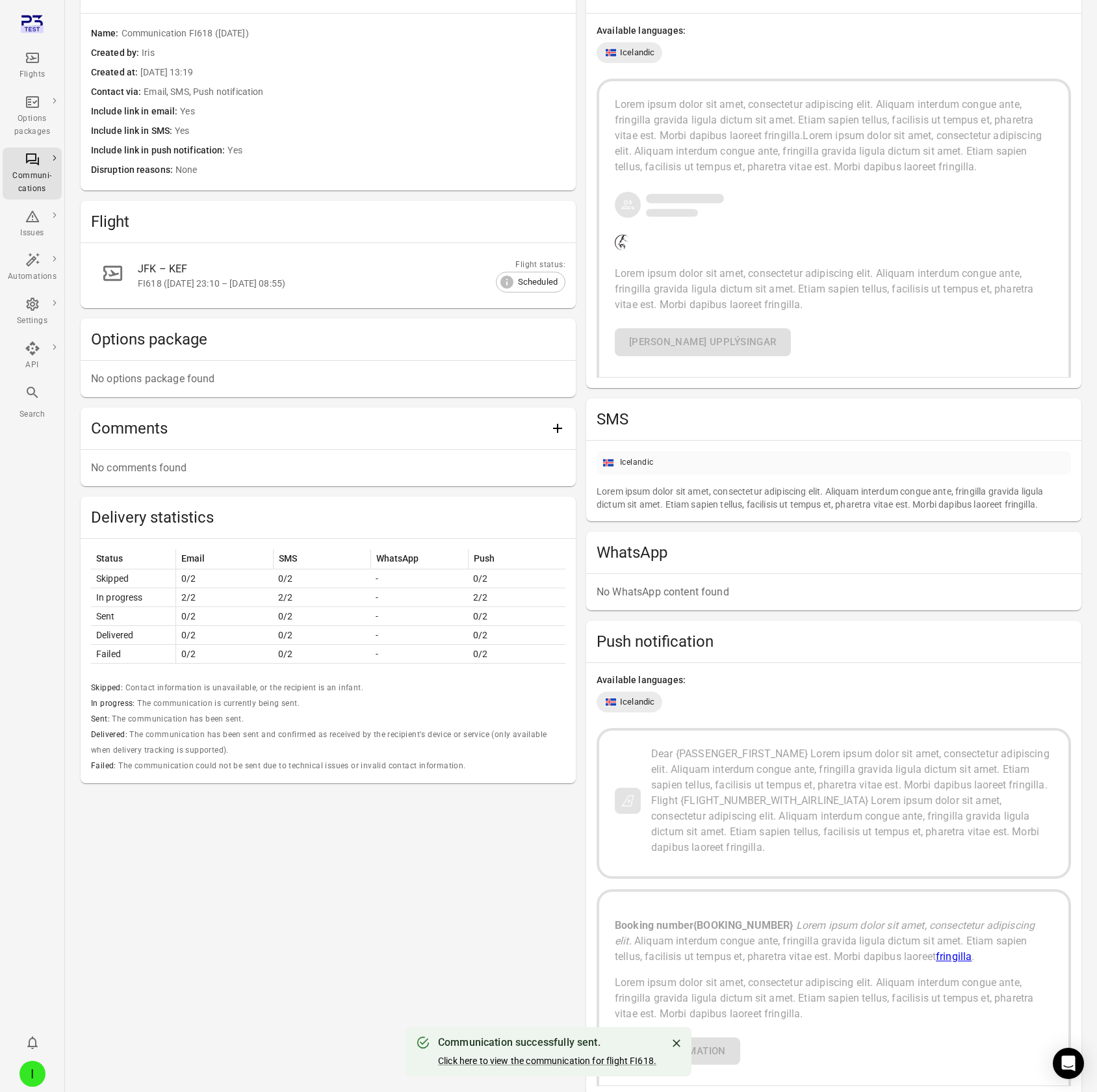
scroll to position [411, 0]
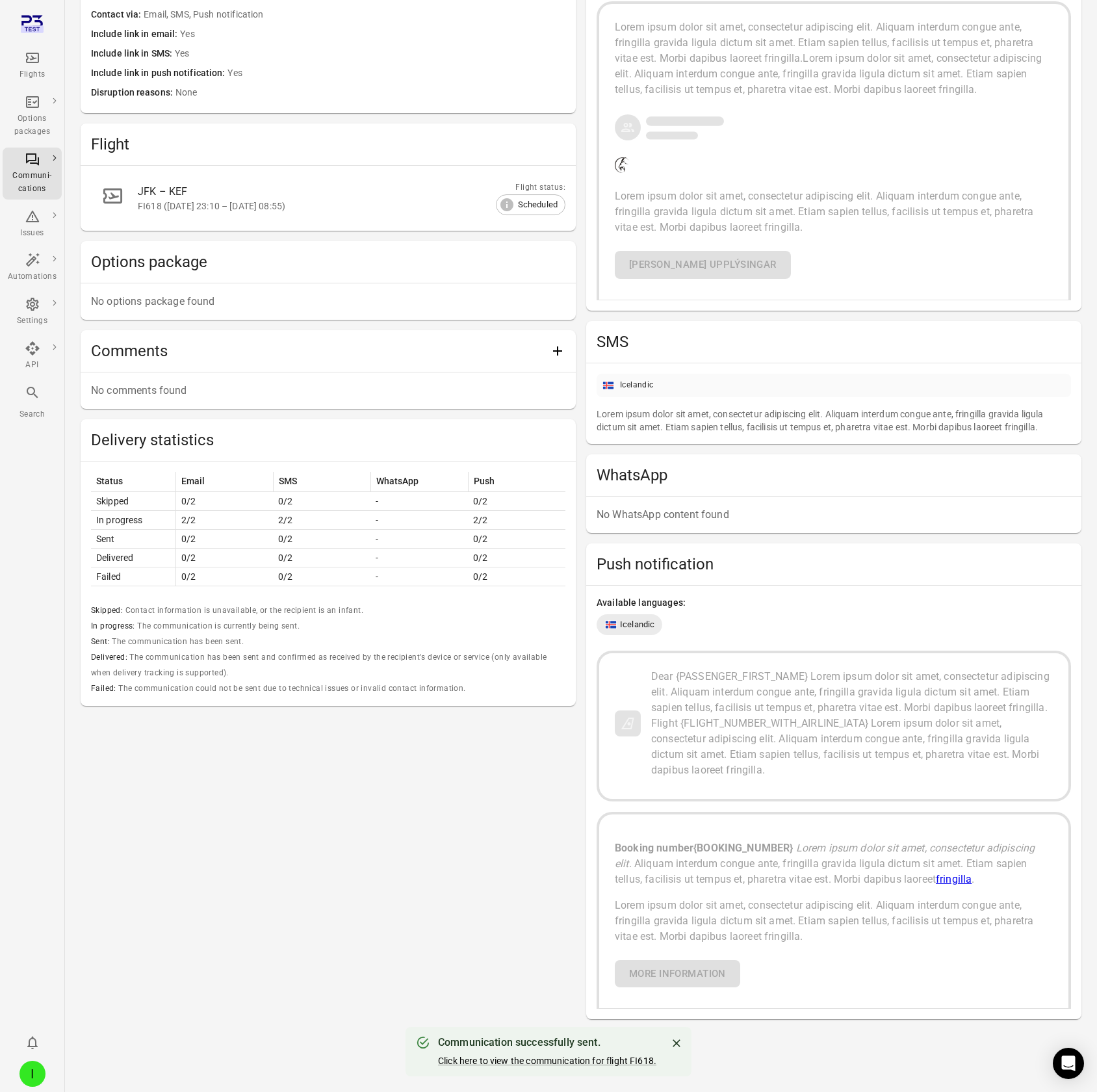
click at [732, 96] on div "Dear {PASSENGER_FIRST_NAME} Lorem ipsum dolor sit amet, consectetur adipiscing …" at bounding box center [852, 693] width 402 height 47
click at [967, 96] on span "fringilla" at bounding box center [953, 879] width 36 height 12
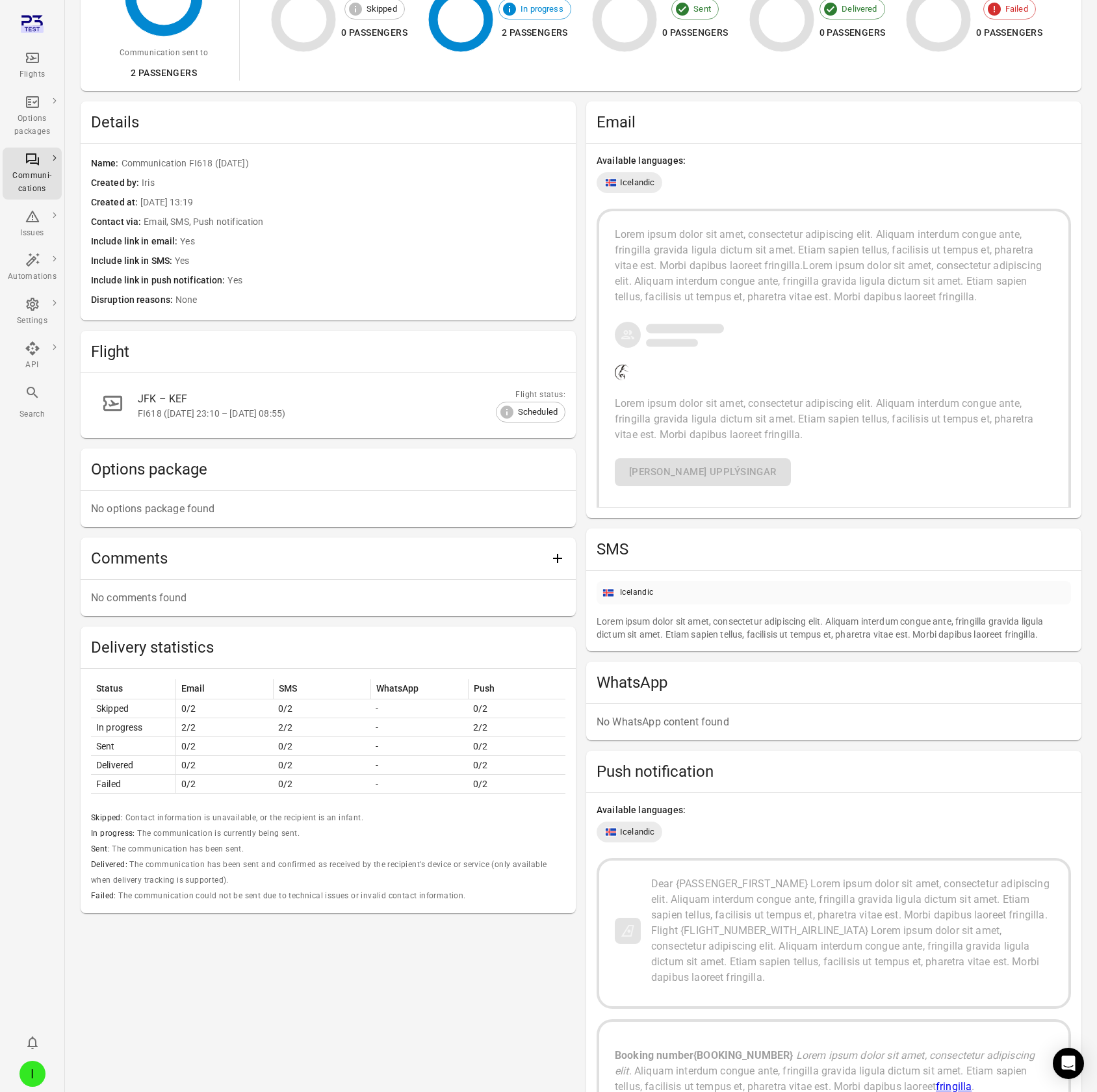
scroll to position [0, 0]
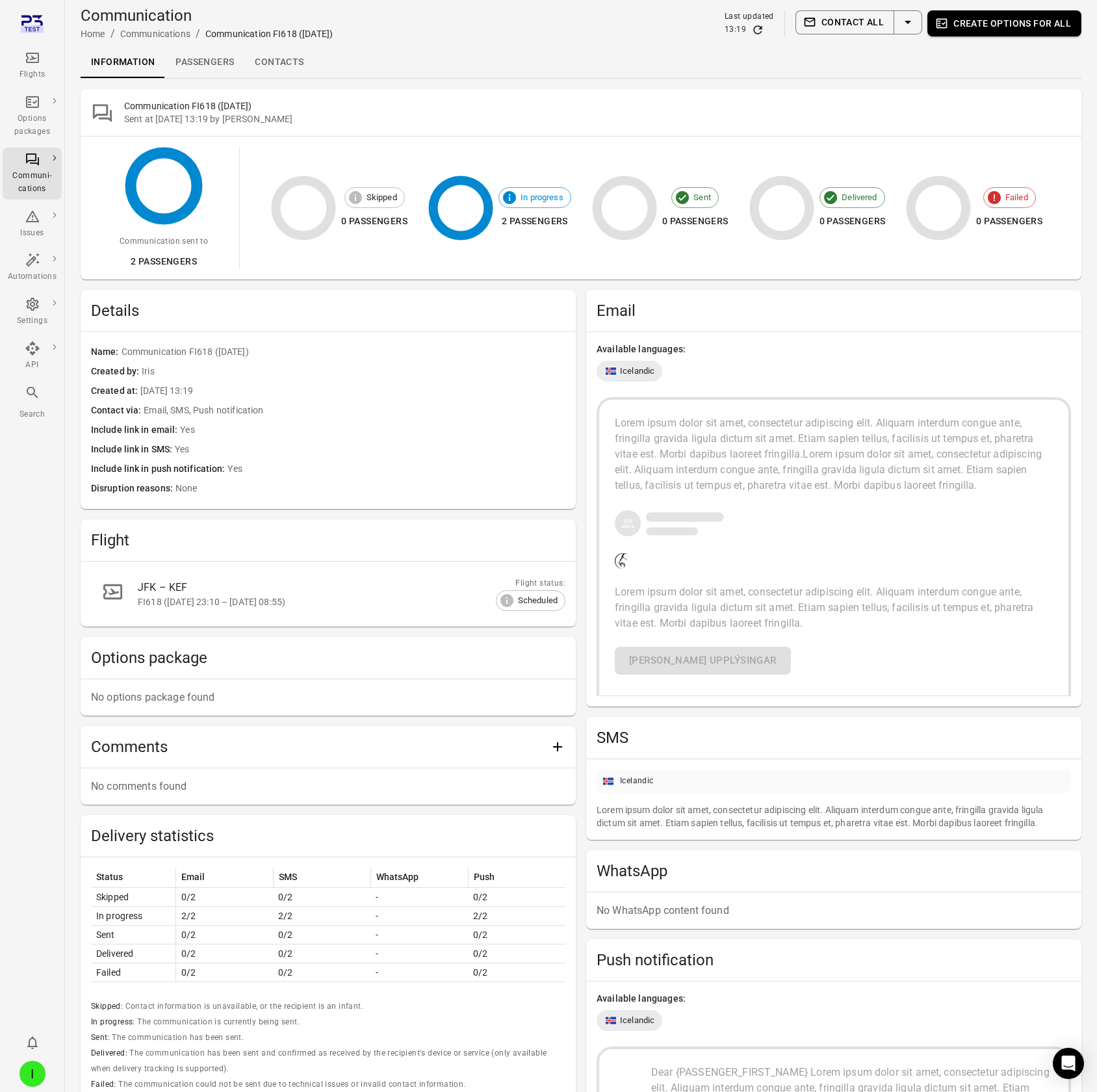
click at [311, 96] on div "Sent at 2 Oct 2025 13:19 by Iris" at bounding box center [598, 118] width 947 height 13
click at [223, 67] on link "Passengers" at bounding box center [205, 62] width 80 height 31
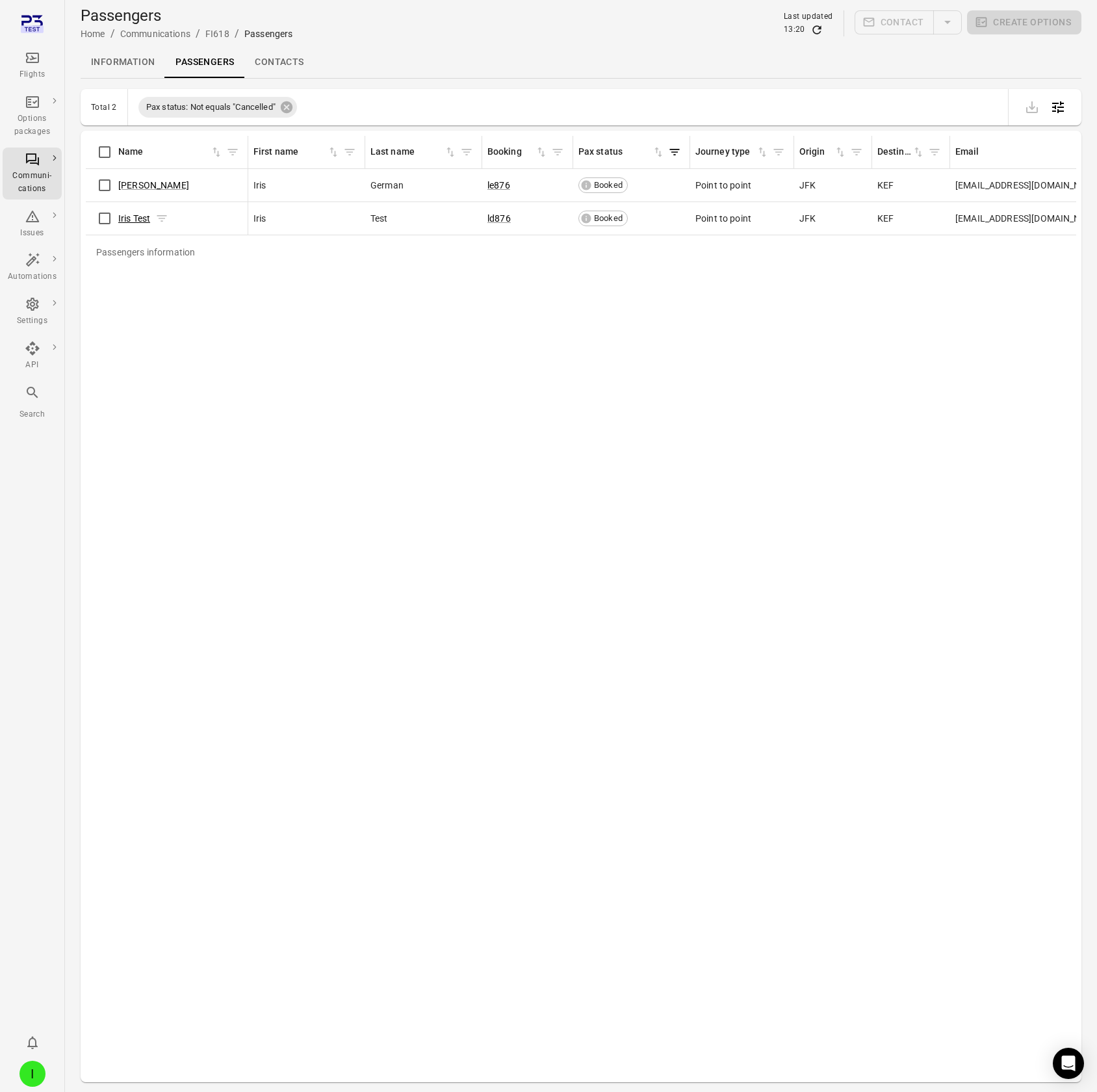
click at [139, 96] on link "Iris Test" at bounding box center [134, 218] width 32 height 11
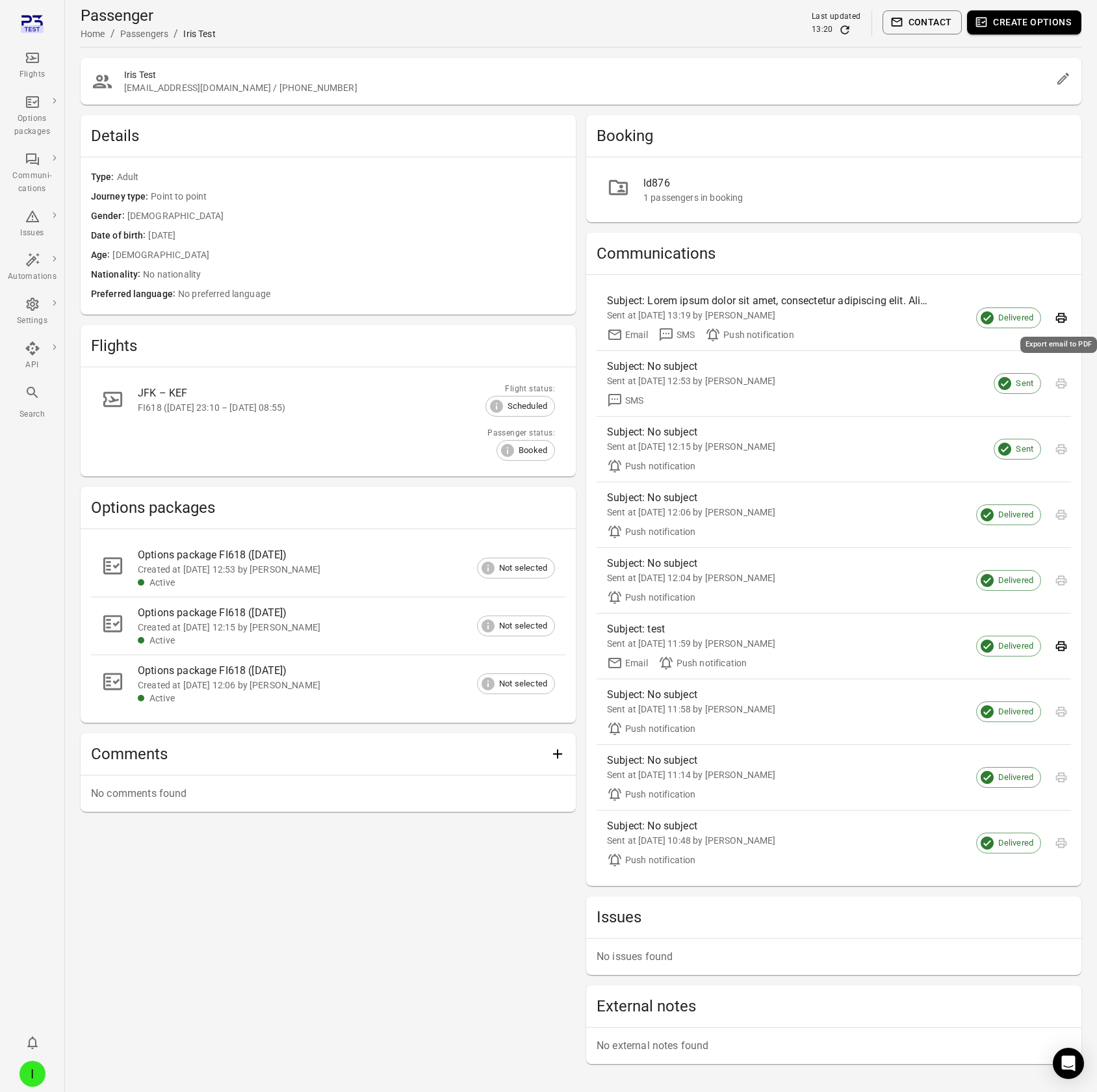
click at [982, 96] on icon "Export email to PDF" at bounding box center [1061, 318] width 13 height 13
click at [931, 24] on button "Contact" at bounding box center [923, 23] width 80 height 24
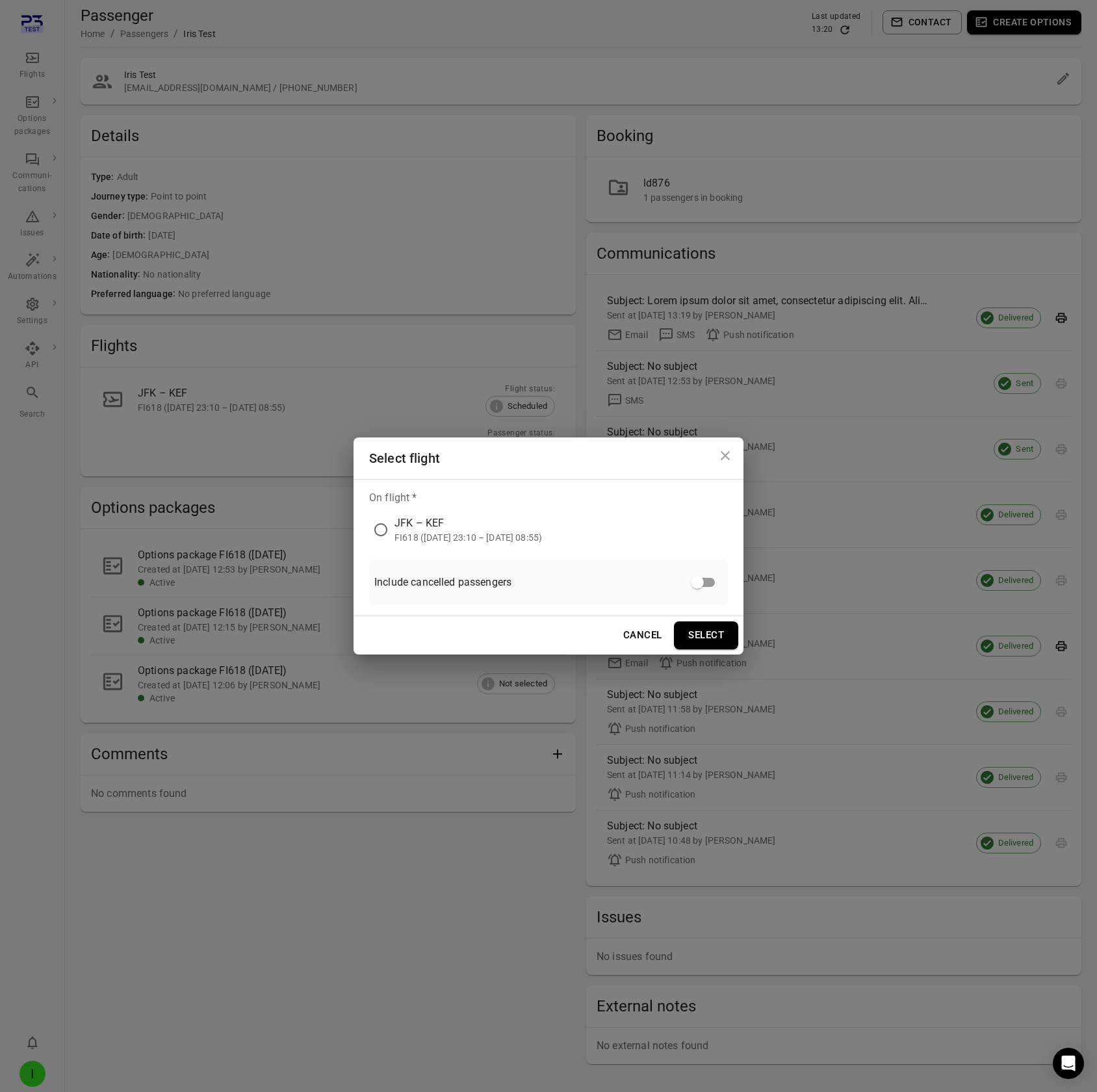
click at [473, 96] on div "FI618 (2 Oct 2025 23:10 – 3 Oct 2025 08:55)" at bounding box center [468, 537] width 148 height 13
click at [714, 96] on button "Select" at bounding box center [706, 635] width 64 height 27
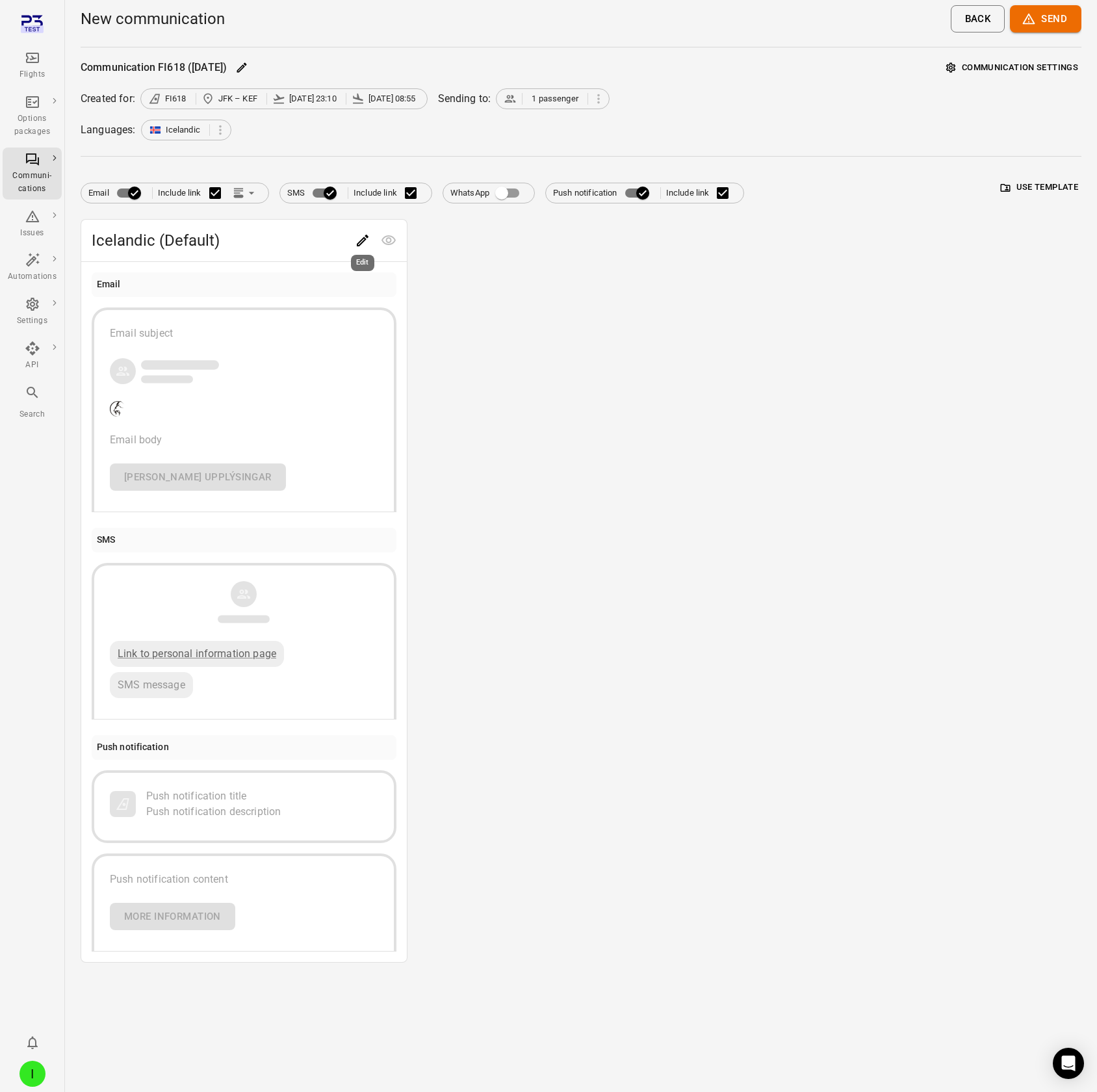
click at [362, 96] on icon "Edit" at bounding box center [362, 240] width 16 height 16
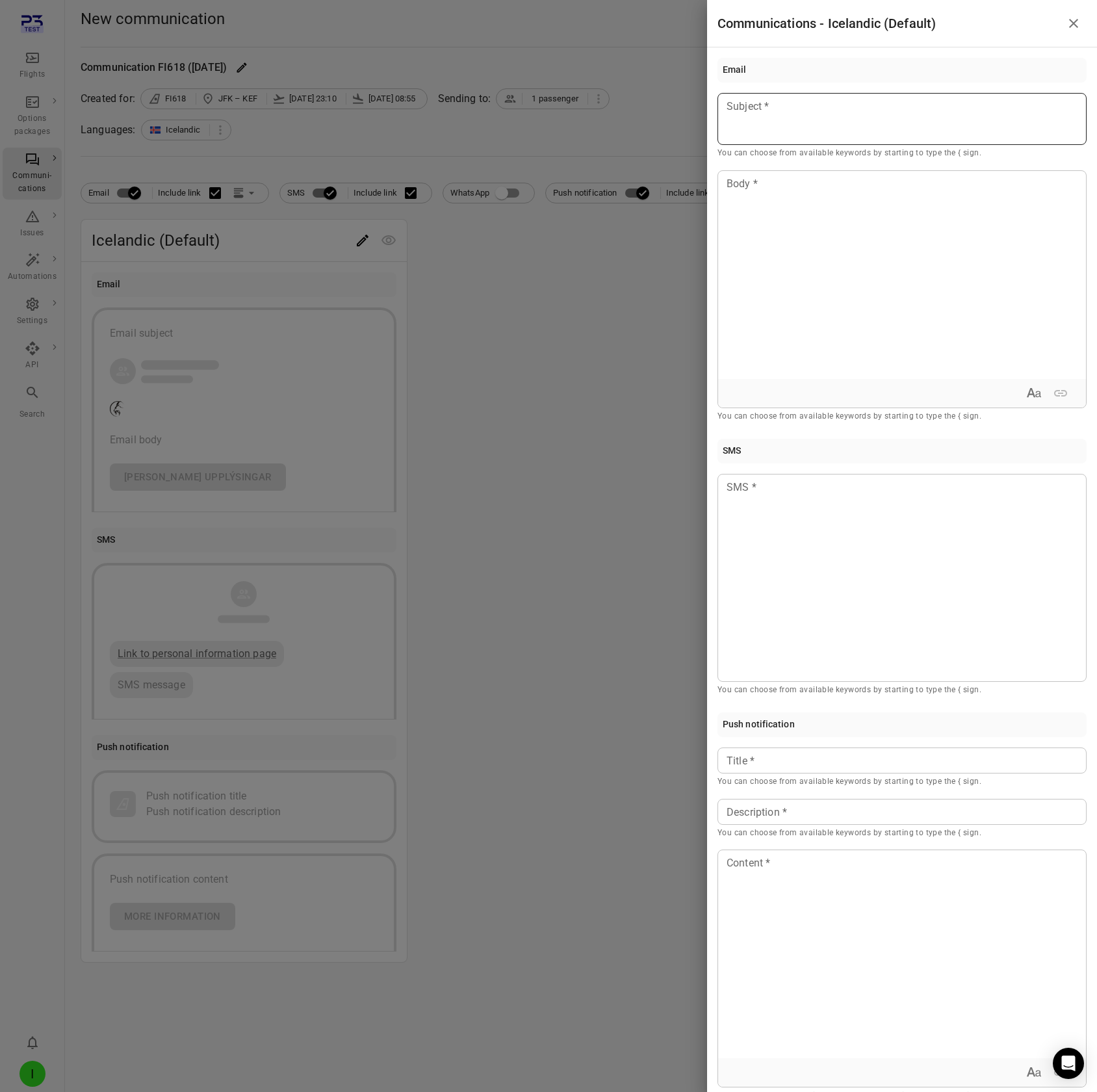
click at [782, 96] on p at bounding box center [902, 106] width 349 height 16
click at [802, 96] on div "Passenger first name" at bounding box center [800, 142] width 110 height 13
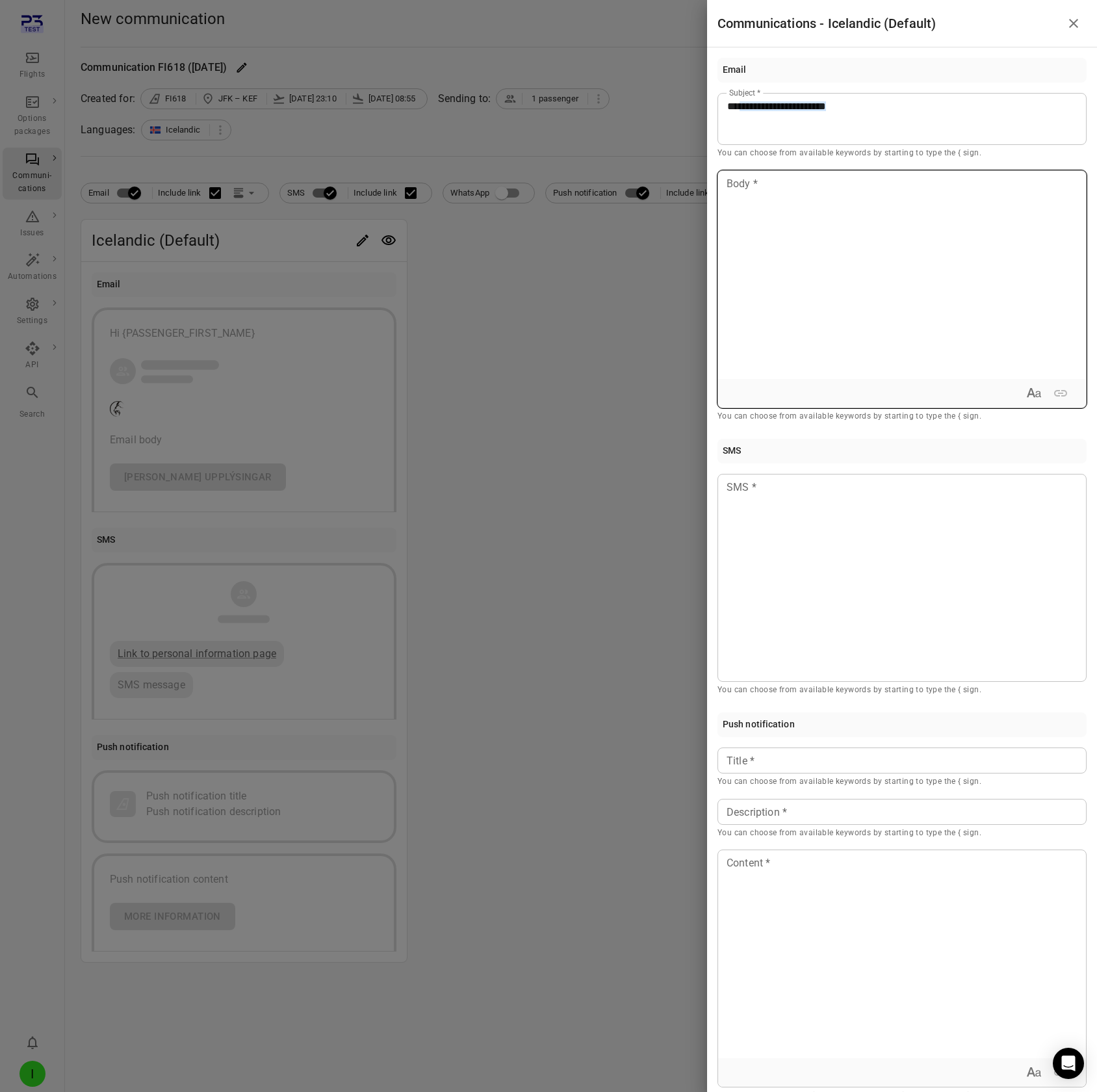
click at [792, 96] on div at bounding box center [902, 275] width 368 height 208
click at [778, 96] on span "**********" at bounding box center [753, 183] width 52 height 10
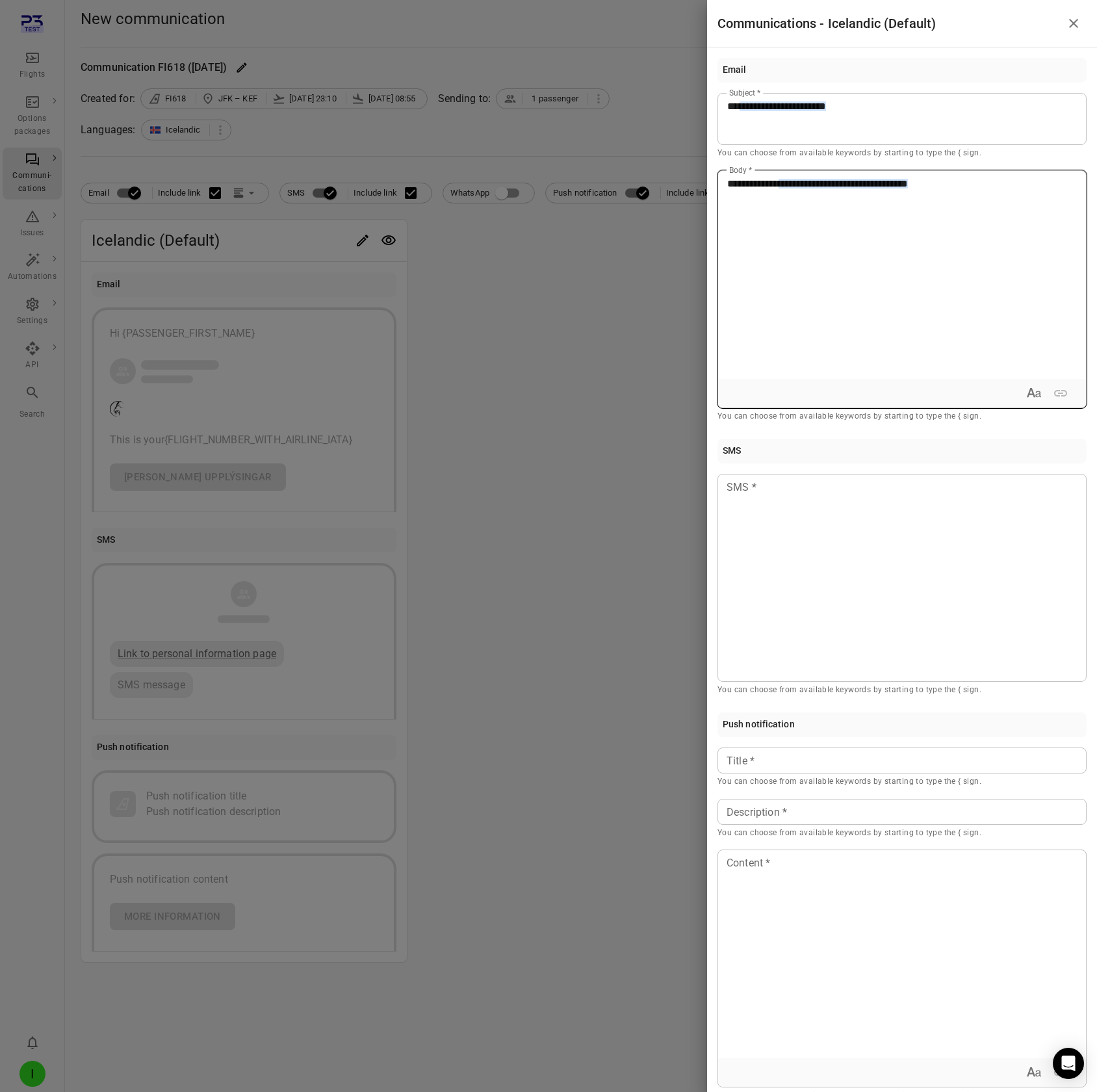
click at [777, 96] on span "**********" at bounding box center [753, 183] width 52 height 10
click at [771, 96] on div at bounding box center [902, 760] width 369 height 26
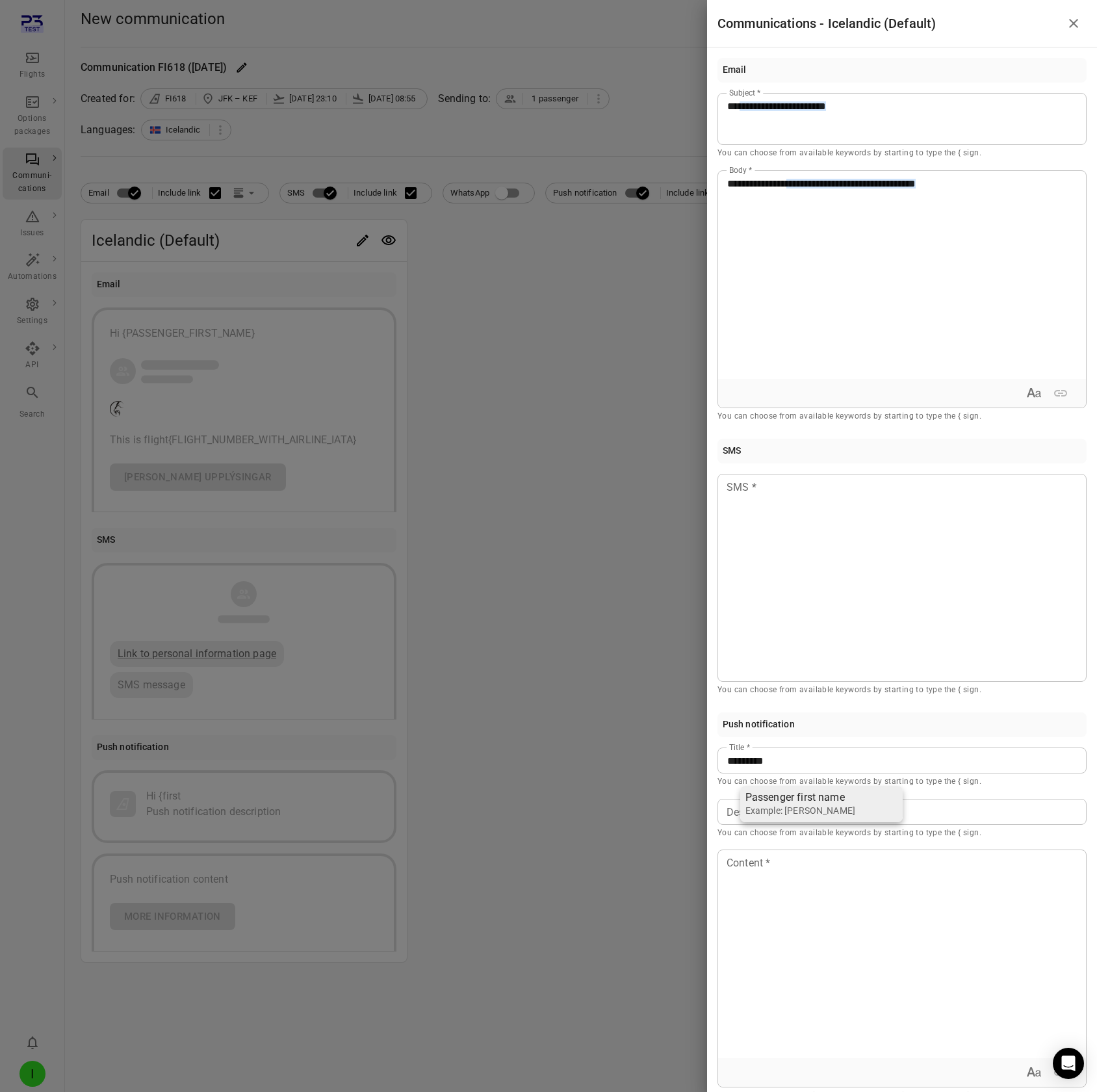
click at [777, 96] on div "Example: Jane" at bounding box center [800, 810] width 110 height 13
click at [767, 96] on div "Description Description * You can choose from available keywords by starting to…" at bounding box center [902, 819] width 369 height 41
click at [776, 96] on div "Example: Doe" at bounding box center [819, 862] width 98 height 13
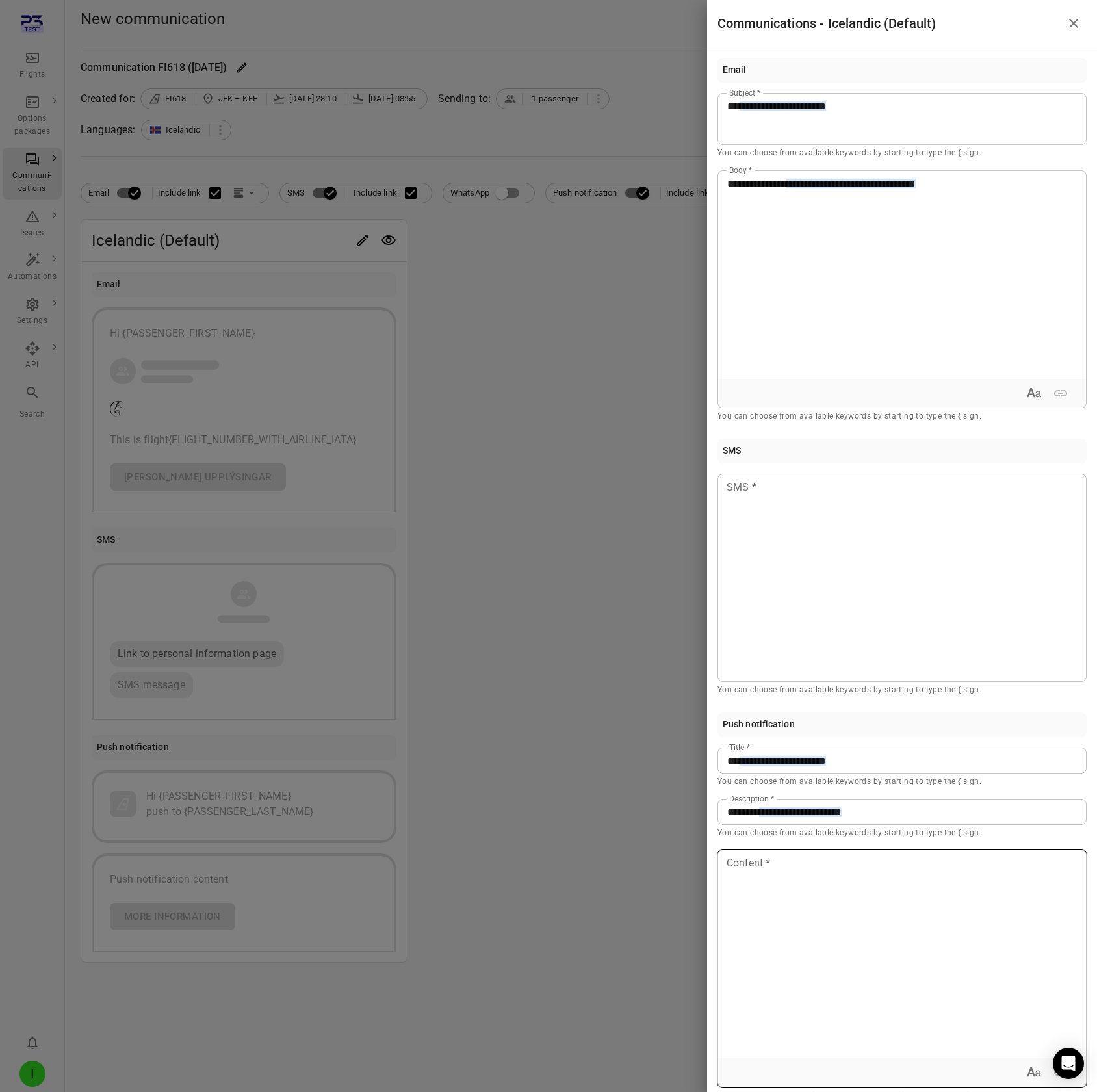
click at [767, 96] on div at bounding box center [902, 954] width 368 height 208
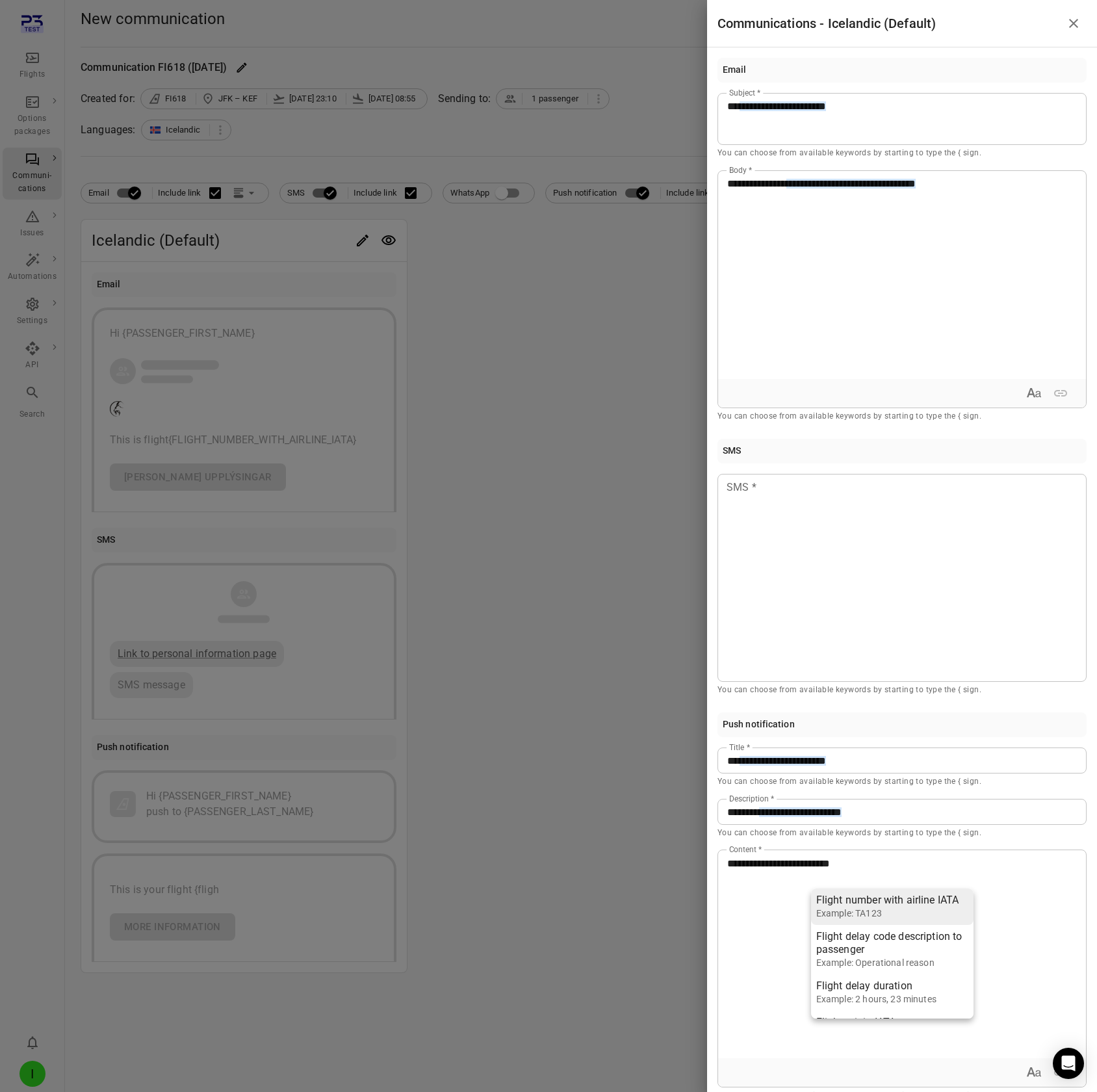
click at [872, 96] on div "Example: TA123" at bounding box center [887, 913] width 143 height 13
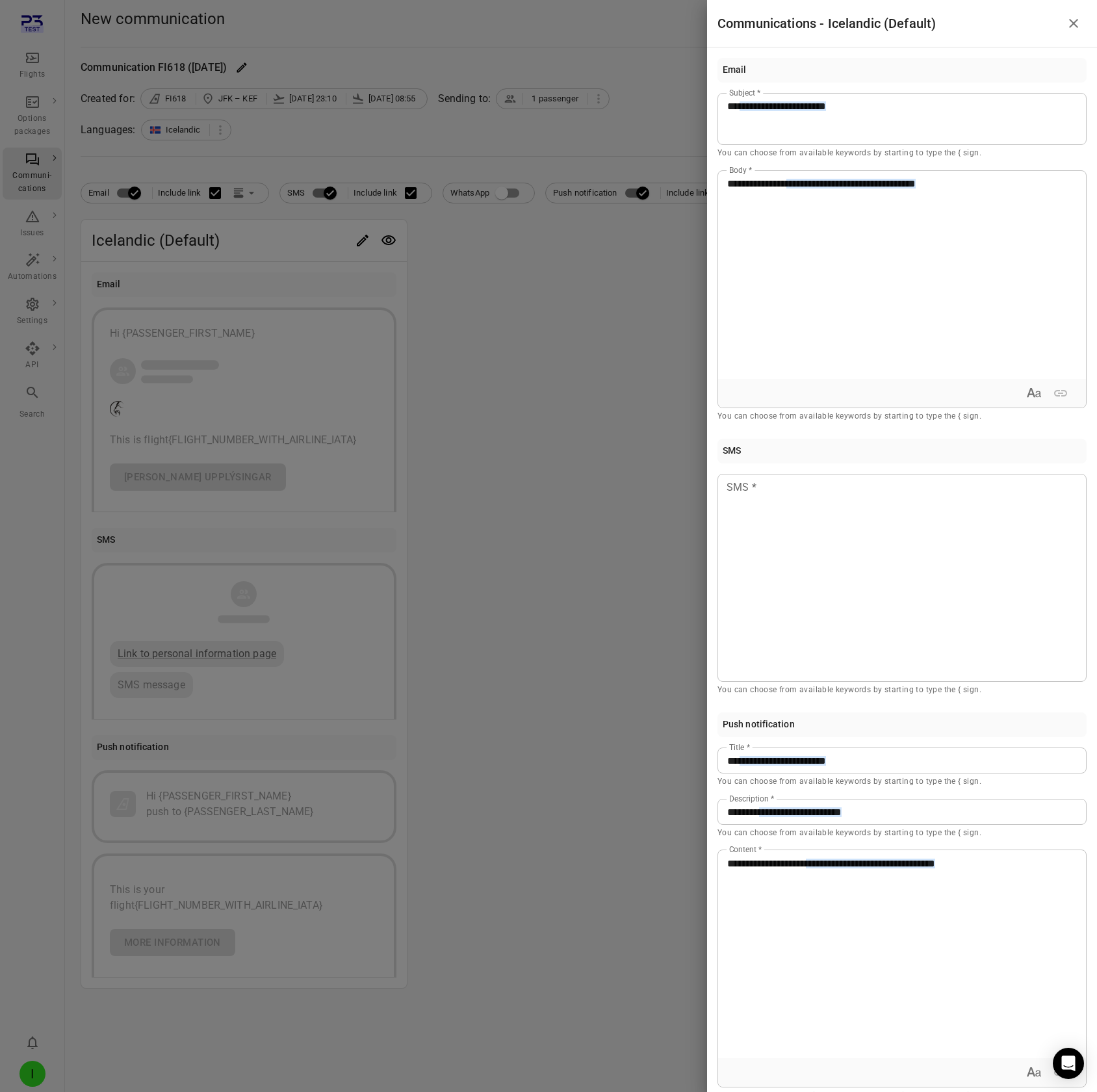
click at [563, 96] on div at bounding box center [548, 546] width 1097 height 1092
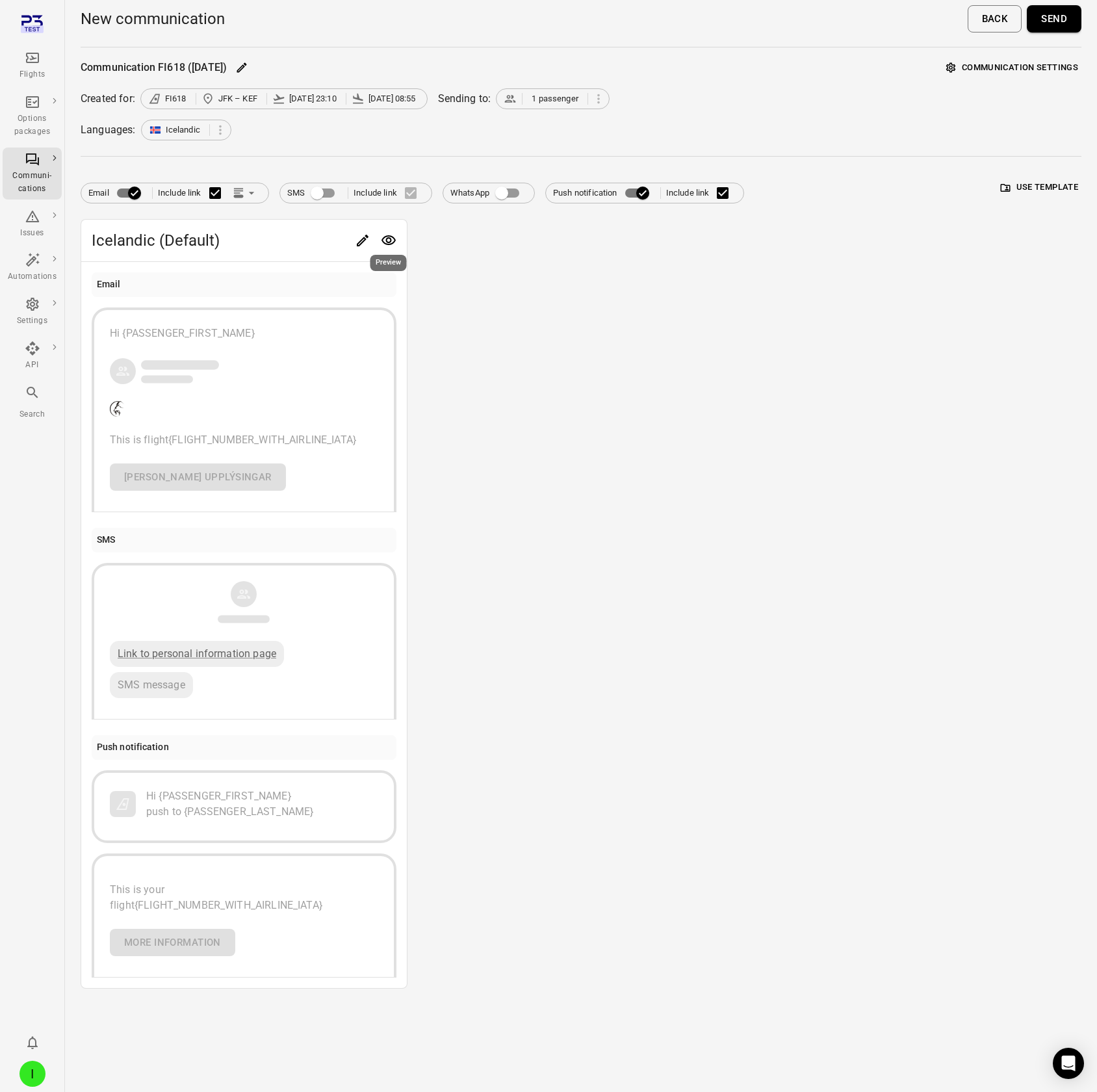
click at [386, 96] on icon "Preview" at bounding box center [389, 240] width 16 height 16
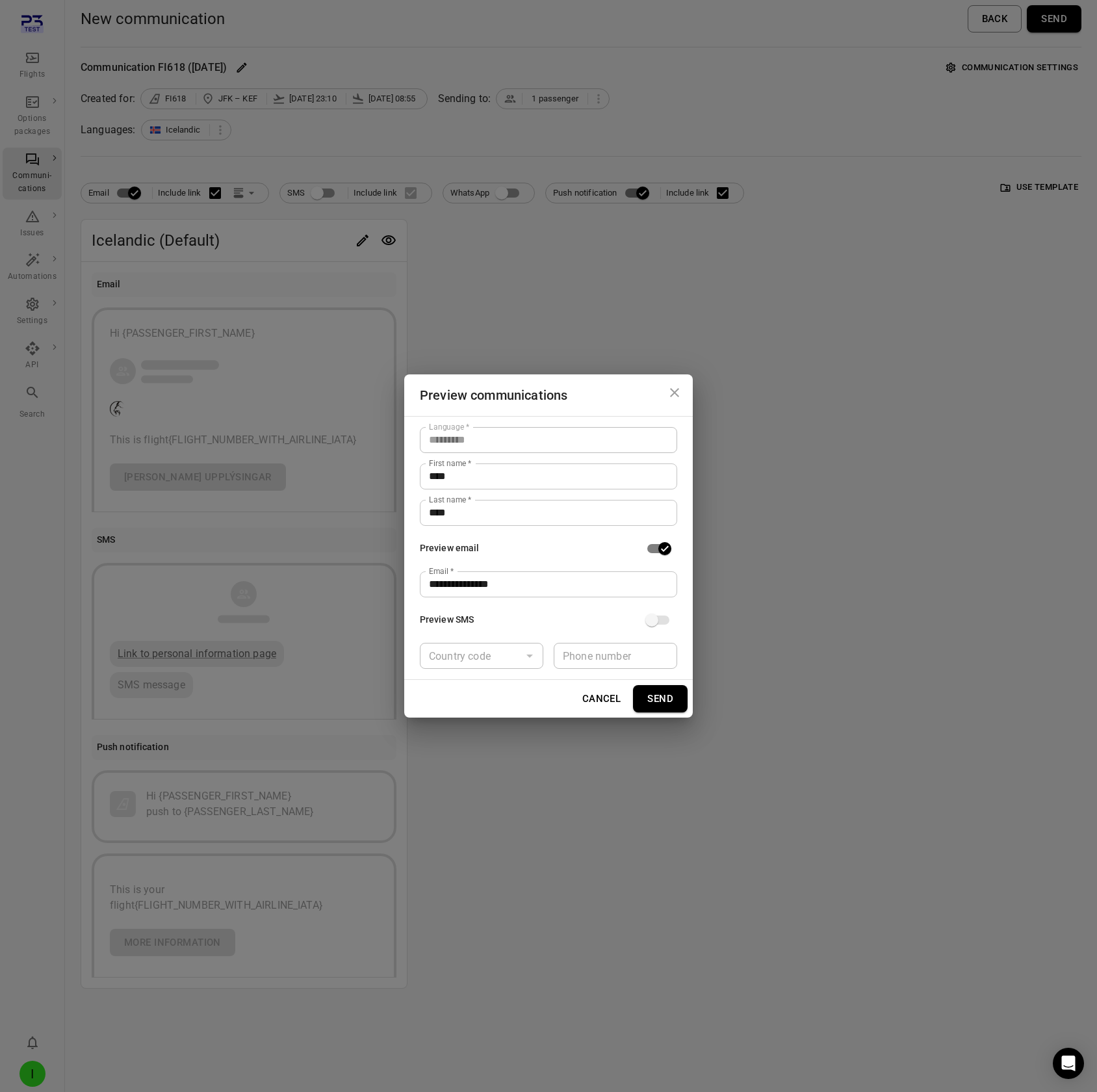
click at [729, 96] on div "**********" at bounding box center [548, 546] width 1097 height 1092
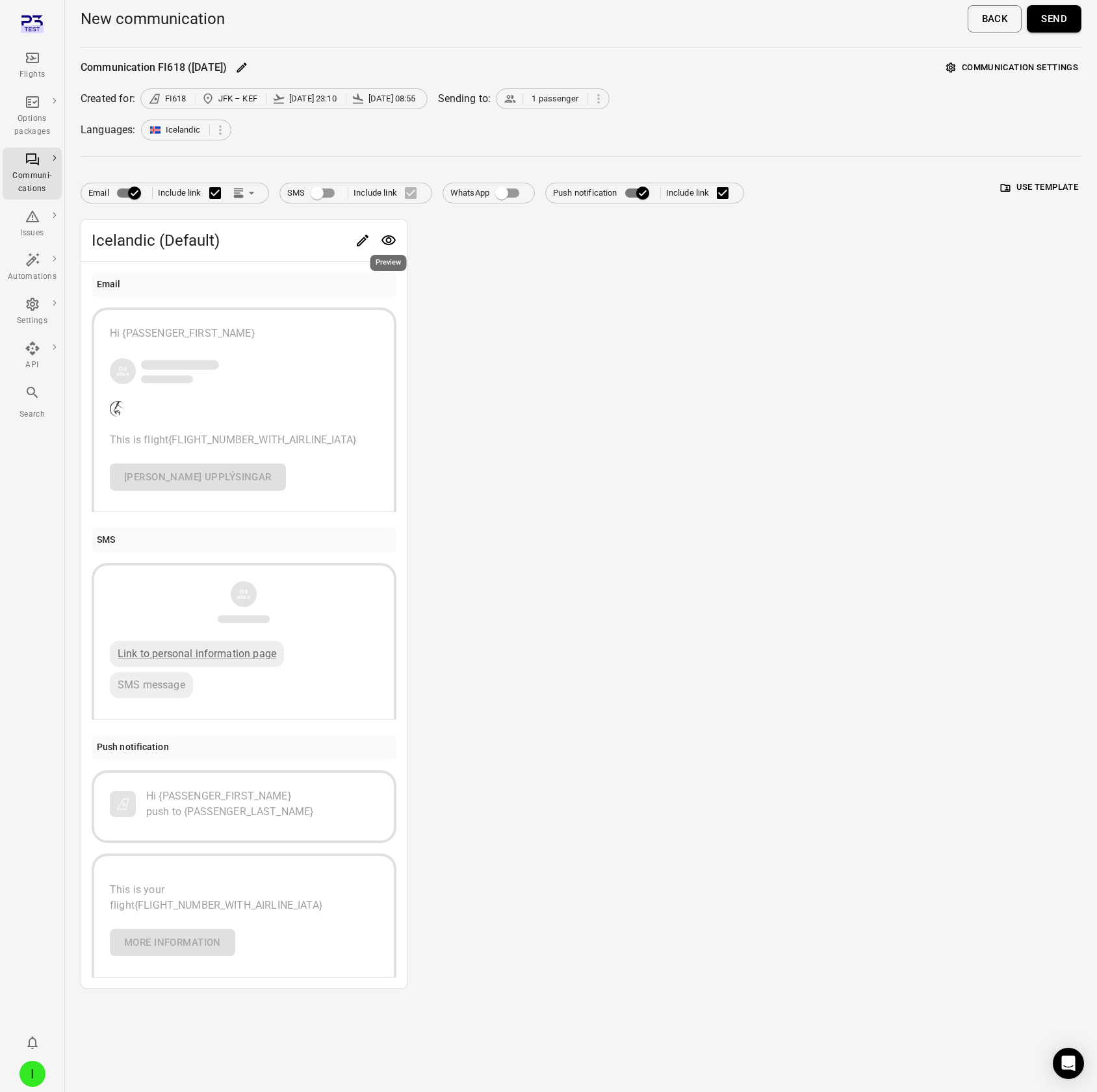
click at [385, 96] on icon "Preview" at bounding box center [389, 240] width 16 height 16
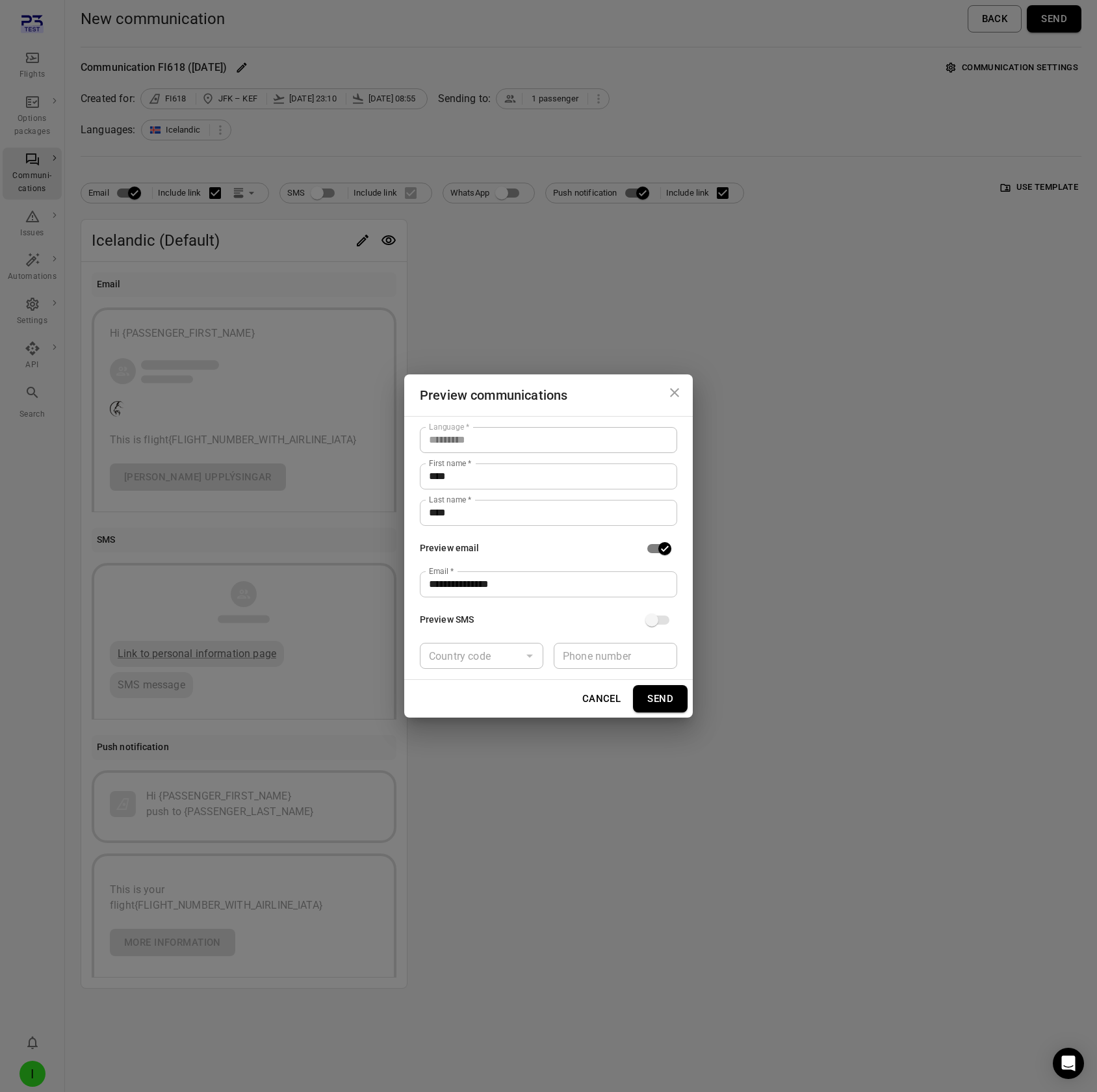
click at [767, 96] on div "**********" at bounding box center [548, 546] width 1097 height 1092
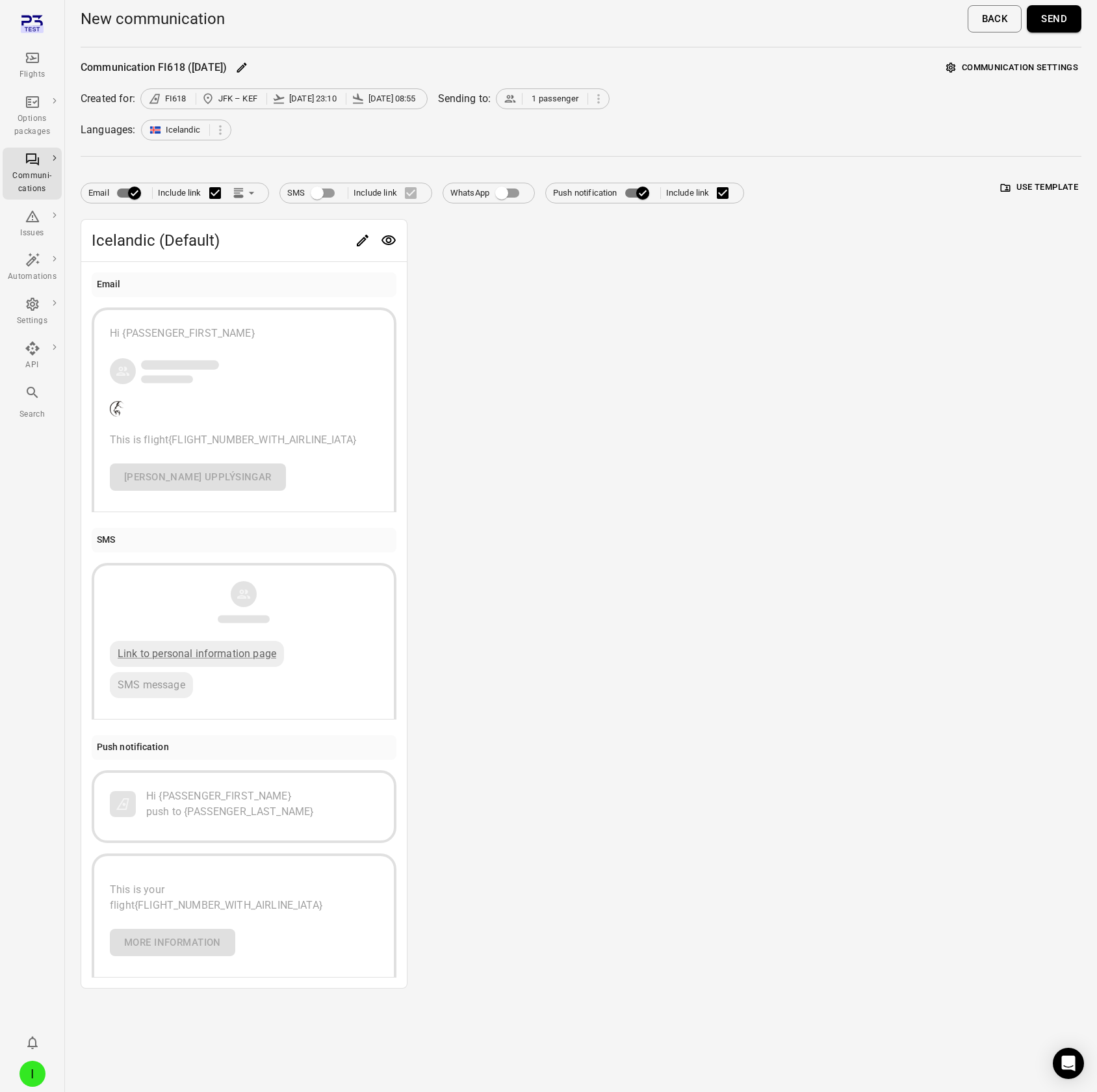
click at [982, 15] on button "Send" at bounding box center [1054, 19] width 55 height 27
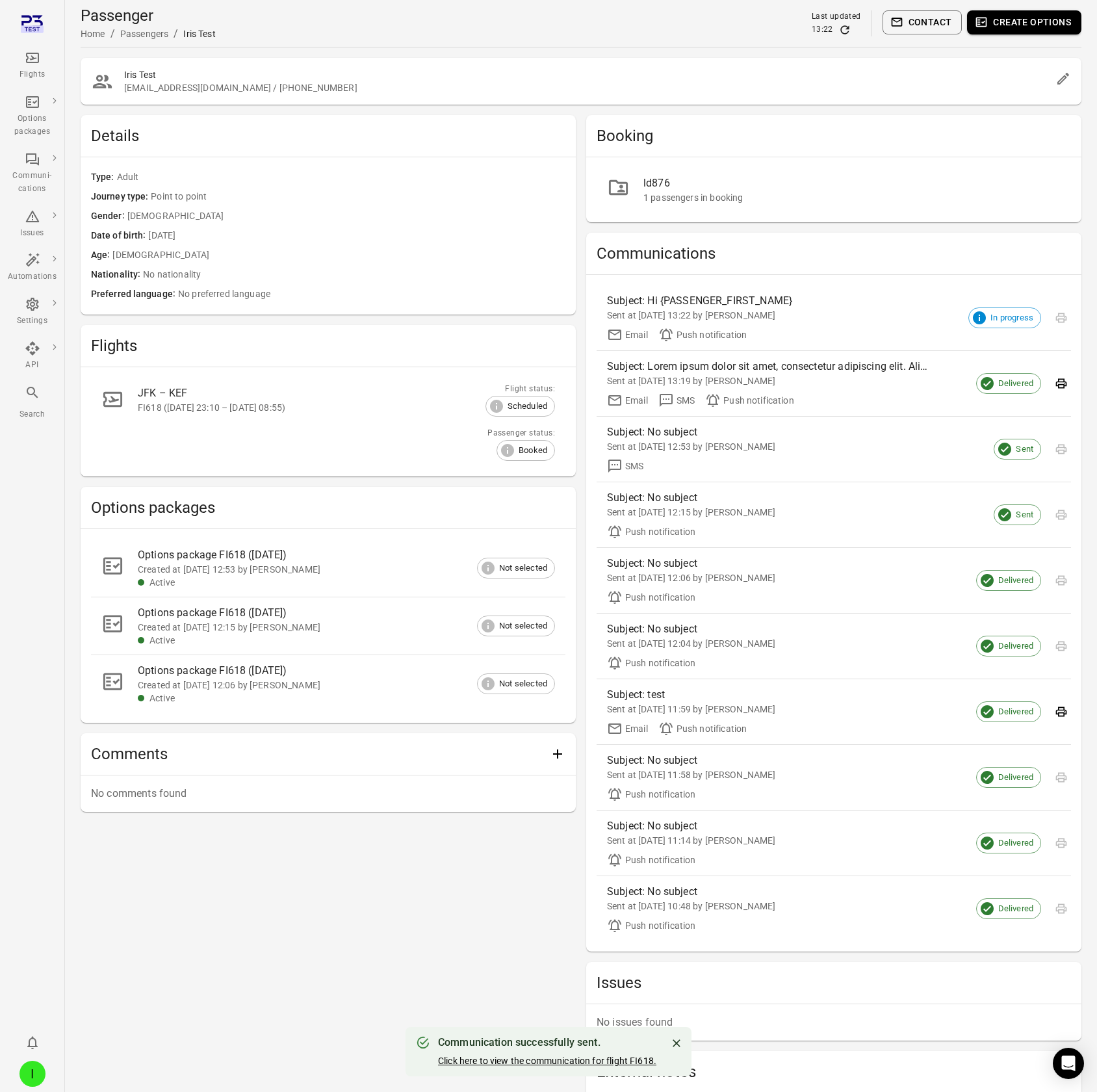
click at [520, 96] on link "Click here to view the communication for flight FI618." at bounding box center [547, 1061] width 218 height 11
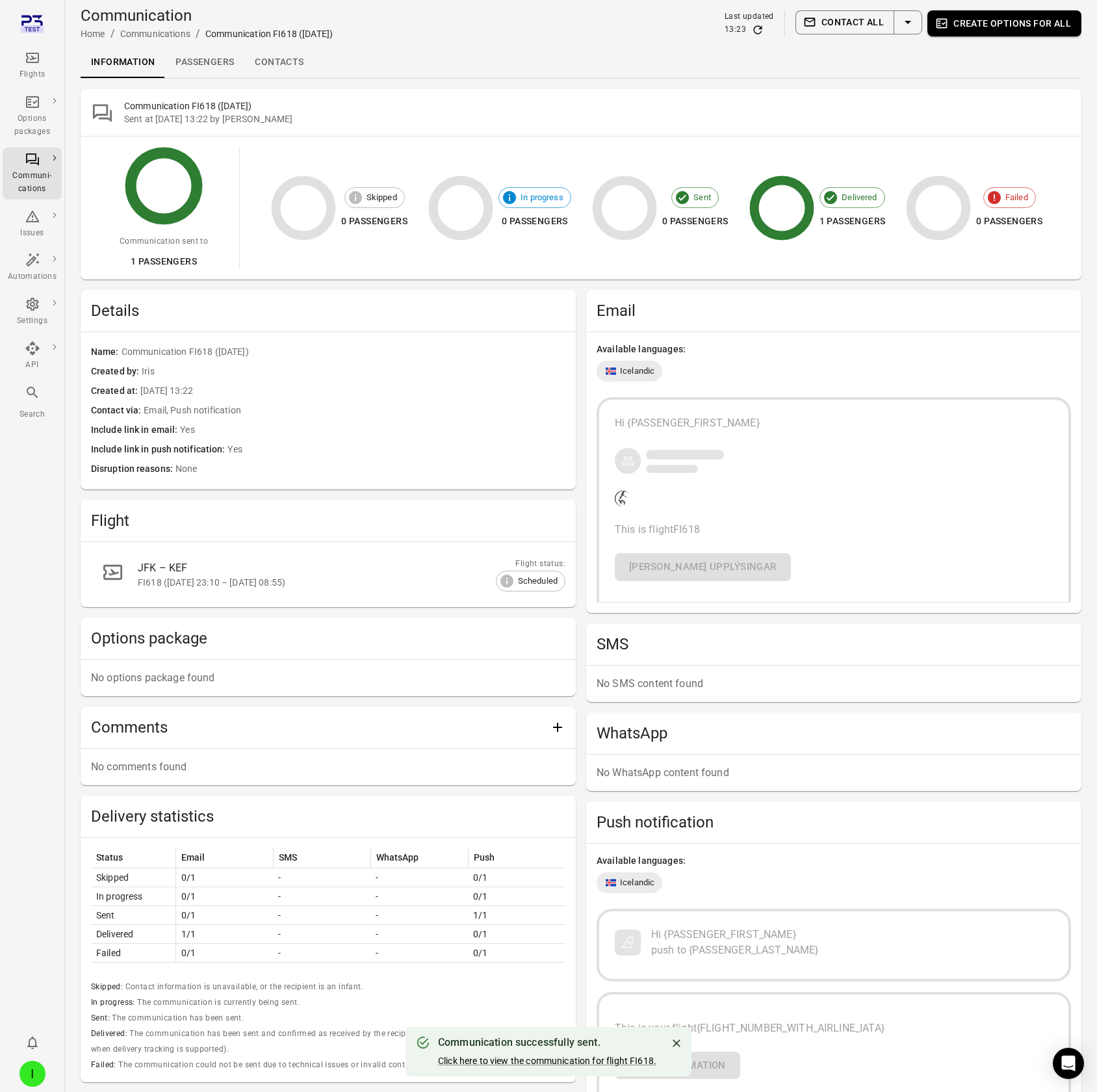
scroll to position [92, 0]
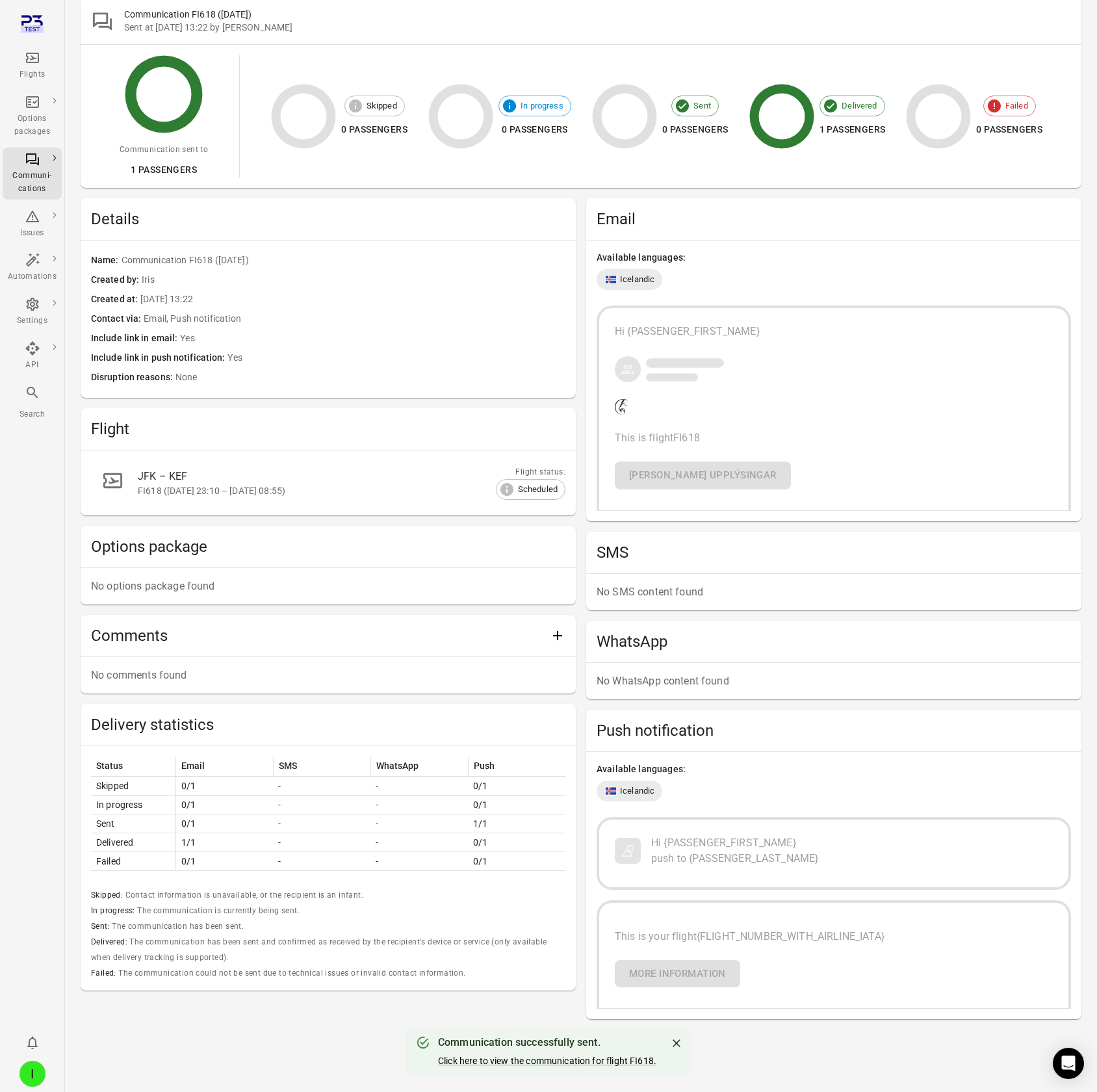
click at [675, 96] on icon "Close" at bounding box center [676, 1043] width 13 height 13
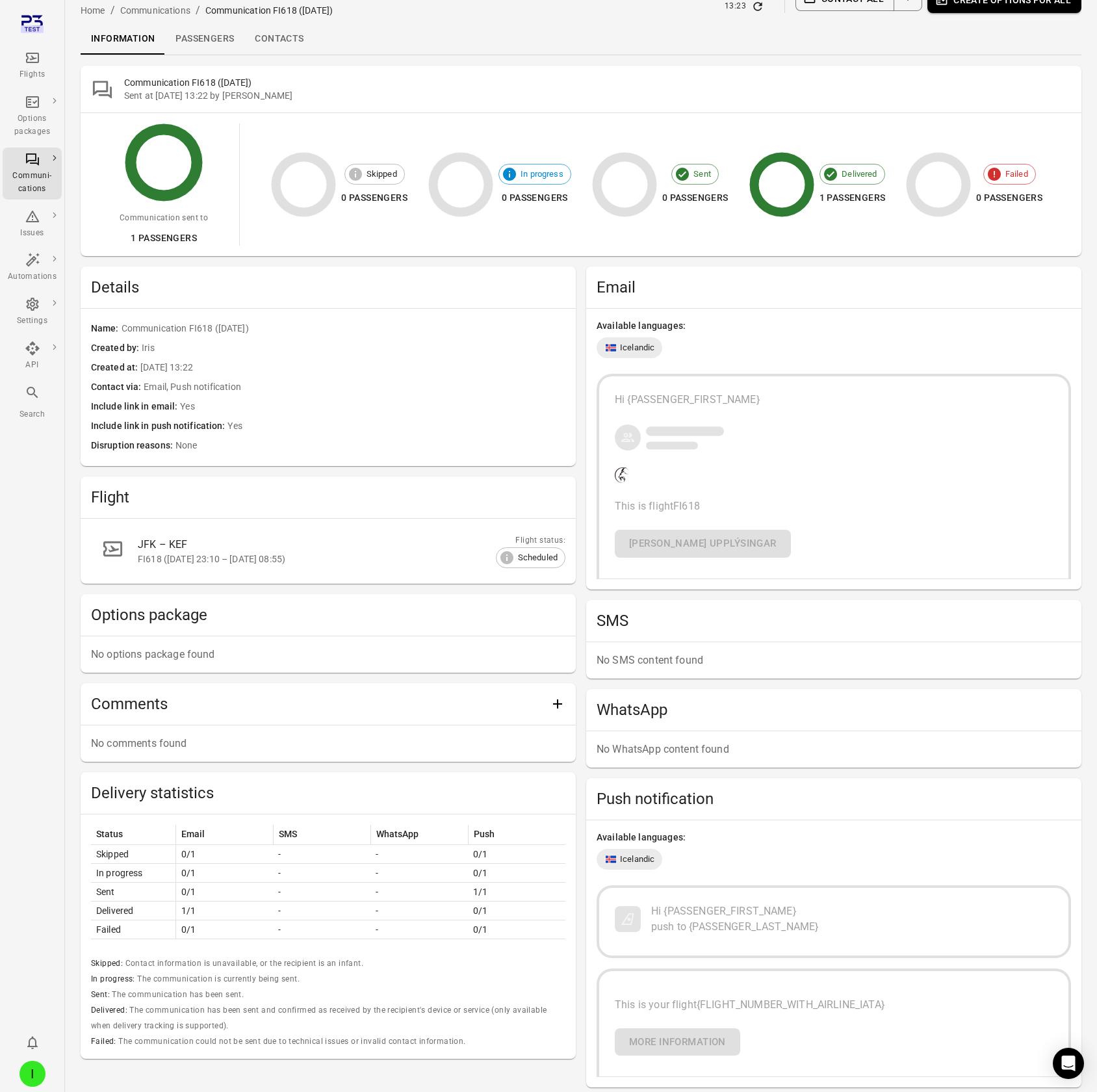
scroll to position [33, 0]
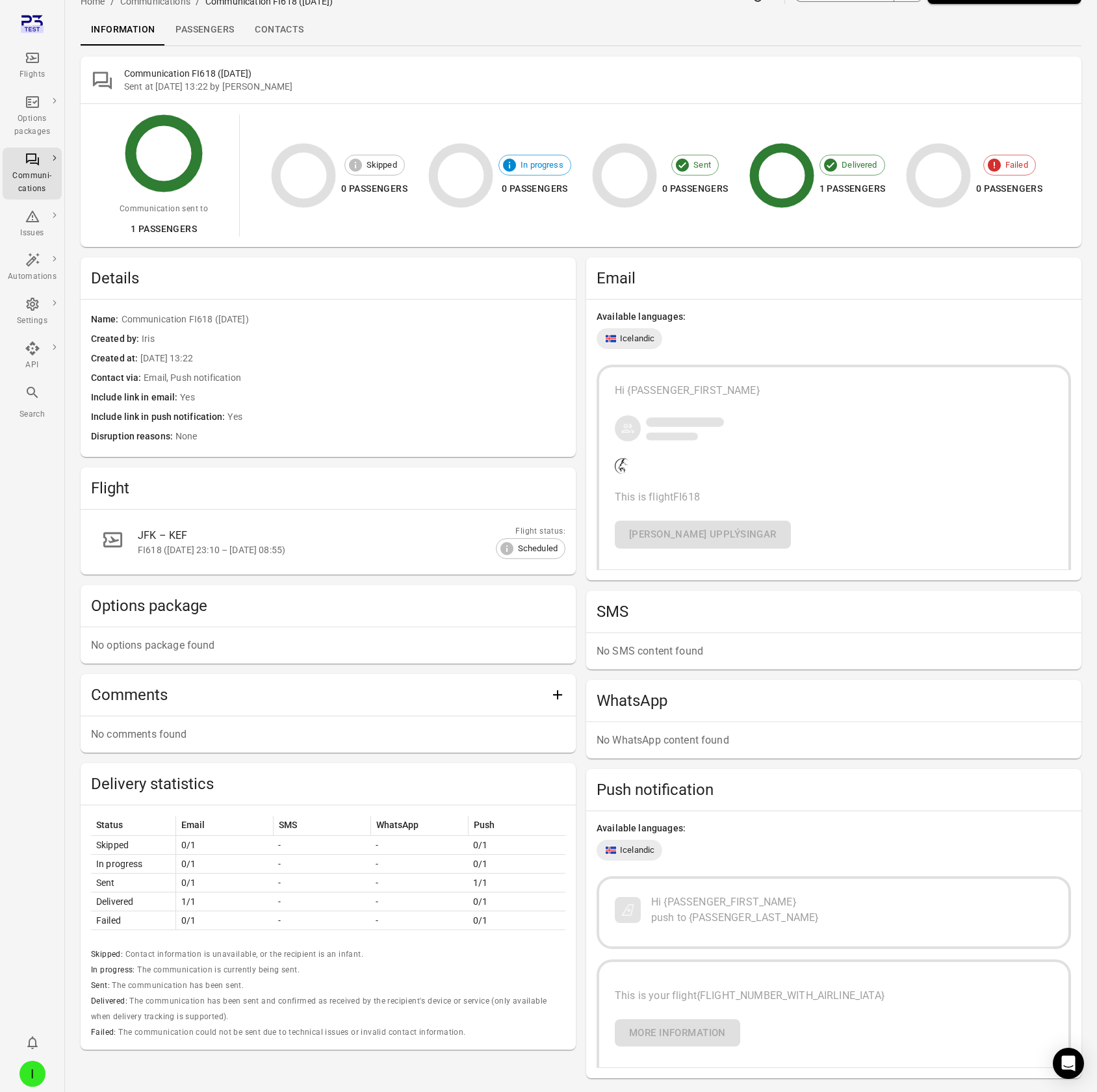
click at [209, 34] on link "Passengers" at bounding box center [205, 30] width 80 height 31
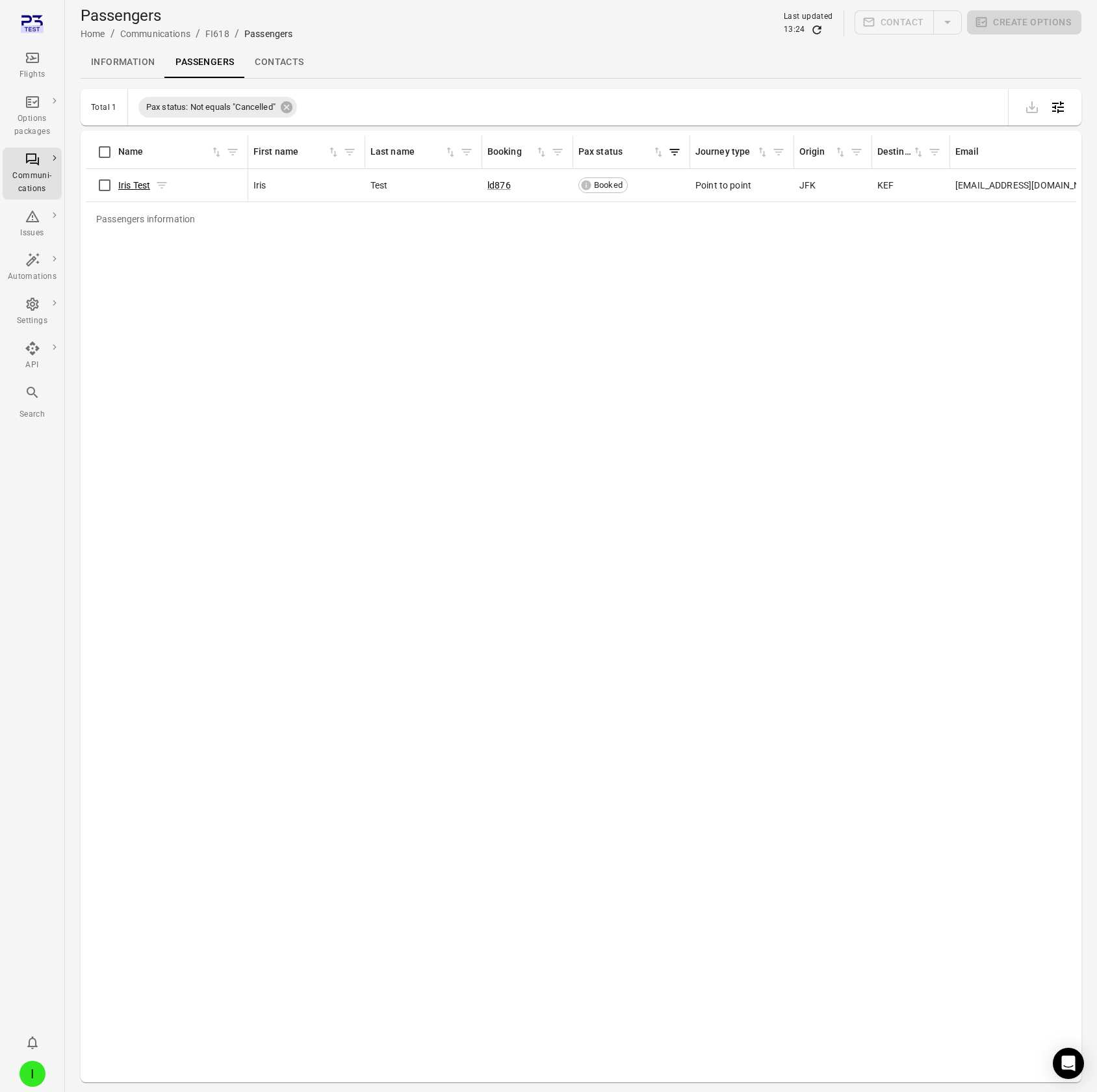
click at [135, 96] on link "Iris Test" at bounding box center [134, 186] width 32 height 11
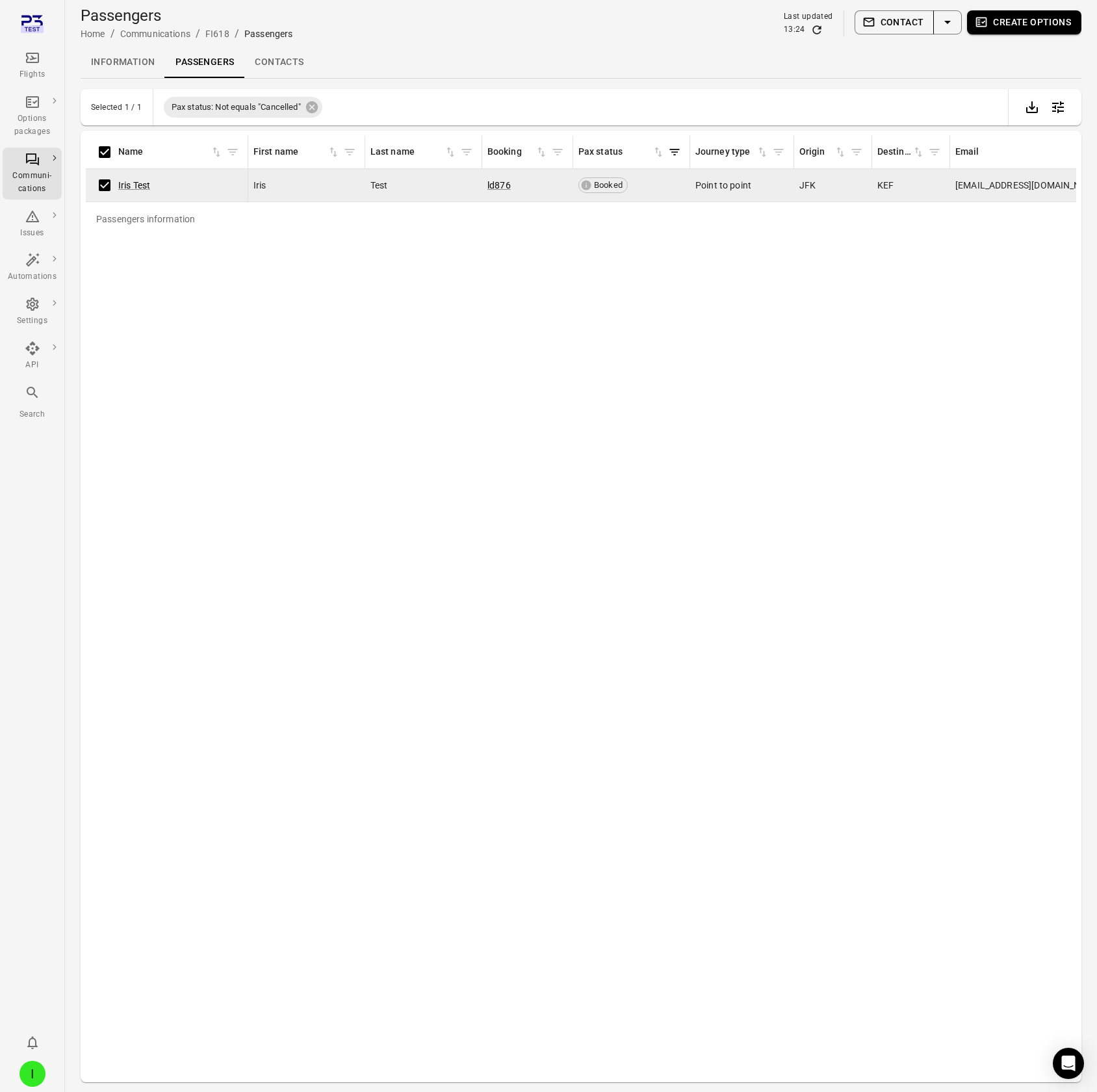
click at [879, 23] on button "Contact" at bounding box center [895, 23] width 80 height 24
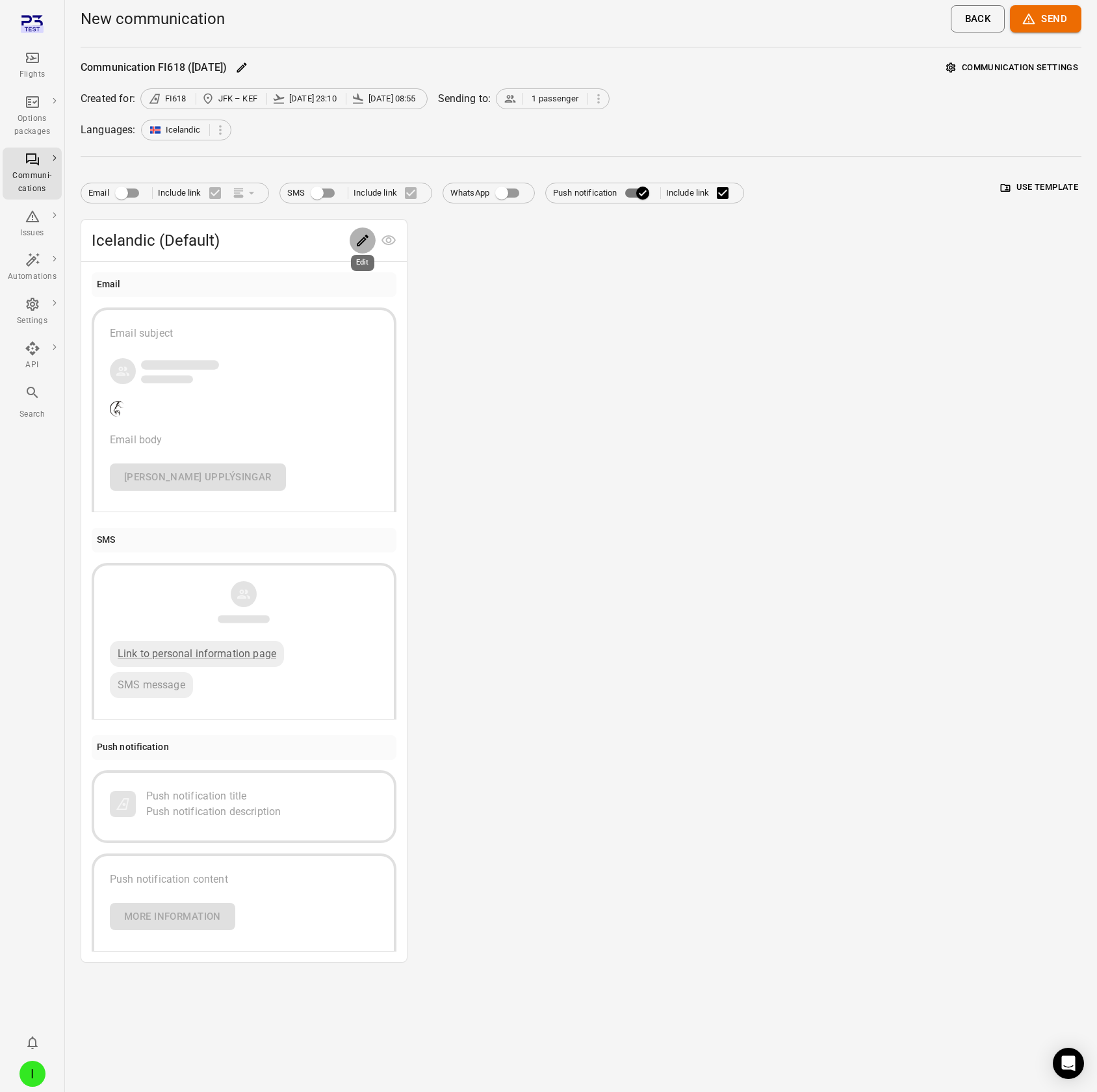
click at [361, 96] on icon "Edit" at bounding box center [362, 240] width 16 height 16
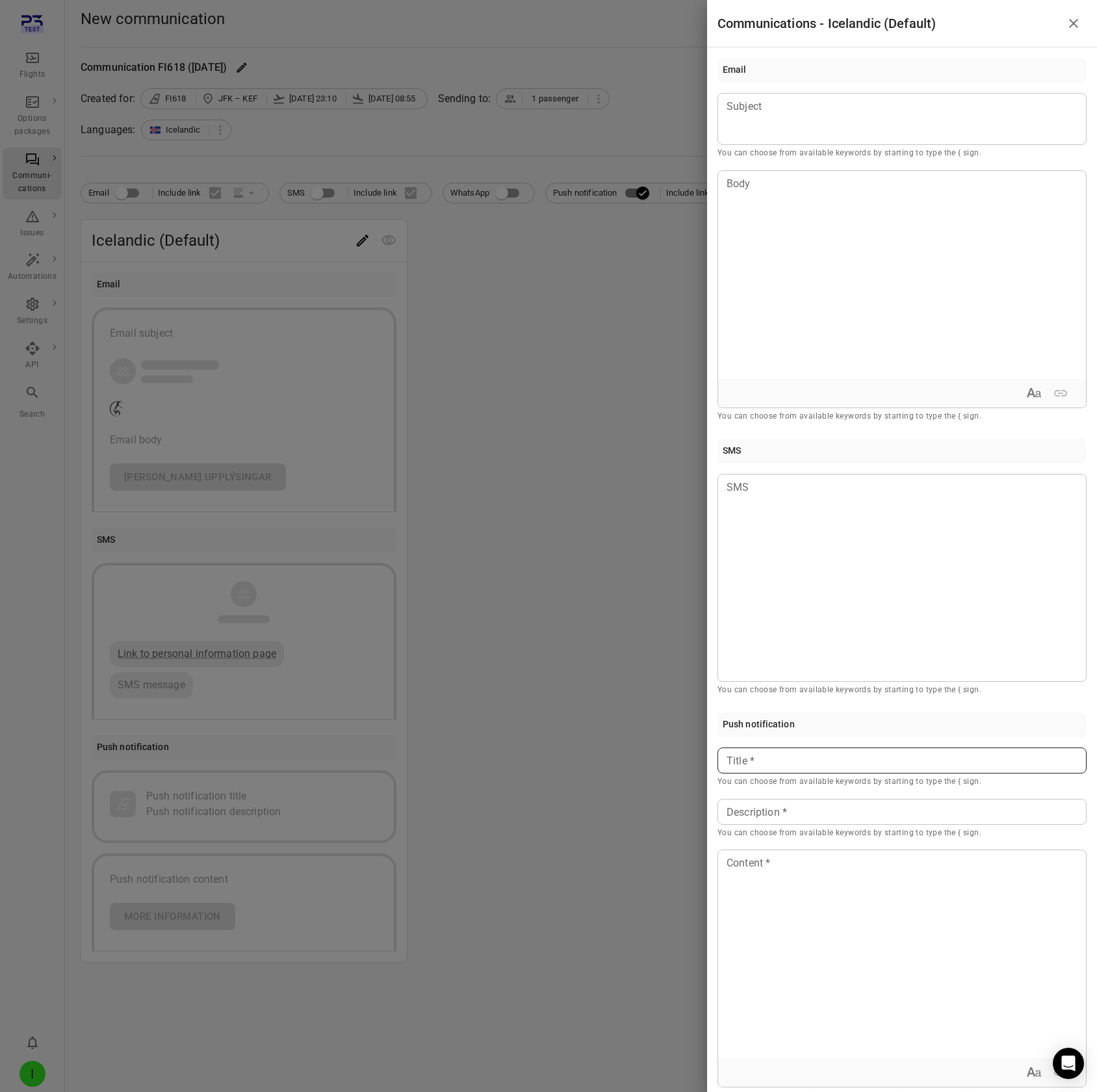
click at [830, 96] on p at bounding box center [902, 761] width 349 height 16
click at [811, 96] on div at bounding box center [902, 812] width 369 height 26
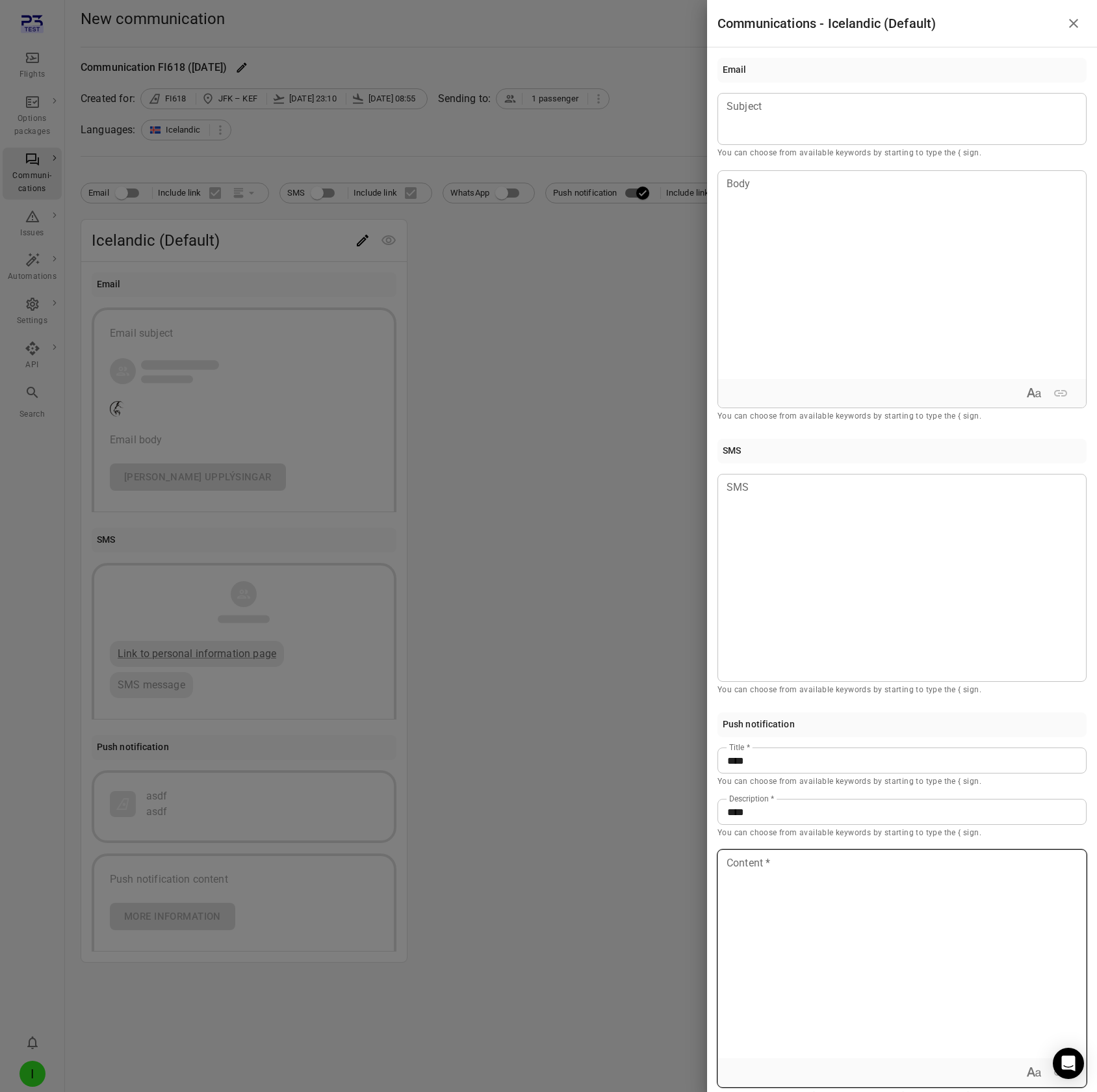
click at [790, 96] on div at bounding box center [902, 954] width 368 height 208
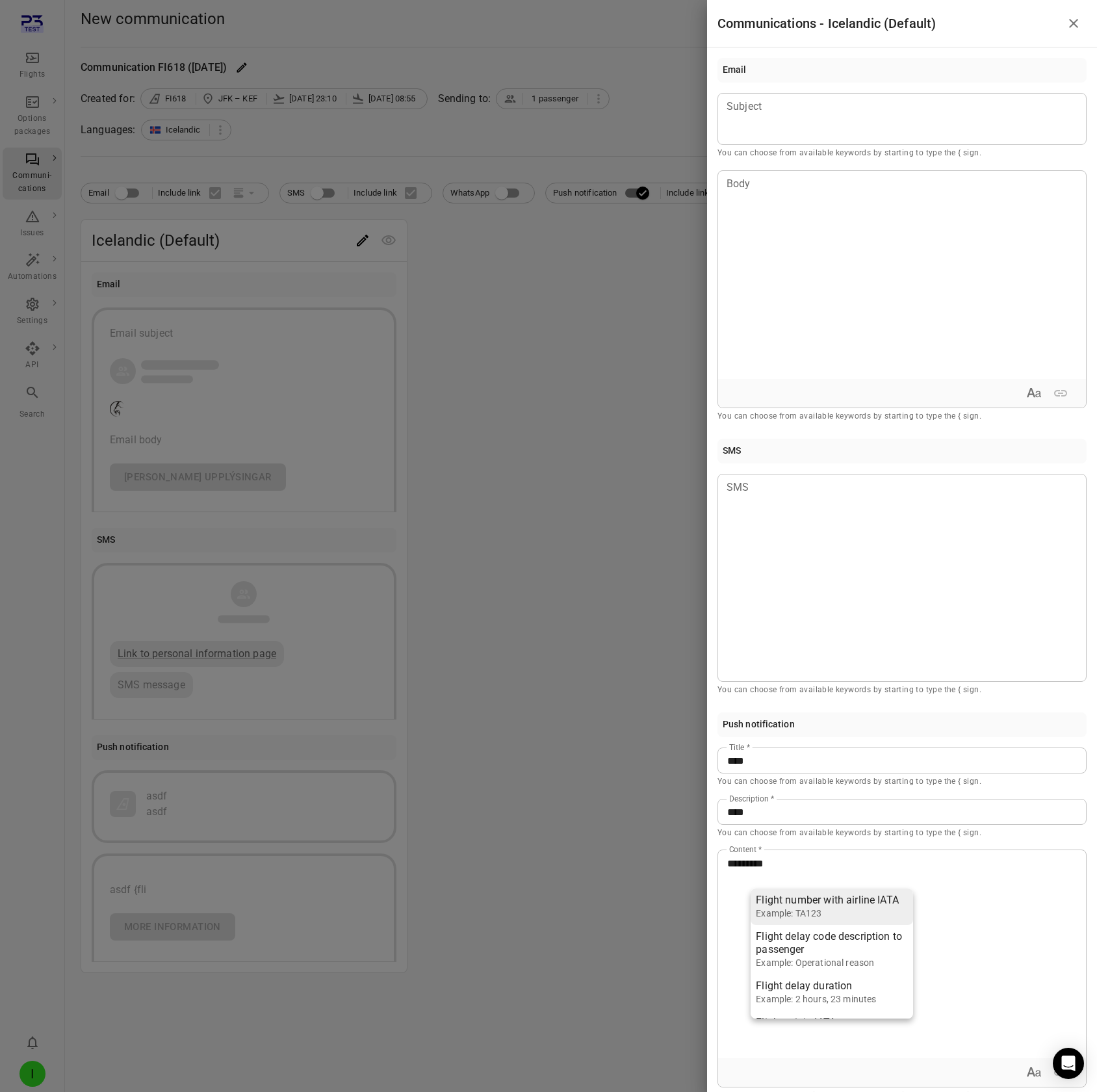
click at [831, 96] on div "Example: TA123" at bounding box center [827, 913] width 143 height 13
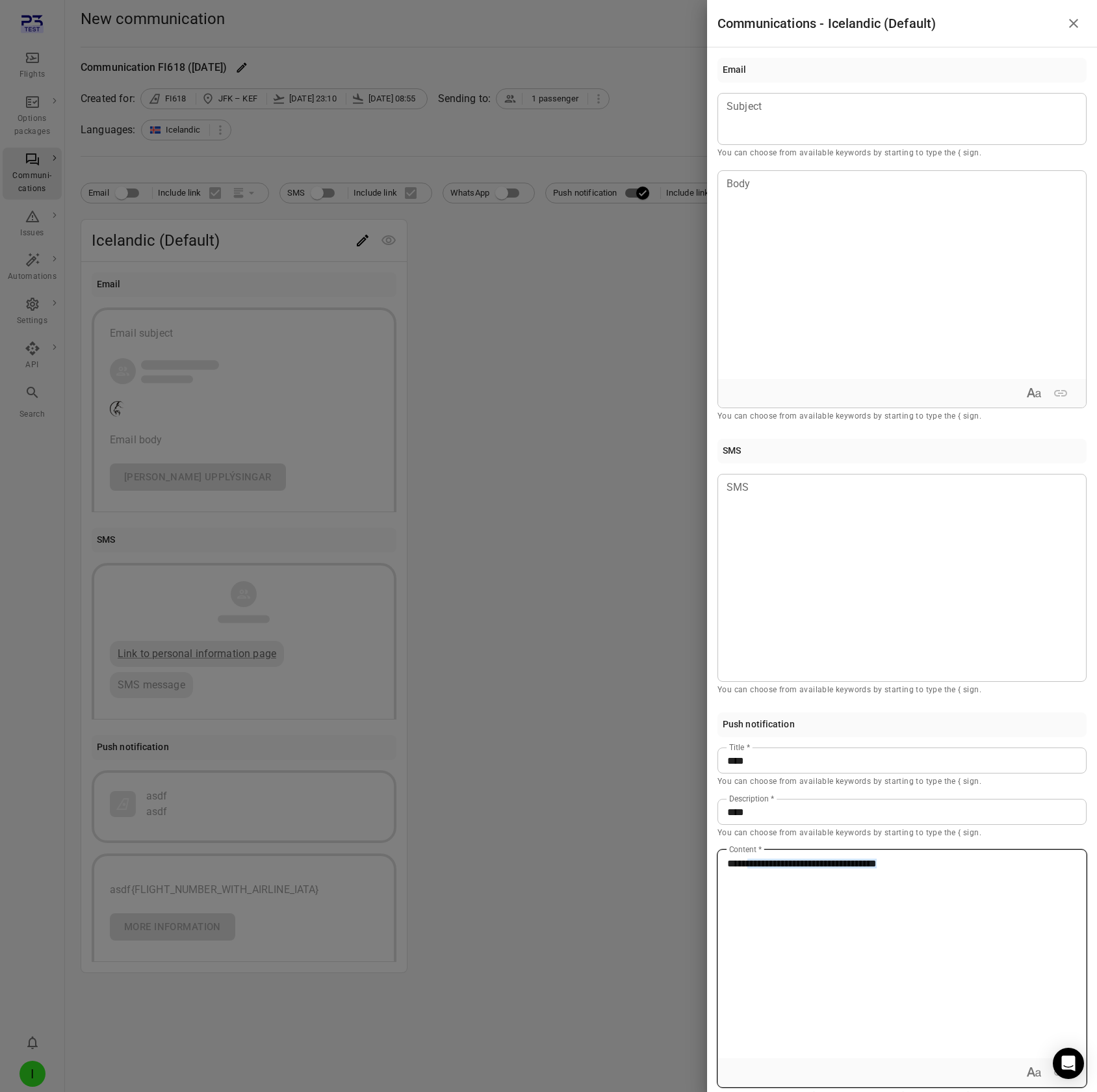
scroll to position [20, 0]
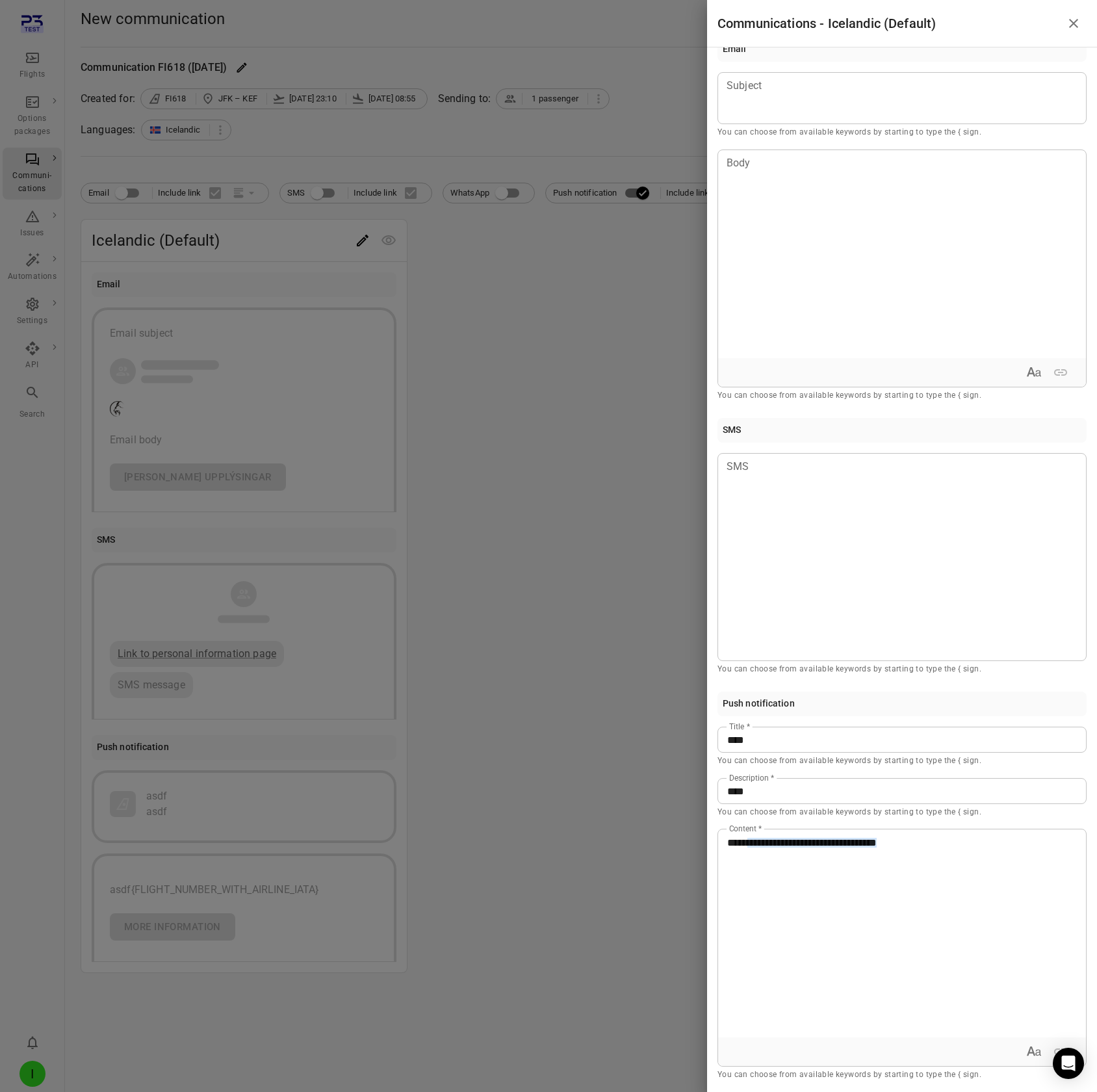
click at [630, 96] on div at bounding box center [548, 546] width 1097 height 1092
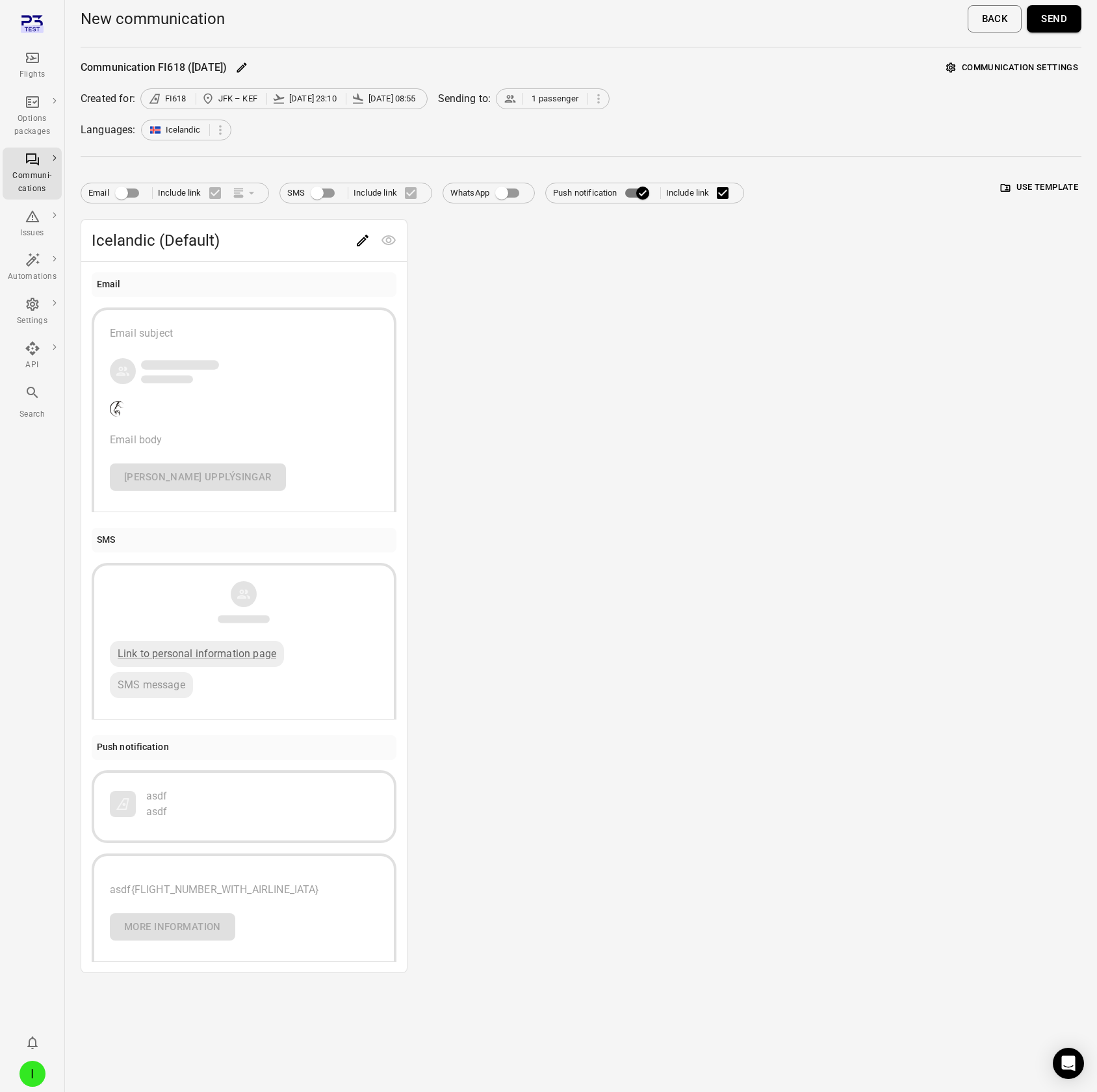
click at [982, 28] on button "Send" at bounding box center [1054, 19] width 55 height 27
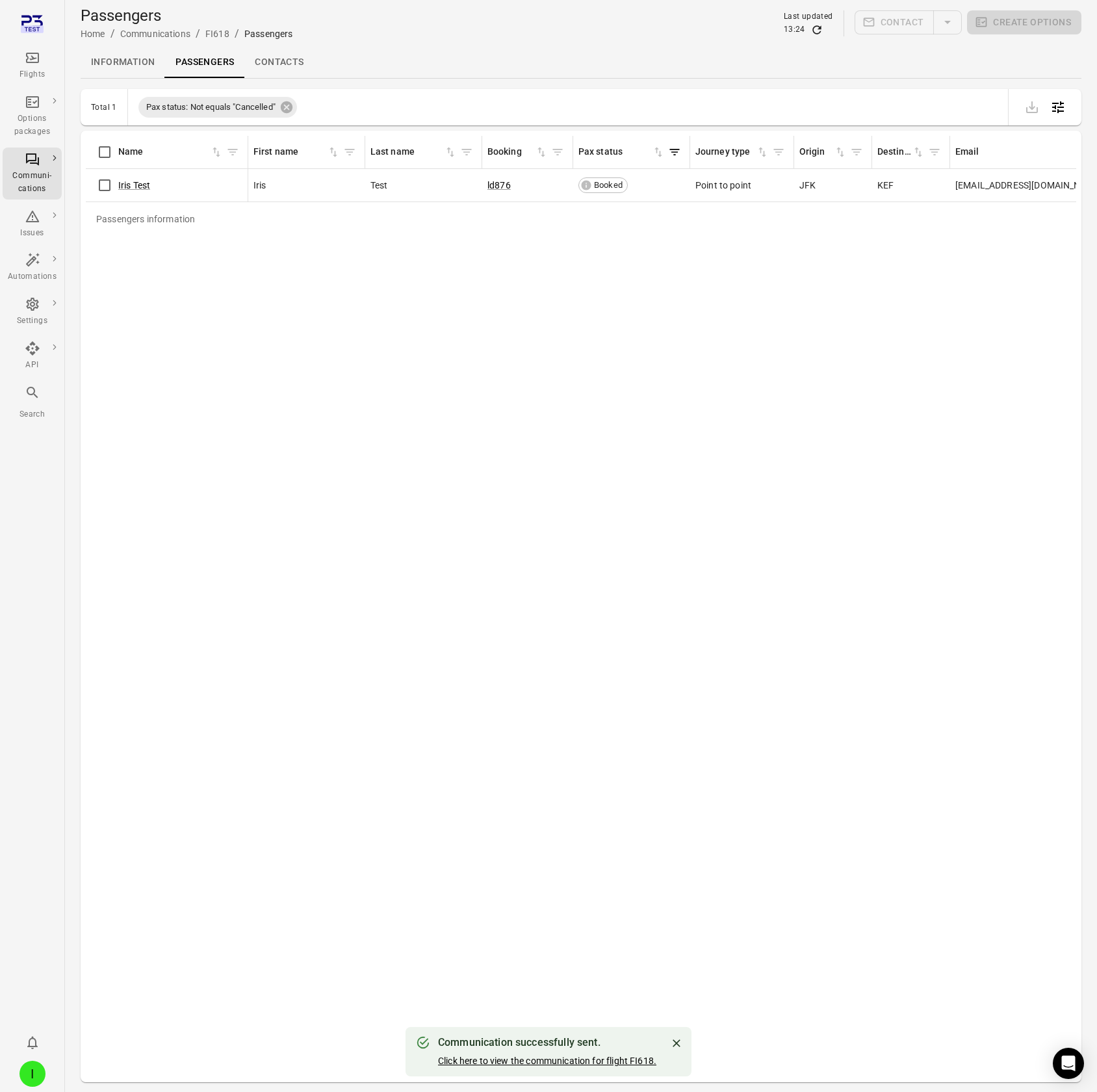
click at [558, 96] on link "Click here to view the communication for flight FI618." at bounding box center [547, 1061] width 218 height 11
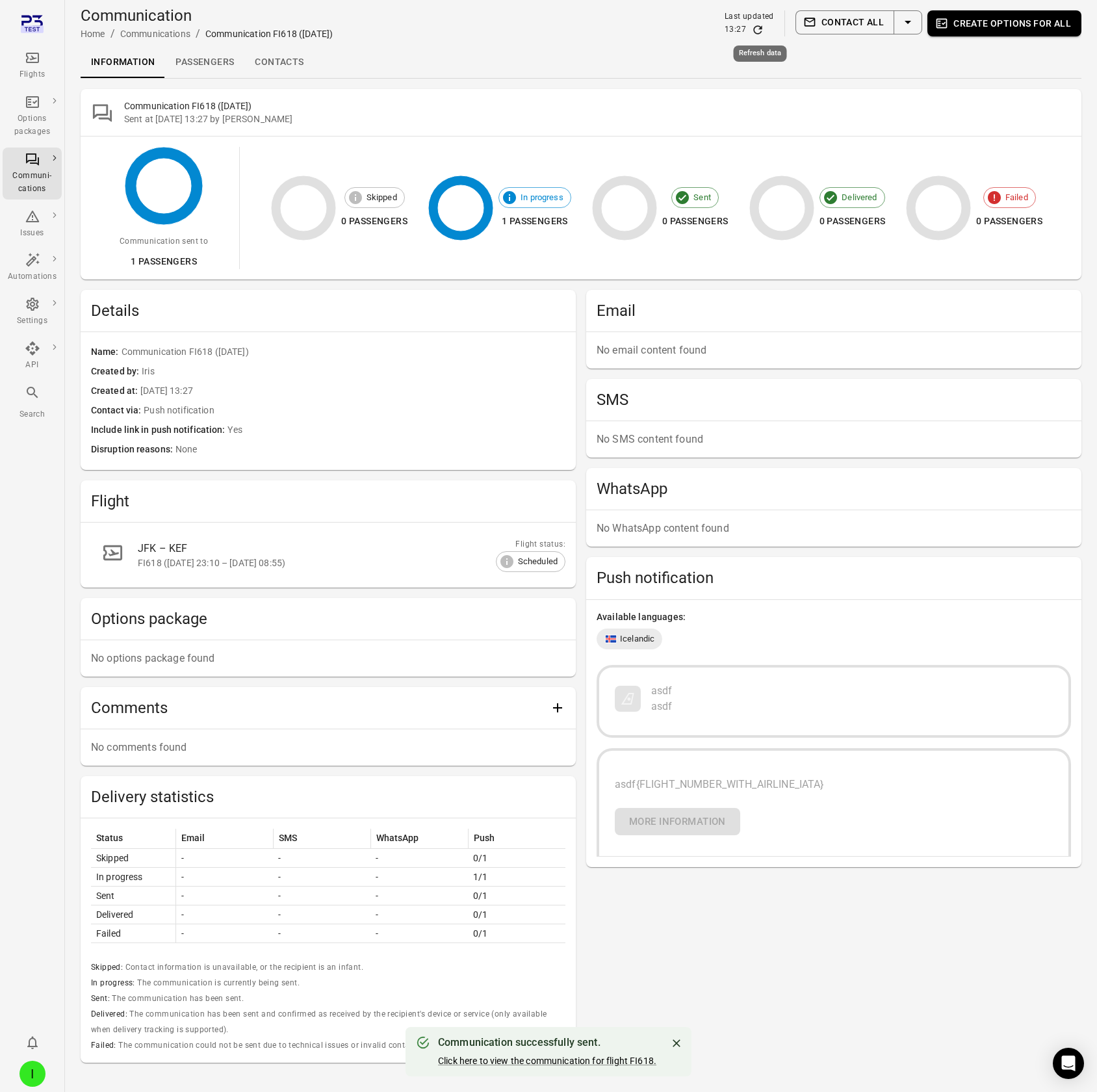
click at [760, 30] on icon "Refresh data" at bounding box center [758, 30] width 13 height 13
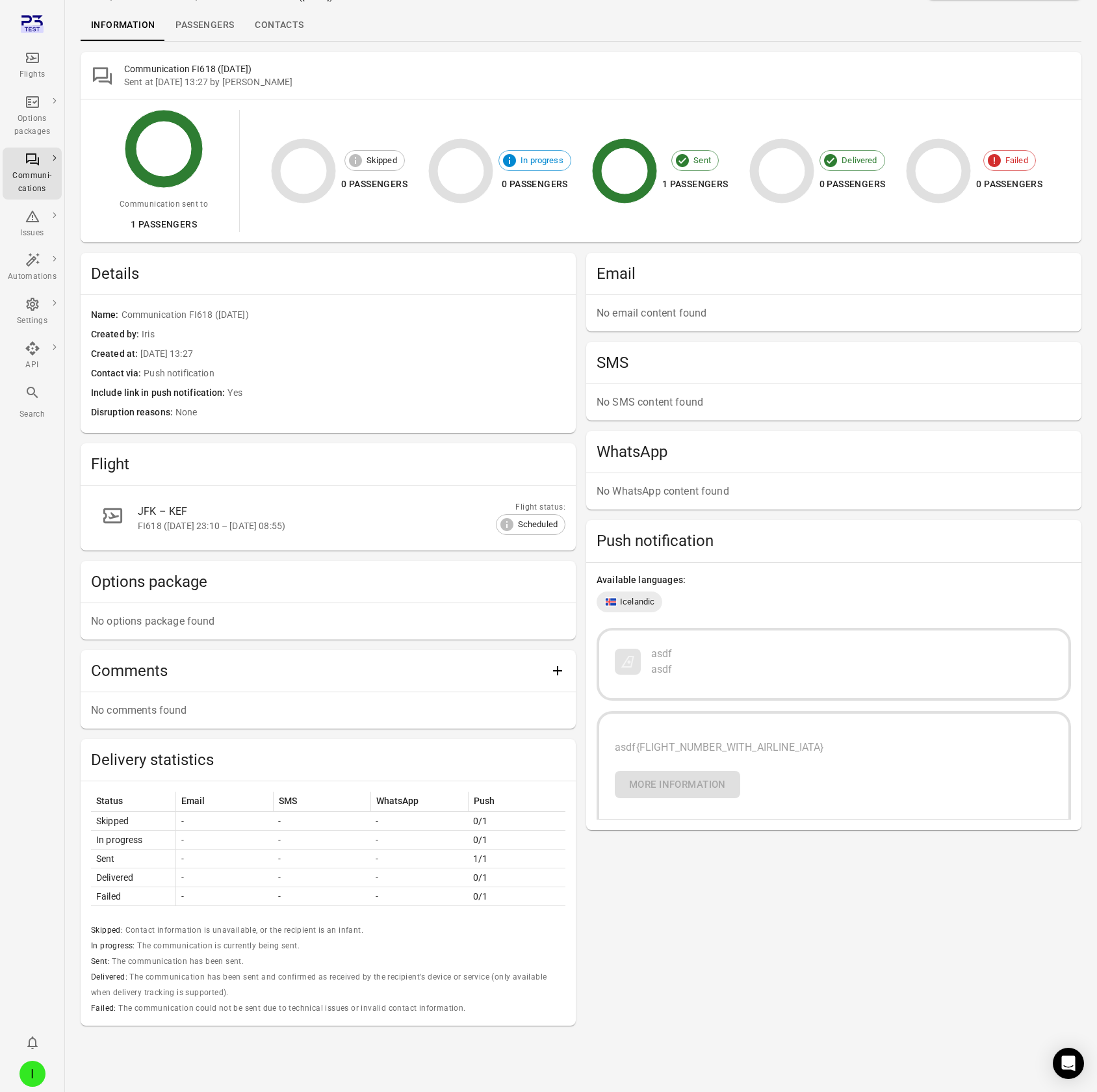
scroll to position [38, 0]
click at [34, 56] on icon "Main navigation" at bounding box center [33, 58] width 16 height 16
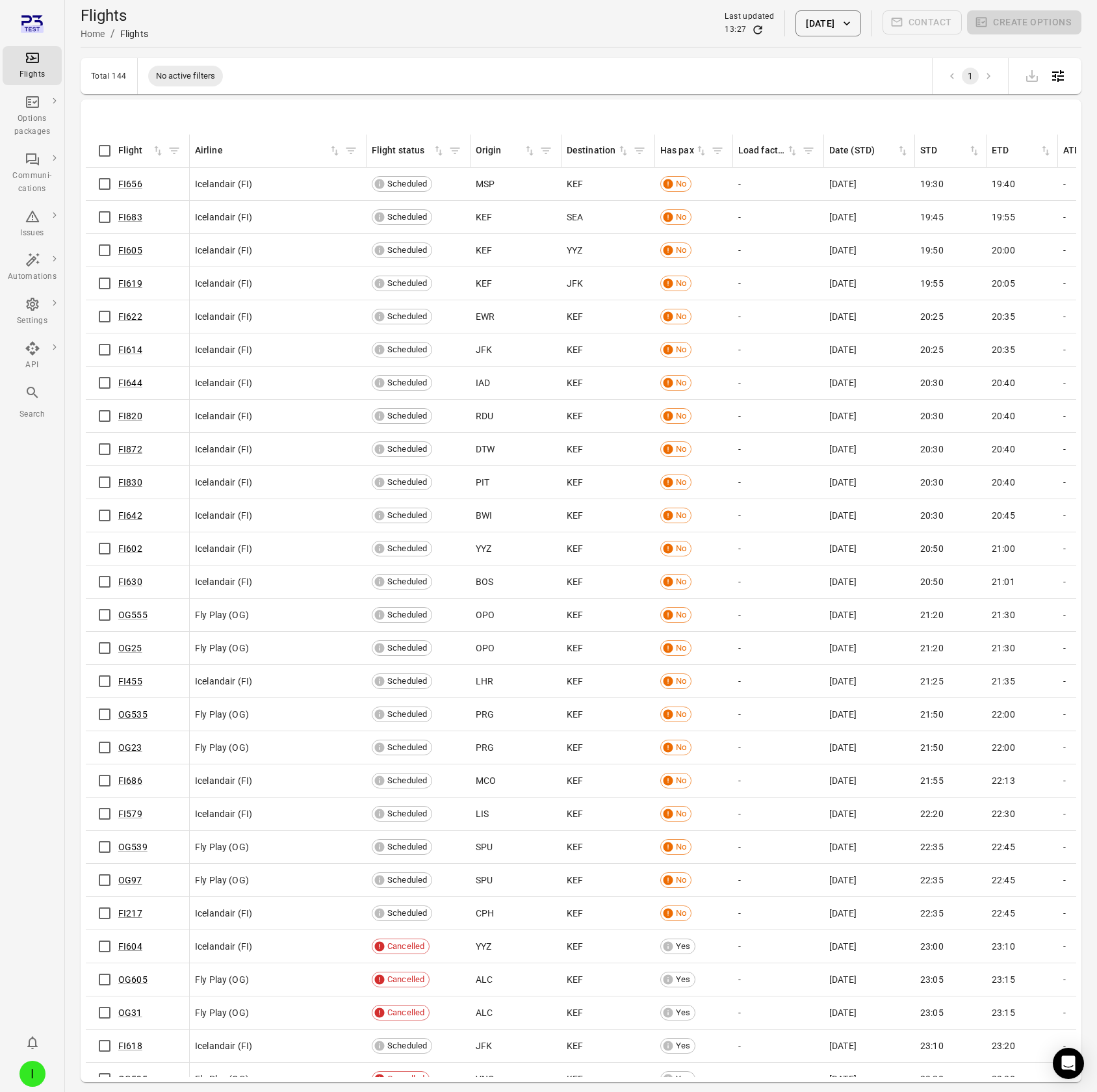
scroll to position [3794, 0]
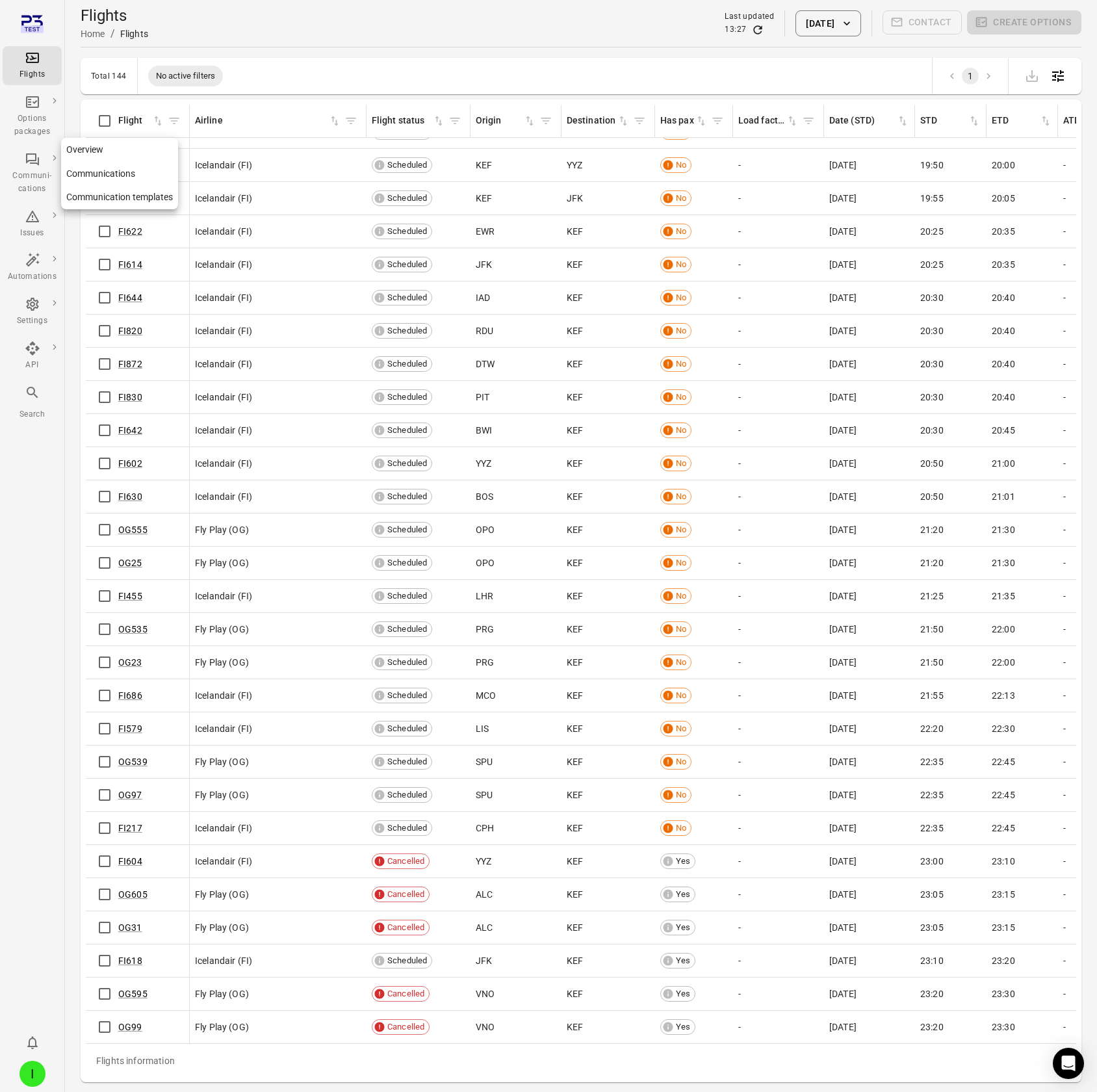
click at [30, 96] on icon "Main navigation" at bounding box center [32, 159] width 13 height 12
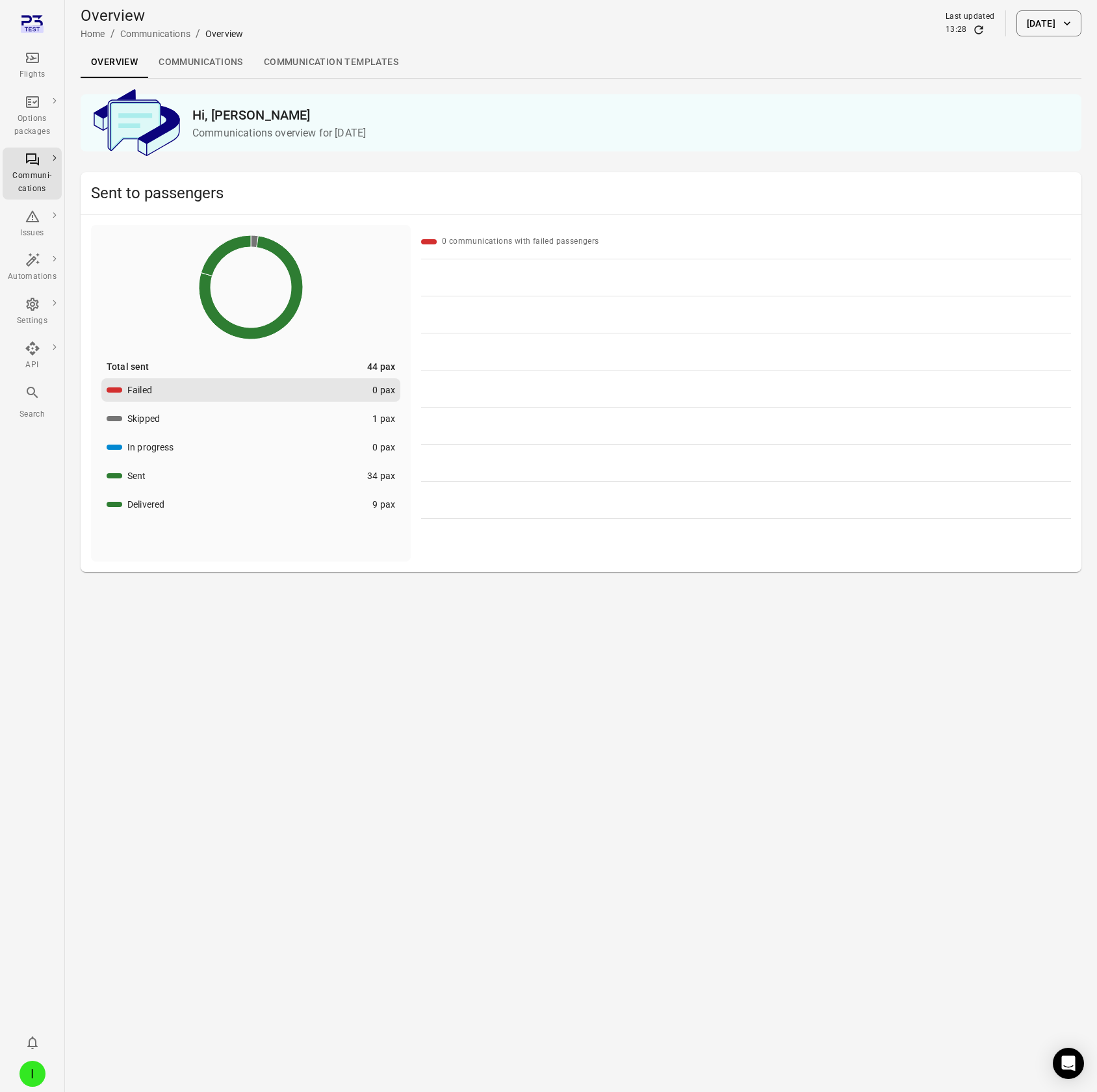
click at [351, 72] on link "Communication templates" at bounding box center [331, 62] width 155 height 31
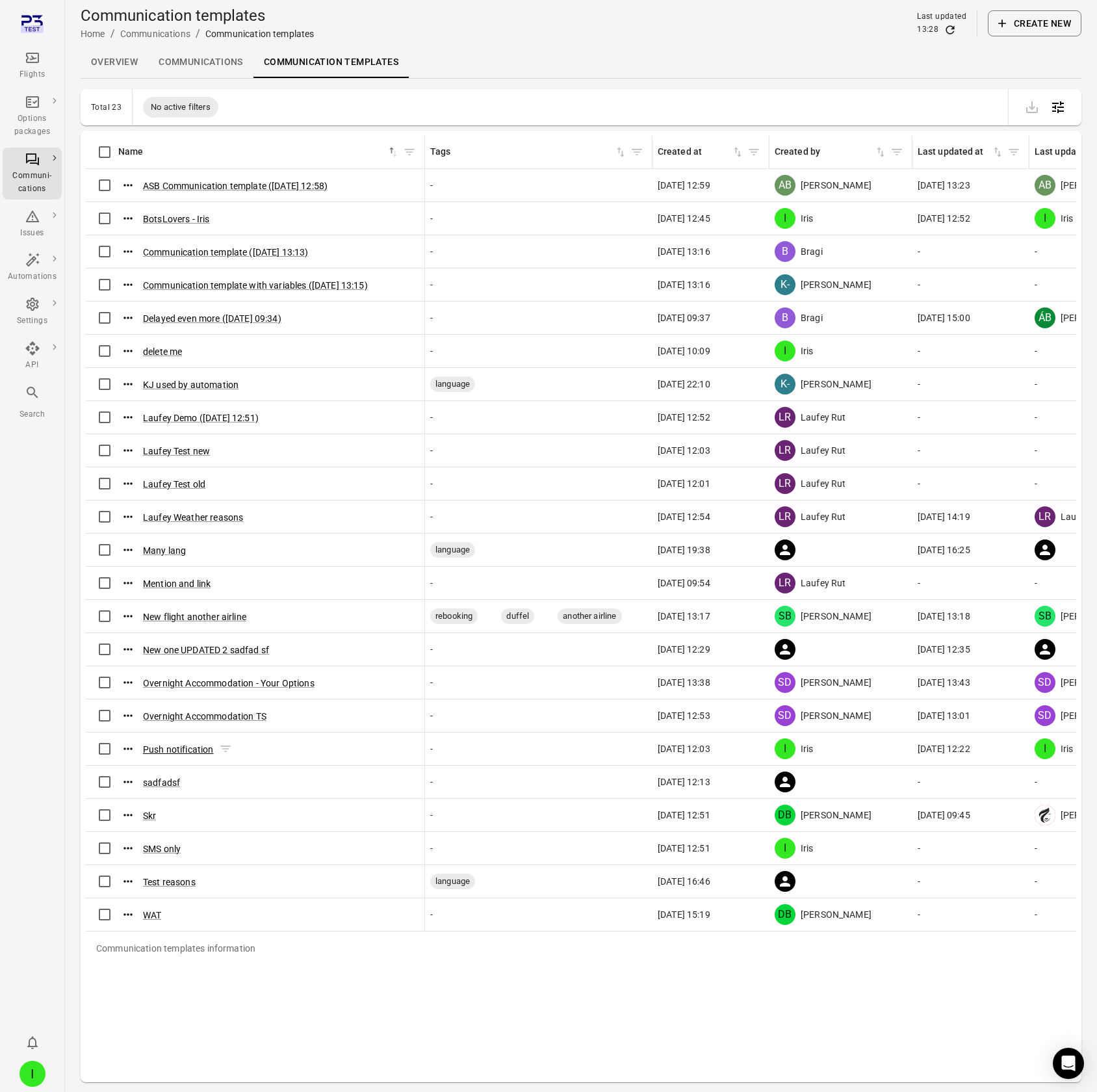
click at [176, 96] on button "Push notification" at bounding box center [178, 749] width 70 height 13
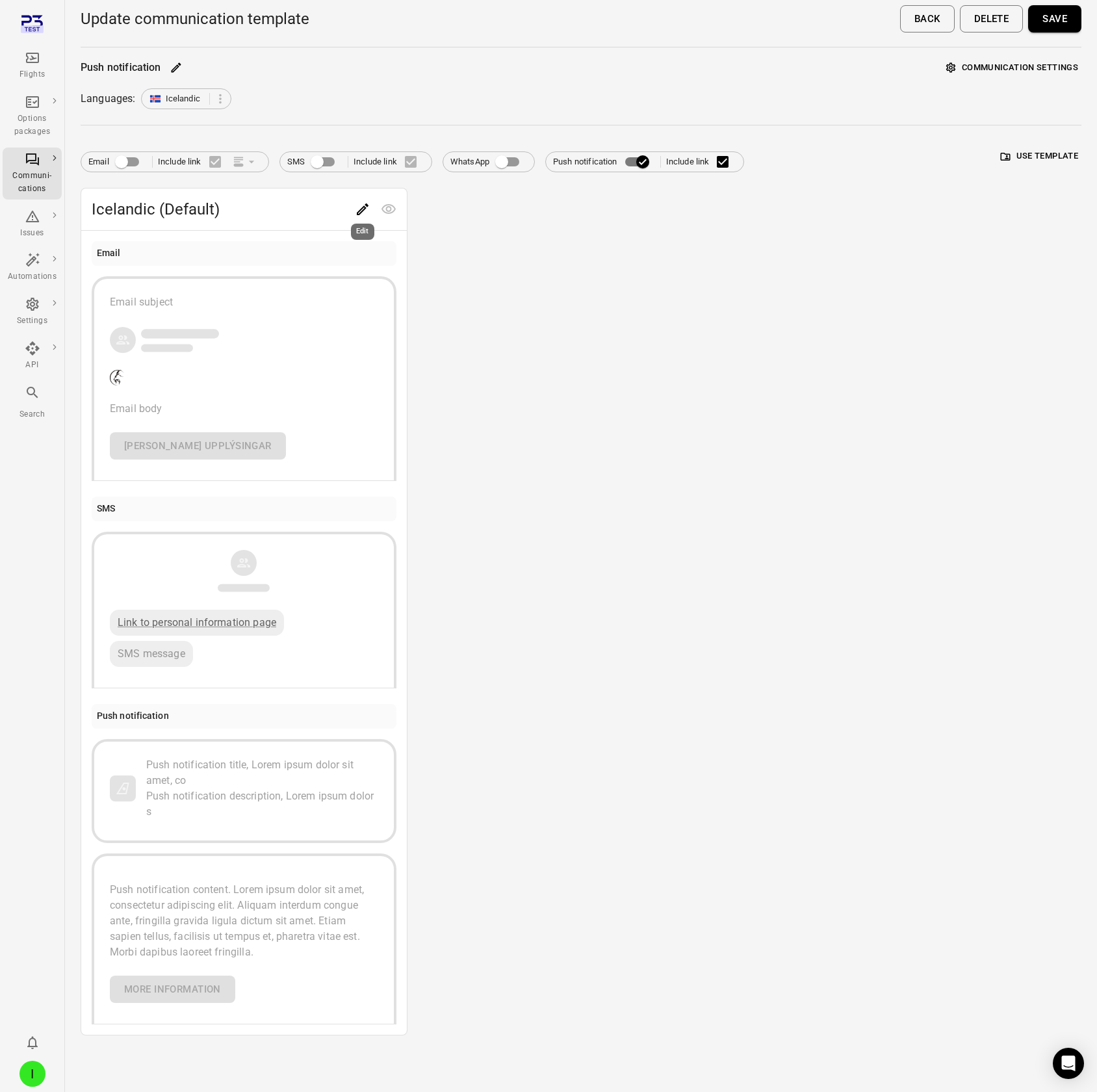
click at [369, 96] on icon "Edit" at bounding box center [362, 209] width 16 height 16
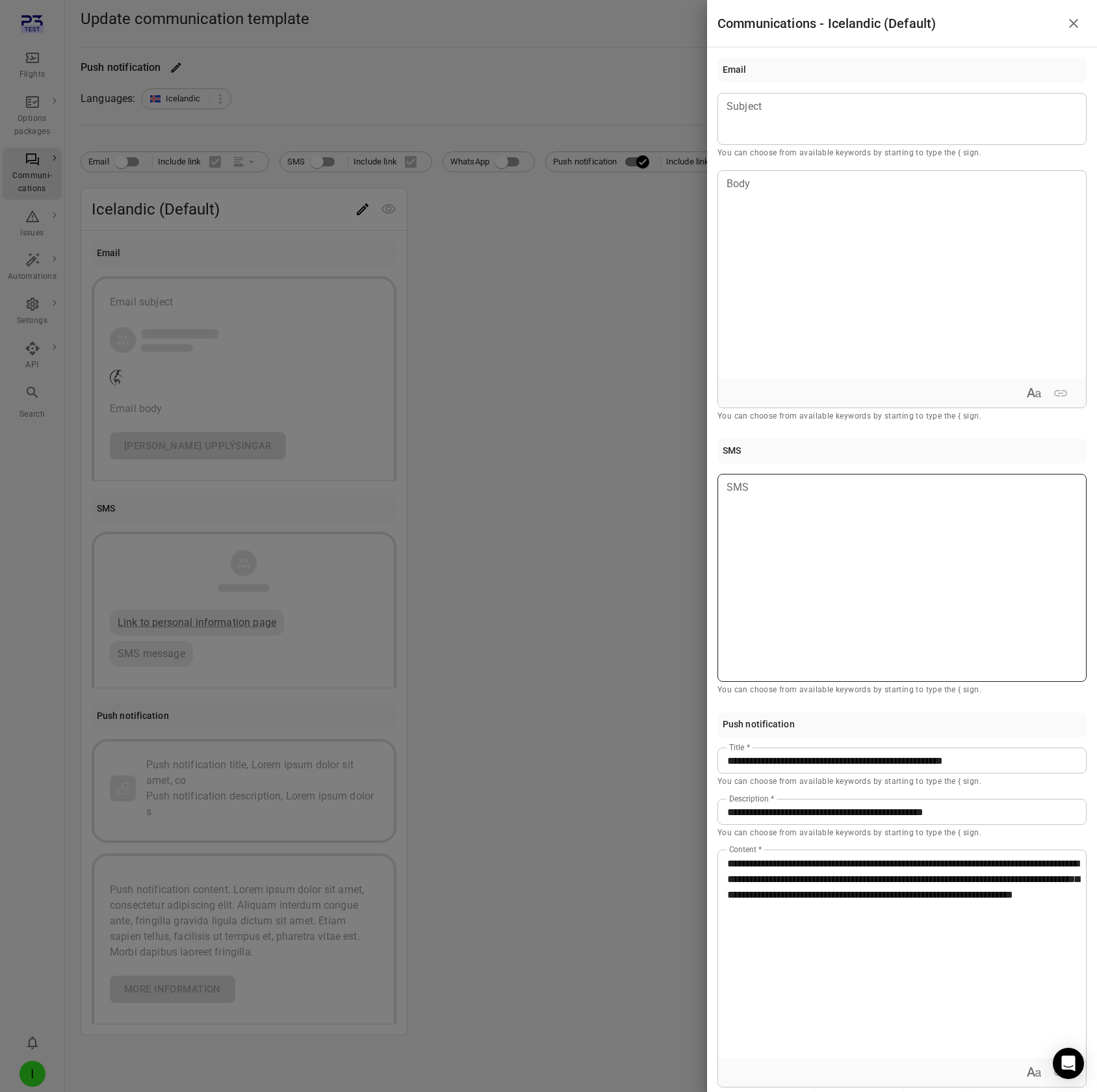
scroll to position [20, 0]
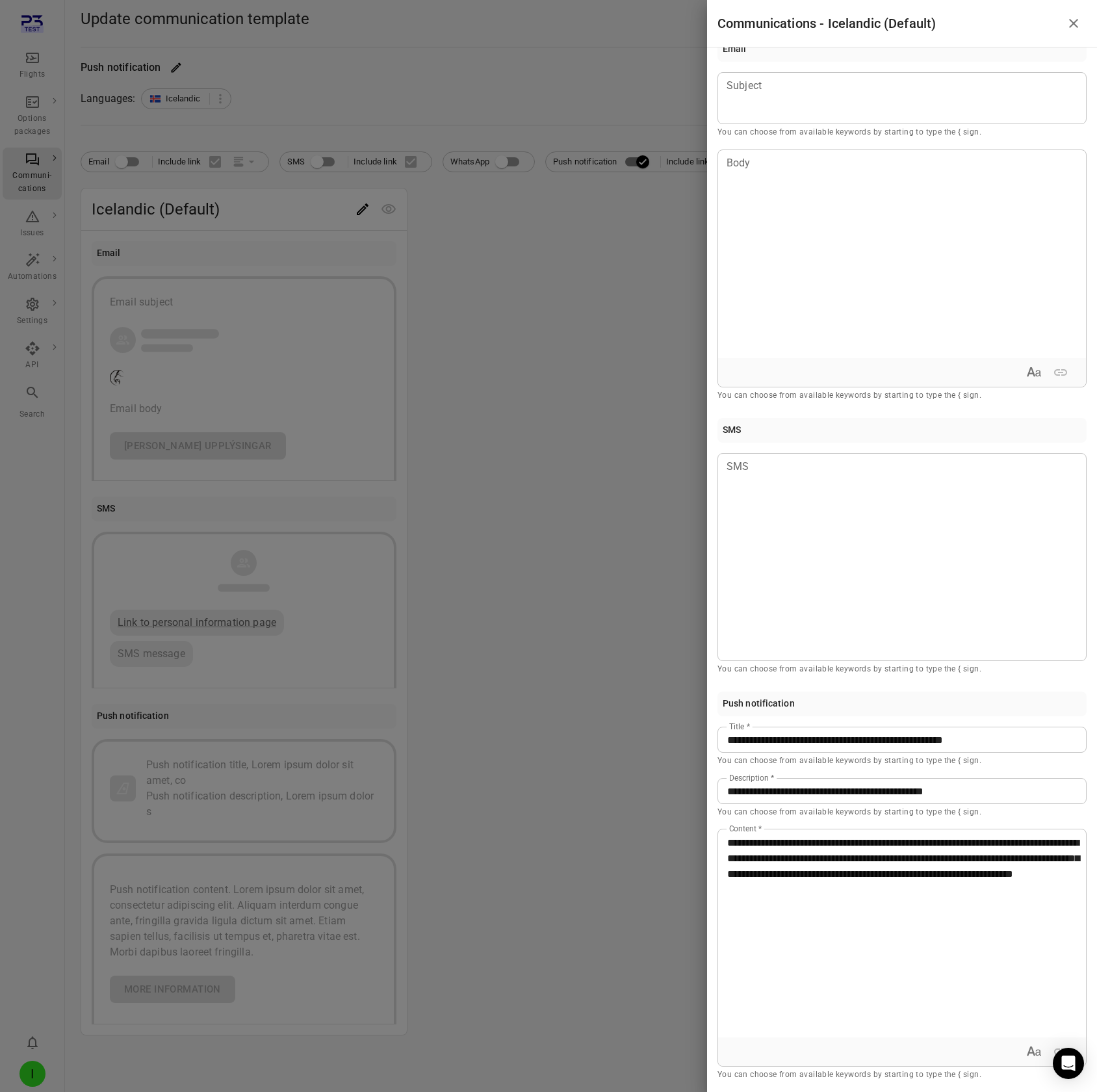
click at [933, 96] on div "**********" at bounding box center [902, 934] width 368 height 208
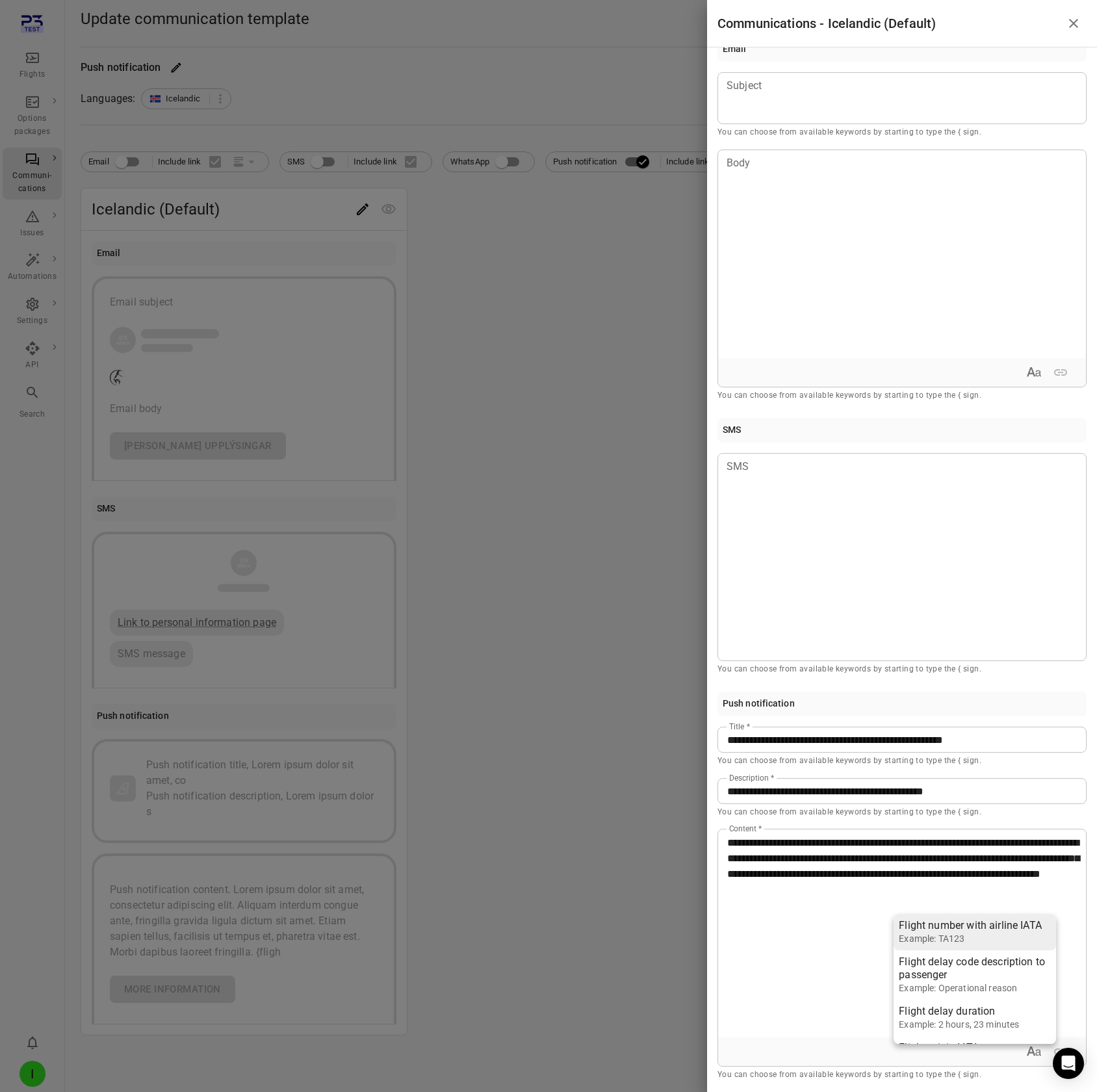
click at [953, 96] on div "Flight number with airline IATA" at bounding box center [970, 925] width 143 height 13
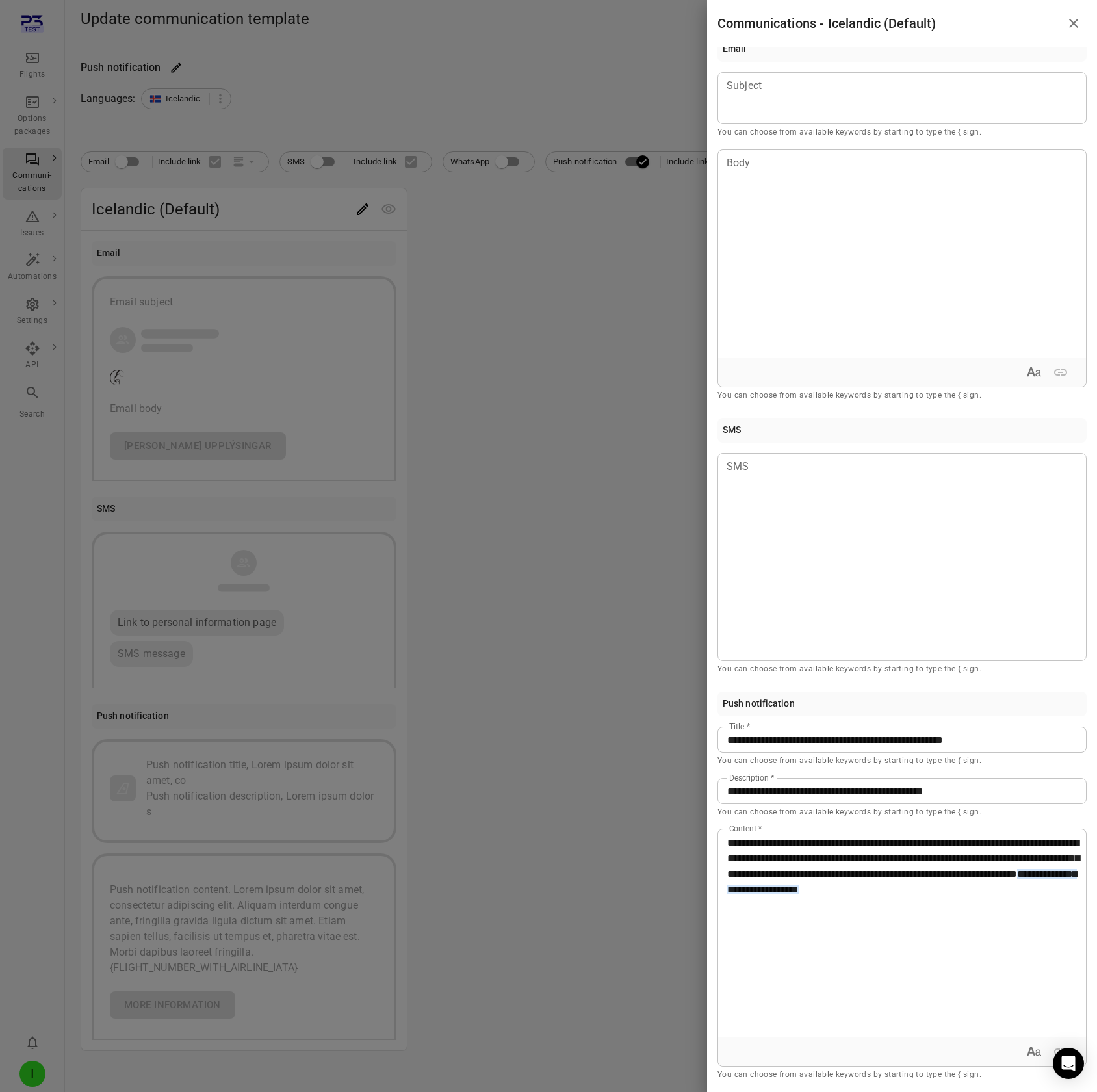
click at [489, 96] on div at bounding box center [548, 546] width 1097 height 1092
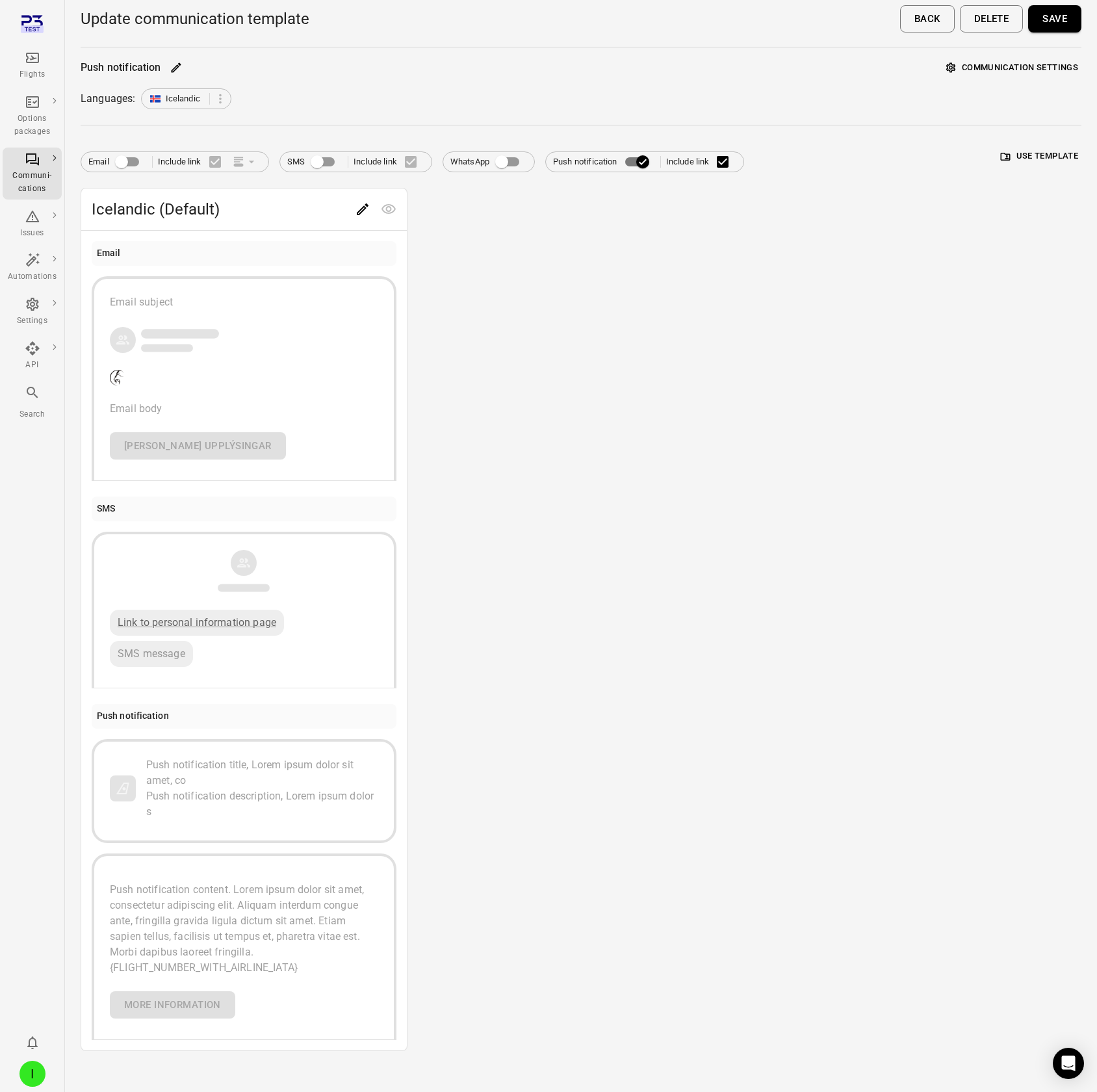
click at [982, 11] on button "Save" at bounding box center [1055, 19] width 53 height 27
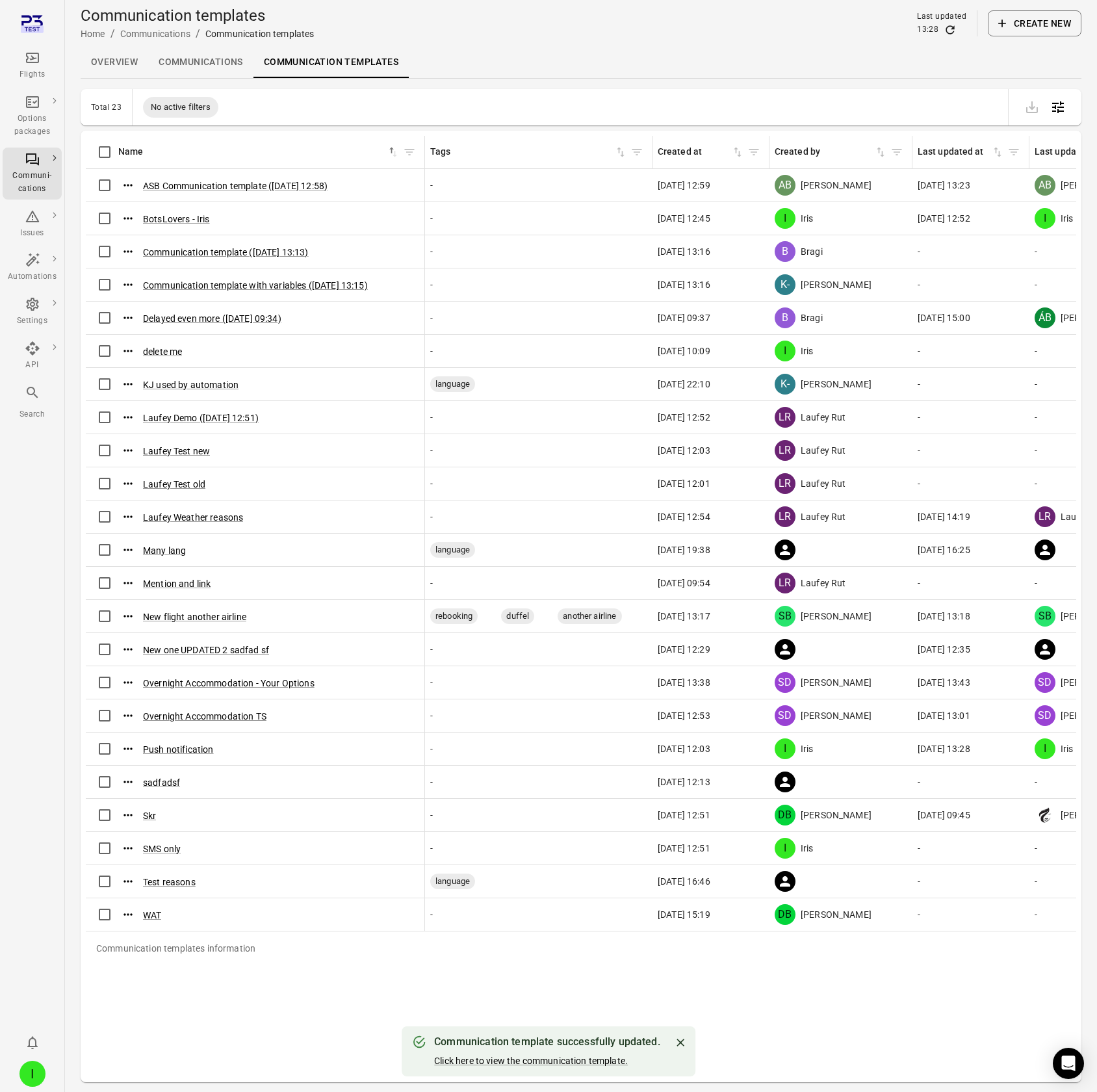
click at [30, 63] on icon "Main navigation" at bounding box center [33, 58] width 16 height 16
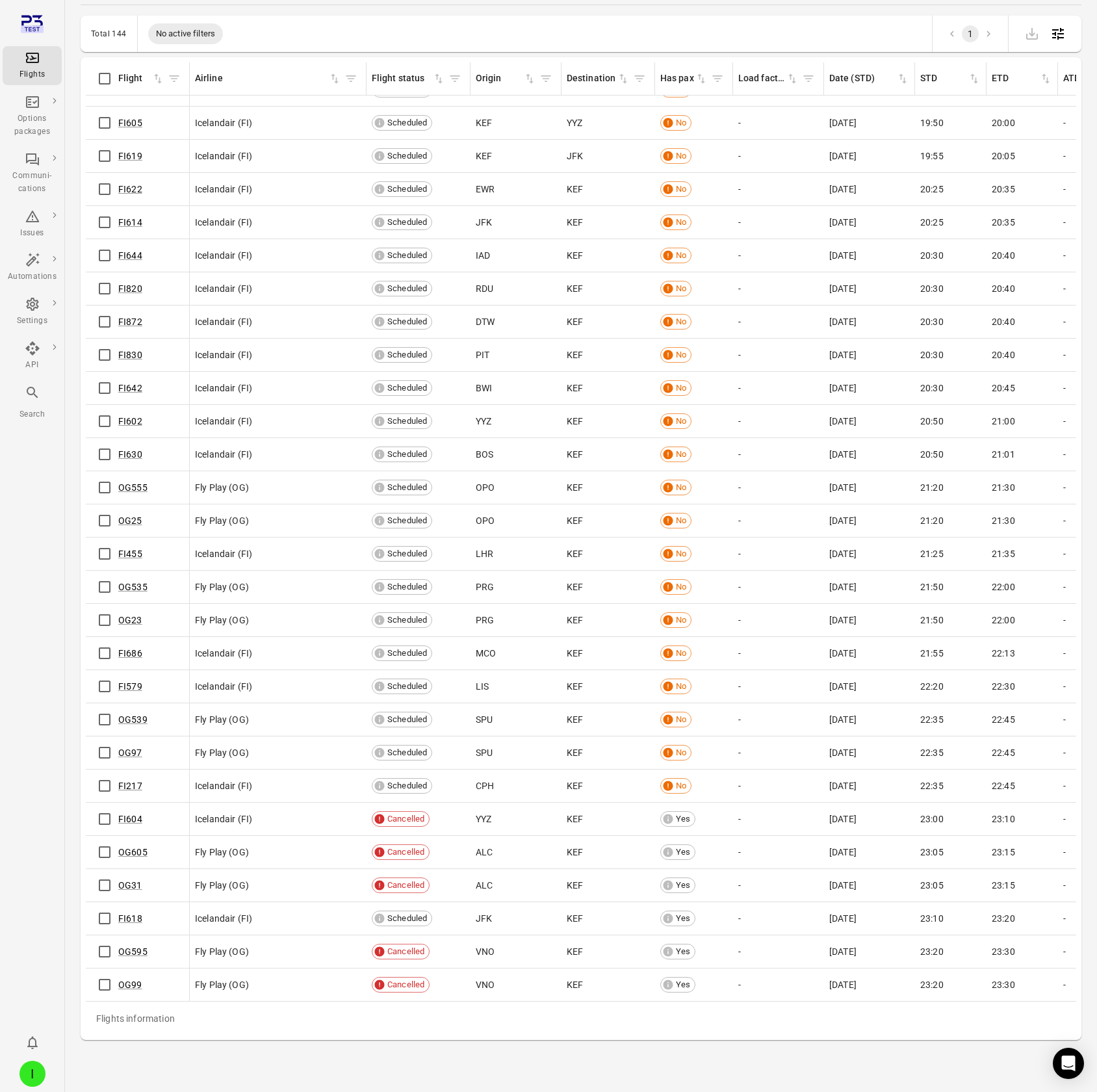
scroll to position [3794, 0]
click at [131, 96] on link "FI618" at bounding box center [130, 918] width 24 height 11
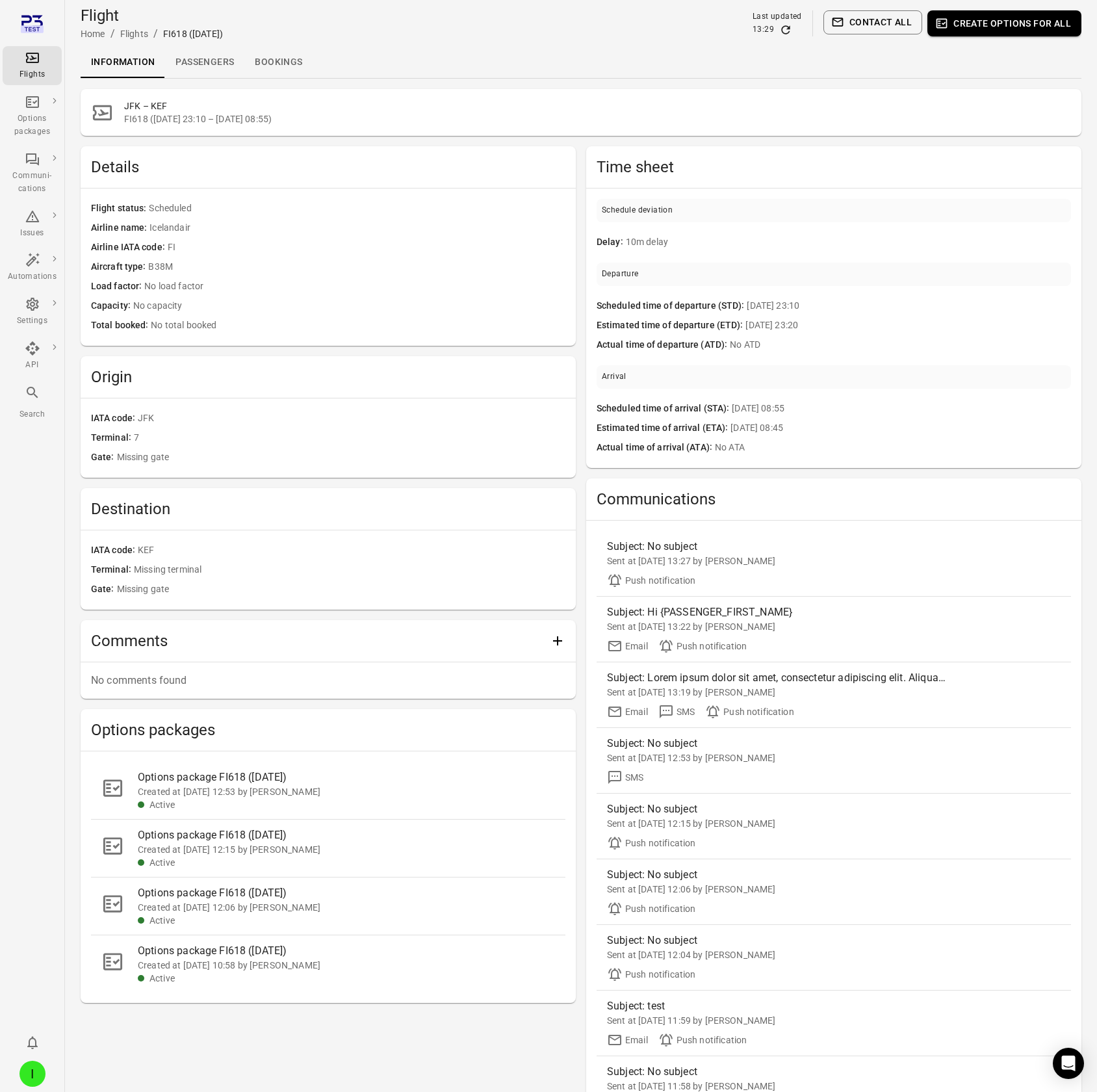
click at [189, 69] on link "Passengers" at bounding box center [205, 62] width 80 height 31
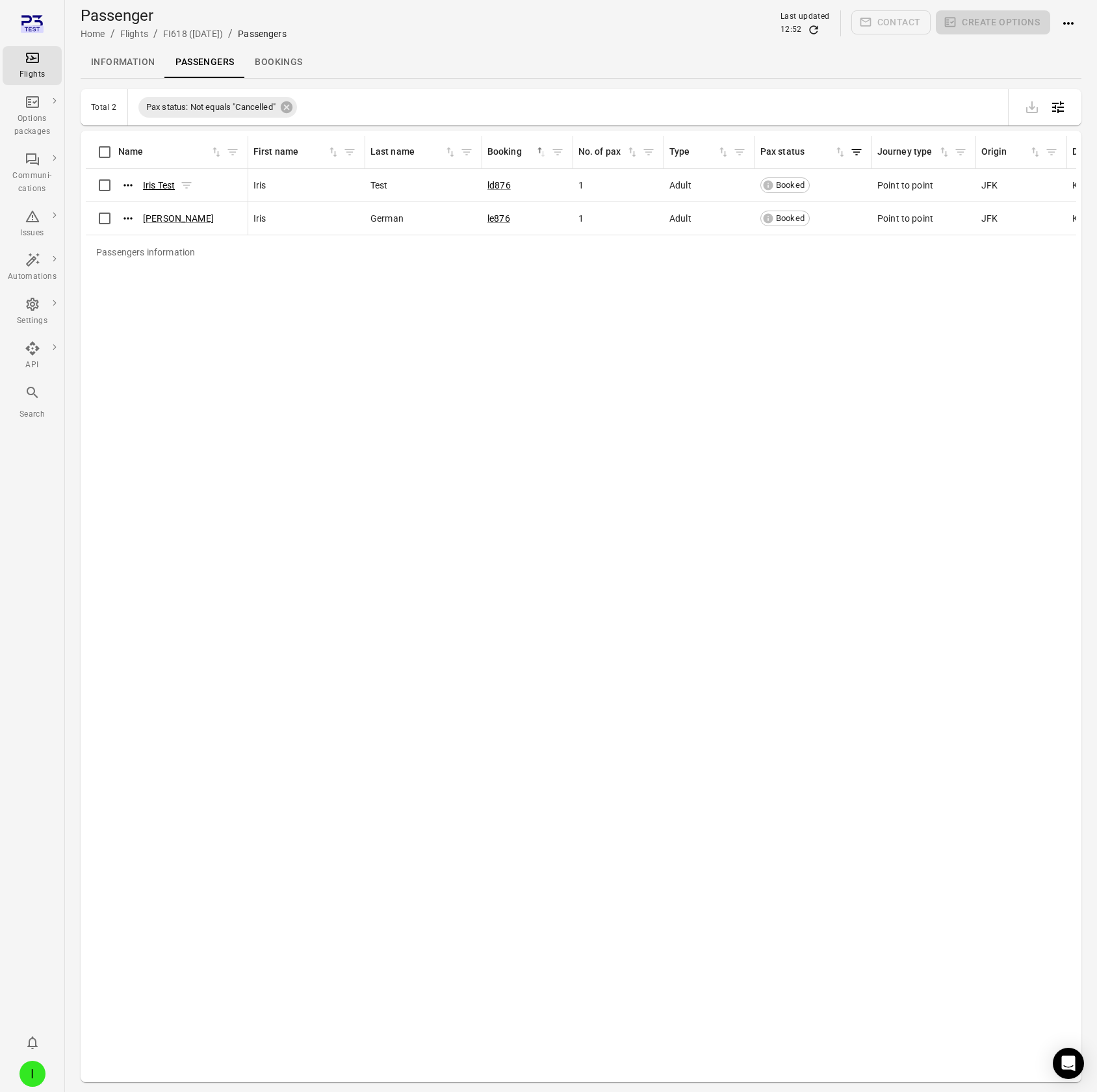
click at [155, 96] on link "Iris Test" at bounding box center [159, 186] width 32 height 11
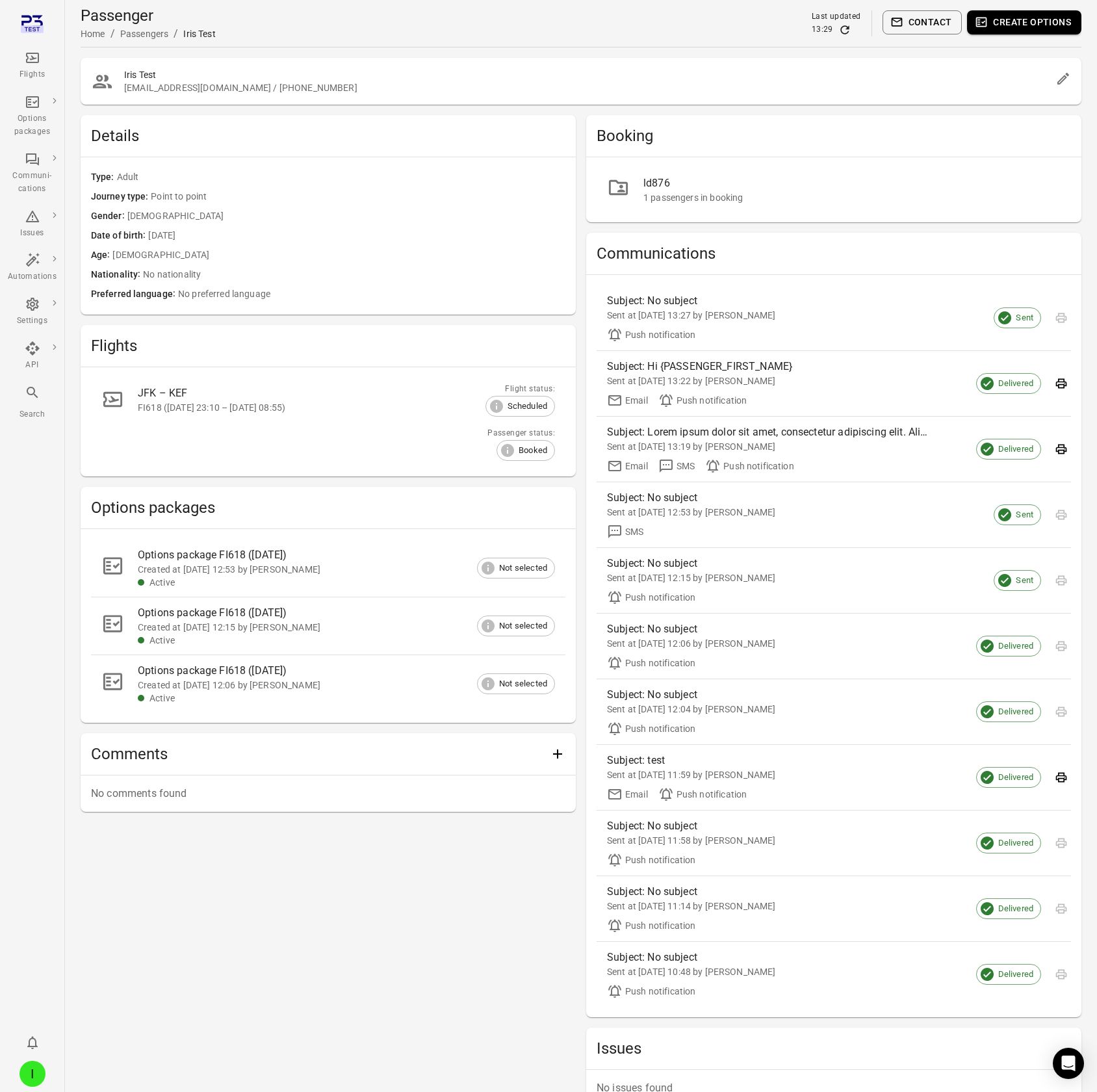
click at [911, 23] on button "Contact" at bounding box center [923, 23] width 80 height 24
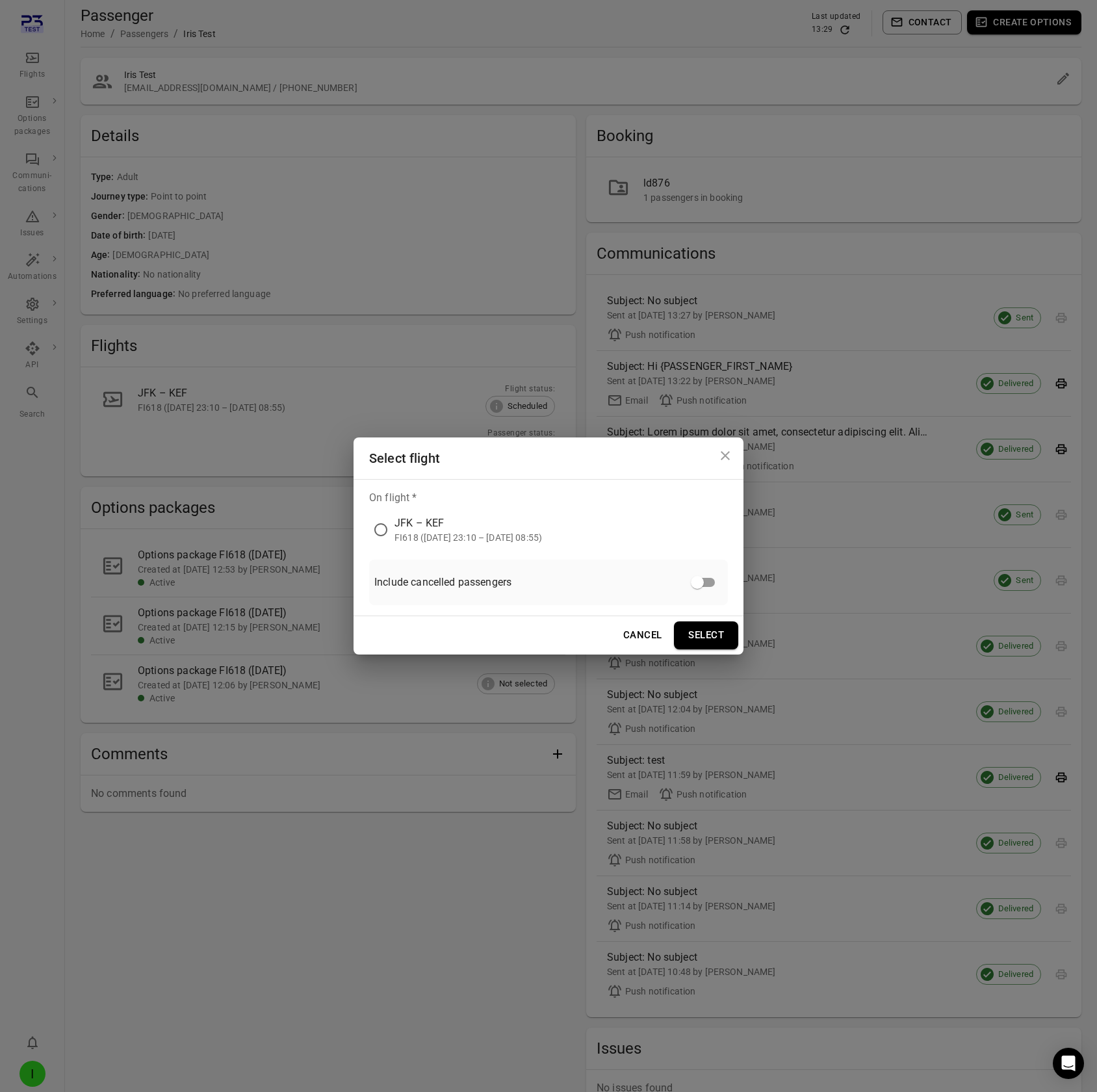
click at [482, 96] on div "JFK – KEF" at bounding box center [468, 523] width 148 height 16
click at [701, 96] on button "Select" at bounding box center [706, 635] width 64 height 27
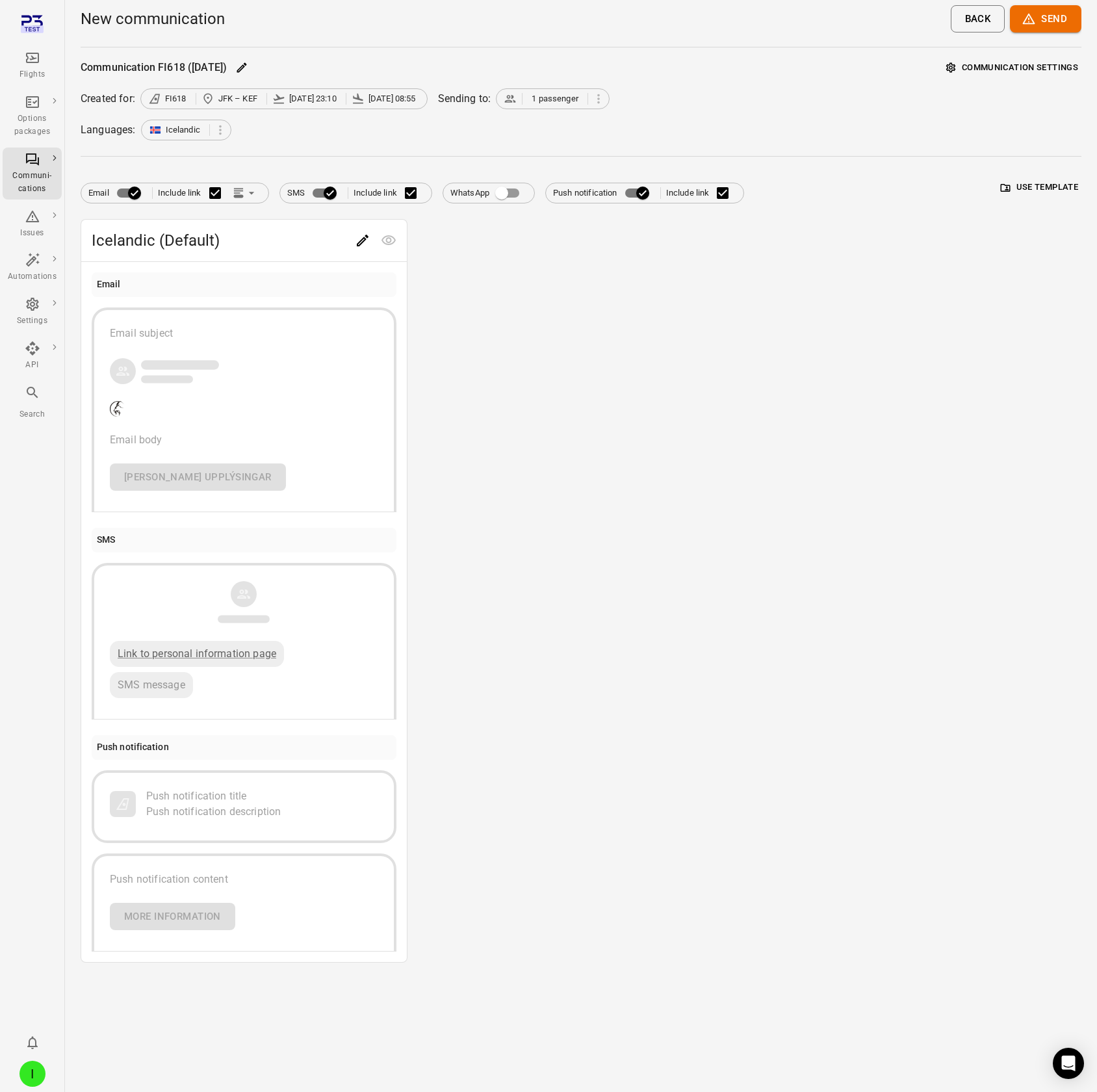
click at [982, 96] on button "Use template" at bounding box center [1039, 187] width 84 height 20
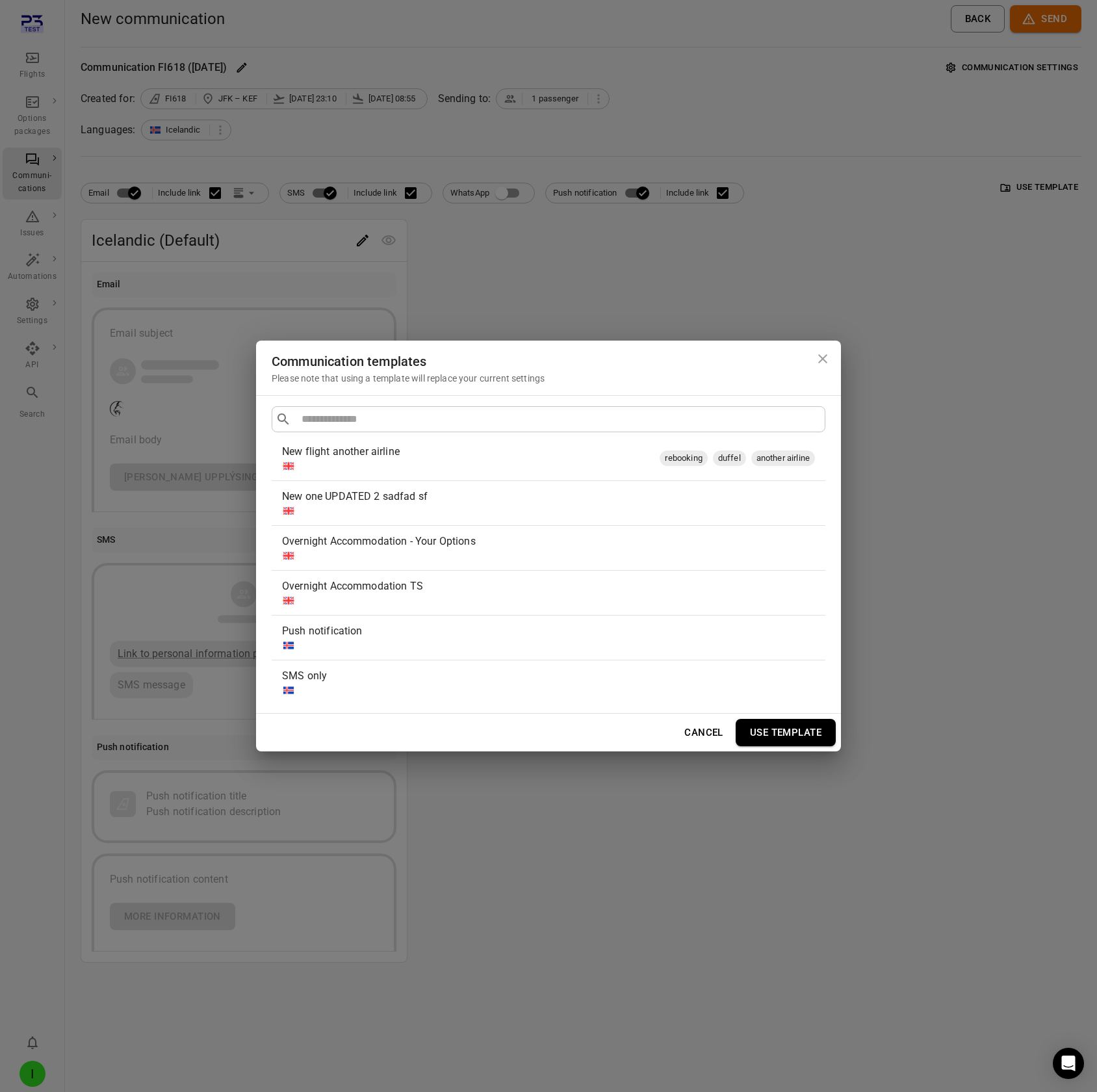
scroll to position [543, 0]
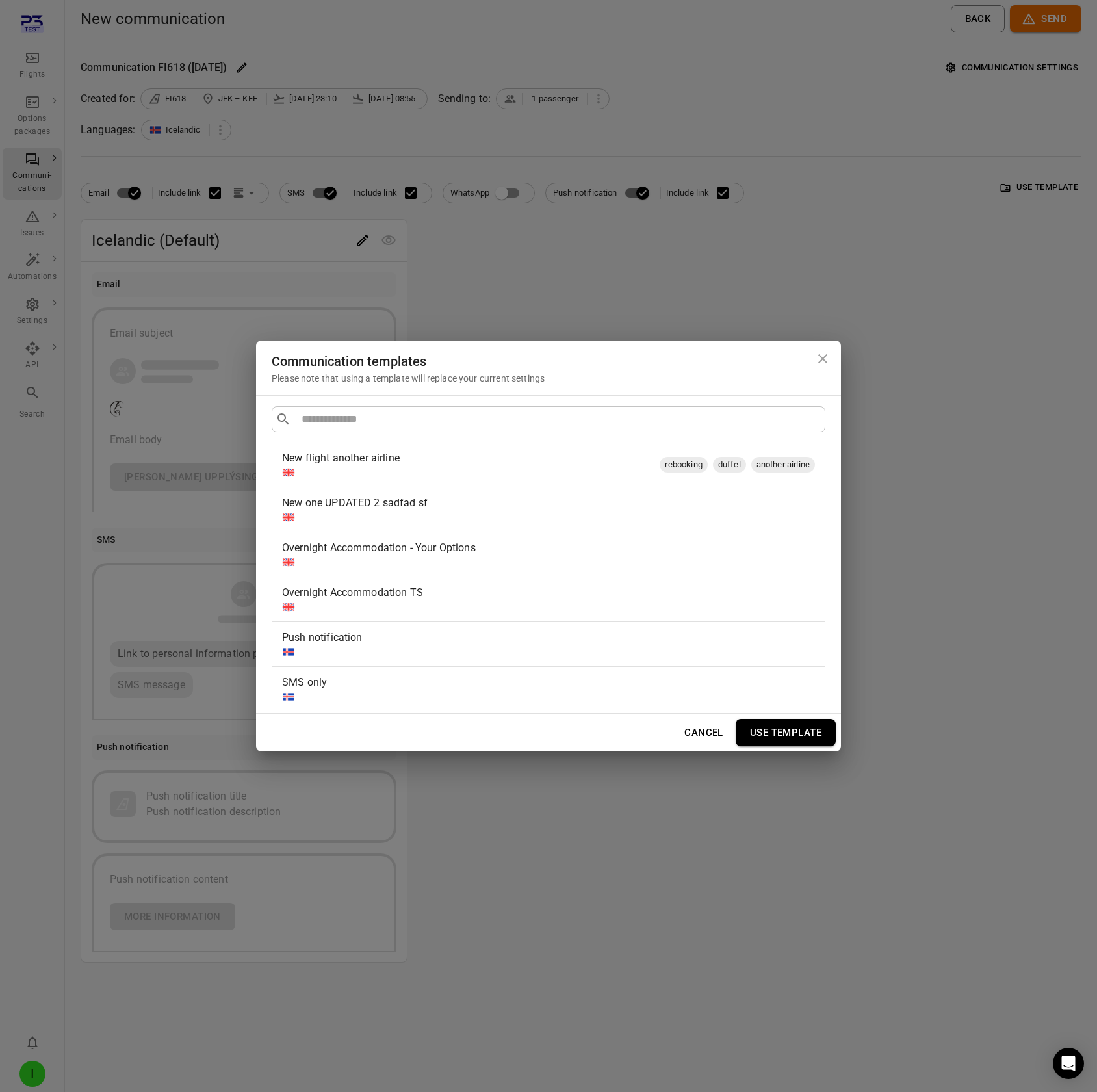
click at [445, 96] on div "Overnight Accommodation TS" at bounding box center [548, 599] width 554 height 44
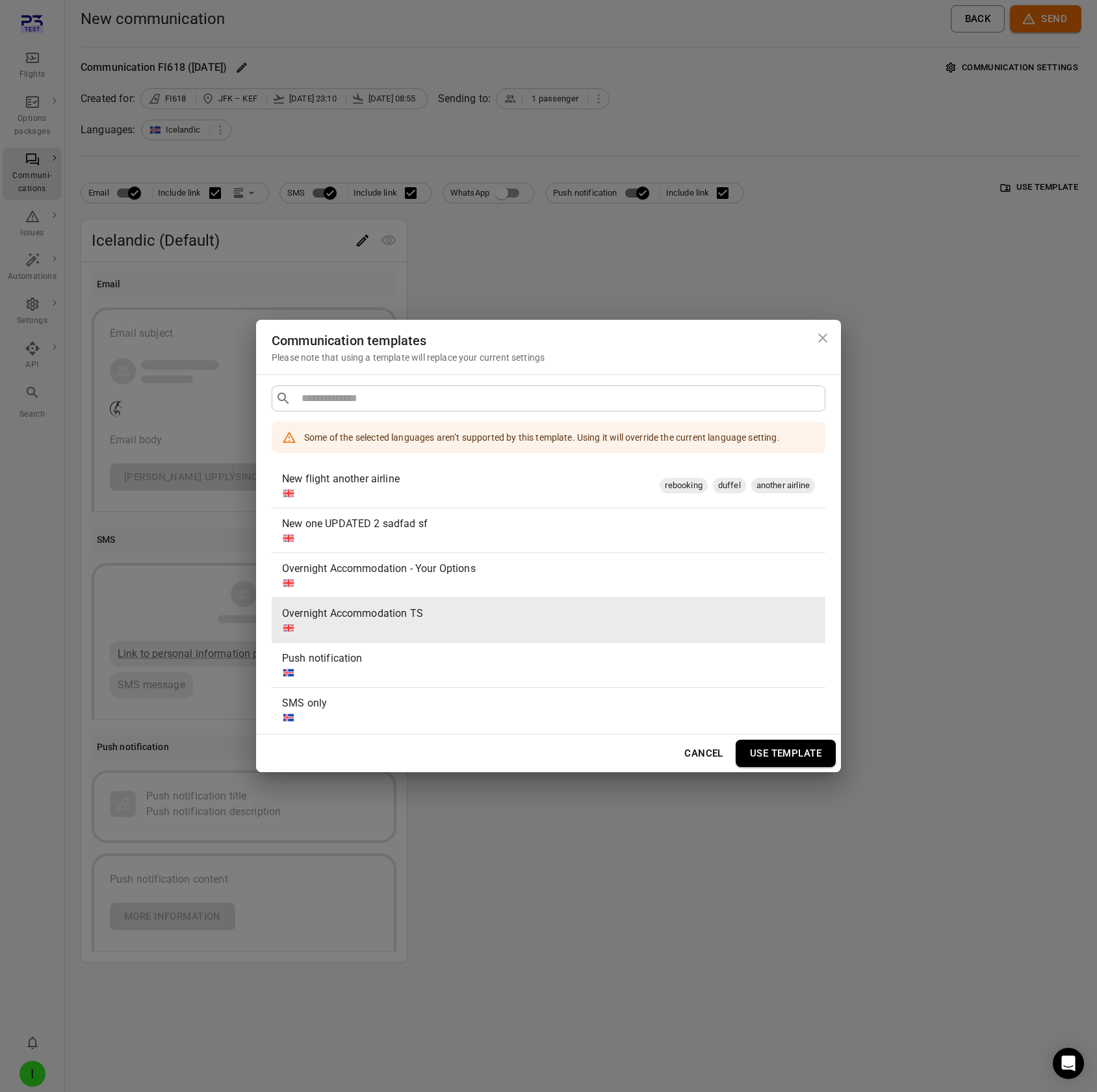
click at [439, 96] on div "Push notification" at bounding box center [545, 659] width 528 height 16
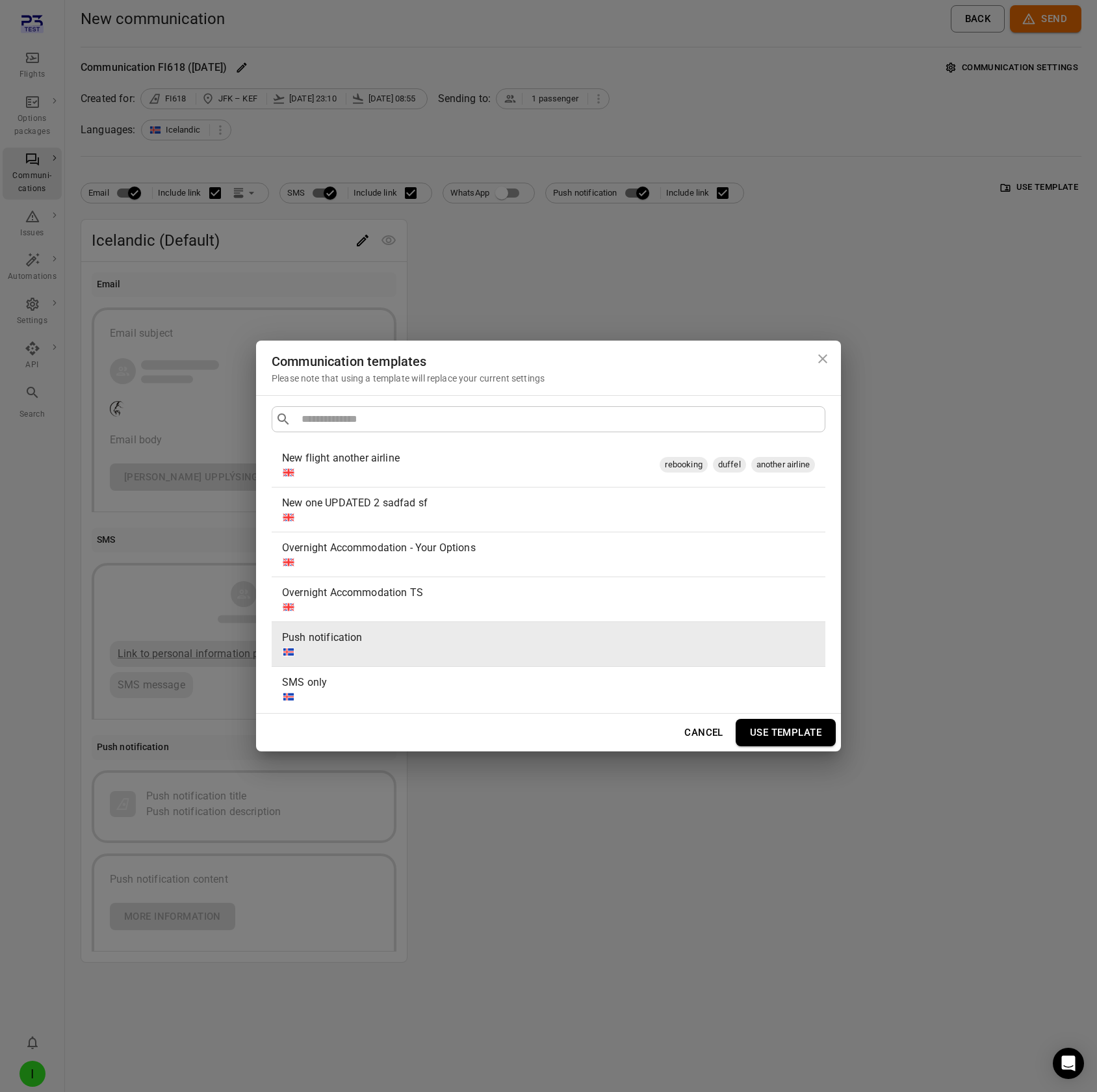
click at [783, 96] on button "Use template" at bounding box center [786, 733] width 100 height 27
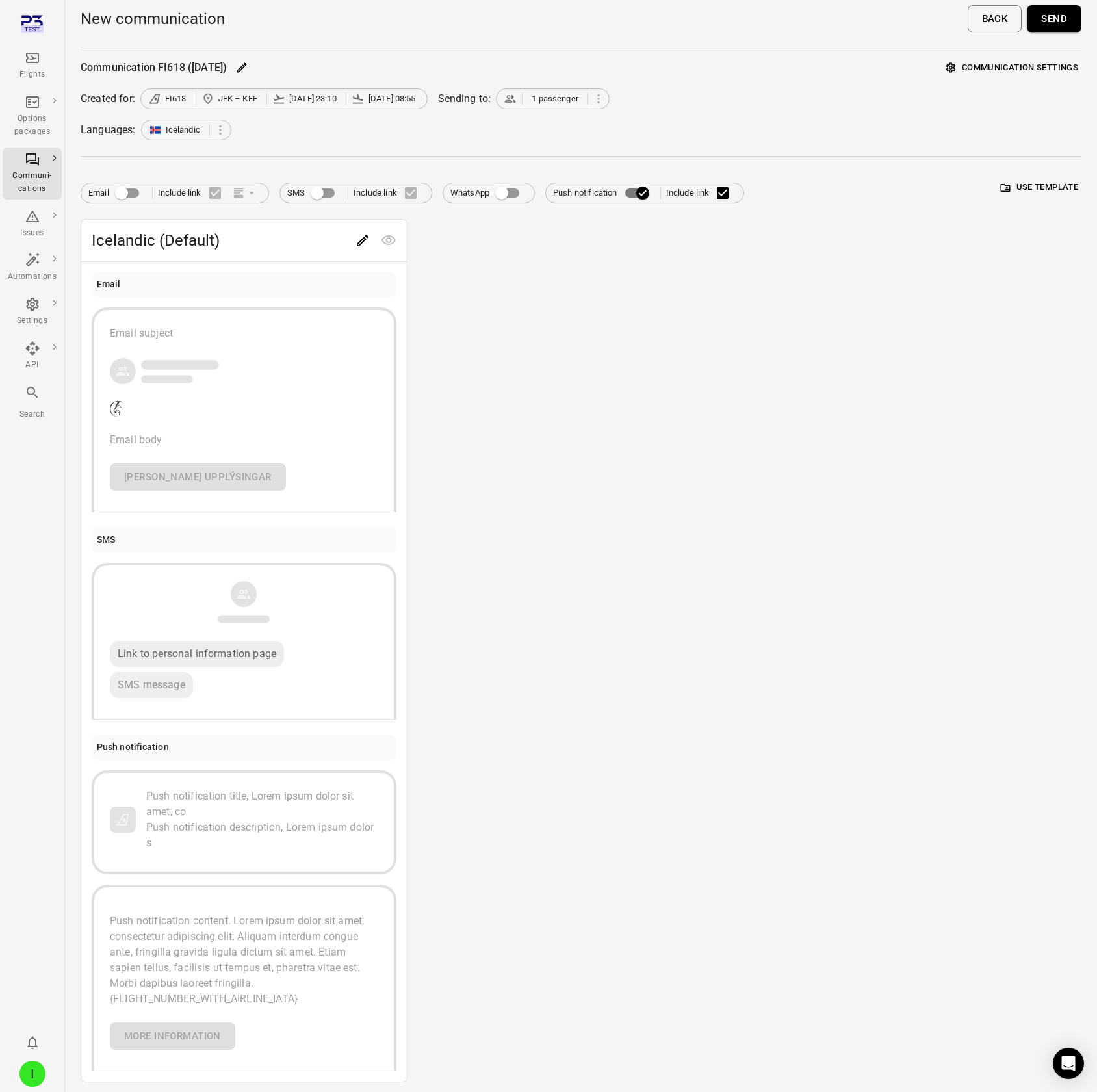
scroll to position [42, 0]
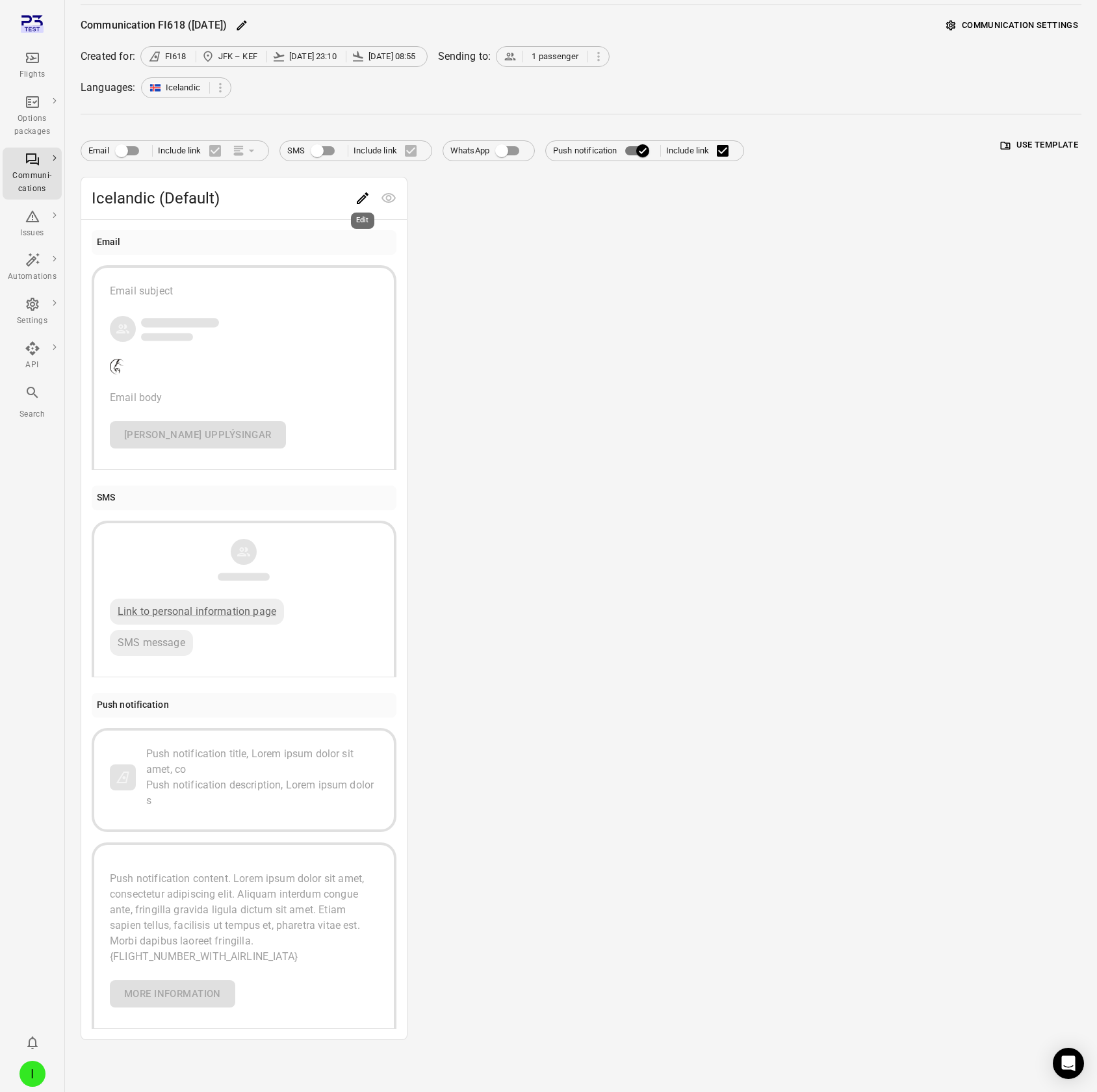
click at [366, 96] on icon "Edit" at bounding box center [362, 198] width 16 height 16
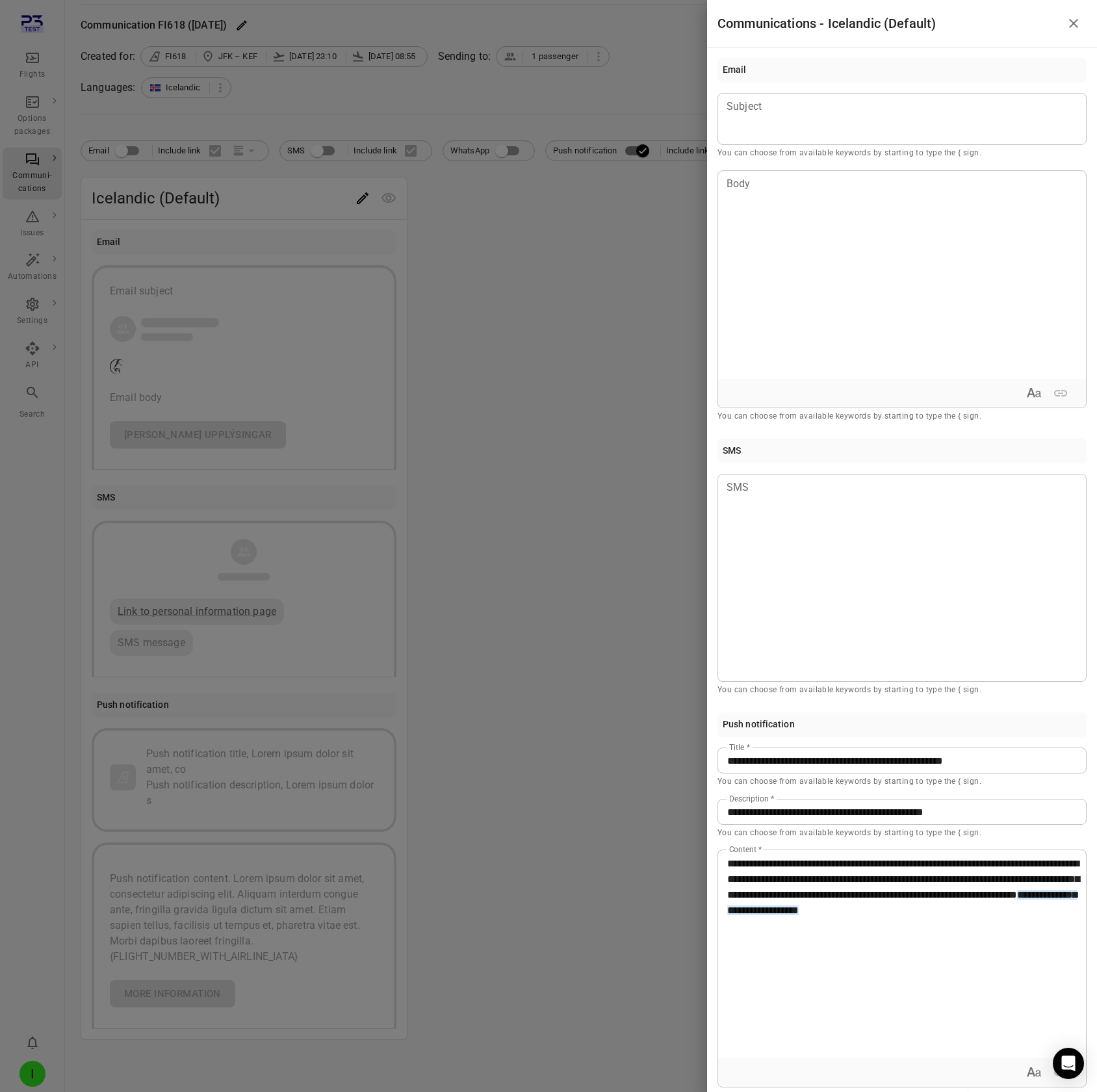
click at [527, 96] on div at bounding box center [548, 546] width 1097 height 1092
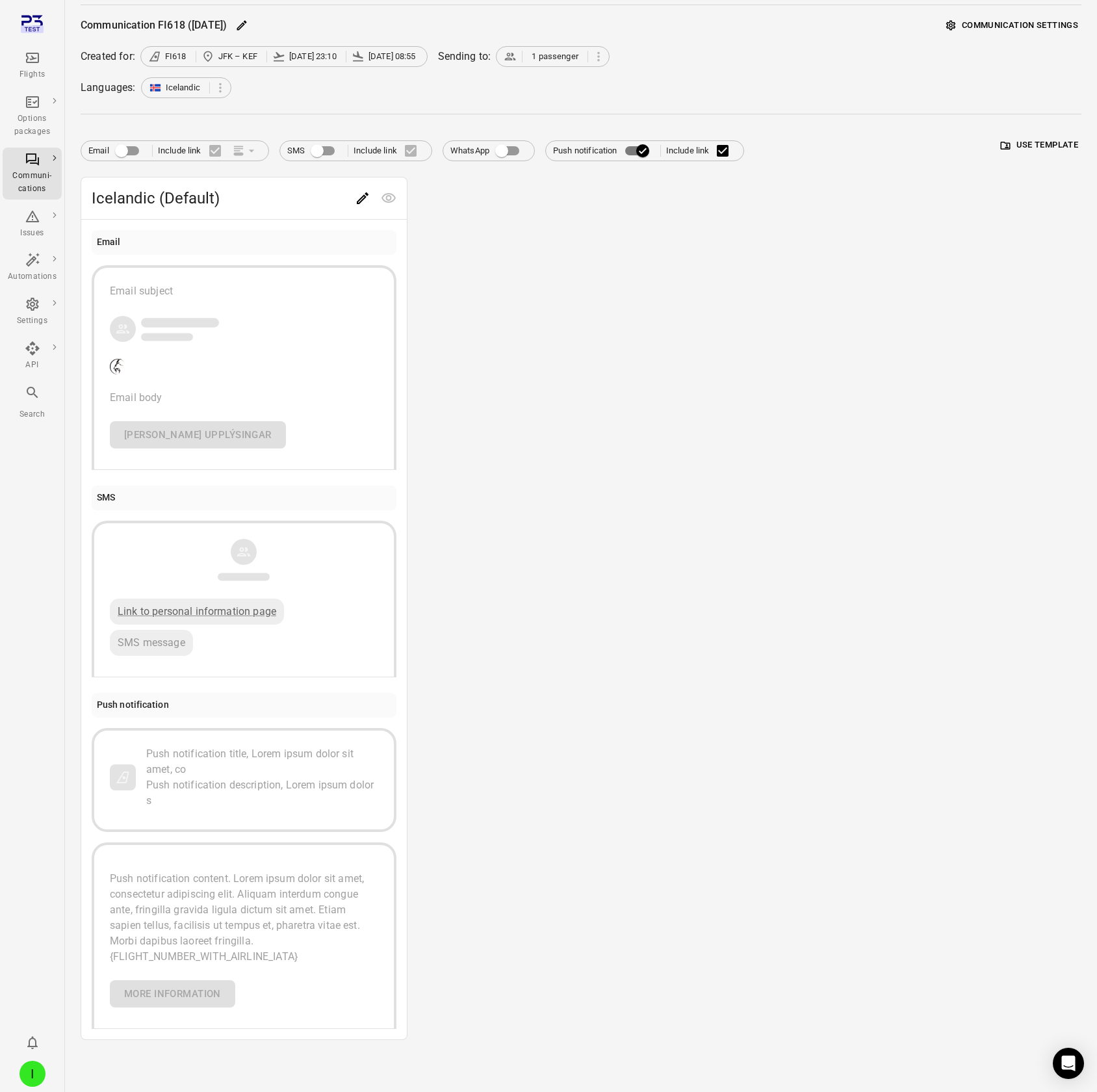
scroll to position [0, 0]
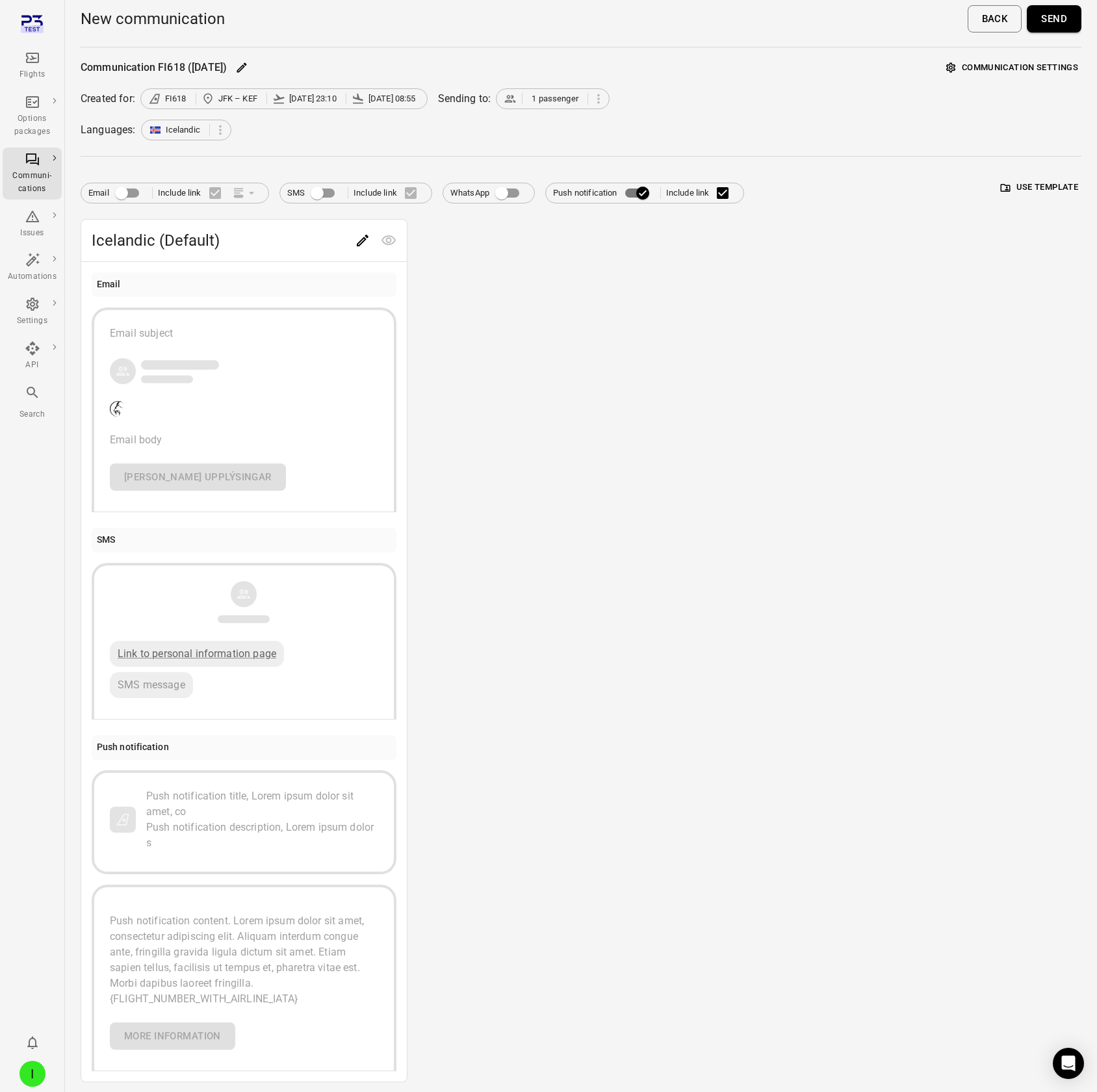
click at [982, 14] on button "Send" at bounding box center [1054, 19] width 55 height 27
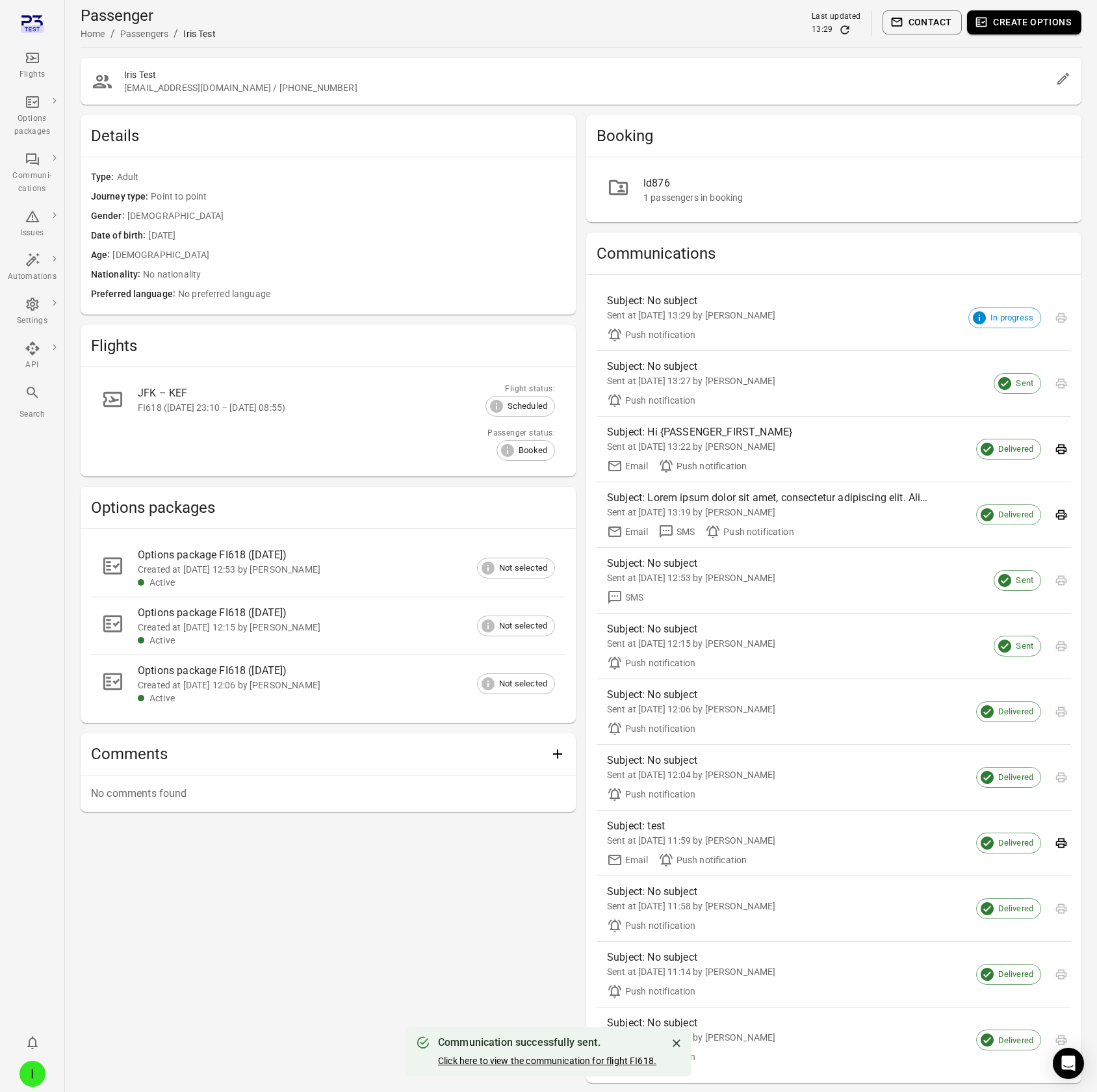
click at [545, 96] on link "Click here to view the communication for flight FI618." at bounding box center [547, 1061] width 218 height 11
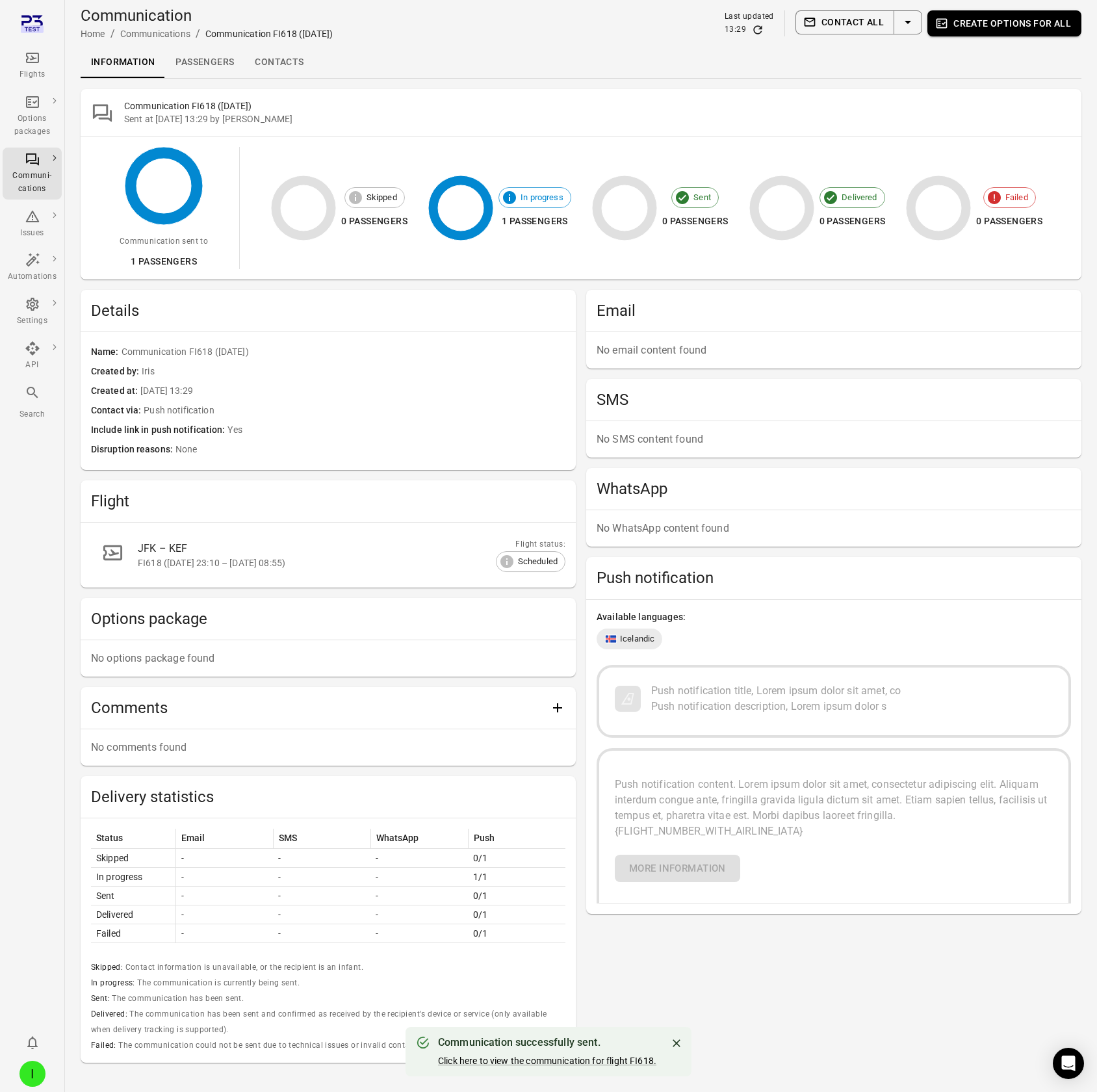
scroll to position [43, 0]
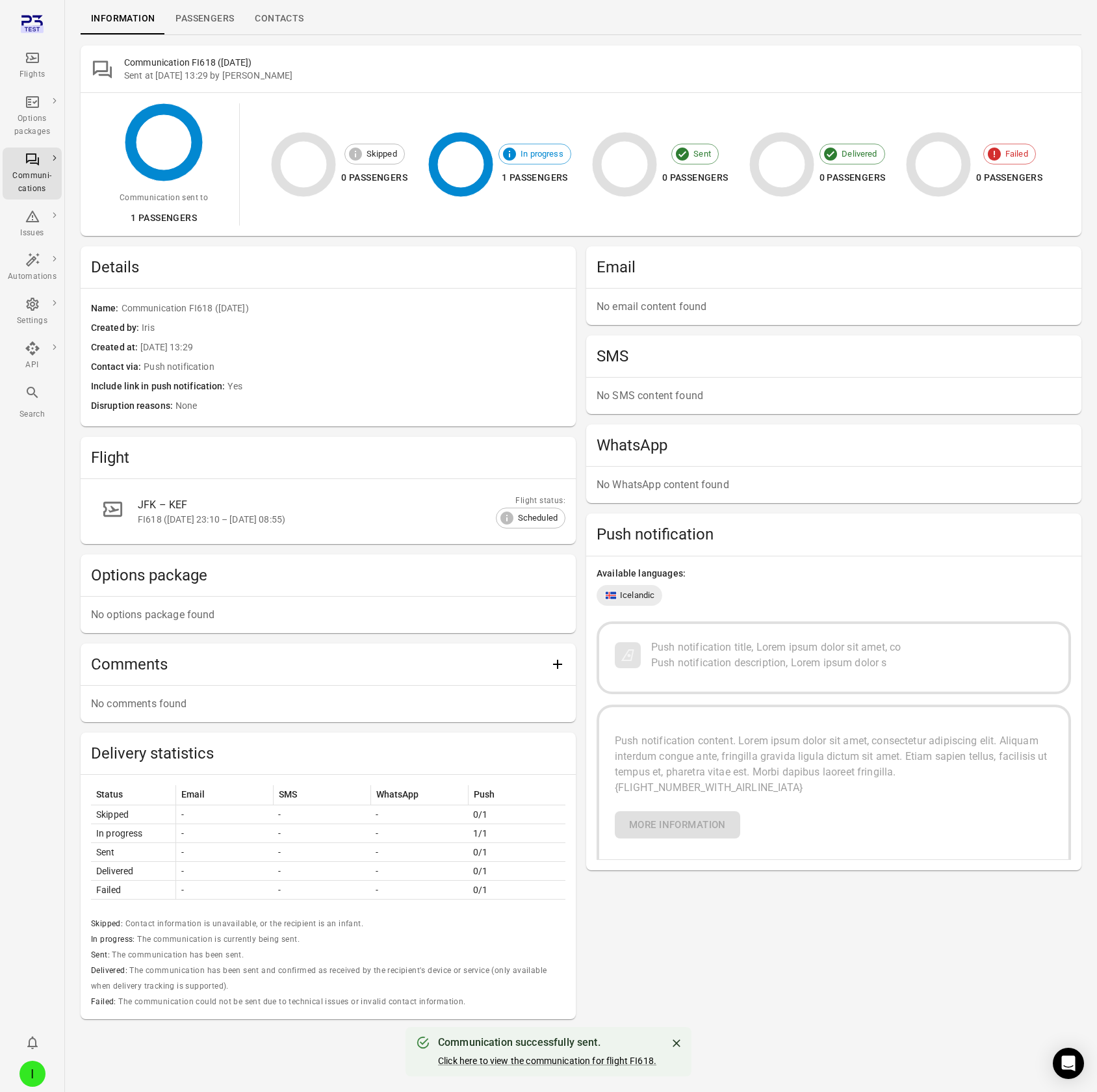
click at [23, 46] on link "Flights" at bounding box center [32, 65] width 59 height 39
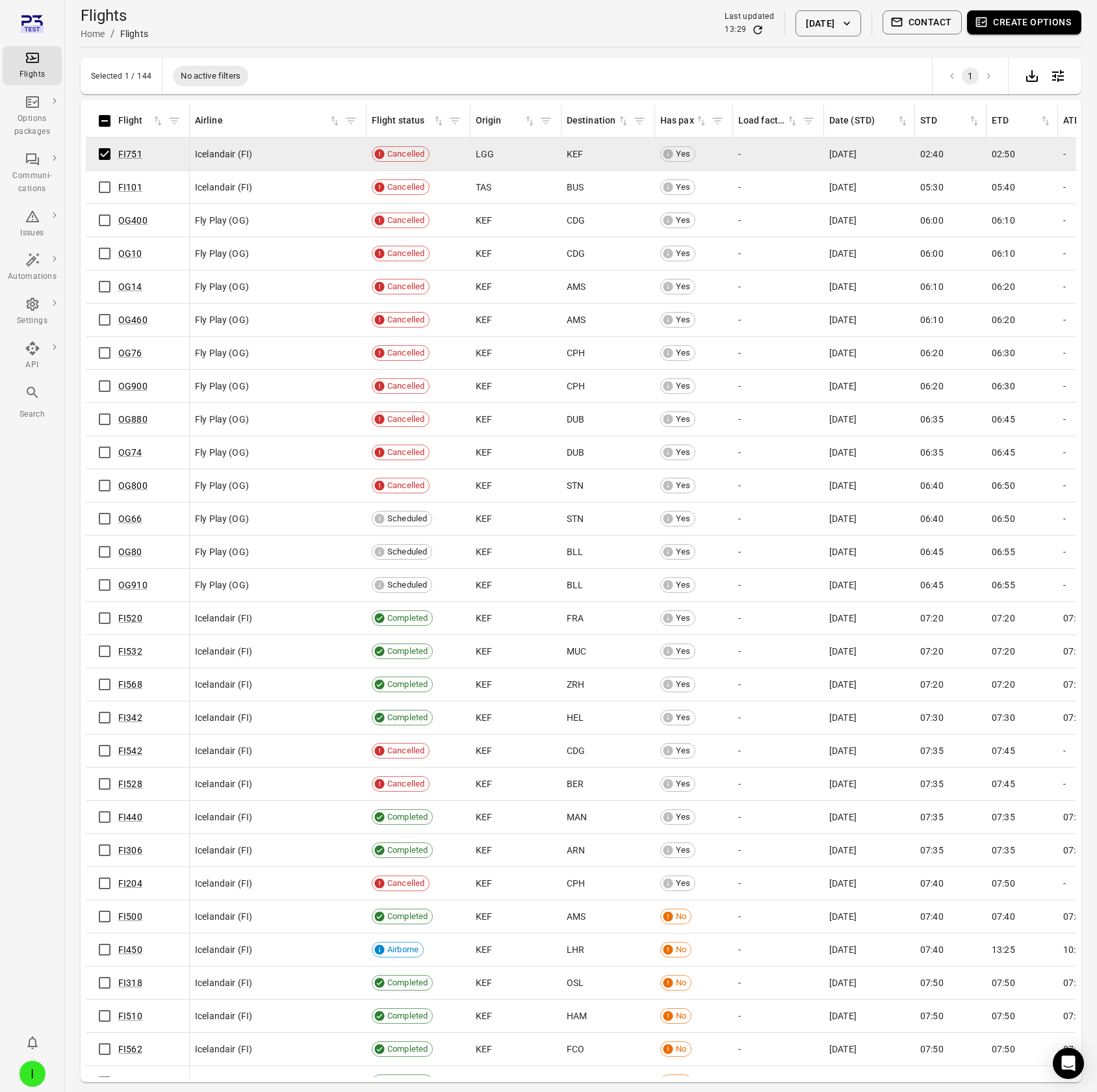
click at [898, 24] on icon "button" at bounding box center [896, 22] width 13 height 13
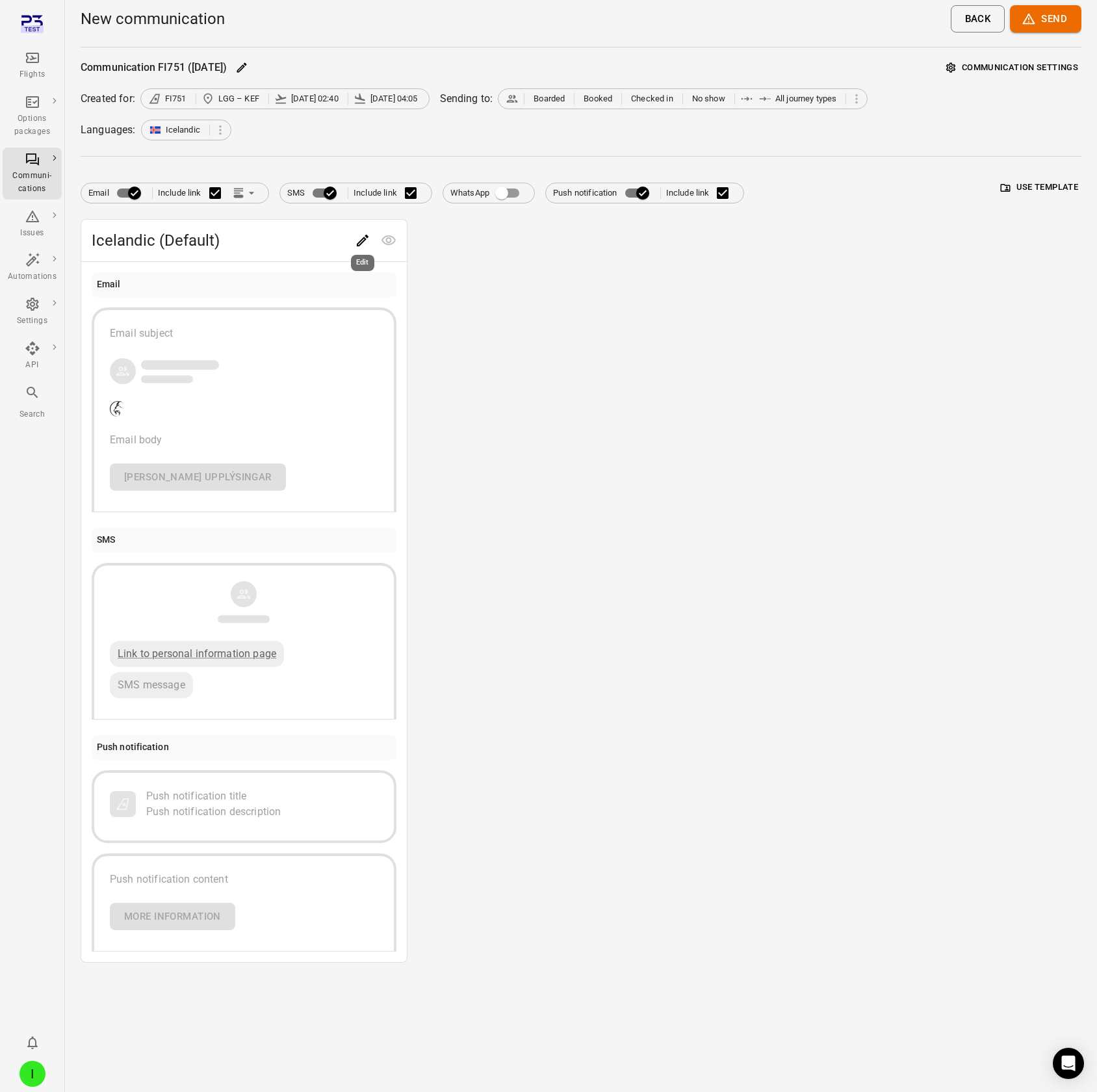
click at [359, 96] on icon "Edit" at bounding box center [362, 240] width 11 height 11
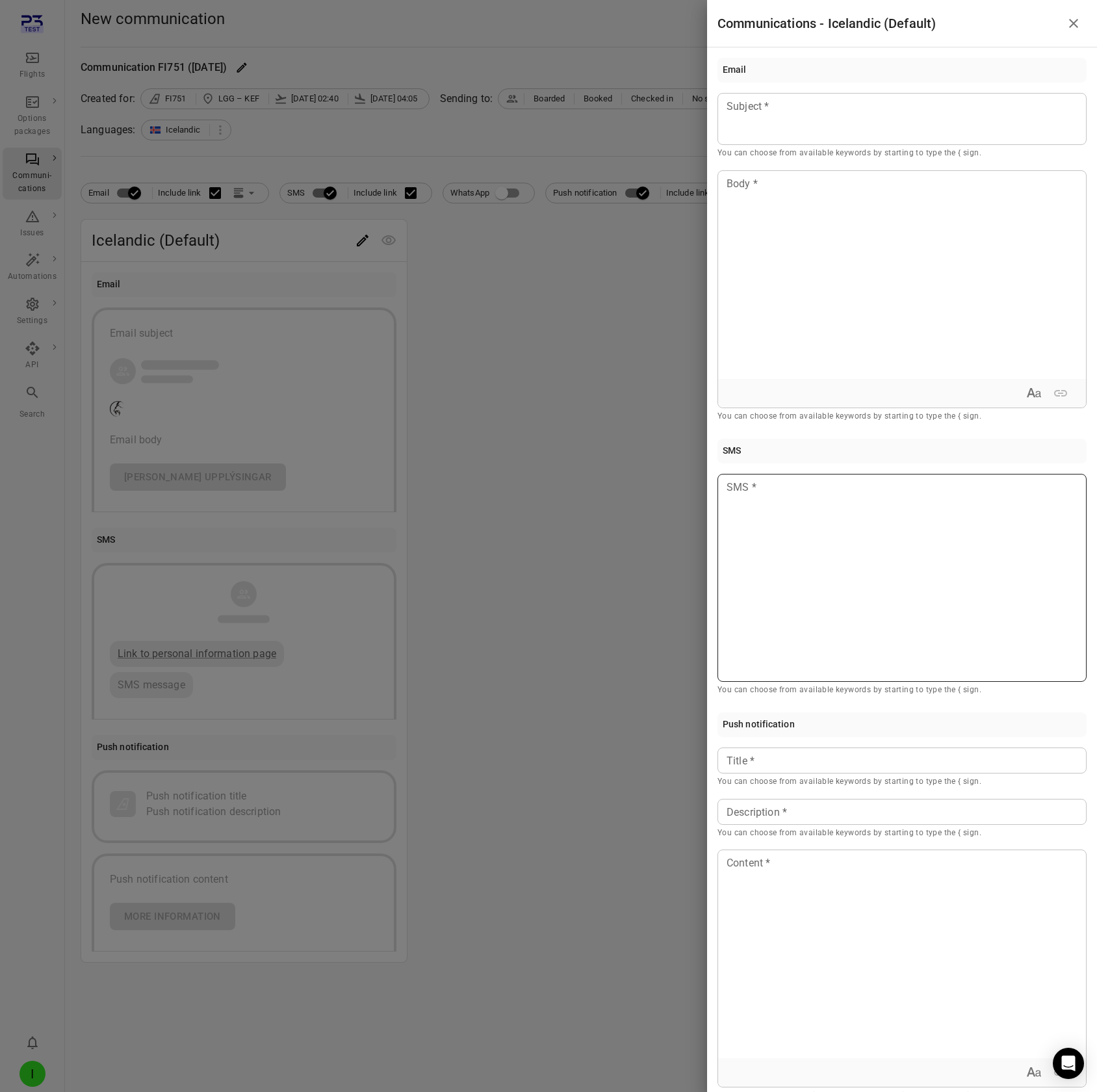
scroll to position [20, 0]
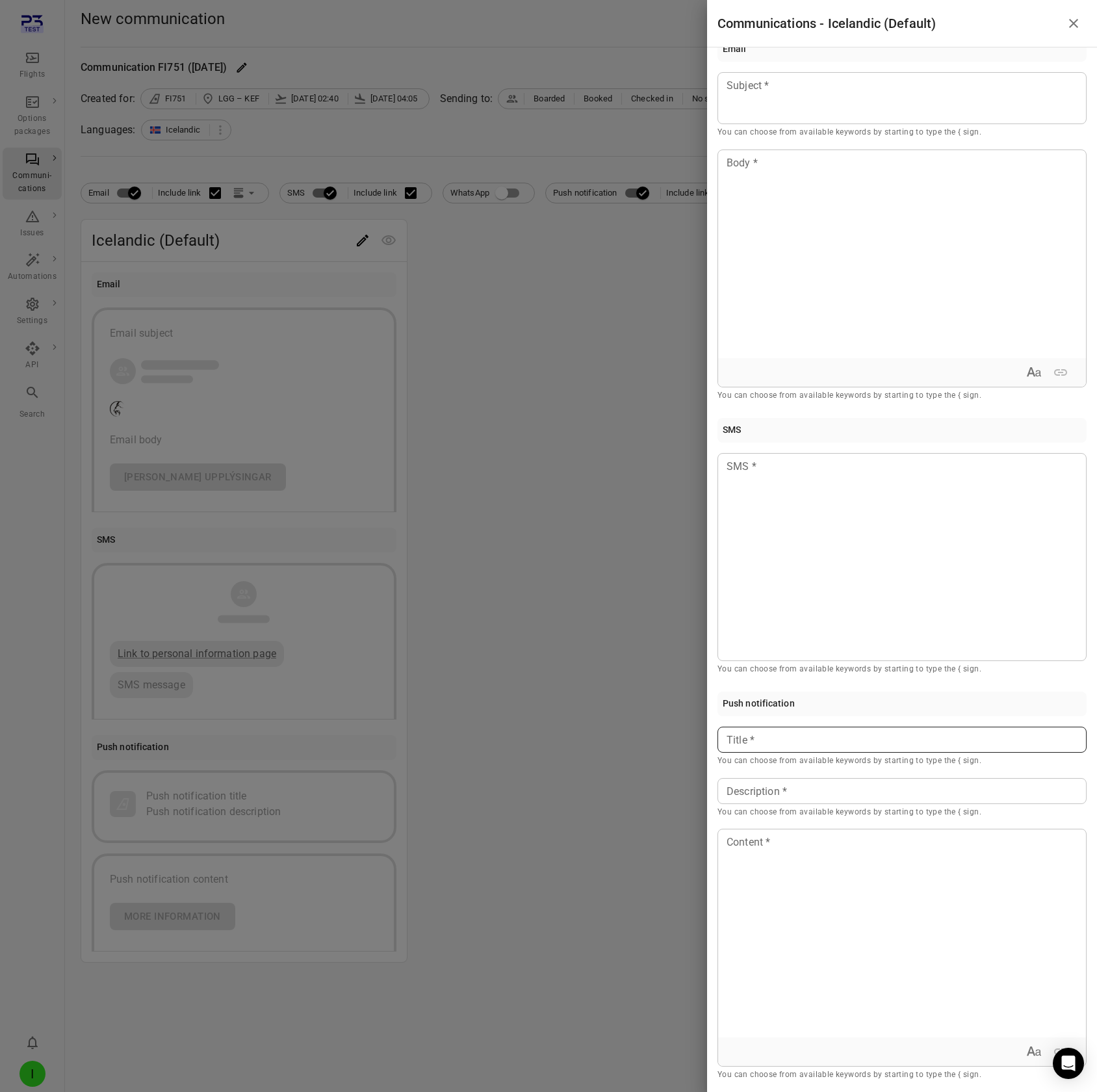
click at [767, 96] on p at bounding box center [902, 740] width 349 height 16
click at [786, 96] on div at bounding box center [902, 934] width 368 height 208
click at [496, 96] on div at bounding box center [548, 546] width 1097 height 1092
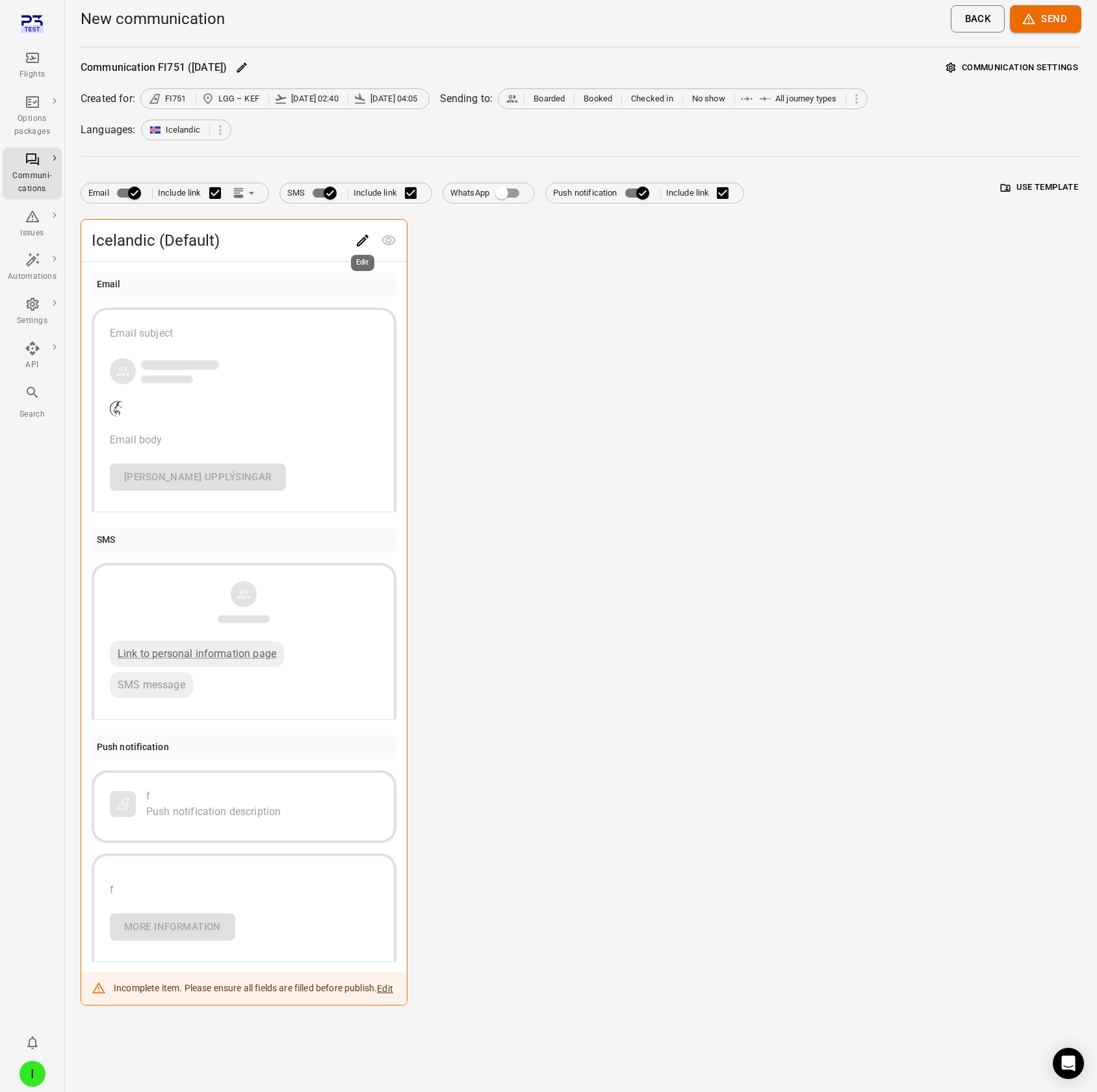
click at [363, 96] on icon "Edit" at bounding box center [362, 240] width 16 height 16
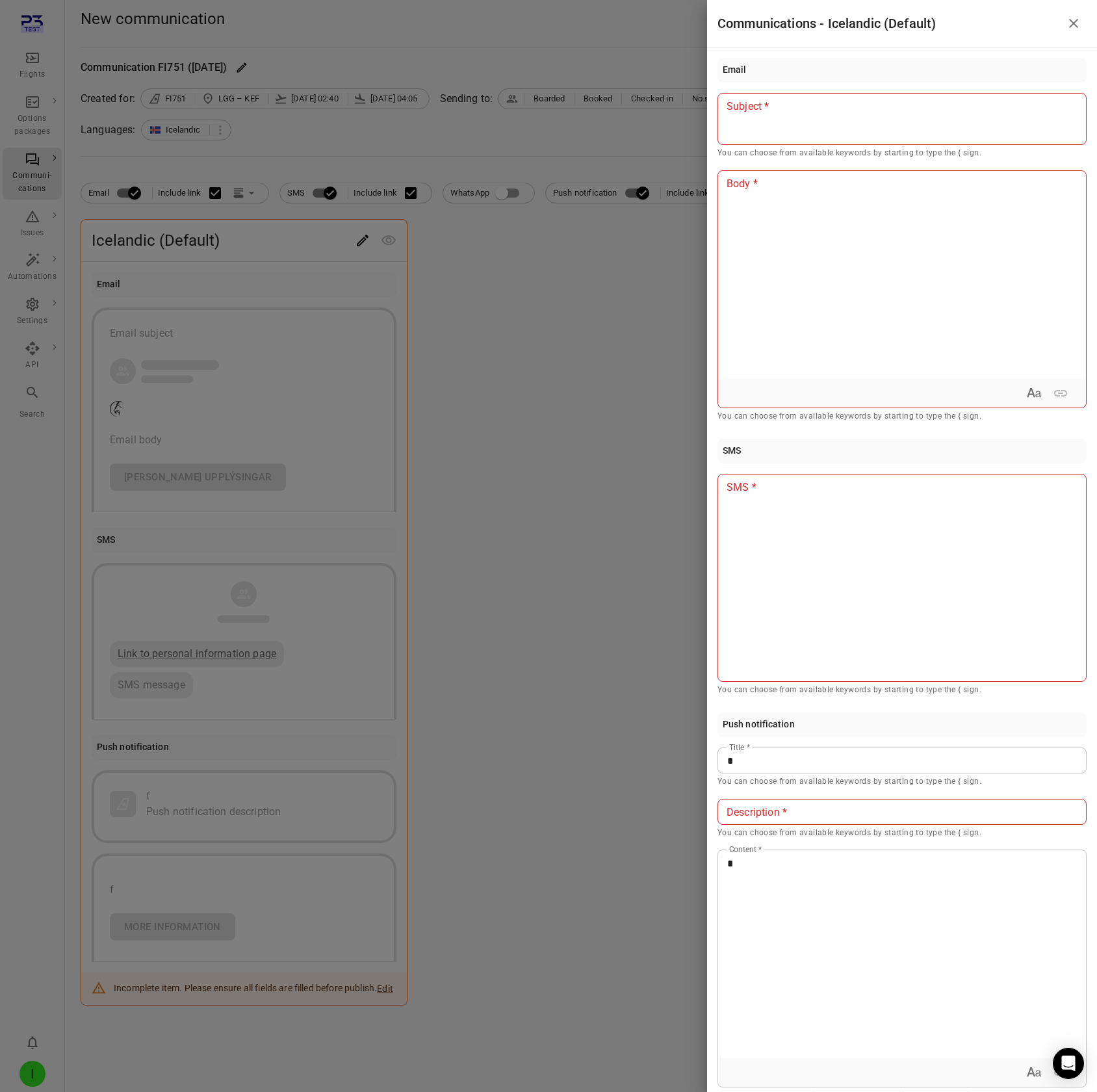
click at [555, 96] on div at bounding box center [548, 546] width 1097 height 1092
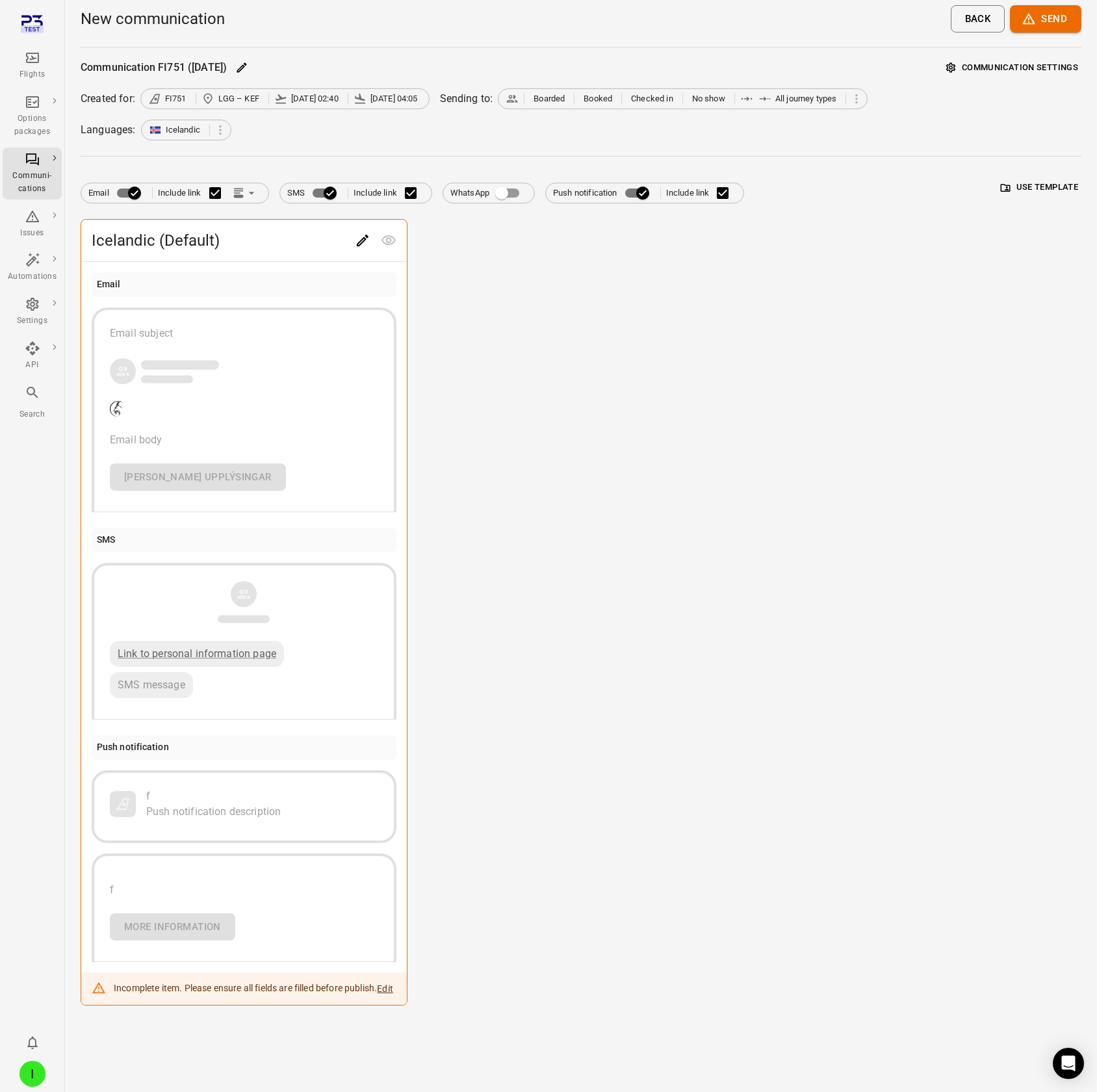
click at [982, 17] on button "Send" at bounding box center [1045, 19] width 71 height 27
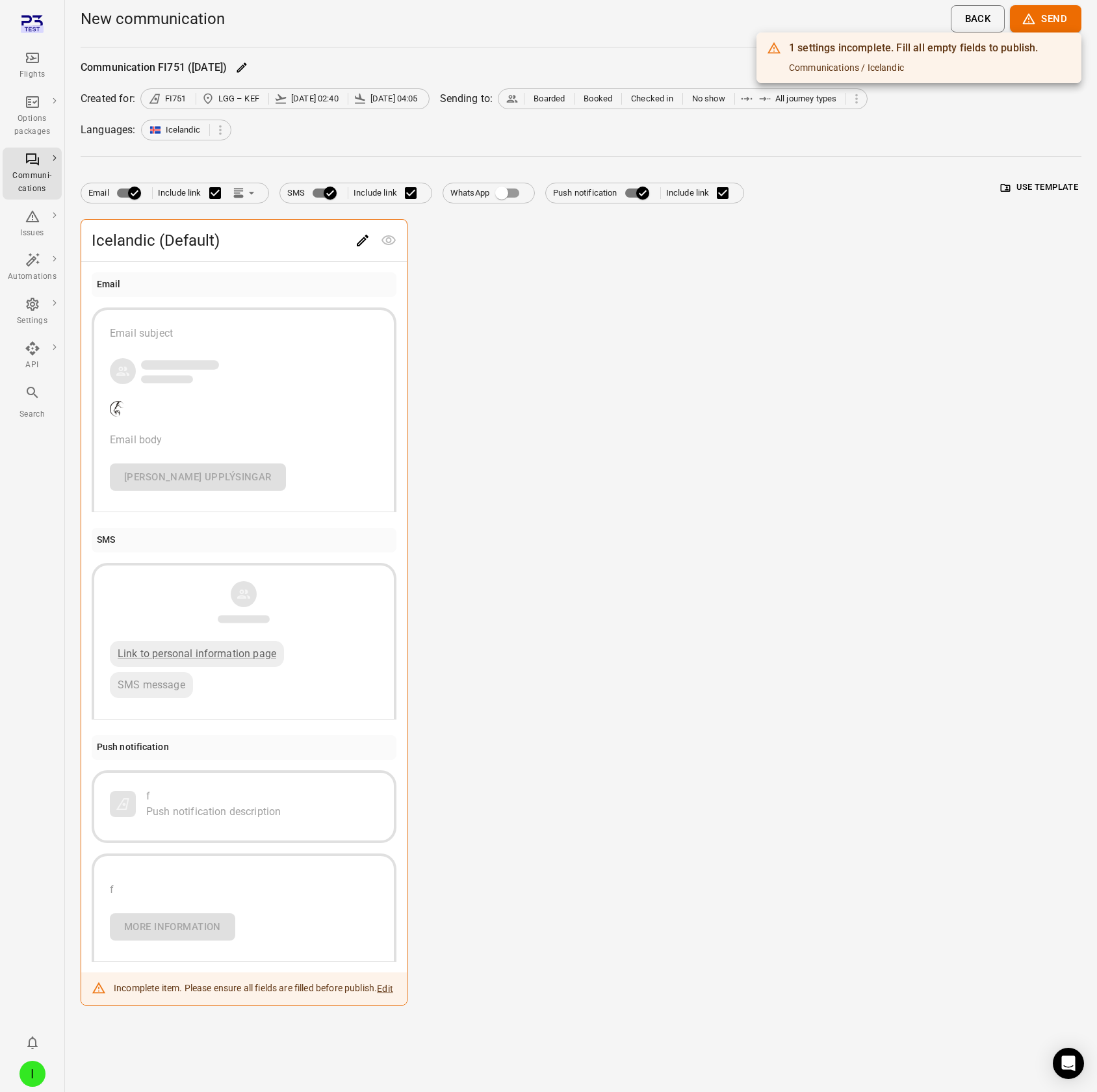
click at [162, 96] on div at bounding box center [548, 546] width 1097 height 1092
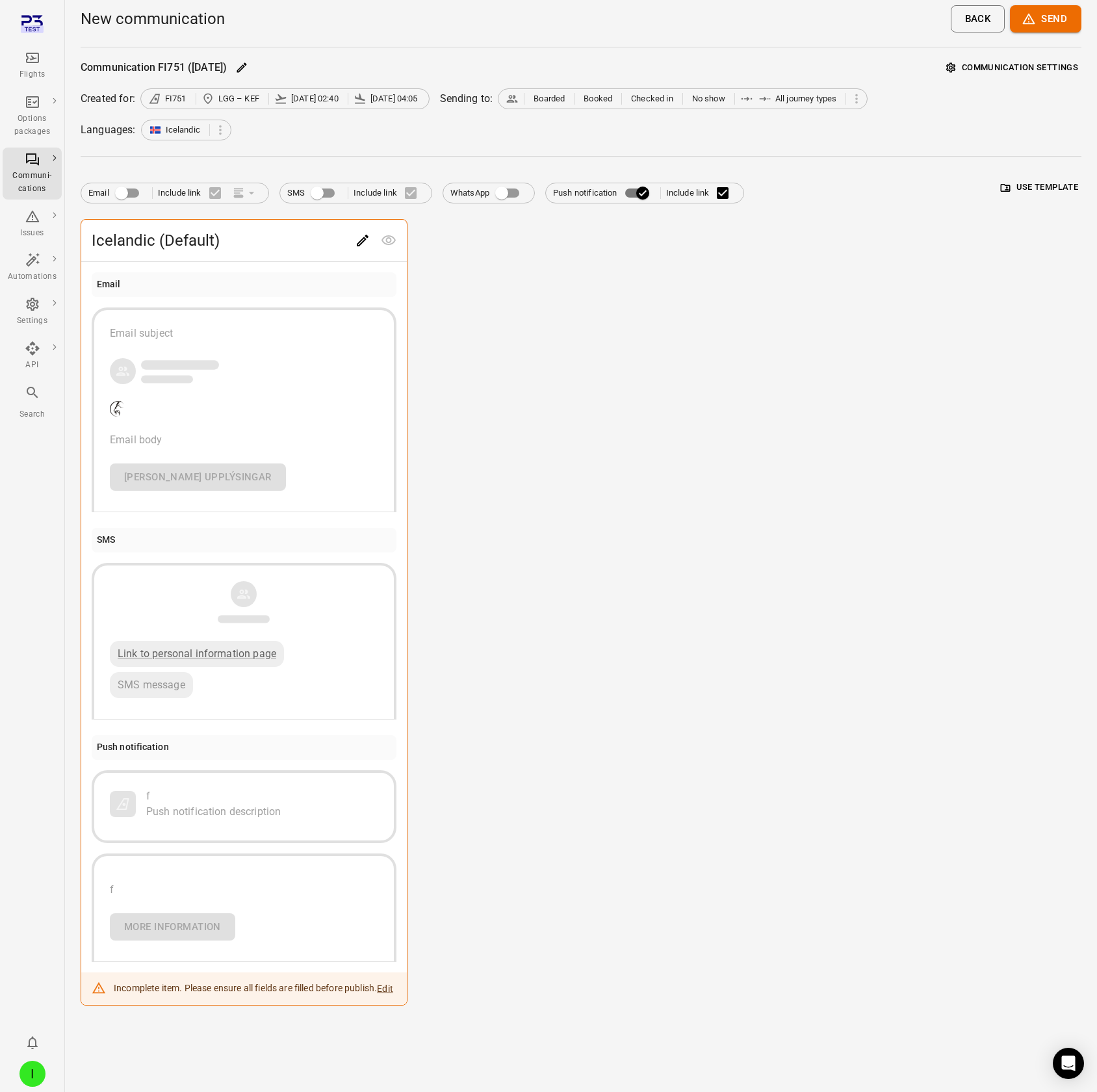
click at [697, 96] on div "Icelandic (Default) Email Email subject Email body Frekari upplýsingar SMS Link…" at bounding box center [580, 612] width 1001 height 787
click at [982, 11] on button "Send" at bounding box center [1045, 19] width 71 height 27
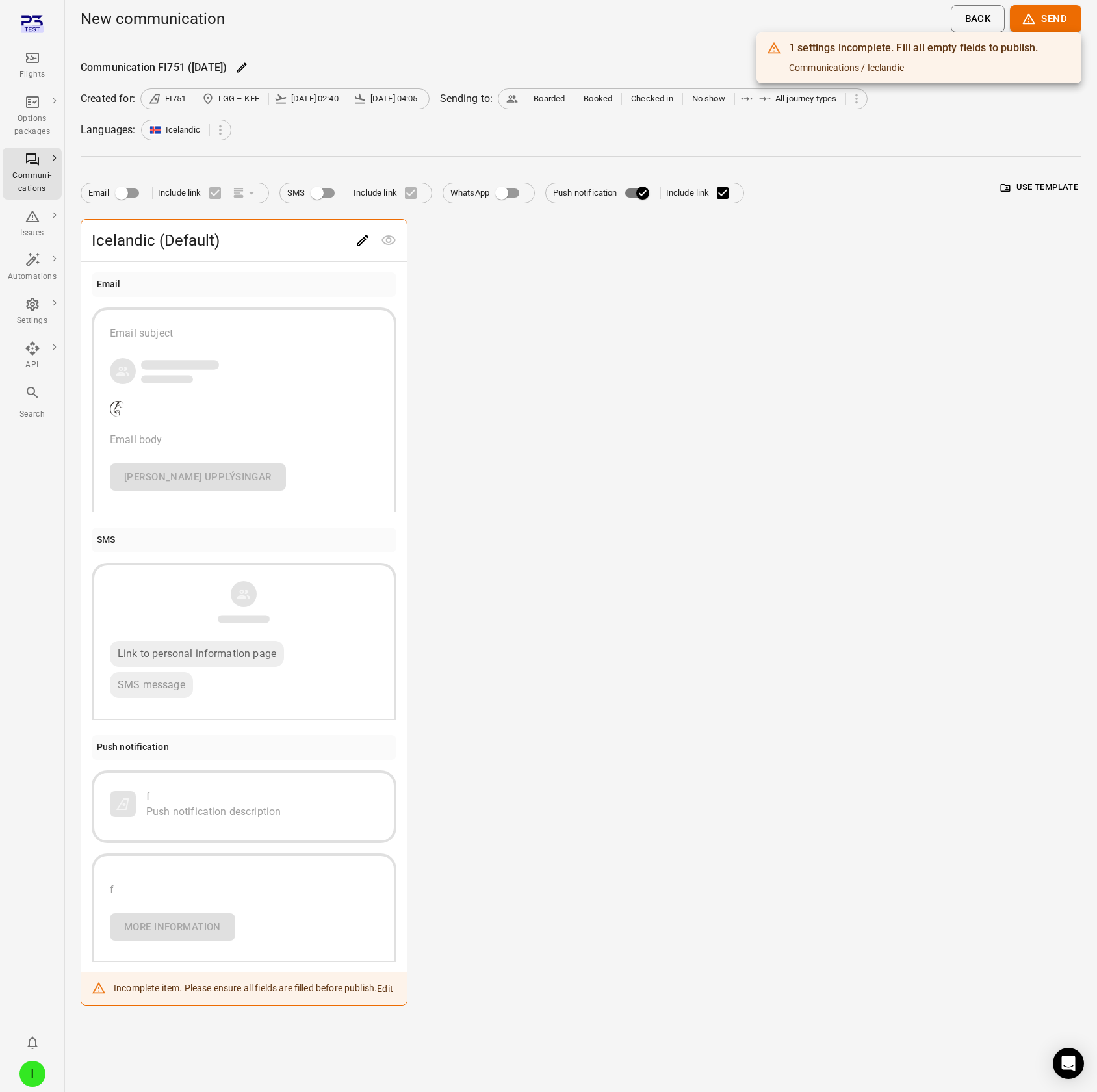
click at [538, 96] on div at bounding box center [548, 546] width 1097 height 1092
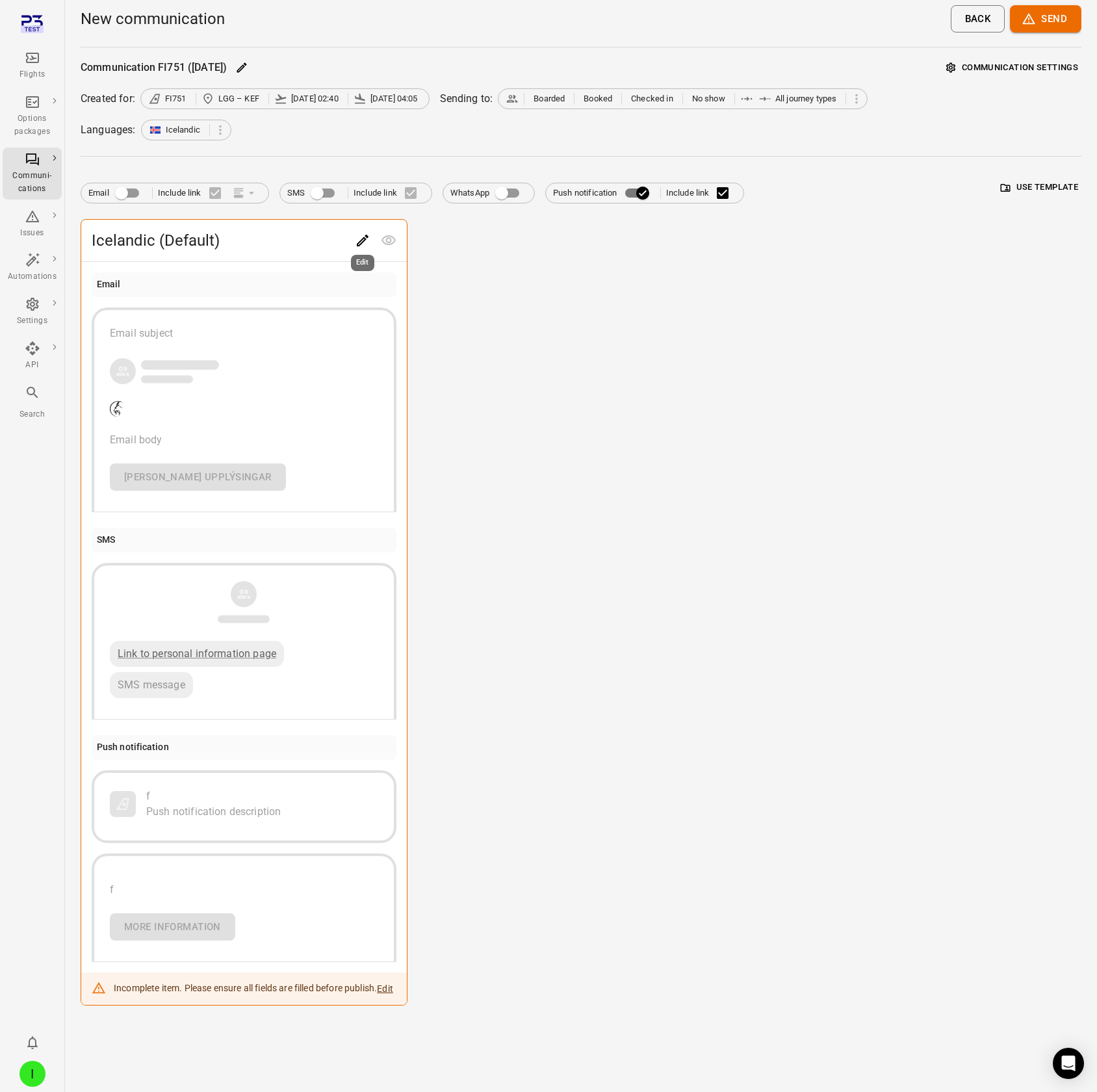
click at [357, 96] on icon "Edit" at bounding box center [362, 240] width 16 height 16
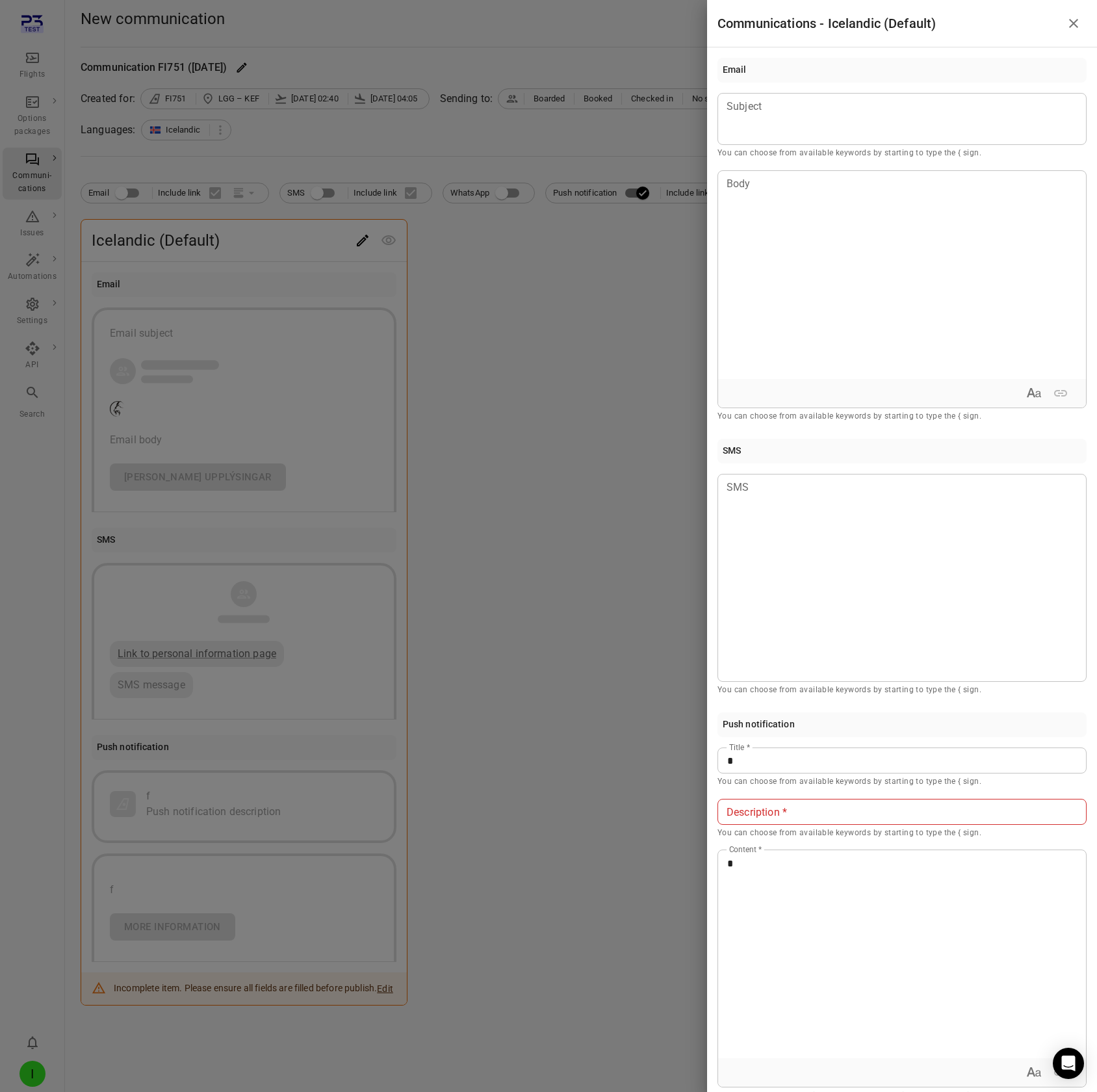
click at [747, 96] on div "Description Description * You can choose from available keywords by starting to…" at bounding box center [902, 819] width 369 height 41
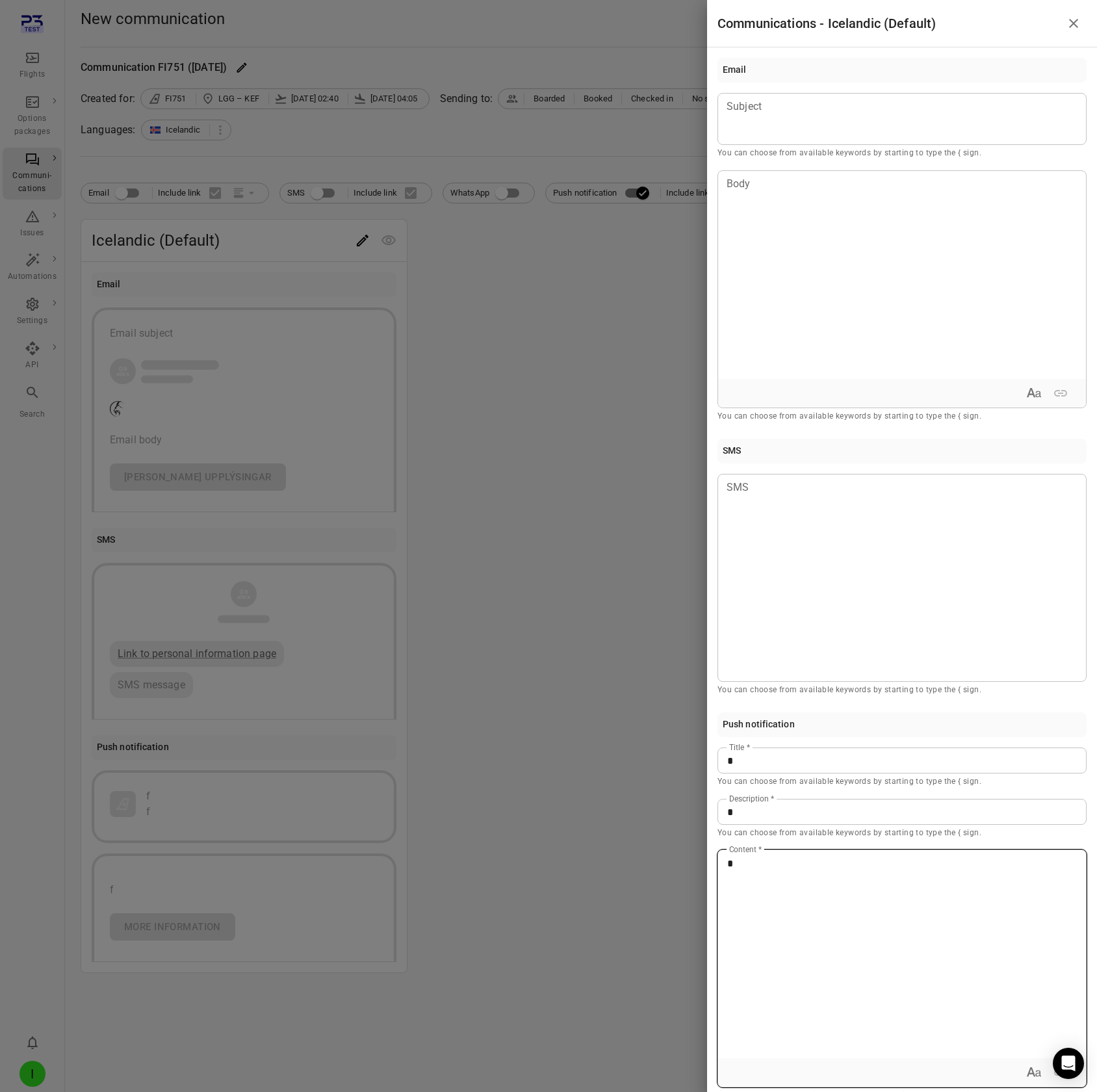
click at [753, 96] on div "*" at bounding box center [902, 954] width 368 height 208
click at [749, 96] on p "*" at bounding box center [902, 761] width 349 height 16
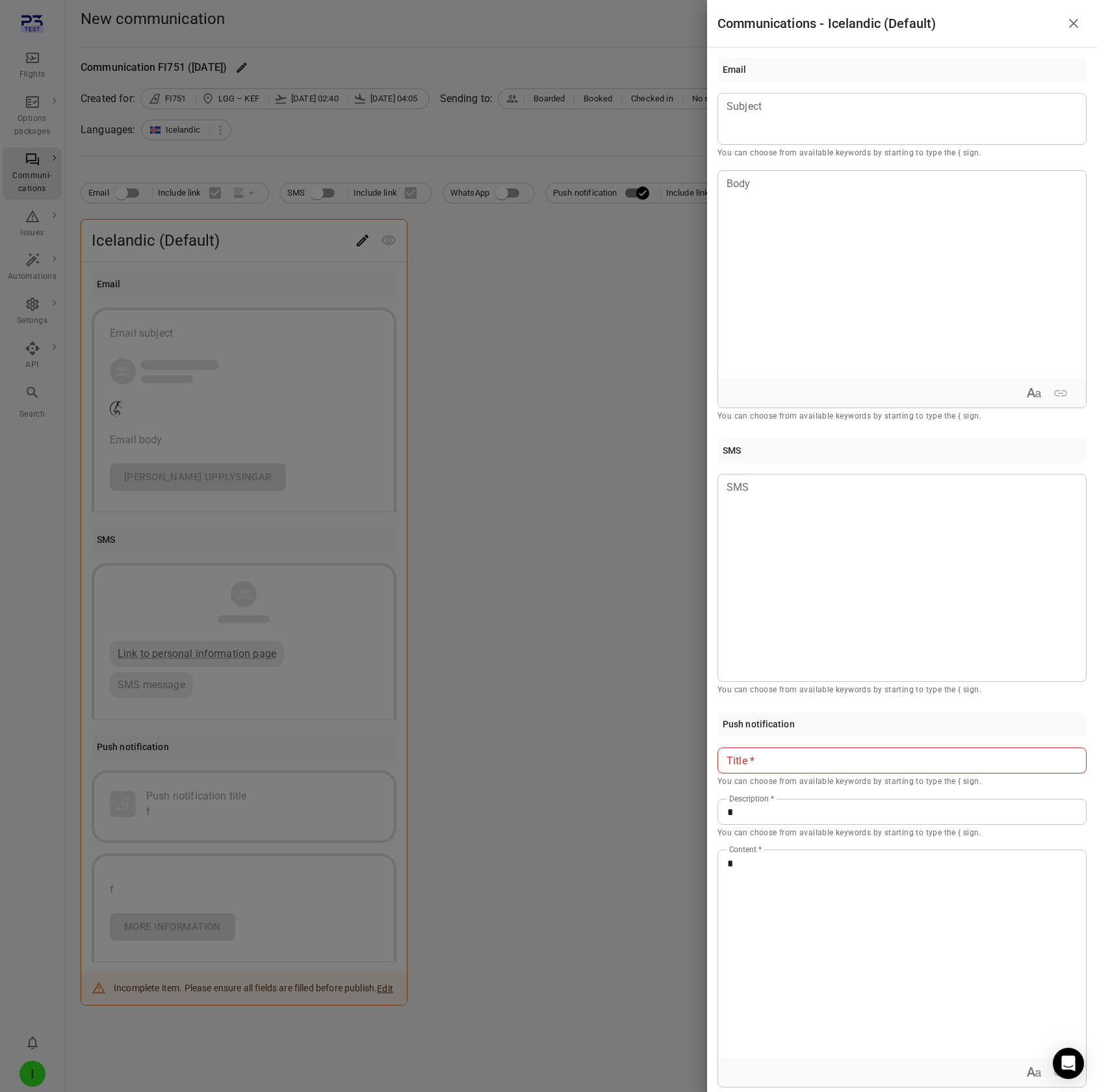
click at [619, 96] on div at bounding box center [548, 546] width 1097 height 1092
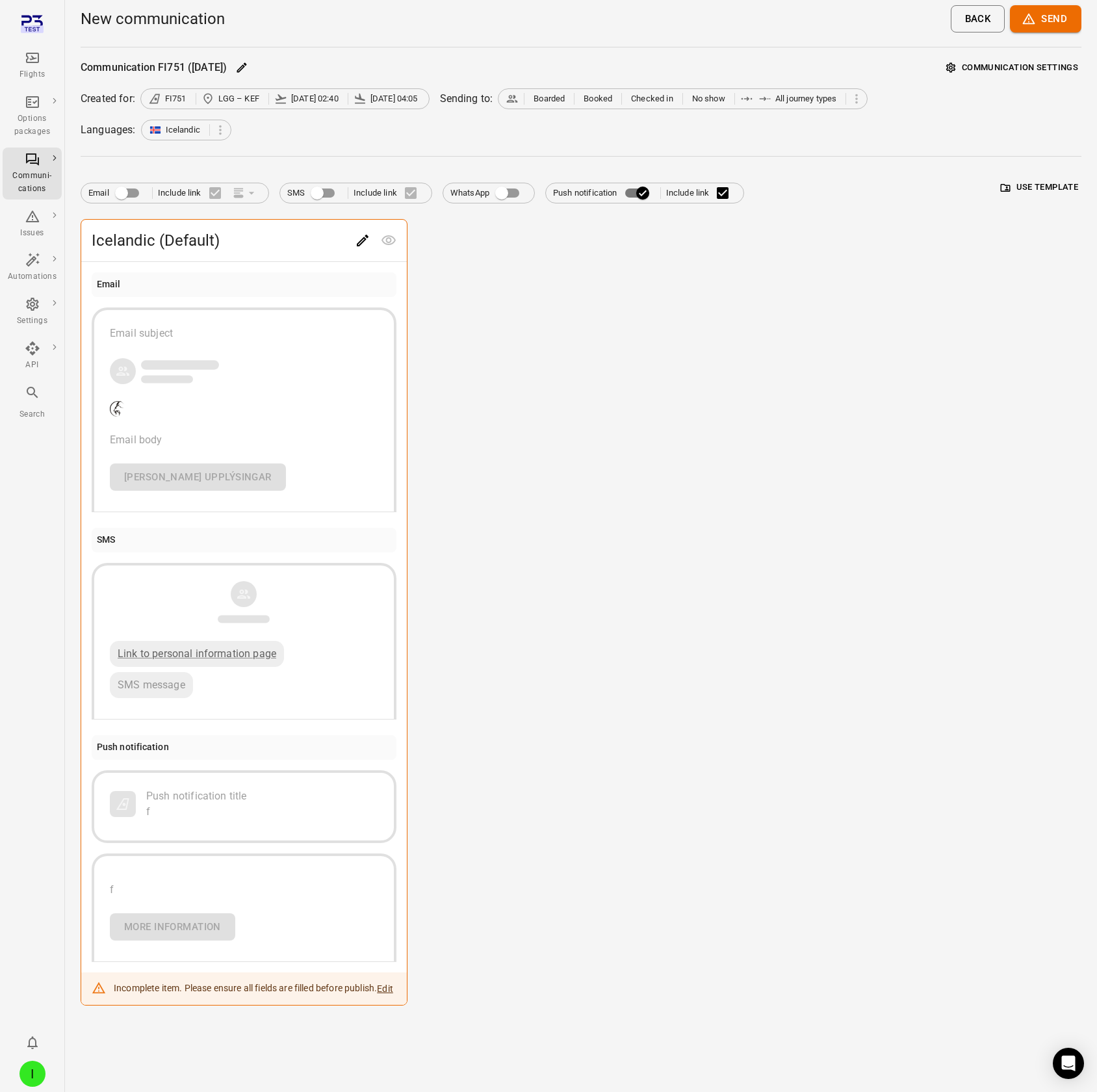
click at [34, 53] on icon "Main navigation" at bounding box center [32, 58] width 13 height 11
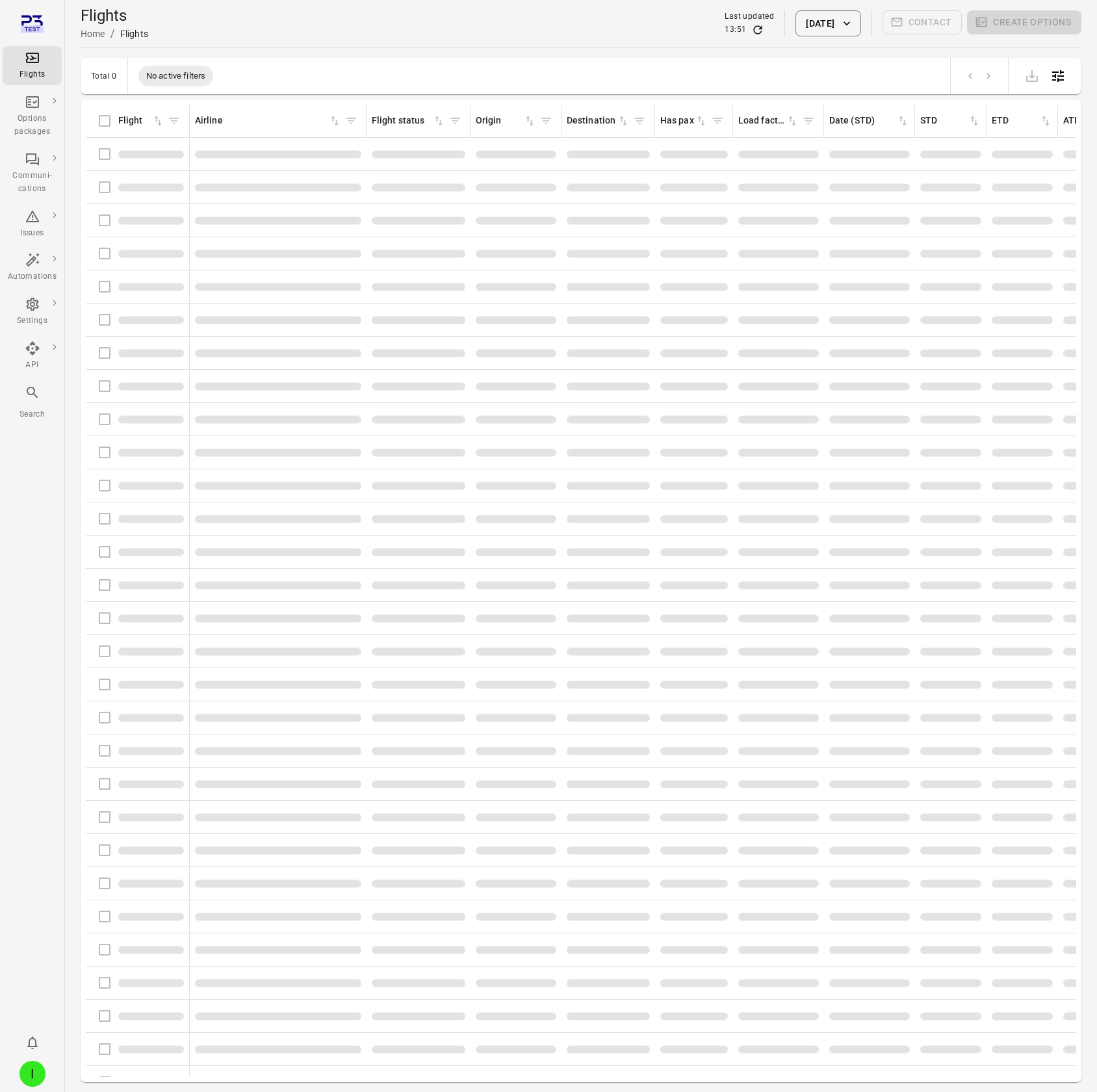
click at [272, 73] on div "Total 0 No active filters" at bounding box center [580, 76] width 1001 height 36
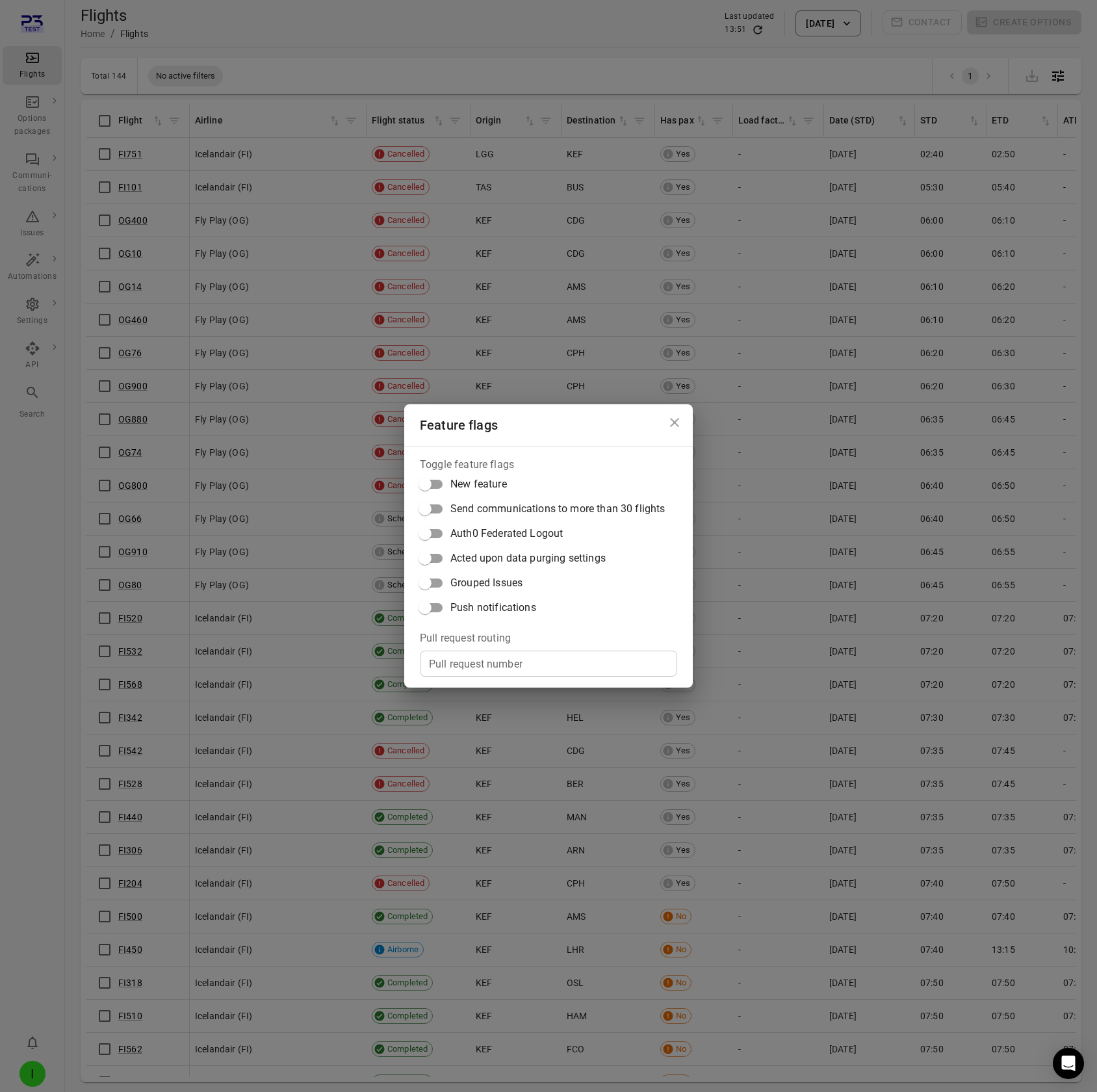
click at [486, 602] on span "Push notifications" at bounding box center [492, 608] width 86 height 16
click at [121, 108] on div "Feature flags Toggle feature flags New feature Send communications to more than…" at bounding box center [548, 546] width 1097 height 1092
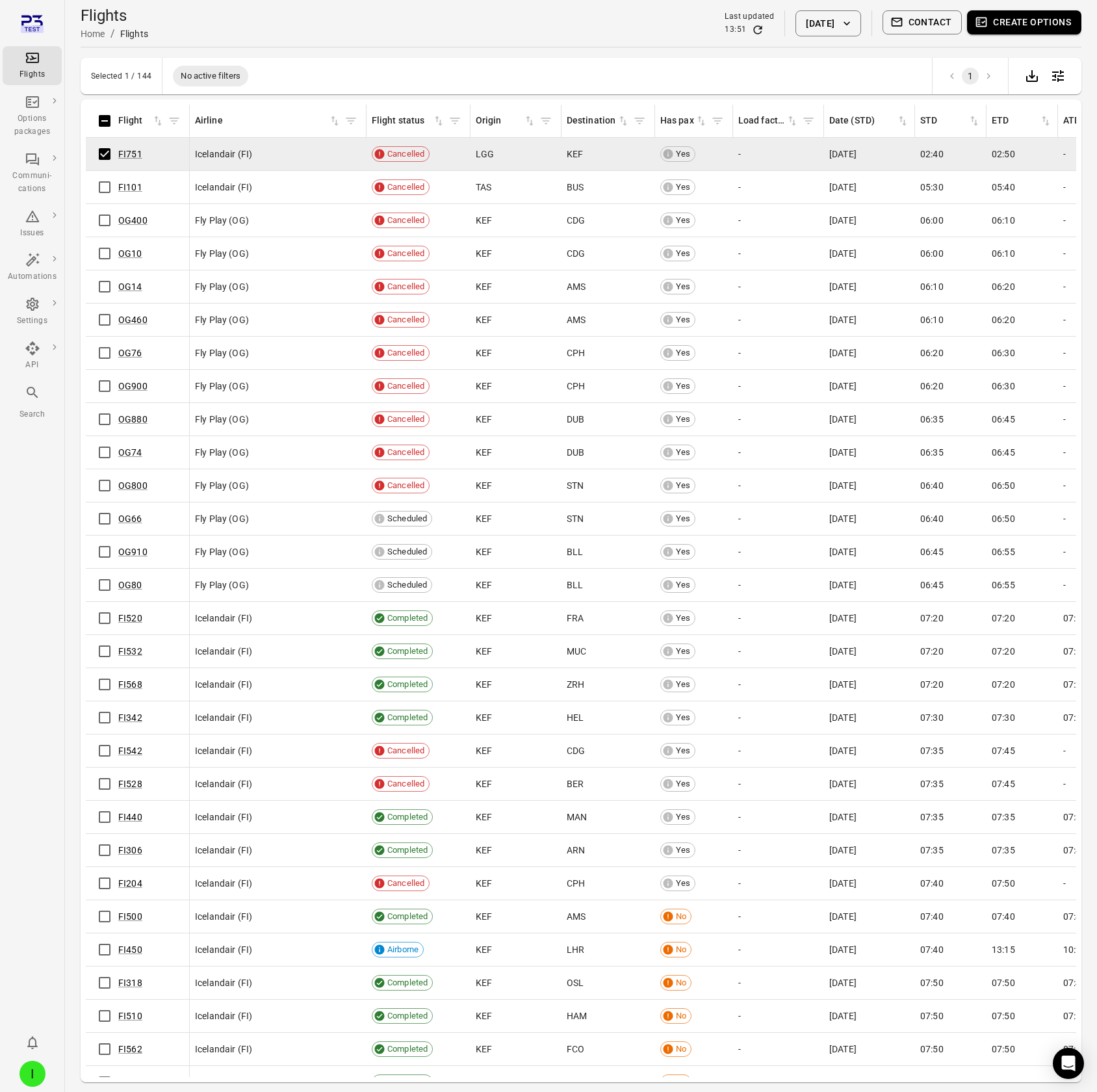
click at [952, 21] on button "Contact" at bounding box center [923, 23] width 80 height 24
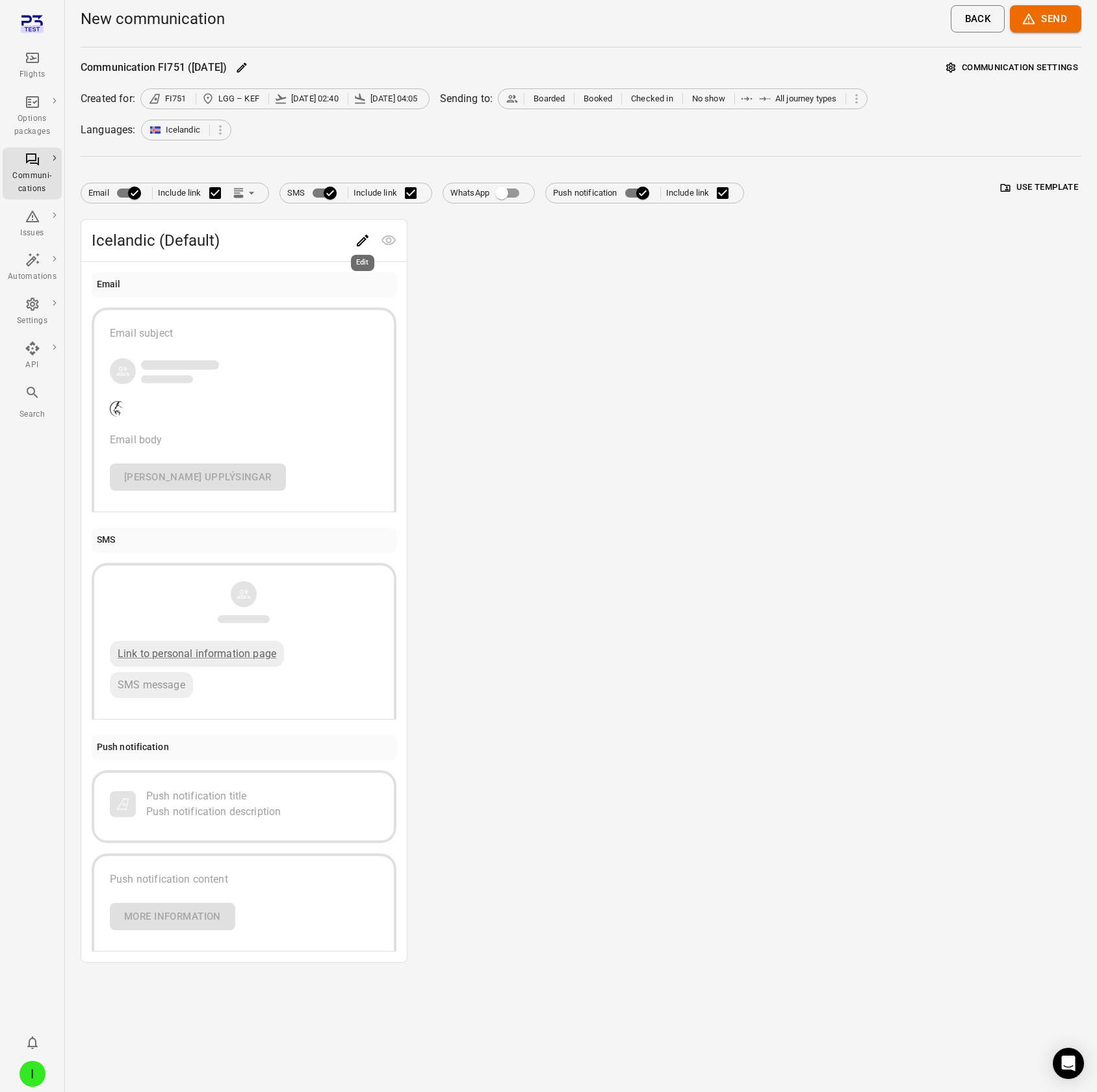
click at [359, 241] on icon "Edit" at bounding box center [362, 240] width 11 height 11
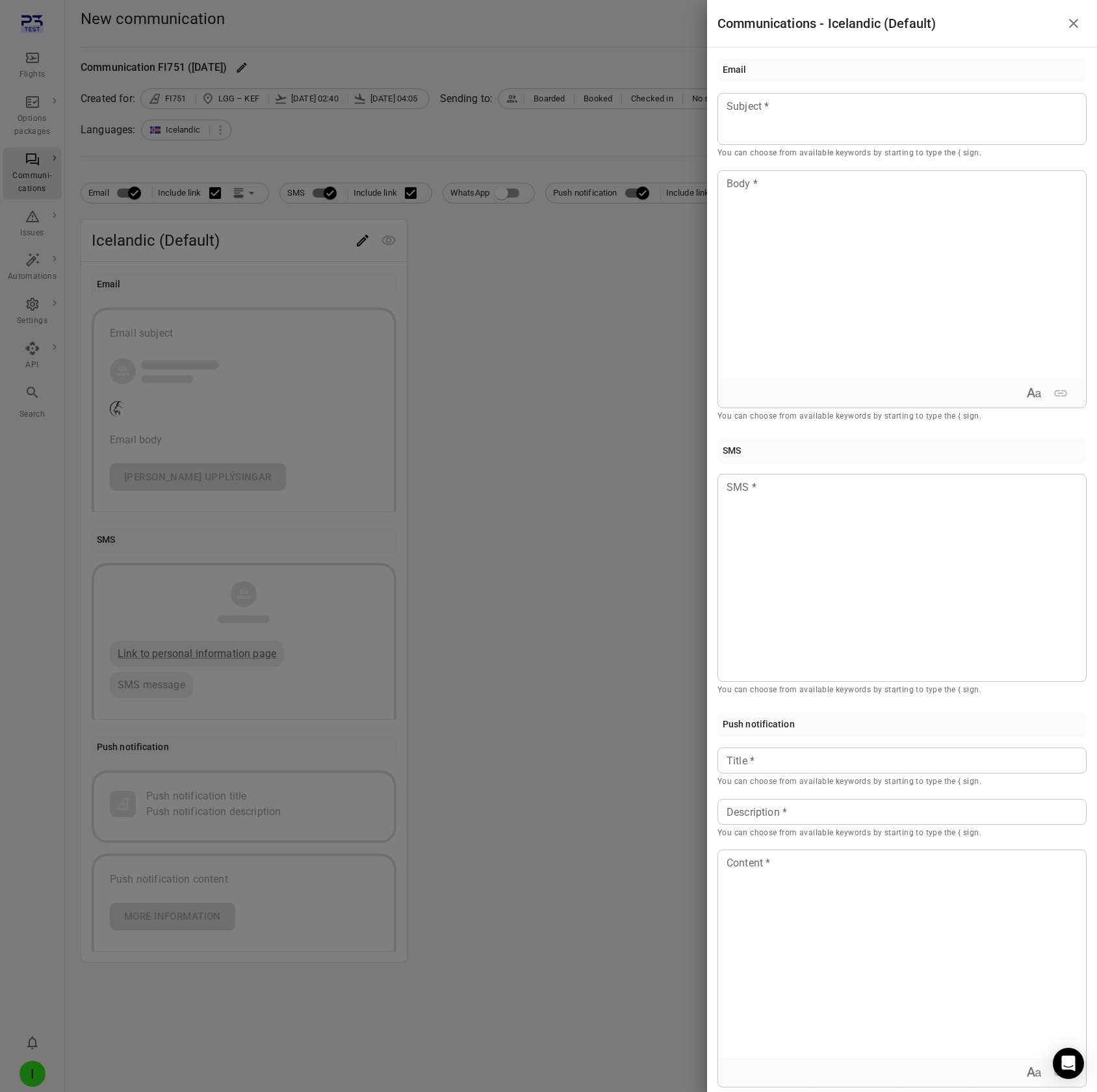
click at [610, 468] on div at bounding box center [548, 546] width 1097 height 1092
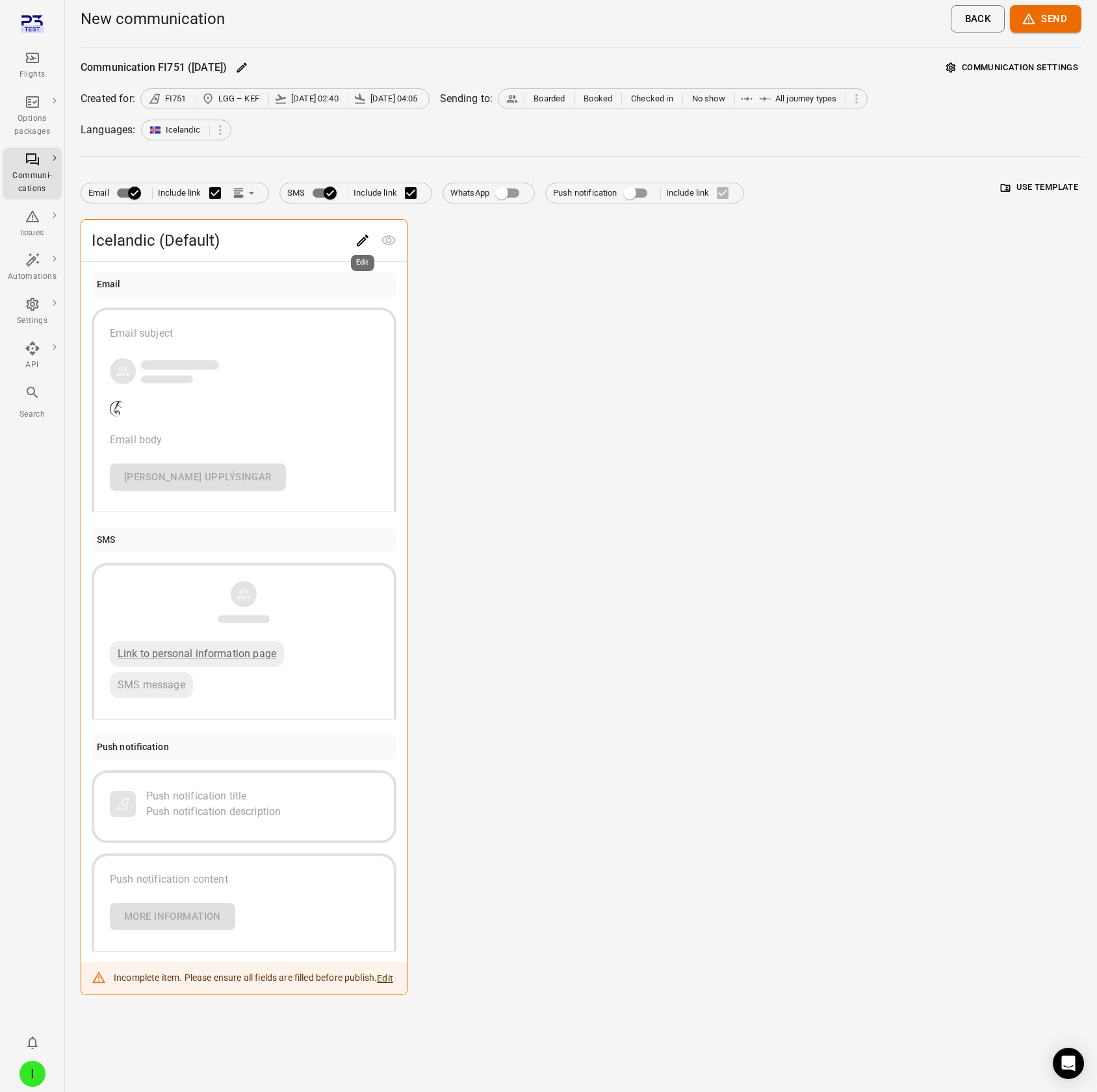
click at [361, 240] on icon "Edit" at bounding box center [362, 240] width 16 height 16
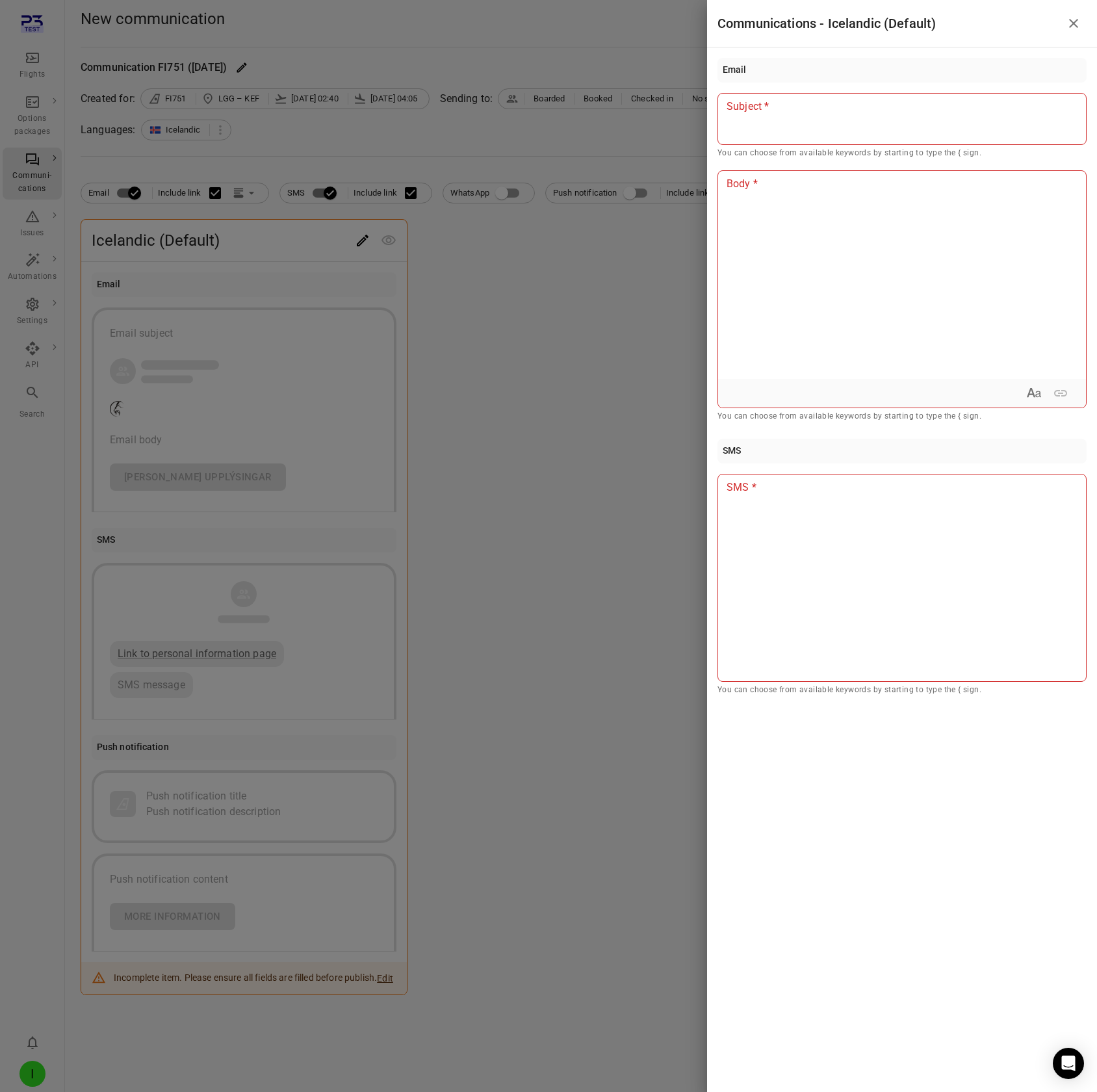
click at [361, 240] on div at bounding box center [548, 546] width 1097 height 1092
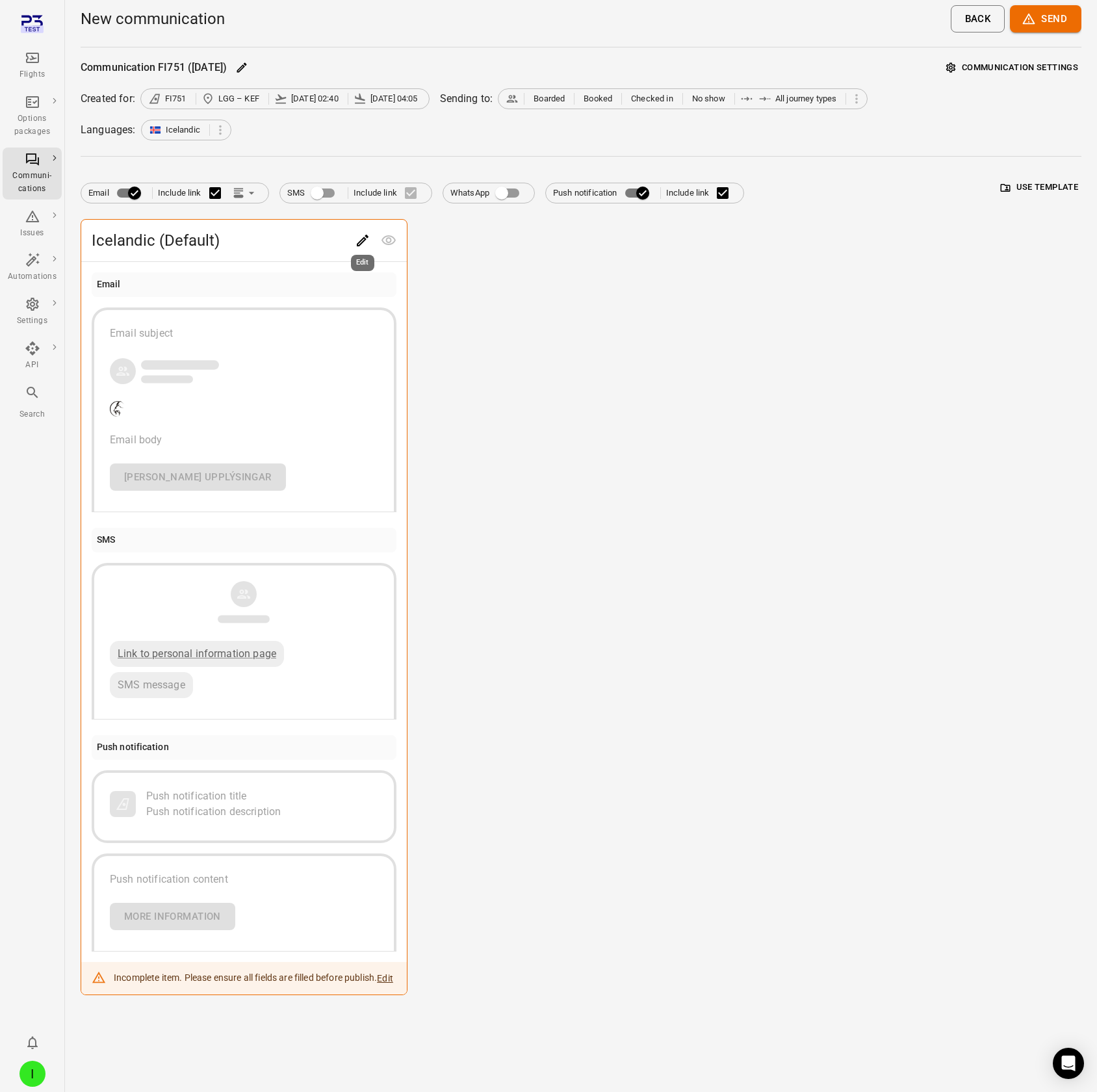
click at [354, 236] on button "Edit" at bounding box center [362, 240] width 26 height 26
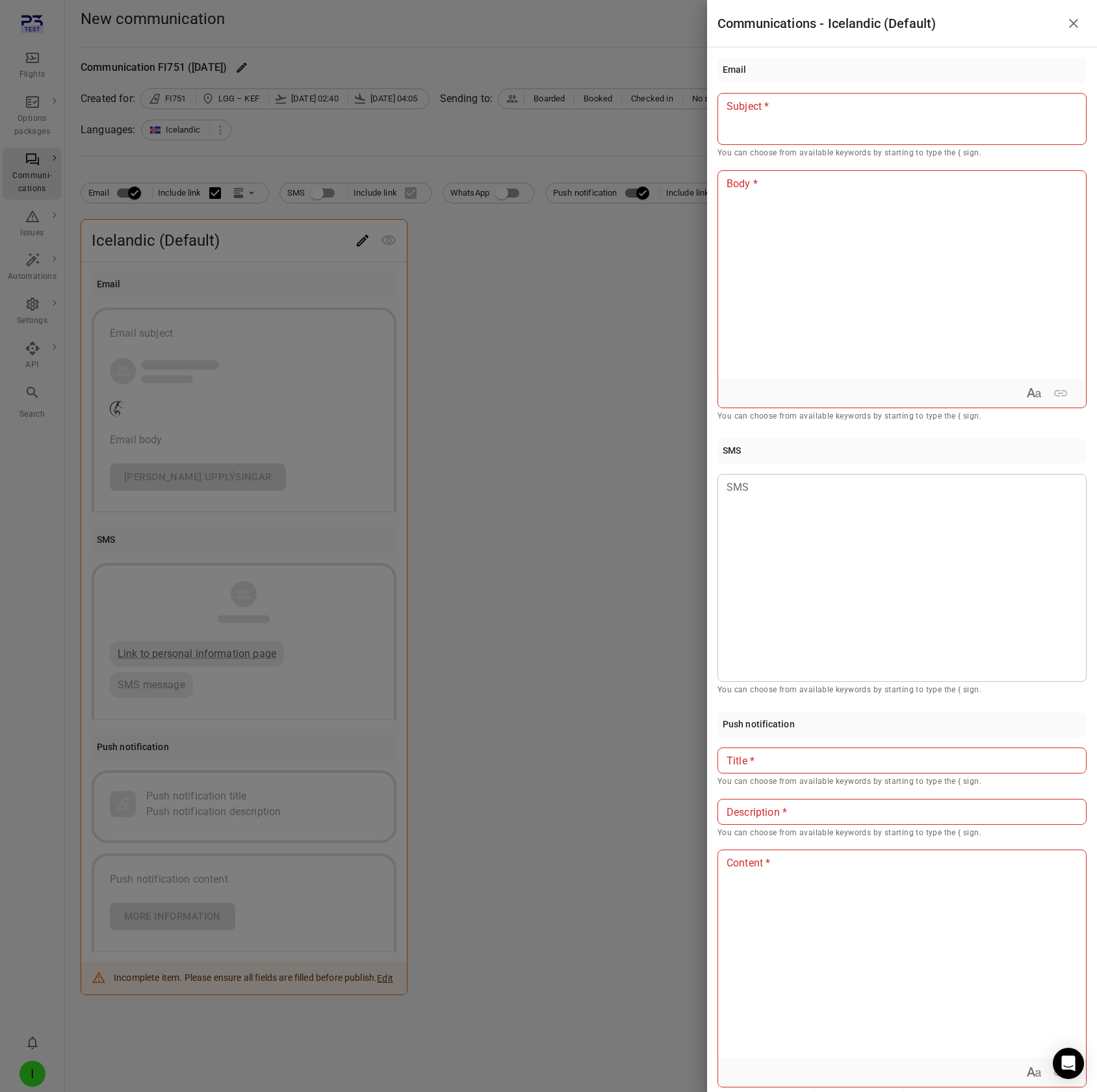
click at [354, 236] on div at bounding box center [548, 546] width 1097 height 1092
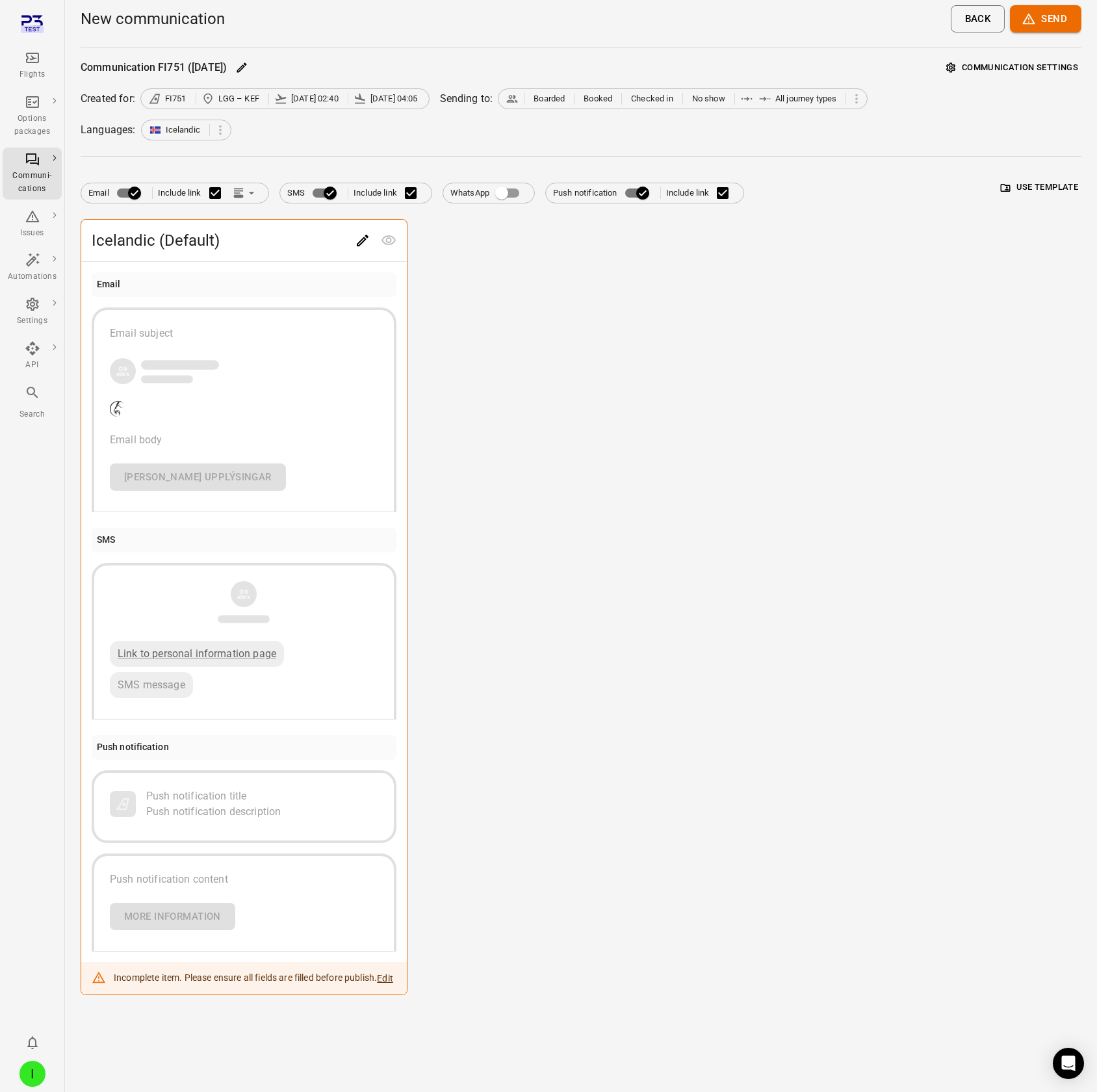
click at [588, 396] on div "Icelandic (Default) Email Email subject Email body [PERSON_NAME] upplýsingar SM…" at bounding box center [580, 607] width 1001 height 776
